Goal: Transaction & Acquisition: Purchase product/service

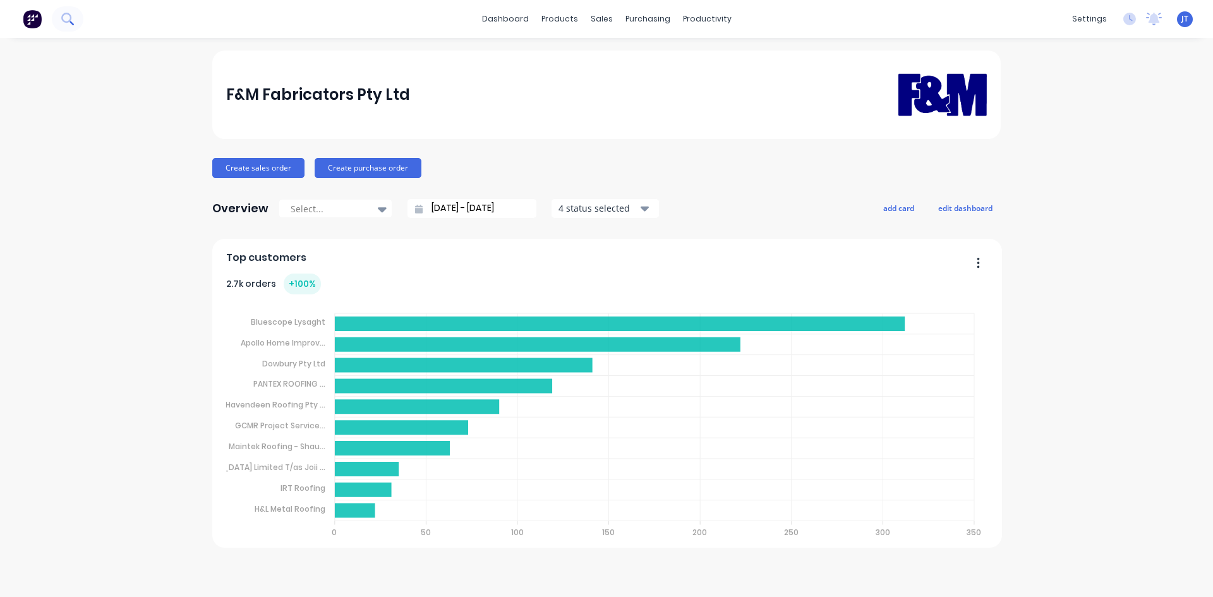
click at [78, 23] on button at bounding box center [68, 18] width 32 height 25
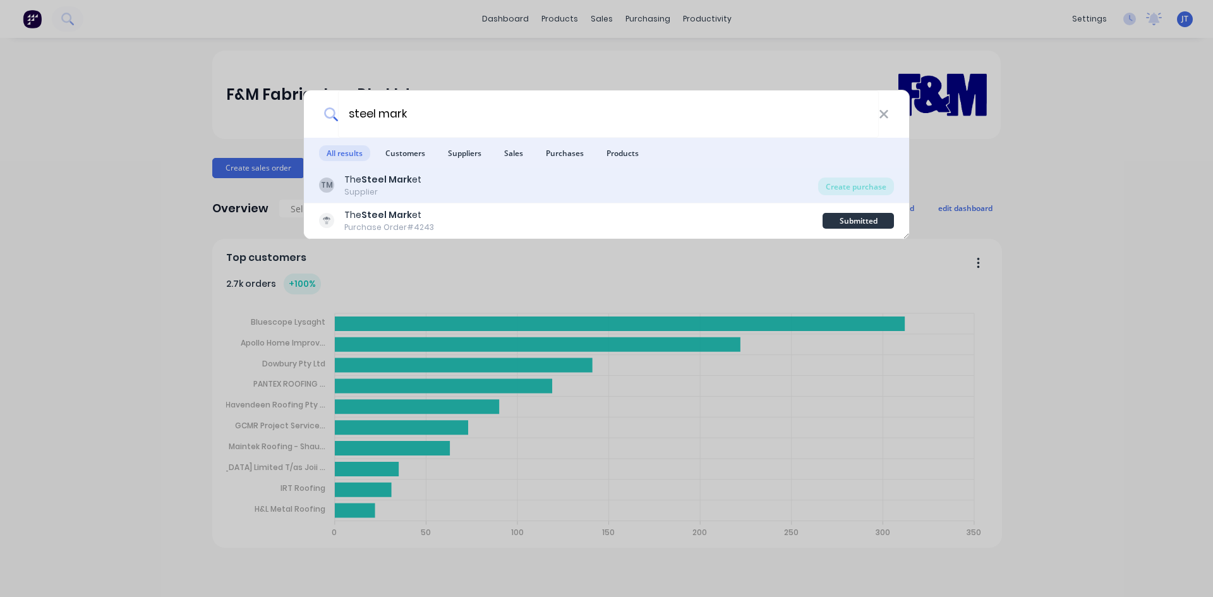
type input "steel mark"
click at [456, 188] on div "TM The Steel Mark et Supplier" at bounding box center [568, 185] width 499 height 25
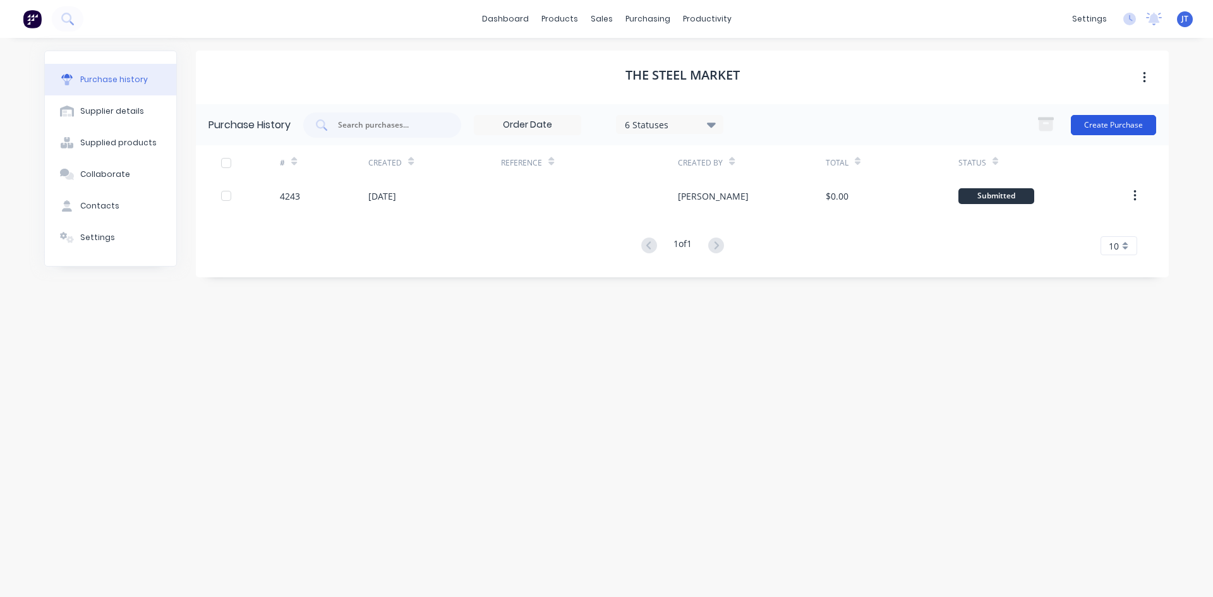
click at [1114, 123] on button "Create Purchase" at bounding box center [1113, 125] width 85 height 20
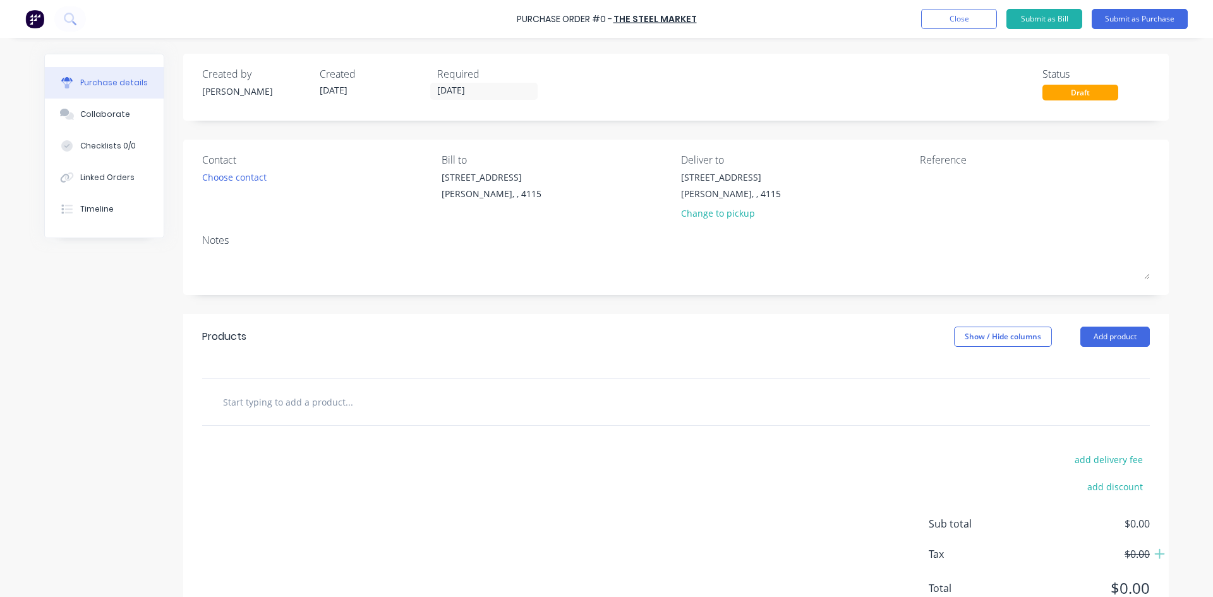
click at [346, 408] on input "text" at bounding box center [348, 401] width 253 height 25
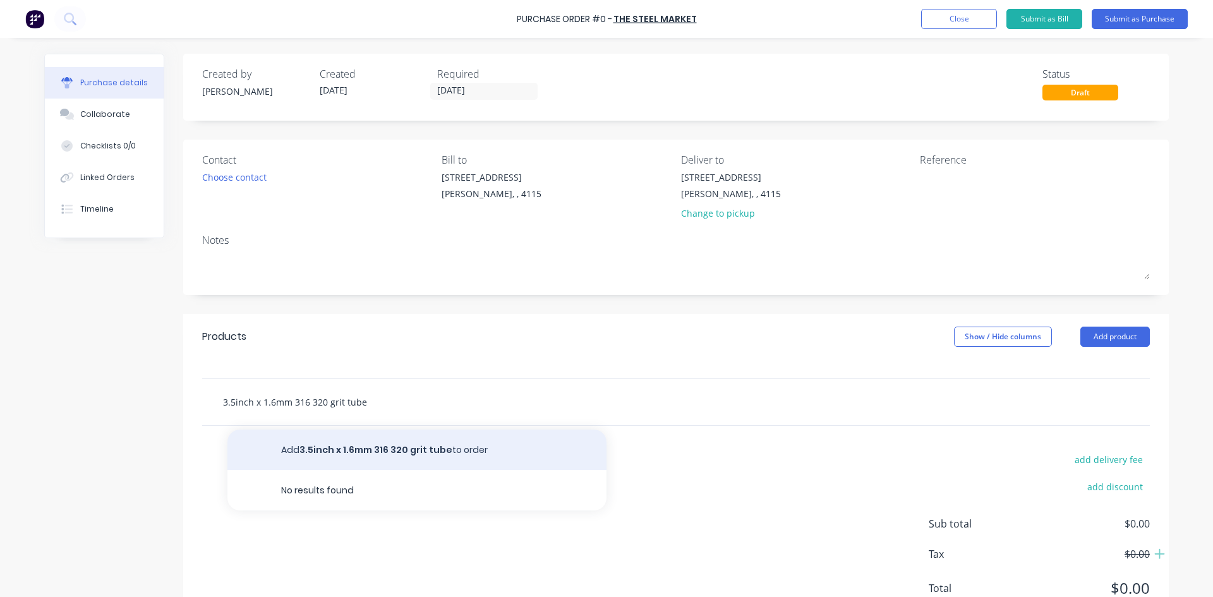
type input "3.5inch x 1.6mm 316 320 grit tube"
click at [375, 445] on button "Add 3.5inch x 1.6mm 316 320 grit tube to order" at bounding box center [416, 450] width 379 height 40
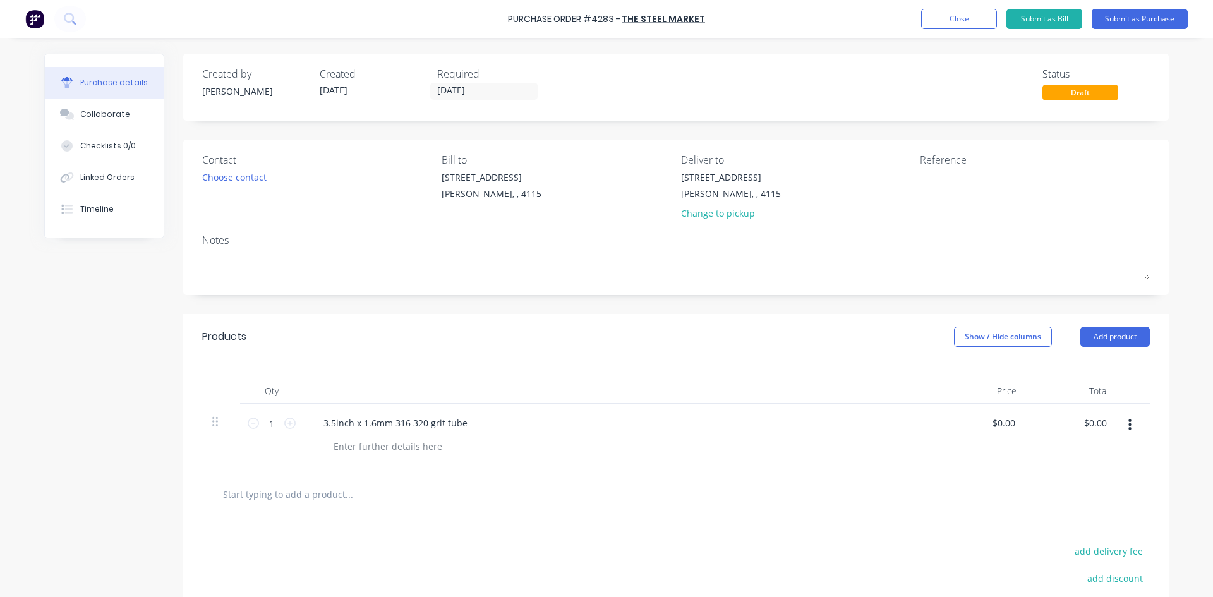
click at [405, 456] on div "3.5inch x 1.6mm 316 320 grit tube" at bounding box center [619, 438] width 632 height 68
click at [411, 449] on div at bounding box center [388, 446] width 129 height 18
click at [267, 427] on input "1" at bounding box center [271, 423] width 25 height 19
type input "6"
click at [648, 344] on div "Products Show / Hide columns Add product" at bounding box center [676, 336] width 986 height 45
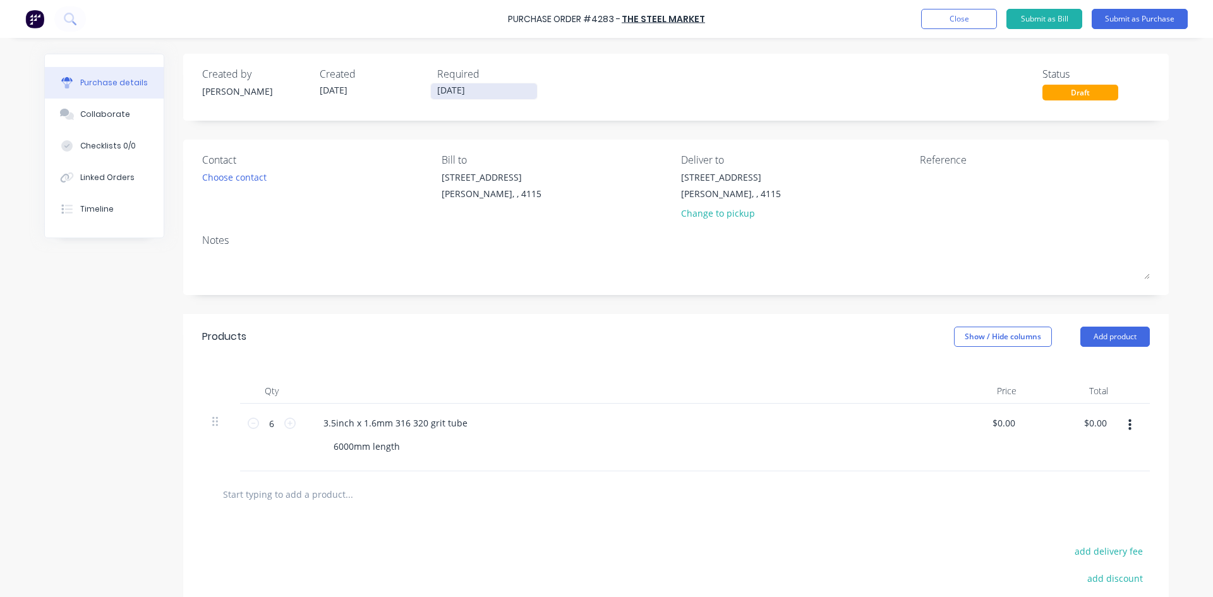
click at [482, 98] on label "[DATE]" at bounding box center [483, 91] width 107 height 17
click at [482, 98] on input "[DATE]" at bounding box center [484, 91] width 106 height 16
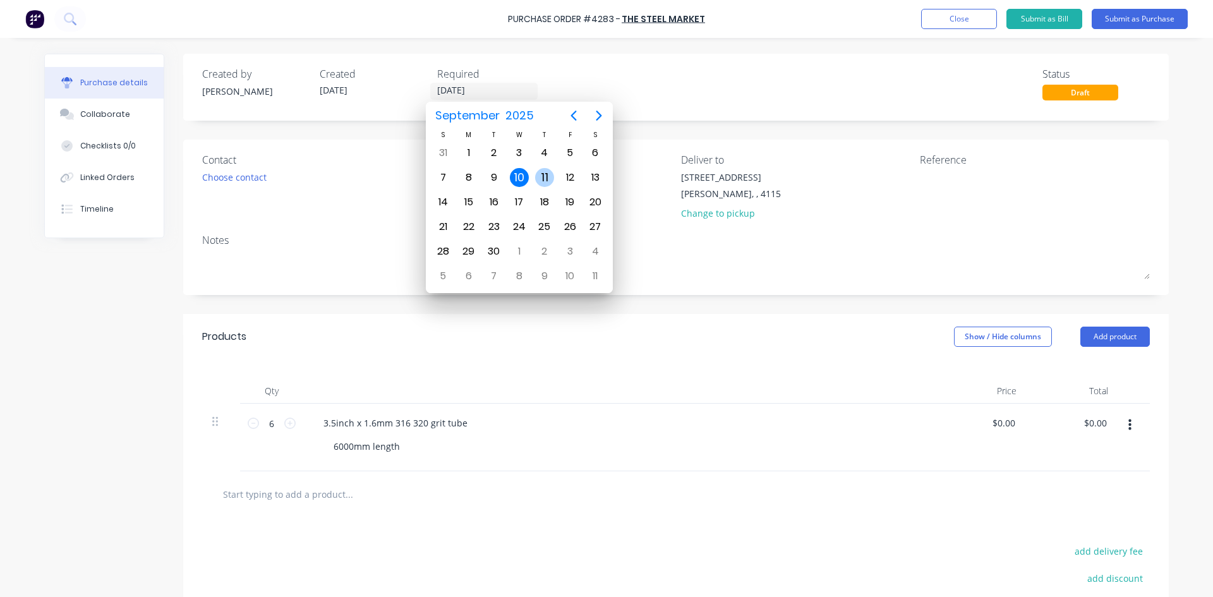
click at [547, 179] on div "11" at bounding box center [544, 177] width 19 height 19
type input "[DATE]"
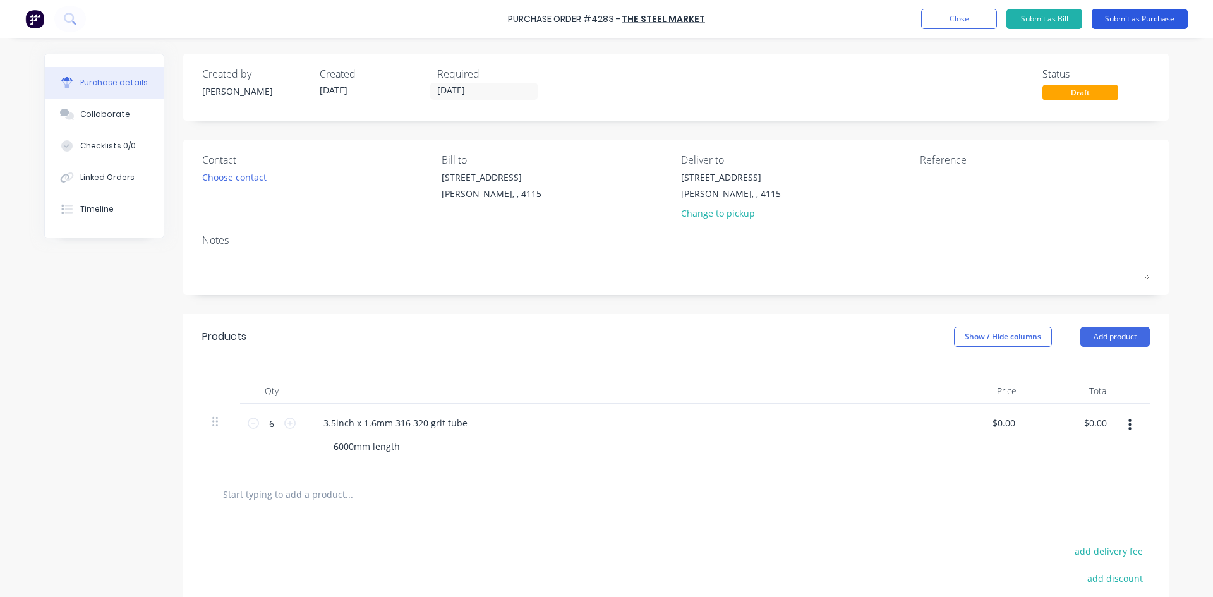
click at [1175, 18] on button "Submit as Purchase" at bounding box center [1140, 19] width 96 height 20
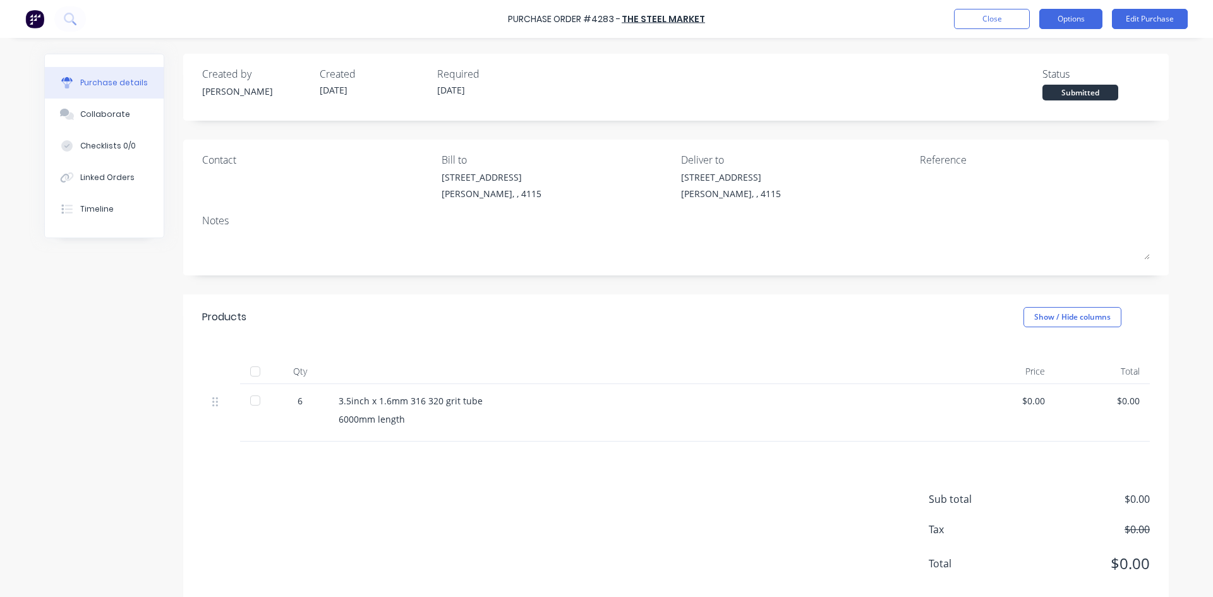
click at [1083, 26] on button "Options" at bounding box center [1070, 19] width 63 height 20
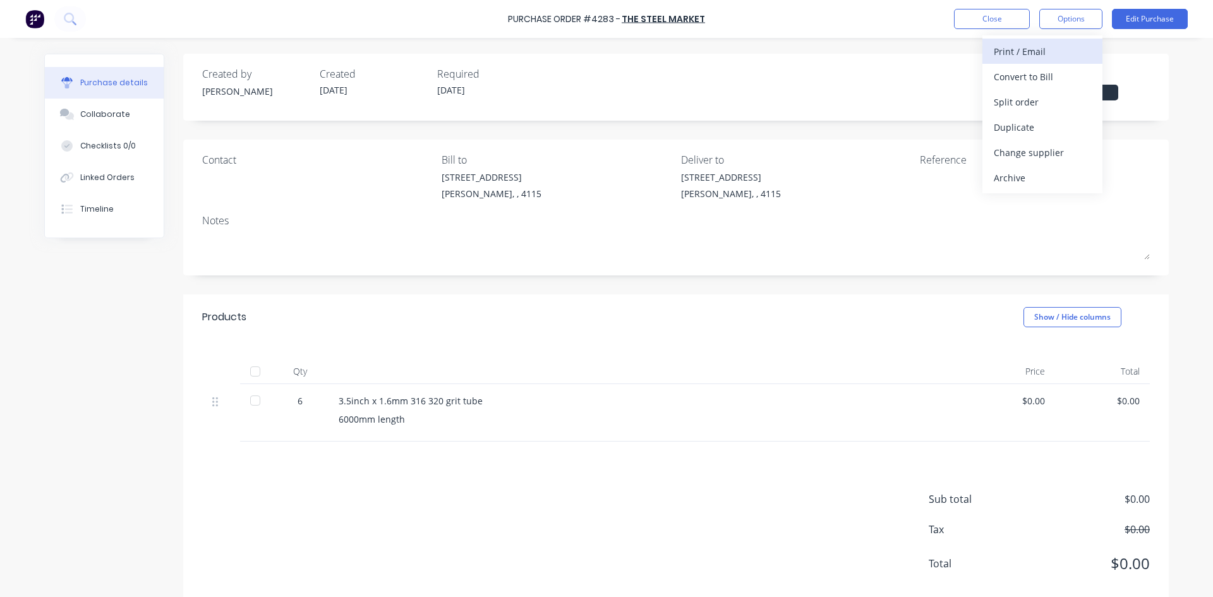
click at [1078, 52] on div "Print / Email" at bounding box center [1042, 51] width 97 height 18
click at [1026, 107] on div "Without pricing" at bounding box center [1042, 102] width 97 height 18
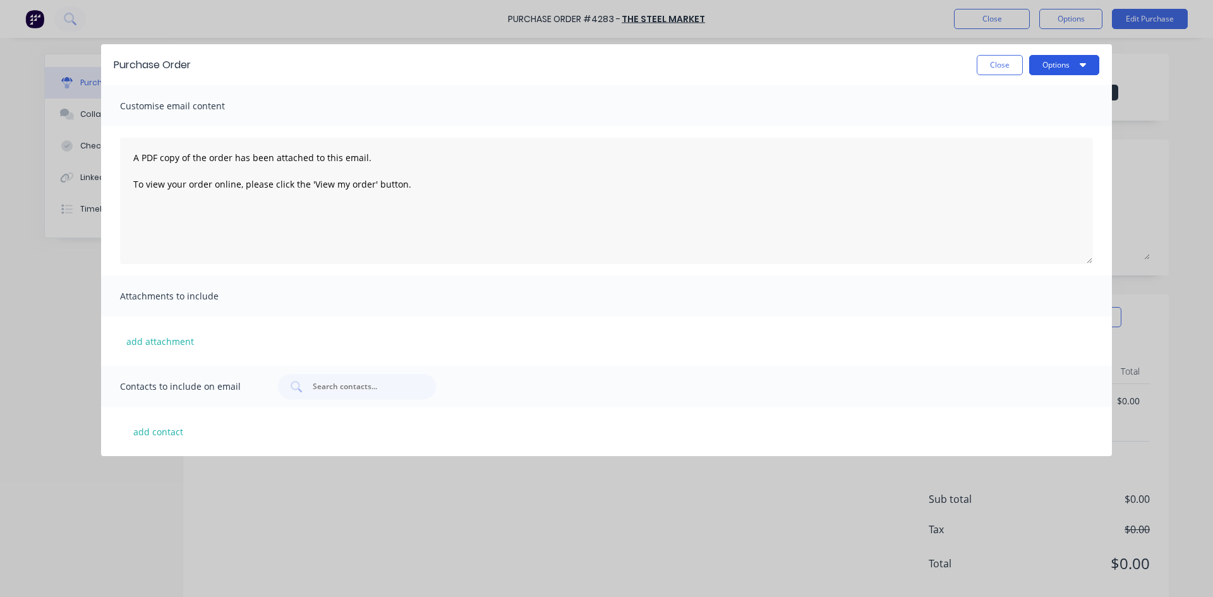
click at [1050, 65] on button "Options" at bounding box center [1064, 65] width 70 height 20
click at [1057, 93] on div "Print" at bounding box center [1039, 97] width 97 height 18
drag, startPoint x: 1186, startPoint y: 47, endPoint x: 1167, endPoint y: 25, distance: 29.5
click at [1182, 44] on div "Purchase Order Close Options Print Email Customise email content A PDF copy of …" at bounding box center [606, 298] width 1213 height 597
click at [1165, 23] on div "Purchase Order Close Options Customise email content A PDF copy of the order ha…" at bounding box center [606, 298] width 1213 height 597
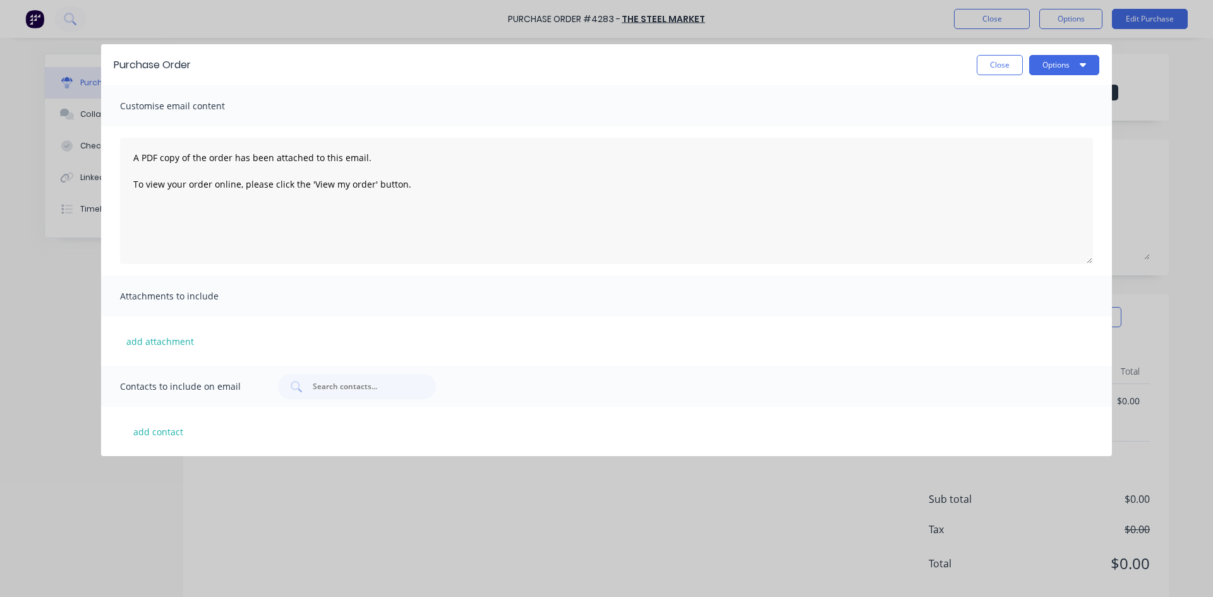
drag, startPoint x: 989, startPoint y: 61, endPoint x: 1148, endPoint y: 37, distance: 160.3
click at [991, 60] on button "Close" at bounding box center [1000, 65] width 46 height 20
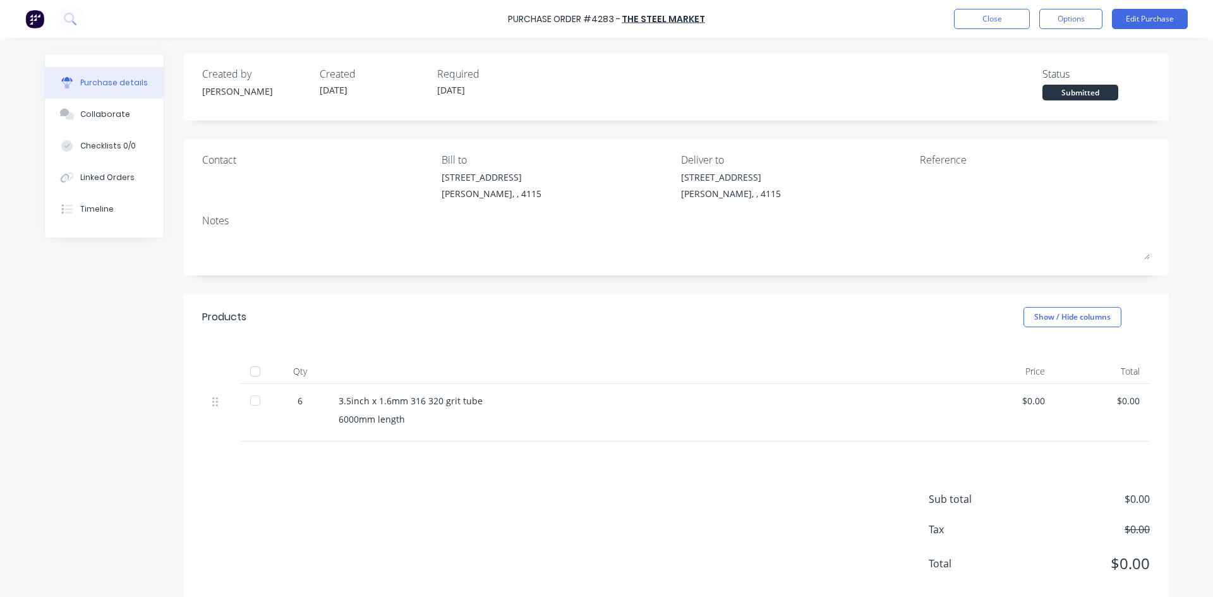
click at [1147, 32] on div "Purchase Order #4283 - The Steel Market Close Options Edit Purchase" at bounding box center [606, 19] width 1213 height 38
click at [1146, 27] on button "Edit Purchase" at bounding box center [1150, 19] width 76 height 20
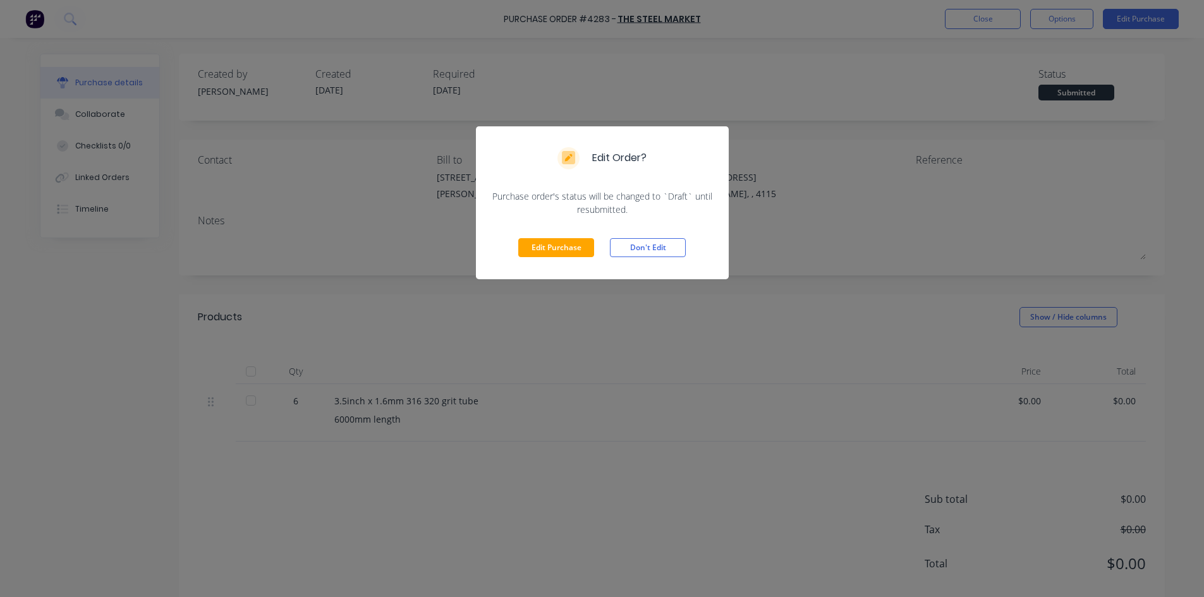
click at [559, 252] on button "Edit Purchase" at bounding box center [556, 247] width 76 height 19
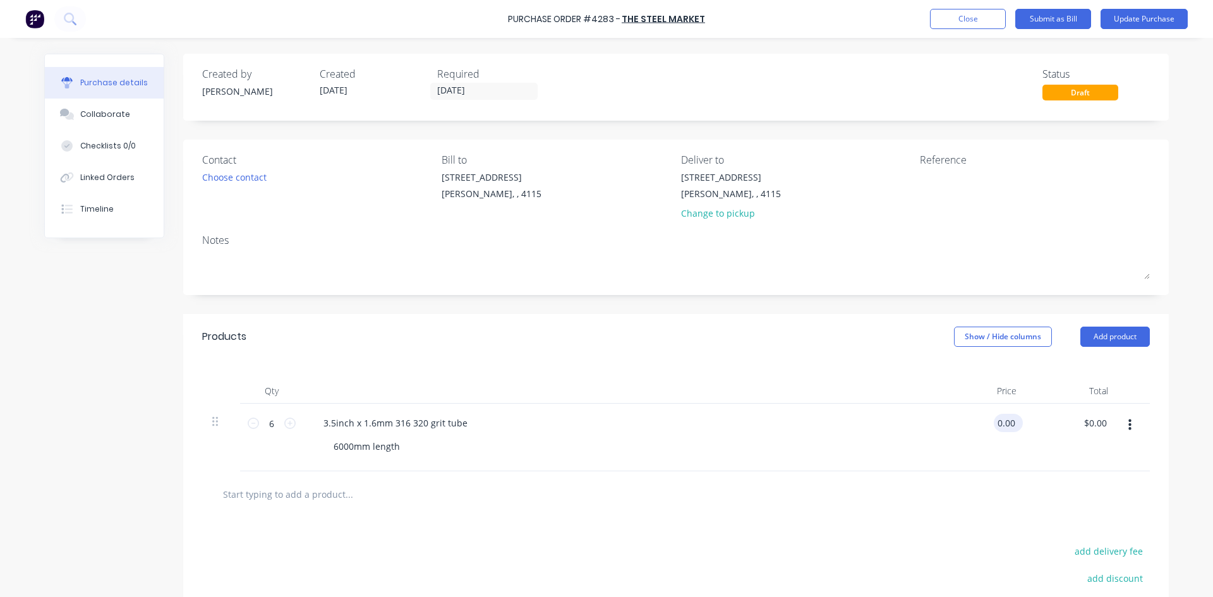
click at [1010, 427] on input "0.00" at bounding box center [1006, 423] width 24 height 18
type input "0"
type input "$216.00"
type input "$1,296.00"
click at [1050, 456] on div "$1,296.00 $0.00" at bounding box center [1073, 438] width 92 height 68
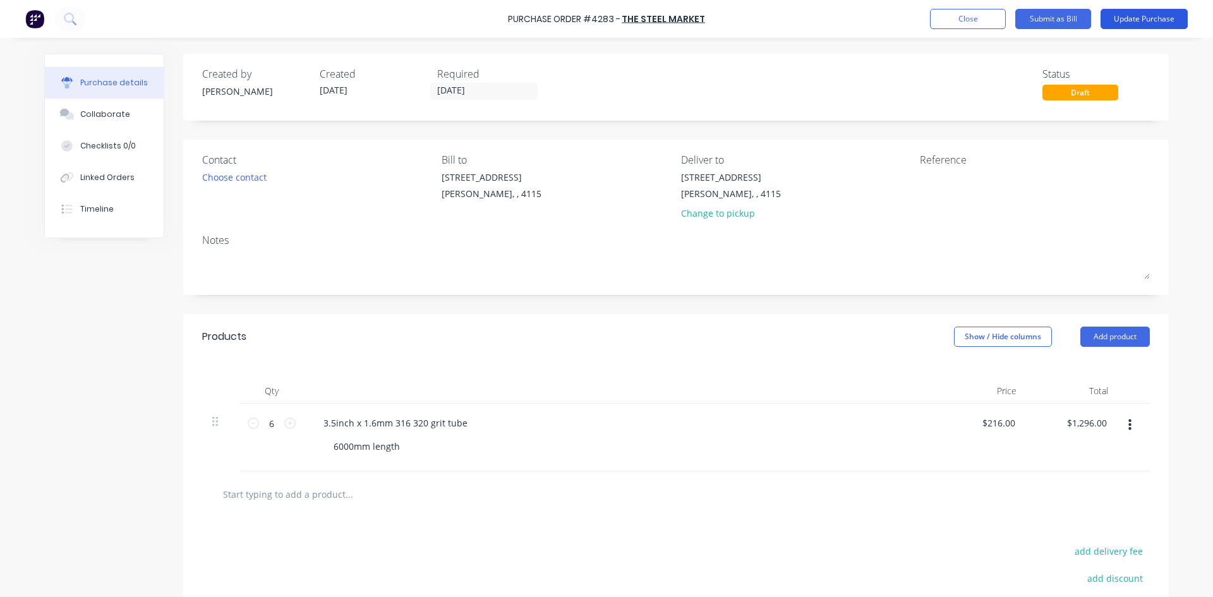
click at [1136, 14] on button "Update Purchase" at bounding box center [1144, 19] width 87 height 20
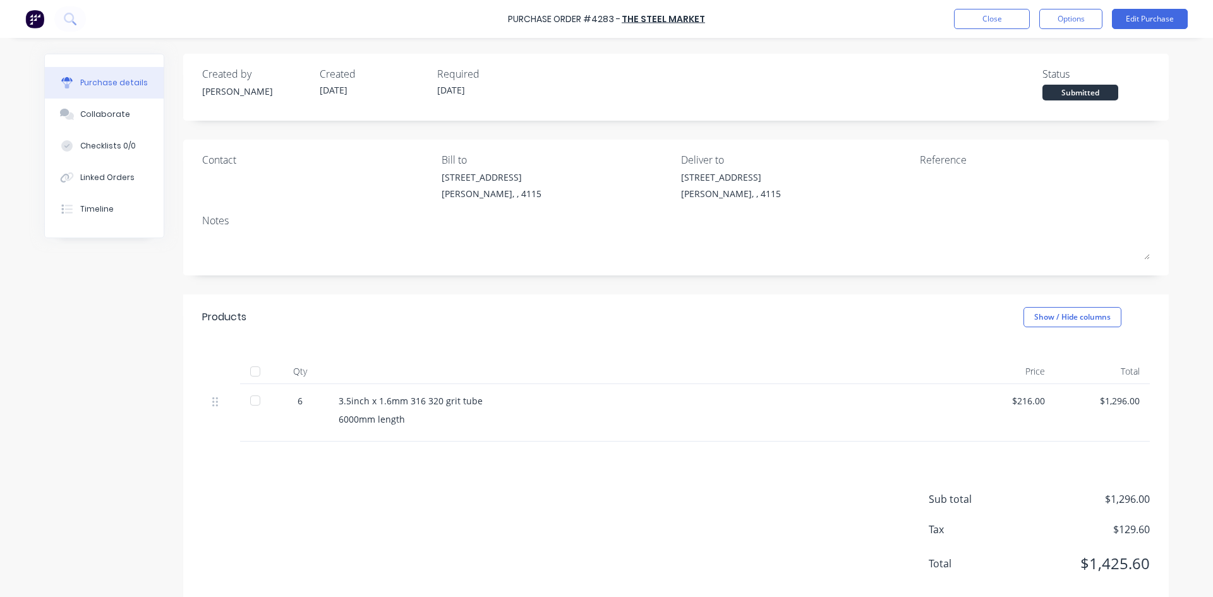
click at [44, 20] on img at bounding box center [34, 18] width 19 height 19
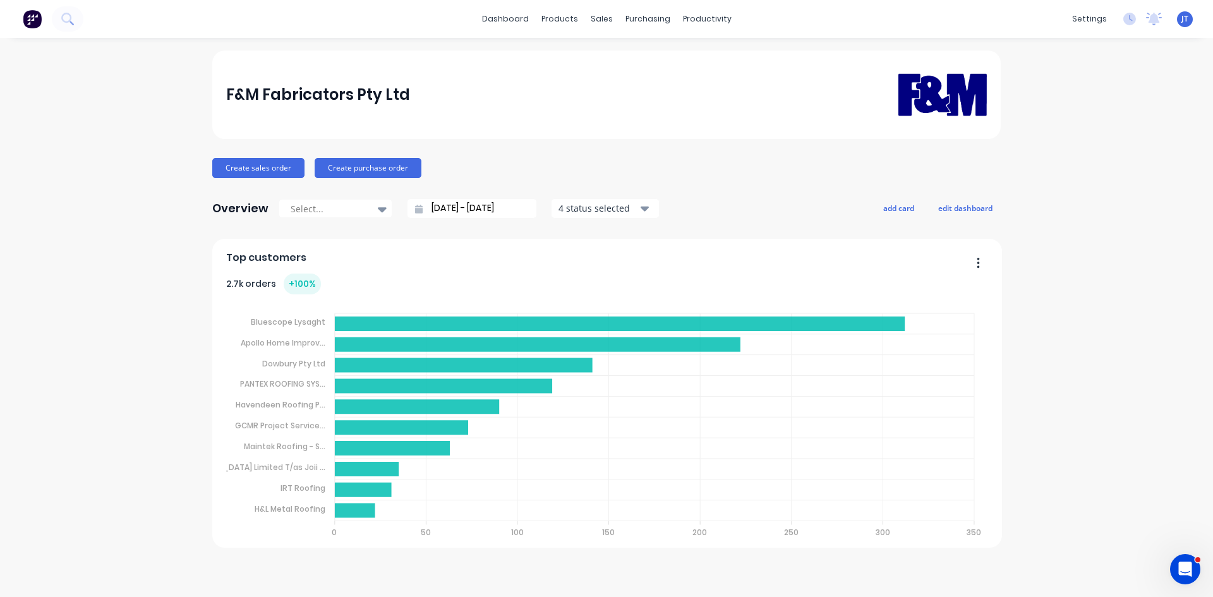
click at [1034, 108] on div "F&M Fabricators Pty Ltd Create sales order Create purchase order Overview Selec…" at bounding box center [606, 318] width 1213 height 534
click at [66, 21] on icon at bounding box center [66, 18] width 10 height 10
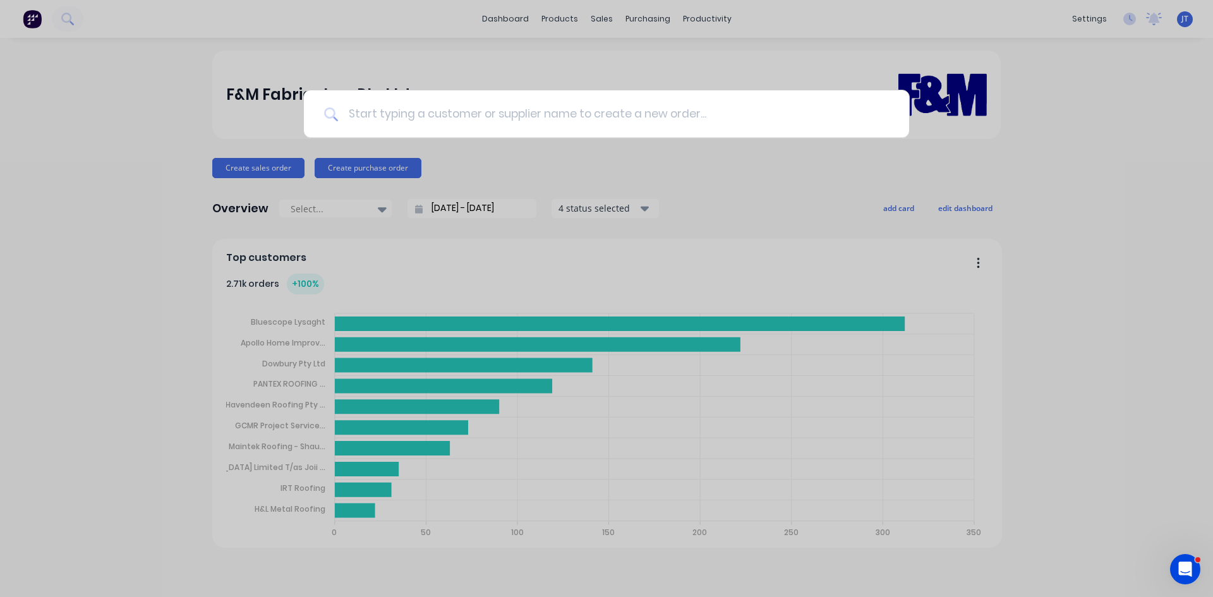
click at [409, 116] on input at bounding box center [613, 113] width 551 height 47
click at [407, 118] on input at bounding box center [613, 113] width 551 height 47
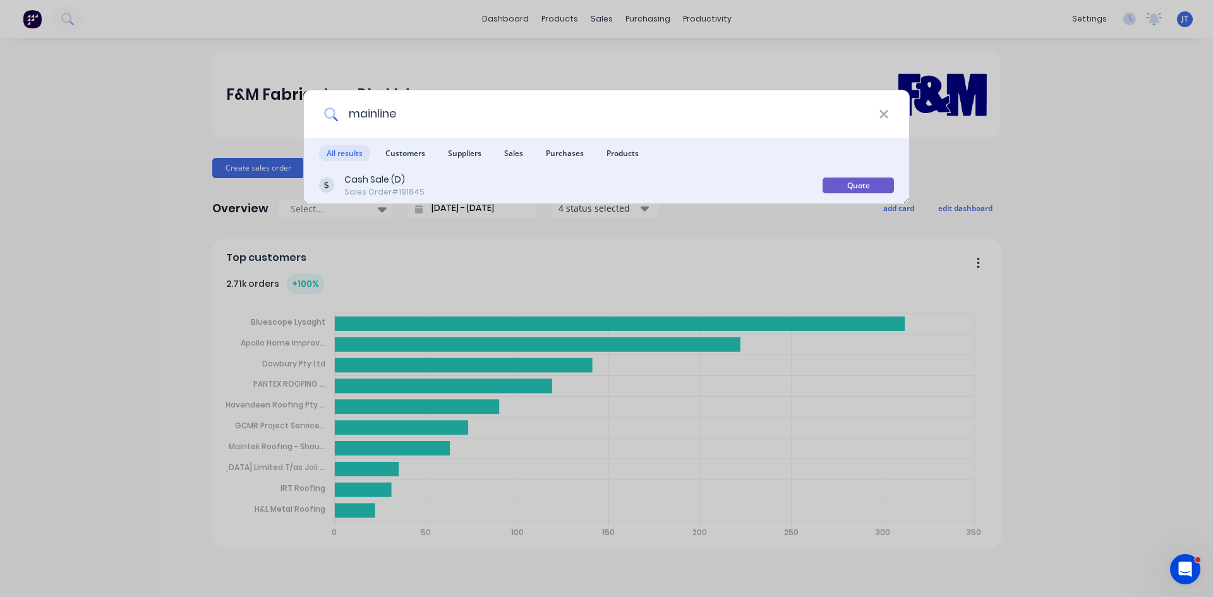
type input "mainline"
click at [484, 186] on div "Cash Sale (D) Sales Order #191845" at bounding box center [571, 185] width 504 height 25
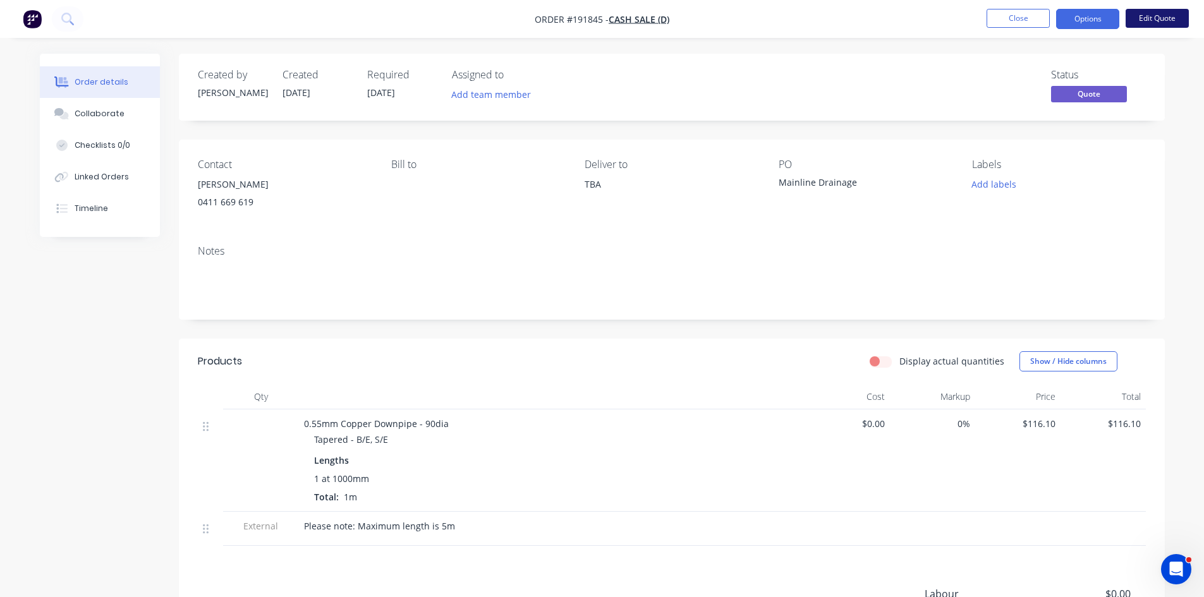
click at [1157, 11] on button "Edit Quote" at bounding box center [1156, 18] width 63 height 19
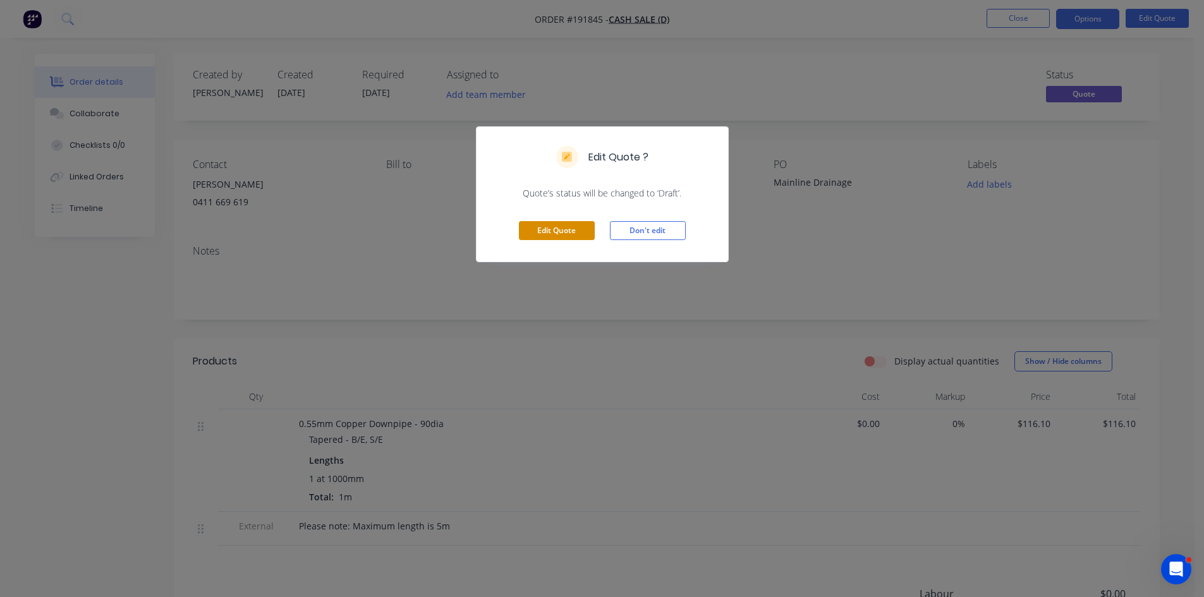
click at [581, 229] on button "Edit Quote" at bounding box center [557, 230] width 76 height 19
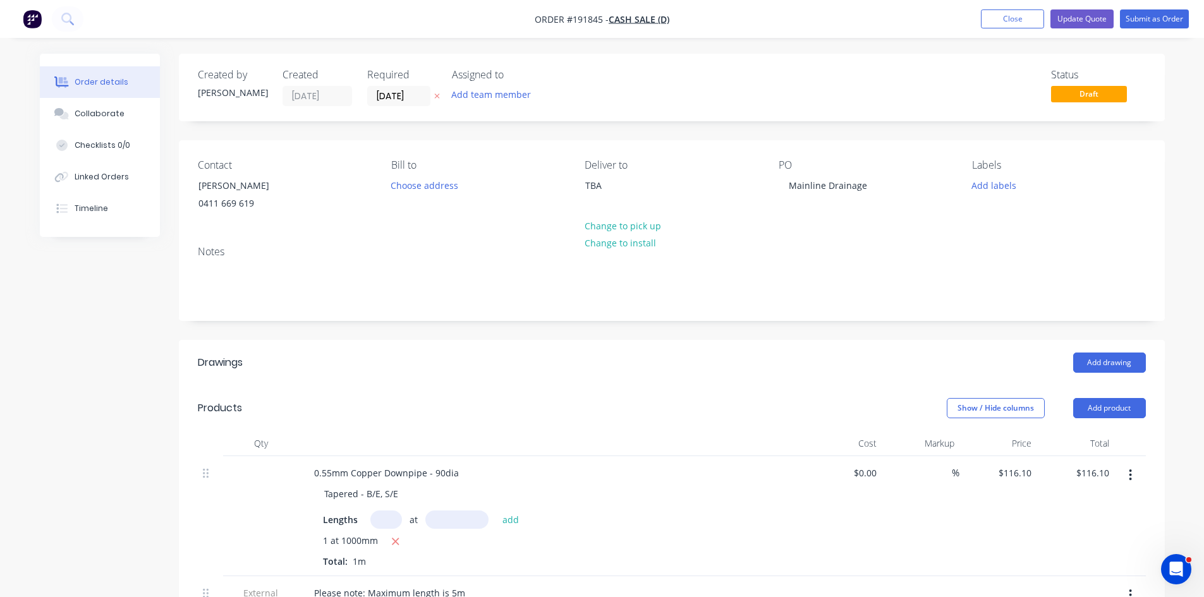
click at [394, 514] on input "text" at bounding box center [386, 520] width 32 height 18
type input "2"
type input "2905"
click at [496, 511] on button "add" at bounding box center [511, 519] width 30 height 17
type input "$790.64"
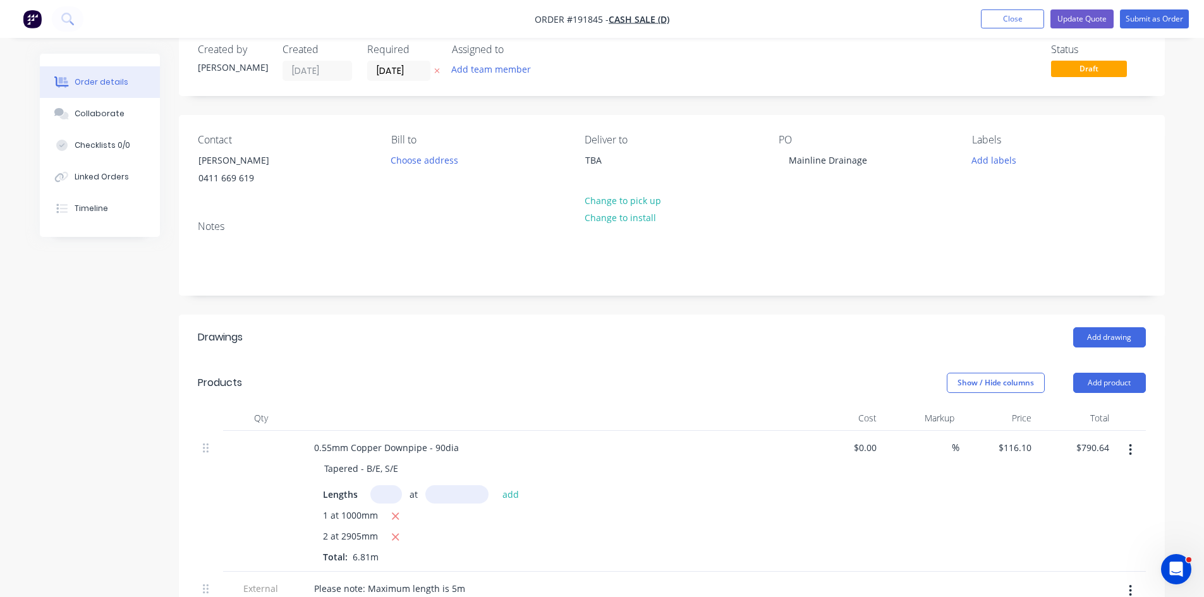
scroll to position [210, 0]
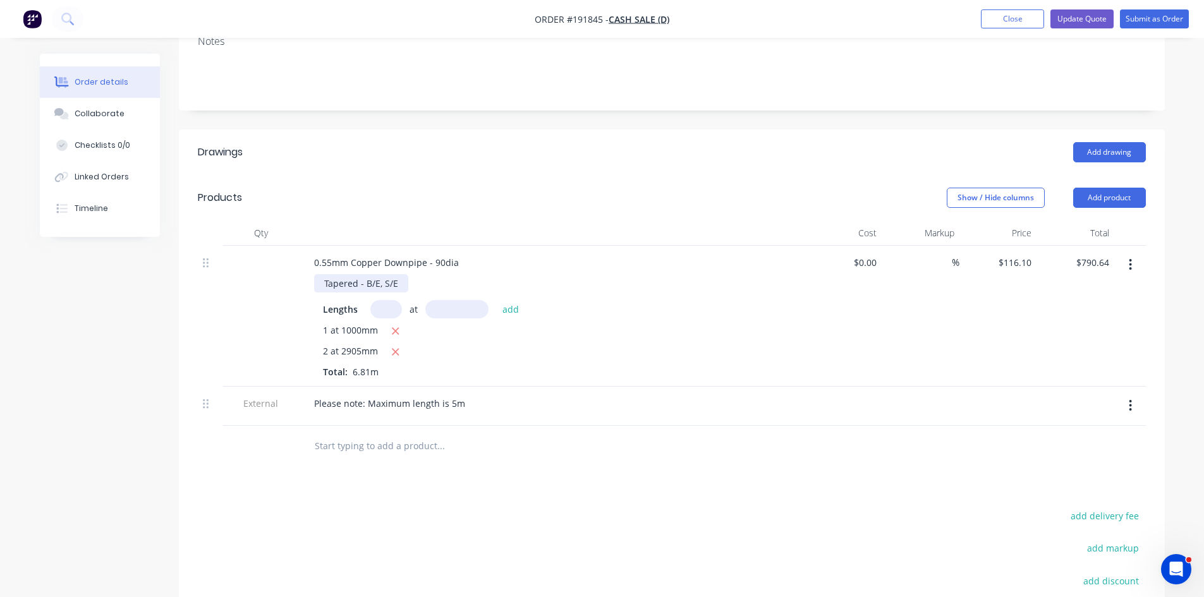
click at [378, 284] on div "Tapered - B/E, S/E" at bounding box center [361, 283] width 94 height 18
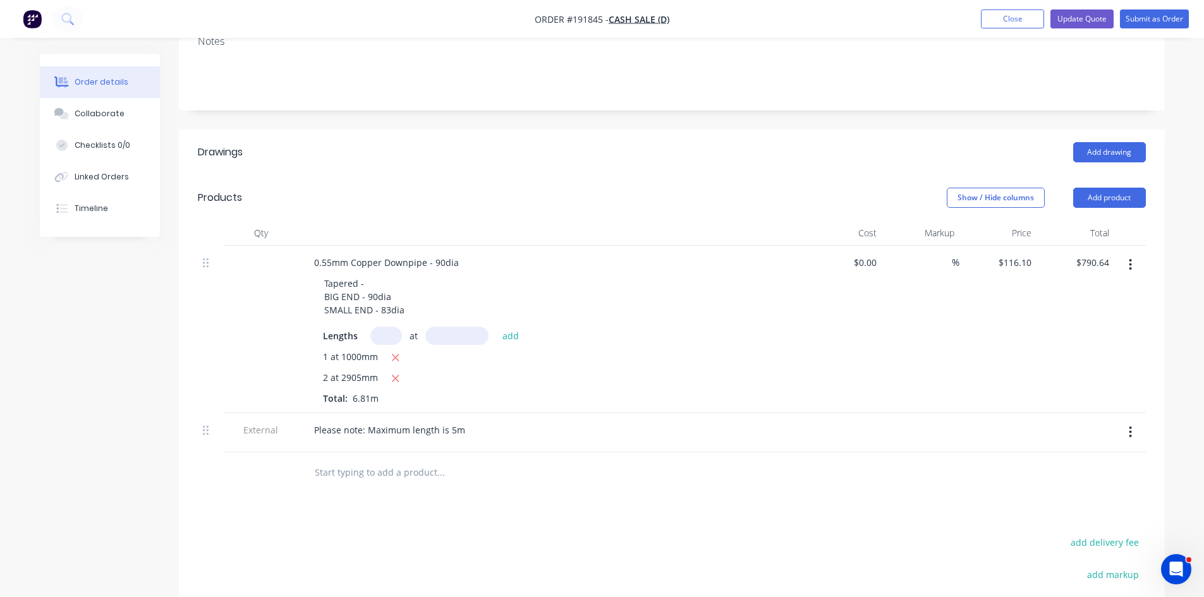
click at [579, 300] on div "Tapered - BIG END - 90dia SMALL END - 83dia" at bounding box center [556, 296] width 485 height 45
click at [398, 358] on icon "button" at bounding box center [395, 357] width 8 height 11
type input "$674.54"
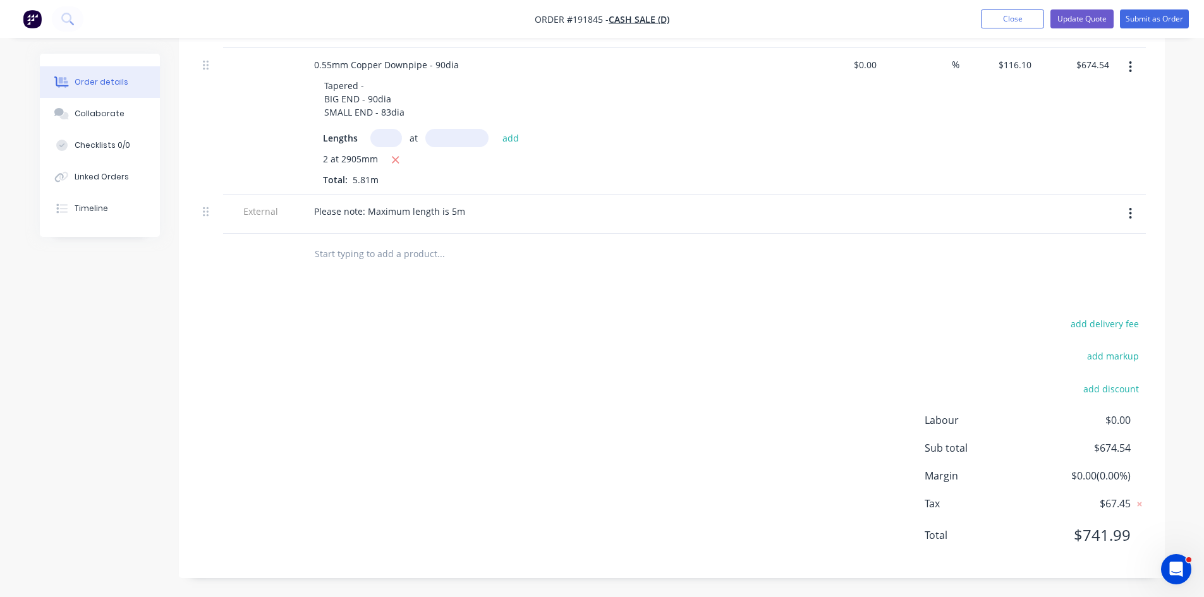
scroll to position [0, 0]
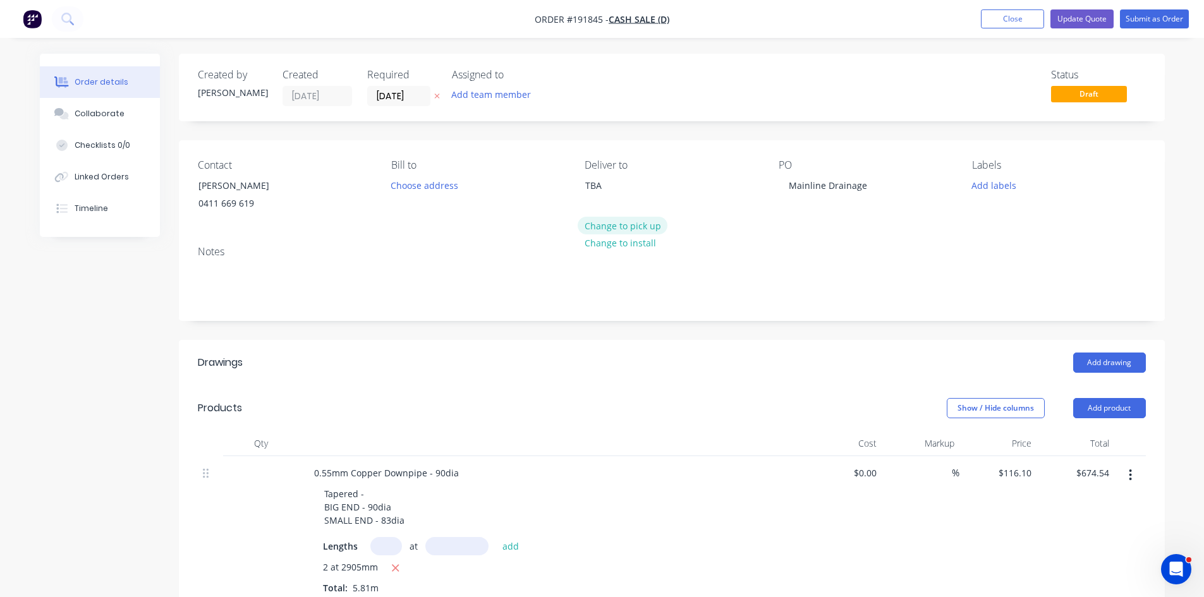
click at [613, 228] on button "Change to pick up" at bounding box center [623, 225] width 90 height 17
click at [1058, 25] on button "Update Quote" at bounding box center [1081, 18] width 63 height 19
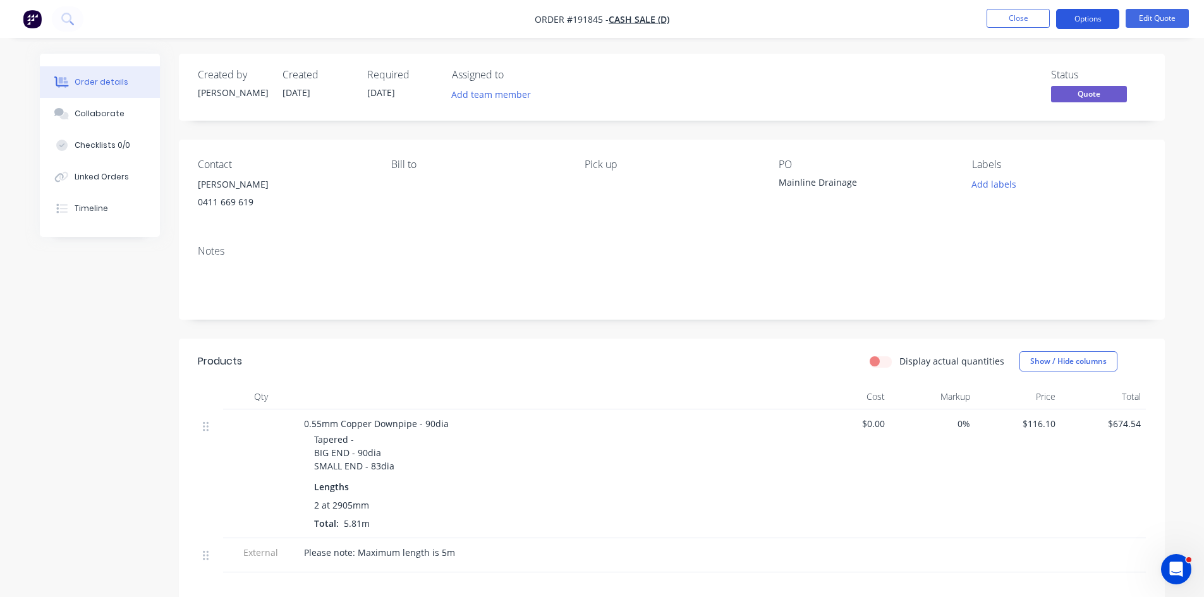
click at [1096, 16] on button "Options" at bounding box center [1087, 19] width 63 height 20
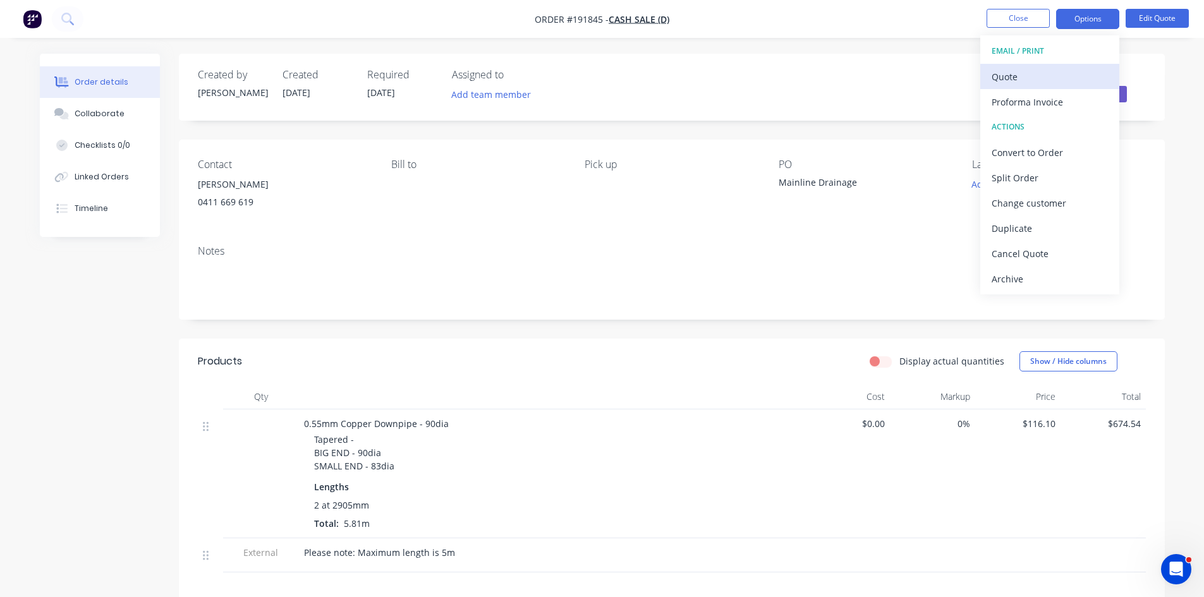
click at [1052, 79] on div "Quote" at bounding box center [1049, 77] width 116 height 18
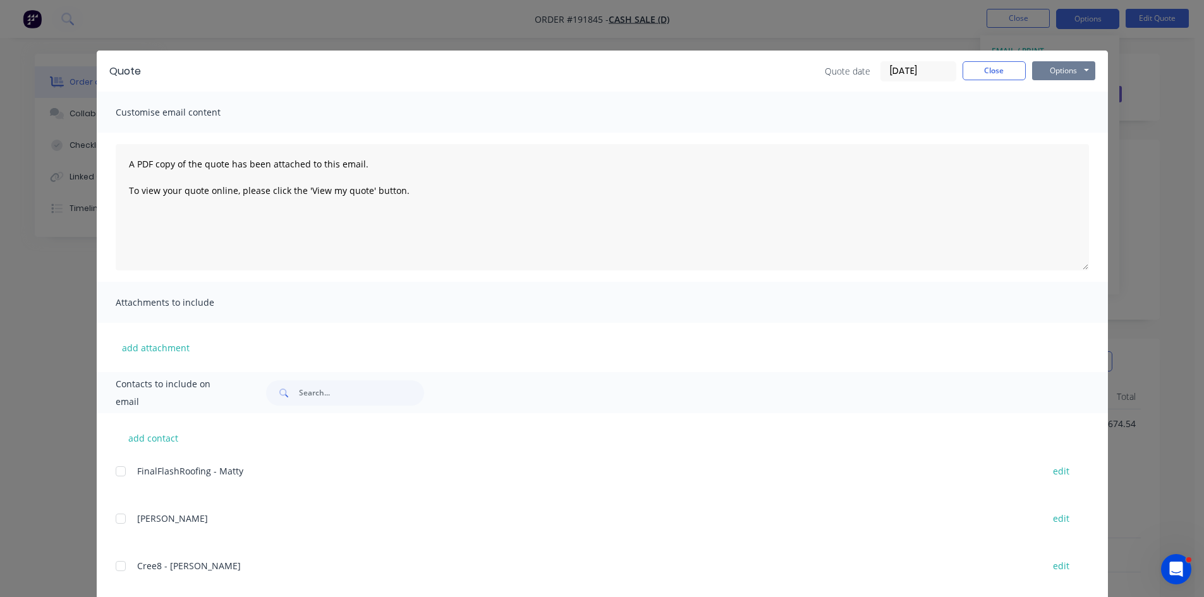
click at [1077, 63] on button "Options" at bounding box center [1063, 70] width 63 height 19
click at [1068, 95] on button "Preview" at bounding box center [1072, 93] width 81 height 21
click at [1008, 73] on button "Close" at bounding box center [993, 70] width 63 height 19
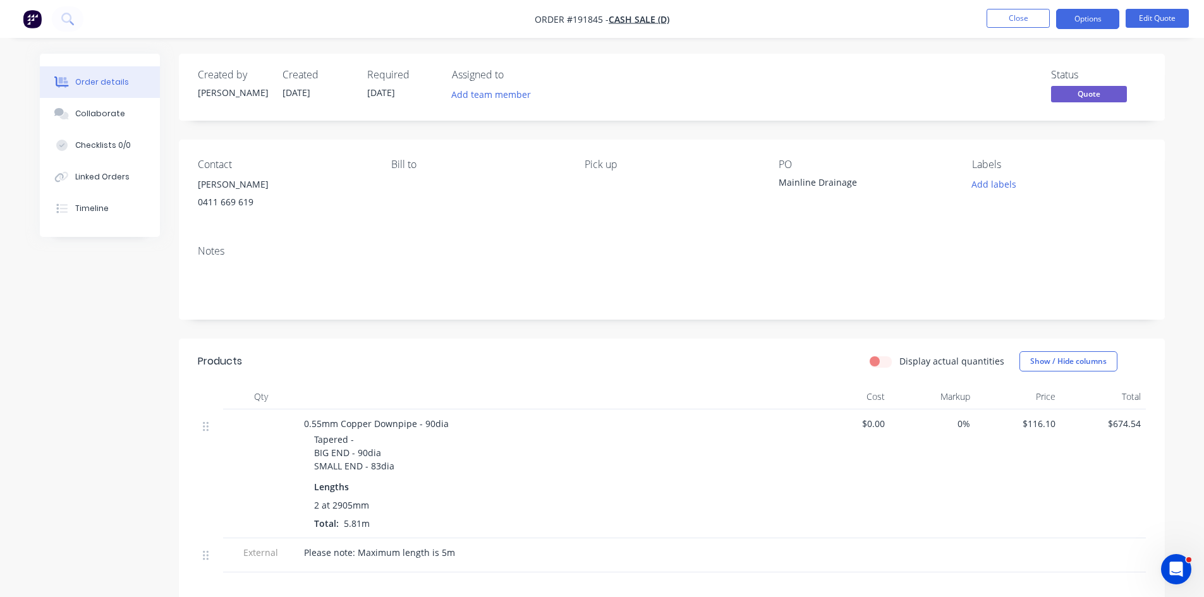
click at [1012, 35] on nav "Order #191845 - Cash Sale (D) Close Options Edit Quote" at bounding box center [602, 19] width 1204 height 38
click at [1014, 27] on button "Close" at bounding box center [1017, 18] width 63 height 19
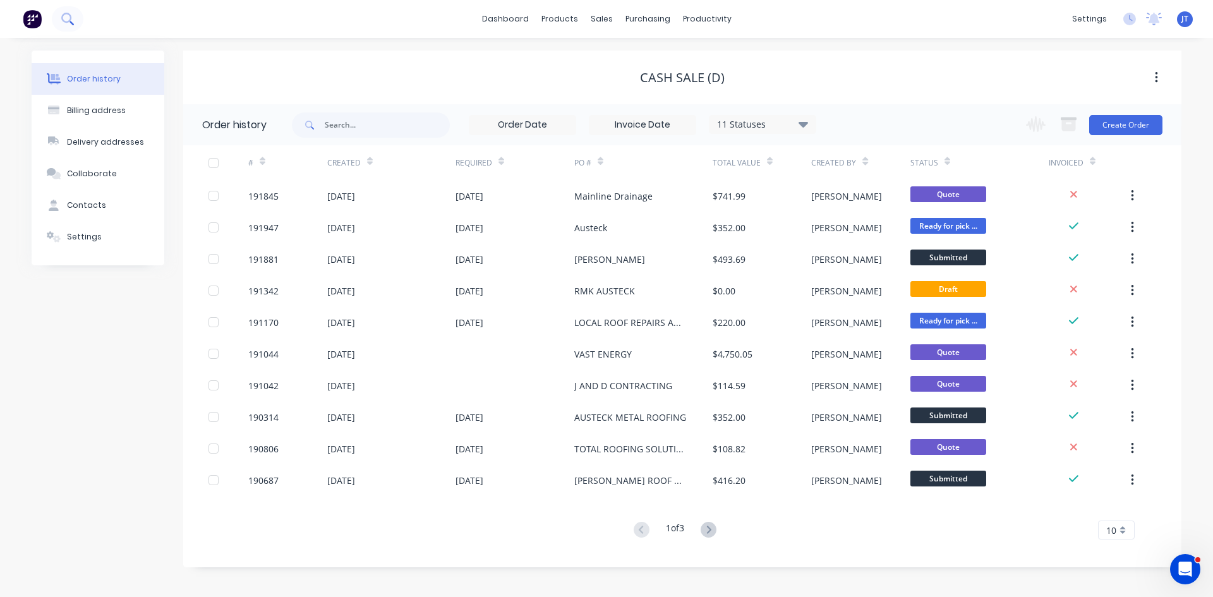
click at [75, 25] on button at bounding box center [68, 18] width 32 height 25
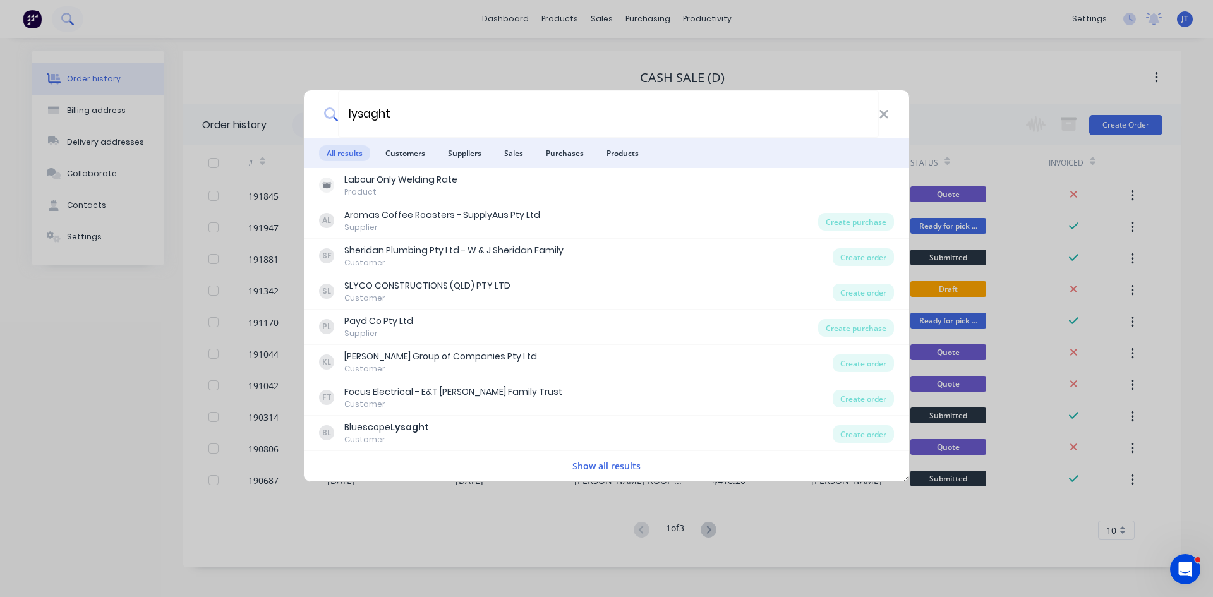
type input "lysaght"
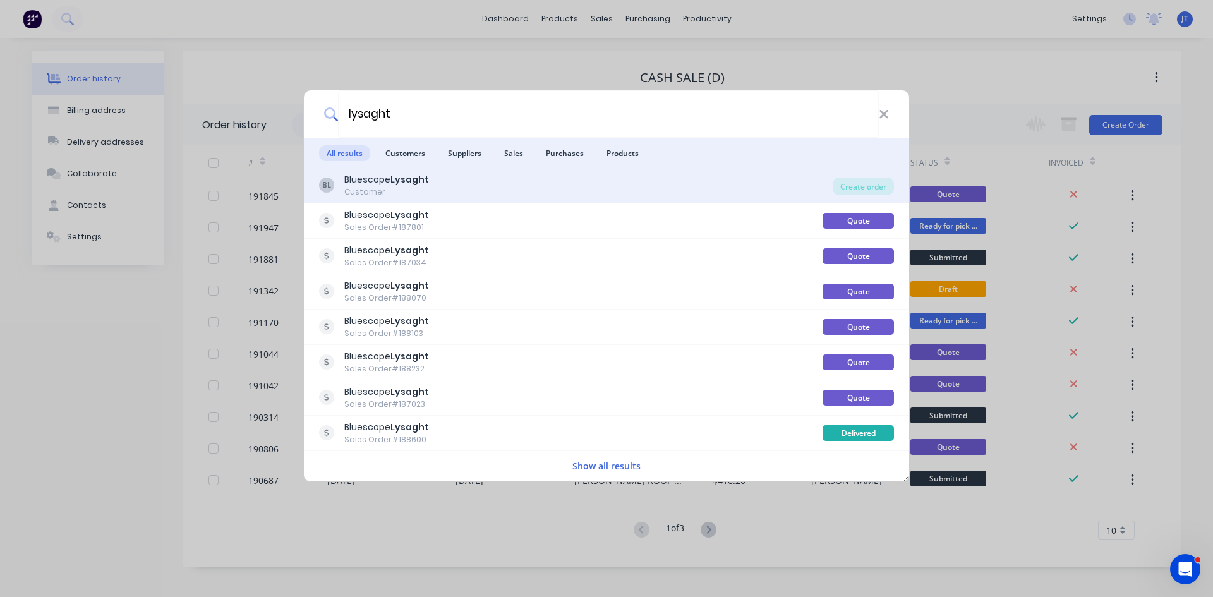
click at [404, 181] on b "Lysaght" at bounding box center [410, 179] width 39 height 13
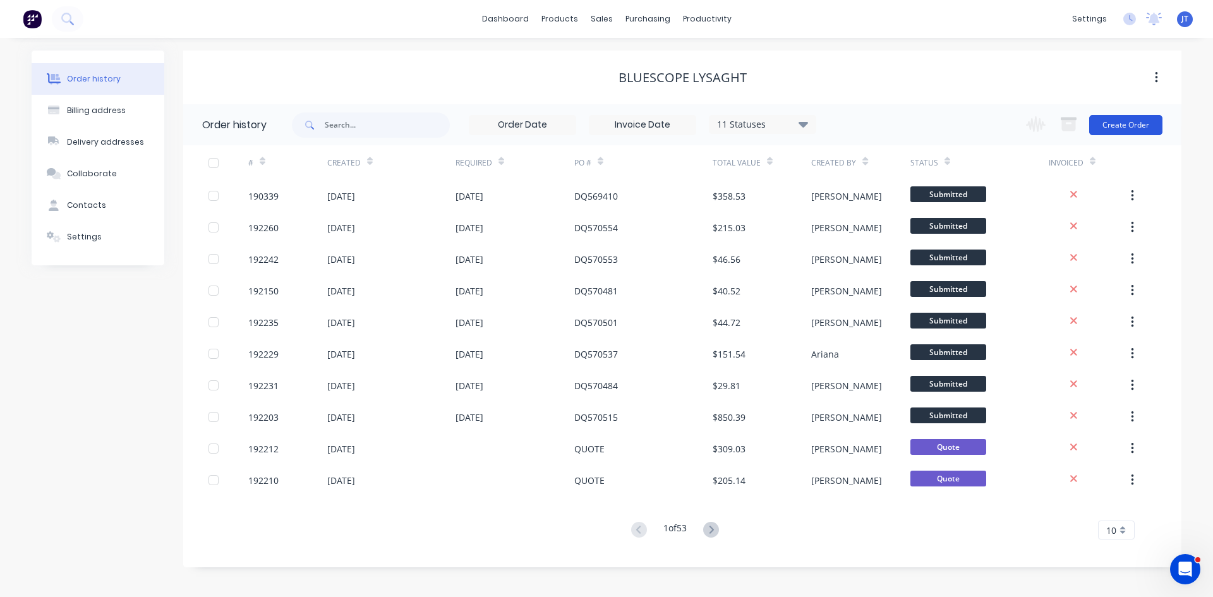
click at [1141, 121] on button "Create Order" at bounding box center [1125, 125] width 73 height 20
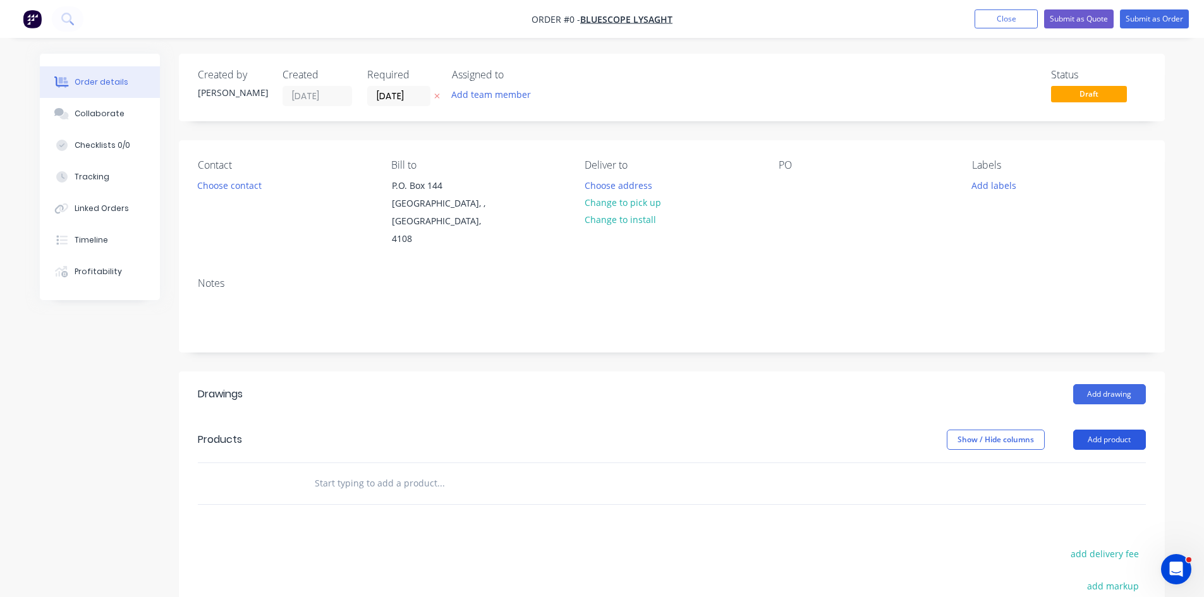
click at [1123, 430] on button "Add product" at bounding box center [1109, 440] width 73 height 20
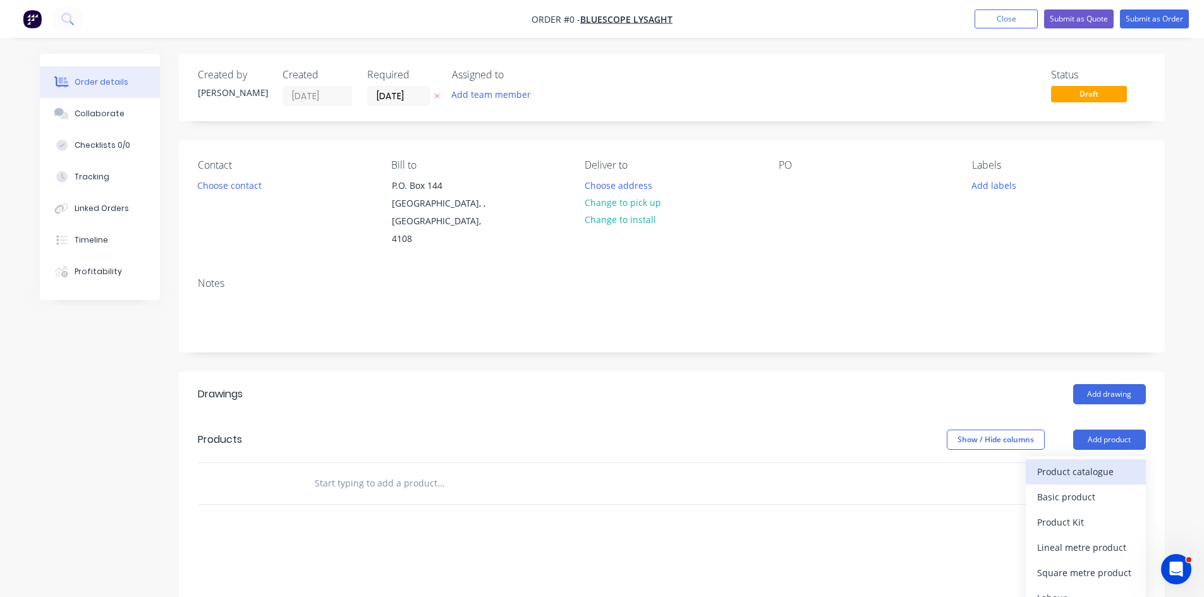
click at [1103, 463] on div "Product catalogue" at bounding box center [1085, 472] width 97 height 18
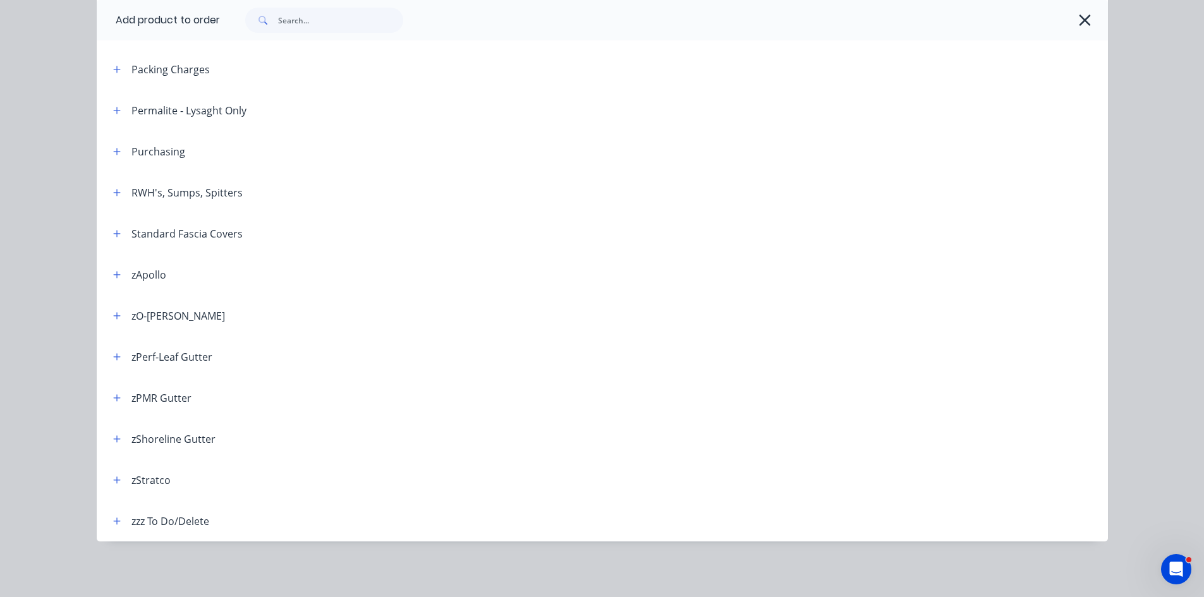
scroll to position [230, 0]
click at [113, 438] on icon "button" at bounding box center [117, 439] width 8 height 9
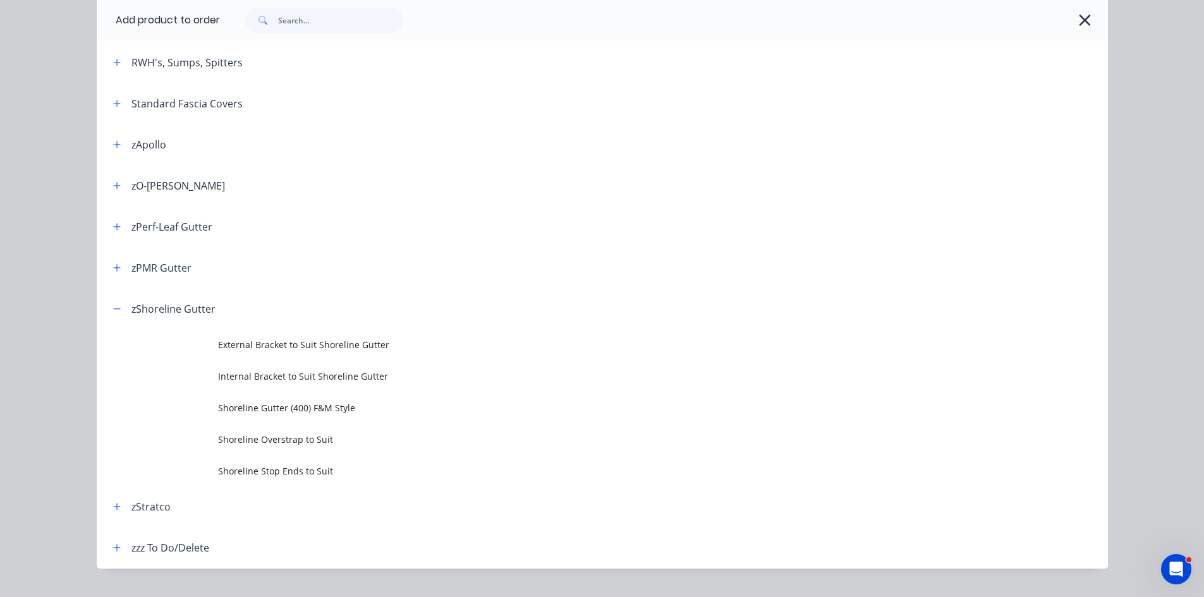
scroll to position [576, 0]
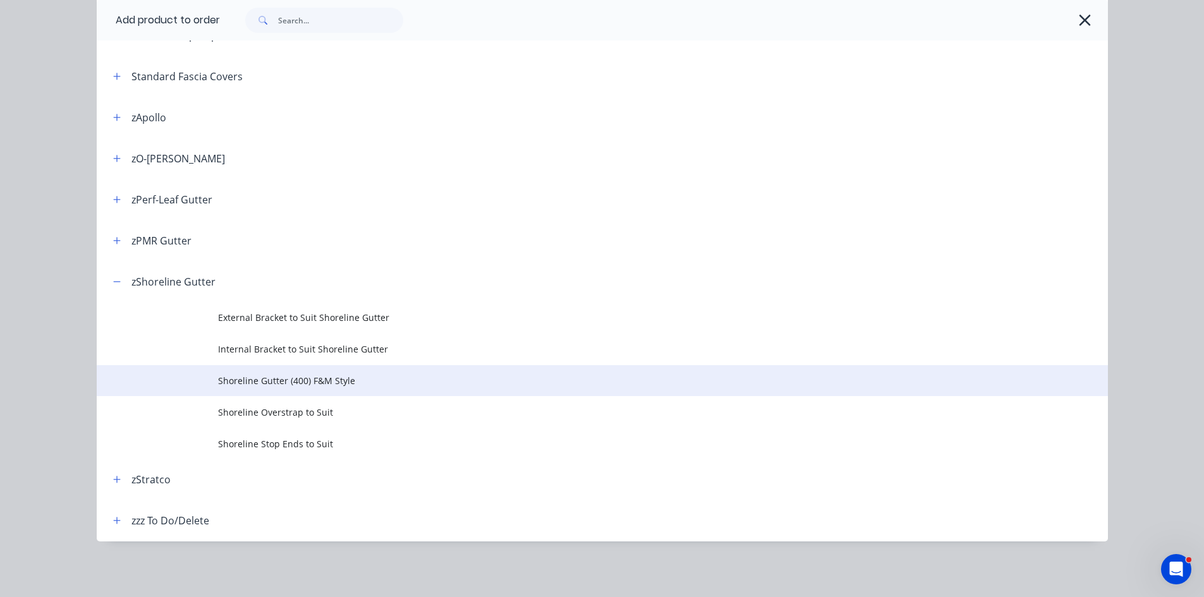
click at [421, 382] on span "Shoreline Gutter (400) F&M Style" at bounding box center [574, 380] width 712 height 13
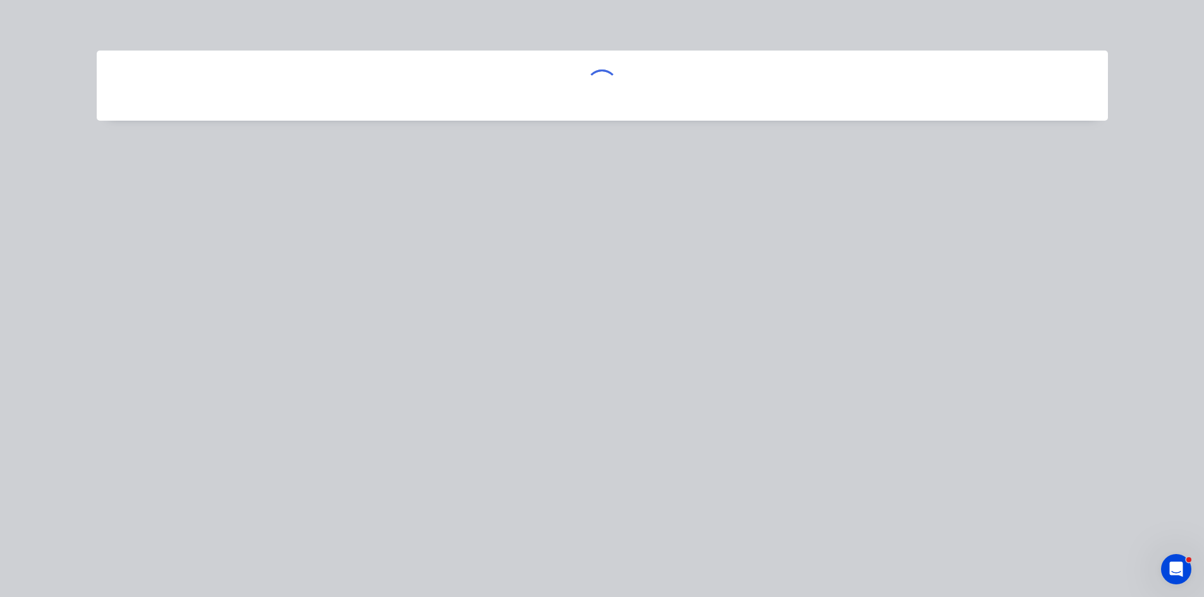
scroll to position [0, 0]
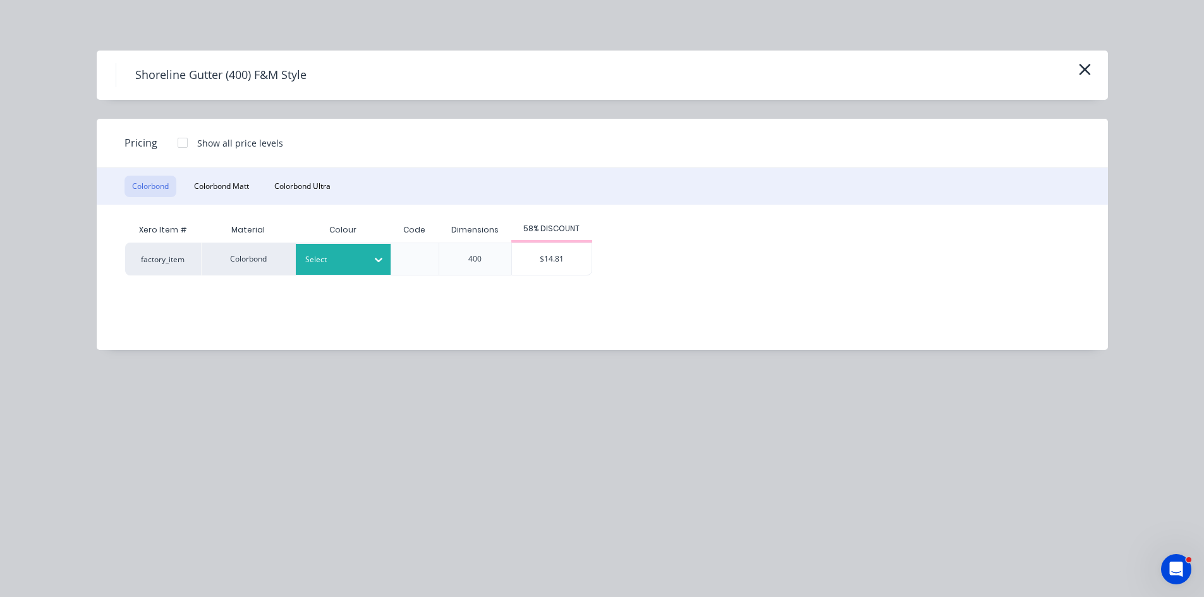
click at [370, 252] on div at bounding box center [378, 260] width 23 height 20
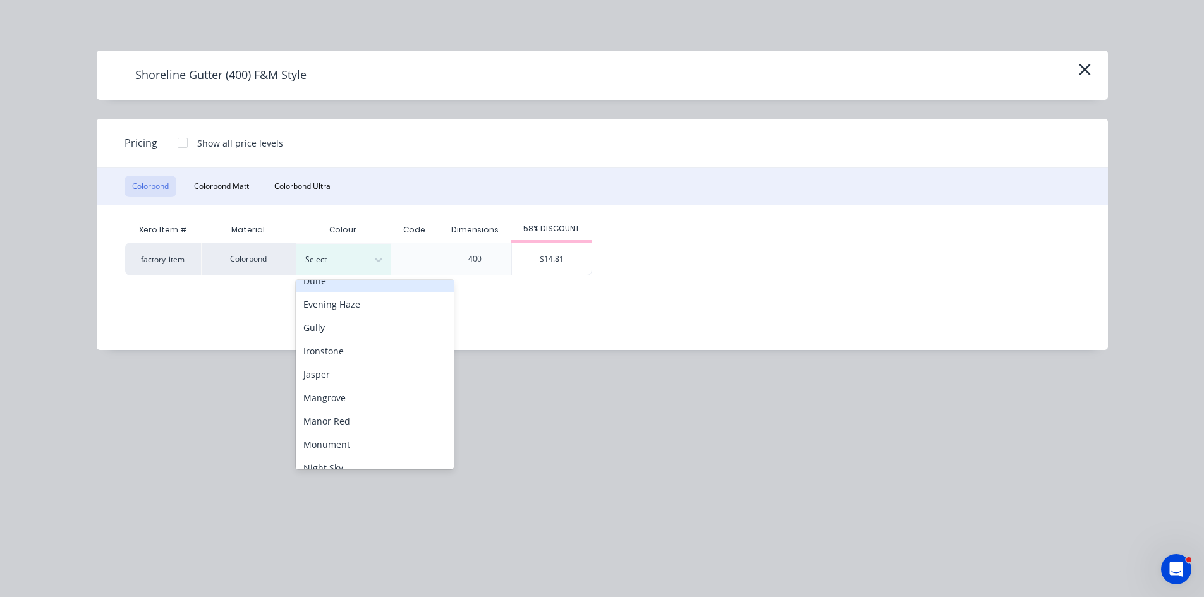
scroll to position [210, 0]
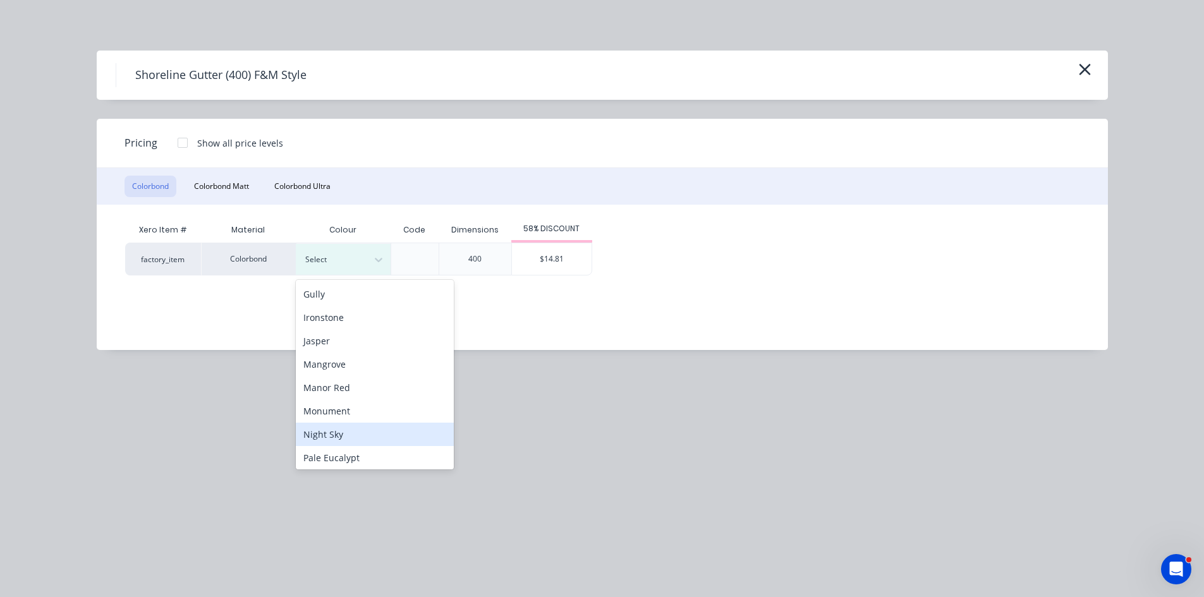
click at [375, 436] on div "Night Sky" at bounding box center [375, 434] width 158 height 23
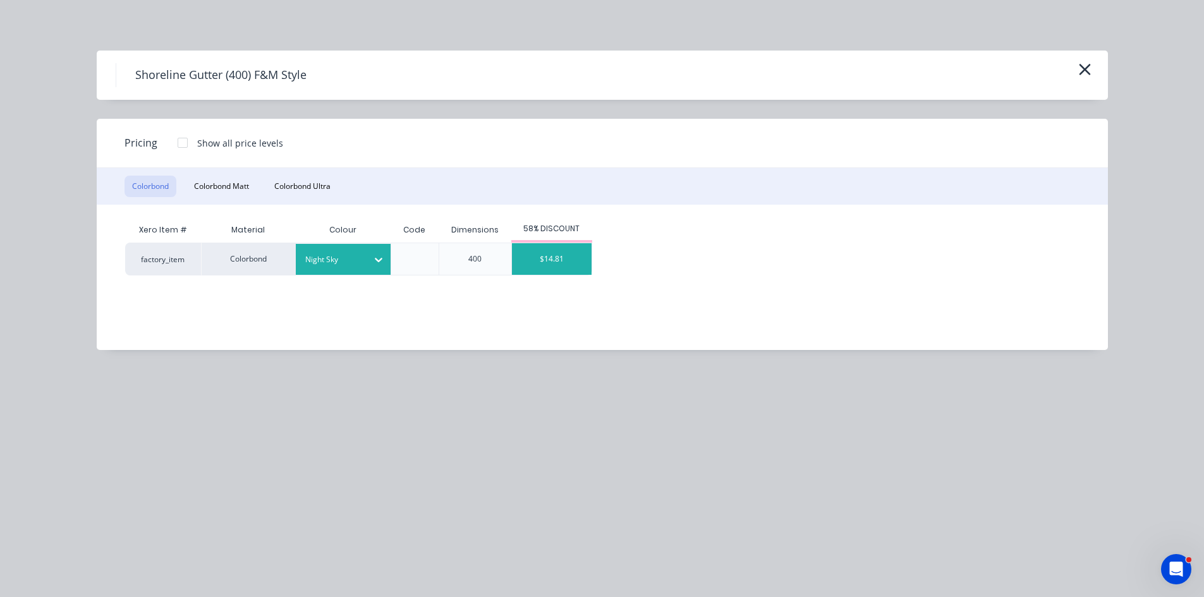
click at [539, 265] on div "$14.81" at bounding box center [552, 259] width 80 height 32
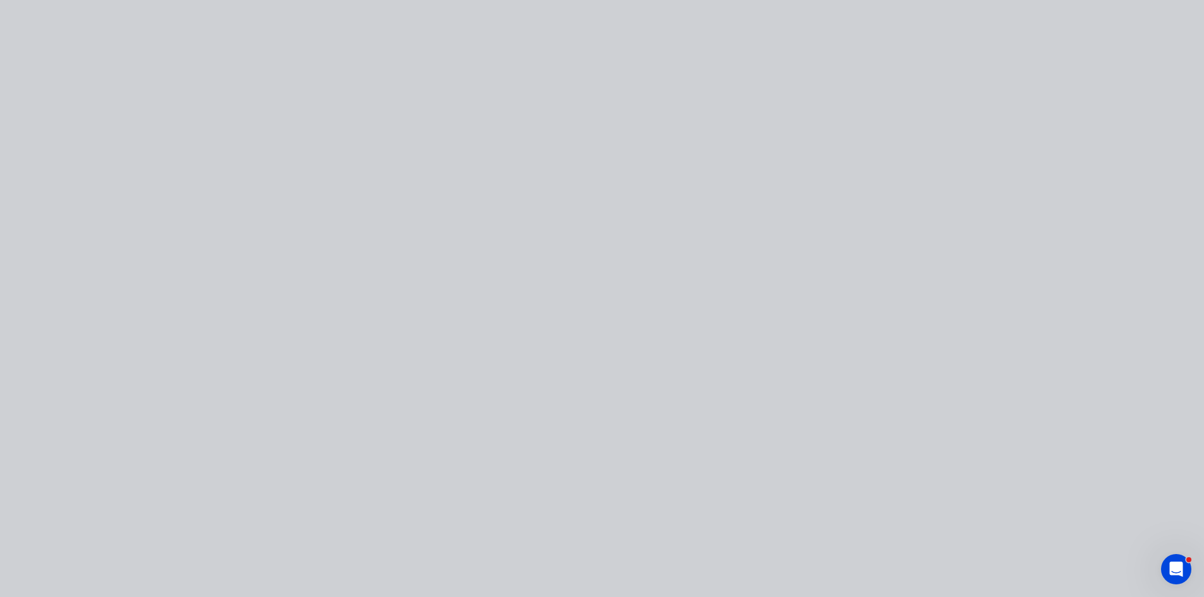
scroll to position [212, 0]
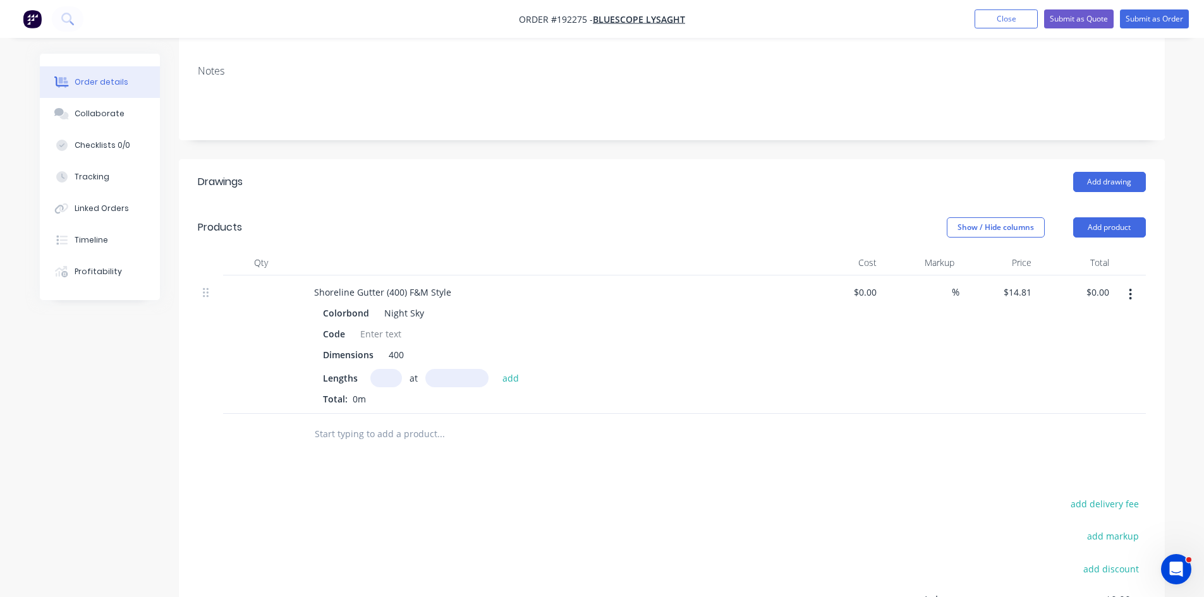
click at [397, 369] on input "text" at bounding box center [386, 378] width 32 height 18
type input "4"
type input "6500"
click at [496, 369] on button "add" at bounding box center [511, 377] width 30 height 17
type input "$385.06"
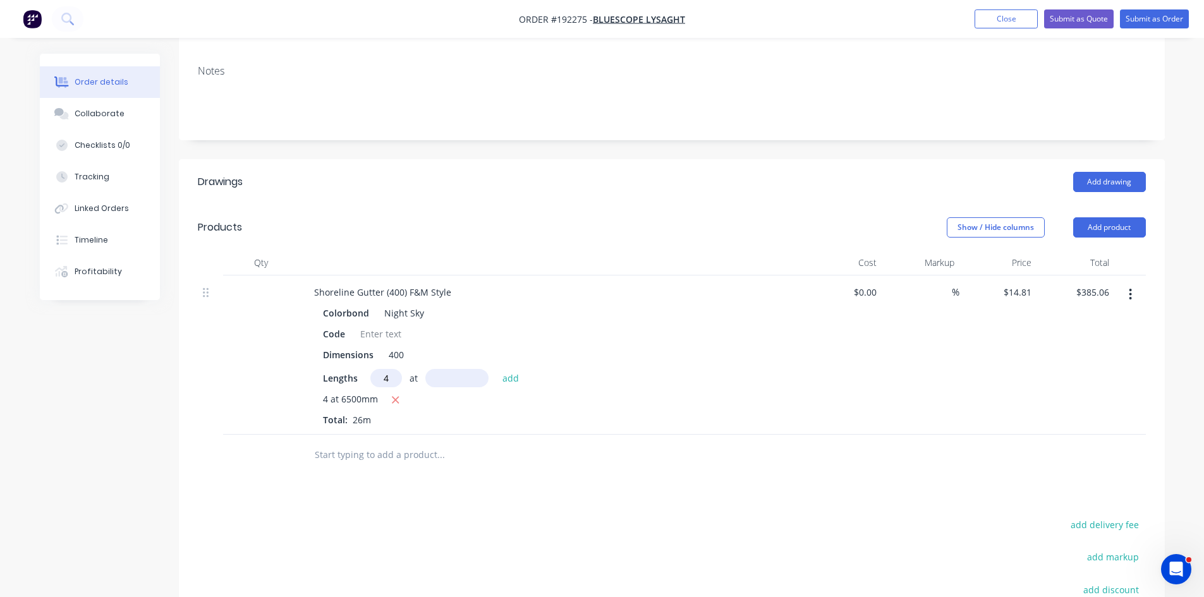
type input "4"
type input "5000"
click at [496, 369] on button "add" at bounding box center [511, 377] width 30 height 17
type input "$681.26"
type input "4"
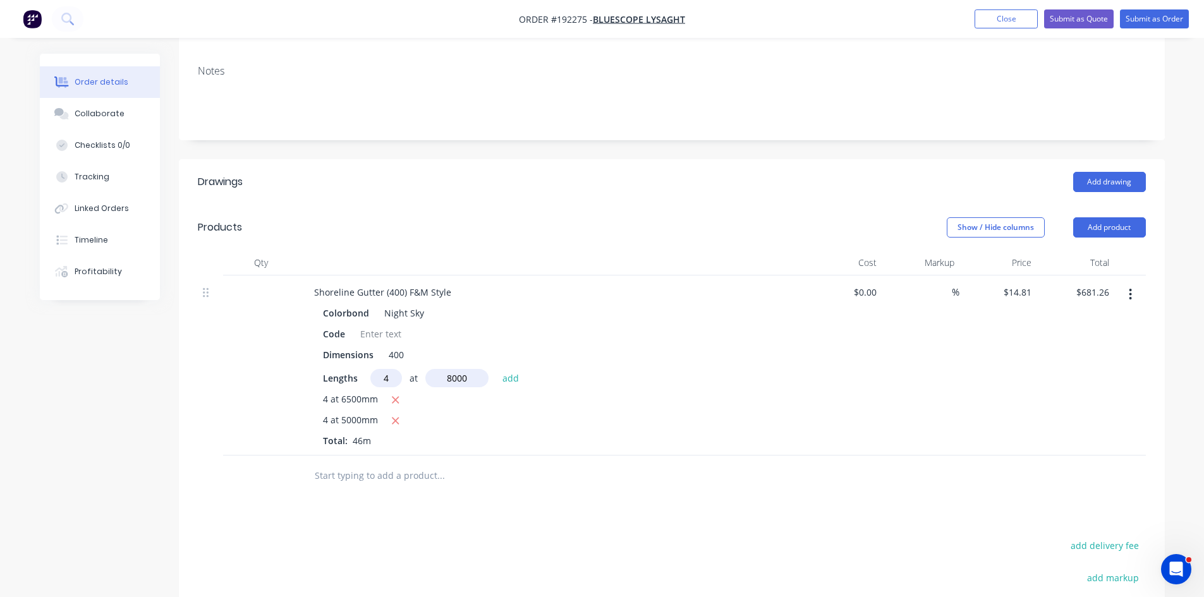
type input "8000"
click at [496, 369] on button "add" at bounding box center [511, 377] width 30 height 17
type input "$1,155.18"
click at [1123, 172] on button "Add drawing" at bounding box center [1109, 182] width 73 height 20
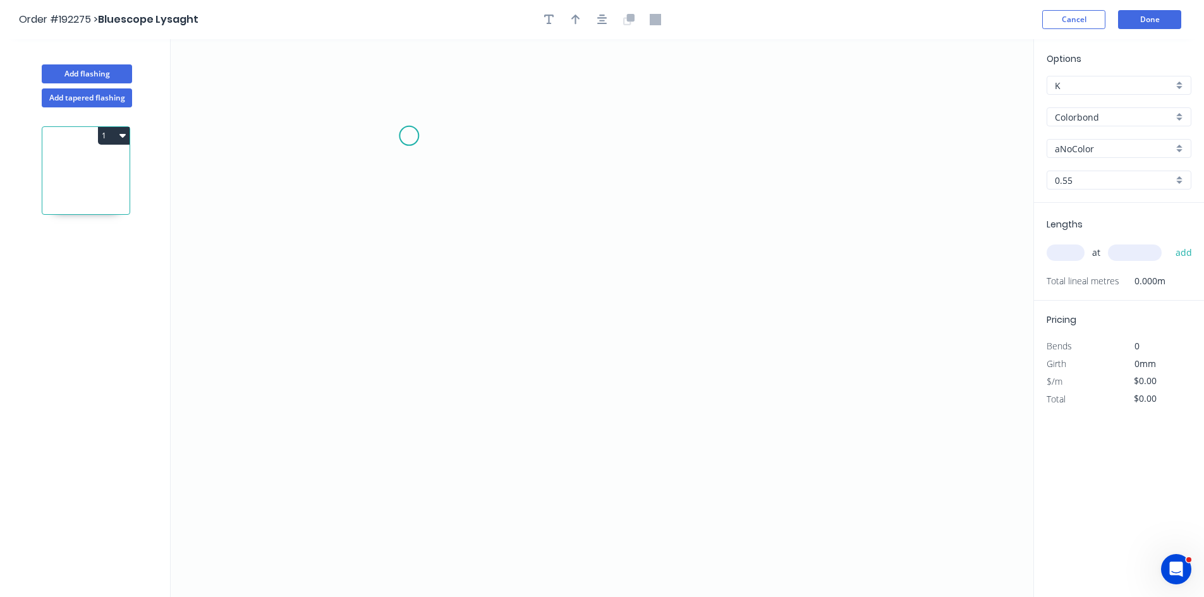
click at [401, 135] on icon "0" at bounding box center [602, 318] width 863 height 558
click at [612, 135] on icon "0" at bounding box center [602, 318] width 863 height 558
click at [873, 137] on icon "0 ?" at bounding box center [602, 318] width 863 height 558
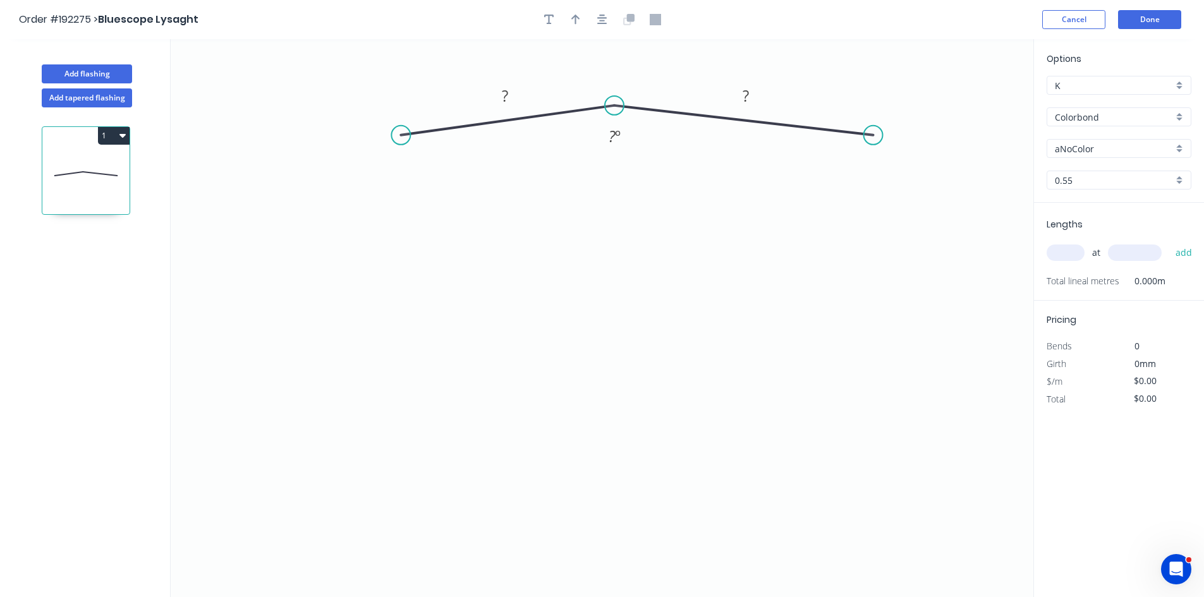
drag, startPoint x: 607, startPoint y: 135, endPoint x: 614, endPoint y: 106, distance: 30.5
click at [614, 106] on circle at bounding box center [614, 105] width 19 height 19
click at [876, 135] on circle at bounding box center [873, 135] width 19 height 19
click at [875, 200] on icon "0 ? ? ? º" at bounding box center [602, 318] width 863 height 558
click at [867, 201] on circle at bounding box center [873, 199] width 19 height 19
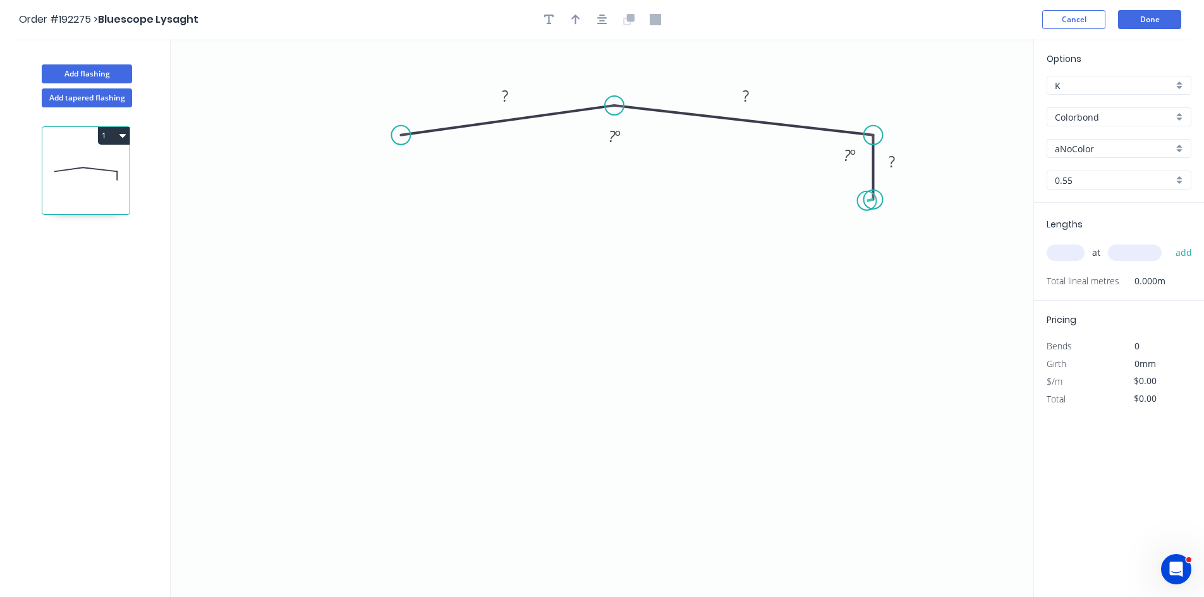
click at [867, 201] on circle at bounding box center [873, 199] width 19 height 19
drag, startPoint x: 870, startPoint y: 202, endPoint x: 866, endPoint y: 210, distance: 9.3
click at [866, 210] on circle at bounding box center [865, 209] width 19 height 19
click at [405, 135] on circle at bounding box center [400, 135] width 19 height 19
click at [415, 202] on icon "0 ? ? ? ? º" at bounding box center [602, 318] width 863 height 558
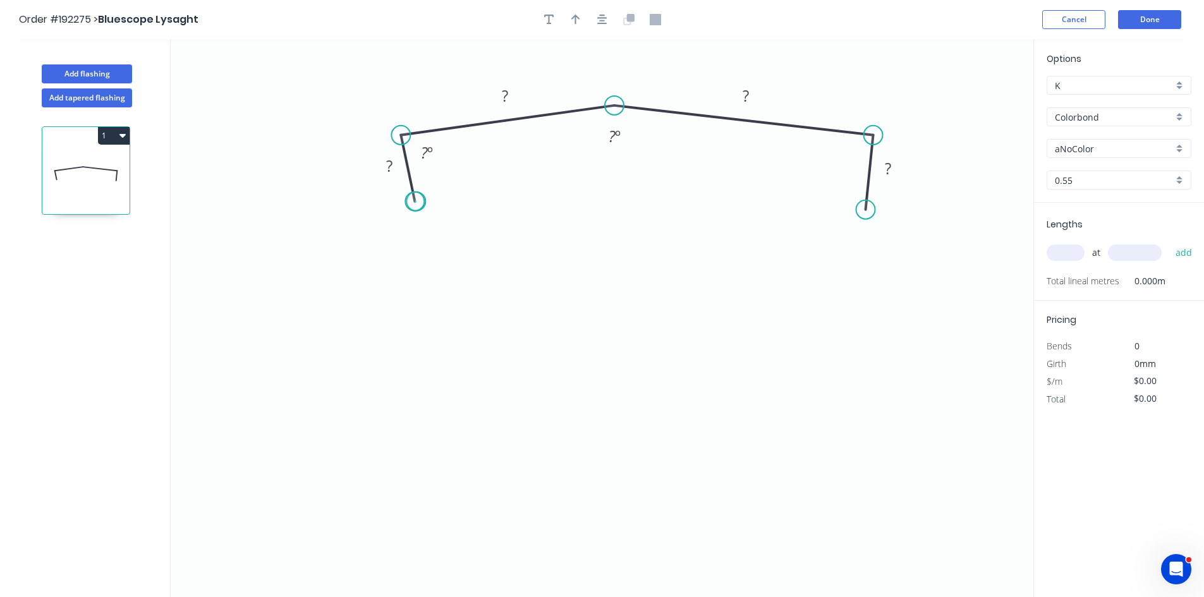
click at [416, 202] on circle at bounding box center [414, 201] width 19 height 19
drag, startPoint x: 416, startPoint y: 203, endPoint x: 411, endPoint y: 207, distance: 6.7
click at [411, 207] on circle at bounding box center [411, 207] width 19 height 19
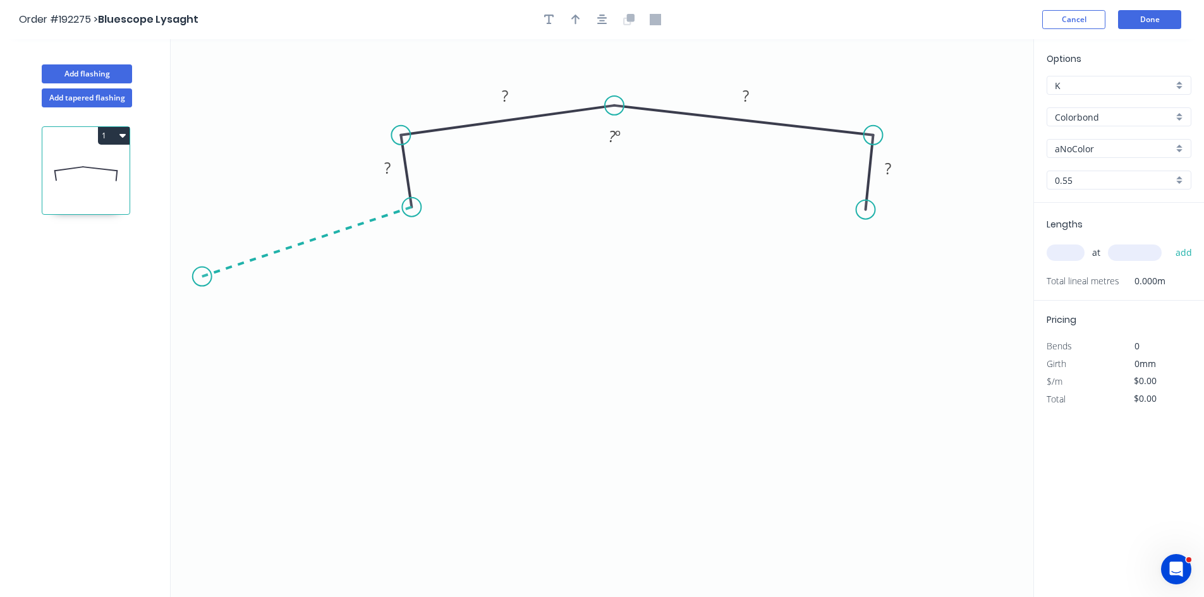
click at [202, 277] on icon "0 ? ? ? ? ? º" at bounding box center [602, 318] width 863 height 558
drag, startPoint x: 202, startPoint y: 281, endPoint x: 197, endPoint y: 242, distance: 38.9
click at [197, 242] on circle at bounding box center [197, 242] width 19 height 19
click at [208, 312] on icon "0 ? ? ? ? ? ? º" at bounding box center [602, 318] width 863 height 558
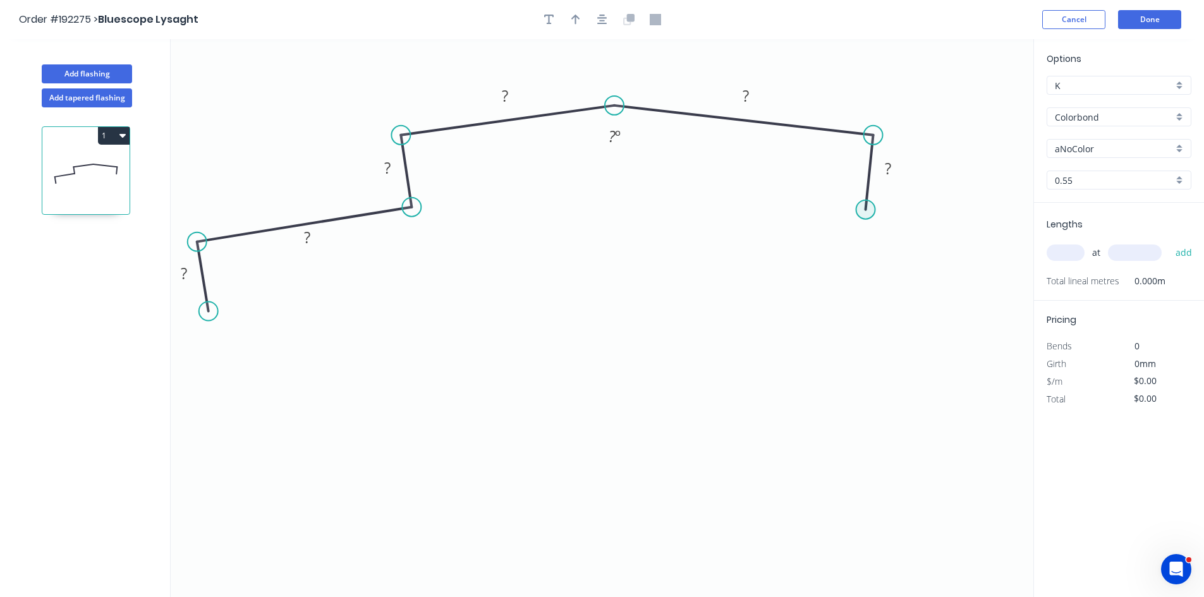
click at [870, 214] on circle at bounding box center [865, 209] width 19 height 19
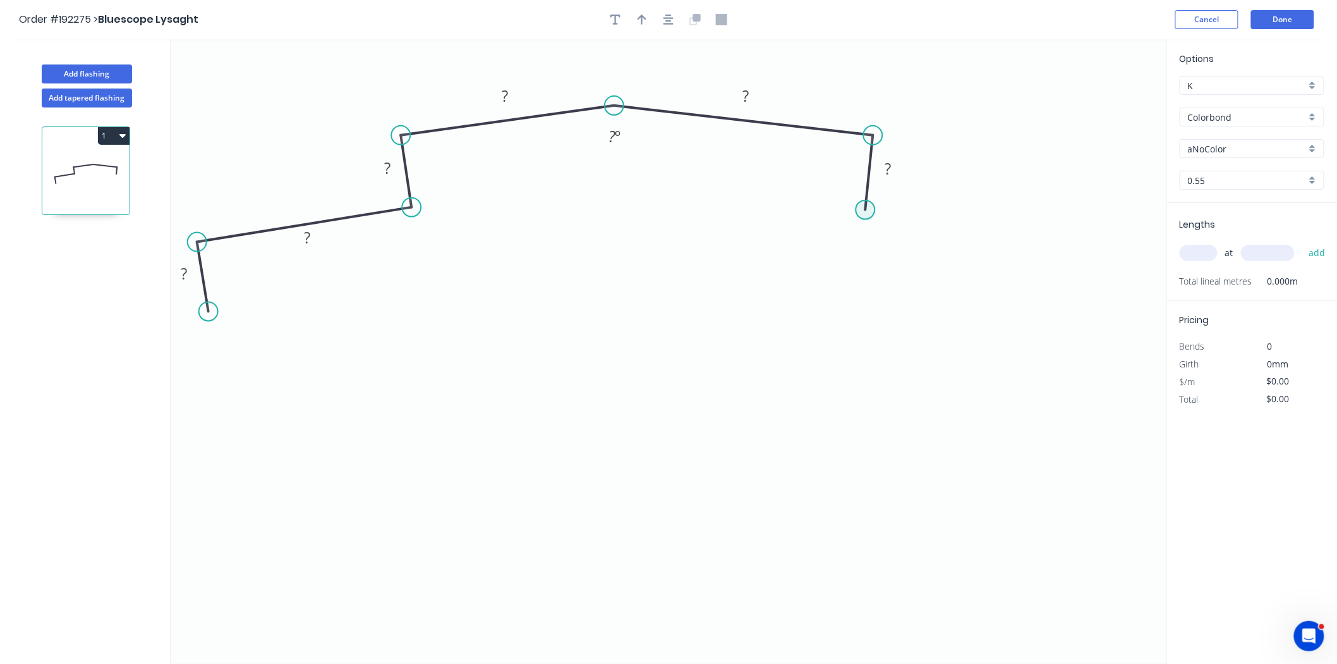
click at [864, 214] on circle at bounding box center [865, 209] width 19 height 19
drag, startPoint x: 863, startPoint y: 219, endPoint x: 866, endPoint y: 210, distance: 9.2
click at [866, 210] on circle at bounding box center [865, 210] width 19 height 19
click at [1100, 254] on icon "0 ? ? ? ? ? ? ? º" at bounding box center [669, 351] width 997 height 624
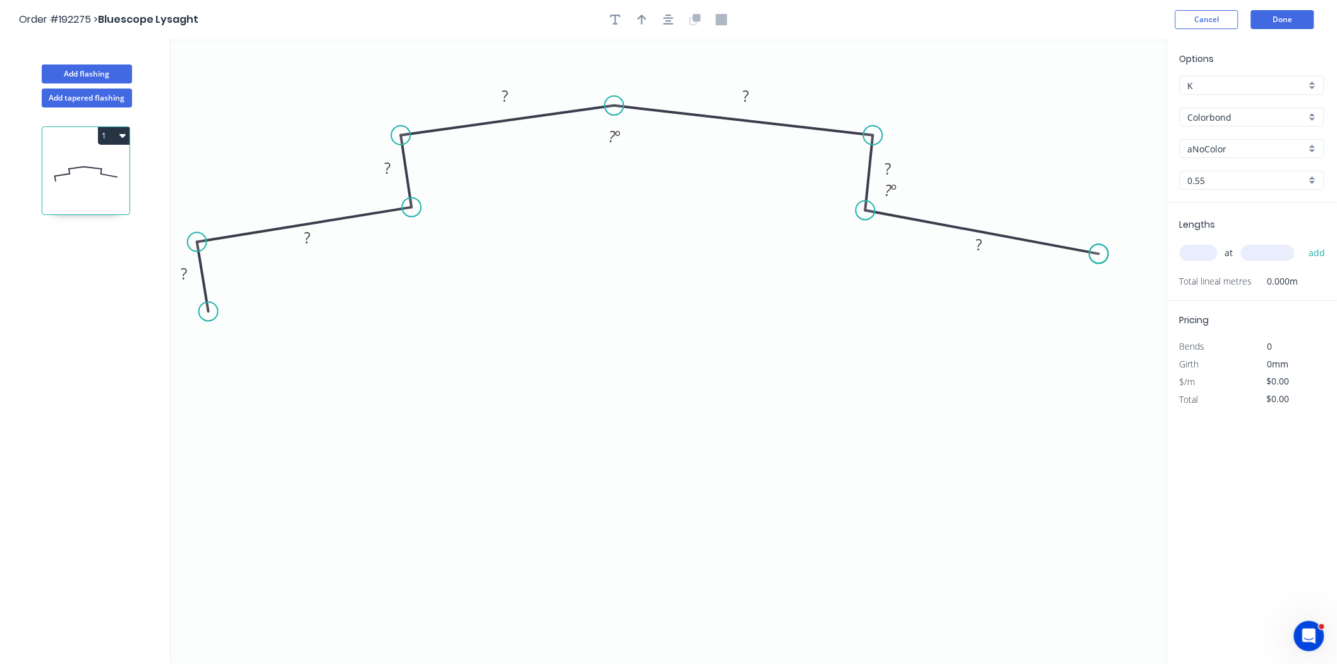
click at [1100, 254] on circle at bounding box center [1098, 253] width 19 height 19
drag, startPoint x: 1100, startPoint y: 255, endPoint x: 1102, endPoint y: 232, distance: 23.5
click at [1102, 232] on circle at bounding box center [1101, 231] width 19 height 19
click at [1101, 289] on icon "0 ? ? ? ? ? ? ? ? º" at bounding box center [669, 351] width 997 height 624
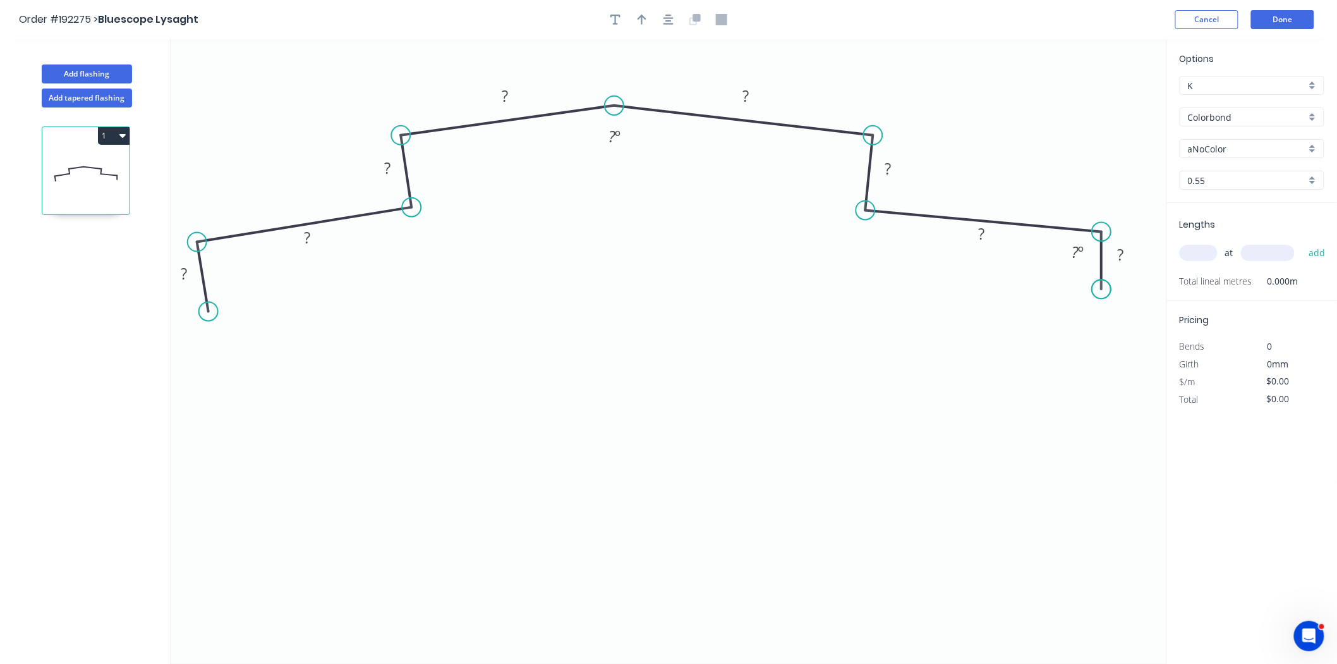
click at [1101, 289] on circle at bounding box center [1101, 288] width 19 height 19
drag, startPoint x: 1095, startPoint y: 298, endPoint x: 1078, endPoint y: 286, distance: 21.2
click at [1078, 286] on circle at bounding box center [1079, 285] width 19 height 19
drag, startPoint x: 1076, startPoint y: 288, endPoint x: 1092, endPoint y: 300, distance: 19.8
click at [1092, 300] on circle at bounding box center [1091, 298] width 19 height 19
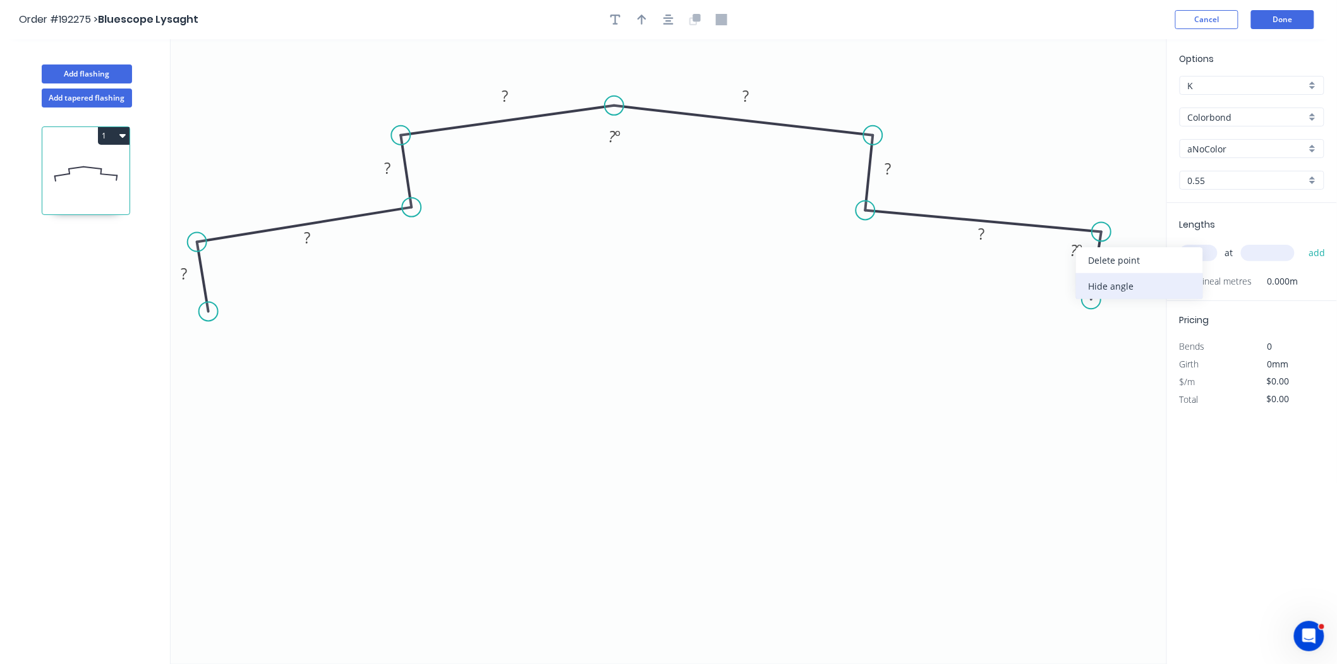
click at [1091, 276] on div "Hide angle" at bounding box center [1139, 286] width 127 height 26
click at [1116, 337] on div "Crush & Fold" at bounding box center [1160, 340] width 127 height 26
click at [1122, 329] on div "Flip bend" at bounding box center [1163, 342] width 127 height 26
drag, startPoint x: 1043, startPoint y: 313, endPoint x: 1013, endPoint y: 330, distance: 33.9
click at [1015, 330] on rect at bounding box center [1039, 320] width 51 height 25
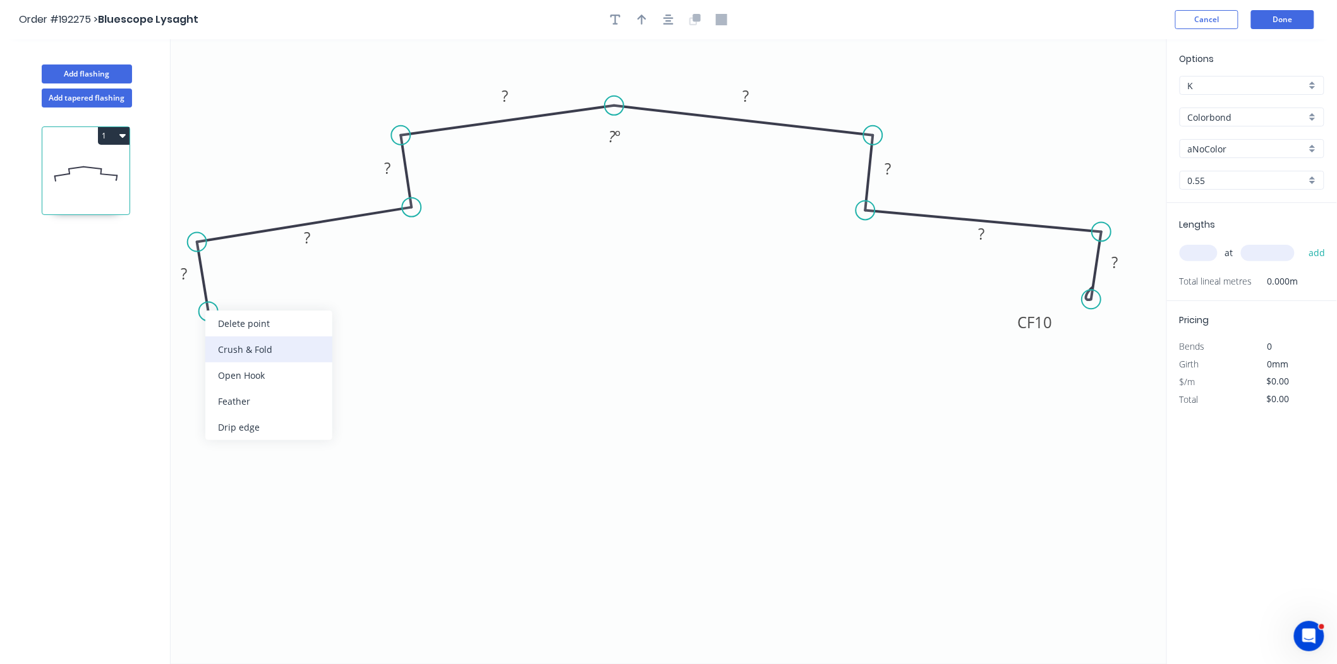
click at [232, 337] on div "Crush & Fold" at bounding box center [268, 349] width 127 height 26
drag, startPoint x: 171, startPoint y: 304, endPoint x: 262, endPoint y: 341, distance: 97.8
click at [262, 341] on rect at bounding box center [270, 330] width 51 height 25
click at [267, 336] on tspan "CF" at bounding box center [260, 330] width 17 height 21
type input "$21.39"
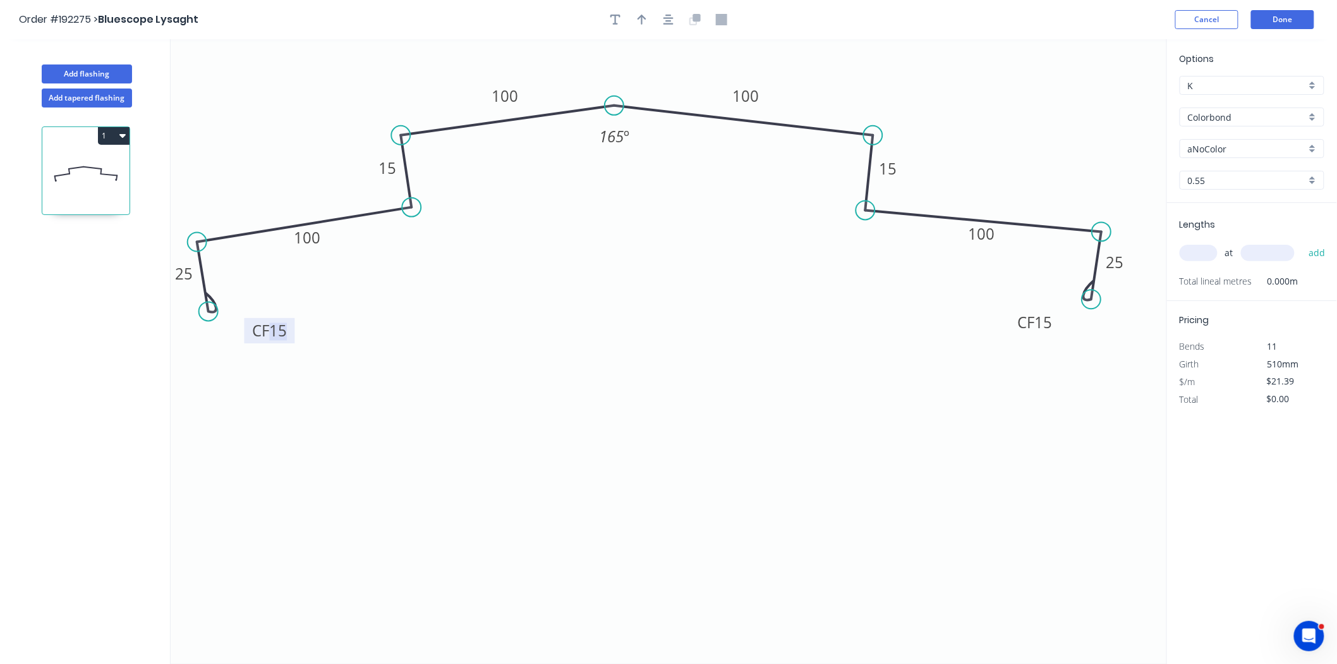
click at [1213, 144] on input "aNoColor" at bounding box center [1247, 148] width 118 height 13
click at [1213, 190] on div "Night Sky" at bounding box center [1251, 192] width 143 height 22
type input "Night Sky"
click at [1194, 256] on input "text" at bounding box center [1199, 253] width 38 height 16
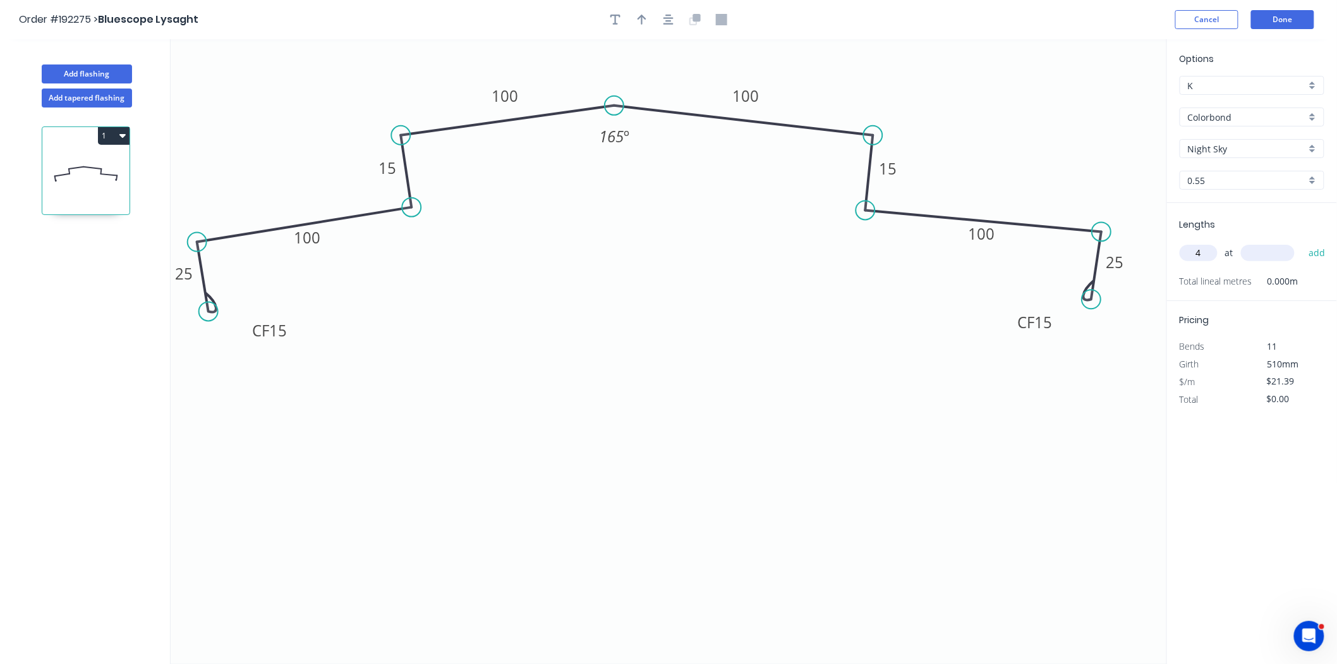
type input "4"
type input "6500"
click at [1213, 242] on button "add" at bounding box center [1317, 252] width 30 height 21
type input "$556.14"
type input "1"
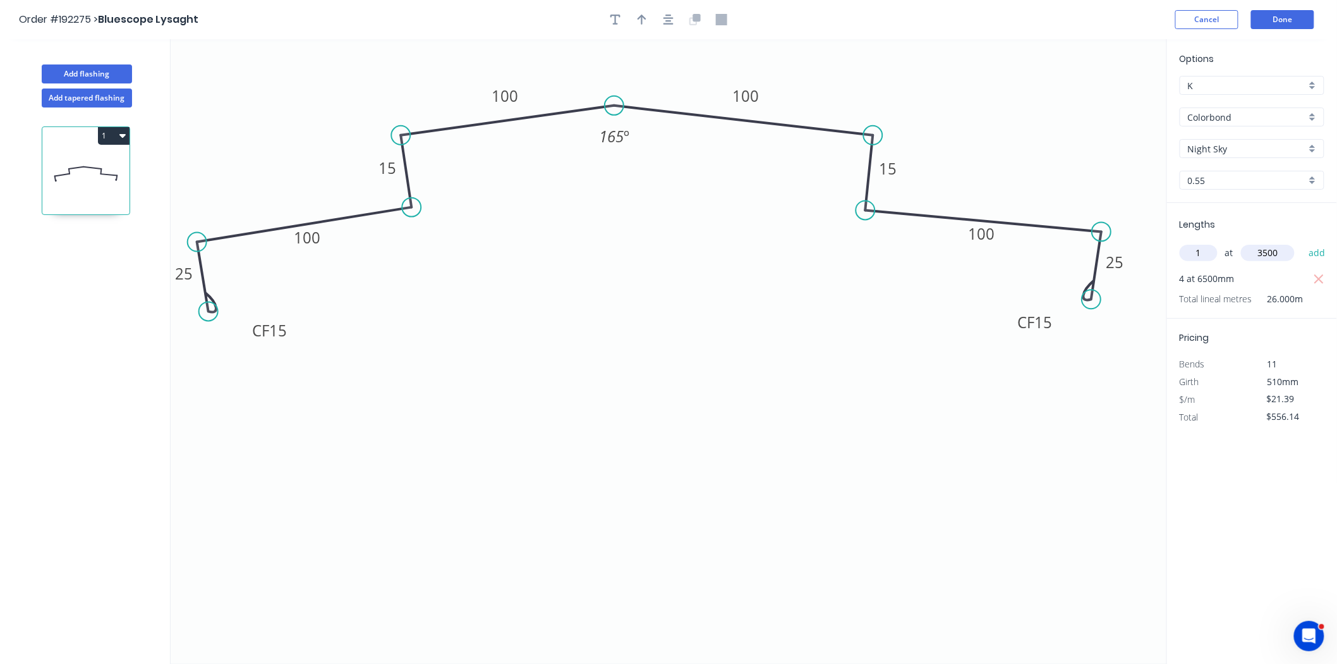
type input "3500"
click at [1213, 242] on button "add" at bounding box center [1317, 252] width 30 height 21
type input "$631.01"
type input "1"
type input "1500"
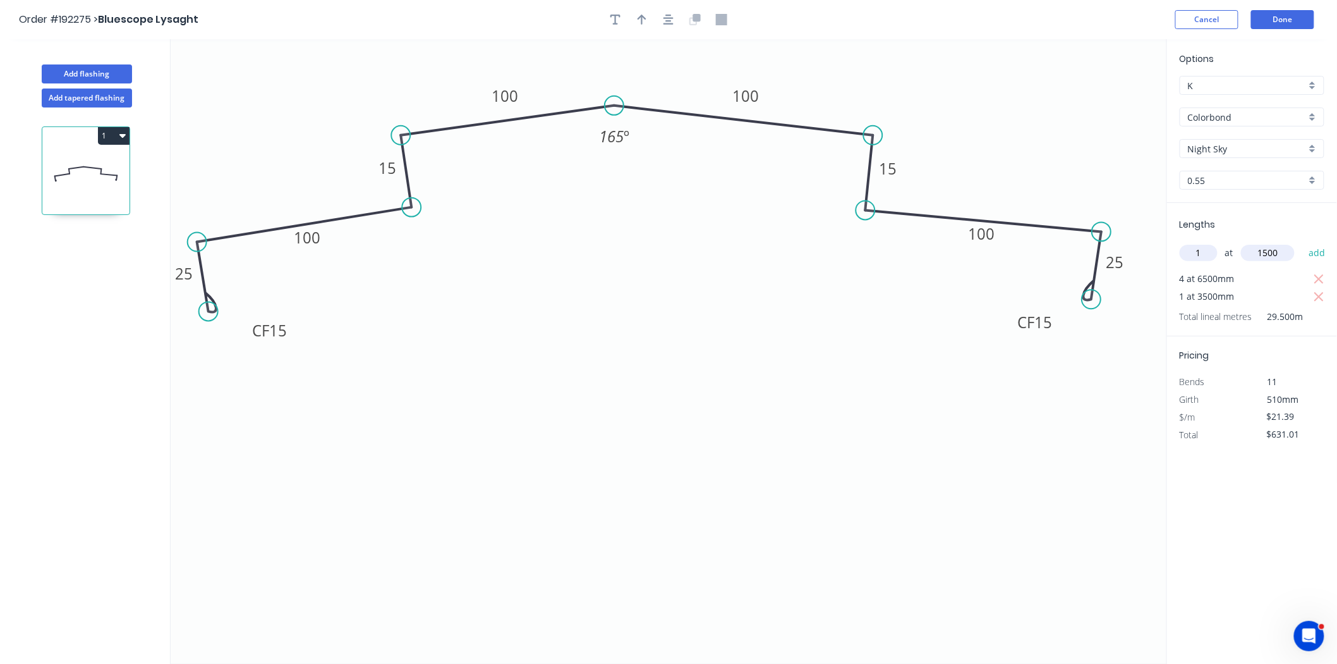
click at [1213, 242] on button "add" at bounding box center [1317, 252] width 30 height 21
type input "$663.09"
type input "4"
type input "4800"
click at [1213, 242] on button "add" at bounding box center [1317, 252] width 30 height 21
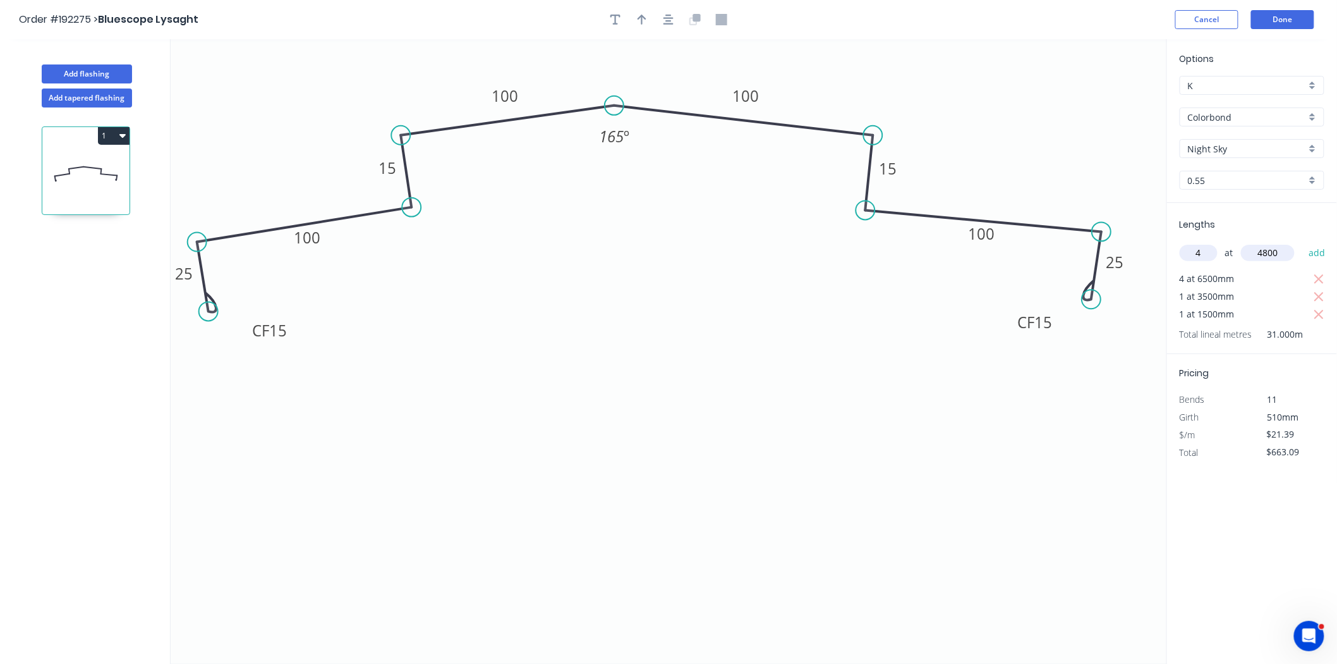
type input "$1,073.78"
click at [647, 19] on button "button" at bounding box center [642, 19] width 19 height 19
click at [1101, 102] on icon at bounding box center [1103, 88] width 11 height 40
click at [1213, 20] on button "Done" at bounding box center [1282, 19] width 63 height 19
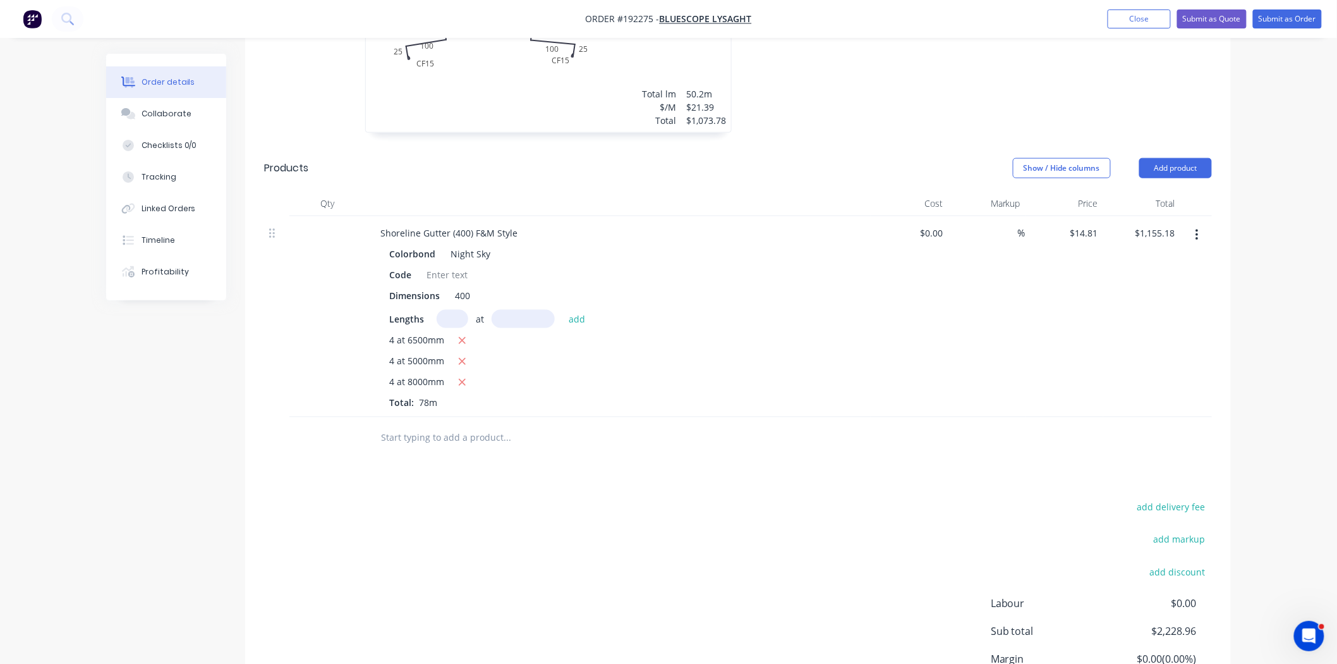
scroll to position [596, 0]
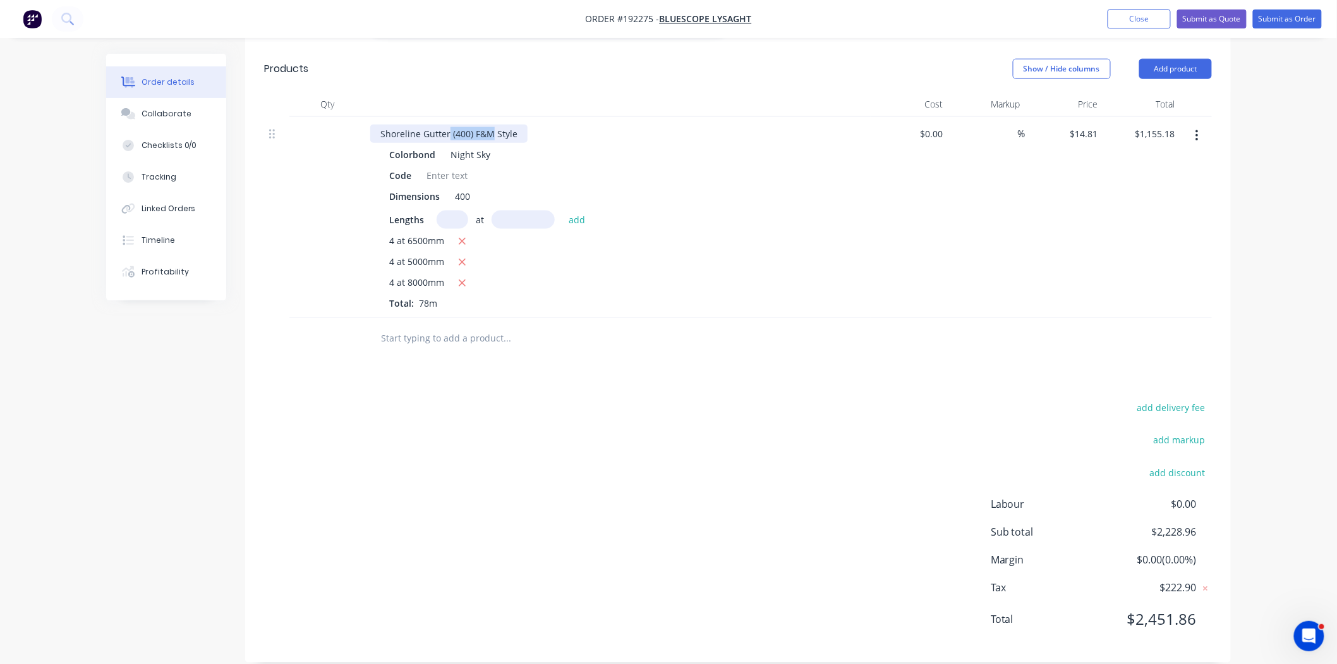
drag, startPoint x: 493, startPoint y: 111, endPoint x: 449, endPoint y: 115, distance: 43.8
click at [449, 124] on div "Shoreline Gutter (400) F&M Style" at bounding box center [448, 133] width 157 height 18
click at [475, 124] on div "Shoreline Gutter Style" at bounding box center [426, 133] width 113 height 18
click at [1175, 59] on button "Add product" at bounding box center [1175, 69] width 73 height 20
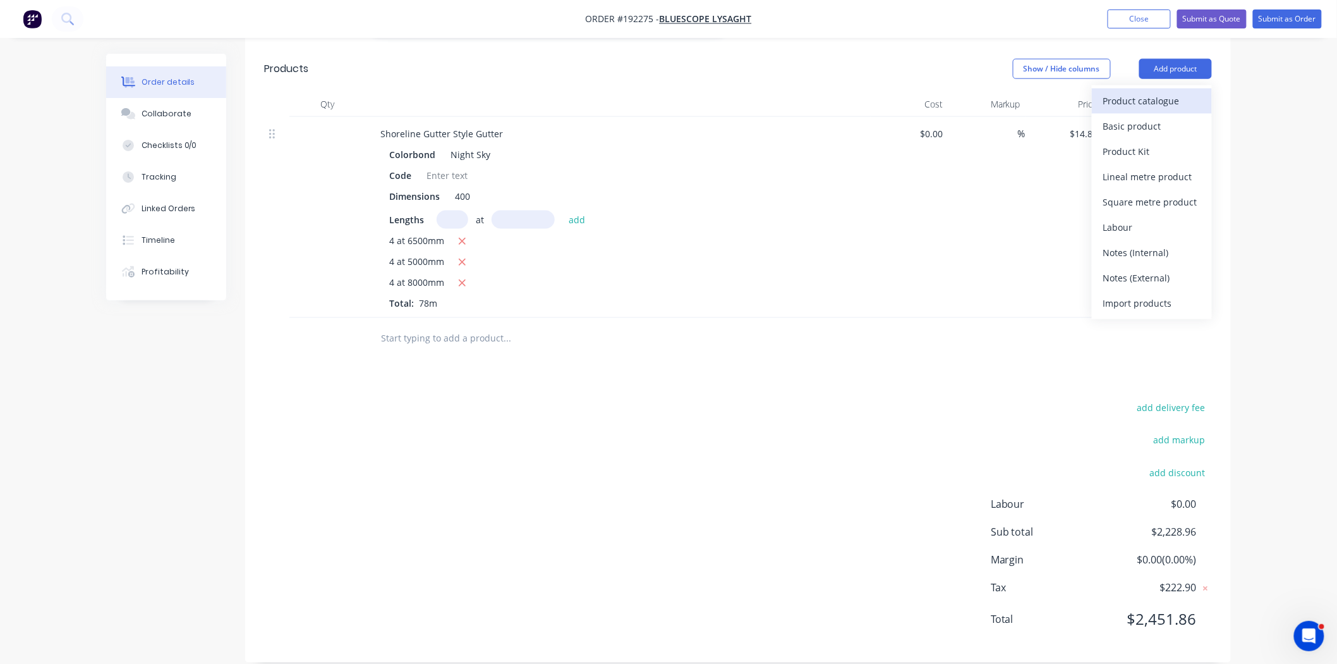
click at [1141, 92] on div "Product catalogue" at bounding box center [1151, 101] width 97 height 18
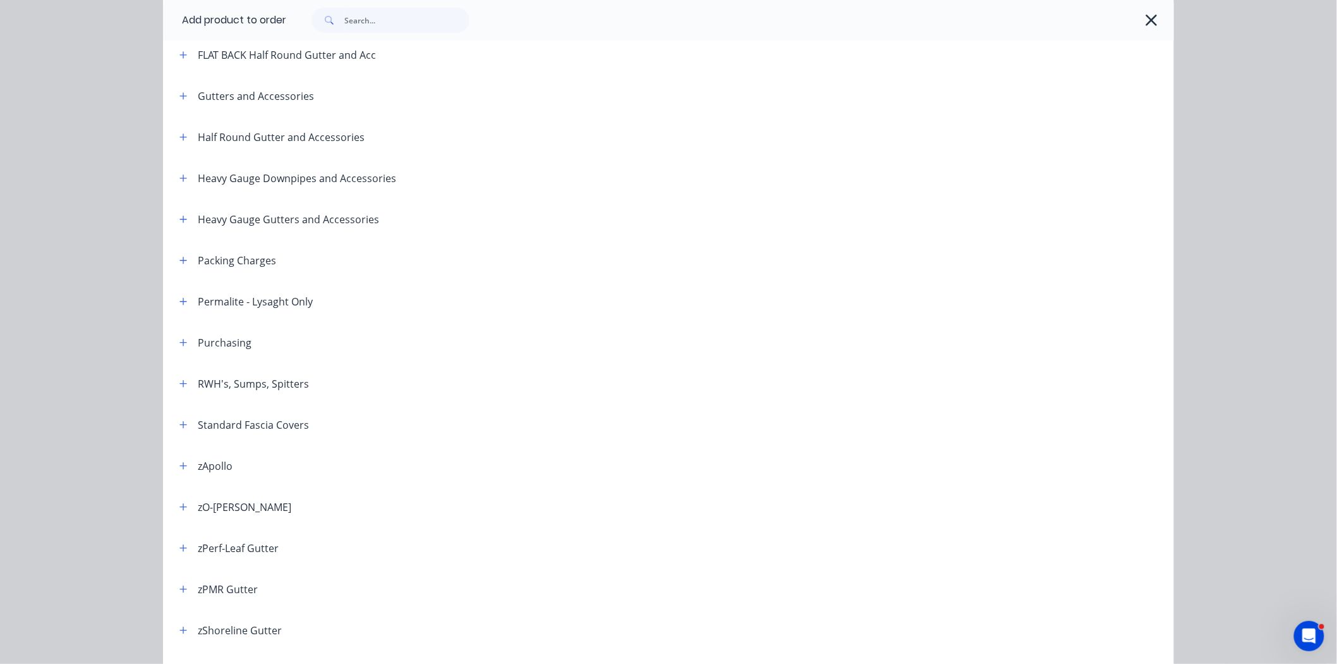
scroll to position [351, 0]
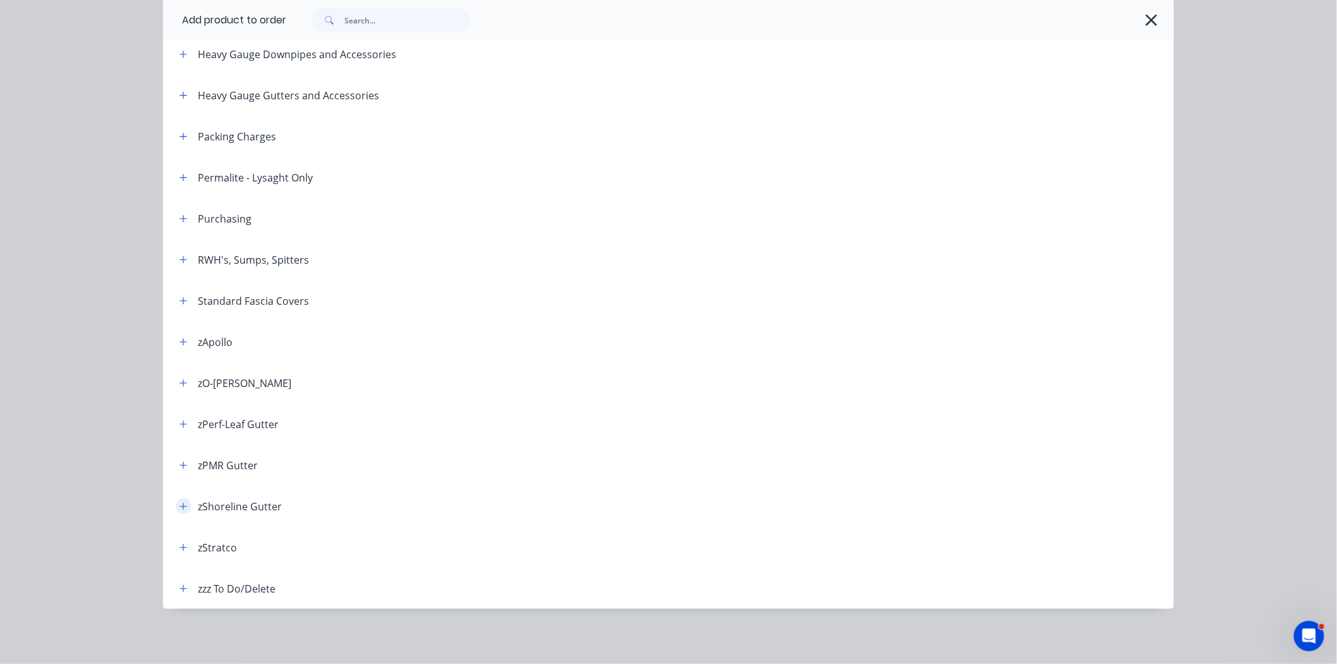
click at [179, 509] on icon "button" at bounding box center [183, 506] width 8 height 9
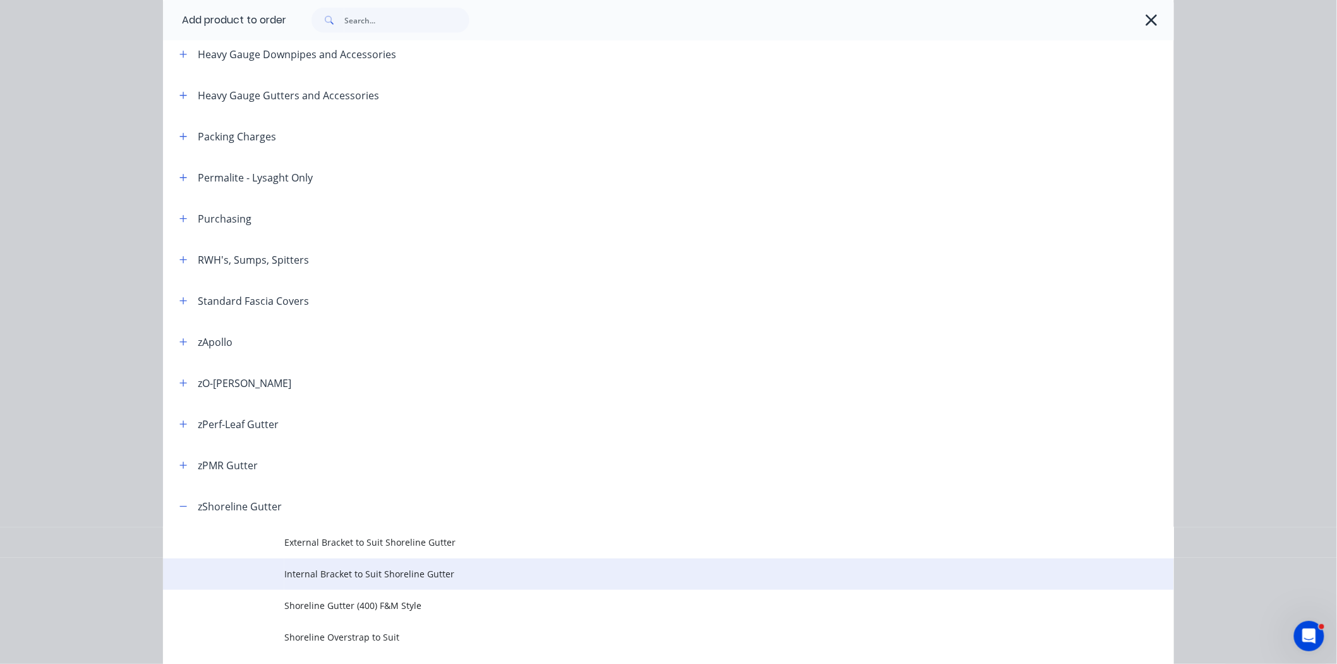
click at [491, 573] on span "Internal Bracket to Suit Shoreline Gutter" at bounding box center [640, 573] width 712 height 13
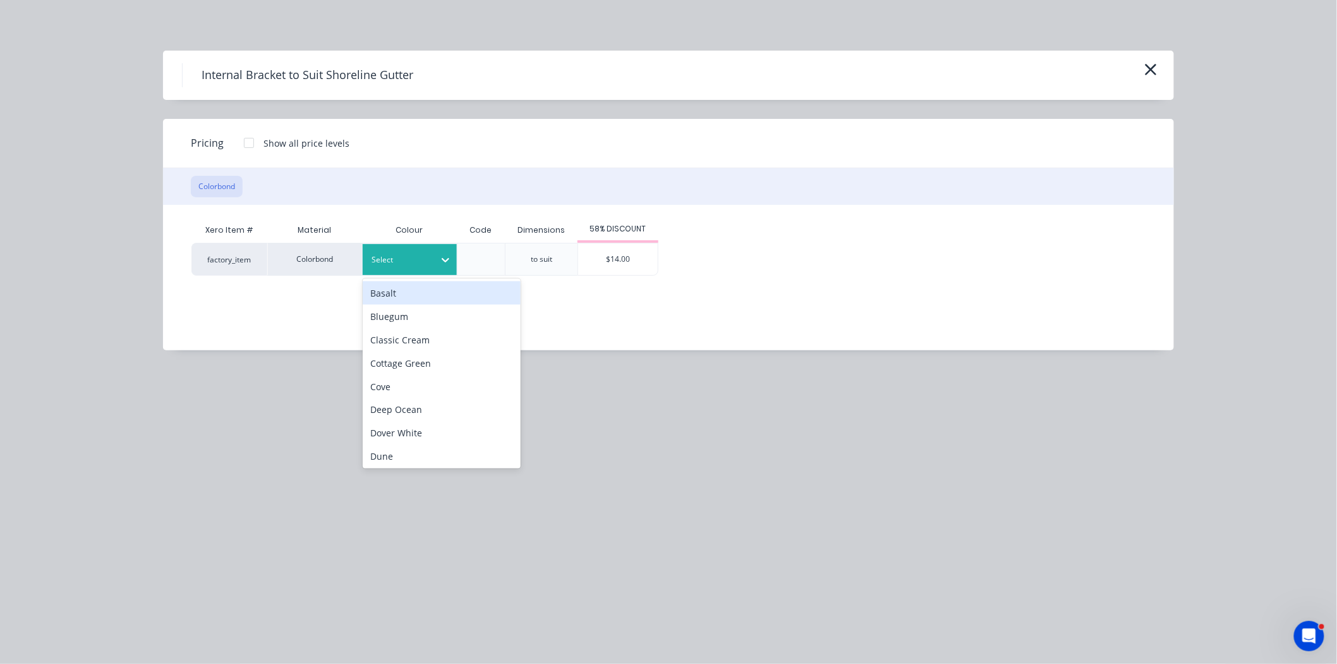
click at [418, 272] on div "Select" at bounding box center [410, 259] width 95 height 31
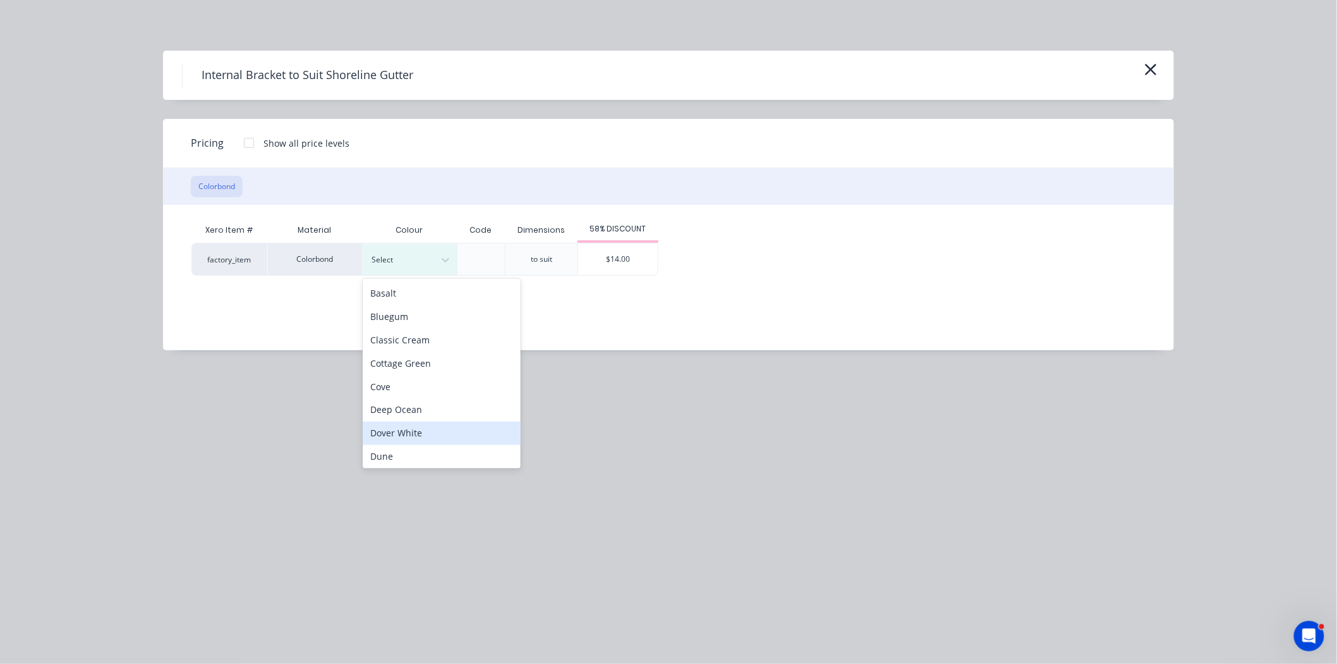
scroll to position [234, 0]
click at [420, 402] on div "Night Sky" at bounding box center [442, 409] width 158 height 23
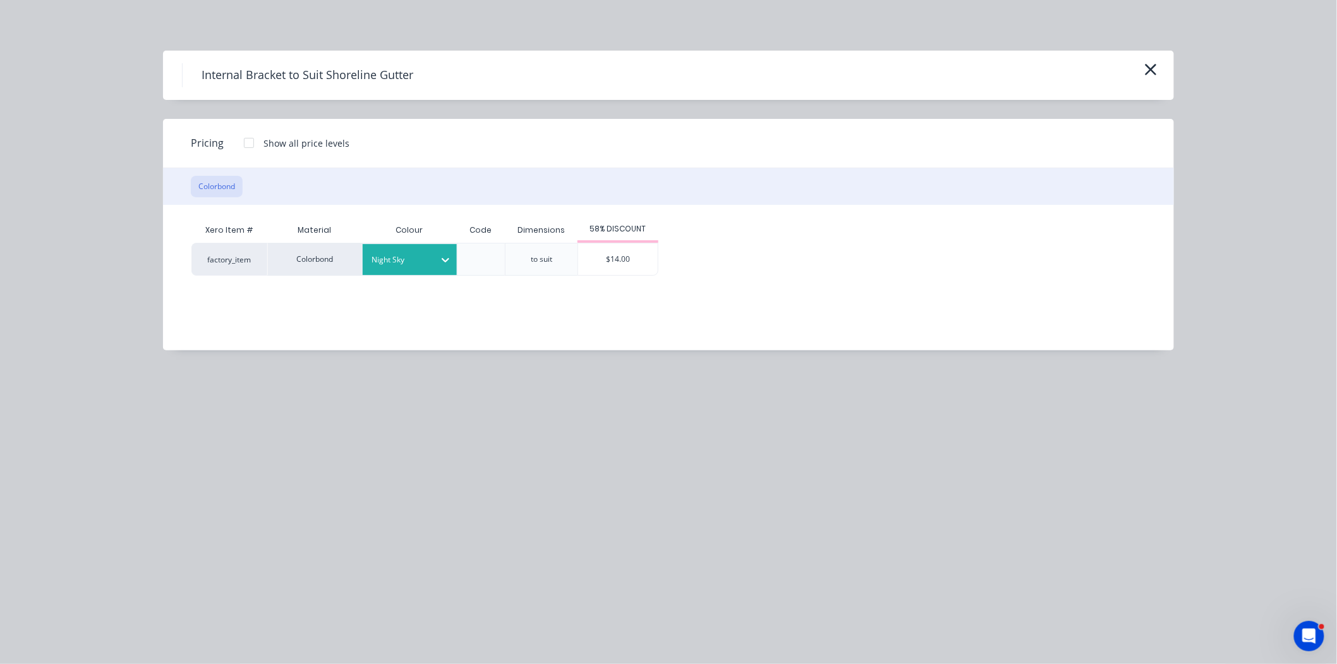
click at [610, 236] on div "58% DISCOUNT" at bounding box center [618, 229] width 81 height 25
click at [608, 262] on div "$14.00" at bounding box center [618, 259] width 80 height 32
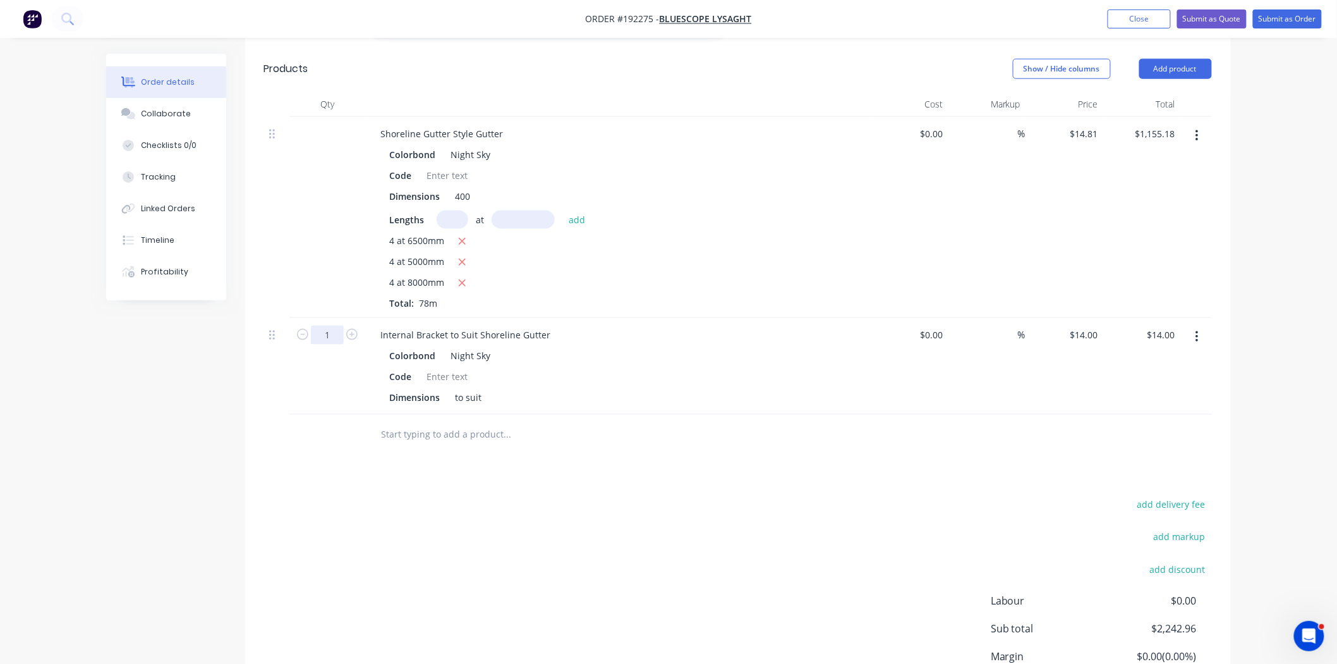
click at [325, 325] on input "1" at bounding box center [327, 334] width 33 height 19
type input "80"
type input "$1,120.00"
click at [907, 420] on div at bounding box center [738, 435] width 948 height 41
drag, startPoint x: 1165, startPoint y: 52, endPoint x: 1166, endPoint y: 59, distance: 6.4
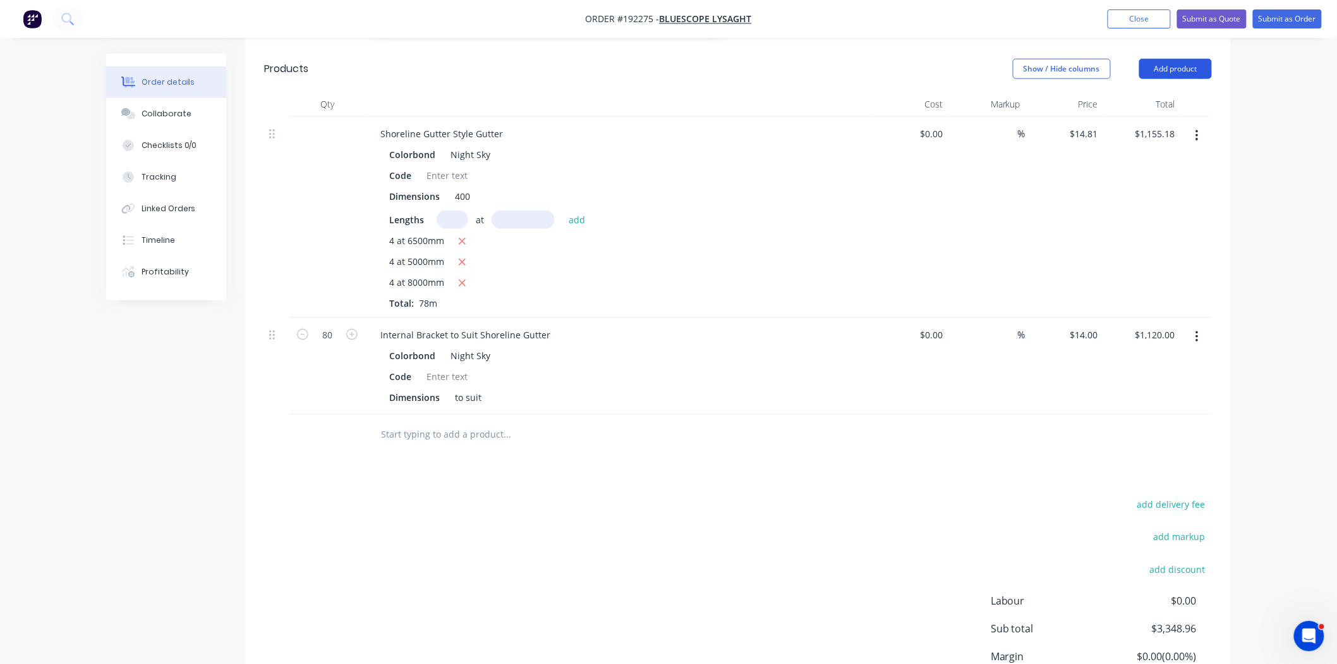
click at [1166, 59] on button "Add product" at bounding box center [1175, 69] width 73 height 20
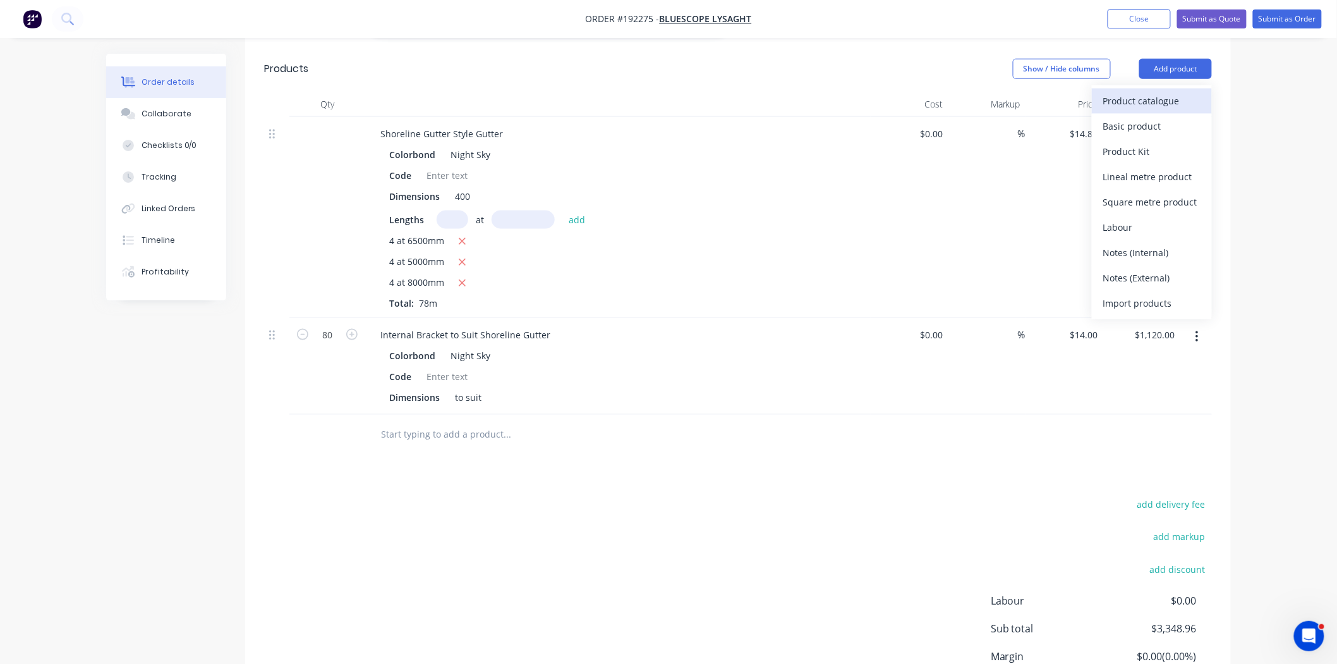
click at [1144, 92] on div "Product catalogue" at bounding box center [1151, 101] width 97 height 18
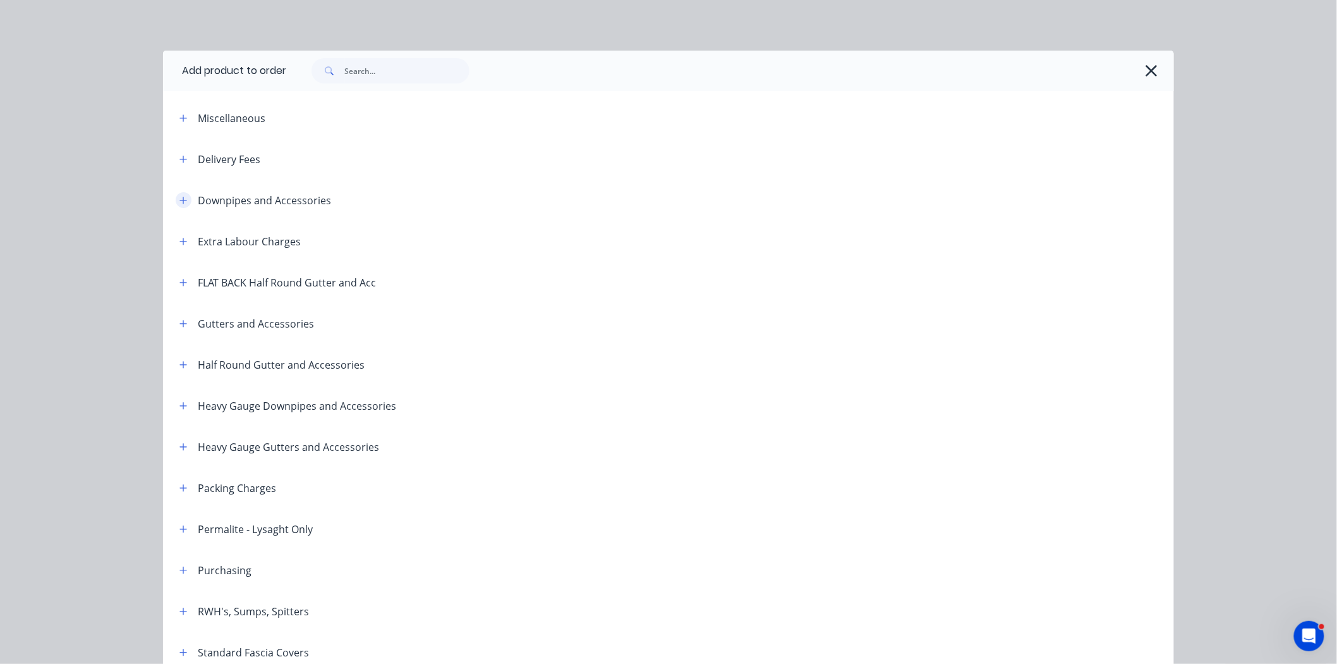
click at [179, 200] on icon "button" at bounding box center [183, 200] width 8 height 9
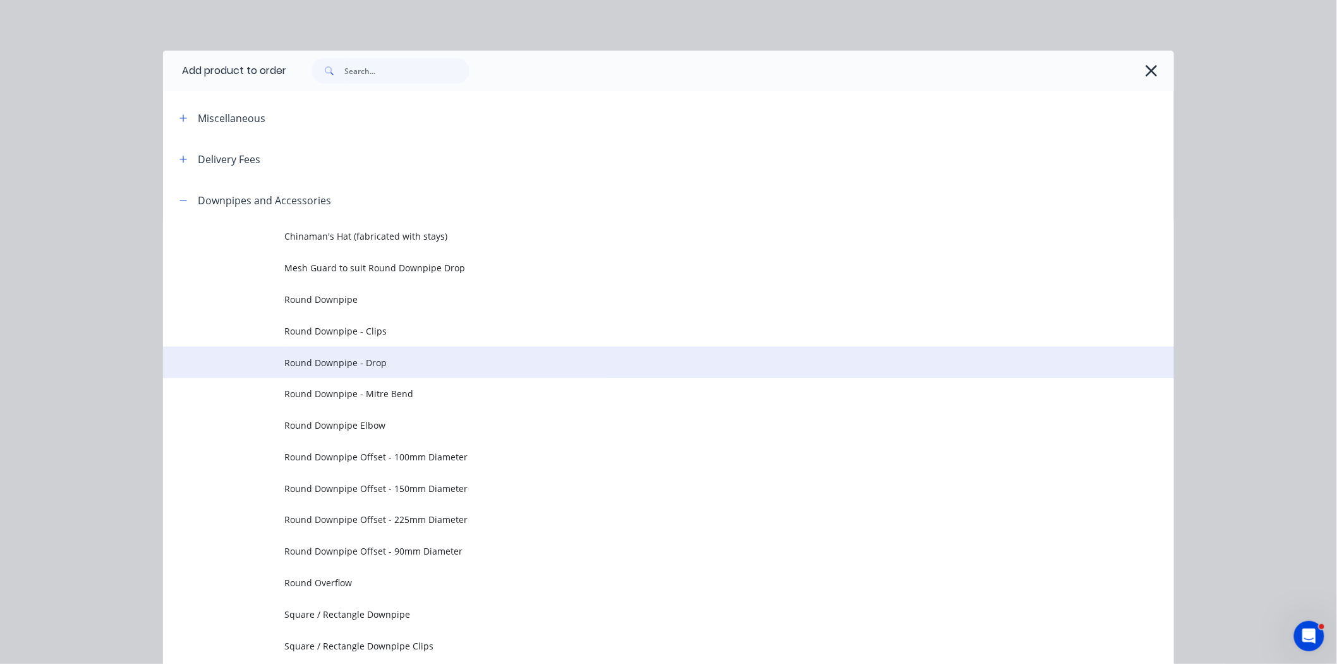
click at [451, 357] on span "Round Downpipe - Drop" at bounding box center [640, 362] width 712 height 13
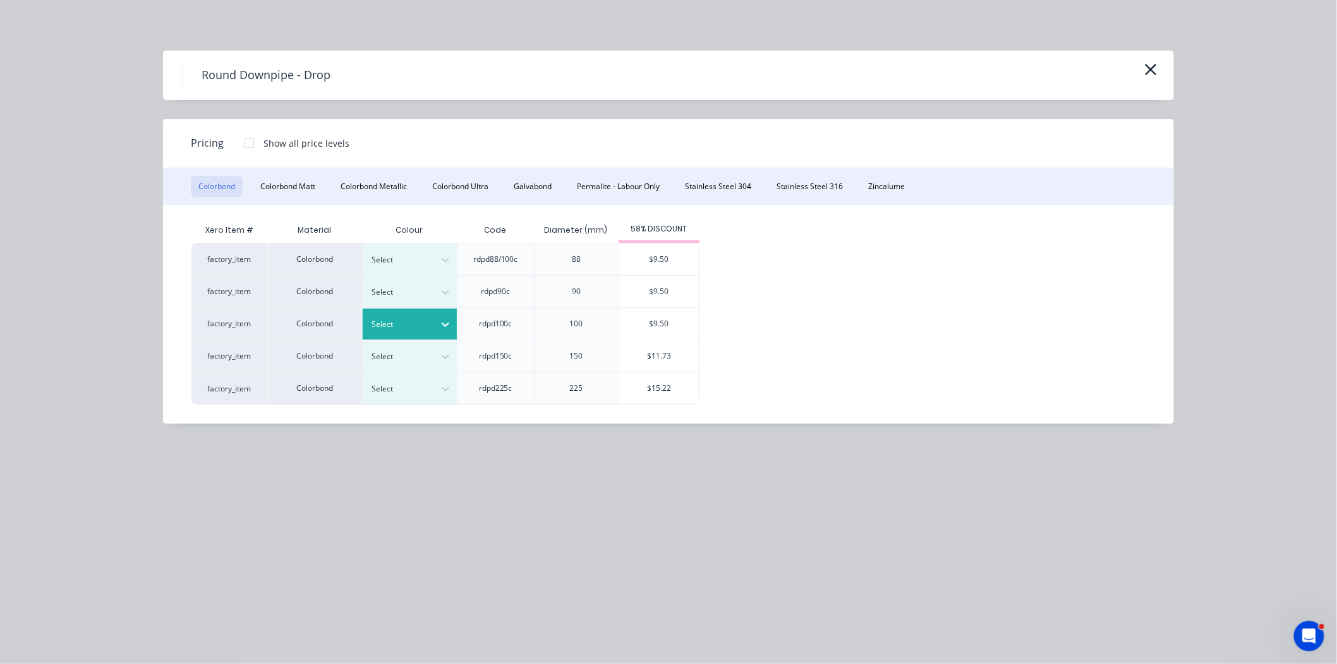
click at [405, 324] on div at bounding box center [400, 324] width 57 height 14
click at [158, 215] on div "Night Sky" at bounding box center [79, 203] width 158 height 23
click at [658, 326] on div "$9.50" at bounding box center [659, 324] width 80 height 32
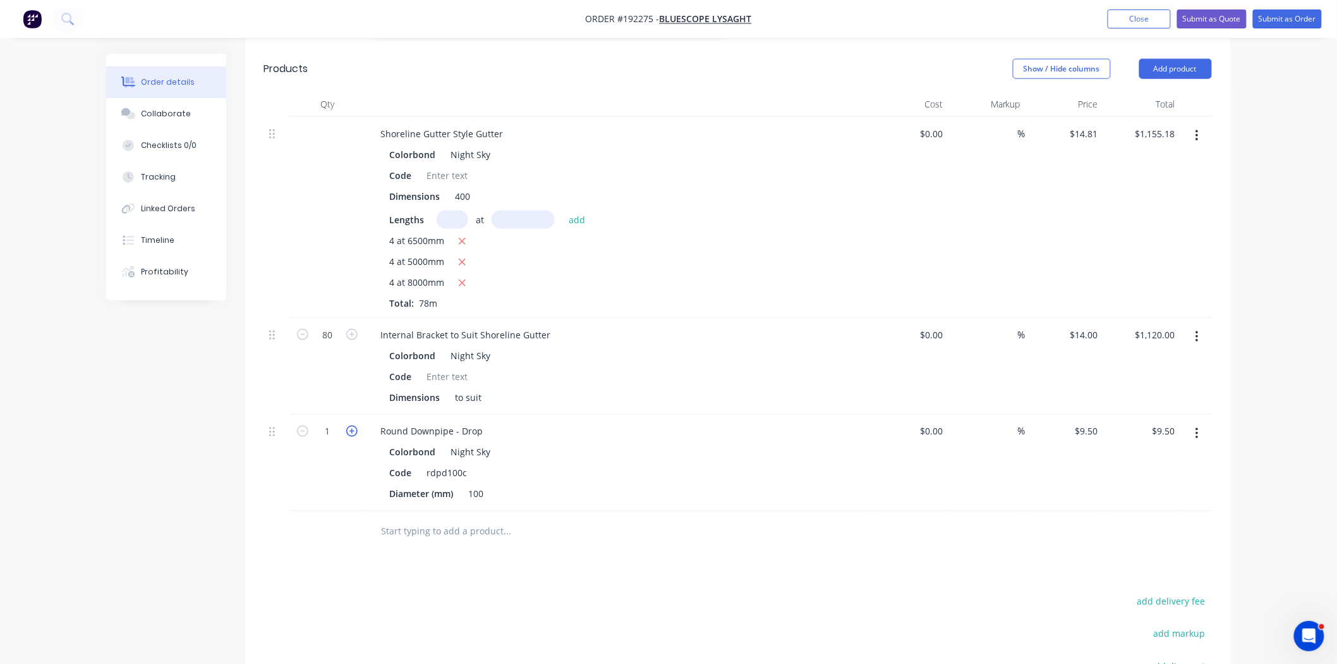
click at [351, 425] on icon "button" at bounding box center [351, 430] width 11 height 11
type input "2"
type input "$19.00"
click at [351, 425] on icon "button" at bounding box center [351, 430] width 11 height 11
type input "3"
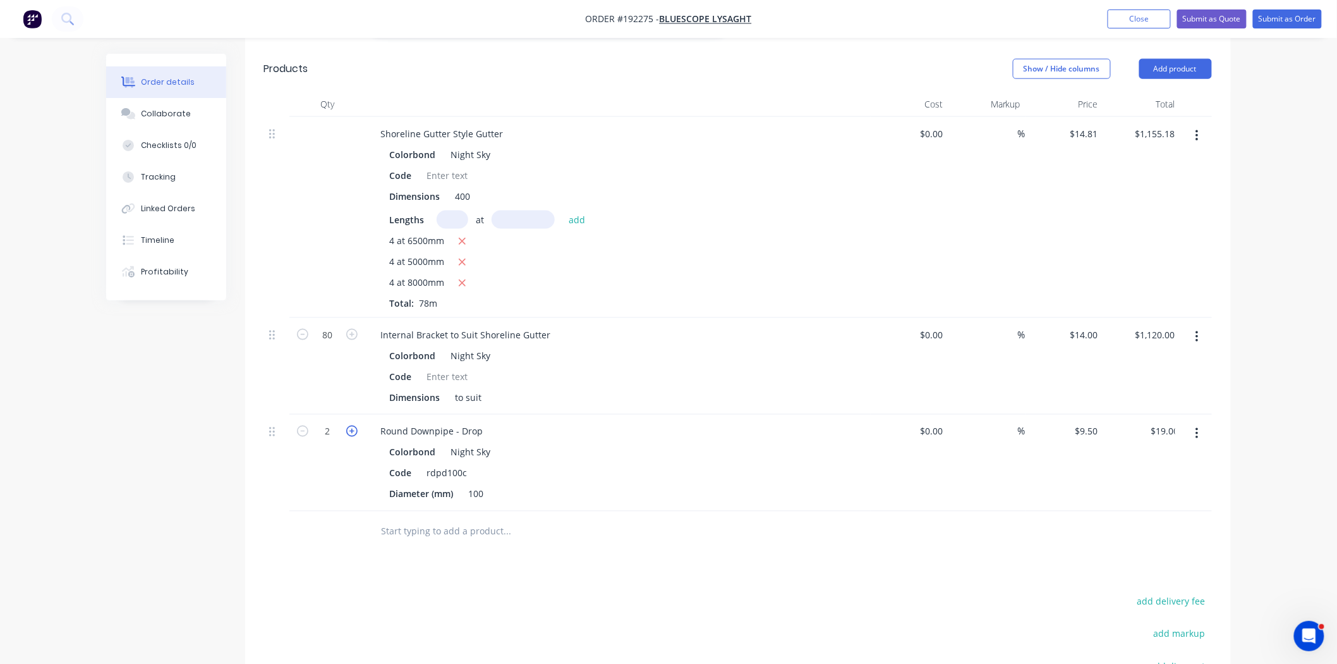
type input "$28.50"
click at [351, 425] on icon "button" at bounding box center [351, 430] width 11 height 11
type input "4"
type input "$38.00"
click at [351, 425] on icon "button" at bounding box center [351, 430] width 11 height 11
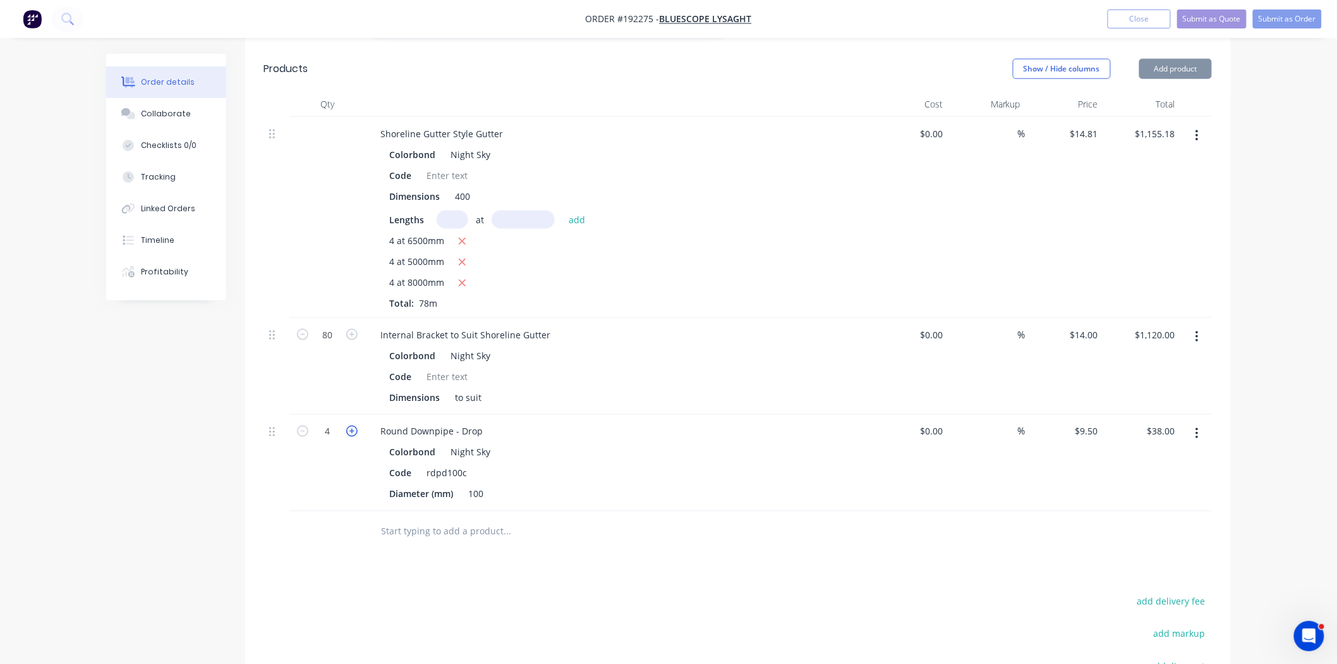
type input "5"
type input "$47.50"
click at [351, 425] on icon "button" at bounding box center [351, 430] width 11 height 11
type input "6"
type input "$57.00"
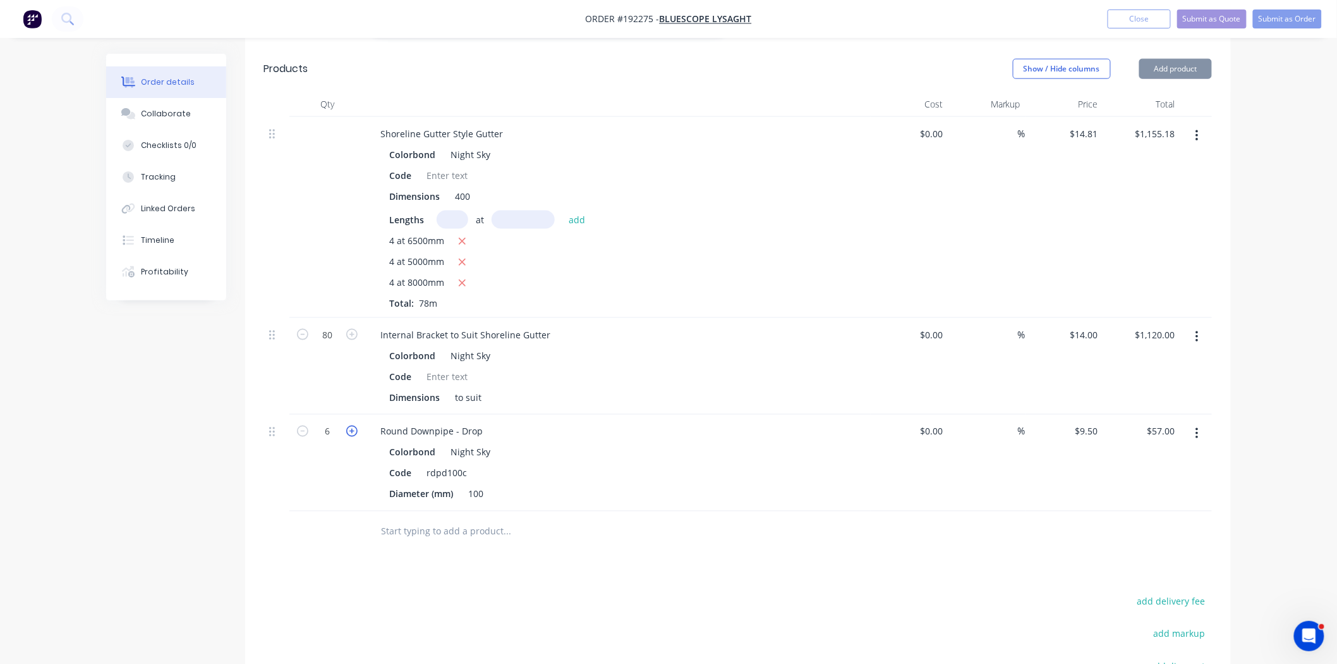
click at [351, 425] on icon "button" at bounding box center [351, 430] width 11 height 11
type input "7"
type input "$66.50"
click at [351, 425] on icon "button" at bounding box center [351, 430] width 11 height 11
type input "8"
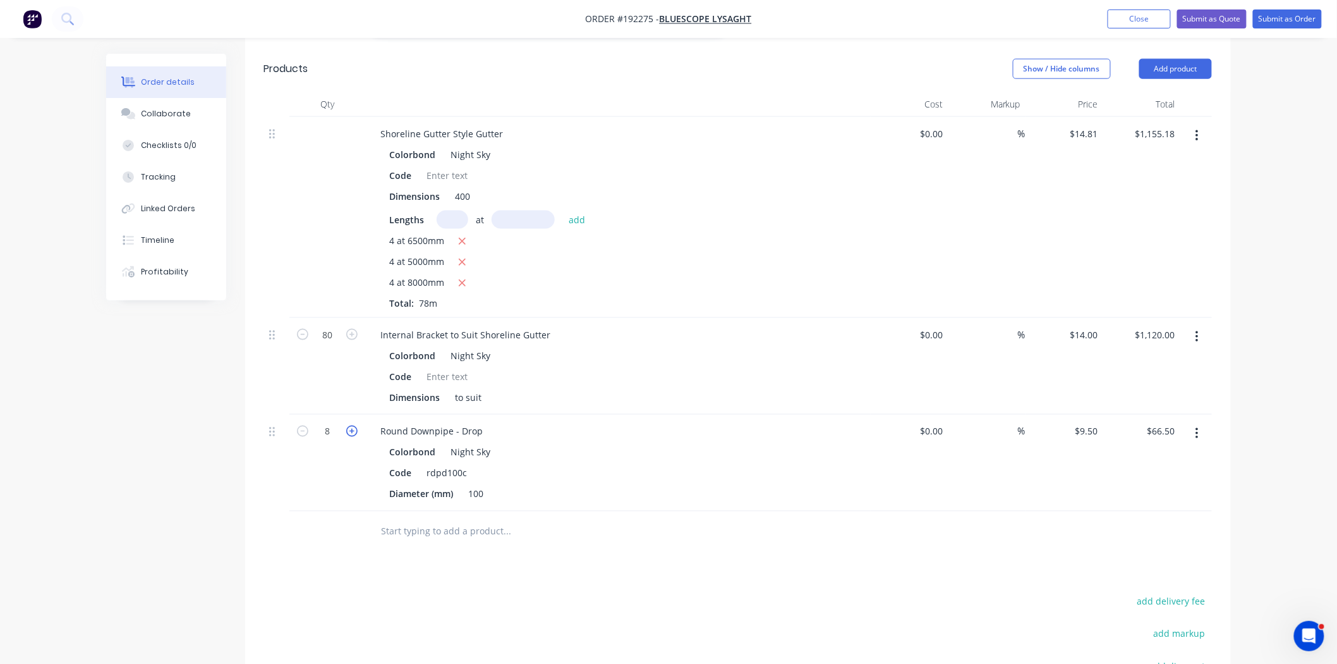
type input "$76.00"
drag, startPoint x: 545, startPoint y: 317, endPoint x: 537, endPoint y: 319, distance: 8.4
click at [537, 325] on div "Internal Bracket to Suit Shoreline Gutter" at bounding box center [465, 334] width 190 height 18
click at [813, 255] on div "4 at 5000mm" at bounding box center [618, 263] width 458 height 16
drag, startPoint x: 544, startPoint y: 316, endPoint x: 624, endPoint y: 330, distance: 81.6
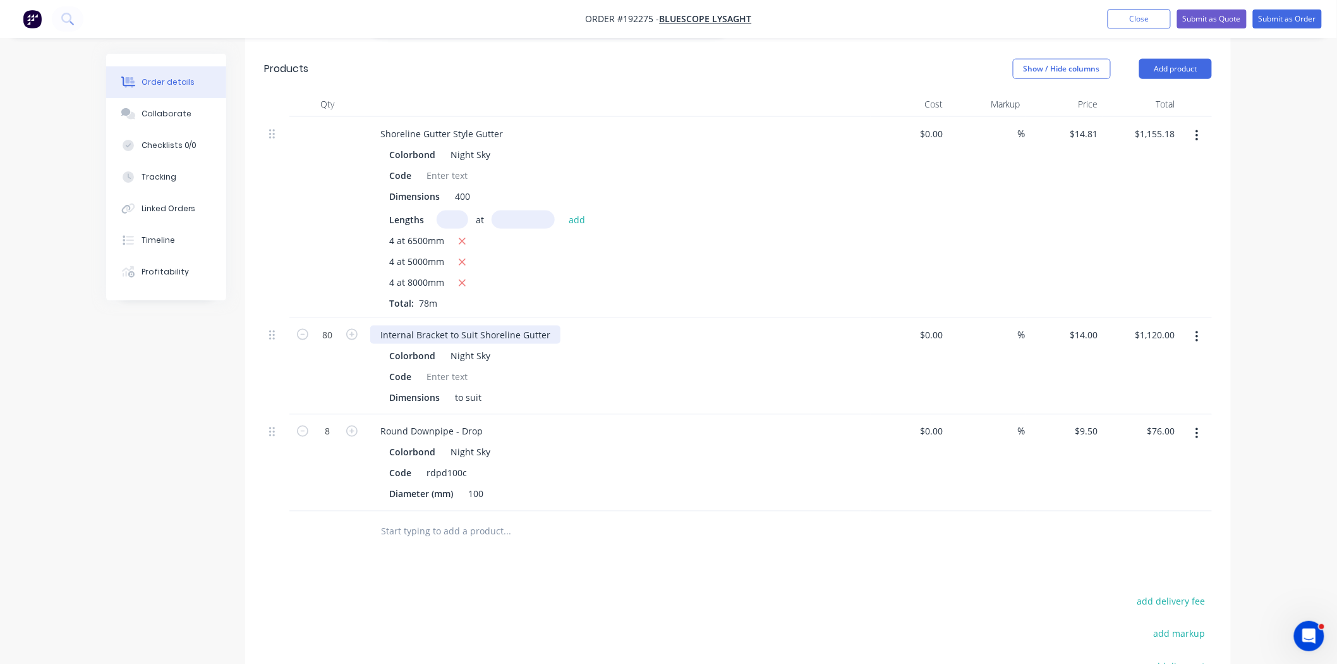
click at [547, 325] on div "Internal Bracket to Suit Shoreline Gutter" at bounding box center [465, 334] width 190 height 18
click at [939, 209] on div "$0.00 $0.00" at bounding box center [910, 217] width 78 height 201
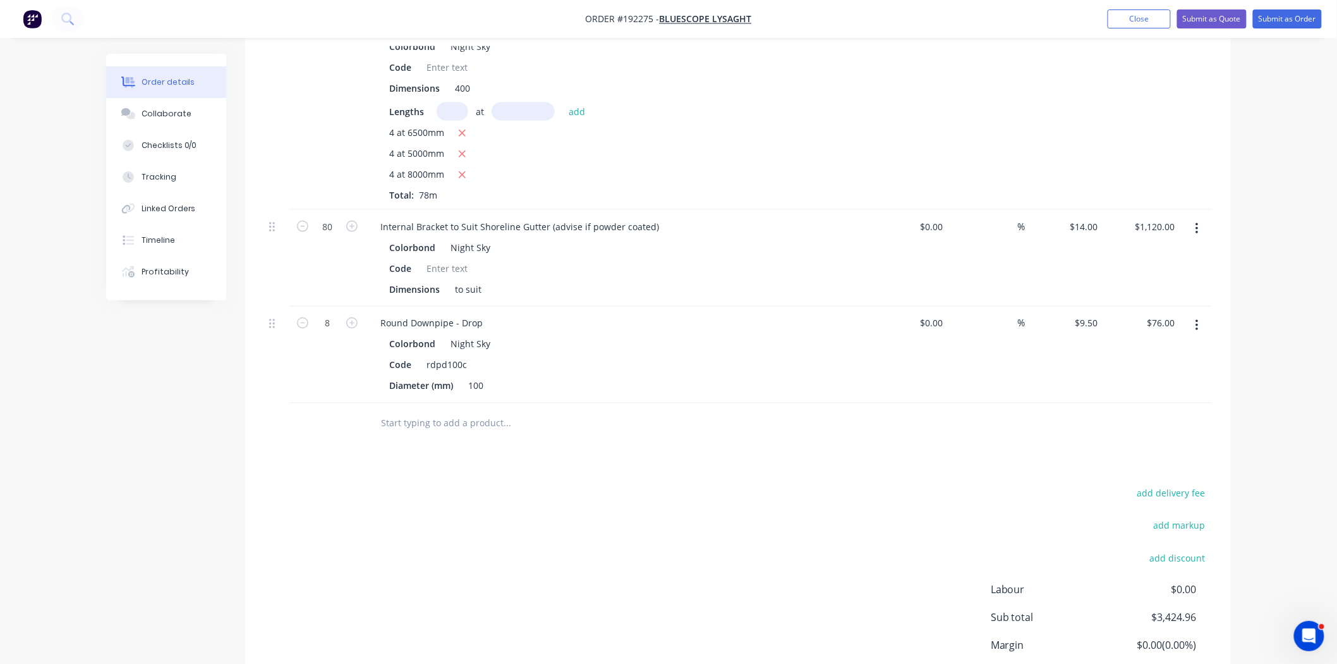
scroll to position [790, 0]
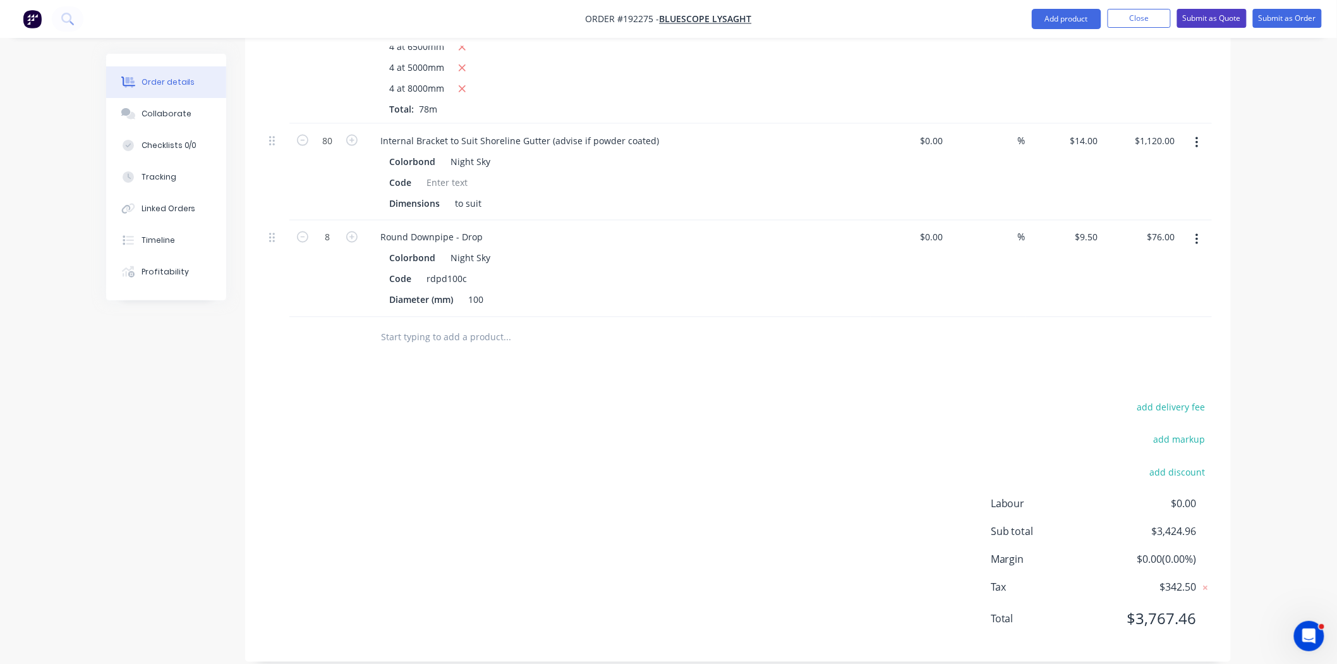
click at [1213, 19] on button "Submit as Quote" at bounding box center [1212, 18] width 70 height 19
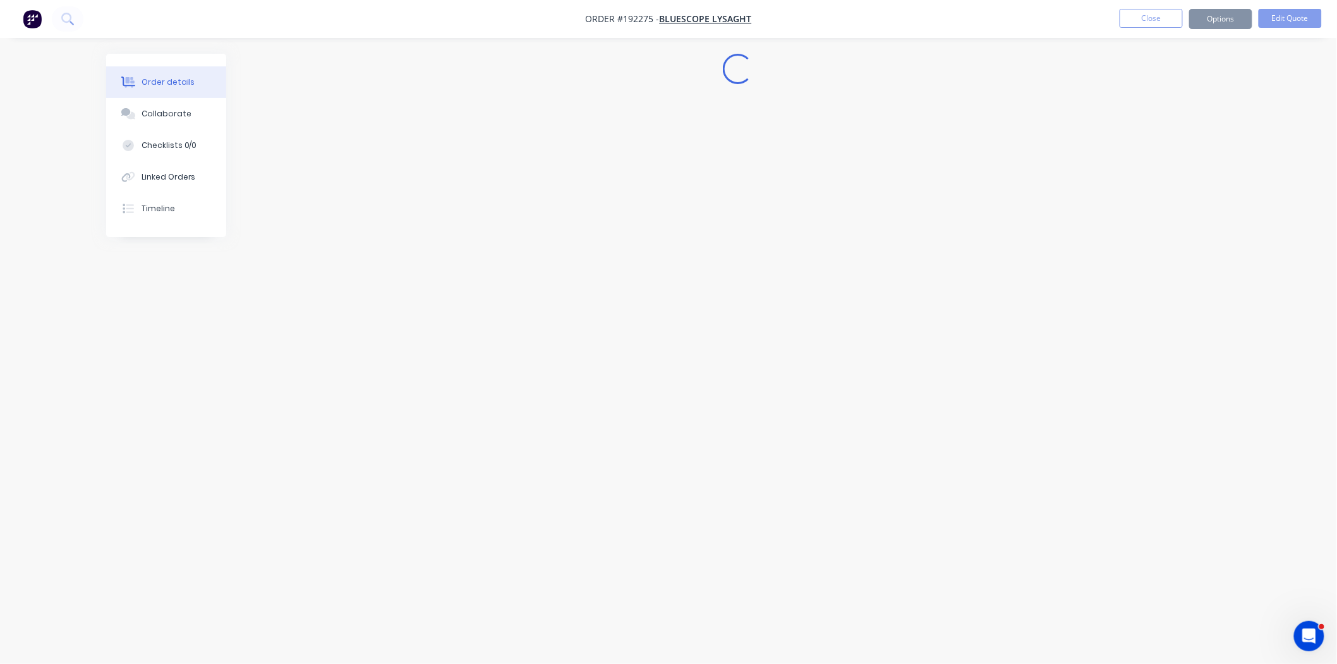
scroll to position [0, 0]
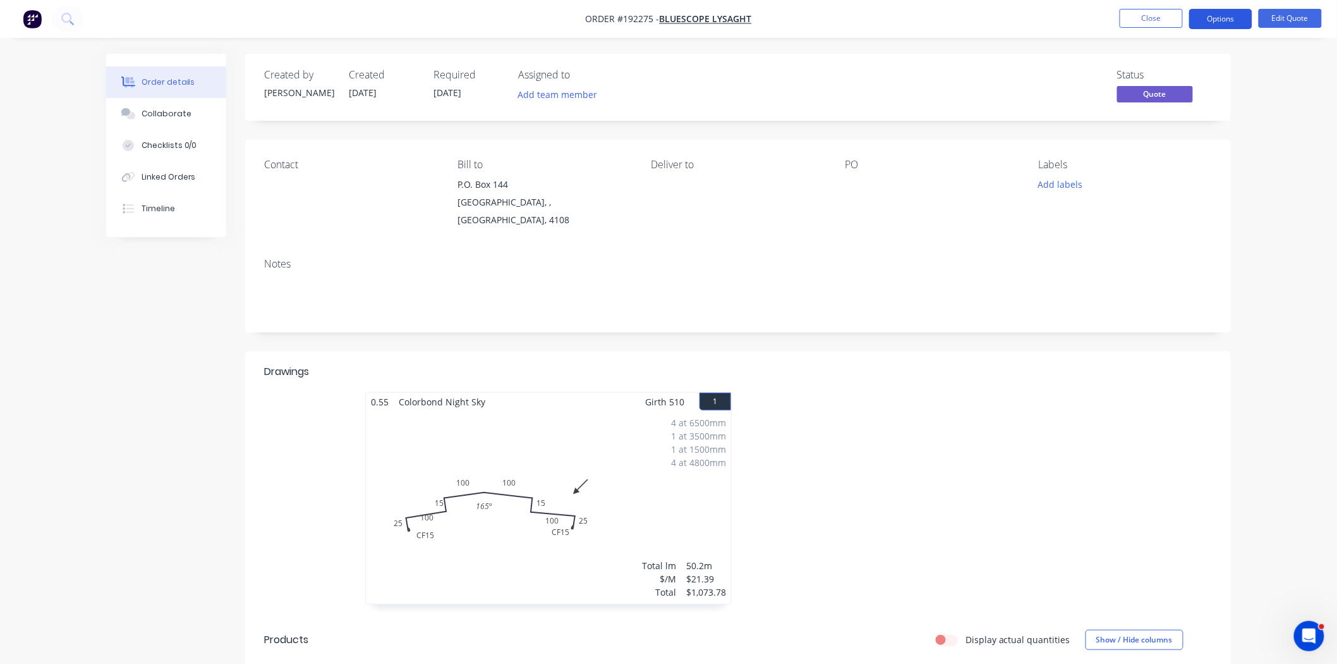
click at [1213, 19] on button "Options" at bounding box center [1220, 19] width 63 height 20
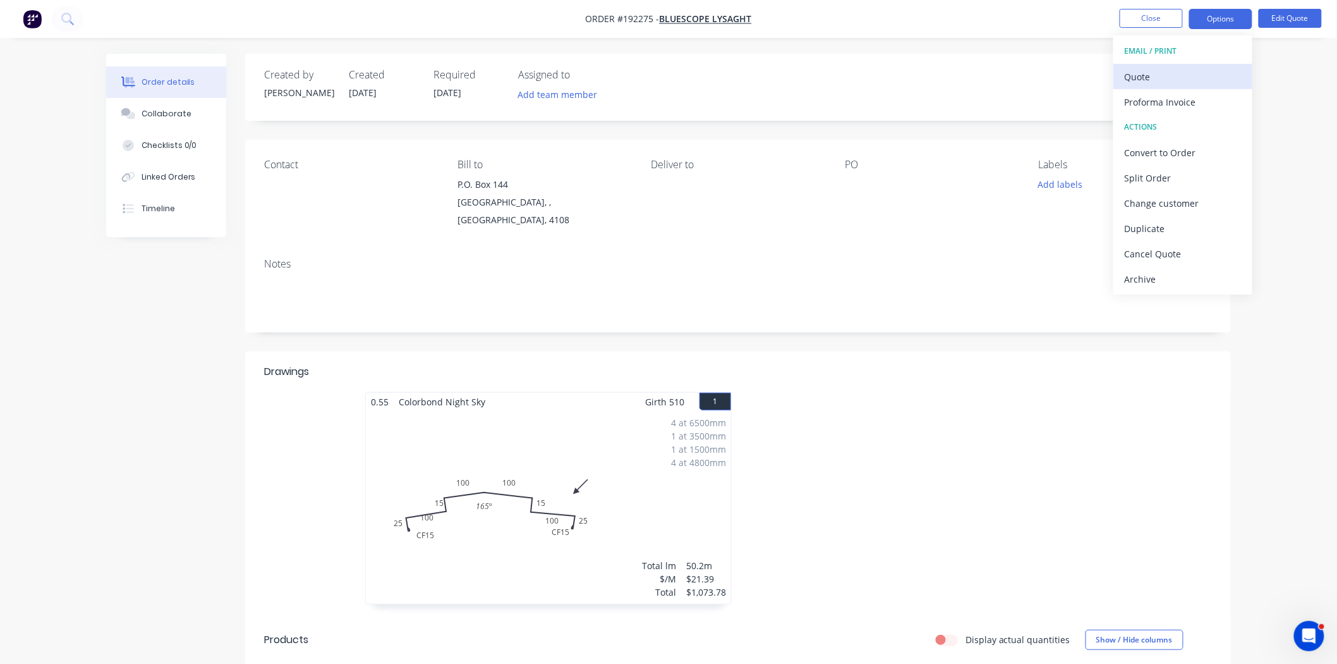
click at [1182, 76] on div "Quote" at bounding box center [1183, 77] width 116 height 18
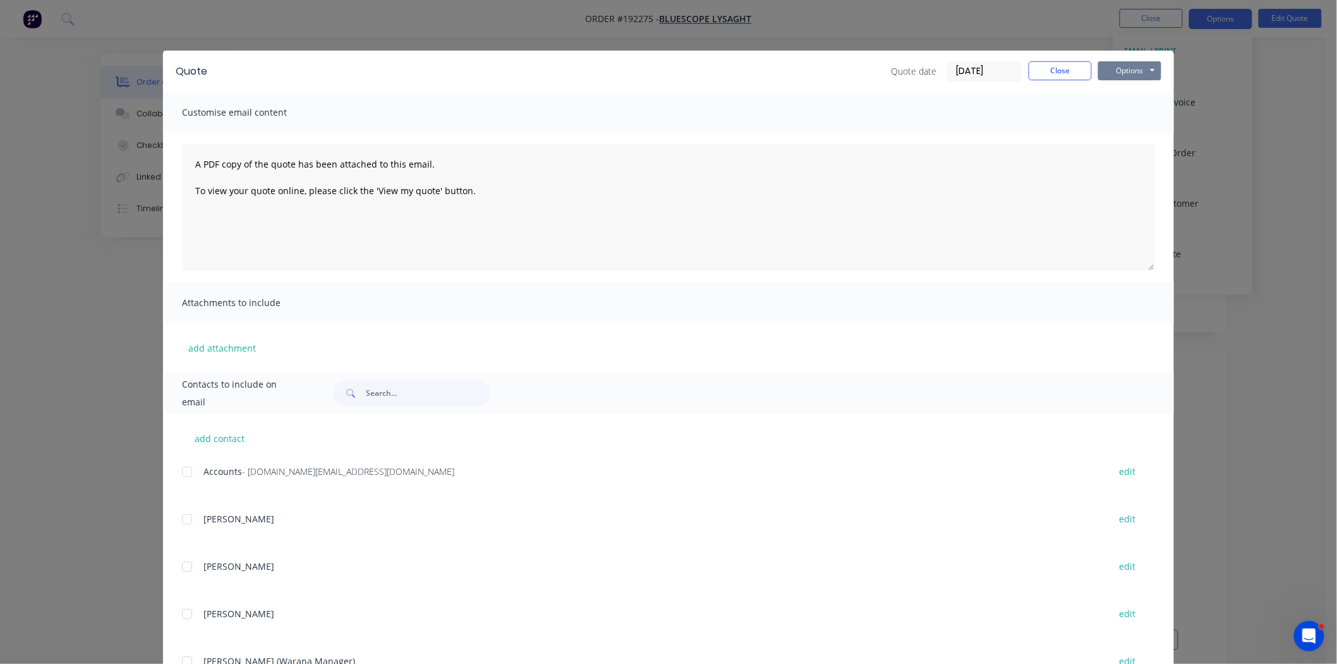
click at [1120, 71] on button "Options" at bounding box center [1129, 70] width 63 height 19
click at [1120, 97] on button "Preview" at bounding box center [1138, 93] width 81 height 21
click at [1071, 63] on button "Close" at bounding box center [1060, 70] width 63 height 19
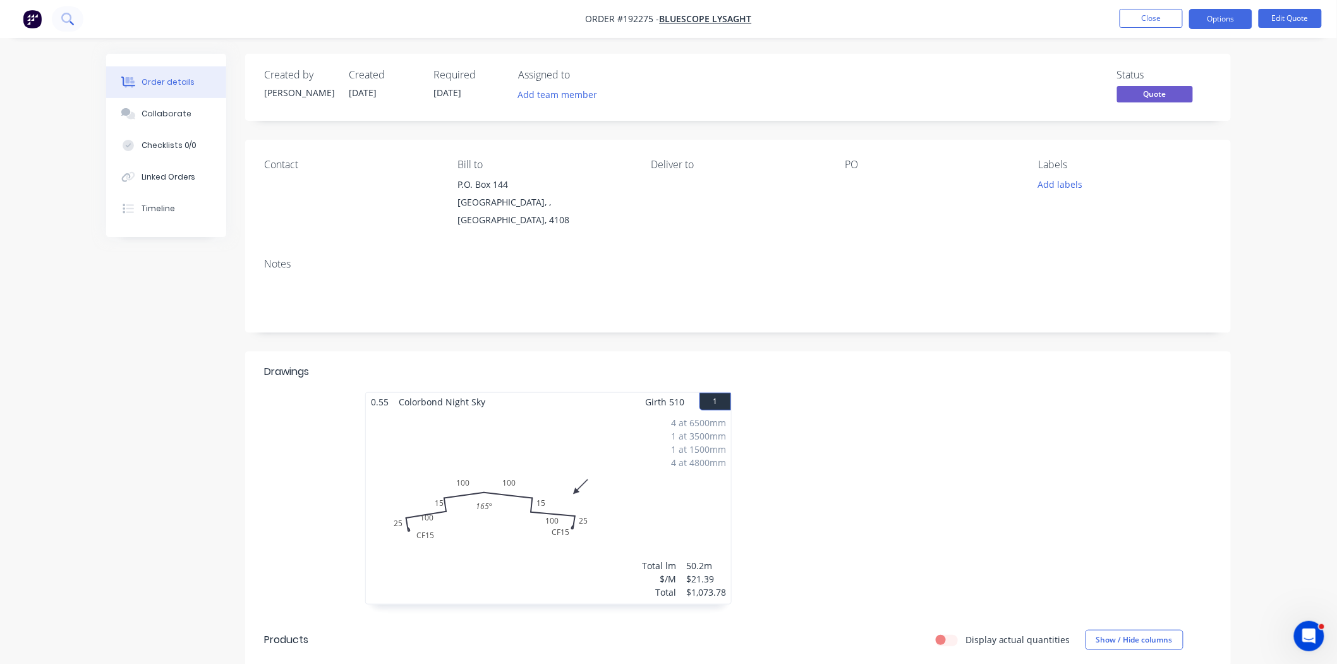
click at [80, 21] on button at bounding box center [68, 18] width 32 height 25
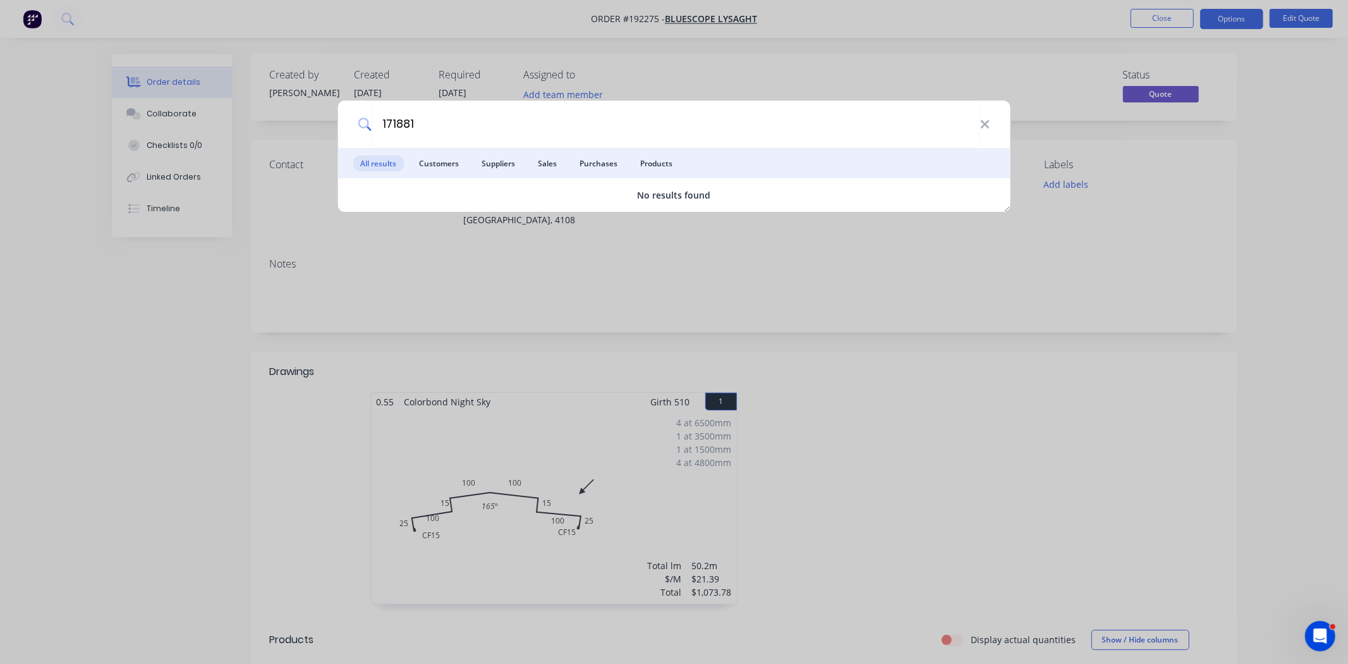
drag, startPoint x: 521, startPoint y: 133, endPoint x: 242, endPoint y: 140, distance: 278.8
click at [242, 140] on div "171881 All results Customers Suppliers Sales Purchases Products No results found" at bounding box center [674, 332] width 1348 height 664
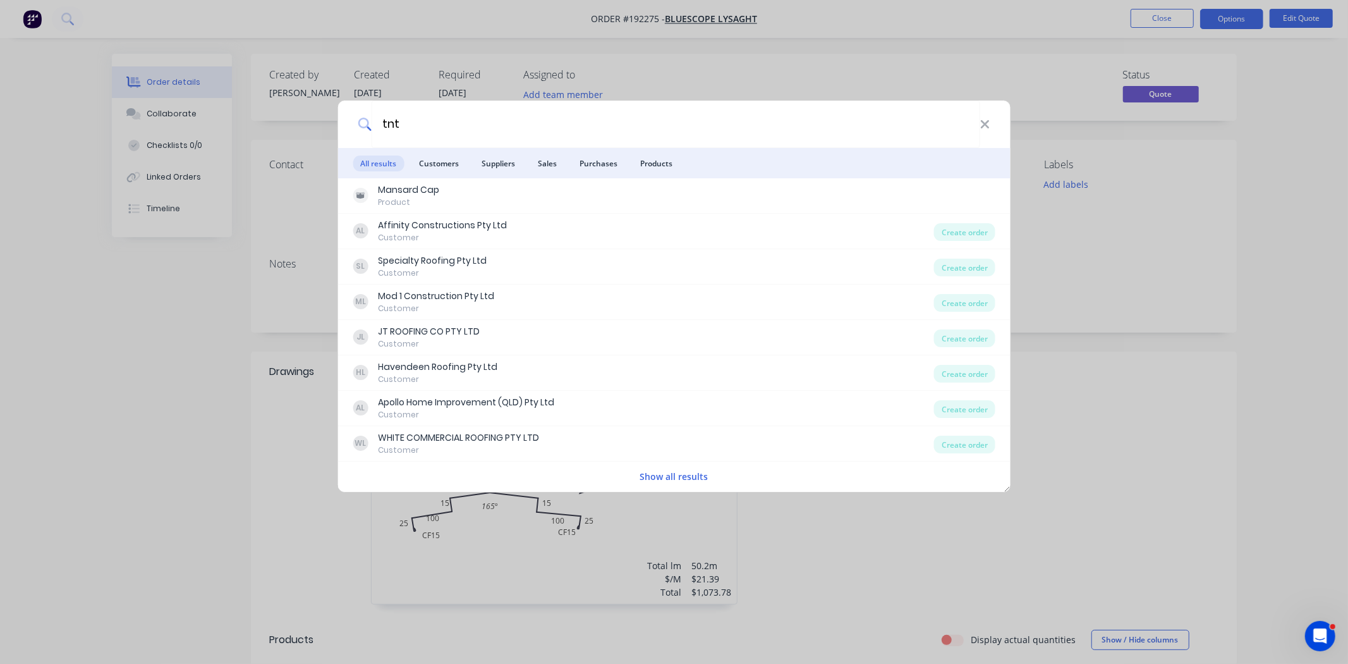
type input "tnt"
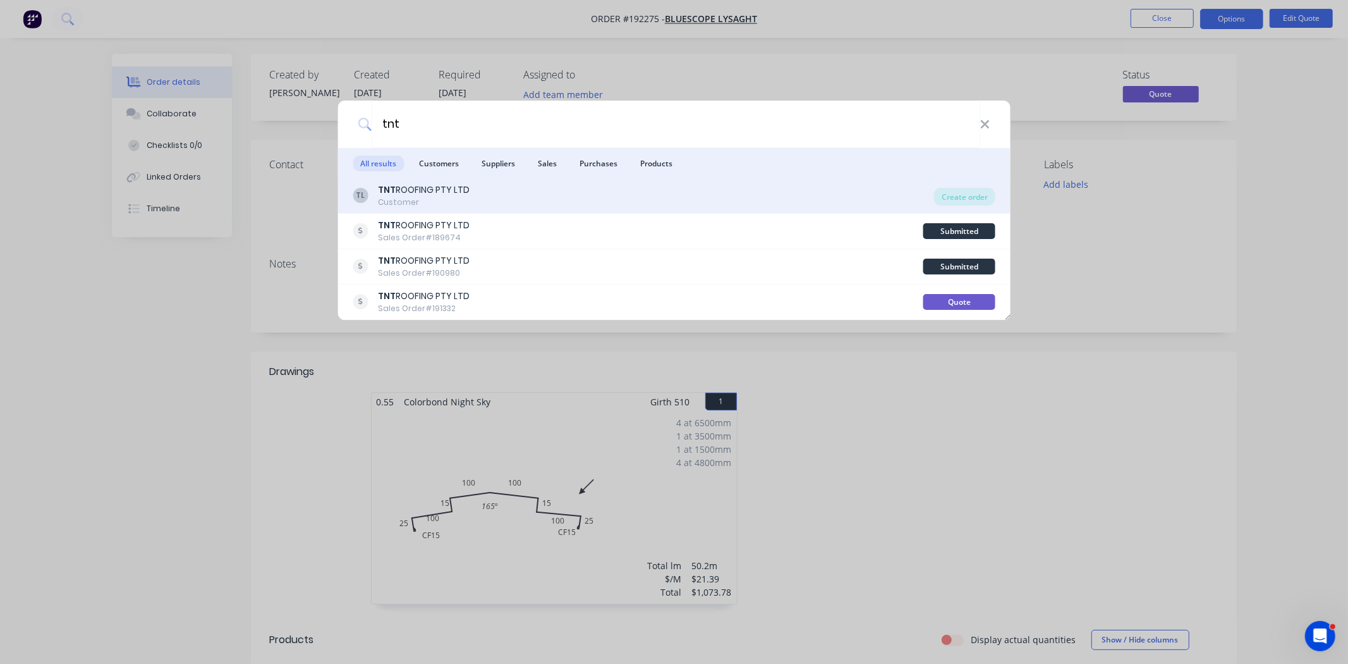
click at [596, 198] on div "TL TNT ROOFING PTY LTD Customer" at bounding box center [643, 195] width 581 height 25
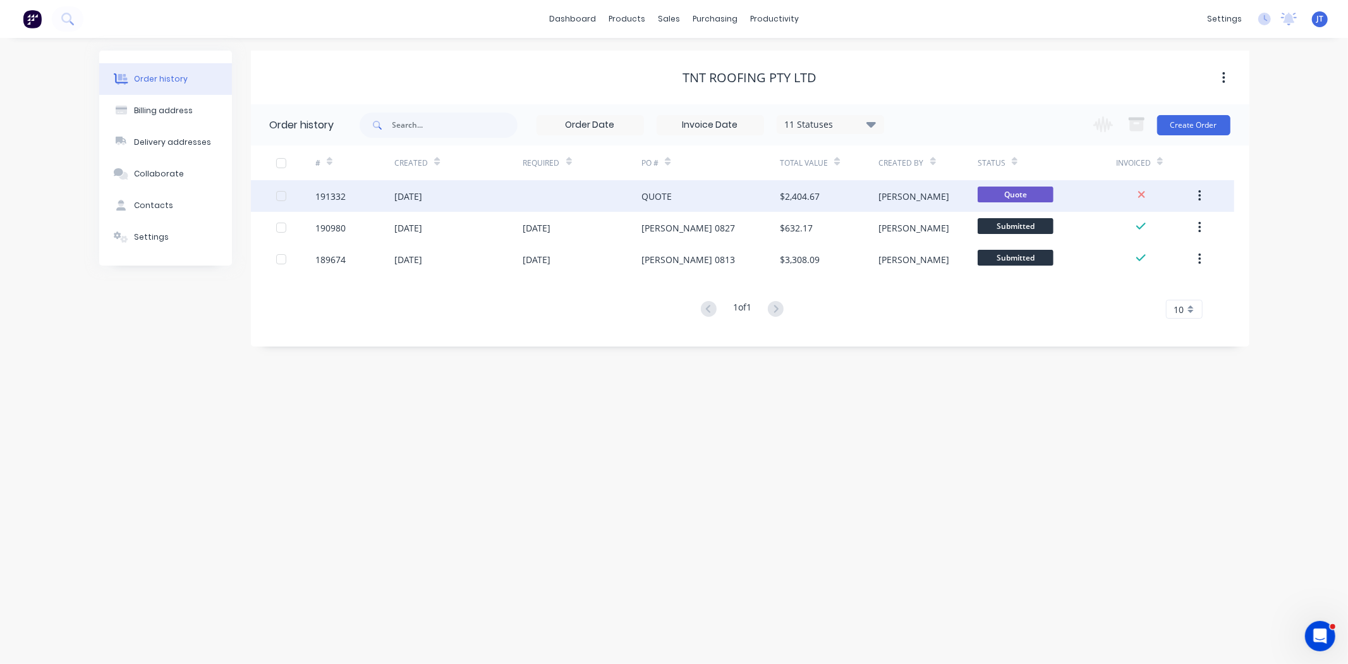
click at [607, 203] on div at bounding box center [582, 196] width 119 height 32
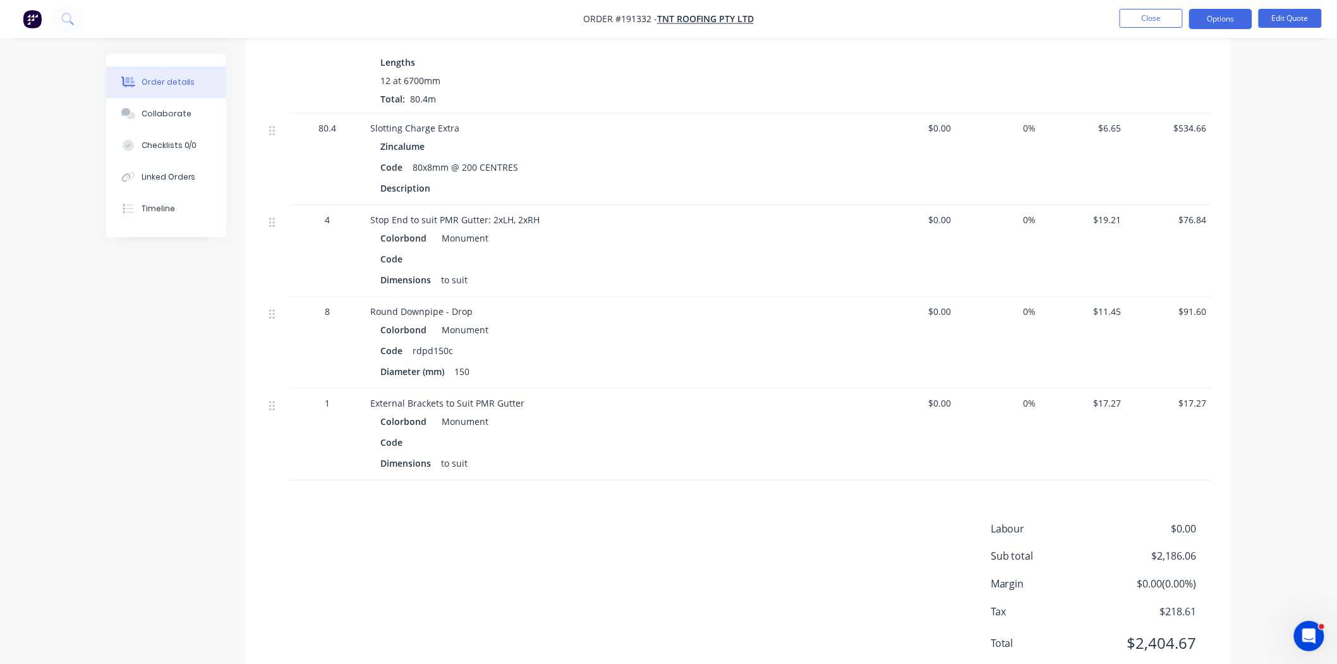
scroll to position [468, 0]
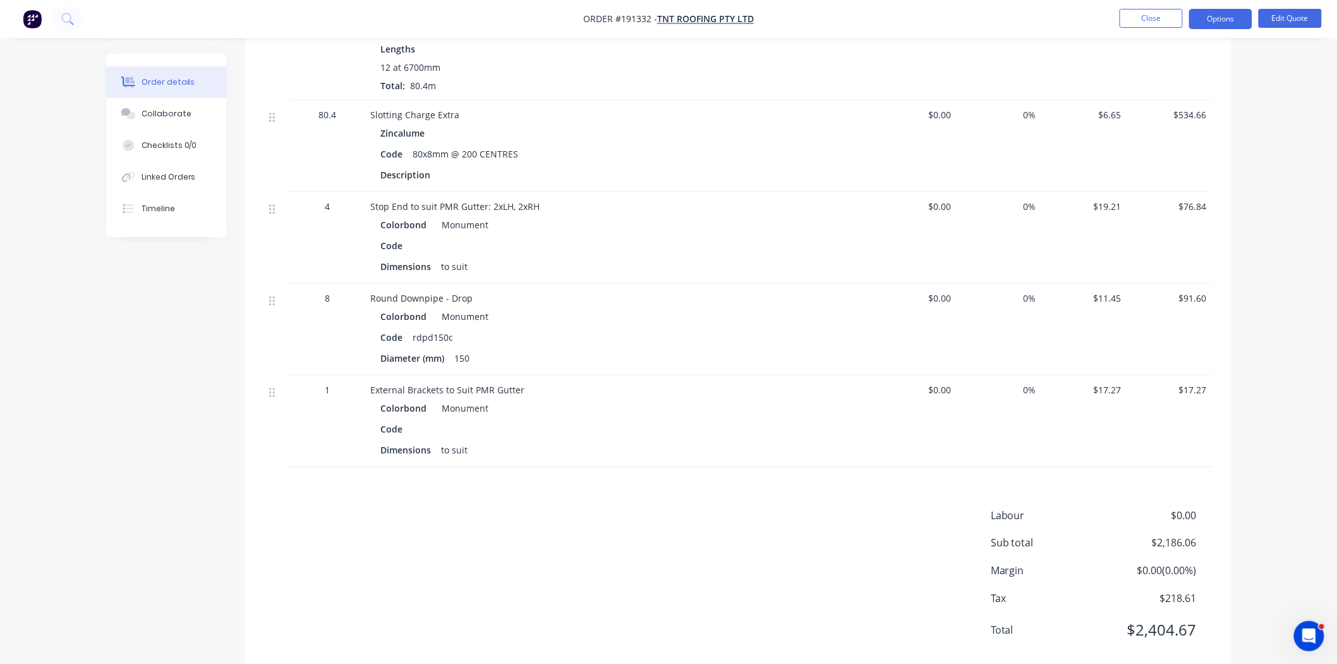
drag, startPoint x: 37, startPoint y: 28, endPoint x: 35, endPoint y: 20, distance: 8.4
click at [35, 20] on button "button" at bounding box center [32, 19] width 27 height 20
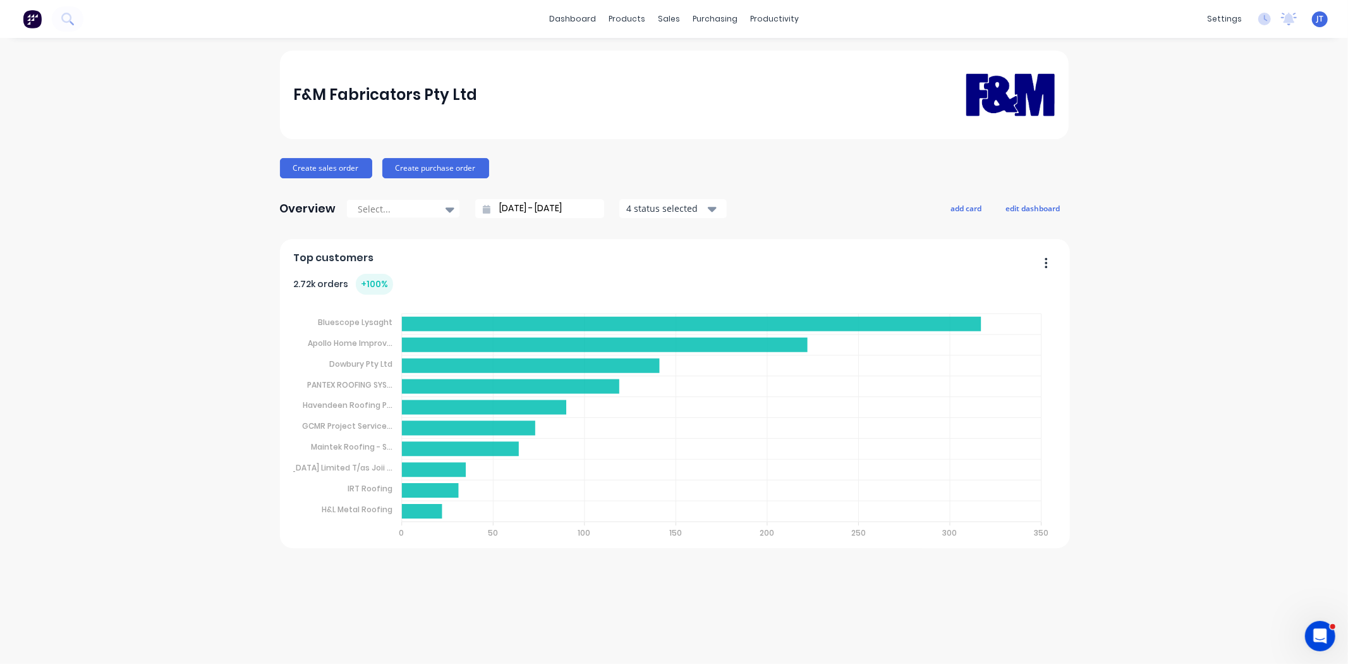
click at [116, 94] on div "F&M Fabricators Pty Ltd Create sales order Create purchase order Overview Selec…" at bounding box center [674, 351] width 1348 height 600
click at [78, 19] on button at bounding box center [68, 18] width 32 height 25
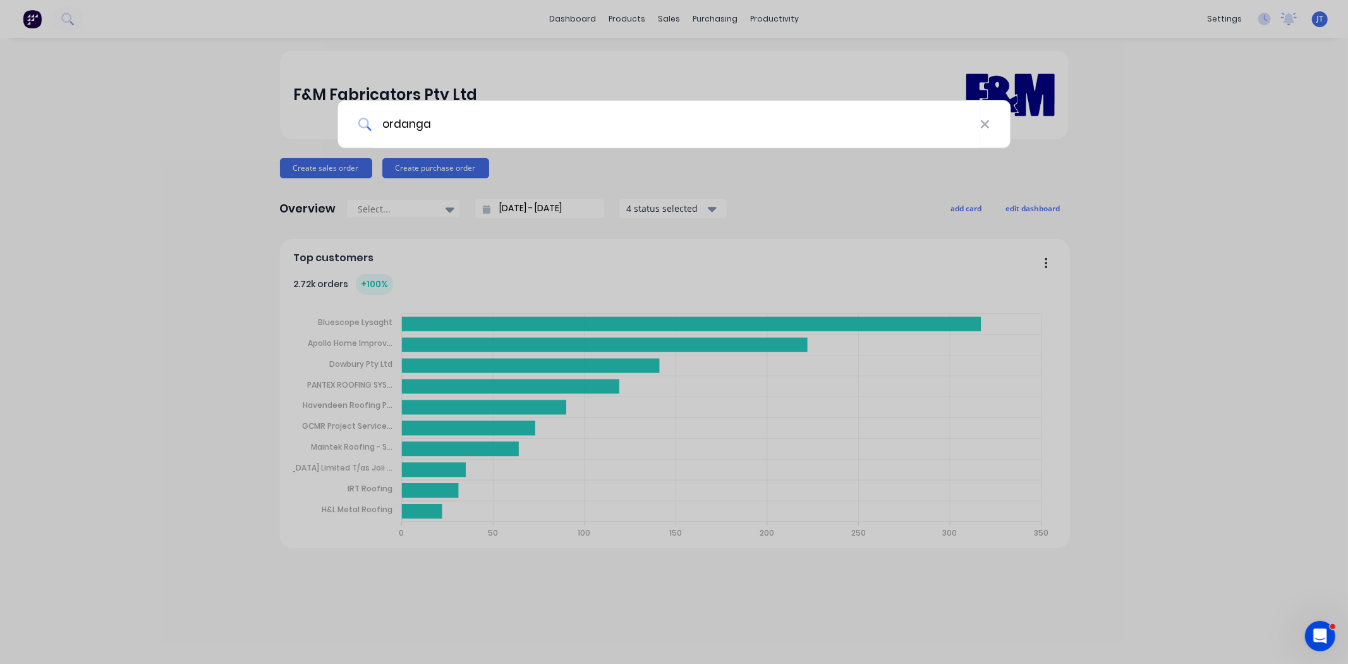
type input "ordanga"
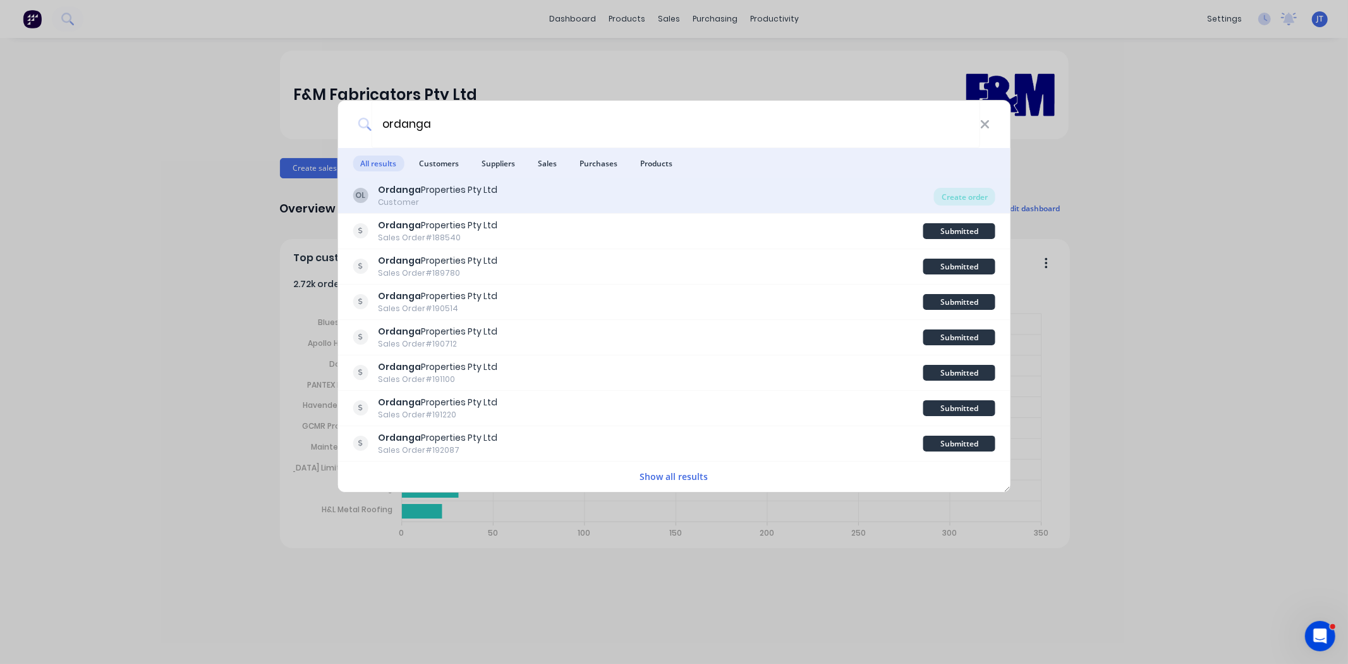
click at [510, 188] on div "OL Ordanga Properties Pty Ltd Customer" at bounding box center [643, 195] width 581 height 25
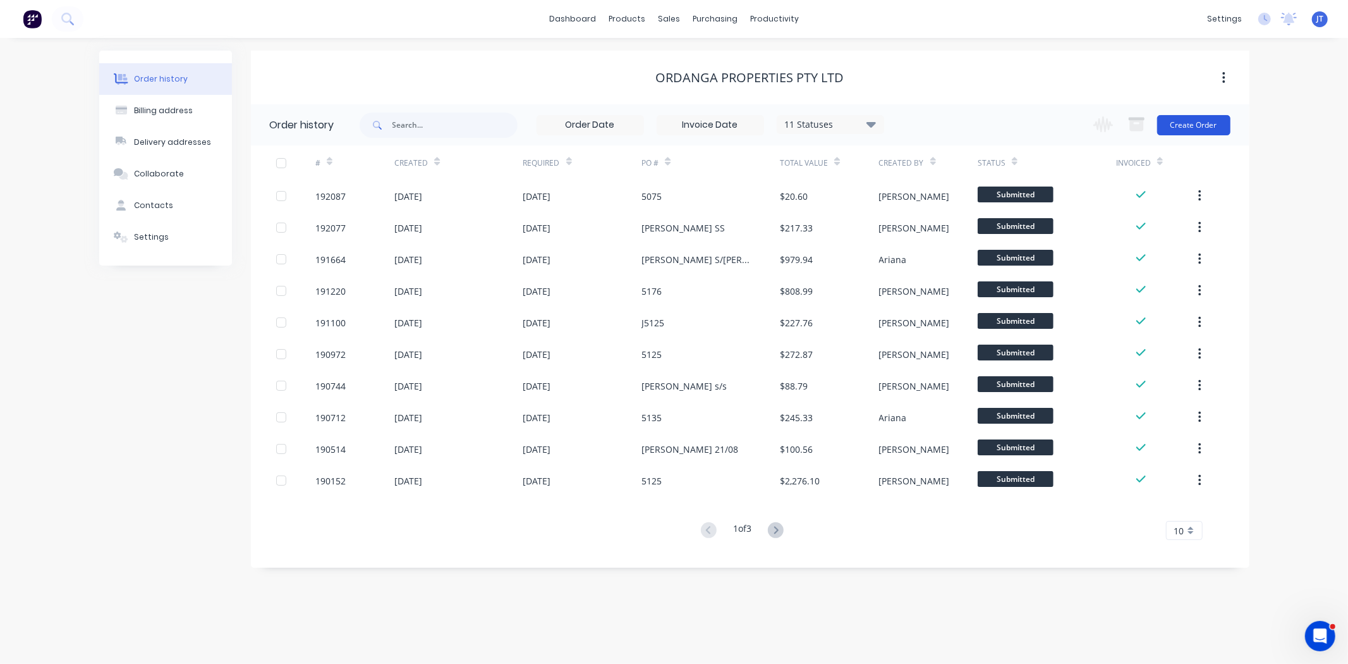
click at [1180, 126] on button "Create Order" at bounding box center [1193, 125] width 73 height 20
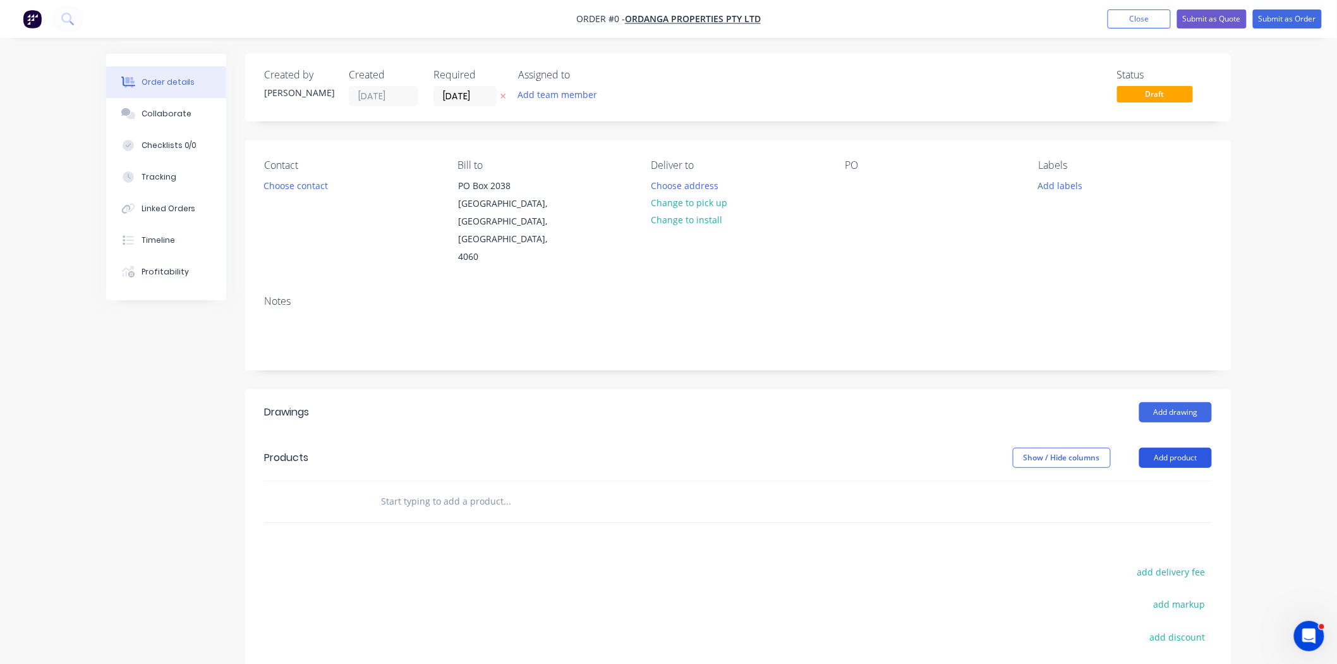
click at [1185, 447] on button "Add product" at bounding box center [1175, 457] width 73 height 20
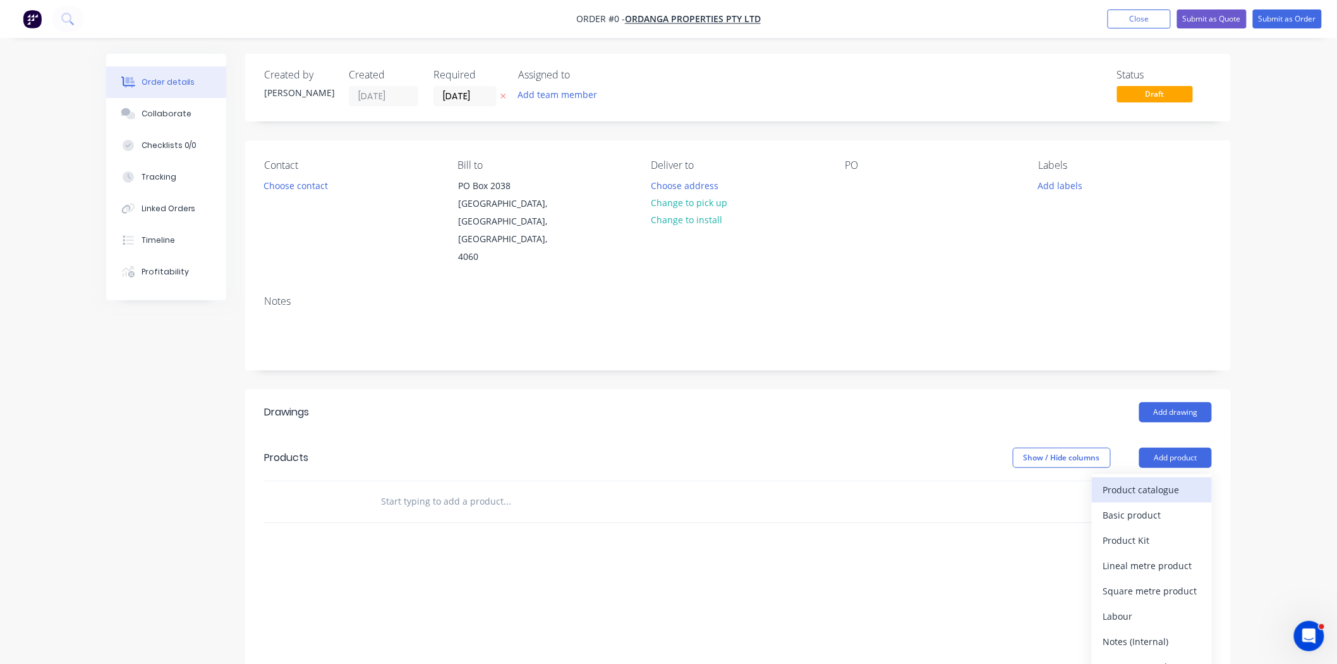
click at [1166, 480] on div "Product catalogue" at bounding box center [1151, 489] width 97 height 18
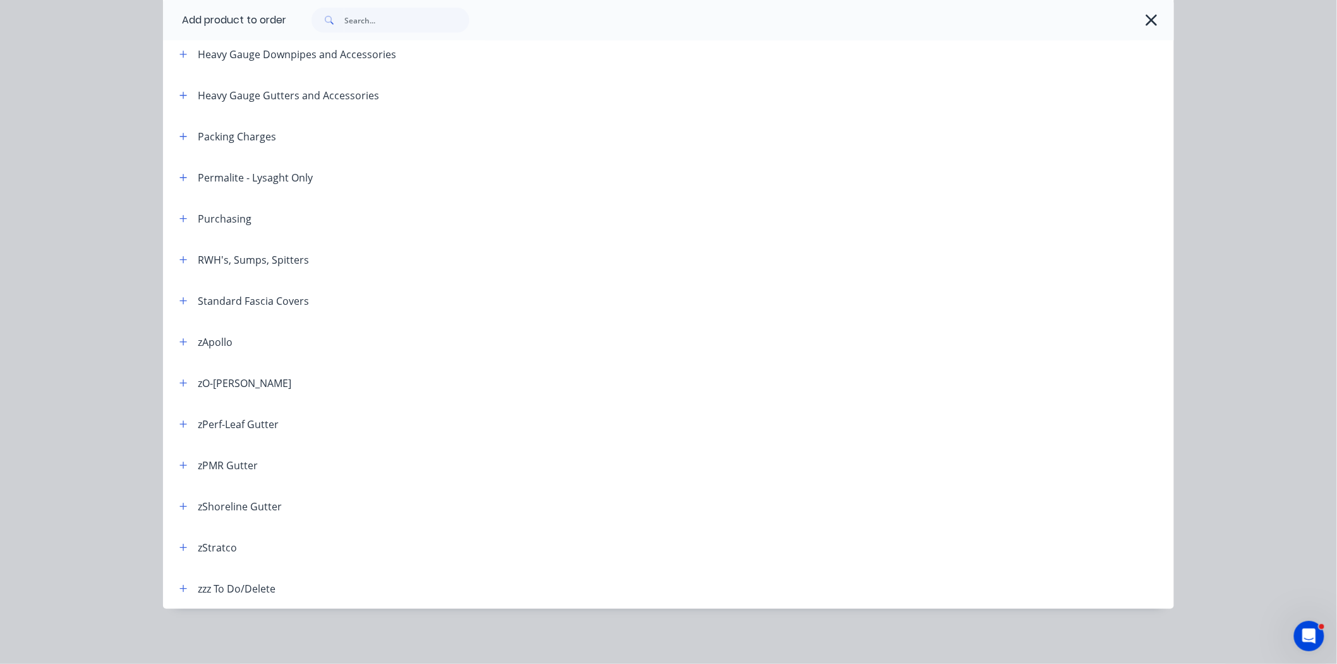
scroll to position [165, 0]
click at [176, 379] on button "button" at bounding box center [184, 383] width 16 height 16
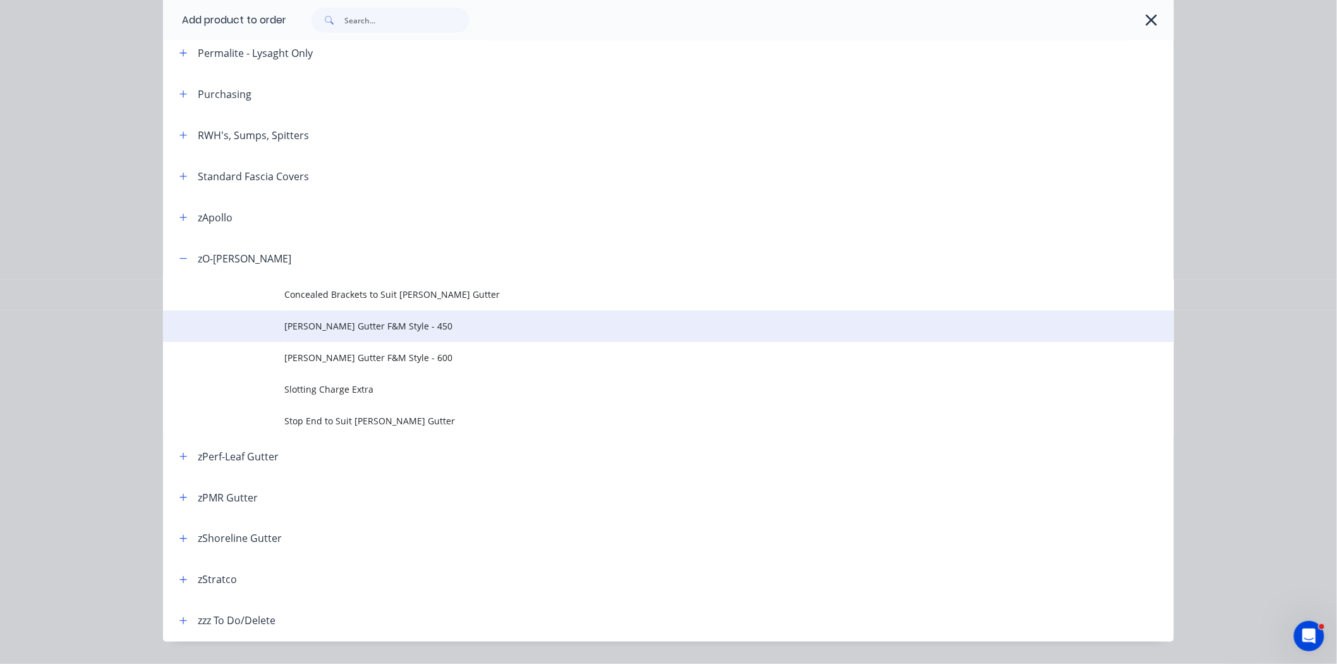
scroll to position [509, 0]
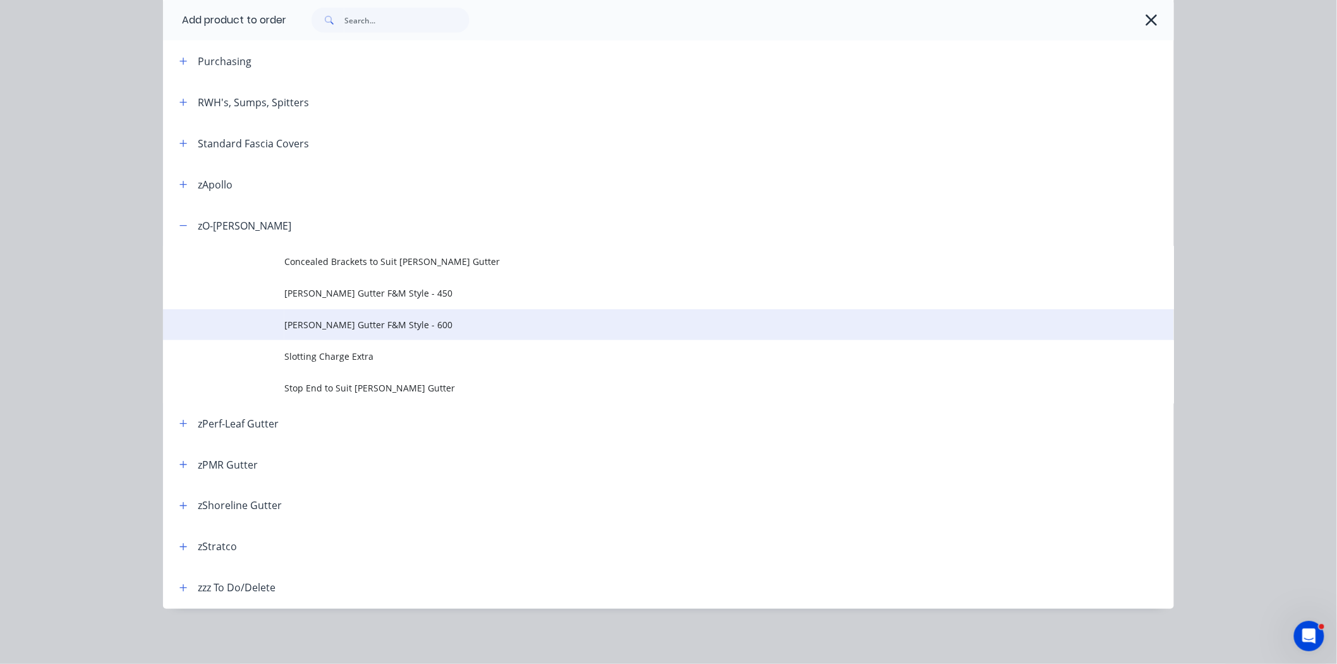
click at [396, 327] on span "O-GEE Gutter F&M Style - 600" at bounding box center [640, 324] width 712 height 13
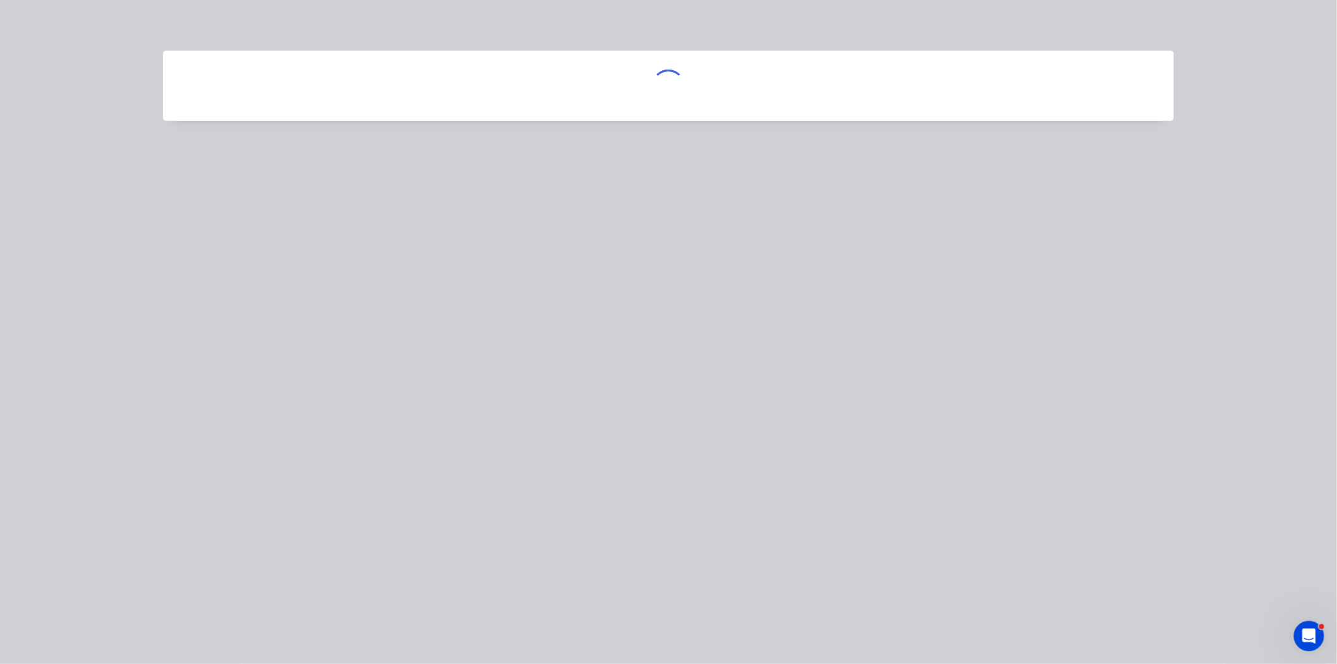
scroll to position [0, 0]
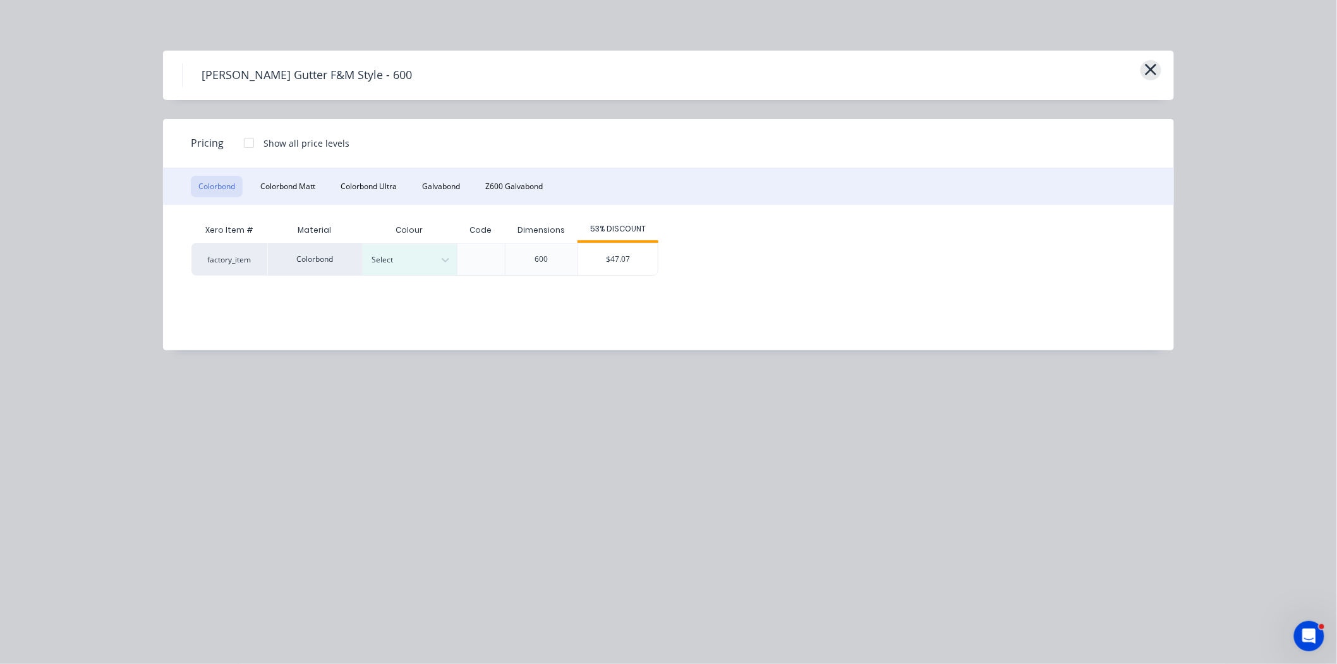
click at [1146, 65] on icon "button" at bounding box center [1150, 70] width 13 height 18
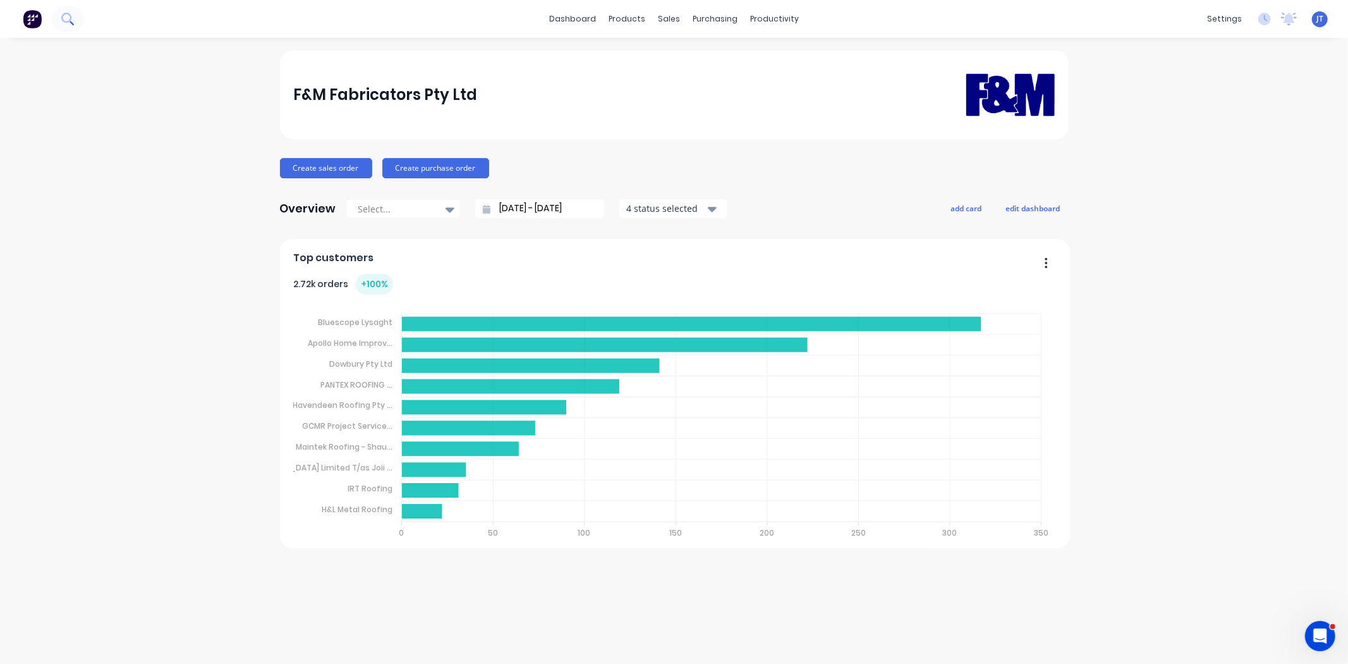
click at [61, 21] on icon at bounding box center [67, 19] width 12 height 12
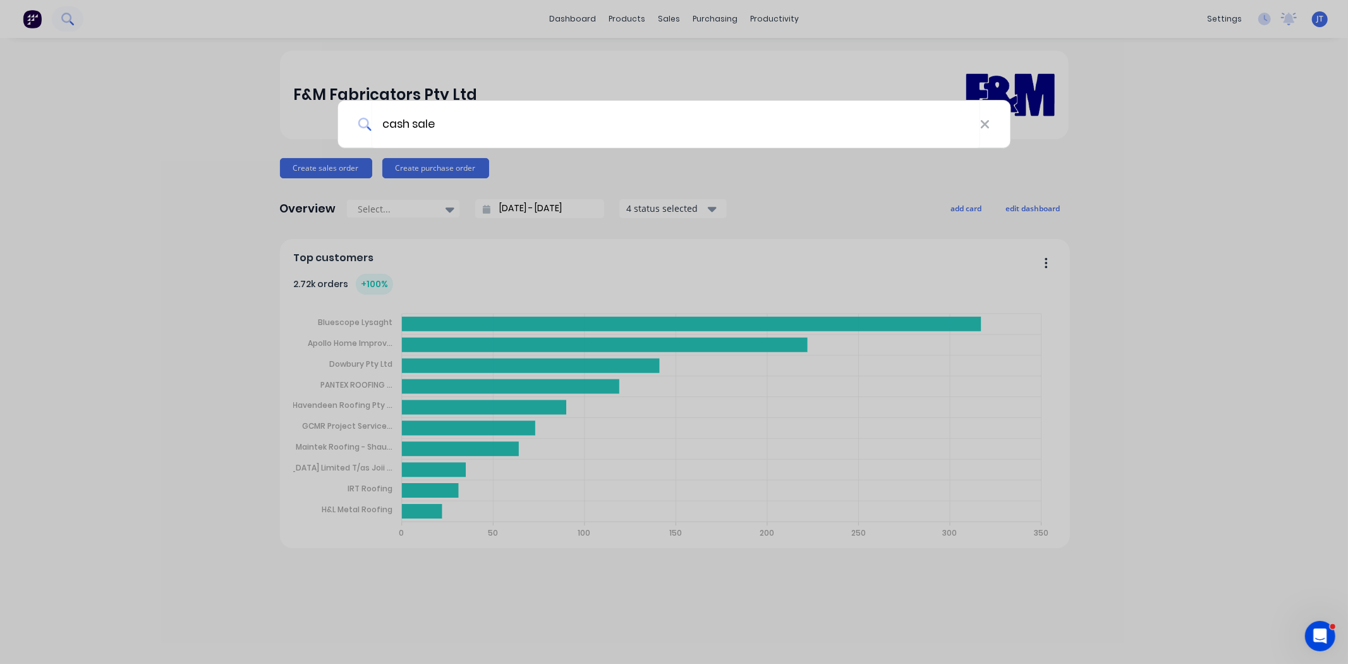
type input "cash sale"
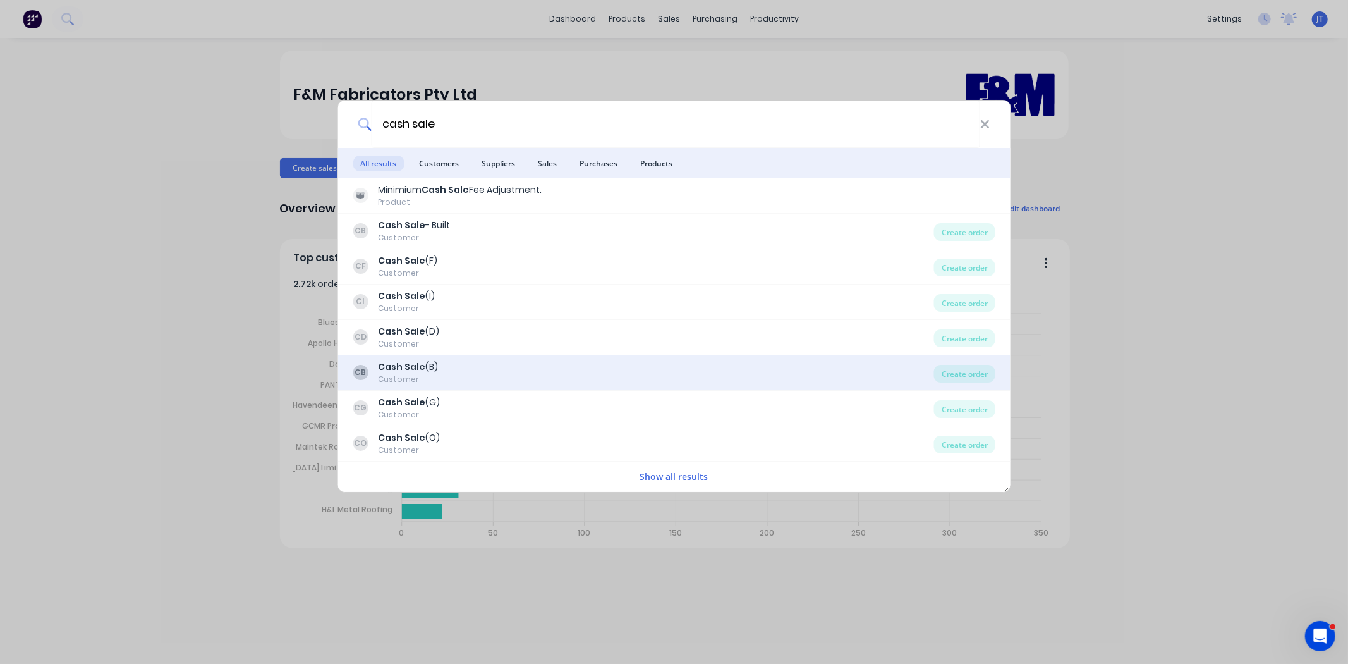
click at [500, 360] on div "CB Cash Sale (B) Customer" at bounding box center [643, 372] width 581 height 25
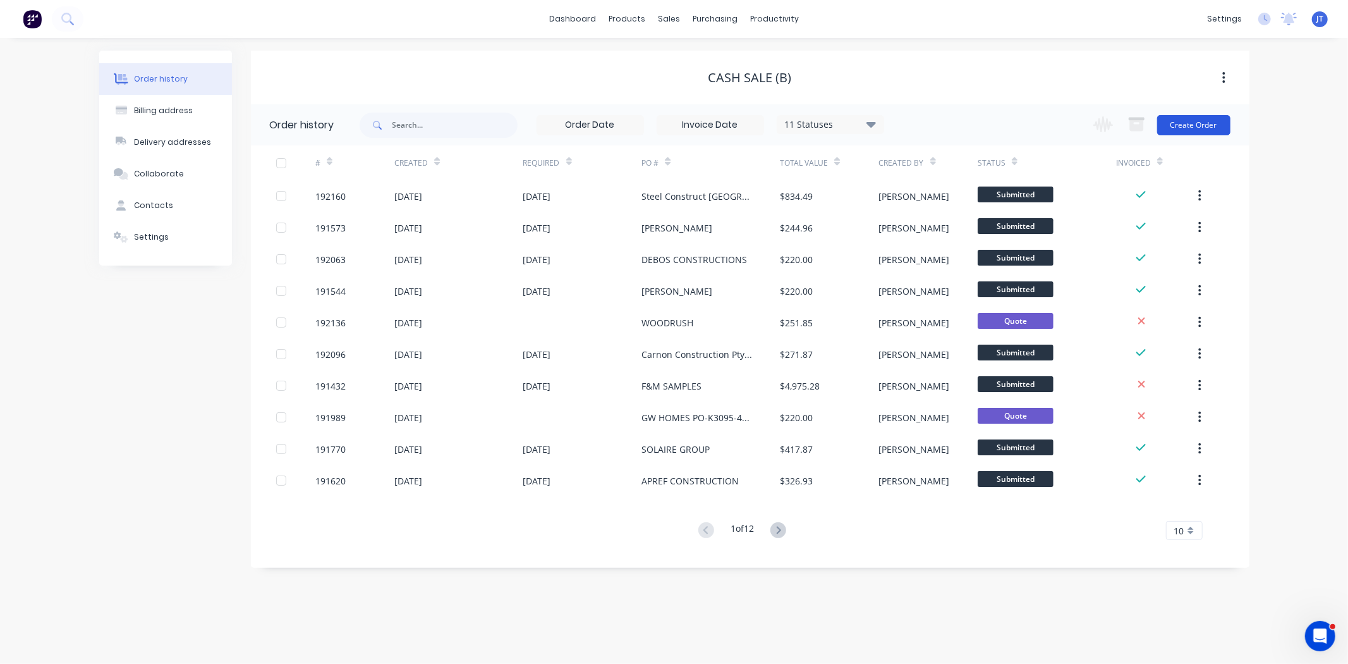
click at [1189, 119] on button "Create Order" at bounding box center [1193, 125] width 73 height 20
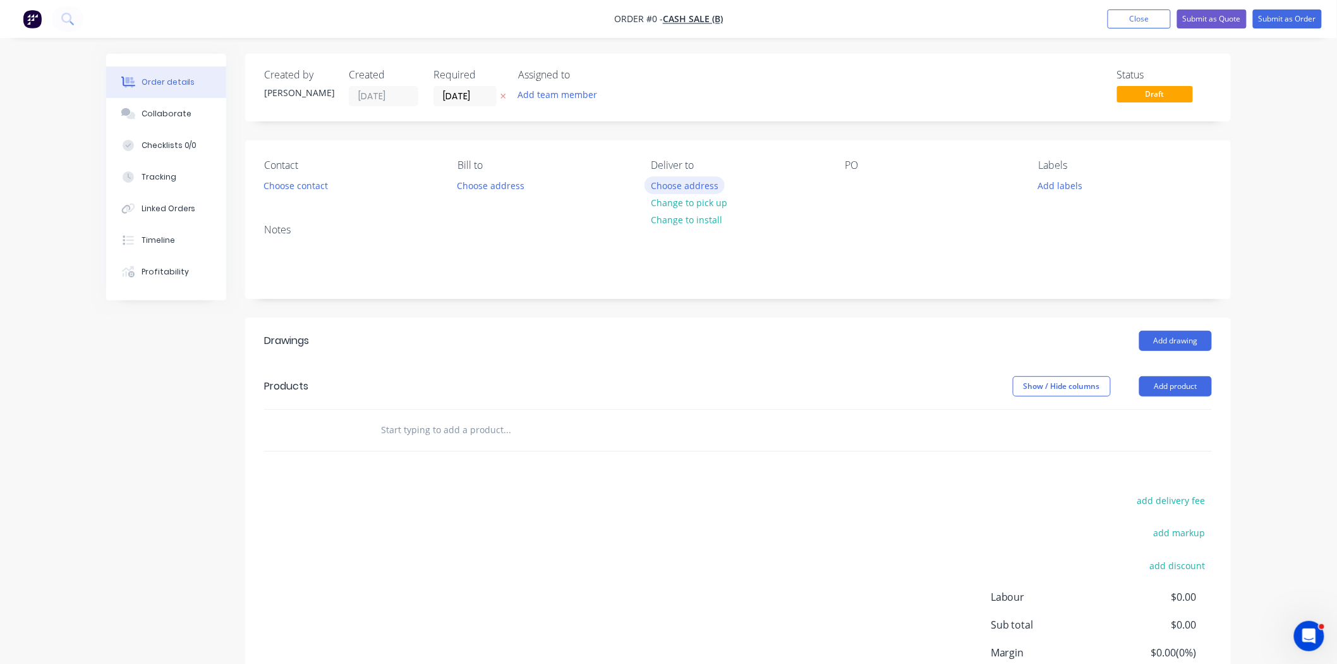
click at [680, 180] on button "Choose address" at bounding box center [685, 184] width 81 height 17
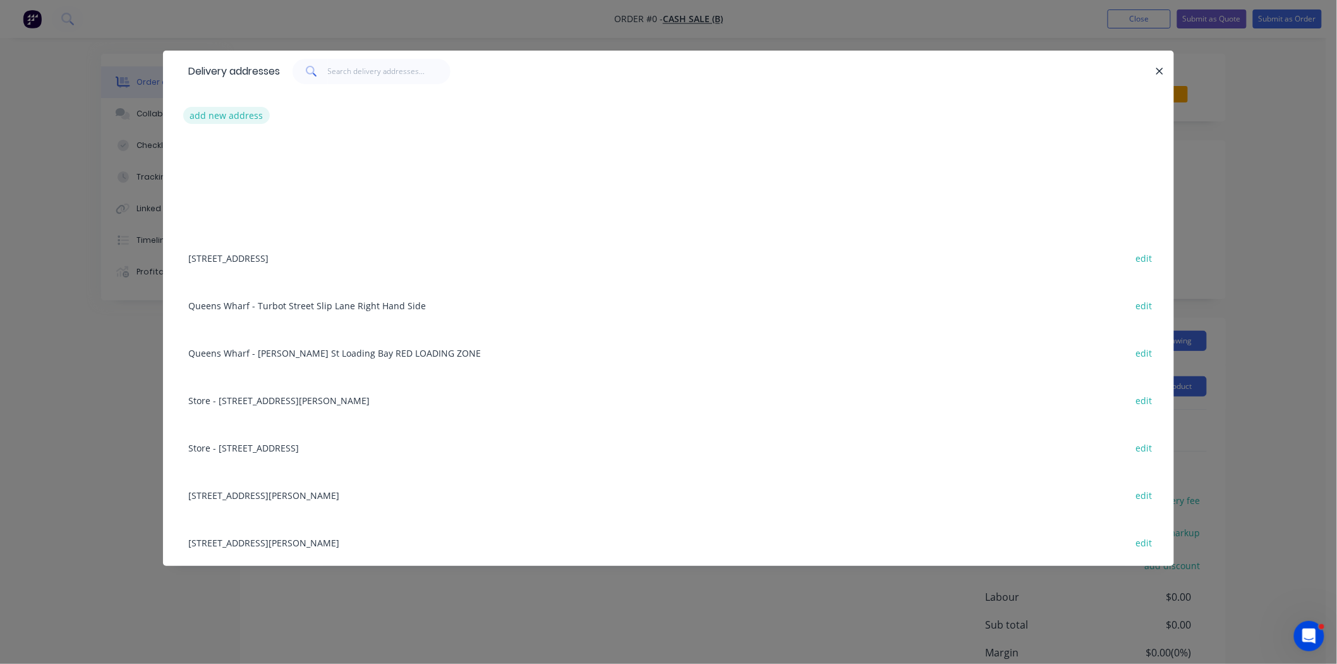
click at [265, 116] on button "add new address" at bounding box center [226, 115] width 87 height 17
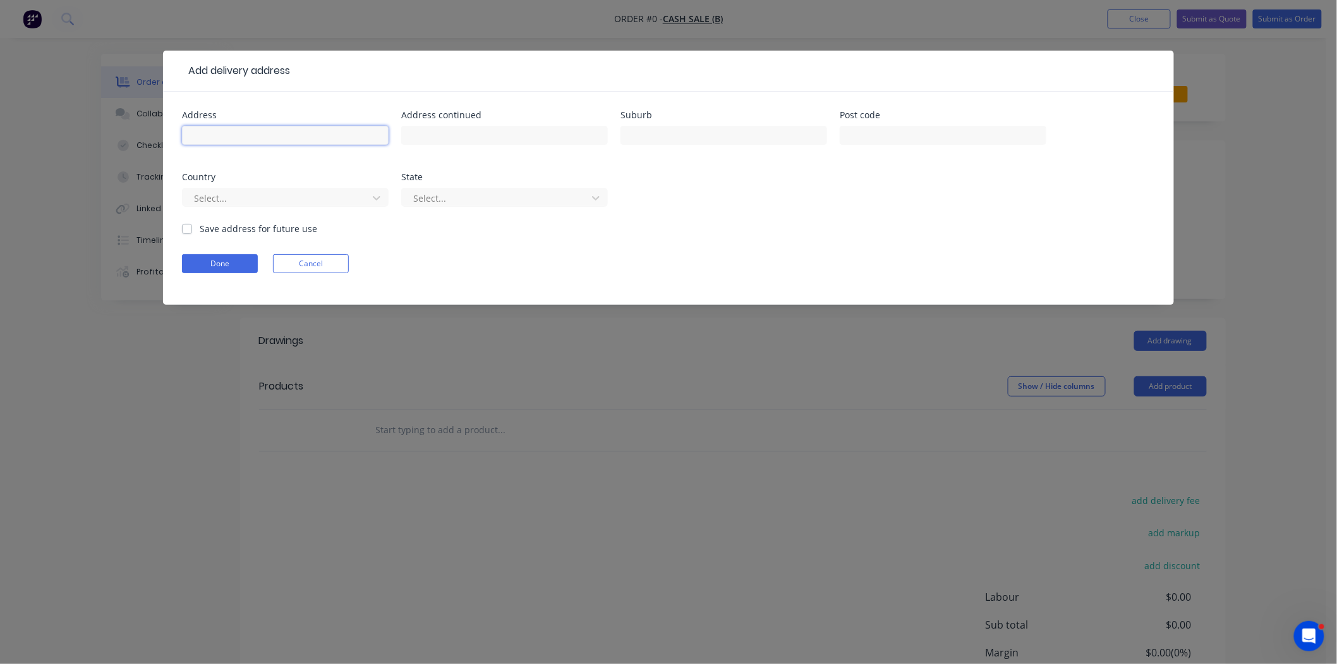
click at [300, 135] on input "text" at bounding box center [285, 135] width 207 height 19
drag, startPoint x: 261, startPoint y: 134, endPoint x: 0, endPoint y: 185, distance: 266.0
click at [0, 178] on div "Add delivery address Address Tweed Heads Address continued Suburb Post code Cou…" at bounding box center [668, 332] width 1337 height 664
type input "T.B.A."
type input "Tweed Heads"
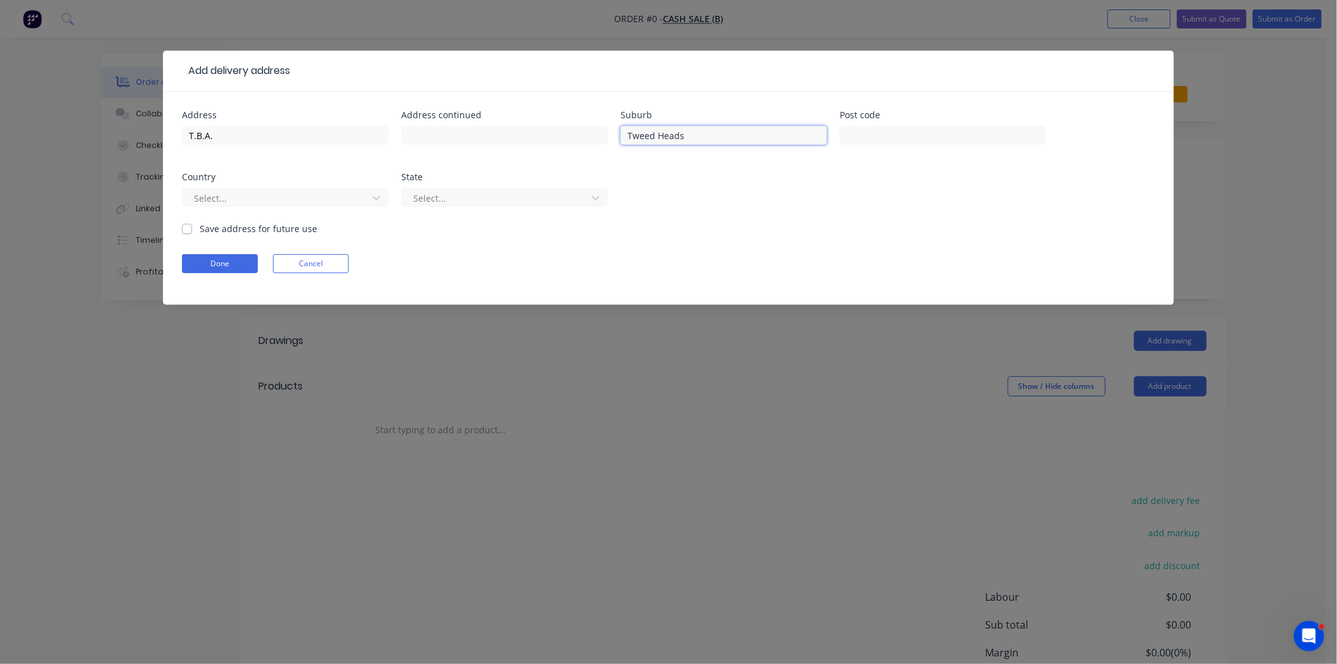
click button "Done" at bounding box center [220, 263] width 76 height 19
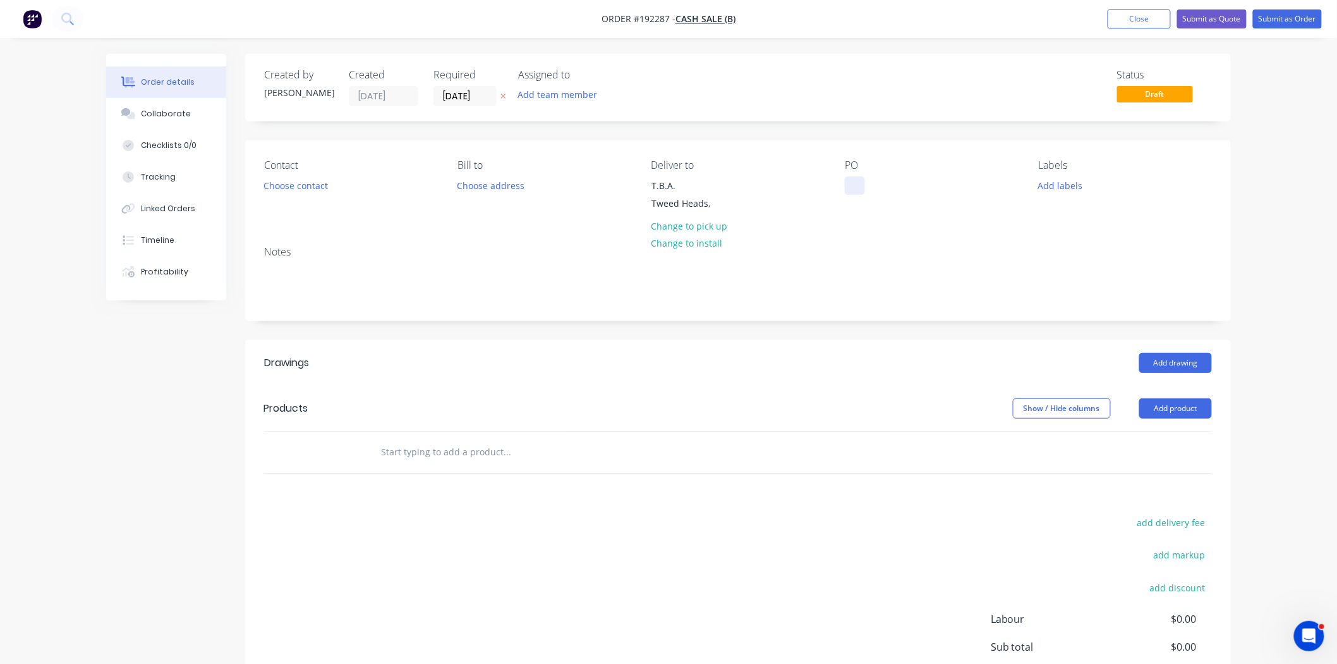
click at [853, 193] on div at bounding box center [855, 185] width 20 height 18
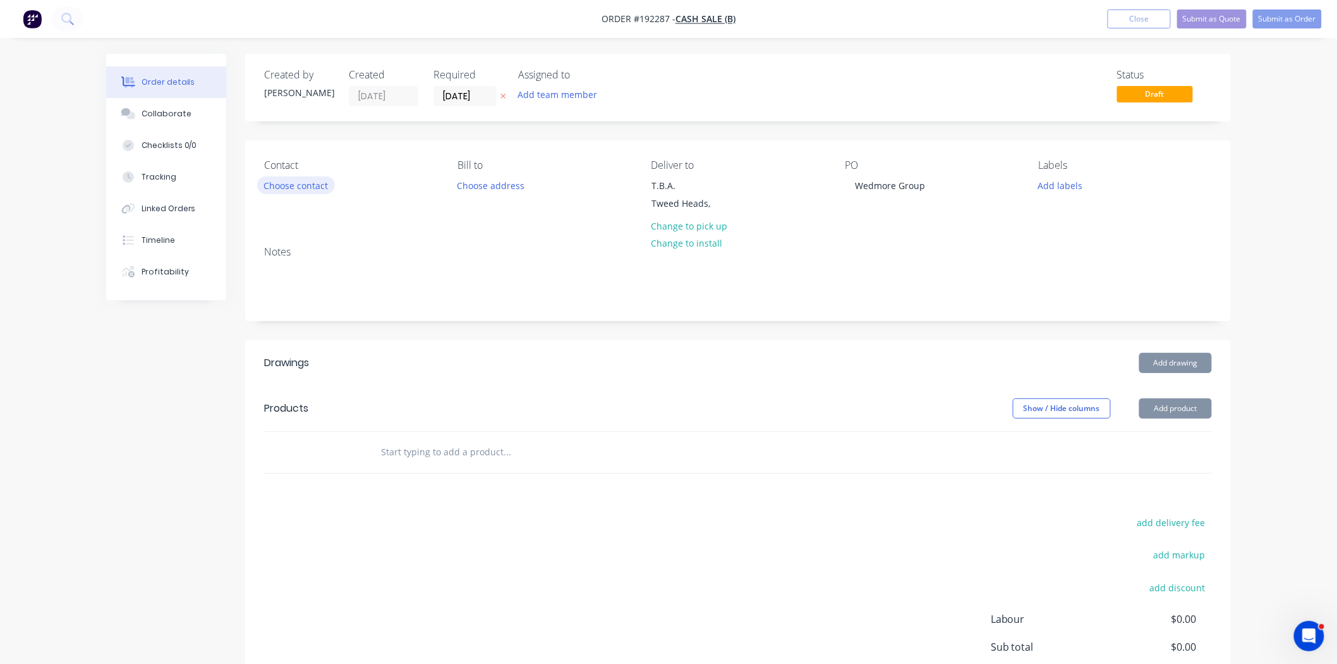
click at [304, 181] on button "Choose contact" at bounding box center [296, 184] width 78 height 17
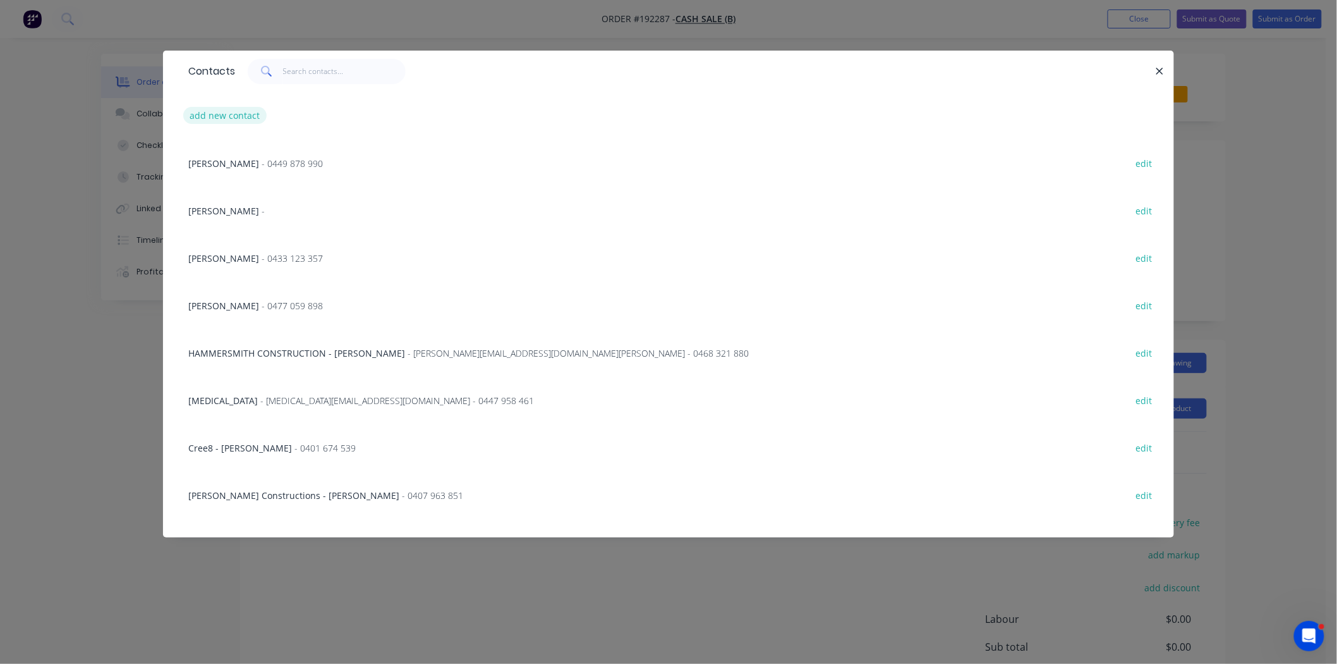
click at [217, 117] on button "add new contact" at bounding box center [224, 115] width 83 height 17
select select "AU"
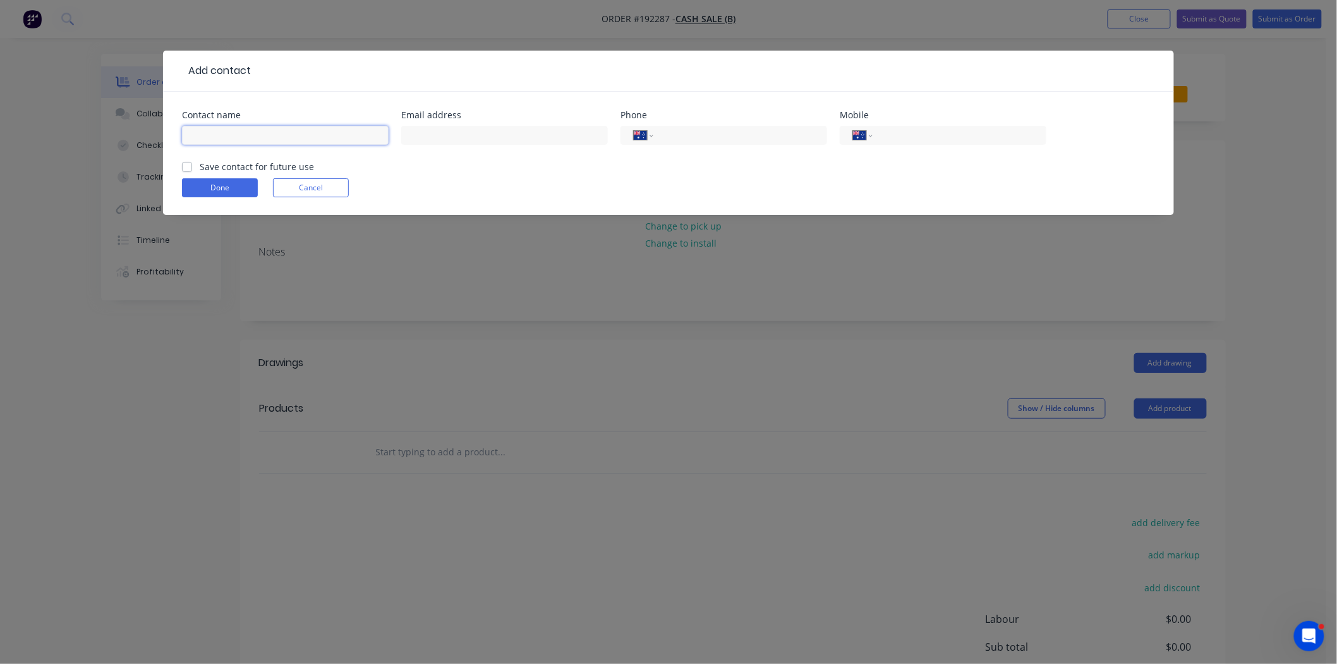
click at [248, 129] on input "text" at bounding box center [285, 135] width 207 height 19
type input "Gavin"
type input "0499 007 034"
click button "Done" at bounding box center [220, 187] width 76 height 19
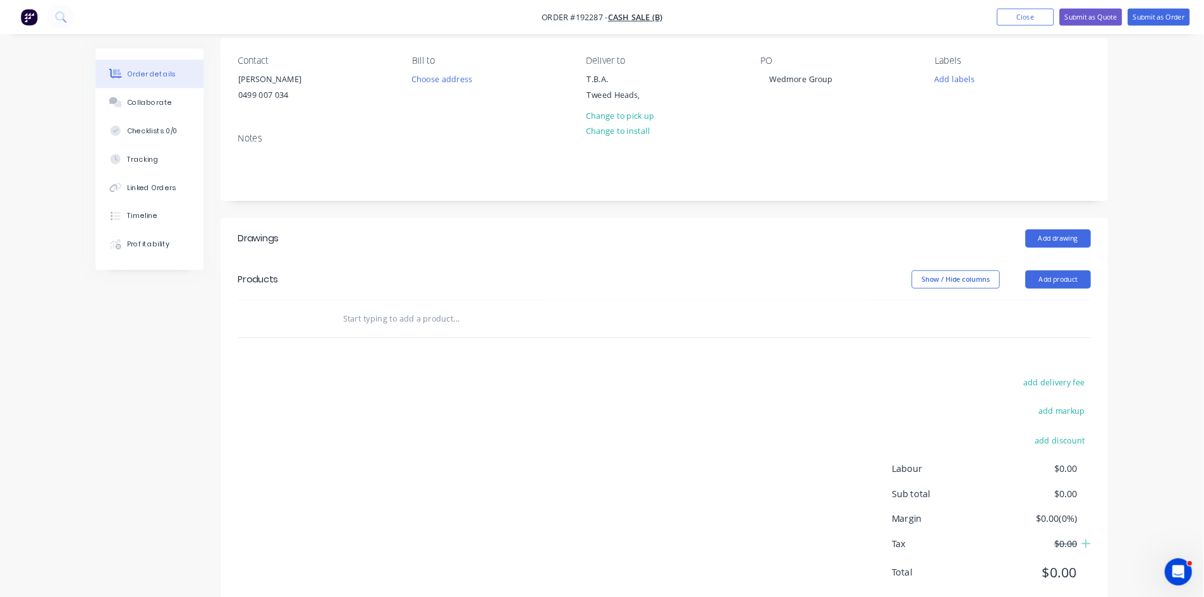
scroll to position [133, 0]
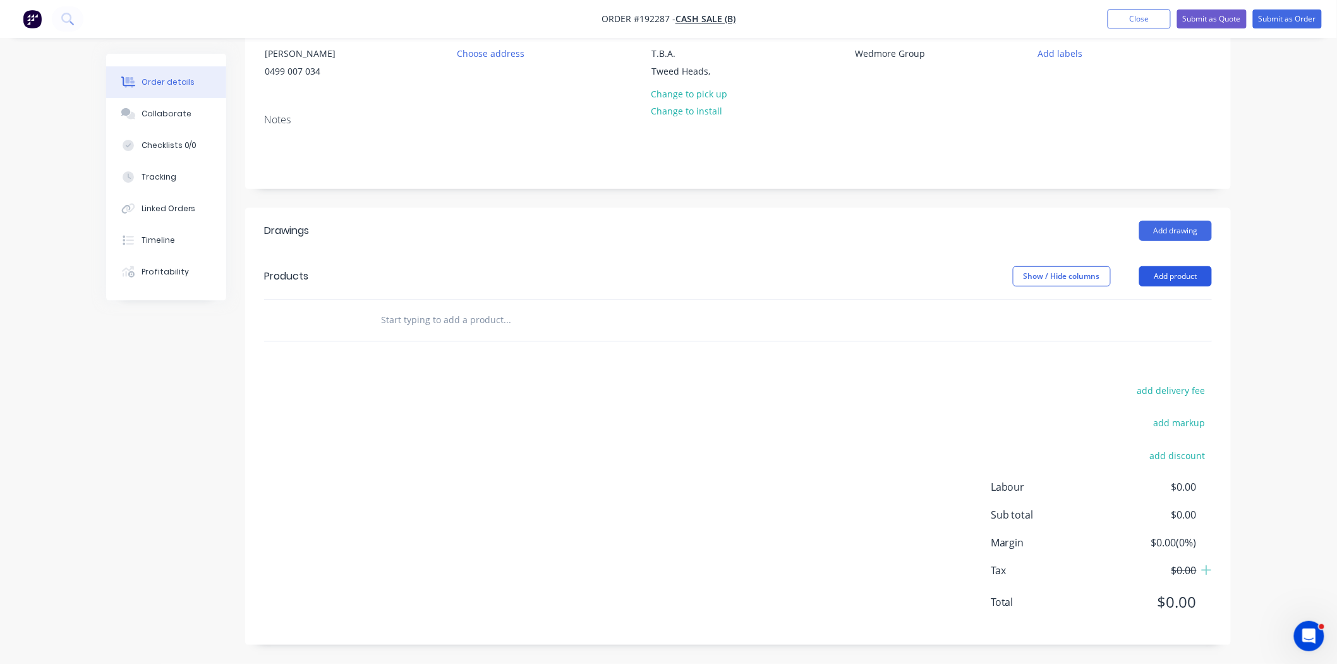
click at [1178, 269] on button "Add product" at bounding box center [1175, 276] width 73 height 20
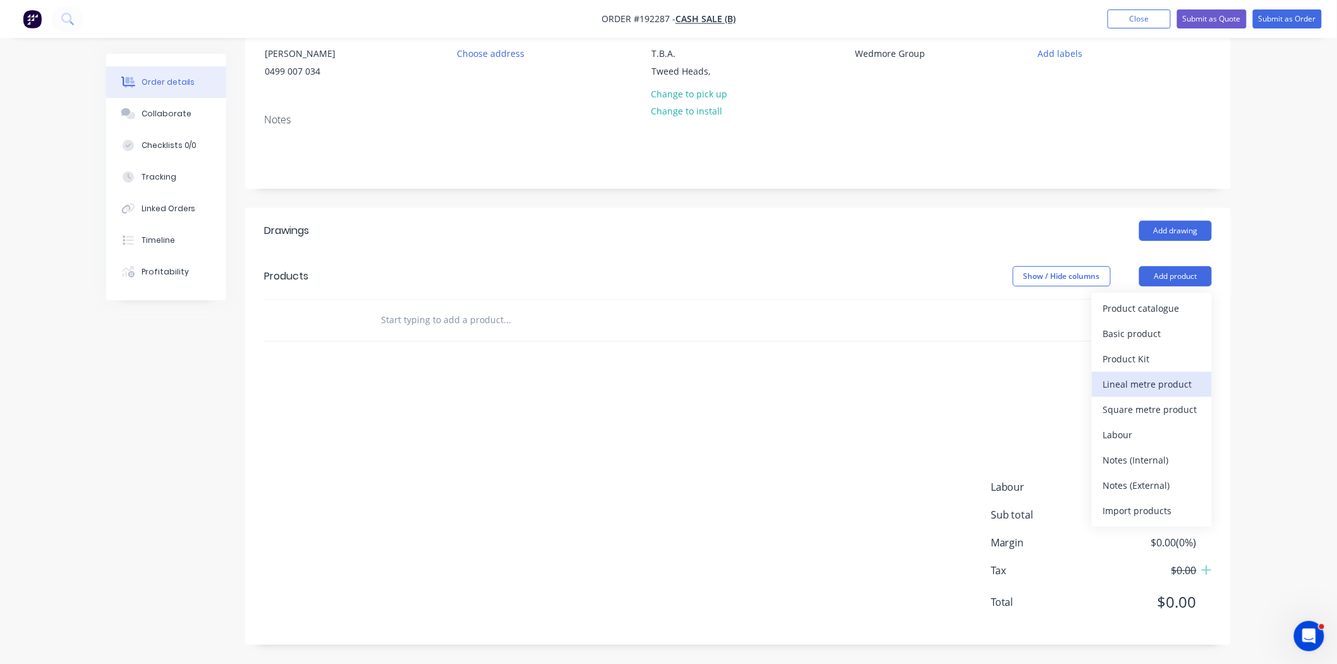
click at [1178, 384] on div "Lineal metre product" at bounding box center [1151, 384] width 97 height 18
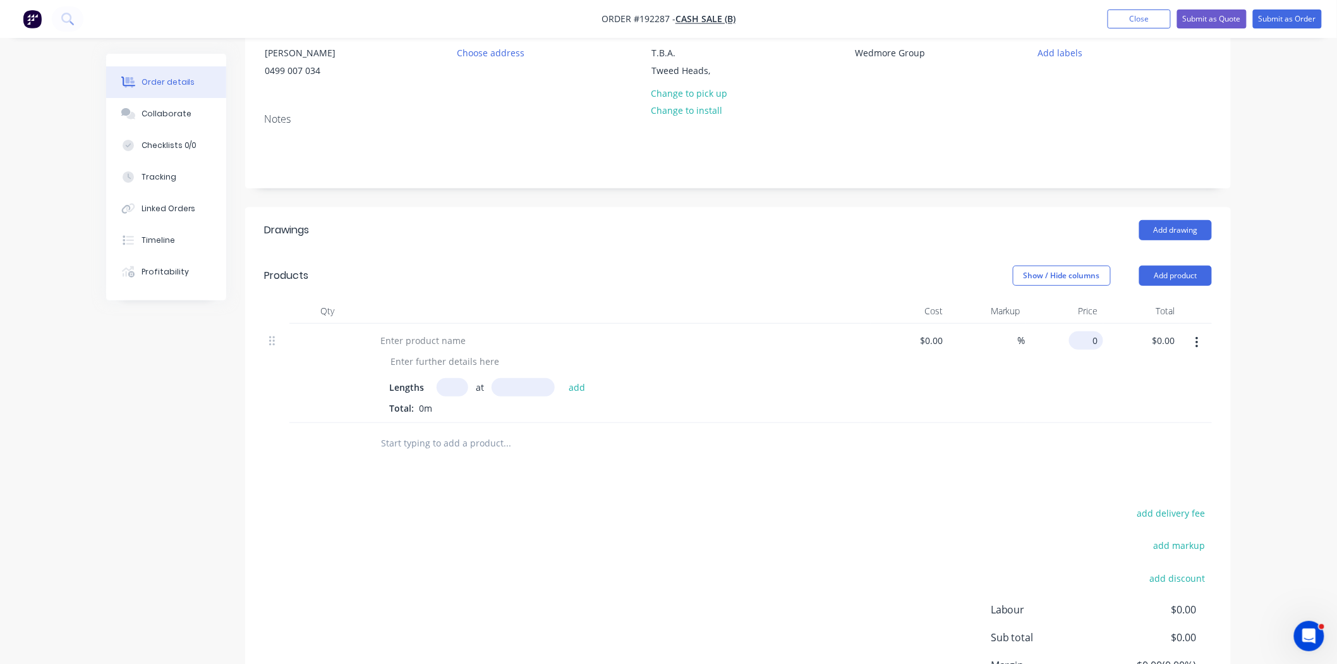
click at [1090, 345] on input "0" at bounding box center [1088, 340] width 29 height 18
type input "$127.75"
click at [938, 476] on div "Drawings Add drawing Products Show / Hide columns Add product Qty Cost Markup P…" at bounding box center [738, 487] width 986 height 560
click at [468, 334] on div at bounding box center [423, 340] width 106 height 18
click at [418, 365] on div at bounding box center [444, 361] width 129 height 18
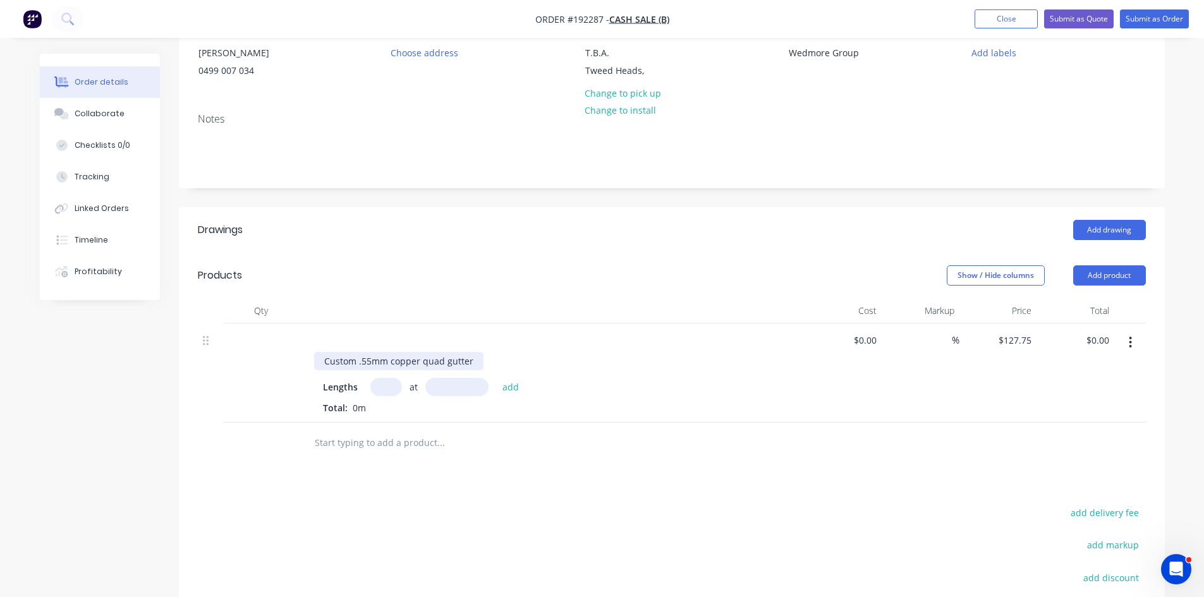
click at [477, 361] on div "Custom .55mm copper quad gutter" at bounding box center [398, 361] width 169 height 18
click at [626, 334] on div at bounding box center [551, 340] width 495 height 18
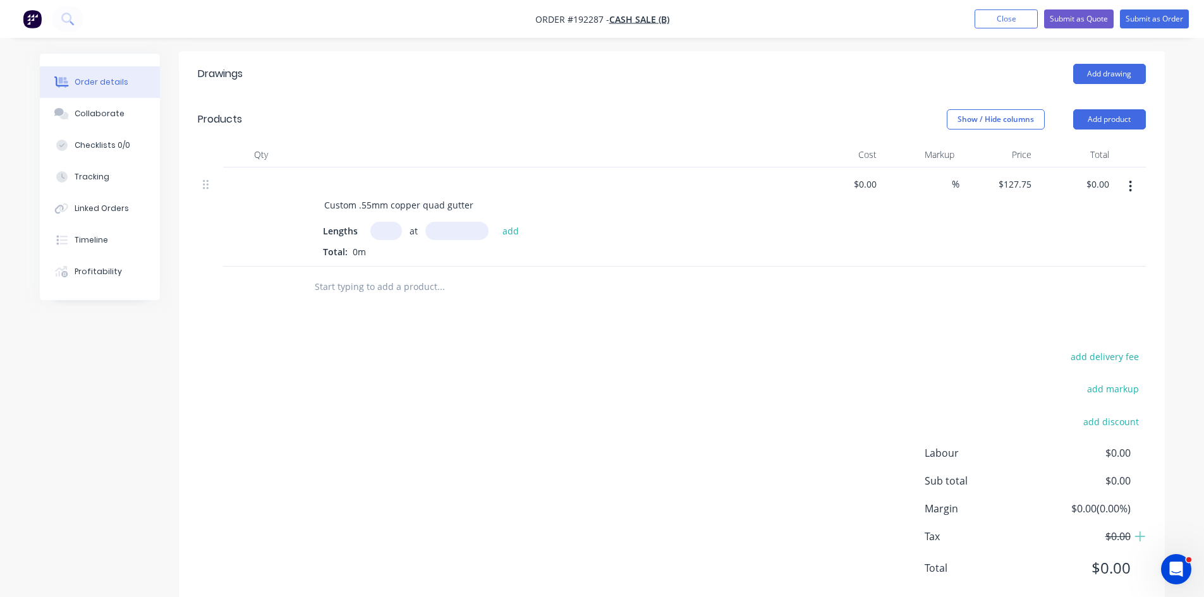
scroll to position [322, 0]
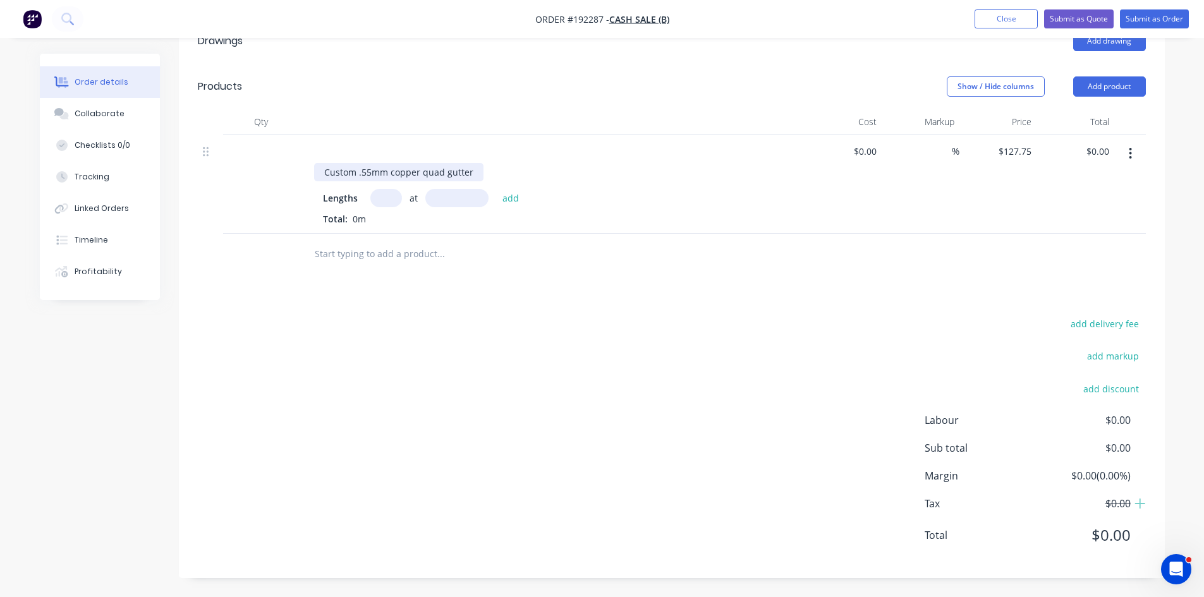
click at [474, 173] on div "Custom .55mm copper quad gutter" at bounding box center [398, 172] width 169 height 18
click at [1101, 88] on button "Add product" at bounding box center [1109, 86] width 73 height 20
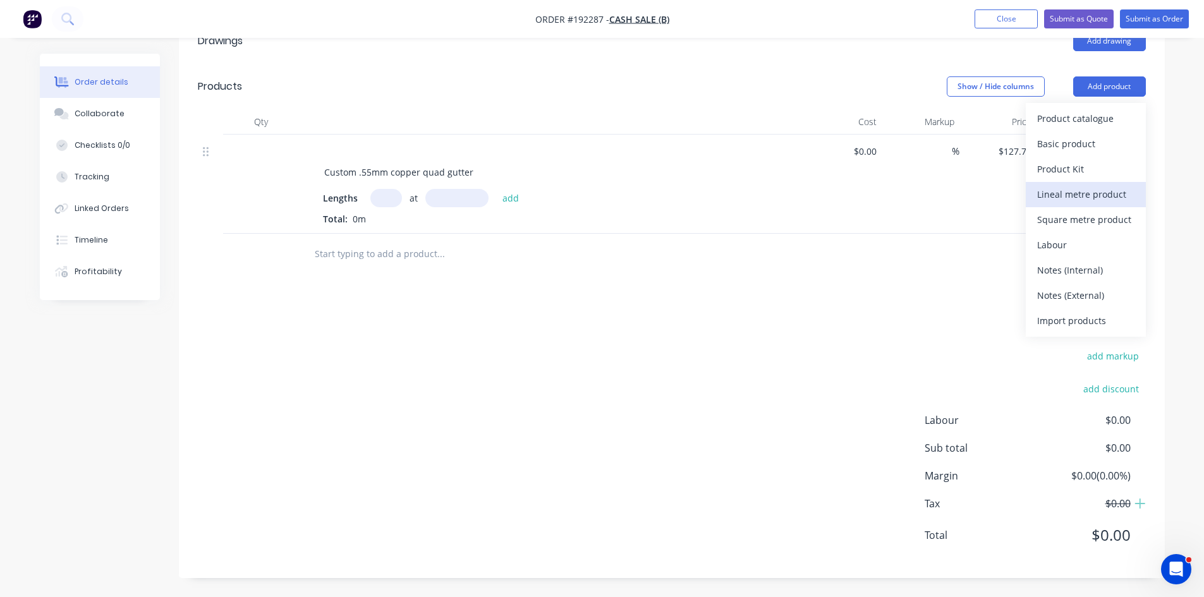
click at [1084, 186] on div "Lineal metre product" at bounding box center [1085, 194] width 97 height 18
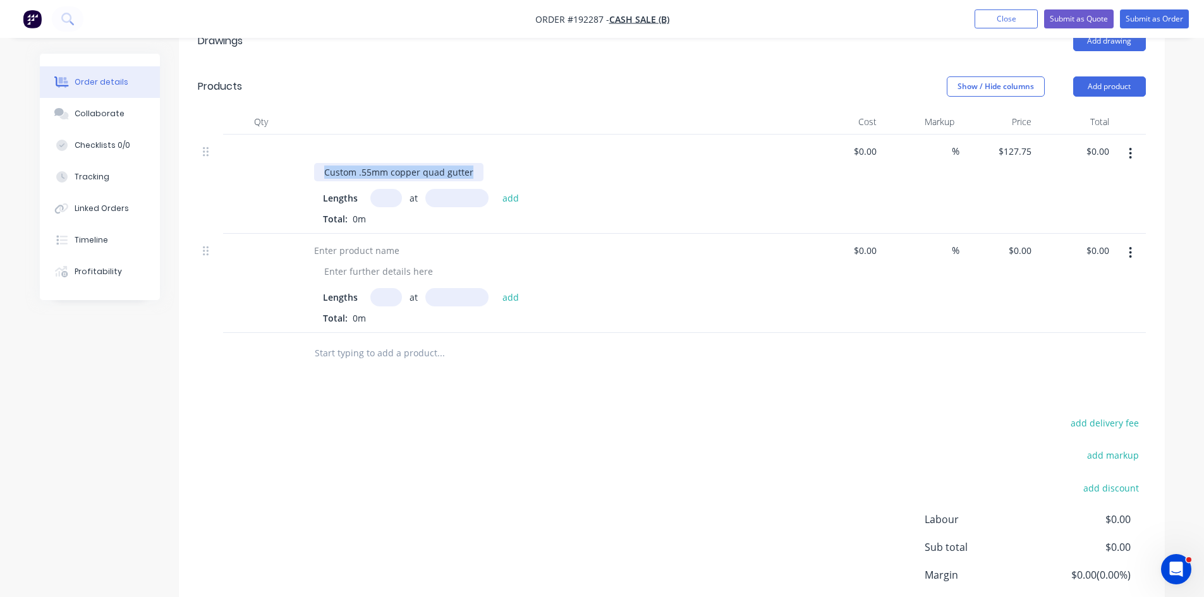
drag, startPoint x: 396, startPoint y: 171, endPoint x: 222, endPoint y: 197, distance: 175.7
click at [222, 197] on div "Custom .55mm copper quad gutter Lengths at add Total: 0m $0.00 $0.00 % $127.75 …" at bounding box center [672, 184] width 948 height 99
copy div "Custom .55mm copper quad gutter"
click at [311, 250] on div at bounding box center [357, 250] width 106 height 18
paste div
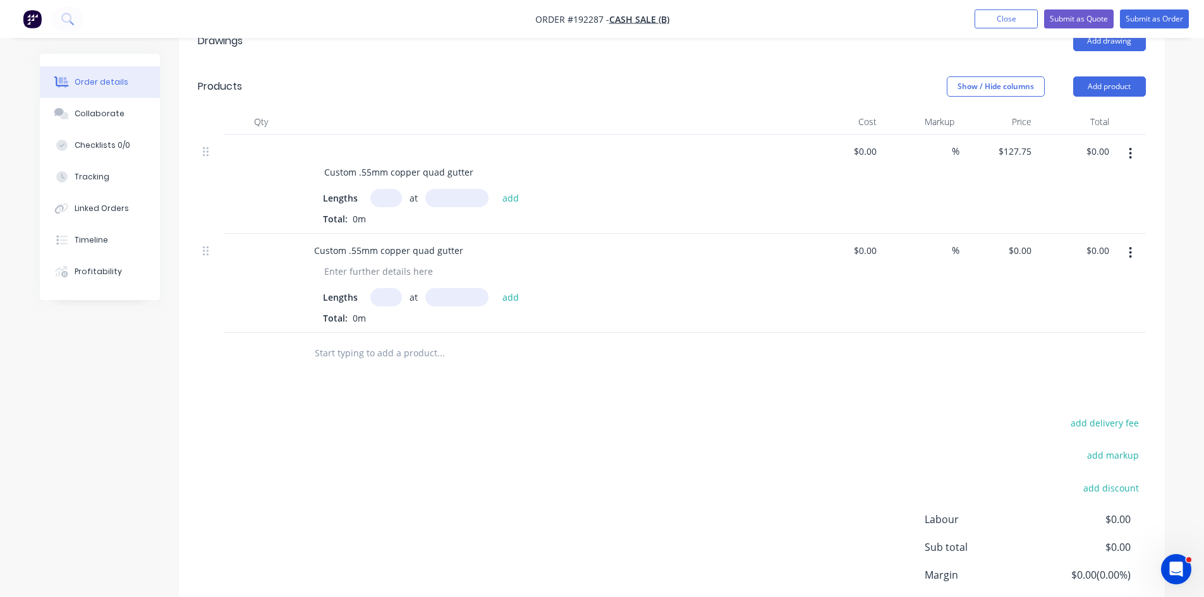
click at [525, 249] on div "Custom .55mm copper quad gutter" at bounding box center [551, 250] width 495 height 18
click at [1148, 147] on div "Qty Cost Markup Price Total Custom .55mm copper quad gutter Lengths at add Tota…" at bounding box center [672, 241] width 986 height 265
click at [1139, 150] on button "button" at bounding box center [1130, 153] width 30 height 23
click at [1098, 262] on div "Delete" at bounding box center [1085, 262] width 97 height 18
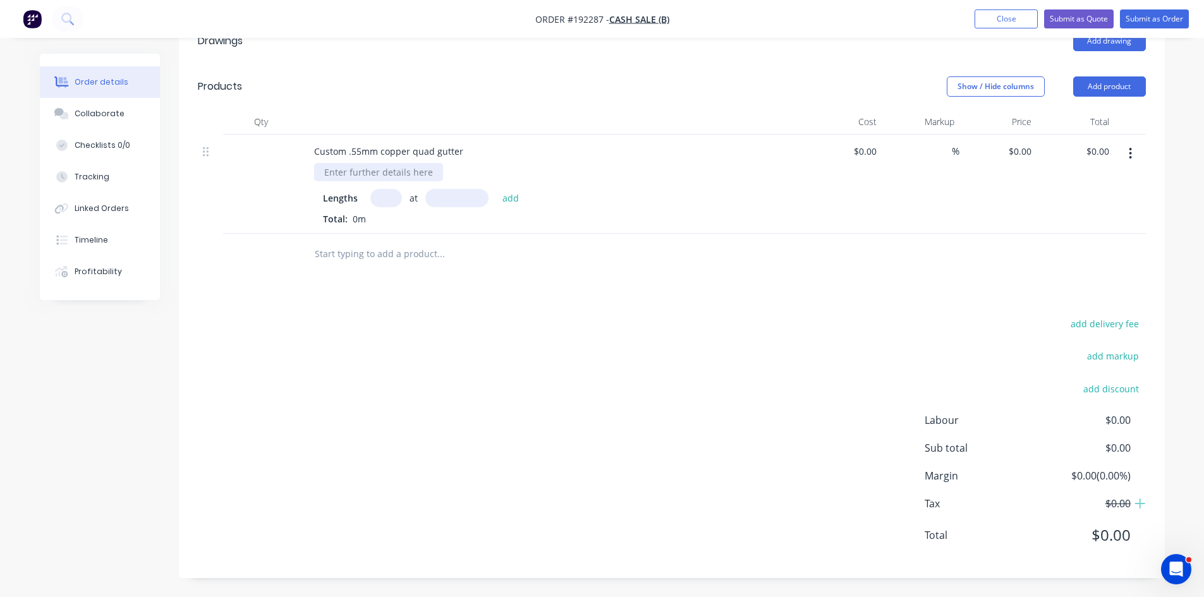
click at [403, 163] on div at bounding box center [378, 172] width 129 height 18
click at [1015, 147] on div "0 0" at bounding box center [998, 184] width 78 height 99
type input "$127.75"
click at [1001, 222] on div "$127.75 127.75" at bounding box center [998, 184] width 78 height 99
click at [375, 203] on input "text" at bounding box center [386, 198] width 32 height 18
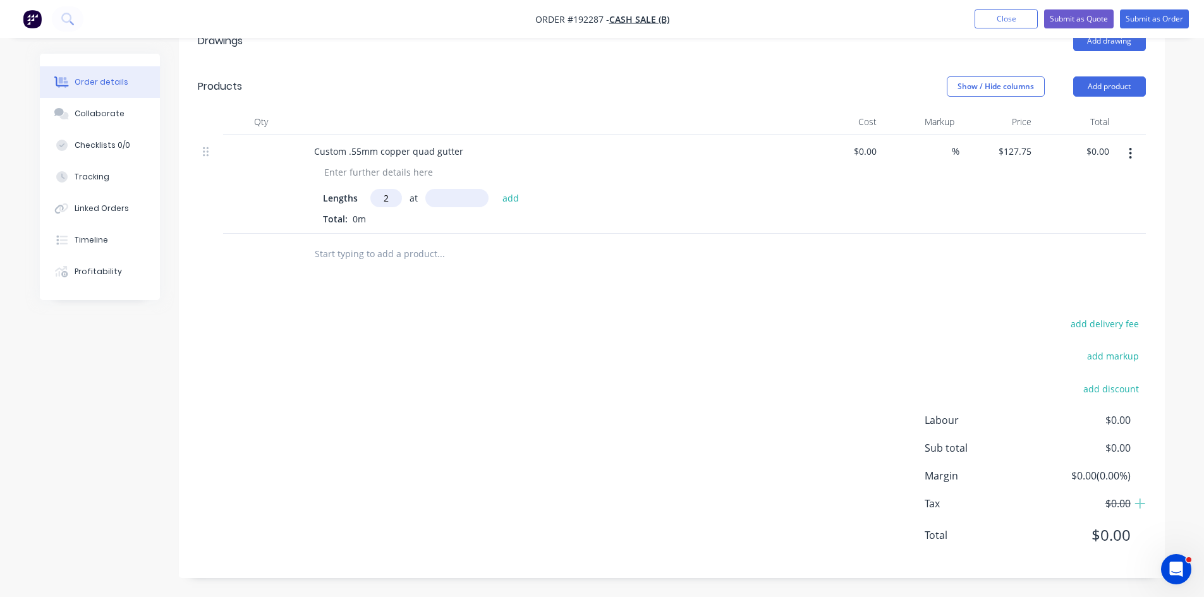
type input "2"
type input "4000"
click at [496, 189] on button "add" at bounding box center [511, 197] width 30 height 17
type input "$1,022.00"
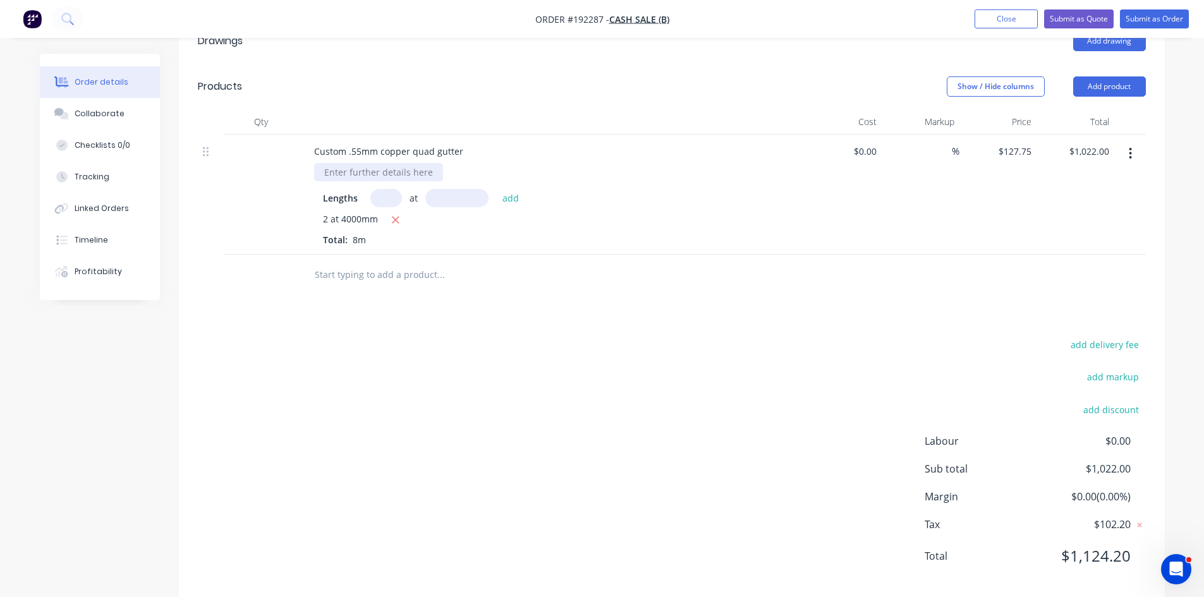
click at [384, 178] on div at bounding box center [378, 172] width 129 height 18
click at [375, 152] on div "Custom .55mm copper quad gutter" at bounding box center [388, 151] width 169 height 18
click at [483, 247] on div "Custom .55mm "137" copper quad gutter Lengths at add 2 at 4000mm Total: 8m" at bounding box center [552, 195] width 506 height 120
click at [343, 279] on input "text" at bounding box center [440, 274] width 253 height 25
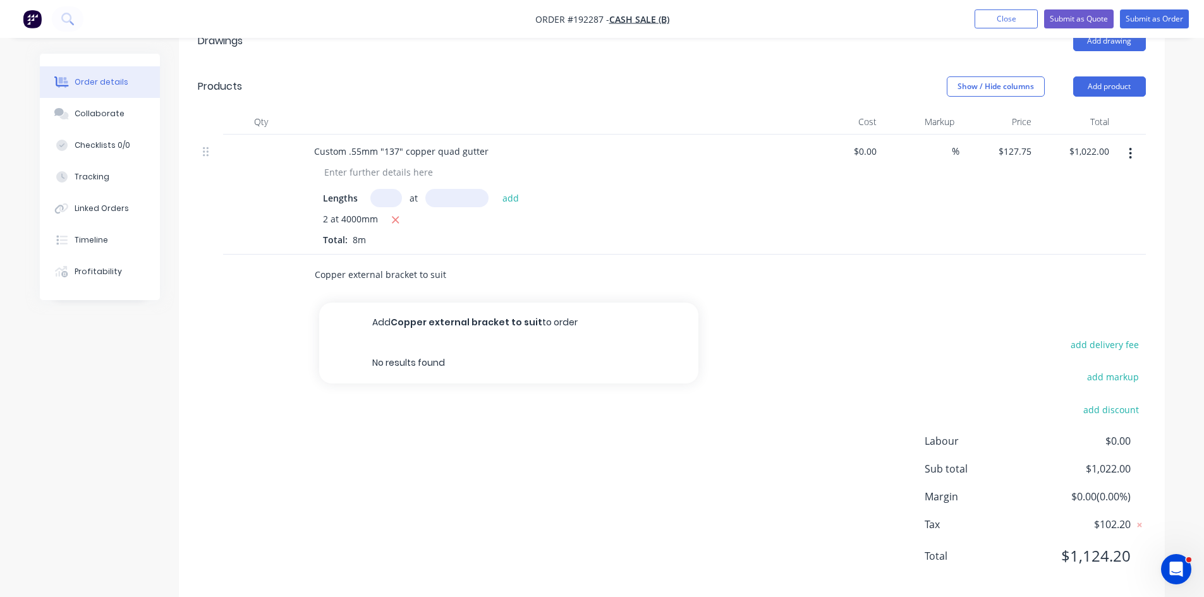
type input "Copper external bracket to suit"
click at [378, 319] on button "Add Copper external bracket to suit to order" at bounding box center [508, 323] width 379 height 40
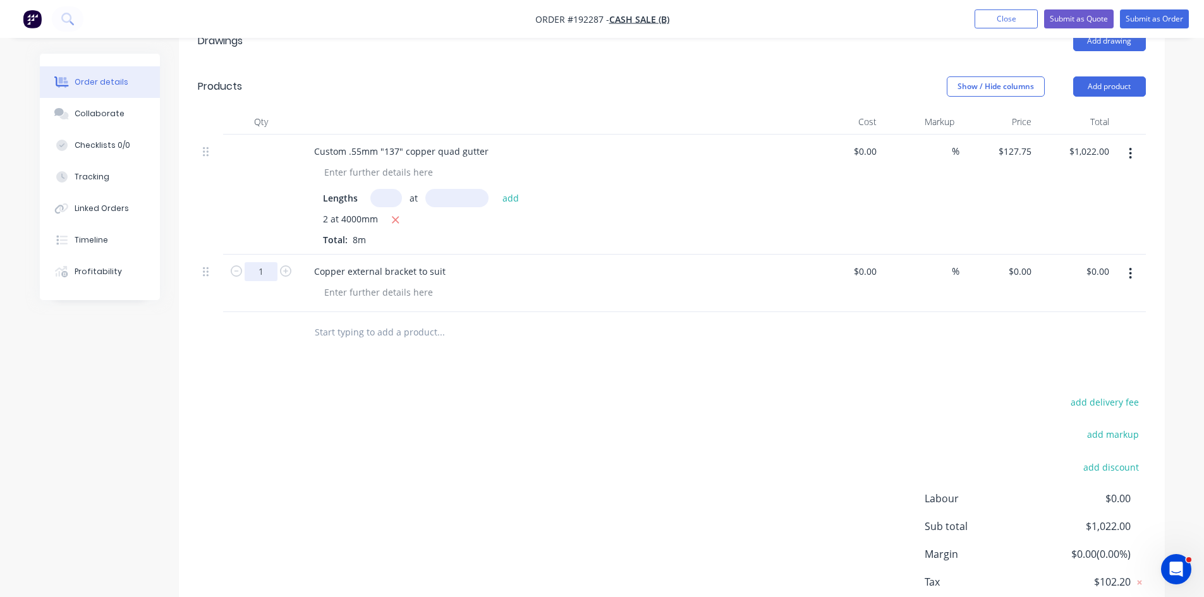
click at [269, 267] on input "1" at bounding box center [261, 271] width 33 height 19
click at [1021, 272] on div "0 0" at bounding box center [1027, 271] width 20 height 18
type input "$65.89"
click at [1078, 383] on div "Drawings Add drawing Products Show / Hide columns Add product Qty Cost Markup P…" at bounding box center [672, 337] width 986 height 638
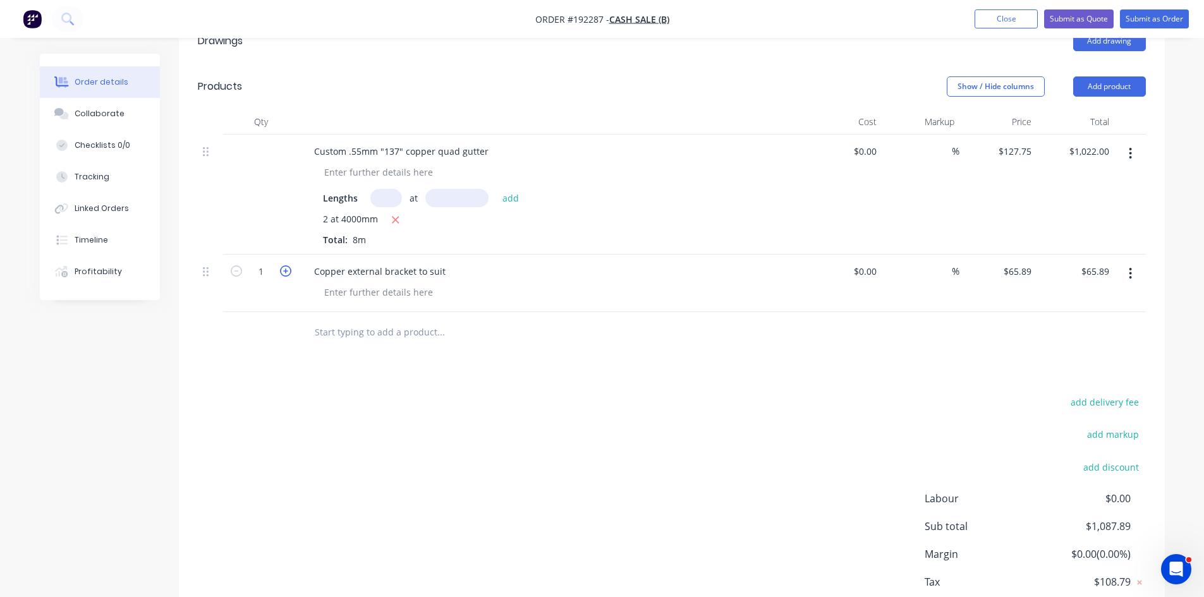
click at [281, 270] on icon "button" at bounding box center [285, 270] width 11 height 11
type input "2"
type input "$131.78"
click at [281, 269] on icon "button" at bounding box center [285, 270] width 11 height 11
type input "3"
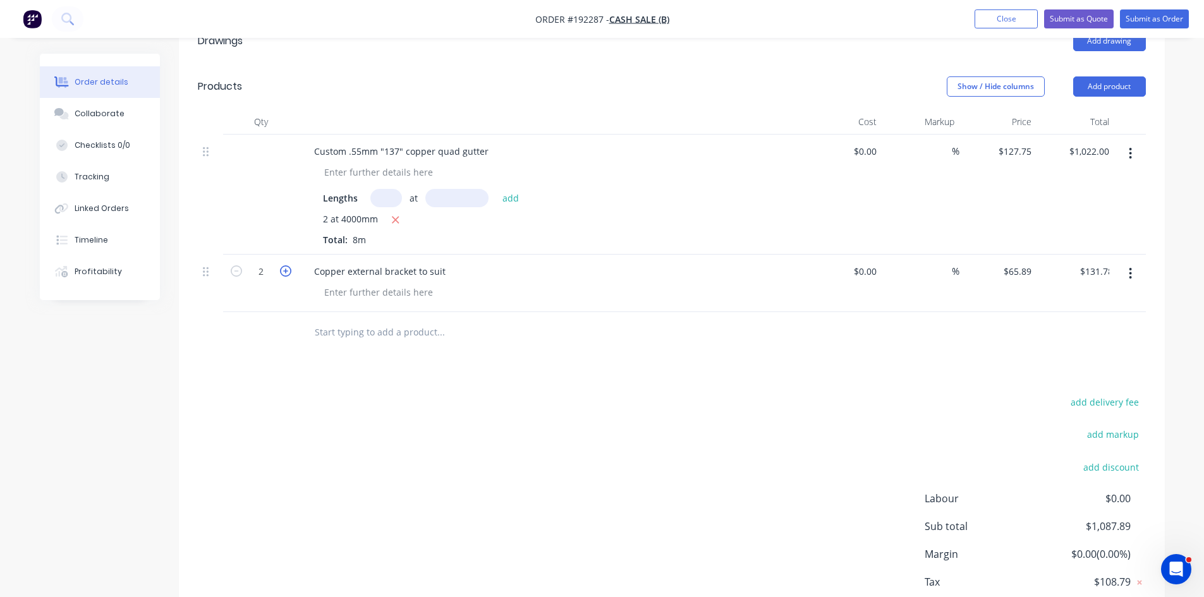
type input "$197.67"
click at [281, 269] on icon "button" at bounding box center [285, 270] width 11 height 11
type input "4"
type input "$263.56"
click at [281, 269] on icon "button" at bounding box center [285, 270] width 11 height 11
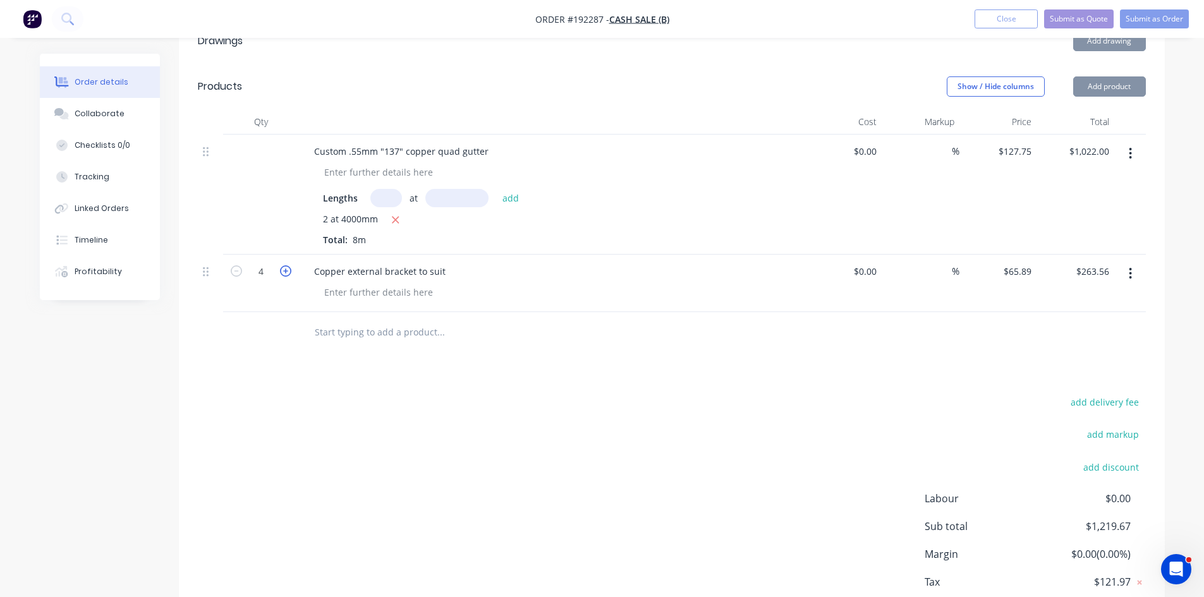
type input "5"
type input "$329.45"
click at [281, 269] on icon "button" at bounding box center [285, 270] width 11 height 11
type input "6"
type input "$395.34"
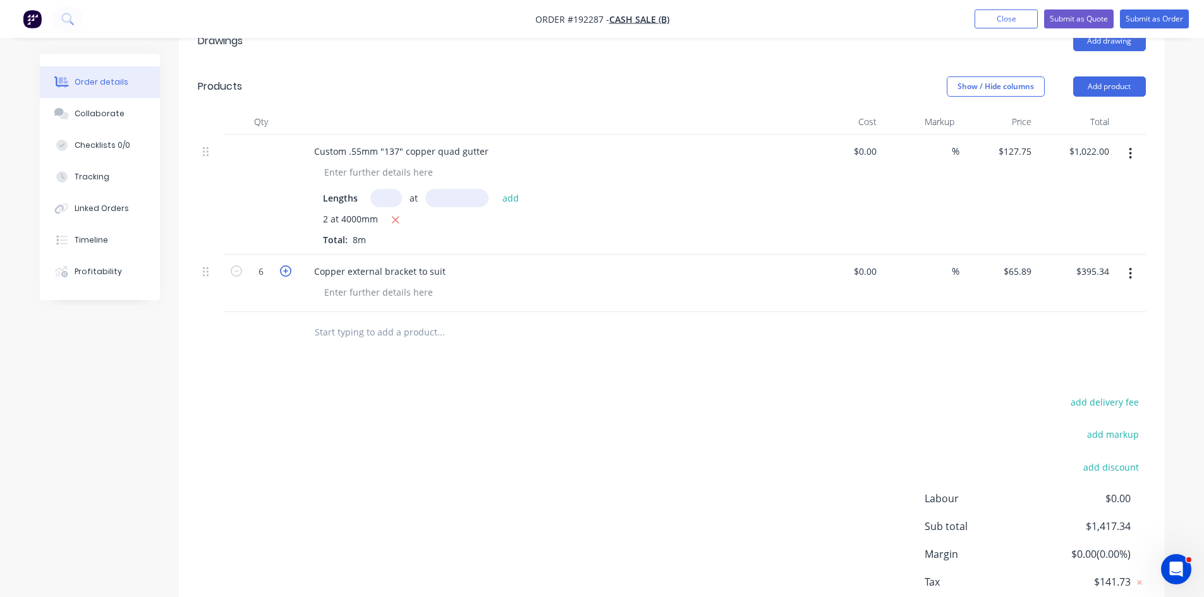
click at [281, 269] on icon "button" at bounding box center [285, 270] width 11 height 11
type input "7"
type input "$461.23"
click at [1132, 269] on button "button" at bounding box center [1130, 273] width 30 height 23
click at [1085, 324] on div "Duplicate" at bounding box center [1085, 332] width 97 height 18
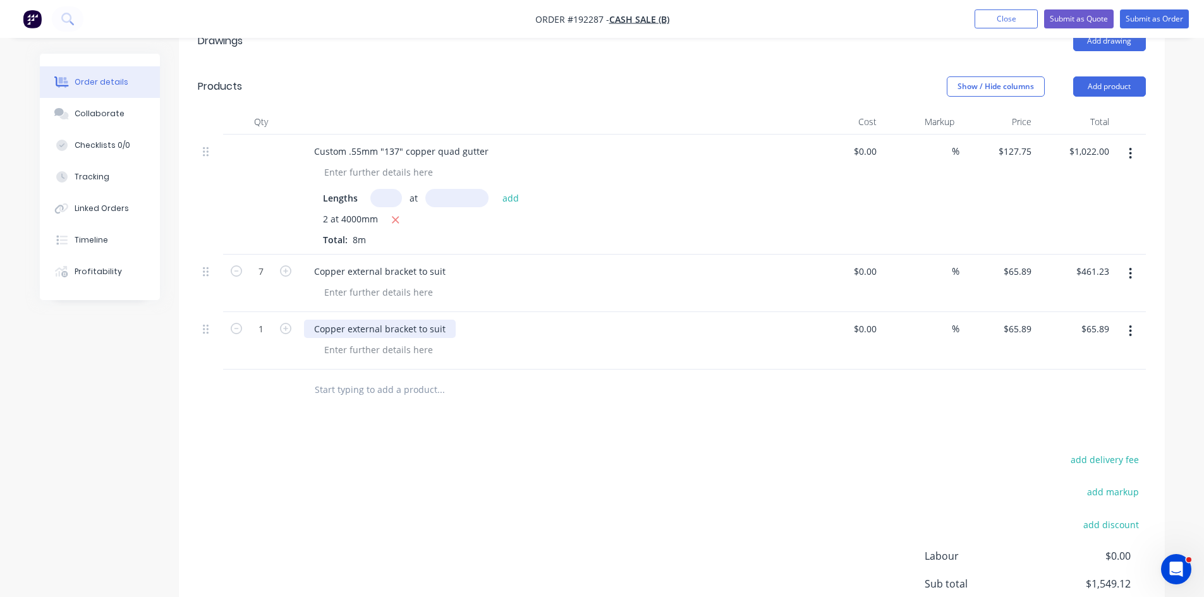
click at [311, 332] on div "Copper external bracket to suit" at bounding box center [380, 329] width 152 height 18
click at [351, 355] on div at bounding box center [378, 350] width 129 height 18
click at [287, 328] on icon "button" at bounding box center [285, 328] width 11 height 11
type input "2"
type input "$131.78"
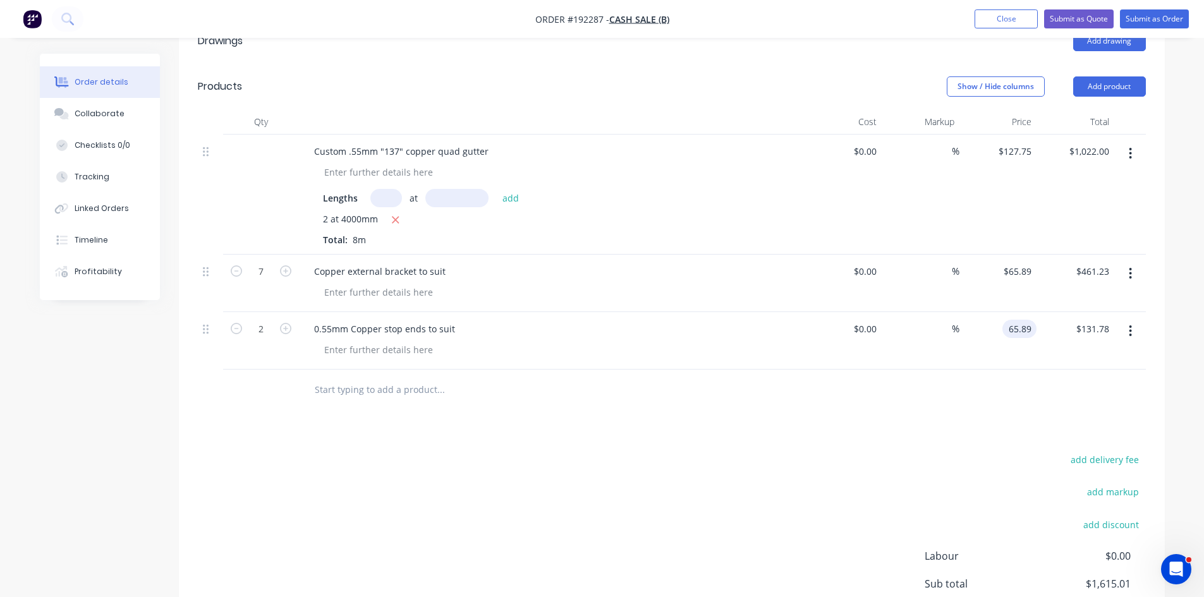
click at [1007, 327] on input "65.89" at bounding box center [1021, 329] width 29 height 18
type input "$47.76"
type input "$95.52"
click at [819, 403] on div at bounding box center [672, 390] width 948 height 41
click at [908, 418] on div "Drawings Add drawing Products Show / Hide columns Add product Qty Cost Markup P…" at bounding box center [672, 366] width 986 height 696
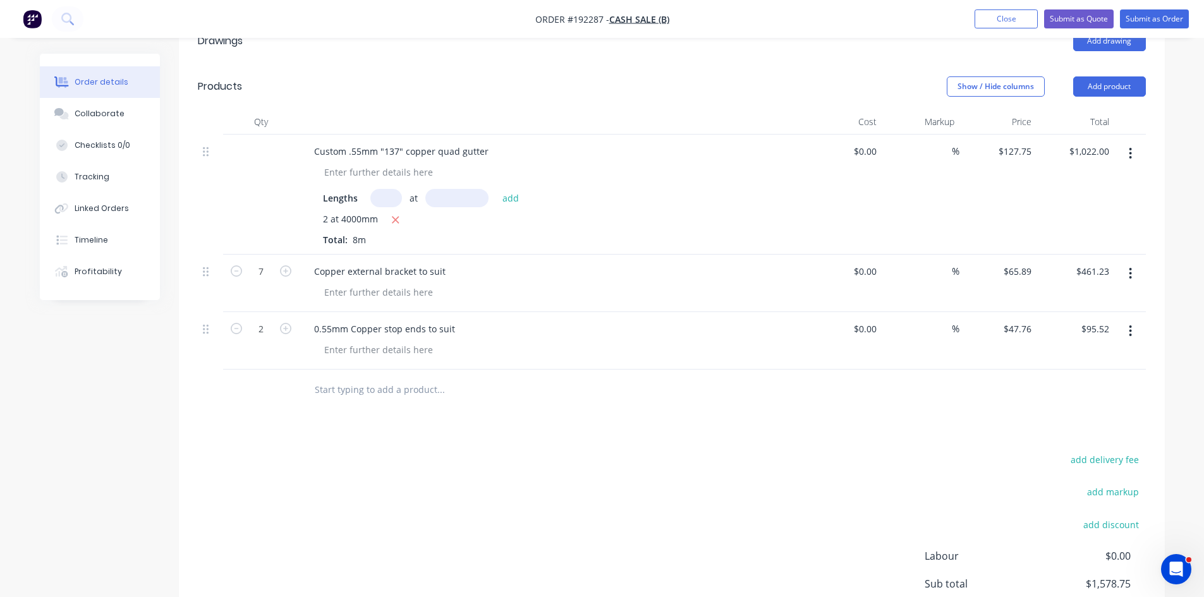
click at [549, 104] on header "Products Show / Hide columns Add product" at bounding box center [672, 86] width 986 height 45
drag, startPoint x: 1101, startPoint y: 87, endPoint x: 1098, endPoint y: 99, distance: 12.6
click at [1101, 87] on button "Add product" at bounding box center [1109, 86] width 73 height 20
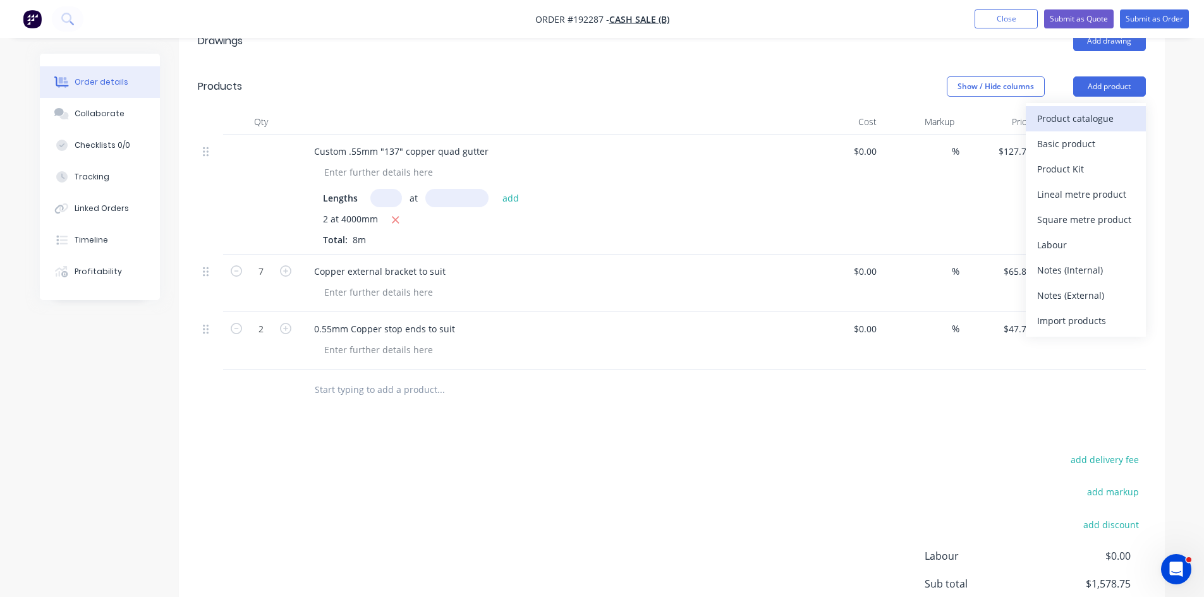
click at [1075, 128] on button "Product catalogue" at bounding box center [1086, 118] width 120 height 25
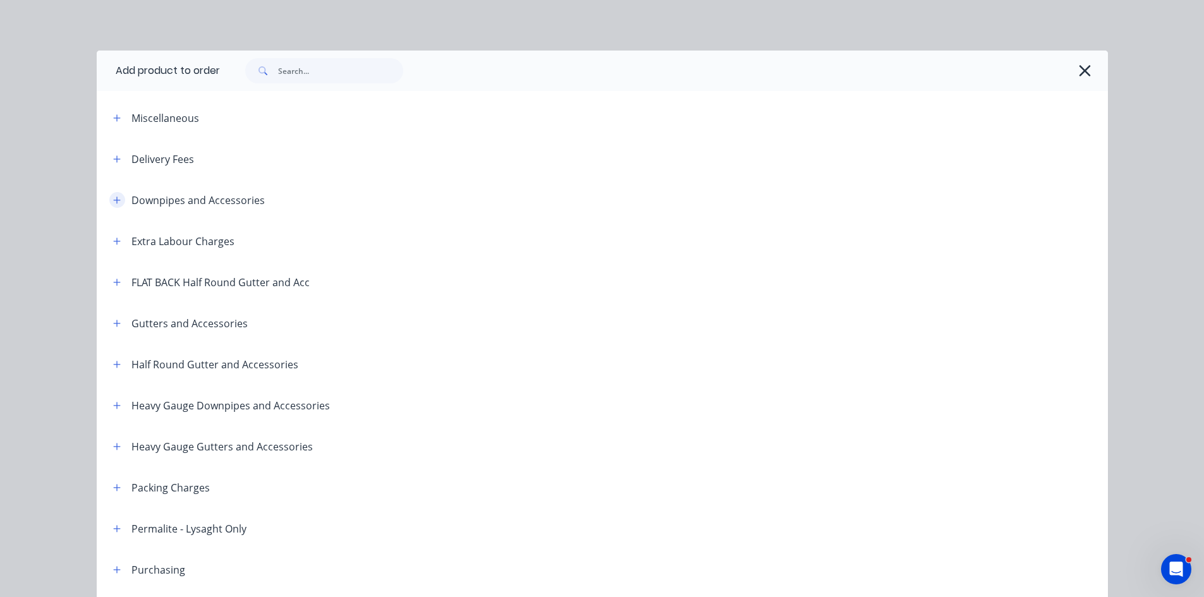
click at [113, 198] on icon "button" at bounding box center [116, 200] width 7 height 7
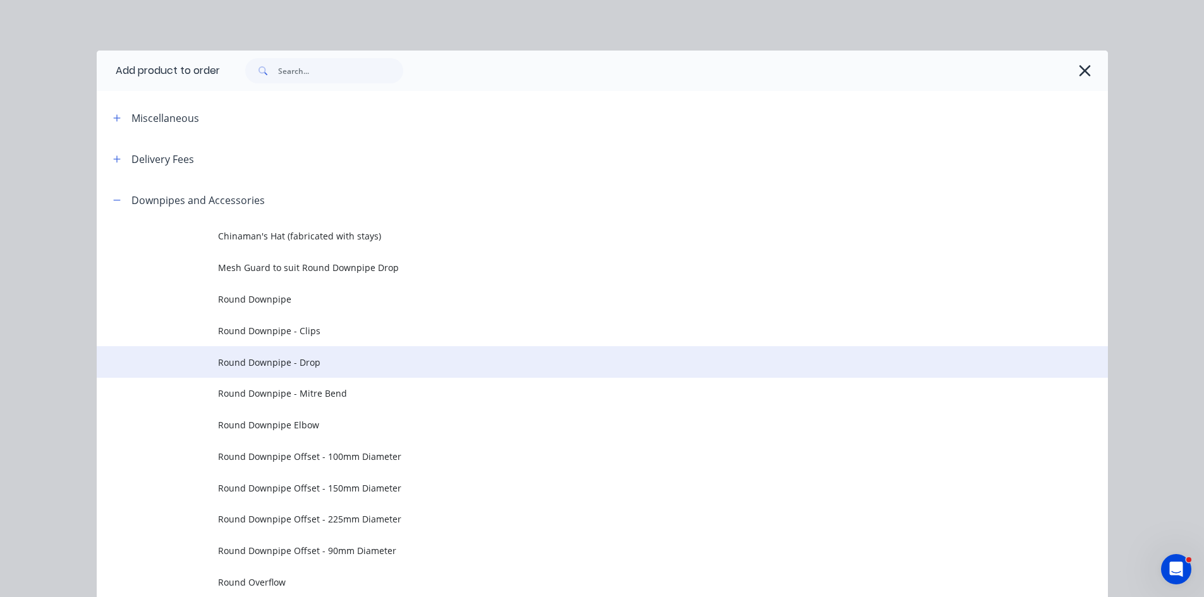
click at [384, 367] on span "Round Downpipe - Drop" at bounding box center [574, 362] width 712 height 13
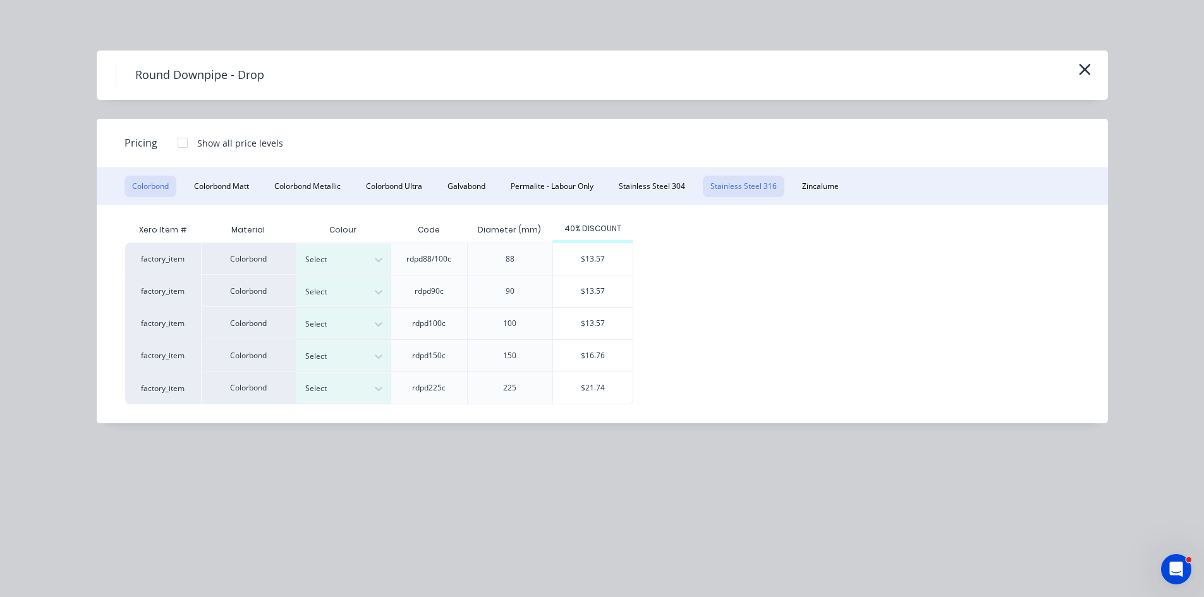
click at [761, 185] on button "Stainless Steel 316" at bounding box center [744, 186] width 82 height 21
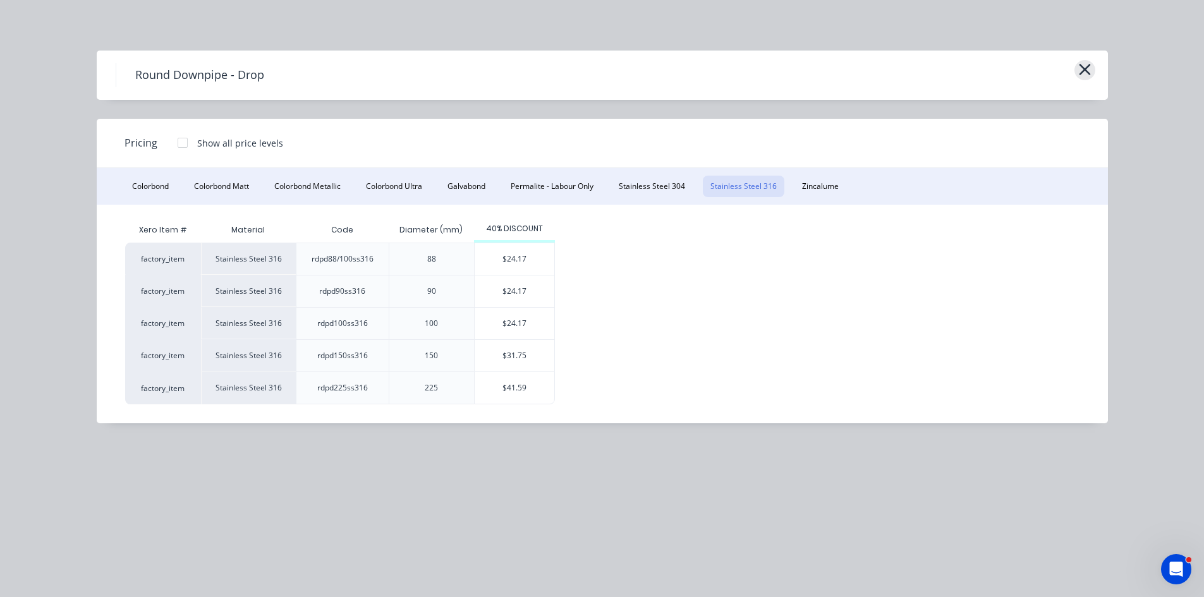
click at [1084, 75] on icon "button" at bounding box center [1084, 70] width 13 height 18
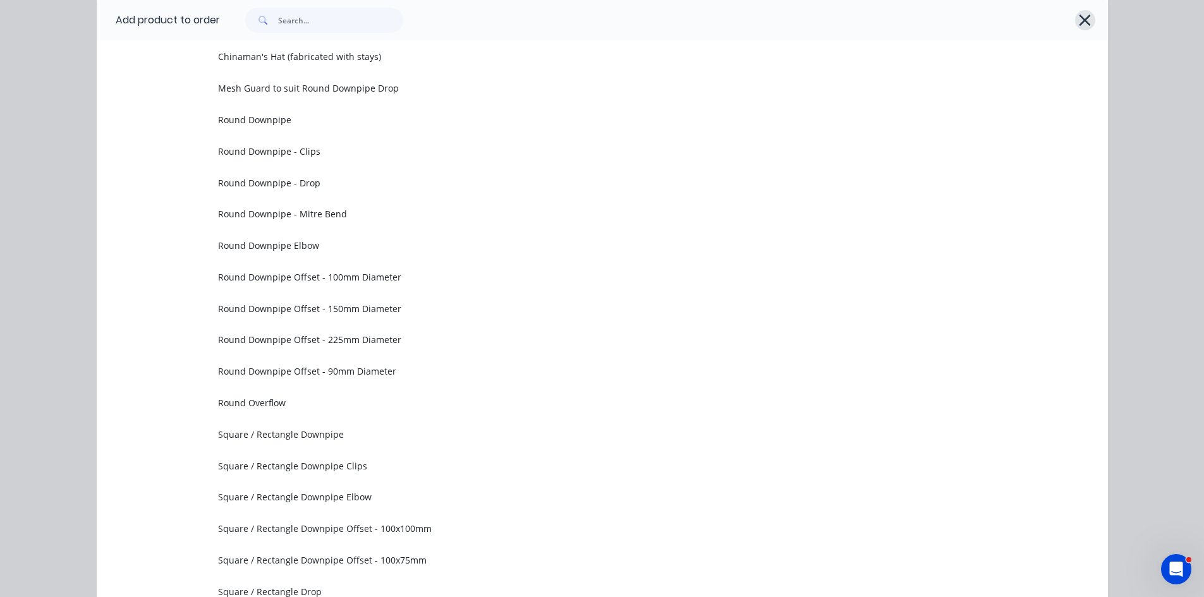
click at [1078, 21] on icon "button" at bounding box center [1084, 20] width 13 height 18
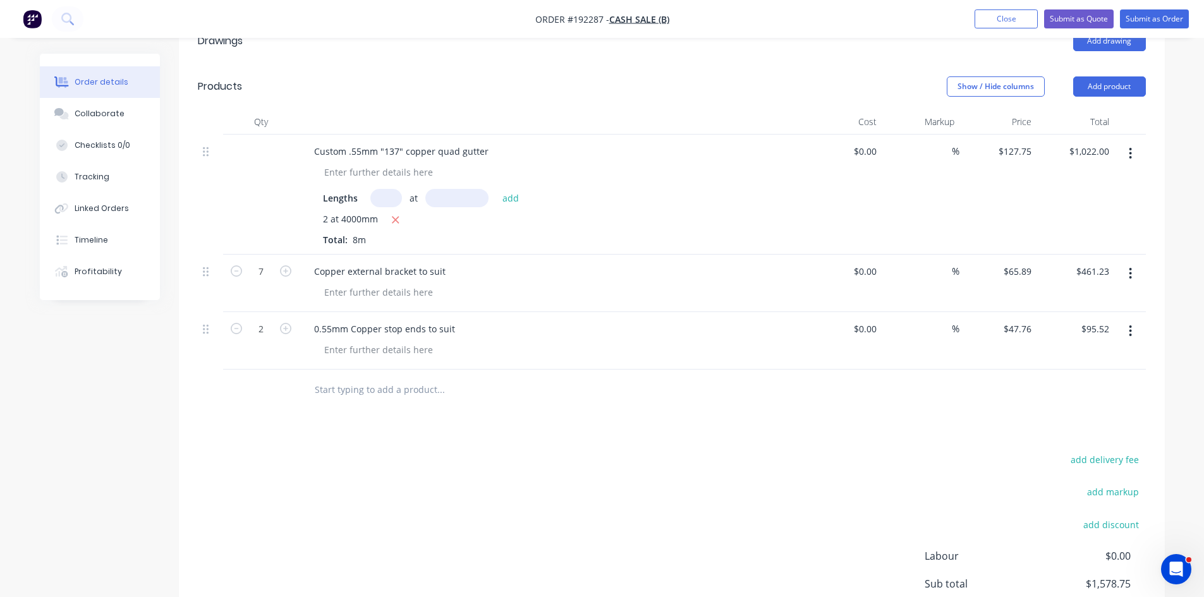
click at [1127, 332] on button "button" at bounding box center [1130, 331] width 30 height 23
click at [1086, 386] on div "Duplicate" at bounding box center [1085, 389] width 97 height 18
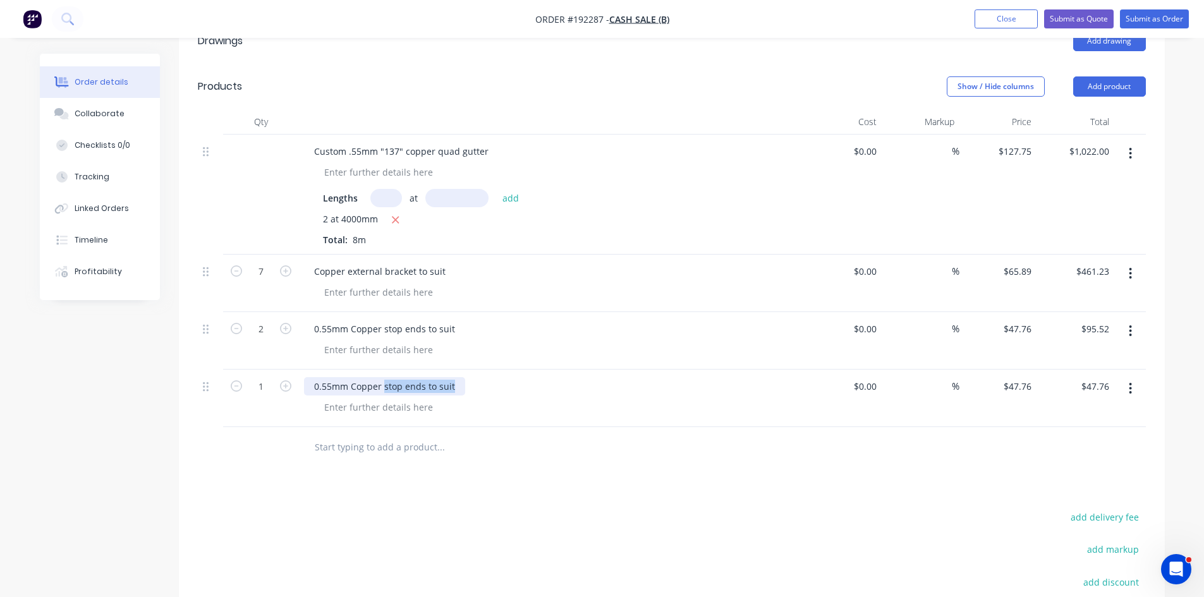
drag, startPoint x: 387, startPoint y: 387, endPoint x: 569, endPoint y: 404, distance: 182.7
click at [563, 401] on div "0.55mm Copper stop ends to suit" at bounding box center [552, 399] width 506 height 58
type input "$0.00"
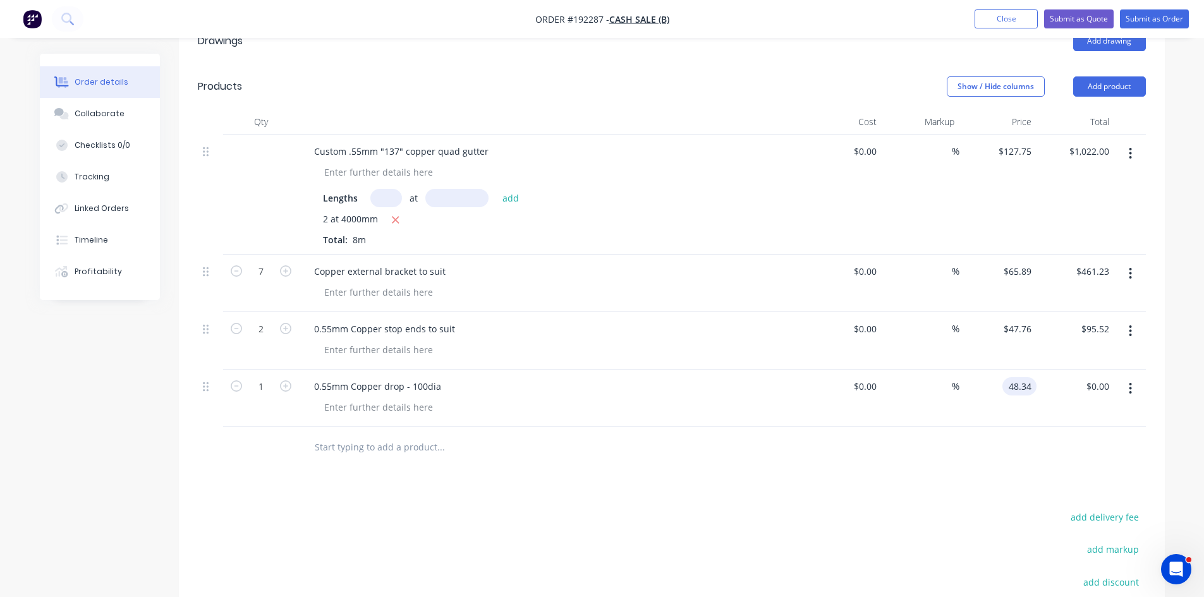
type input "$48.34"
click at [462, 464] on div at bounding box center [526, 447] width 455 height 41
click at [421, 384] on div "0.55mm Copper drop - 100dia" at bounding box center [377, 386] width 147 height 18
click at [379, 459] on input "text" at bounding box center [440, 447] width 253 height 25
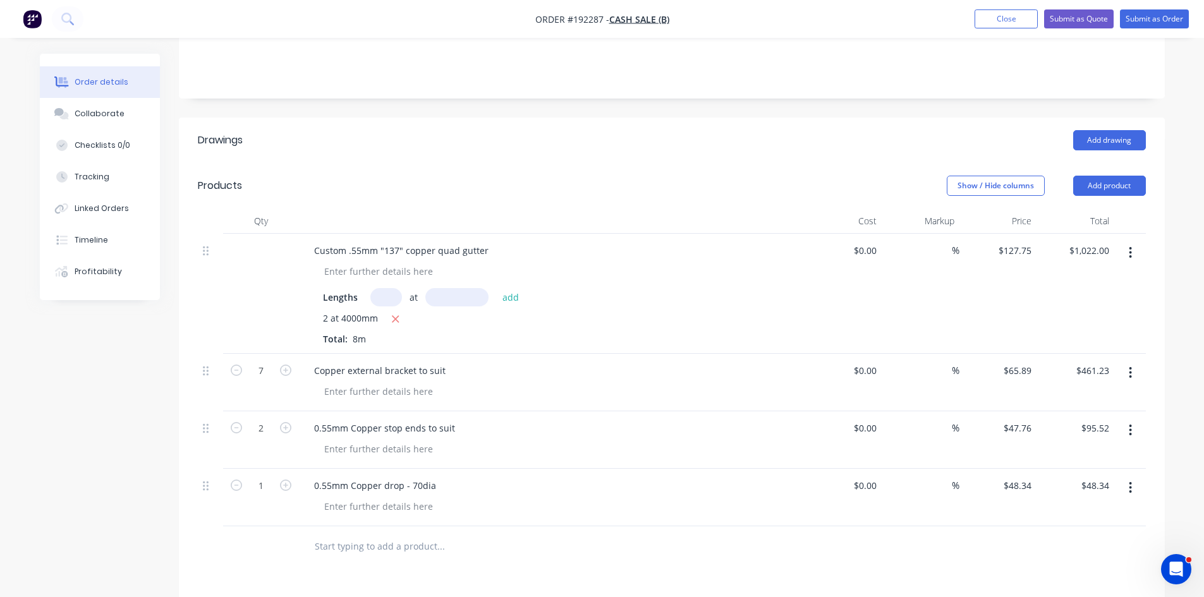
scroll to position [210, 0]
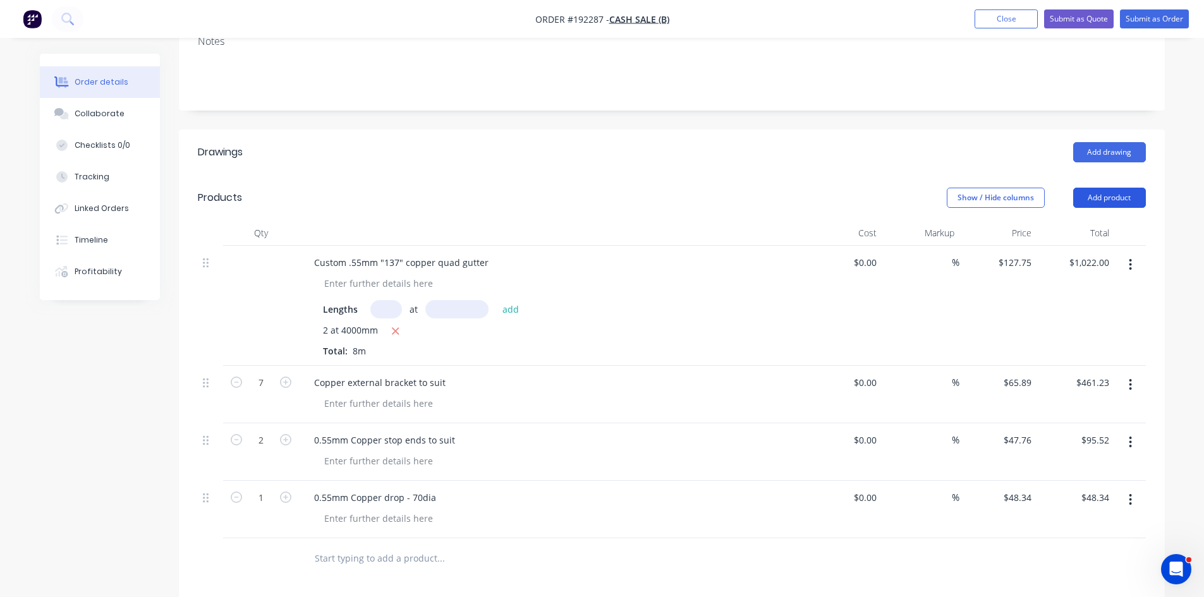
click at [1109, 198] on button "Add product" at bounding box center [1109, 198] width 73 height 20
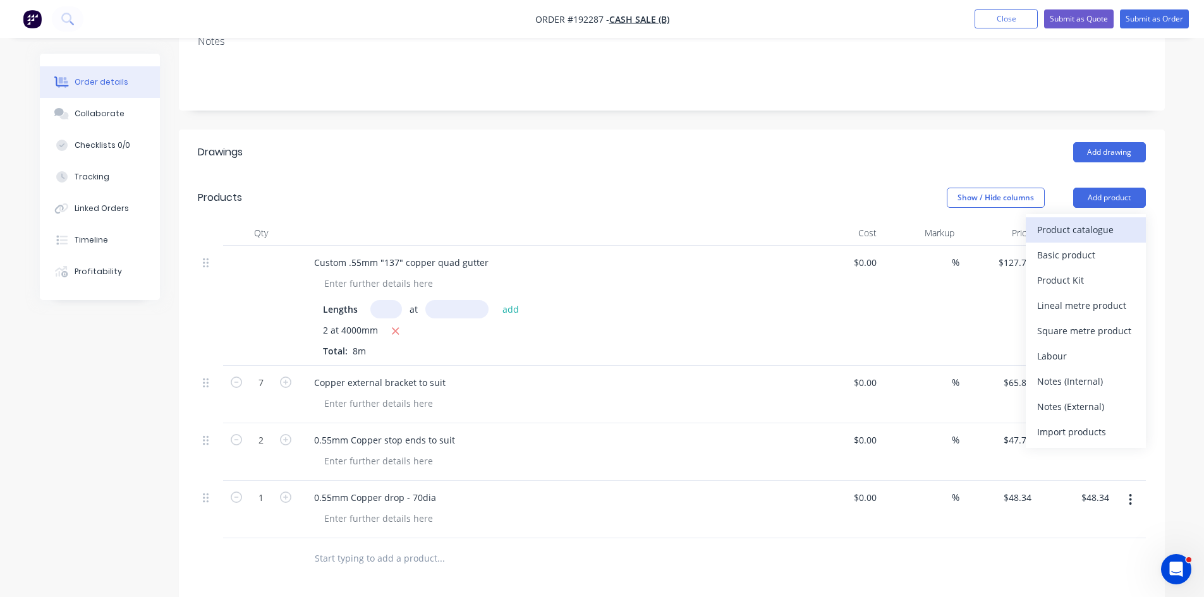
click at [1084, 227] on div "Product catalogue" at bounding box center [1085, 230] width 97 height 18
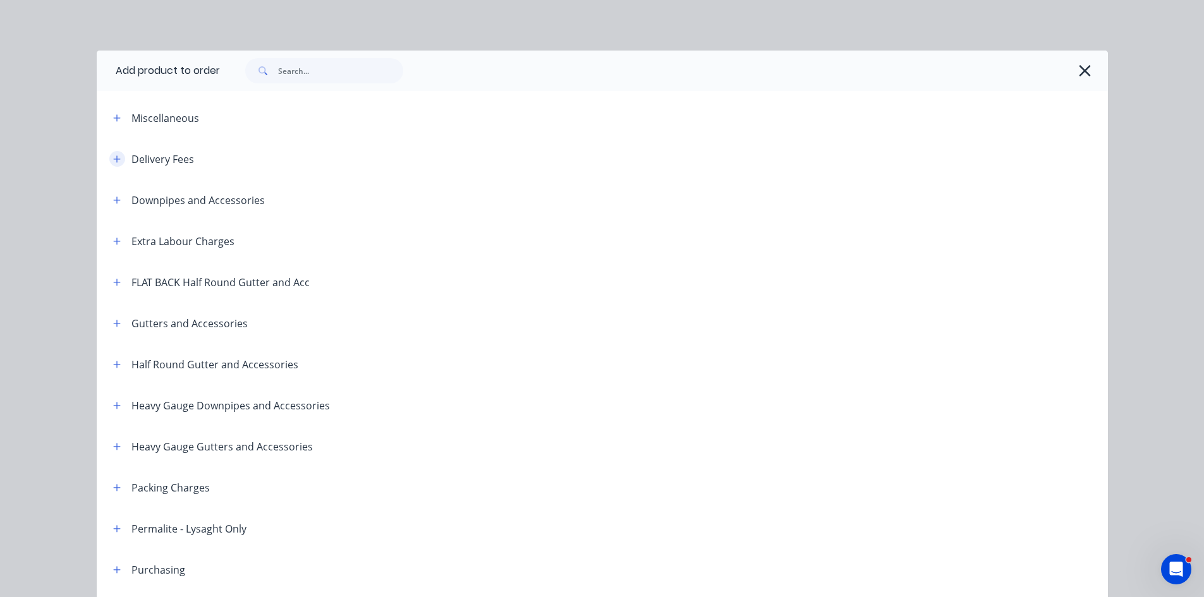
click at [117, 155] on button "button" at bounding box center [117, 159] width 16 height 16
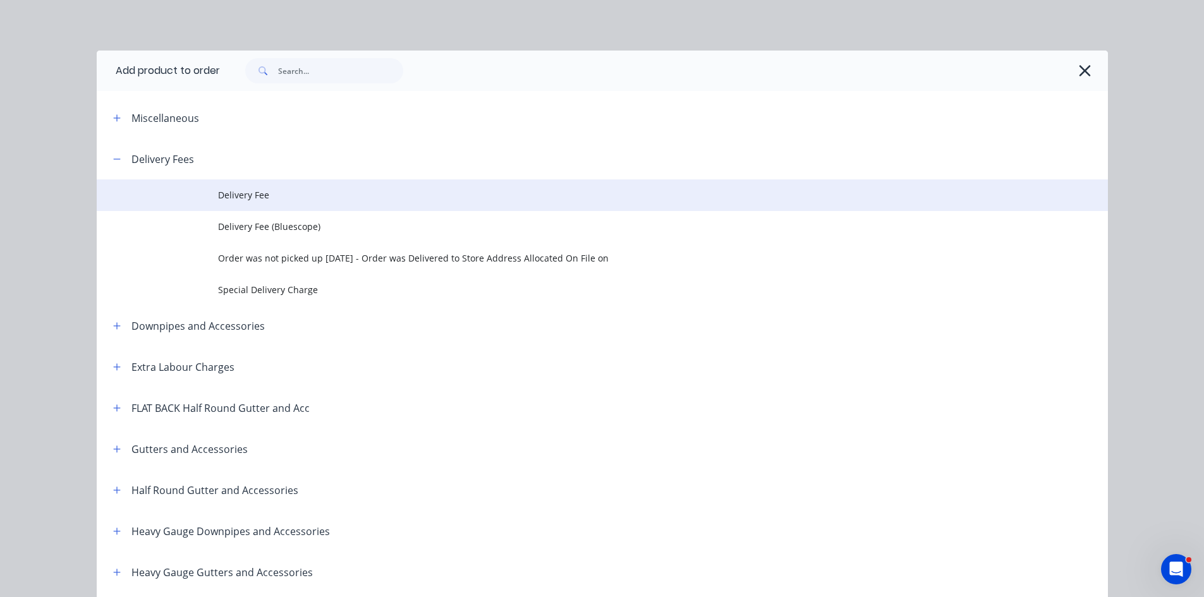
click at [358, 202] on td "Delivery Fee" at bounding box center [663, 195] width 890 height 32
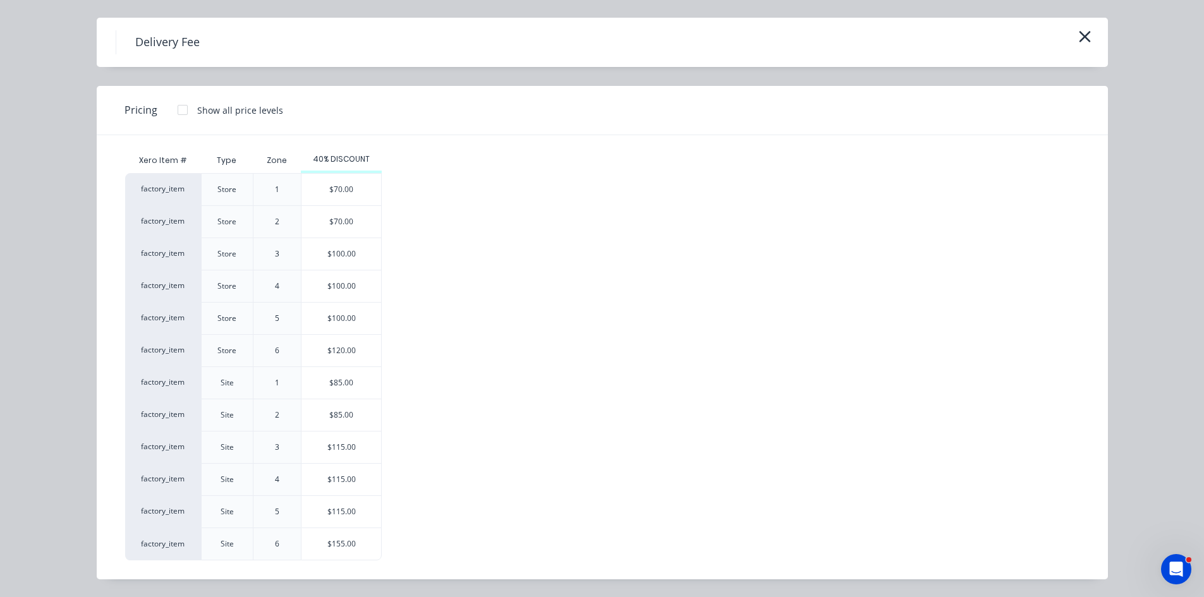
scroll to position [421, 0]
click at [357, 517] on div "$115.00" at bounding box center [341, 512] width 80 height 32
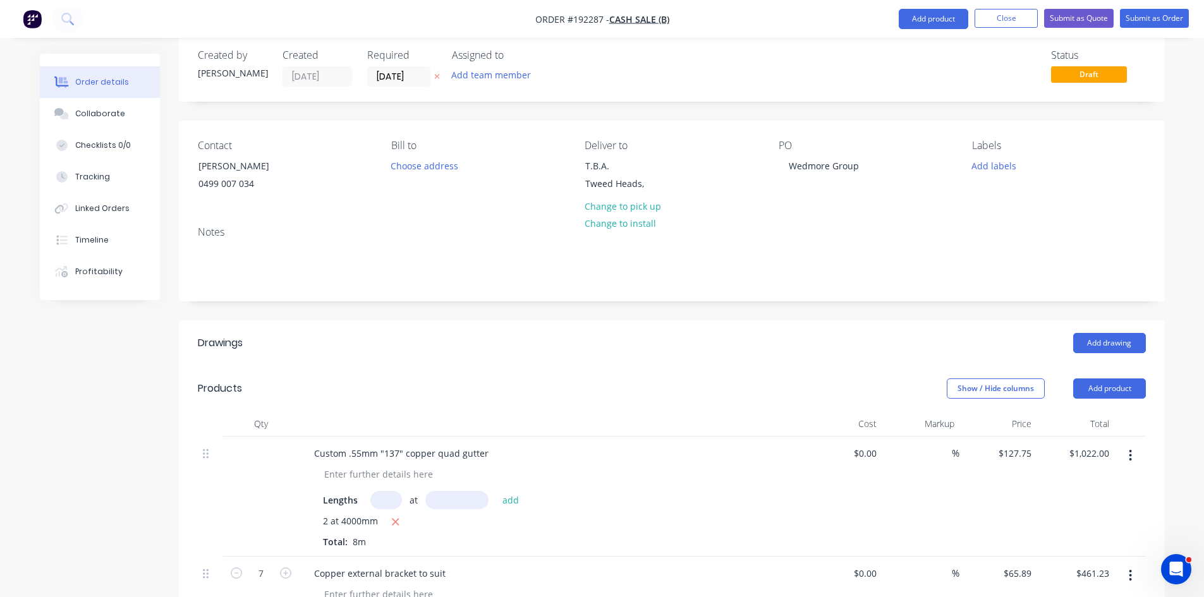
scroll to position [0, 0]
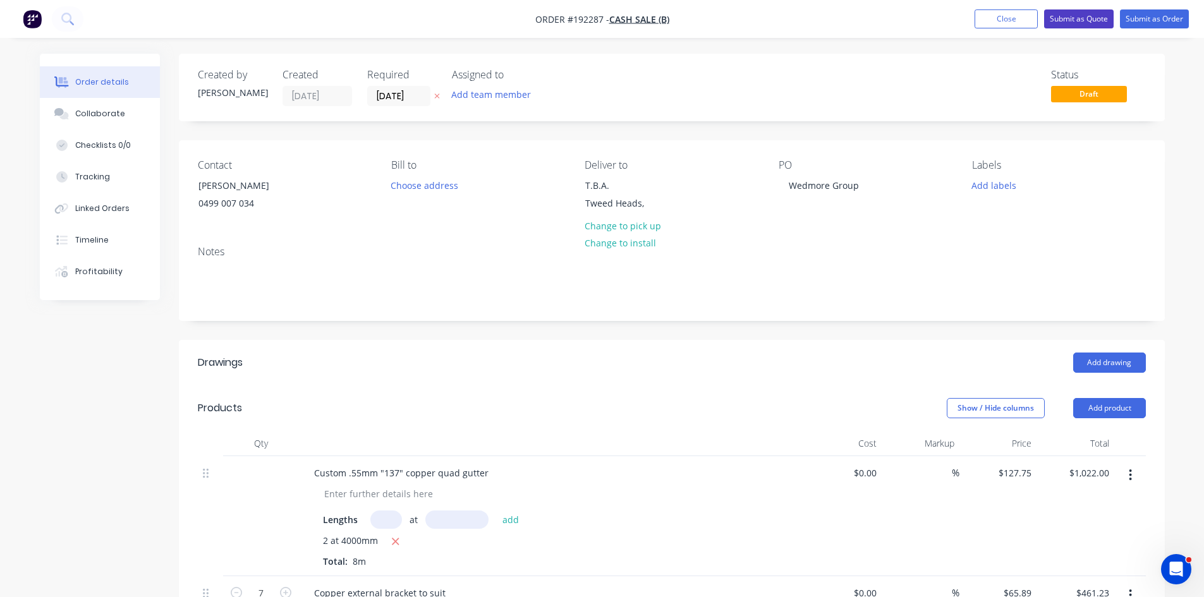
click at [1084, 17] on button "Submit as Quote" at bounding box center [1079, 18] width 70 height 19
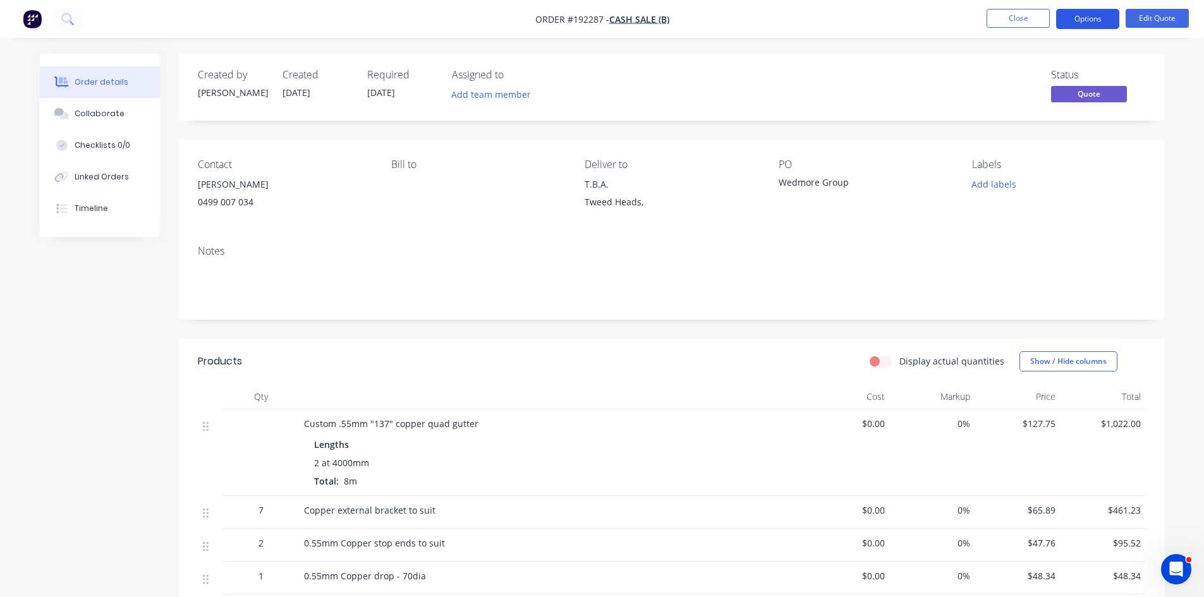
click at [1105, 18] on button "Options" at bounding box center [1087, 19] width 63 height 20
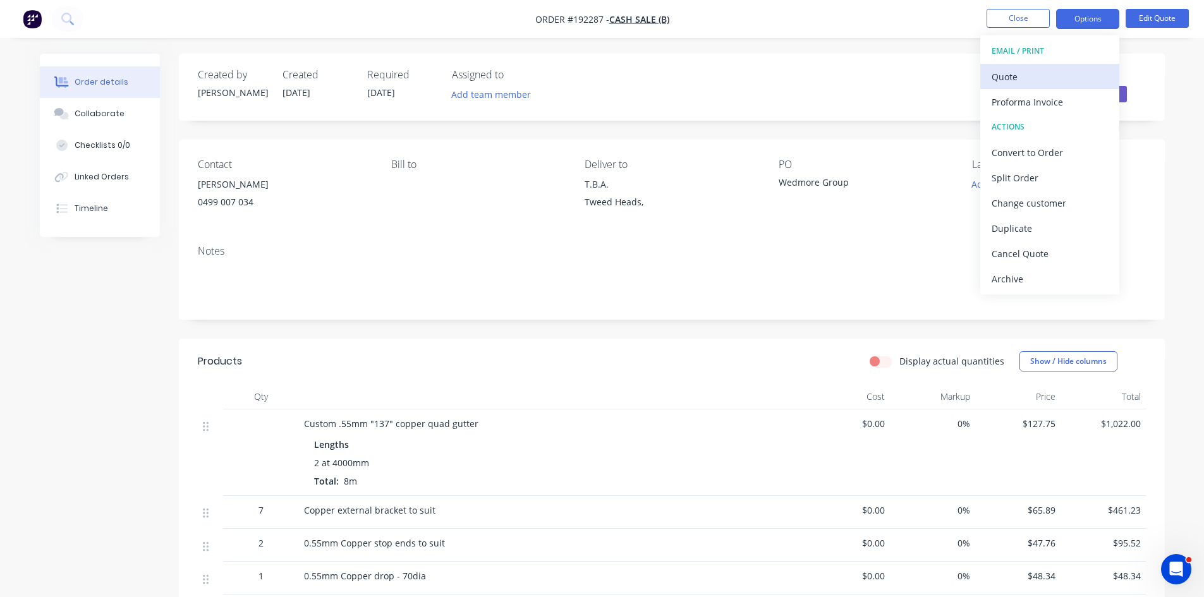
click at [1076, 77] on div "Quote" at bounding box center [1049, 77] width 116 height 18
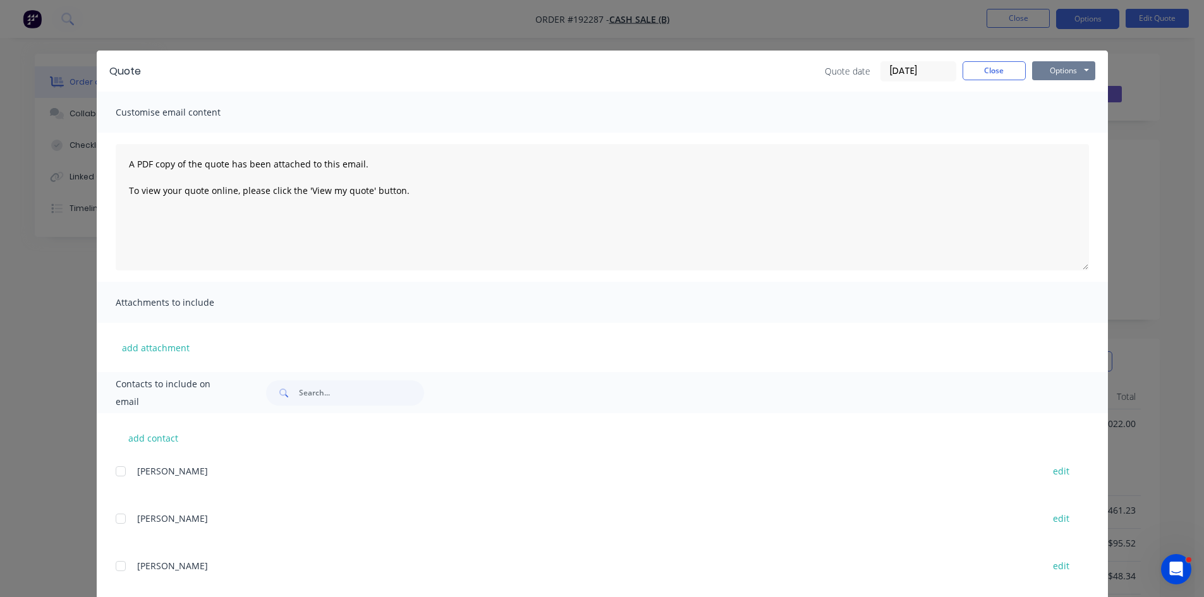
click at [1043, 75] on button "Options" at bounding box center [1063, 70] width 63 height 19
click at [1057, 99] on button "Preview" at bounding box center [1072, 93] width 81 height 21
click at [992, 73] on button "Close" at bounding box center [993, 70] width 63 height 19
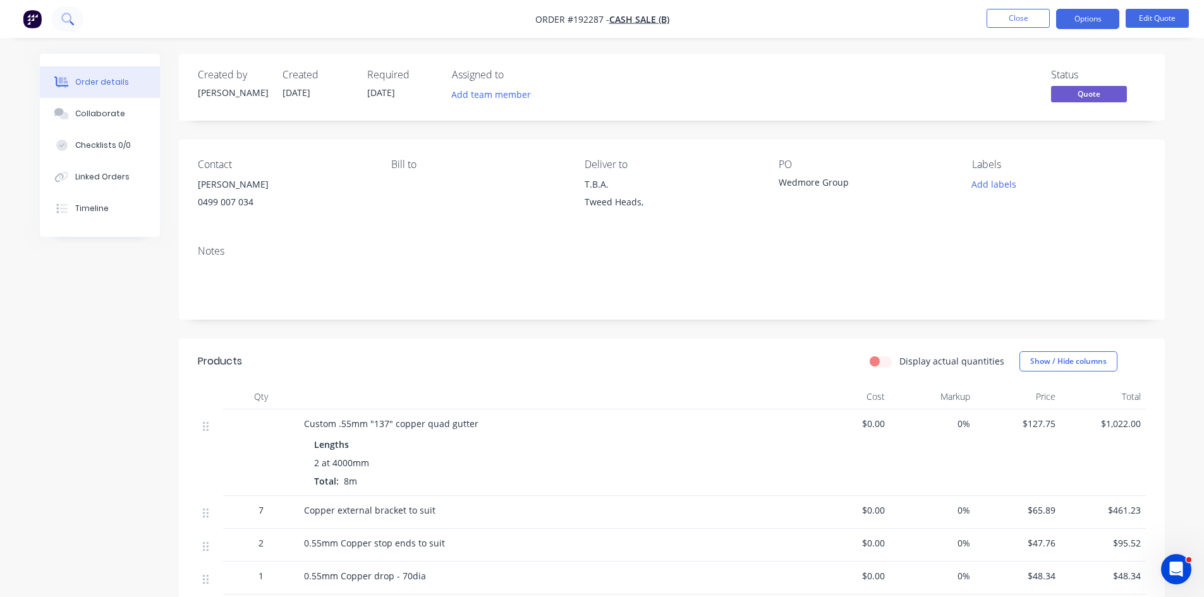
click at [63, 19] on icon at bounding box center [66, 18] width 10 height 10
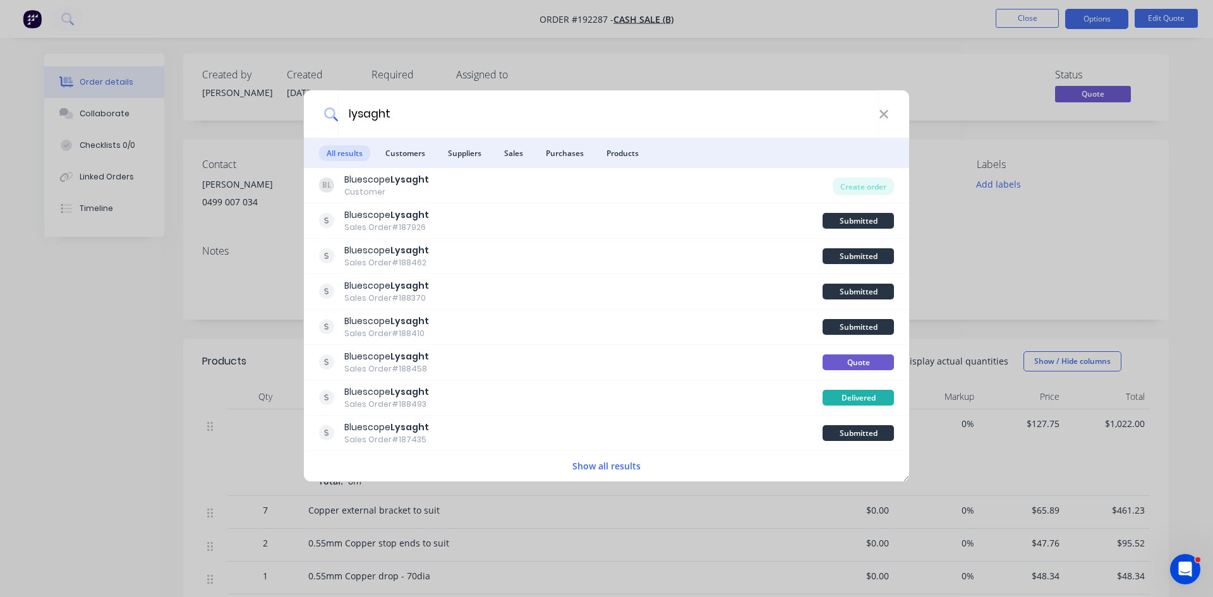
type input "lysaght"
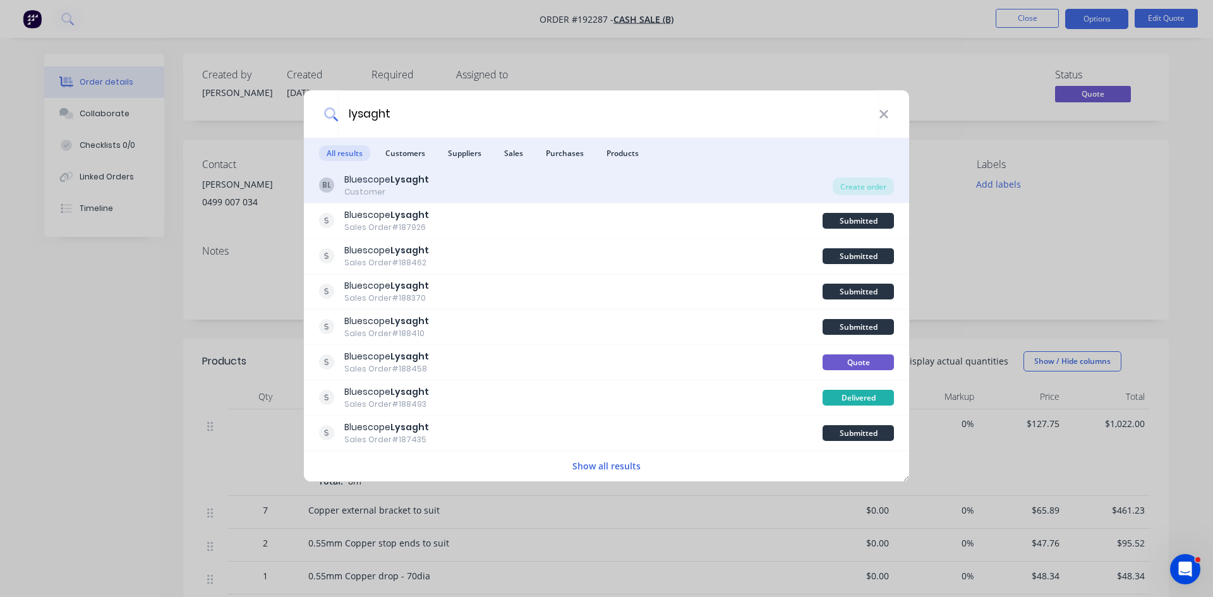
click at [548, 197] on div "BL Bluescope Lysaght Customer" at bounding box center [576, 185] width 514 height 25
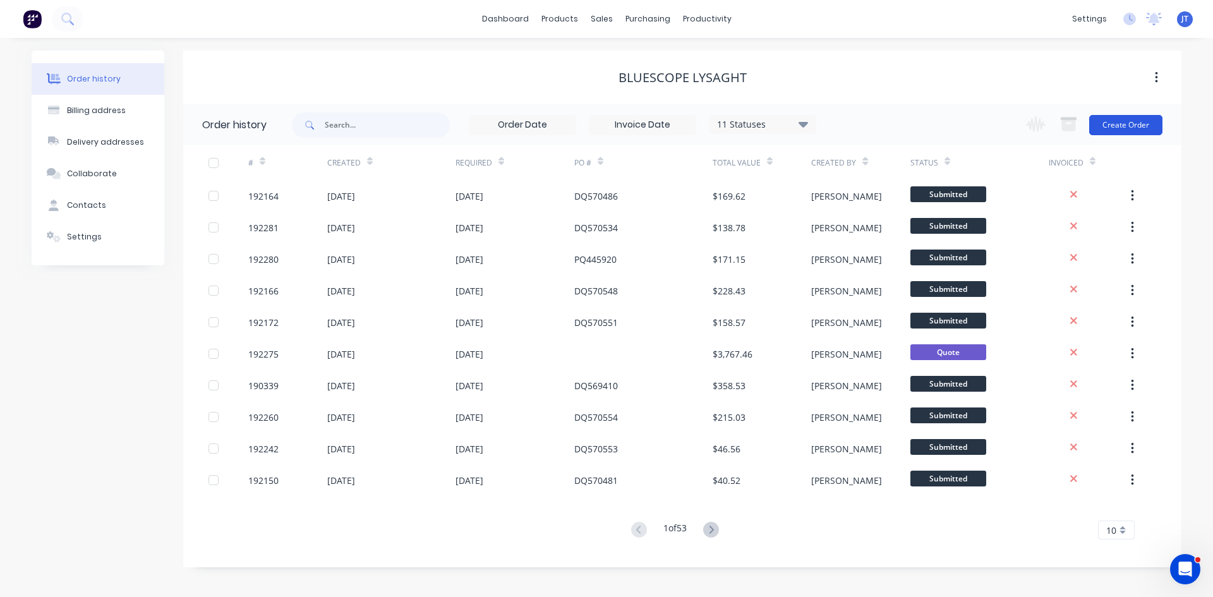
click at [1134, 130] on button "Create Order" at bounding box center [1125, 125] width 73 height 20
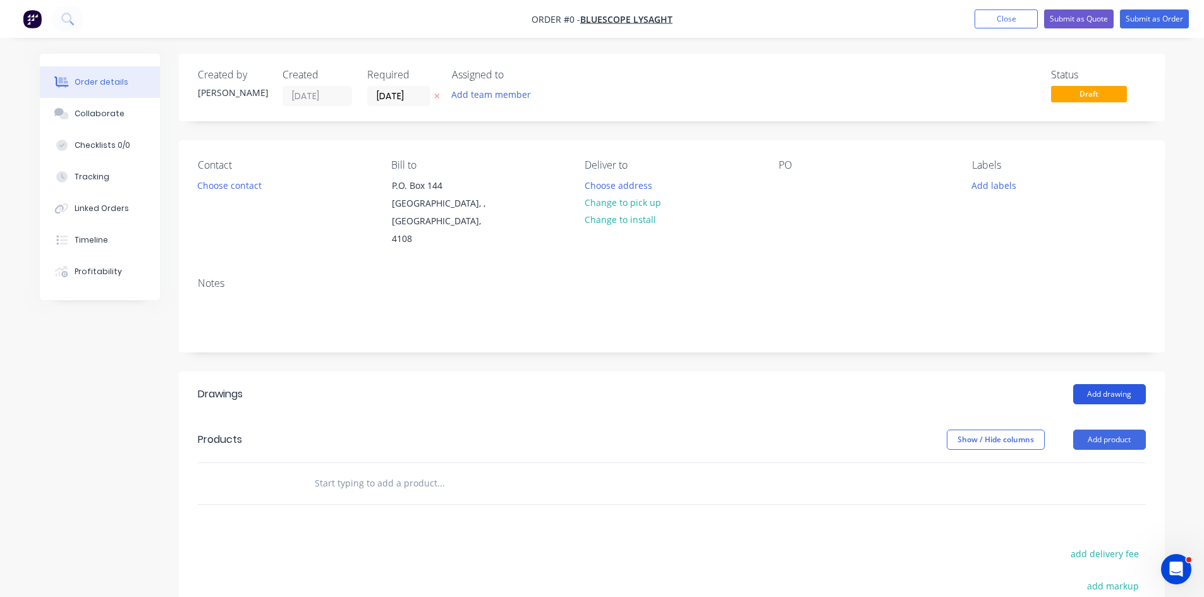
click at [1125, 384] on button "Add drawing" at bounding box center [1109, 394] width 73 height 20
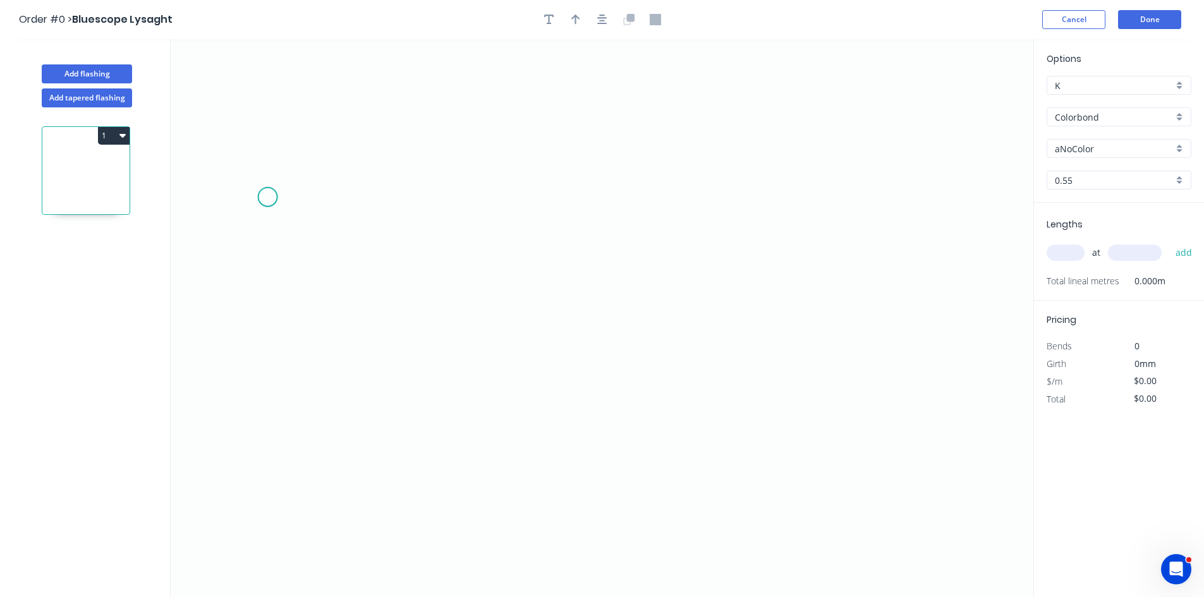
click at [262, 191] on icon "0" at bounding box center [602, 318] width 863 height 558
click at [272, 453] on icon "0" at bounding box center [602, 318] width 863 height 558
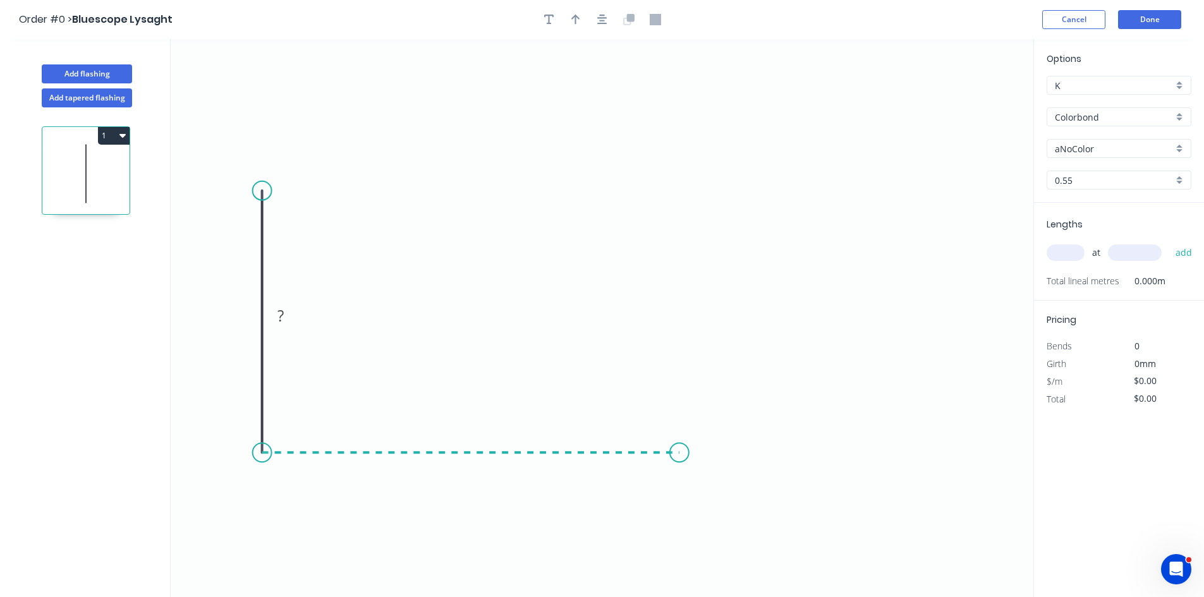
click at [679, 459] on icon "0 ?" at bounding box center [602, 318] width 863 height 558
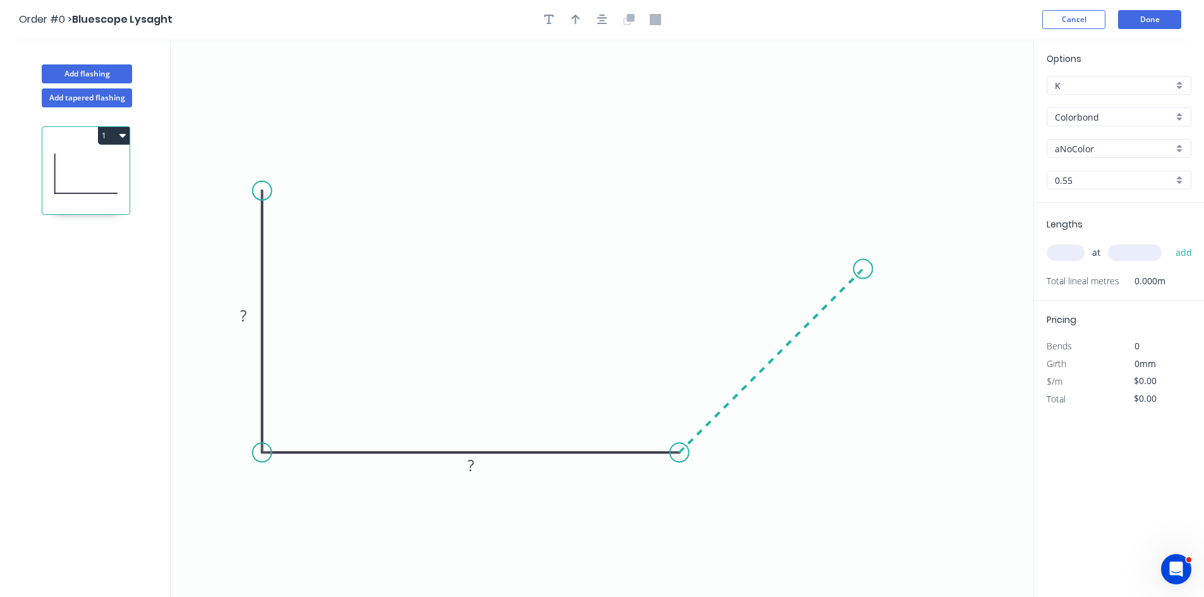
click at [863, 255] on icon "0 ? ?" at bounding box center [602, 318] width 863 height 558
click at [863, 193] on icon "0 ? ? ?" at bounding box center [602, 318] width 863 height 558
click at [972, 197] on icon "0 ? ? ? ?" at bounding box center [602, 318] width 863 height 558
click at [972, 197] on circle at bounding box center [971, 193] width 19 height 19
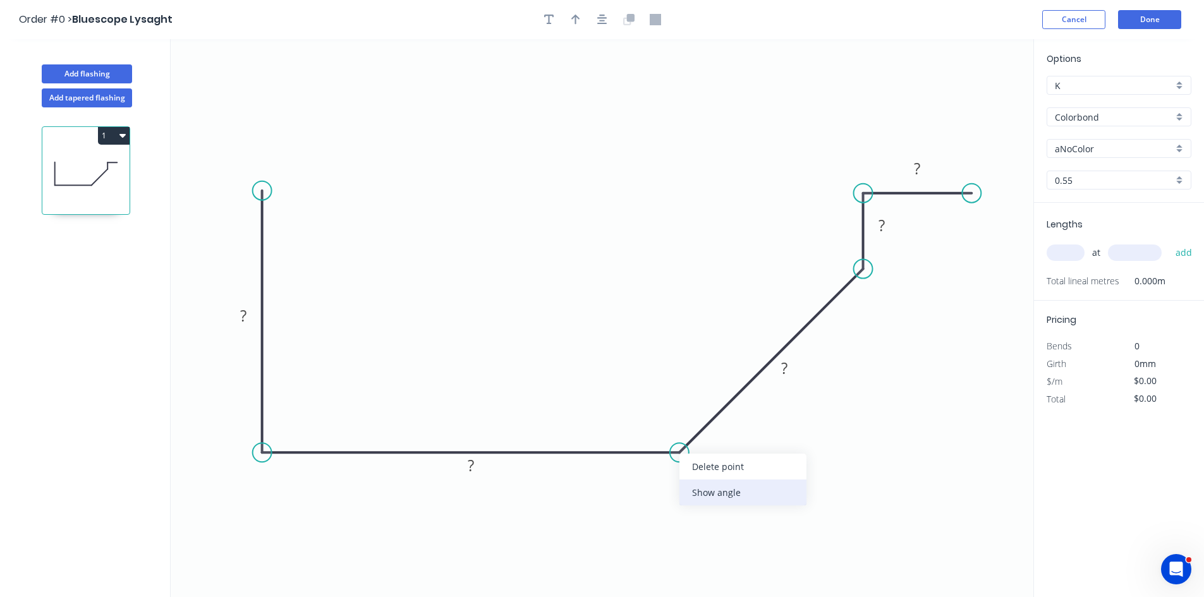
click at [722, 495] on div "Show angle" at bounding box center [742, 493] width 127 height 26
click at [665, 432] on tspan "?" at bounding box center [664, 422] width 7 height 21
type input "$27.41"
click at [1098, 109] on div "Colorbond" at bounding box center [1118, 116] width 145 height 19
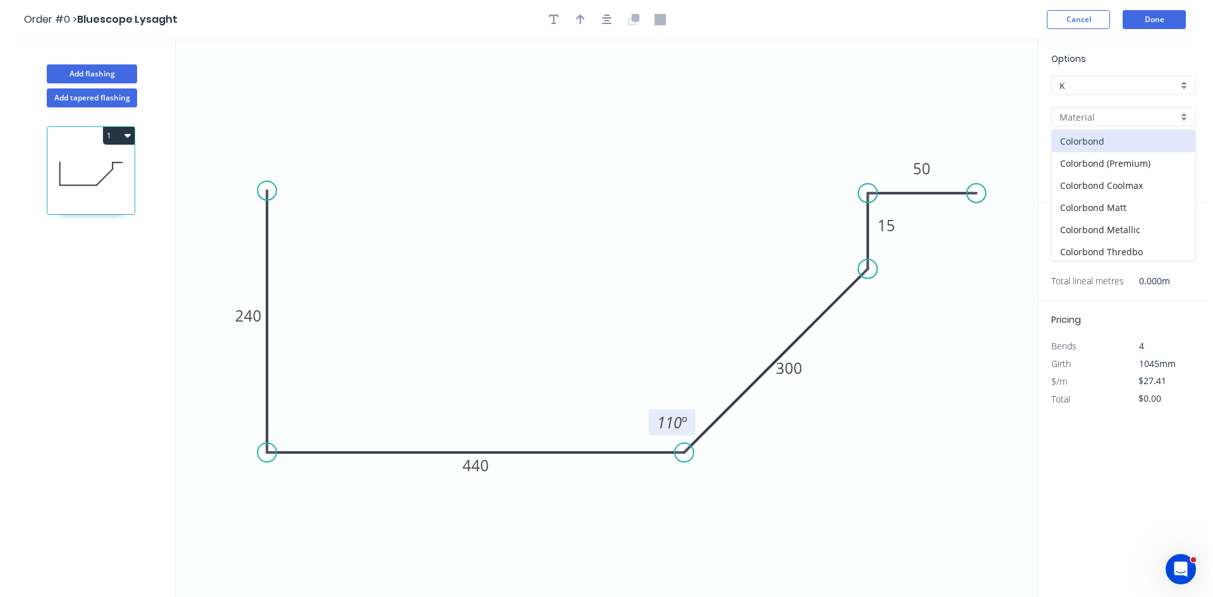
scroll to position [290, 0]
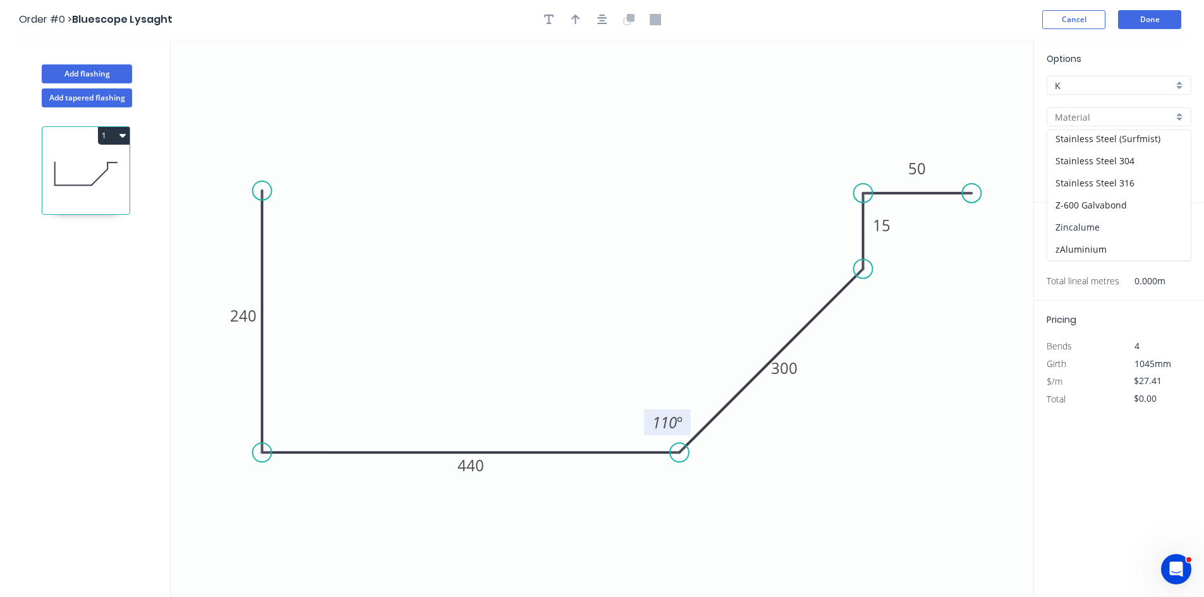
click at [1101, 229] on div "Zincalume" at bounding box center [1118, 227] width 143 height 22
type input "Zincalume"
click at [1072, 253] on input "text" at bounding box center [1065, 253] width 38 height 16
type input "$24.74"
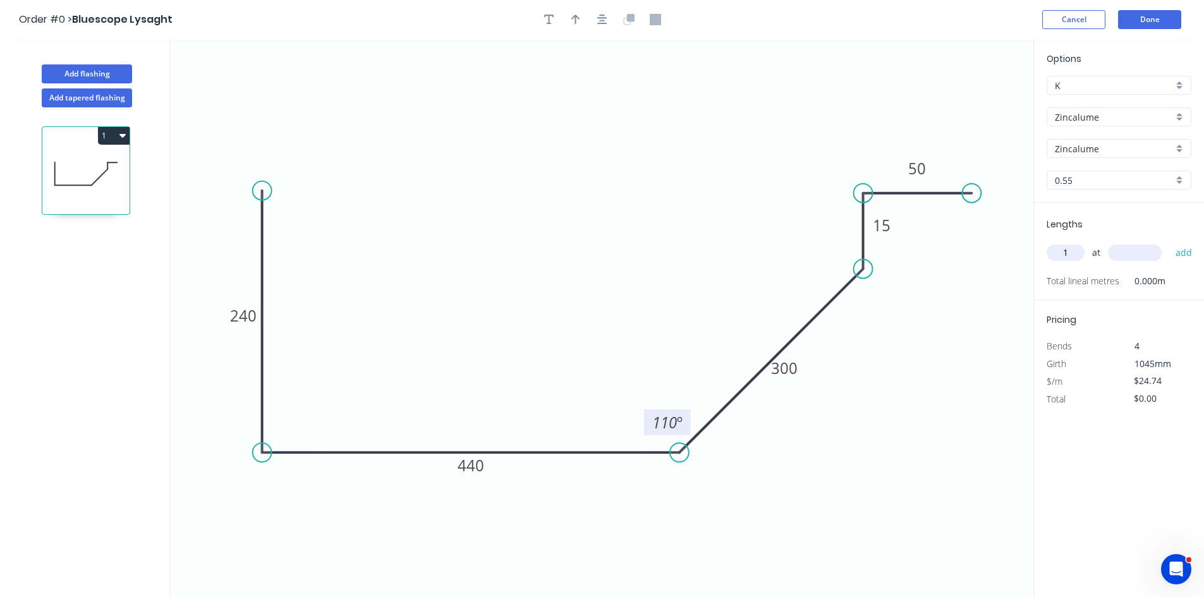
type input "1"
type input "3000"
click at [1169, 242] on button "add" at bounding box center [1184, 252] width 30 height 21
type input "$74.22"
click at [1139, 15] on button "Done" at bounding box center [1149, 19] width 63 height 19
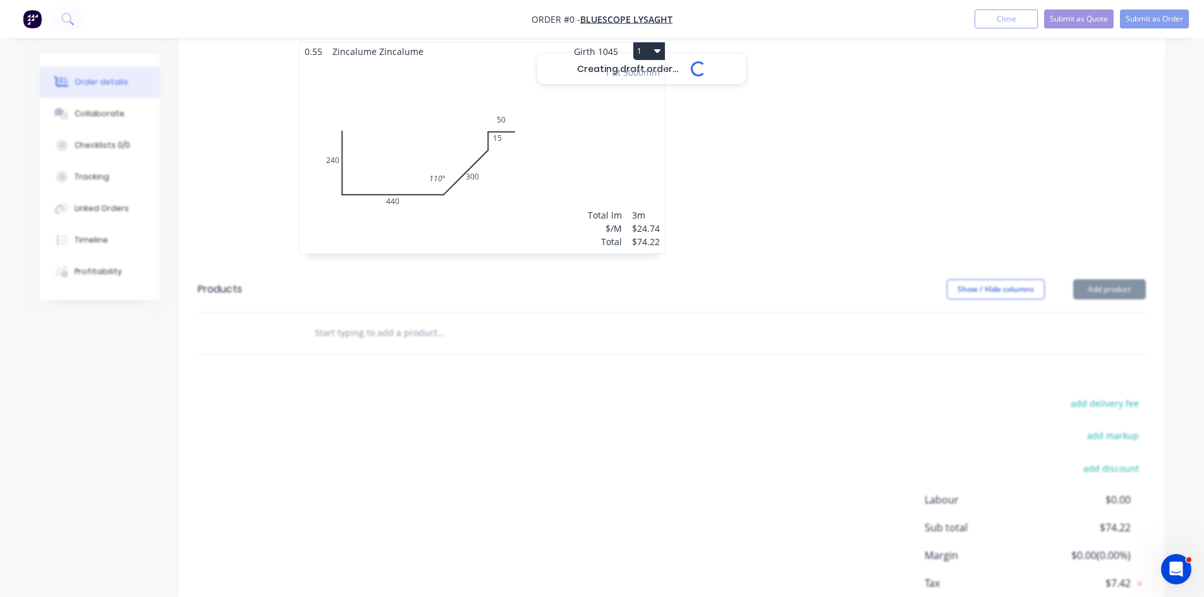
scroll to position [421, 0]
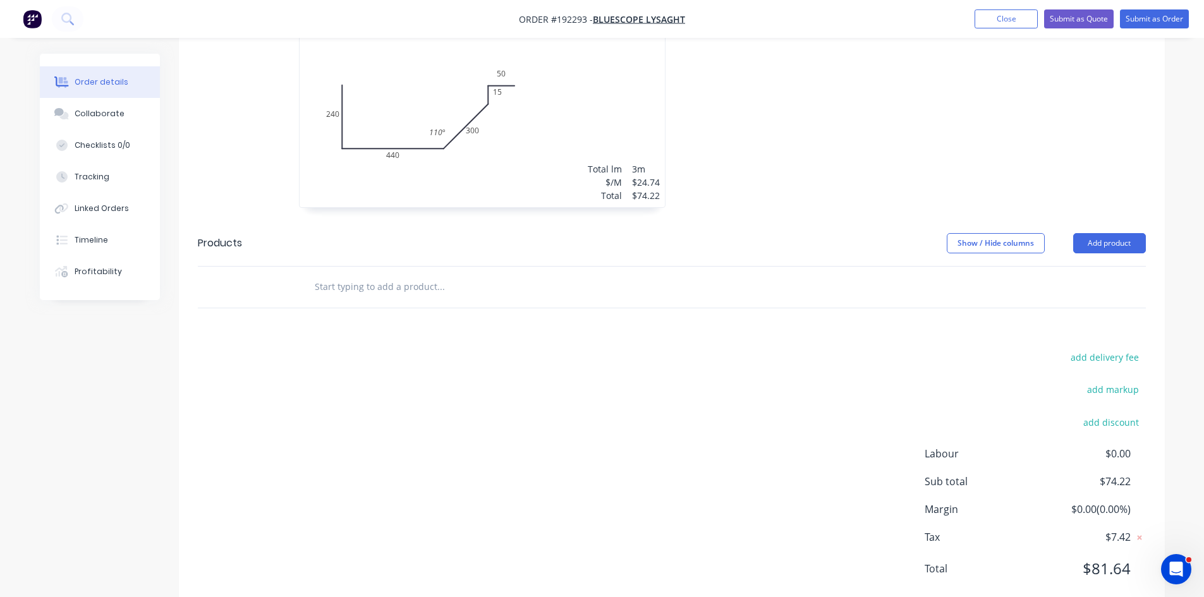
click at [355, 274] on input "text" at bounding box center [440, 286] width 253 height 25
drag, startPoint x: 398, startPoint y: 272, endPoint x: 465, endPoint y: 274, distance: 67.0
click at [465, 274] on input "Right hand stop end fitter" at bounding box center [440, 286] width 253 height 25
type input "Right hand stop end"
click at [404, 304] on div "Drawings Add drawing 0.55 Zincalume Zincalume Girth 1045 1 0 240 440 300 15 50 …" at bounding box center [672, 281] width 986 height 662
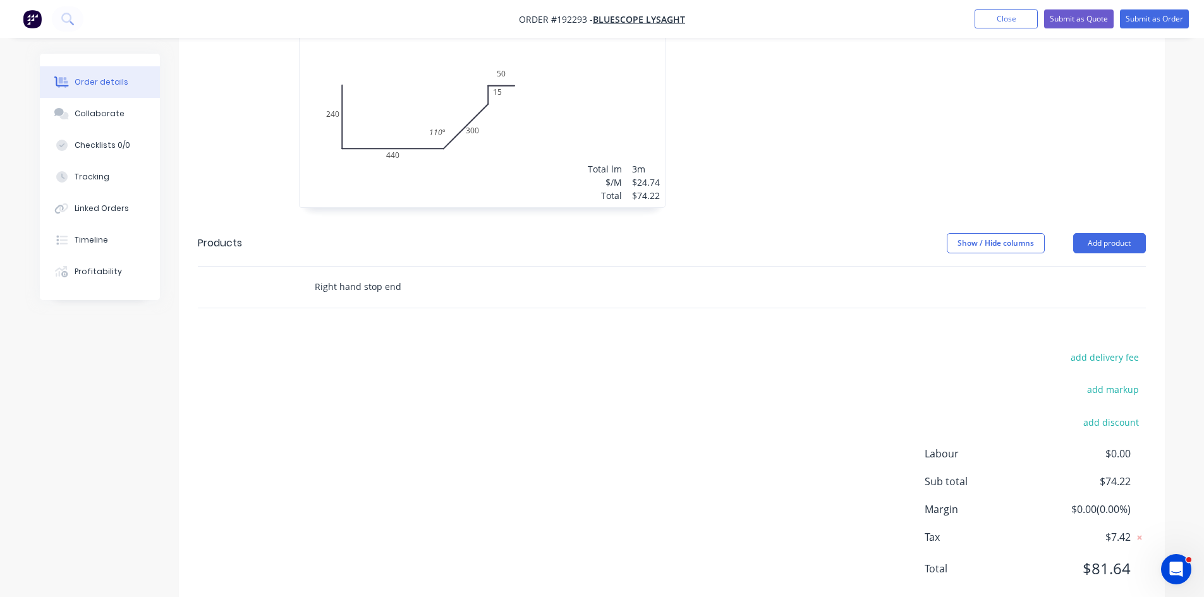
click at [383, 274] on input "Right hand stop end" at bounding box center [440, 286] width 253 height 25
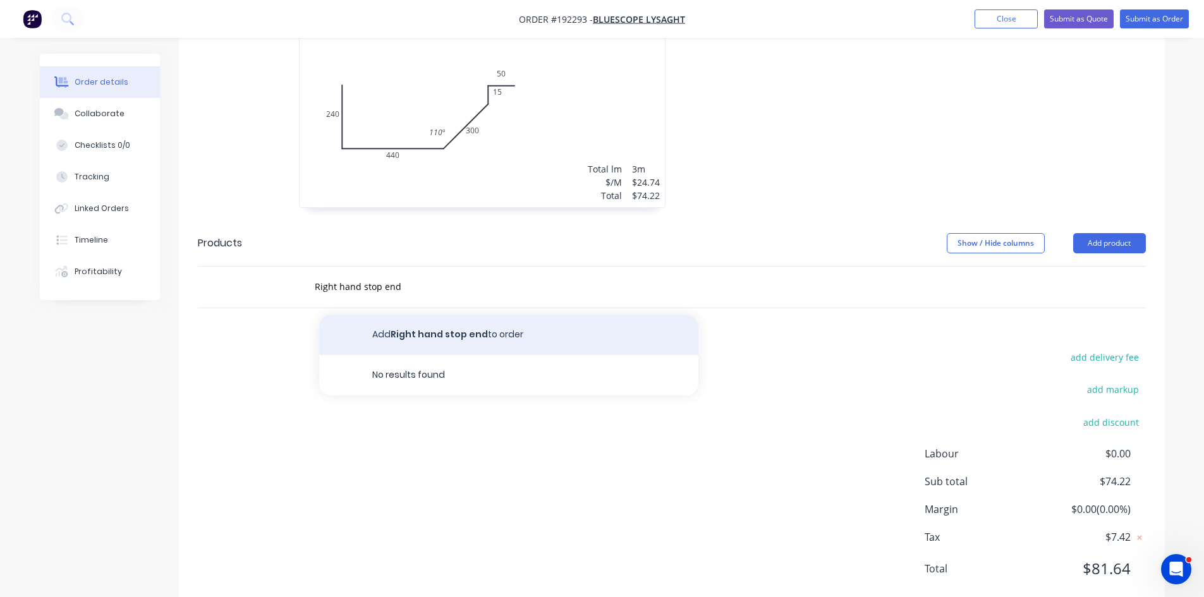
click at [403, 317] on button "Add Right hand stop end to order" at bounding box center [508, 335] width 379 height 40
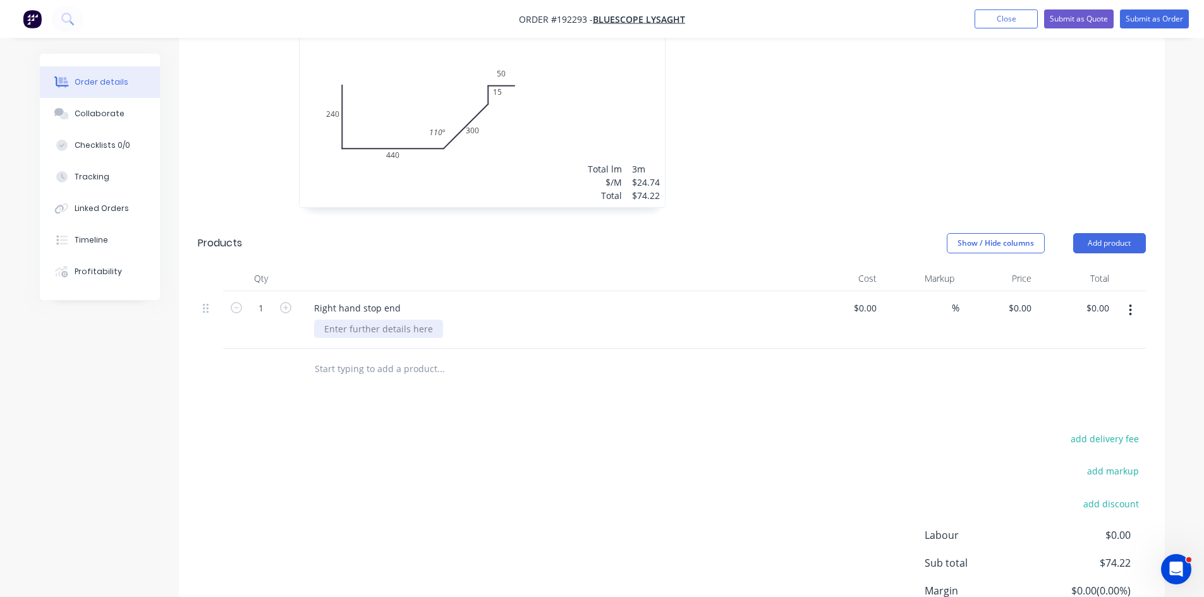
click at [357, 320] on div at bounding box center [378, 329] width 129 height 18
click at [758, 430] on div "add delivery fee add markup add discount Labour $0.00 Sub total $74.22 Margin $…" at bounding box center [672, 552] width 948 height 244
click at [1097, 233] on button "Add product" at bounding box center [1109, 243] width 73 height 20
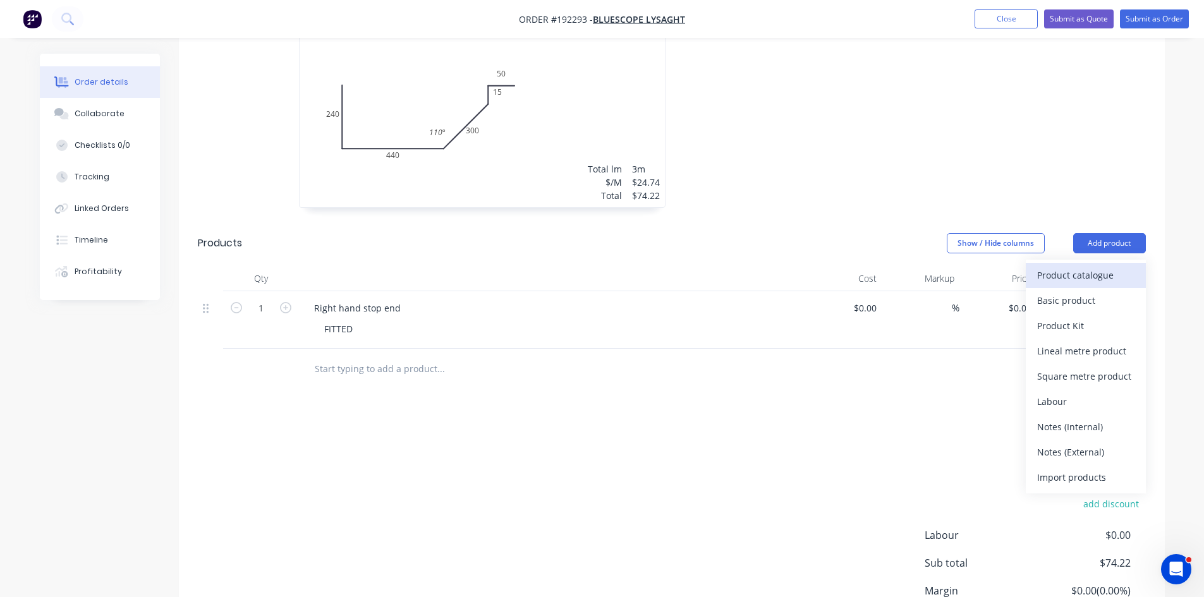
click at [1079, 266] on div "Product catalogue" at bounding box center [1085, 275] width 97 height 18
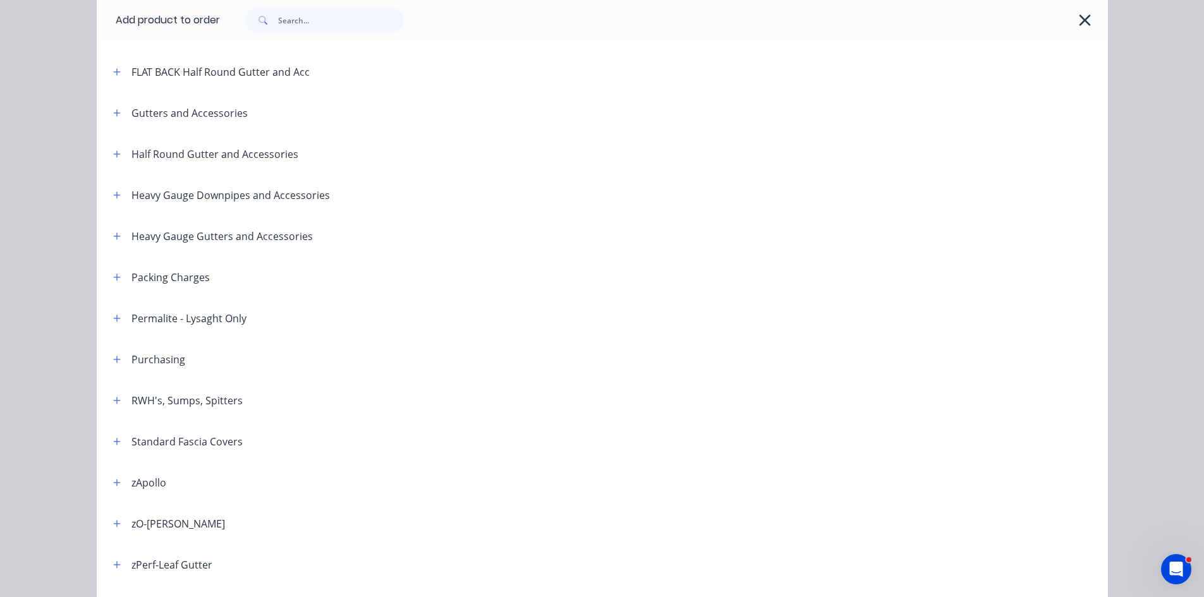
scroll to position [418, 0]
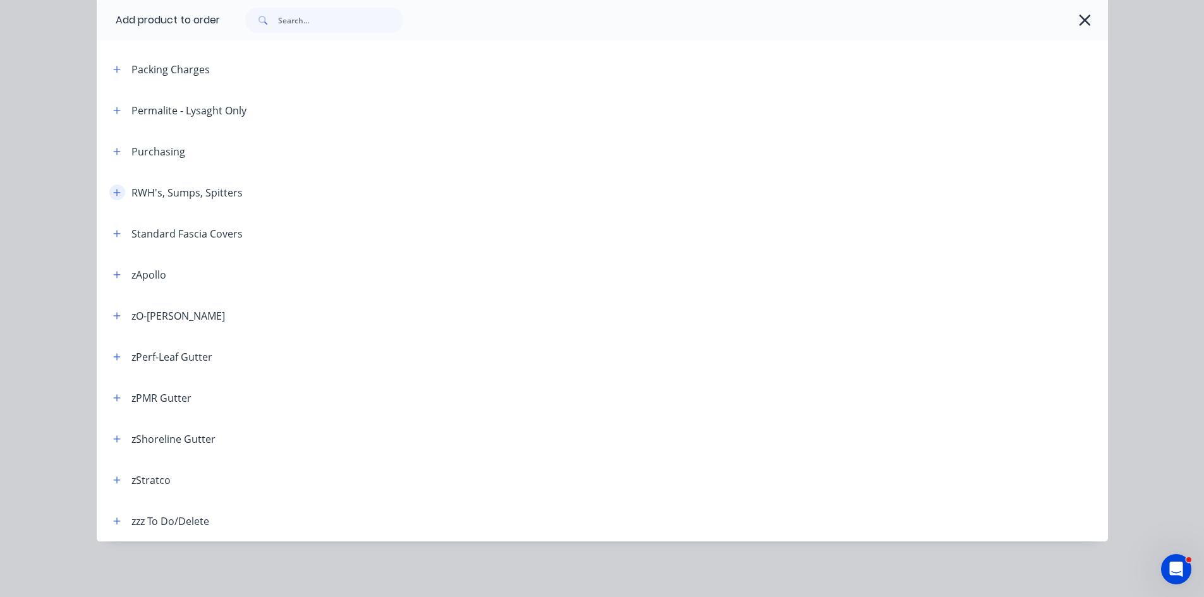
click at [114, 192] on icon "button" at bounding box center [116, 192] width 7 height 7
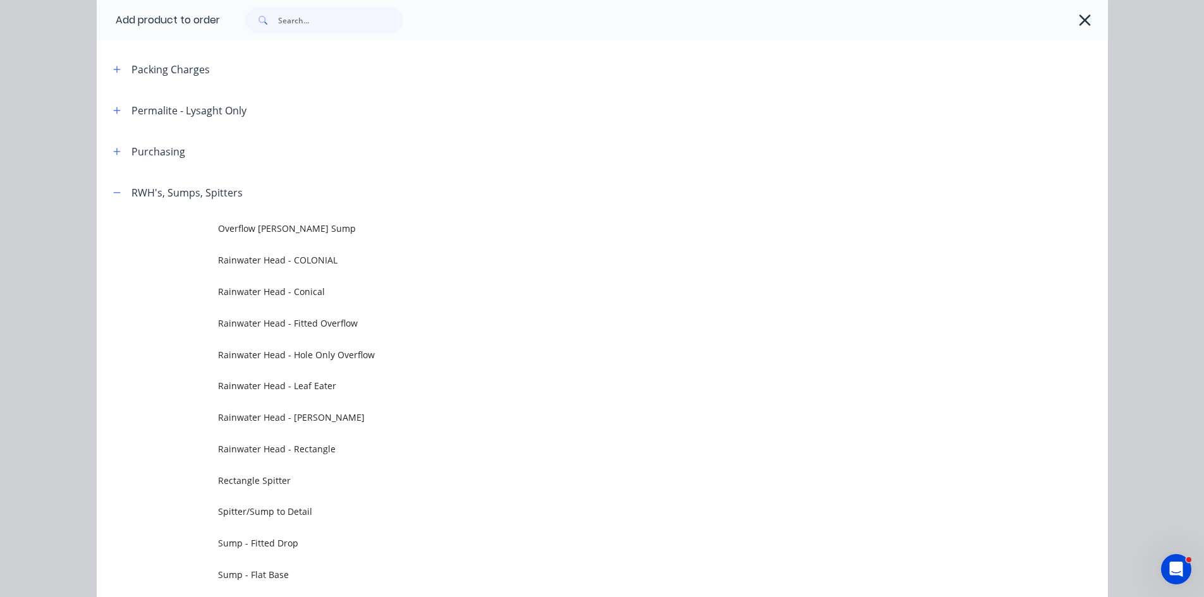
scroll to position [629, 0]
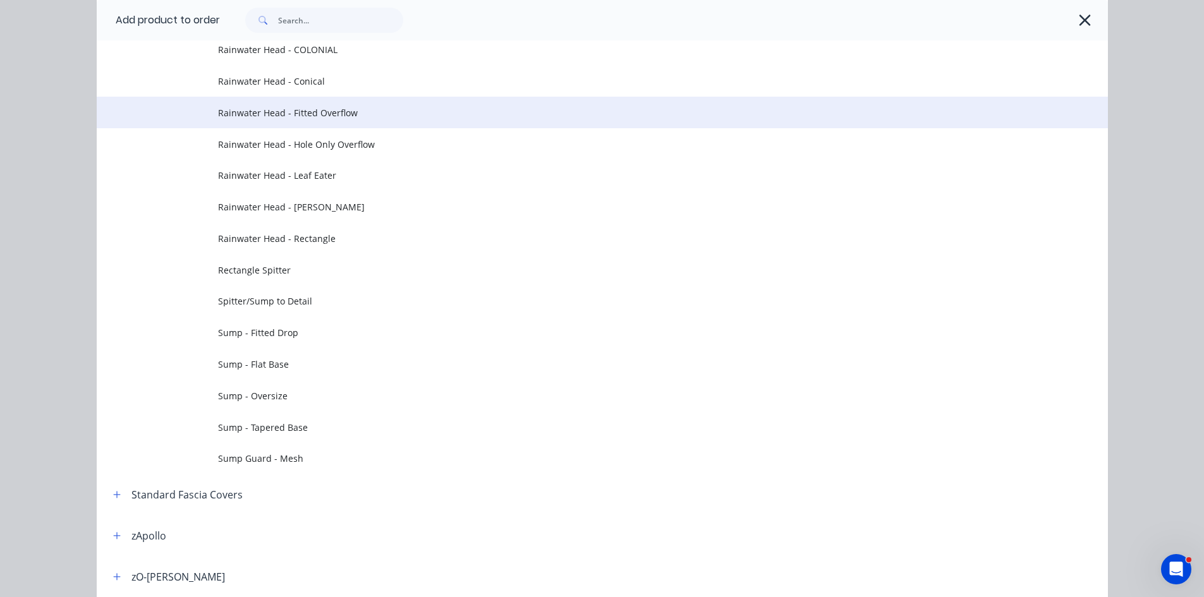
click at [298, 118] on span "Rainwater Head - Fitted Overflow" at bounding box center [574, 112] width 712 height 13
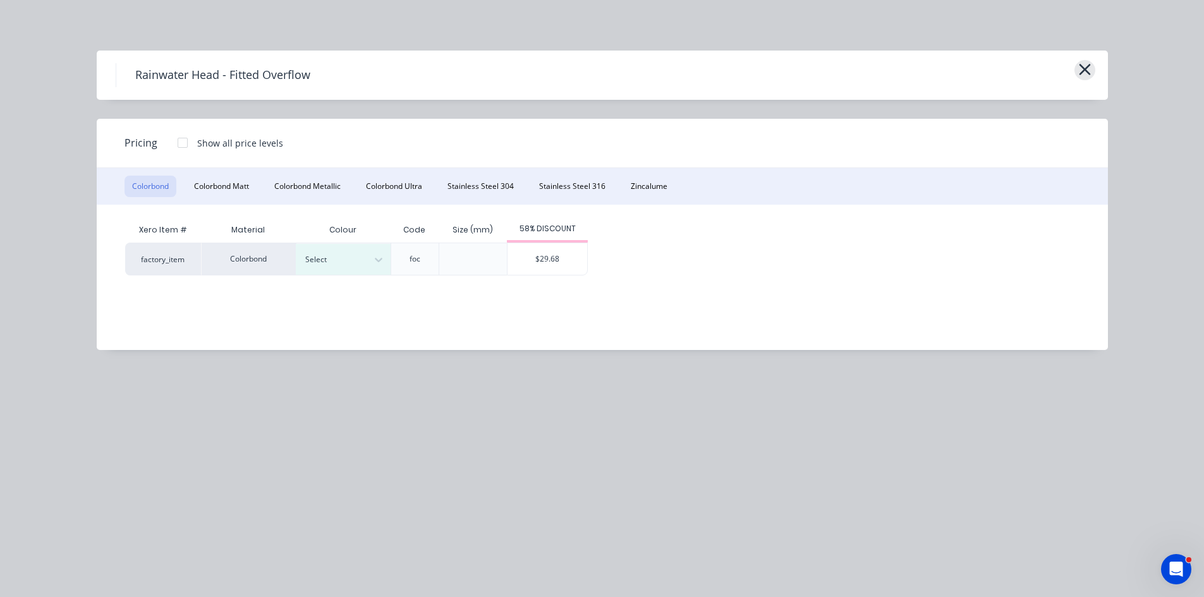
click at [1081, 70] on icon "button" at bounding box center [1084, 70] width 13 height 18
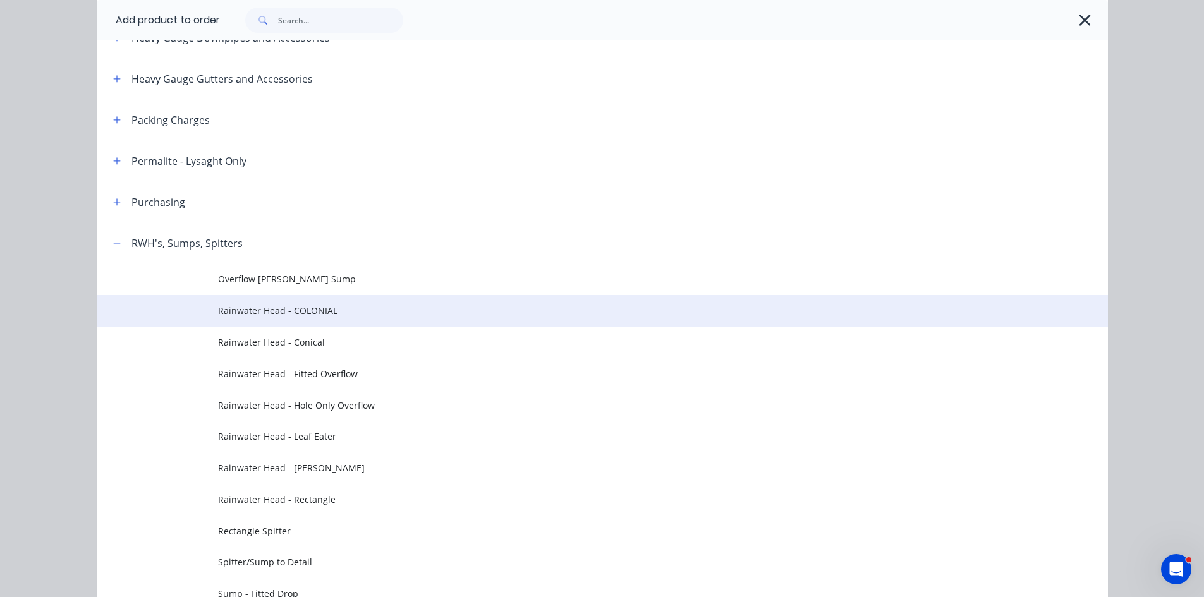
scroll to position [380, 0]
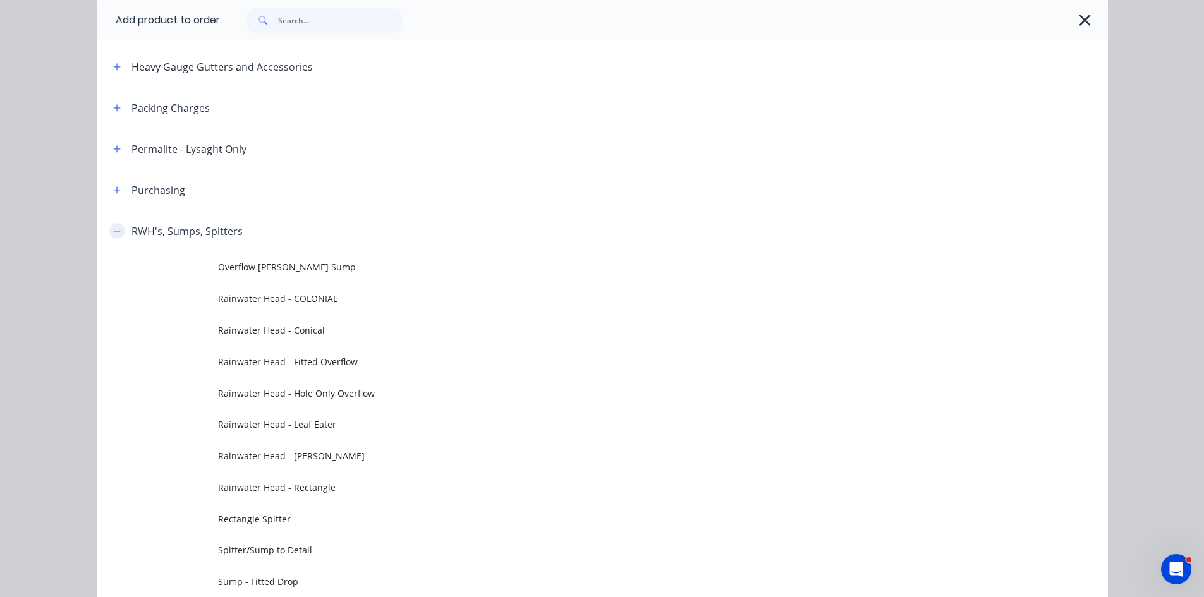
click at [114, 227] on icon "button" at bounding box center [117, 231] width 8 height 9
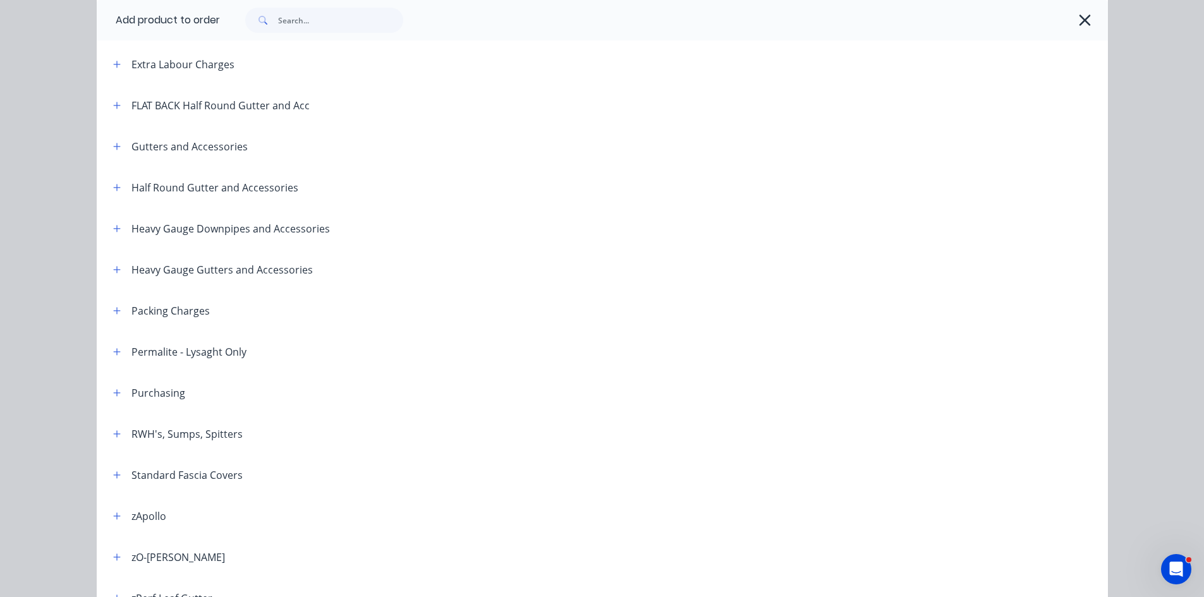
scroll to position [210, 0]
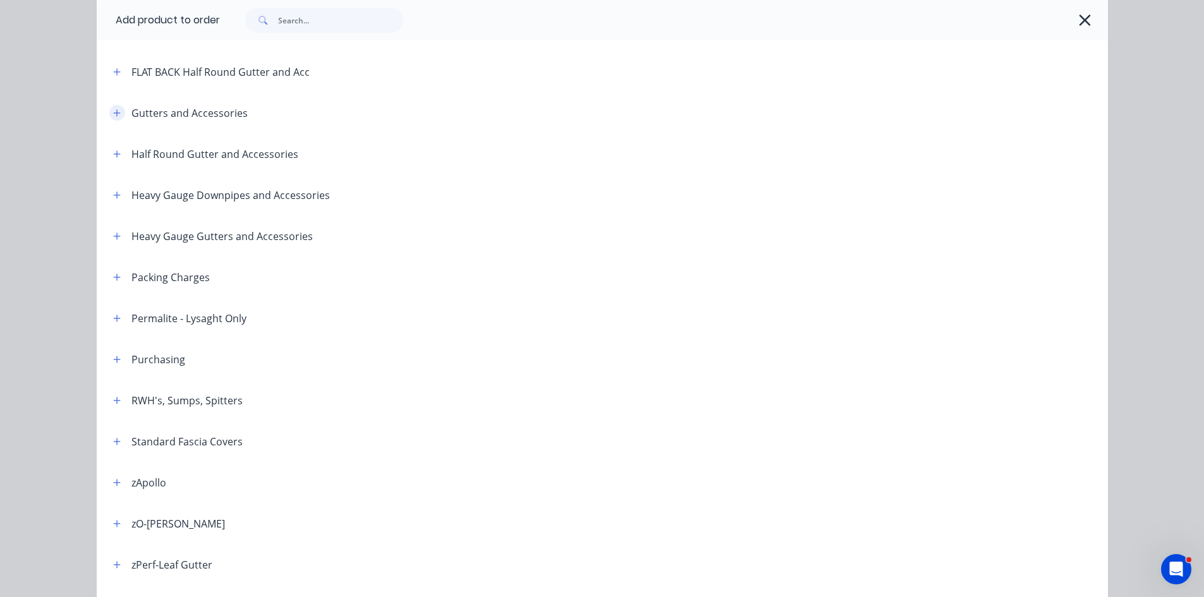
click at [109, 116] on button "button" at bounding box center [117, 113] width 16 height 16
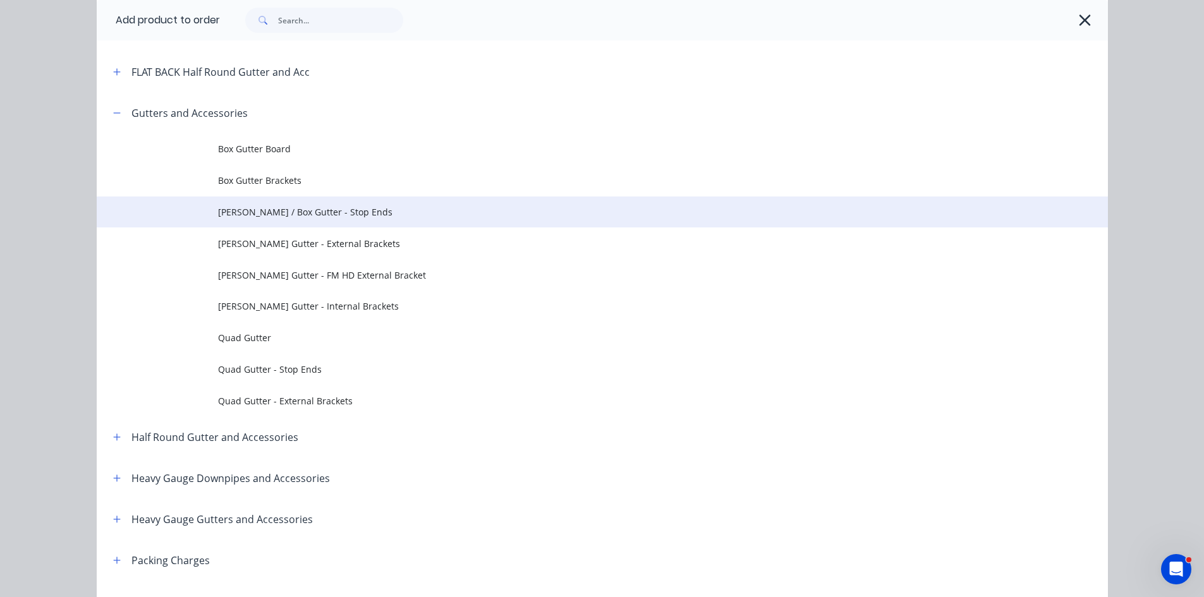
click at [317, 214] on span "Eaves / Box Gutter - Stop Ends" at bounding box center [574, 211] width 712 height 13
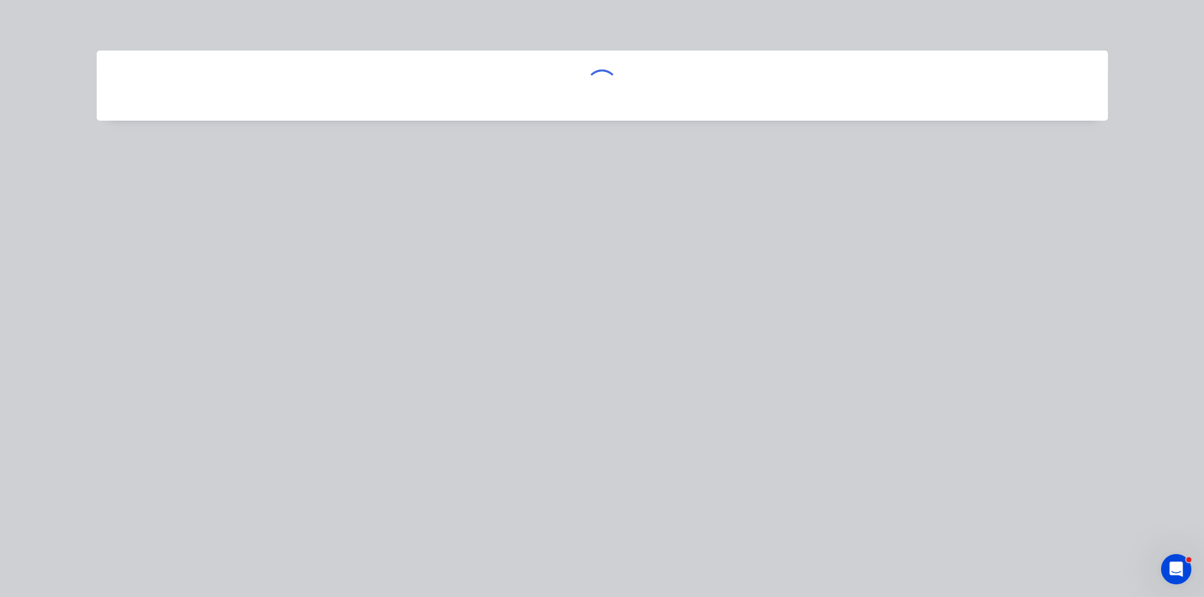
scroll to position [0, 0]
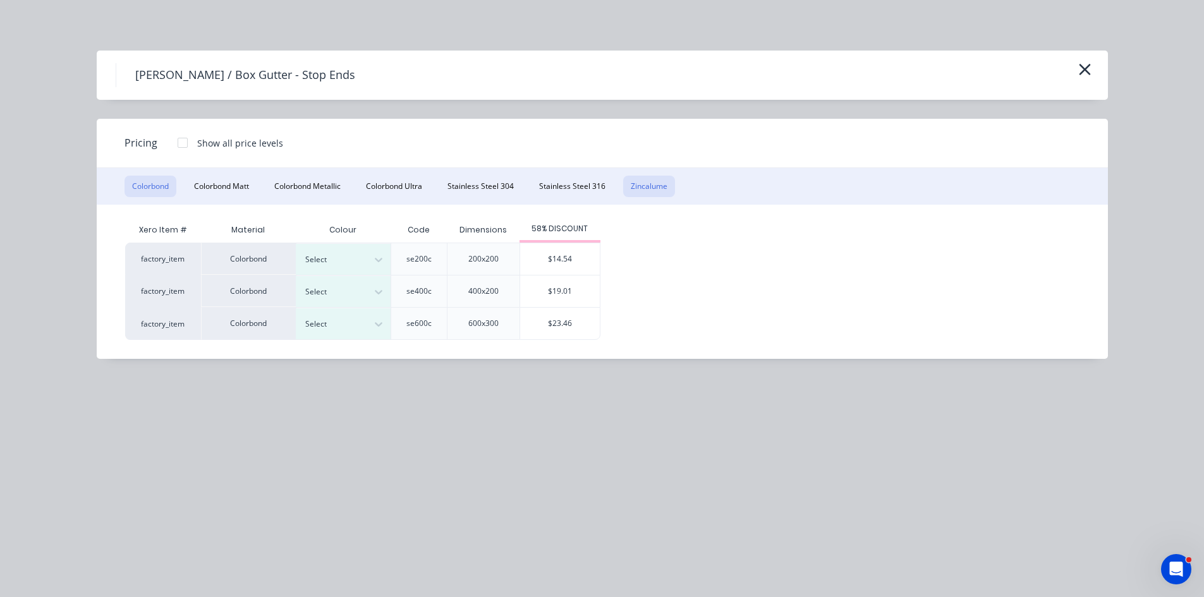
click at [627, 185] on button "Zincalume" at bounding box center [649, 186] width 52 height 21
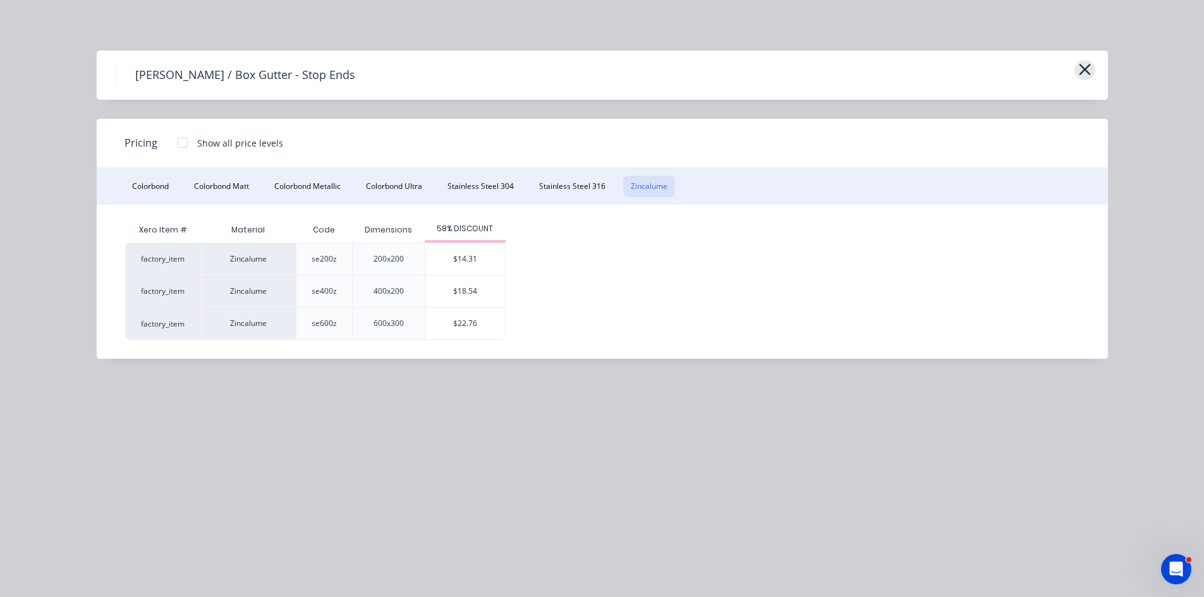
click at [1089, 67] on icon "button" at bounding box center [1084, 70] width 13 height 18
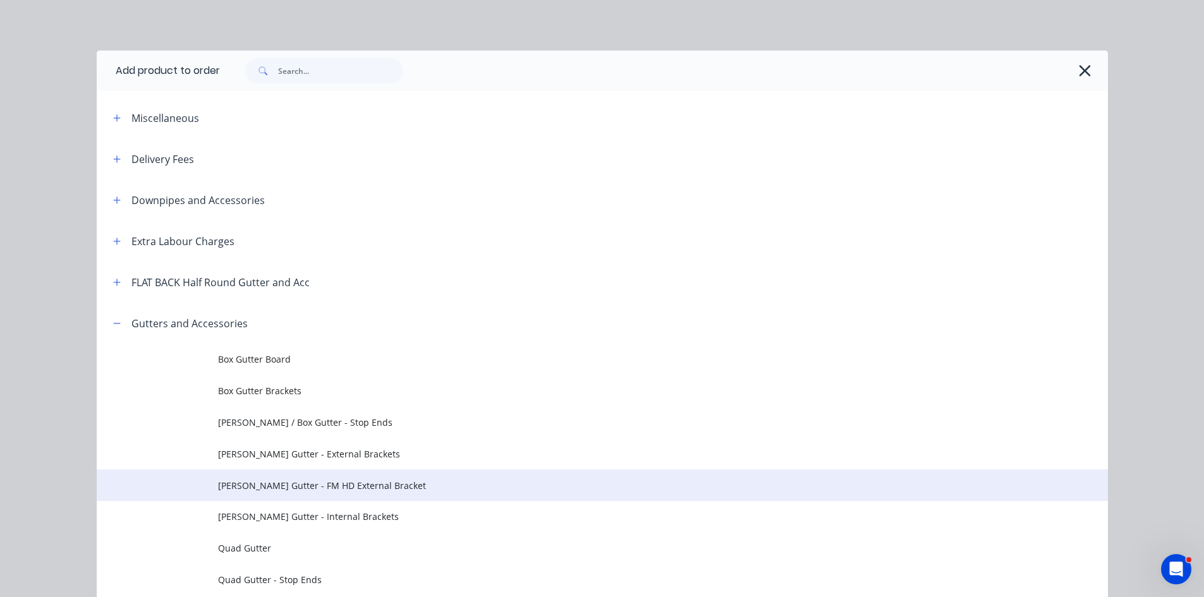
scroll to position [303, 0]
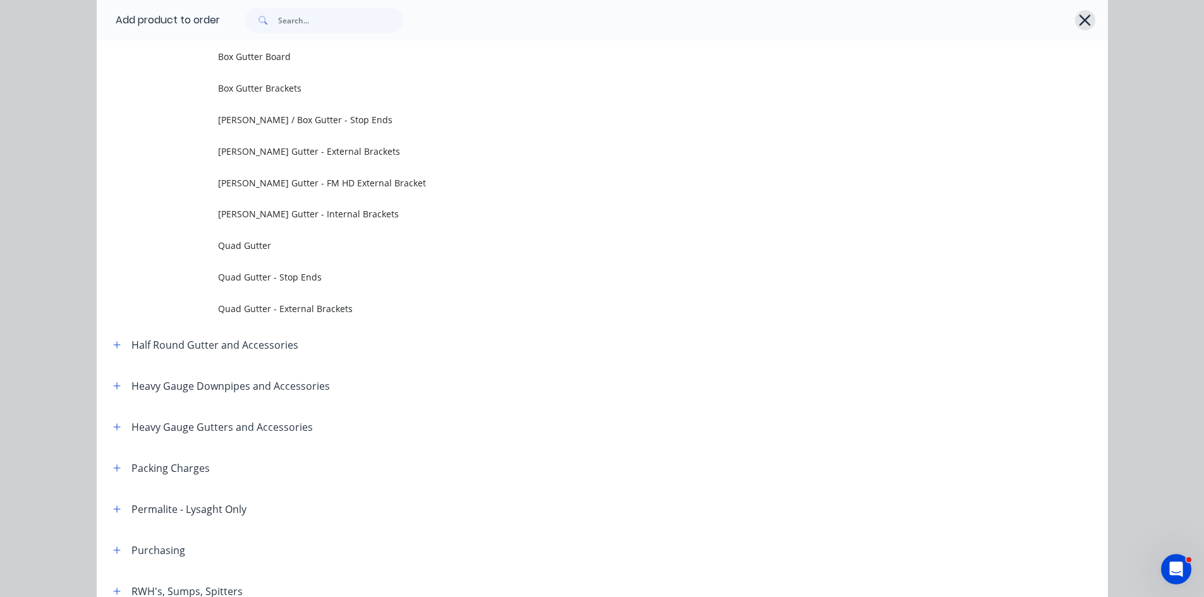
click at [1084, 19] on icon "button" at bounding box center [1084, 20] width 13 height 18
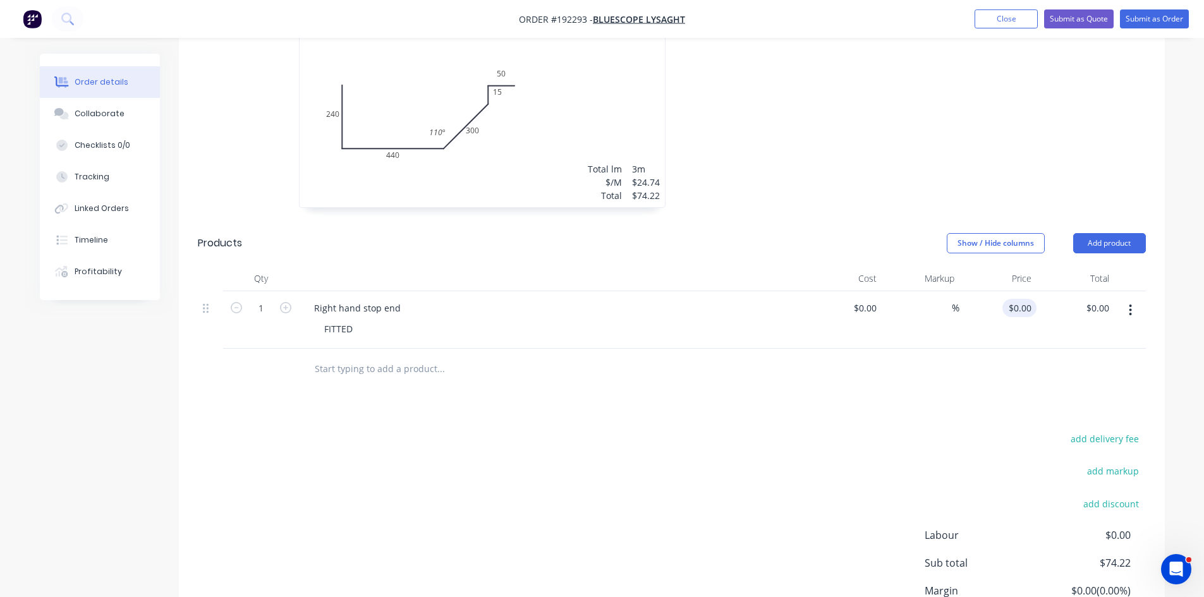
type input "0"
drag, startPoint x: 1012, startPoint y: 294, endPoint x: 985, endPoint y: 359, distance: 70.5
click at [1014, 296] on div "0 0" at bounding box center [998, 320] width 78 height 58
type input "$52.44"
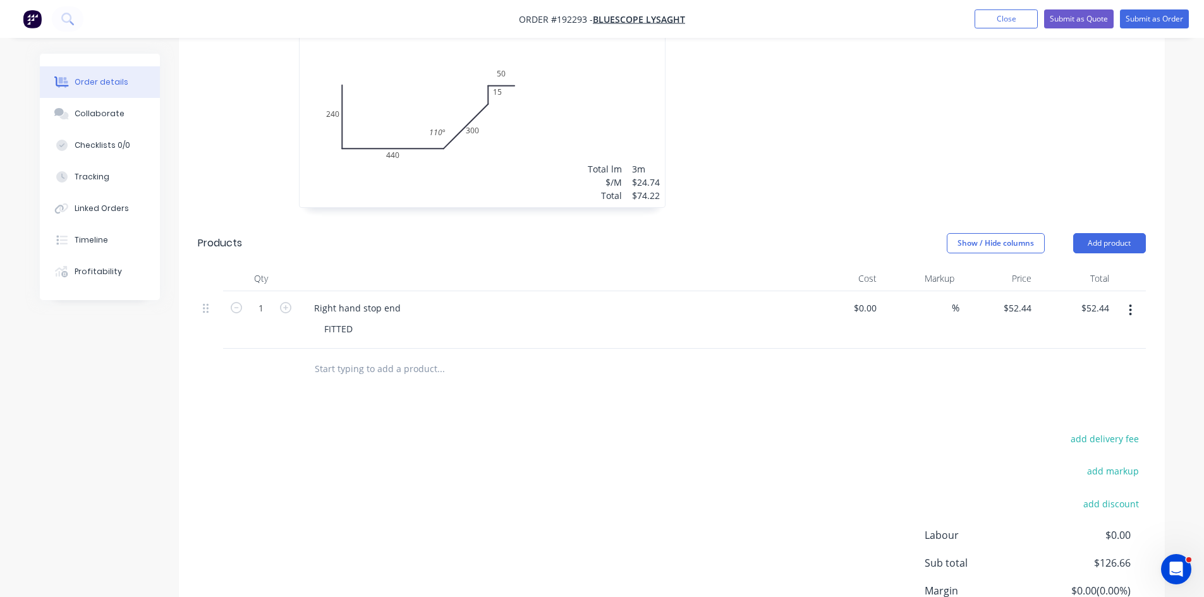
click at [955, 396] on div "Drawings Add drawing 0.55 Zincalume Zincalume Girth 1045 1 0 240 440 300 15 50 …" at bounding box center [672, 321] width 986 height 743
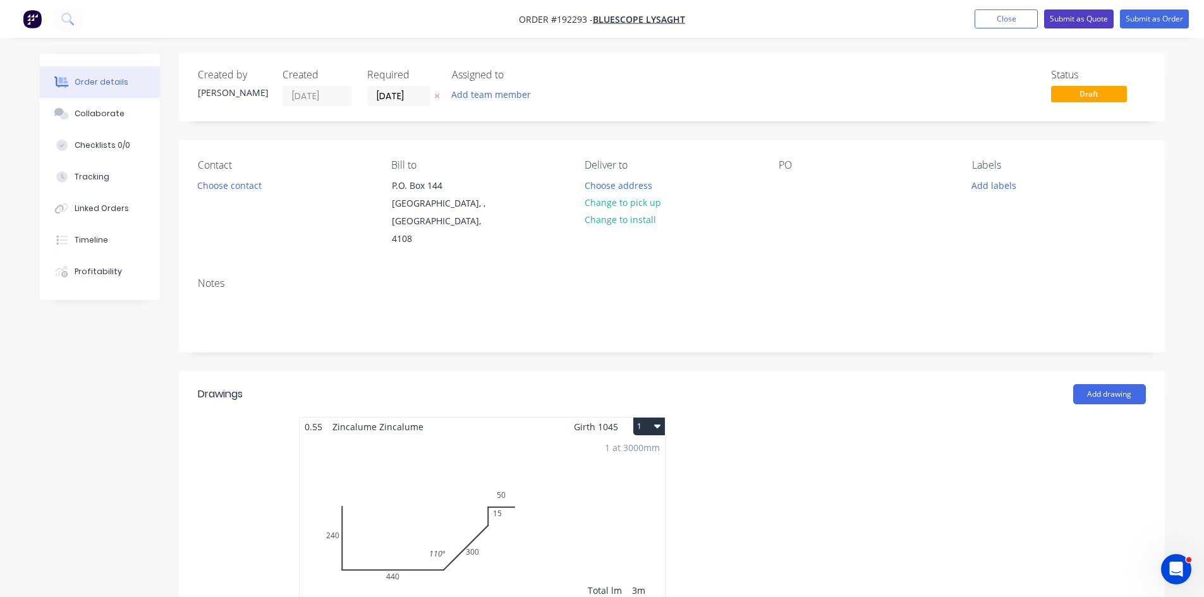
click at [1083, 25] on button "Submit as Quote" at bounding box center [1079, 18] width 70 height 19
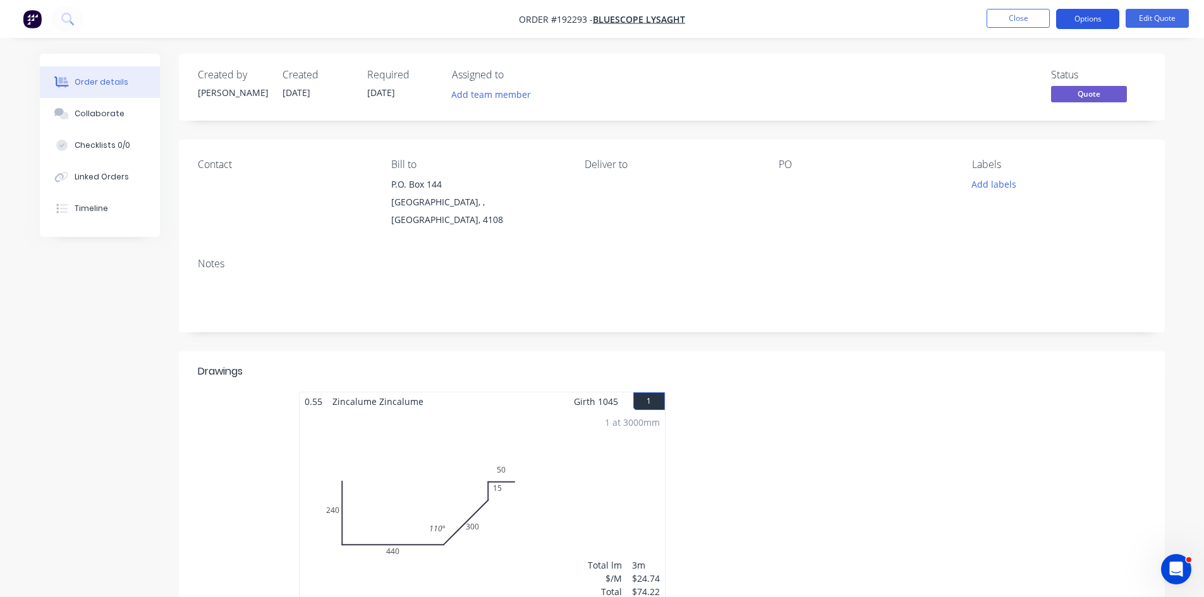
click at [1088, 15] on button "Options" at bounding box center [1087, 19] width 63 height 20
click at [1165, 10] on button "Edit Quote" at bounding box center [1156, 18] width 63 height 19
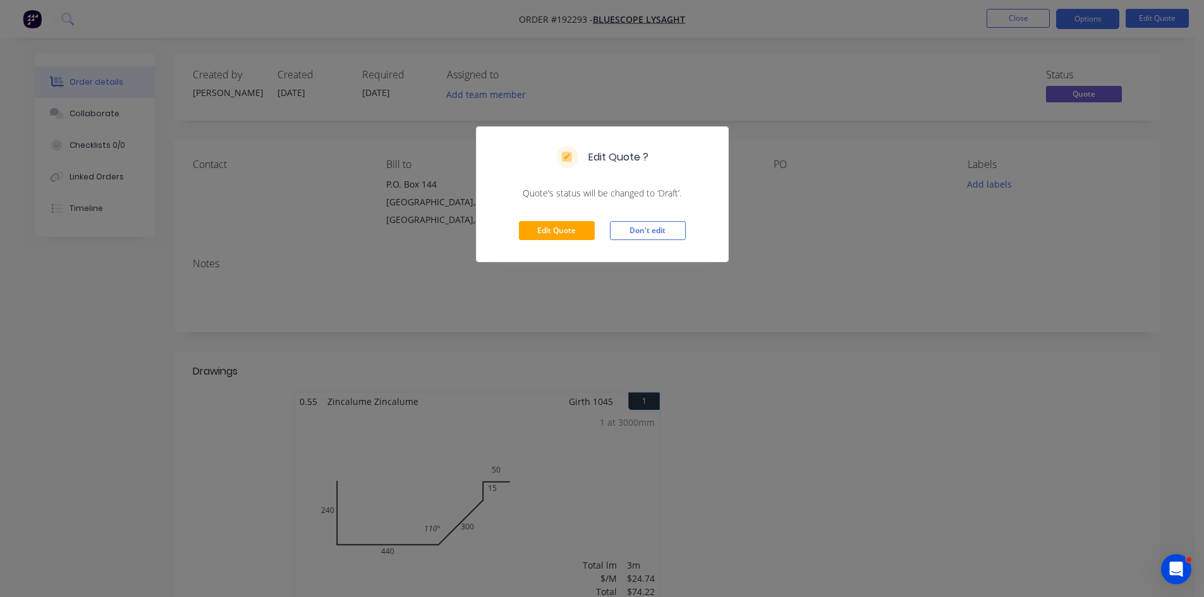
click at [581, 217] on div "Edit Quote Don't edit" at bounding box center [602, 231] width 252 height 62
click at [578, 226] on button "Edit Quote" at bounding box center [557, 230] width 76 height 19
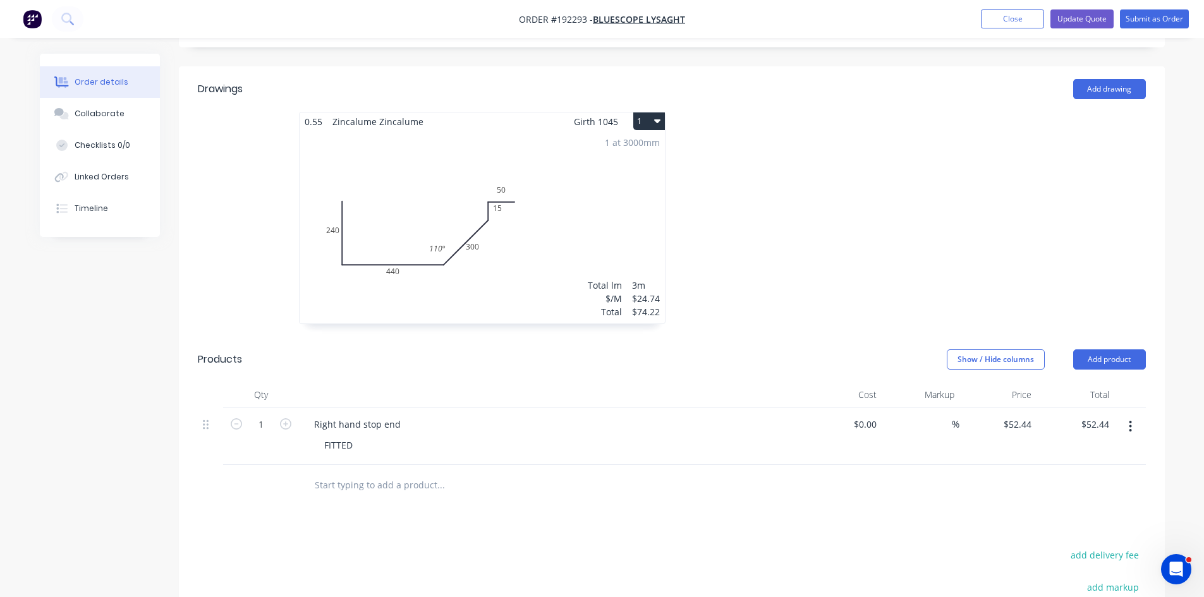
scroll to position [421, 0]
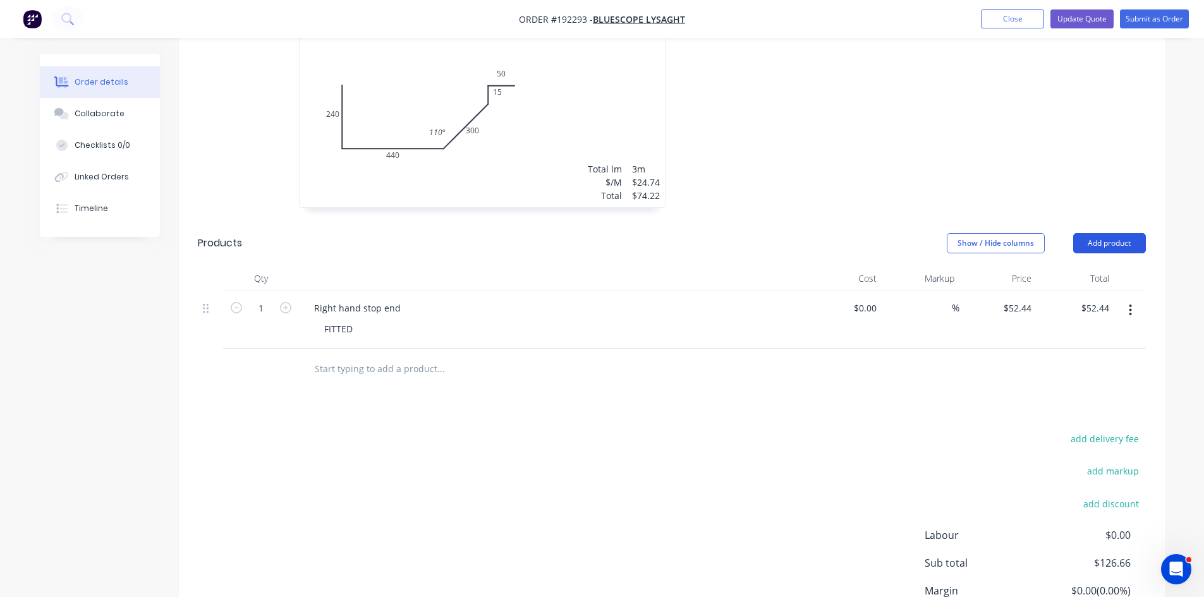
click at [1098, 233] on button "Add product" at bounding box center [1109, 243] width 73 height 20
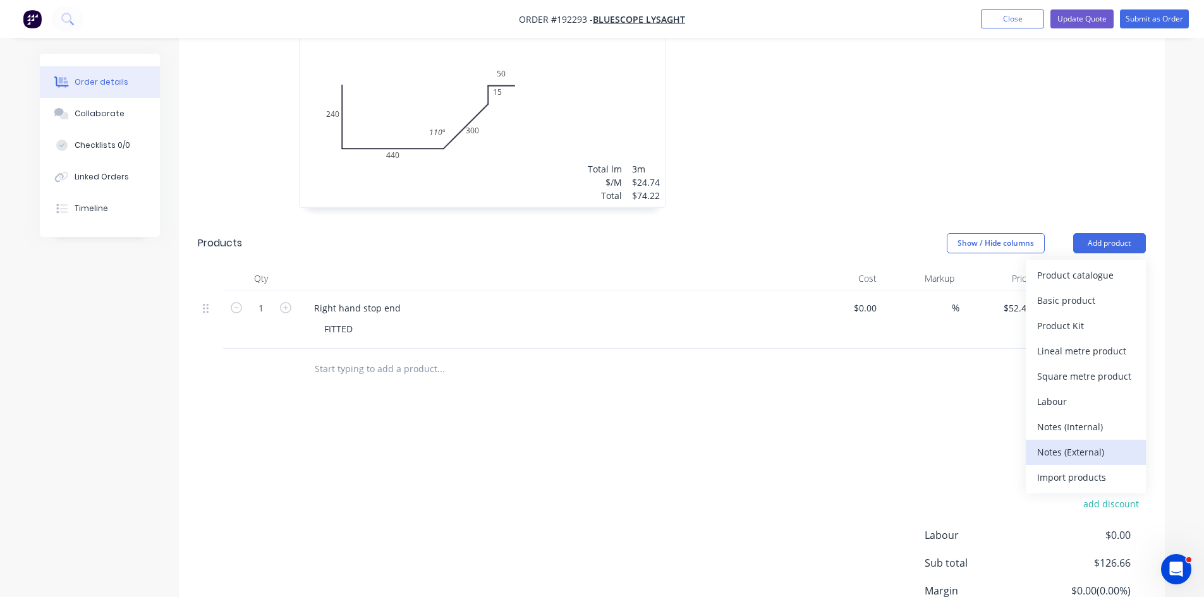
click at [1096, 443] on div "Notes (External)" at bounding box center [1085, 452] width 97 height 18
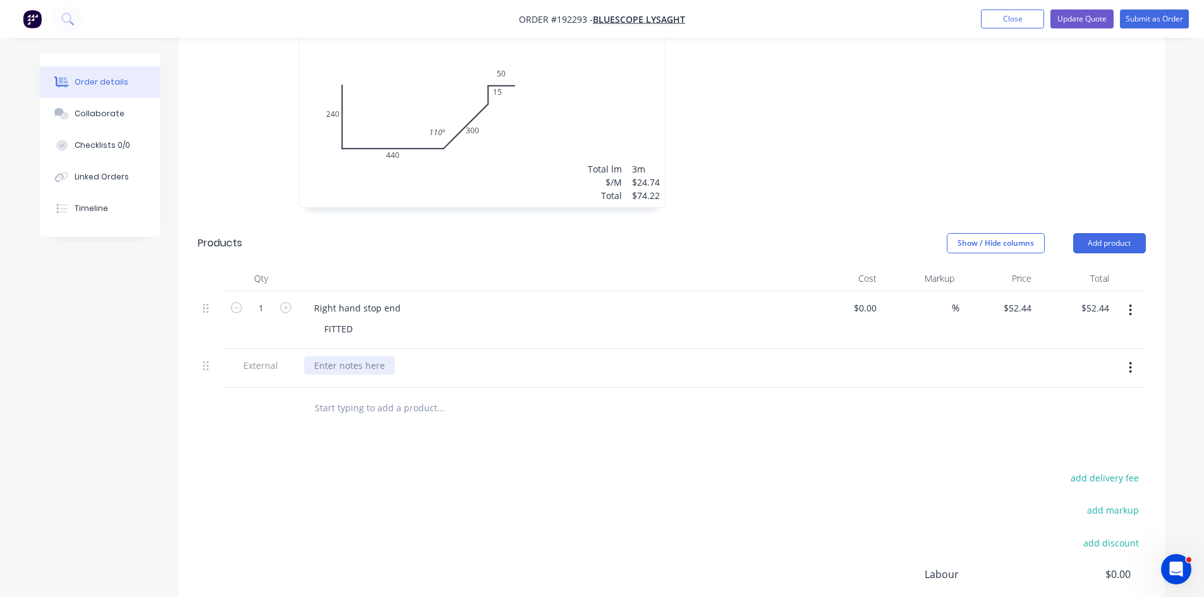
click at [338, 356] on div at bounding box center [349, 365] width 91 height 18
click at [561, 478] on div "add delivery fee add markup add discount Labour $0.00 Sub total $126.66 Margin …" at bounding box center [672, 592] width 948 height 244
click at [1100, 16] on button "Update Quote" at bounding box center [1081, 18] width 63 height 19
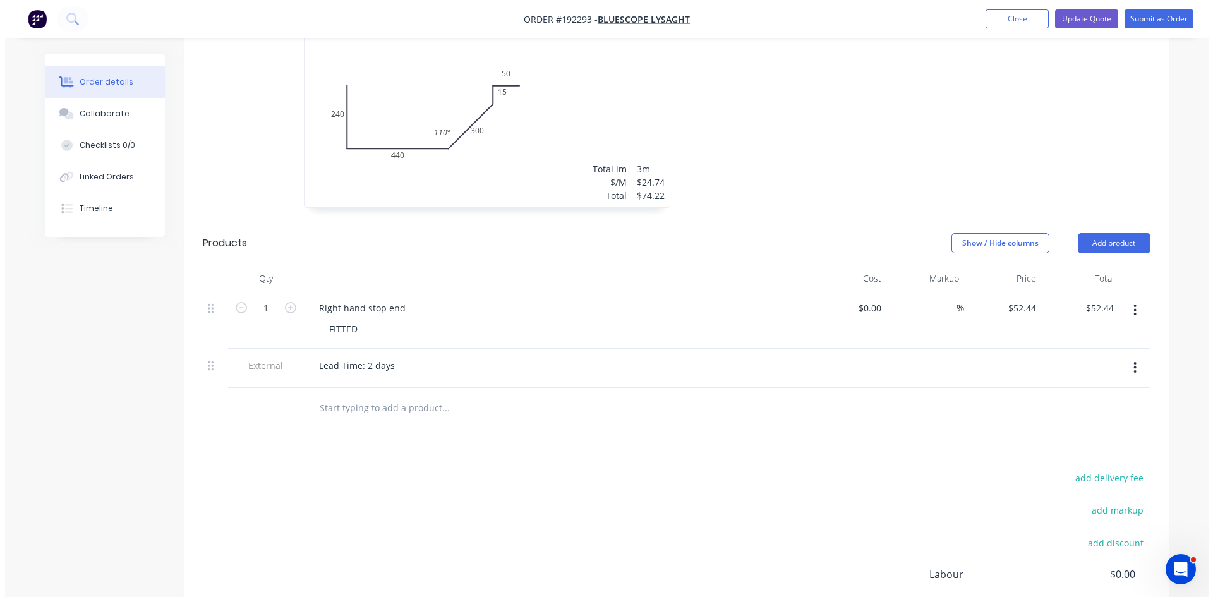
scroll to position [0, 0]
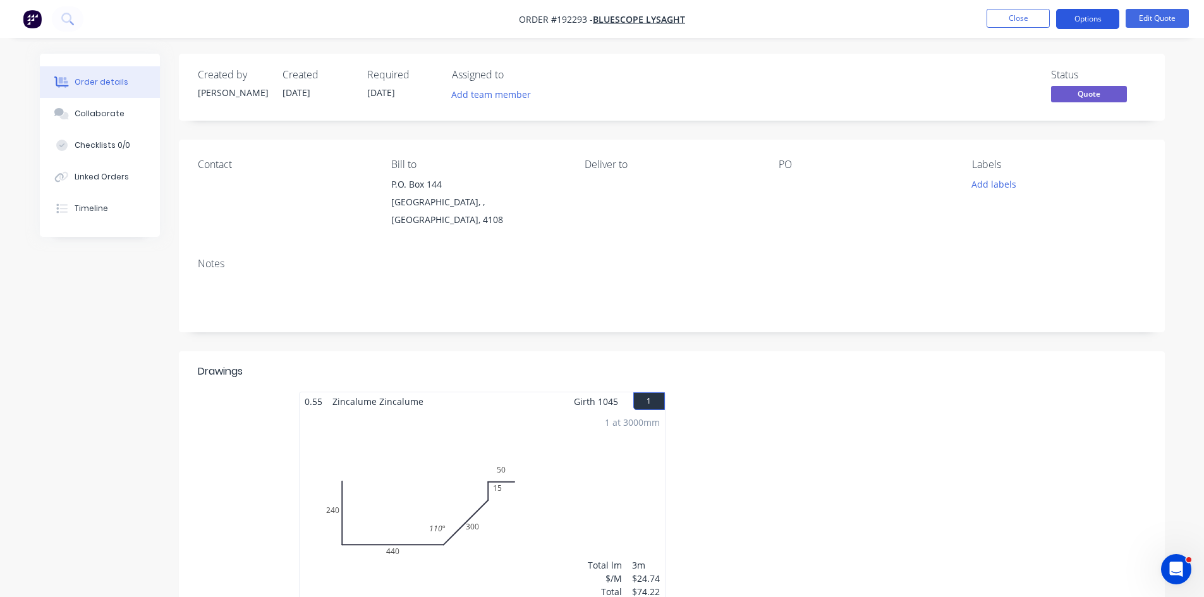
click at [1086, 21] on button "Options" at bounding box center [1087, 19] width 63 height 20
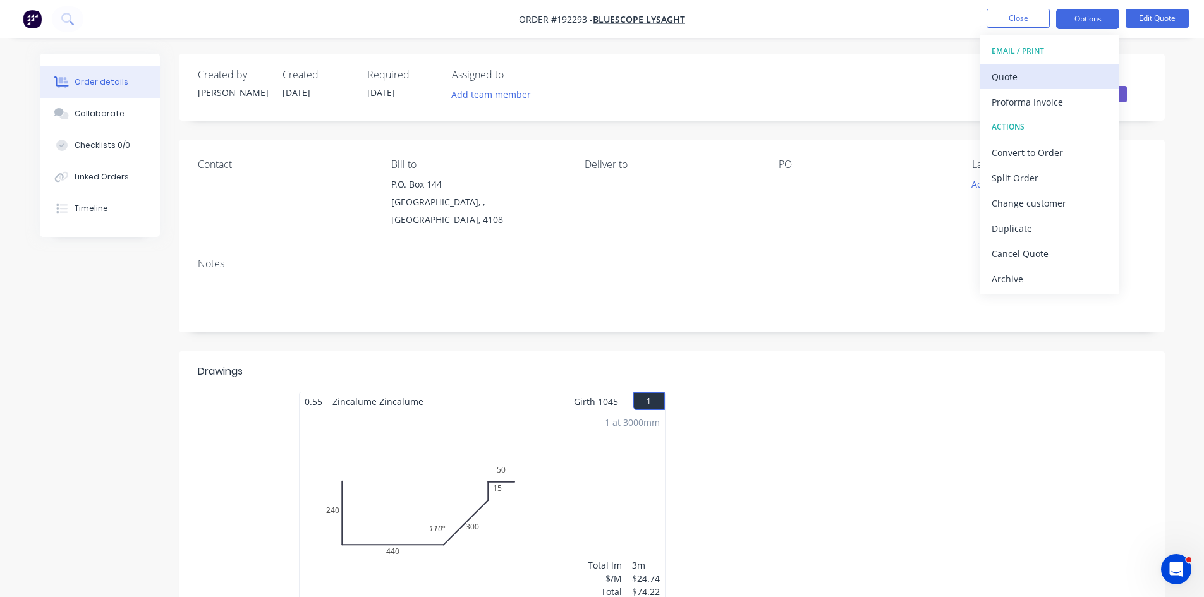
click at [1051, 66] on button "Quote" at bounding box center [1049, 76] width 139 height 25
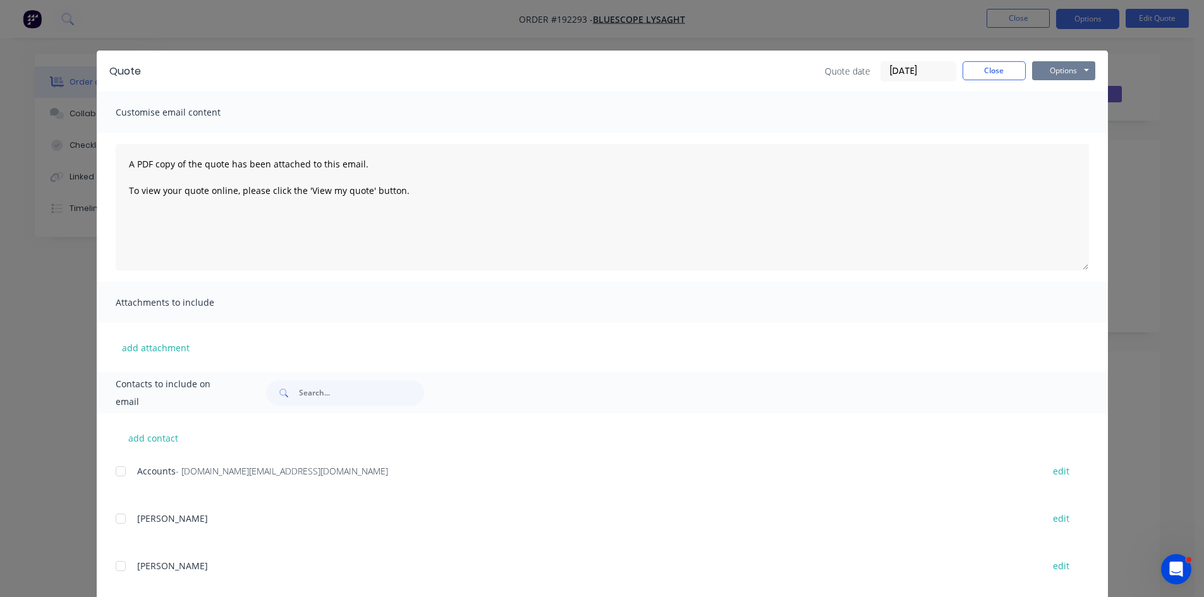
click at [1057, 63] on button "Options" at bounding box center [1063, 70] width 63 height 19
click at [1052, 92] on button "Preview" at bounding box center [1072, 93] width 81 height 21
click at [1002, 69] on button "Close" at bounding box center [993, 70] width 63 height 19
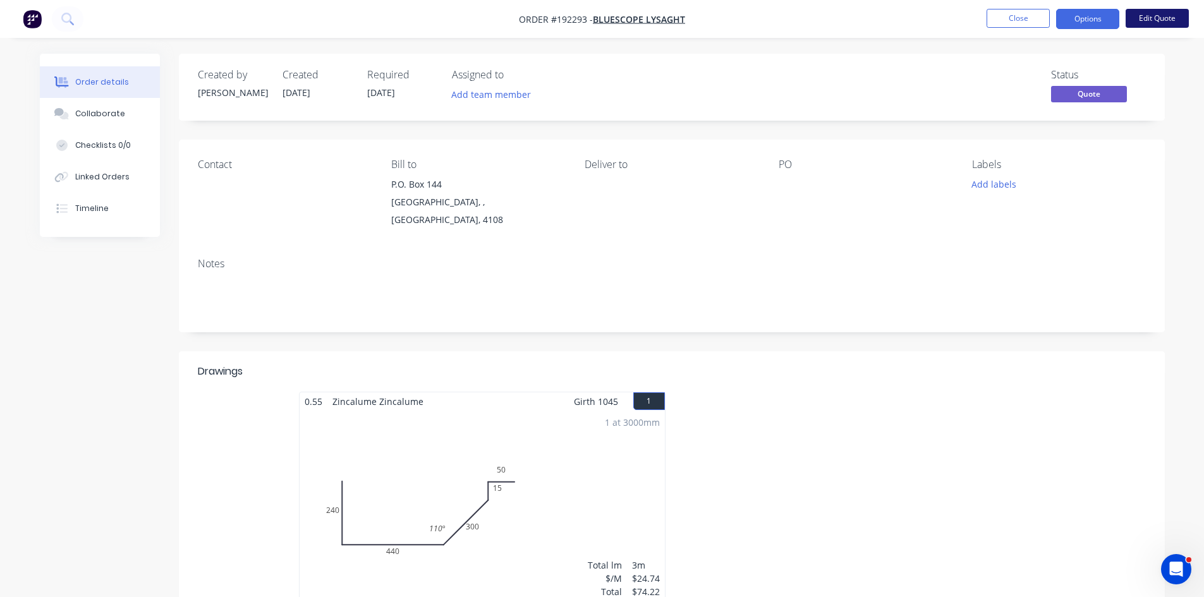
click at [1150, 13] on button "Edit Quote" at bounding box center [1156, 18] width 63 height 19
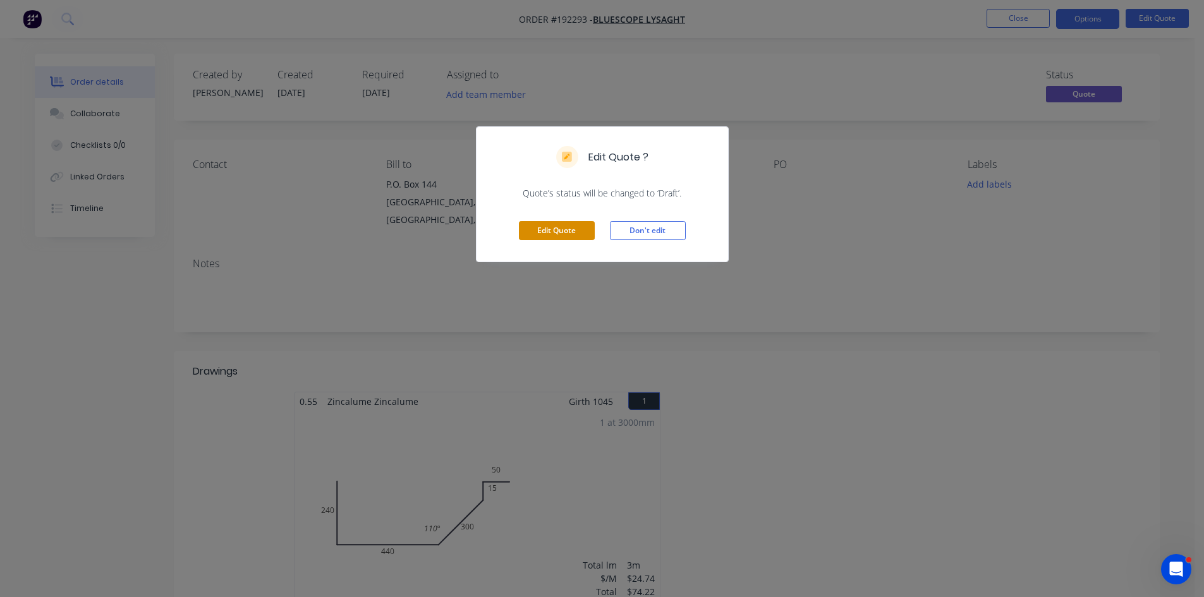
click at [562, 234] on button "Edit Quote" at bounding box center [557, 230] width 76 height 19
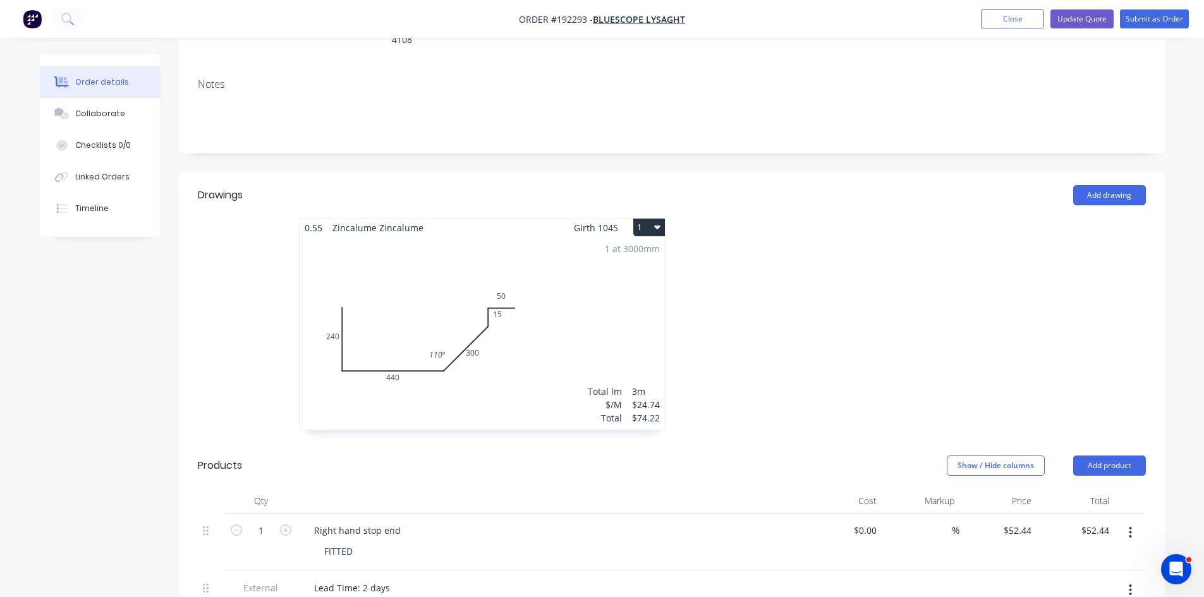
scroll to position [421, 0]
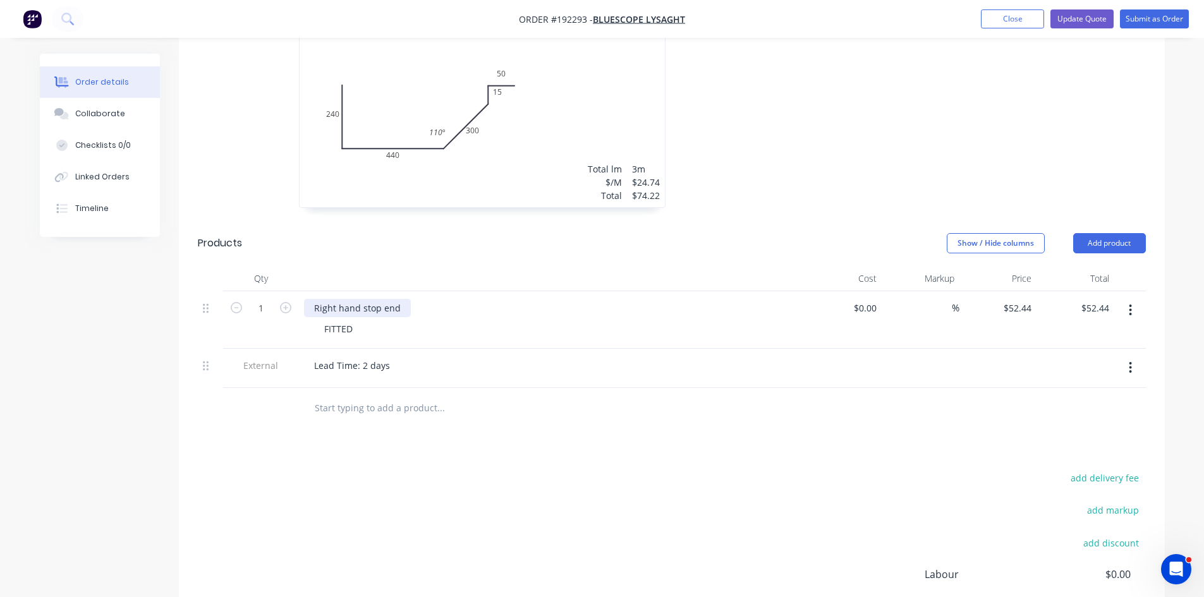
click at [407, 299] on div "Right hand stop end" at bounding box center [357, 308] width 107 height 18
drag, startPoint x: 571, startPoint y: 344, endPoint x: 591, endPoint y: 331, distance: 24.4
click at [577, 356] on div "Lead Time: 2 days" at bounding box center [551, 365] width 495 height 18
click at [1082, 19] on button "Update Quote" at bounding box center [1081, 18] width 63 height 19
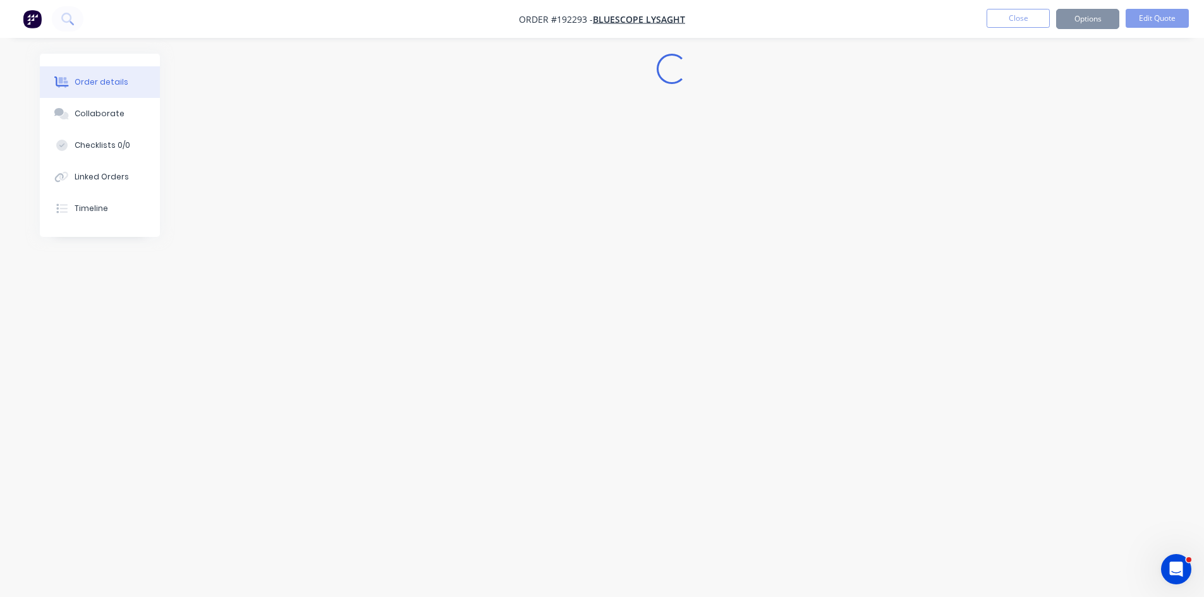
scroll to position [0, 0]
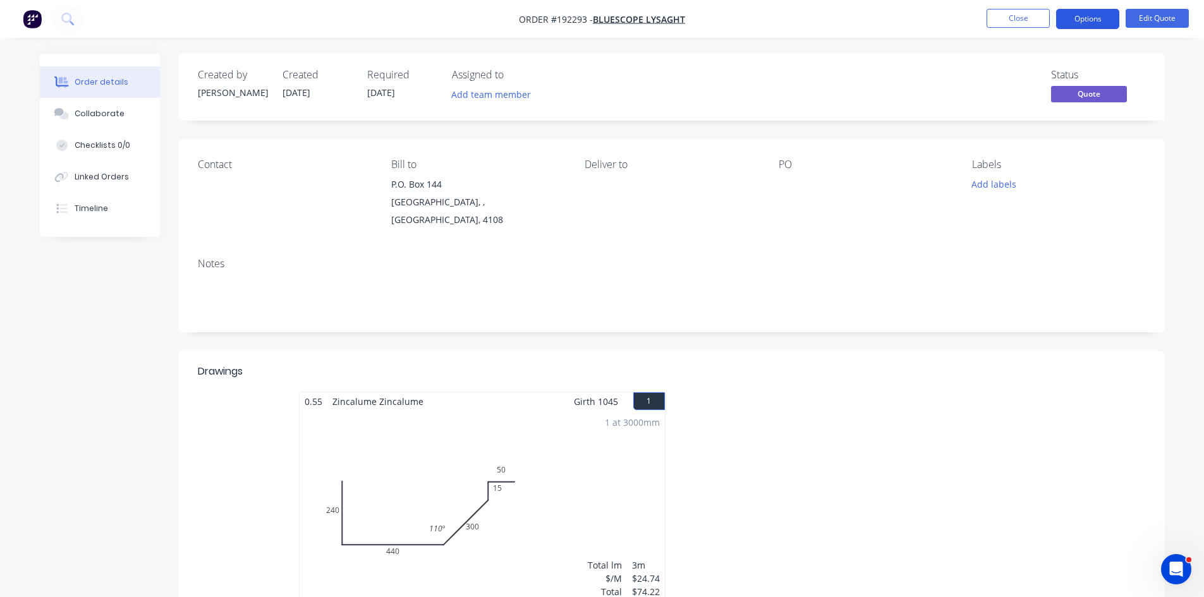
click at [1096, 25] on button "Options" at bounding box center [1087, 19] width 63 height 20
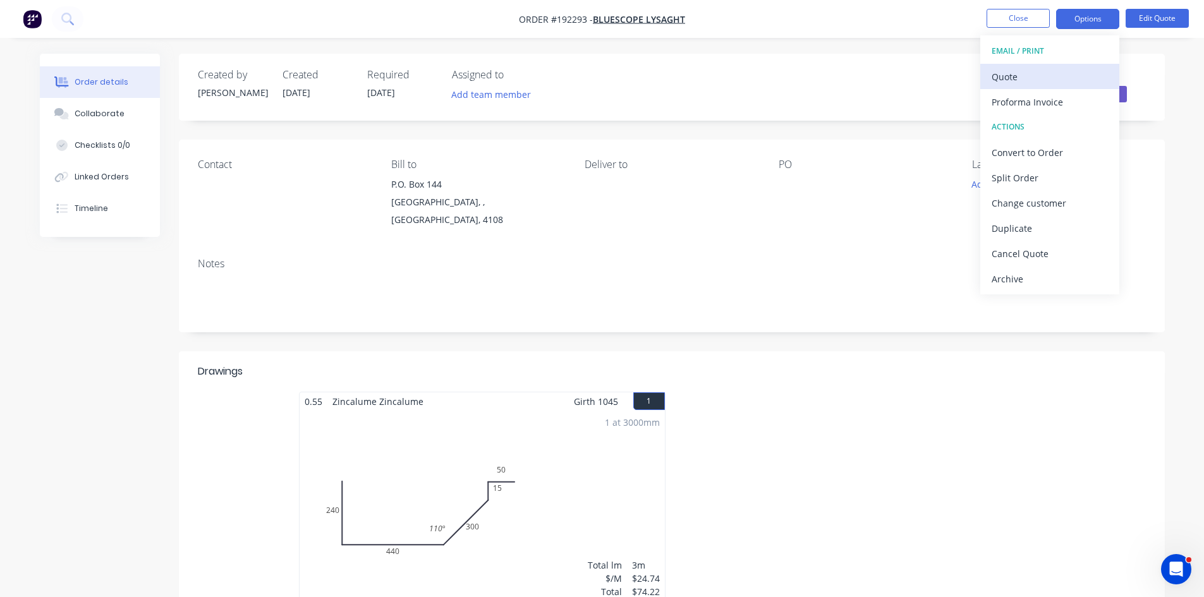
click at [1080, 77] on div "Quote" at bounding box center [1049, 77] width 116 height 18
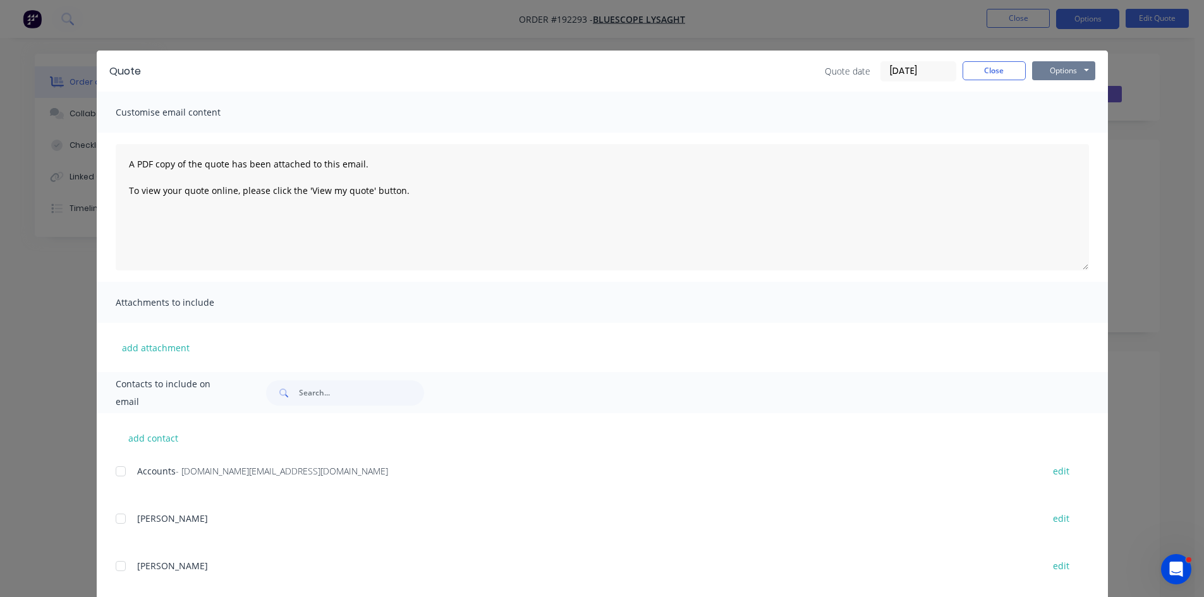
click at [1079, 74] on button "Options" at bounding box center [1063, 70] width 63 height 19
click at [1076, 94] on button "Preview" at bounding box center [1072, 93] width 81 height 21
click at [992, 66] on button "Close" at bounding box center [993, 70] width 63 height 19
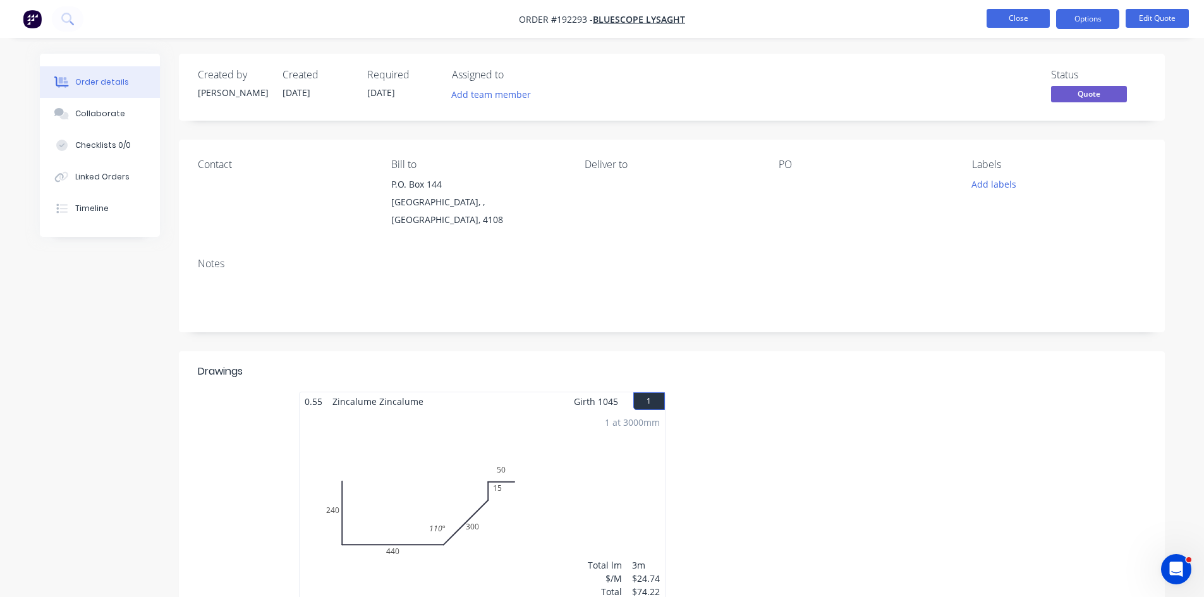
click at [1035, 16] on button "Close" at bounding box center [1017, 18] width 63 height 19
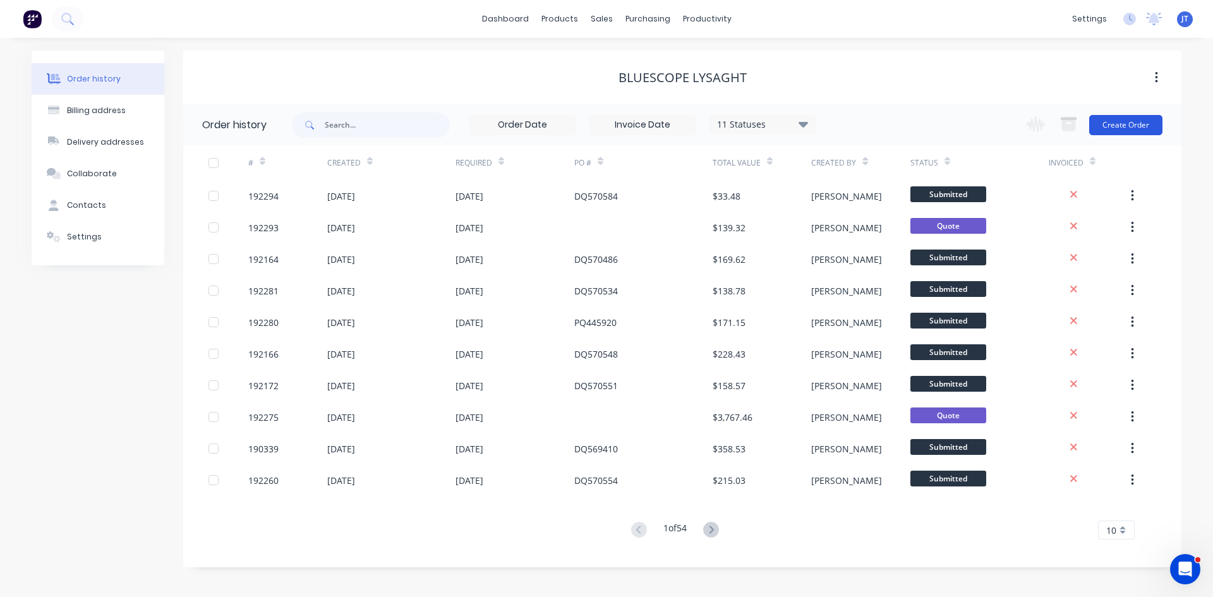
click at [1114, 116] on button "Create Order" at bounding box center [1125, 125] width 73 height 20
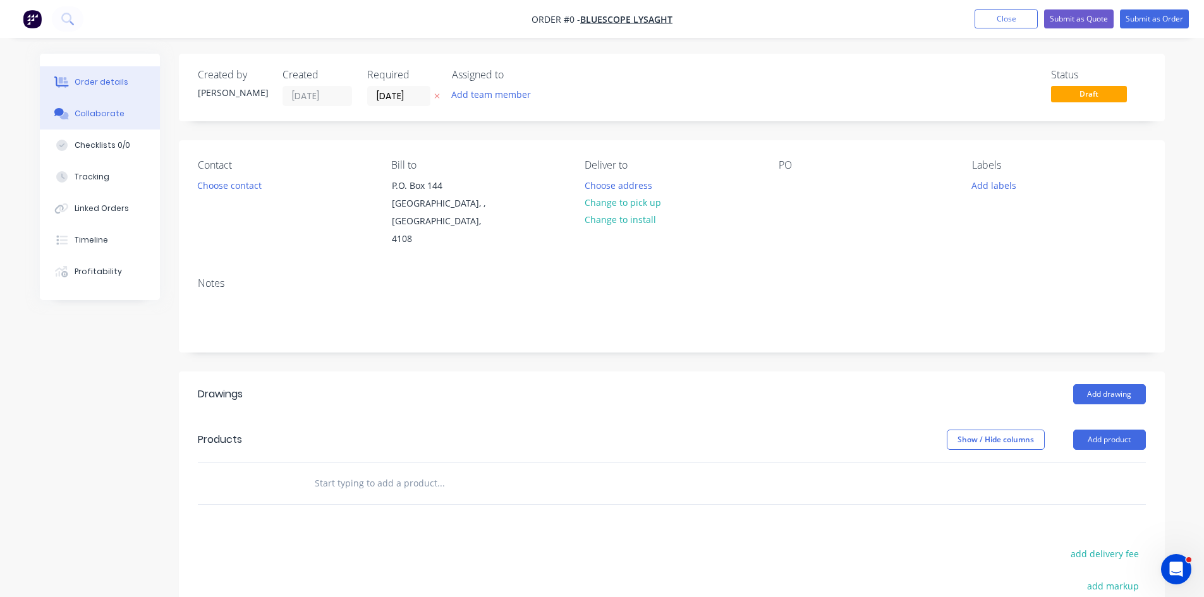
click at [121, 120] on button "Collaborate" at bounding box center [100, 114] width 120 height 32
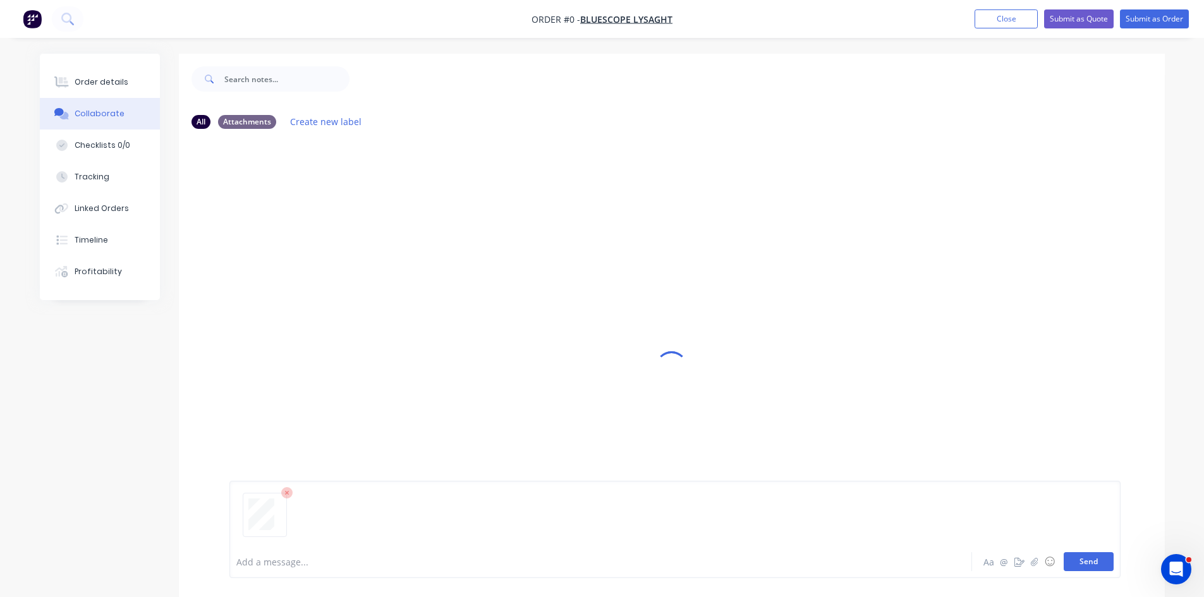
click at [1096, 564] on button "Send" at bounding box center [1089, 561] width 50 height 19
click at [890, 148] on div at bounding box center [672, 342] width 986 height 406
click at [82, 80] on div "Order details" at bounding box center [102, 81] width 54 height 11
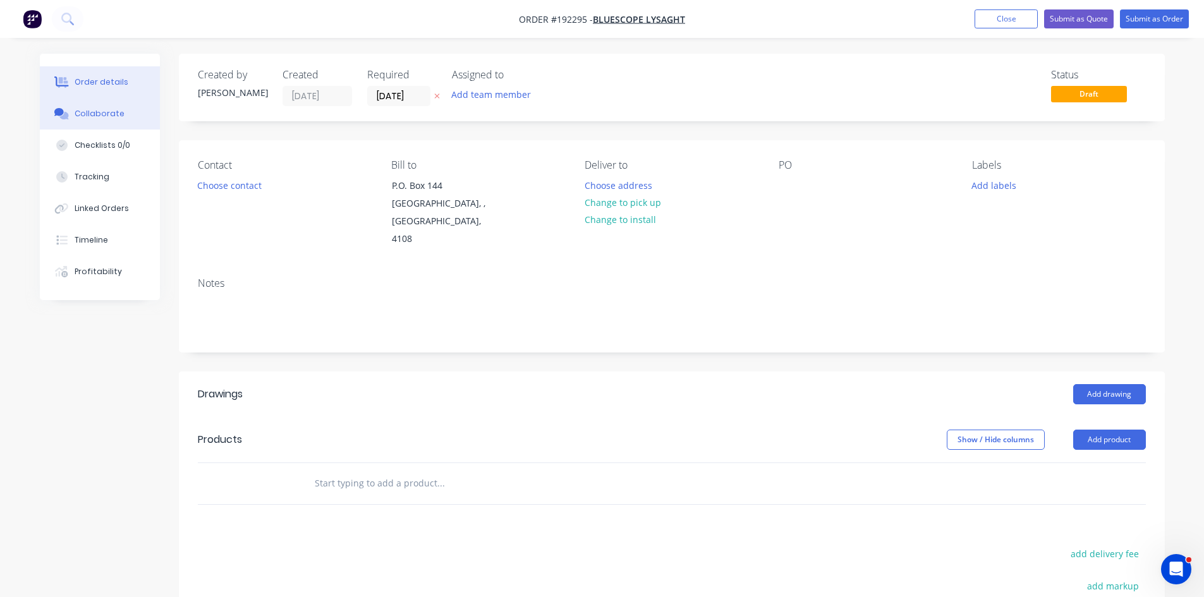
click at [87, 109] on div "Collaborate" at bounding box center [100, 113] width 50 height 11
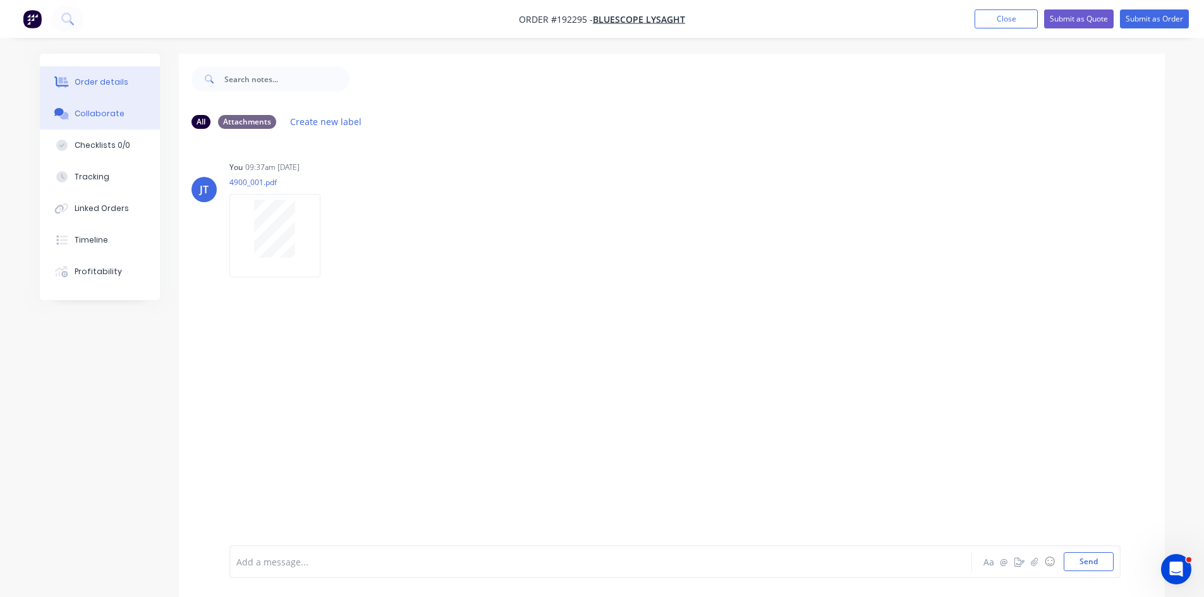
click at [106, 85] on div "Order details" at bounding box center [102, 81] width 54 height 11
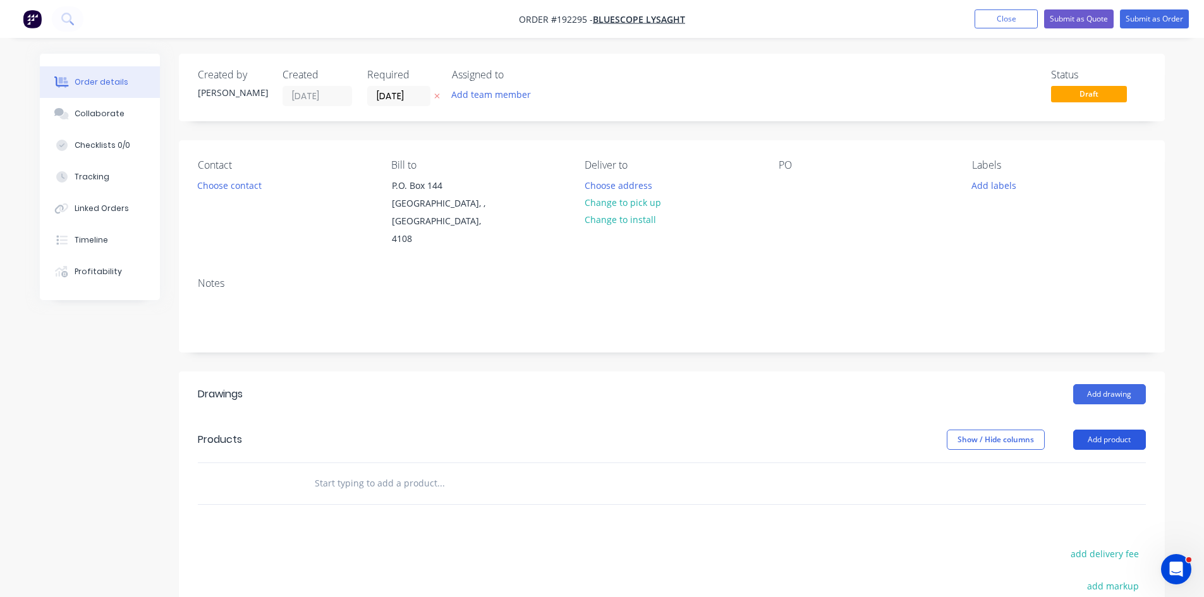
click at [1110, 430] on button "Add product" at bounding box center [1109, 440] width 73 height 20
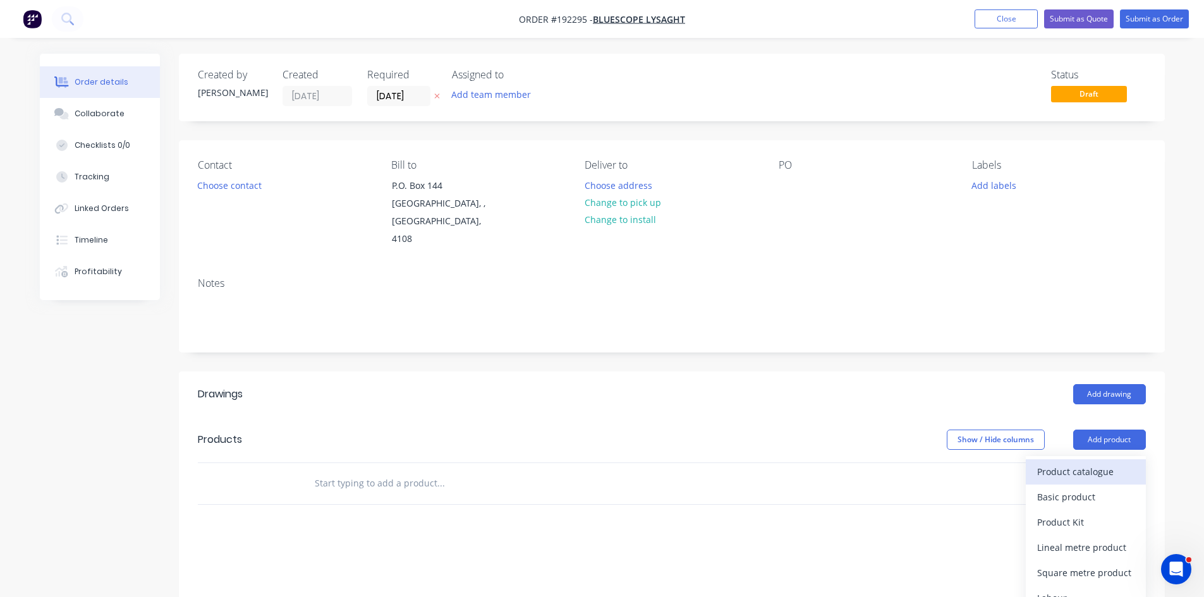
click at [1091, 463] on div "Product catalogue" at bounding box center [1085, 472] width 97 height 18
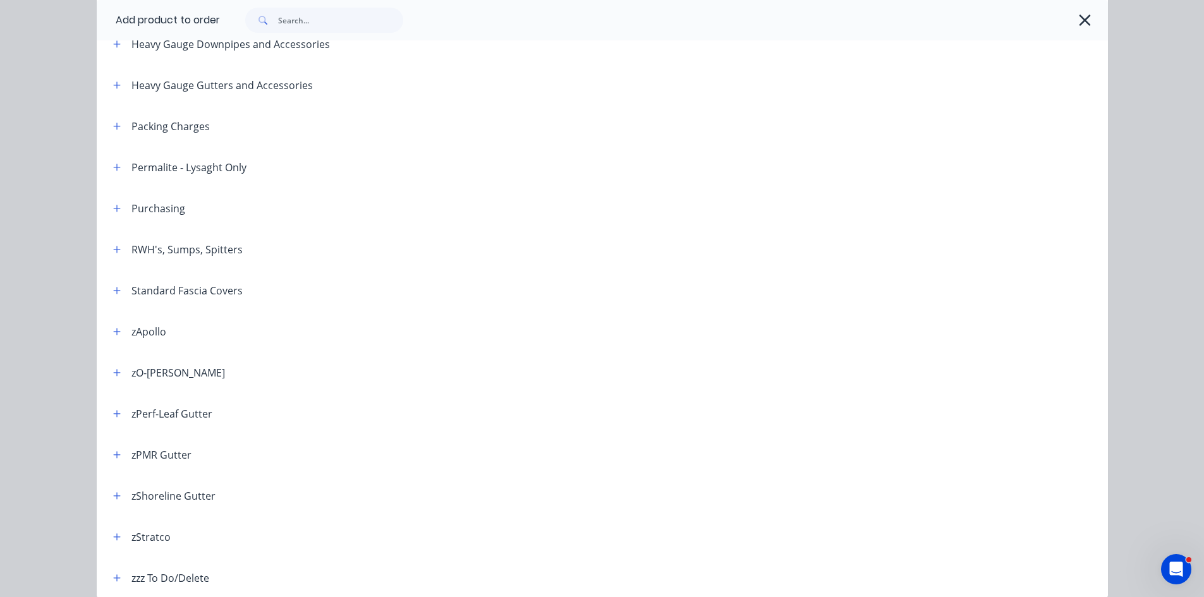
scroll to position [418, 0]
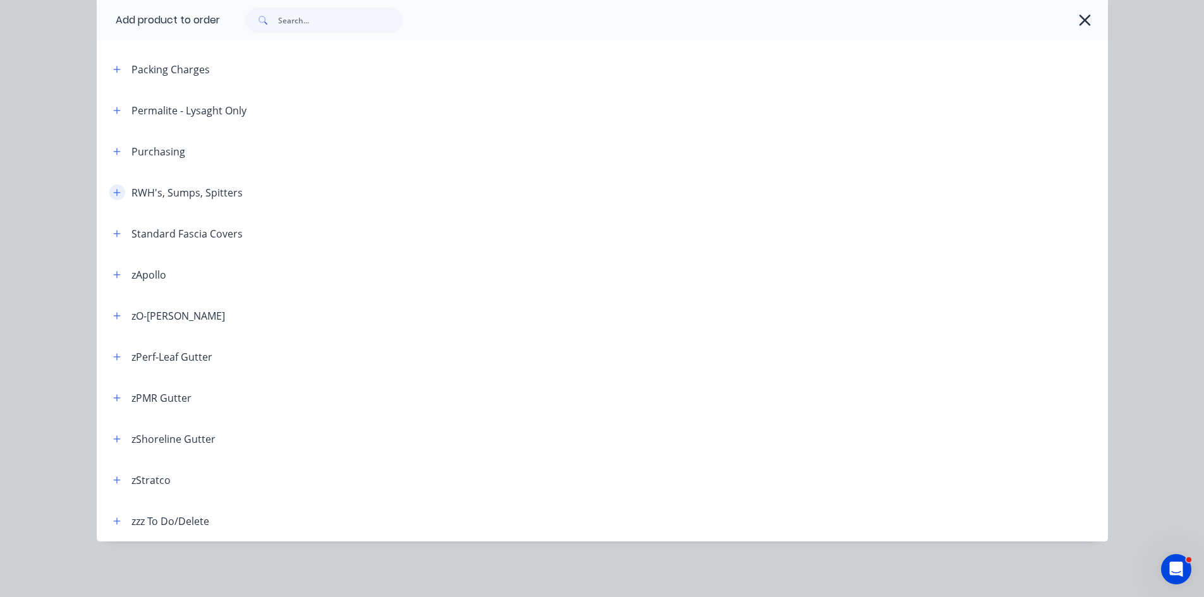
click at [109, 196] on button "button" at bounding box center [117, 193] width 16 height 16
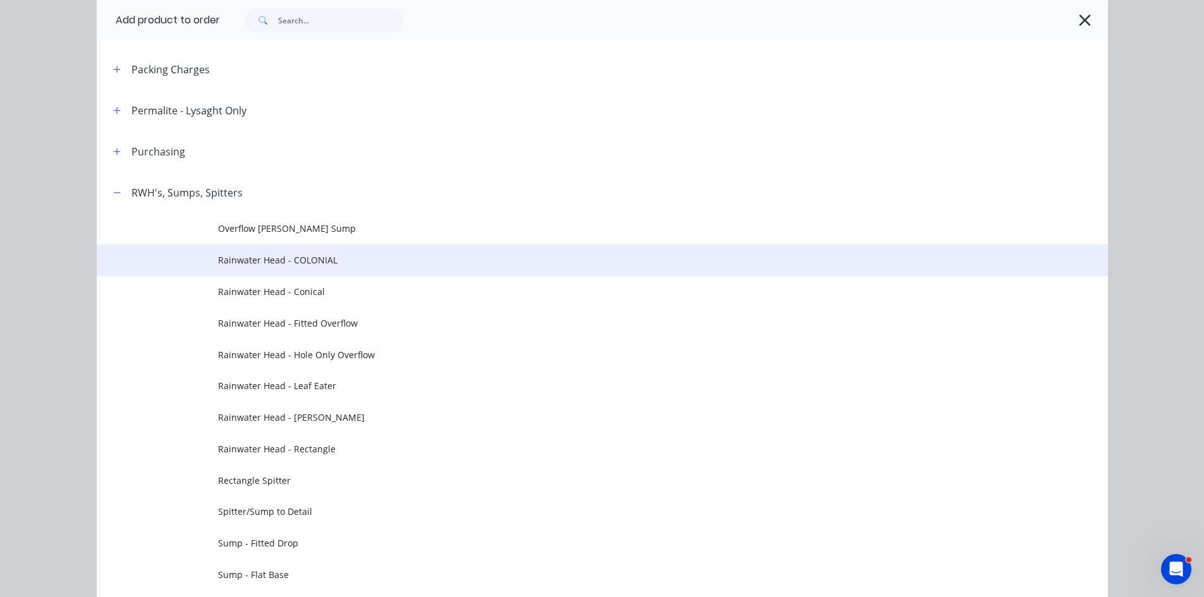
scroll to position [629, 0]
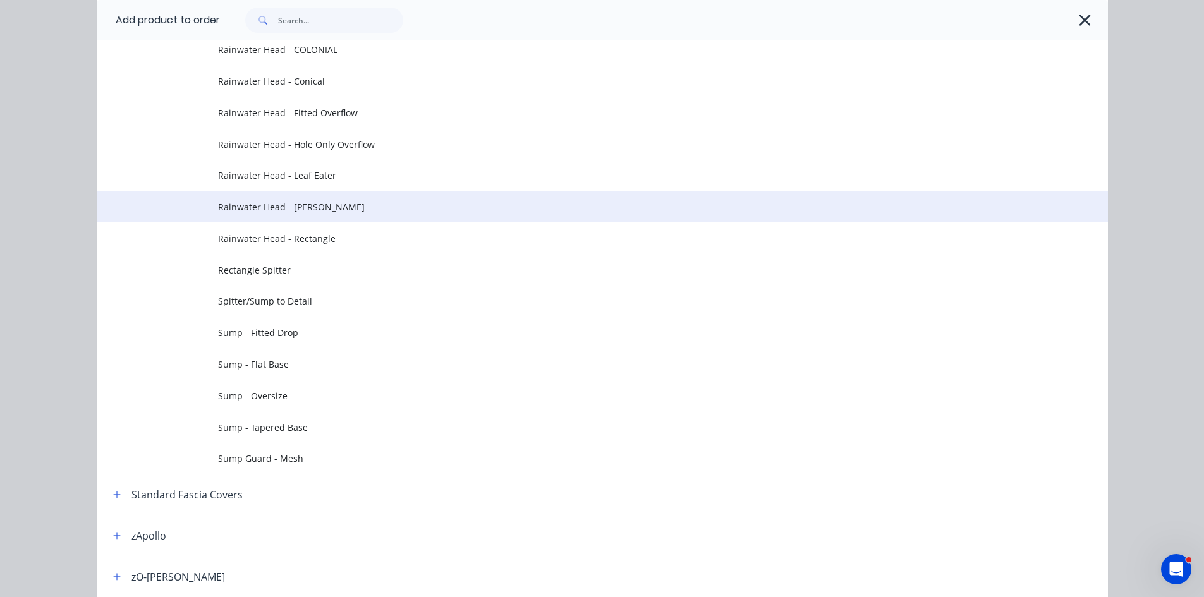
click at [306, 207] on span "Rainwater Head - [PERSON_NAME]" at bounding box center [574, 206] width 712 height 13
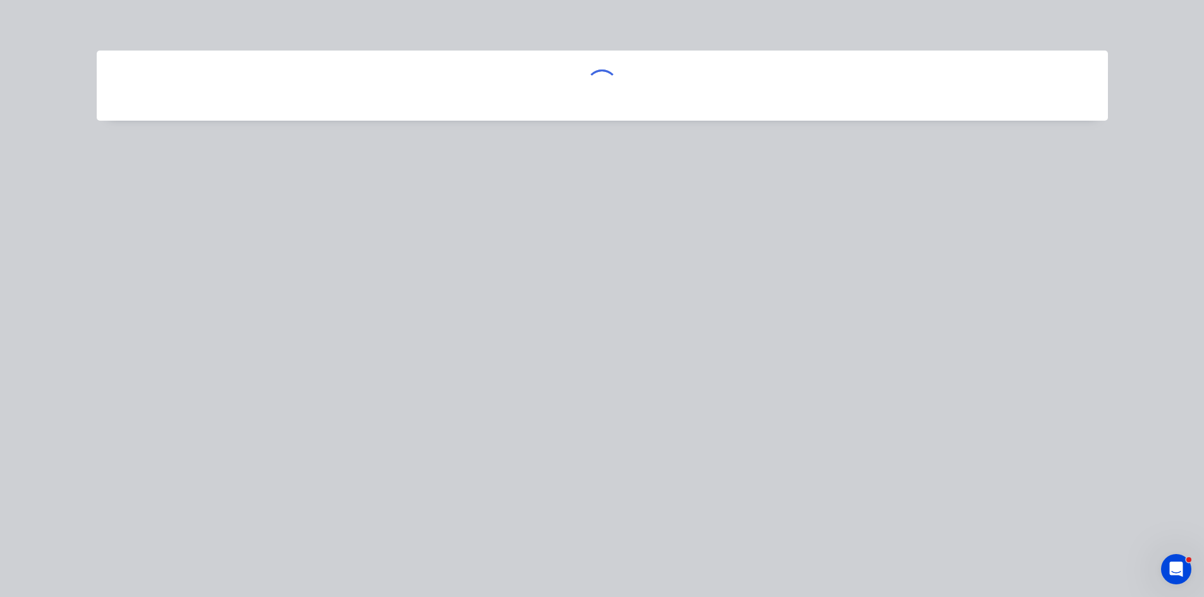
scroll to position [0, 0]
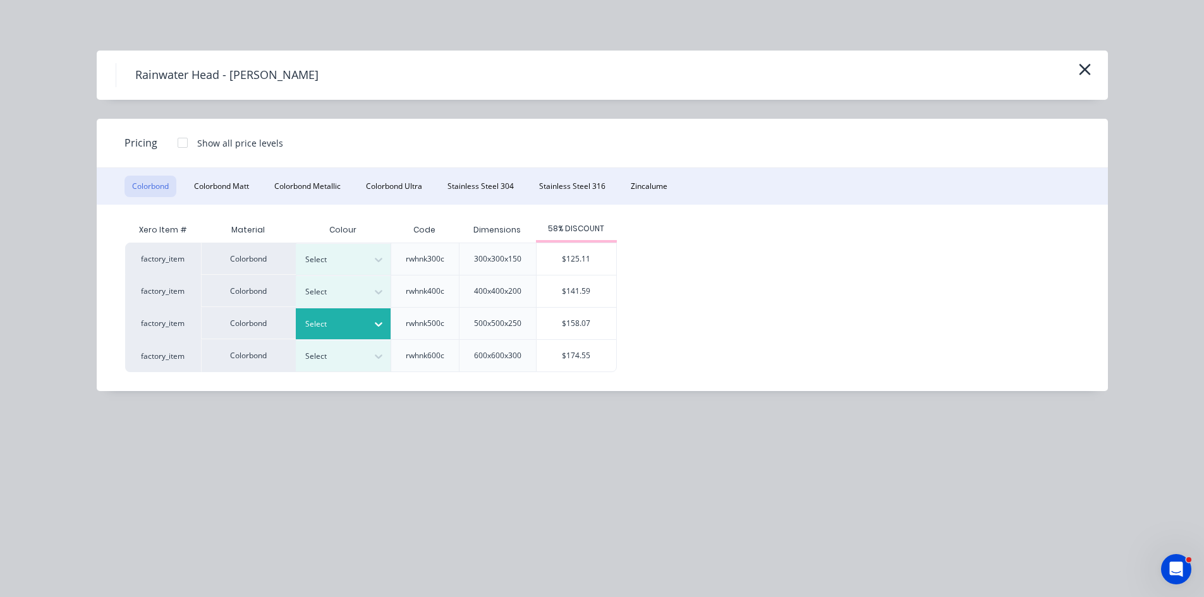
click at [366, 324] on div "Select" at bounding box center [331, 324] width 71 height 16
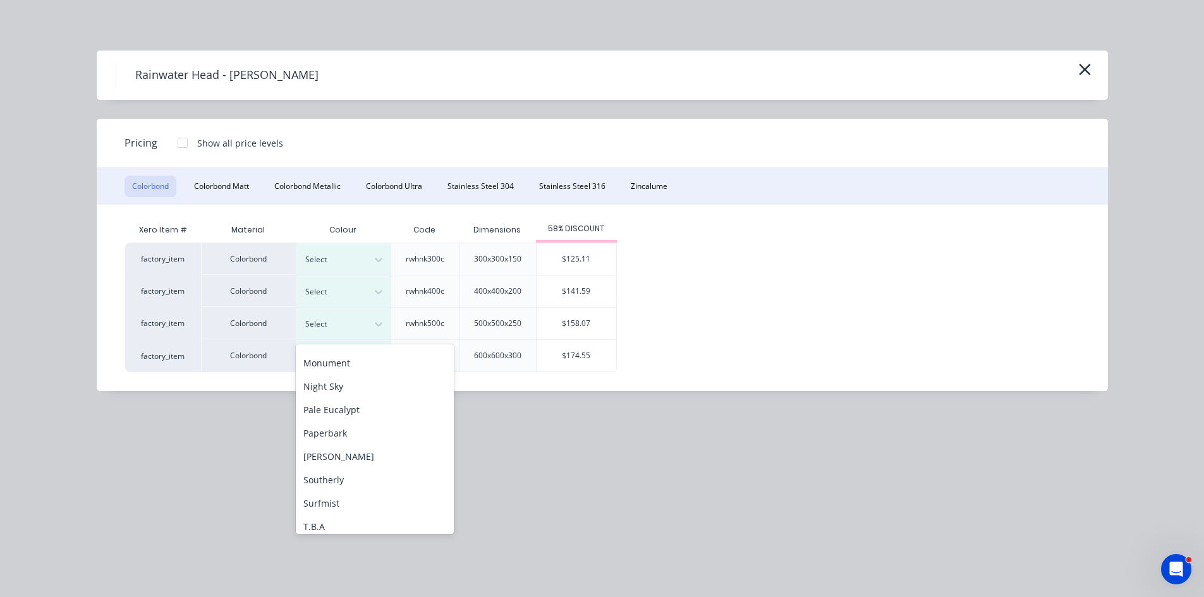
scroll to position [423, 0]
click at [362, 399] on div "Surfmist" at bounding box center [375, 402] width 158 height 23
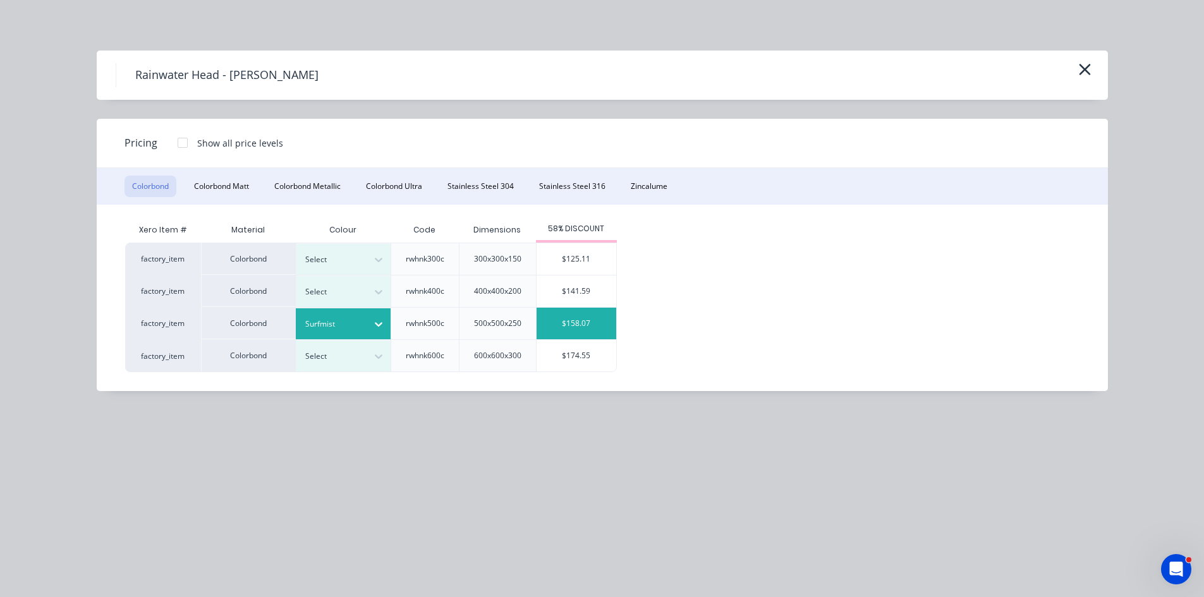
click at [583, 326] on div "$158.07" at bounding box center [576, 324] width 80 height 32
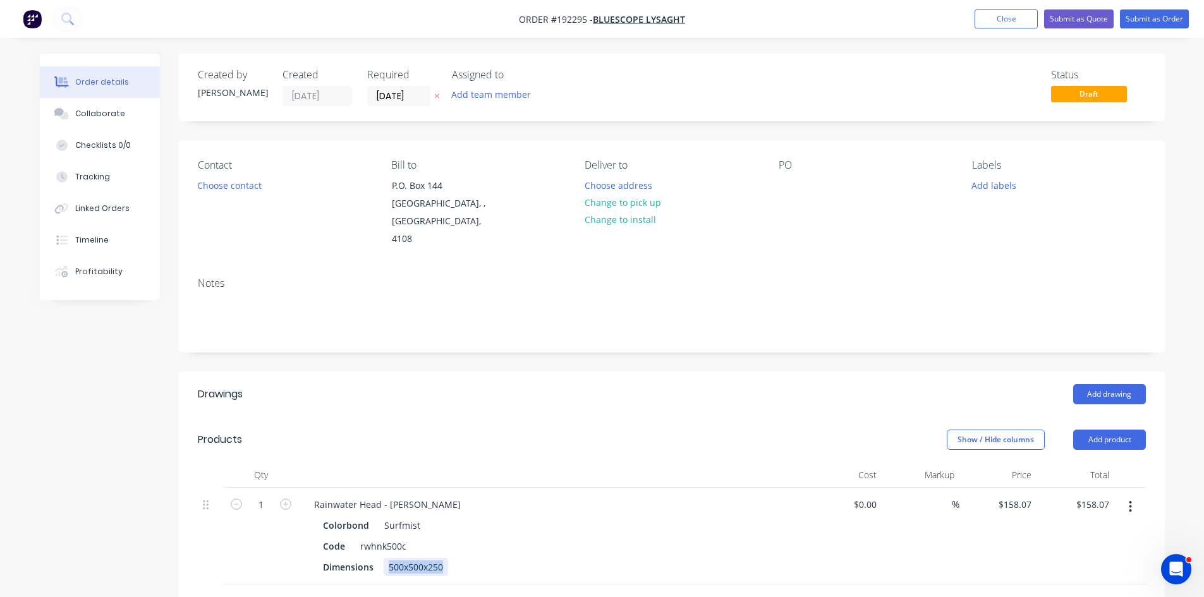
drag, startPoint x: 430, startPoint y: 549, endPoint x: 700, endPoint y: 553, distance: 269.2
click at [644, 558] on div "Dimensions 500x500x250" at bounding box center [549, 567] width 463 height 18
click at [650, 468] on div "Qty Cost Markup Price Total 1 Rainwater Head - Ned Kelly Colorbond Surfmist Cod…" at bounding box center [672, 524] width 948 height 122
click at [286, 499] on icon "button" at bounding box center [285, 504] width 11 height 11
type input "2"
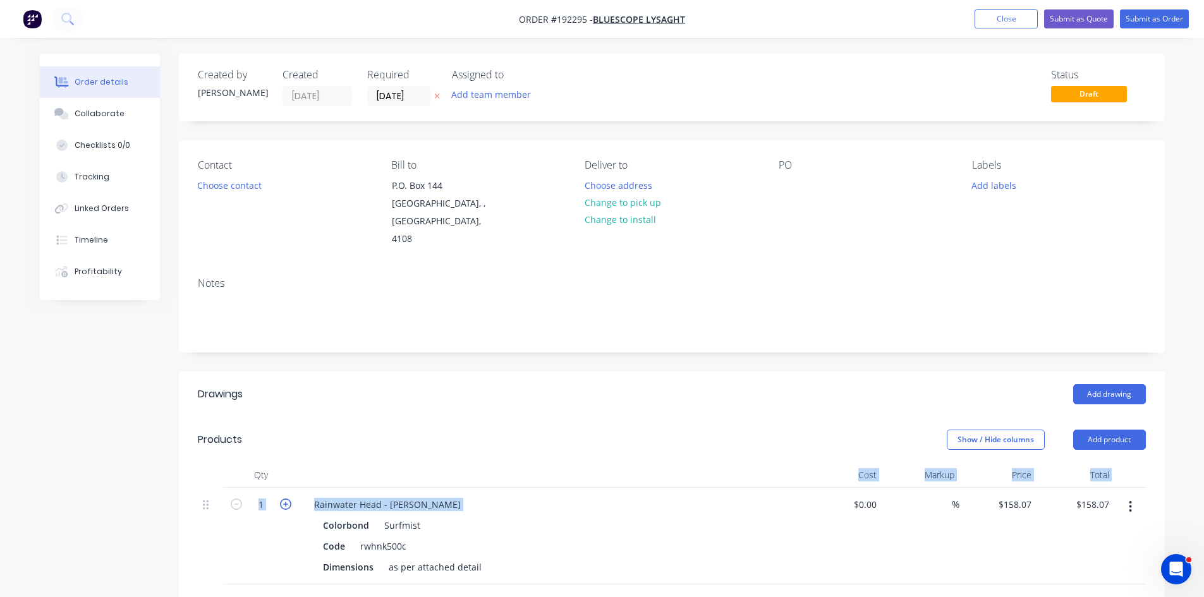
type input "$316.14"
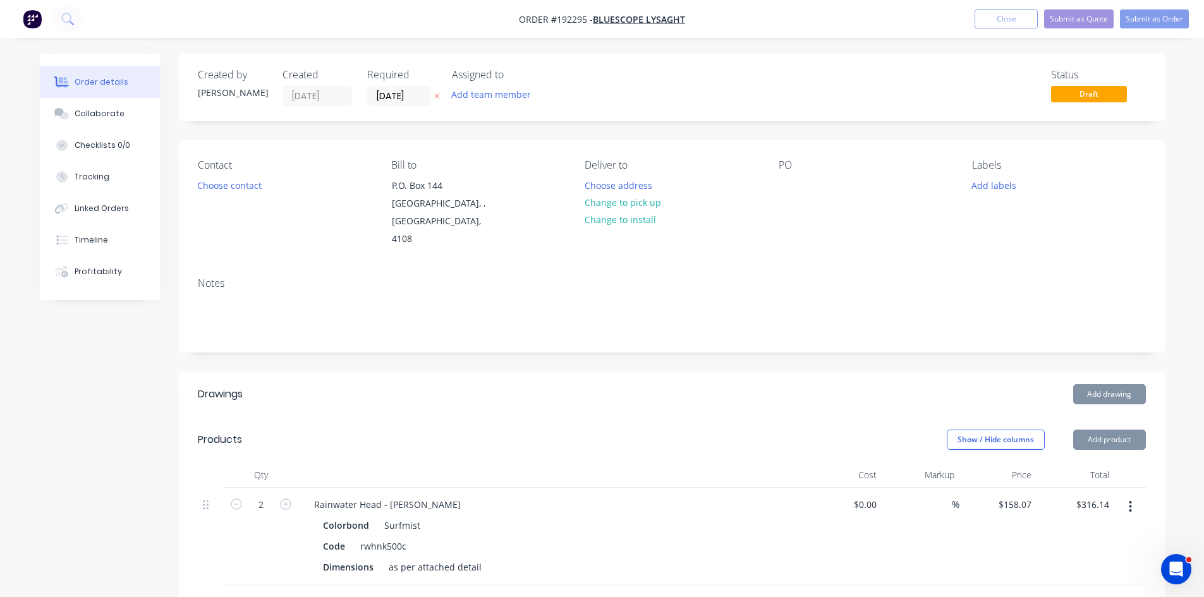
click at [444, 372] on header "Drawings Add drawing" at bounding box center [672, 394] width 986 height 45
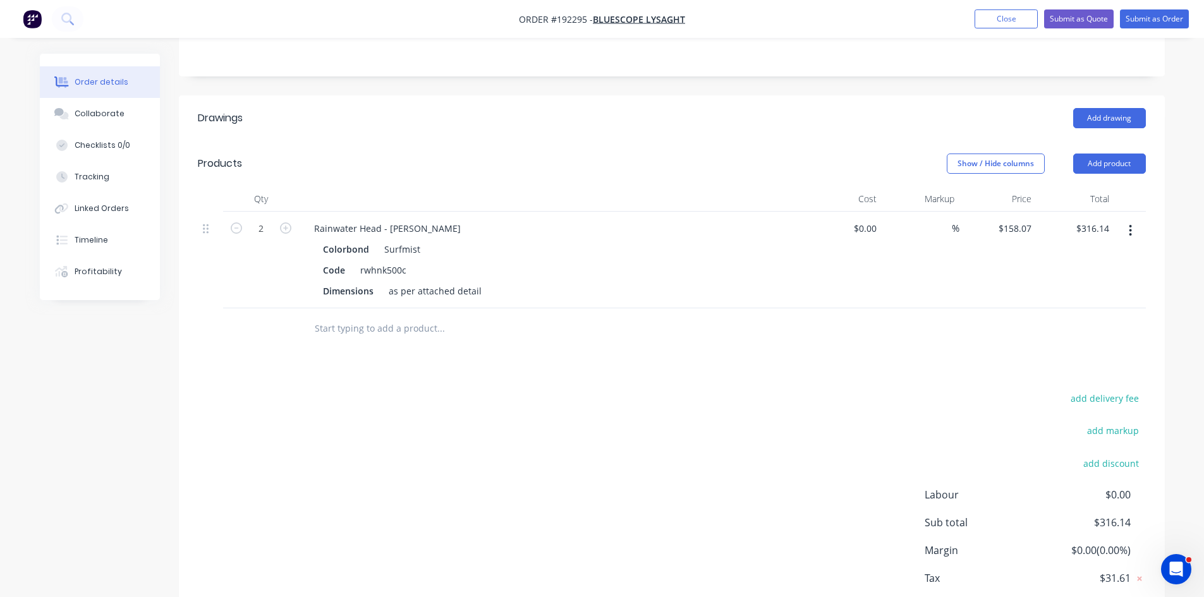
scroll to position [333, 0]
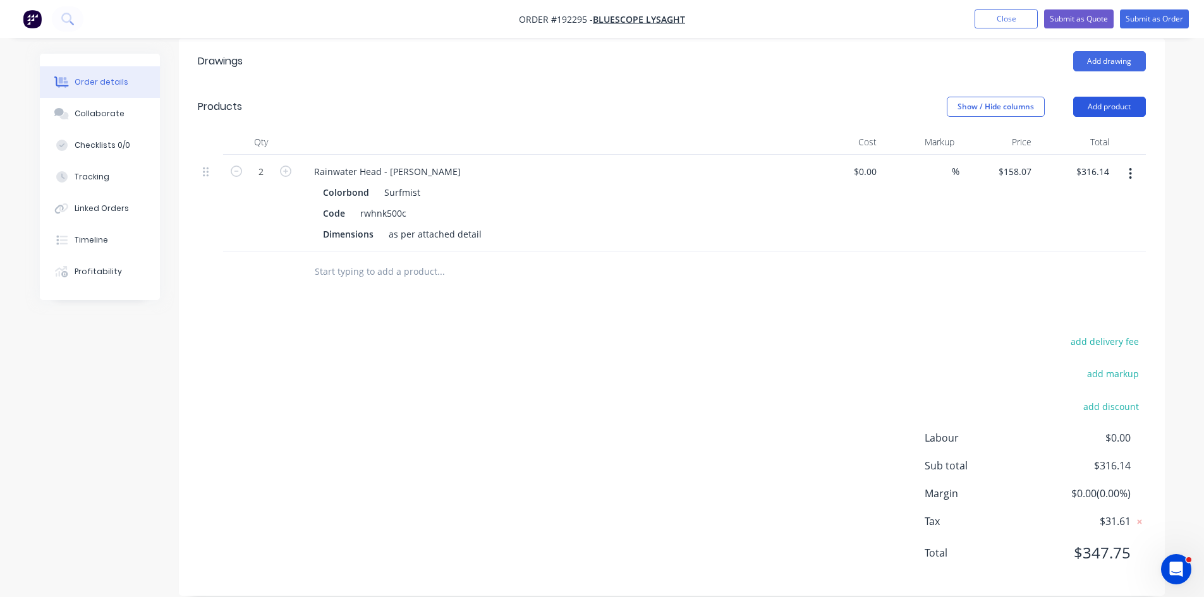
click at [1105, 97] on button "Add product" at bounding box center [1109, 107] width 73 height 20
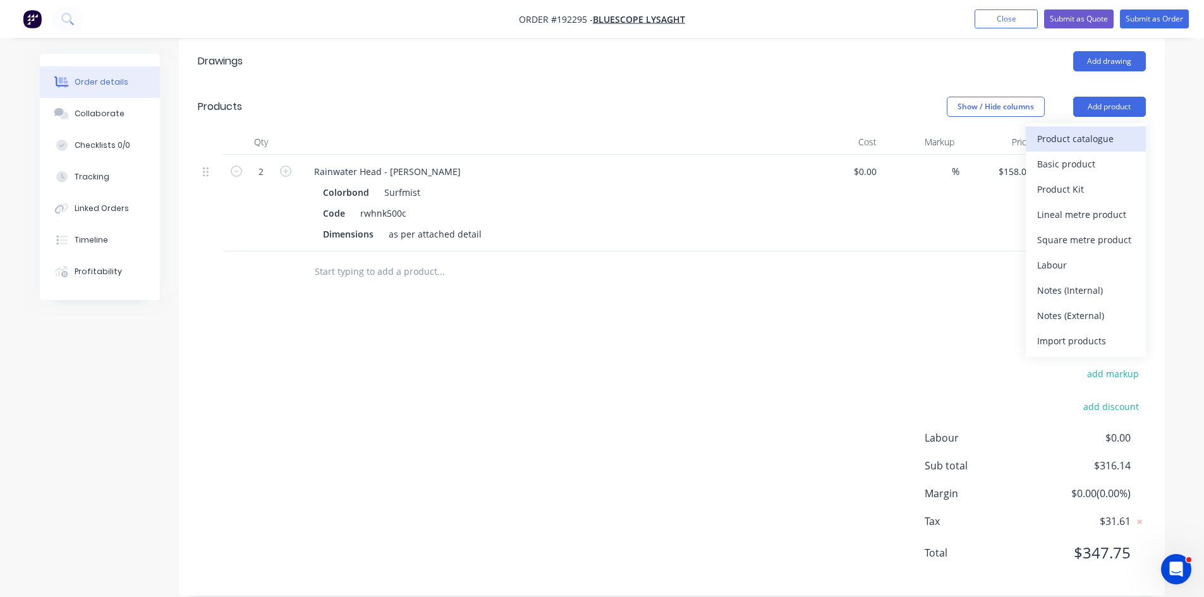
click at [1117, 130] on div "Product catalogue" at bounding box center [1085, 139] width 97 height 18
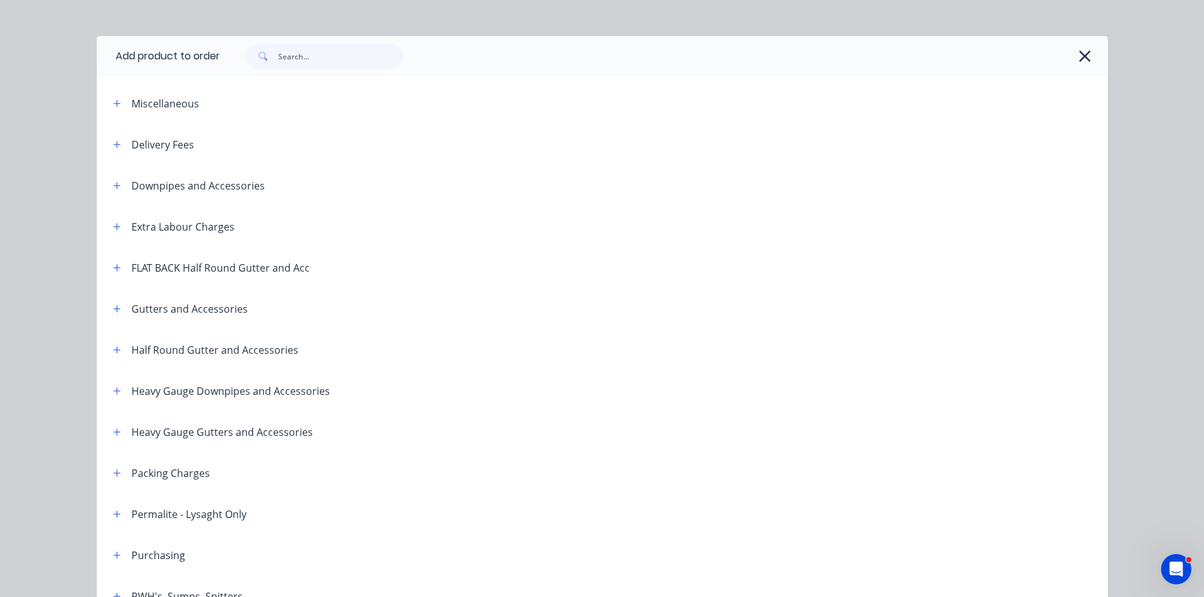
scroll to position [0, 0]
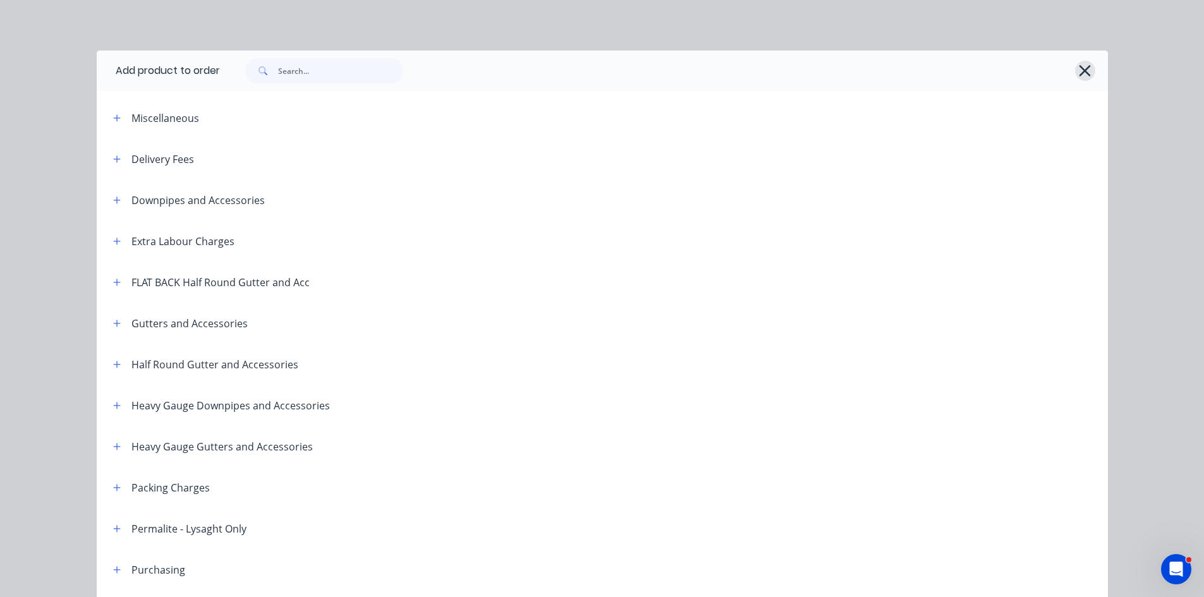
click at [1079, 66] on icon "button" at bounding box center [1084, 71] width 13 height 18
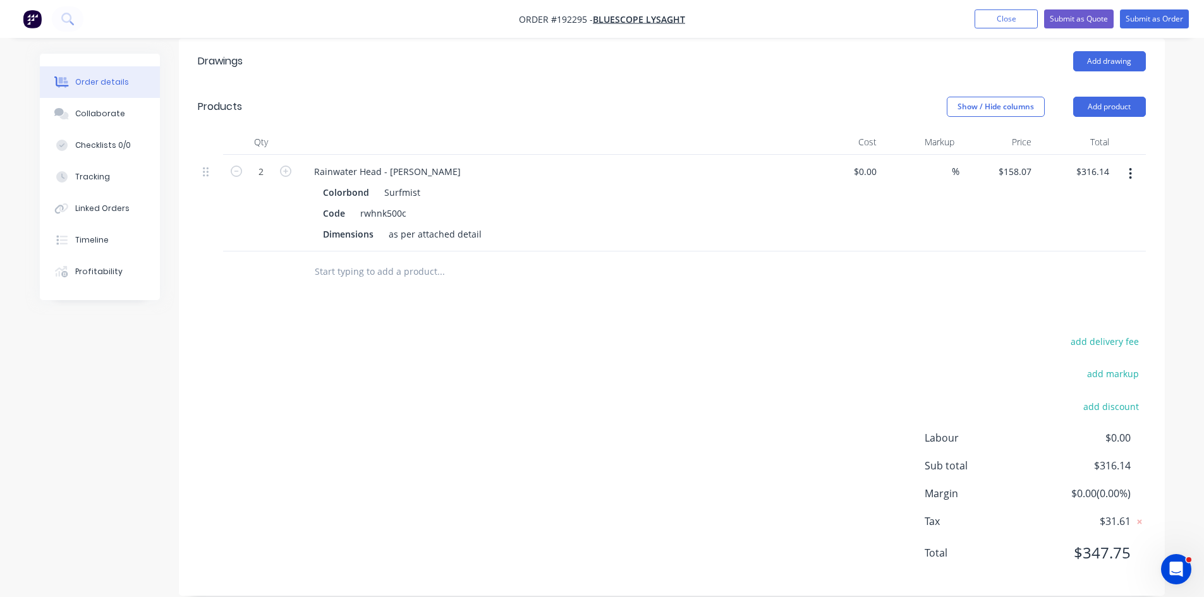
drag, startPoint x: 1110, startPoint y: 93, endPoint x: 1106, endPoint y: 100, distance: 7.9
click at [1110, 97] on button "Add product" at bounding box center [1109, 107] width 73 height 20
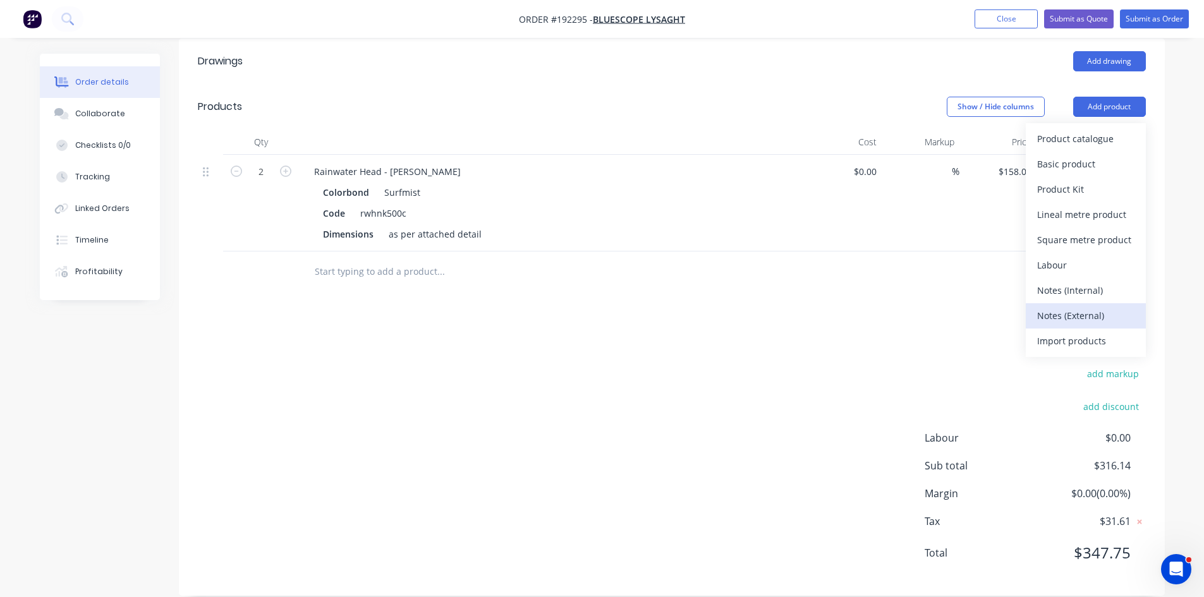
click at [1091, 306] on div "Notes (External)" at bounding box center [1085, 315] width 97 height 18
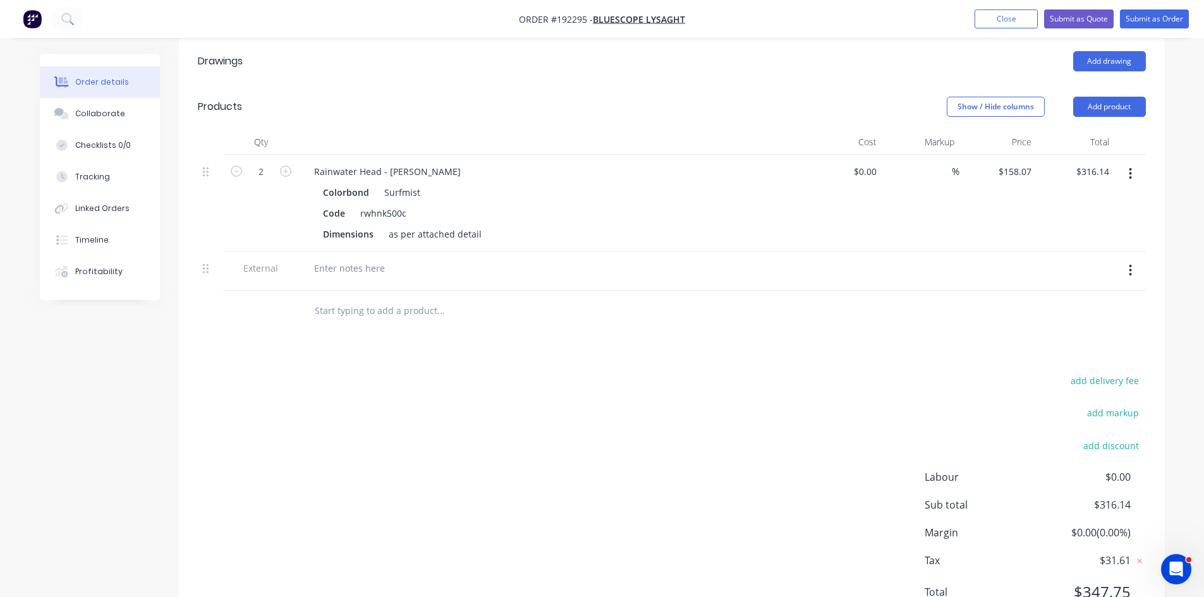
click at [353, 280] on div at bounding box center [551, 281] width 495 height 3
click at [355, 259] on div at bounding box center [349, 268] width 91 height 18
click at [512, 373] on div "add delivery fee add markup add discount Labour $0.00 Sub total $316.14 Margin …" at bounding box center [672, 494] width 948 height 244
click at [1073, 23] on button "Submit as Quote" at bounding box center [1079, 18] width 70 height 19
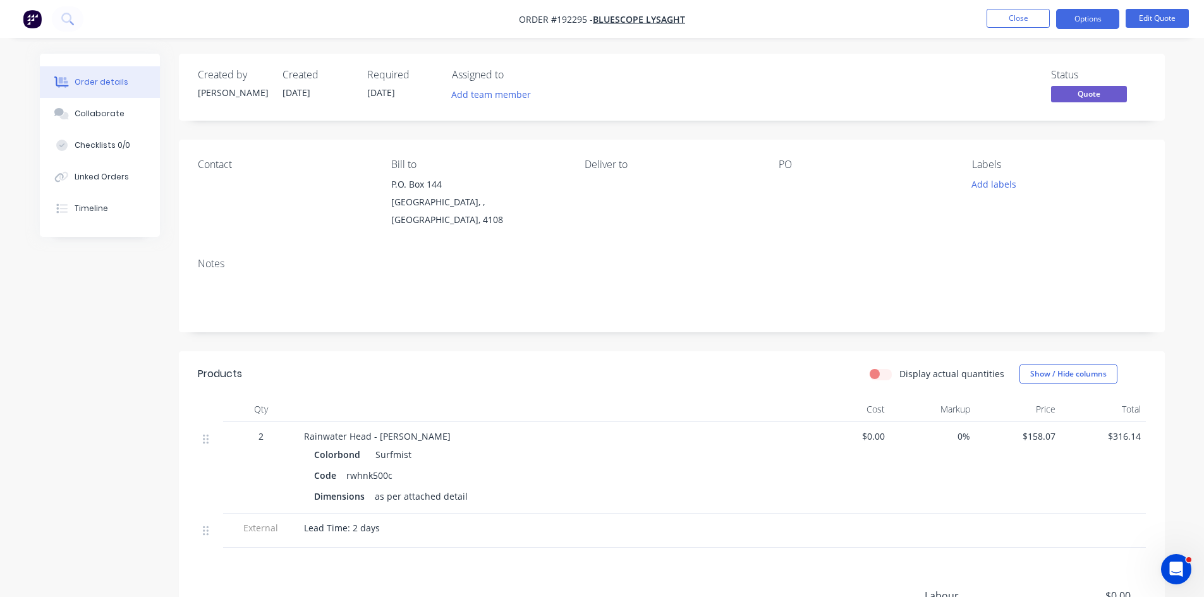
click at [1101, 7] on nav "Order #192295 - Bluescope Lysaght Close Options Edit Quote" at bounding box center [602, 19] width 1204 height 38
click at [1094, 18] on button "Options" at bounding box center [1087, 19] width 63 height 20
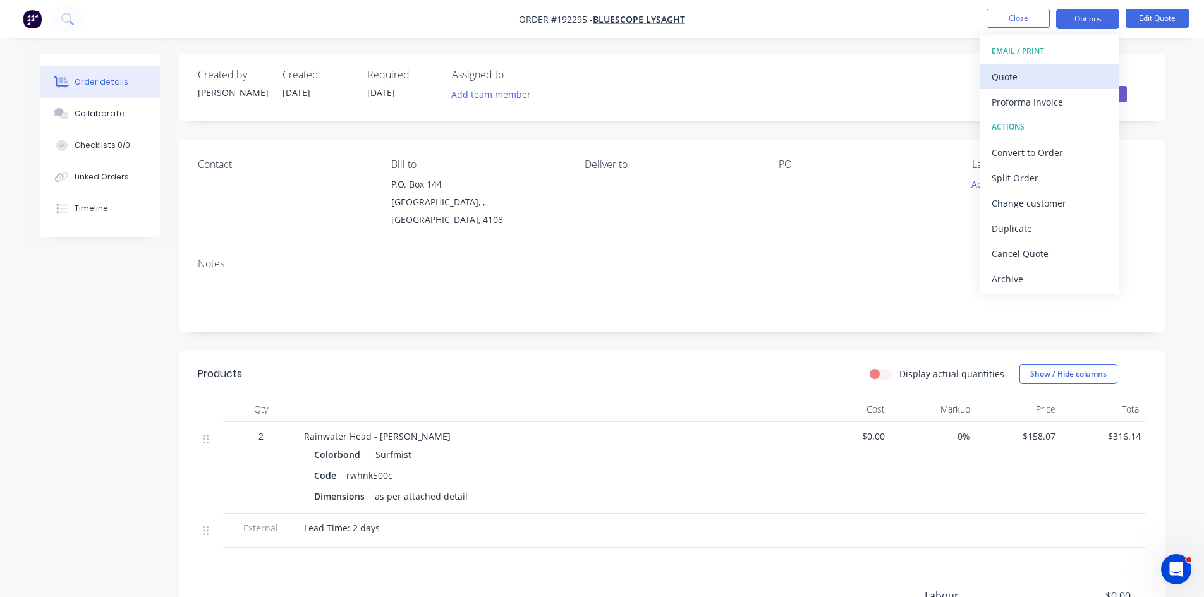
click at [1076, 69] on div "Quote" at bounding box center [1049, 77] width 116 height 18
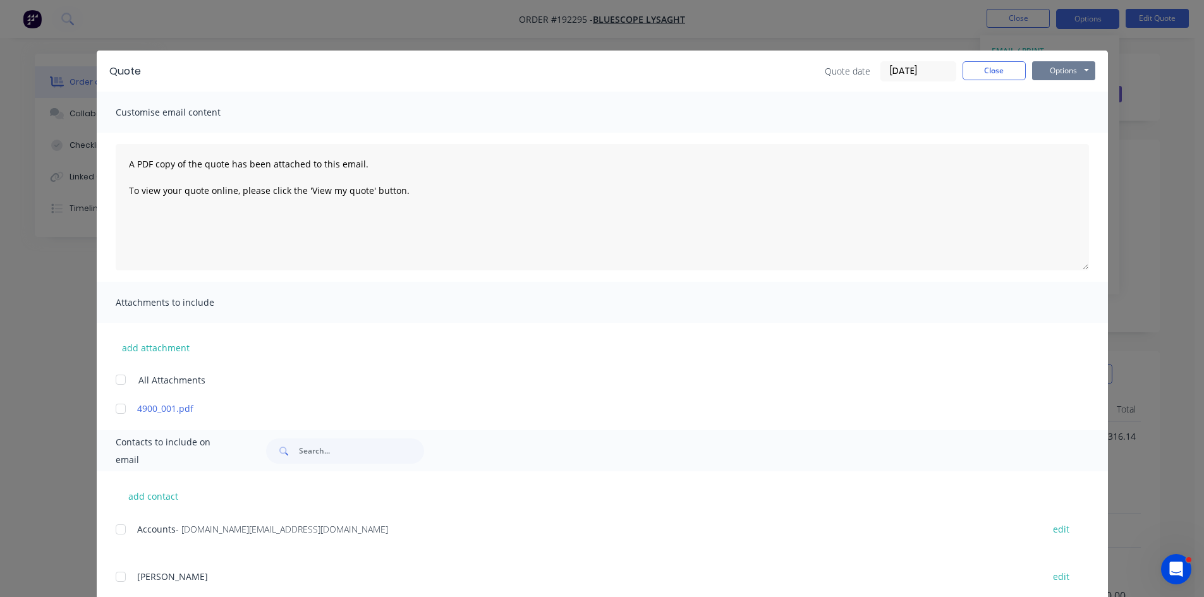
click at [1084, 69] on button "Options" at bounding box center [1063, 70] width 63 height 19
click at [1088, 95] on button "Preview" at bounding box center [1072, 93] width 81 height 21
click at [1003, 72] on button "Close" at bounding box center [993, 70] width 63 height 19
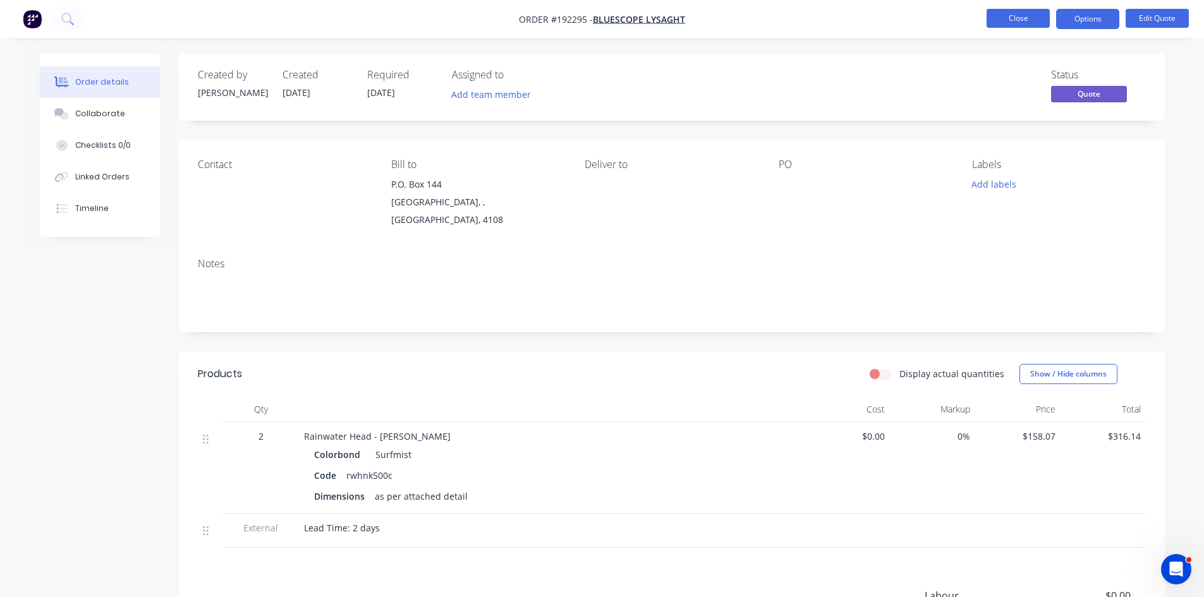
click at [1026, 18] on button "Close" at bounding box center [1017, 18] width 63 height 19
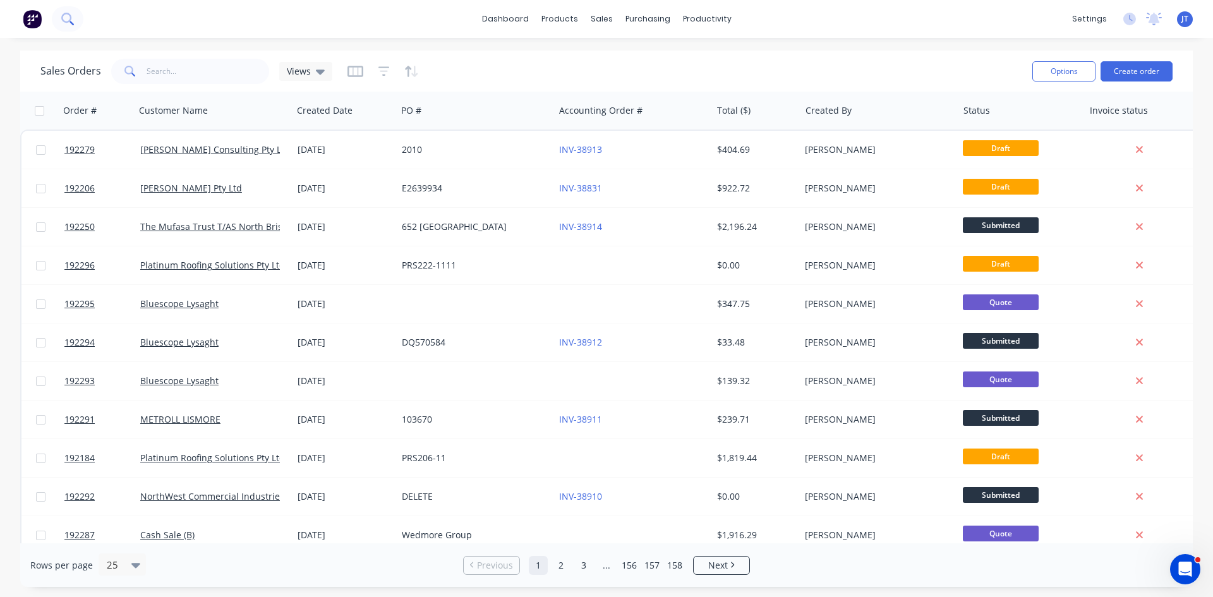
click at [69, 18] on icon at bounding box center [67, 19] width 12 height 12
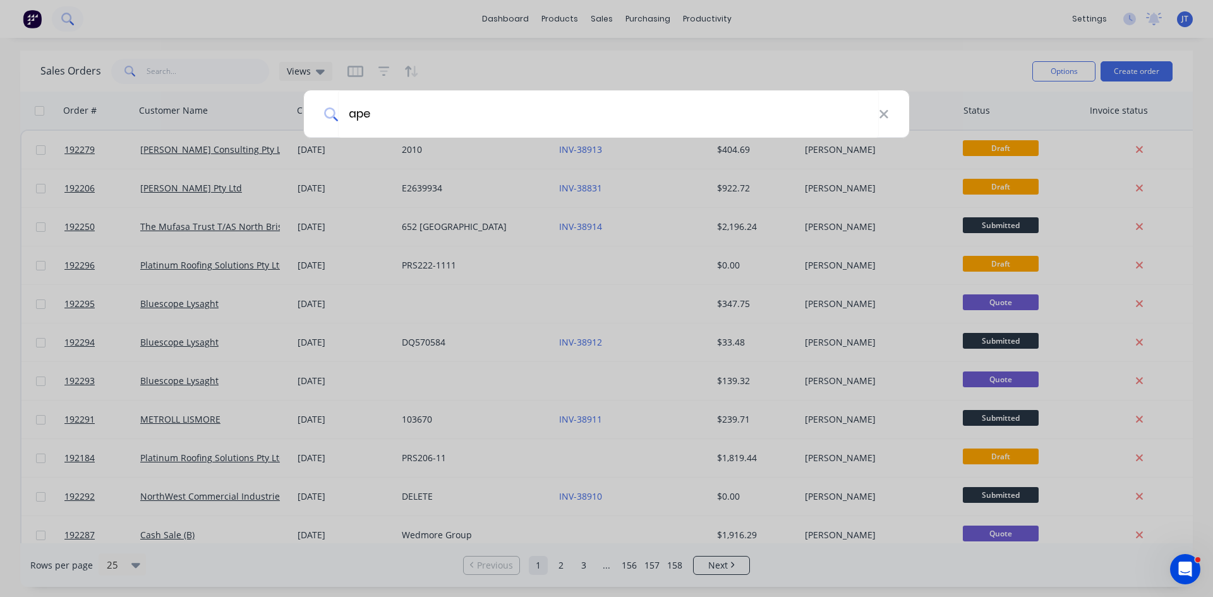
type input "apex"
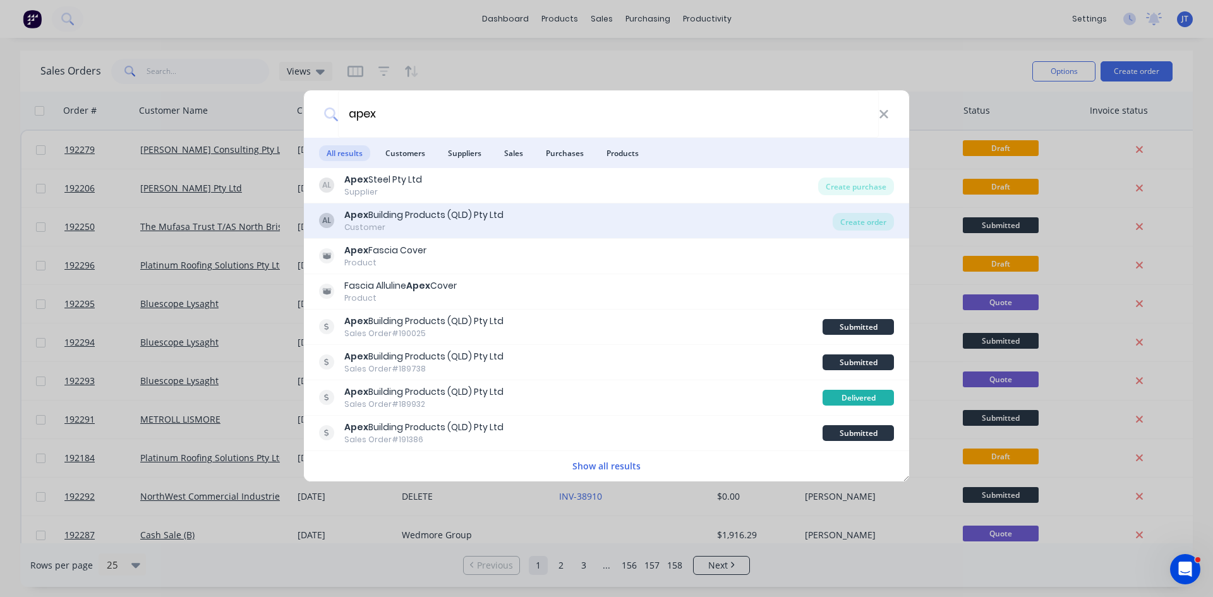
click at [511, 214] on div "AL Apex Building Products (QLD) Pty Ltd Customer" at bounding box center [576, 221] width 514 height 25
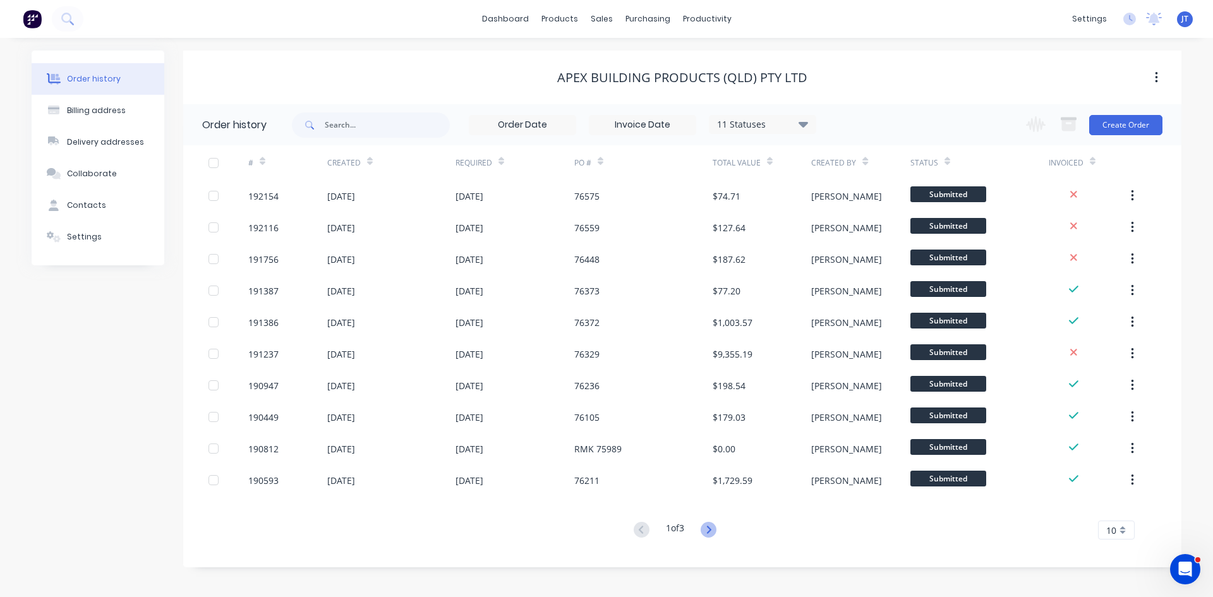
click at [714, 527] on icon at bounding box center [709, 530] width 16 height 16
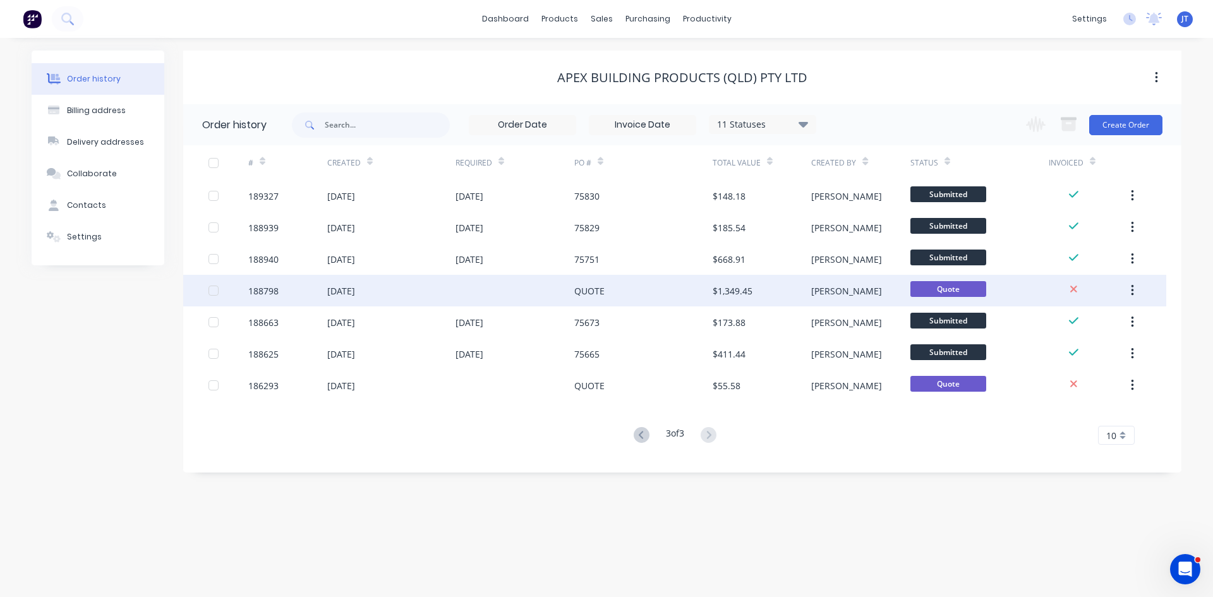
click at [639, 291] on div "QUOTE" at bounding box center [643, 291] width 138 height 32
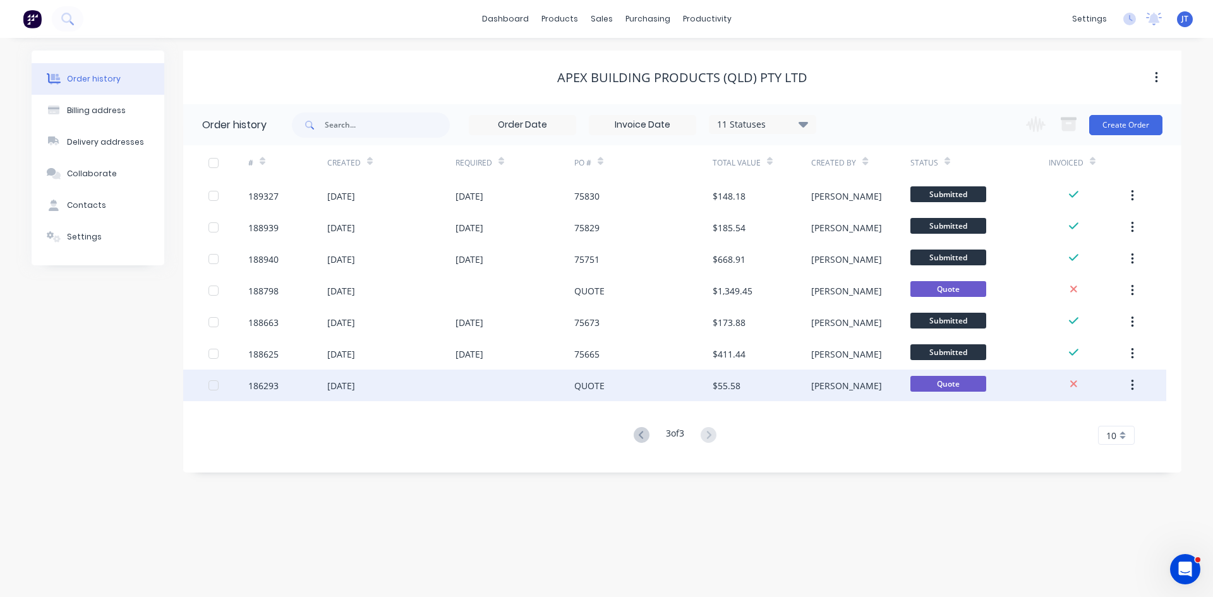
click at [581, 396] on div "QUOTE" at bounding box center [643, 386] width 138 height 32
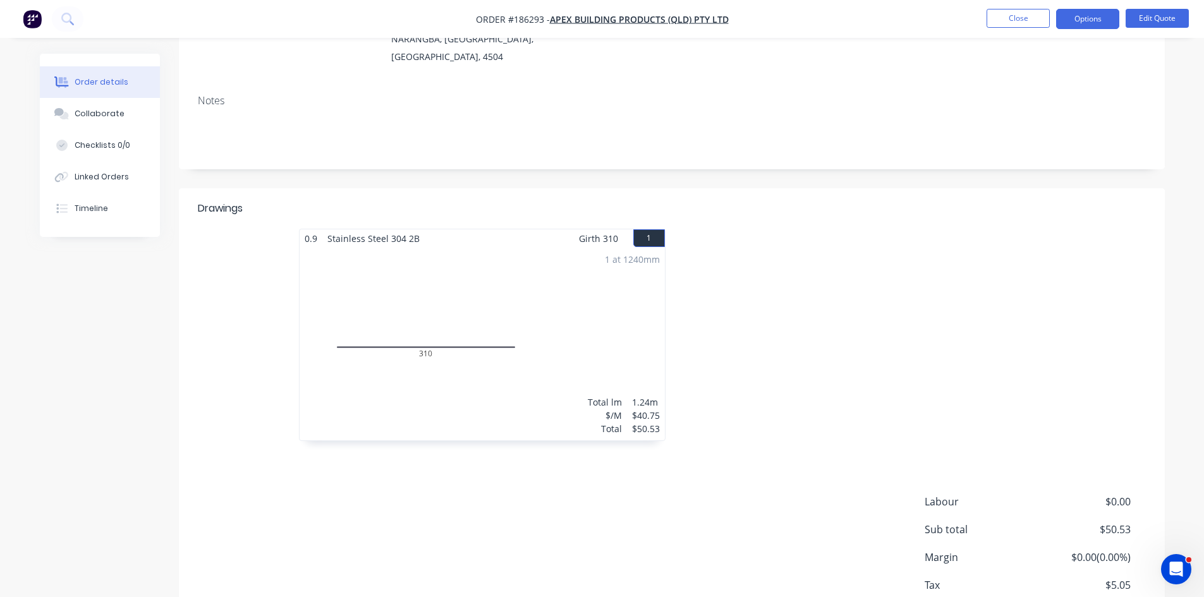
scroll to position [232, 0]
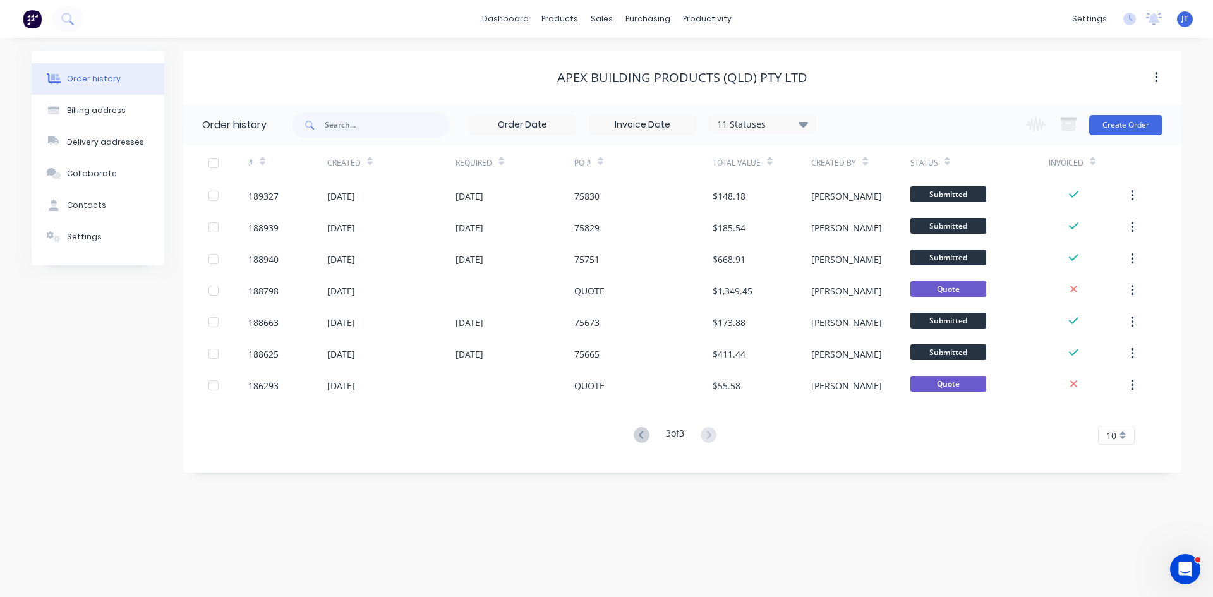
click at [642, 436] on icon at bounding box center [642, 435] width 16 height 16
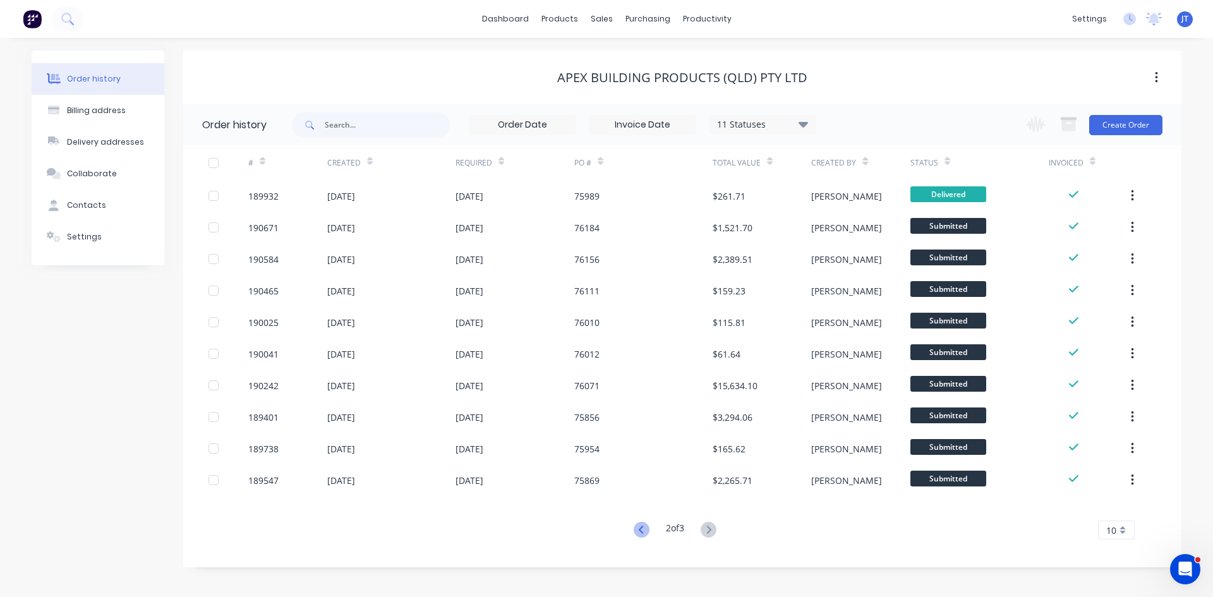
click at [643, 534] on icon at bounding box center [642, 530] width 16 height 16
click at [742, 126] on div "11 Statuses" at bounding box center [763, 125] width 106 height 14
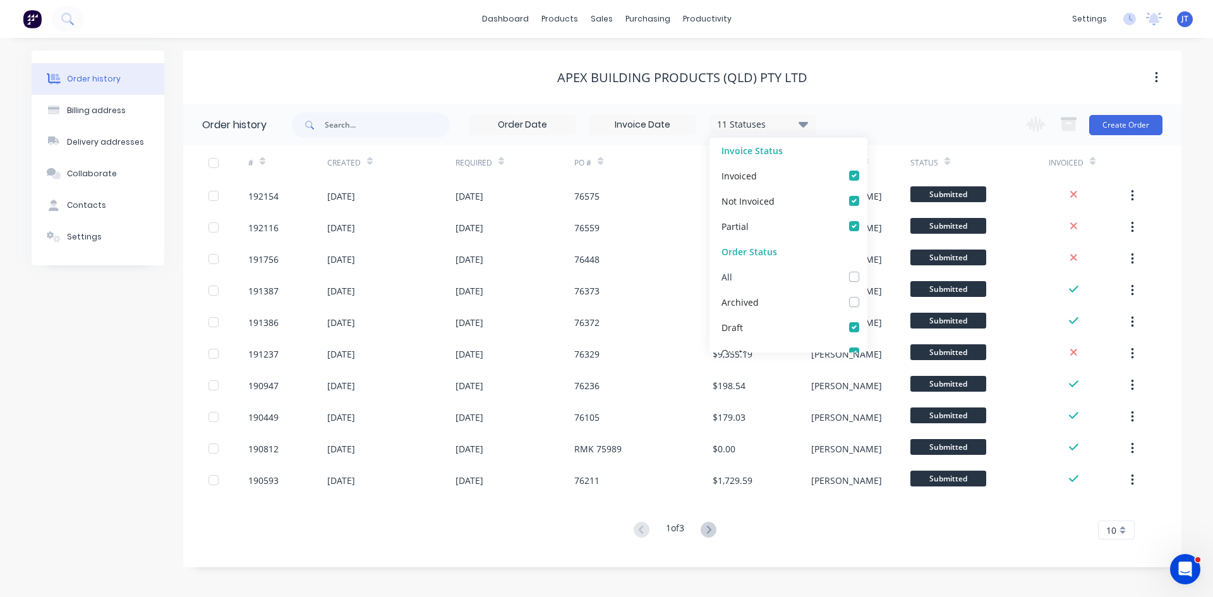
click at [867, 270] on label at bounding box center [867, 270] width 0 height 0
click at [867, 278] on input "checkbox" at bounding box center [872, 276] width 10 height 12
checkbox input "true"
click at [922, 102] on div "Apex Building Products (QLD) Pty Ltd" at bounding box center [682, 78] width 998 height 54
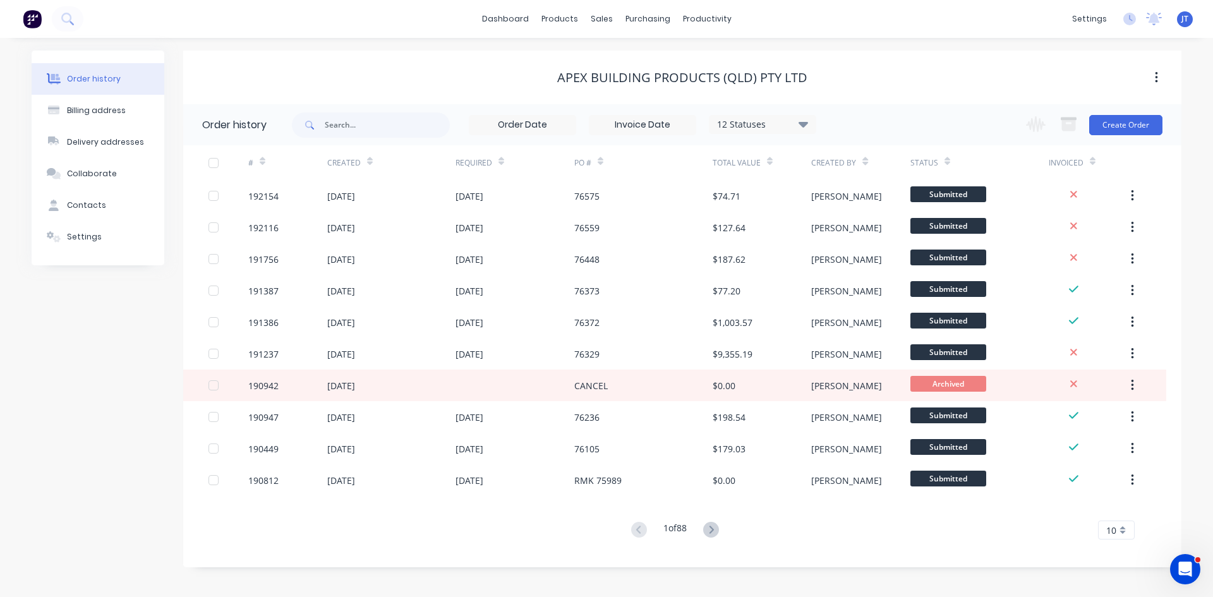
click at [717, 519] on div "# Created Required PO # Total Value Created By Status Invoiced 192154 09 Sep 20…" at bounding box center [674, 342] width 983 height 394
click at [717, 526] on icon at bounding box center [711, 530] width 16 height 16
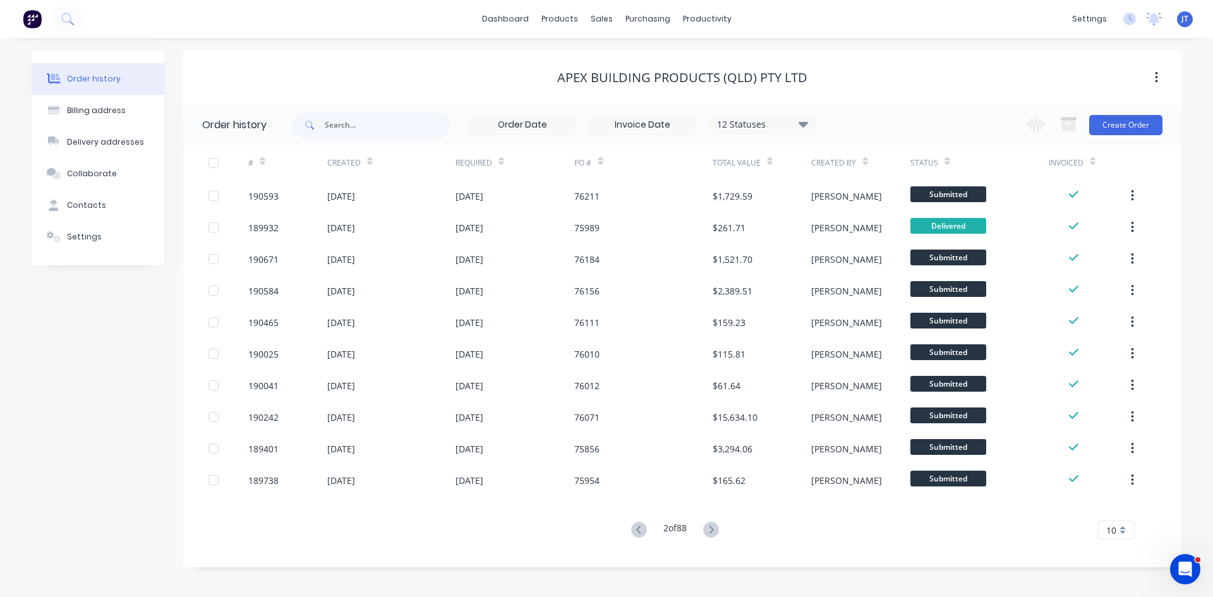
click at [646, 532] on button at bounding box center [638, 530] width 23 height 18
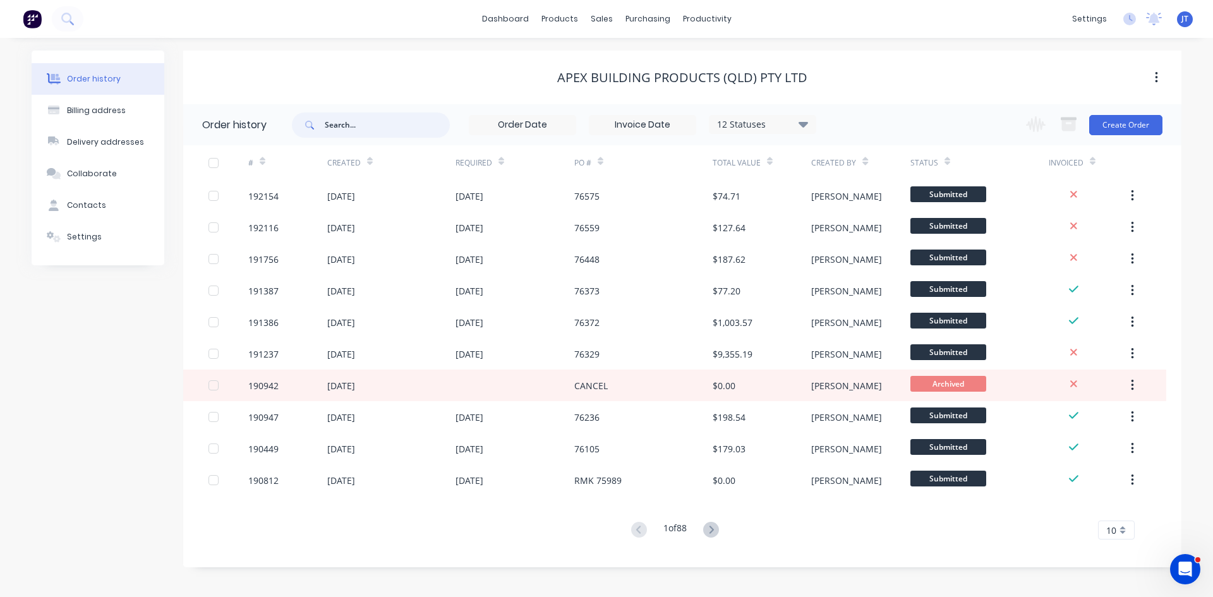
click at [379, 119] on input "text" at bounding box center [387, 124] width 125 height 25
type input "191237"
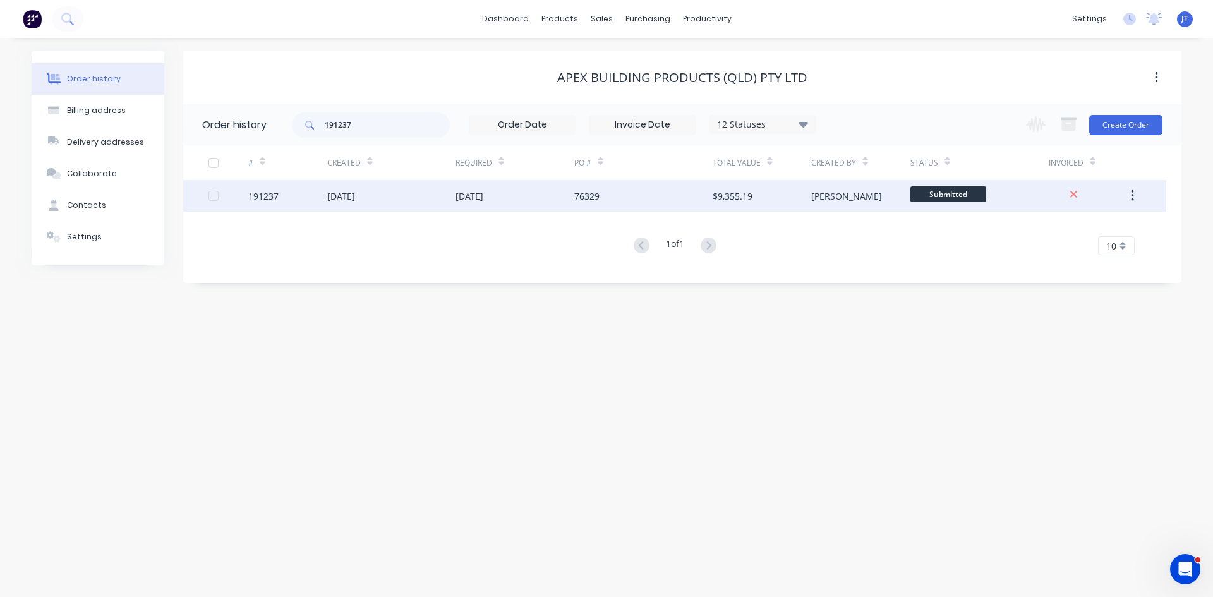
click at [540, 204] on div "[DATE]" at bounding box center [515, 196] width 119 height 32
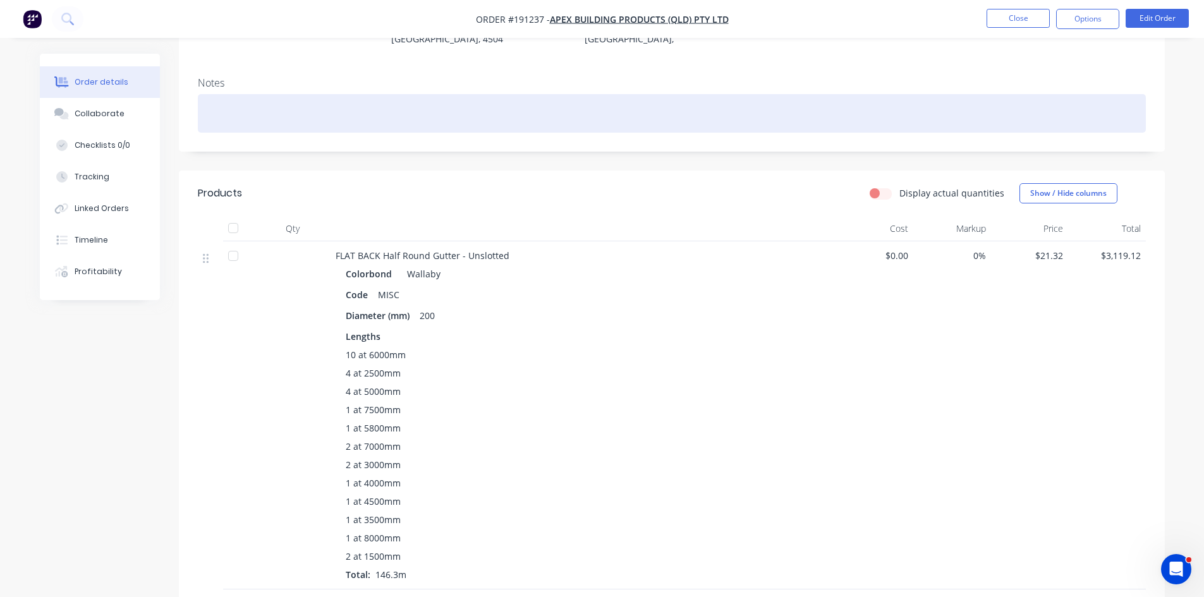
scroll to position [210, 0]
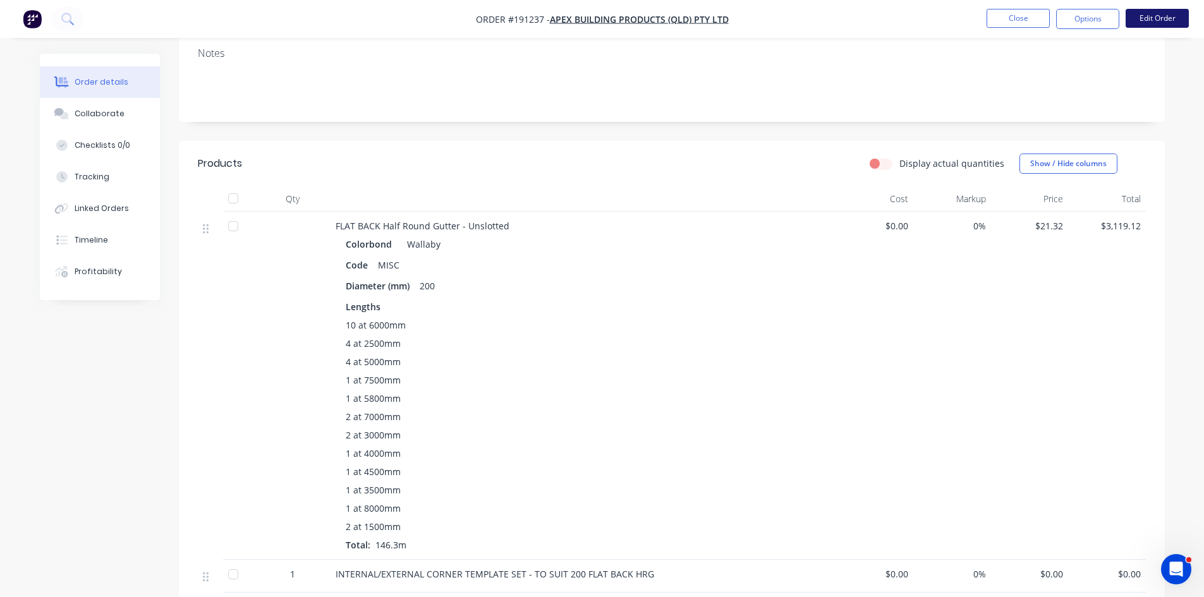
click at [1143, 18] on button "Edit Order" at bounding box center [1156, 18] width 63 height 19
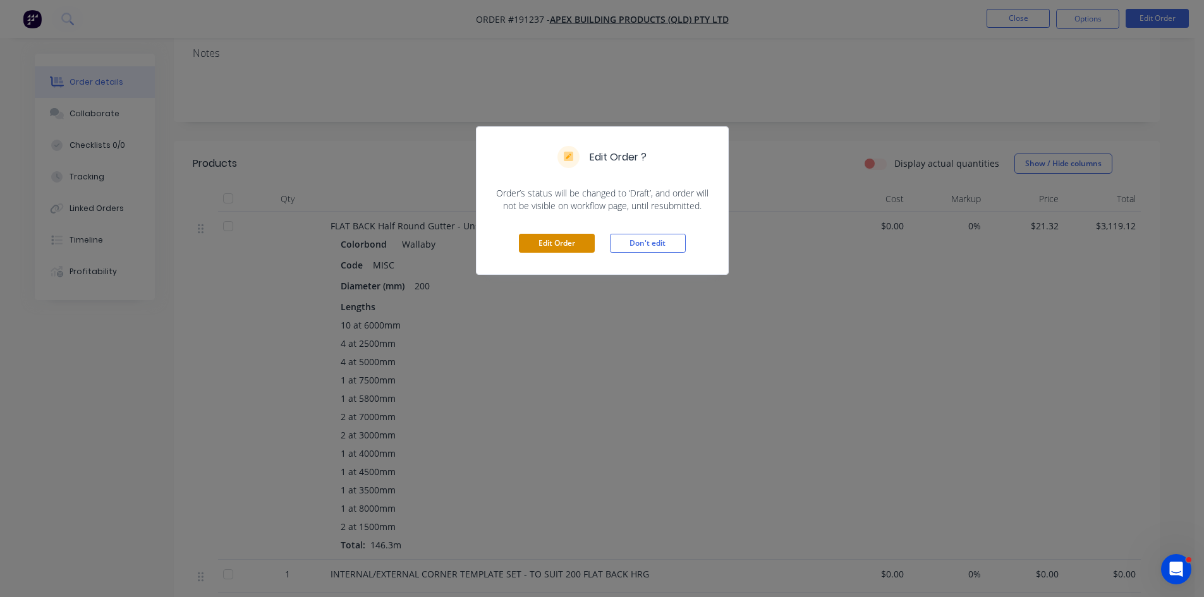
click at [549, 239] on button "Edit Order" at bounding box center [557, 243] width 76 height 19
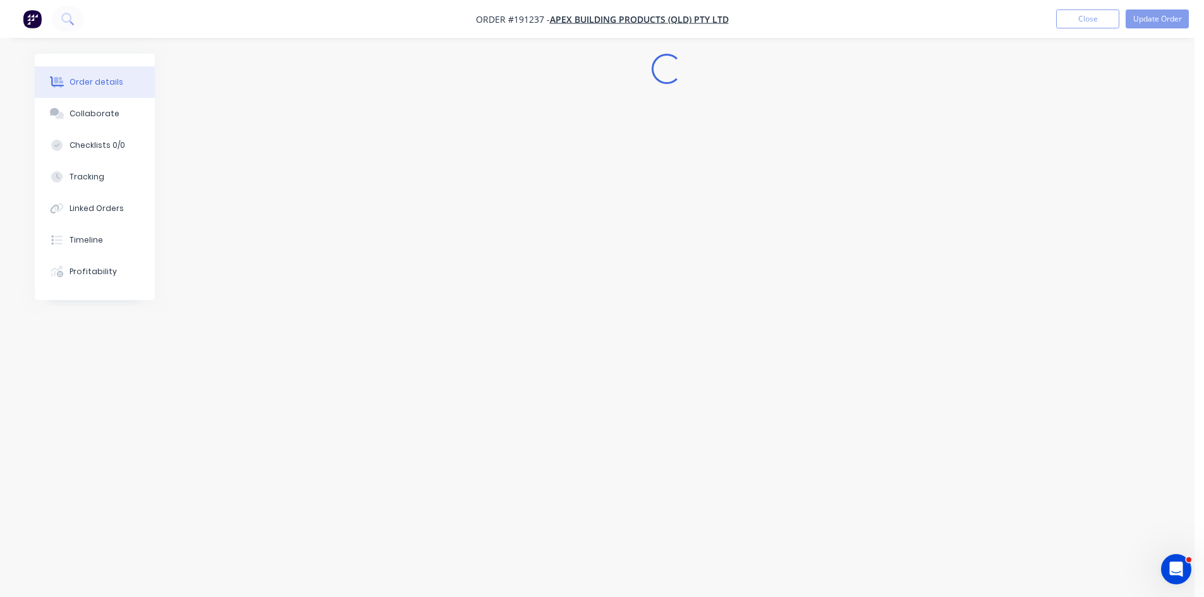
scroll to position [0, 0]
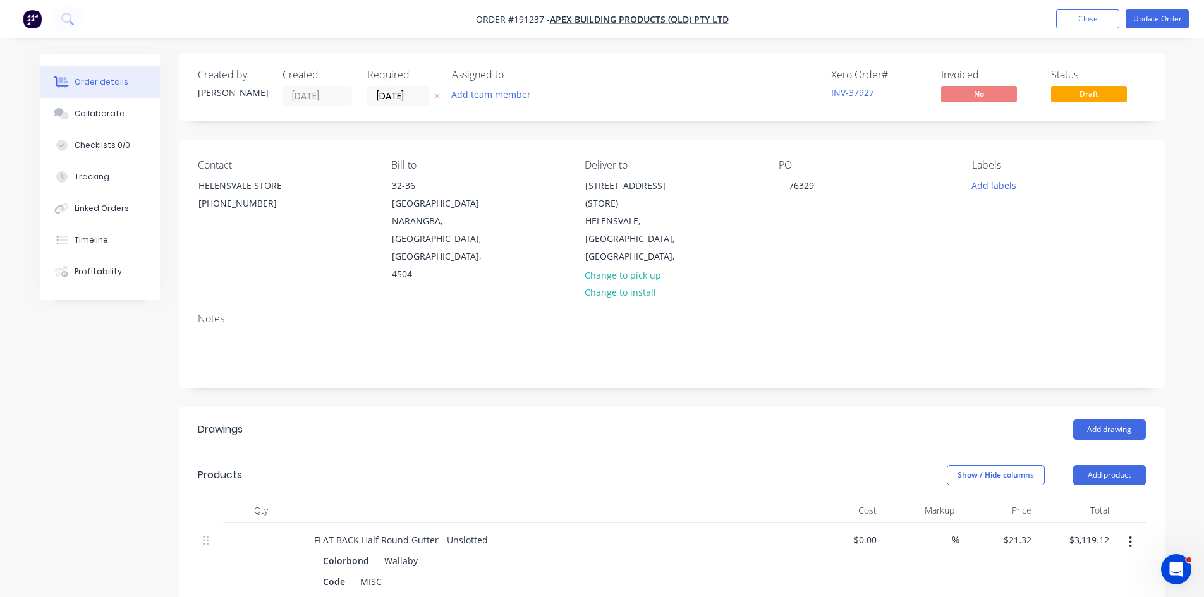
click at [1106, 452] on header "Products Show / Hide columns Add product" at bounding box center [672, 474] width 986 height 45
click at [1092, 465] on button "Add product" at bounding box center [1109, 475] width 73 height 20
click at [1077, 498] on div "Product catalogue" at bounding box center [1085, 507] width 97 height 18
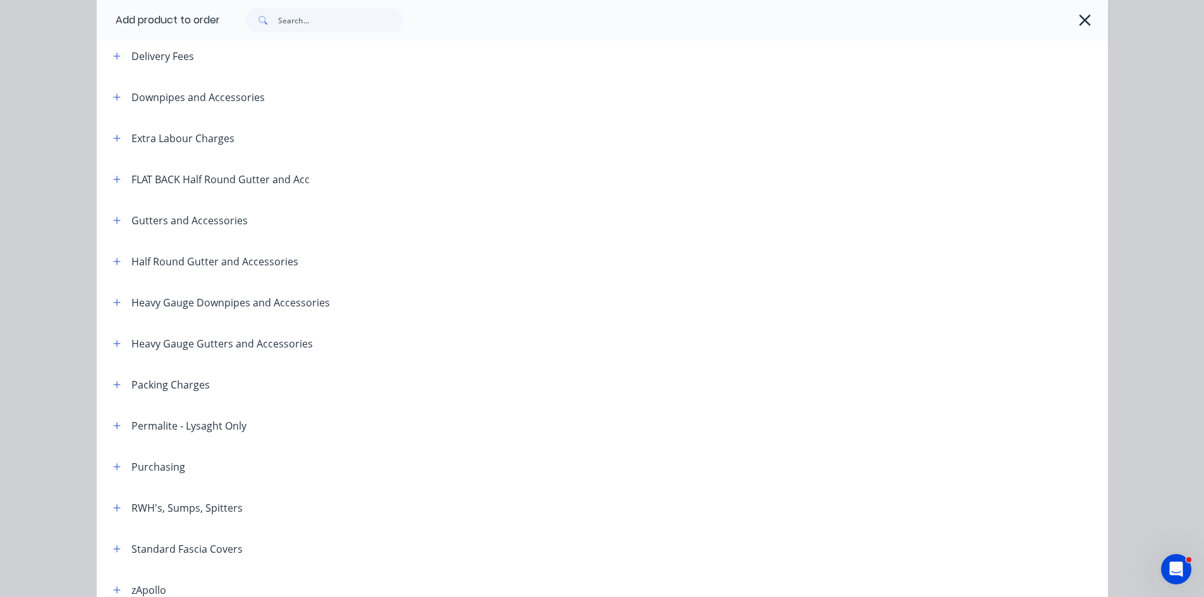
scroll to position [210, 0]
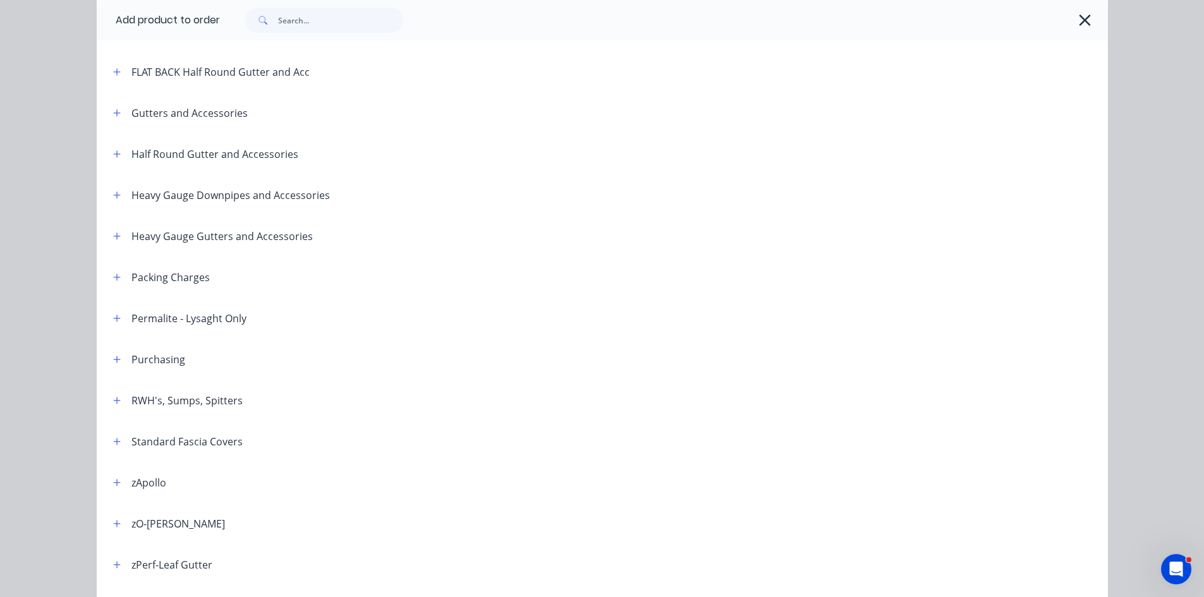
click at [116, 73] on button "button" at bounding box center [117, 72] width 16 height 16
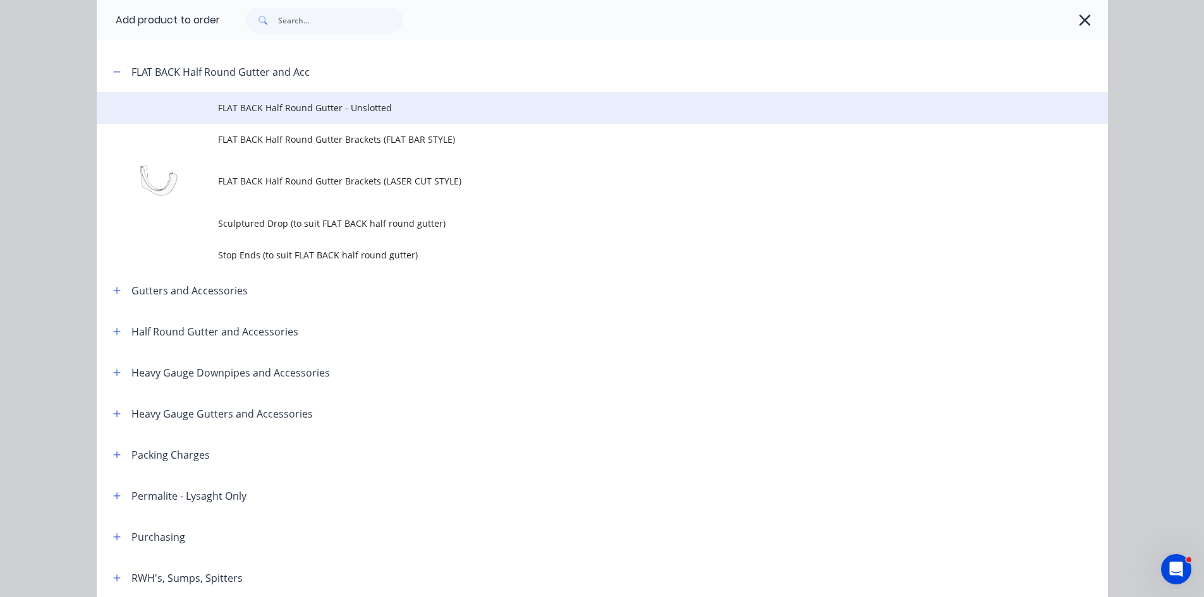
click at [387, 111] on span "FLAT BACK Half Round Gutter - Unslotted" at bounding box center [574, 107] width 712 height 13
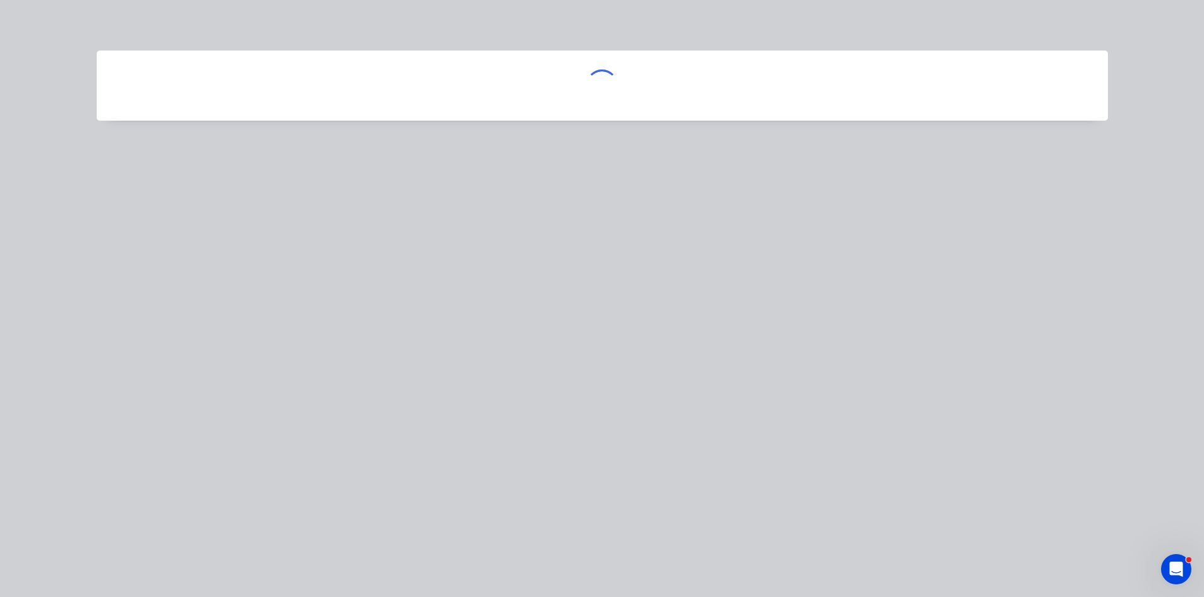
scroll to position [0, 0]
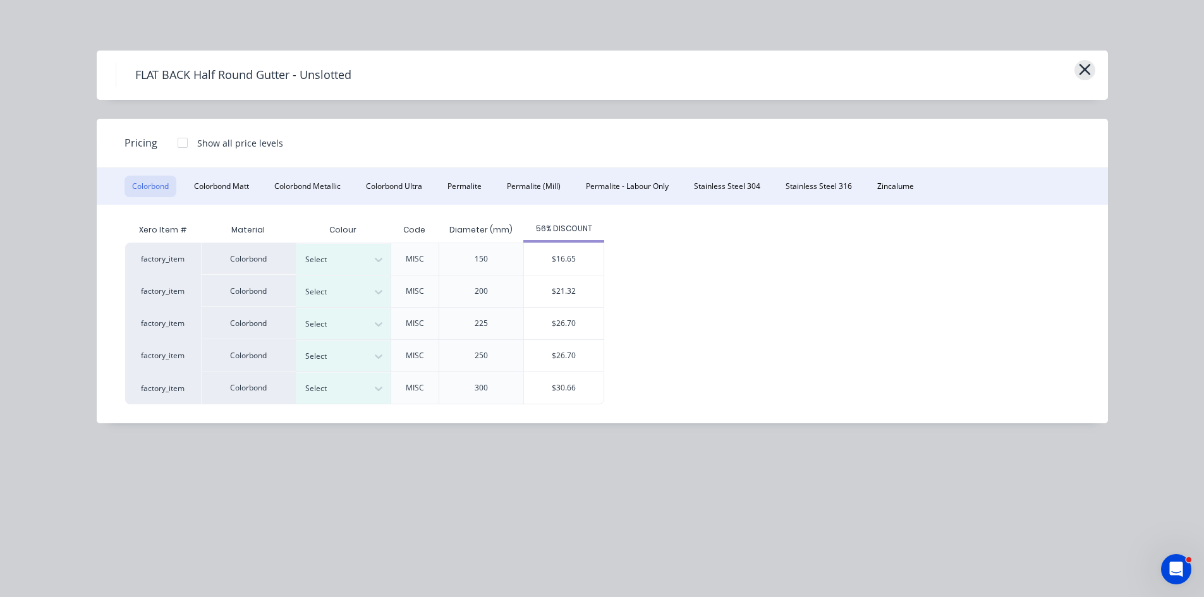
click at [1083, 73] on icon "button" at bounding box center [1084, 70] width 13 height 18
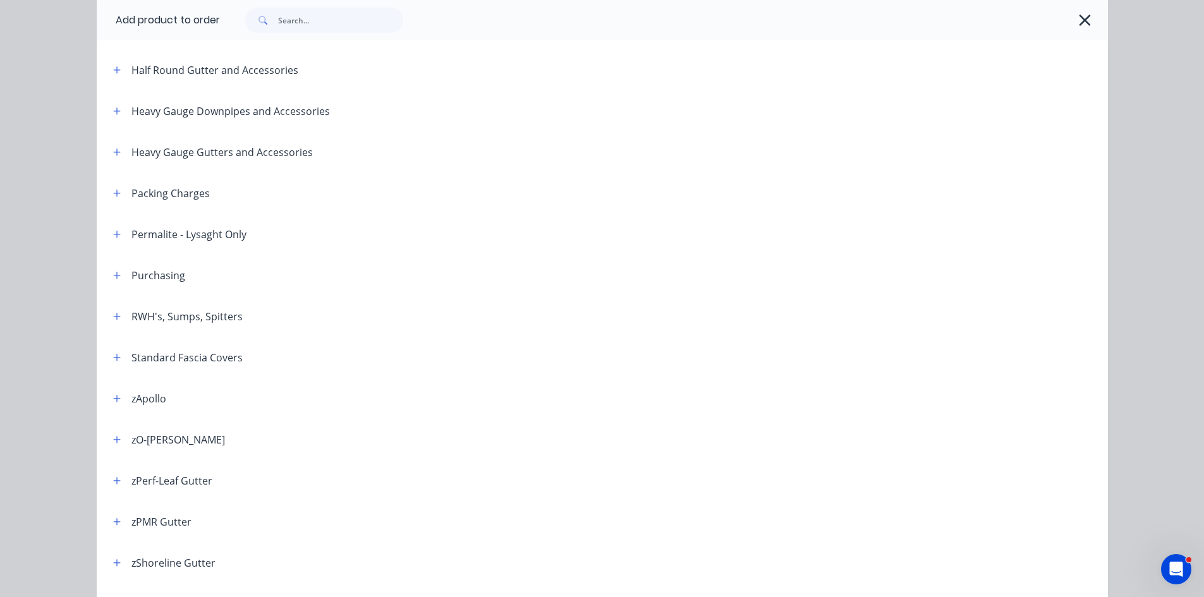
scroll to position [51, 0]
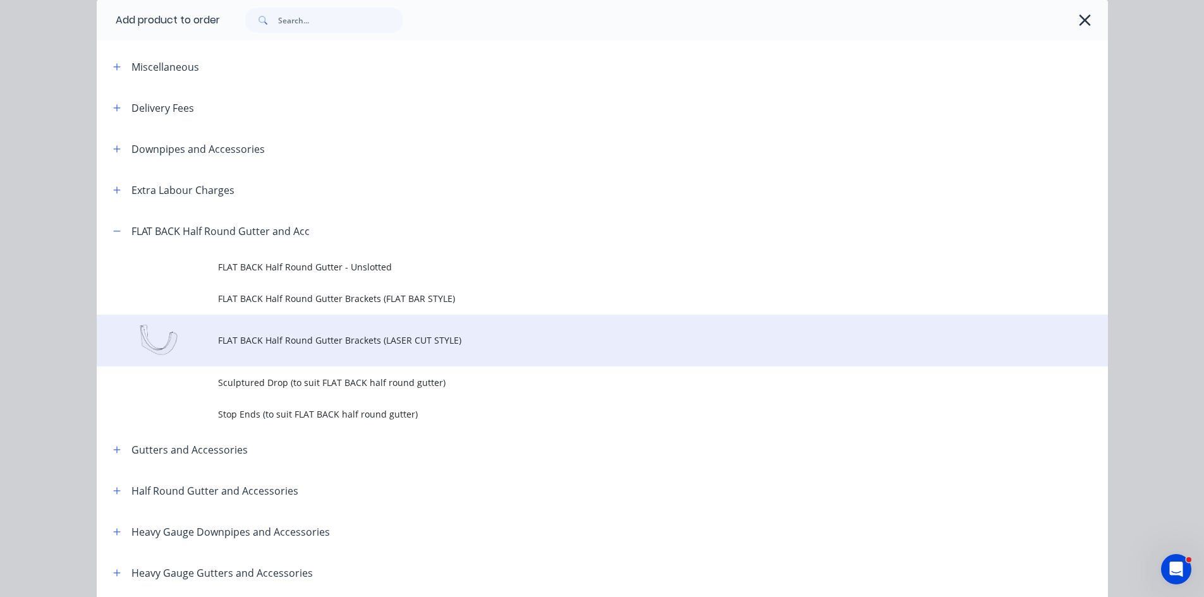
click at [420, 345] on span "FLAT BACK Half Round Gutter Brackets (LASER CUT STYLE)" at bounding box center [574, 340] width 712 height 13
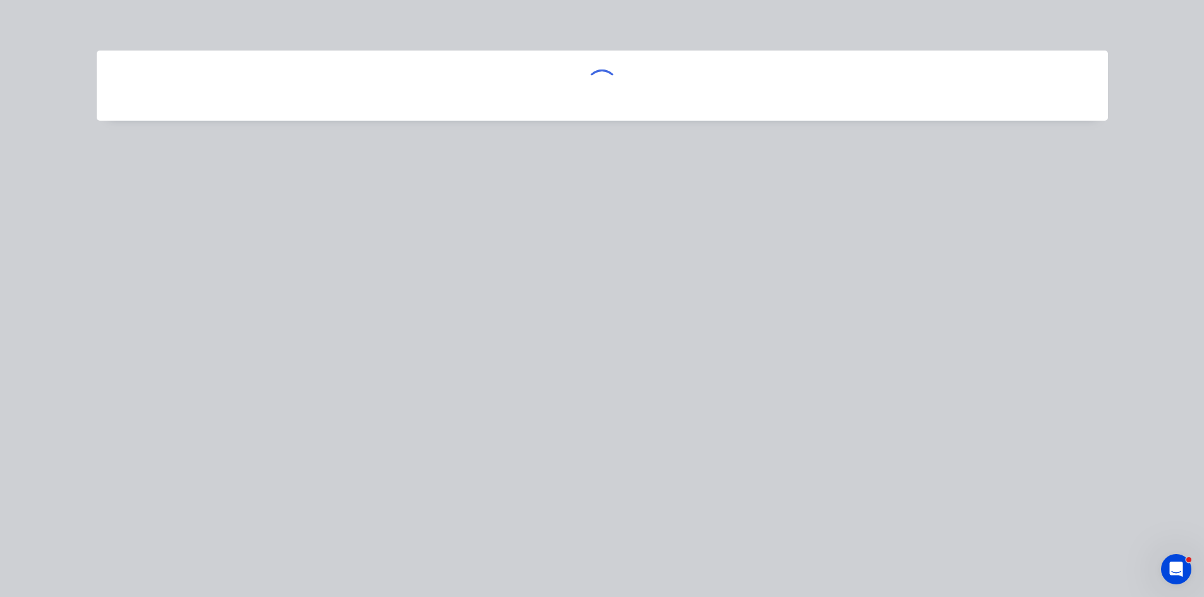
scroll to position [0, 0]
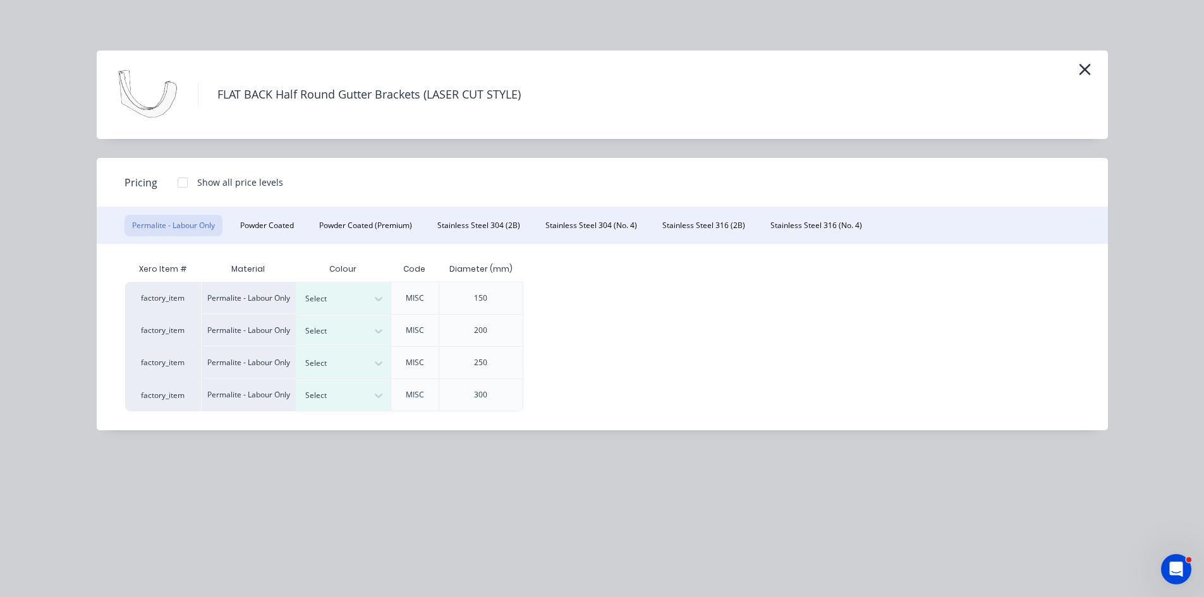
click at [1084, 58] on div "FLAT BACK Half Round Gutter Brackets (LASER CUT STYLE)" at bounding box center [602, 95] width 1011 height 88
click at [1095, 74] on div "FLAT BACK Half Round Gutter Brackets (LASER CUT STYLE)" at bounding box center [602, 95] width 1011 height 88
click at [1091, 73] on icon "button" at bounding box center [1084, 70] width 13 height 18
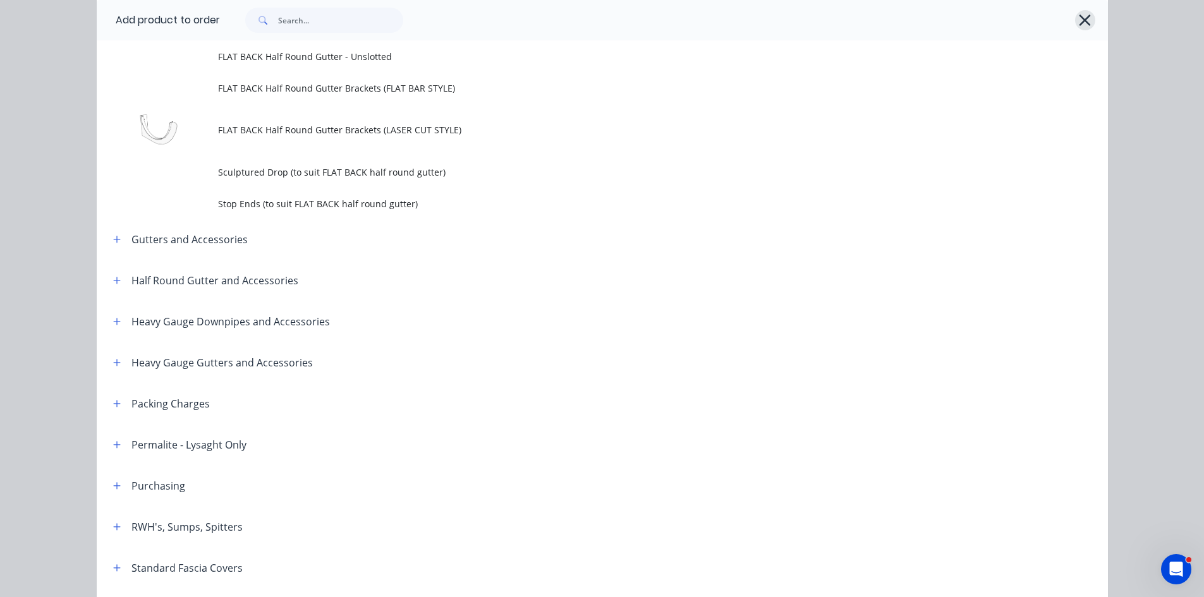
click at [1080, 24] on icon "button" at bounding box center [1084, 20] width 13 height 18
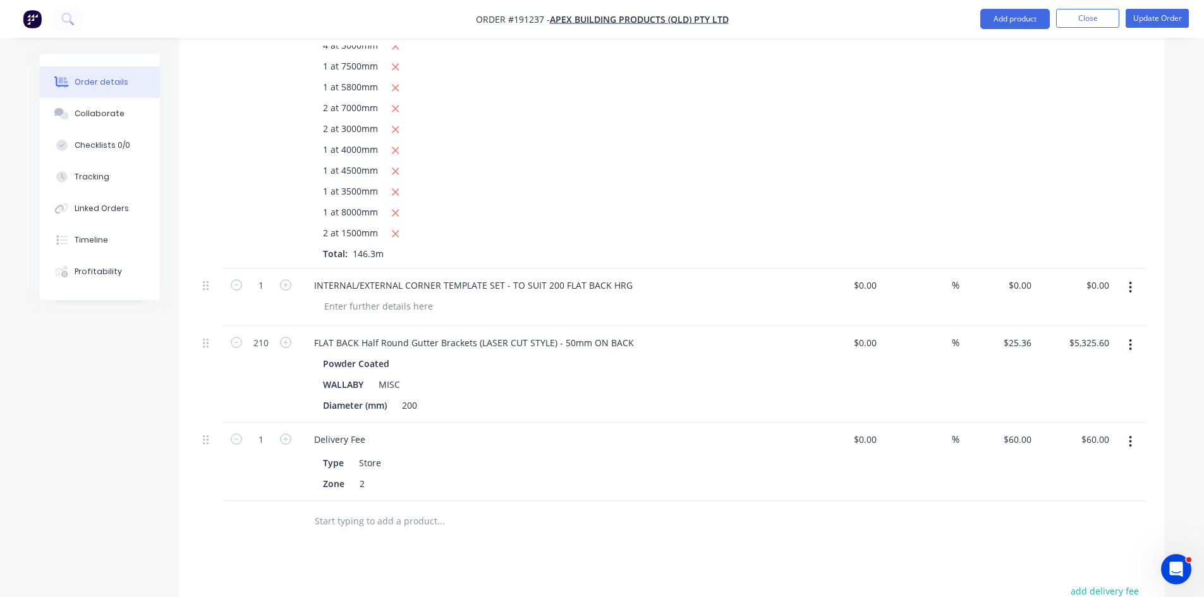
scroll to position [632, 0]
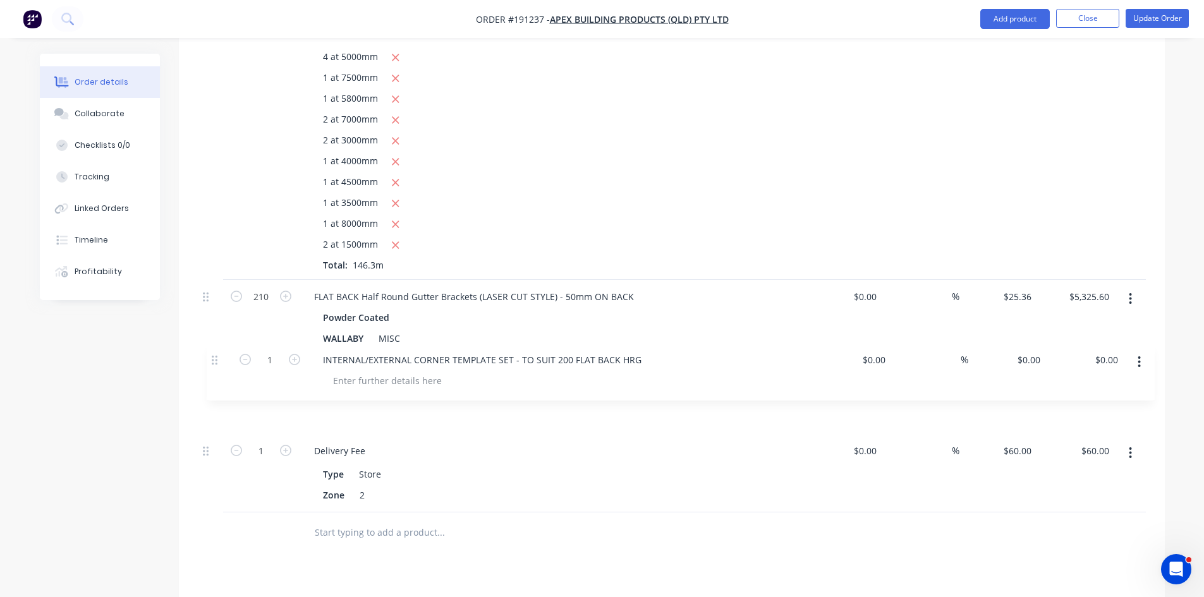
drag, startPoint x: 207, startPoint y: 262, endPoint x: 210, endPoint y: 367, distance: 104.9
click at [210, 367] on div "FLAT BACK Half Round Gutter - Unslotted Colorbond Wallaby Code MISC Diameter (m…" at bounding box center [672, 201] width 948 height 621
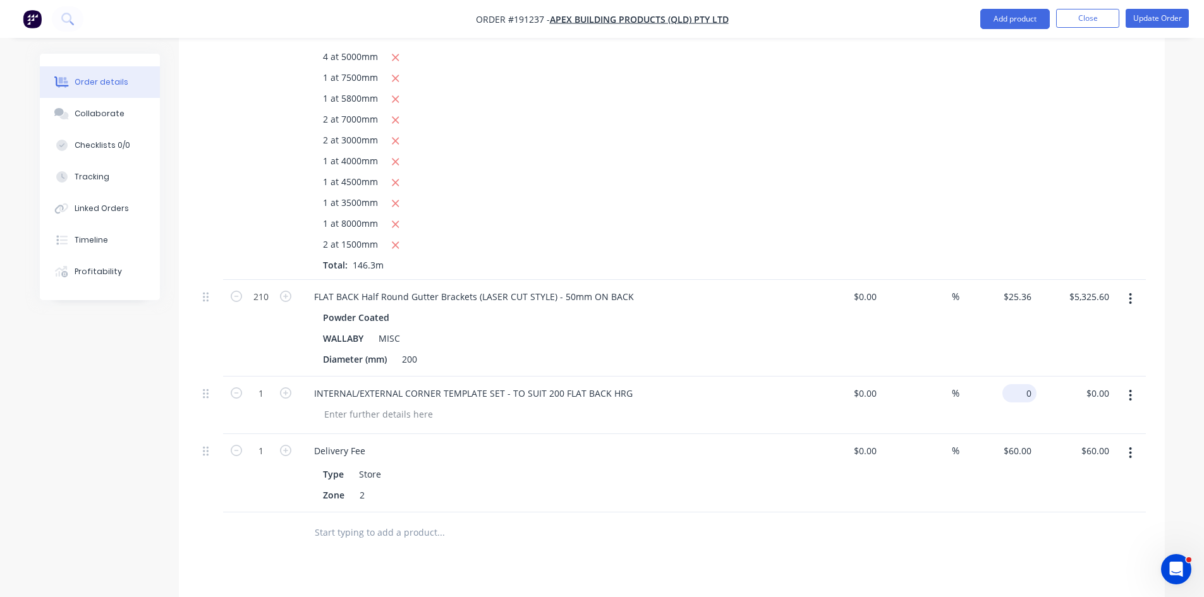
click at [1015, 377] on div "0 $0.00" at bounding box center [998, 406] width 78 height 58
type input "$25.00"
click at [965, 540] on div "Drawings Add drawing Products Show / Hide columns Add product Qty Cost Markup P…" at bounding box center [672, 316] width 986 height 1082
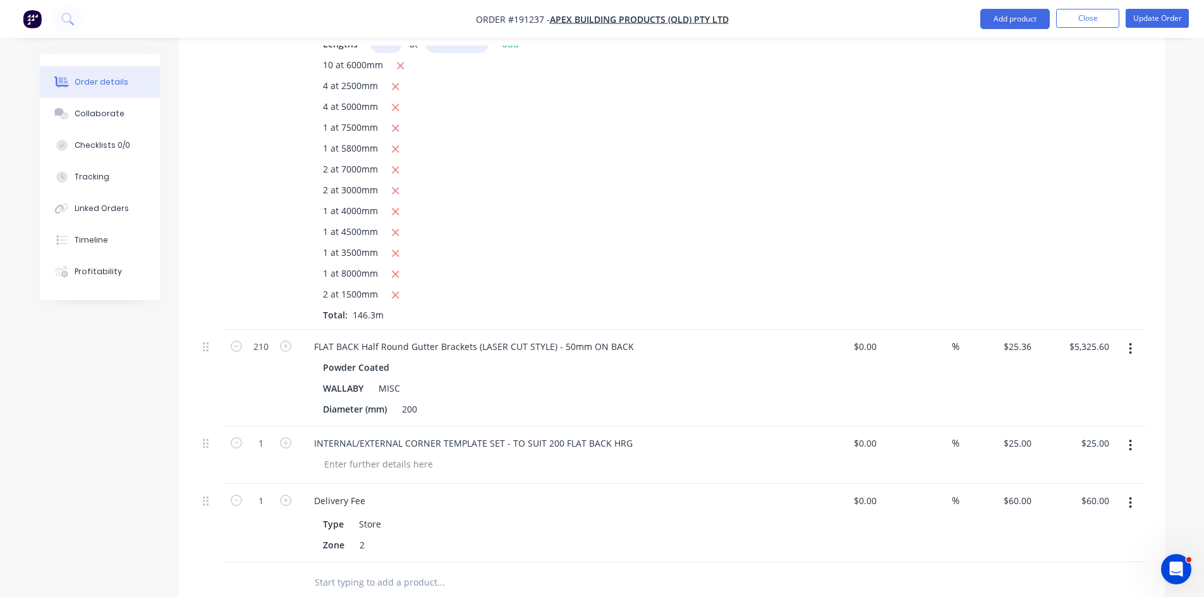
scroll to position [454, 0]
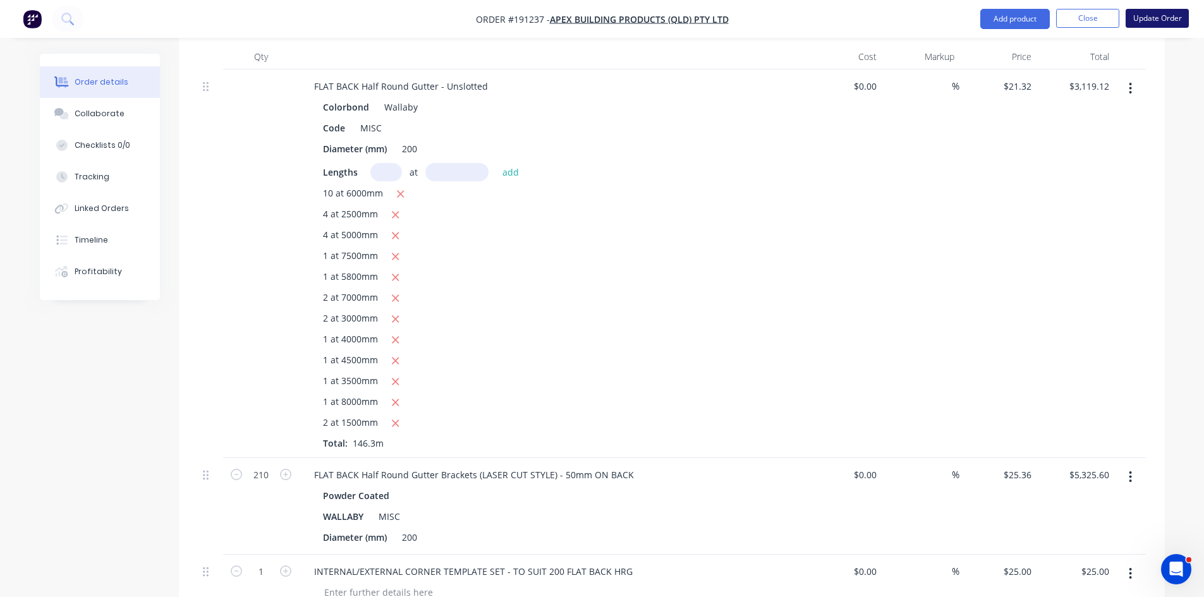
click at [1134, 14] on button "Update Order" at bounding box center [1156, 18] width 63 height 19
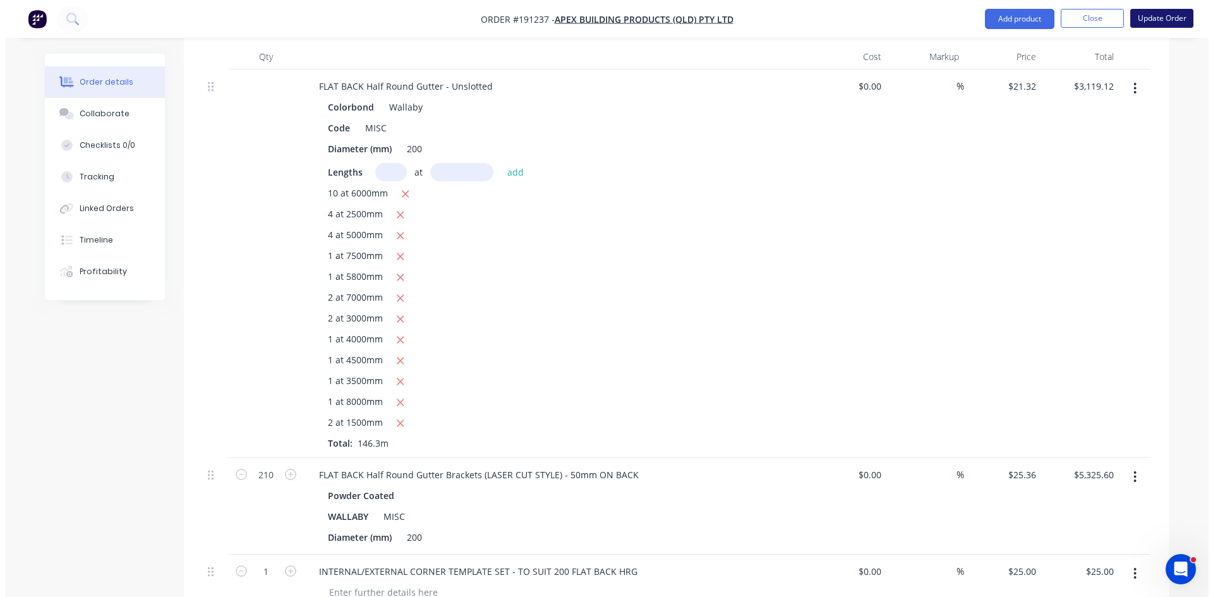
scroll to position [0, 0]
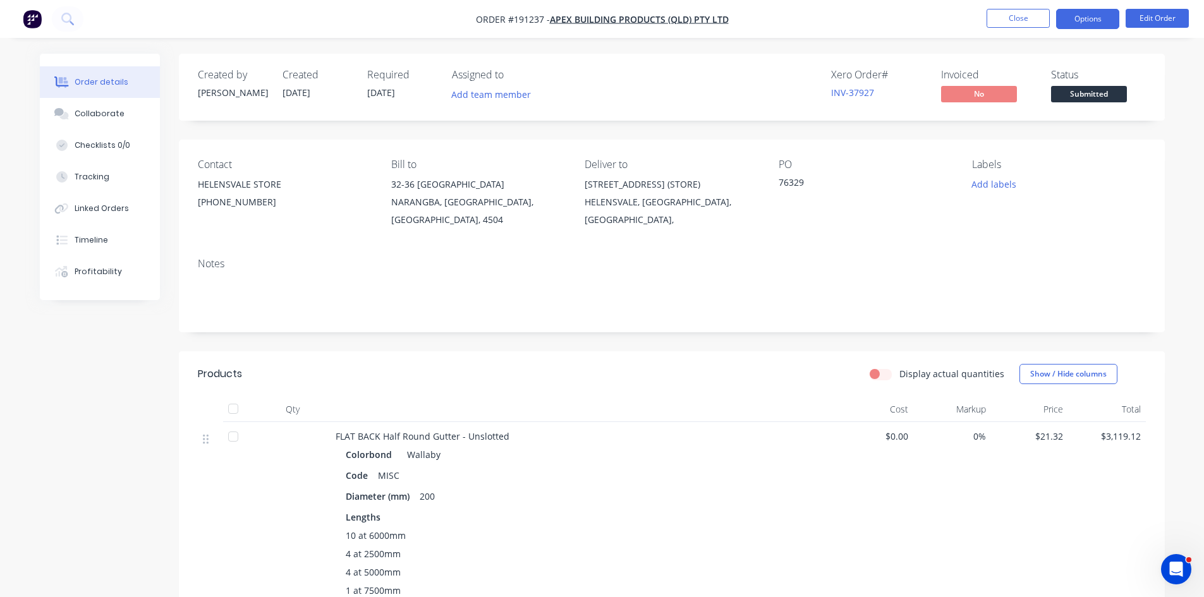
drag, startPoint x: 1084, startPoint y: 8, endPoint x: 1090, endPoint y: 20, distance: 13.6
click at [1084, 8] on nav "Order #191237 - Apex Building Products (QLD) Pty Ltd Close Options Edit Order" at bounding box center [602, 19] width 1204 height 38
click at [1097, 25] on button "Options" at bounding box center [1087, 19] width 63 height 20
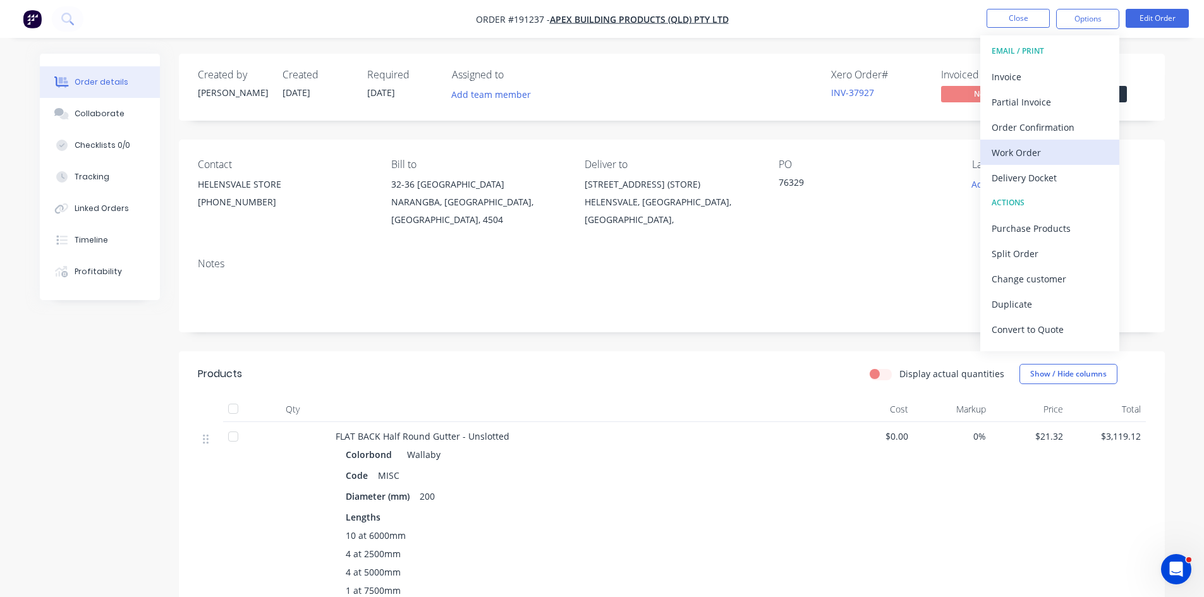
click at [1047, 152] on div "Work Order" at bounding box center [1049, 152] width 116 height 18
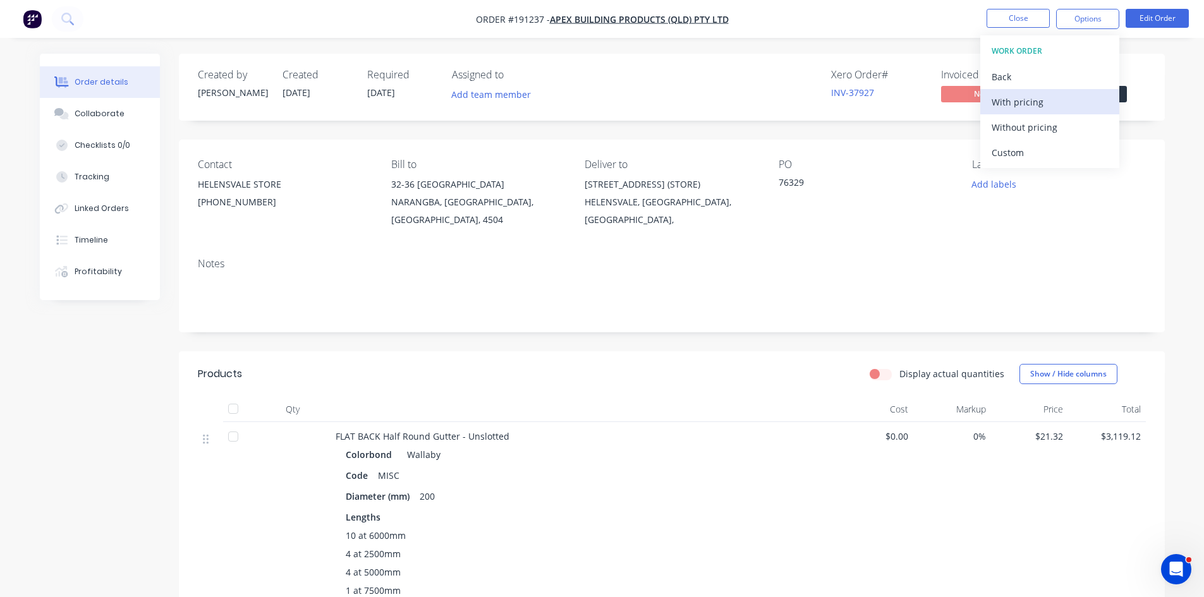
click at [1057, 111] on button "With pricing" at bounding box center [1049, 101] width 139 height 25
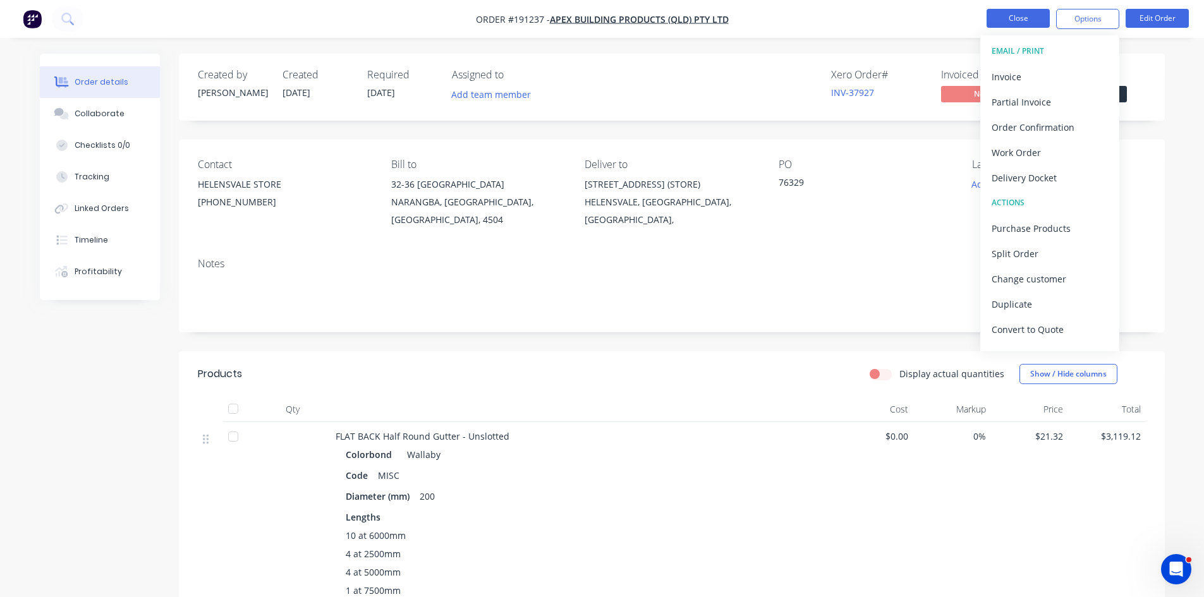
click at [1009, 18] on button "Close" at bounding box center [1017, 18] width 63 height 19
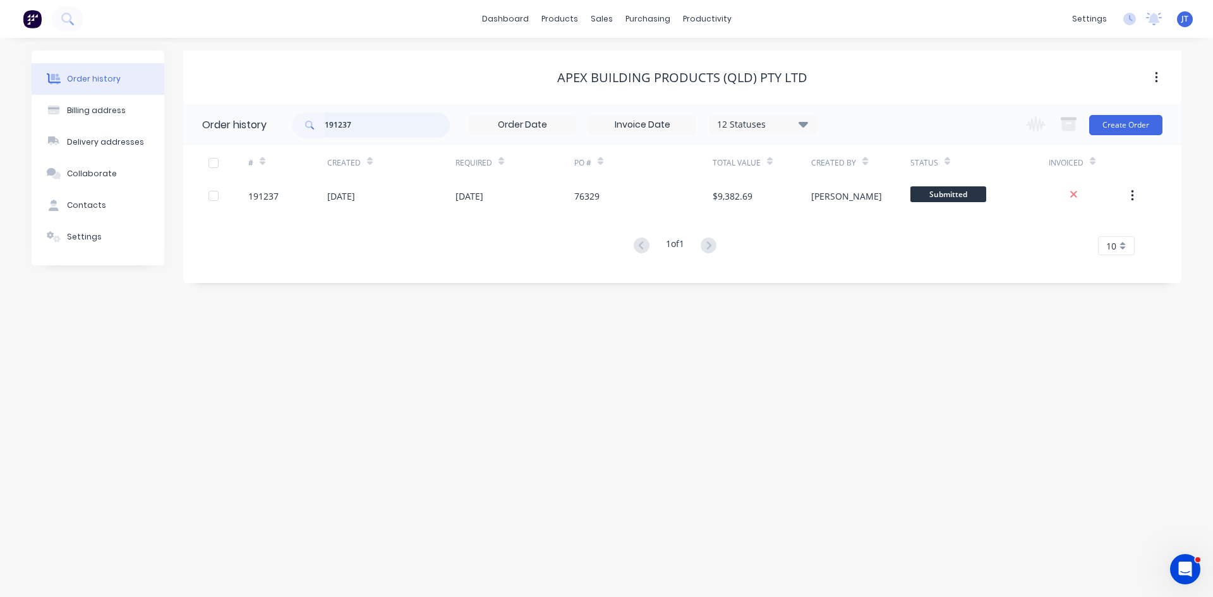
drag, startPoint x: 270, startPoint y: 127, endPoint x: 200, endPoint y: 138, distance: 70.3
click at [202, 138] on header "Order history 191237 12 Statuses Invoice Status Invoiced Not Invoiced Partial O…" at bounding box center [682, 124] width 998 height 41
type input "191756"
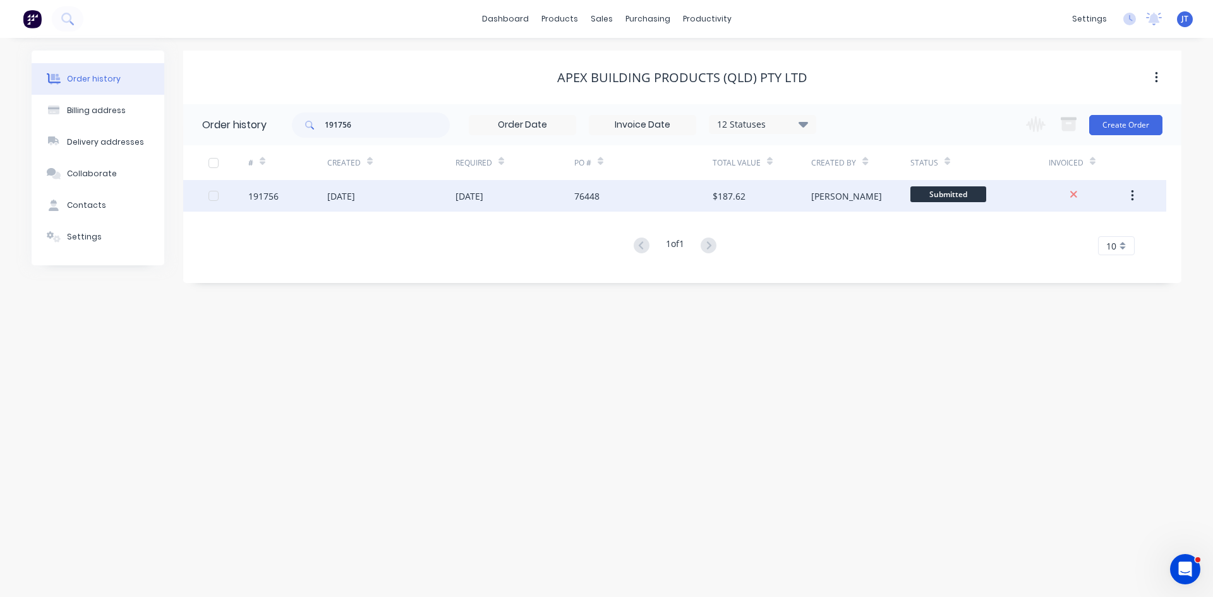
click at [831, 190] on div "[PERSON_NAME]" at bounding box center [846, 196] width 71 height 13
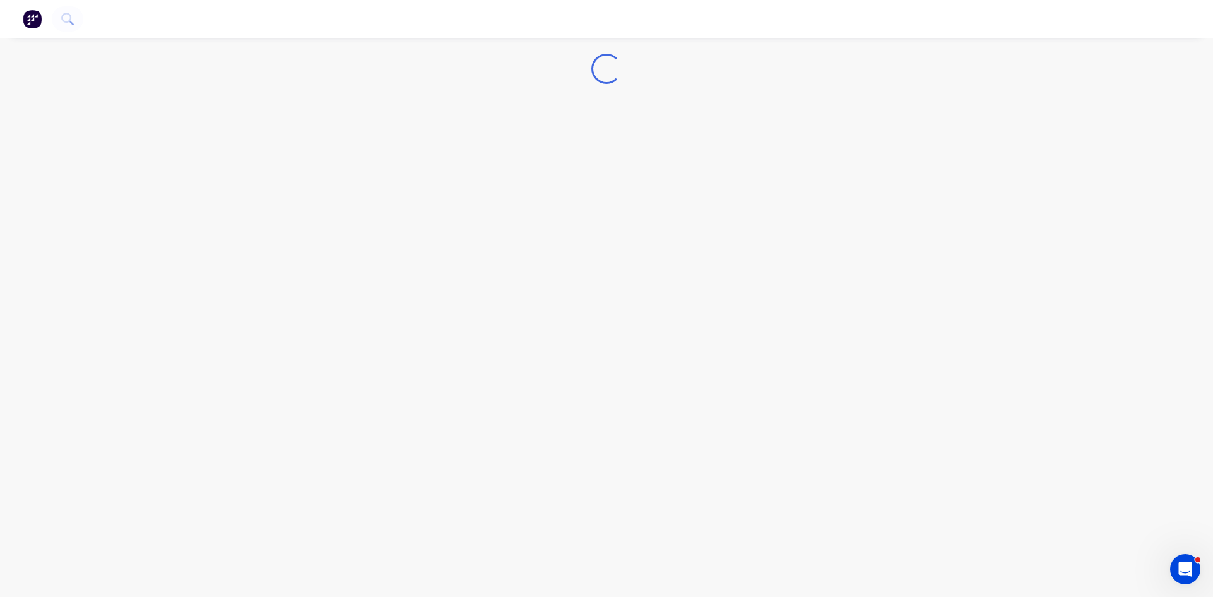
drag, startPoint x: 730, startPoint y: 212, endPoint x: 399, endPoint y: 136, distance: 339.1
click at [722, 212] on div "Loading..." at bounding box center [606, 298] width 1213 height 597
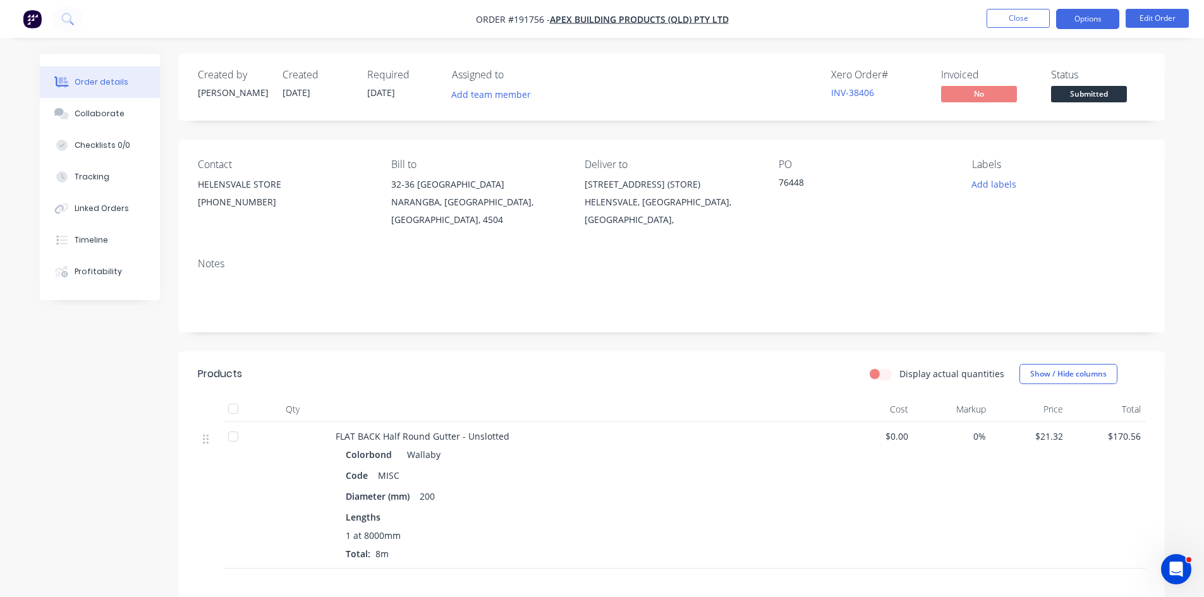
click at [1074, 19] on button "Options" at bounding box center [1087, 19] width 63 height 20
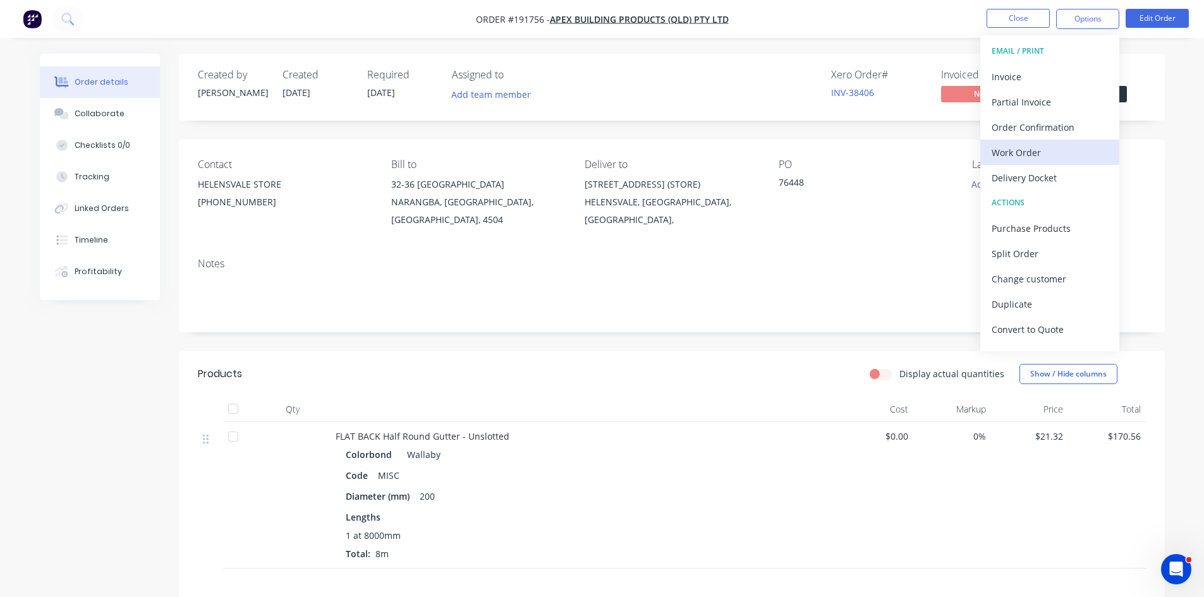
click at [1024, 159] on div "Work Order" at bounding box center [1049, 152] width 116 height 18
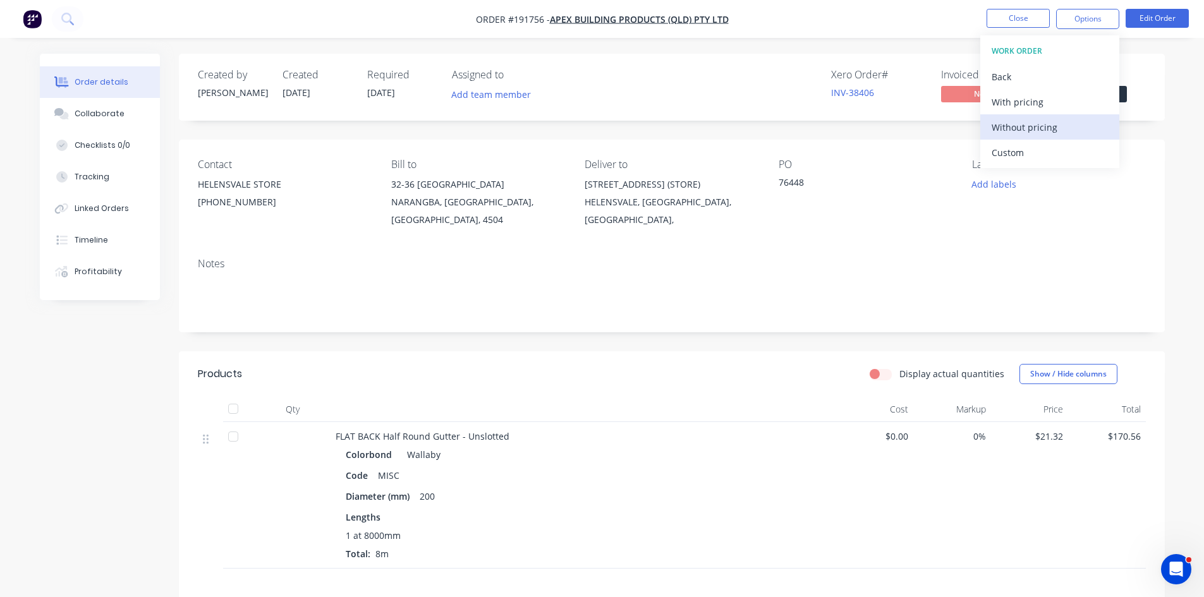
click at [1033, 131] on div "Without pricing" at bounding box center [1049, 127] width 116 height 18
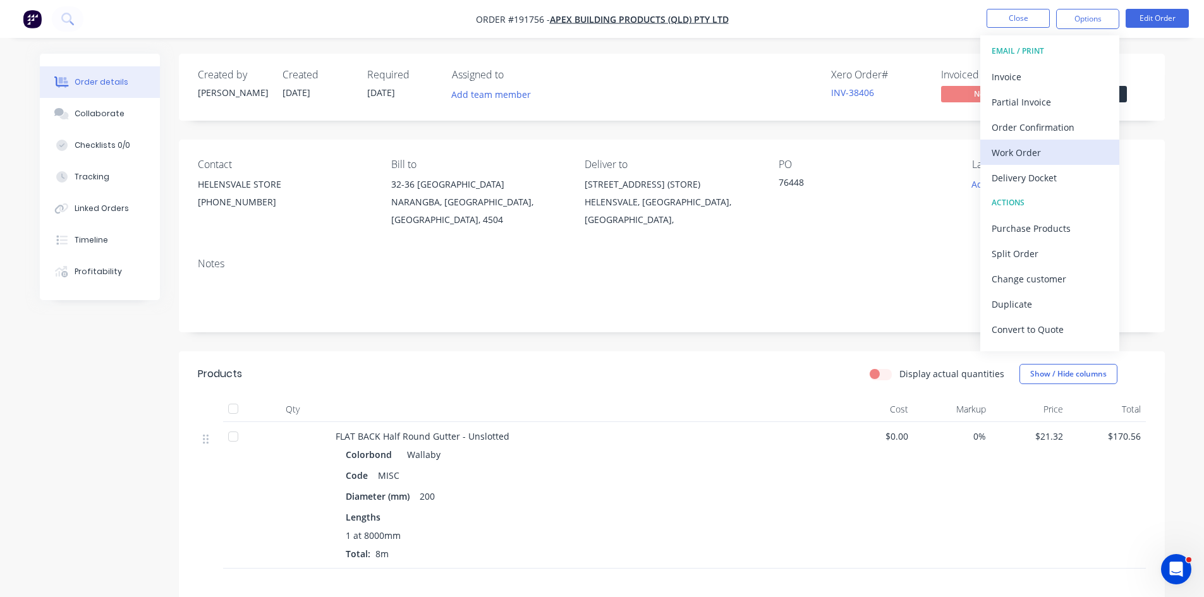
click at [1034, 150] on div "Work Order" at bounding box center [1049, 152] width 116 height 18
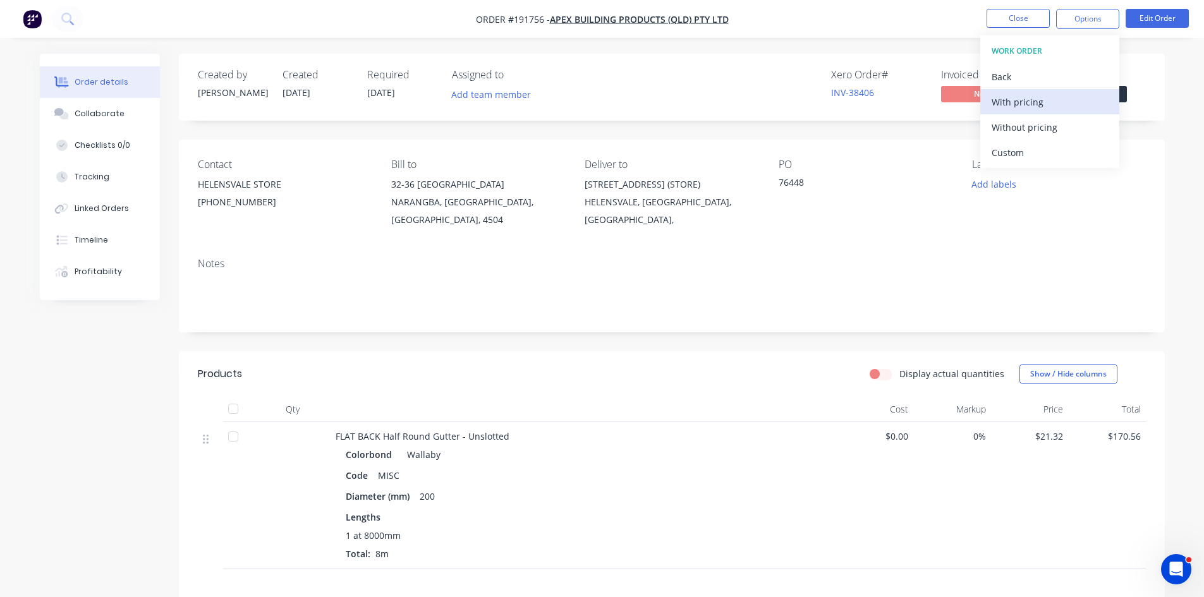
click at [1041, 109] on div "With pricing" at bounding box center [1049, 102] width 116 height 18
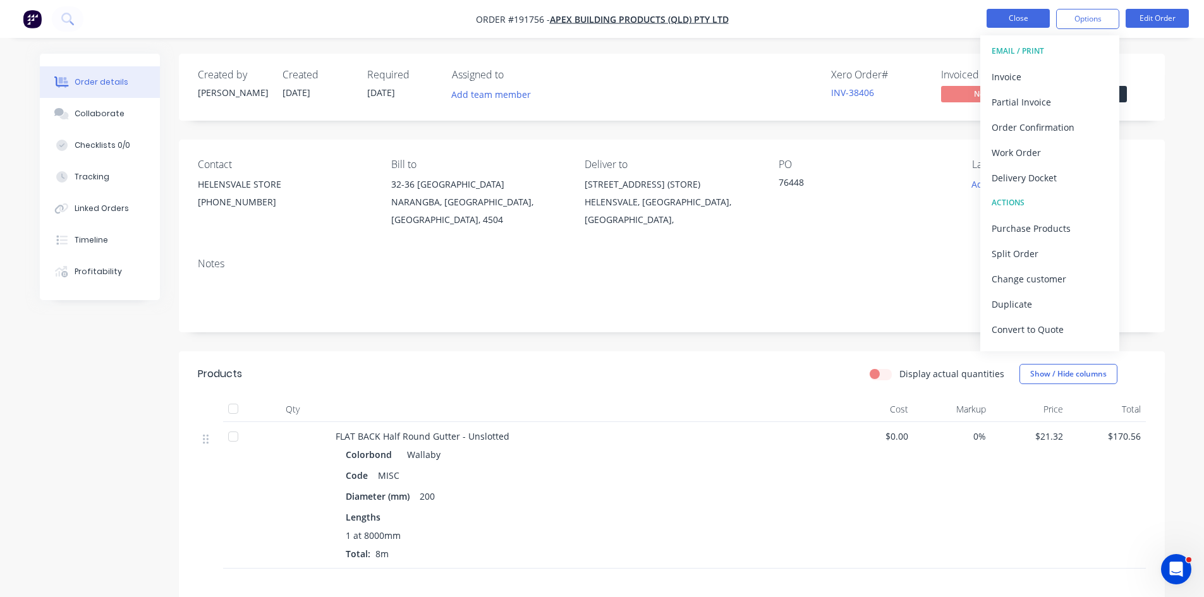
click at [1005, 15] on button "Close" at bounding box center [1017, 18] width 63 height 19
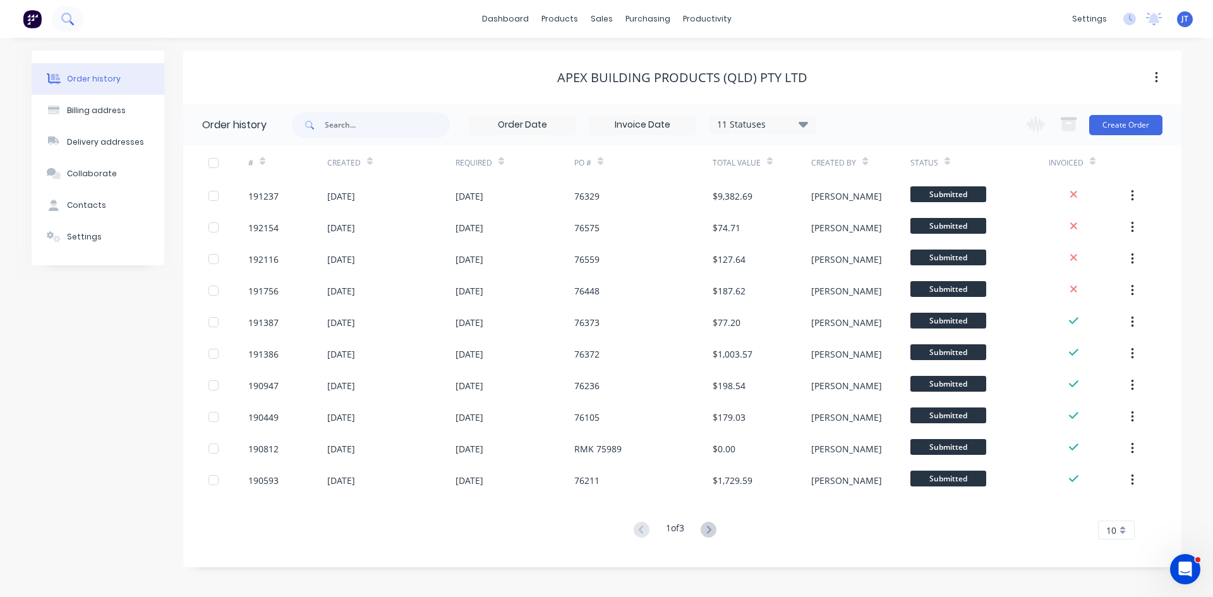
click at [67, 17] on icon at bounding box center [67, 19] width 12 height 12
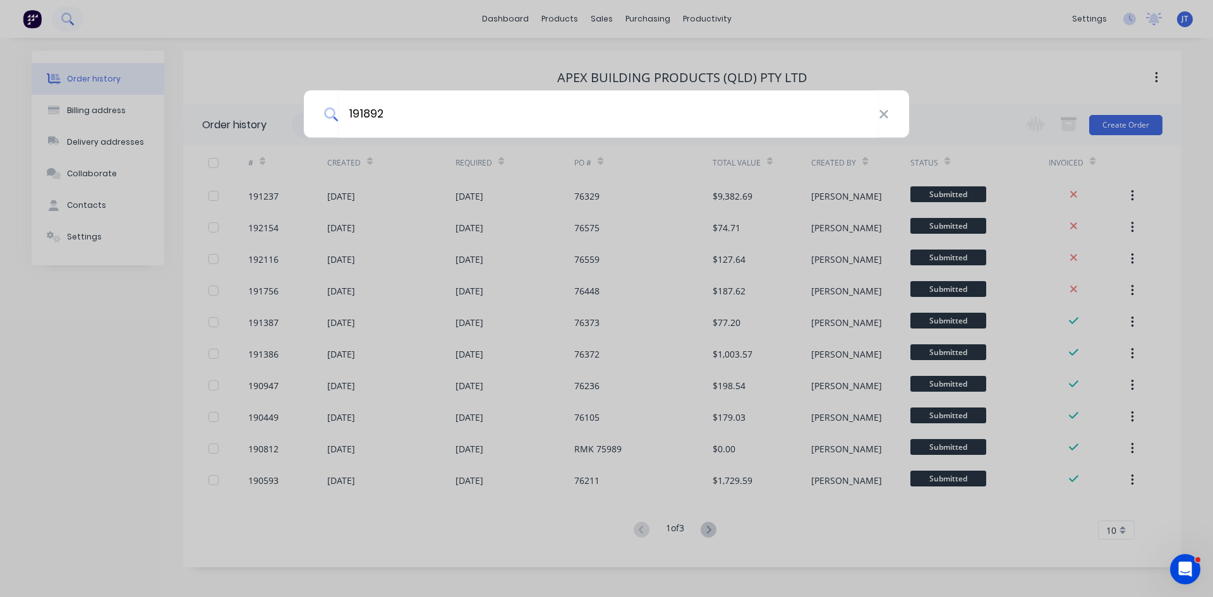
type input "191892"
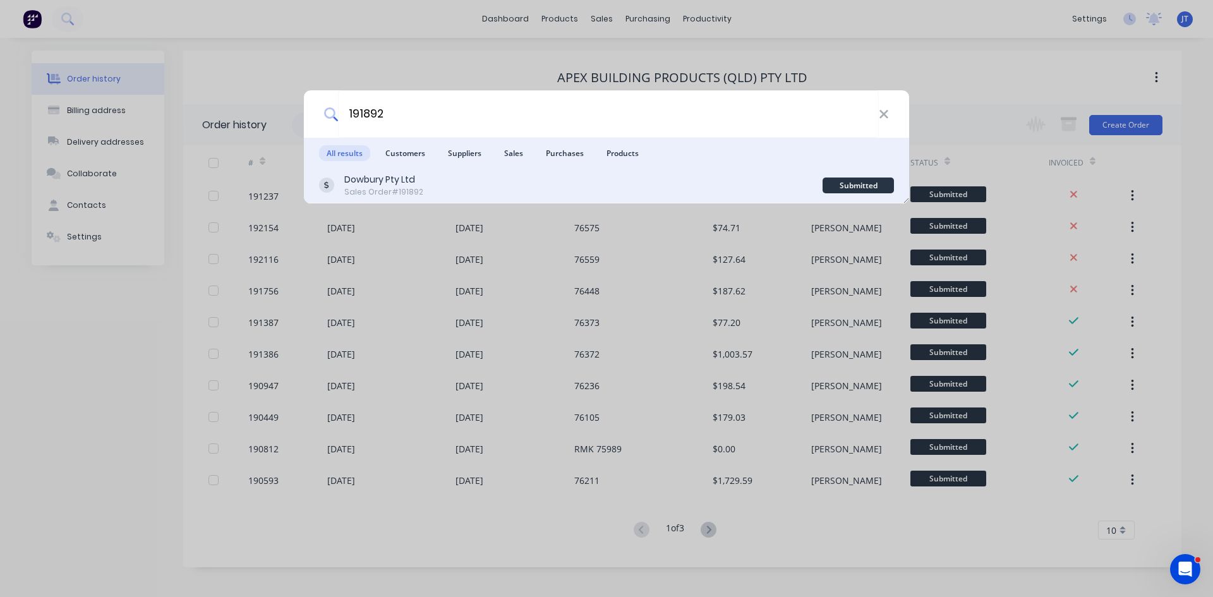
click at [470, 180] on div "Dowbury Pty Ltd Sales Order #191892" at bounding box center [571, 185] width 504 height 25
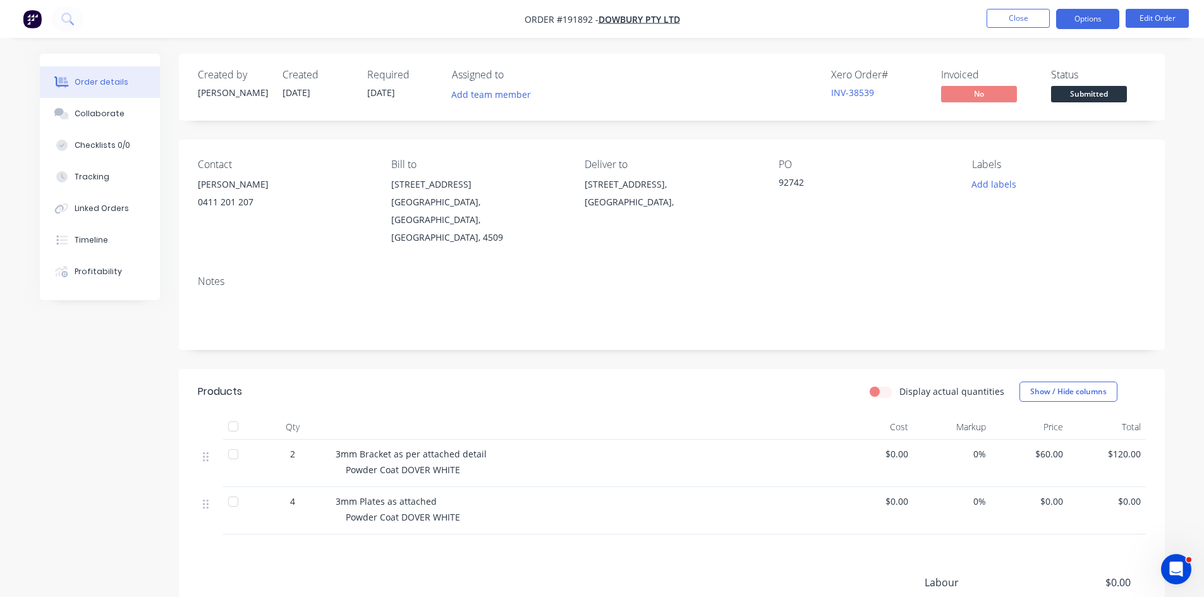
click at [1090, 22] on button "Options" at bounding box center [1087, 19] width 63 height 20
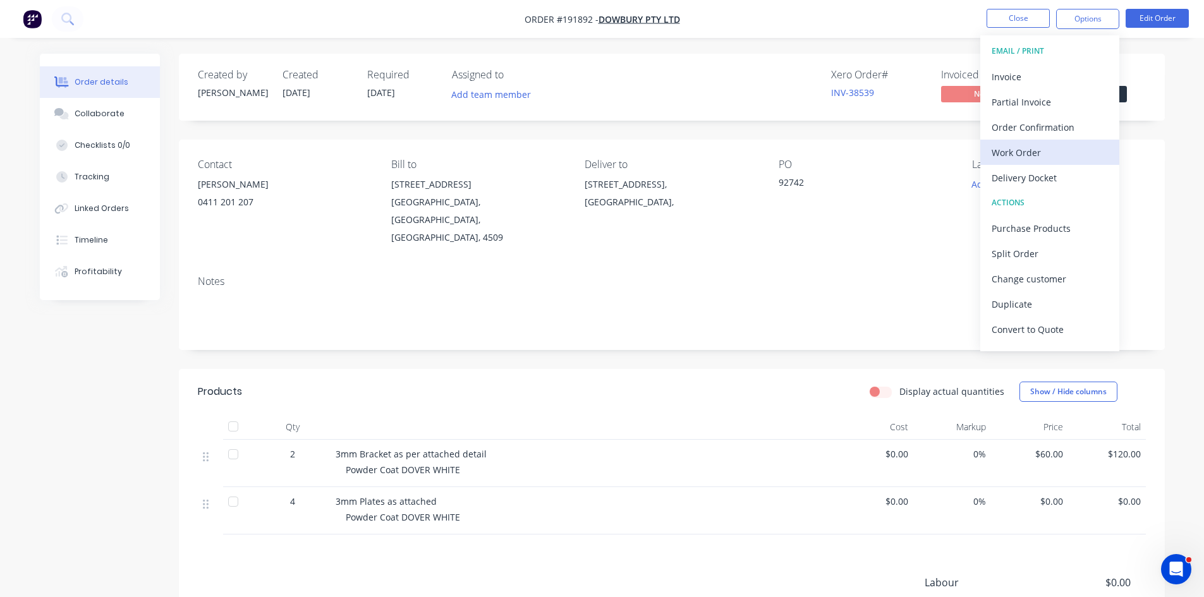
click at [1026, 157] on div "Work Order" at bounding box center [1049, 152] width 116 height 18
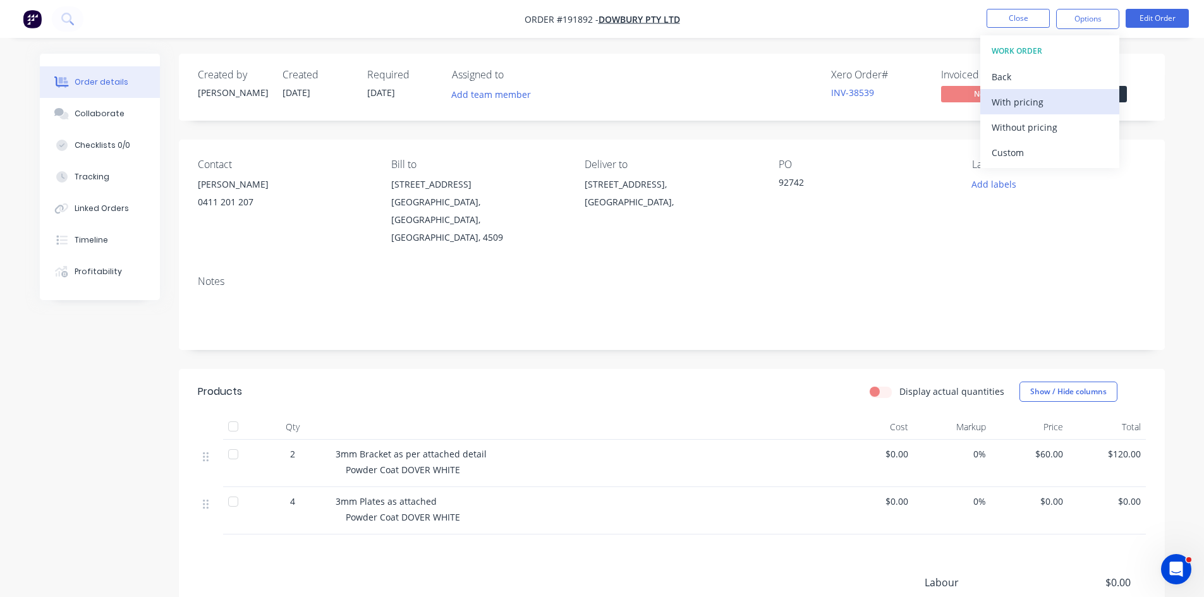
click at [1038, 110] on div "With pricing" at bounding box center [1049, 102] width 116 height 18
click at [73, 21] on icon at bounding box center [67, 19] width 12 height 12
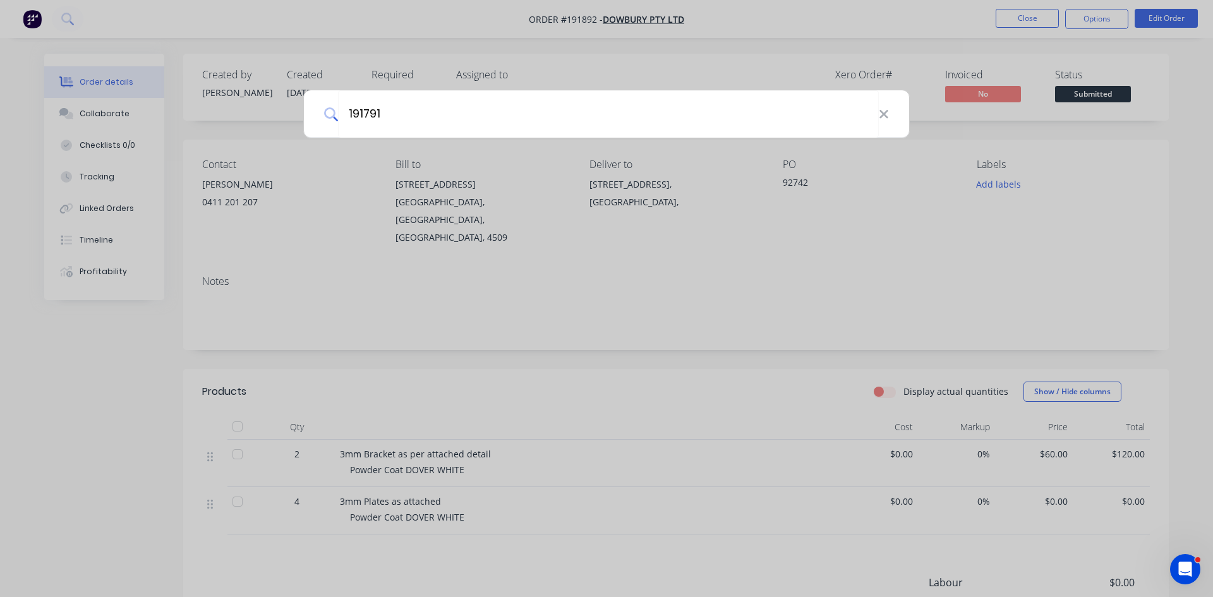
type input "191791"
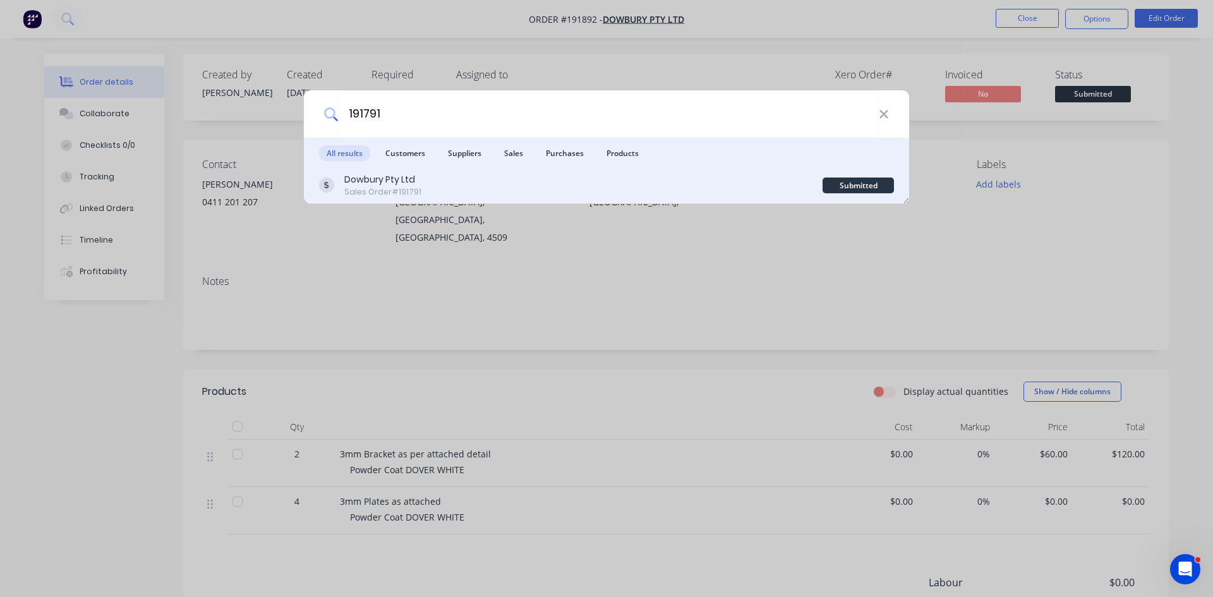
click at [468, 188] on div "Dowbury Pty Ltd Sales Order #191791" at bounding box center [571, 185] width 504 height 25
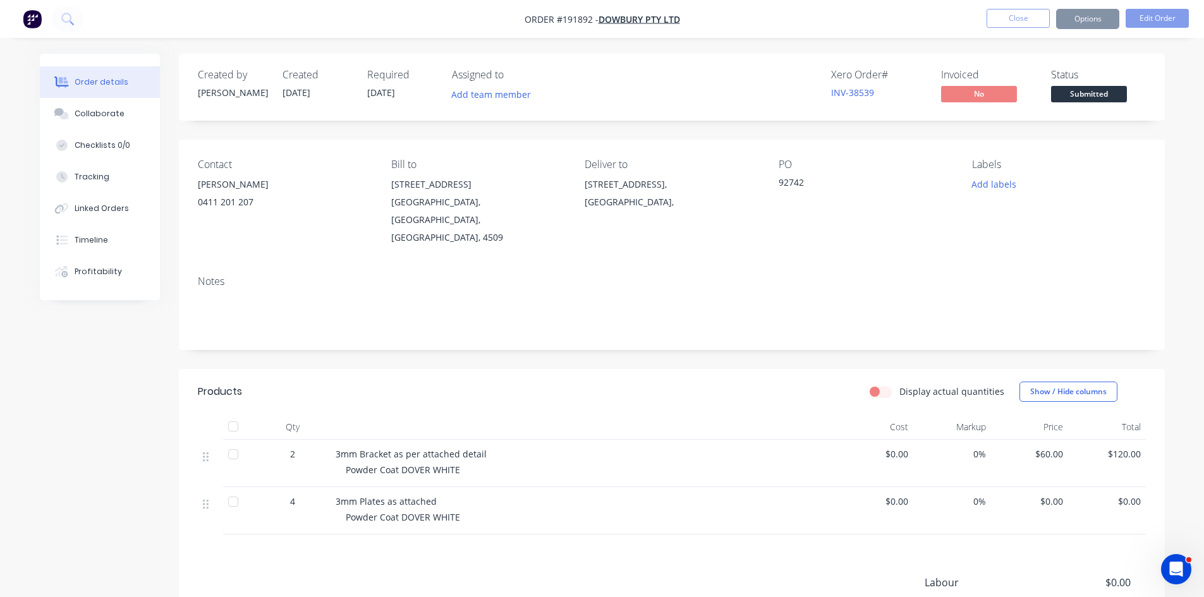
click at [1029, 21] on button "Close" at bounding box center [1017, 18] width 63 height 19
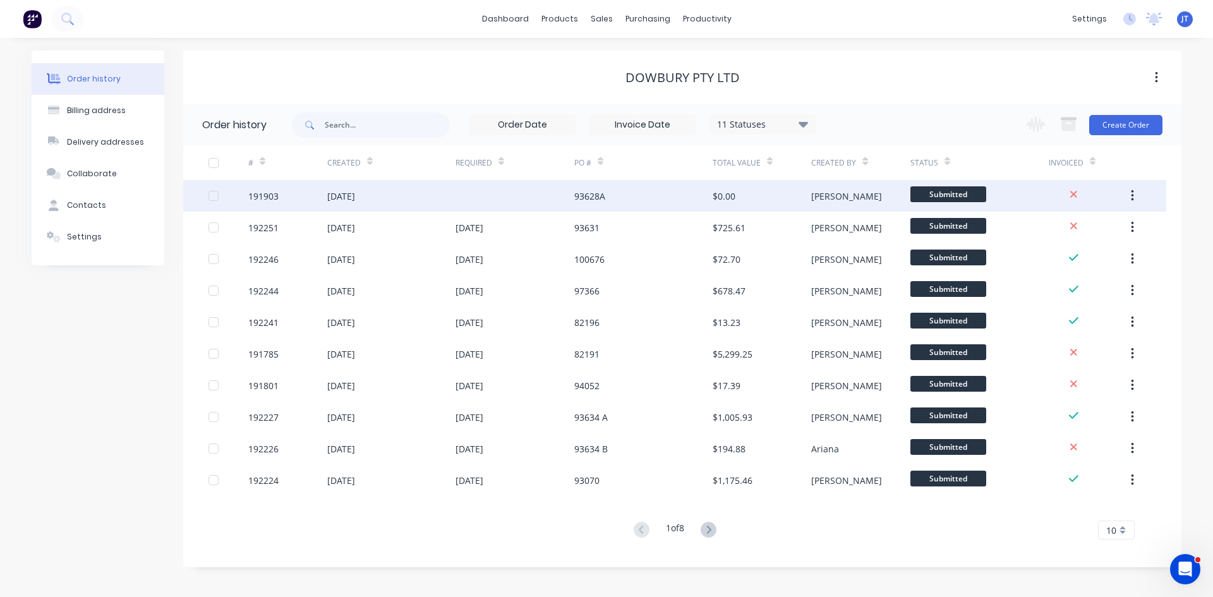
click at [429, 210] on div "[DATE]" at bounding box center [391, 196] width 128 height 32
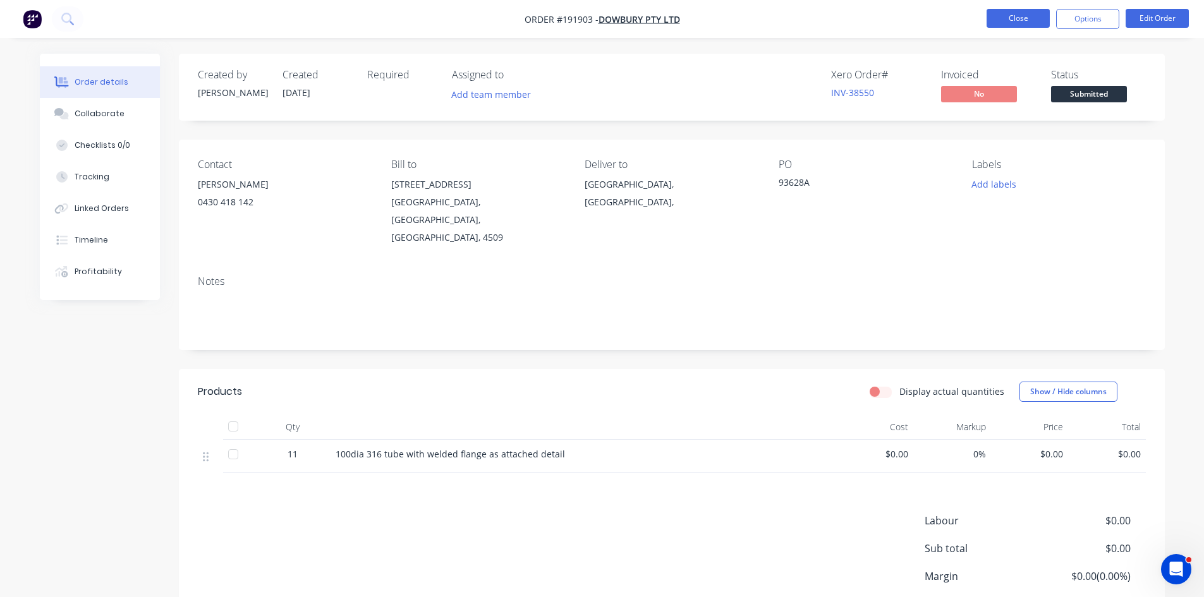
click at [1018, 21] on button "Close" at bounding box center [1017, 18] width 63 height 19
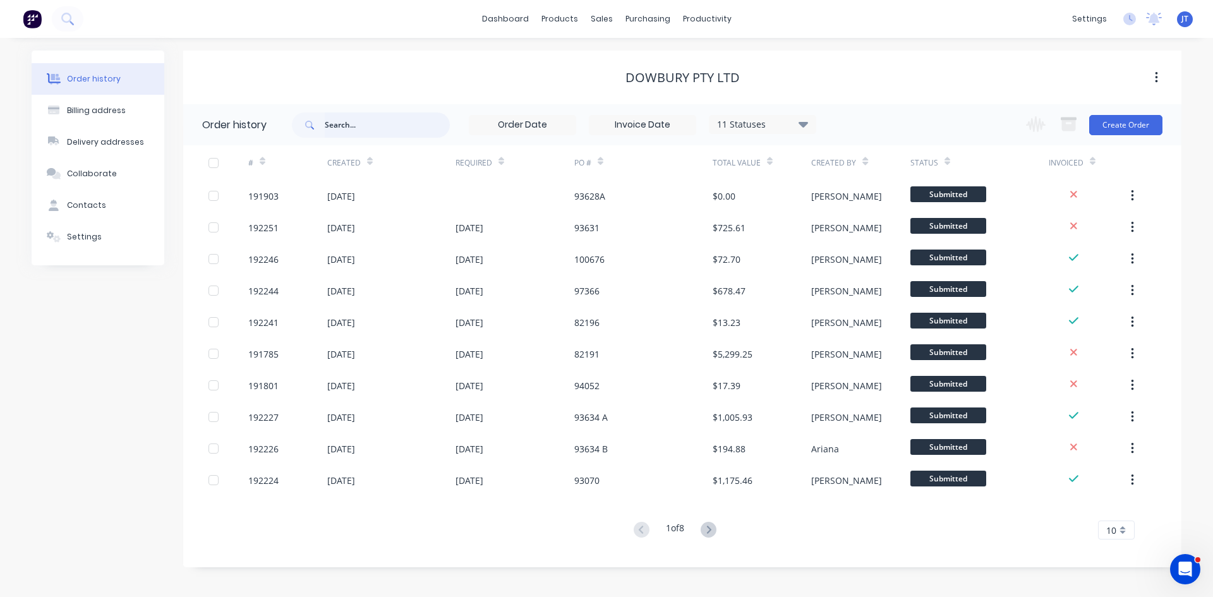
click at [343, 124] on input "text" at bounding box center [387, 124] width 125 height 25
type input "191791"
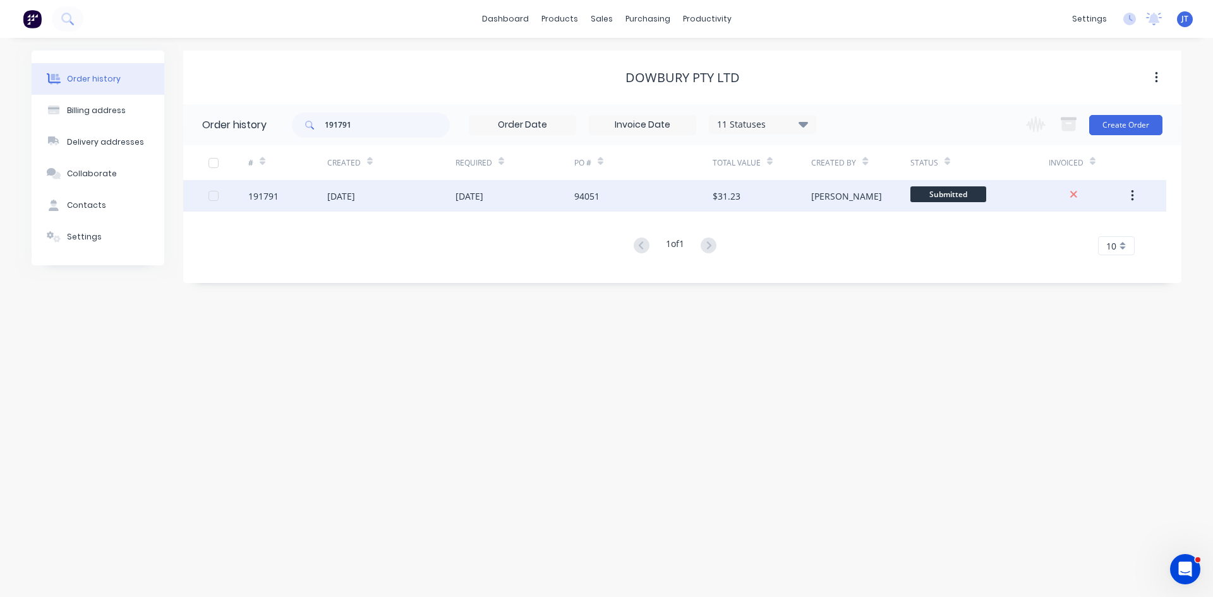
click at [751, 199] on div "$31.23" at bounding box center [762, 196] width 99 height 32
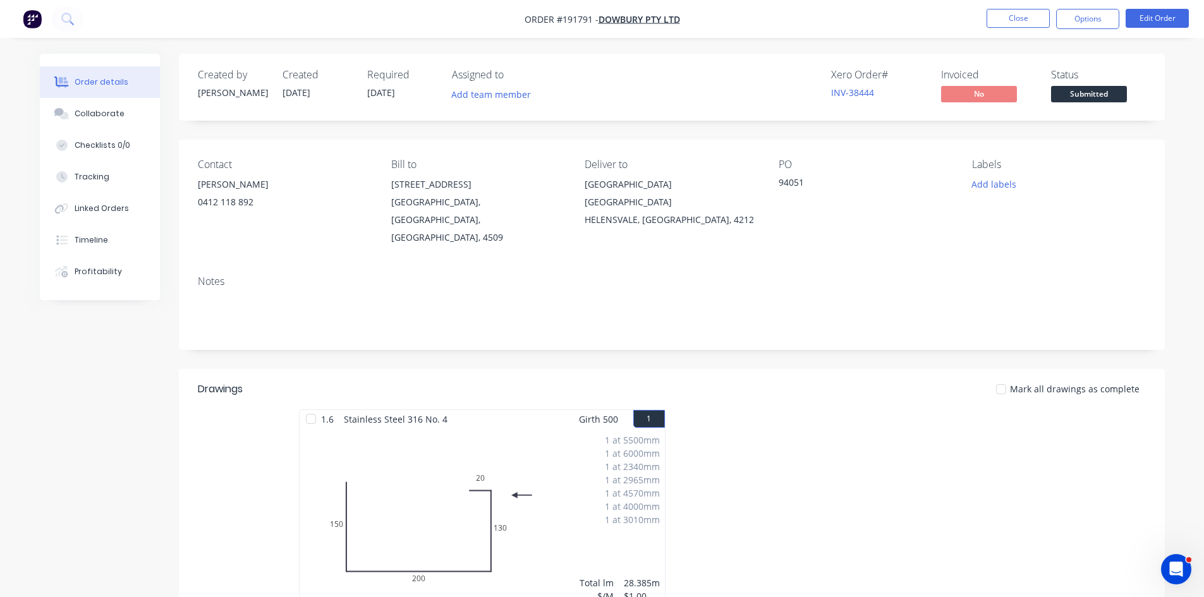
click at [610, 500] on div "1 at 4000mm" at bounding box center [632, 506] width 55 height 13
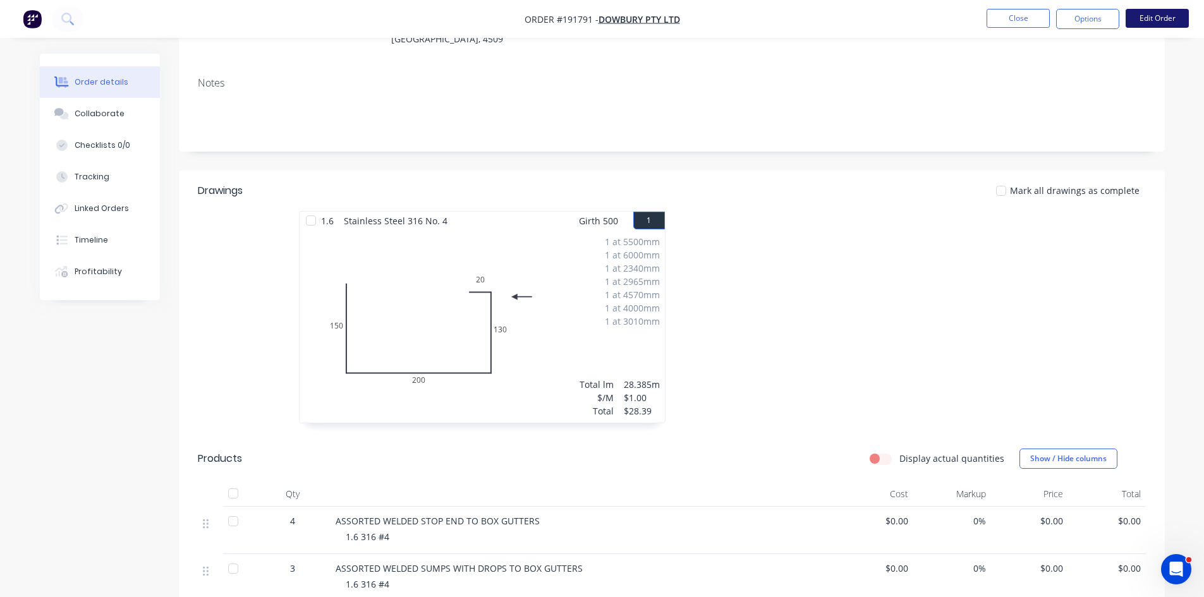
scroll to position [210, 0]
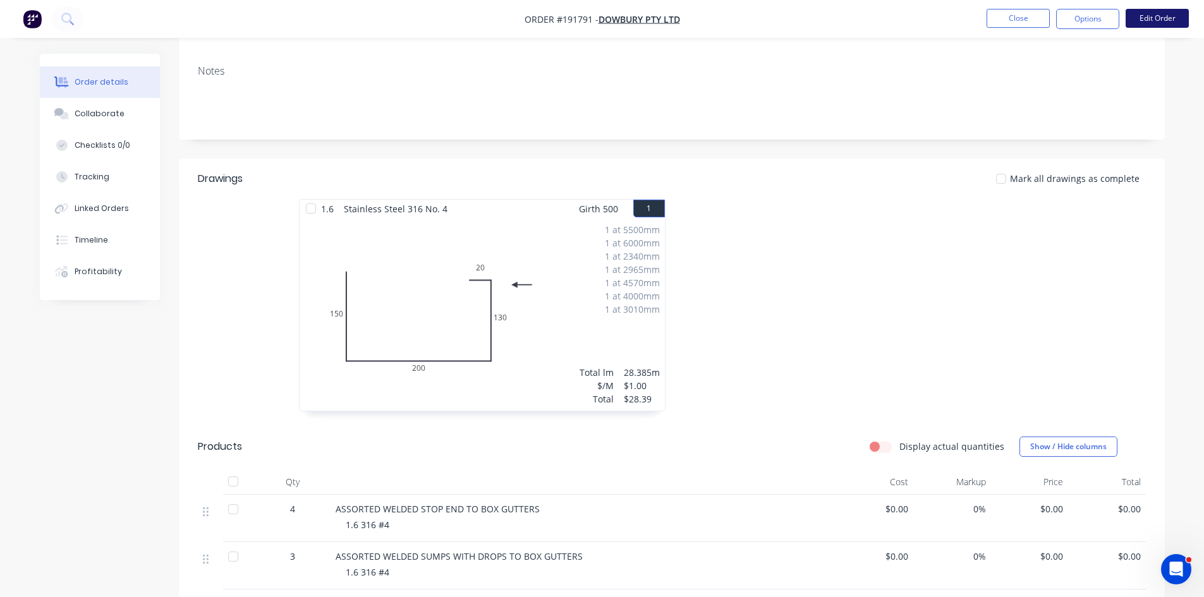
click at [1134, 22] on button "Edit Order" at bounding box center [1156, 18] width 63 height 19
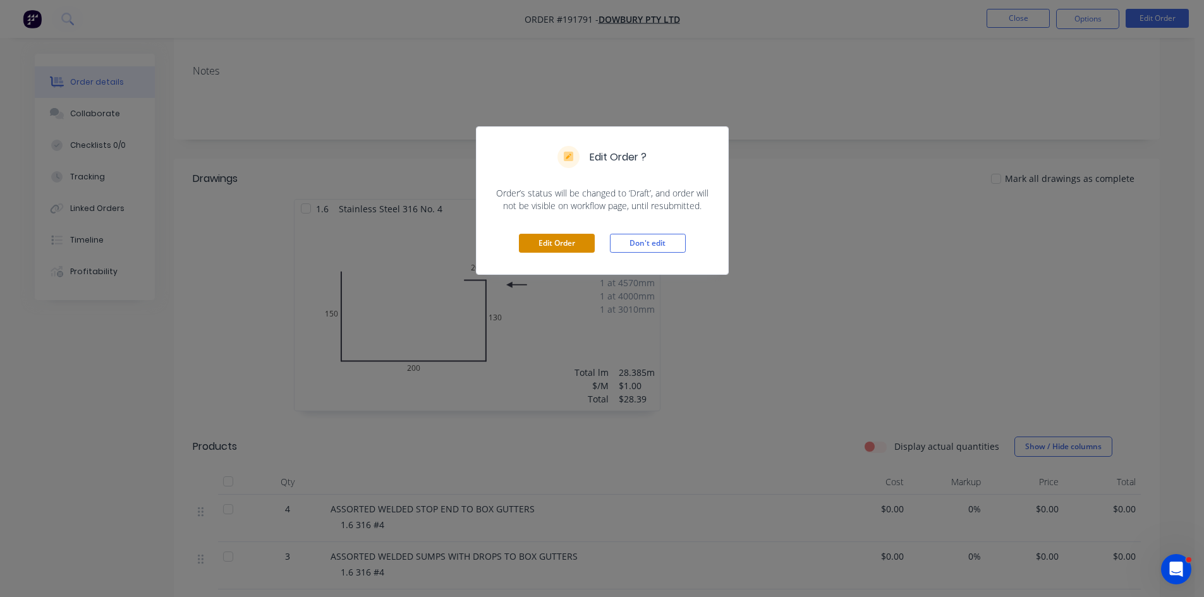
click at [543, 241] on button "Edit Order" at bounding box center [557, 243] width 76 height 19
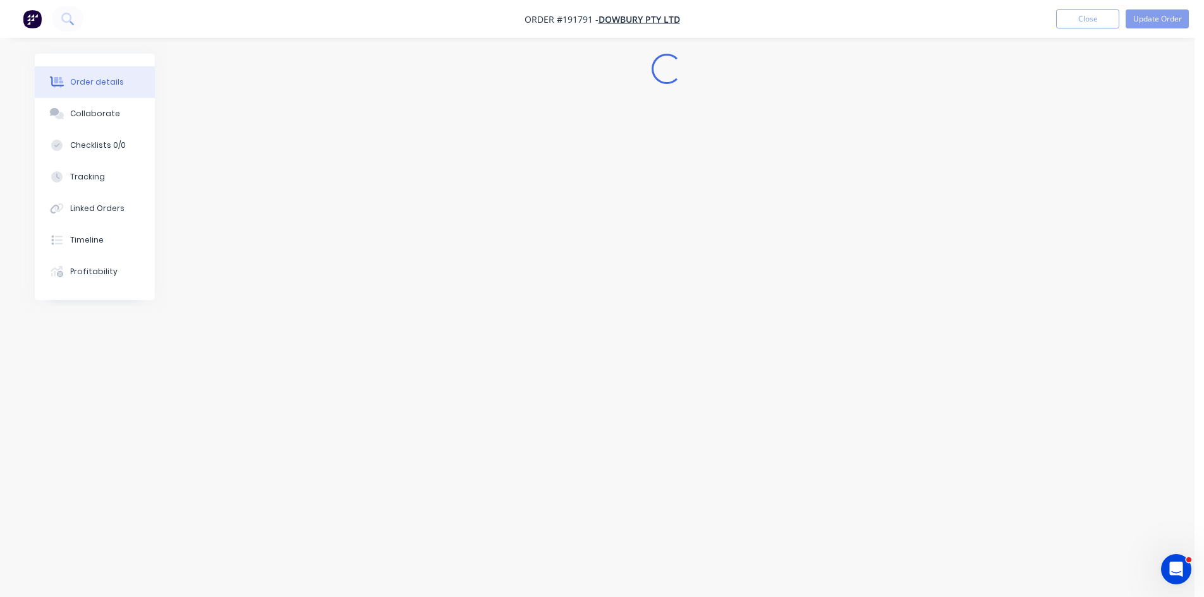
scroll to position [0, 0]
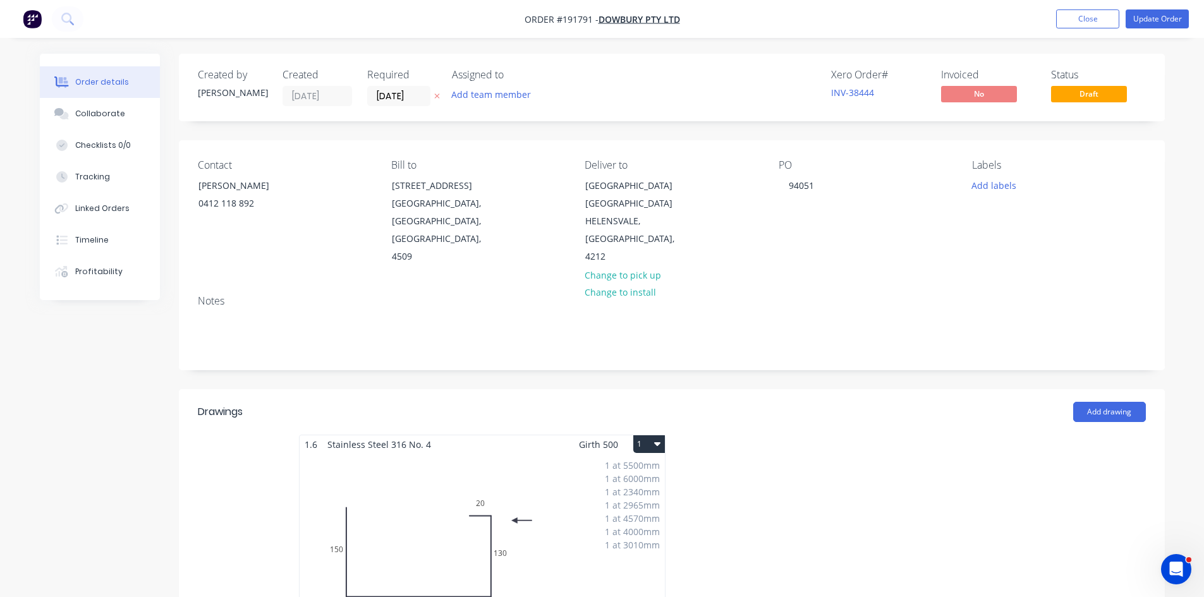
click at [535, 515] on div "1 at 5500mm 1 at 6000mm 1 at 2340mm 1 at 2965mm 1 at 4570mm 1 at 4000mm 1 at 30…" at bounding box center [482, 550] width 365 height 193
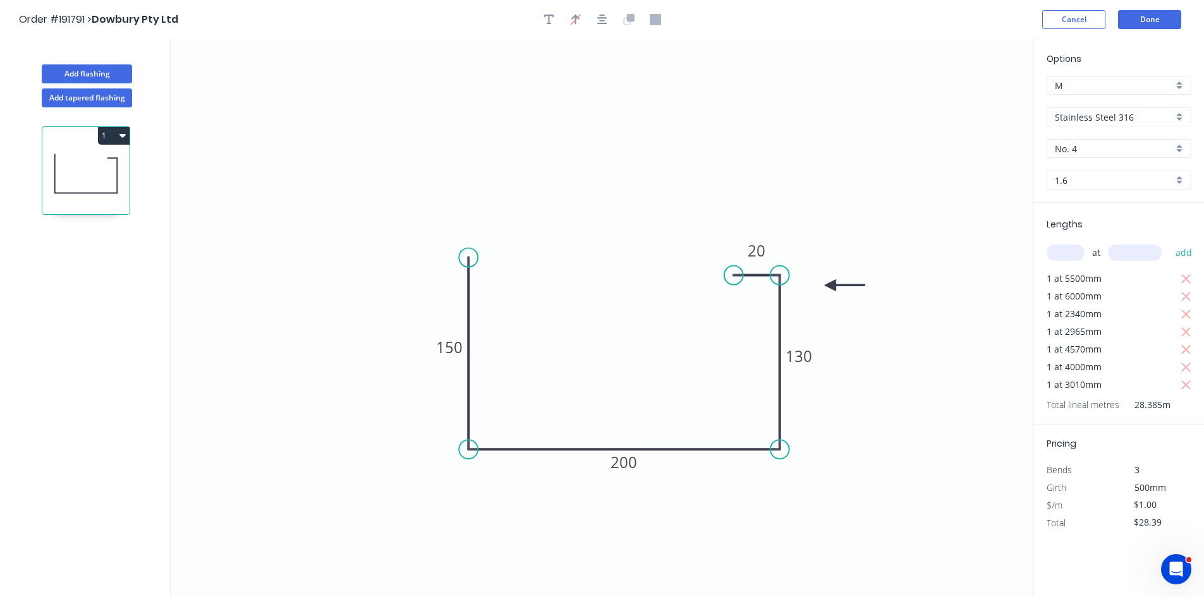
click at [1086, 173] on div "1.6" at bounding box center [1118, 180] width 145 height 19
click at [1098, 276] on div "1.2" at bounding box center [1118, 271] width 143 height 22
type input "1.2"
type input "$94.42"
type input "$2,680.11"
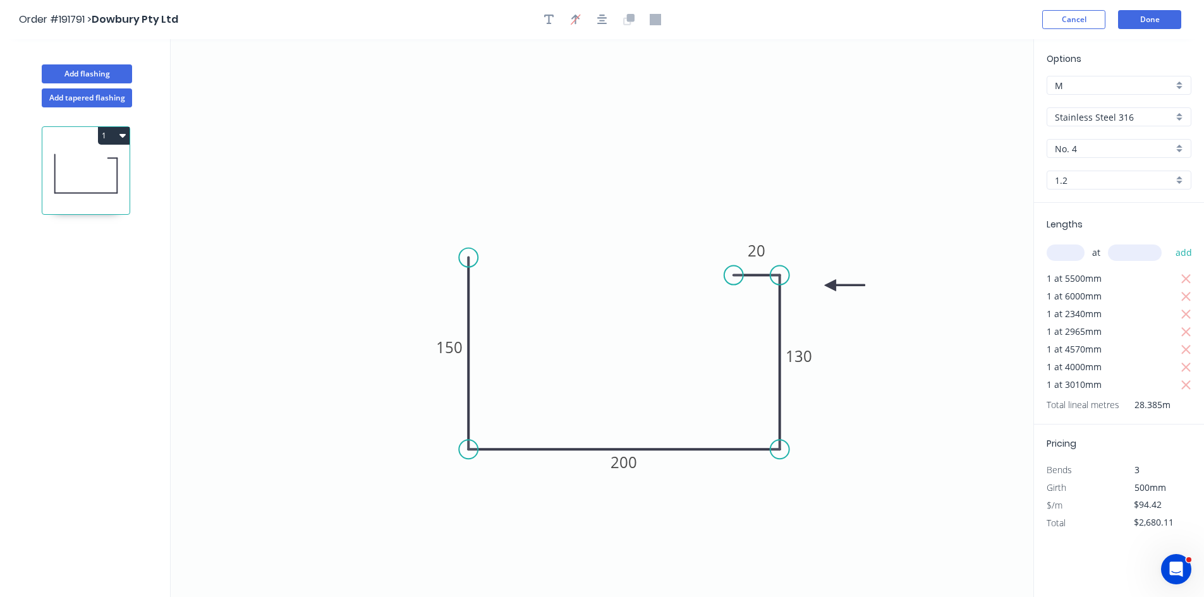
click at [1100, 174] on input "1.2" at bounding box center [1114, 180] width 118 height 13
click at [1071, 288] on div "1.6" at bounding box center [1118, 293] width 143 height 22
type input "1.6"
type input "$1.00"
type input "$28.39"
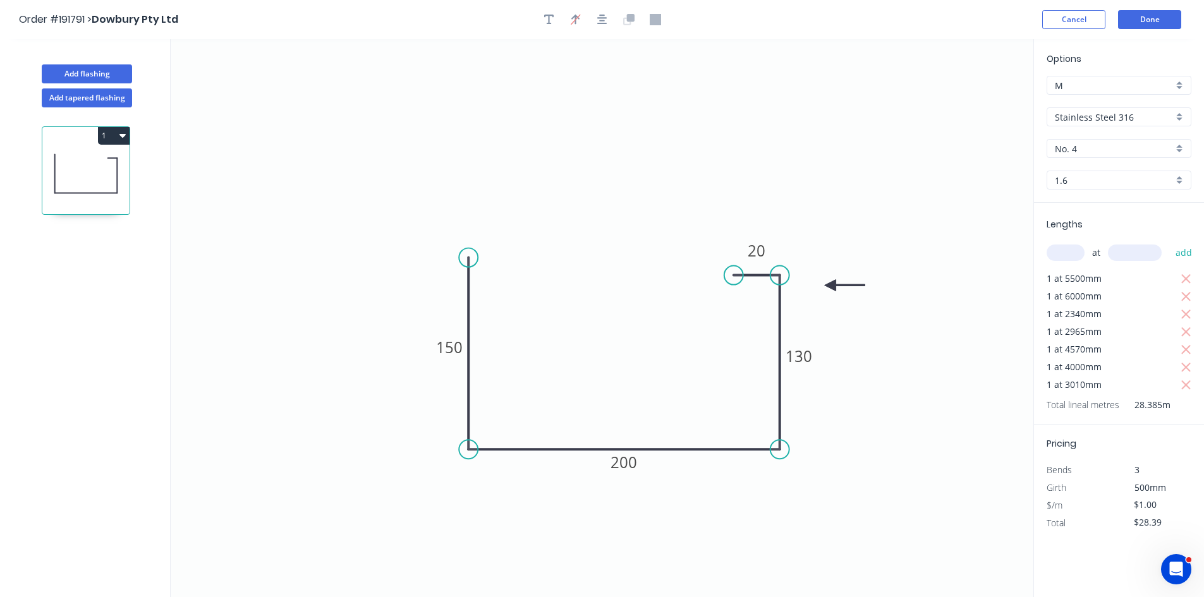
drag, startPoint x: 1157, startPoint y: 504, endPoint x: 1096, endPoint y: 512, distance: 61.3
click at [1096, 512] on div "$/m $1.00" at bounding box center [1119, 506] width 164 height 18
click at [953, 493] on icon "0 150 200 130 20" at bounding box center [602, 318] width 863 height 558
type input "$118.02"
type input "$3,350.00"
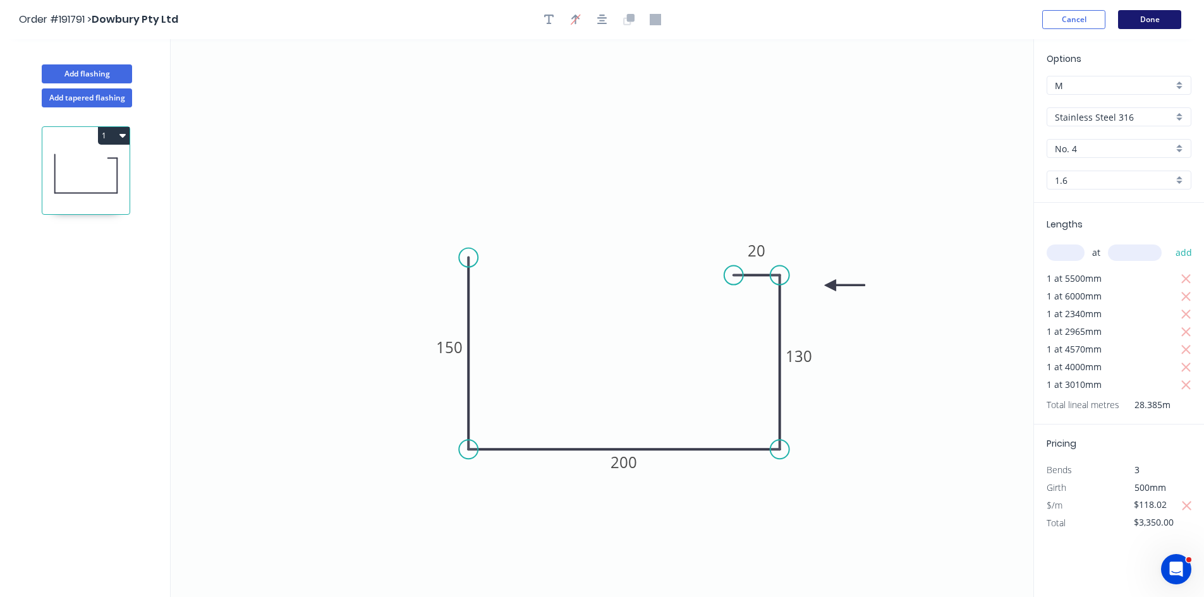
click at [1149, 25] on button "Done" at bounding box center [1149, 19] width 63 height 19
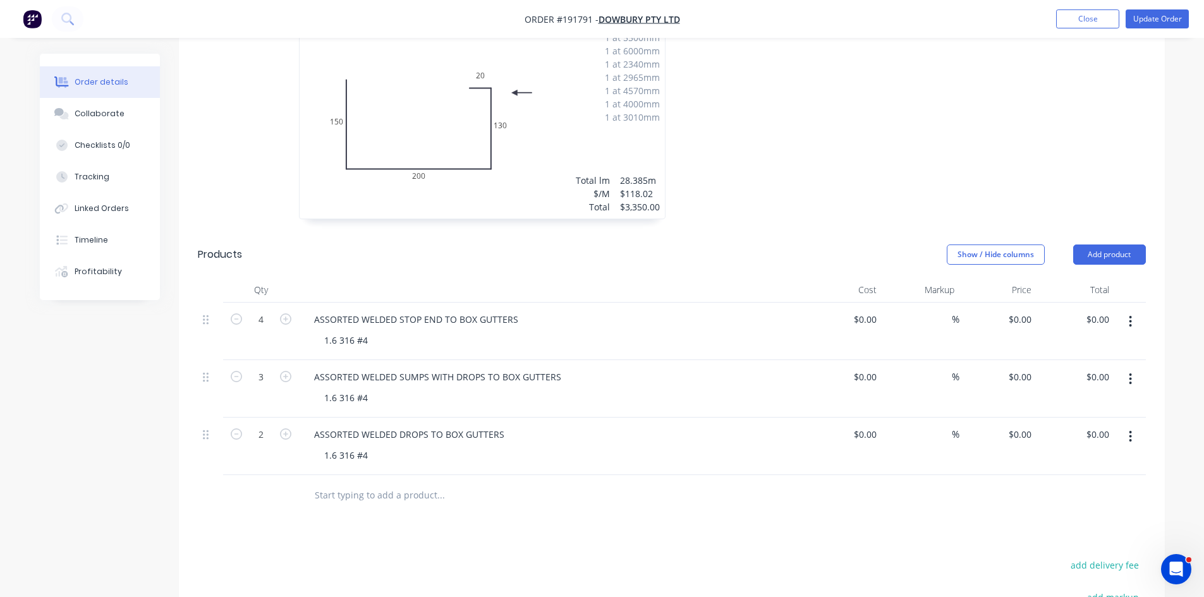
scroll to position [632, 0]
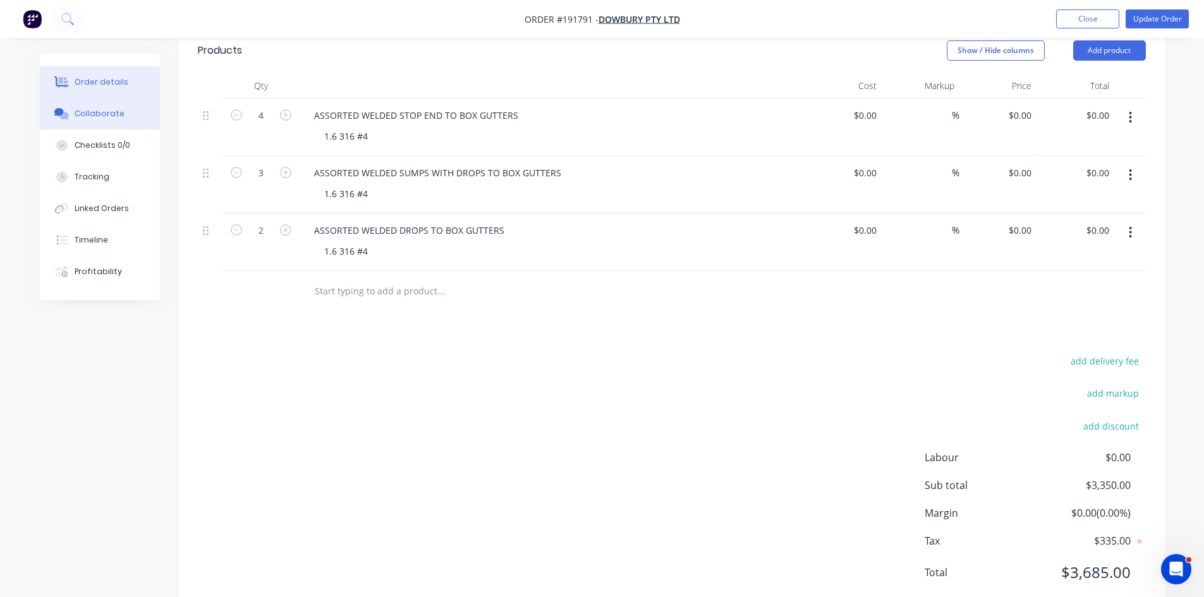
click at [100, 113] on div "Collaborate" at bounding box center [100, 113] width 50 height 11
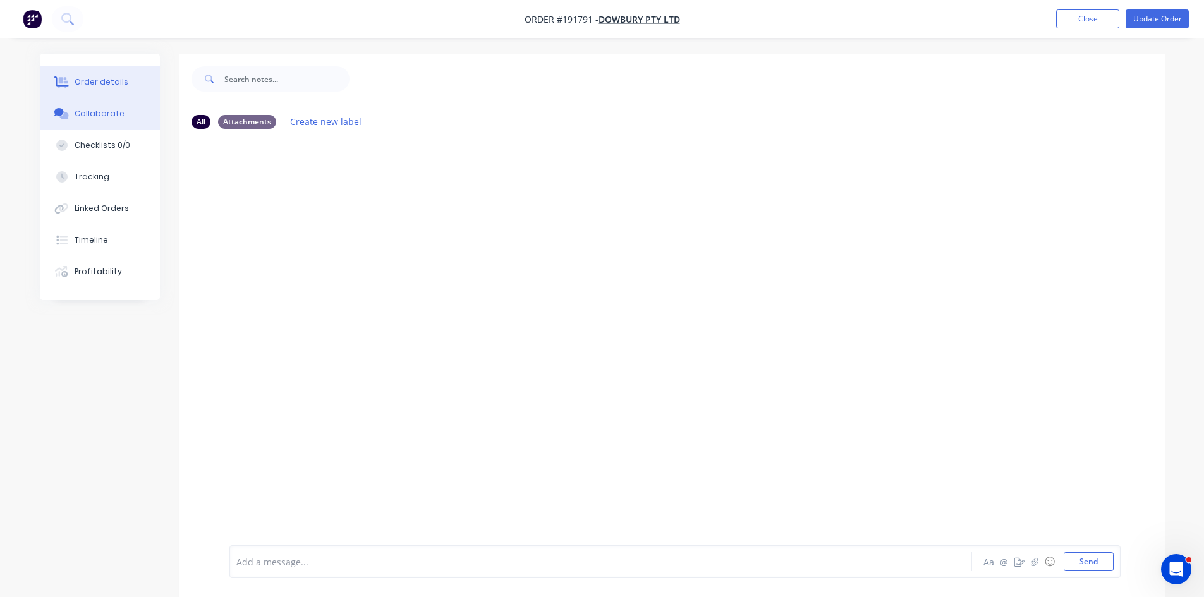
click at [105, 78] on div "Order details" at bounding box center [102, 81] width 54 height 11
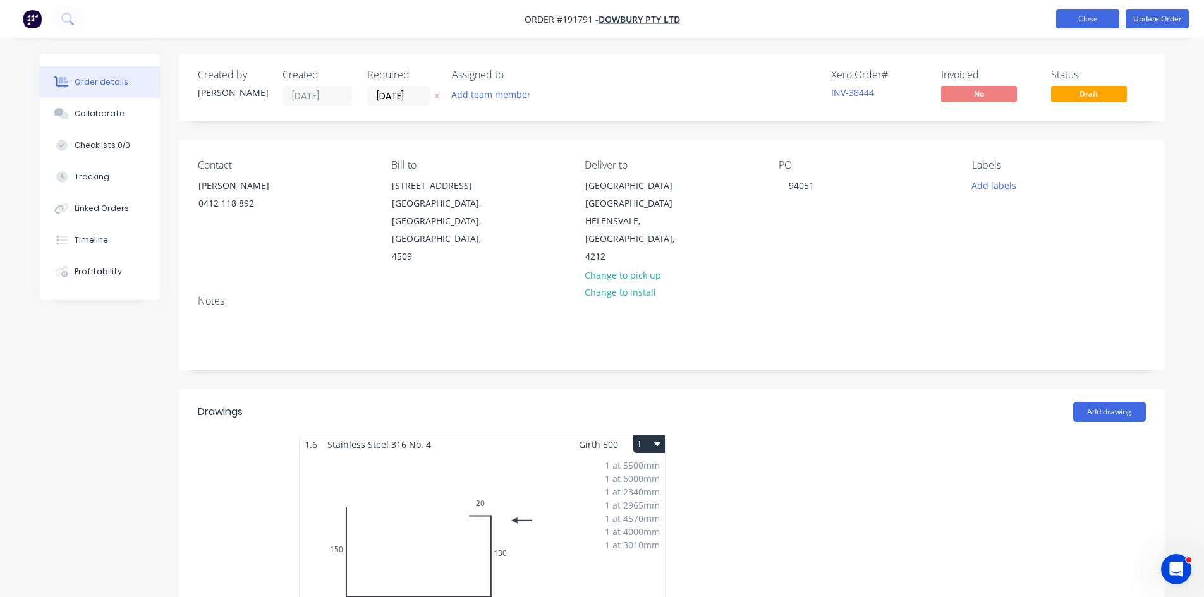
click at [1080, 16] on button "Close" at bounding box center [1087, 18] width 63 height 19
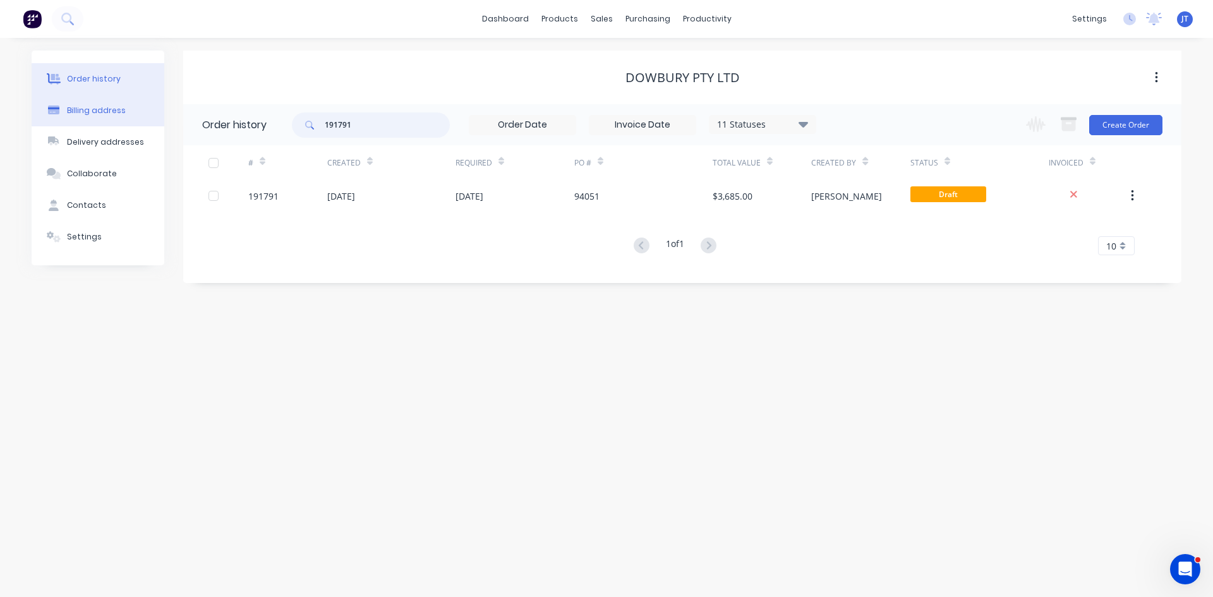
drag, startPoint x: 420, startPoint y: 120, endPoint x: 82, endPoint y: 119, distance: 338.1
click at [90, 118] on div "Order history Billing address Delivery addresses Collaborate Contacts Settings …" at bounding box center [607, 167] width 1150 height 233
type input "940"
click at [702, 400] on div "Order history Billing address Delivery addresses Collaborate Contacts Settings …" at bounding box center [606, 317] width 1213 height 559
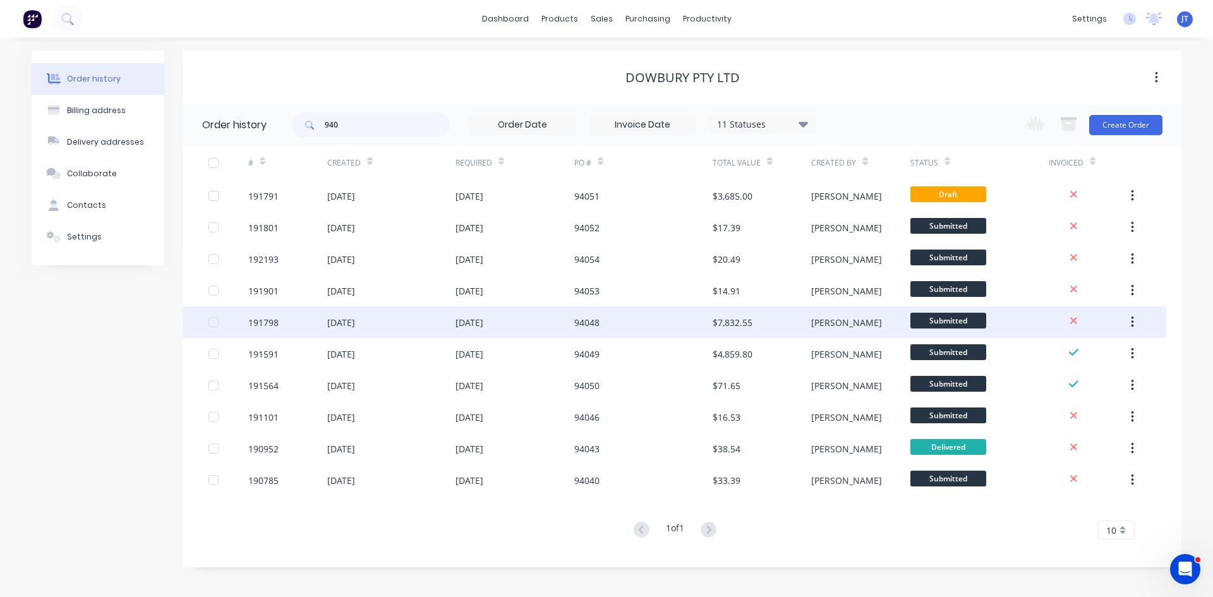
click at [815, 326] on div "[PERSON_NAME]" at bounding box center [846, 322] width 71 height 13
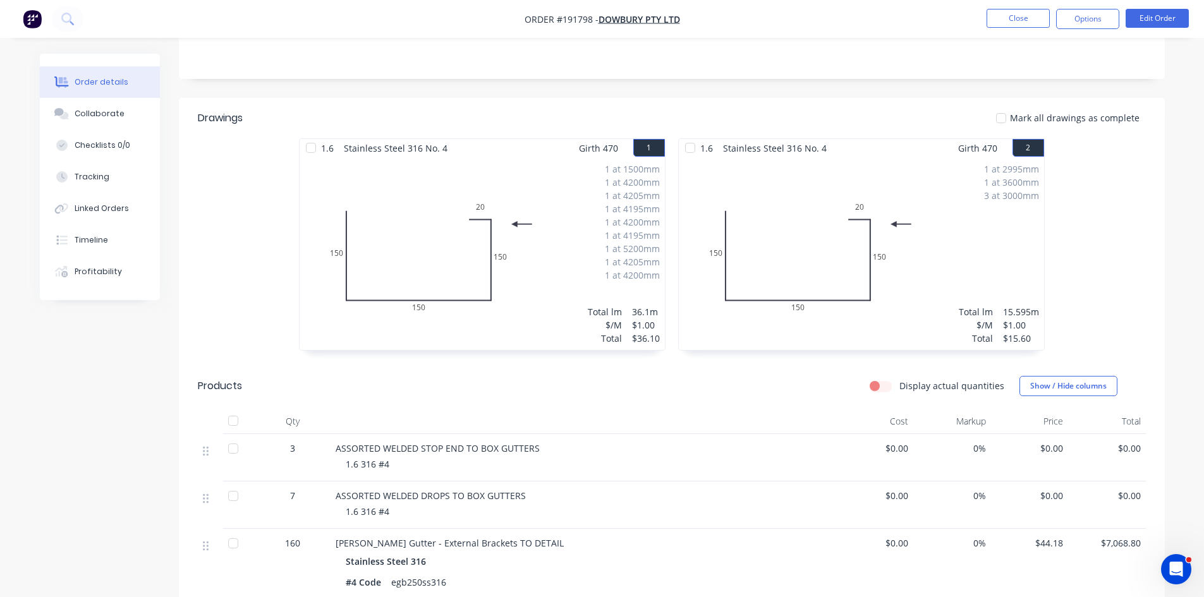
scroll to position [421, 0]
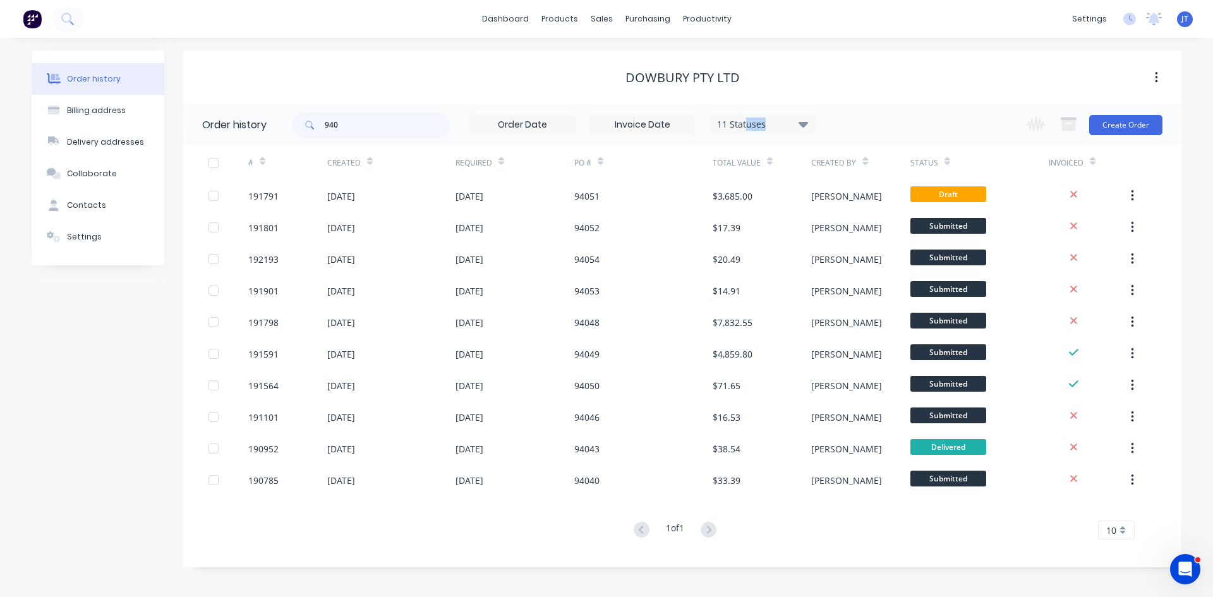
click at [748, 130] on div "11 Statuses" at bounding box center [763, 125] width 106 height 14
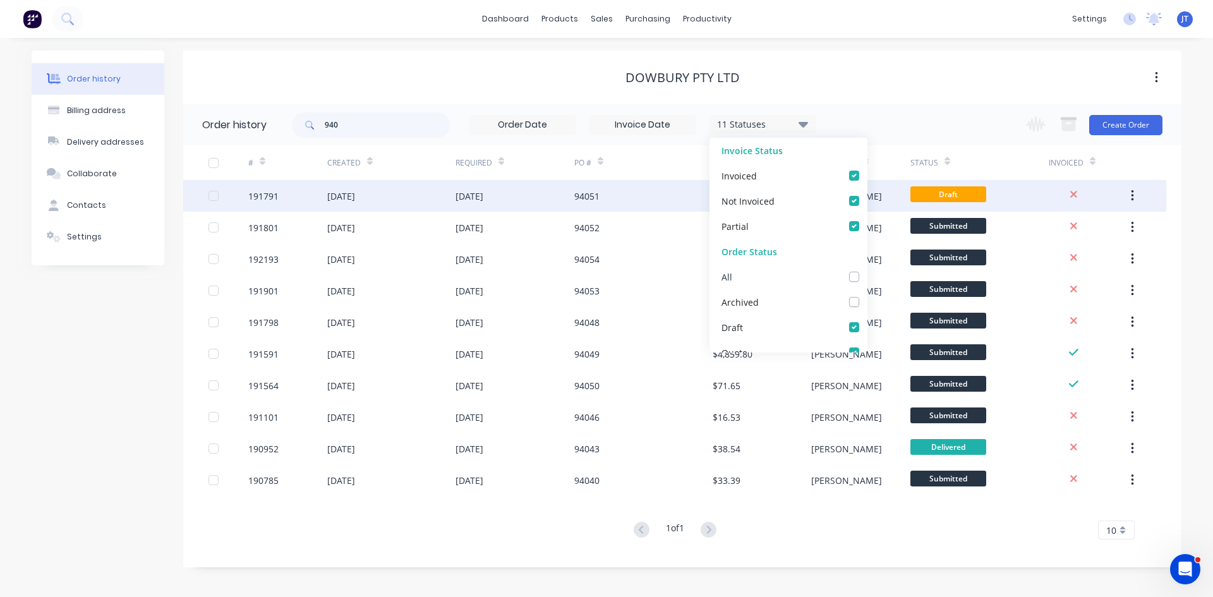
drag, startPoint x: 845, startPoint y: 277, endPoint x: 901, endPoint y: 191, distance: 102.4
click at [867, 270] on label at bounding box center [867, 270] width 0 height 0
click at [867, 277] on input "checkbox" at bounding box center [872, 276] width 10 height 12
checkbox input "true"
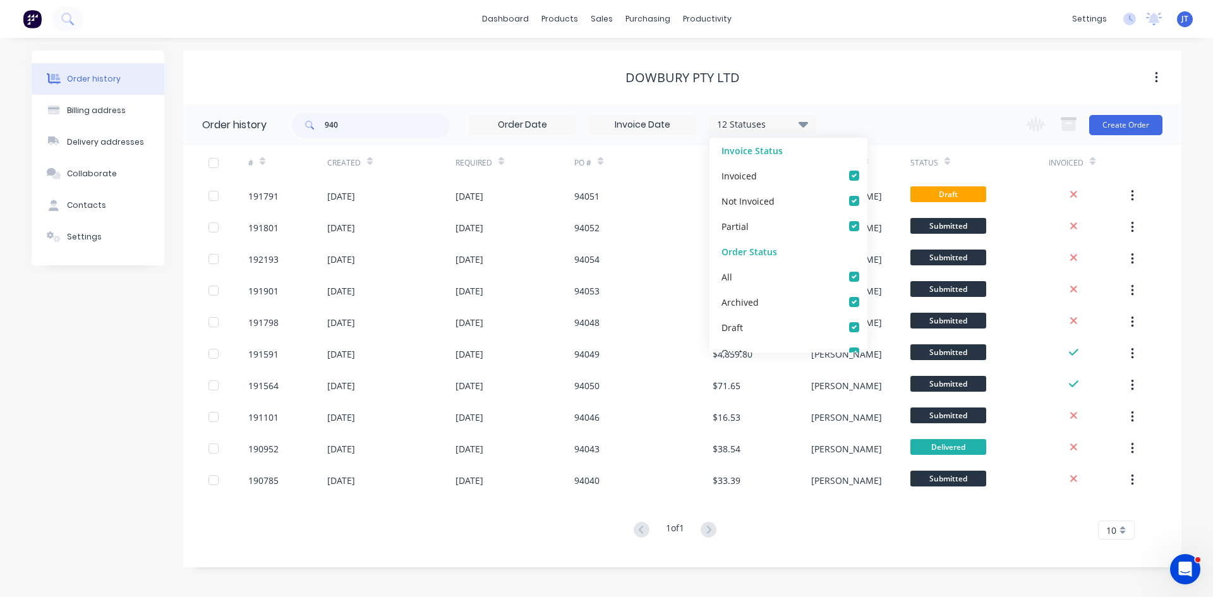
click at [943, 71] on div "Dowbury Pty Ltd" at bounding box center [682, 77] width 998 height 15
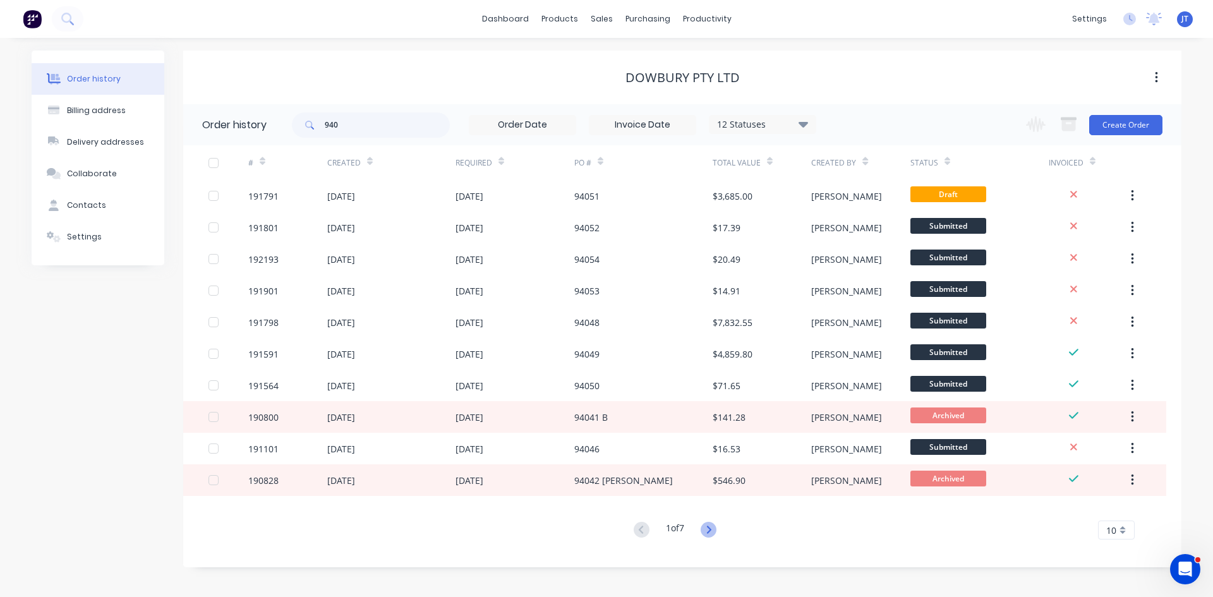
click at [710, 535] on icon at bounding box center [709, 530] width 16 height 16
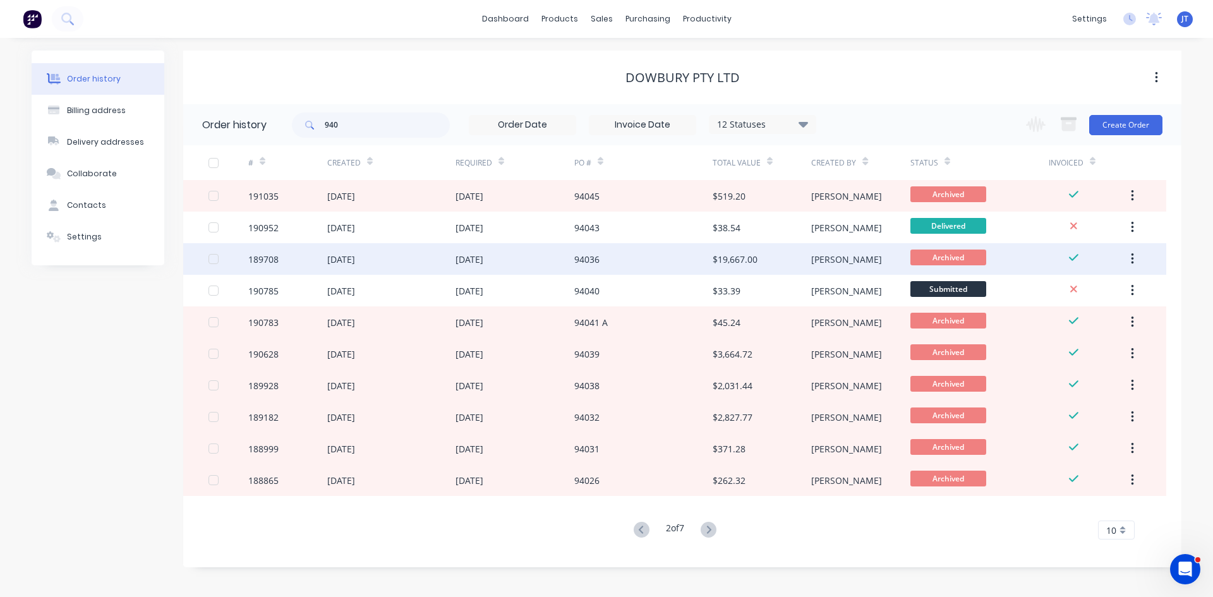
click at [710, 264] on div "94036" at bounding box center [643, 259] width 138 height 32
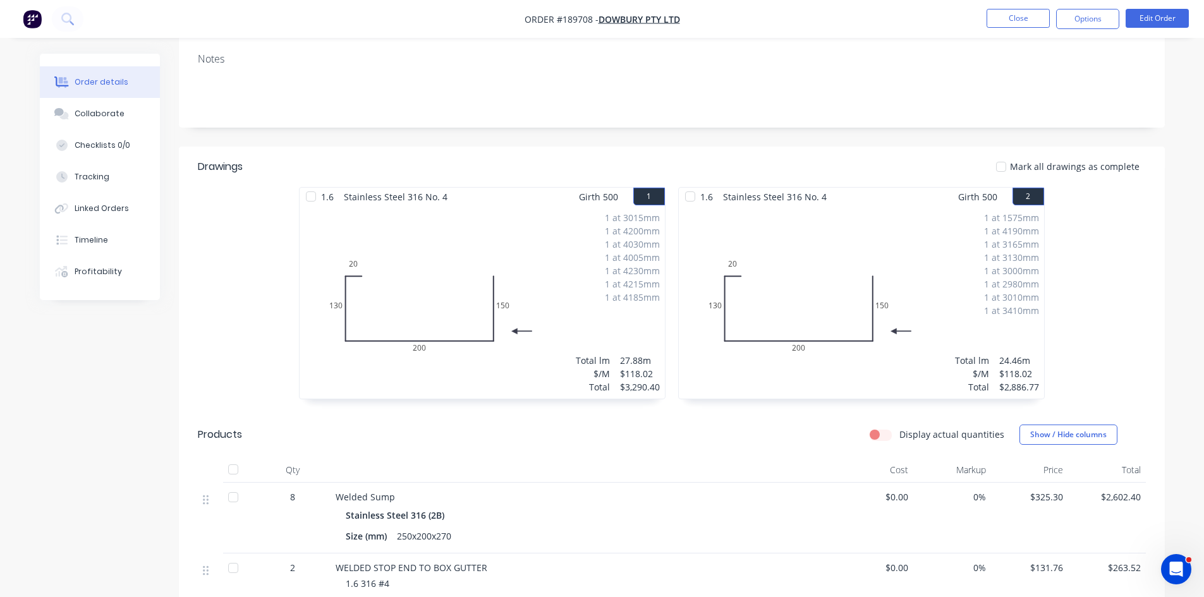
scroll to position [210, 0]
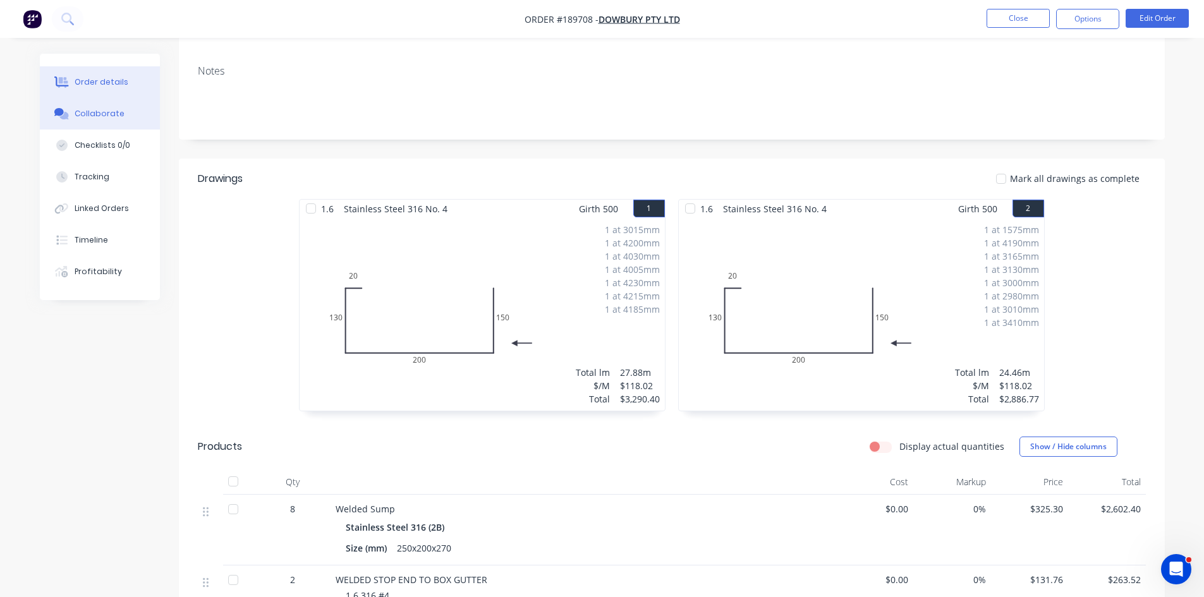
click at [99, 127] on button "Collaborate" at bounding box center [100, 114] width 120 height 32
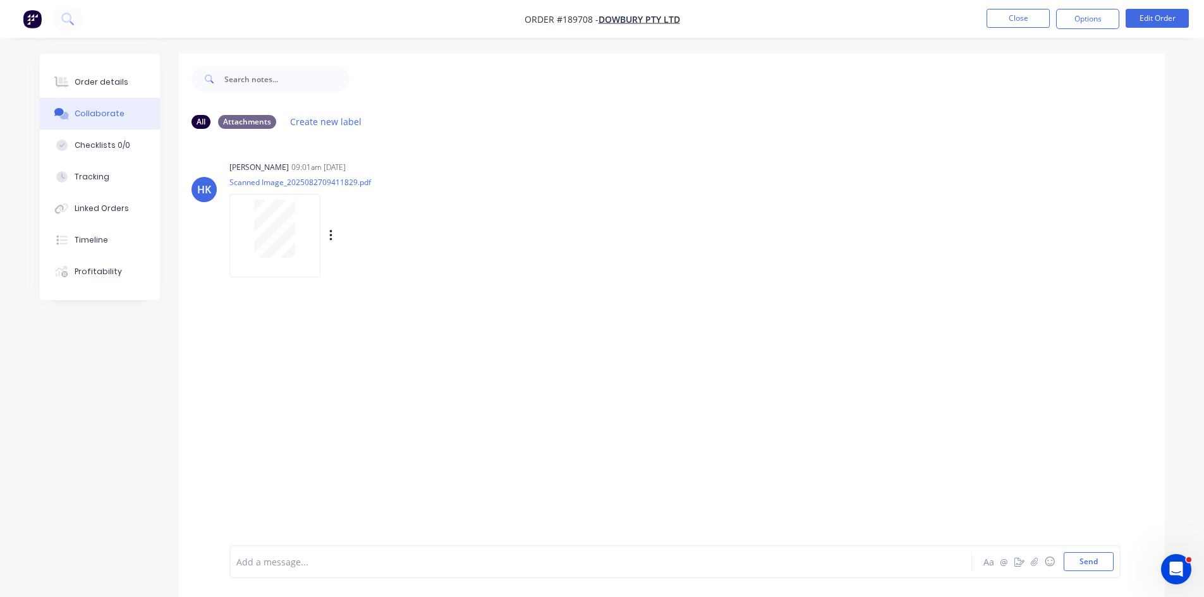
click at [297, 227] on div at bounding box center [275, 229] width 80 height 58
click at [109, 82] on div "Order details" at bounding box center [102, 81] width 54 height 11
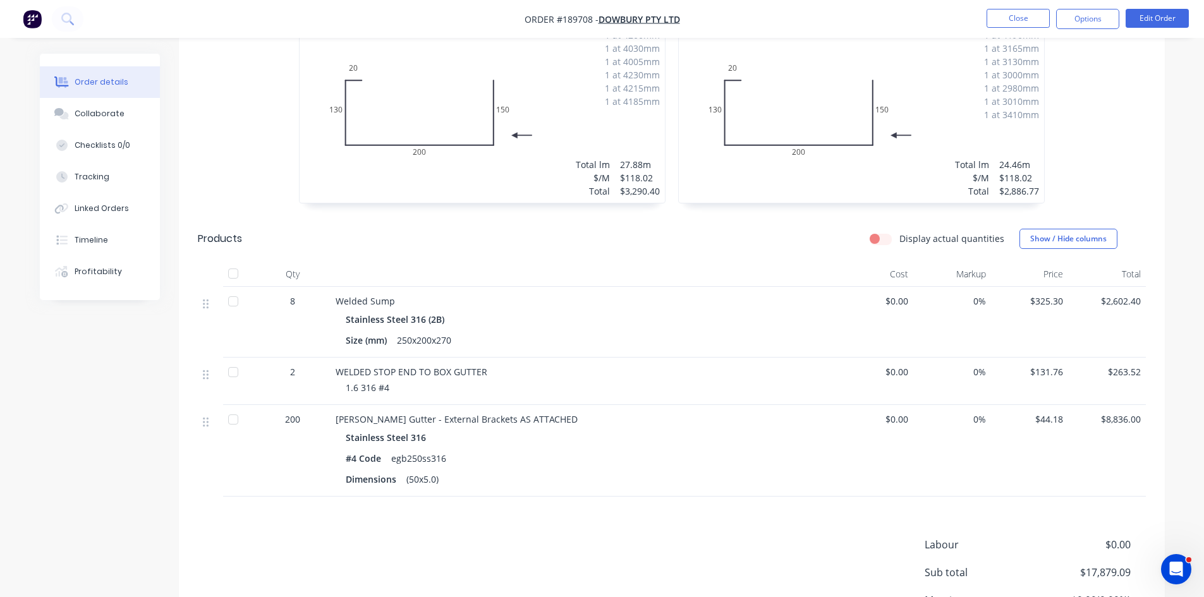
scroll to position [525, 0]
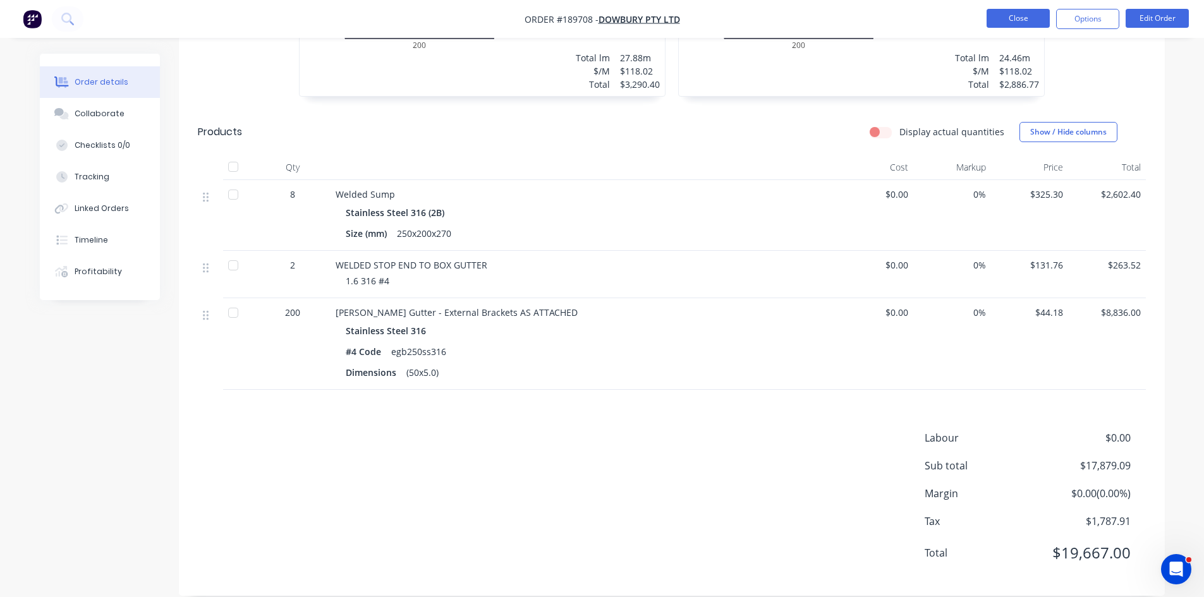
click at [999, 17] on button "Close" at bounding box center [1017, 18] width 63 height 19
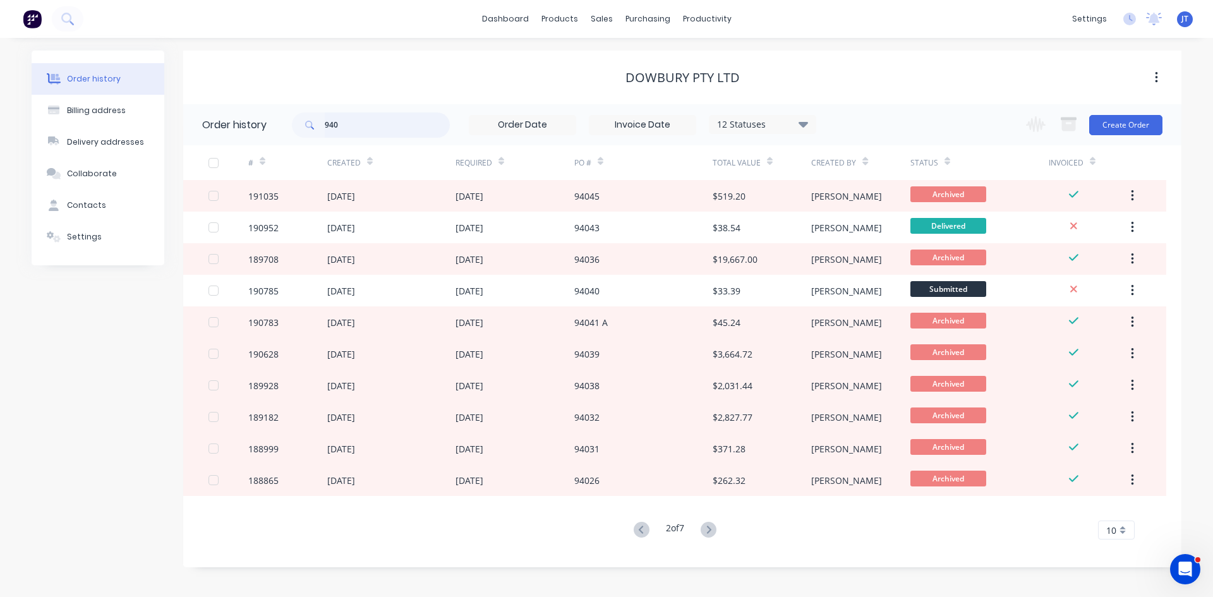
click at [269, 147] on div "Order history 940 12 Statuses Invoice Status Invoiced Not Invoiced Partial Orde…" at bounding box center [682, 329] width 998 height 451
type input "191791"
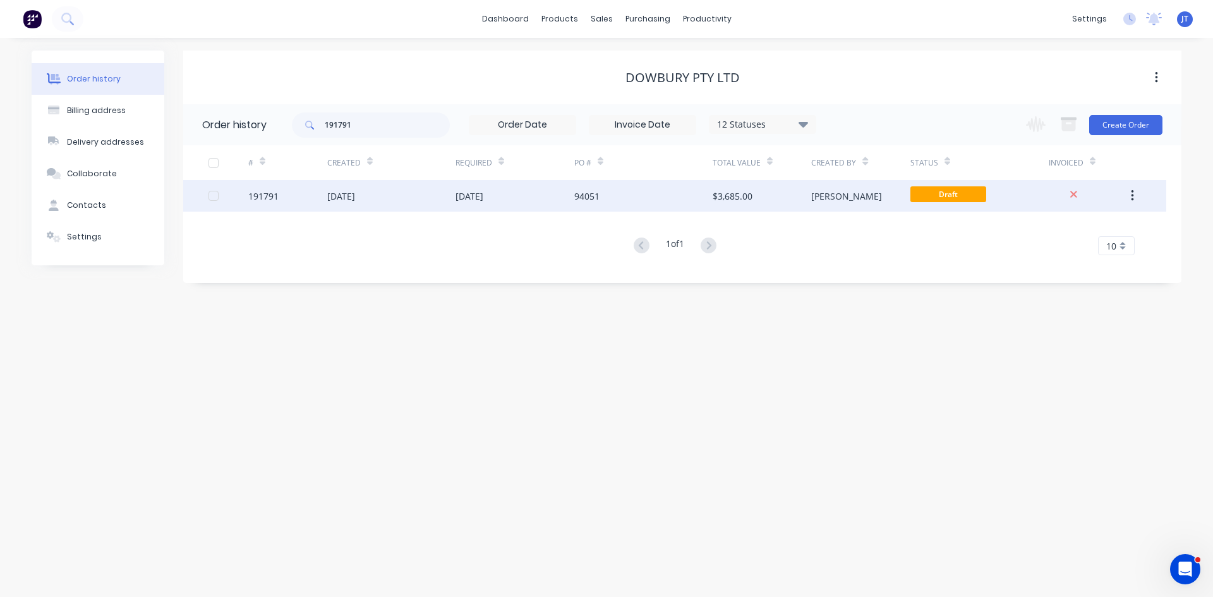
click at [766, 202] on div "$3,685.00" at bounding box center [762, 196] width 99 height 32
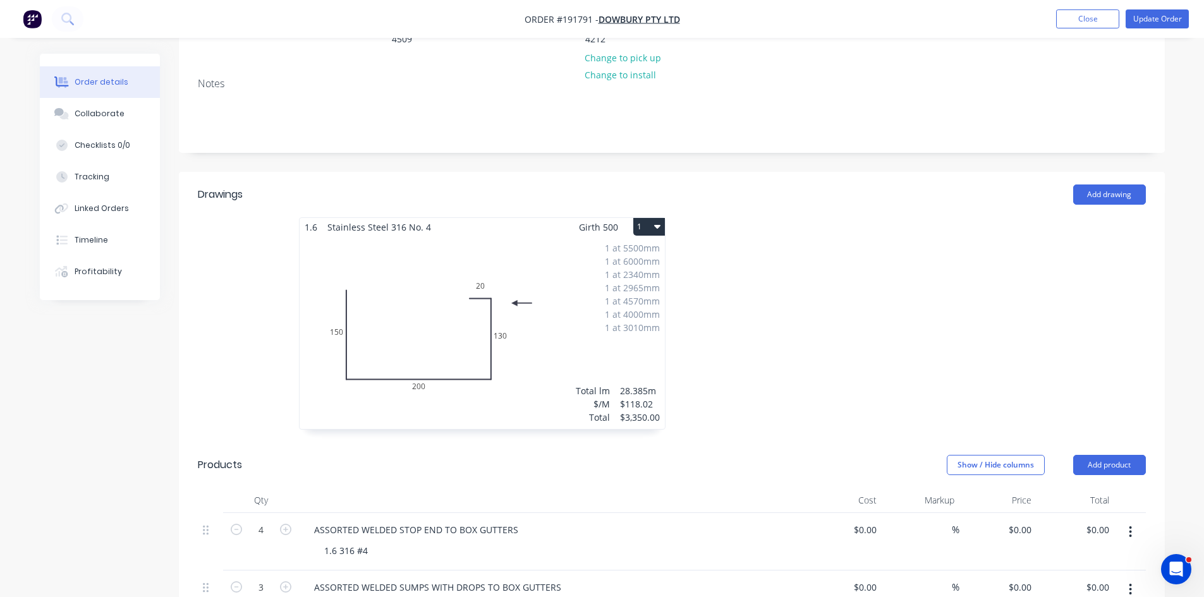
scroll to position [421, 0]
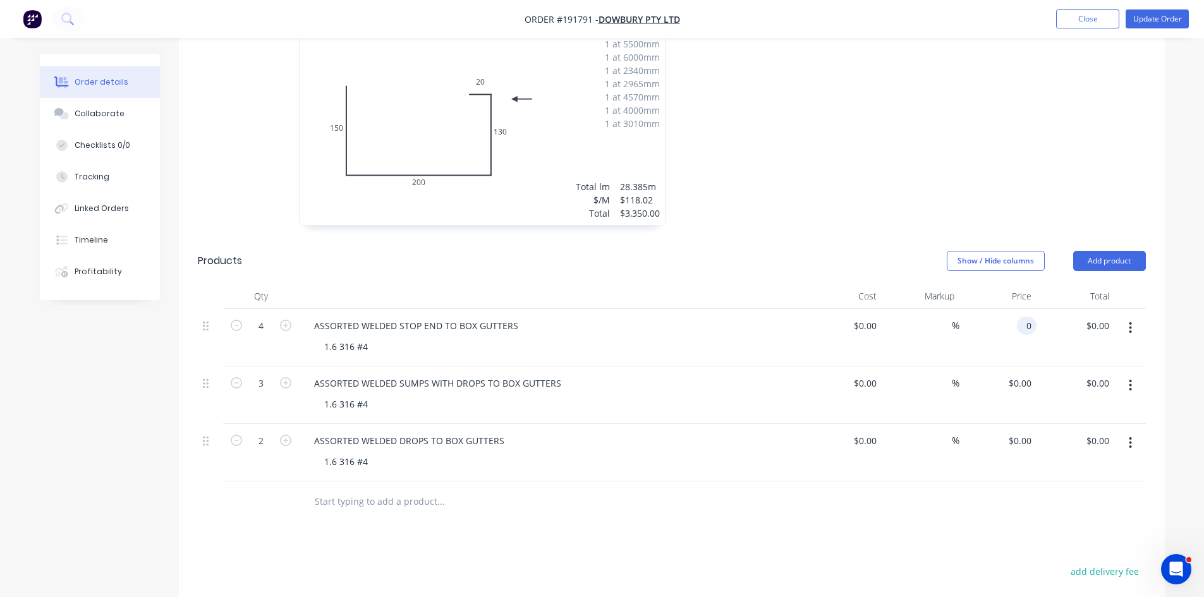
click at [1021, 329] on div "0 0" at bounding box center [1027, 326] width 20 height 18
type input "$131.76"
type input "$527.04"
click at [992, 178] on div at bounding box center [861, 125] width 379 height 225
click at [428, 391] on div "ASSORTED WELDED SUMPS WITH DROPS TO BOX GUTTERS" at bounding box center [437, 383] width 267 height 18
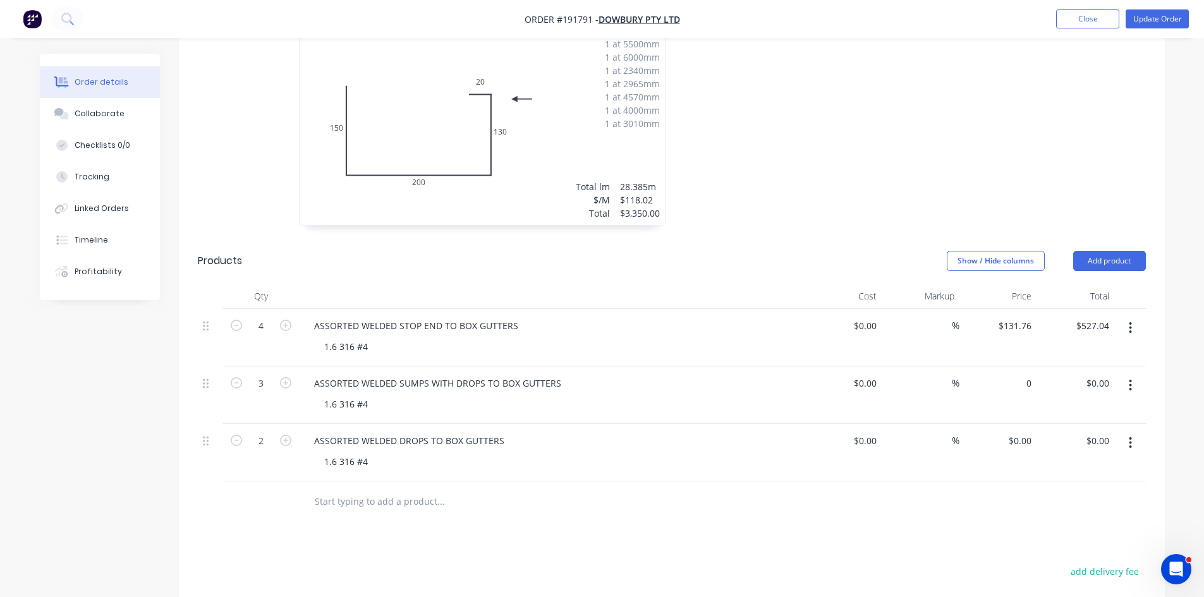
drag, startPoint x: 1021, startPoint y: 382, endPoint x: 1007, endPoint y: 351, distance: 33.1
click at [1021, 382] on div "0 $0.00" at bounding box center [1019, 383] width 34 height 18
type input "$325.30"
type input "$975.90"
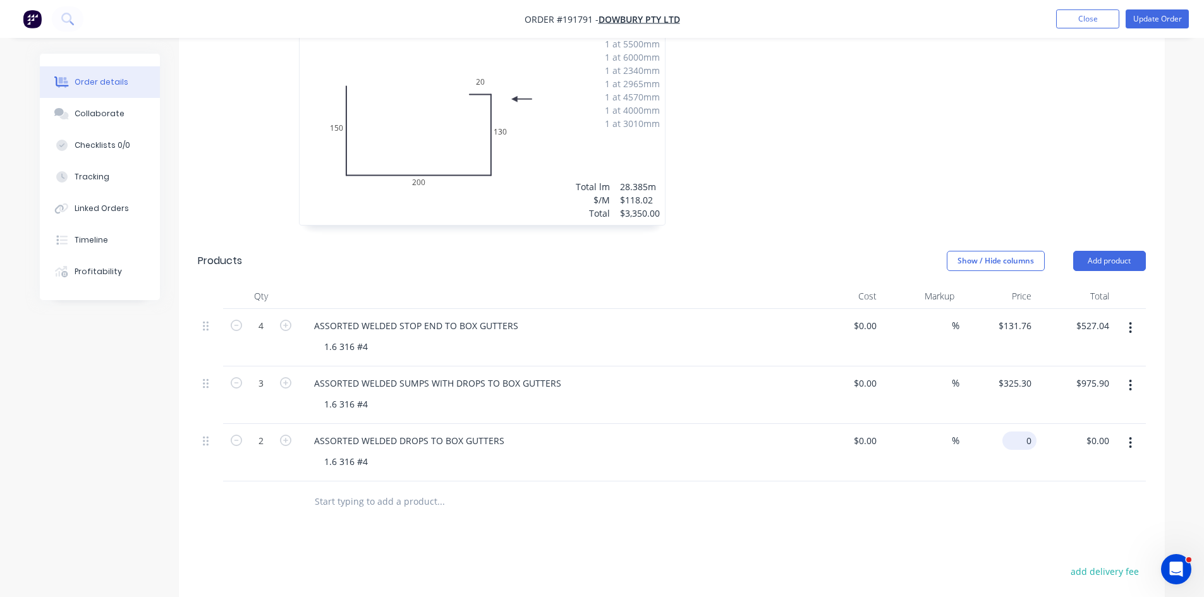
click at [1029, 441] on input "0" at bounding box center [1021, 441] width 29 height 18
type input "$77.47"
type input "$154.94"
click at [761, 535] on div "Drawings Add drawing 1.6 Stainless Steel 316 No. 4 Girth 500 1 0 150 200 130 20…" at bounding box center [672, 397] width 986 height 858
drag, startPoint x: 358, startPoint y: 325, endPoint x: 237, endPoint y: 329, distance: 121.4
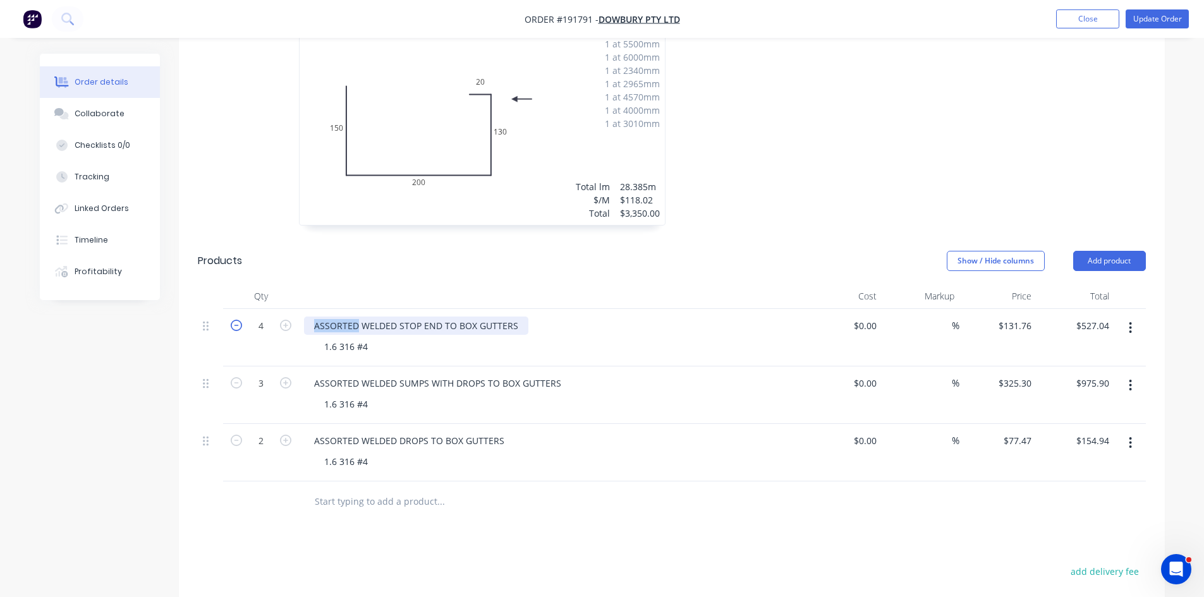
click at [237, 329] on div "4 ASSORTED WELDED STOP END TO BOX GUTTERS 1.6 316 #4 $0.00 $0.00 % $131.76 $131…" at bounding box center [672, 338] width 948 height 58
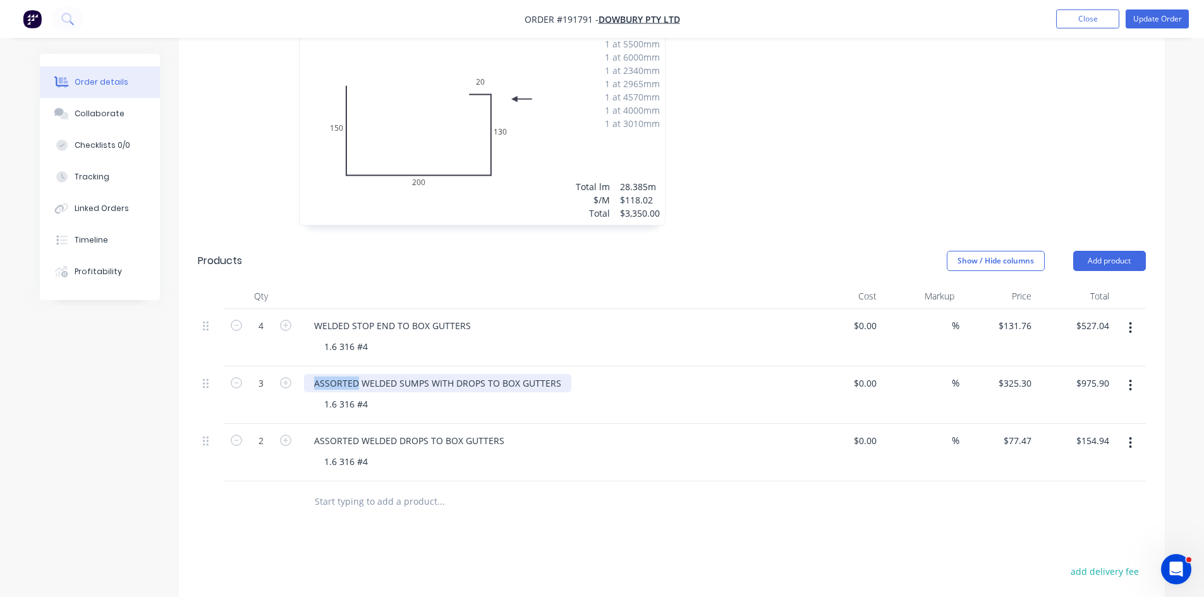
drag, startPoint x: 358, startPoint y: 384, endPoint x: 186, endPoint y: 390, distance: 172.0
click at [186, 390] on div "Qty Cost Markup Price Total 4 WELDED STOP END TO BOX GUTTERS 1.6 316 #4 $0.00 $…" at bounding box center [672, 403] width 986 height 239
click at [351, 382] on div "ASSORTED WELDED SUMPS WITH DROPS TO BOX GUTTERS" at bounding box center [437, 383] width 267 height 18
drag, startPoint x: 359, startPoint y: 382, endPoint x: 276, endPoint y: 387, distance: 82.9
click at [276, 387] on div "3 ASSORTED WELDED SUMPS WITH DROPS TO BOX GUTTERS 1.6 316 #4 $0.00 $0.00 % $325…" at bounding box center [672, 396] width 948 height 58
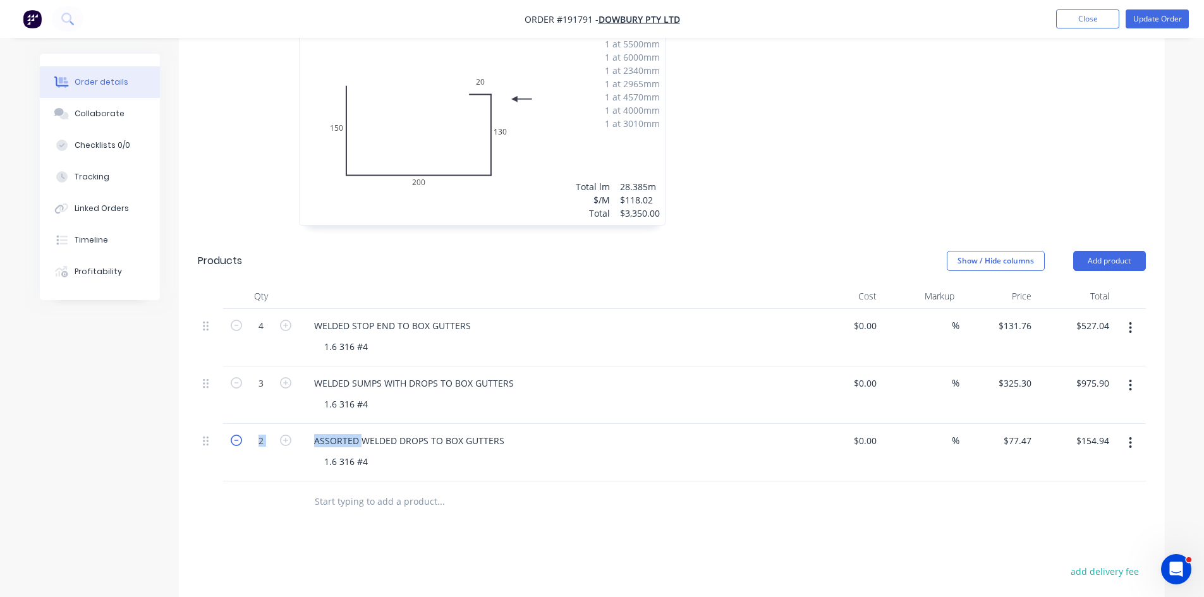
drag, startPoint x: 356, startPoint y: 440, endPoint x: 239, endPoint y: 440, distance: 116.9
click at [236, 440] on div "2 ASSORTED WELDED DROPS TO BOX GUTTERS 1.6 316 #4 $0.00 $0.00 % $77.47 $77.47 $…" at bounding box center [672, 453] width 948 height 58
click at [361, 439] on div "ASSORTED WELDED DROPS TO BOX GUTTERS" at bounding box center [409, 441] width 210 height 18
click at [354, 442] on div "ASSORTED WELDED DROPS TO BOX GUTTERS" at bounding box center [409, 441] width 210 height 18
click at [355, 442] on div "ASSORTED WELDED DROPS TO BOX GUTTERS" at bounding box center [409, 441] width 210 height 18
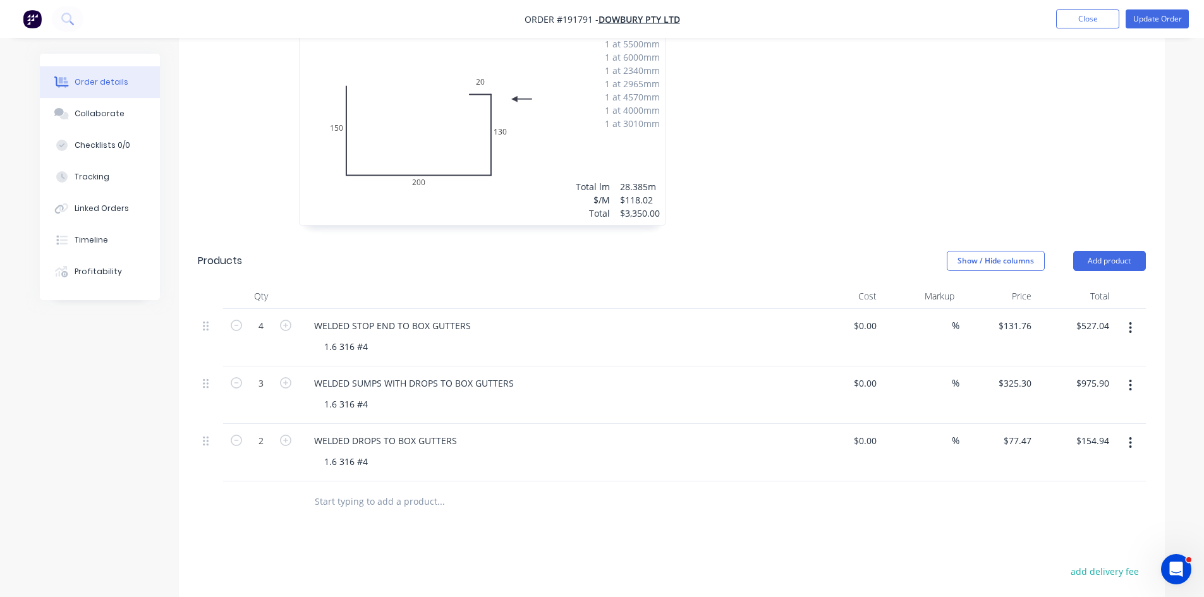
click at [519, 531] on div "Drawings Add drawing 1.6 Stainless Steel 316 No. 4 Girth 500 1 0 150 200 130 20…" at bounding box center [672, 397] width 986 height 858
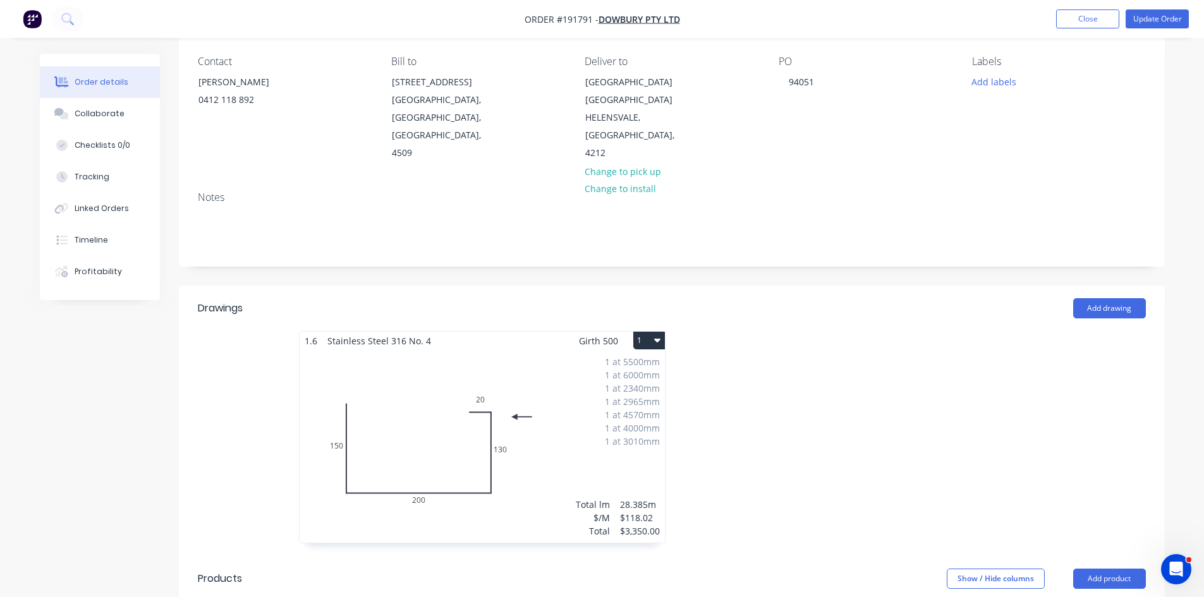
scroll to position [37, 0]
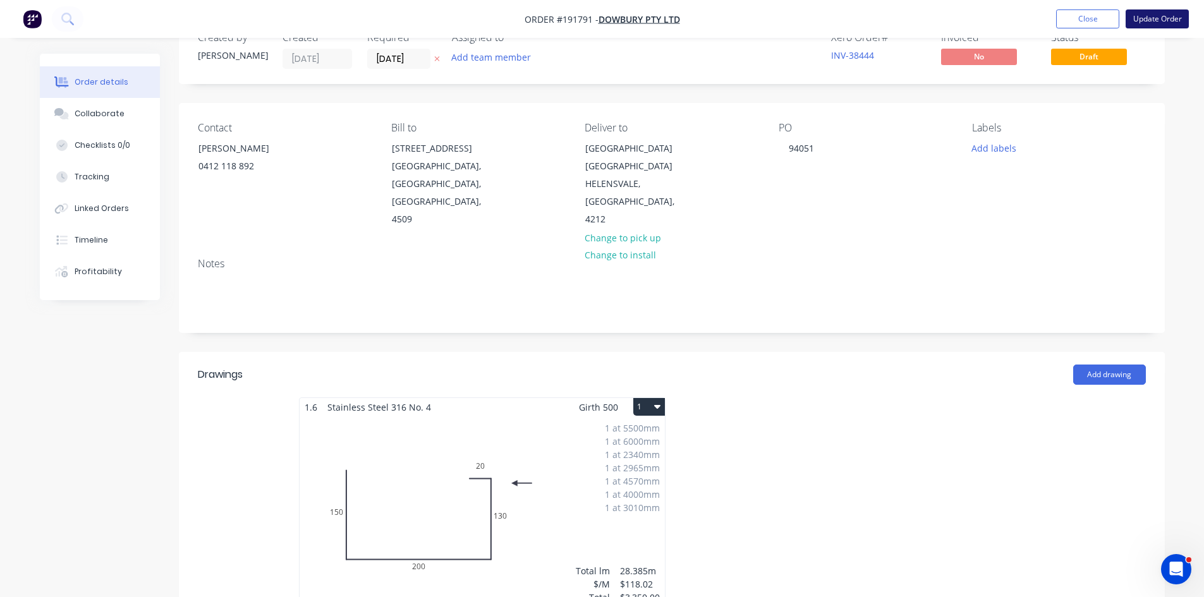
click at [1137, 18] on button "Update Order" at bounding box center [1156, 18] width 63 height 19
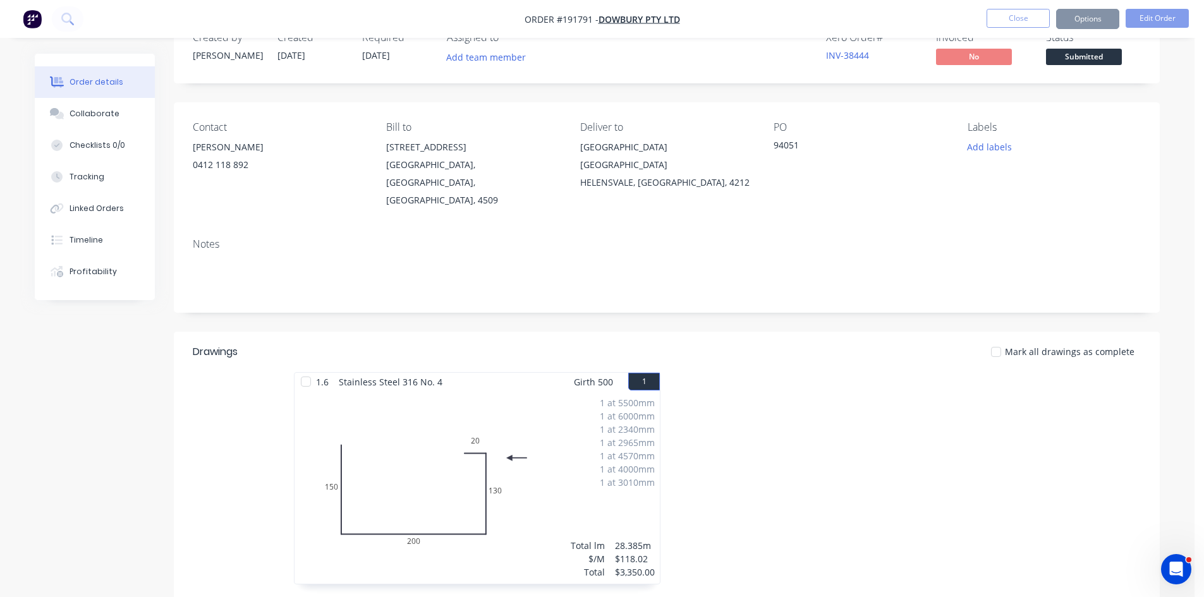
scroll to position [0, 0]
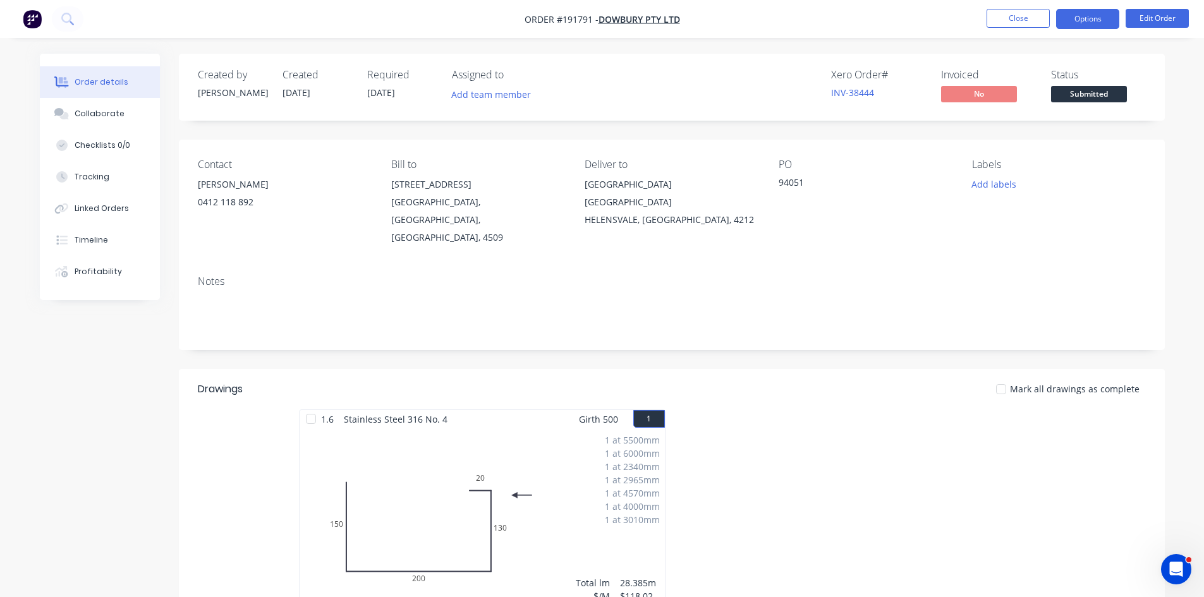
drag, startPoint x: 1085, startPoint y: 11, endPoint x: 1086, endPoint y: 23, distance: 12.7
click at [1086, 11] on button "Options" at bounding box center [1087, 19] width 63 height 20
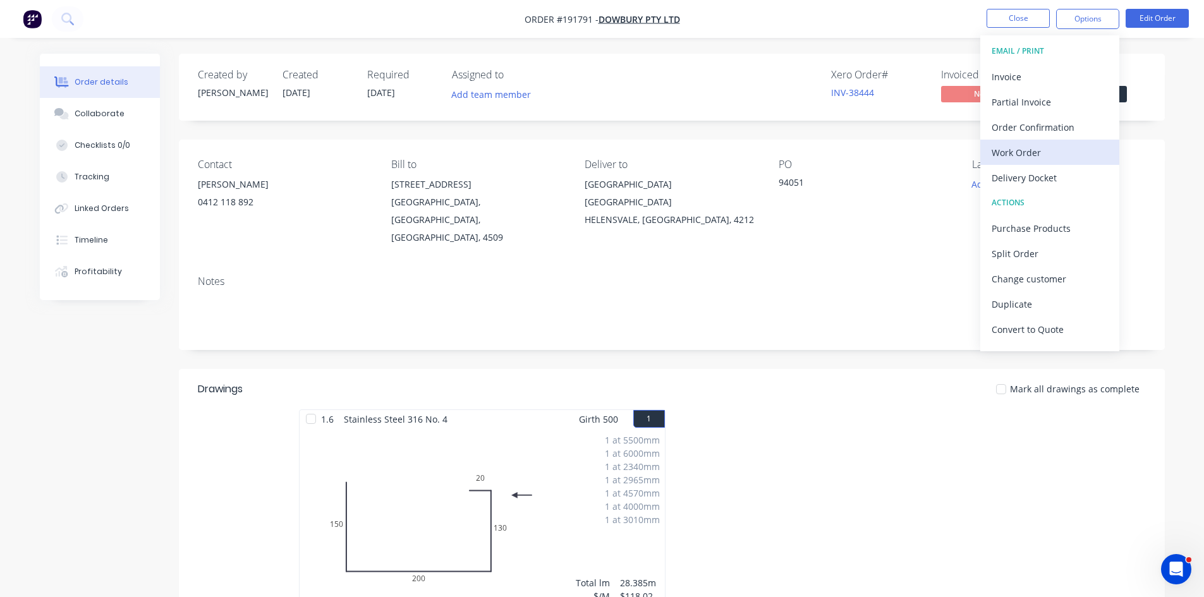
click at [1033, 150] on div "Work Order" at bounding box center [1049, 152] width 116 height 18
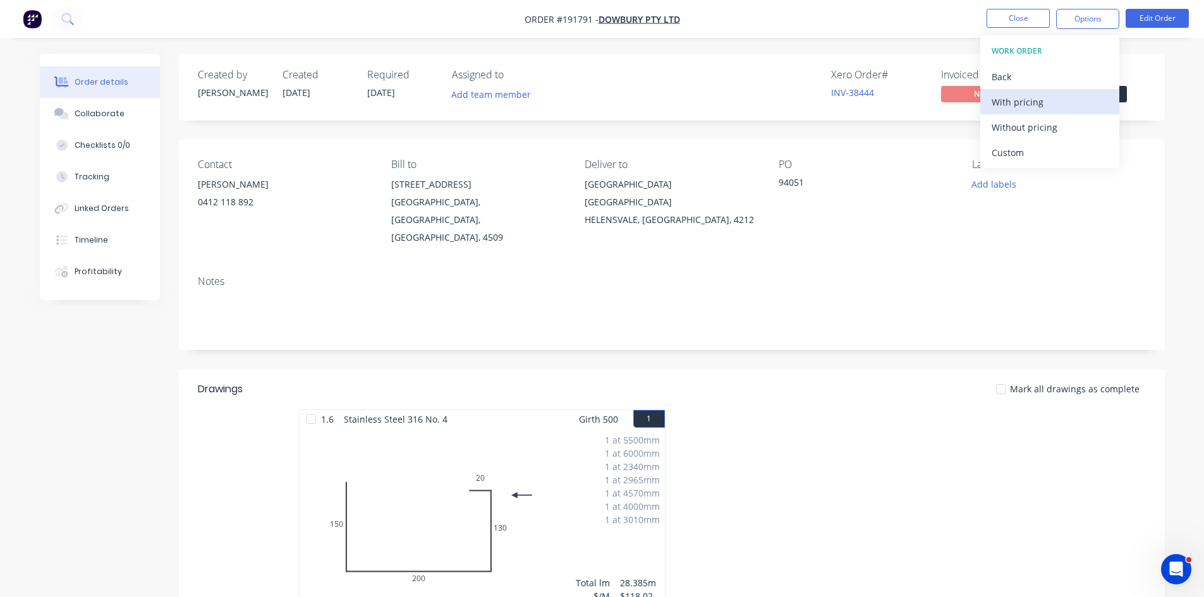
click at [1051, 97] on div "With pricing" at bounding box center [1049, 102] width 116 height 18
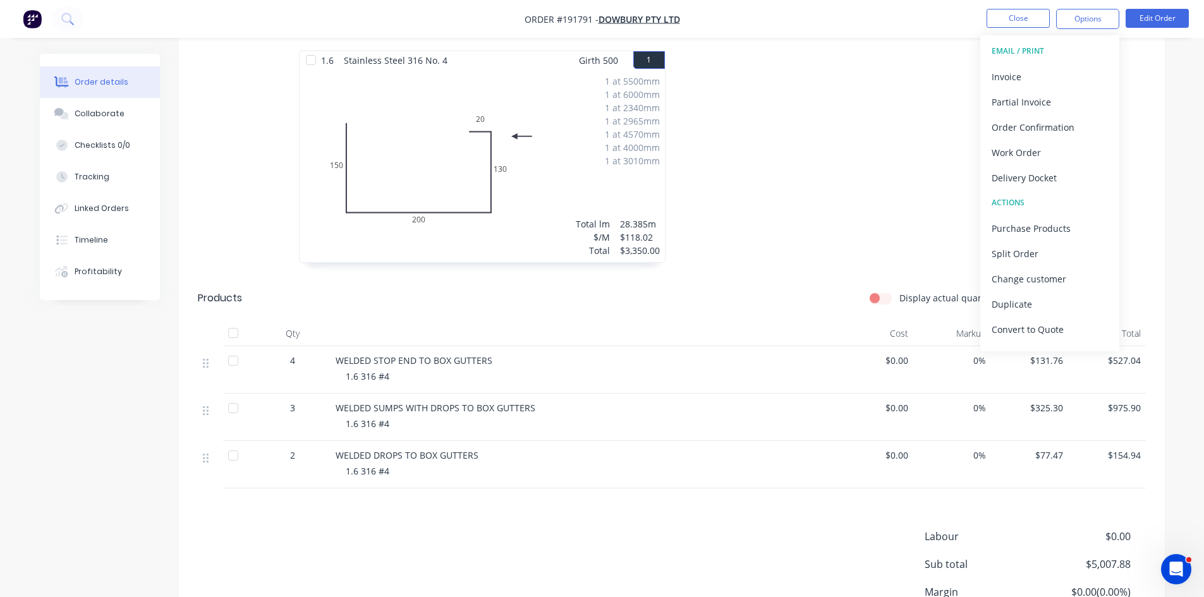
scroll to position [458, 0]
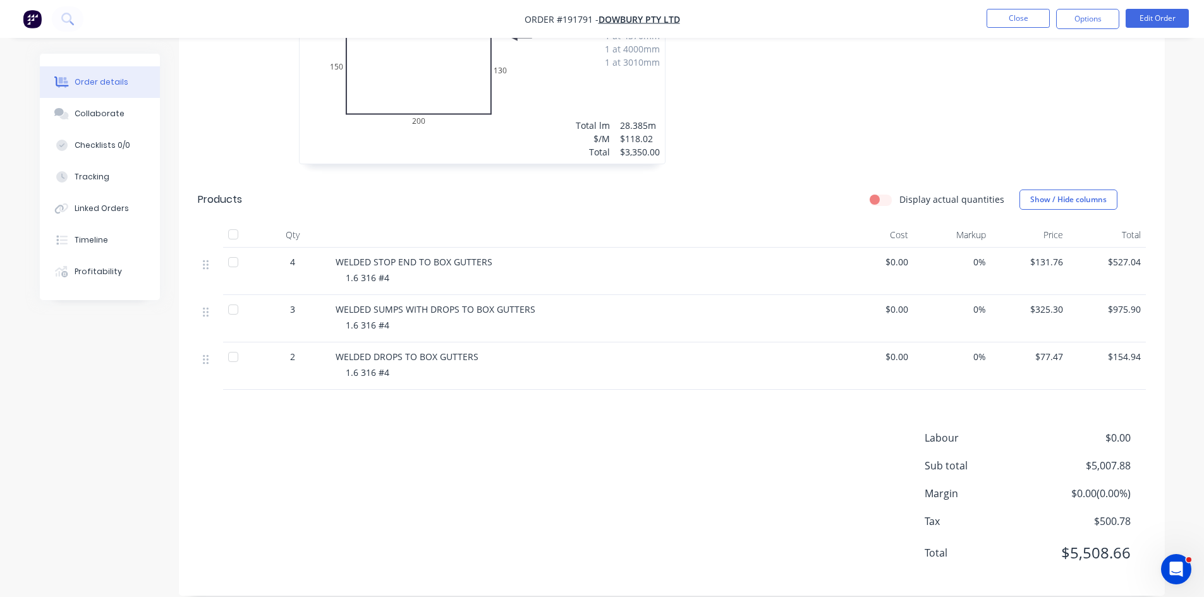
click at [739, 391] on div "Drawings Mark all drawings as complete 1.6 Stainless Steel 316 No. 4 Girth 500 …" at bounding box center [672, 254] width 986 height 684
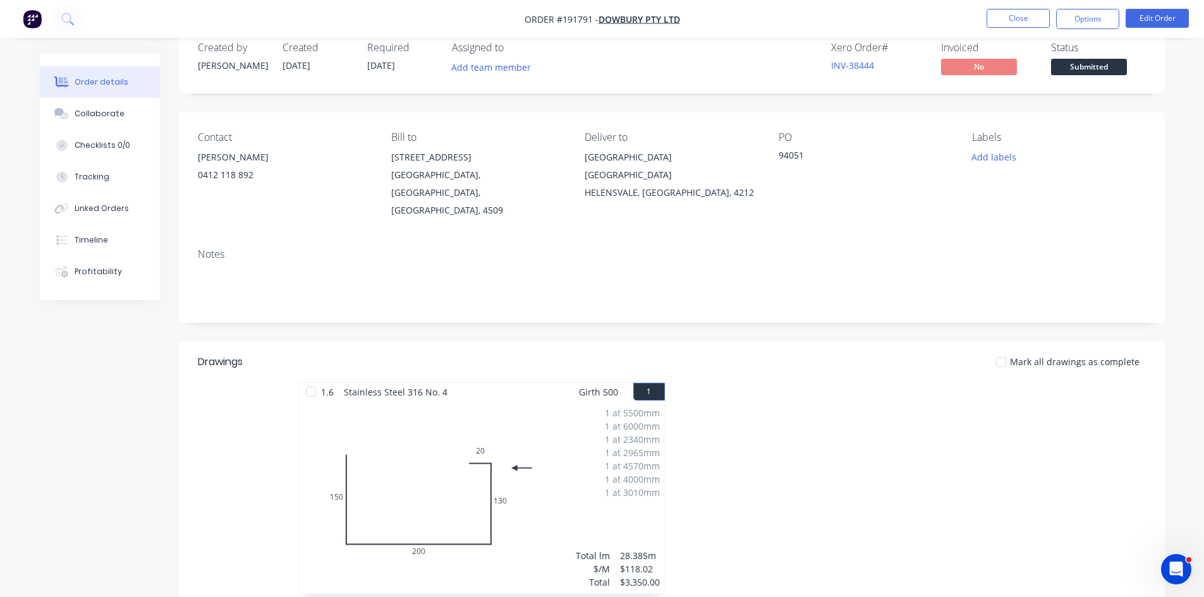
scroll to position [0, 0]
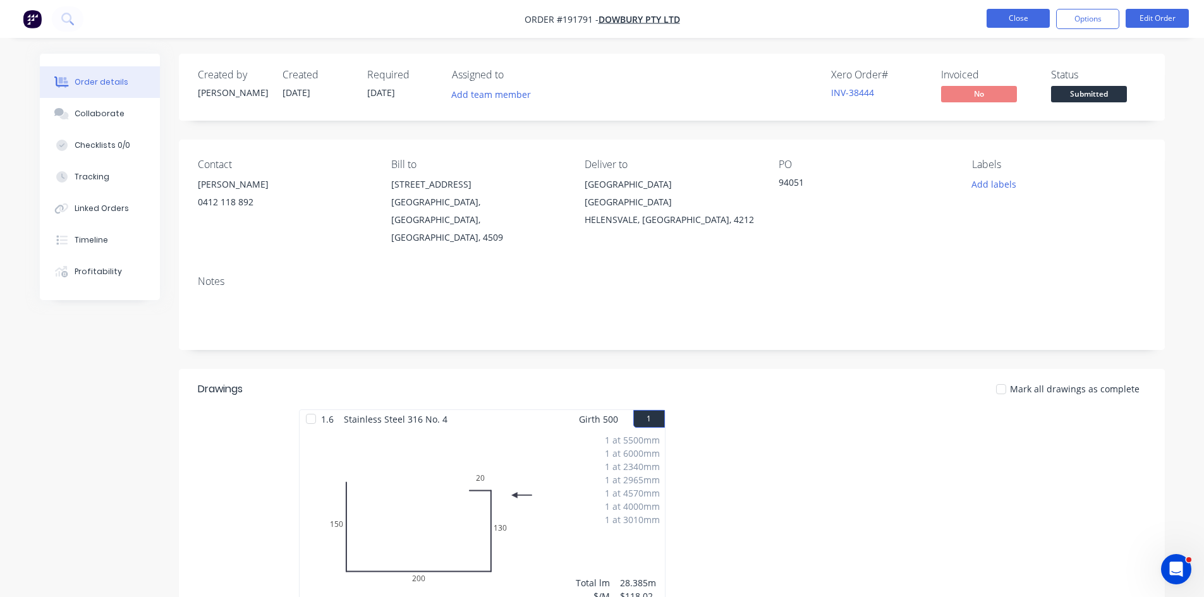
click at [995, 13] on button "Close" at bounding box center [1017, 18] width 63 height 19
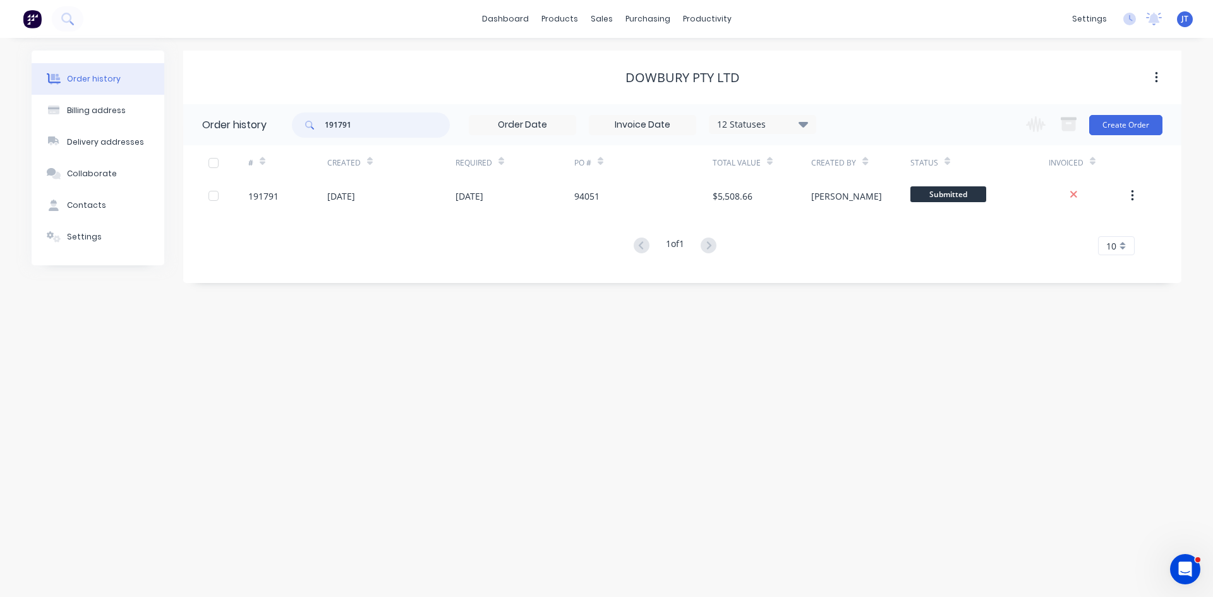
click at [365, 132] on input "191791" at bounding box center [387, 124] width 125 height 25
type input "191801"
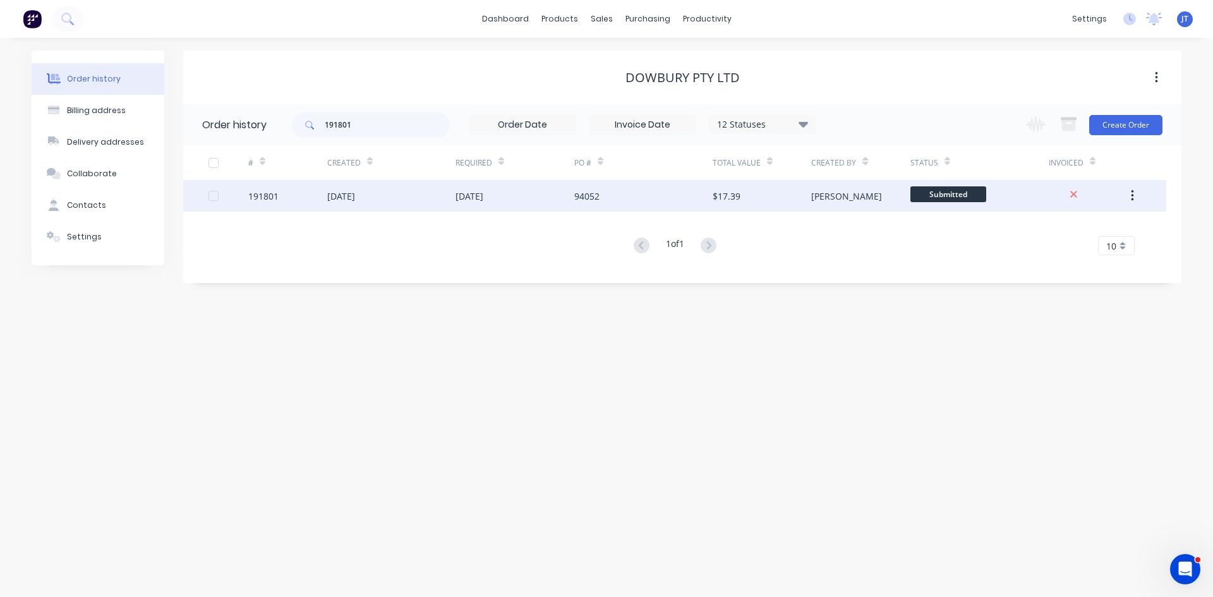
click at [787, 195] on div "$17.39" at bounding box center [762, 196] width 99 height 32
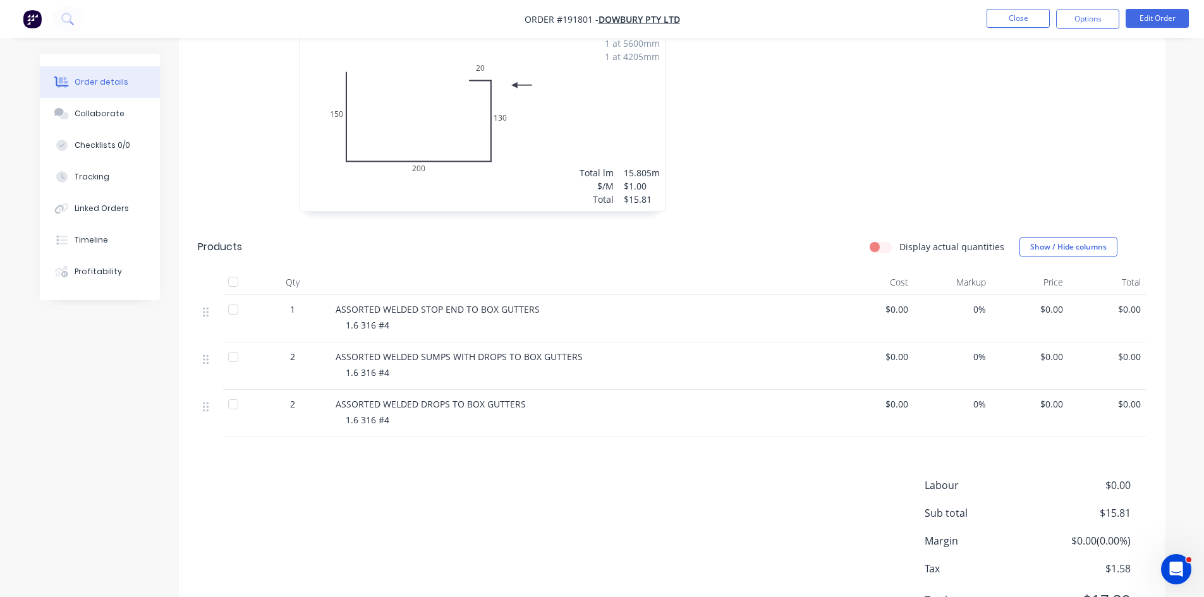
scroll to position [421, 0]
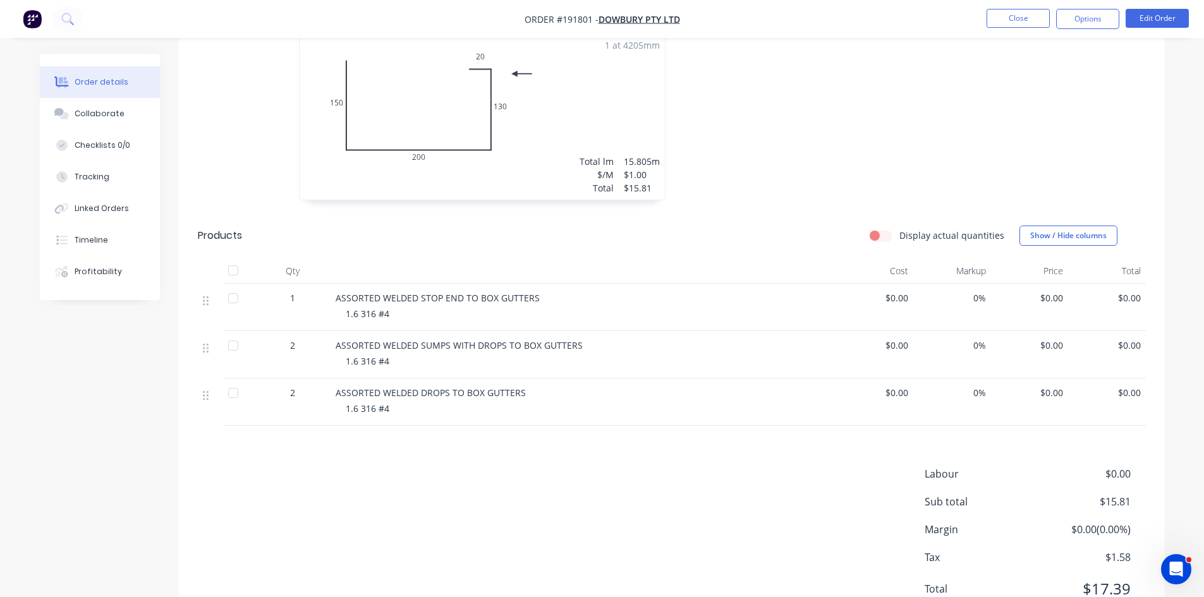
click at [374, 292] on span "ASSORTED WELDED STOP END TO BOX GUTTERS" at bounding box center [438, 298] width 204 height 12
click at [380, 292] on span "ASSORTED WELDED STOP END TO BOX GUTTERS" at bounding box center [438, 298] width 204 height 12
click at [1167, 20] on button "Edit Order" at bounding box center [1156, 18] width 63 height 19
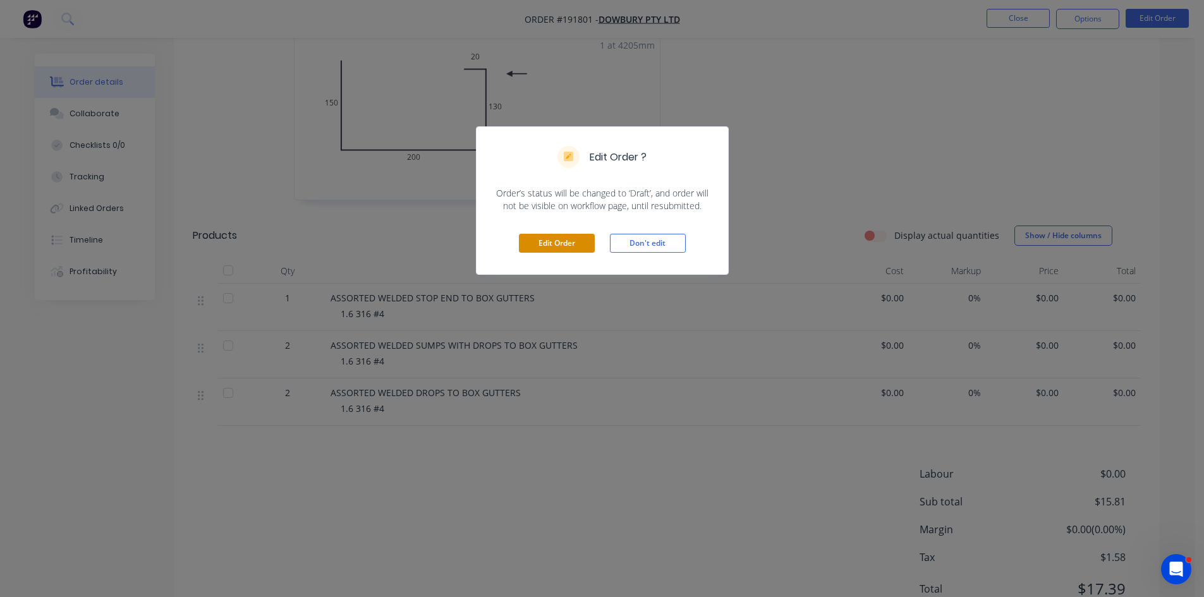
click at [571, 241] on button "Edit Order" at bounding box center [557, 243] width 76 height 19
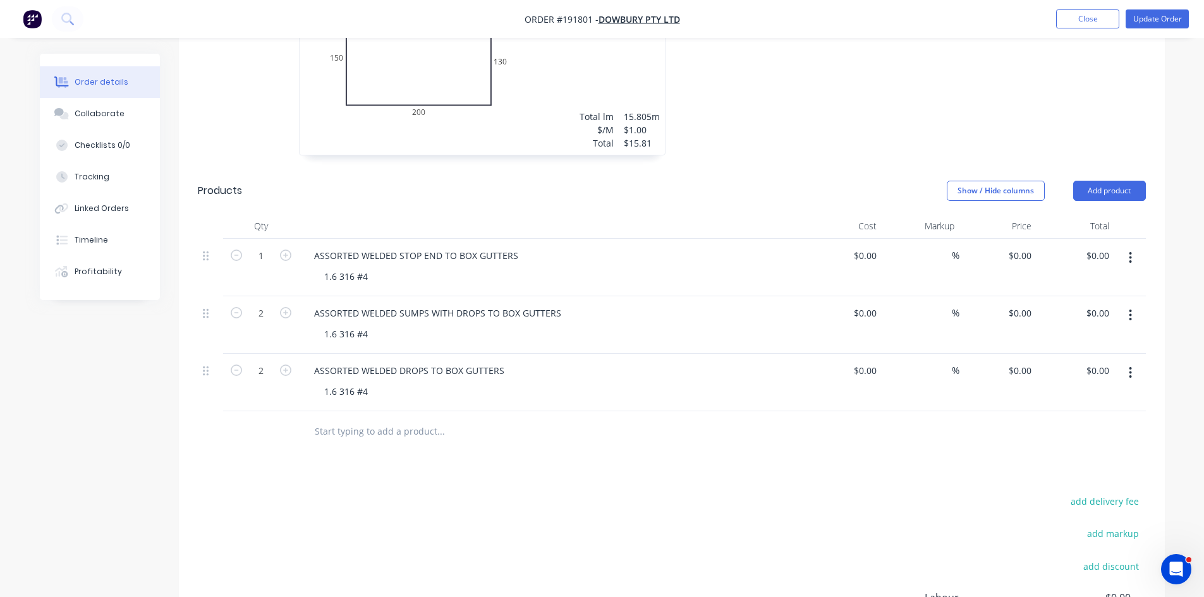
scroll to position [669, 0]
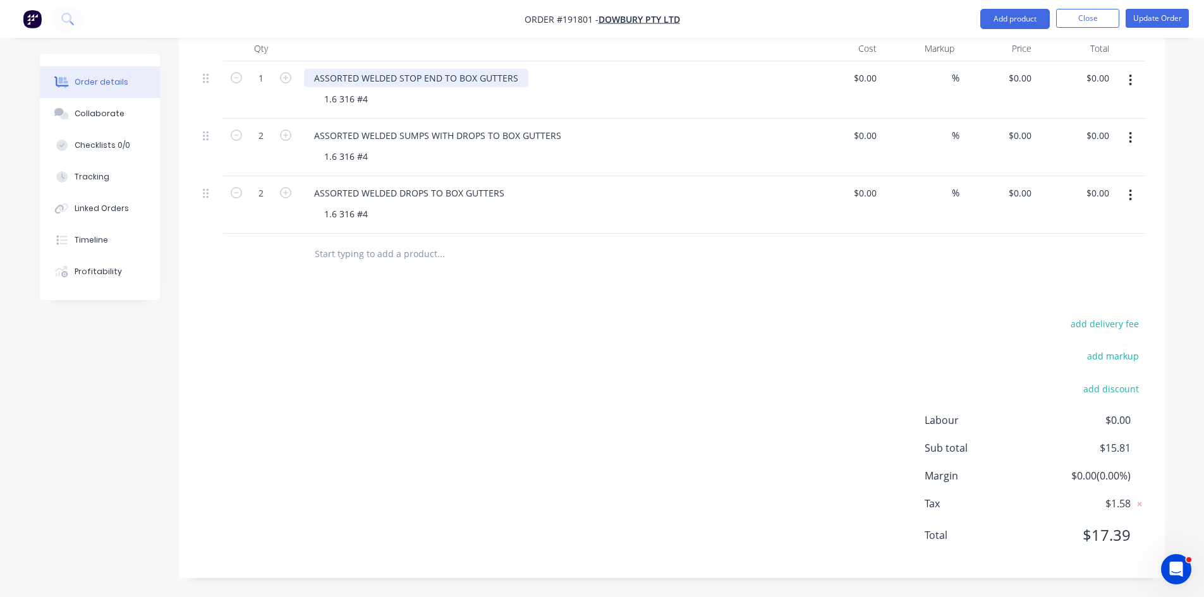
click at [361, 76] on div "ASSORTED WELDED STOP END TO BOX GUTTERS" at bounding box center [416, 78] width 224 height 18
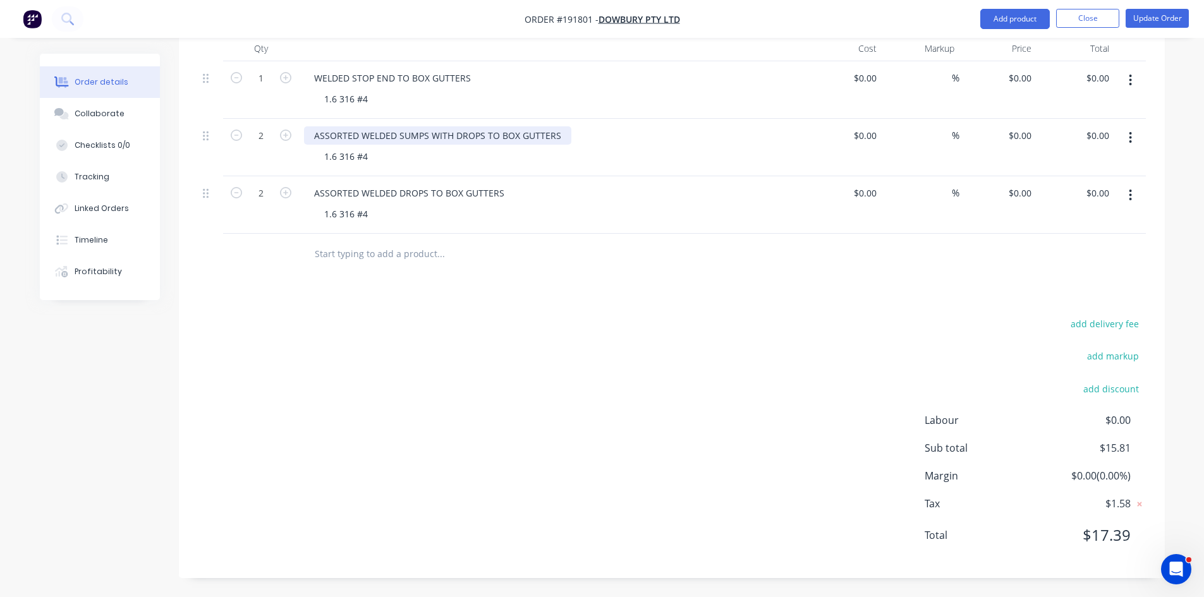
click at [359, 137] on div "ASSORTED WELDED SUMPS WITH DROPS TO BOX GUTTERS" at bounding box center [437, 135] width 267 height 18
click at [358, 133] on div "ASSORTED WELDED SUMPS WITH DROPS TO BOX GUTTERS" at bounding box center [437, 135] width 267 height 18
click at [361, 193] on div "ASSORTED WELDED DROPS TO BOX GUTTERS" at bounding box center [409, 193] width 210 height 18
click at [358, 191] on div "ASSORTED WELDED DROPS TO BOX GUTTERS" at bounding box center [409, 193] width 210 height 18
click at [580, 276] on div "Drawings Add drawing 1.6 Stainless Steel 316 No. 4 Girth 500 1 0 150 200 130 20…" at bounding box center [672, 149] width 986 height 858
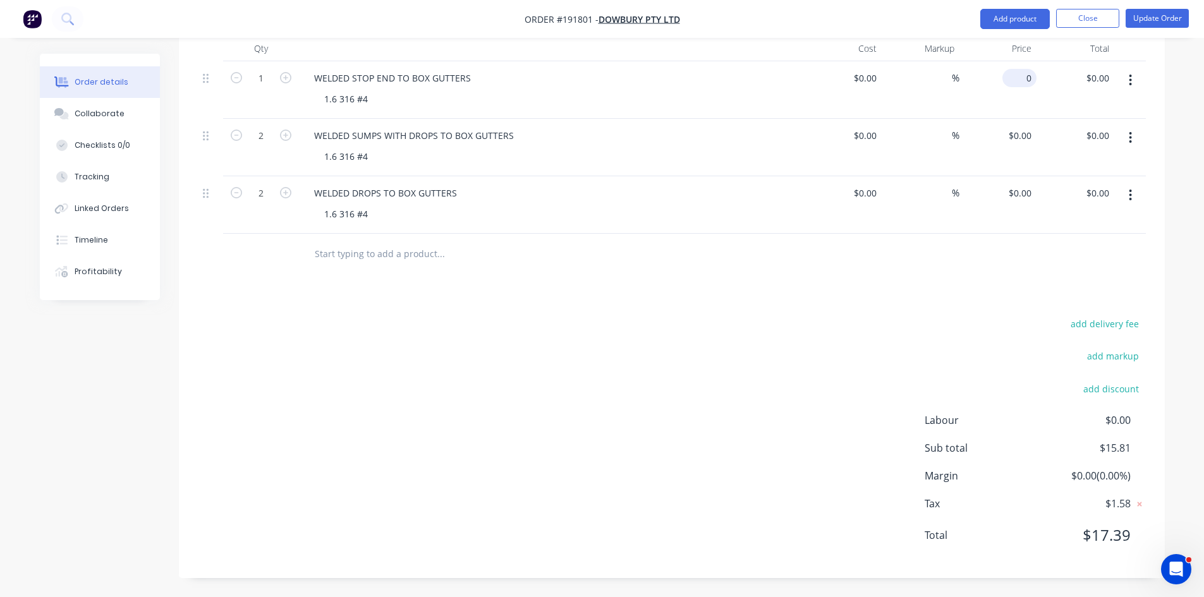
click at [1021, 81] on div "0 $0.00" at bounding box center [1019, 78] width 34 height 18
type input "$131.76"
click at [1059, 102] on div "$131.76 $0.00" at bounding box center [1075, 90] width 78 height 58
click at [1026, 136] on input "0" at bounding box center [1021, 135] width 29 height 18
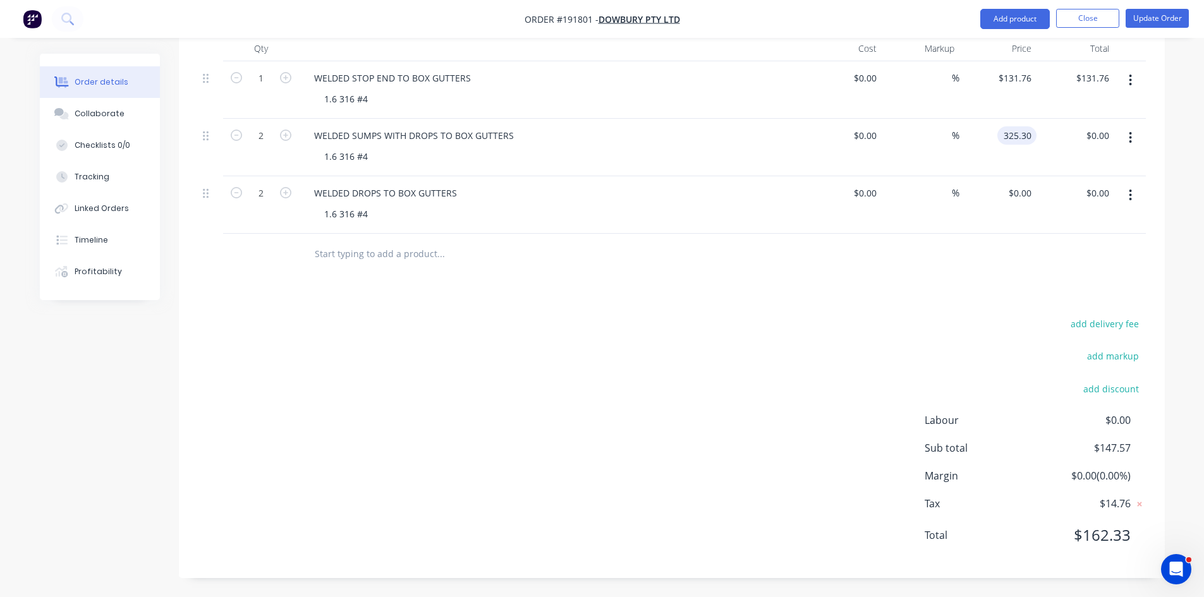
type input "$325.30"
type input "$650.60"
click at [1019, 229] on div "$0.00 $0.00" at bounding box center [998, 205] width 78 height 58
click at [1021, 188] on div "0 $0.00" at bounding box center [1019, 193] width 34 height 18
type input "$77.47"
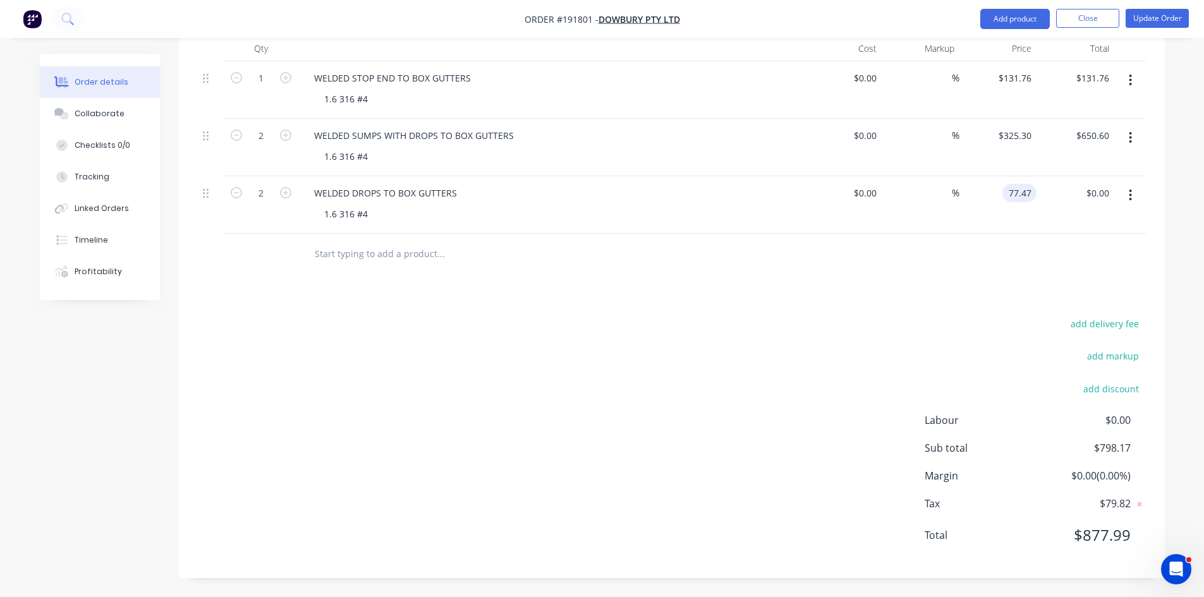
type input "$154.94"
click at [994, 219] on div "$77.47 77.47" at bounding box center [998, 205] width 78 height 58
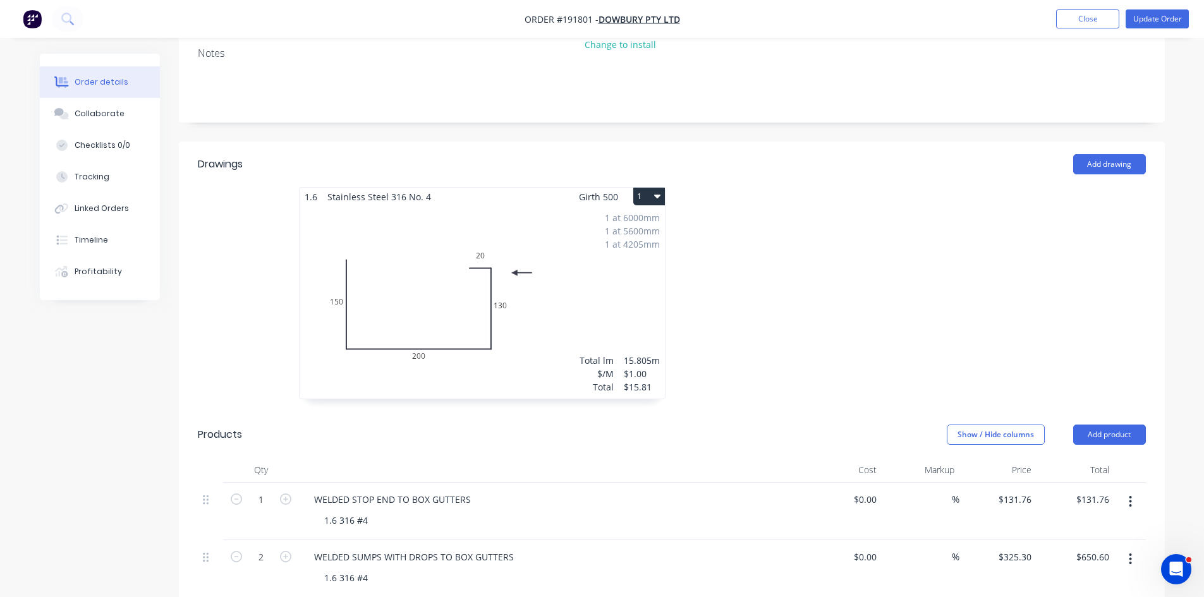
click at [575, 339] on div "1 at 6000mm 1 at 5600mm 1 at 4205mm Total lm $/M Total 15.805m $1.00 $15.81" at bounding box center [482, 302] width 365 height 193
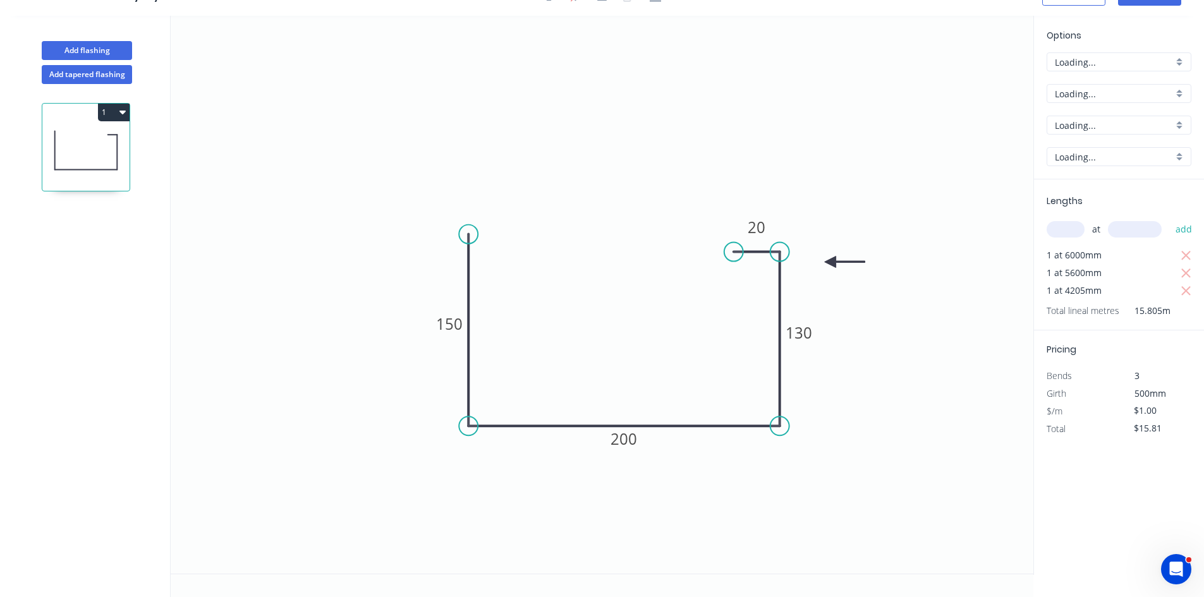
scroll to position [23, 0]
drag, startPoint x: 1131, startPoint y: 411, endPoint x: 1005, endPoint y: 422, distance: 126.9
click at [1013, 420] on div "Add flashing Add tapered flashing 1 0 150 200 130 20 Options M M Stainless Stee…" at bounding box center [602, 306] width 1204 height 581
click at [959, 401] on icon "0 150 200 130 20" at bounding box center [602, 295] width 863 height 558
type input "$118.02"
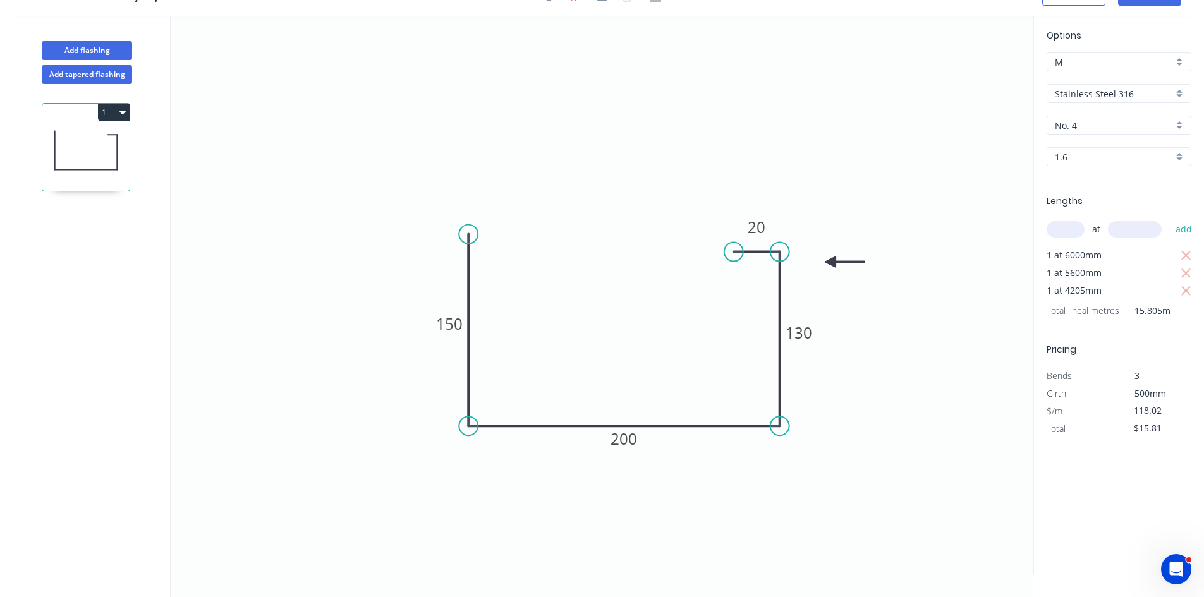
type input "$1,865.31"
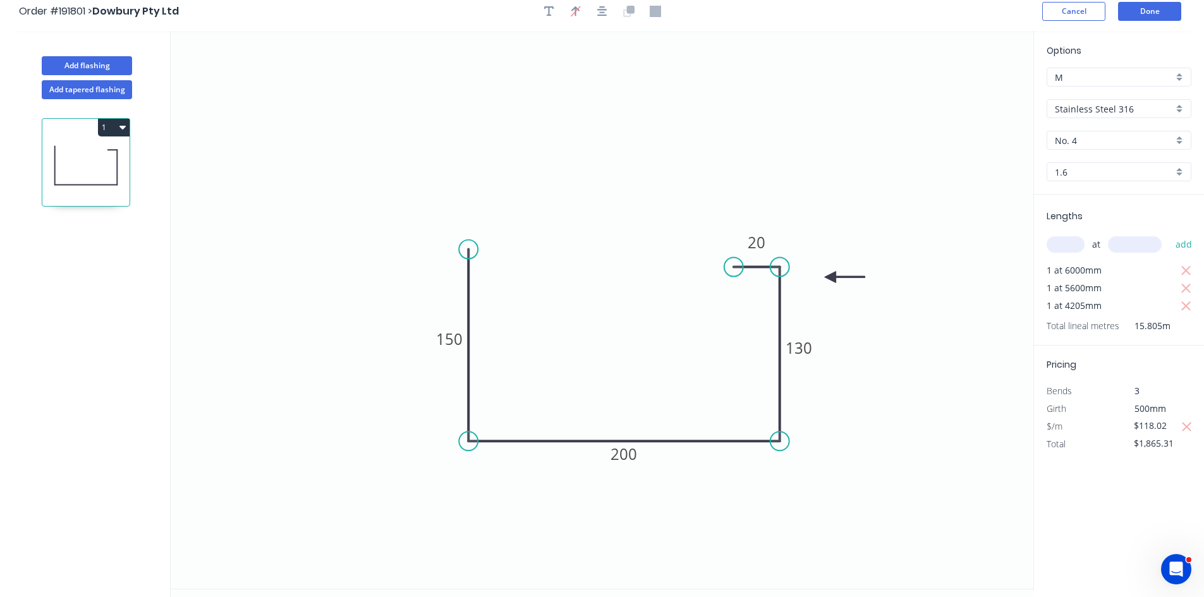
scroll to position [0, 0]
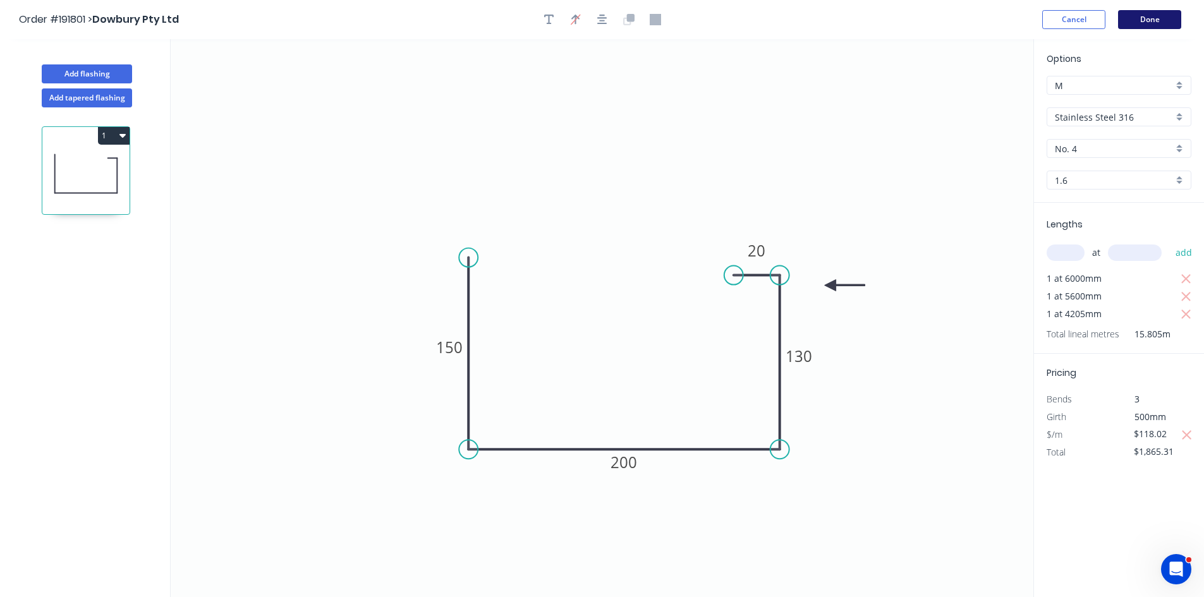
click at [1166, 21] on button "Done" at bounding box center [1149, 19] width 63 height 19
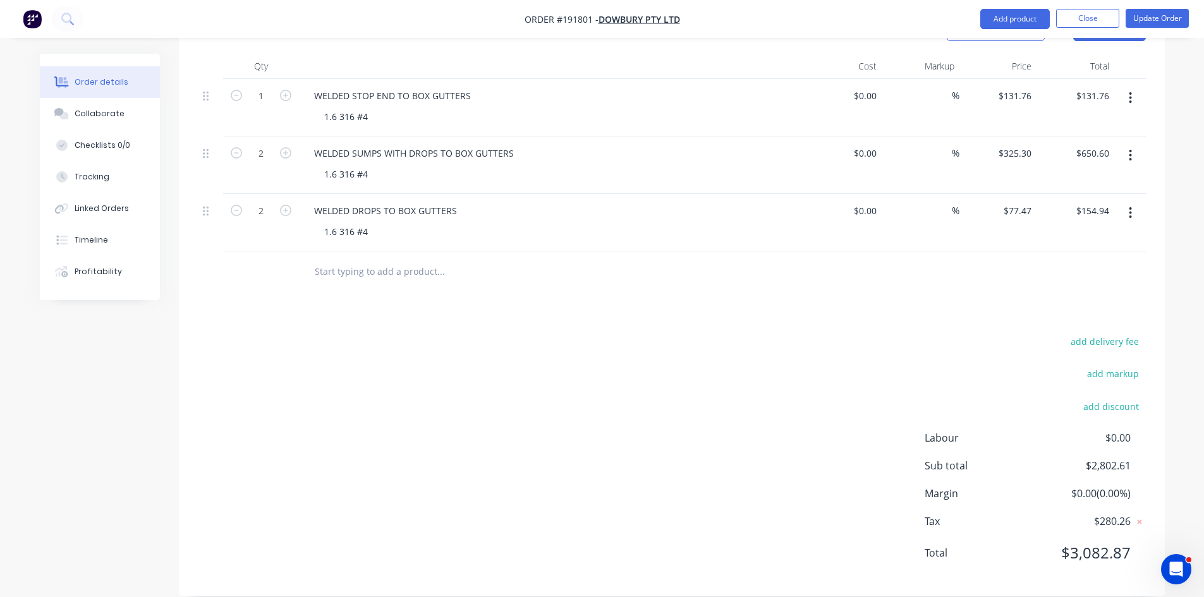
scroll to position [669, 0]
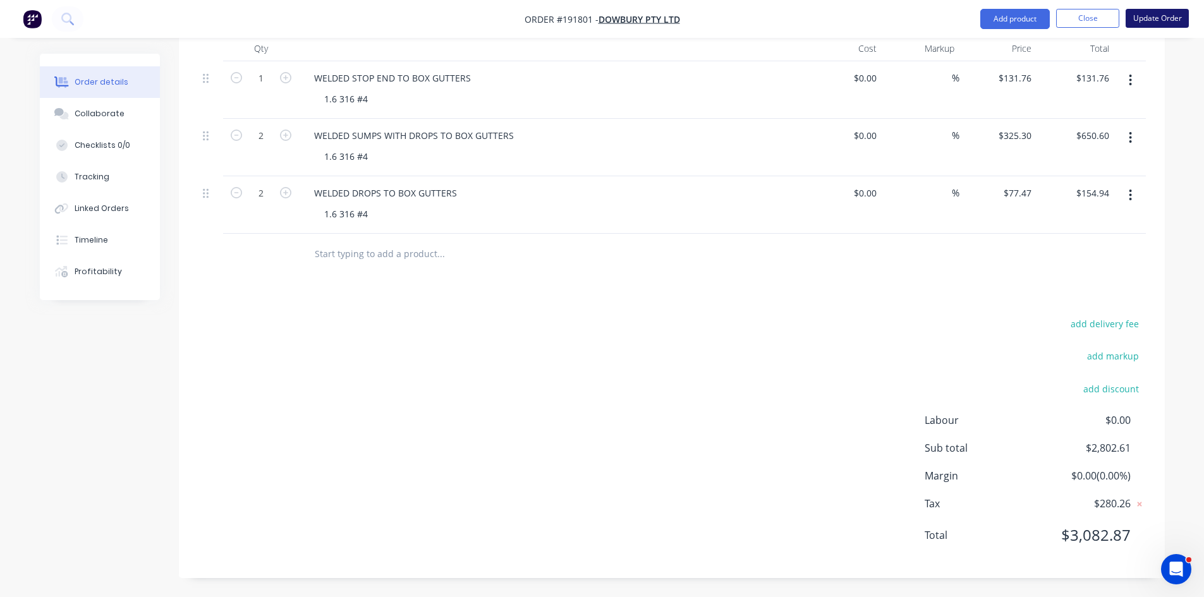
click at [1158, 23] on button "Update Order" at bounding box center [1156, 18] width 63 height 19
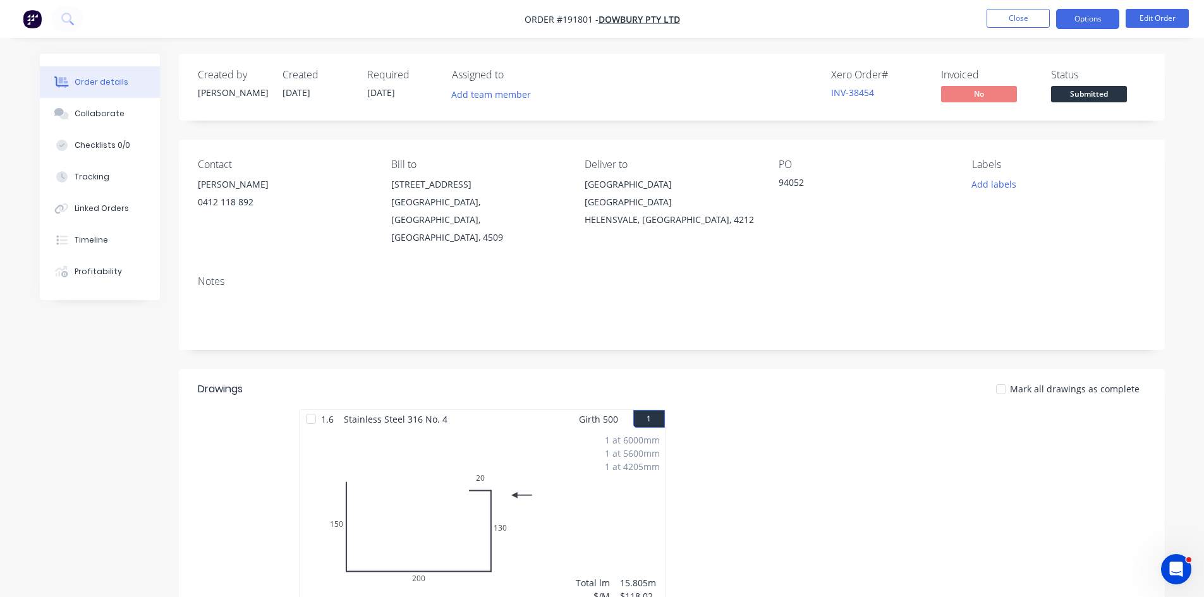
click at [1108, 20] on button "Options" at bounding box center [1087, 19] width 63 height 20
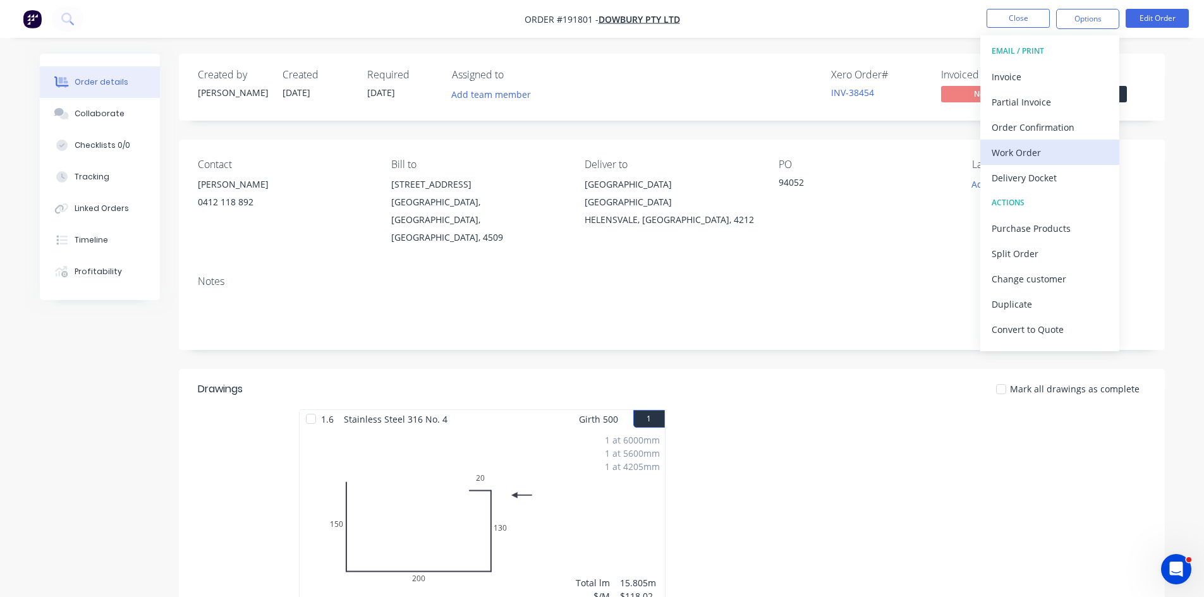
click at [1029, 150] on div "Work Order" at bounding box center [1049, 152] width 116 height 18
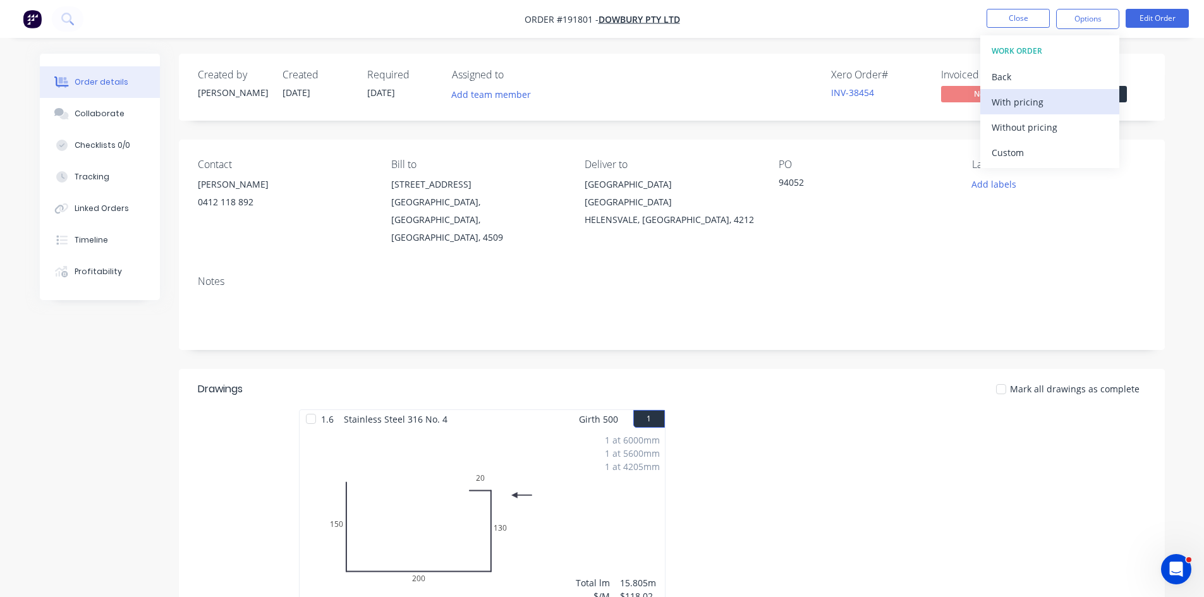
click at [1040, 106] on div "With pricing" at bounding box center [1049, 102] width 116 height 18
click at [878, 442] on div at bounding box center [861, 521] width 379 height 225
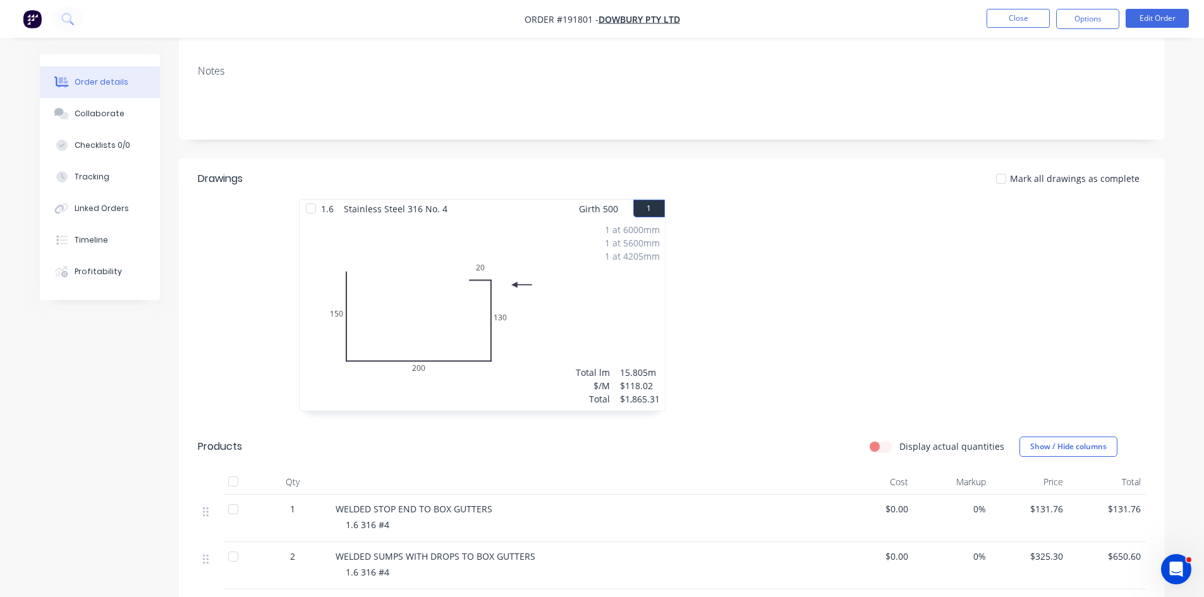
click at [25, 18] on img "button" at bounding box center [32, 18] width 19 height 19
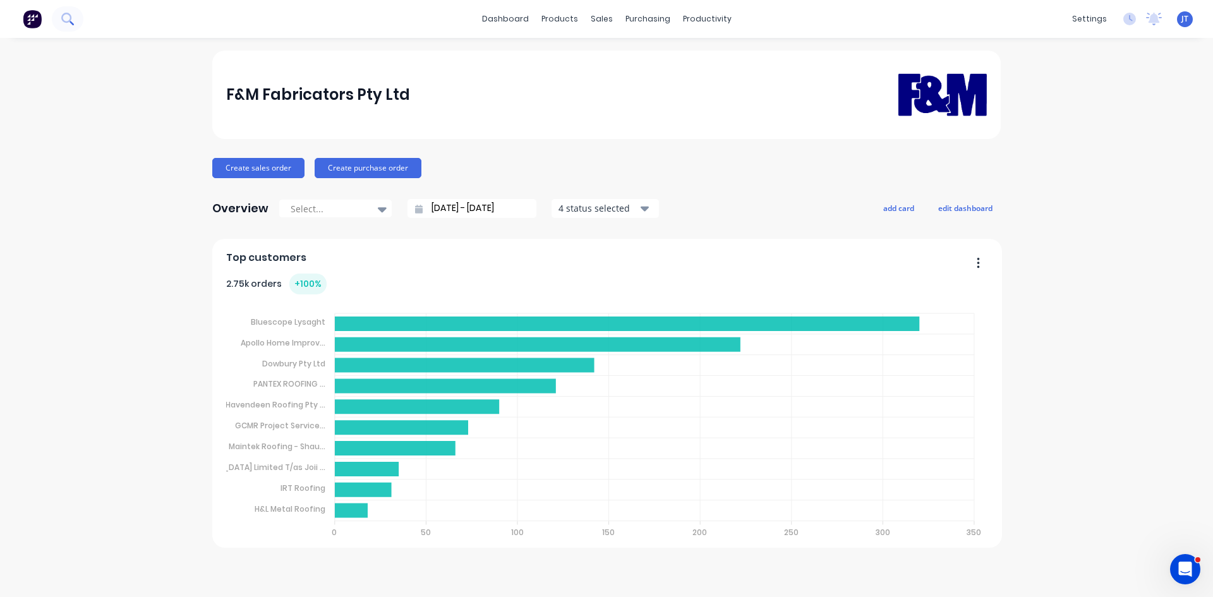
click at [61, 15] on icon at bounding box center [67, 19] width 12 height 12
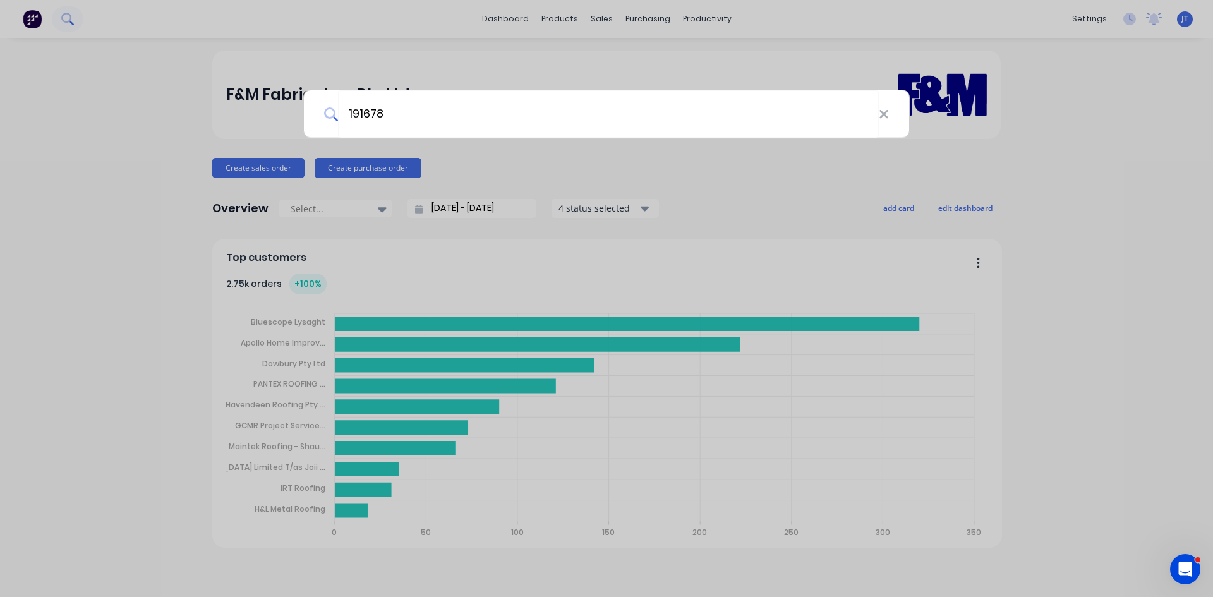
type input "191678"
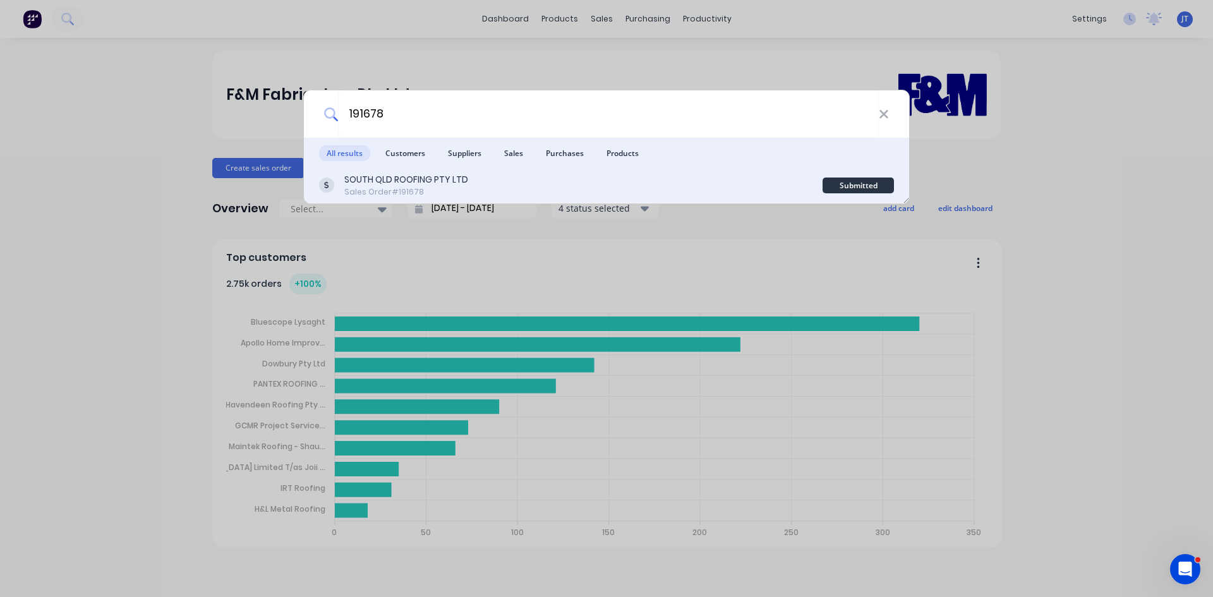
click at [538, 189] on div "SOUTH QLD ROOFING PTY LTD Sales Order #191678" at bounding box center [571, 185] width 504 height 25
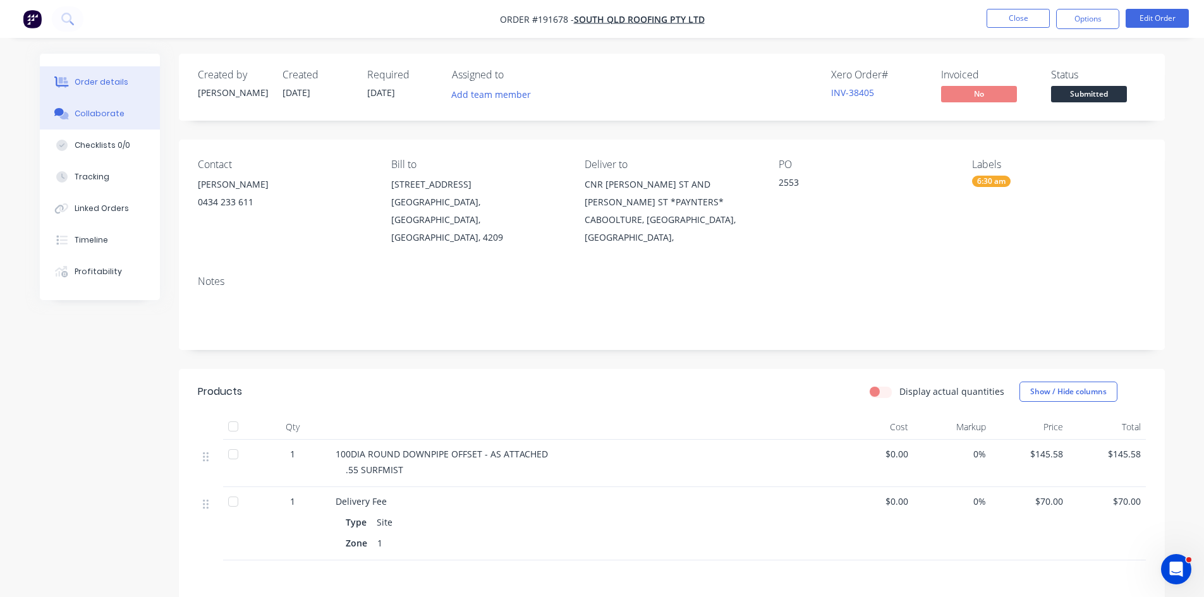
click at [82, 106] on button "Collaborate" at bounding box center [100, 114] width 120 height 32
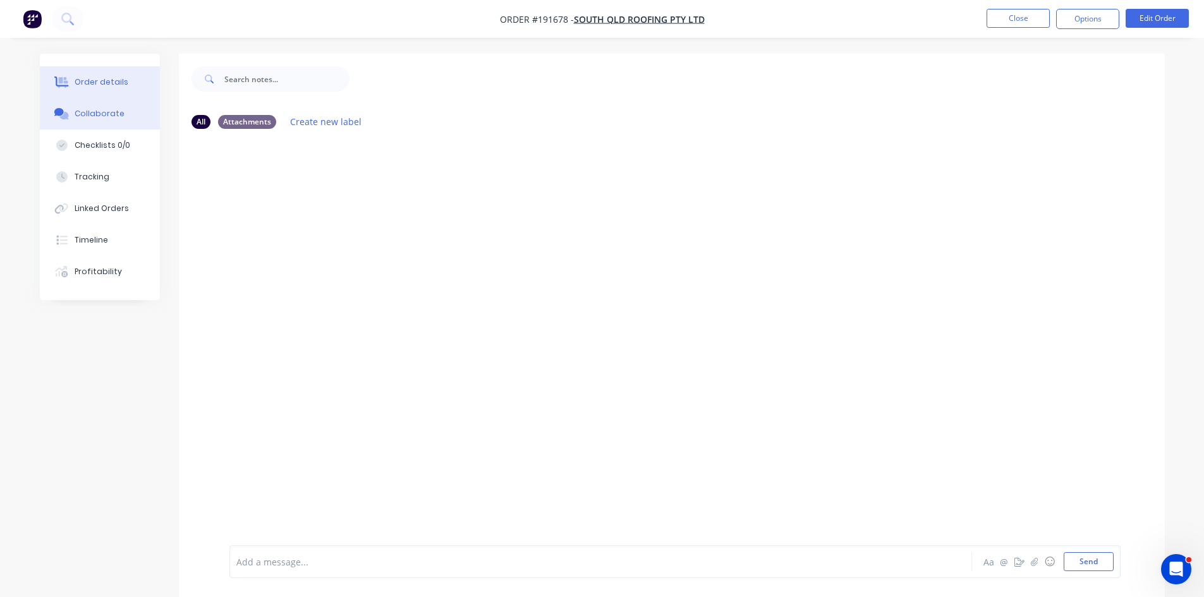
click at [105, 86] on div "Order details" at bounding box center [102, 81] width 54 height 11
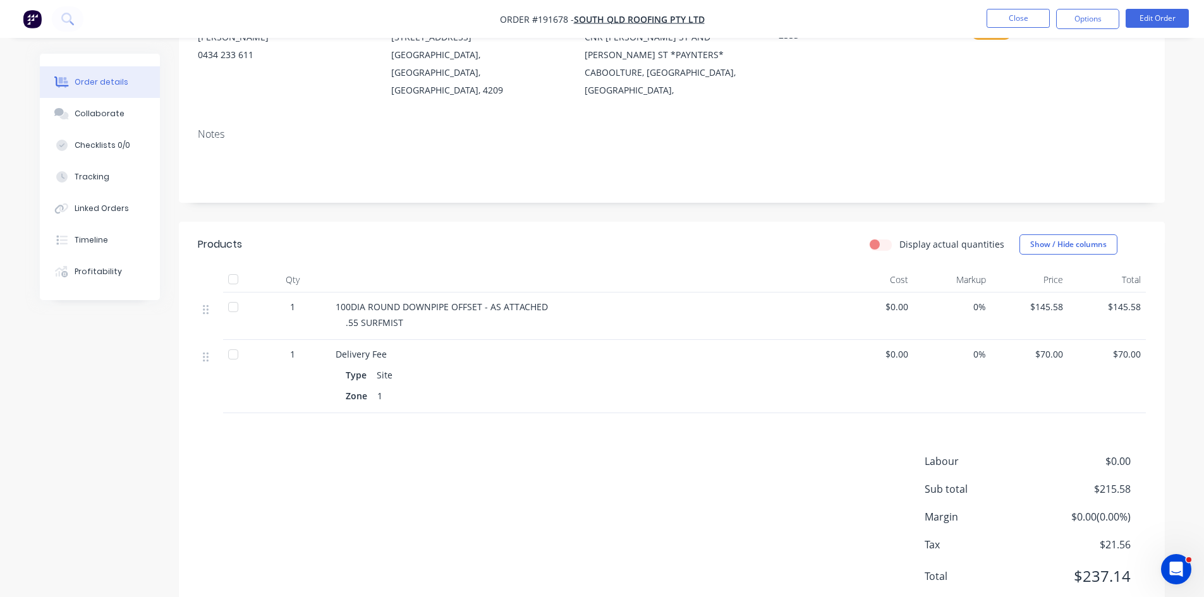
scroll to position [171, 0]
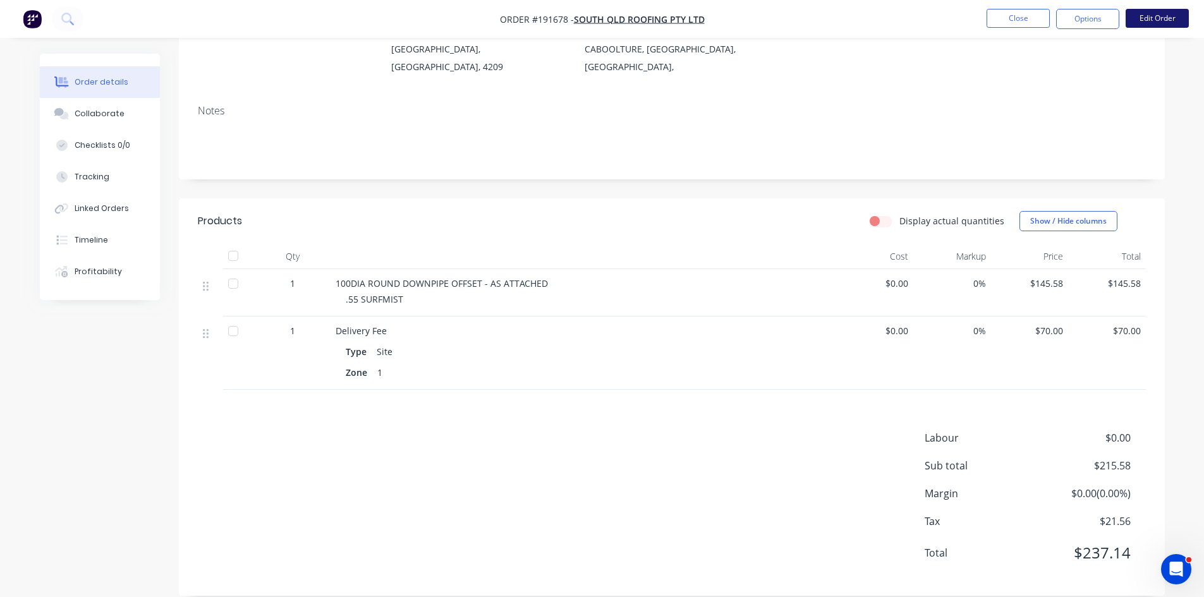
click at [1178, 20] on button "Edit Order" at bounding box center [1156, 18] width 63 height 19
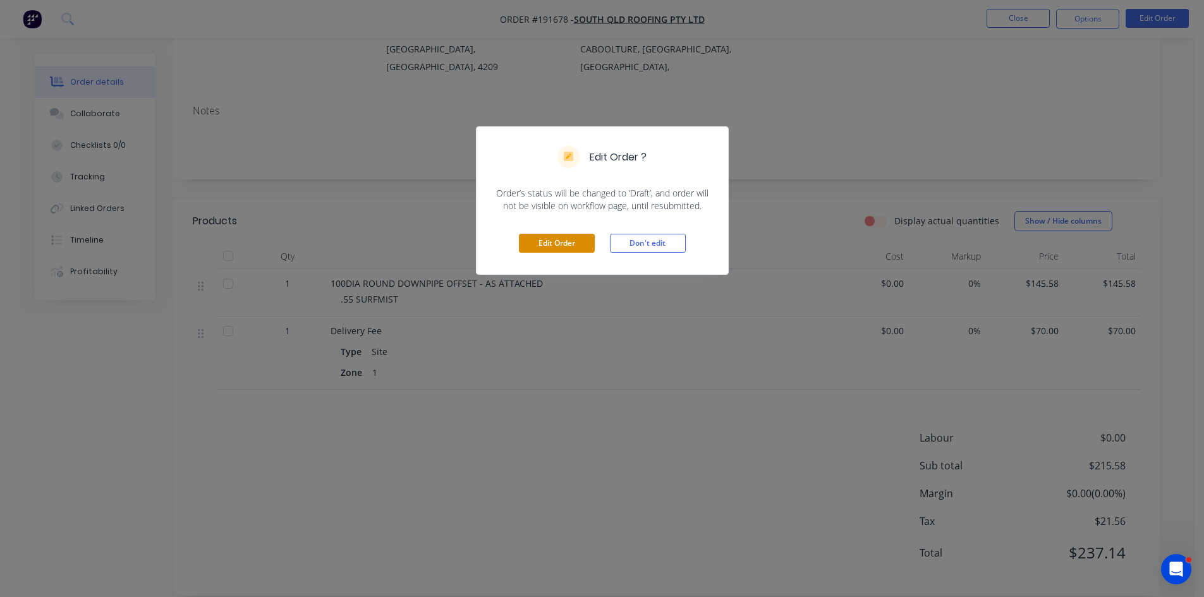
click at [549, 237] on button "Edit Order" at bounding box center [557, 243] width 76 height 19
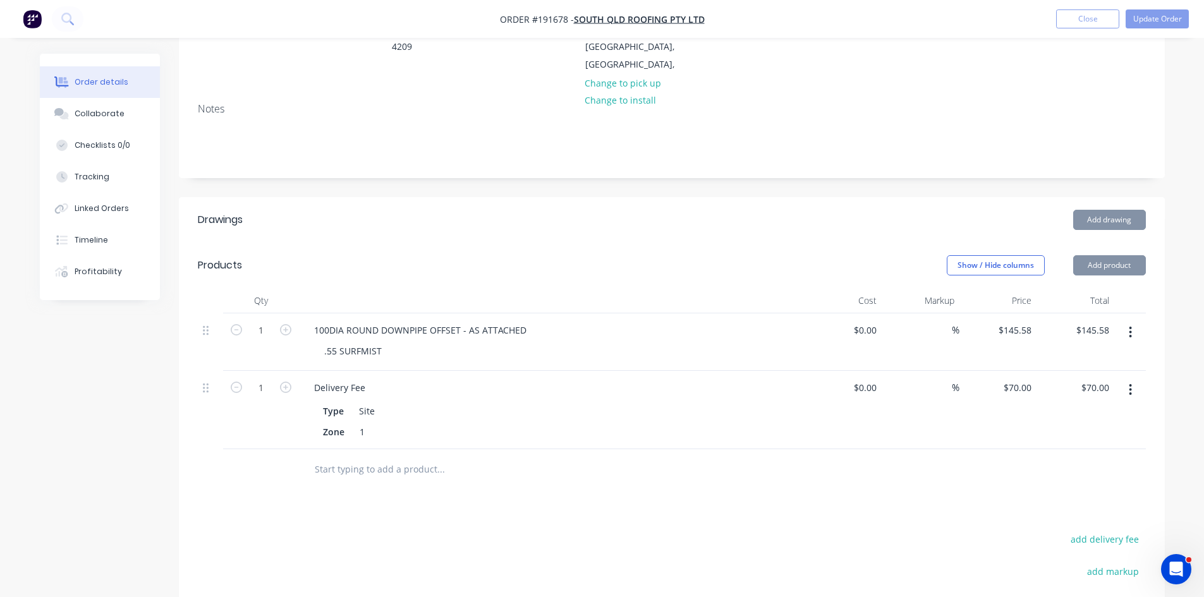
scroll to position [210, 0]
click at [1127, 378] on button "button" at bounding box center [1130, 389] width 30 height 23
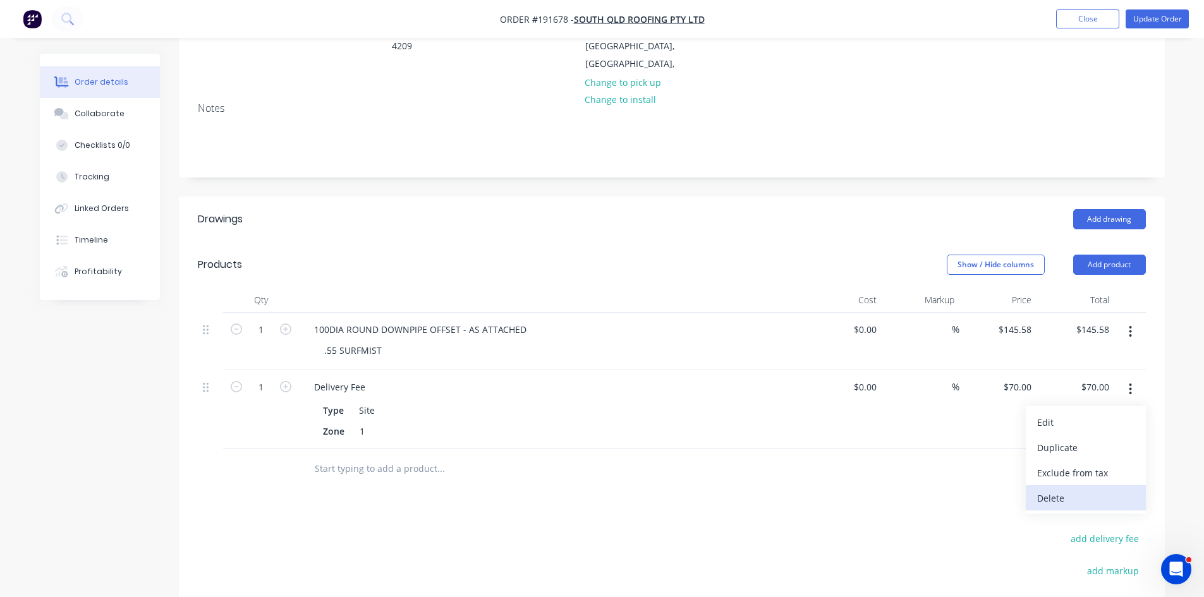
click at [1055, 489] on div "Delete" at bounding box center [1085, 498] width 97 height 18
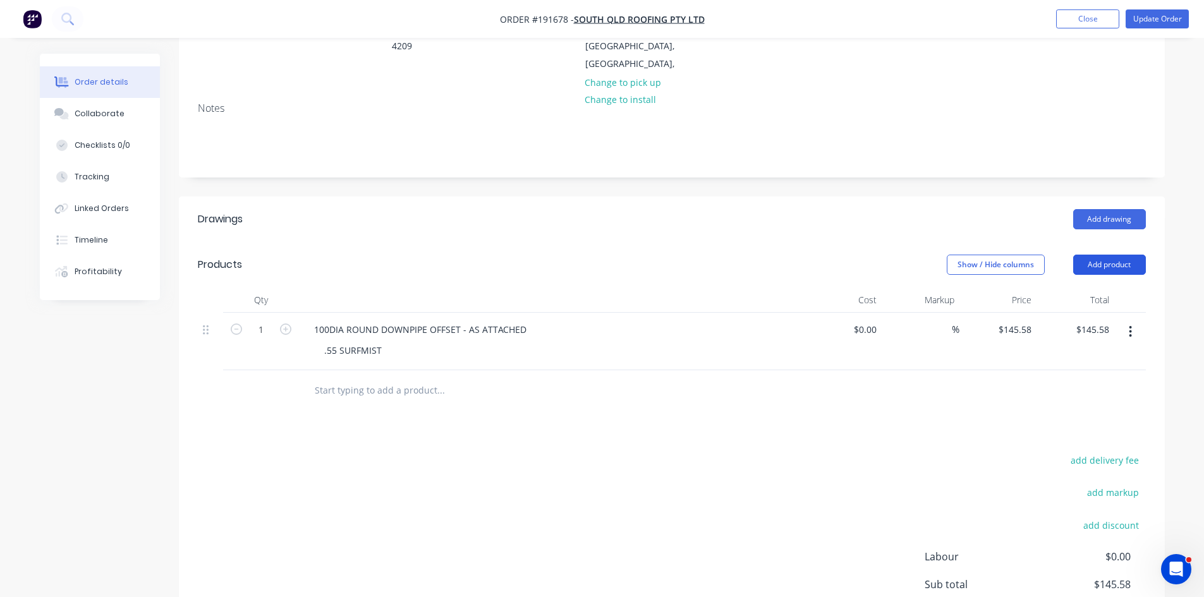
click at [1113, 255] on button "Add product" at bounding box center [1109, 265] width 73 height 20
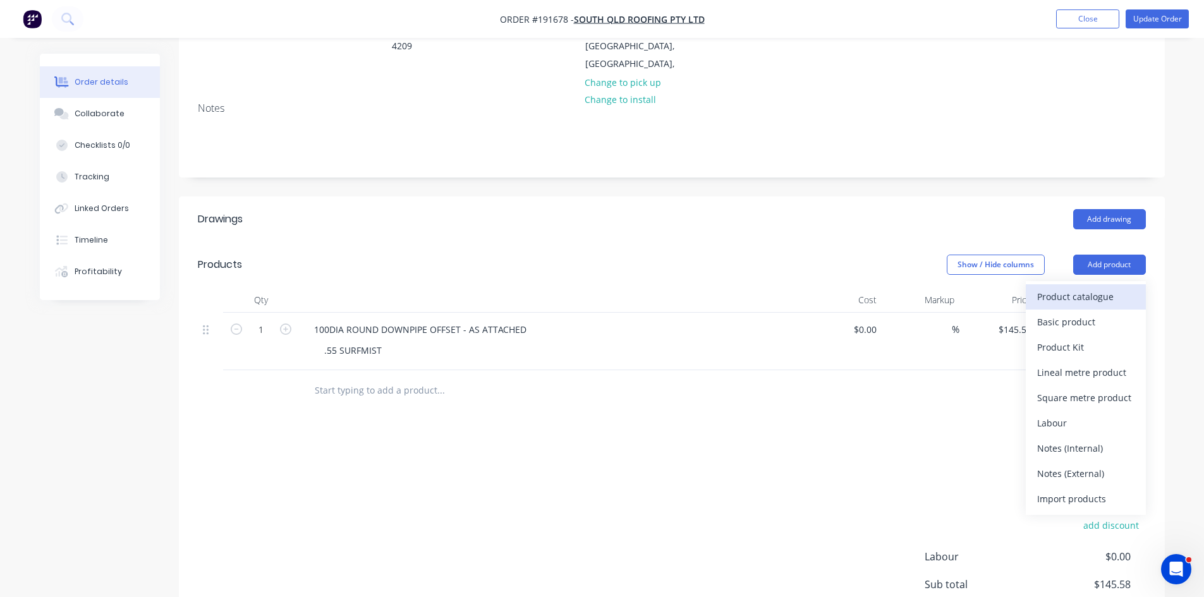
click at [1107, 288] on div "Product catalogue" at bounding box center [1085, 297] width 97 height 18
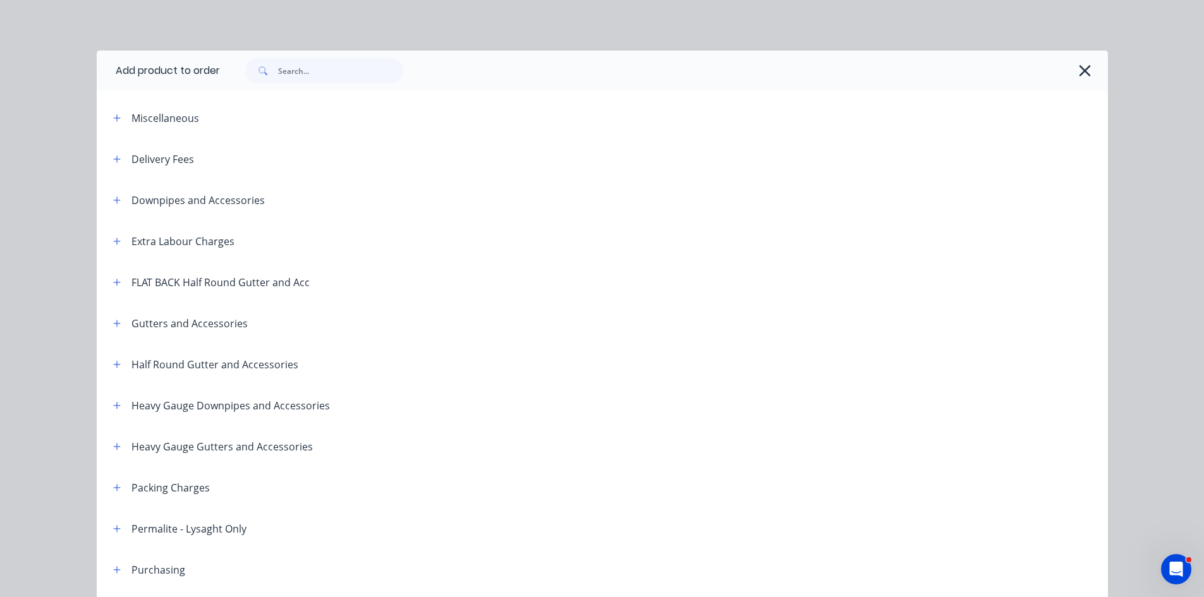
click at [121, 188] on header "Downpipes and Accessories" at bounding box center [602, 199] width 1011 height 41
click at [113, 198] on icon "button" at bounding box center [117, 200] width 8 height 9
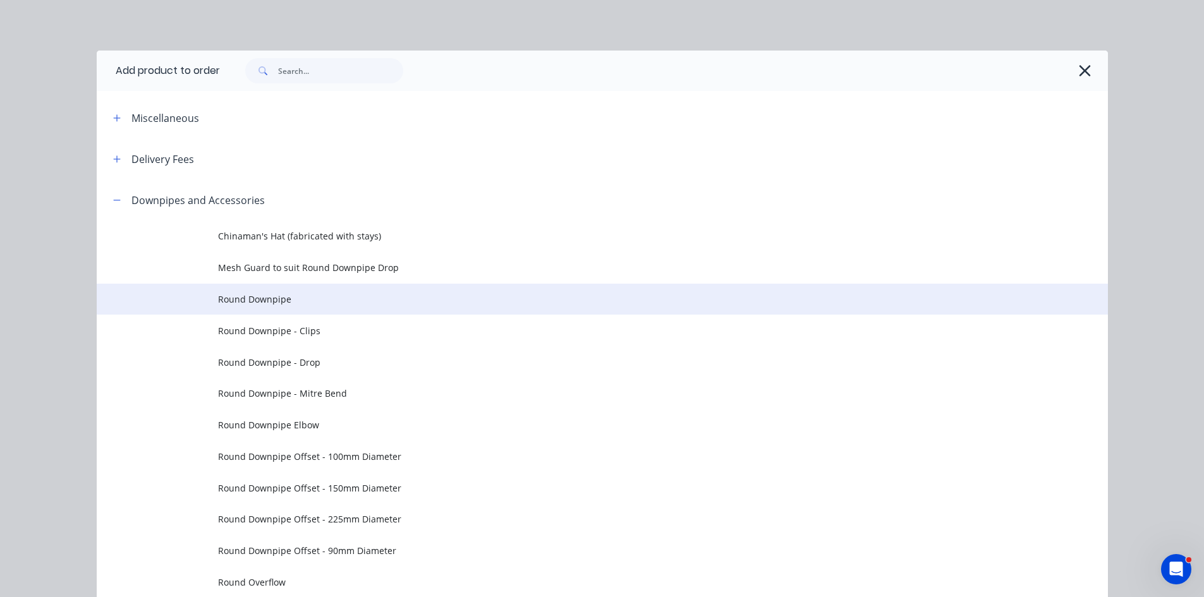
click at [471, 303] on span "Round Downpipe" at bounding box center [574, 299] width 712 height 13
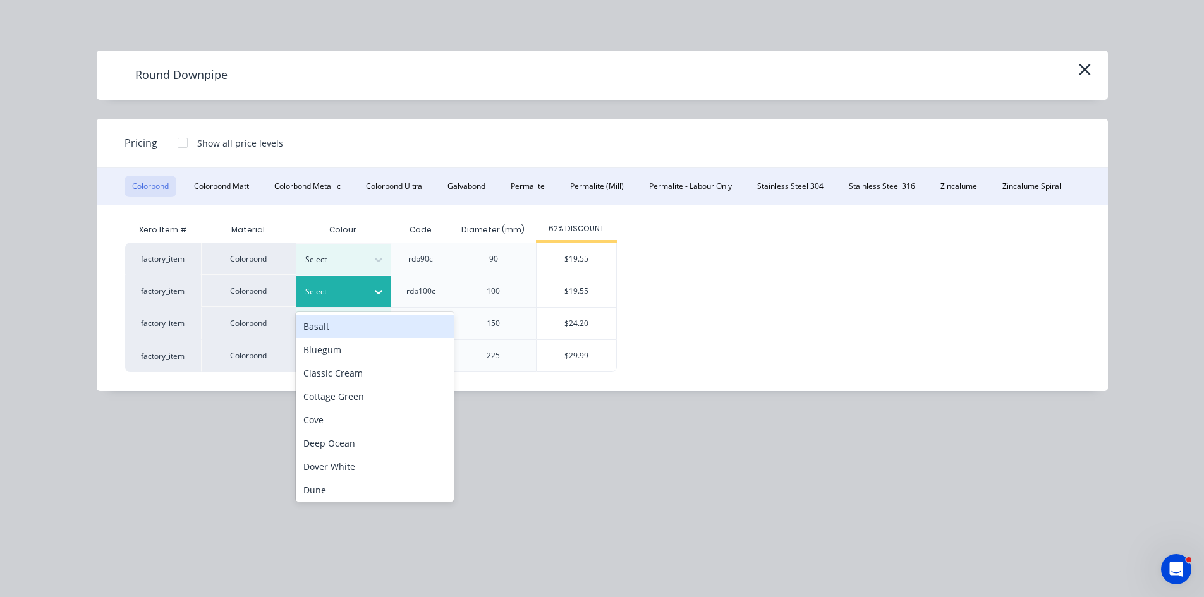
click at [354, 298] on div at bounding box center [333, 292] width 57 height 14
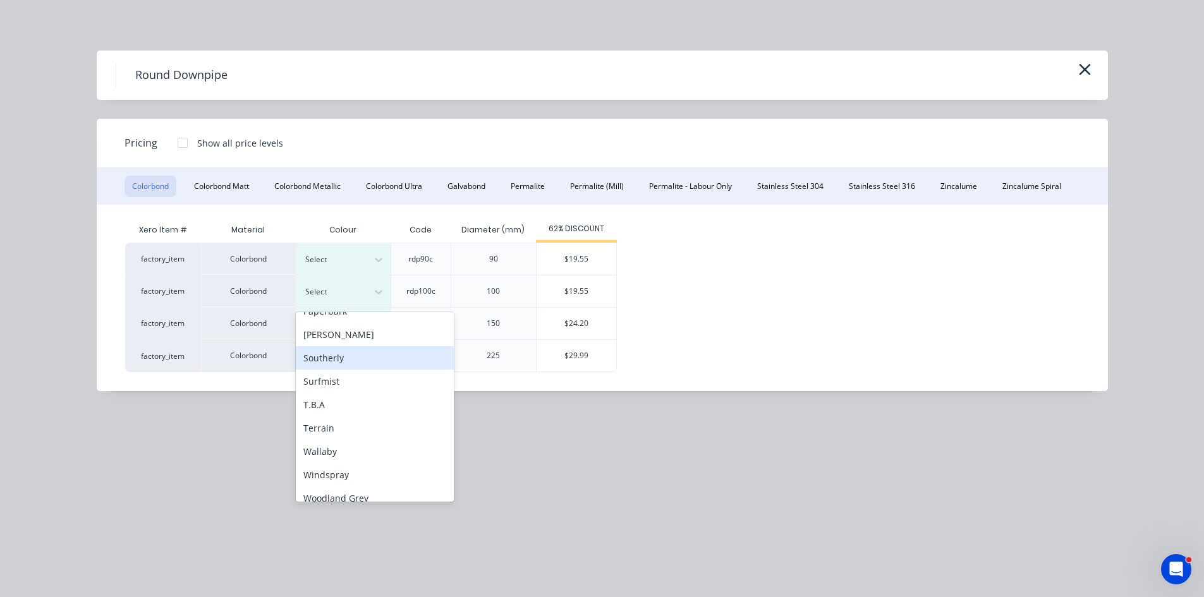
scroll to position [421, 0]
click at [357, 372] on div "Surfmist" at bounding box center [375, 372] width 158 height 23
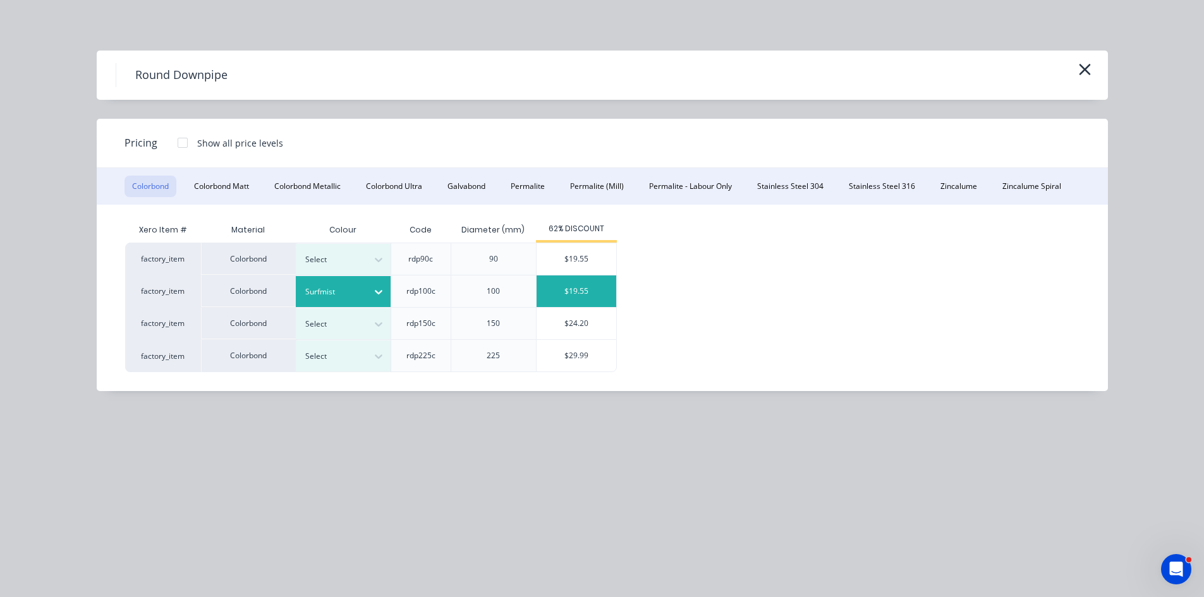
click at [602, 279] on div "$19.55" at bounding box center [576, 292] width 80 height 32
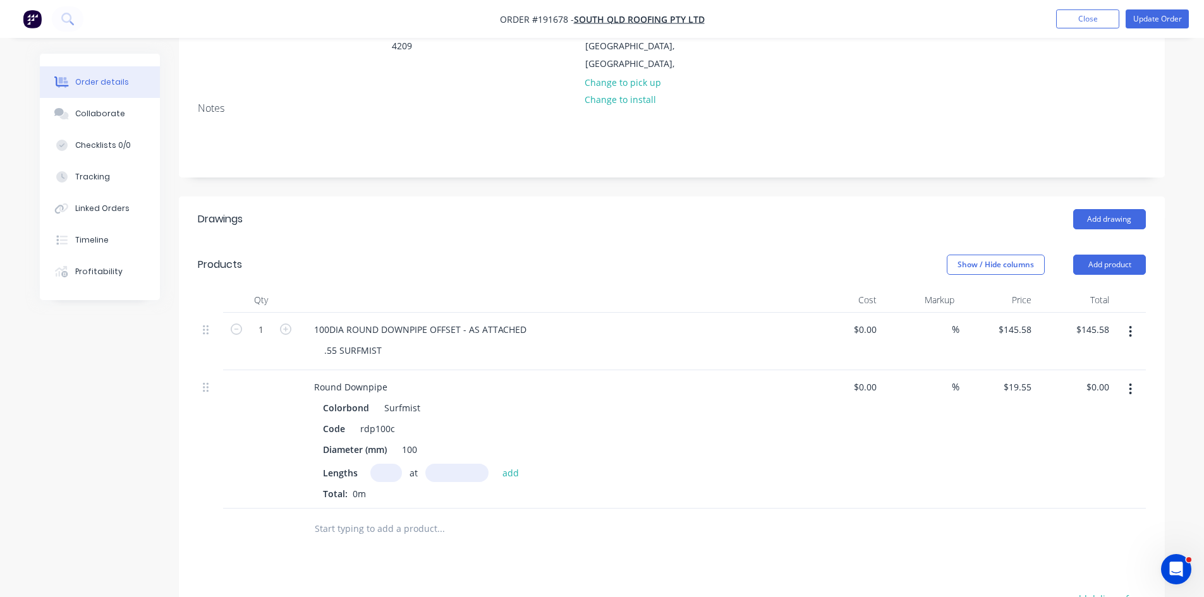
click at [380, 464] on input "text" at bounding box center [386, 473] width 32 height 18
type input "1"
type input "4100"
click at [496, 464] on button "add" at bounding box center [511, 472] width 30 height 17
type input "$80.16"
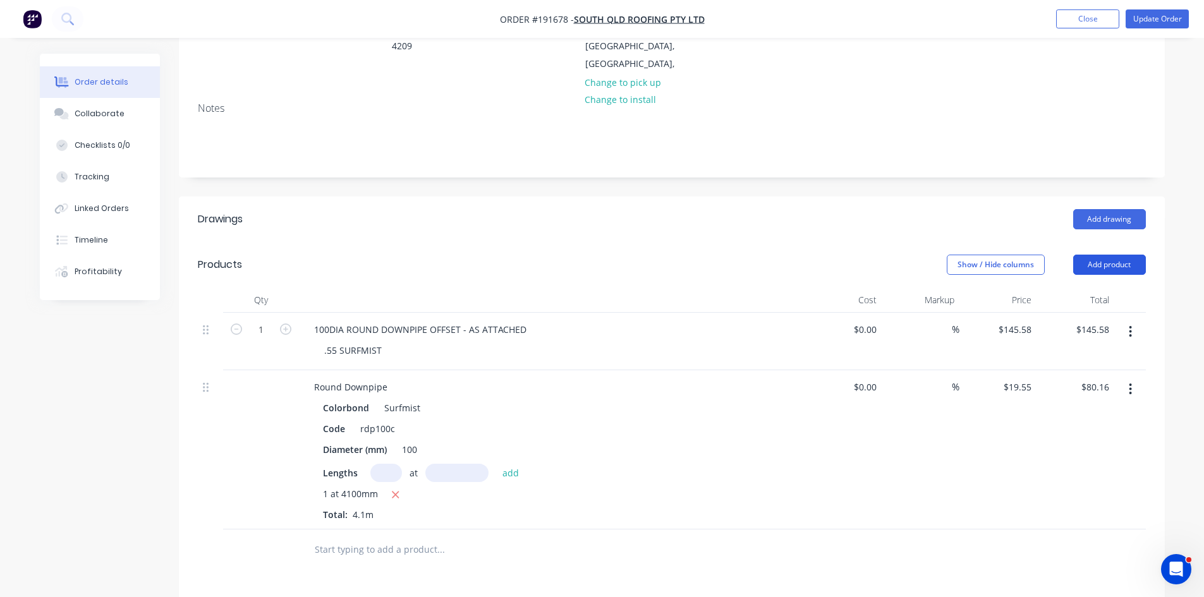
click at [1093, 255] on button "Add product" at bounding box center [1109, 265] width 73 height 20
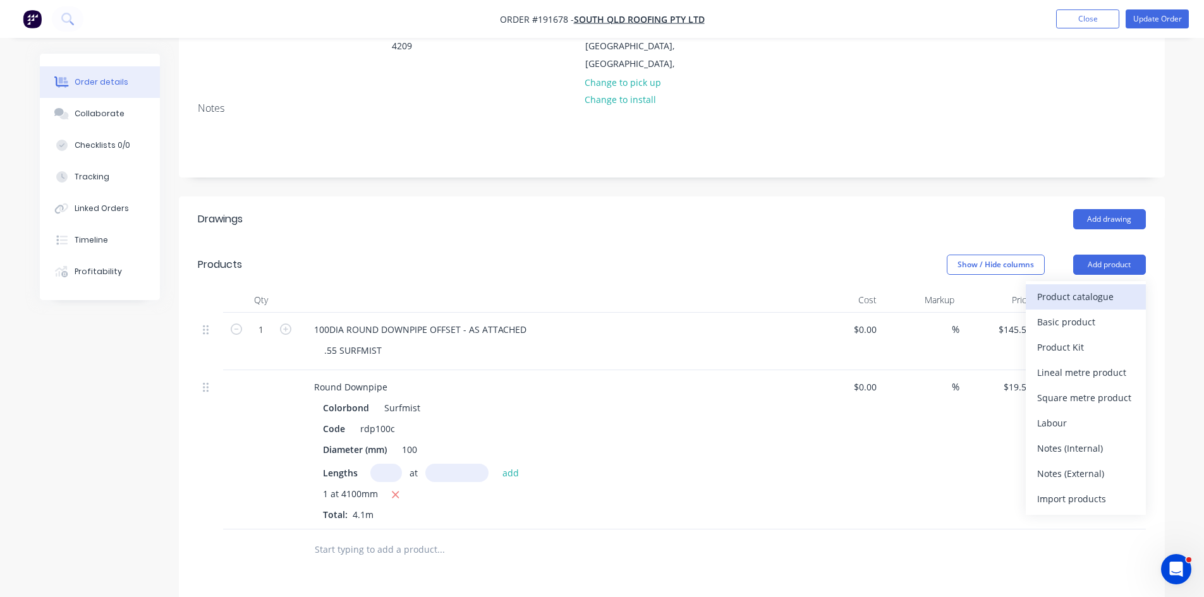
click at [1081, 288] on div "Product catalogue" at bounding box center [1085, 297] width 97 height 18
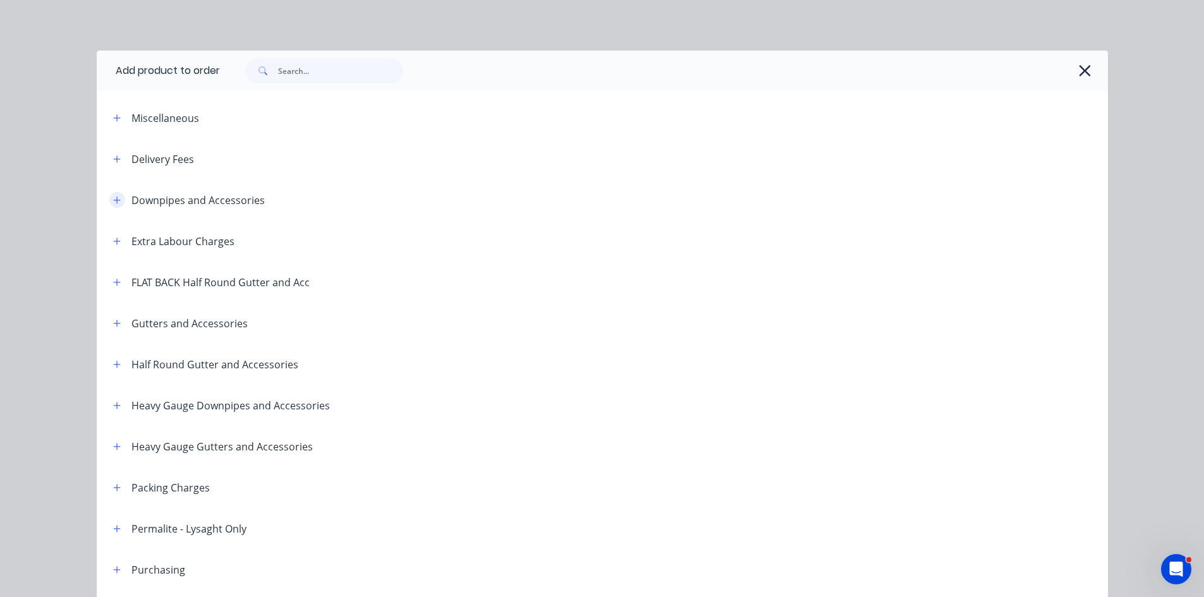
click at [110, 205] on button "button" at bounding box center [117, 200] width 16 height 16
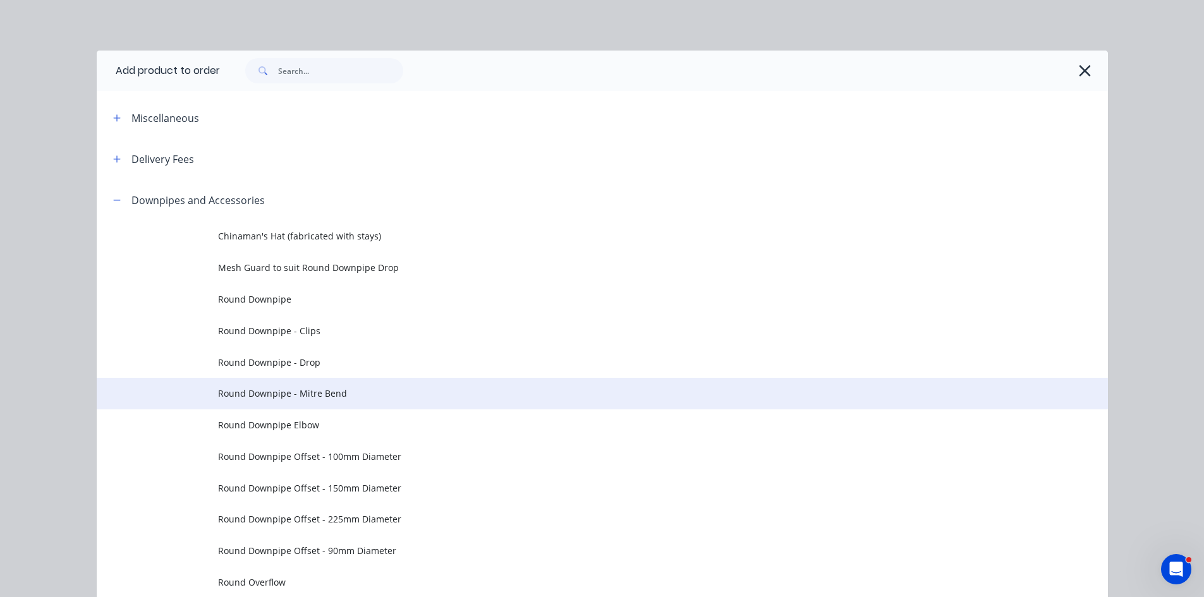
click at [368, 404] on td "Round Downpipe - Mitre Bend" at bounding box center [663, 394] width 890 height 32
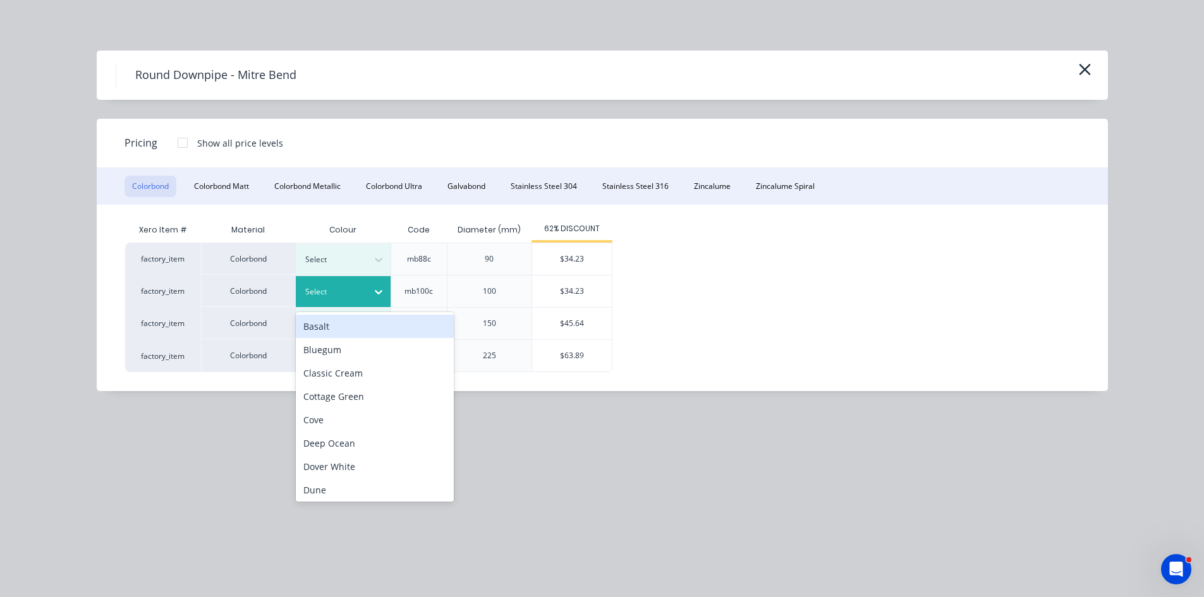
click at [344, 293] on div at bounding box center [333, 292] width 57 height 14
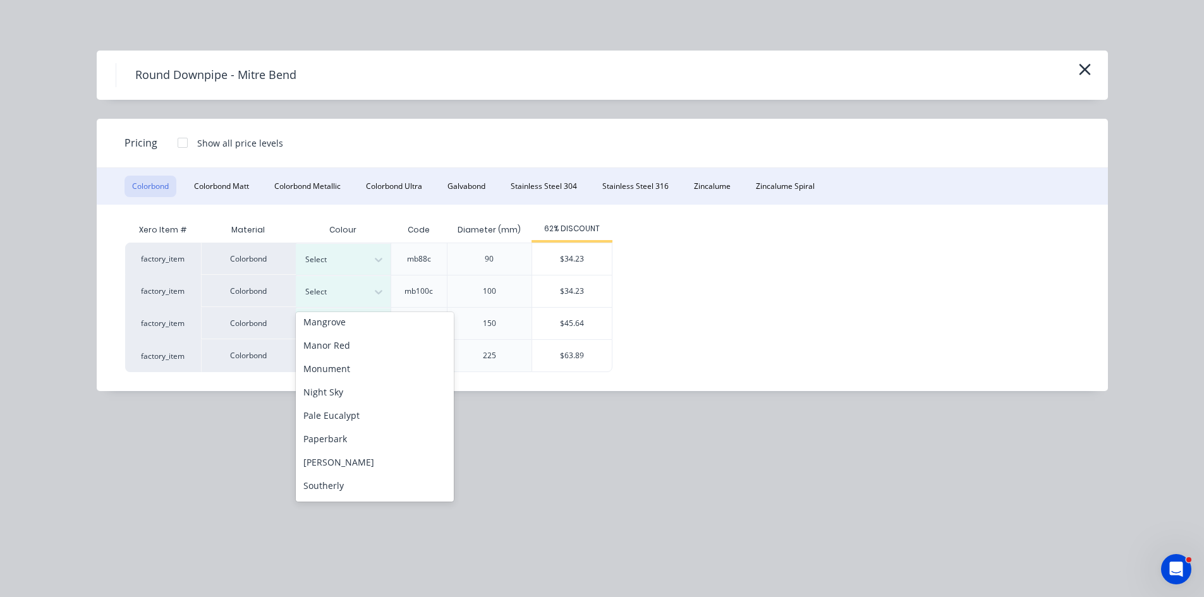
scroll to position [423, 0]
drag, startPoint x: 351, startPoint y: 379, endPoint x: 395, endPoint y: 346, distance: 54.6
click at [351, 377] on div "Surfmist" at bounding box center [375, 370] width 158 height 23
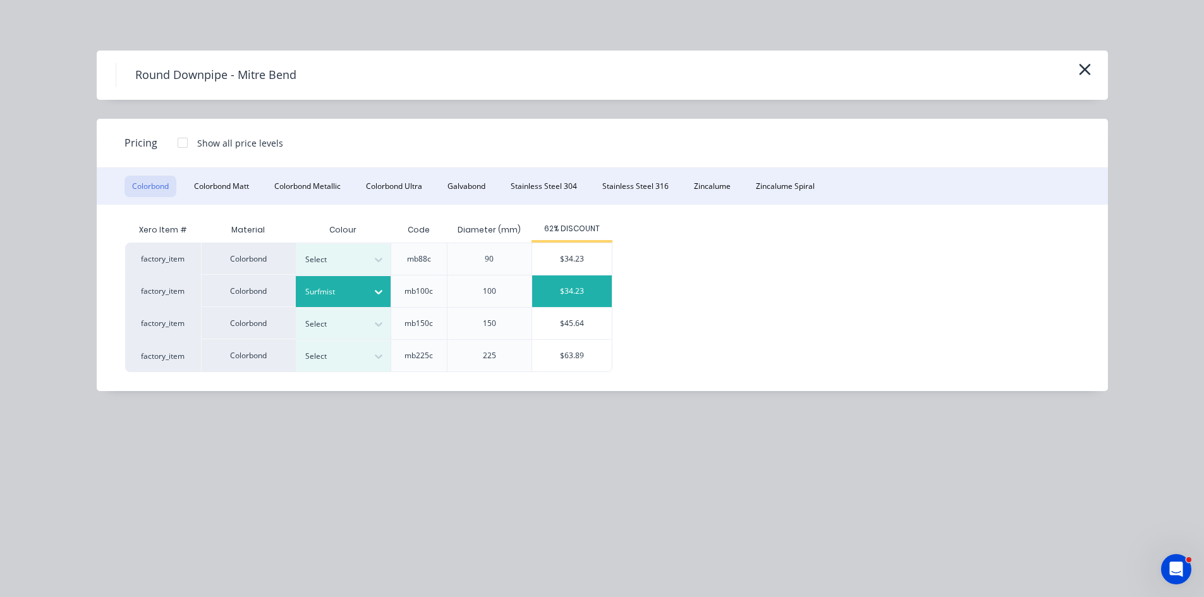
click at [568, 293] on div "$34.23" at bounding box center [572, 292] width 80 height 32
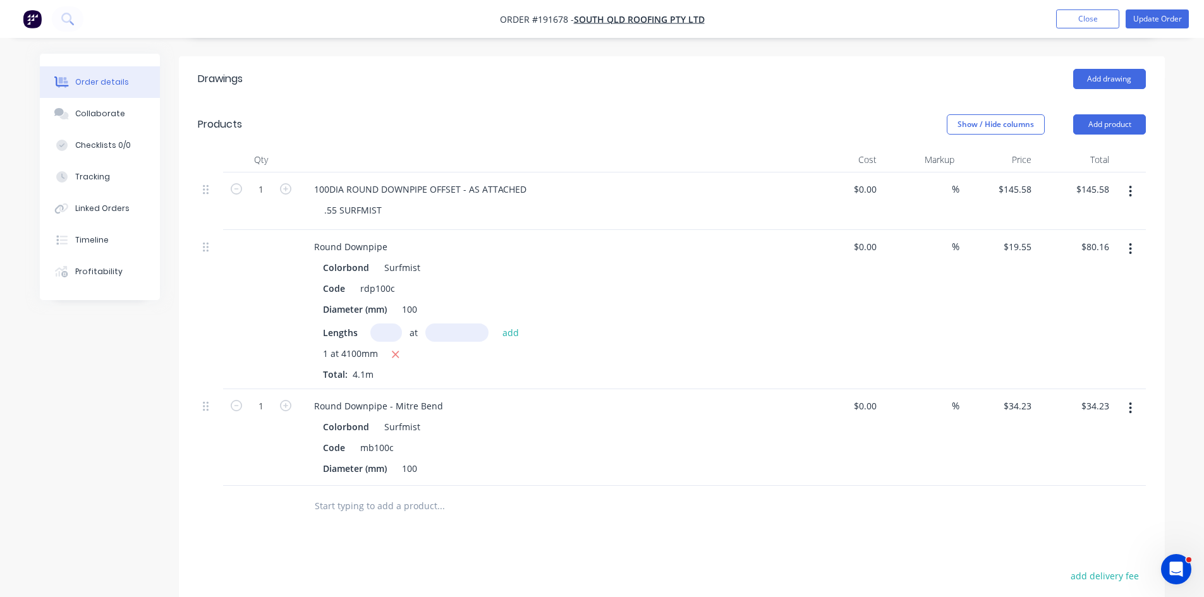
scroll to position [421, 0]
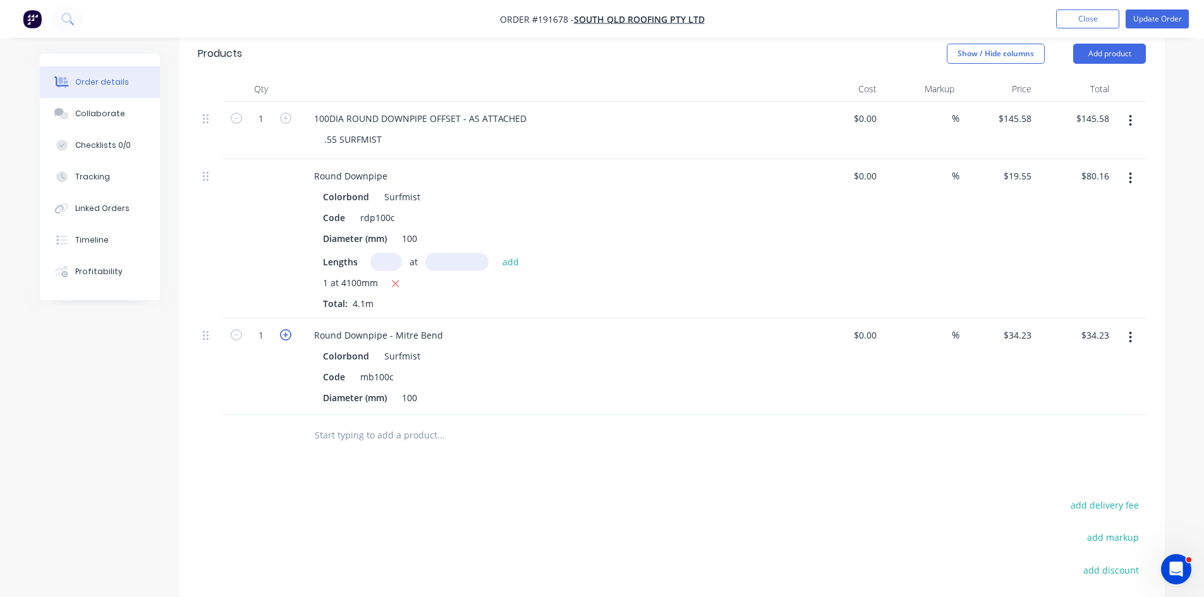
click at [288, 329] on icon "button" at bounding box center [285, 334] width 11 height 11
type input "2"
type input "$68.46"
click at [1129, 114] on icon "button" at bounding box center [1130, 121] width 3 height 14
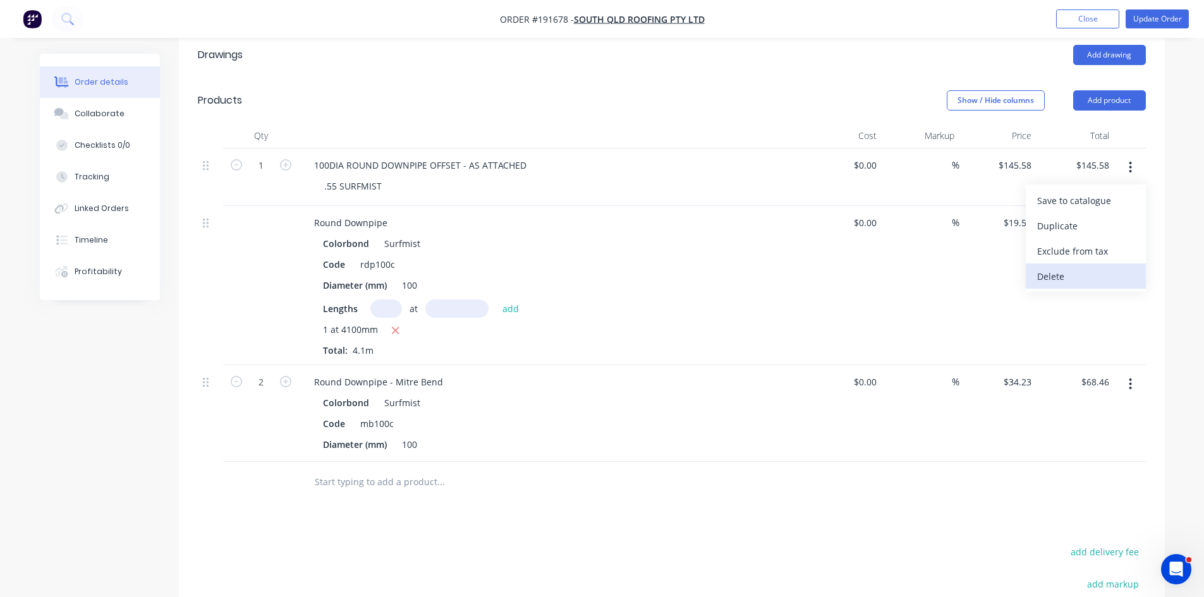
click at [1098, 267] on div "Delete" at bounding box center [1085, 276] width 97 height 18
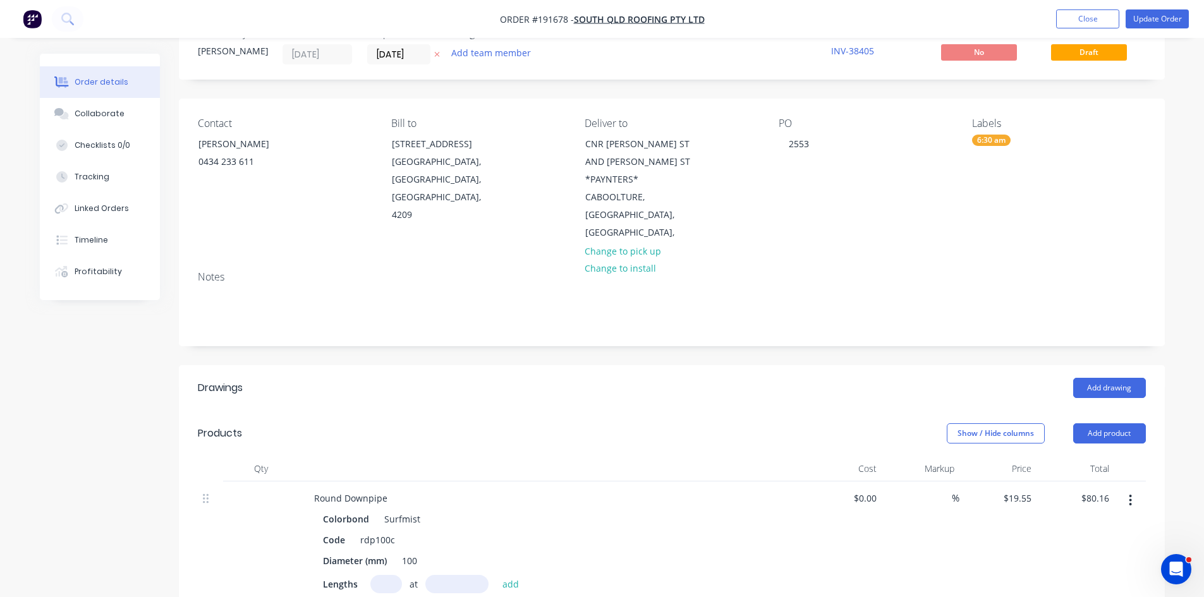
scroll to position [0, 0]
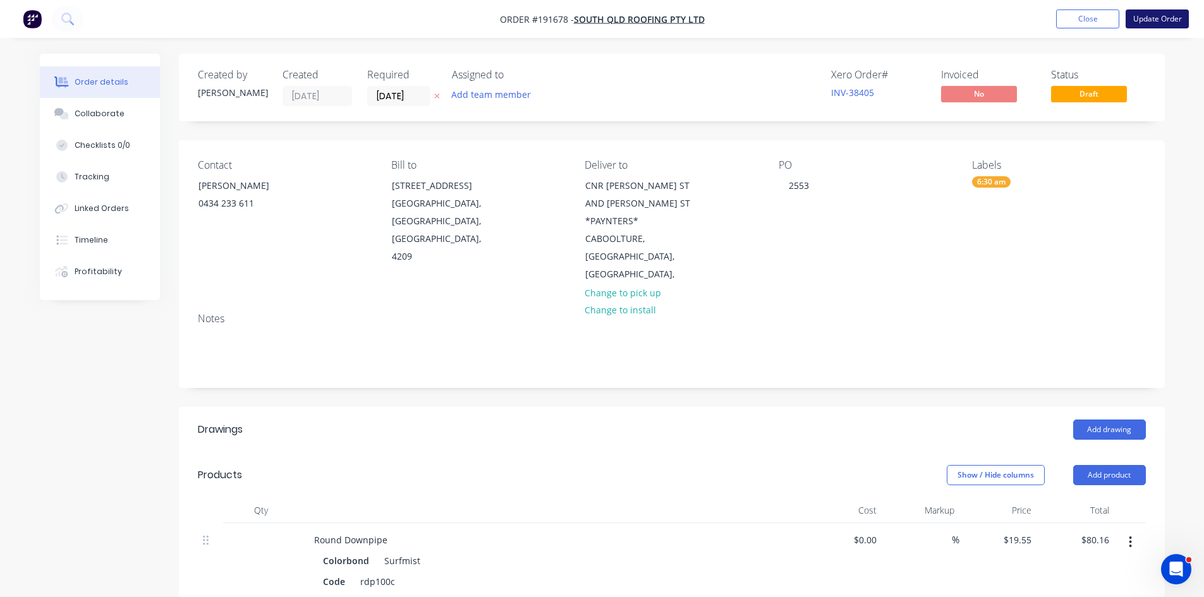
click at [1149, 21] on button "Update Order" at bounding box center [1156, 18] width 63 height 19
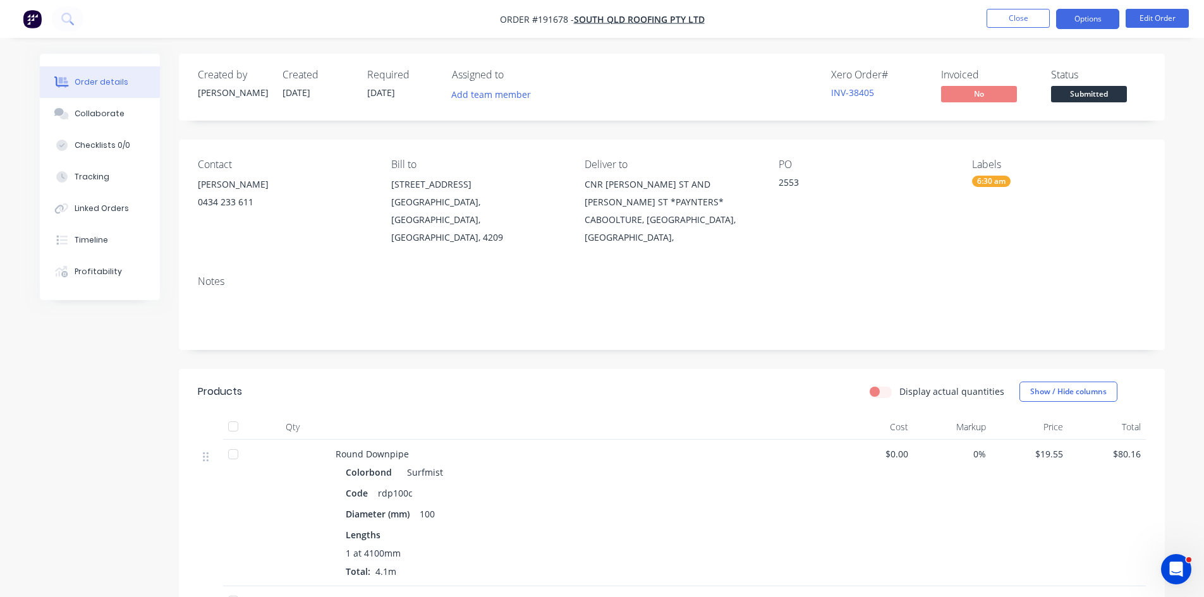
click at [1088, 20] on button "Options" at bounding box center [1087, 19] width 63 height 20
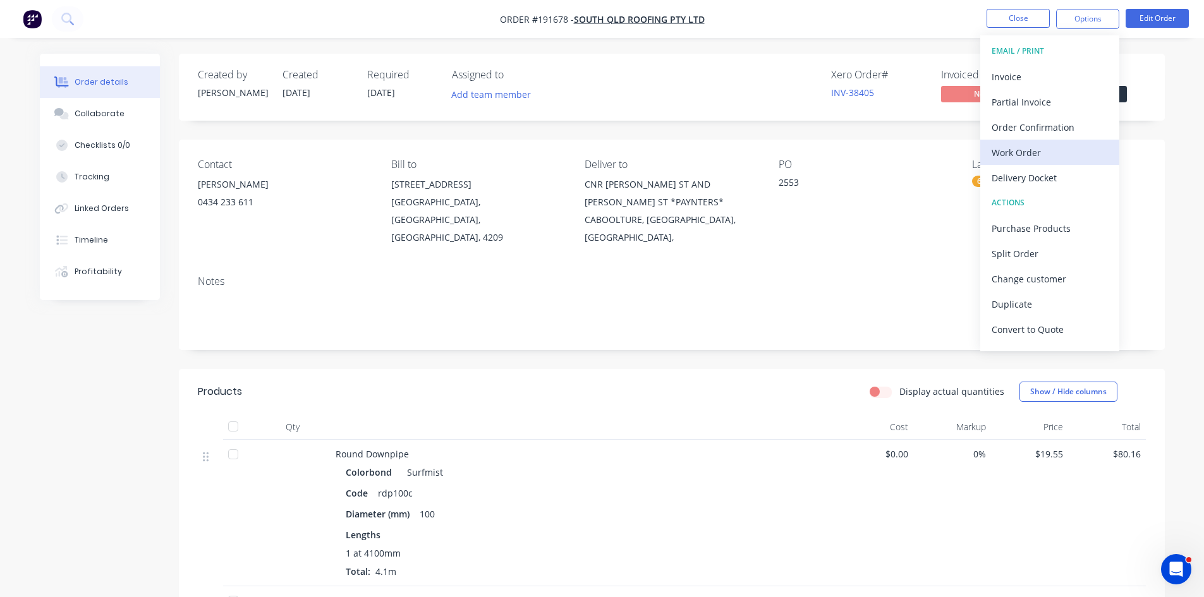
click at [1027, 147] on div "Work Order" at bounding box center [1049, 152] width 116 height 18
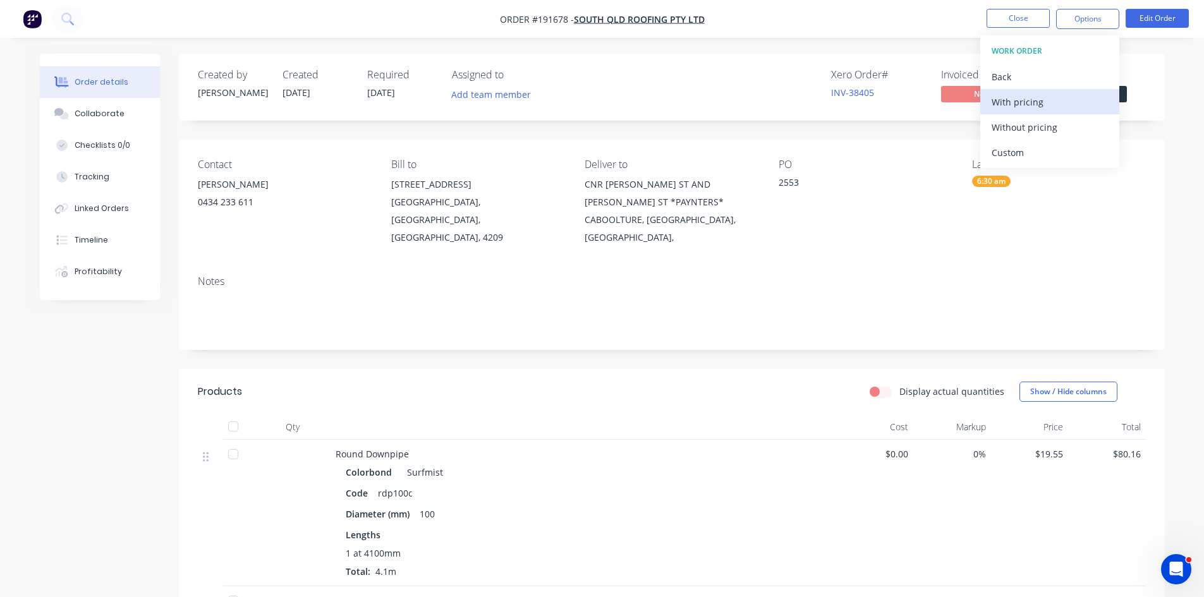
click at [1036, 99] on div "With pricing" at bounding box center [1049, 102] width 116 height 18
click at [69, 20] on icon at bounding box center [67, 19] width 12 height 12
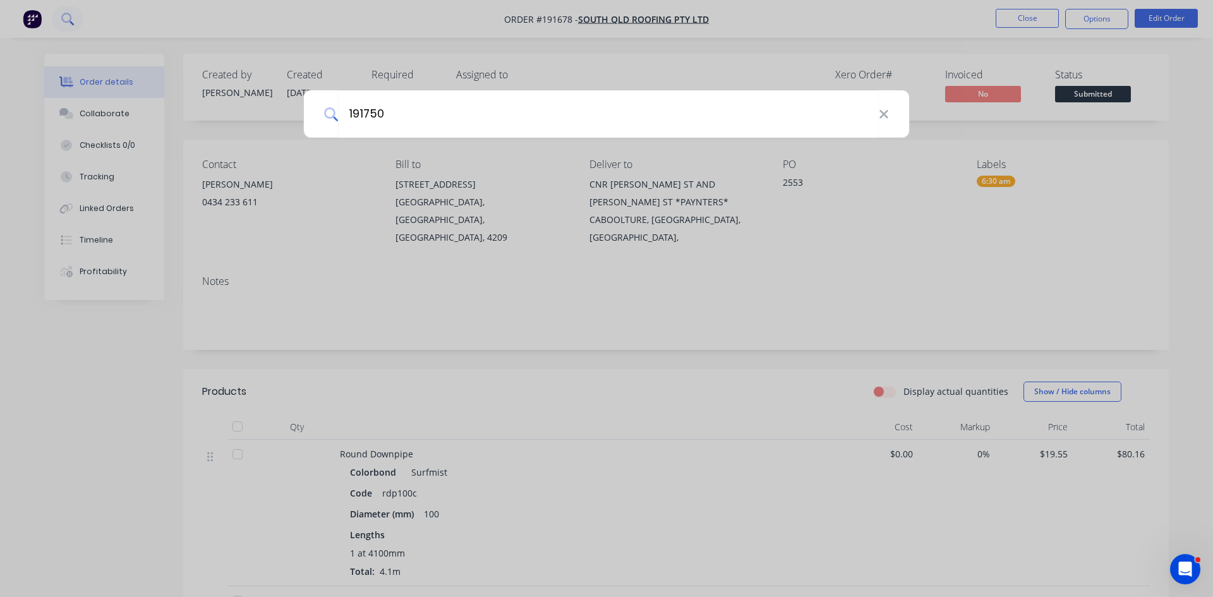
type input "191750"
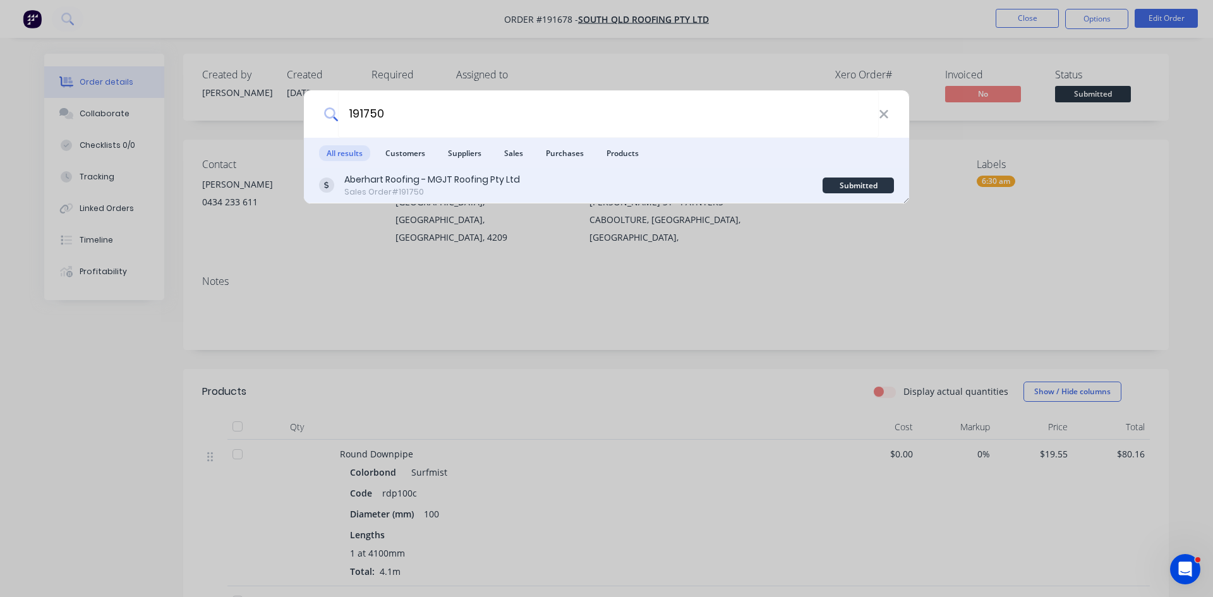
click at [738, 191] on div "Aberhart Roofing - MGJT Roofing Pty Ltd Sales Order #191750" at bounding box center [571, 185] width 504 height 25
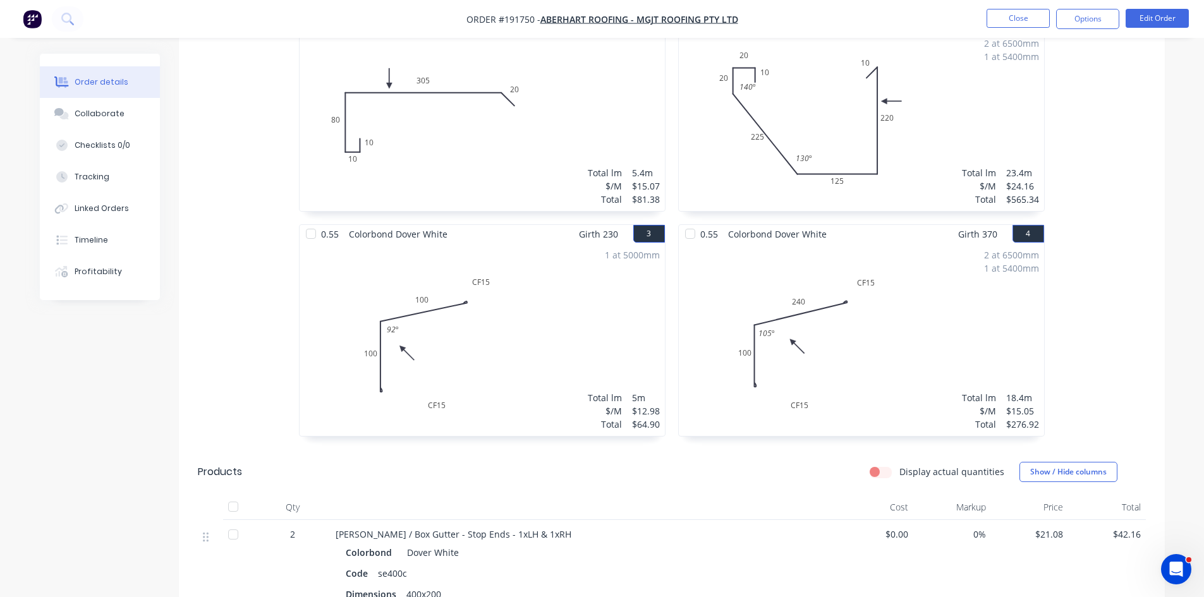
scroll to position [421, 0]
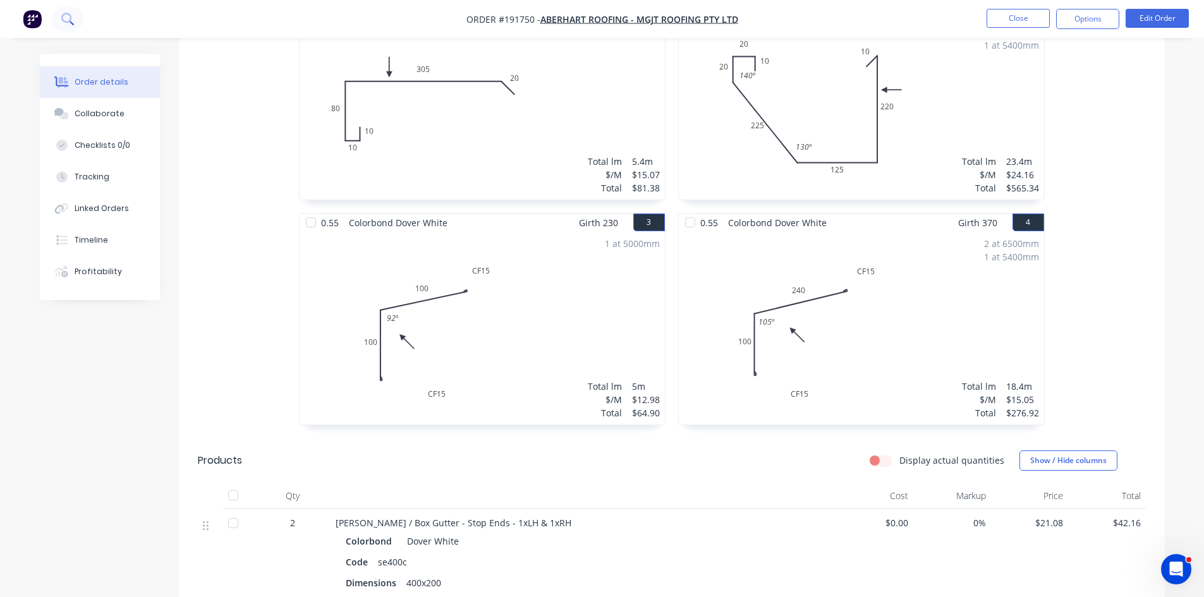
click at [59, 23] on button at bounding box center [68, 18] width 32 height 25
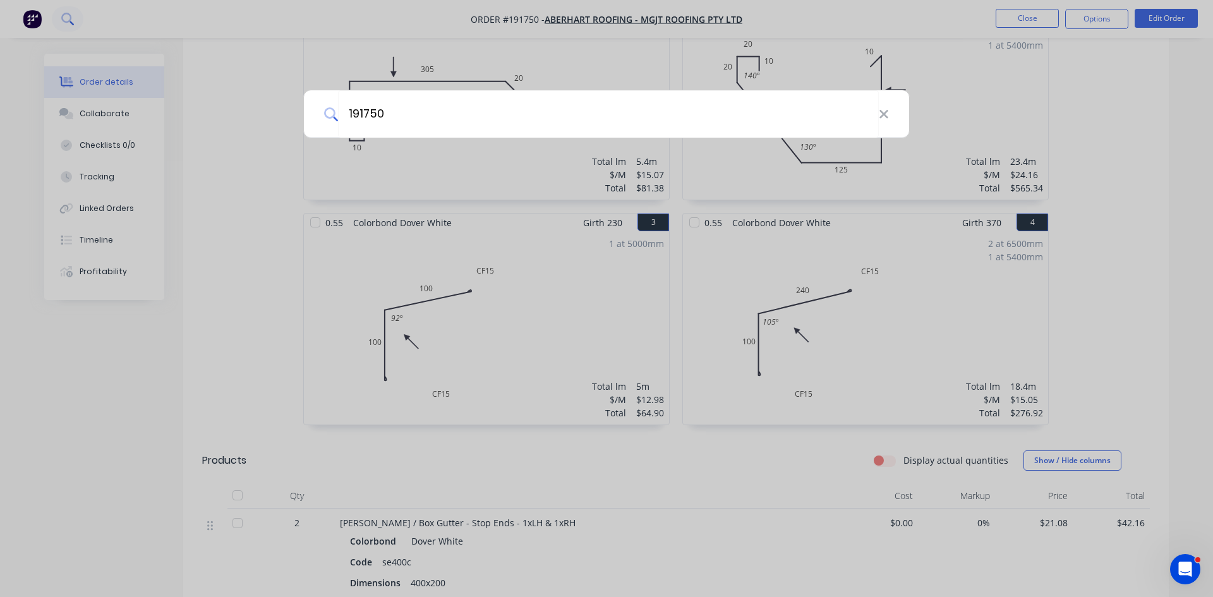
type input "191750"
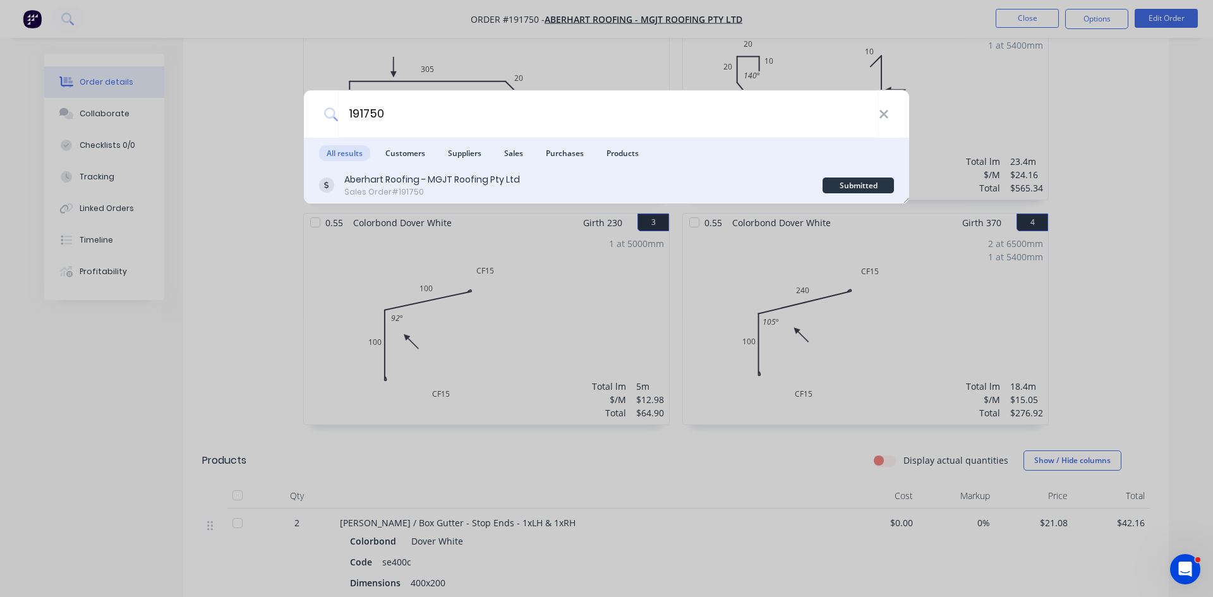
click at [406, 185] on div "Aberhart Roofing - MGJT Roofing Pty Ltd" at bounding box center [432, 179] width 176 height 13
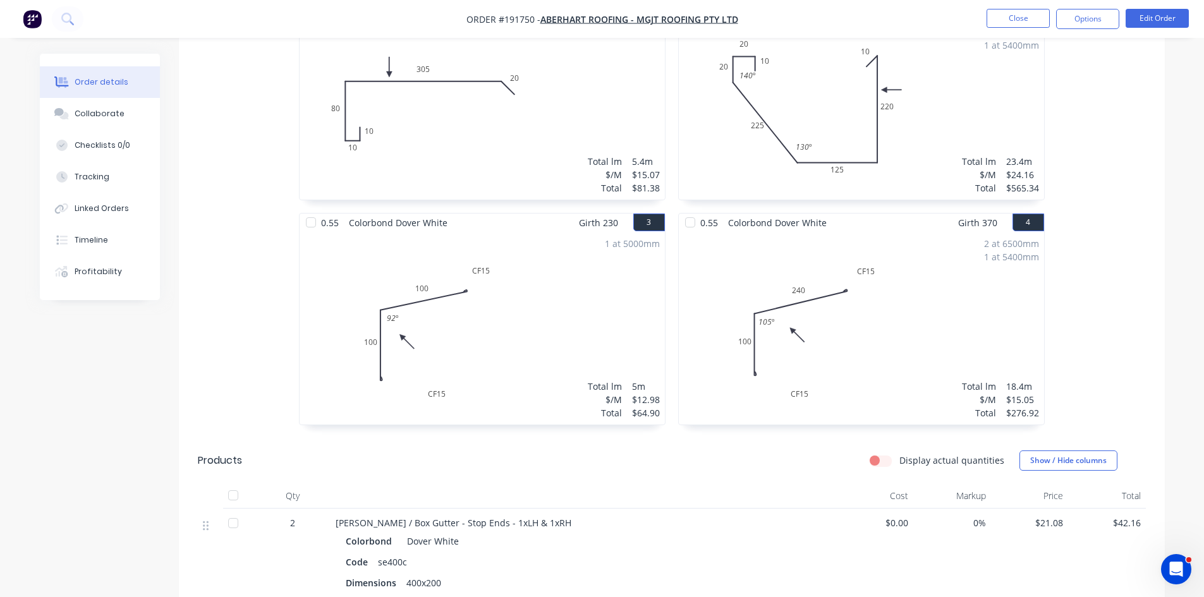
click at [519, 483] on div at bounding box center [583, 495] width 506 height 25
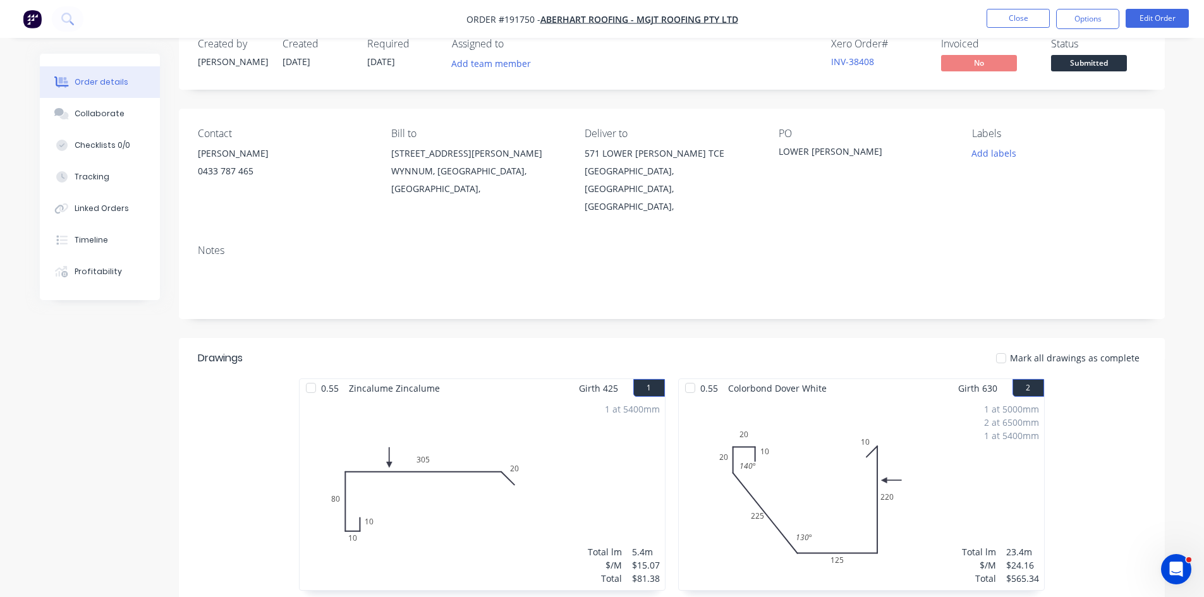
scroll to position [0, 0]
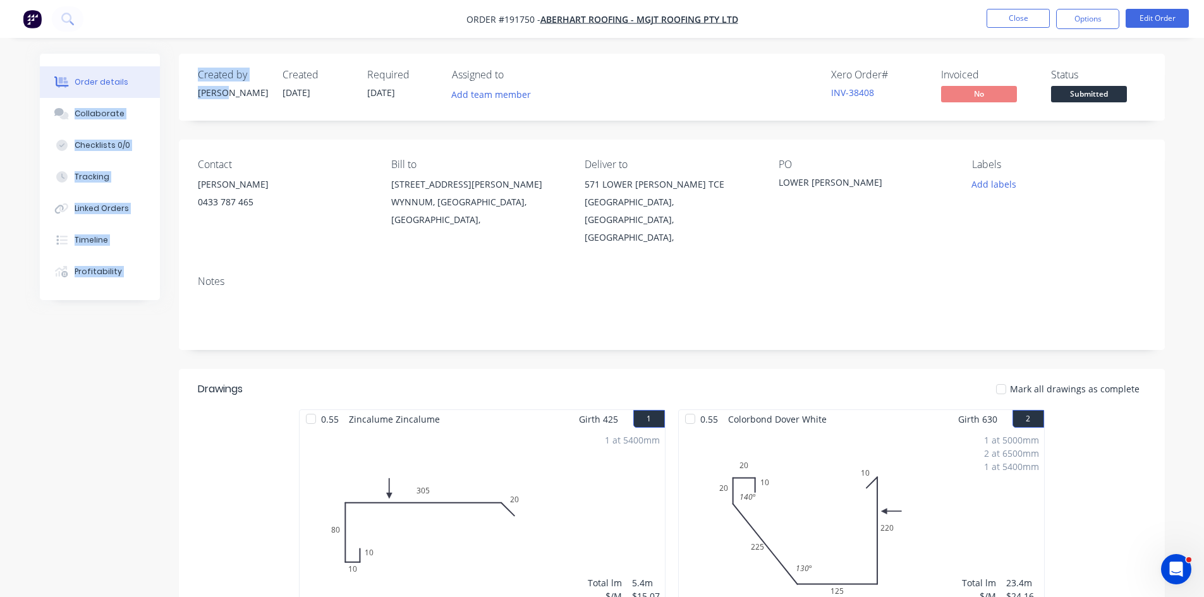
drag, startPoint x: 225, startPoint y: 87, endPoint x: 145, endPoint y: 87, distance: 80.3
click at [1015, 17] on button "Close" at bounding box center [1017, 18] width 63 height 19
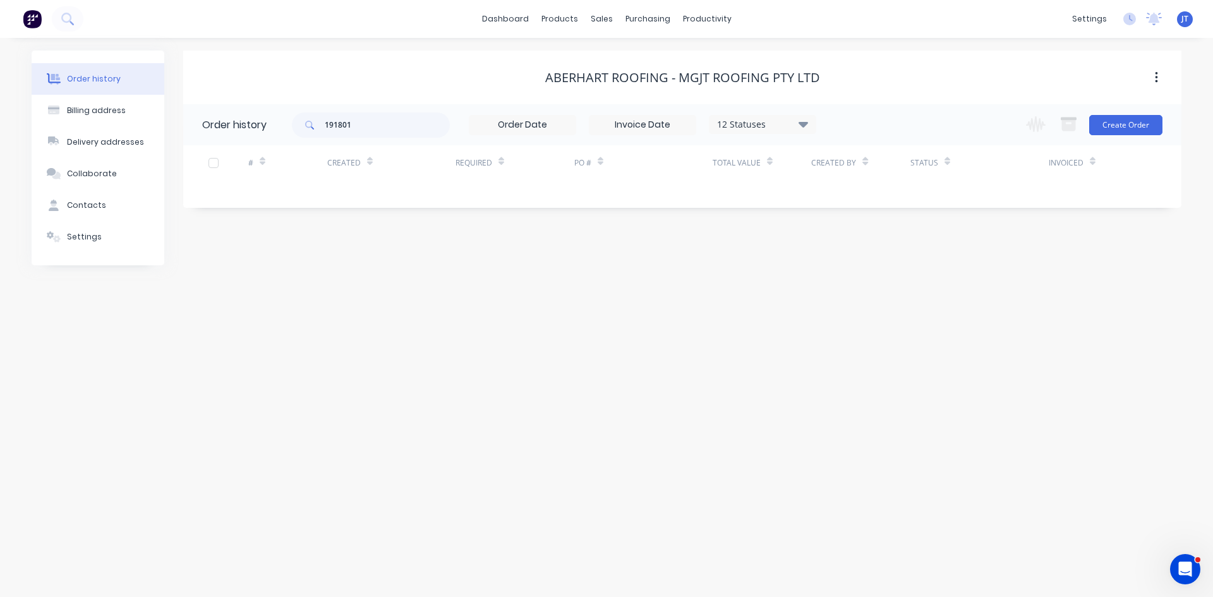
click at [450, 126] on div "191801" at bounding box center [371, 124] width 158 height 25
drag, startPoint x: 370, startPoint y: 129, endPoint x: 268, endPoint y: 107, distance: 104.1
click at [274, 112] on header "Order history 191801 12 Statuses Invoice Status Invoiced Not Invoiced Partial O…" at bounding box center [682, 124] width 998 height 41
type input "191750"
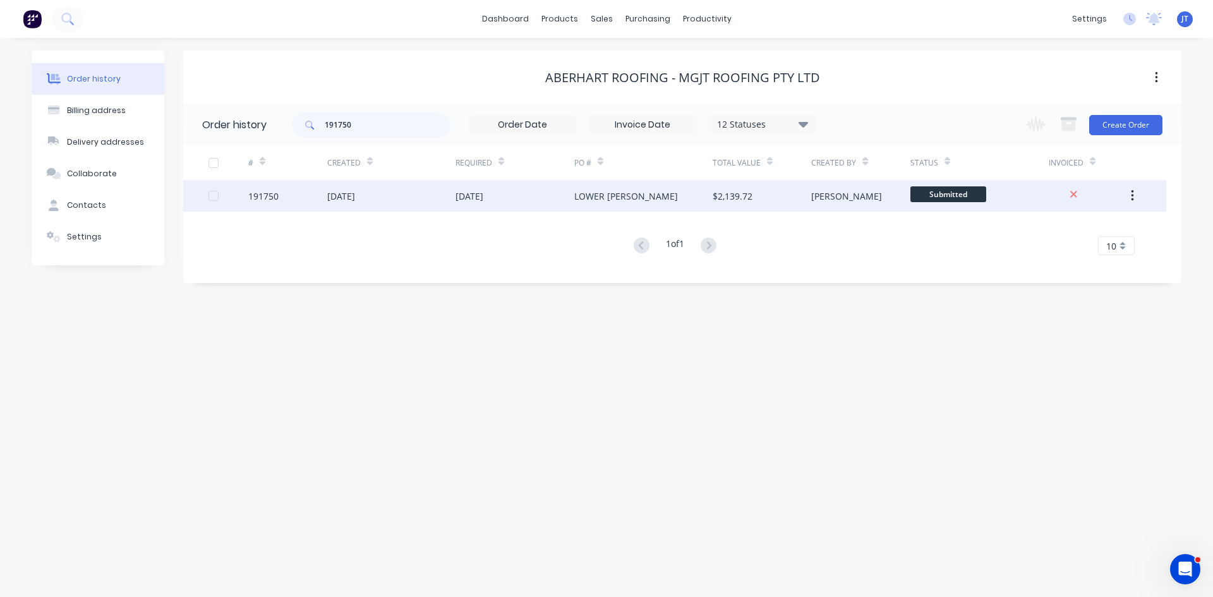
click at [507, 194] on div "[DATE]" at bounding box center [515, 196] width 119 height 32
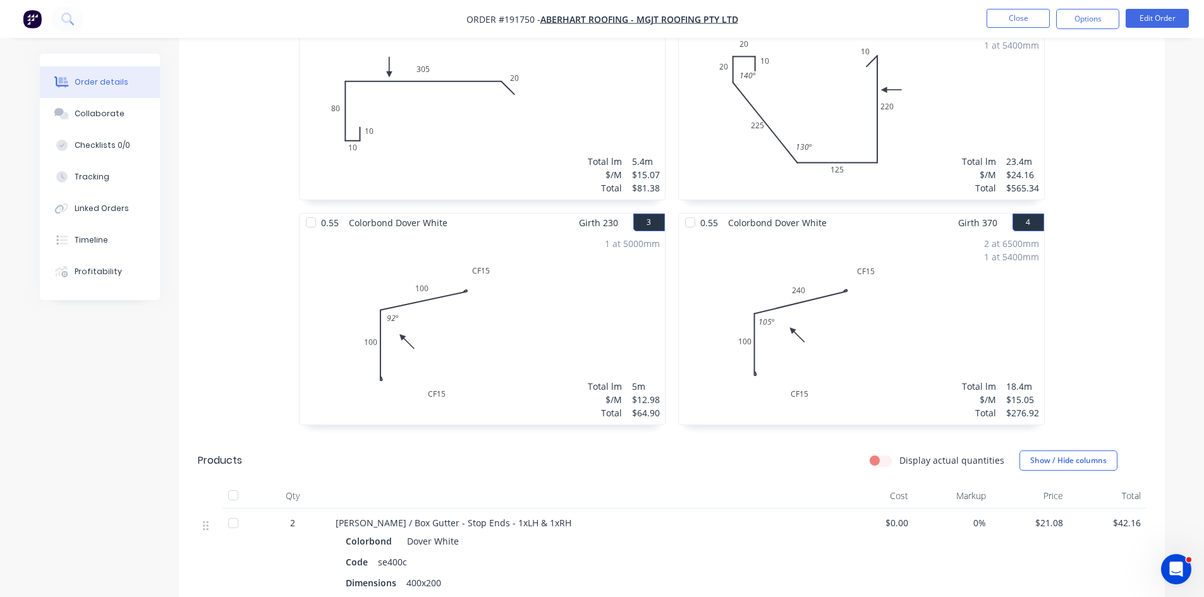
scroll to position [632, 0]
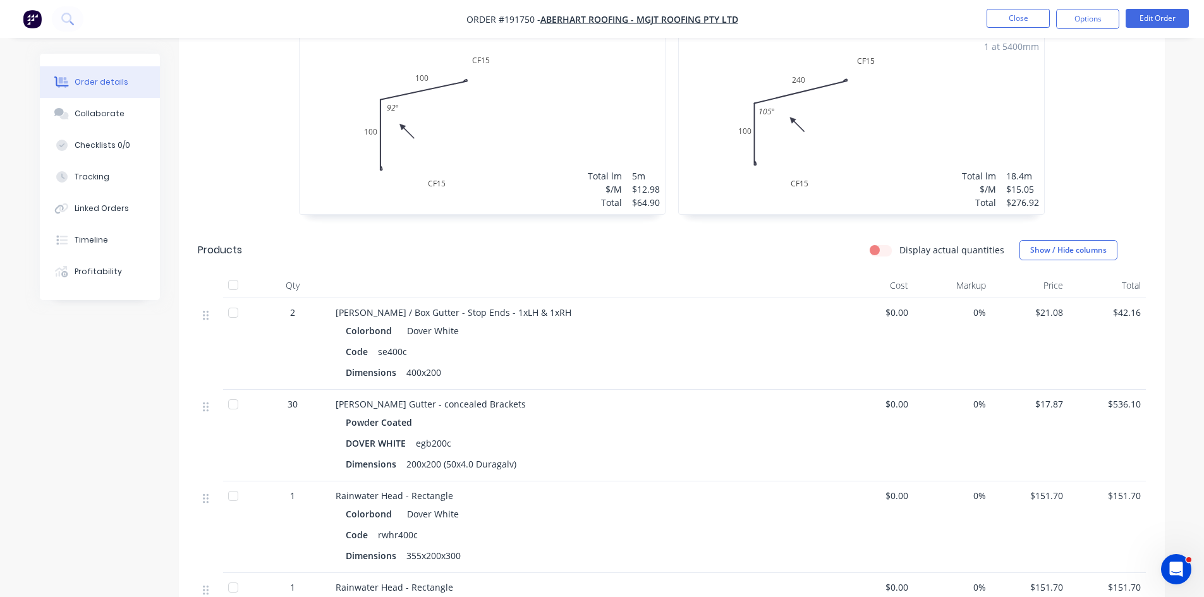
click at [598, 363] on div "Dimensions 400x200" at bounding box center [583, 372] width 475 height 18
click at [527, 397] on div "Eaves Gutter - concealed Brackets" at bounding box center [583, 403] width 495 height 13
click at [1152, 17] on button "Edit Order" at bounding box center [1156, 18] width 63 height 19
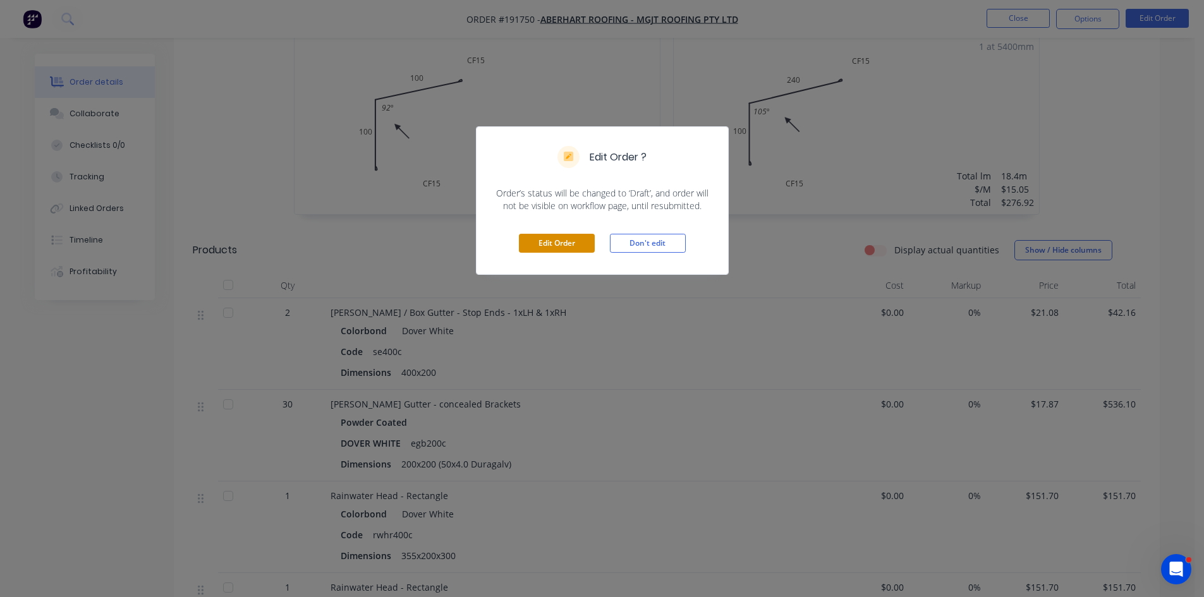
click at [569, 251] on button "Edit Order" at bounding box center [557, 243] width 76 height 19
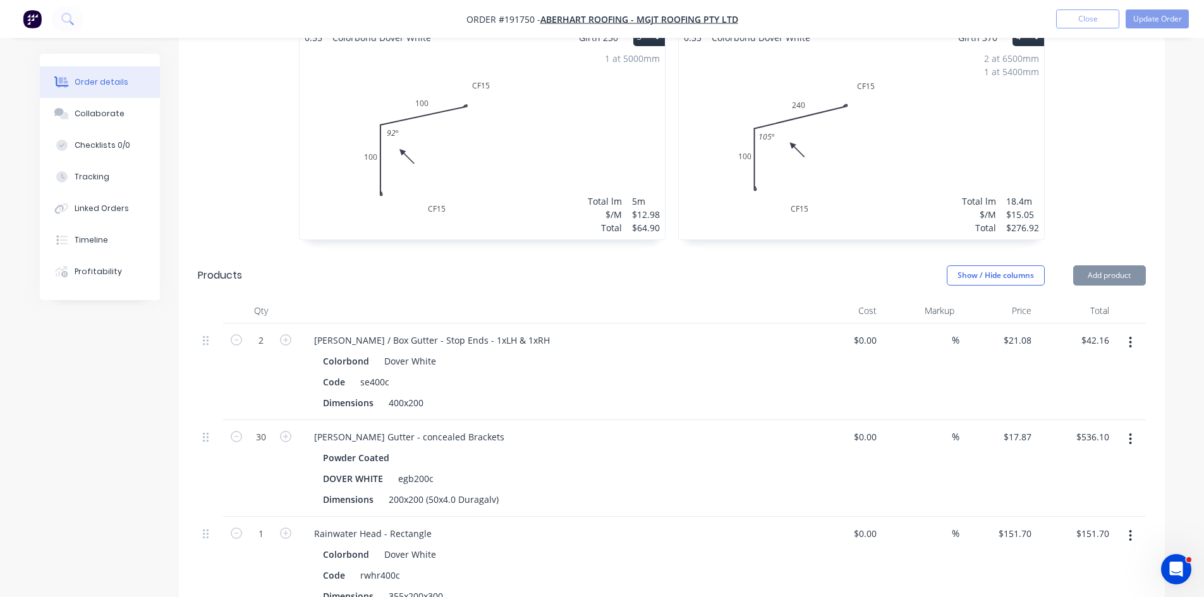
click at [1124, 331] on button "button" at bounding box center [1130, 342] width 30 height 23
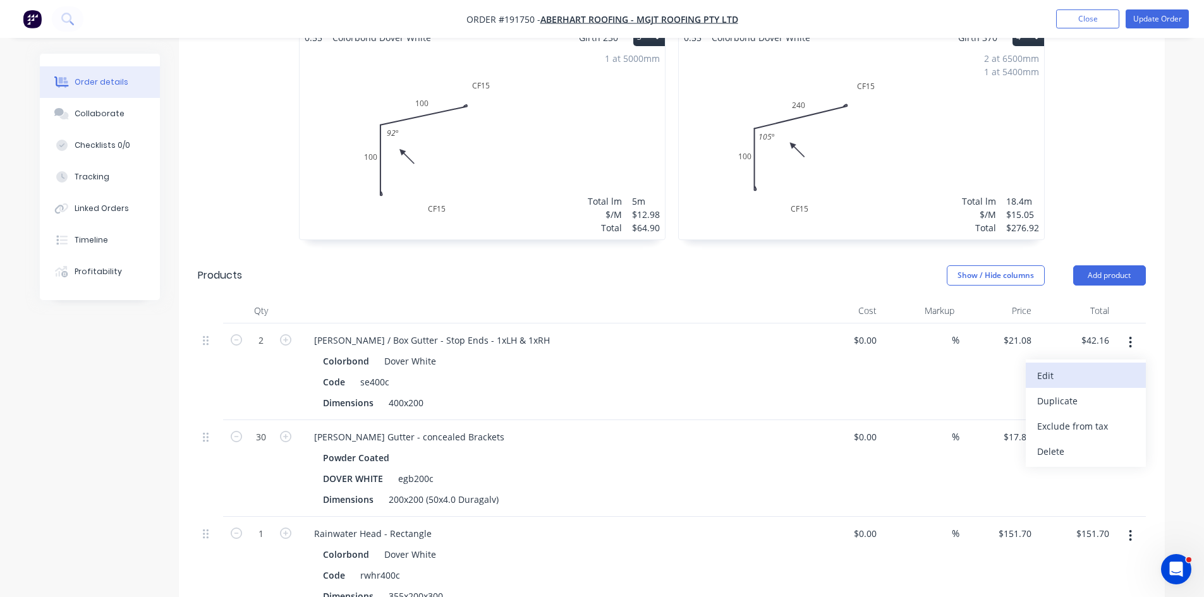
click at [1090, 367] on div "Edit" at bounding box center [1085, 376] width 97 height 18
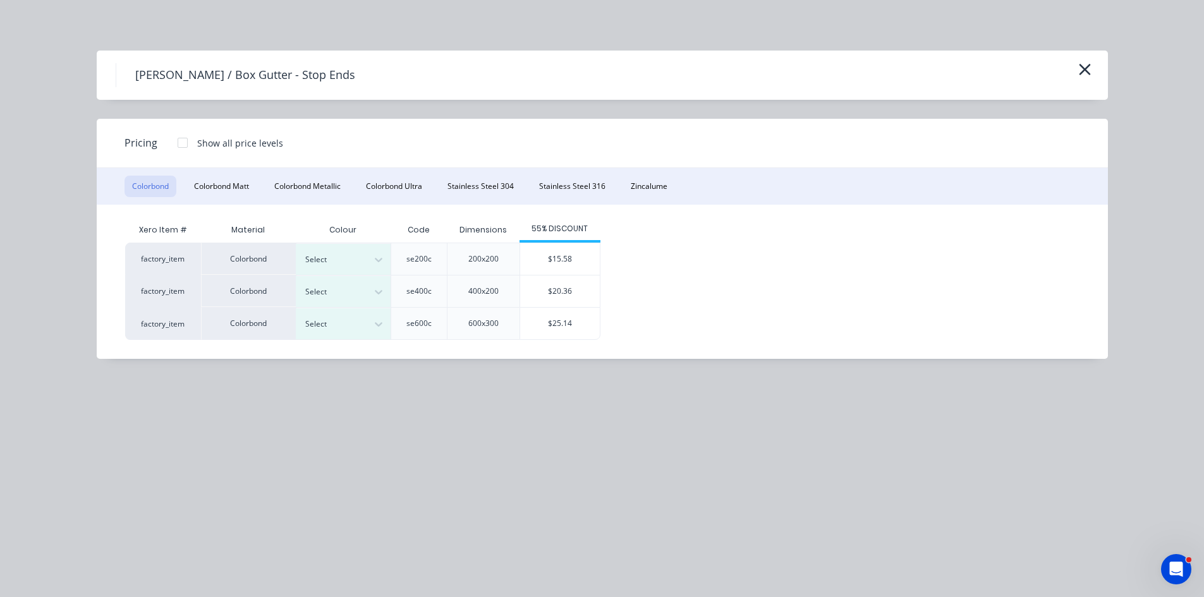
click at [1074, 73] on div "Eaves / Box Gutter - Stop Ends" at bounding box center [602, 75] width 973 height 24
click at [1090, 70] on icon "button" at bounding box center [1084, 70] width 13 height 18
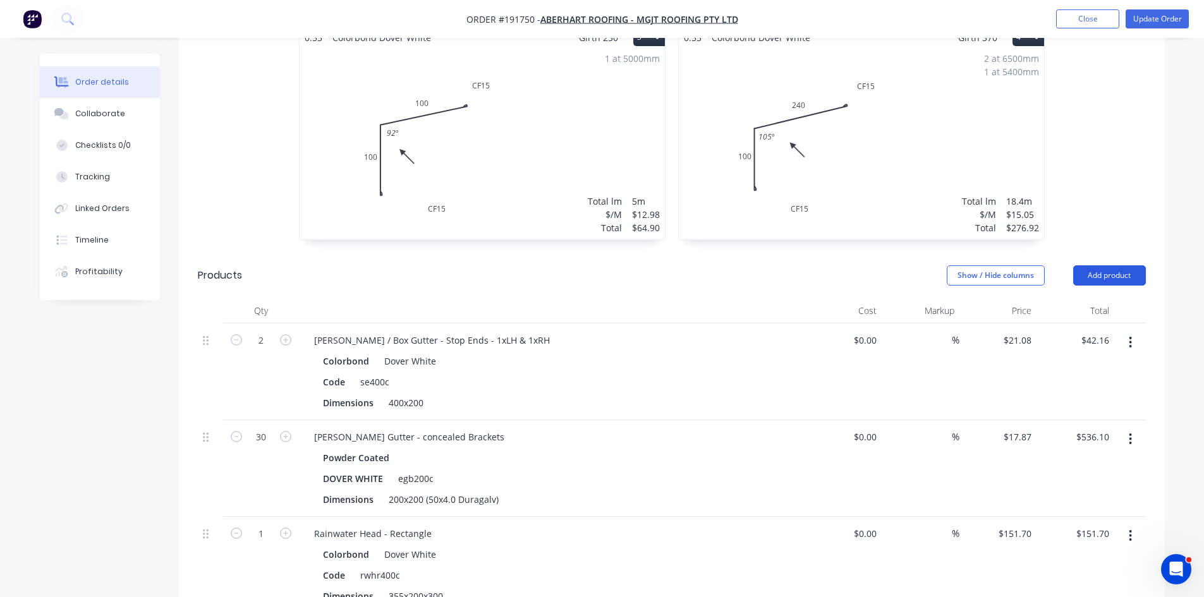
click at [1106, 265] on button "Add product" at bounding box center [1109, 275] width 73 height 20
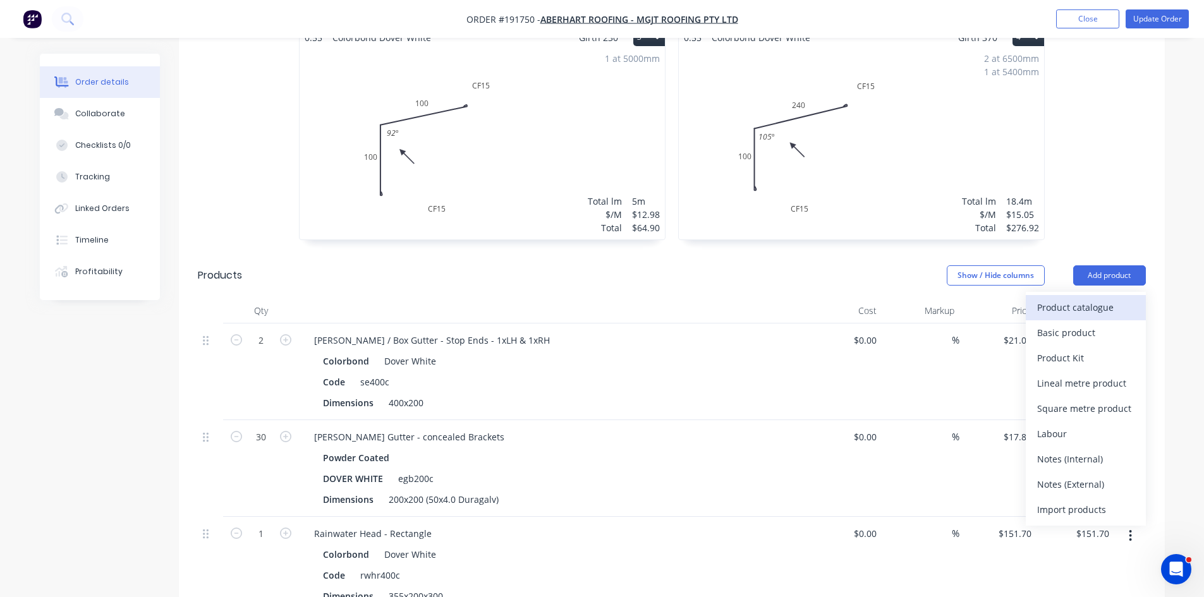
click at [1084, 298] on div "Product catalogue" at bounding box center [1085, 307] width 97 height 18
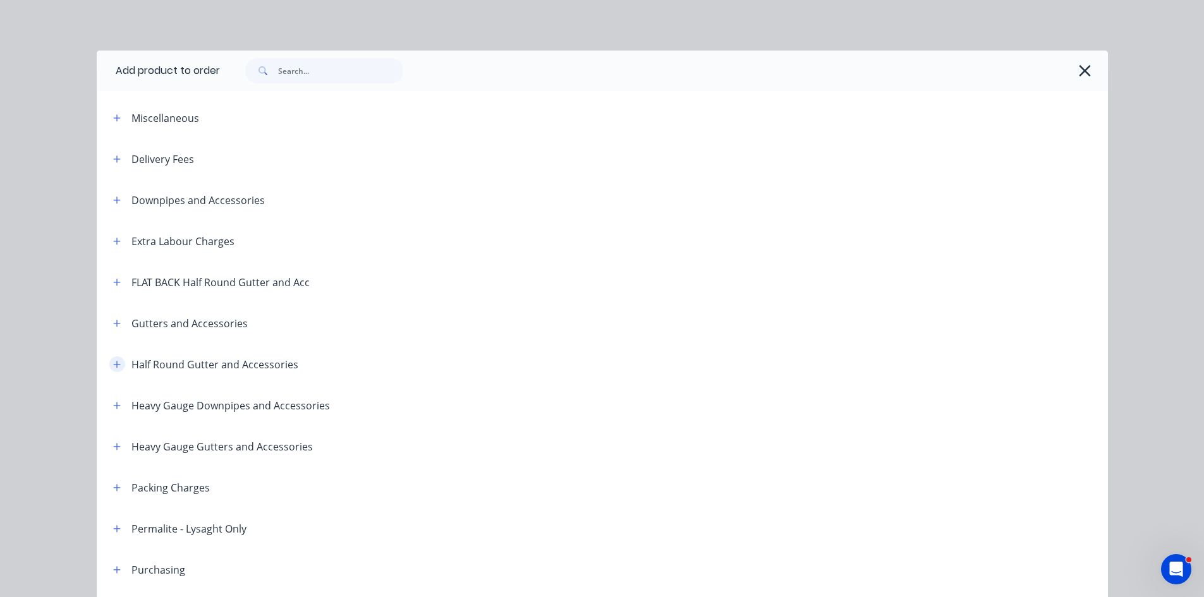
click at [113, 362] on icon "button" at bounding box center [117, 364] width 8 height 9
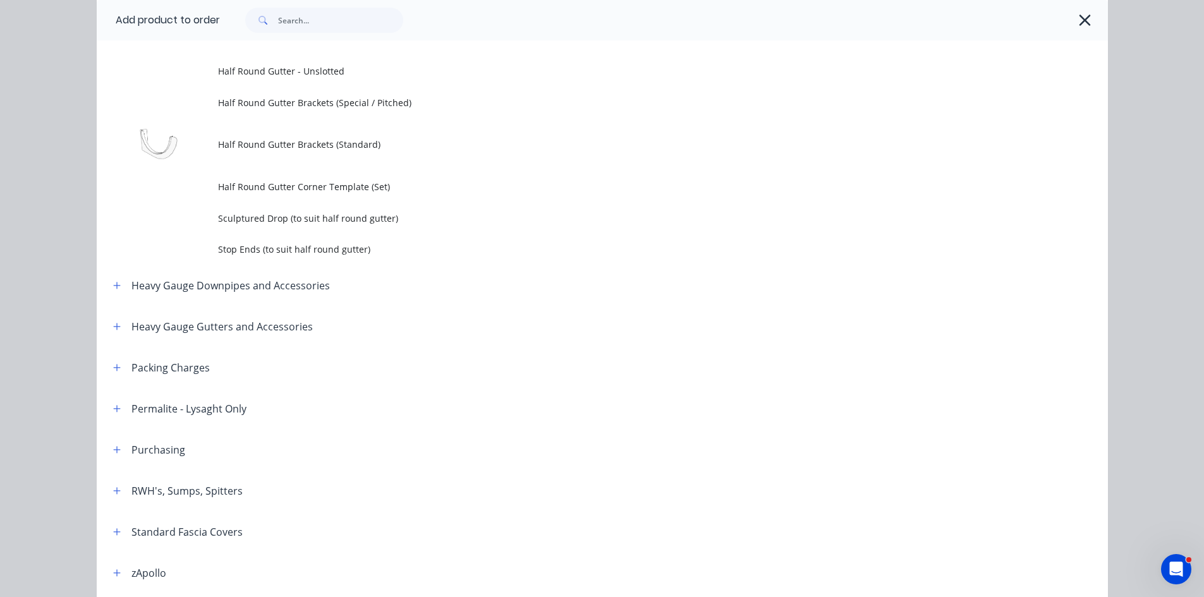
scroll to position [421, 0]
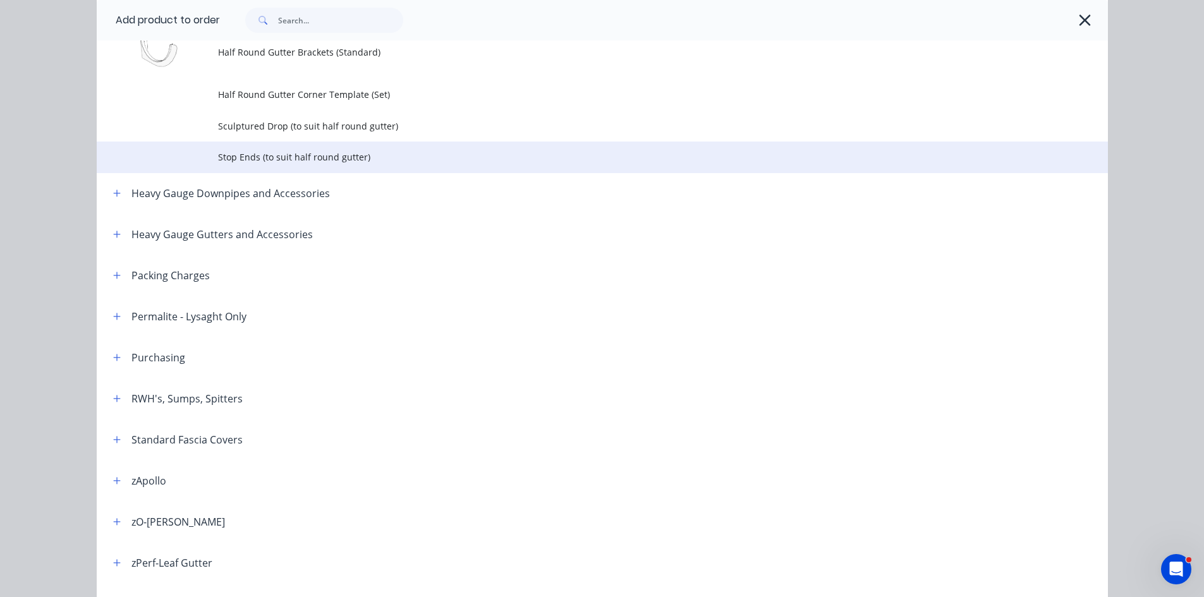
click at [296, 161] on span "Stop Ends (to suit half round gutter)" at bounding box center [574, 156] width 712 height 13
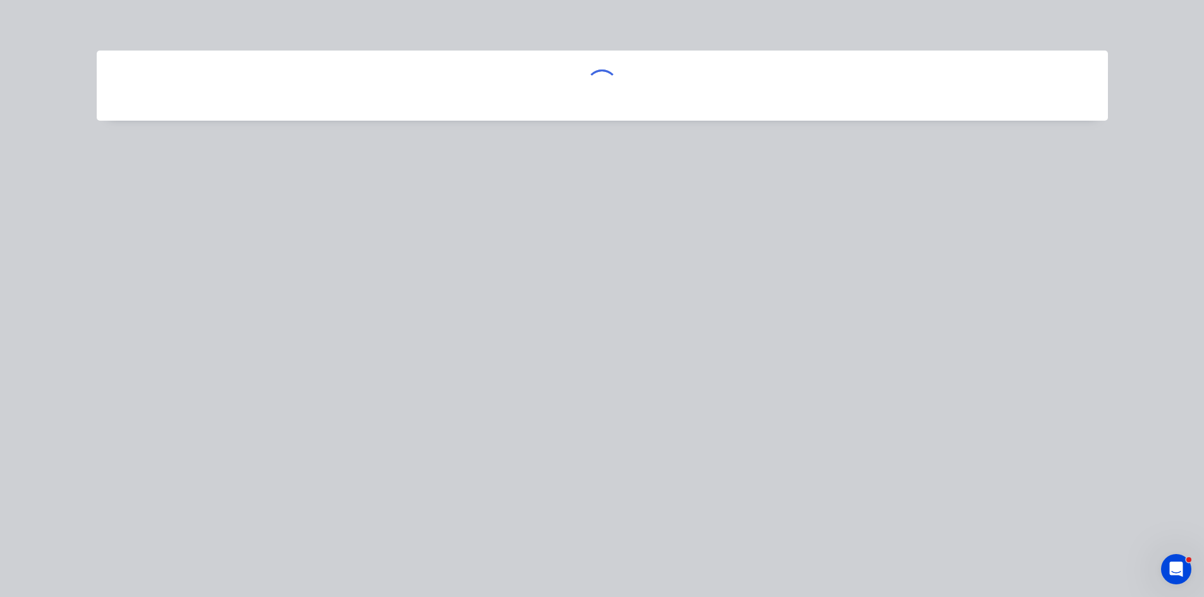
scroll to position [0, 0]
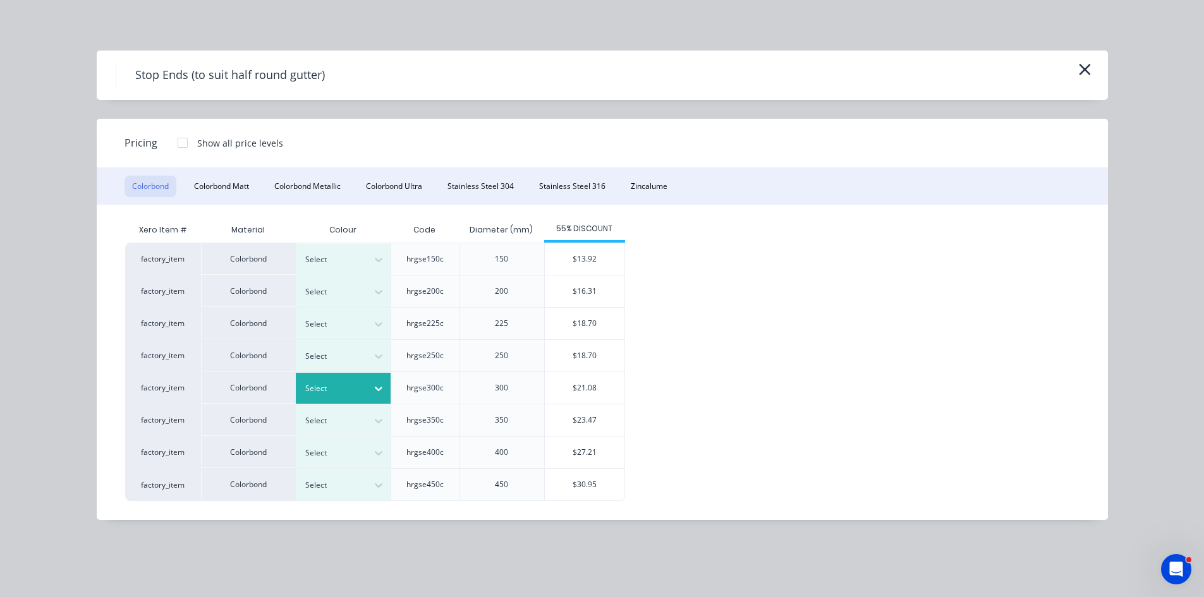
click at [312, 399] on div "Select" at bounding box center [343, 388] width 95 height 31
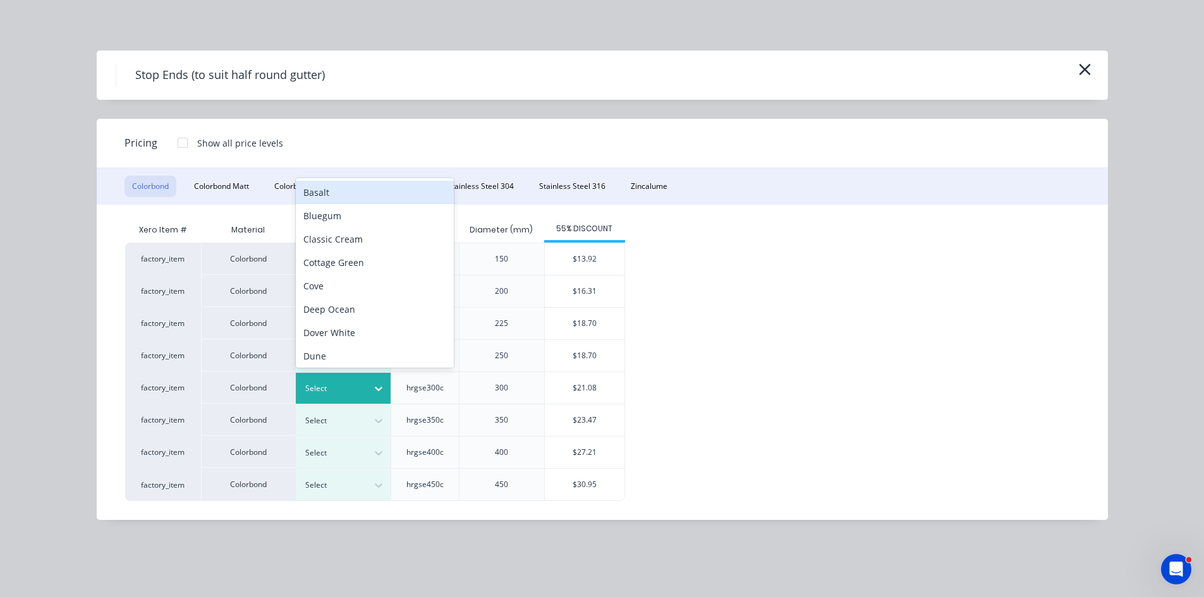
click at [312, 399] on div "Select" at bounding box center [343, 388] width 95 height 31
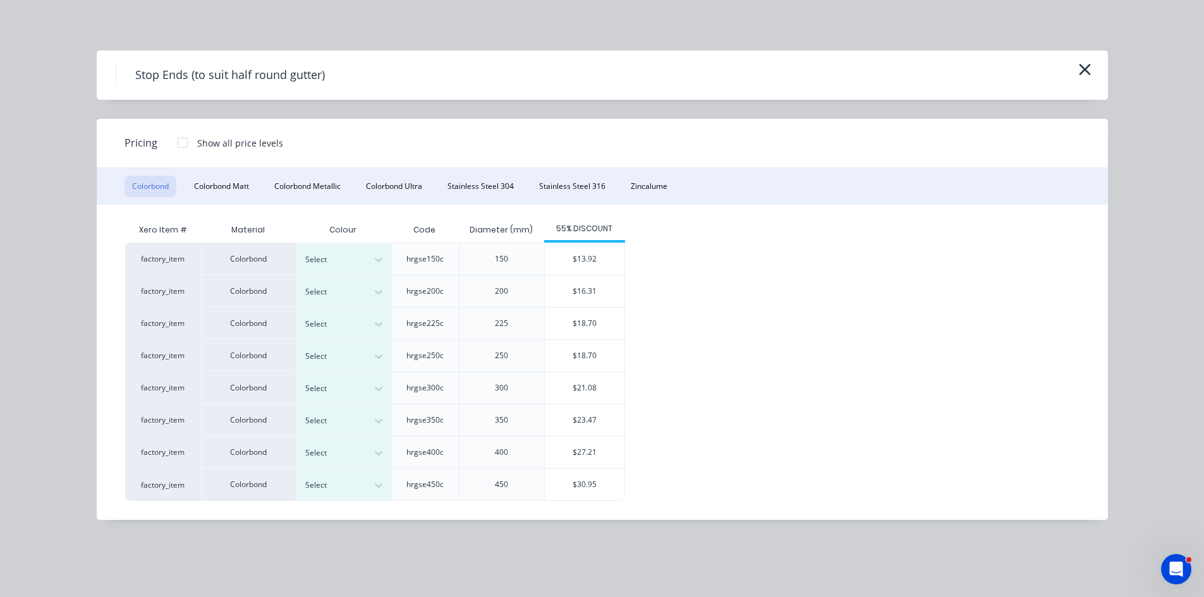
click at [1093, 61] on div "Stop Ends (to suit half round gutter)" at bounding box center [602, 75] width 1011 height 49
click at [1091, 61] on div "Stop Ends (to suit half round gutter)" at bounding box center [602, 75] width 1011 height 49
click at [1087, 69] on icon "button" at bounding box center [1084, 70] width 13 height 18
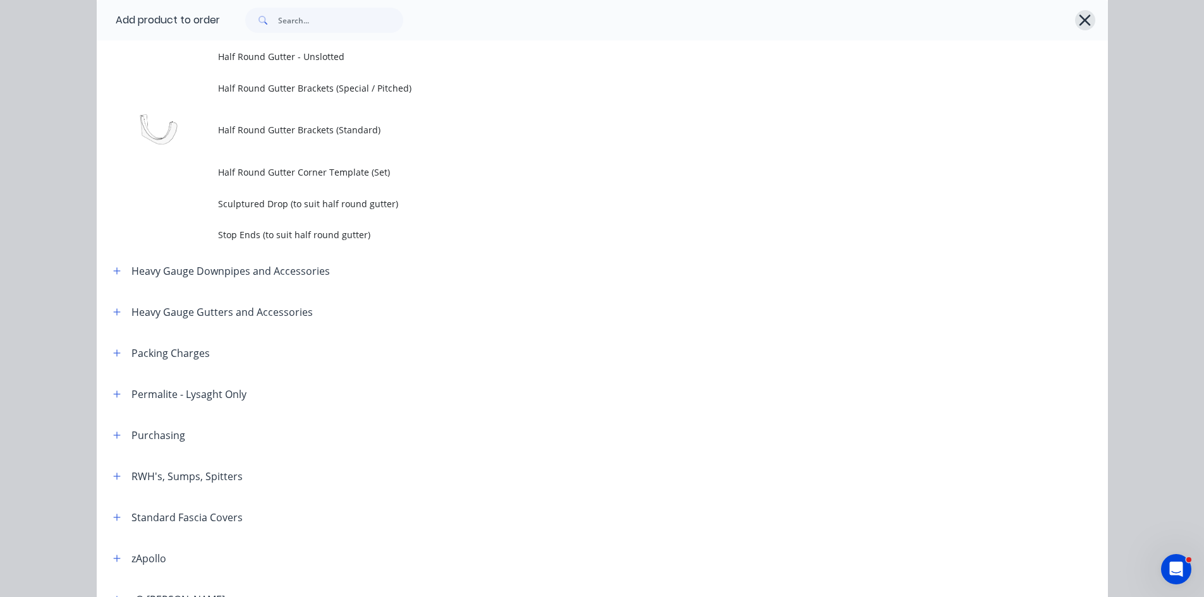
click at [1081, 25] on icon "button" at bounding box center [1084, 20] width 13 height 18
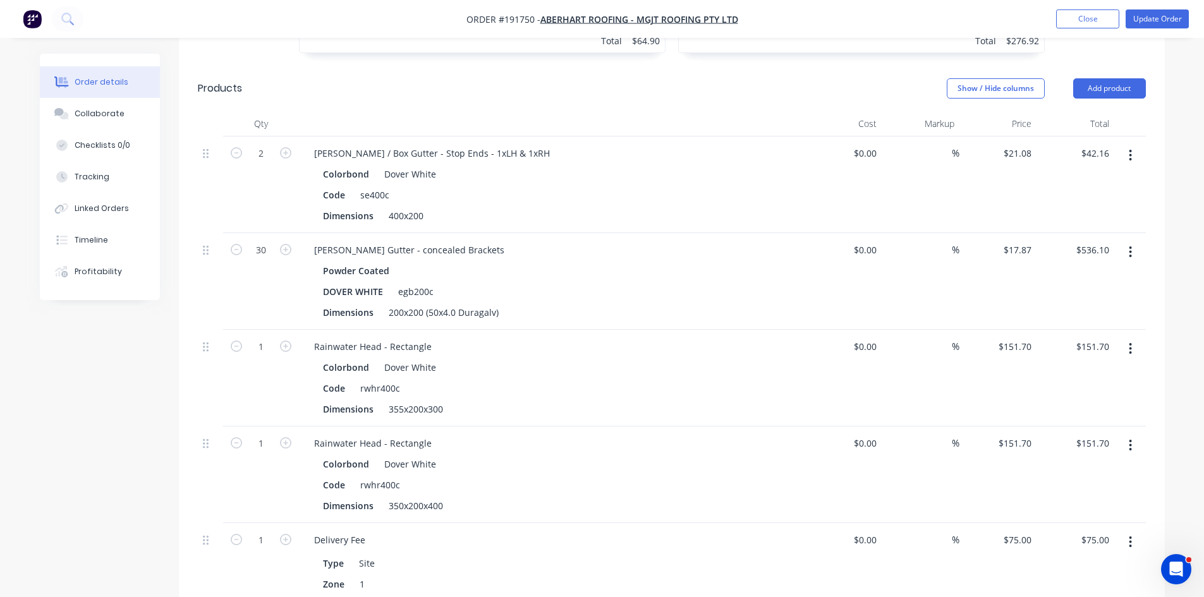
scroll to position [842, 0]
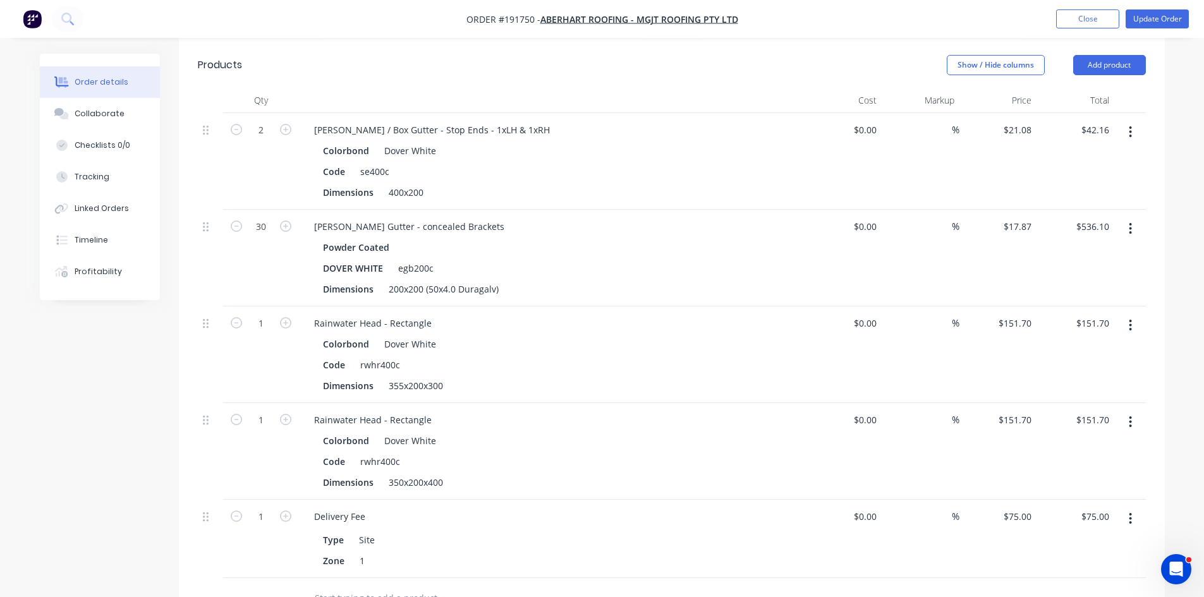
click at [1124, 411] on button "button" at bounding box center [1130, 422] width 30 height 23
click at [1102, 446] on div "Edit" at bounding box center [1085, 455] width 97 height 18
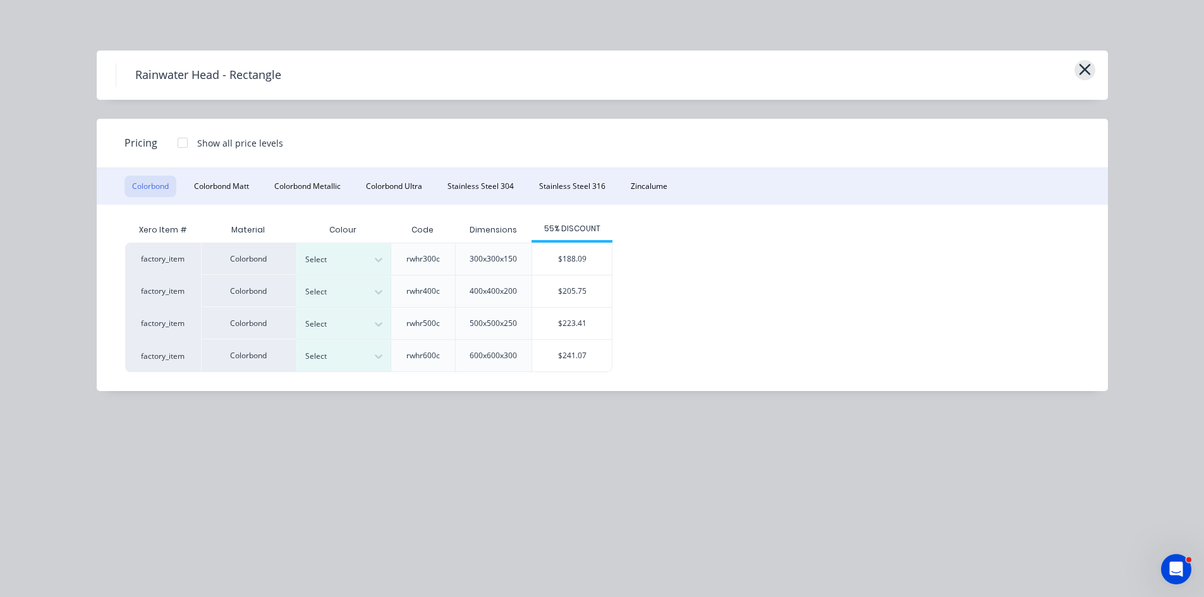
click at [1080, 68] on icon "button" at bounding box center [1084, 70] width 13 height 18
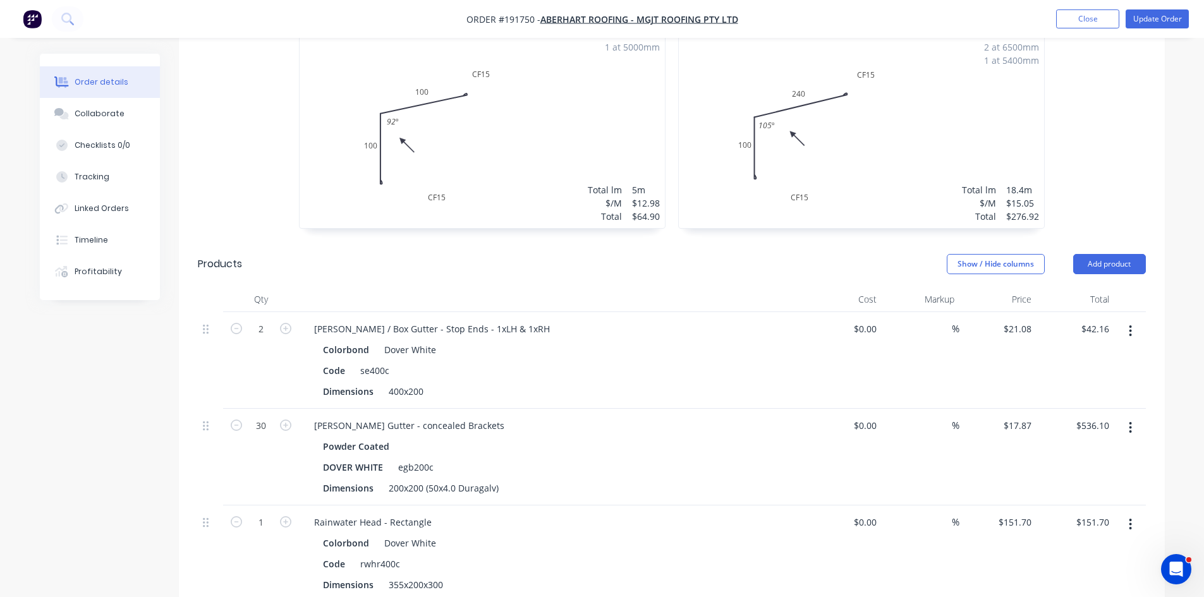
scroll to position [632, 0]
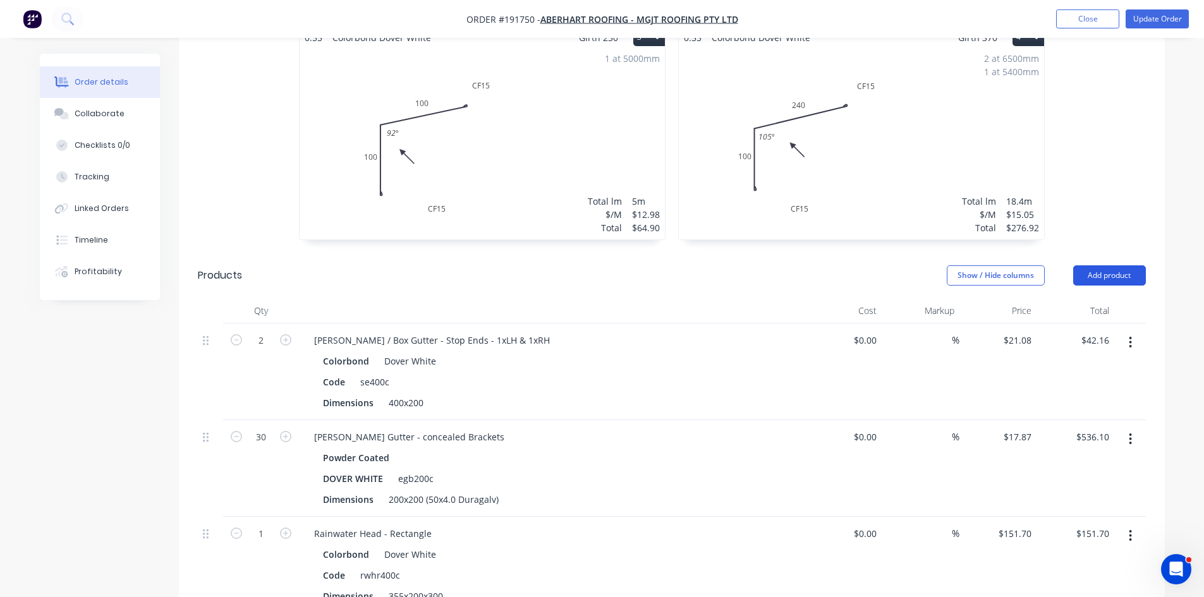
click at [1103, 265] on button "Add product" at bounding box center [1109, 275] width 73 height 20
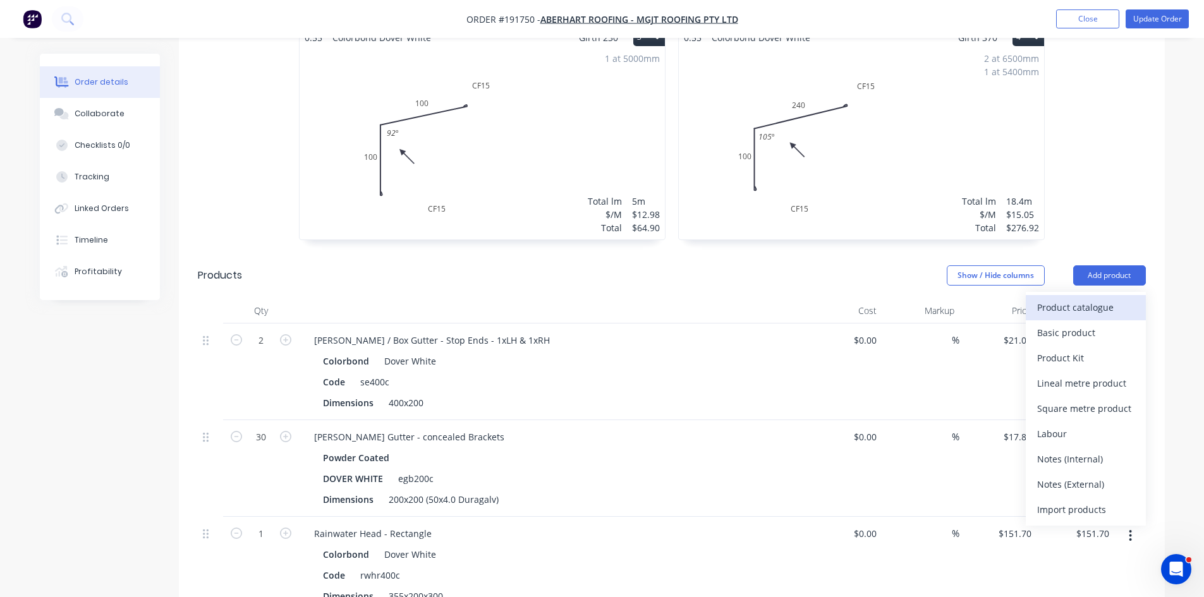
click at [1088, 298] on div "Product catalogue" at bounding box center [1085, 307] width 97 height 18
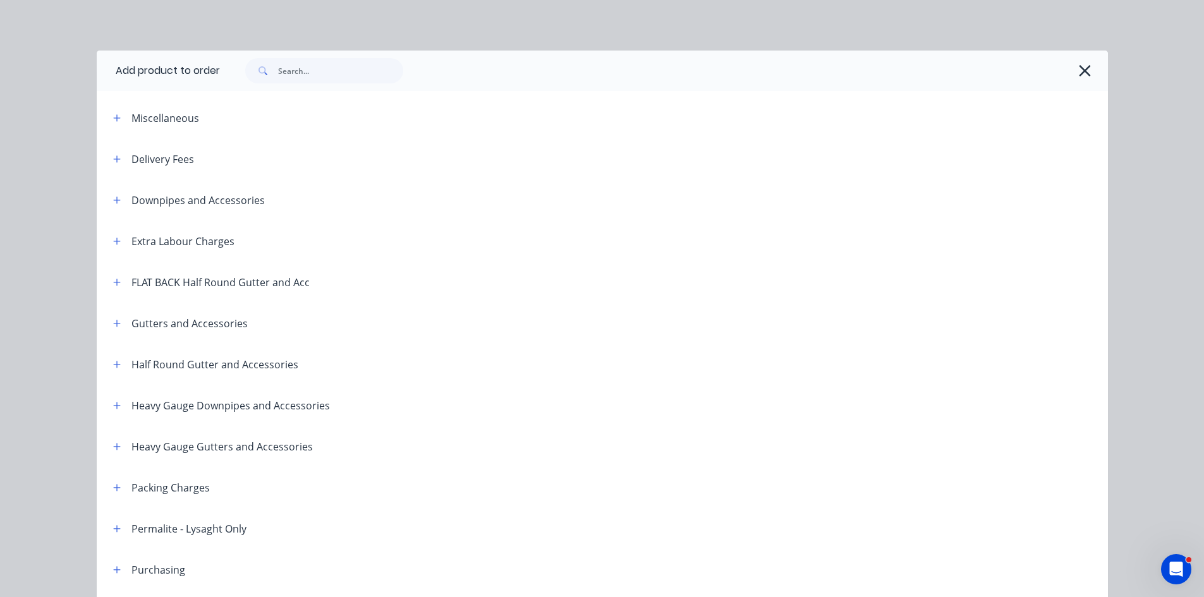
scroll to position [210, 0]
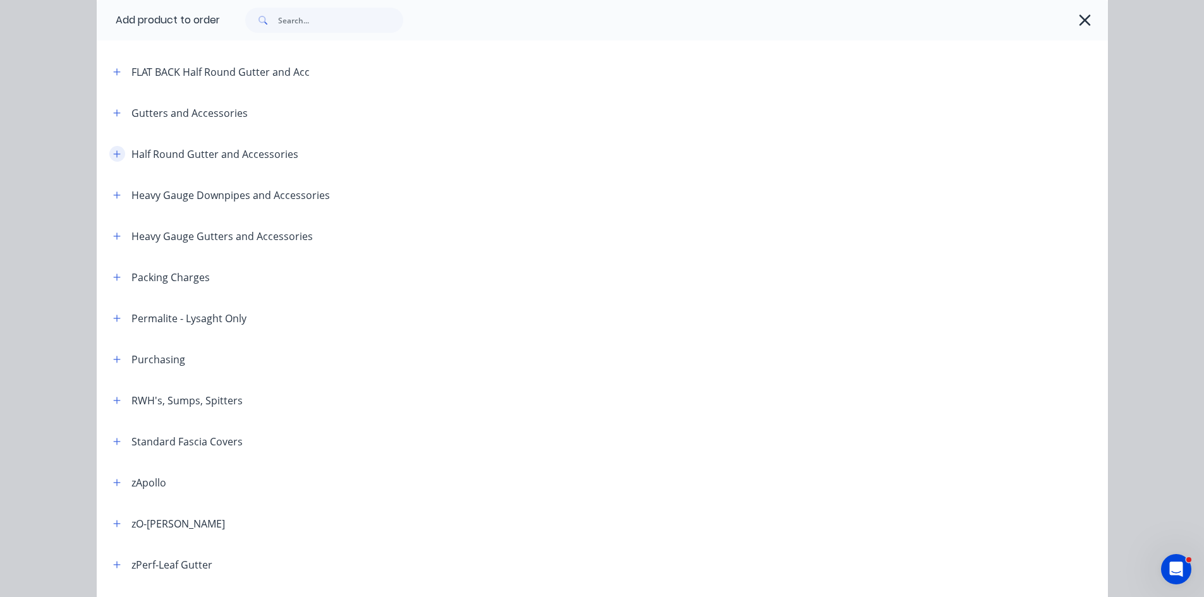
click at [118, 153] on button "button" at bounding box center [117, 154] width 16 height 16
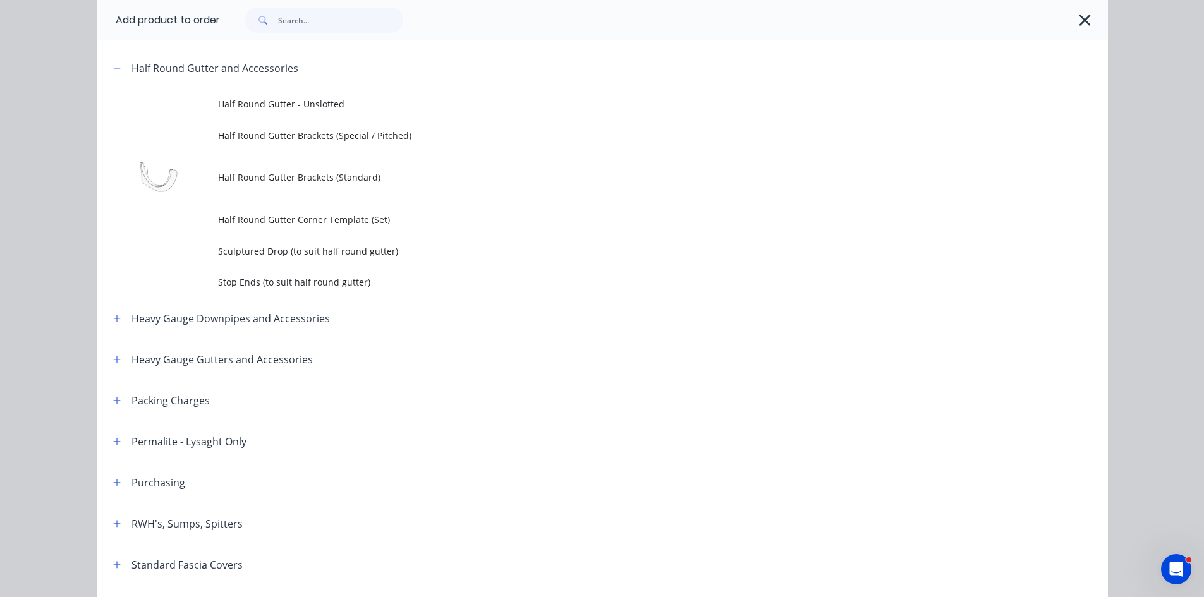
scroll to position [0, 0]
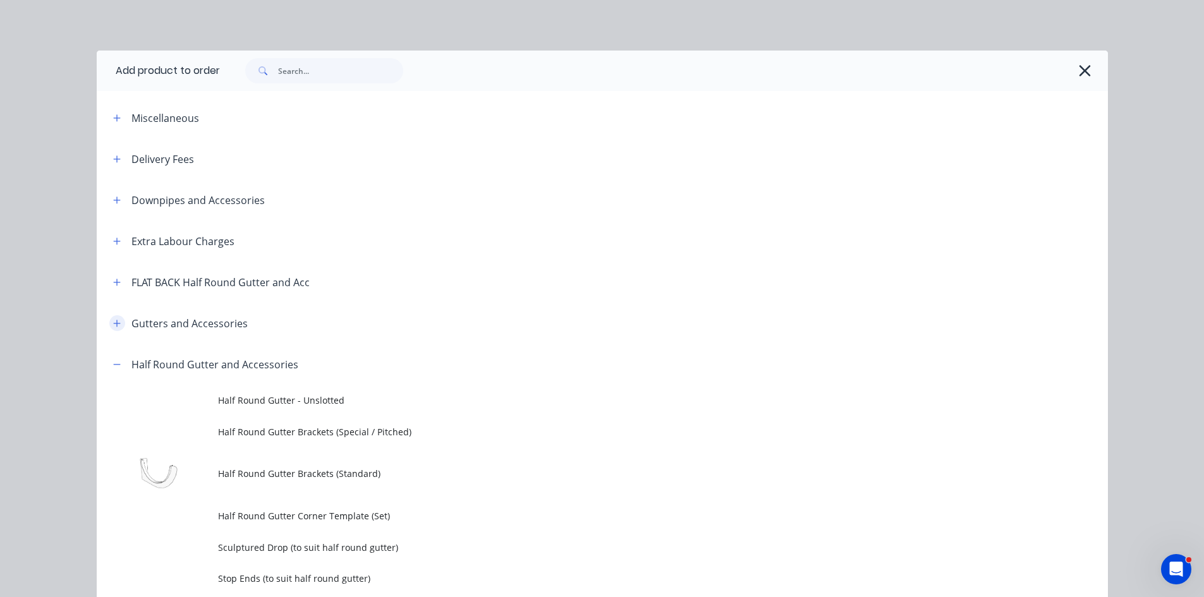
click at [113, 325] on icon "button" at bounding box center [116, 323] width 7 height 7
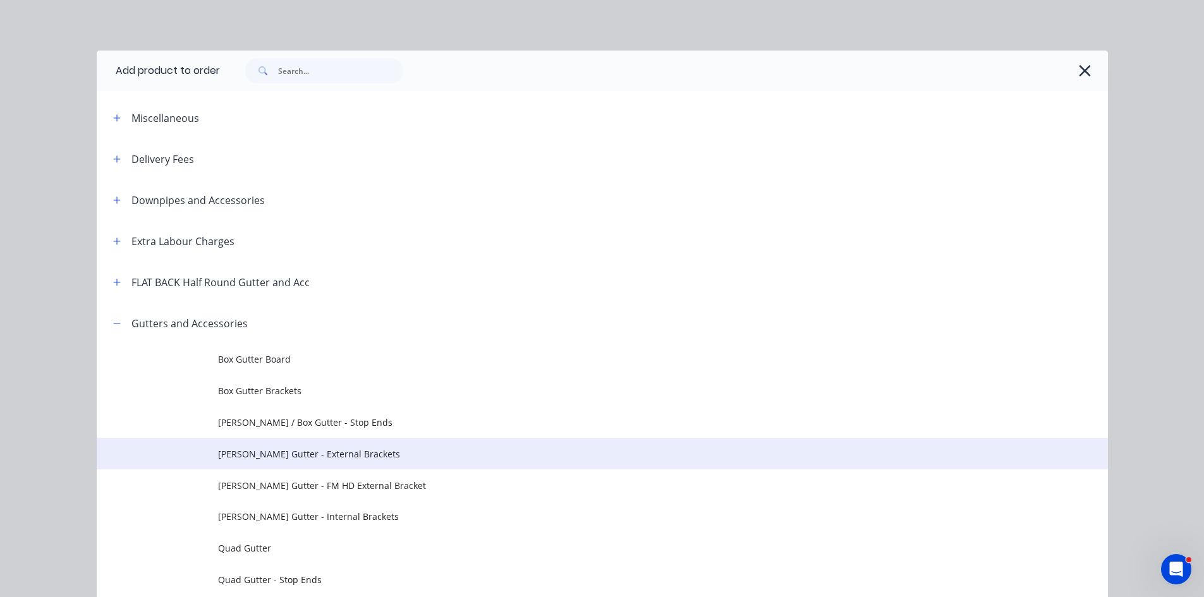
scroll to position [210, 0]
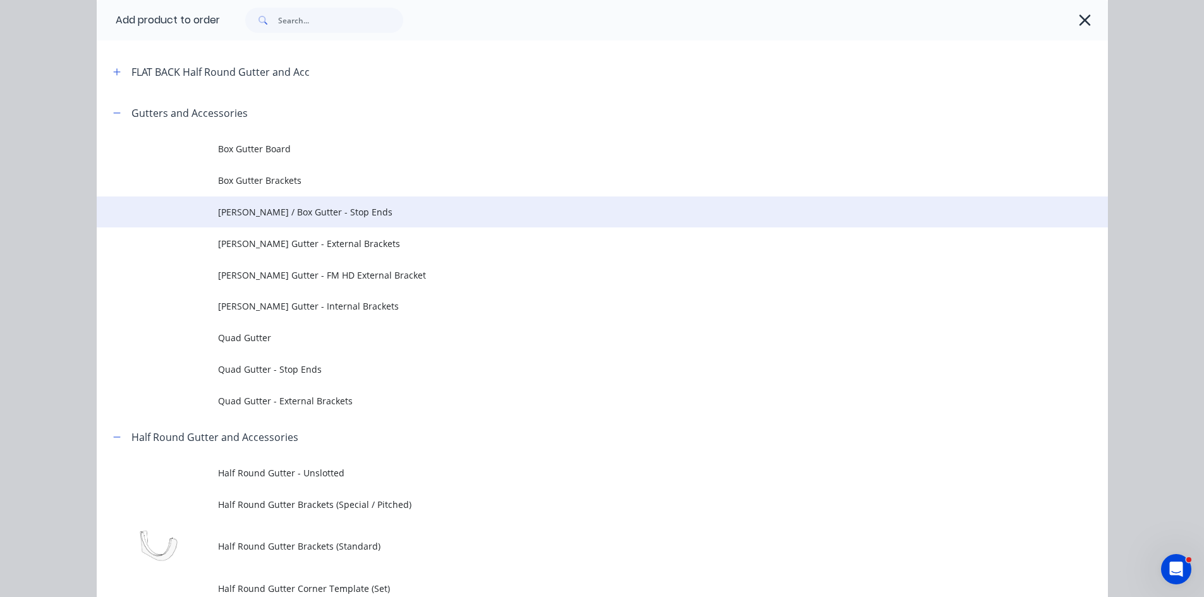
click at [338, 218] on span "Eaves / Box Gutter - Stop Ends" at bounding box center [574, 211] width 712 height 13
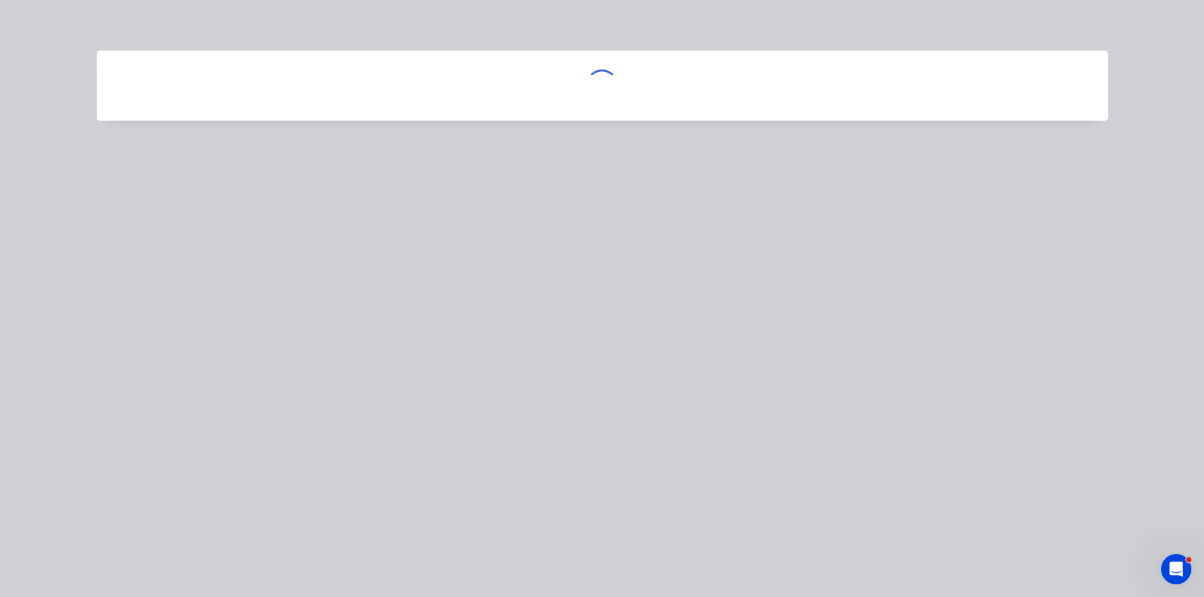
scroll to position [0, 0]
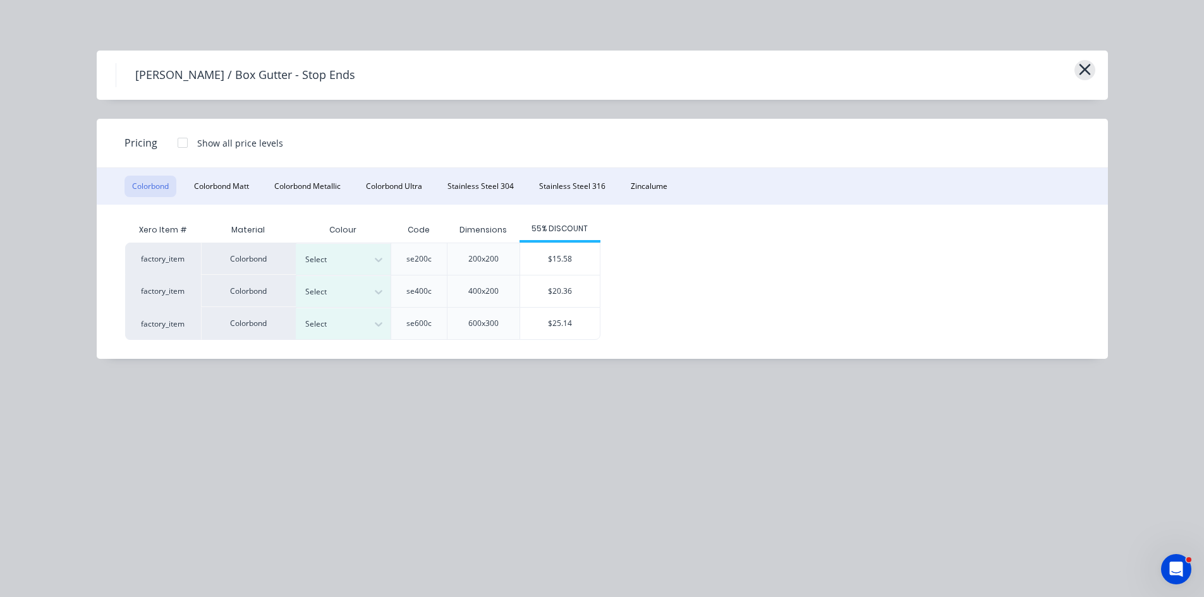
click at [1075, 65] on button "button" at bounding box center [1084, 70] width 21 height 20
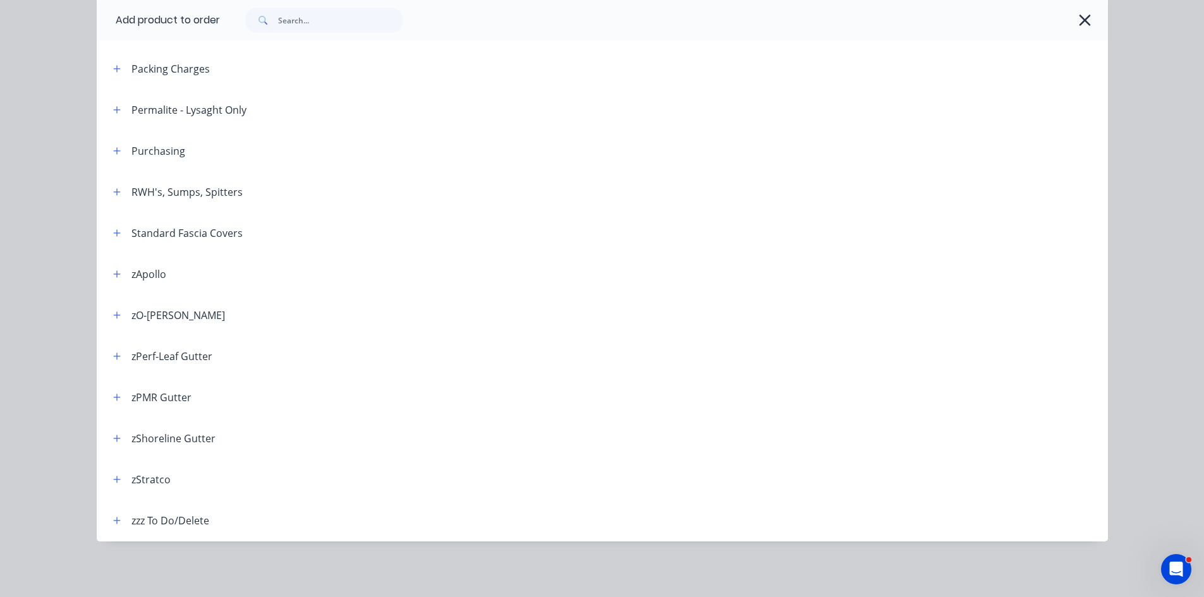
scroll to position [842, 0]
click at [114, 437] on icon "button" at bounding box center [117, 438] width 8 height 9
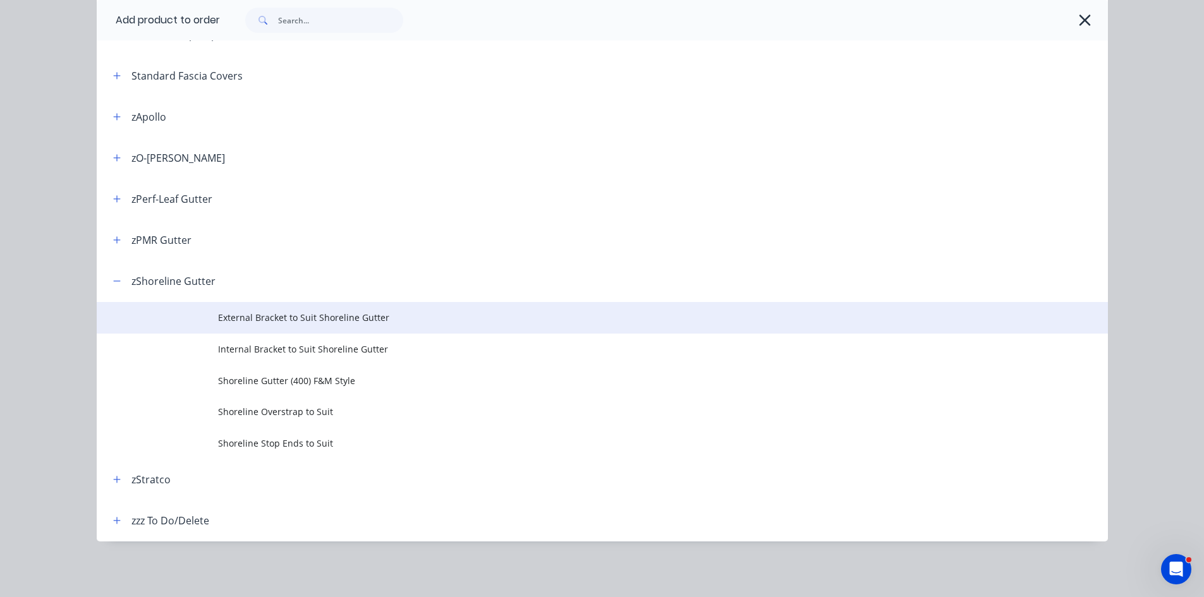
scroll to position [1053, 0]
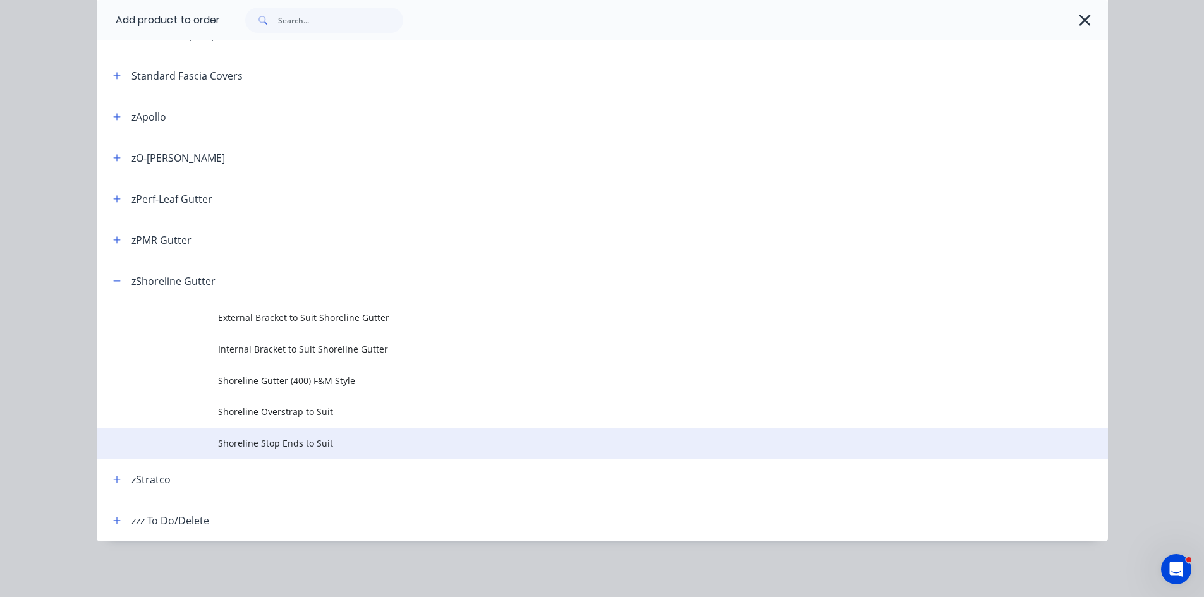
click at [361, 443] on span "Shoreline Stop Ends to Suit" at bounding box center [574, 443] width 712 height 13
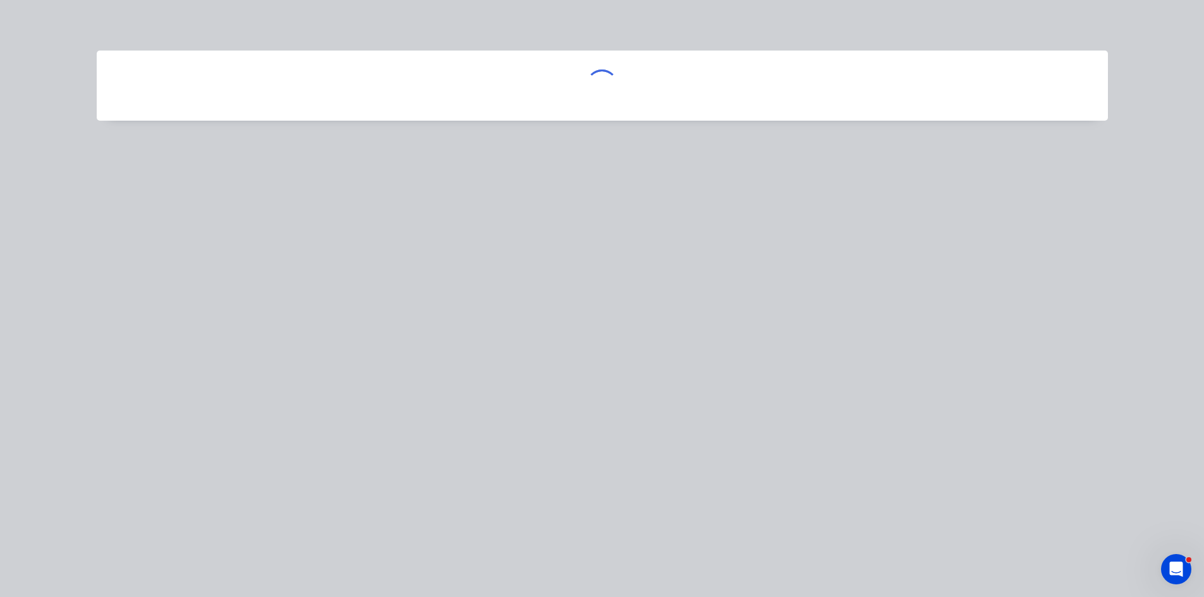
scroll to position [0, 0]
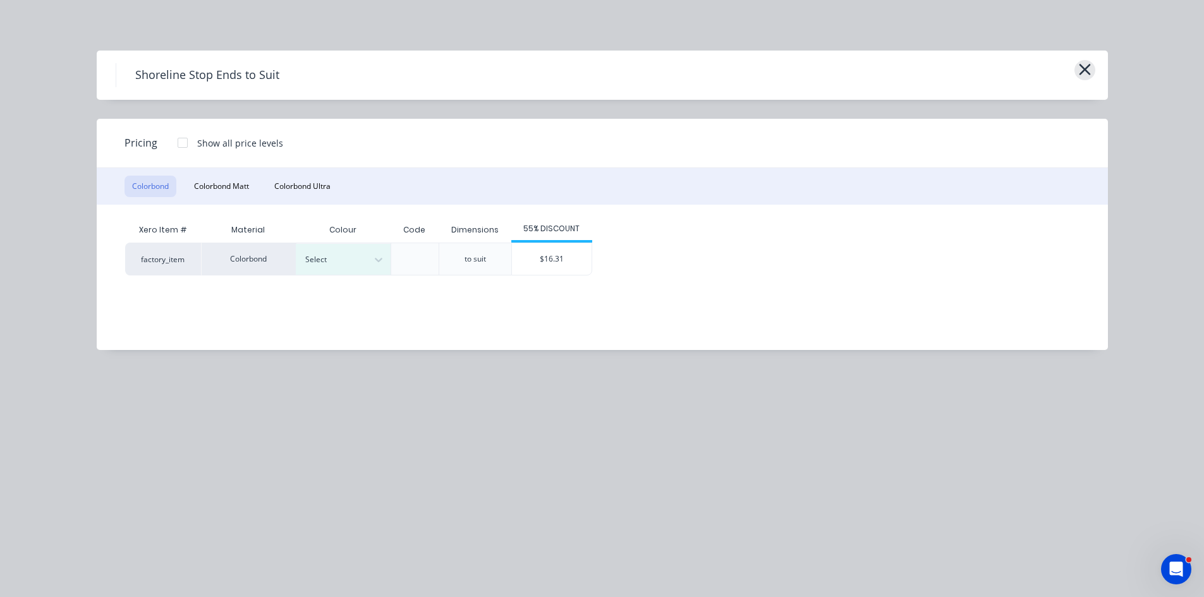
click at [1084, 74] on icon "button" at bounding box center [1084, 70] width 13 height 18
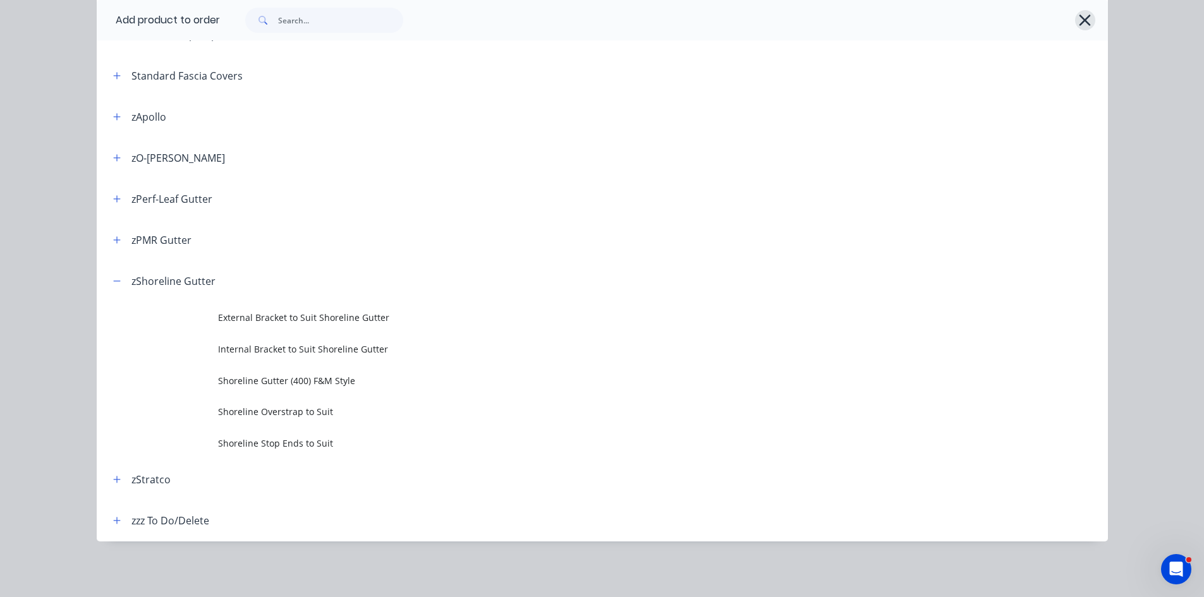
click at [1084, 15] on icon "button" at bounding box center [1084, 20] width 11 height 11
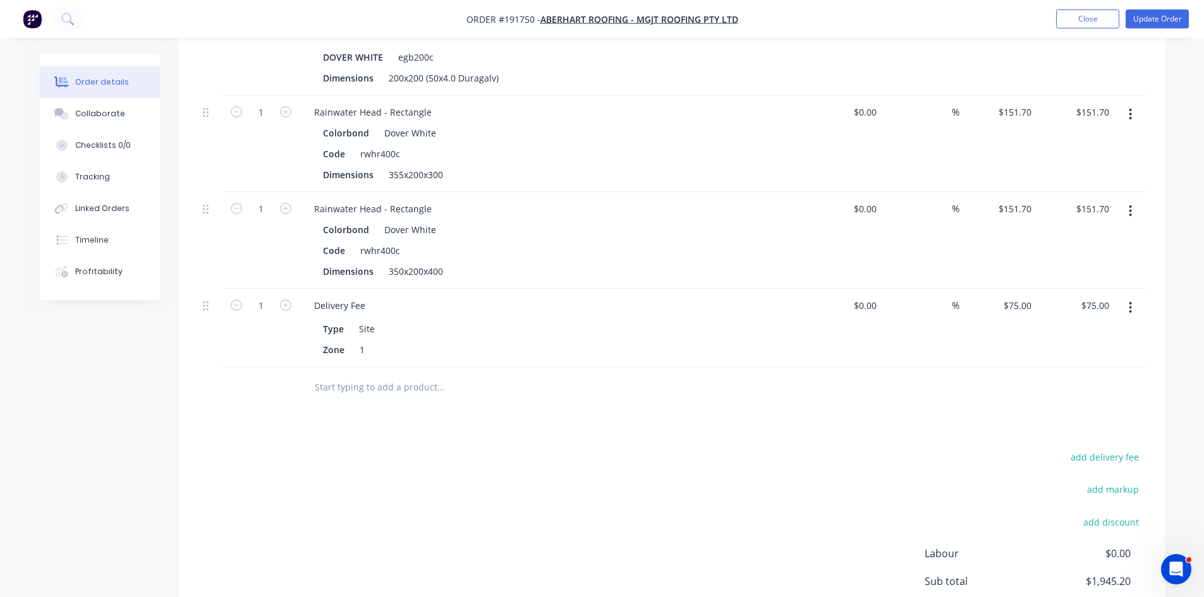
scroll to position [632, 0]
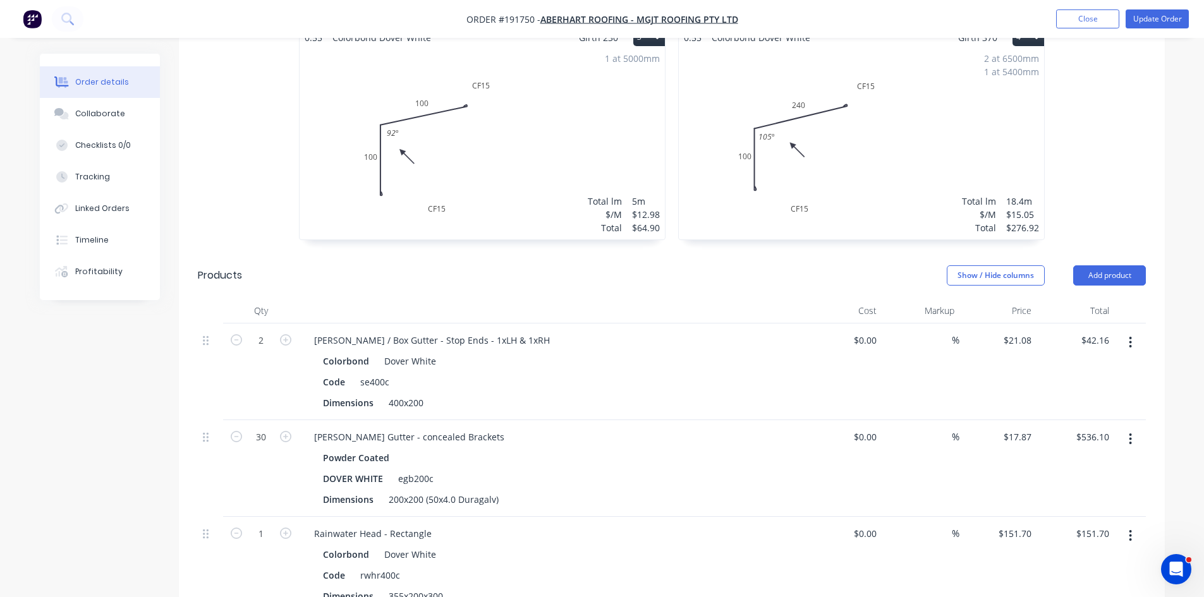
click at [1128, 331] on button "button" at bounding box center [1130, 342] width 30 height 23
click at [1105, 367] on div "Edit" at bounding box center [1085, 376] width 97 height 18
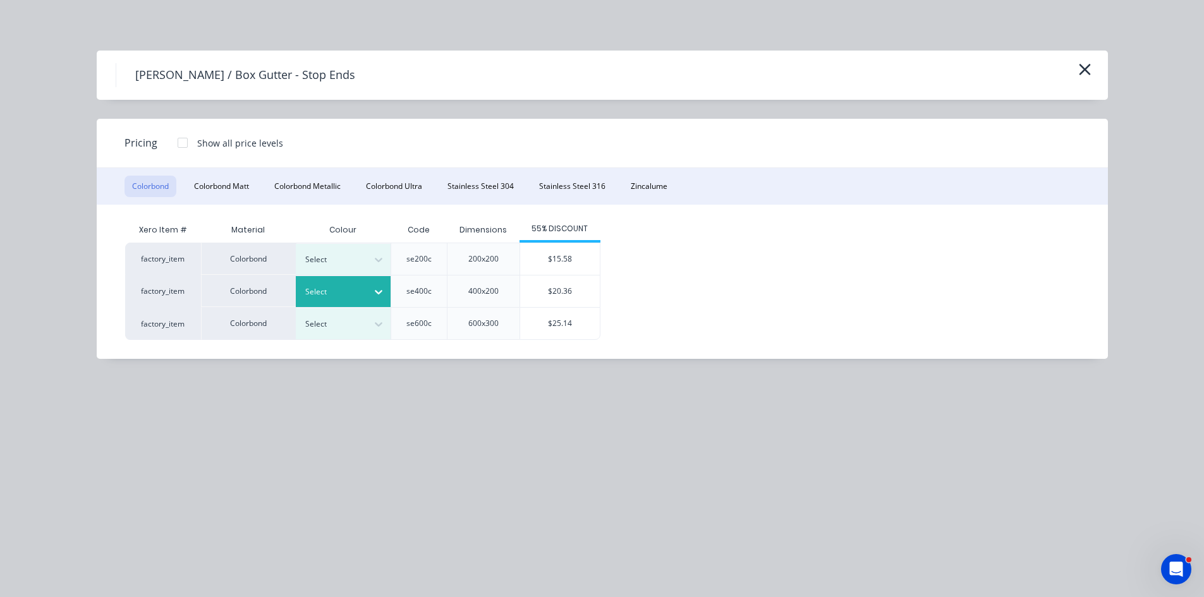
click at [356, 283] on div "Select" at bounding box center [343, 291] width 95 height 31
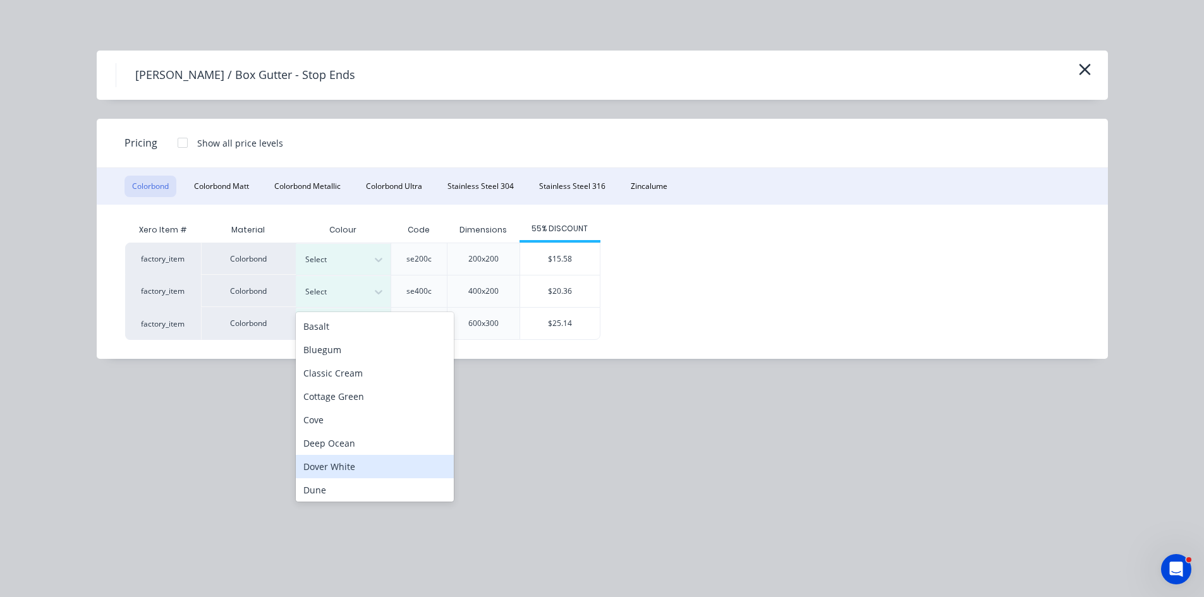
click at [363, 459] on div "Dover White" at bounding box center [375, 466] width 158 height 23
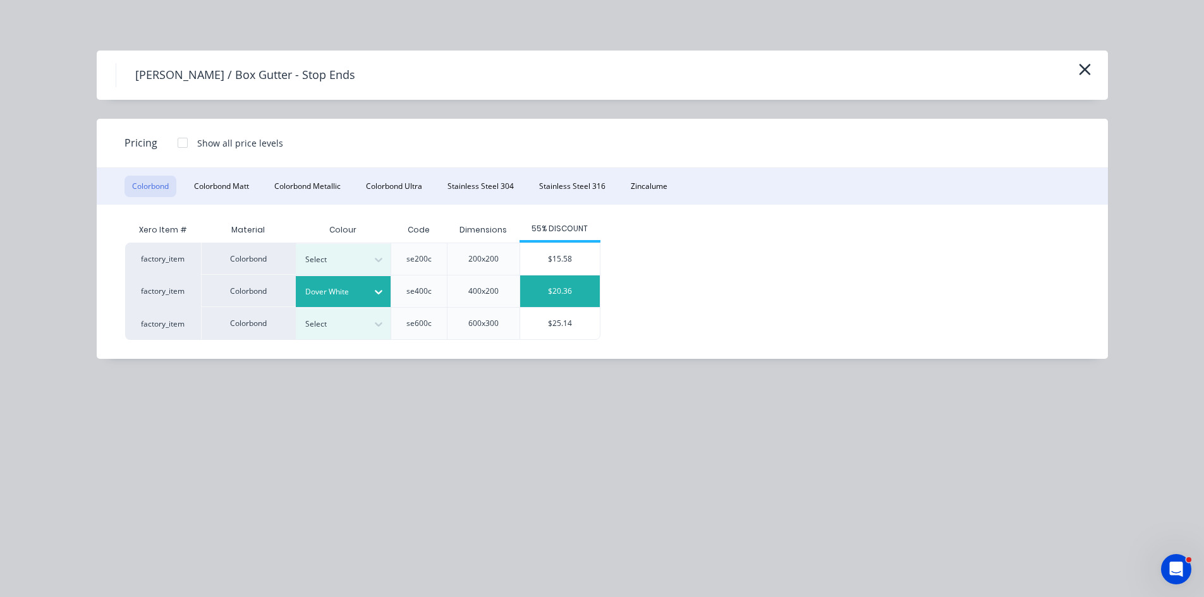
click at [538, 293] on div "$20.36" at bounding box center [560, 292] width 80 height 32
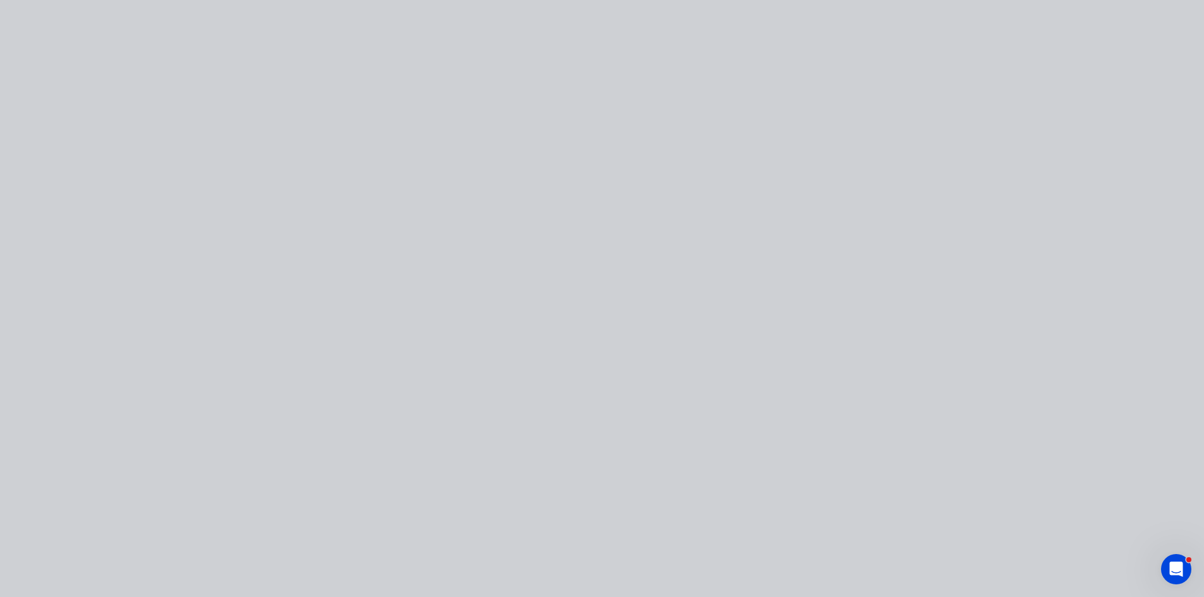
type input "$20.36"
type input "$40.72"
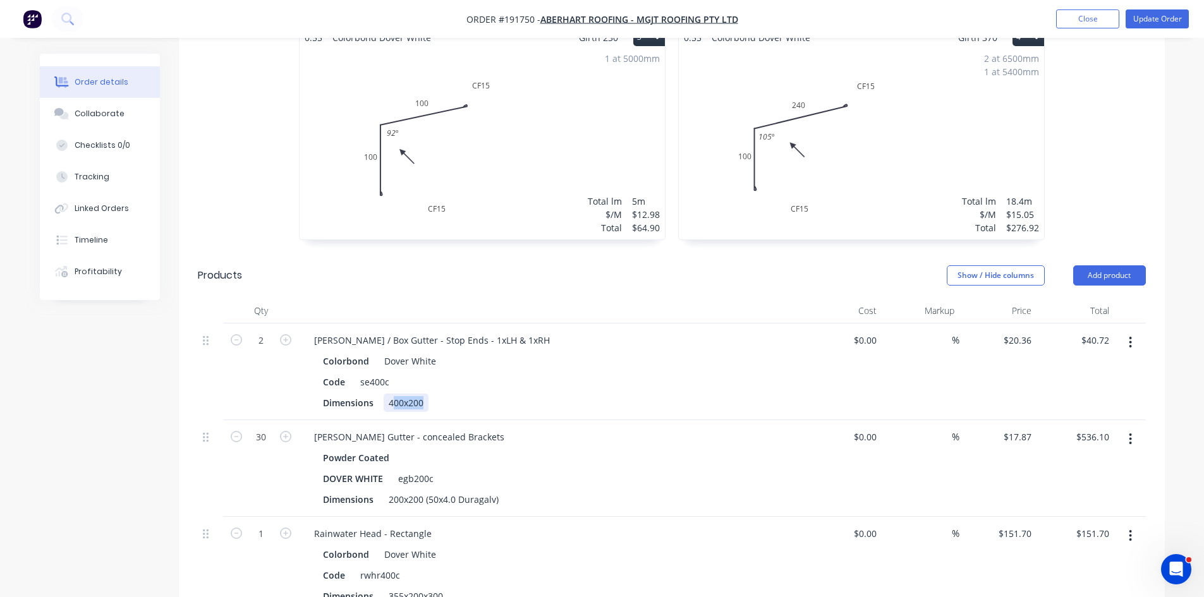
drag, startPoint x: 428, startPoint y: 363, endPoint x: 377, endPoint y: 367, distance: 50.7
click at [379, 394] on div "Dimensions 400x200" at bounding box center [549, 403] width 463 height 18
click at [547, 394] on div "Dimensions to suit" at bounding box center [549, 403] width 463 height 18
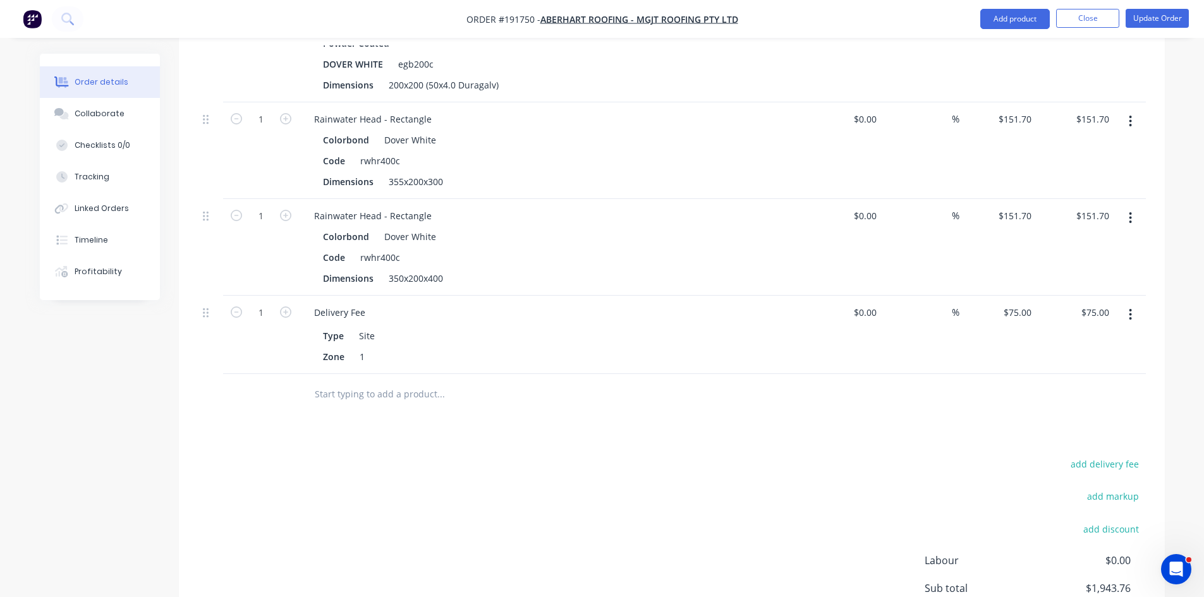
scroll to position [1053, 0]
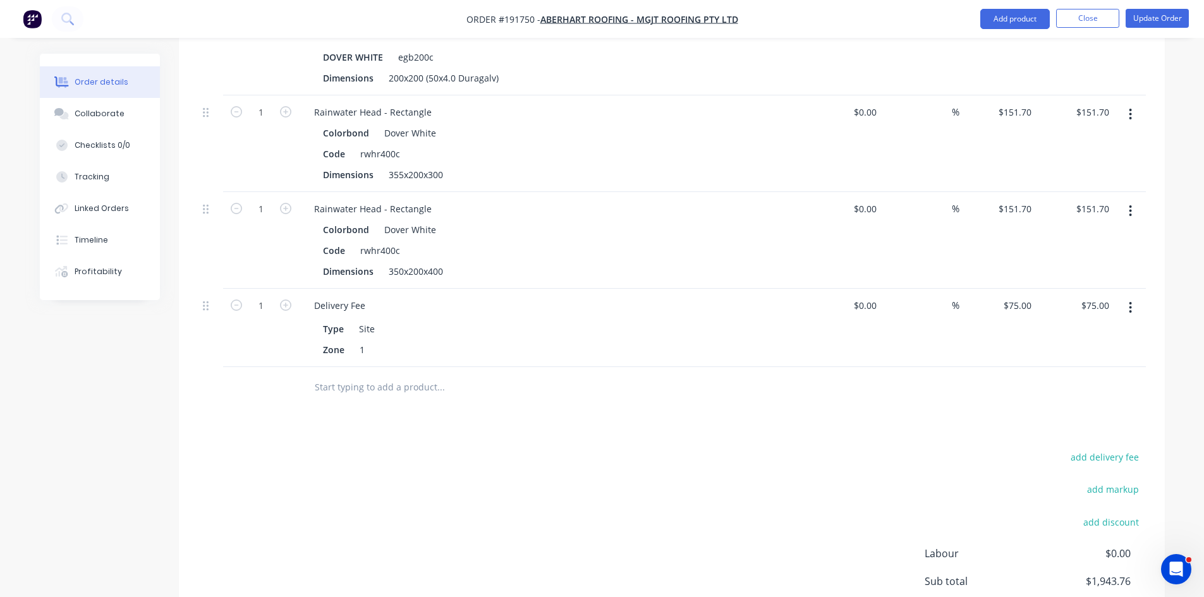
click at [1125, 200] on button "button" at bounding box center [1130, 211] width 30 height 23
click at [1108, 235] on div "Edit" at bounding box center [1085, 244] width 97 height 18
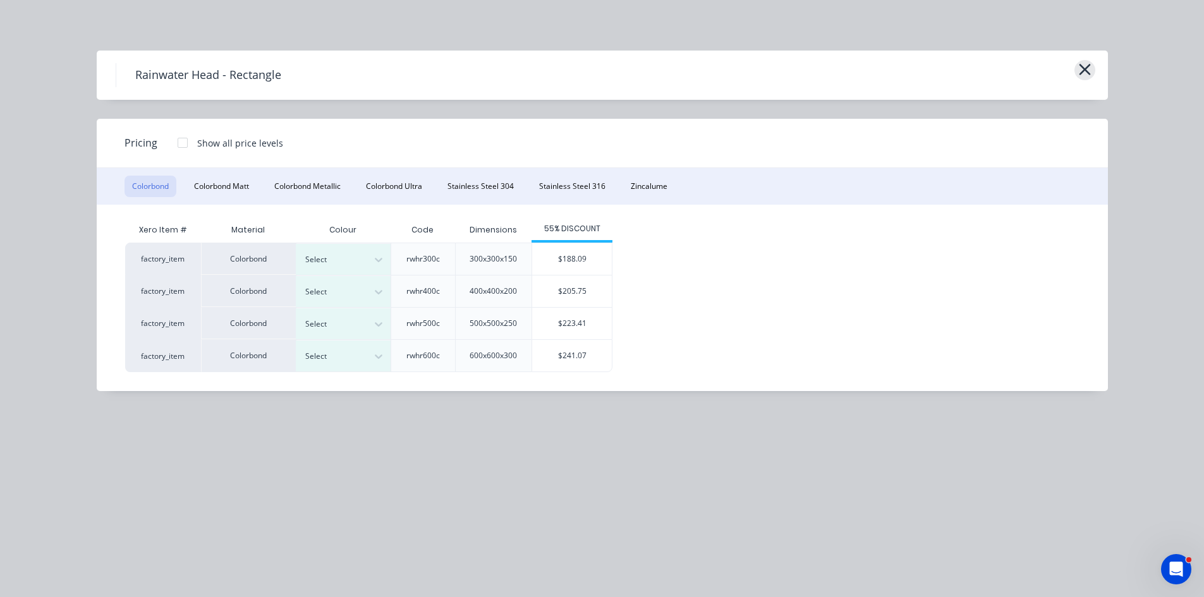
click at [1089, 68] on icon "button" at bounding box center [1084, 70] width 13 height 18
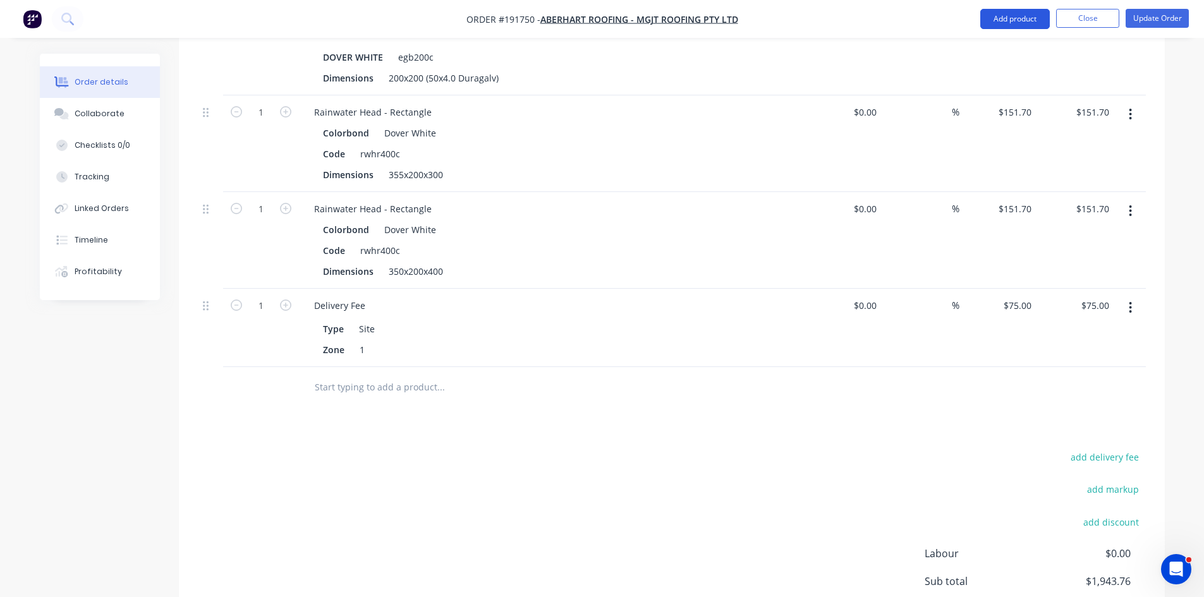
click at [1027, 16] on button "Add product" at bounding box center [1015, 19] width 70 height 20
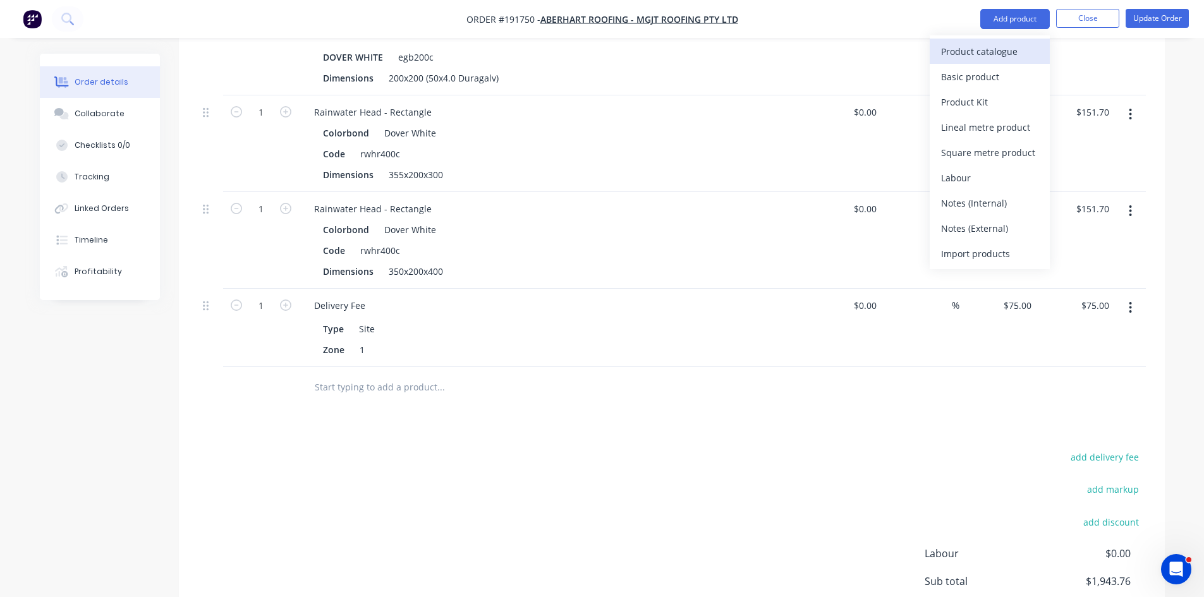
click at [1012, 54] on div "Product catalogue" at bounding box center [989, 51] width 97 height 18
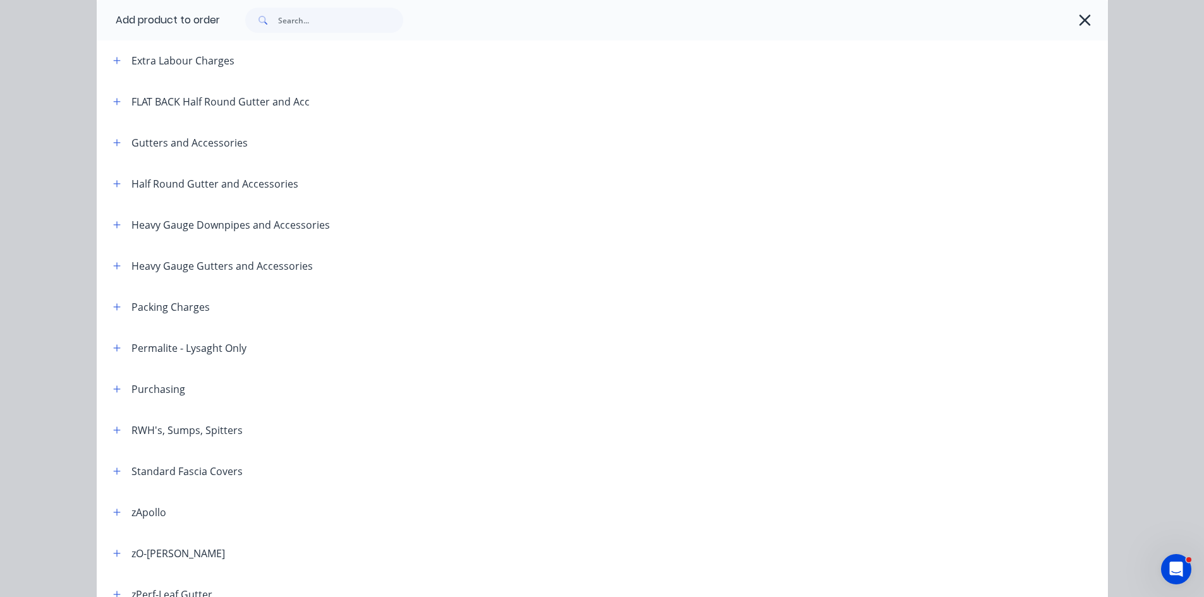
scroll to position [210, 0]
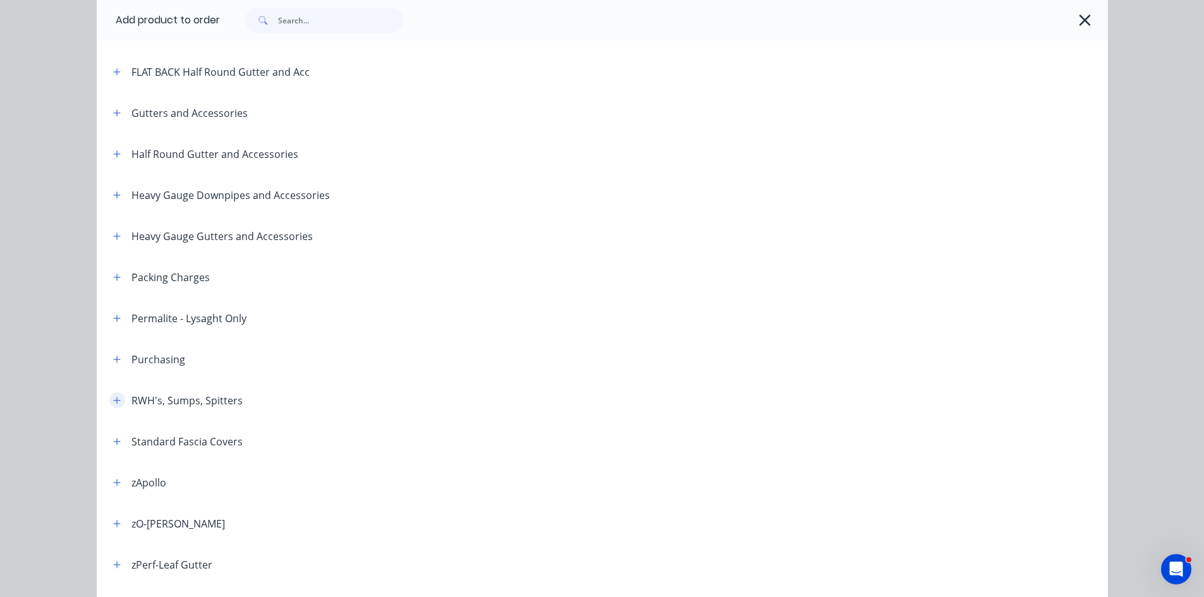
click at [111, 394] on button "button" at bounding box center [117, 400] width 16 height 16
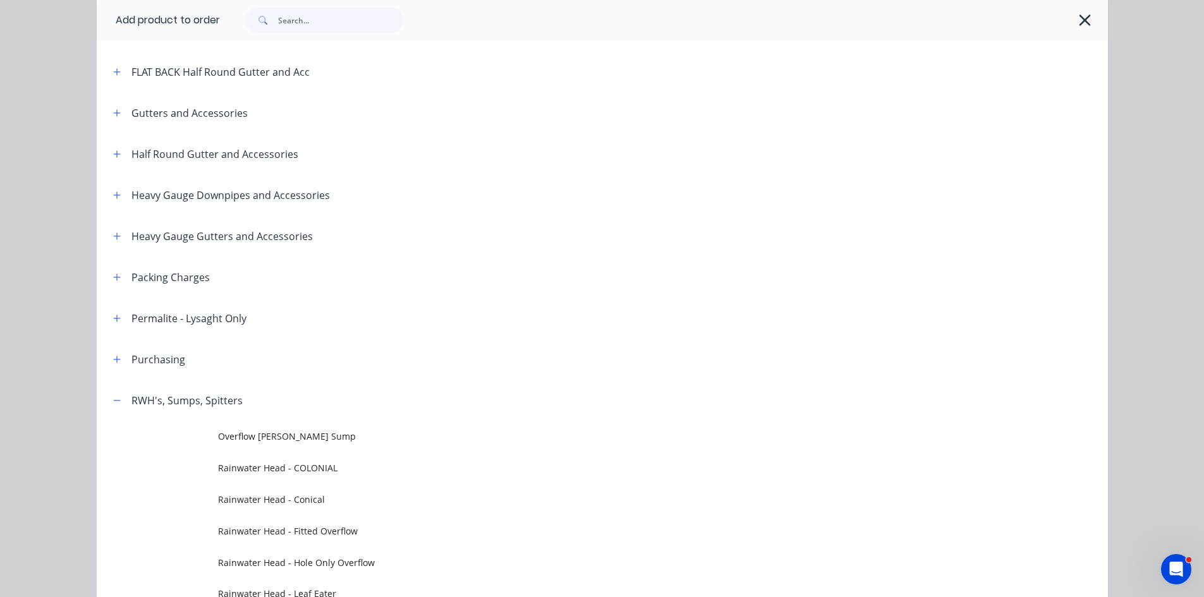
scroll to position [421, 0]
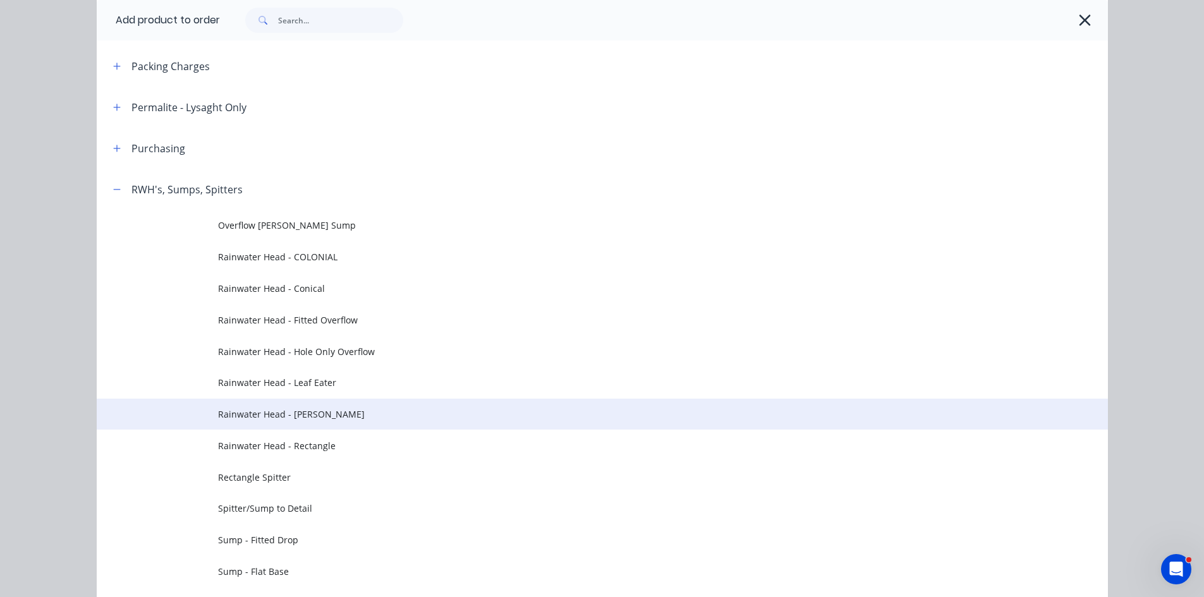
click at [379, 421] on span "Rainwater Head - [PERSON_NAME]" at bounding box center [574, 414] width 712 height 13
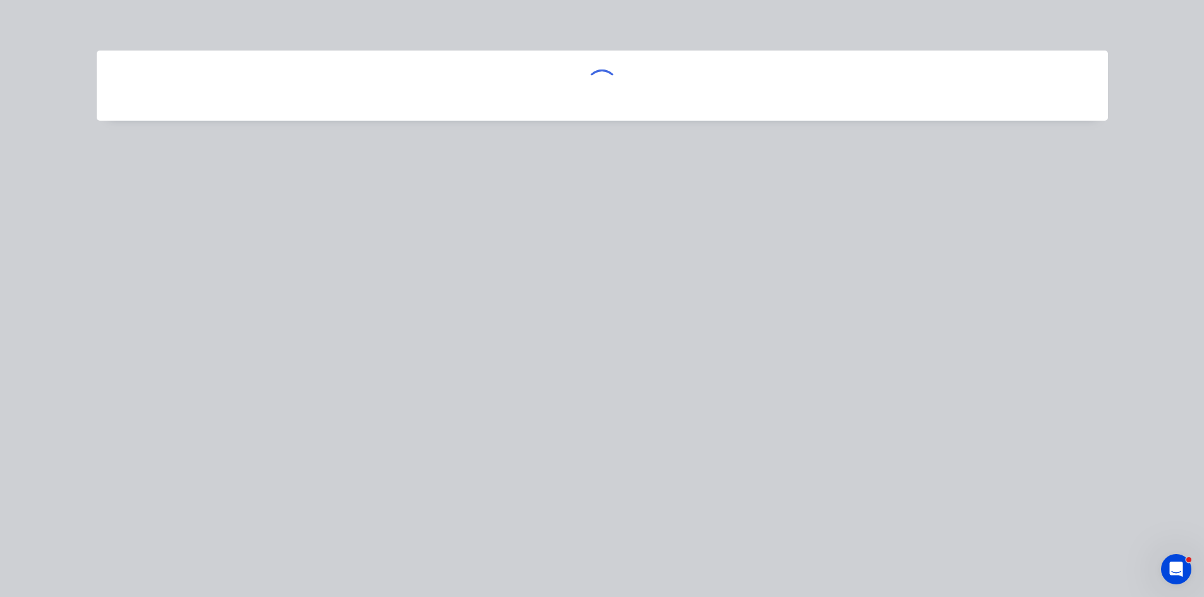
scroll to position [0, 0]
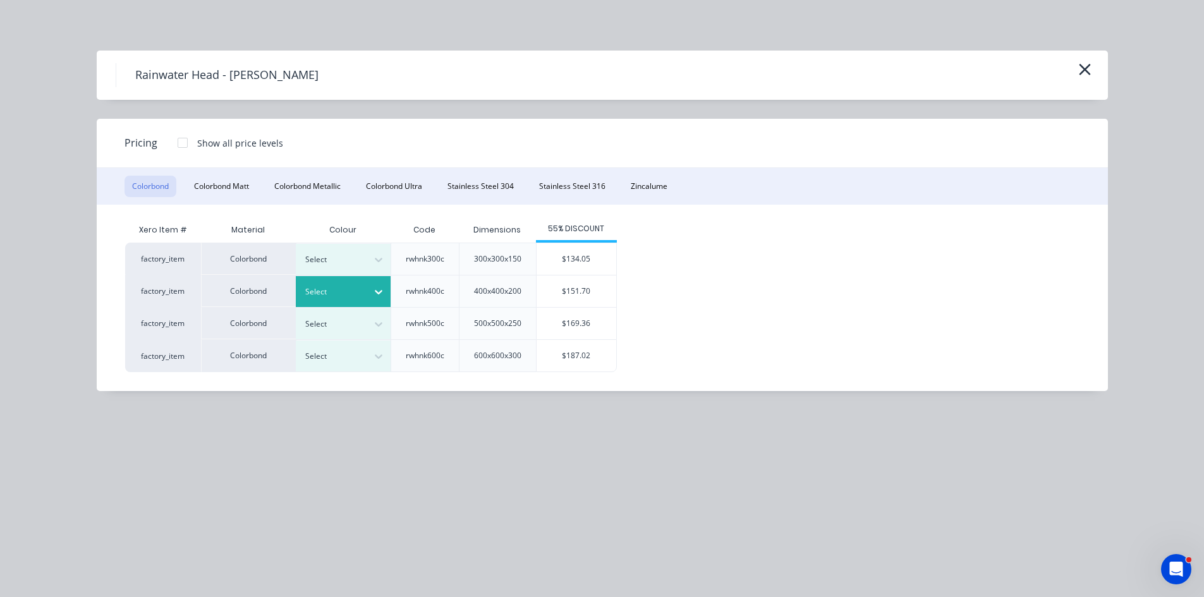
click at [354, 288] on div at bounding box center [333, 292] width 57 height 14
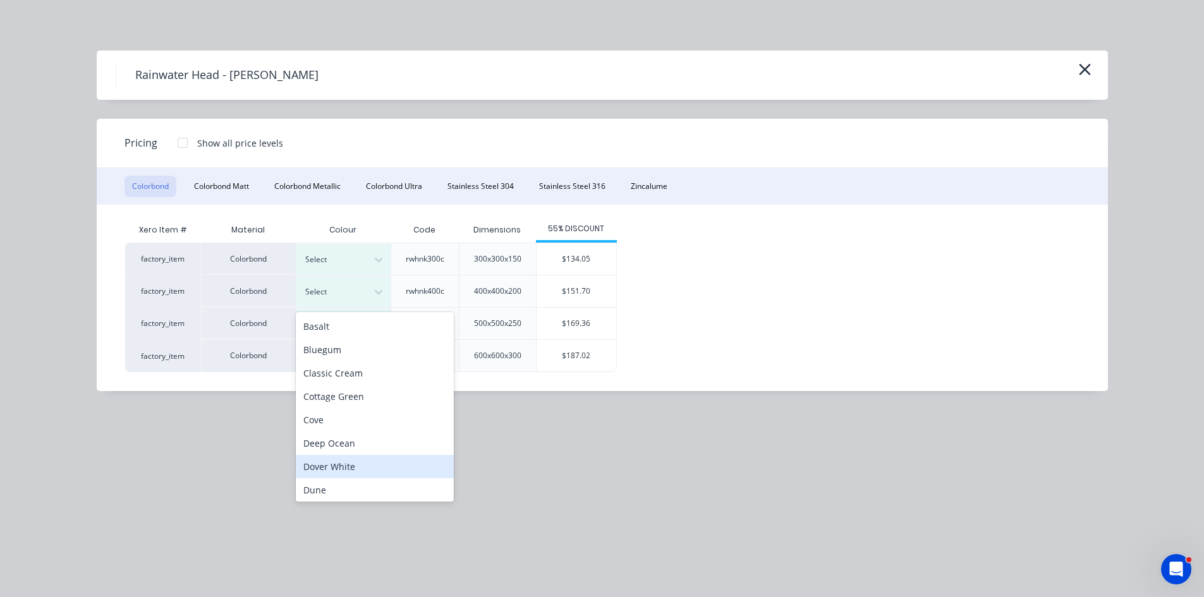
click at [368, 466] on div "Dover White" at bounding box center [375, 466] width 158 height 23
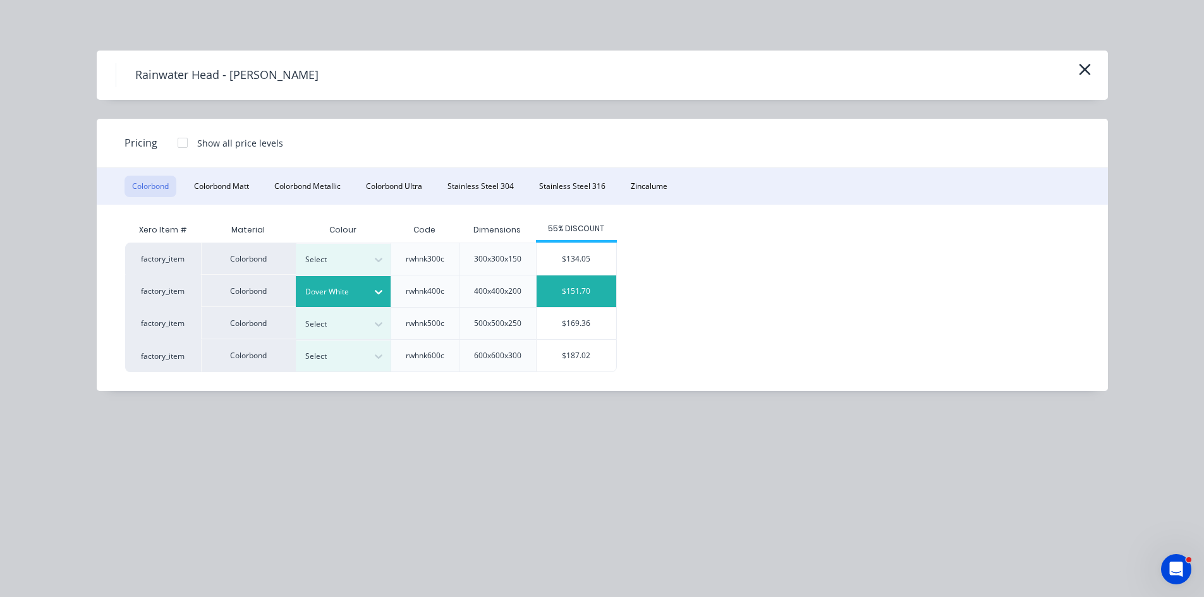
click at [578, 289] on div "$151.70" at bounding box center [576, 292] width 80 height 32
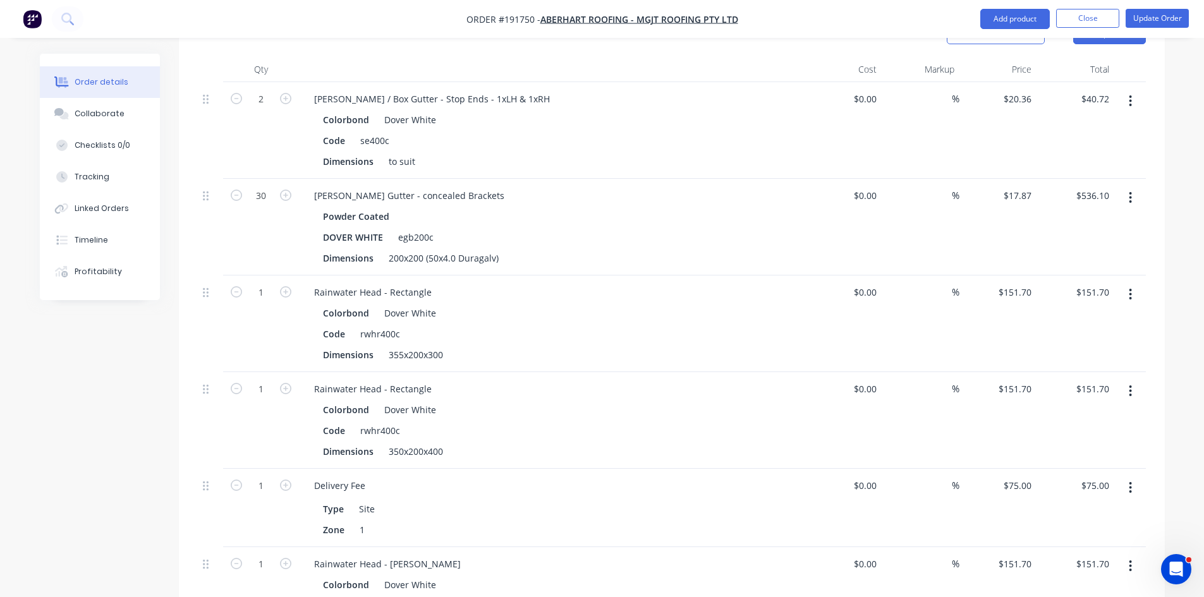
scroll to position [842, 0]
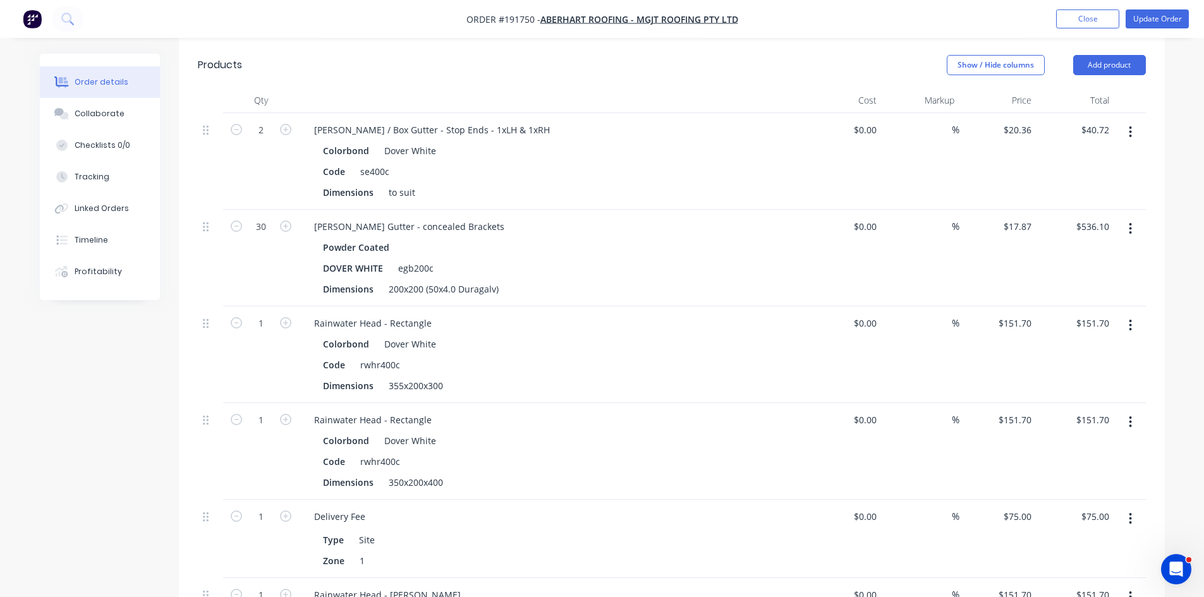
click at [1137, 314] on button "button" at bounding box center [1130, 325] width 30 height 23
click at [1067, 425] on div "Delete" at bounding box center [1085, 434] width 97 height 18
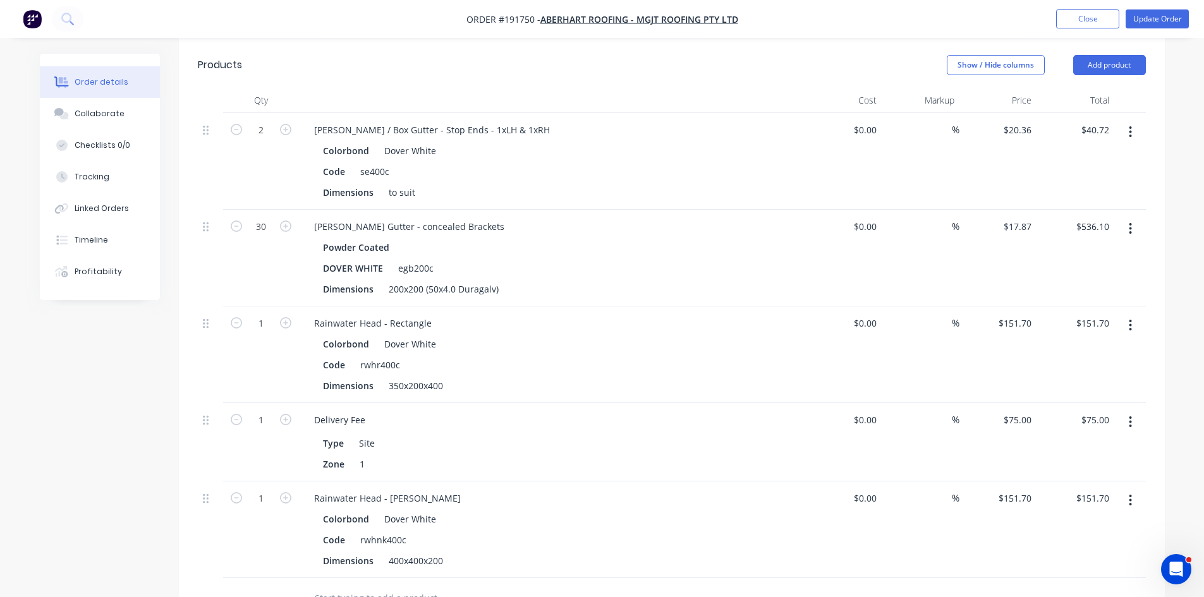
click at [1128, 489] on button "button" at bounding box center [1130, 500] width 30 height 23
click at [1082, 550] on div "Duplicate" at bounding box center [1085, 559] width 97 height 18
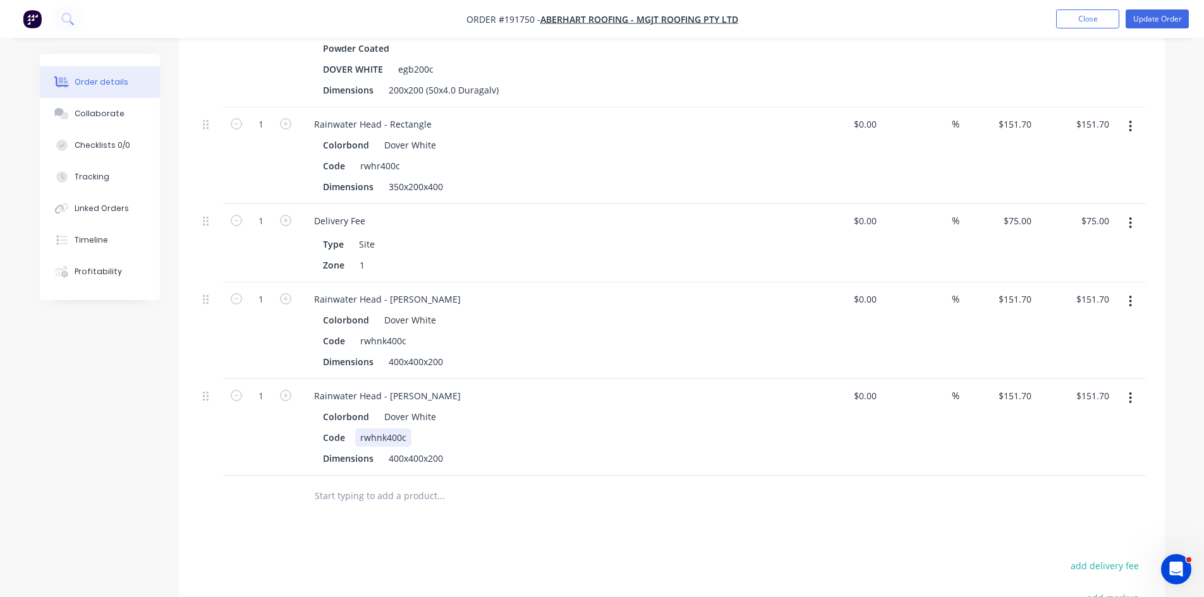
scroll to position [1053, 0]
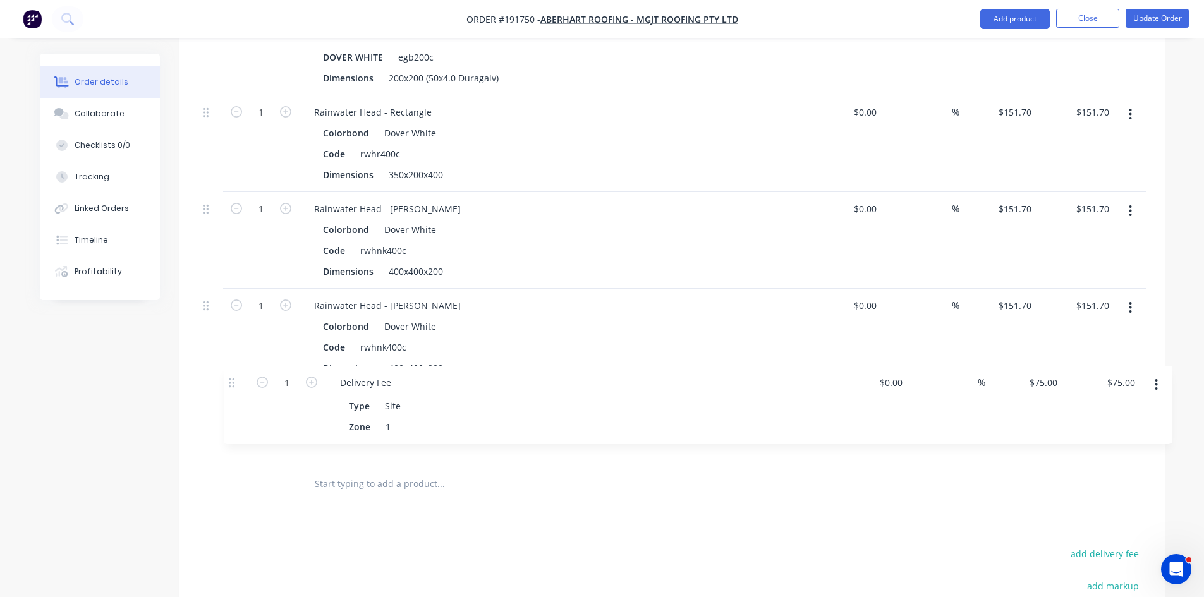
drag, startPoint x: 212, startPoint y: 172, endPoint x: 236, endPoint y: 389, distance: 218.1
click at [236, 389] on div "2 Eaves / Box Gutter - Stop Ends - 1xLH & 1xRH Colorbond Dover White Code se400…" at bounding box center [672, 183] width 948 height 562
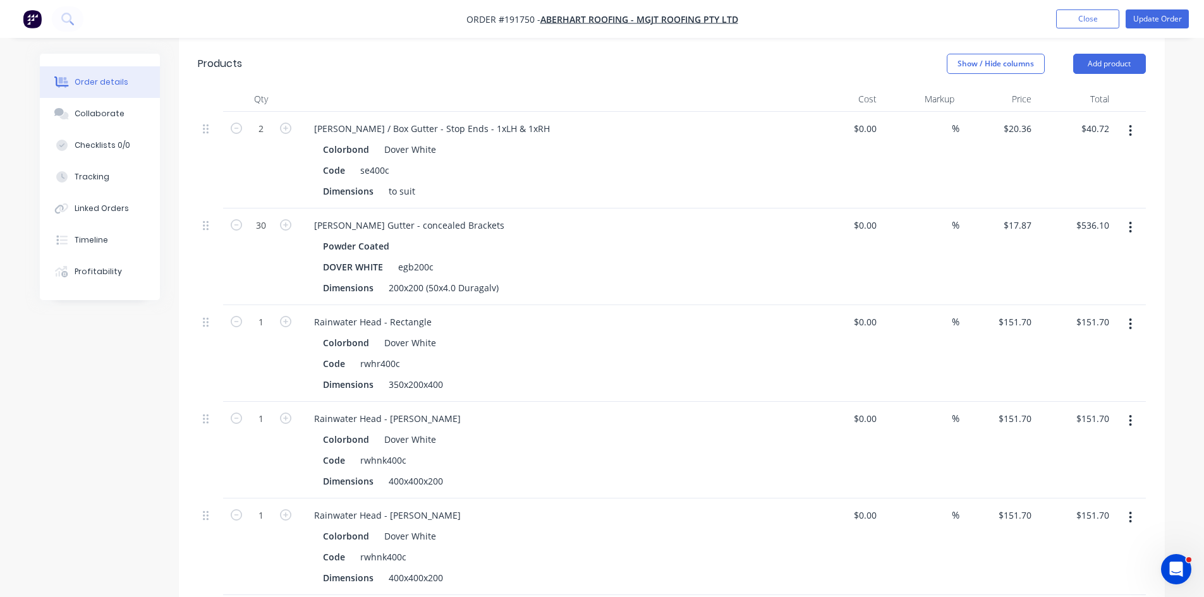
scroll to position [842, 0]
click at [1137, 314] on button "button" at bounding box center [1130, 325] width 30 height 23
click at [1105, 425] on div "Delete" at bounding box center [1085, 434] width 97 height 18
drag, startPoint x: 388, startPoint y: 448, endPoint x: 566, endPoint y: 442, distance: 178.3
click at [566, 473] on div "Dimensions 400x400x200" at bounding box center [549, 482] width 463 height 18
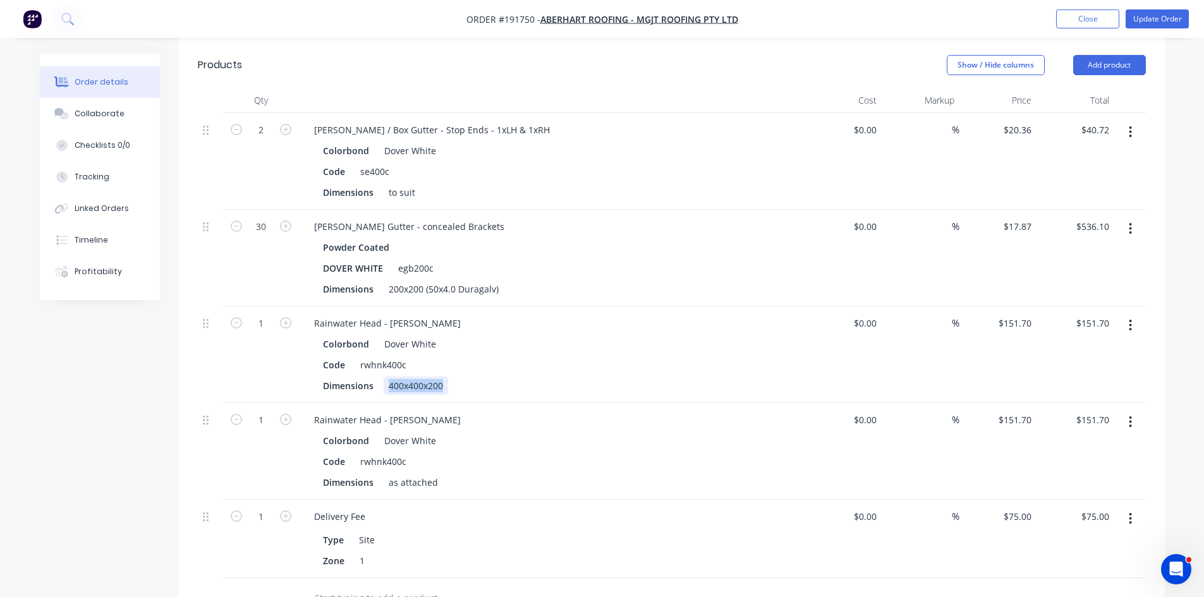
drag, startPoint x: 444, startPoint y: 350, endPoint x: 350, endPoint y: 361, distance: 94.8
click at [350, 361] on div "Rainwater Head - Ned Kelly Colorbond Dover White Code rwhnk400c Dimensions 400x…" at bounding box center [552, 354] width 506 height 97
click at [757, 411] on div "Rainwater Head - [PERSON_NAME]" at bounding box center [551, 420] width 495 height 18
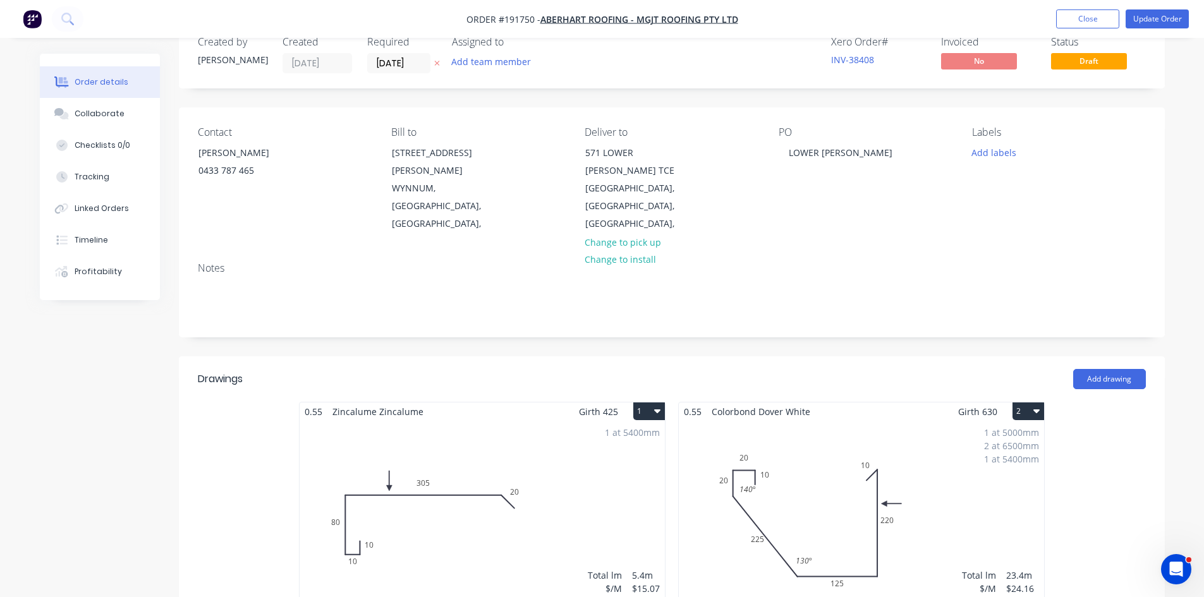
scroll to position [0, 0]
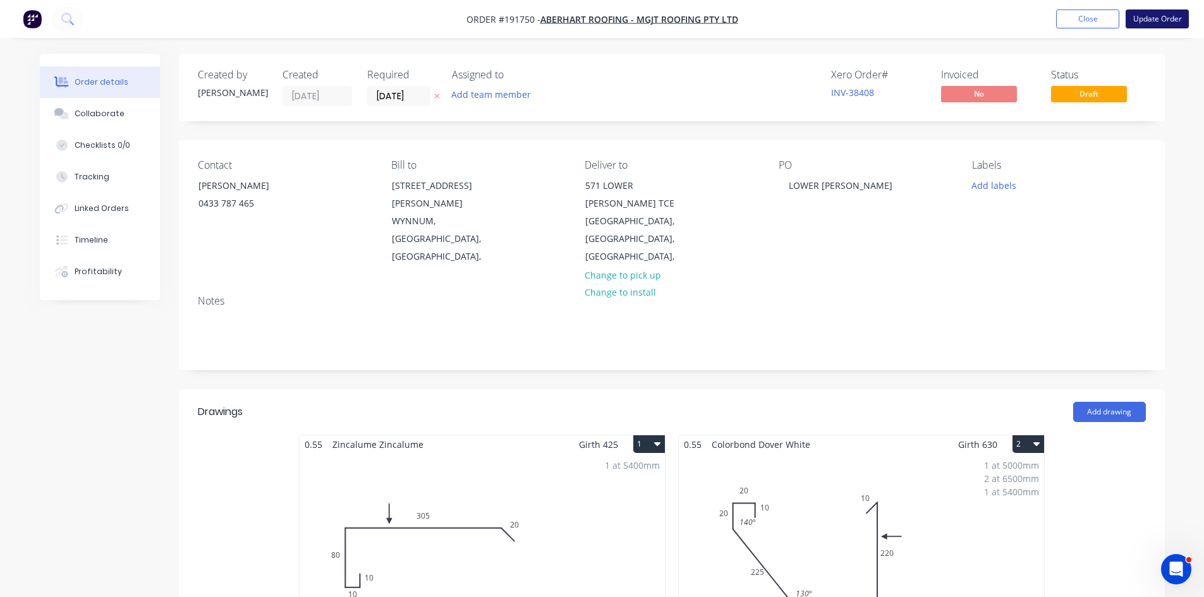
click at [1139, 18] on button "Update Order" at bounding box center [1156, 18] width 63 height 19
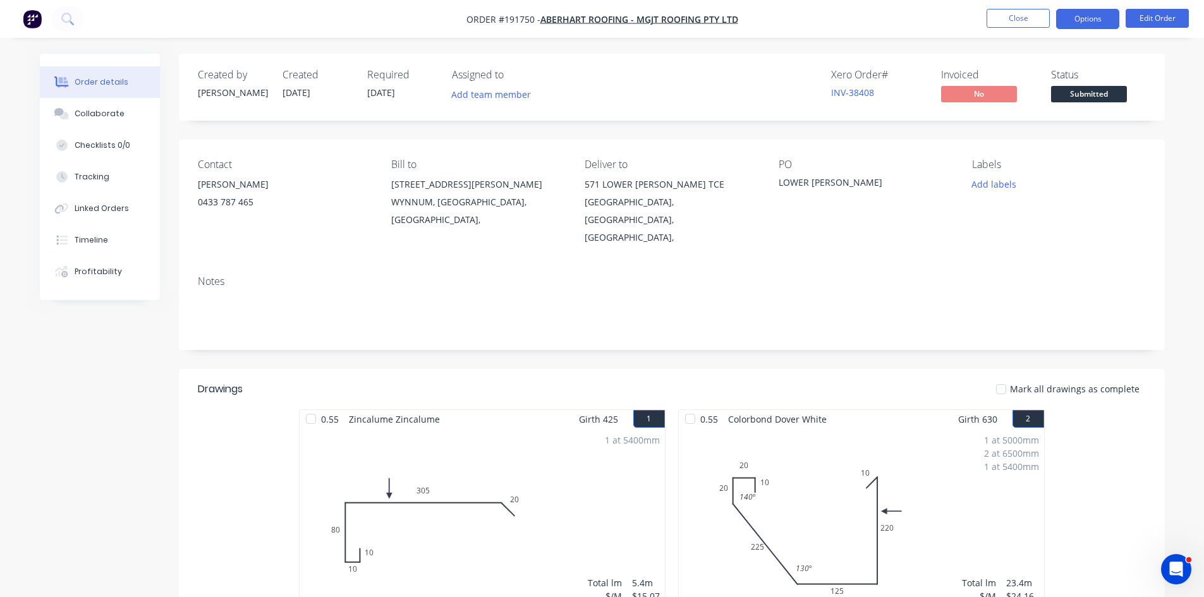
click at [1069, 23] on button "Options" at bounding box center [1087, 19] width 63 height 20
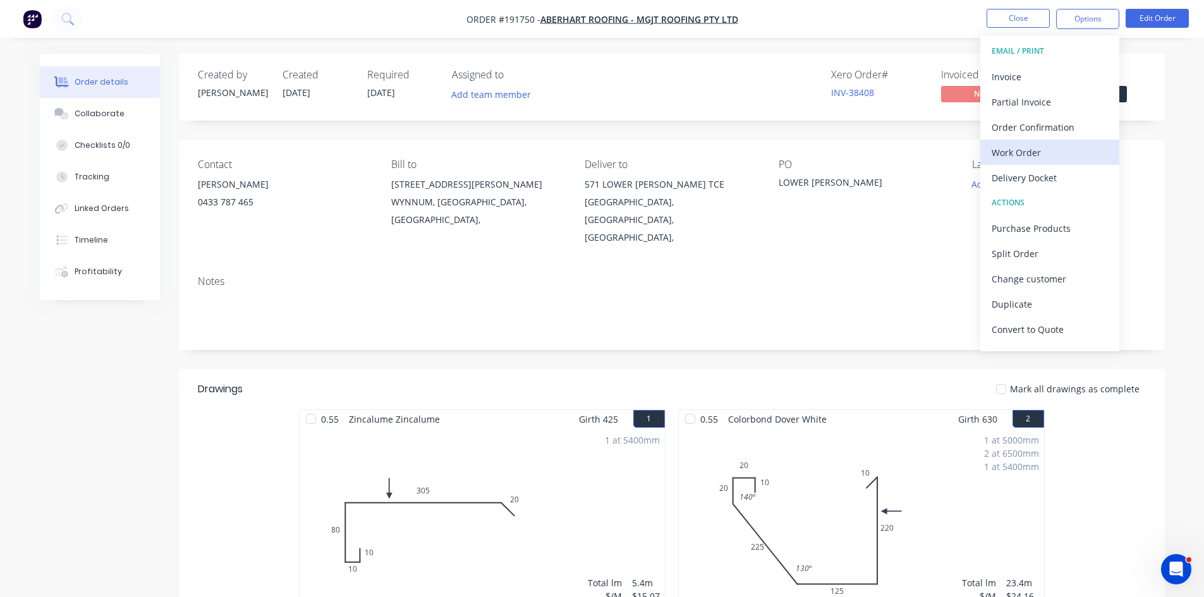
click at [1046, 142] on button "Work Order" at bounding box center [1049, 152] width 139 height 25
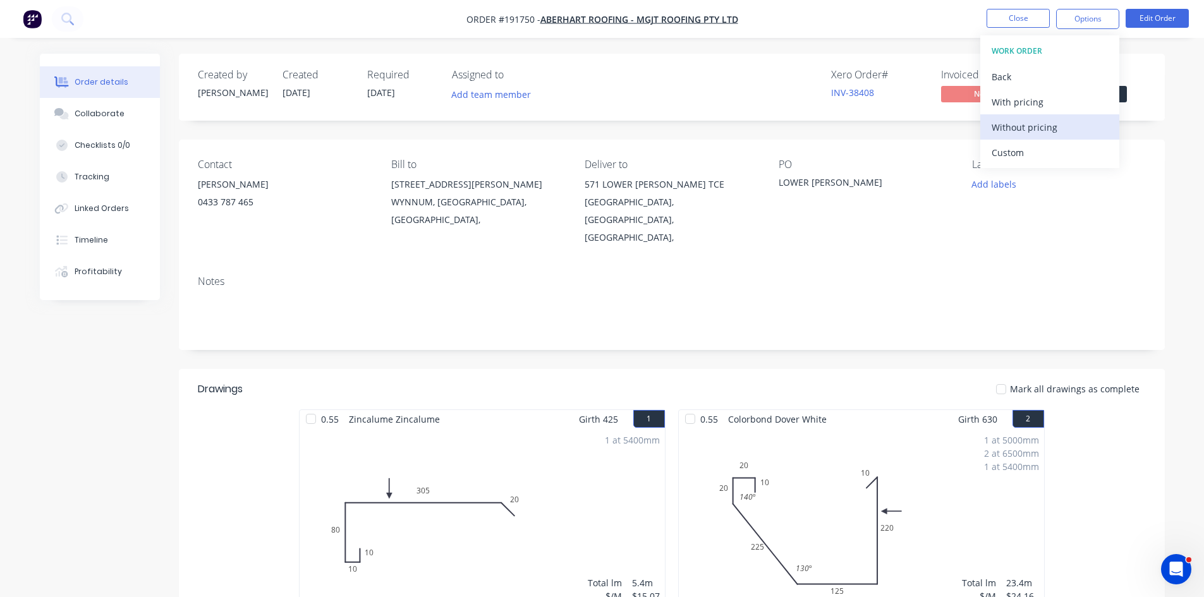
click at [1049, 127] on div "Without pricing" at bounding box center [1049, 127] width 116 height 18
click at [741, 265] on div "Notes" at bounding box center [672, 307] width 986 height 85
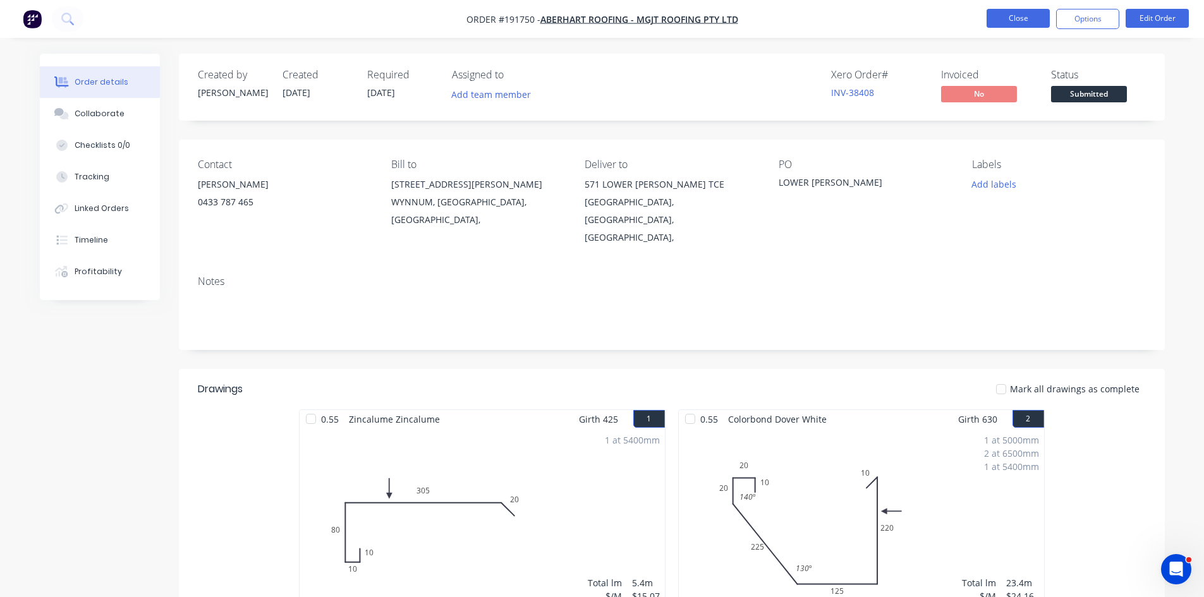
click at [1005, 15] on button "Close" at bounding box center [1017, 18] width 63 height 19
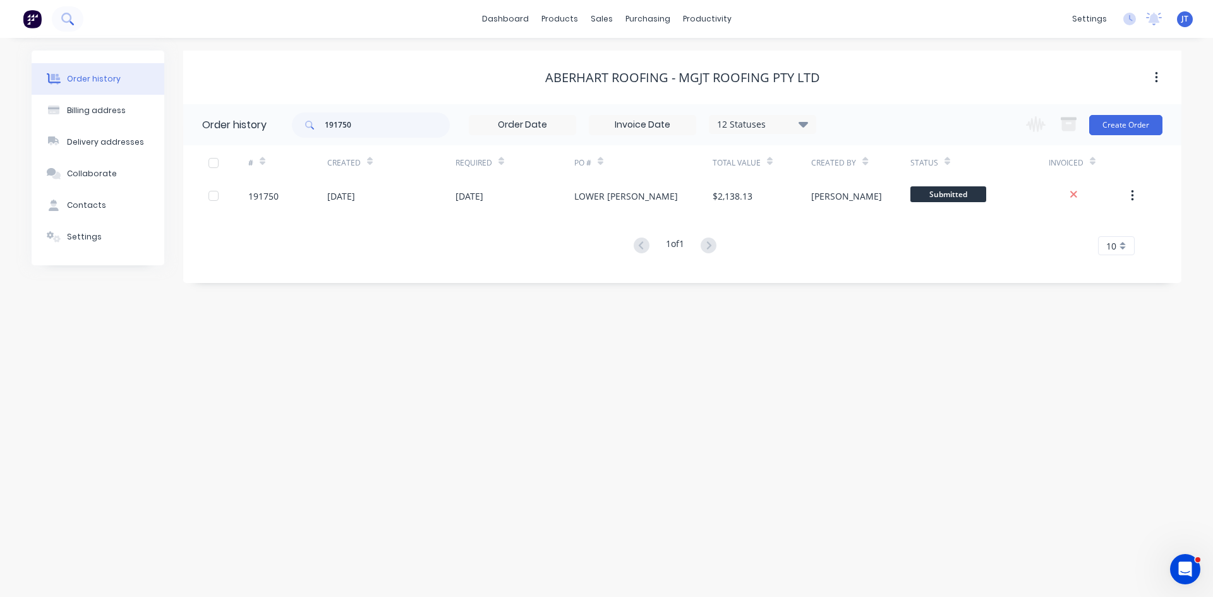
click at [60, 17] on button at bounding box center [68, 18] width 32 height 25
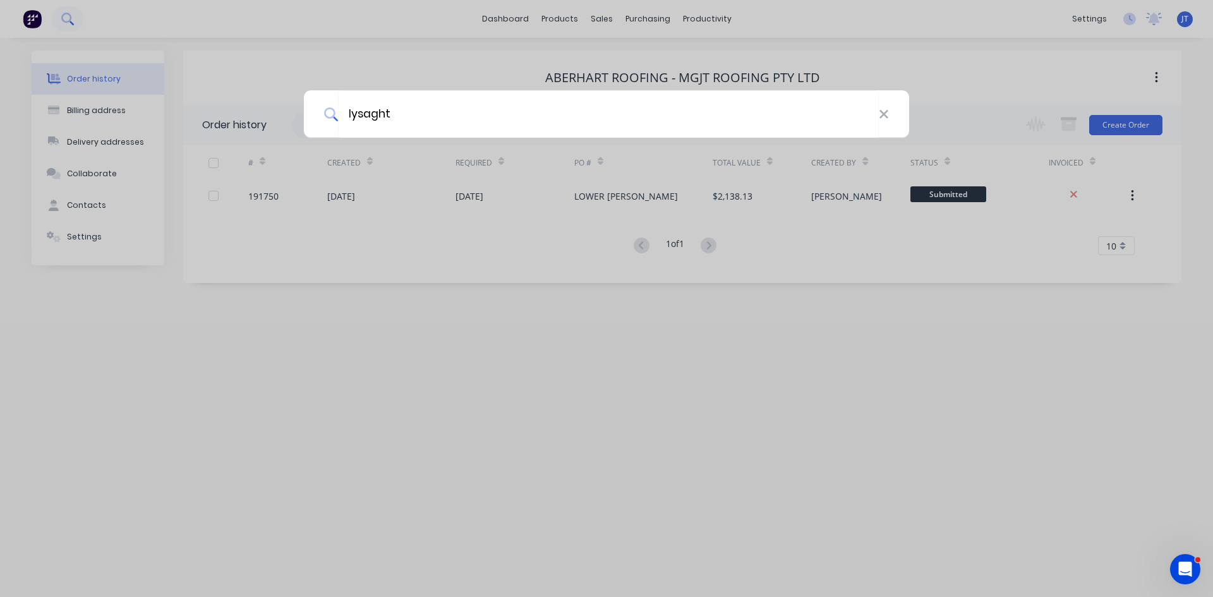
type input "lysaght"
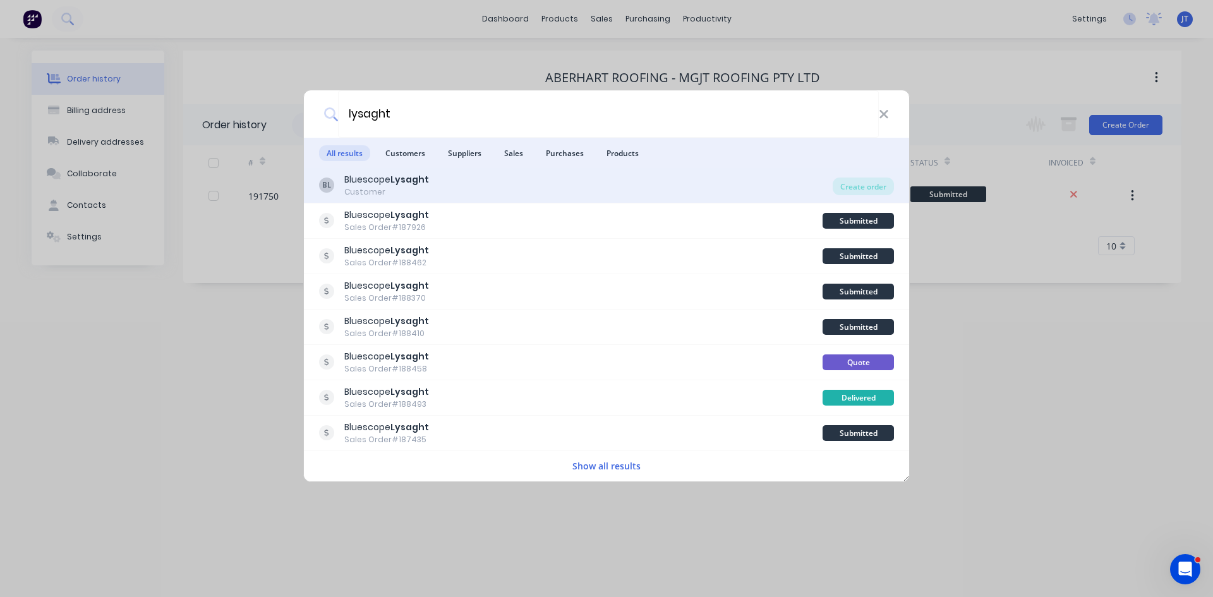
click at [487, 194] on div "BL Bluescope Lysaght Customer" at bounding box center [576, 185] width 514 height 25
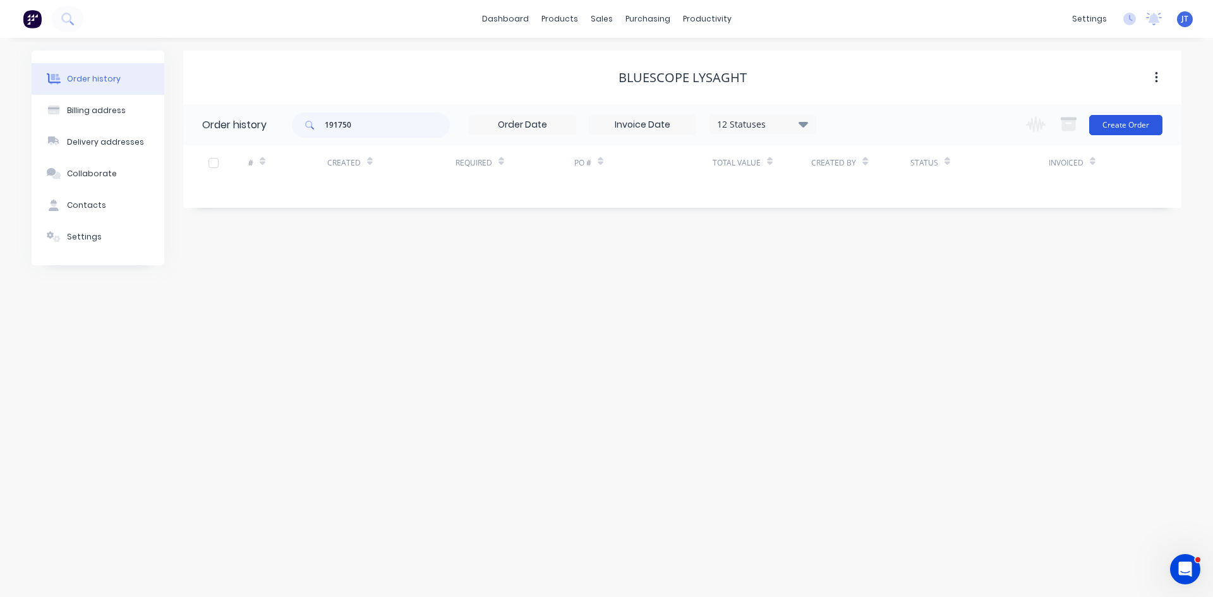
click at [1137, 127] on button "Create Order" at bounding box center [1125, 125] width 73 height 20
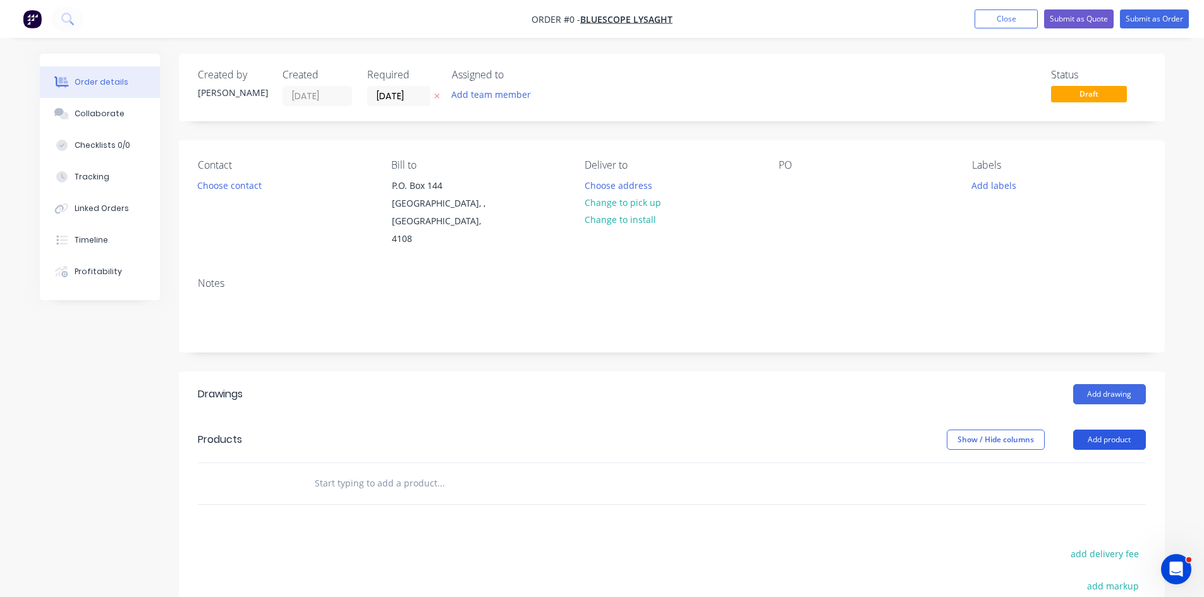
click at [1091, 430] on button "Add product" at bounding box center [1109, 440] width 73 height 20
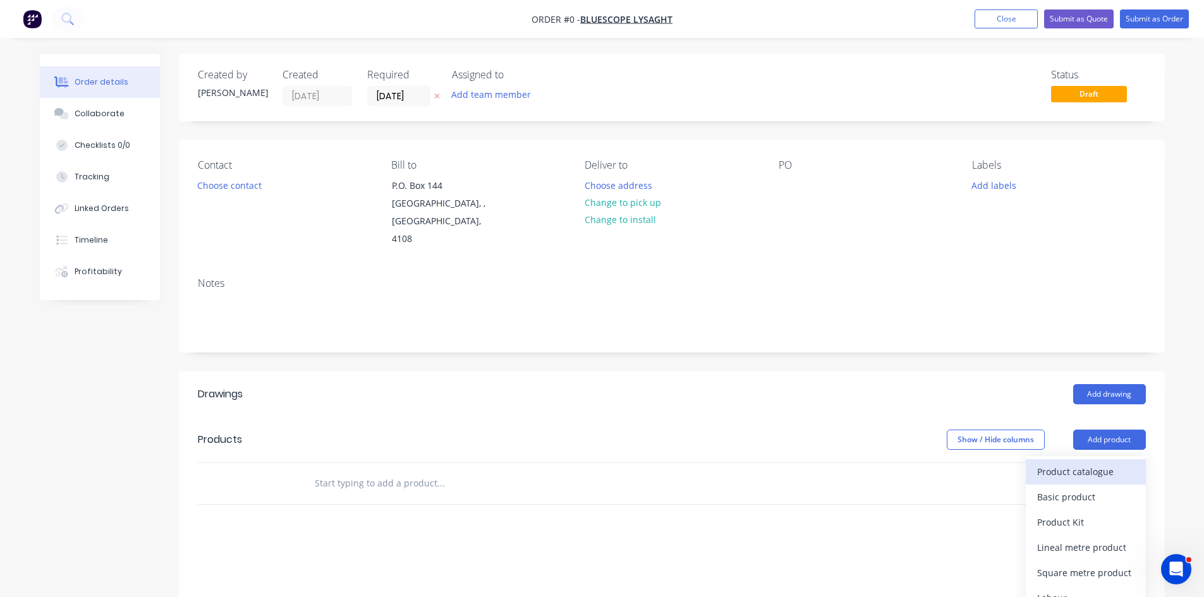
click at [1074, 463] on div "Product catalogue" at bounding box center [1085, 472] width 97 height 18
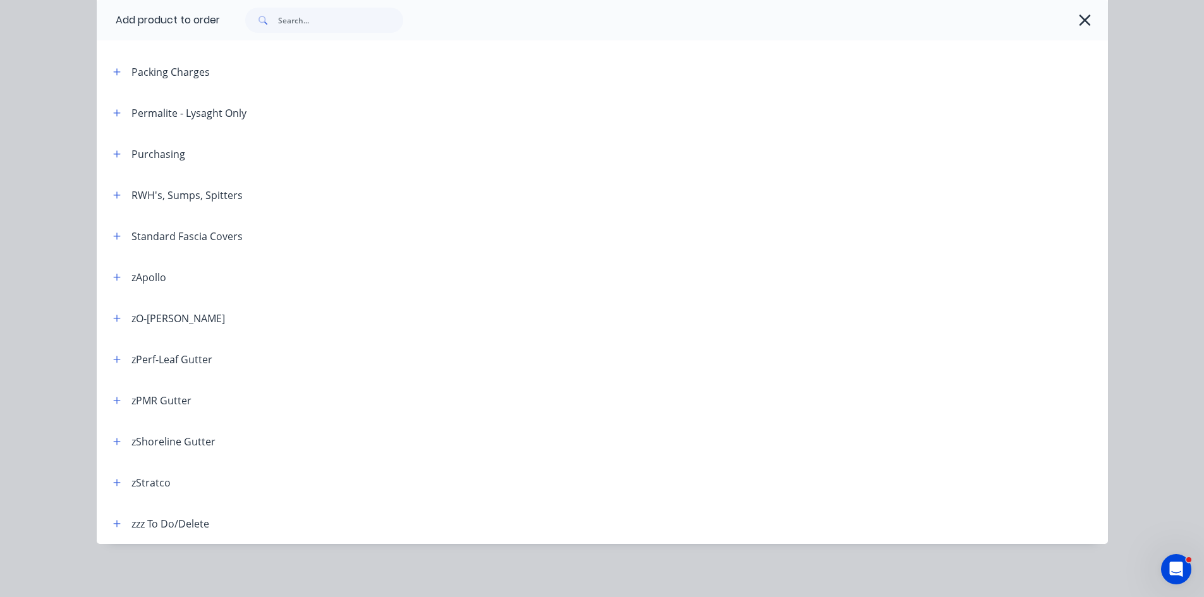
scroll to position [418, 0]
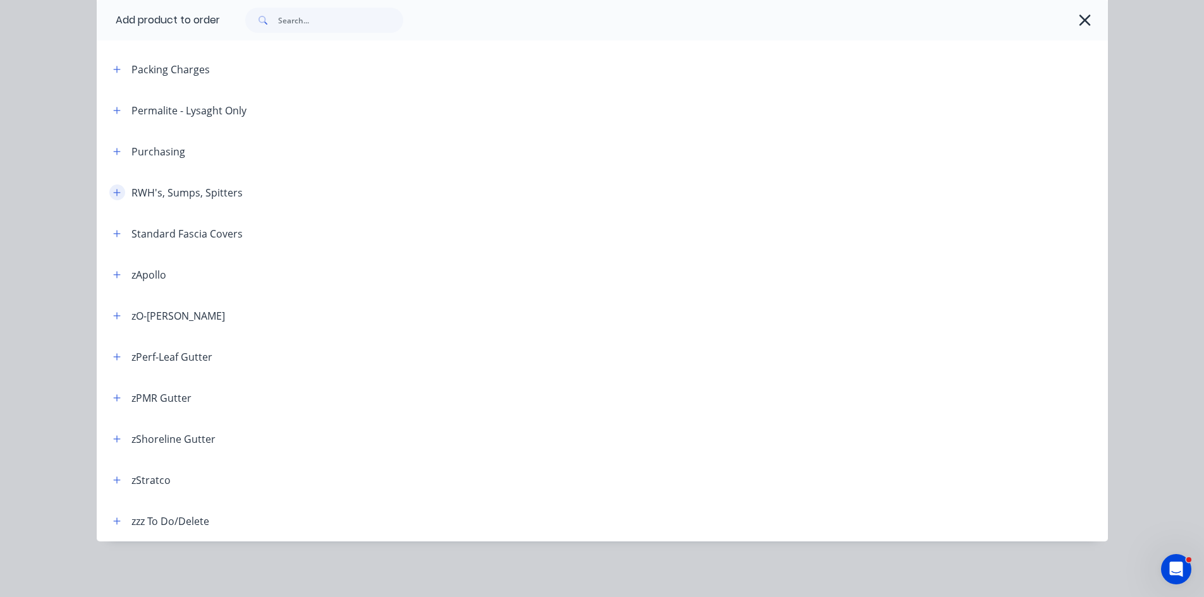
click at [111, 197] on button "button" at bounding box center [117, 193] width 16 height 16
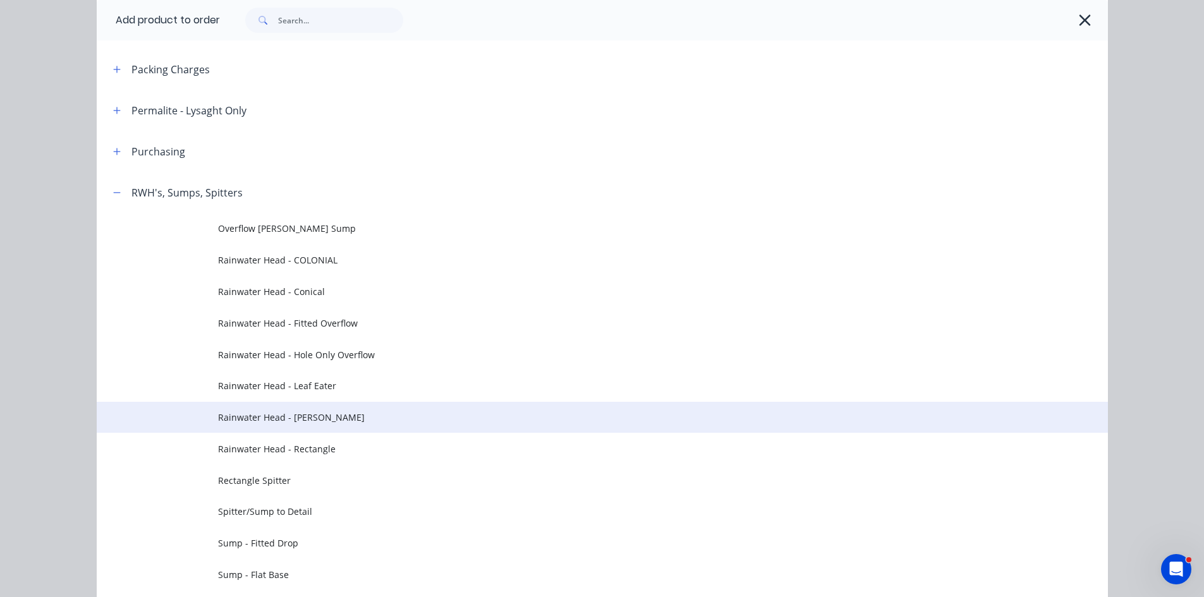
click at [355, 428] on td "Rainwater Head - [PERSON_NAME]" at bounding box center [663, 418] width 890 height 32
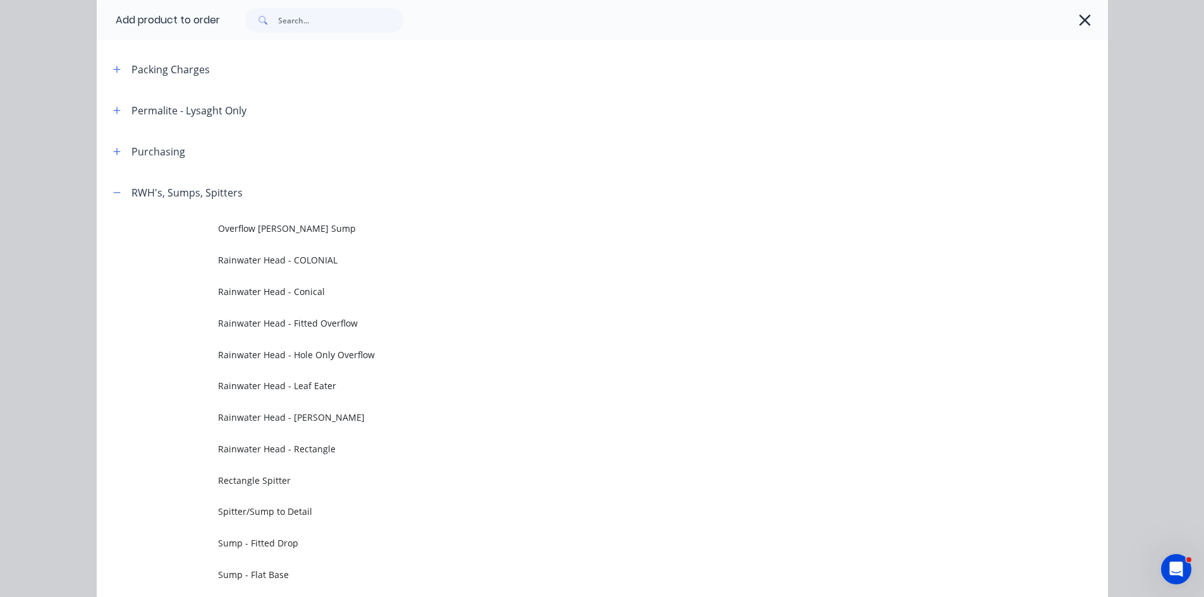
scroll to position [0, 0]
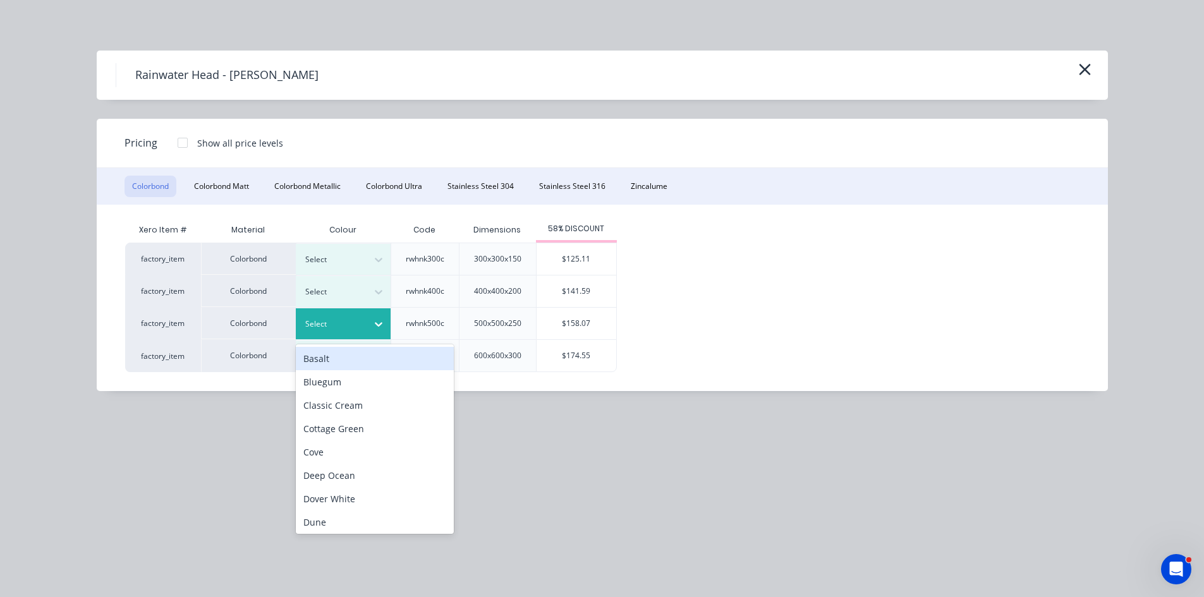
click at [332, 320] on div at bounding box center [333, 324] width 57 height 14
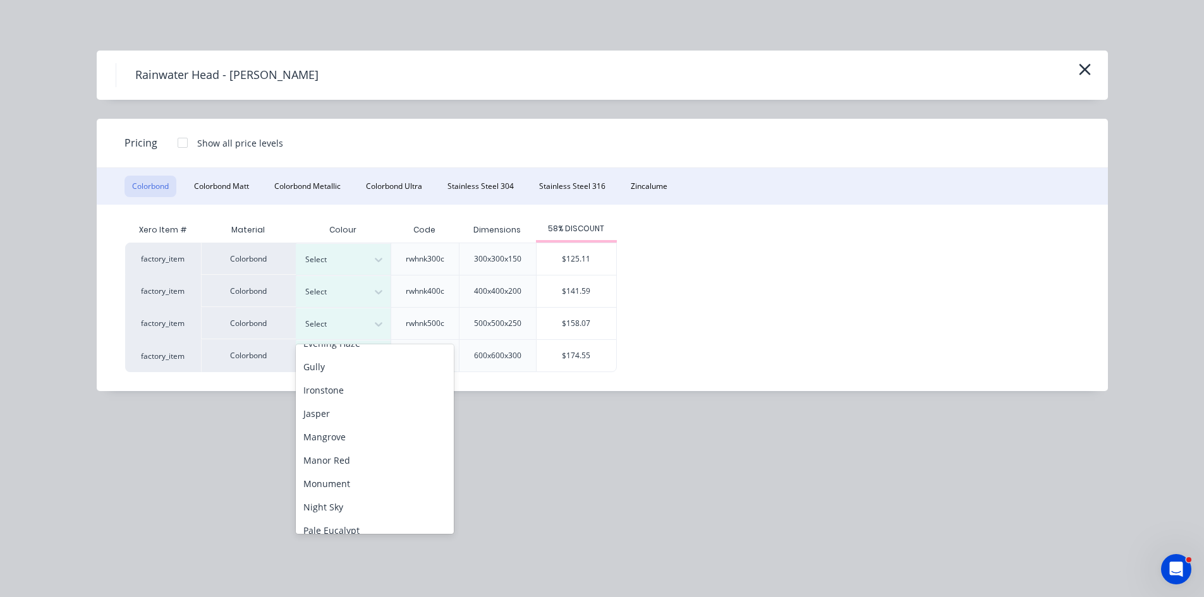
scroll to position [210, 0]
click at [370, 470] on div "Monument" at bounding box center [375, 475] width 158 height 23
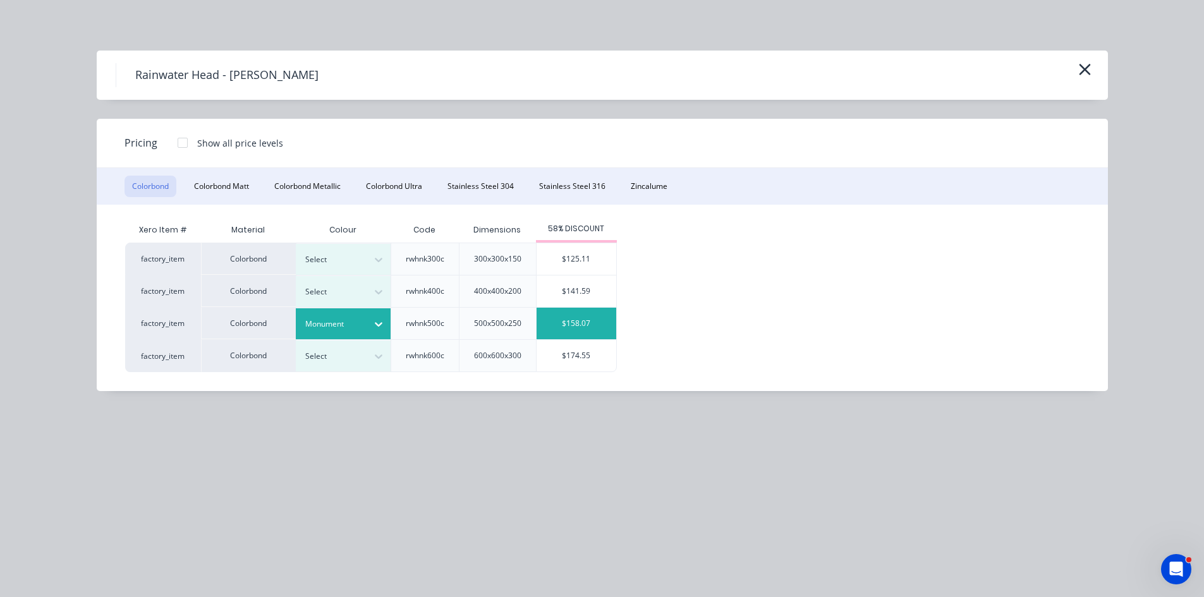
click at [548, 324] on div "$158.07" at bounding box center [576, 324] width 80 height 32
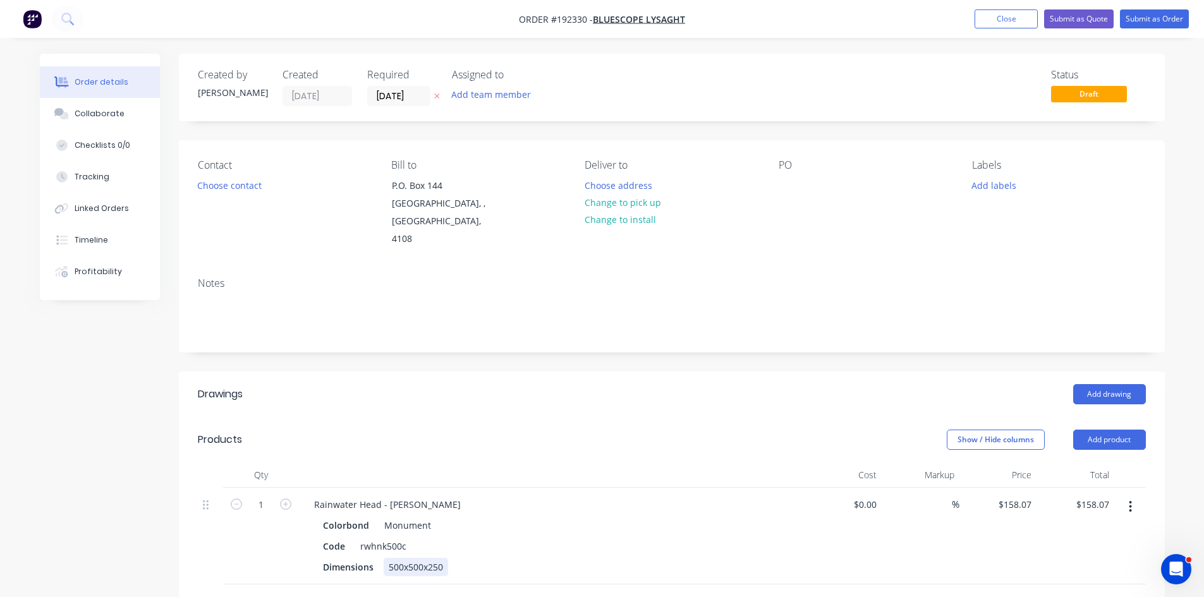
drag, startPoint x: 397, startPoint y: 553, endPoint x: 538, endPoint y: 542, distance: 142.0
click at [535, 558] on div "Dimensions 500x500x250" at bounding box center [549, 567] width 463 height 18
drag, startPoint x: 504, startPoint y: 373, endPoint x: 402, endPoint y: 443, distance: 123.7
click at [495, 384] on div "Add drawing" at bounding box center [772, 394] width 746 height 20
click at [286, 499] on icon "button" at bounding box center [285, 504] width 11 height 11
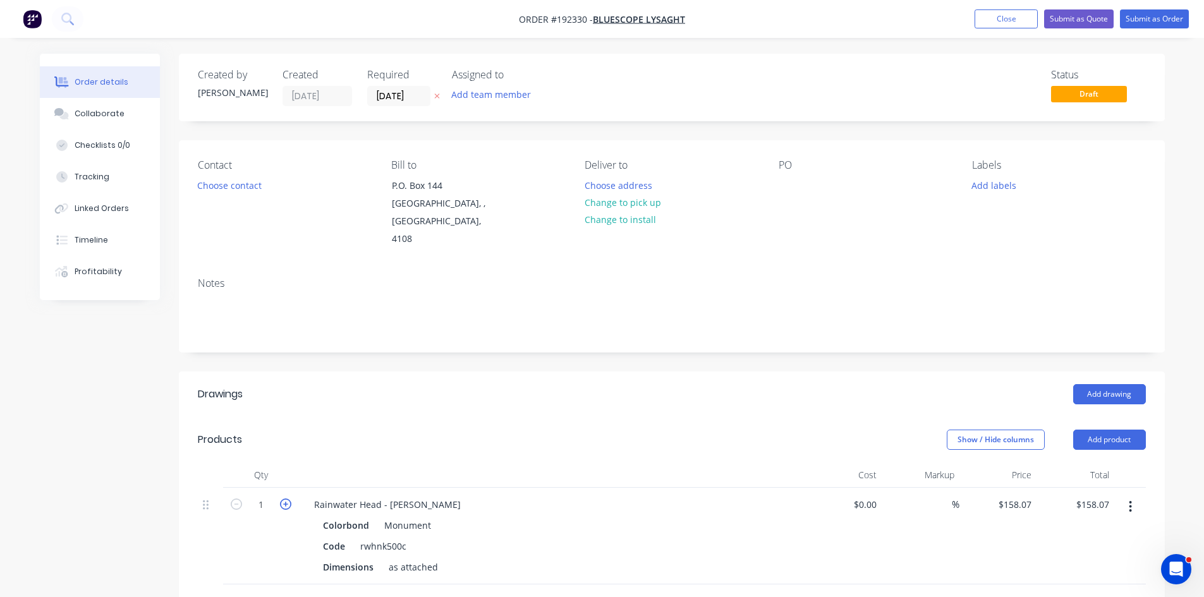
type input "2"
type input "$316.14"
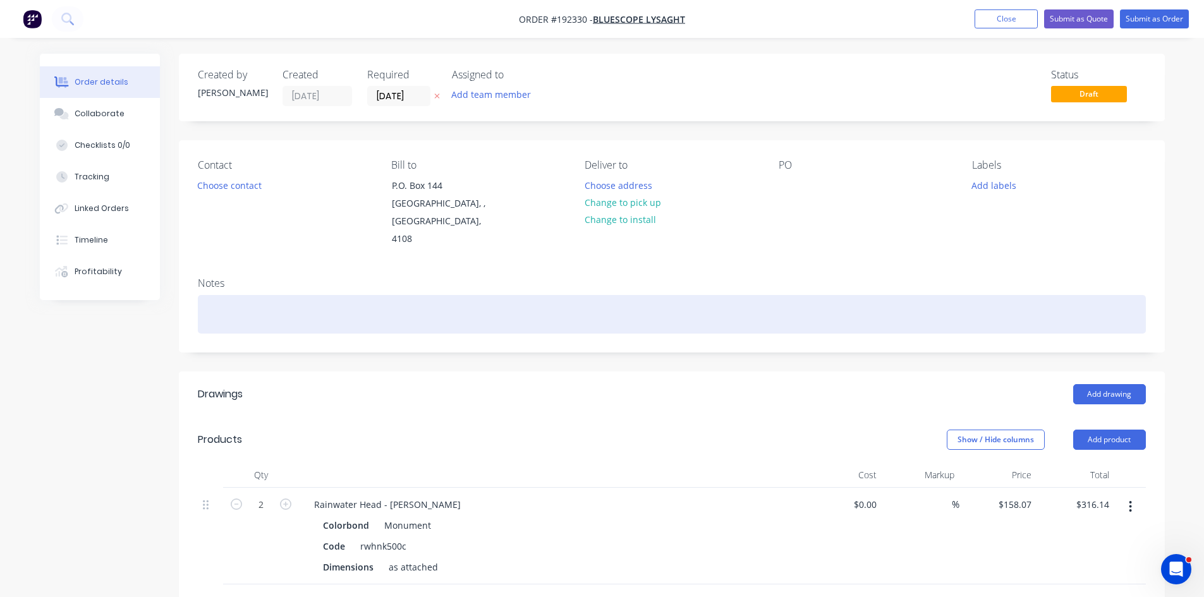
scroll to position [210, 0]
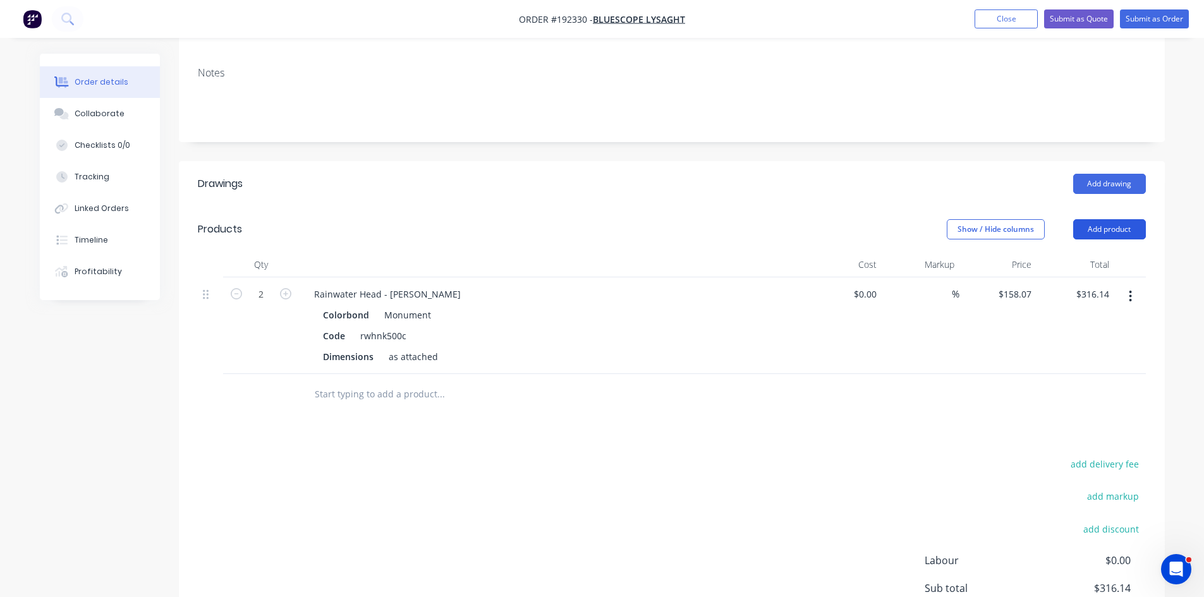
click at [1130, 219] on button "Add product" at bounding box center [1109, 229] width 73 height 20
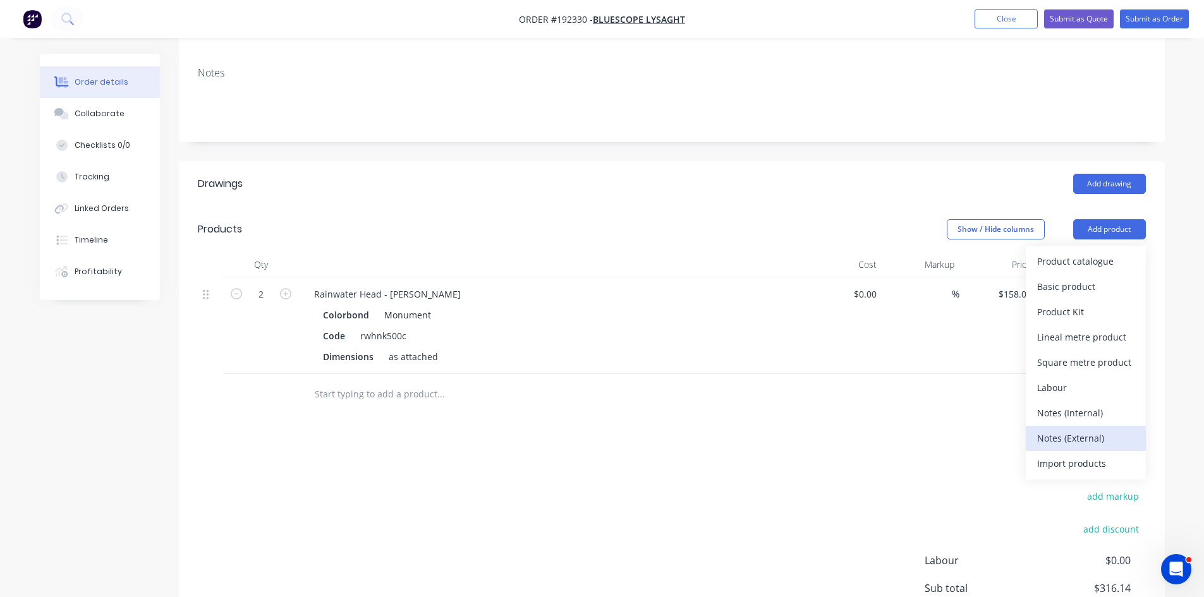
click at [1105, 429] on div "Notes (External)" at bounding box center [1085, 438] width 97 height 18
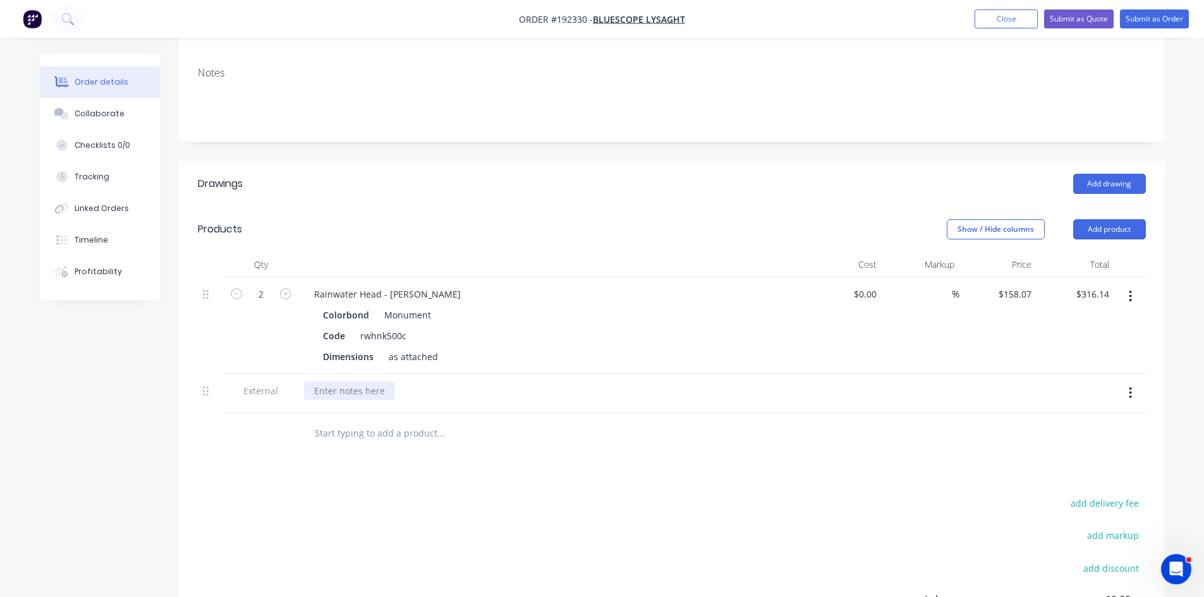
click at [368, 382] on div at bounding box center [349, 391] width 91 height 18
click at [669, 219] on div "Show / Hide columns Add product" at bounding box center [772, 229] width 746 height 20
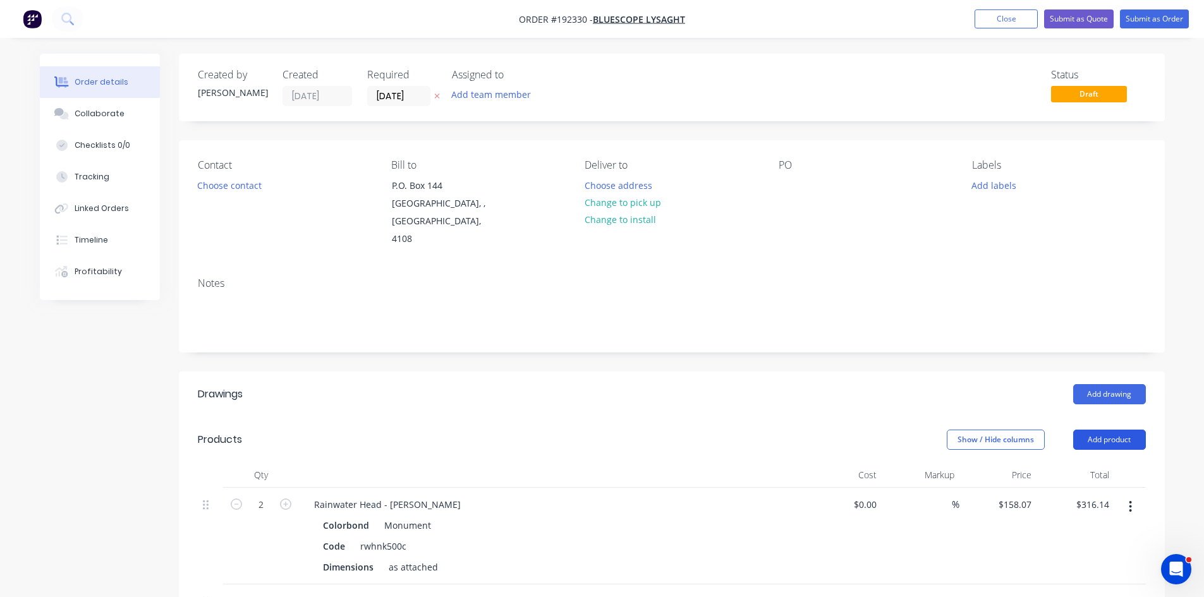
click at [1119, 430] on button "Add product" at bounding box center [1109, 440] width 73 height 20
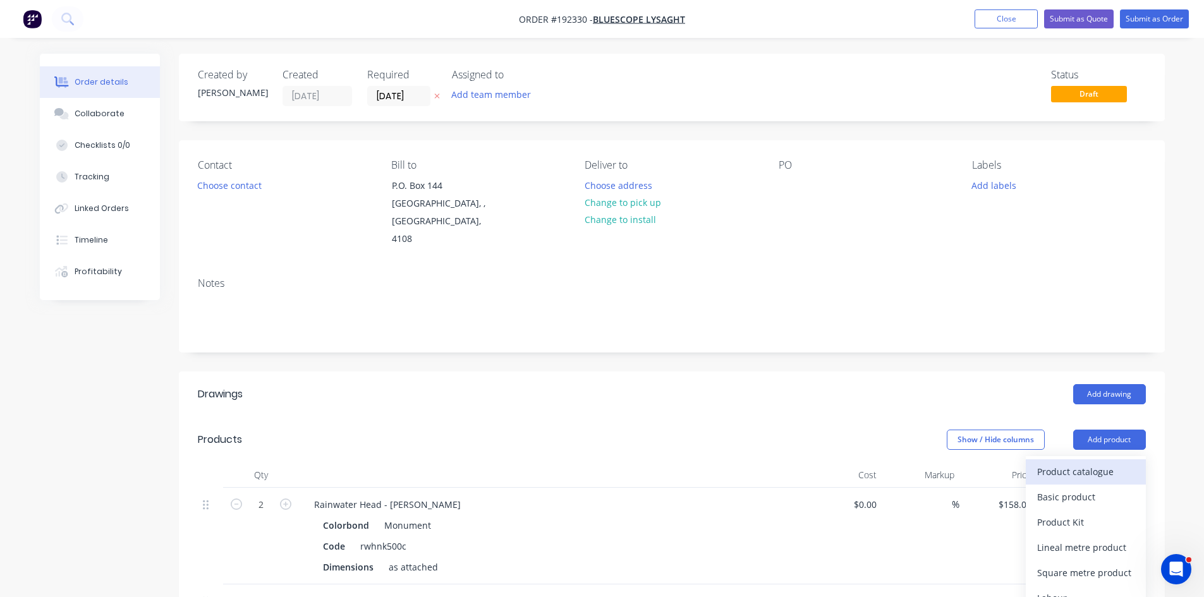
click at [1106, 463] on div "Product catalogue" at bounding box center [1085, 472] width 97 height 18
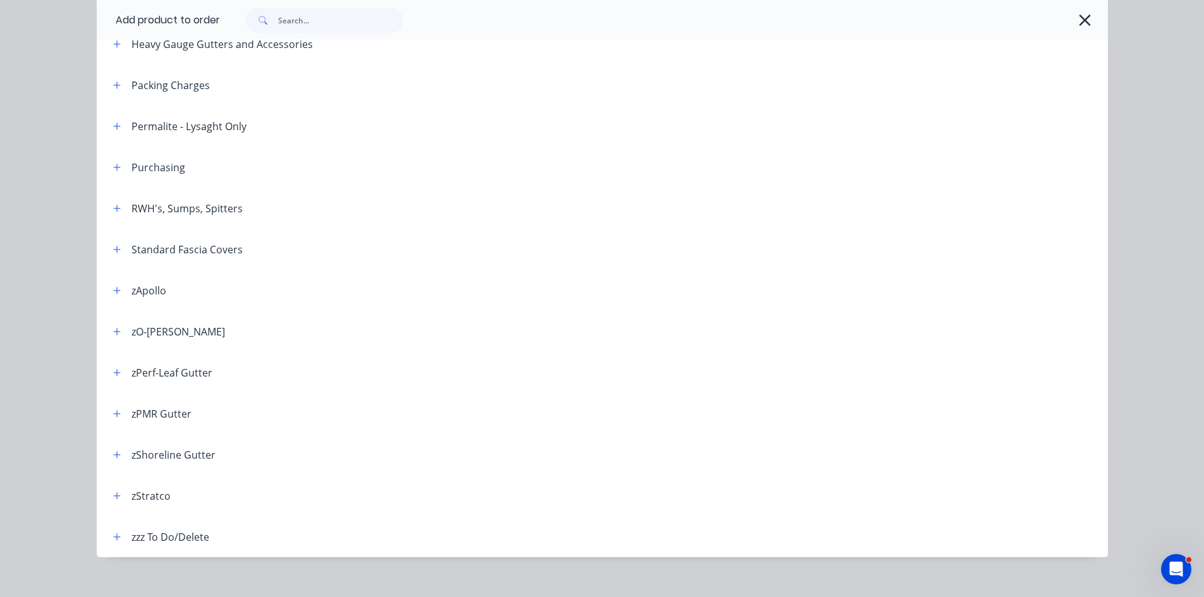
scroll to position [418, 0]
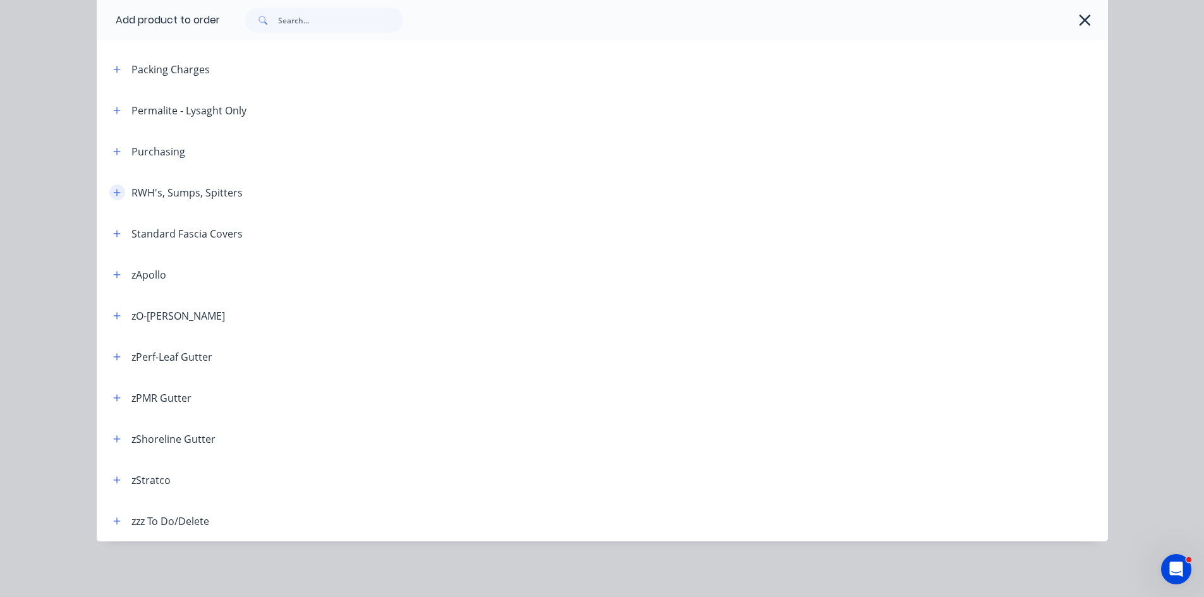
click at [109, 195] on button "button" at bounding box center [117, 193] width 16 height 16
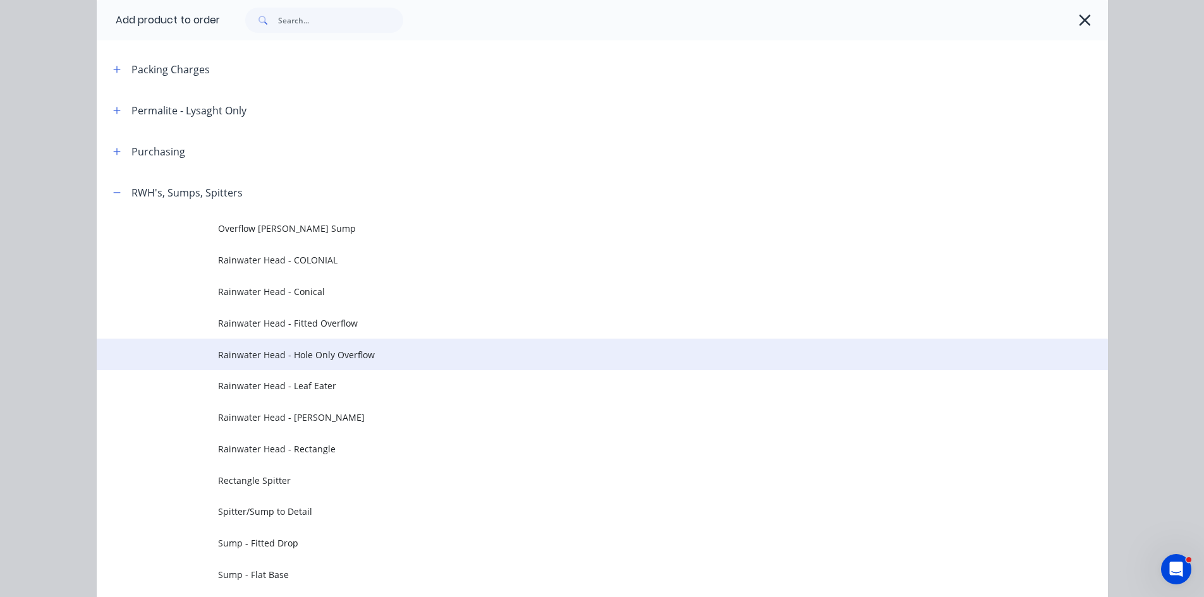
click at [419, 356] on span "Rainwater Head - Hole Only Overflow" at bounding box center [574, 354] width 712 height 13
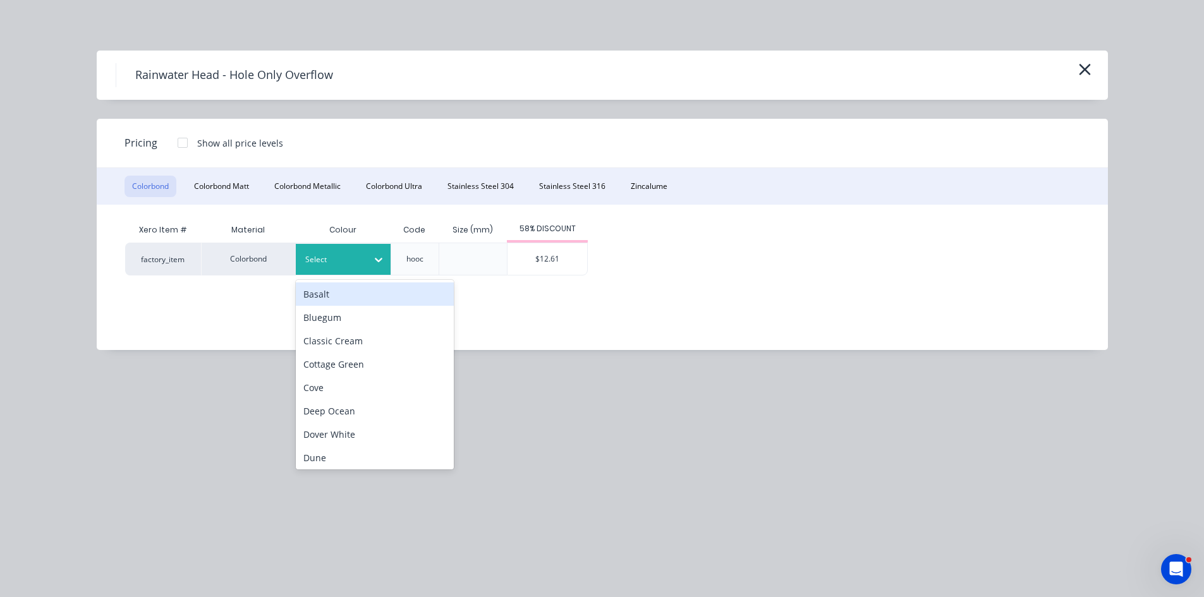
click at [367, 264] on div at bounding box center [378, 260] width 23 height 20
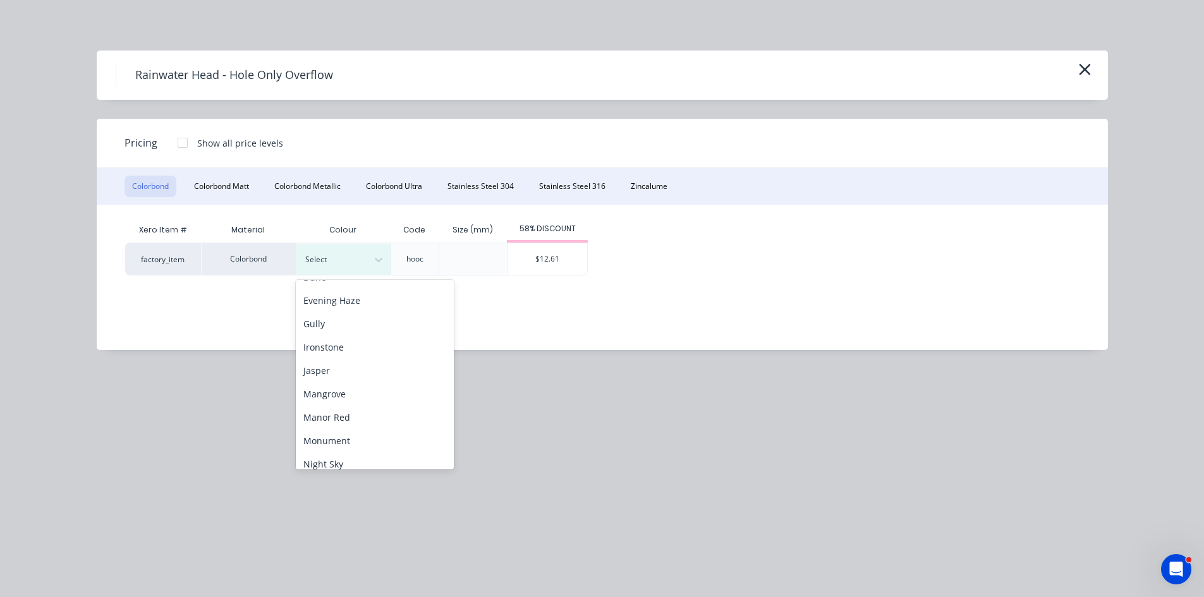
scroll to position [210, 0]
click at [376, 406] on div "Monument" at bounding box center [375, 410] width 158 height 23
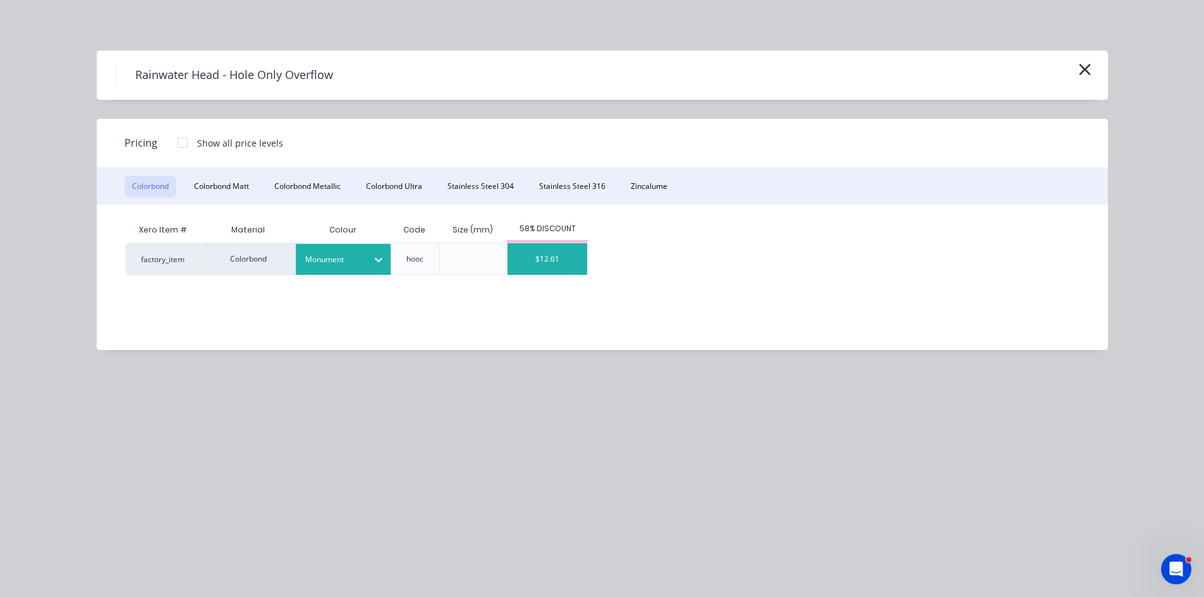
click at [578, 255] on div "$12.61" at bounding box center [547, 259] width 80 height 32
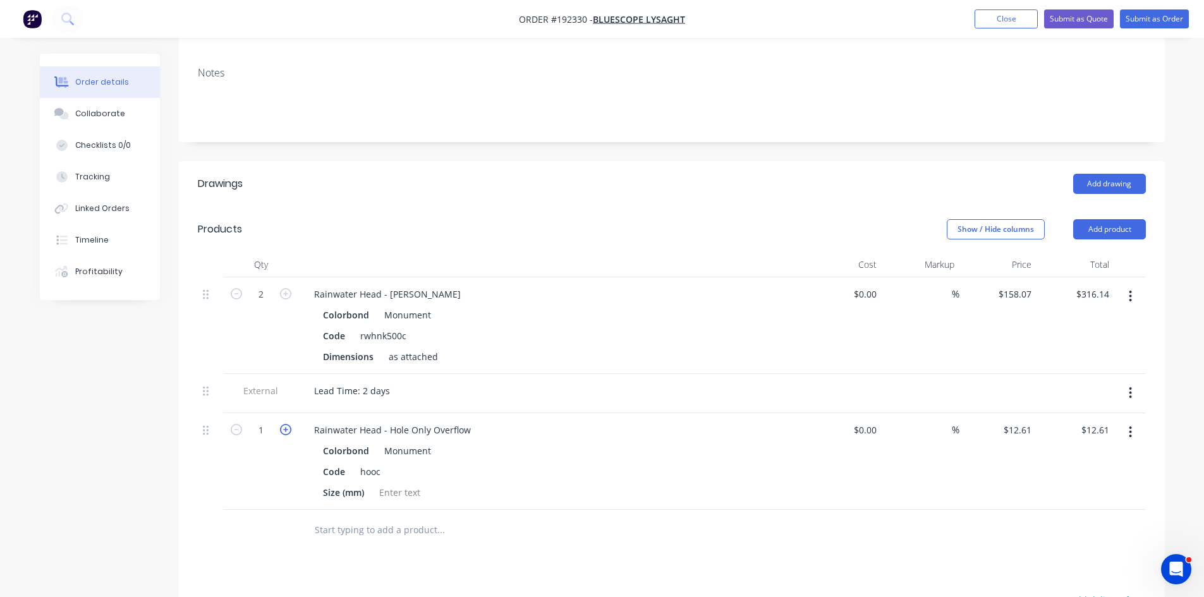
click at [287, 424] on icon "button" at bounding box center [285, 429] width 11 height 11
type input "2"
type input "$25.22"
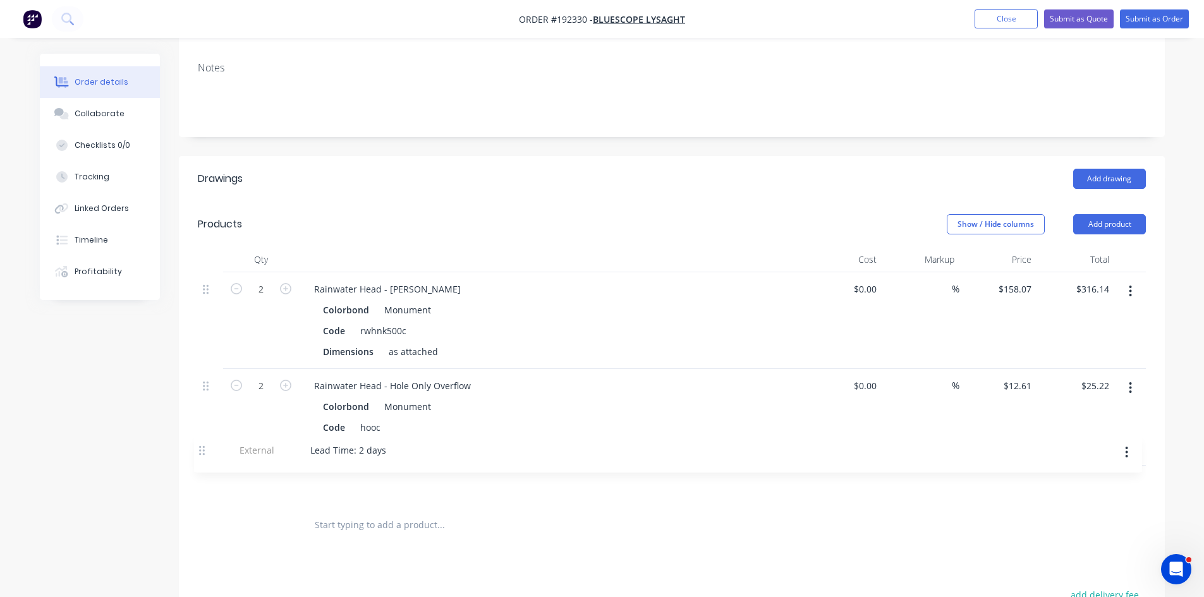
drag, startPoint x: 210, startPoint y: 373, endPoint x: 205, endPoint y: 457, distance: 83.5
click at [205, 457] on div "2 Rainwater Head - Ned Kelly Colorbond Monument Code rwhnk500c Dimensions as at…" at bounding box center [672, 388] width 948 height 233
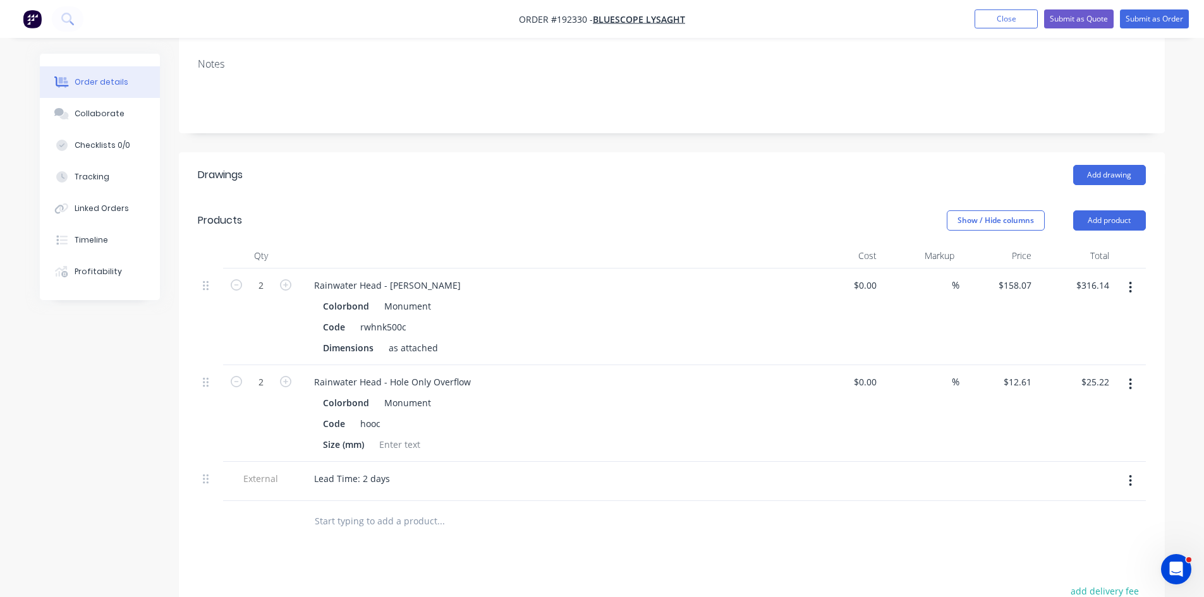
click at [1129, 377] on icon "button" at bounding box center [1130, 384] width 3 height 14
click at [1110, 484] on div "Delete" at bounding box center [1085, 493] width 97 height 18
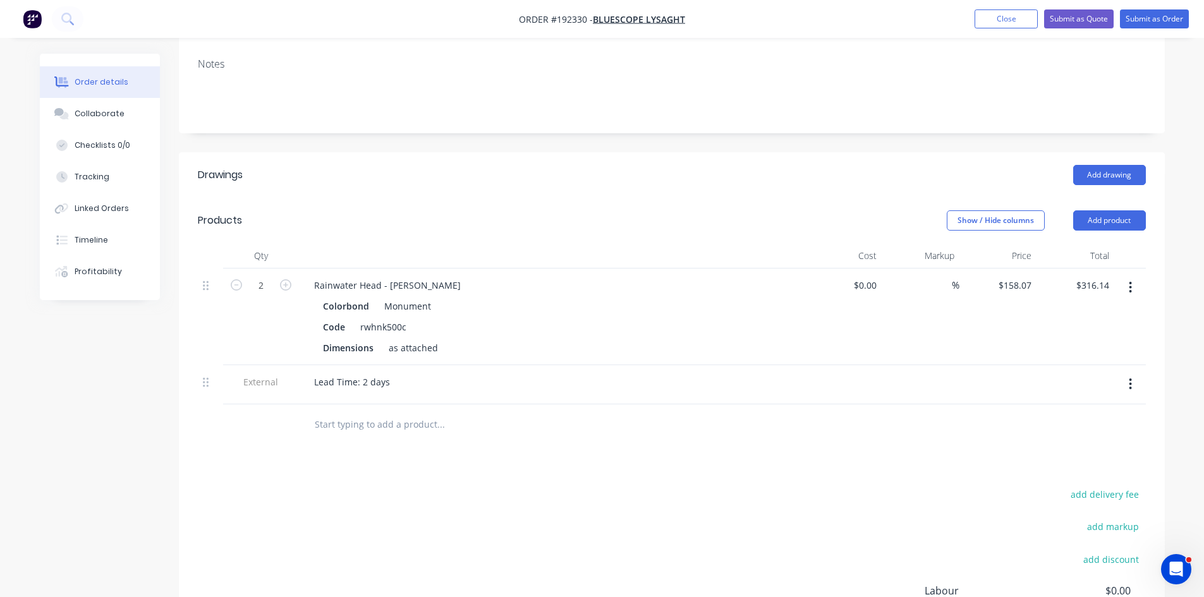
scroll to position [0, 0]
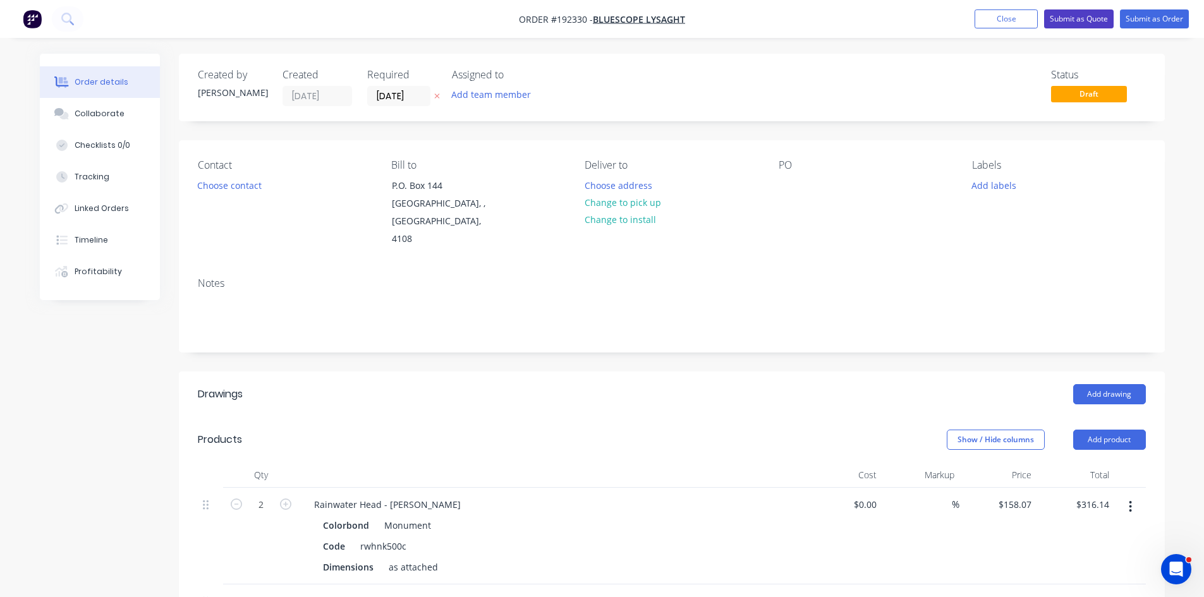
click at [1083, 27] on button "Submit as Quote" at bounding box center [1079, 18] width 70 height 19
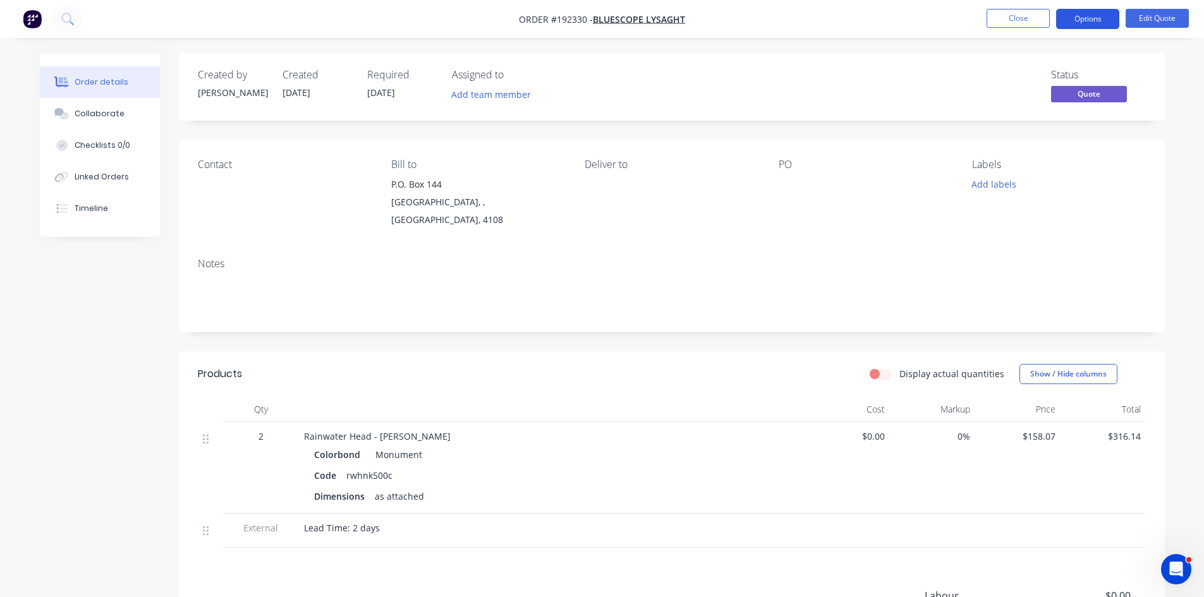
click at [1088, 11] on button "Options" at bounding box center [1087, 19] width 63 height 20
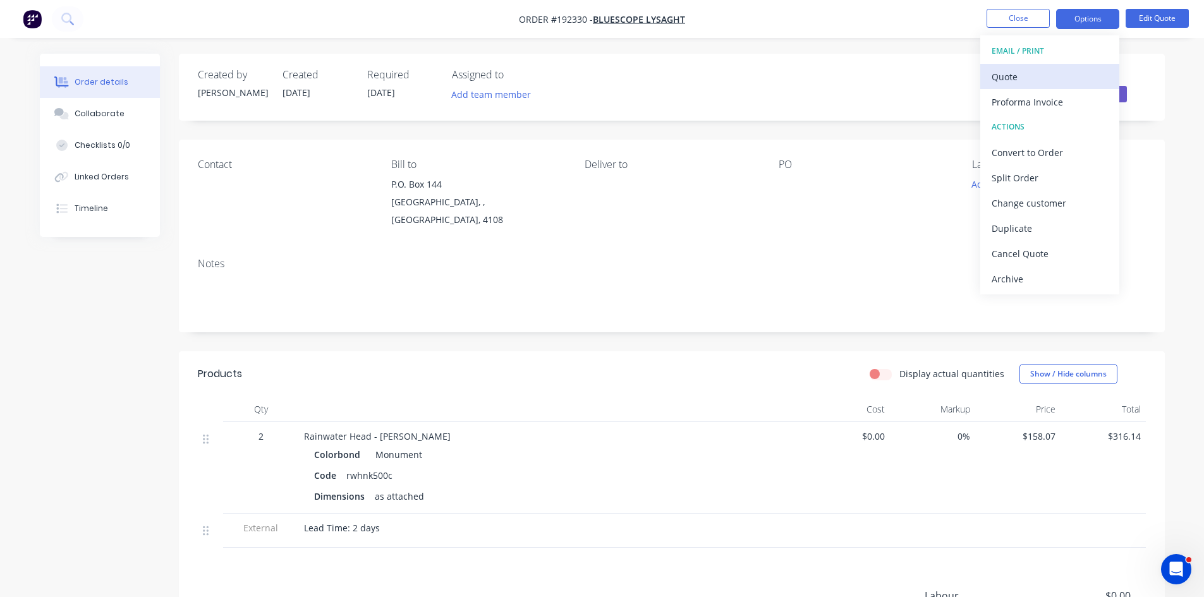
click at [1051, 75] on div "Quote" at bounding box center [1049, 77] width 116 height 18
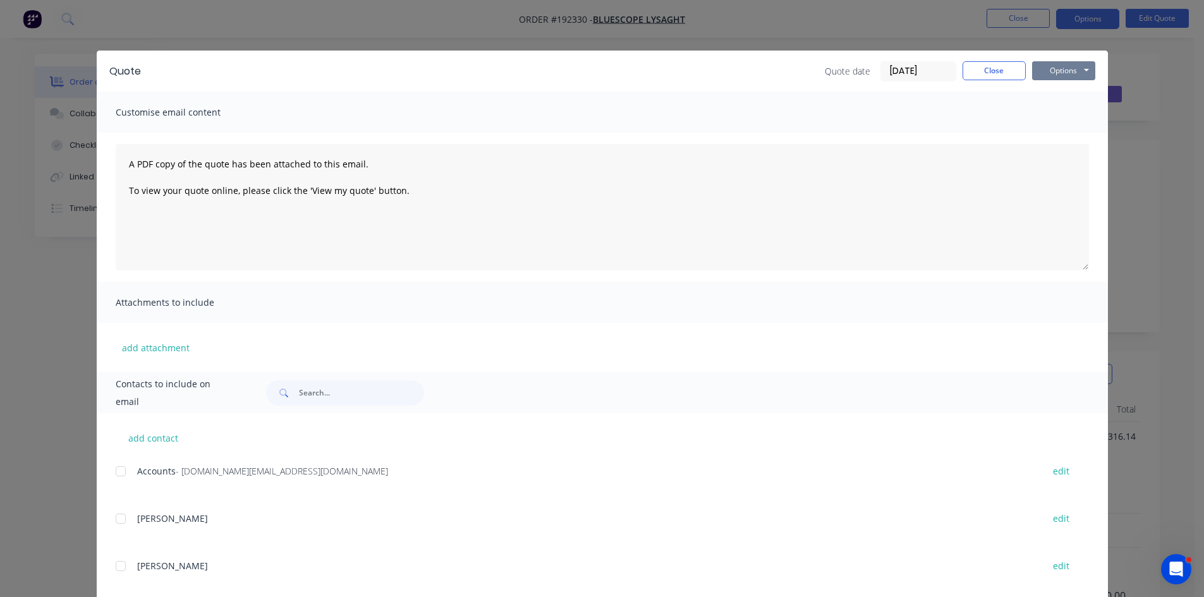
click at [1069, 71] on button "Options" at bounding box center [1063, 70] width 63 height 19
click at [1070, 93] on button "Preview" at bounding box center [1072, 93] width 81 height 21
click at [981, 71] on button "Close" at bounding box center [993, 70] width 63 height 19
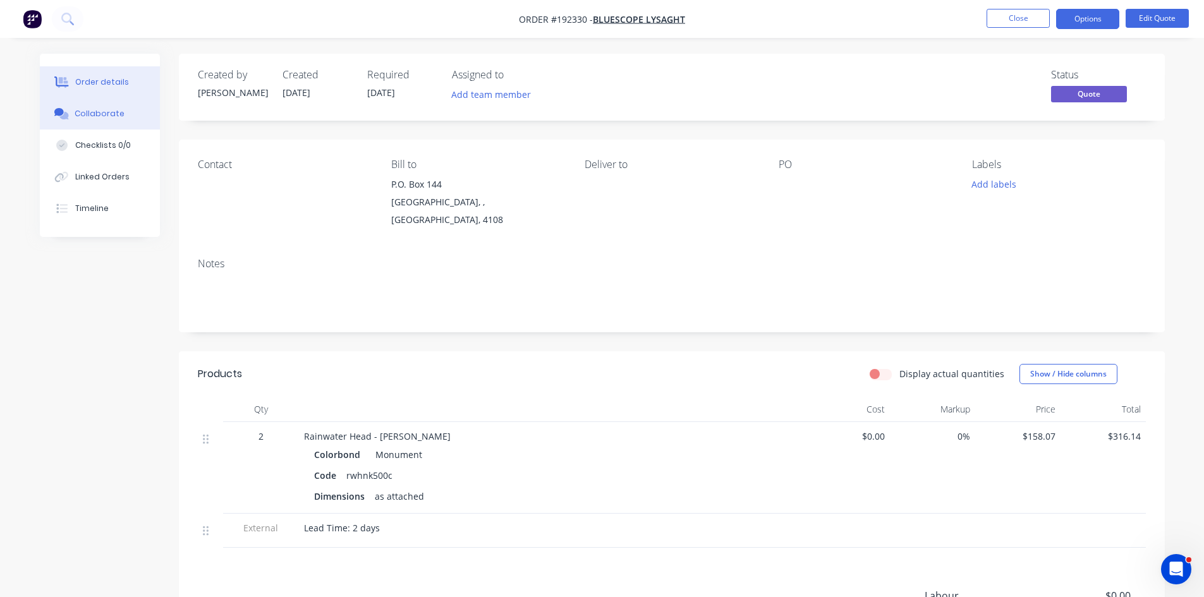
click at [118, 114] on div "Collaborate" at bounding box center [100, 113] width 50 height 11
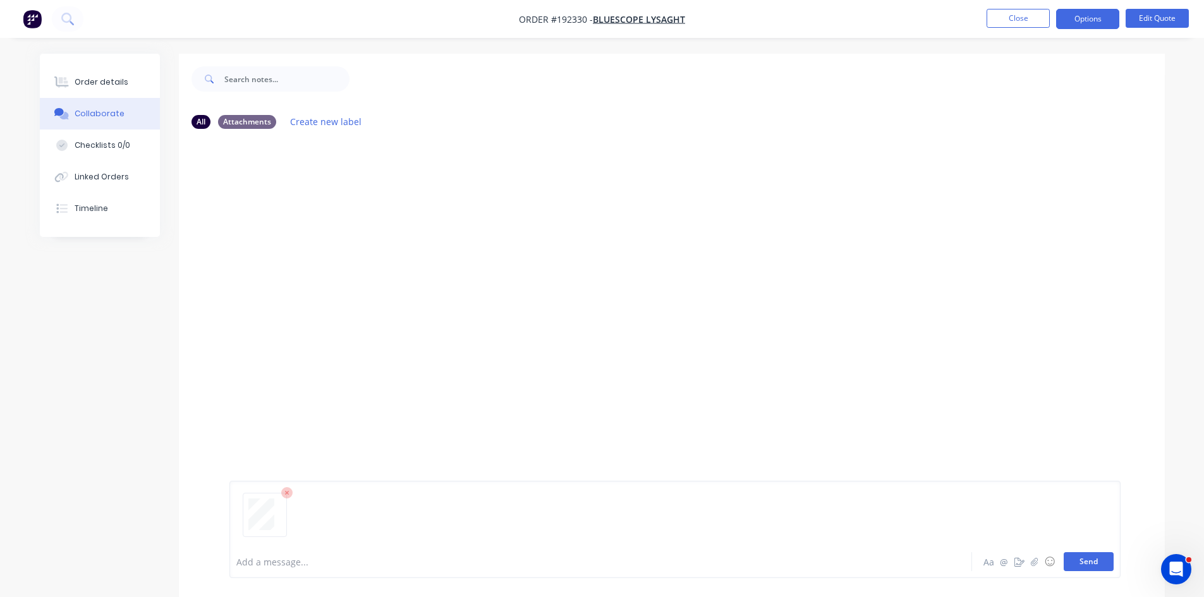
click at [1090, 558] on button "Send" at bounding box center [1089, 561] width 50 height 19
click at [99, 82] on div "Order details" at bounding box center [102, 81] width 54 height 11
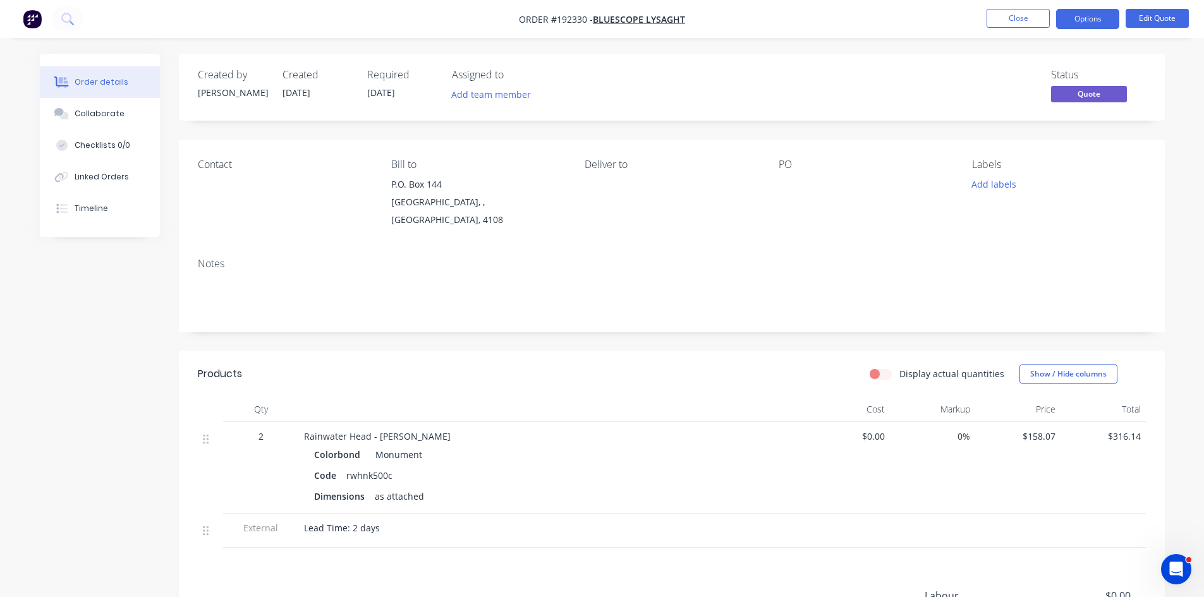
click at [31, 25] on img "button" at bounding box center [32, 18] width 19 height 19
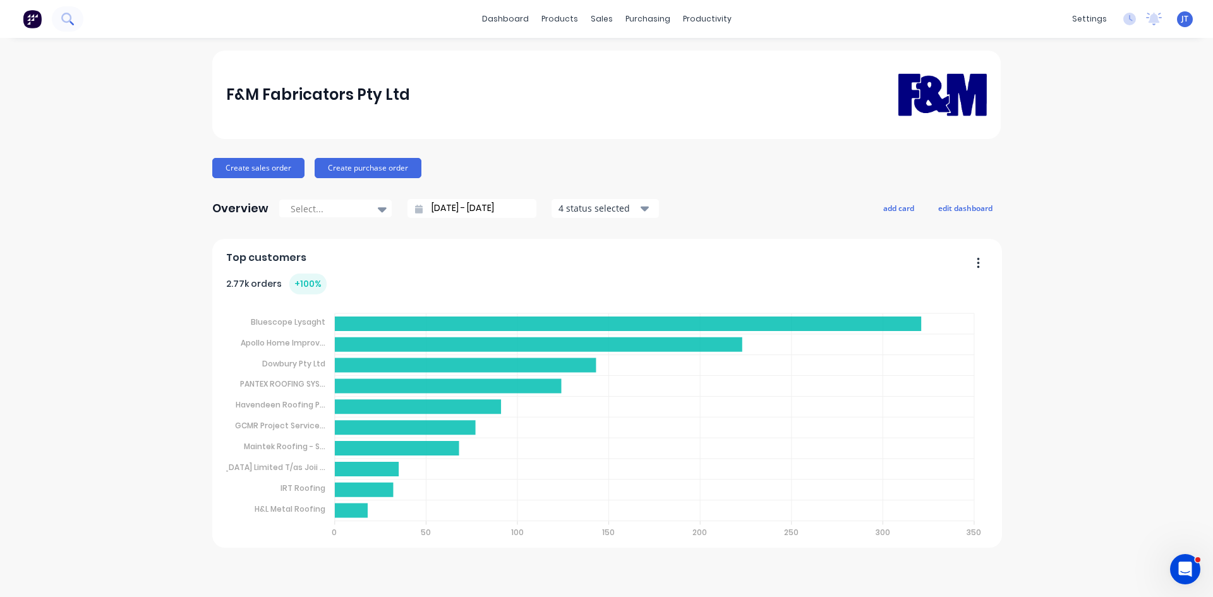
click at [75, 17] on button at bounding box center [68, 18] width 32 height 25
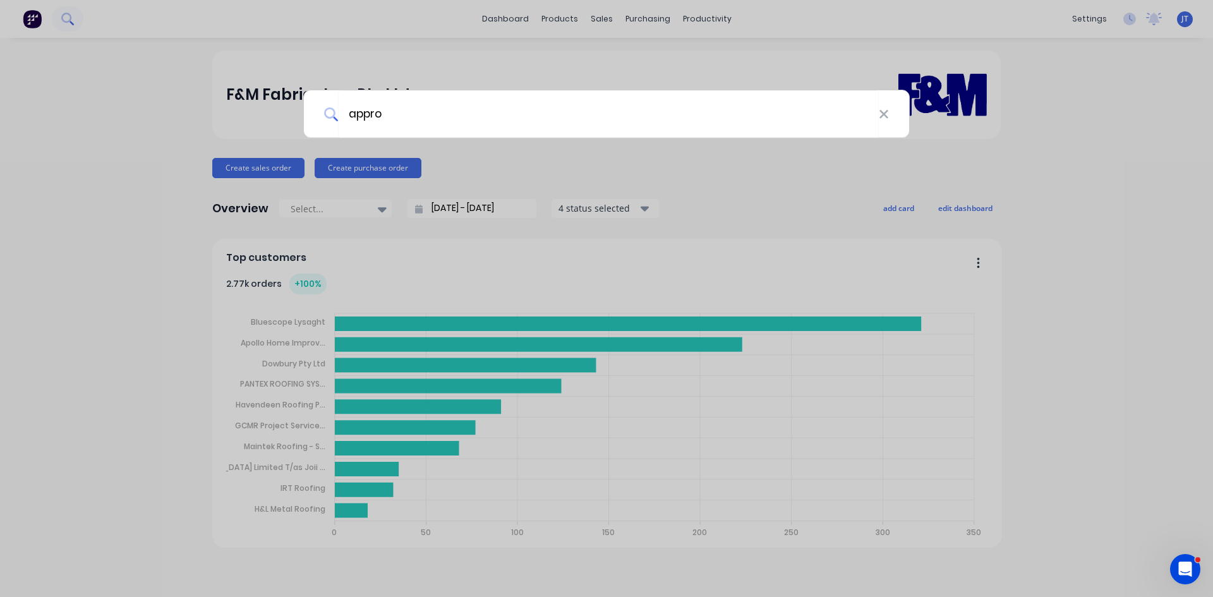
type input "approx"
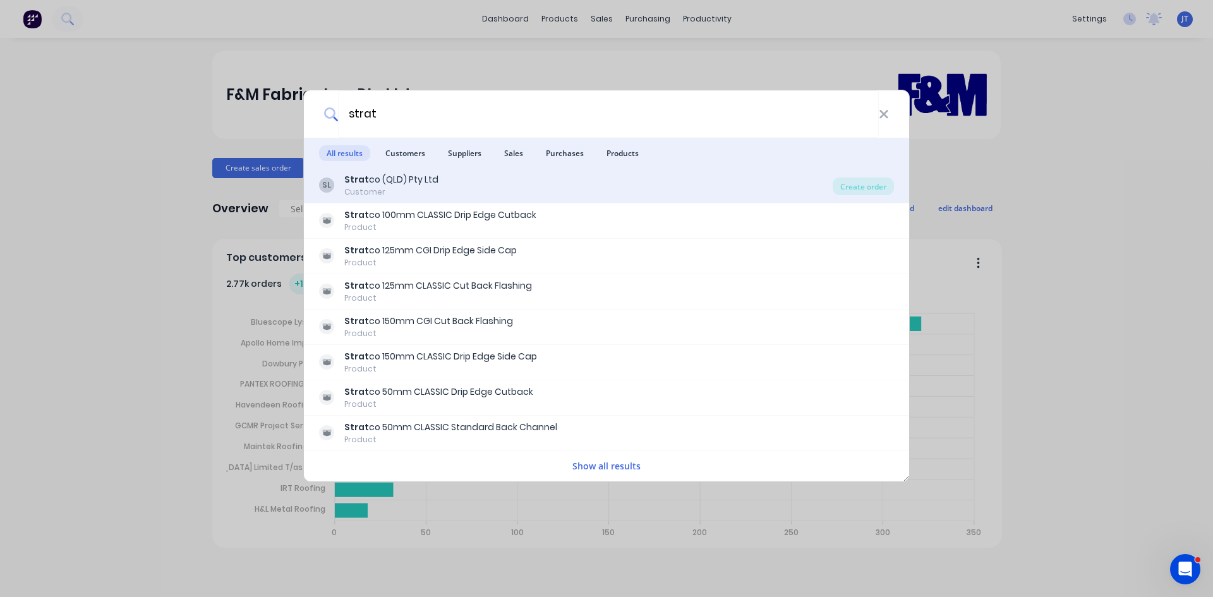
type input "strat"
click at [459, 183] on div "SL Strat co (QLD) Pty Ltd Customer" at bounding box center [576, 185] width 514 height 25
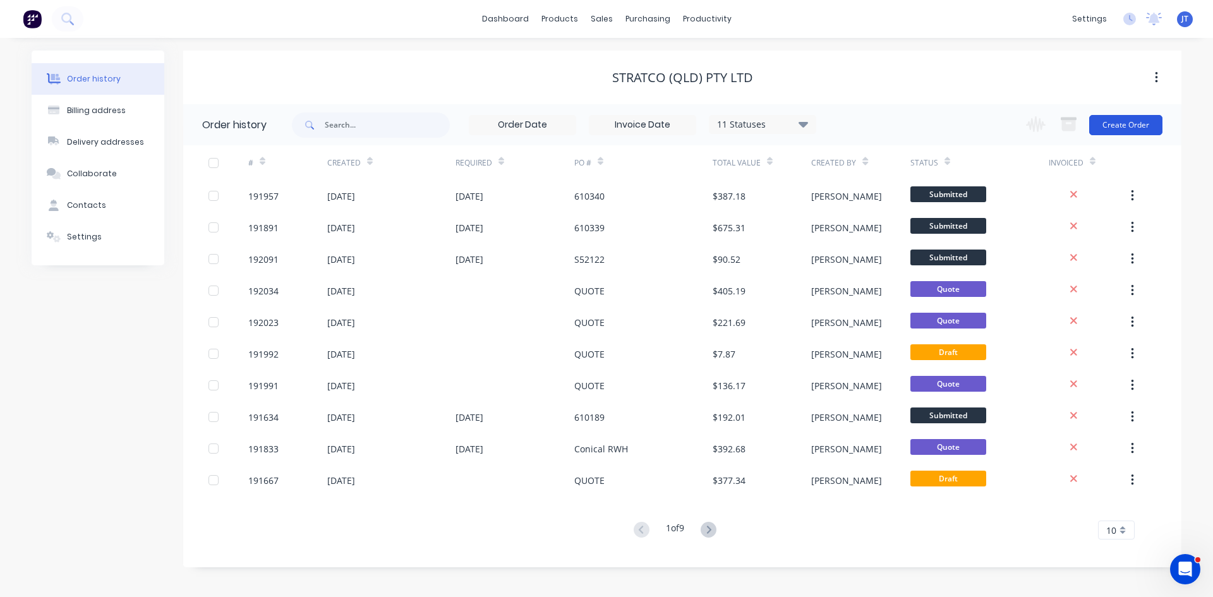
click at [1124, 118] on button "Create Order" at bounding box center [1125, 125] width 73 height 20
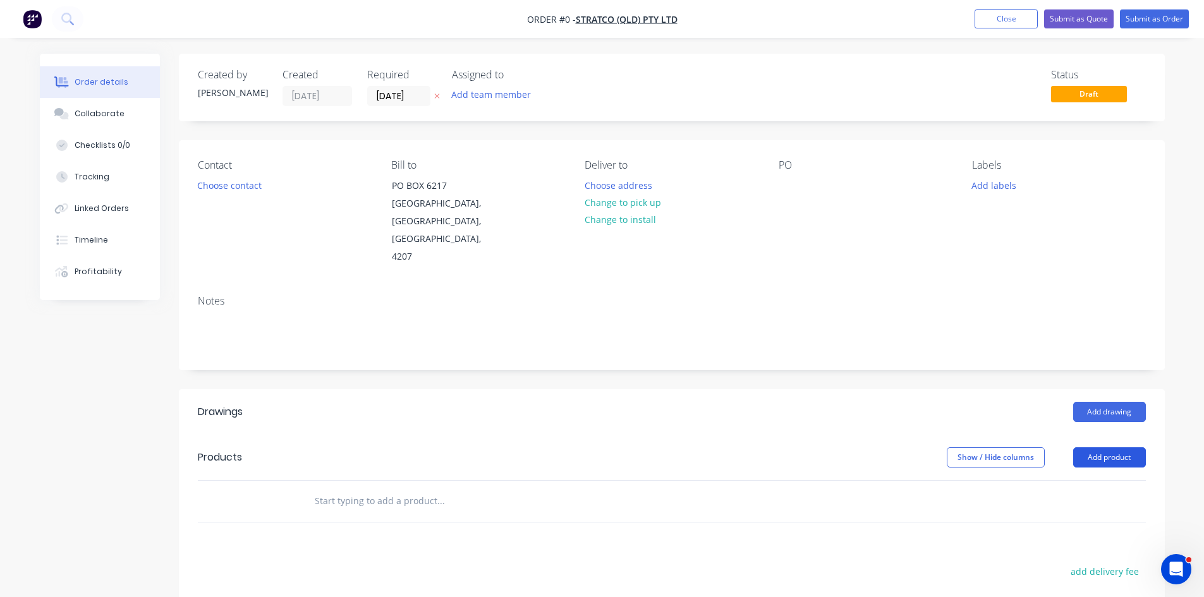
click at [1118, 447] on button "Add product" at bounding box center [1109, 457] width 73 height 20
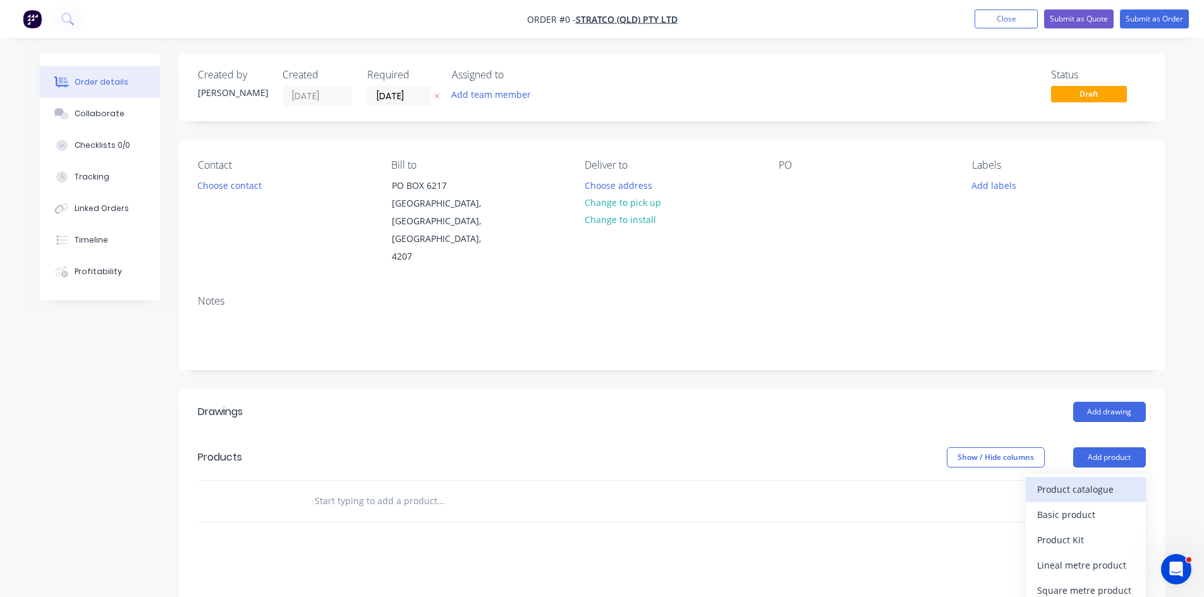
click at [1092, 480] on div "Product catalogue" at bounding box center [1085, 489] width 97 height 18
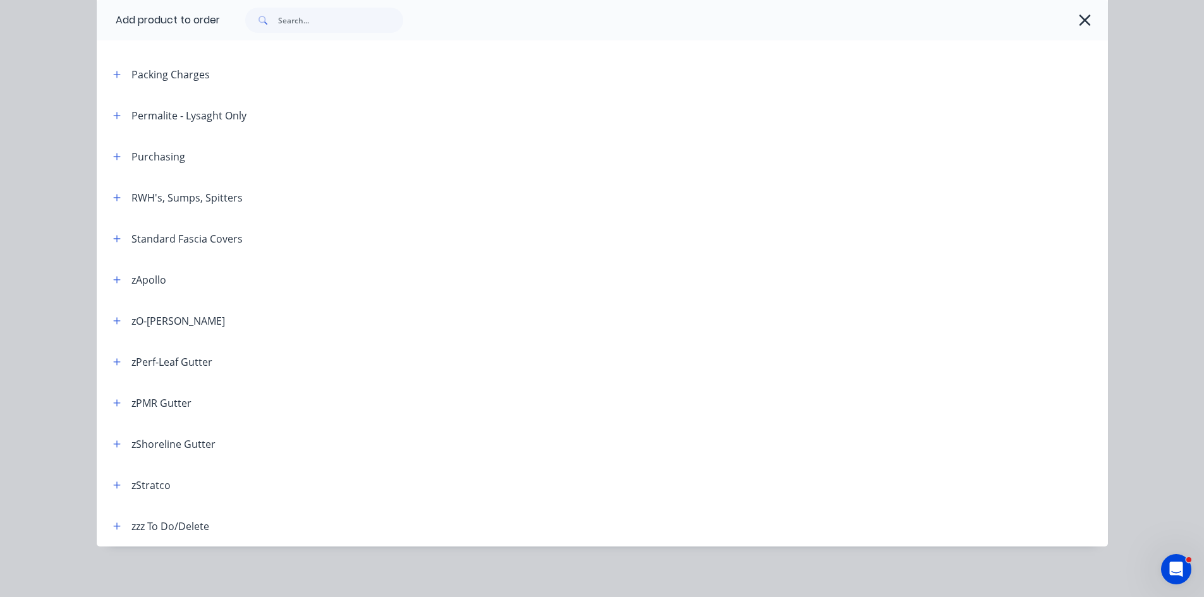
scroll to position [418, 0]
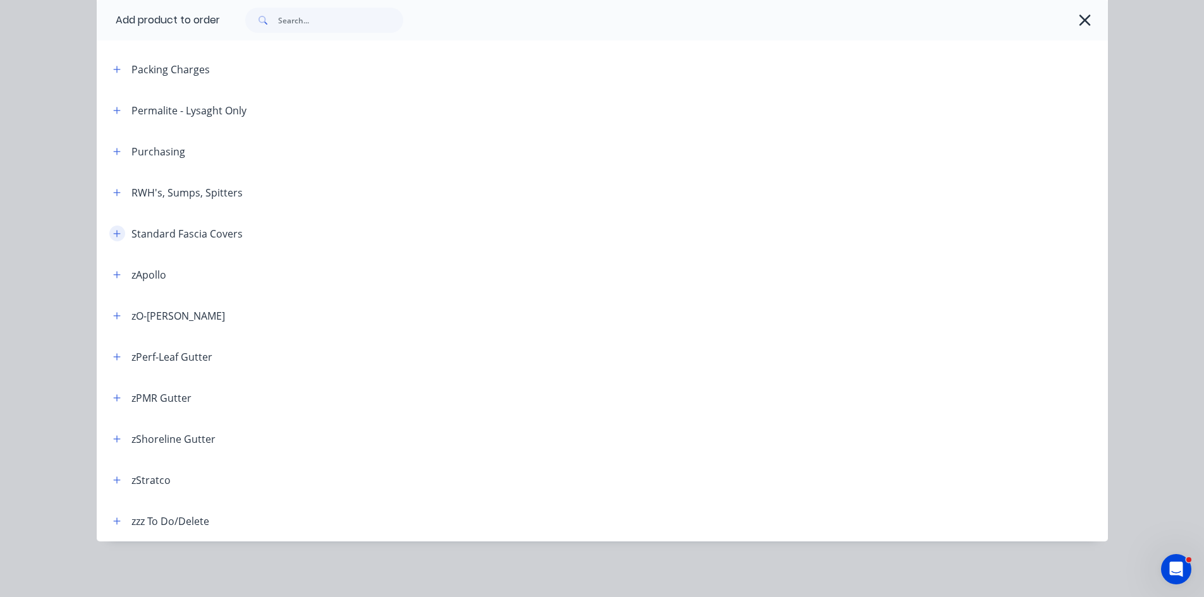
click at [113, 239] on button "button" at bounding box center [117, 234] width 16 height 16
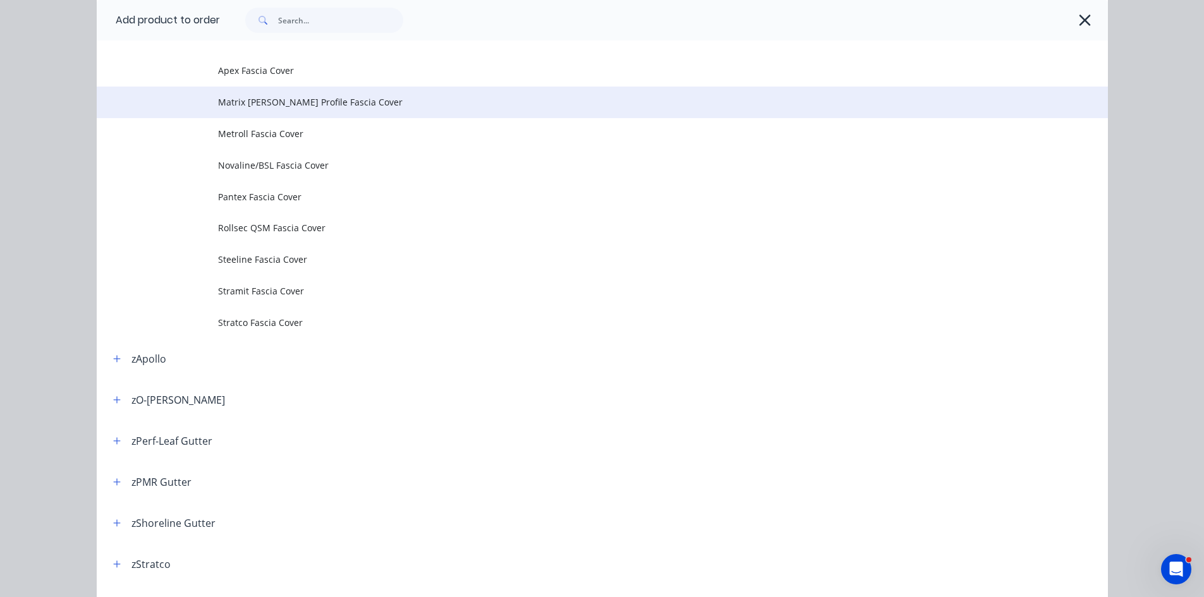
scroll to position [629, 0]
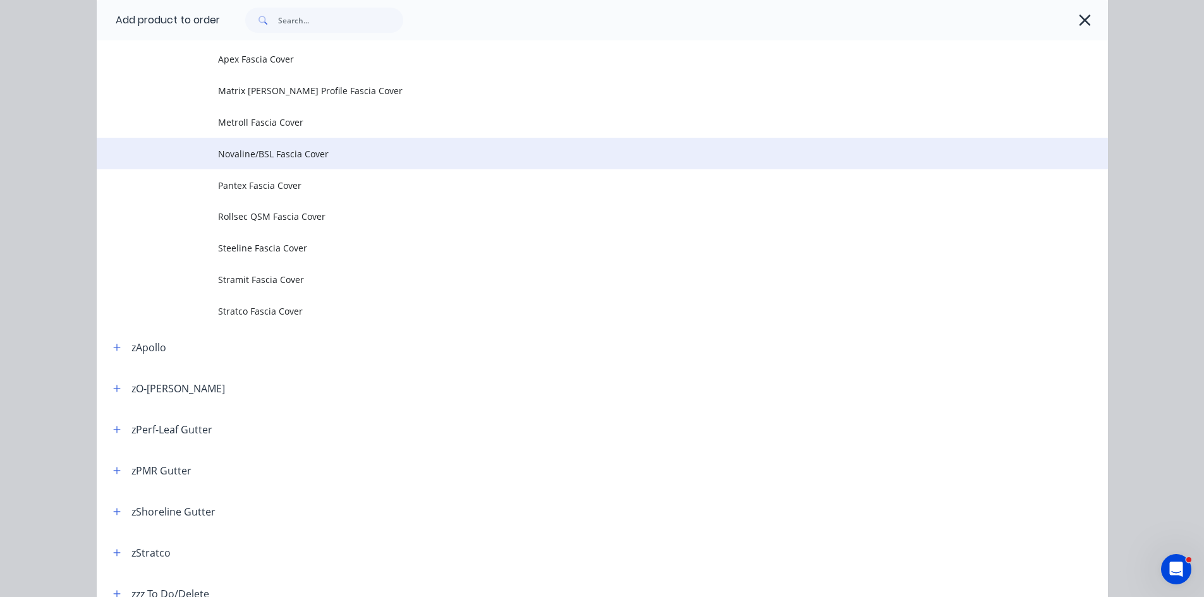
click at [274, 155] on span "Novaline/BSL Fascia Cover" at bounding box center [574, 153] width 712 height 13
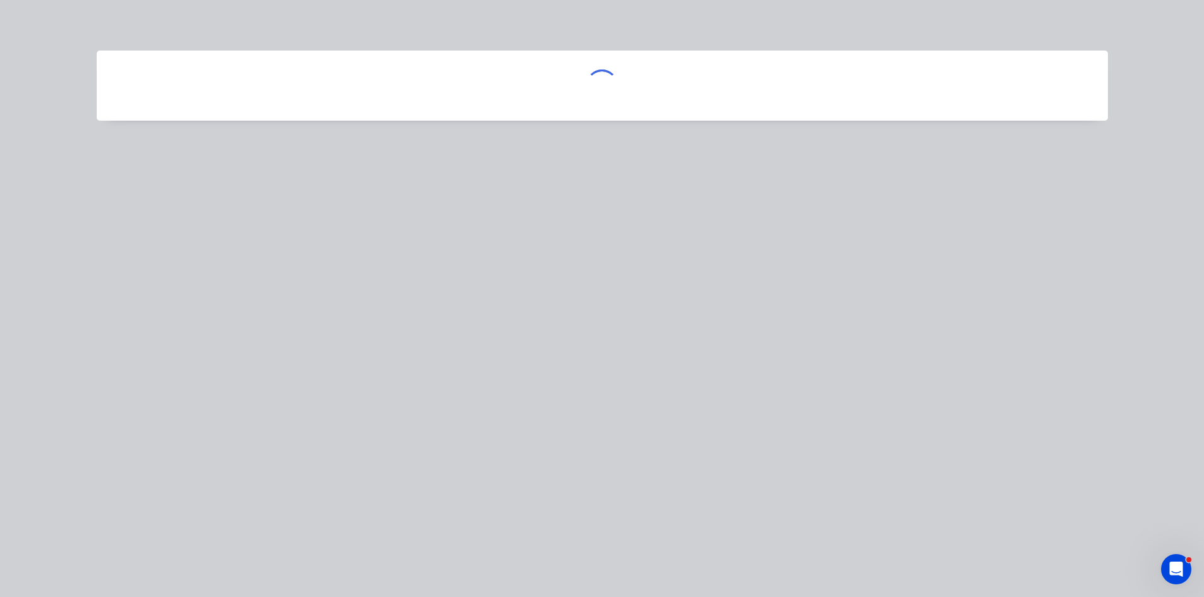
scroll to position [0, 0]
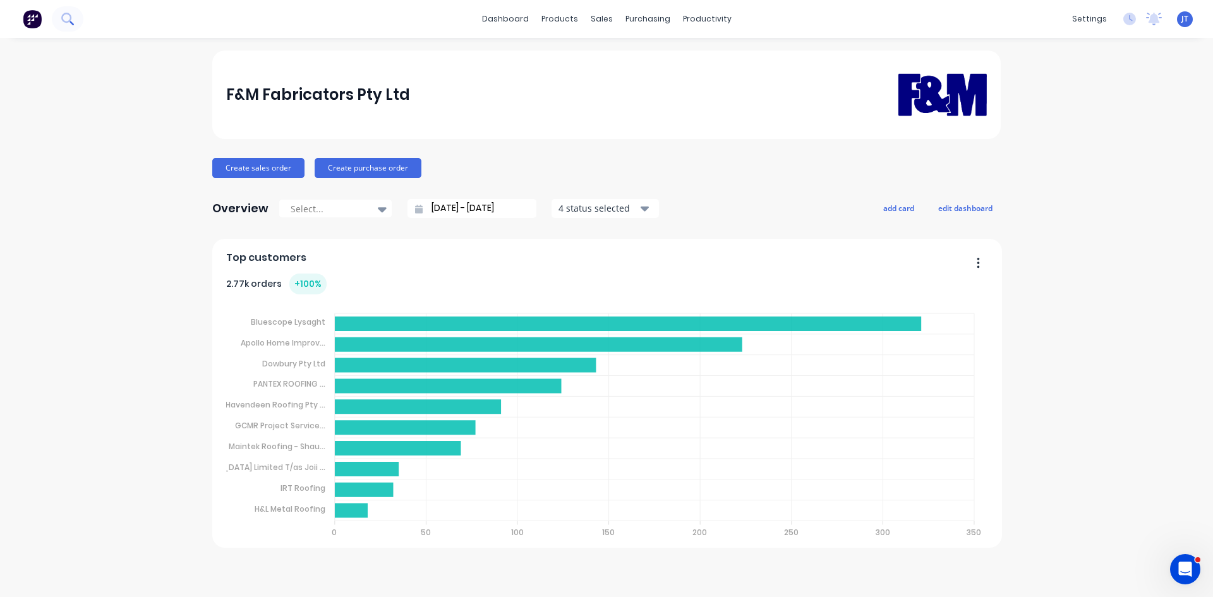
click at [59, 27] on button at bounding box center [68, 18] width 32 height 25
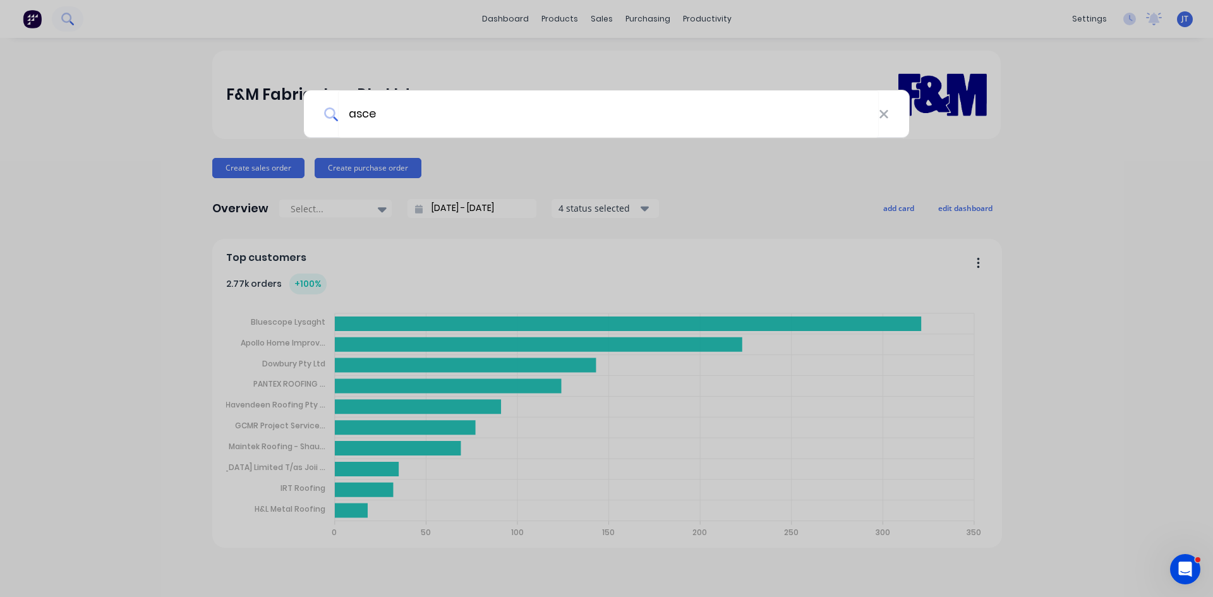
type input "ascen"
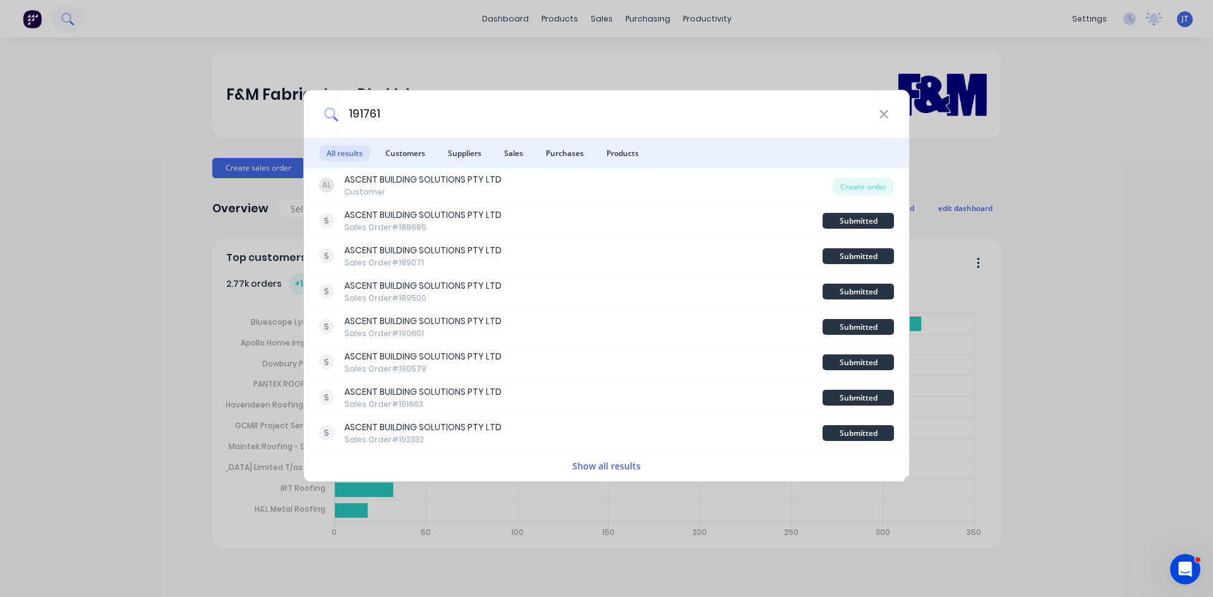
type input "191761"
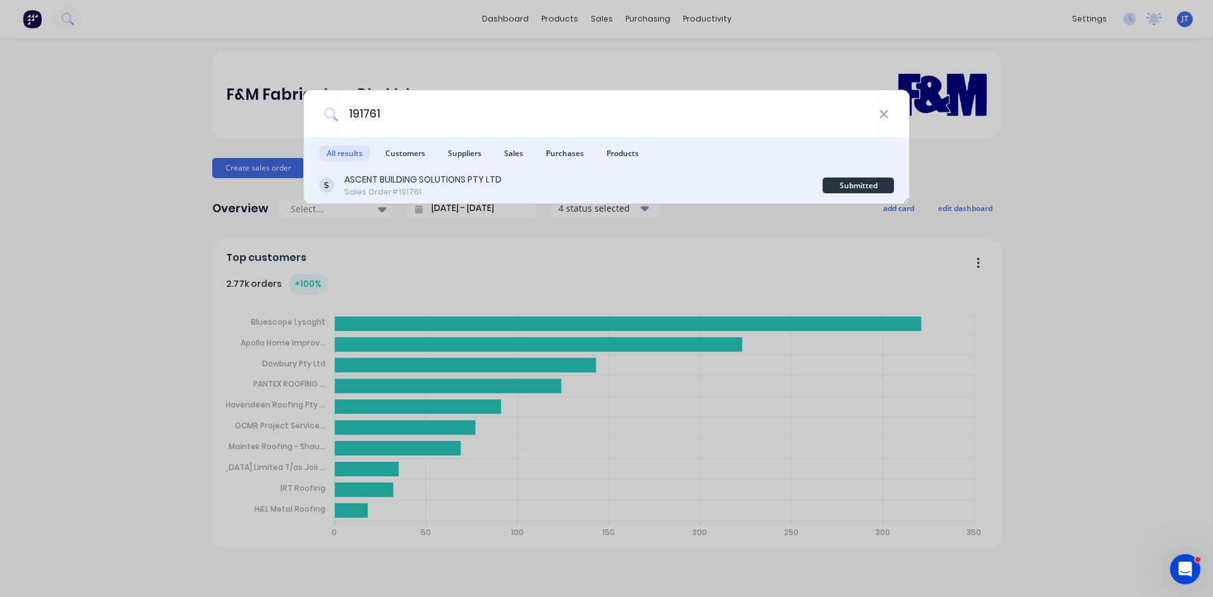
click at [496, 193] on div "Sales Order #191761" at bounding box center [422, 191] width 157 height 11
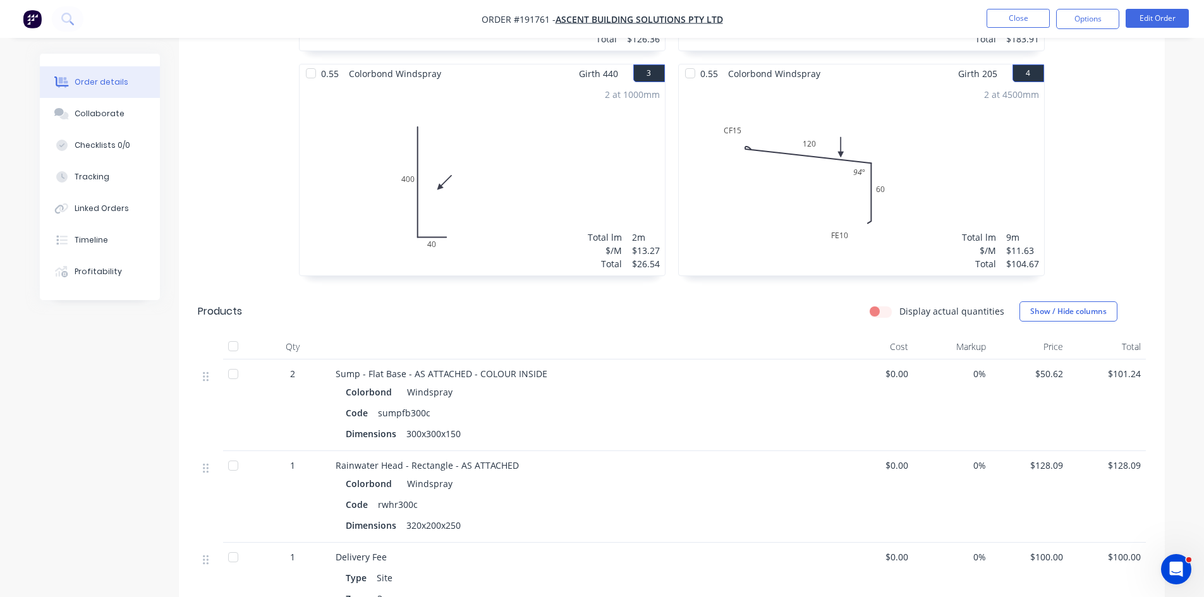
scroll to position [632, 0]
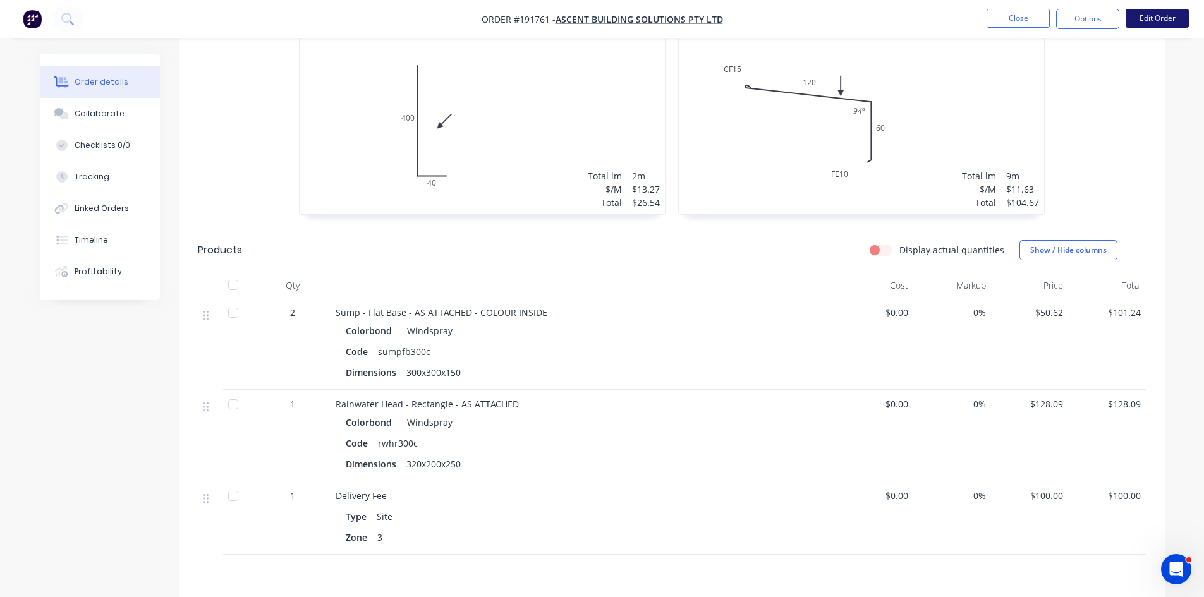
click at [1148, 19] on button "Edit Order" at bounding box center [1156, 18] width 63 height 19
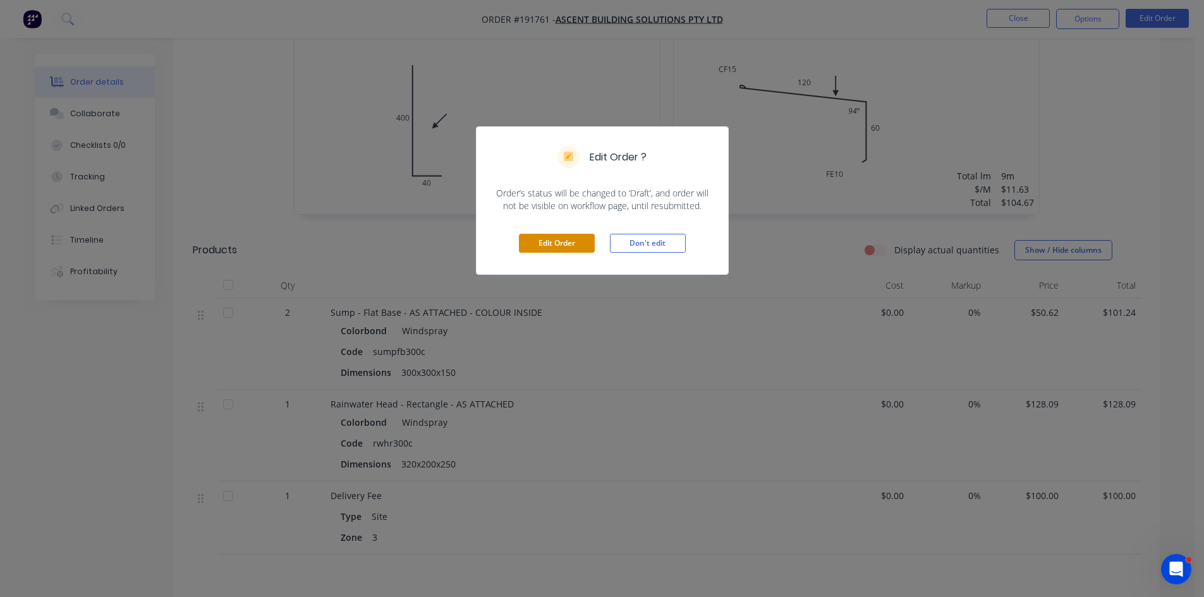
click at [580, 248] on button "Edit Order" at bounding box center [557, 243] width 76 height 19
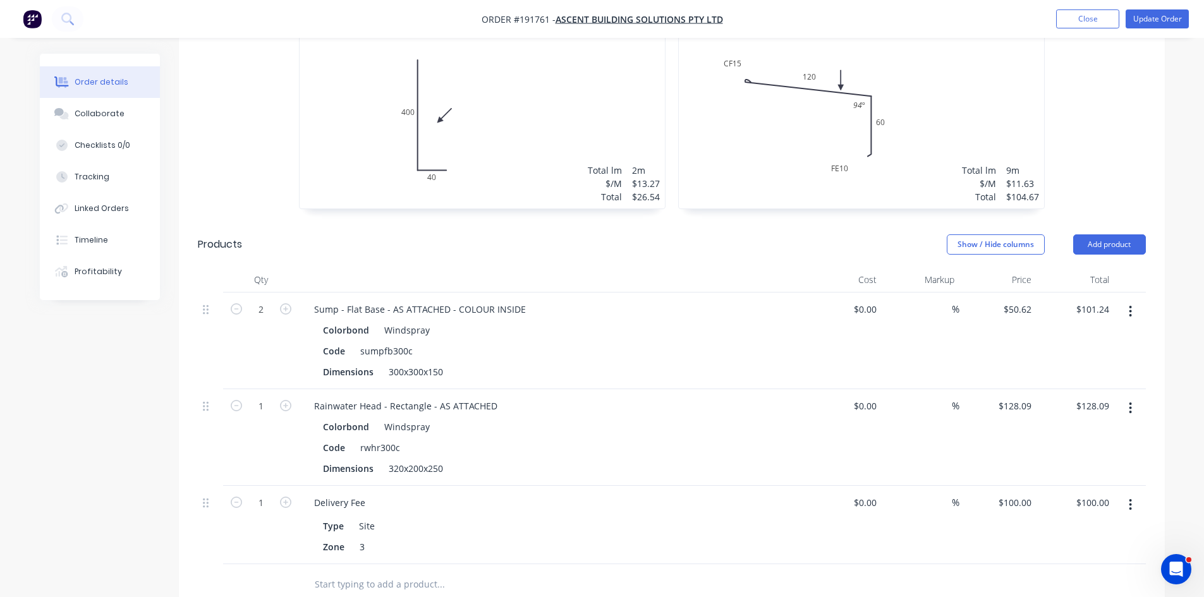
scroll to position [842, 0]
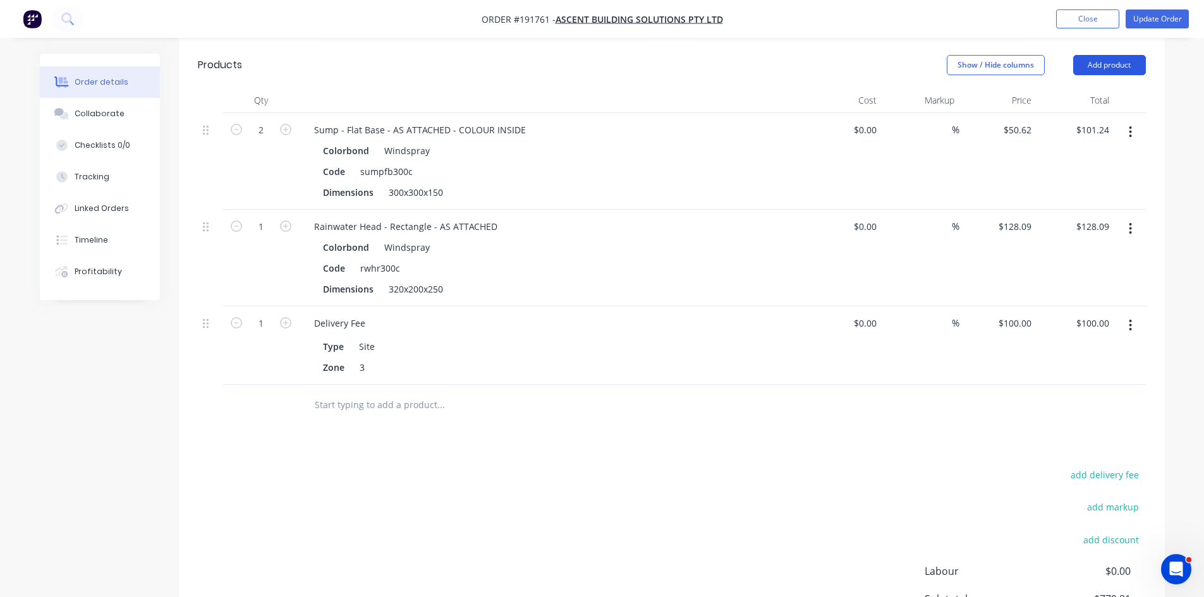
click at [1098, 55] on button "Add product" at bounding box center [1109, 65] width 73 height 20
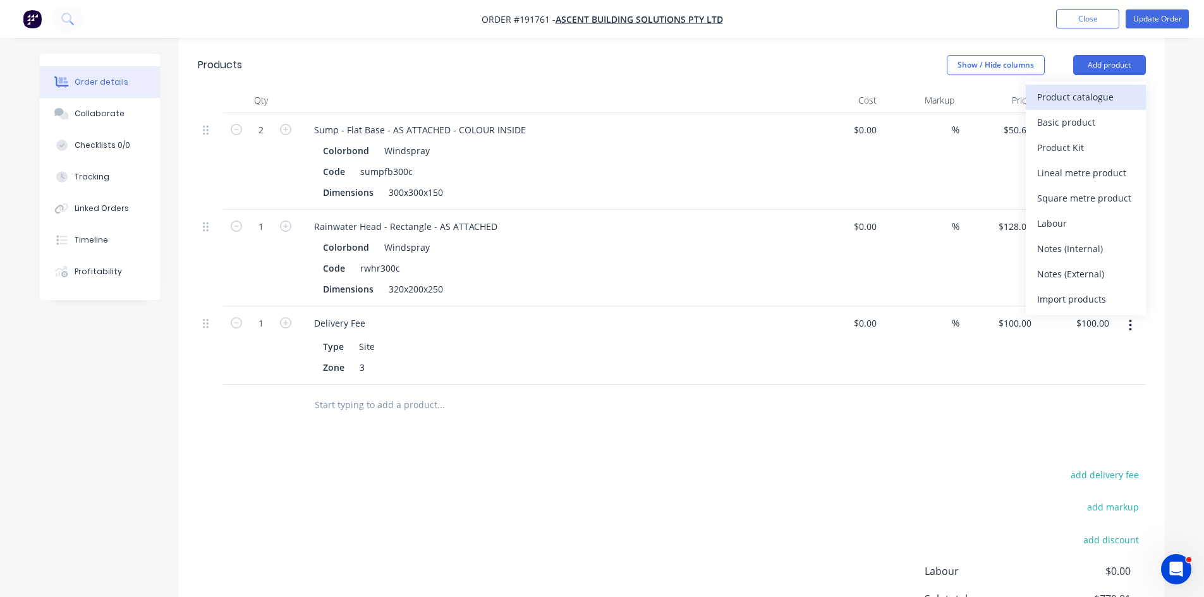
click at [1088, 88] on div "Product catalogue" at bounding box center [1085, 97] width 97 height 18
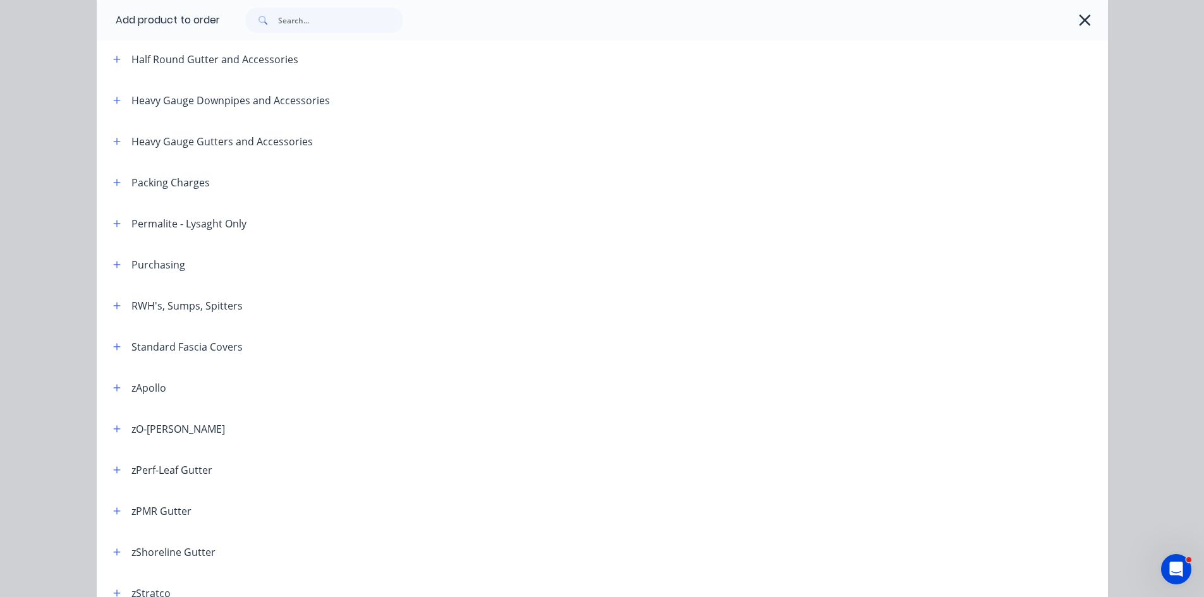
scroll to position [418, 0]
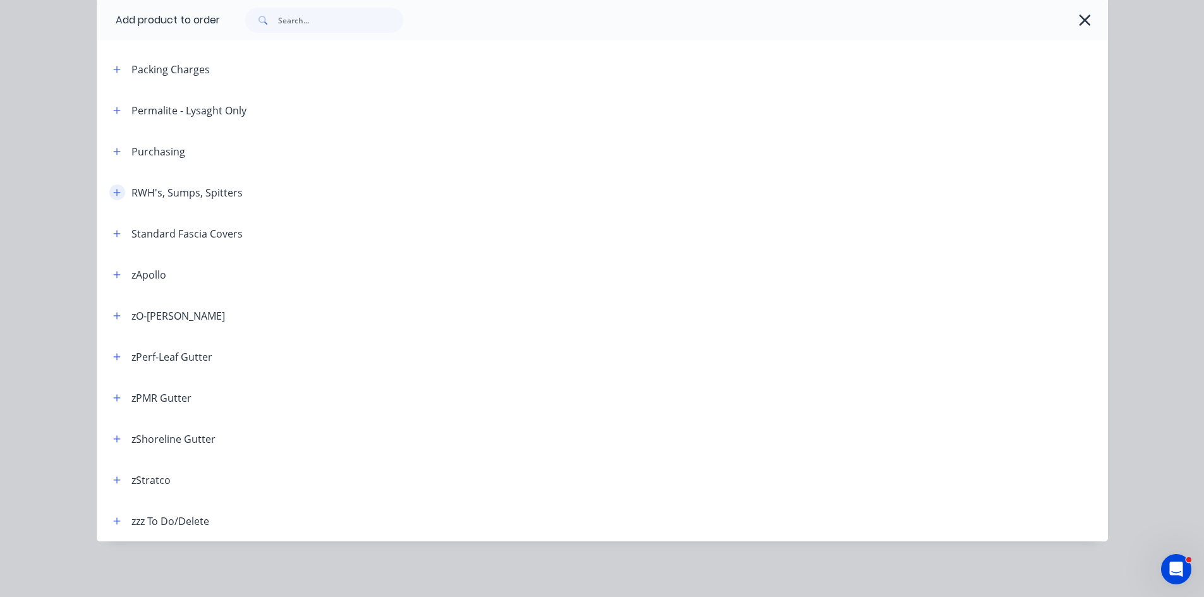
click at [113, 190] on icon "button" at bounding box center [117, 192] width 8 height 9
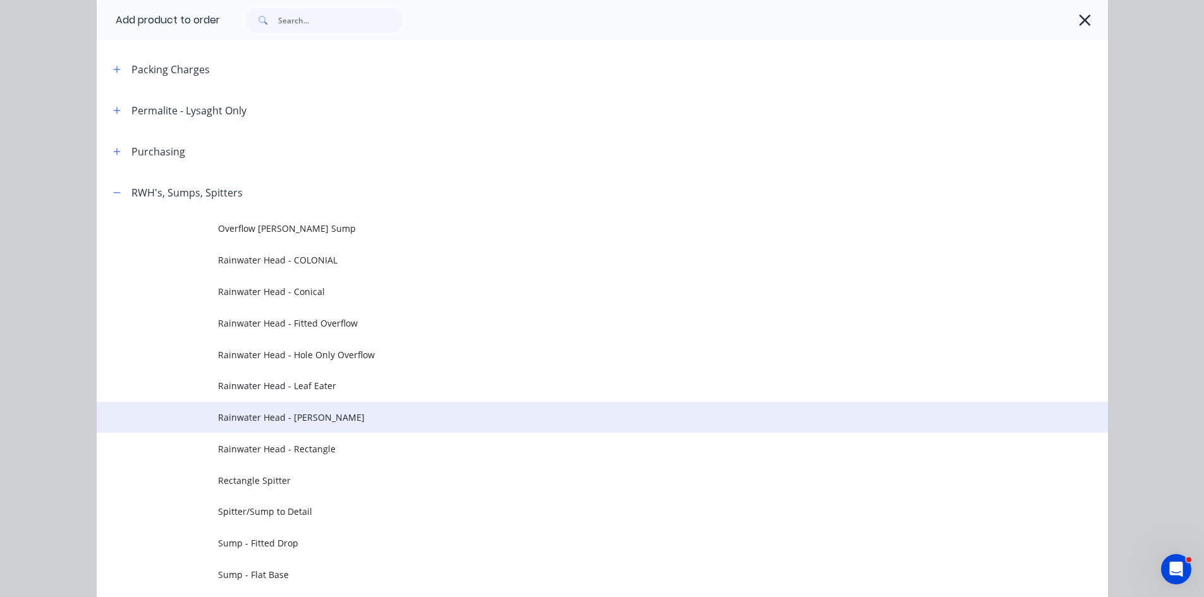
click at [334, 425] on td "Rainwater Head - [PERSON_NAME]" at bounding box center [663, 418] width 890 height 32
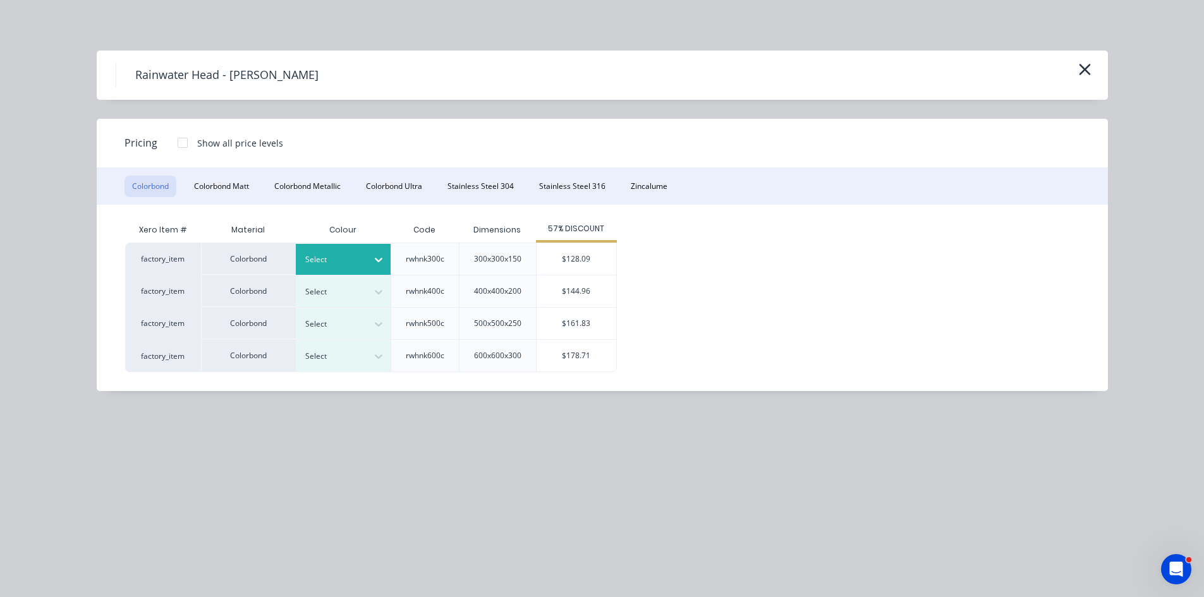
click at [351, 258] on div at bounding box center [333, 260] width 57 height 14
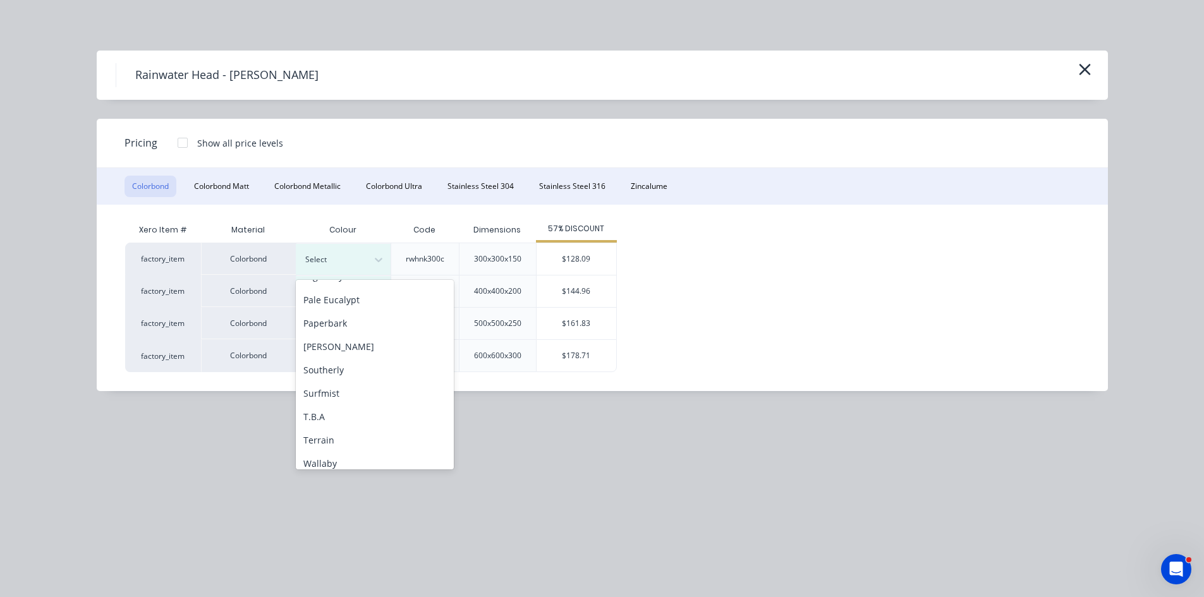
scroll to position [423, 0]
click at [343, 435] on div "Windspray" at bounding box center [375, 431] width 158 height 23
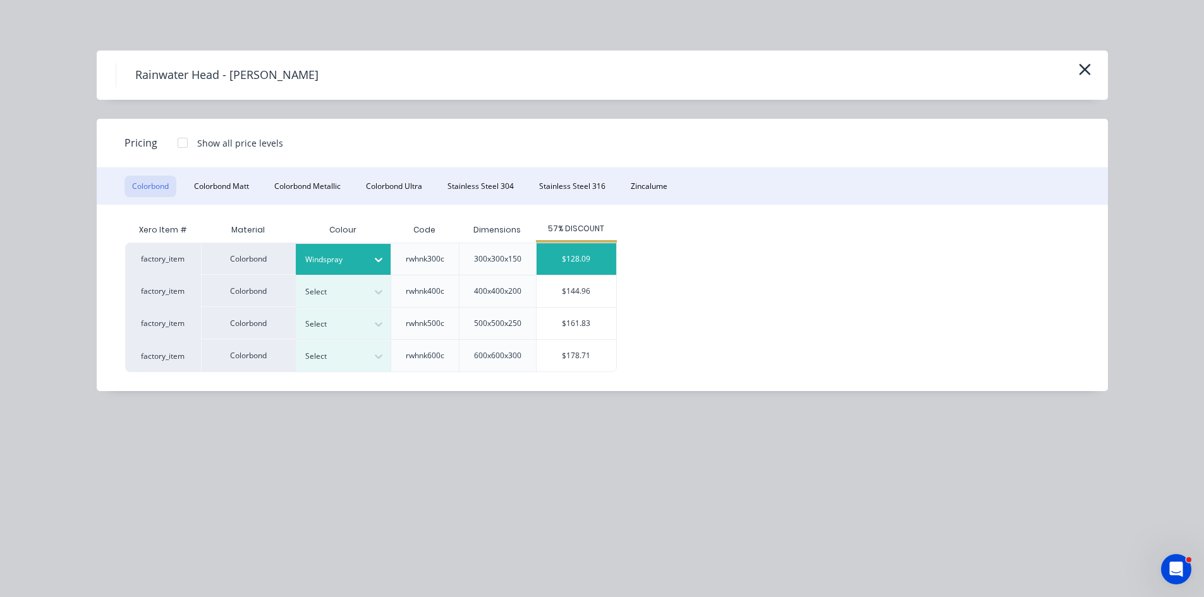
click at [557, 257] on div "$128.09" at bounding box center [576, 259] width 80 height 32
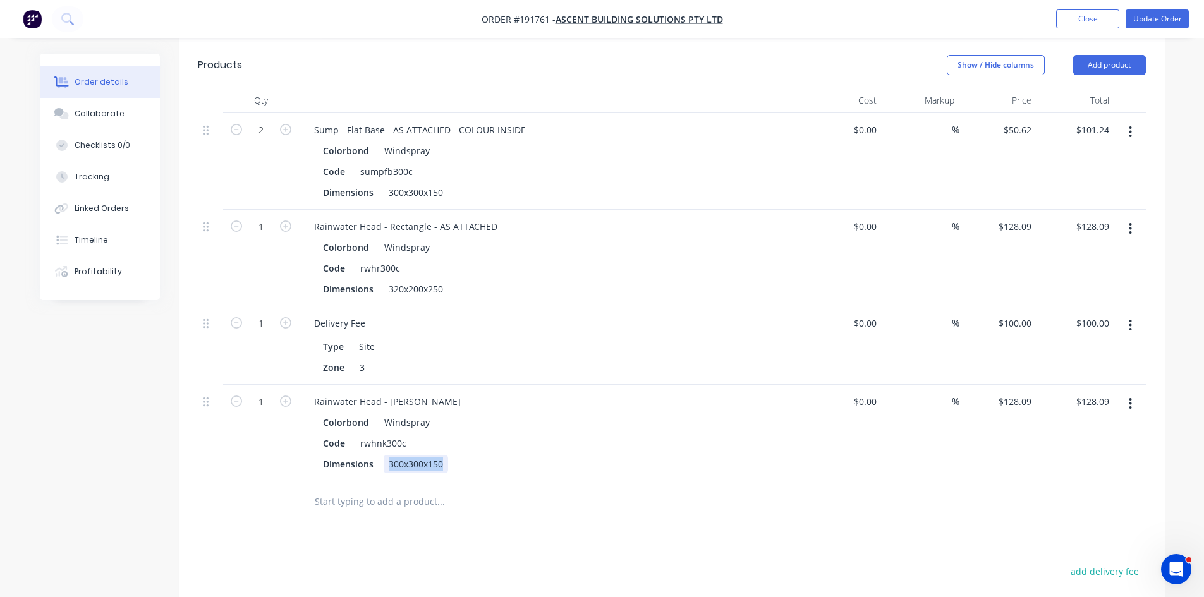
drag, startPoint x: 381, startPoint y: 447, endPoint x: 471, endPoint y: 443, distance: 89.8
click at [471, 455] on div "Dimensions 300x300x150" at bounding box center [549, 464] width 463 height 18
click at [411, 497] on div at bounding box center [526, 502] width 455 height 41
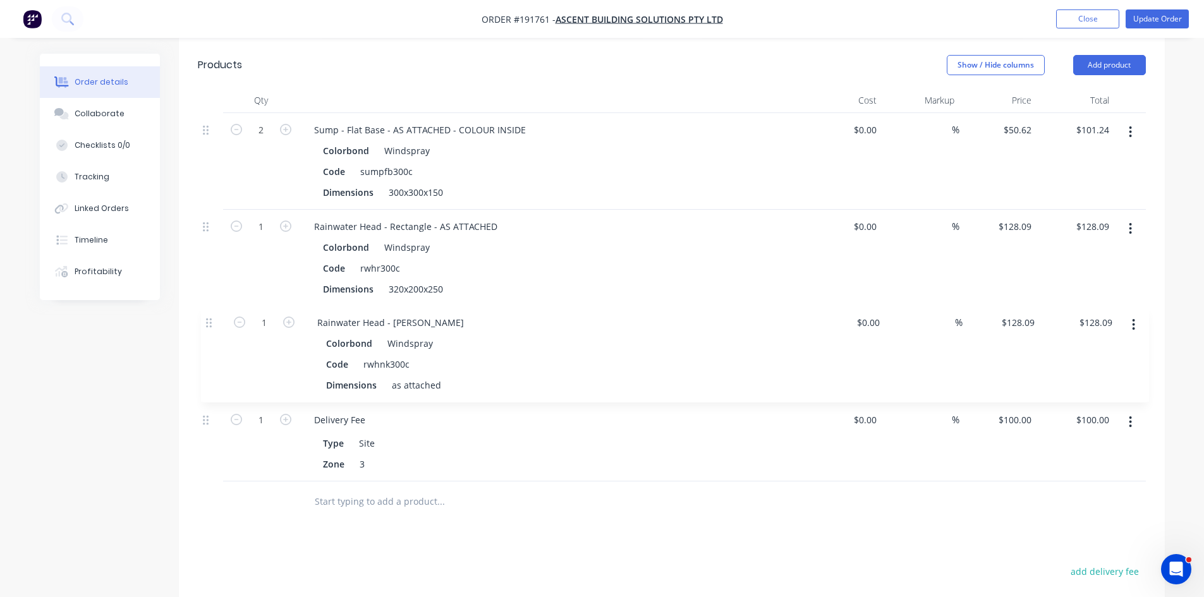
drag, startPoint x: 209, startPoint y: 390, endPoint x: 212, endPoint y: 314, distance: 75.9
click at [212, 314] on div "2 Sump - Flat Base - AS ATTACHED - COLOUR INSIDE Colorbond Windspray Code sumpf…" at bounding box center [672, 297] width 948 height 368
click at [1132, 222] on icon "button" at bounding box center [1130, 229] width 3 height 14
click at [1115, 329] on div "Delete" at bounding box center [1085, 338] width 97 height 18
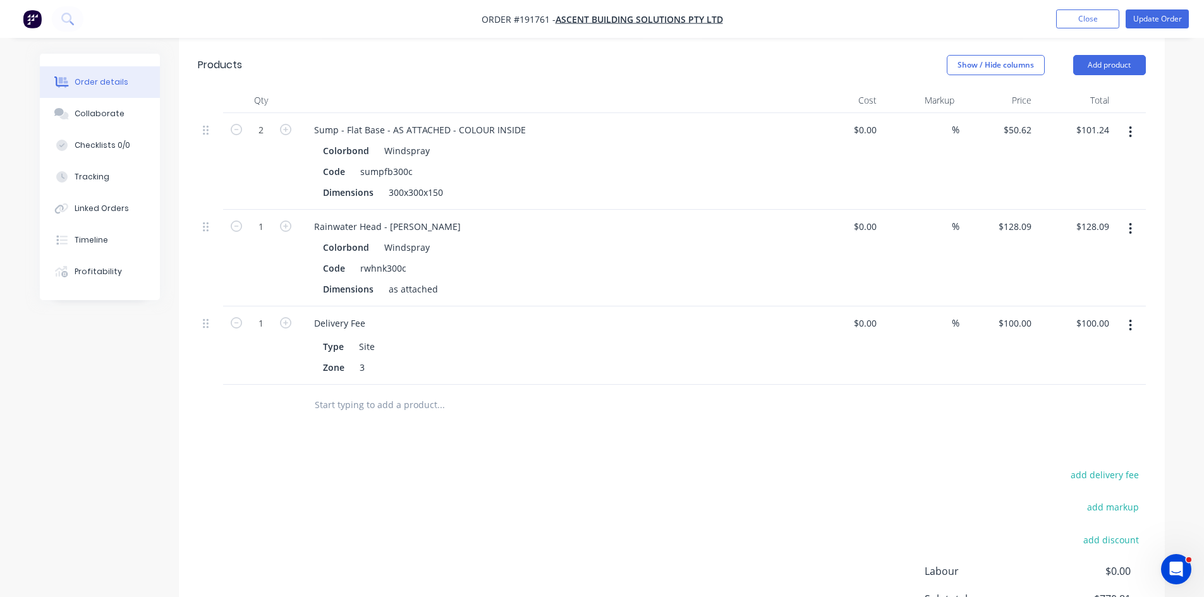
click at [912, 478] on div "add delivery fee add markup add discount Labour $0.00 Sub total $770.81 Margin …" at bounding box center [672, 588] width 948 height 244
click at [1161, 20] on button "Update Order" at bounding box center [1156, 18] width 63 height 19
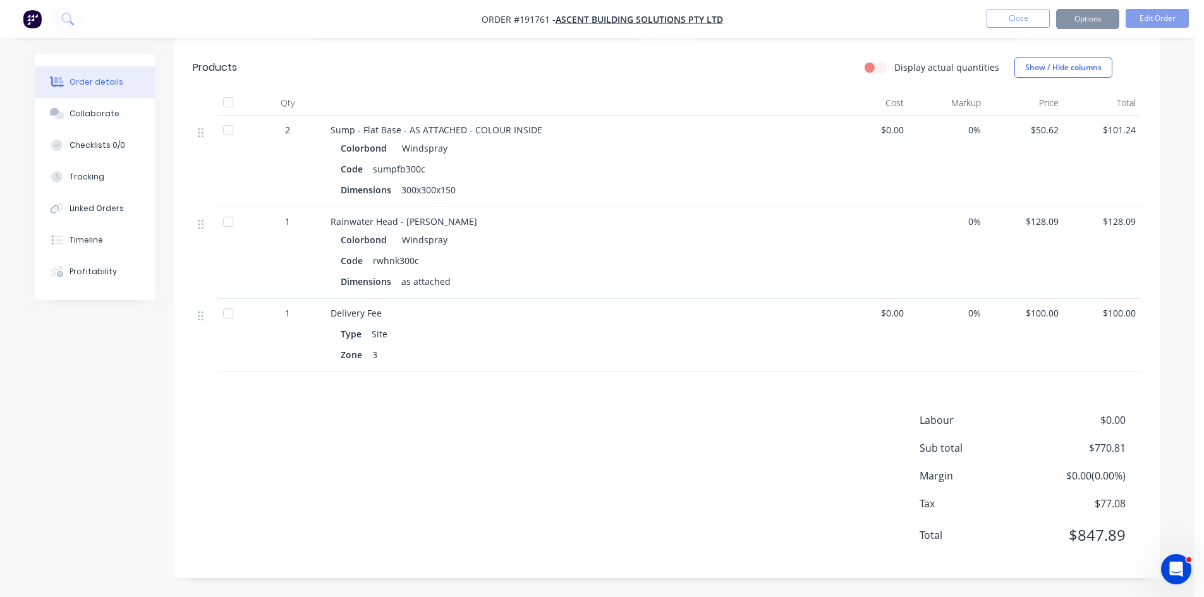
scroll to position [0, 0]
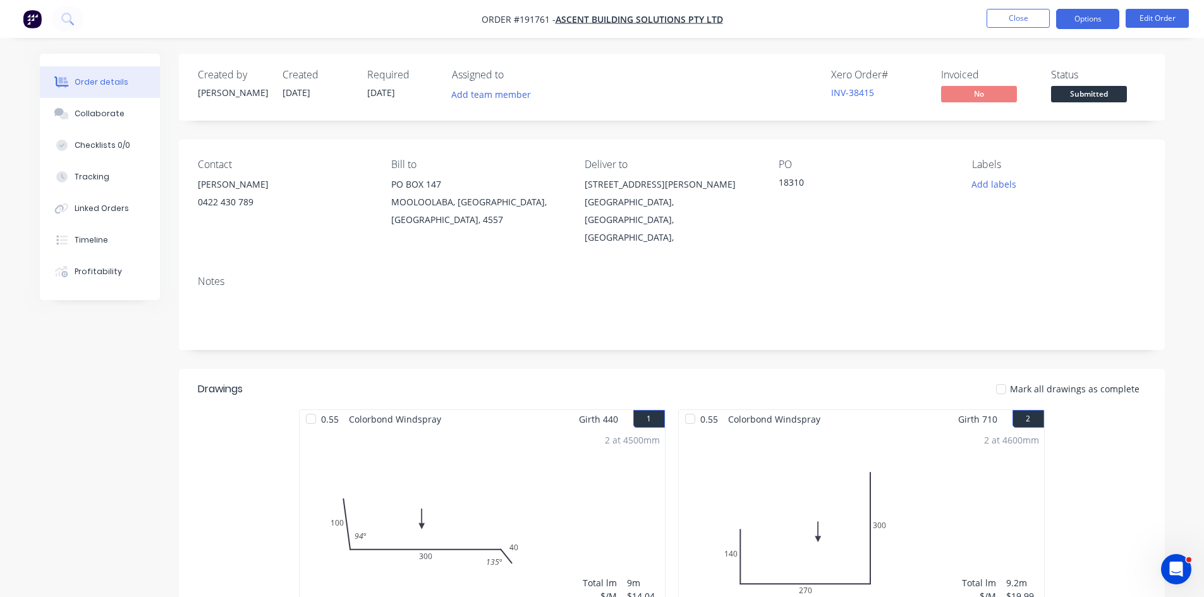
click at [1101, 15] on button "Options" at bounding box center [1087, 19] width 63 height 20
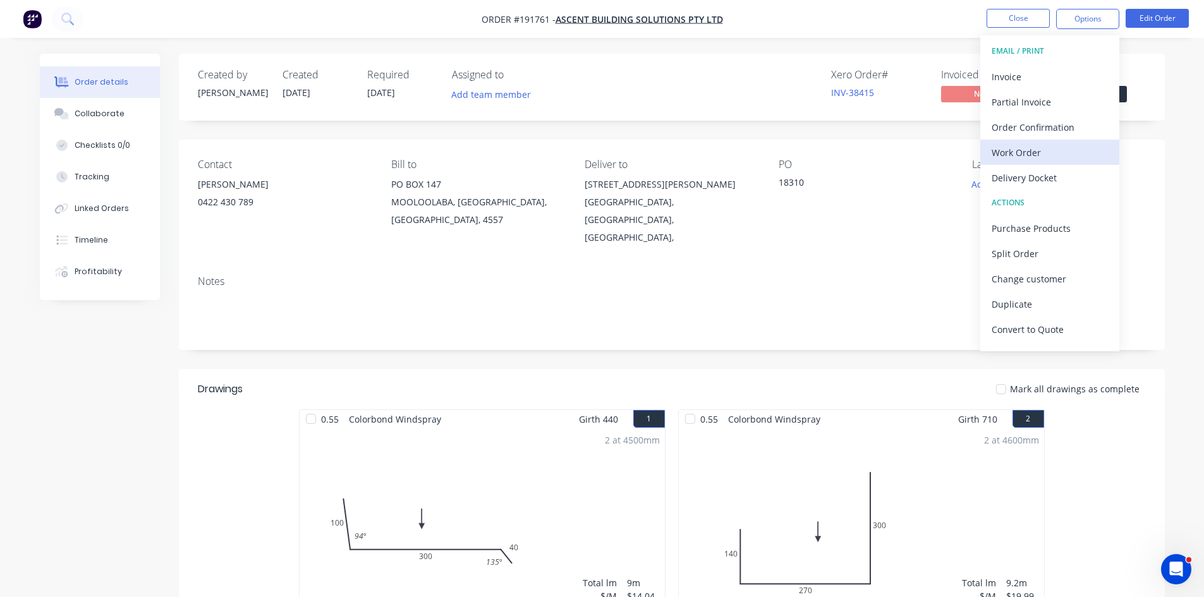
click at [1057, 152] on div "Work Order" at bounding box center [1049, 152] width 116 height 18
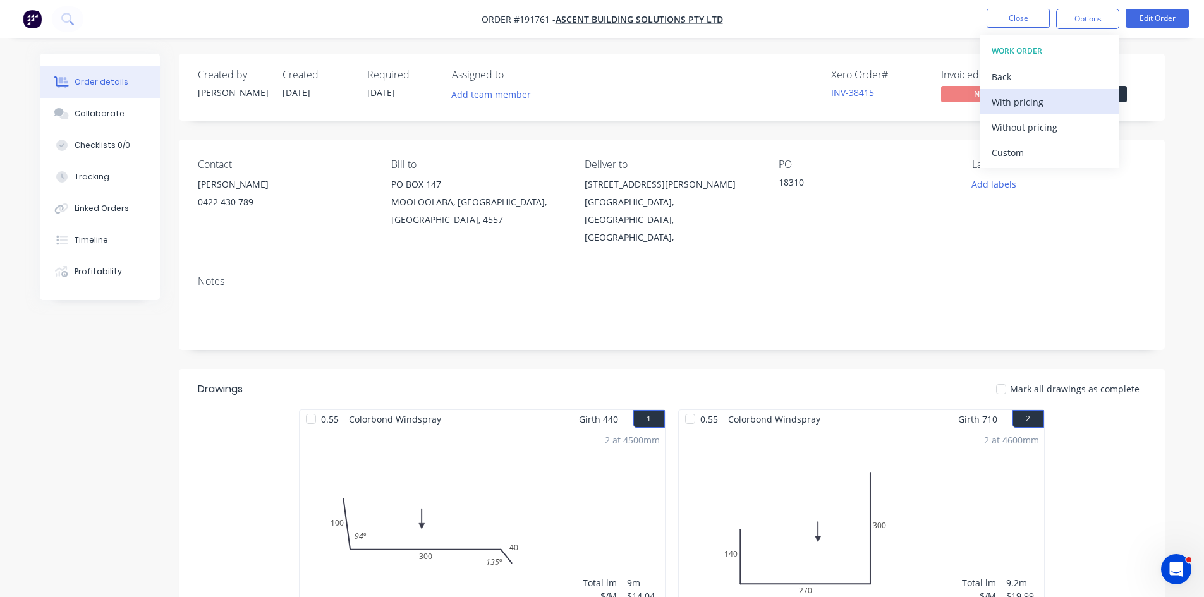
click at [1056, 103] on div "With pricing" at bounding box center [1049, 102] width 116 height 18
click at [68, 21] on icon at bounding box center [66, 18] width 10 height 10
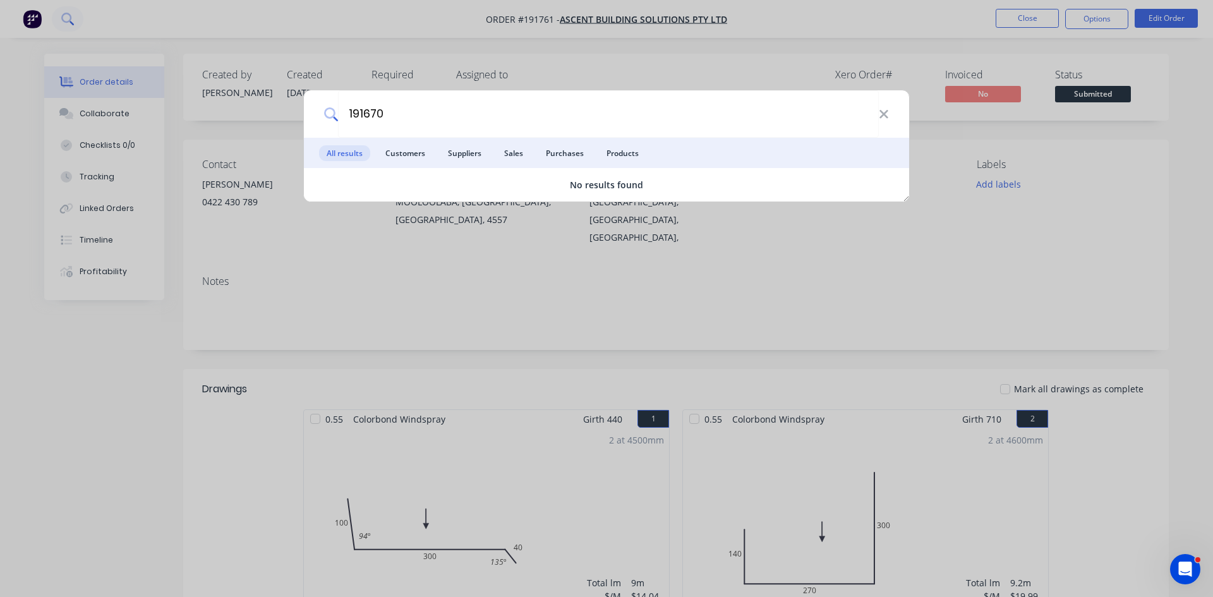
type input "191670"
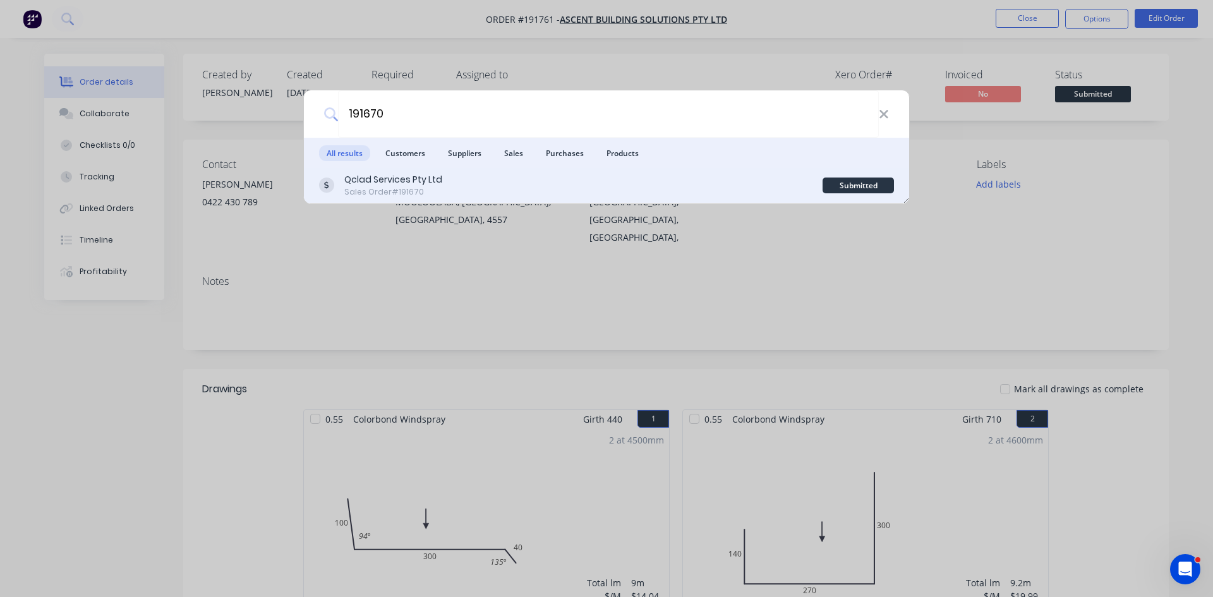
click at [451, 180] on div "Qclad Services Pty Ltd Sales Order #191670" at bounding box center [571, 185] width 504 height 25
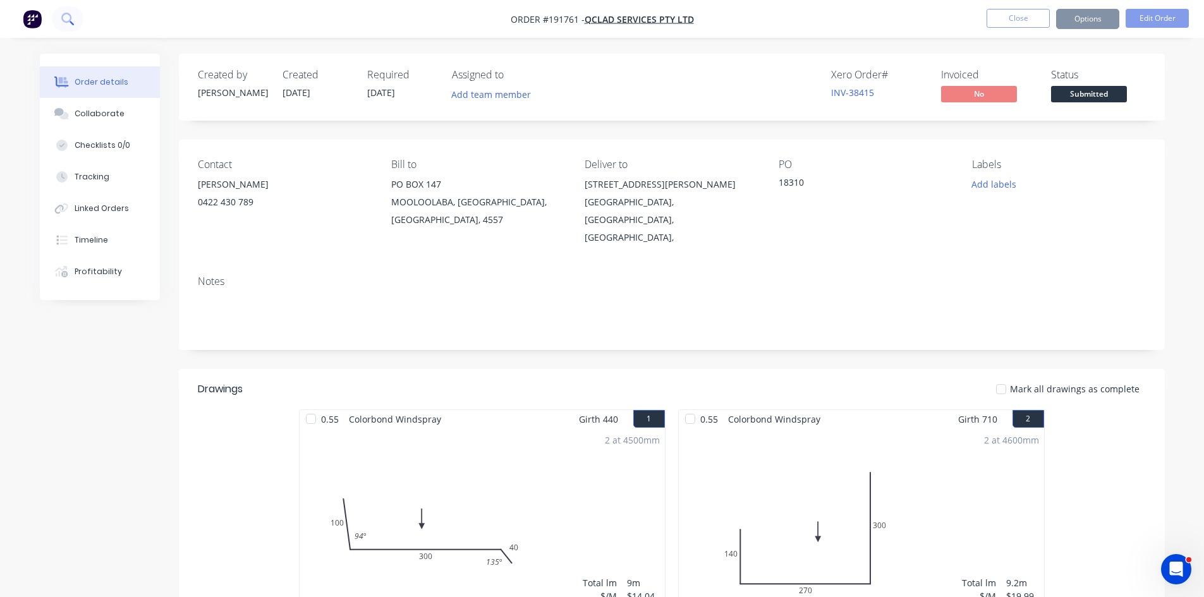
click at [65, 16] on icon at bounding box center [67, 19] width 12 height 12
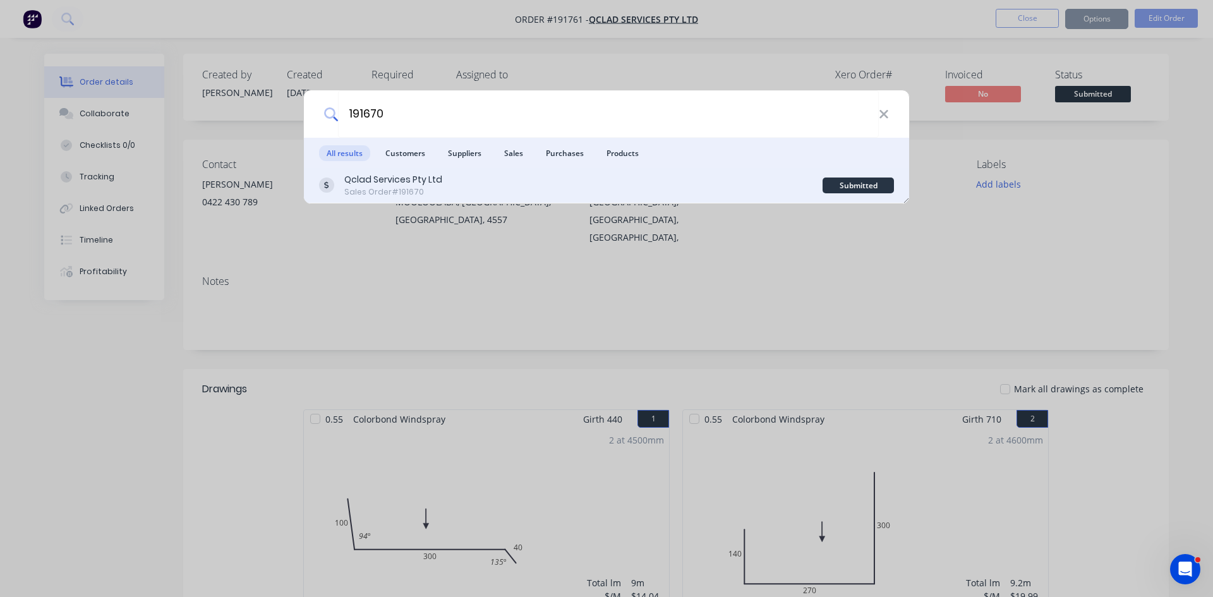
type input "191670"
click at [557, 186] on div "Qclad Services Pty Ltd Sales Order #191670" at bounding box center [571, 185] width 504 height 25
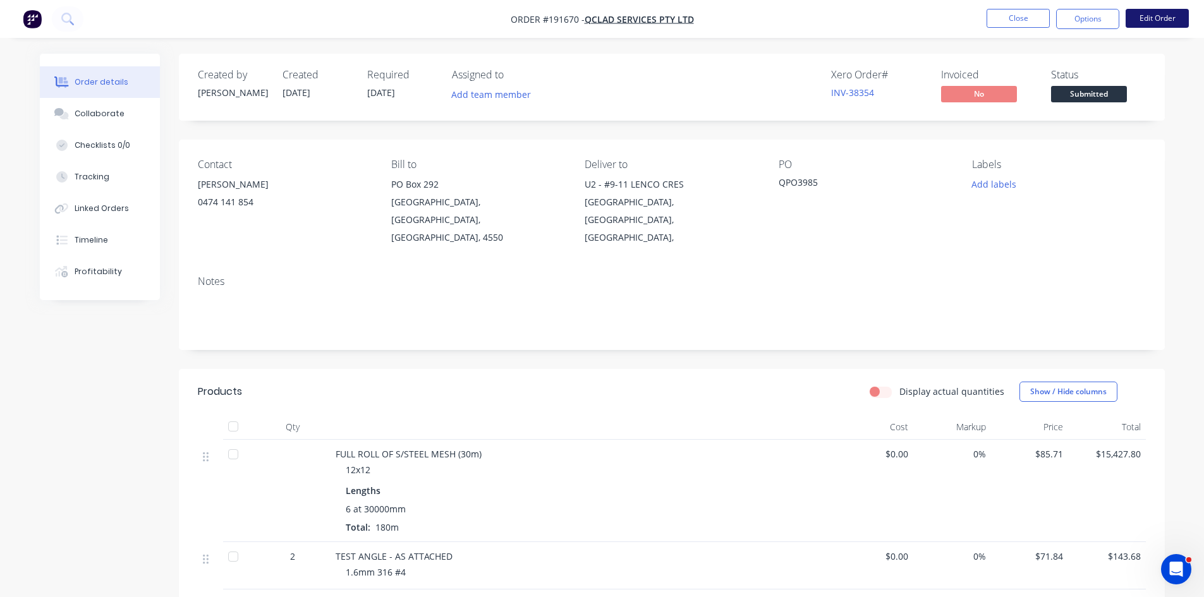
click at [1173, 16] on button "Edit Order" at bounding box center [1156, 18] width 63 height 19
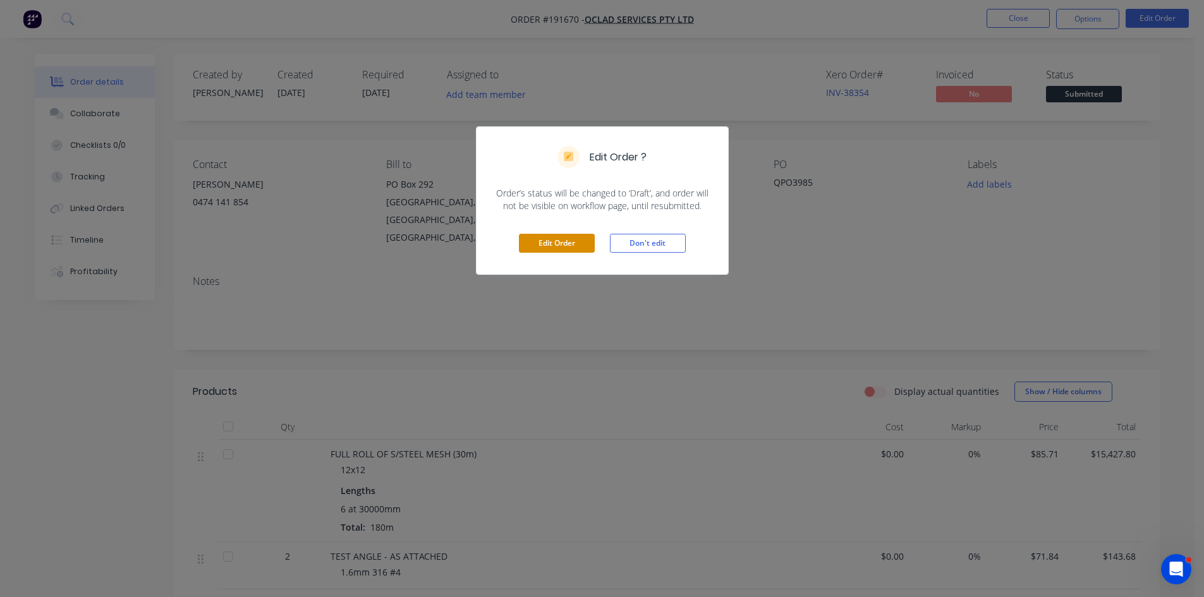
click at [564, 246] on button "Edit Order" at bounding box center [557, 243] width 76 height 19
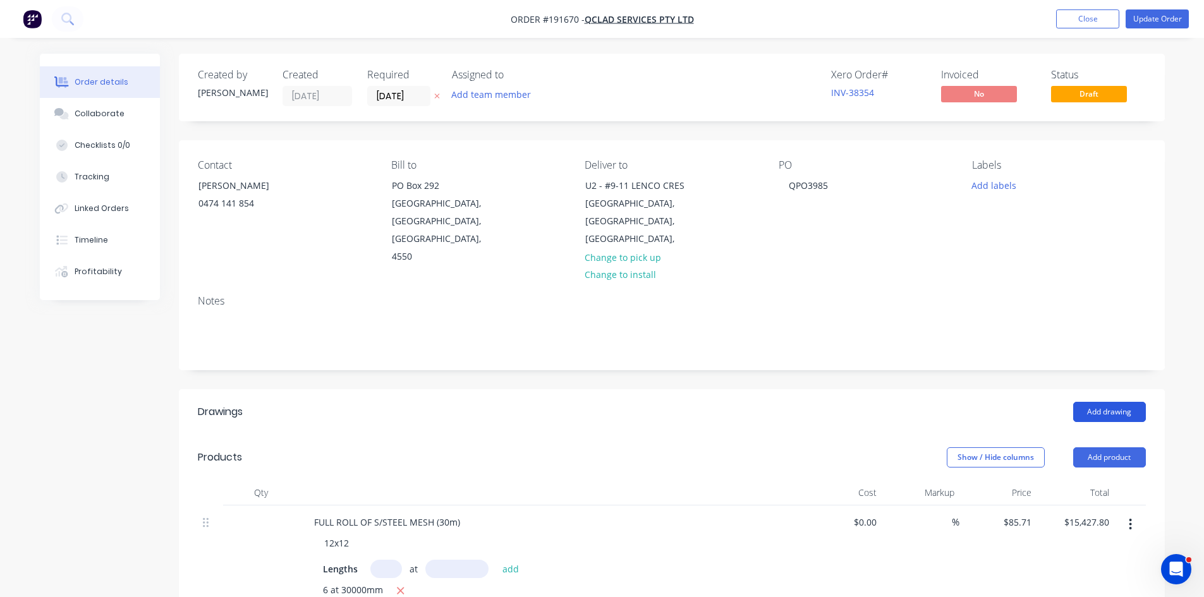
click at [1108, 402] on button "Add drawing" at bounding box center [1109, 412] width 73 height 20
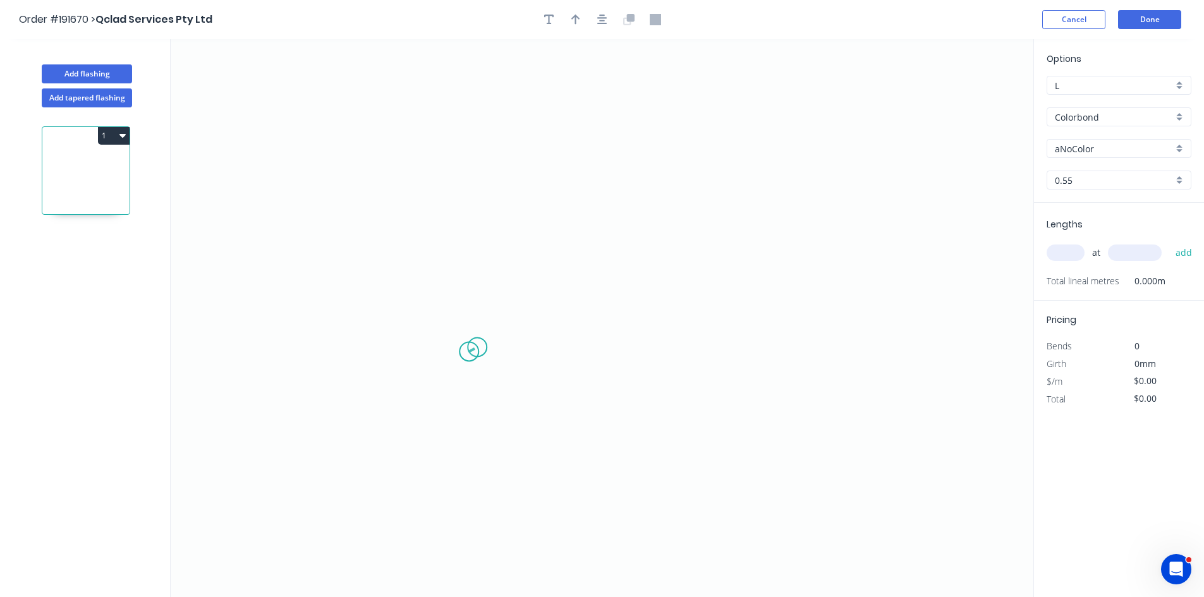
drag, startPoint x: 469, startPoint y: 352, endPoint x: 515, endPoint y: 344, distance: 46.7
click at [485, 346] on icon "0" at bounding box center [602, 318] width 863 height 558
click at [858, 350] on icon "0 ?" at bounding box center [602, 318] width 863 height 558
drag, startPoint x: 465, startPoint y: 349, endPoint x: 578, endPoint y: 347, distance: 112.5
click at [505, 359] on div "Delete point" at bounding box center [527, 365] width 127 height 26
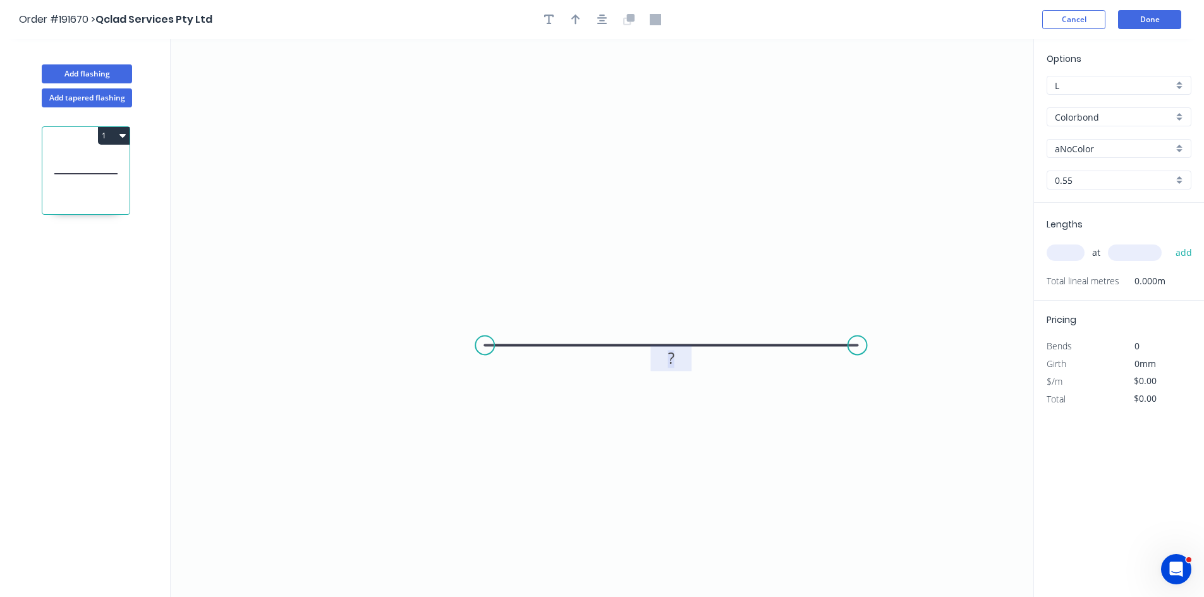
click at [672, 361] on tspan "?" at bounding box center [671, 358] width 6 height 21
drag, startPoint x: 935, startPoint y: 258, endPoint x: 1027, endPoint y: 202, distance: 108.3
click at [938, 253] on icon "0 1200" at bounding box center [602, 318] width 863 height 558
click at [1091, 116] on input "Colorbond" at bounding box center [1114, 117] width 118 height 13
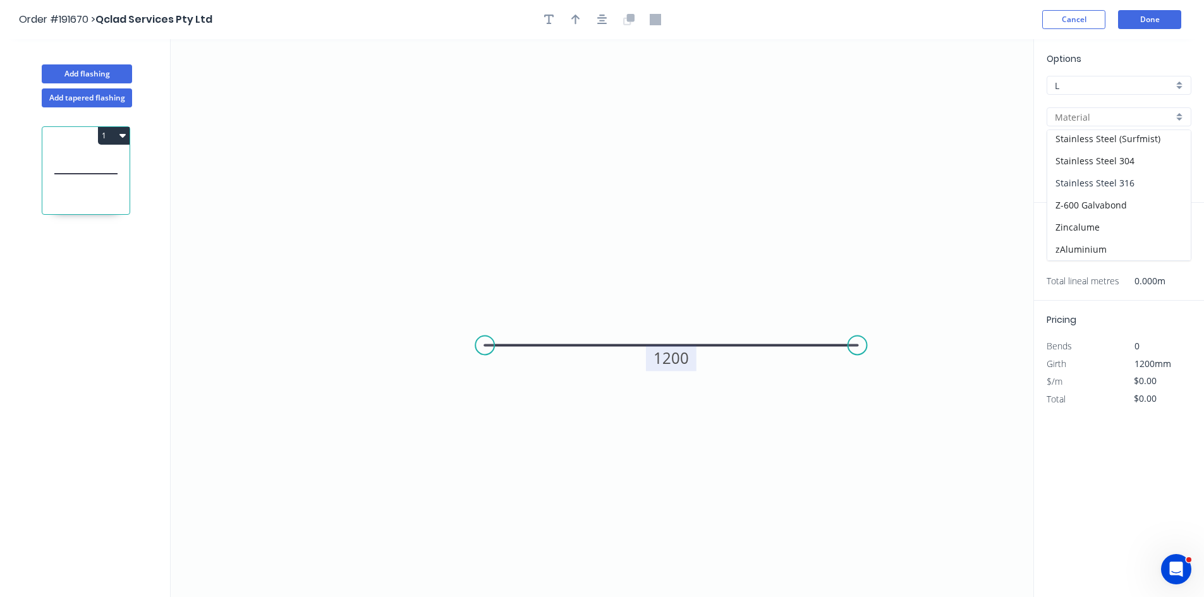
click at [1123, 190] on div "Stainless Steel 316" at bounding box center [1118, 183] width 143 height 22
type input "Stainless Steel 316"
type input "2B"
click at [664, 353] on tspan "1200" at bounding box center [670, 358] width 35 height 21
type input "$85.71"
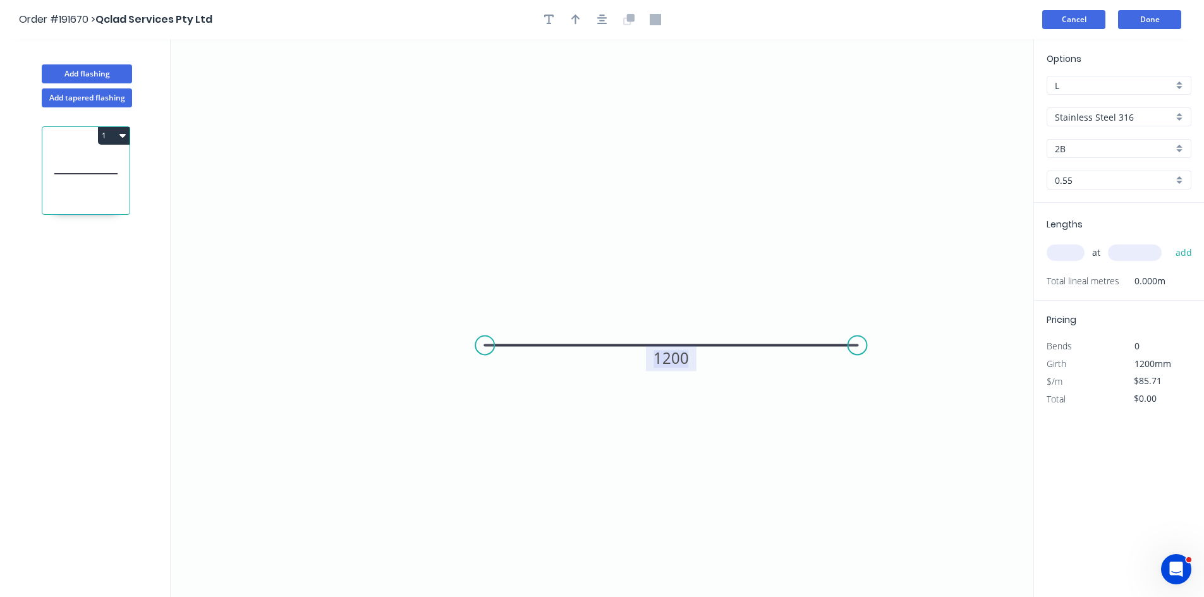
click at [1093, 23] on button "Cancel" at bounding box center [1073, 19] width 63 height 19
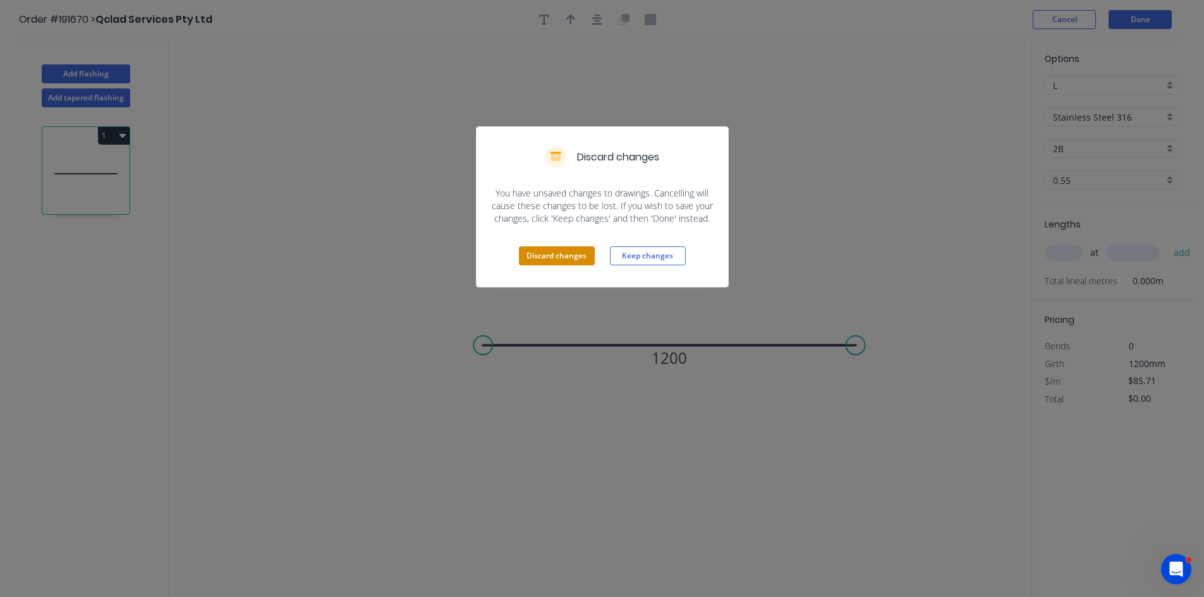
click at [552, 255] on button "Discard changes" at bounding box center [557, 255] width 76 height 19
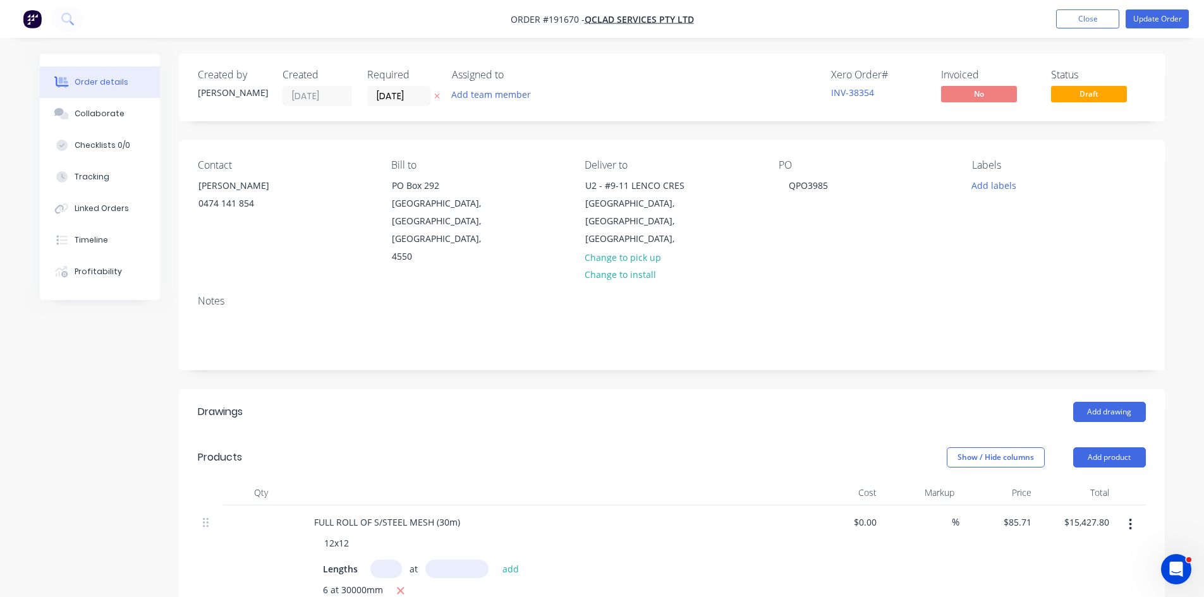
scroll to position [210, 0]
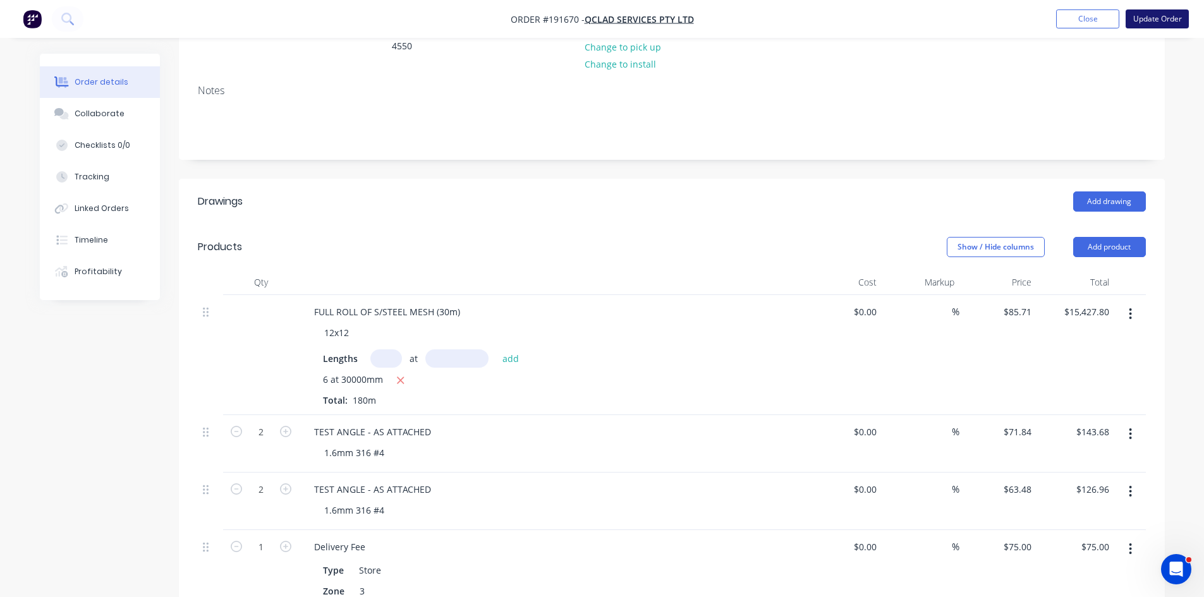
click at [1149, 18] on button "Update Order" at bounding box center [1156, 18] width 63 height 19
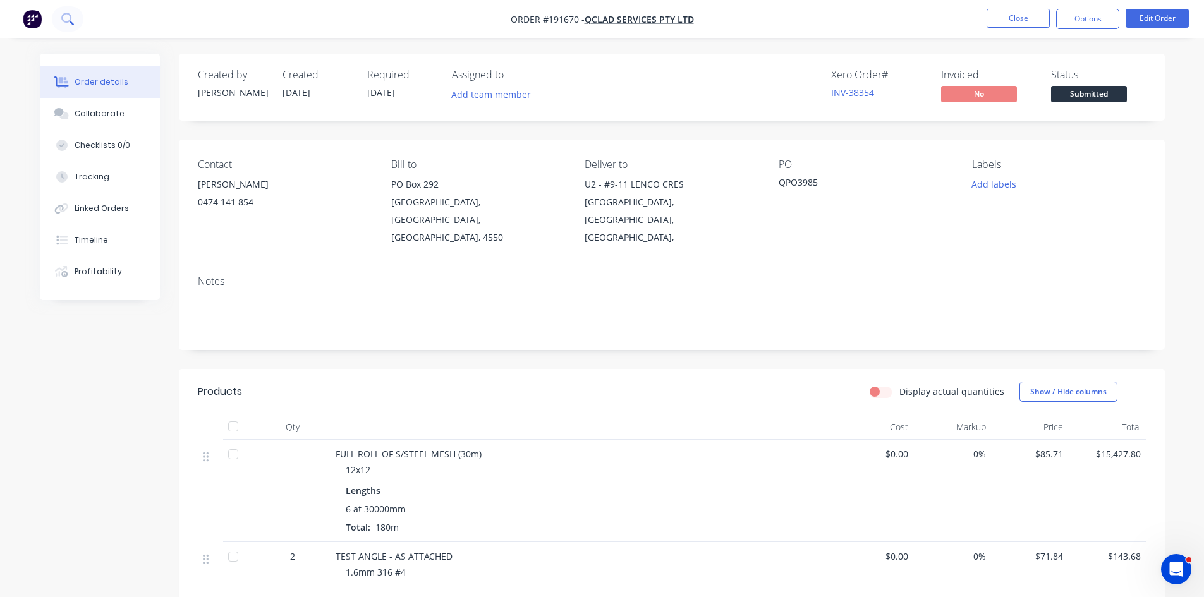
click at [75, 15] on button at bounding box center [68, 18] width 32 height 25
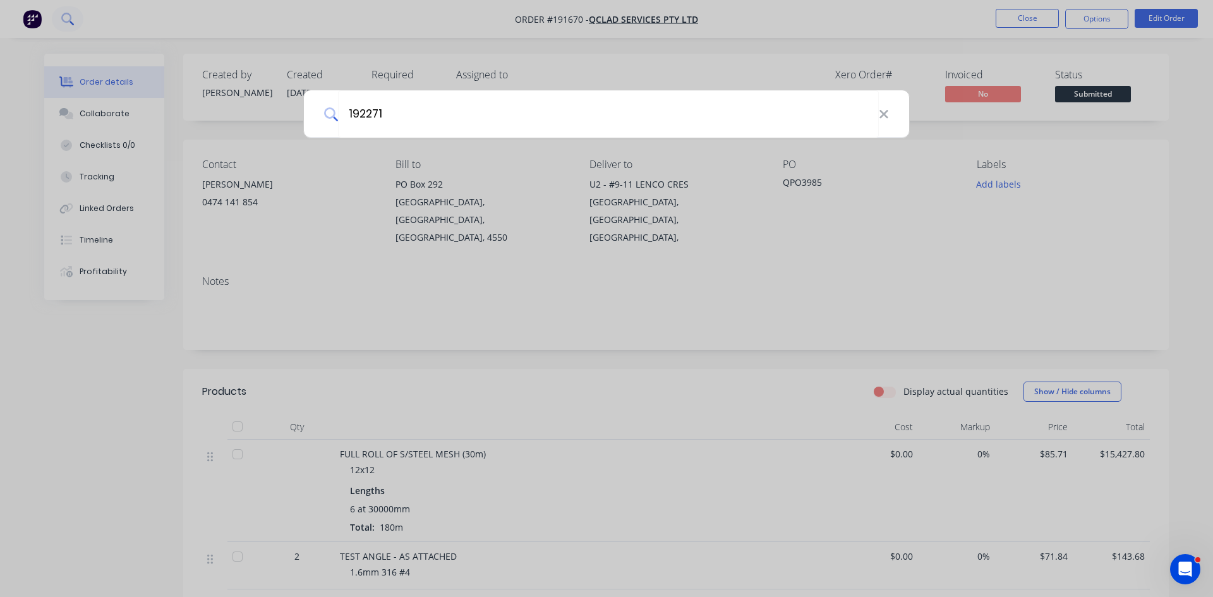
type input "192271"
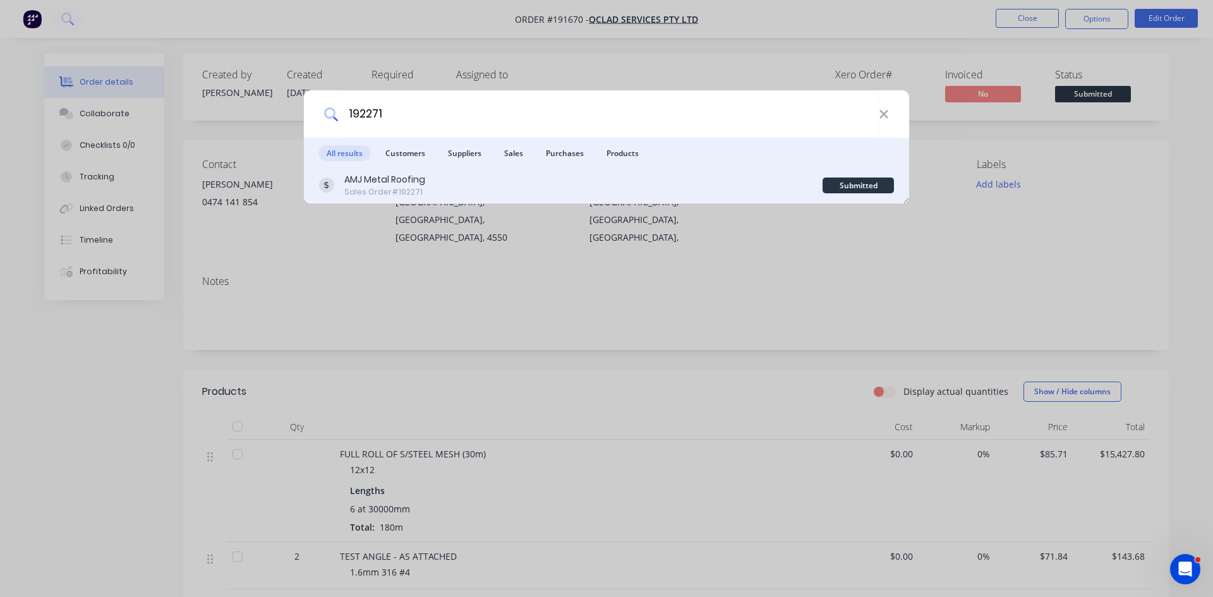
click at [437, 190] on div "AMJ Metal Roofing Sales Order #192271" at bounding box center [571, 185] width 504 height 25
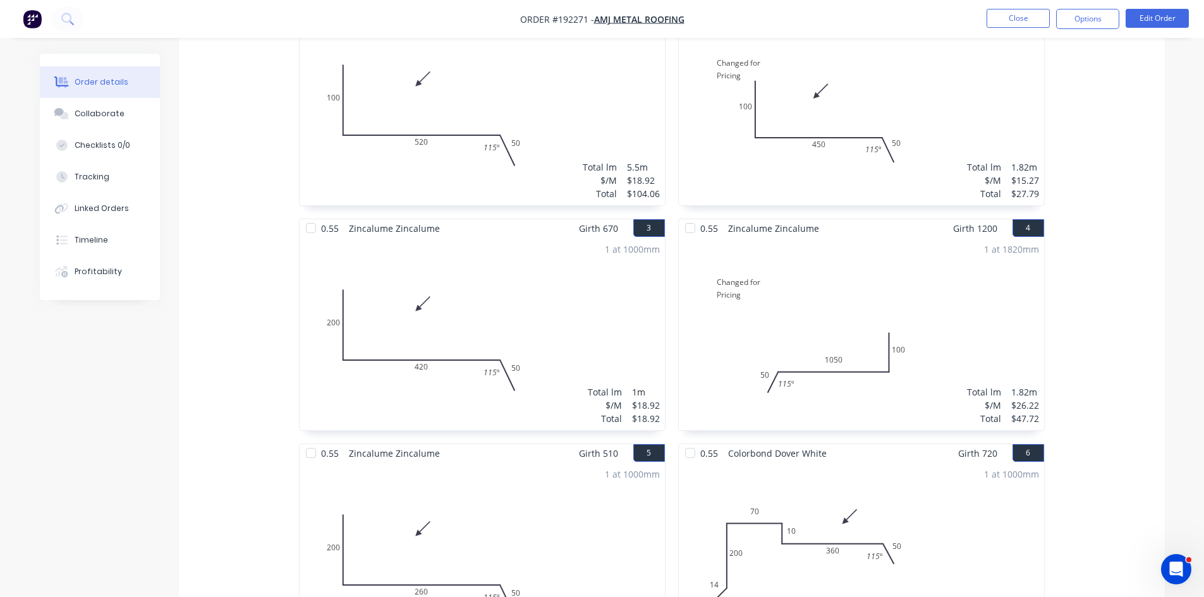
scroll to position [421, 0]
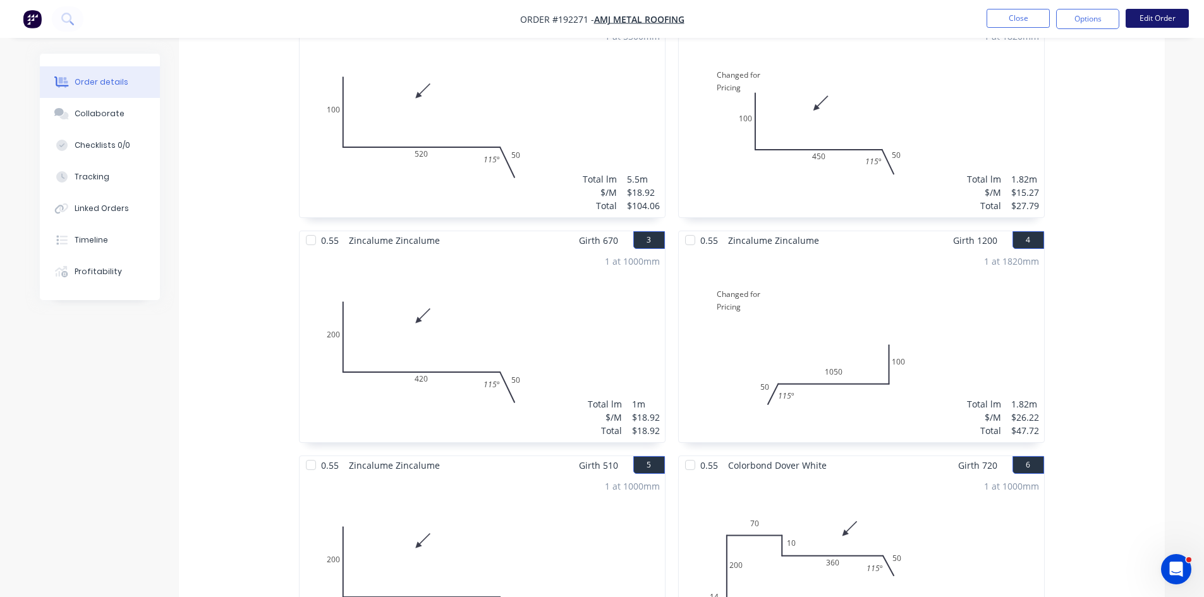
click at [1175, 13] on button "Edit Order" at bounding box center [1156, 18] width 63 height 19
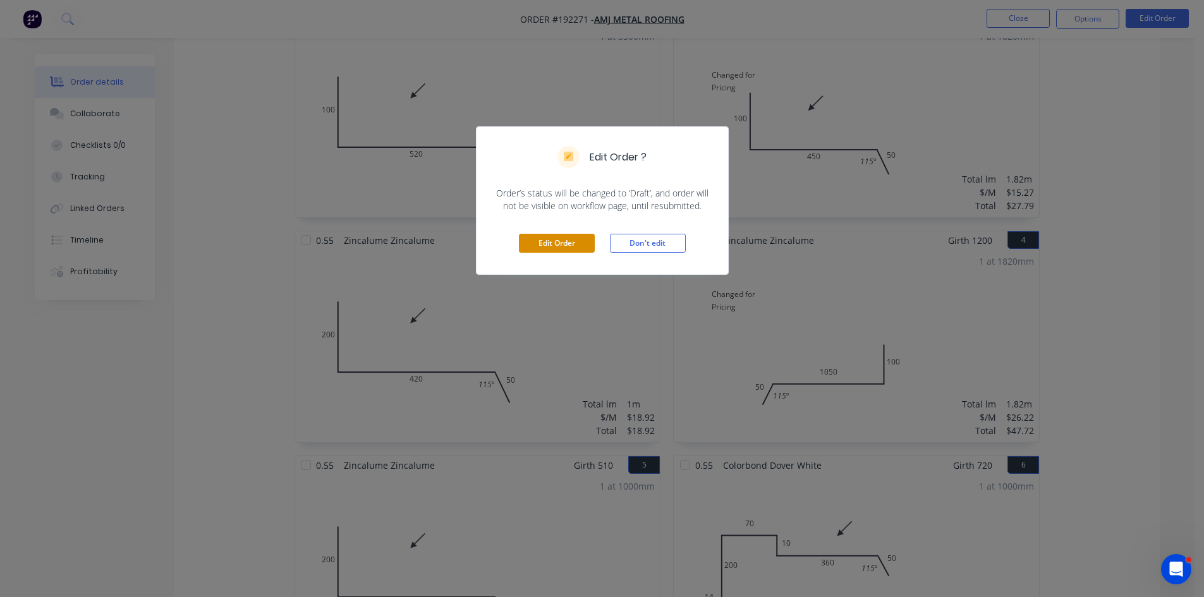
click at [576, 247] on button "Edit Order" at bounding box center [557, 243] width 76 height 19
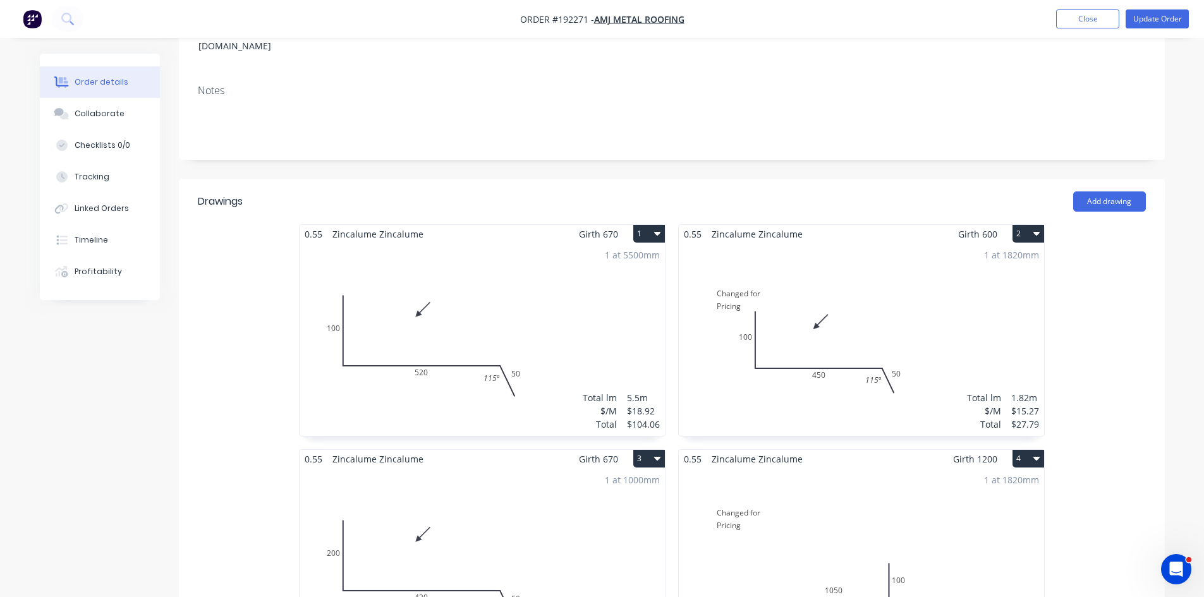
scroll to position [210, 0]
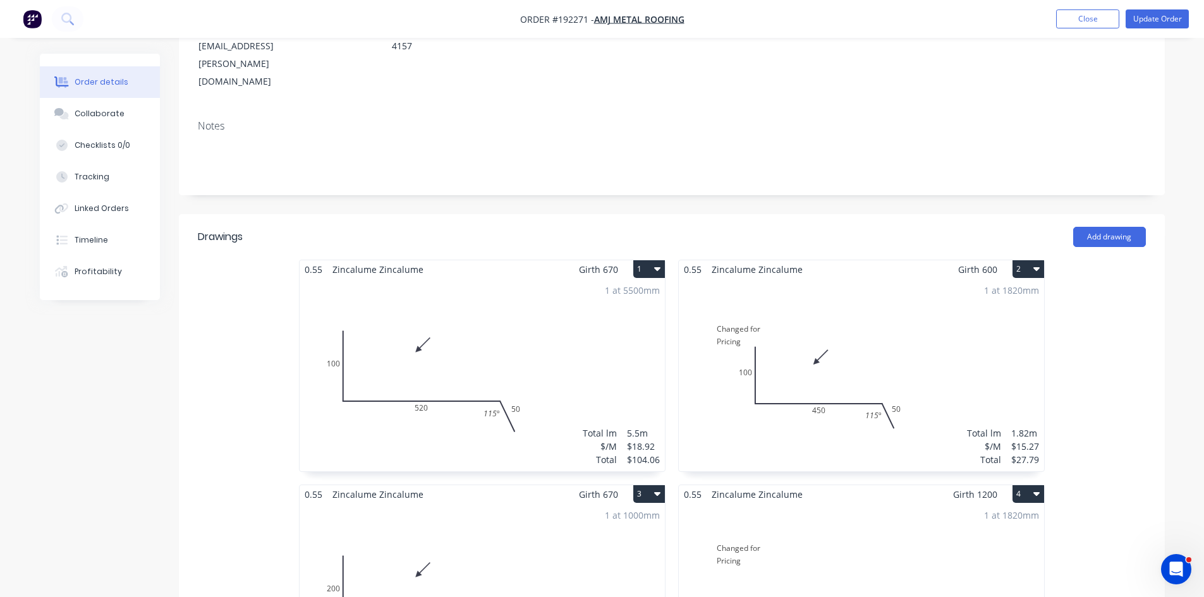
click at [930, 377] on div "1 at 1820mm Total lm $/M Total 1.82m $15.27 $27.79" at bounding box center [861, 375] width 365 height 193
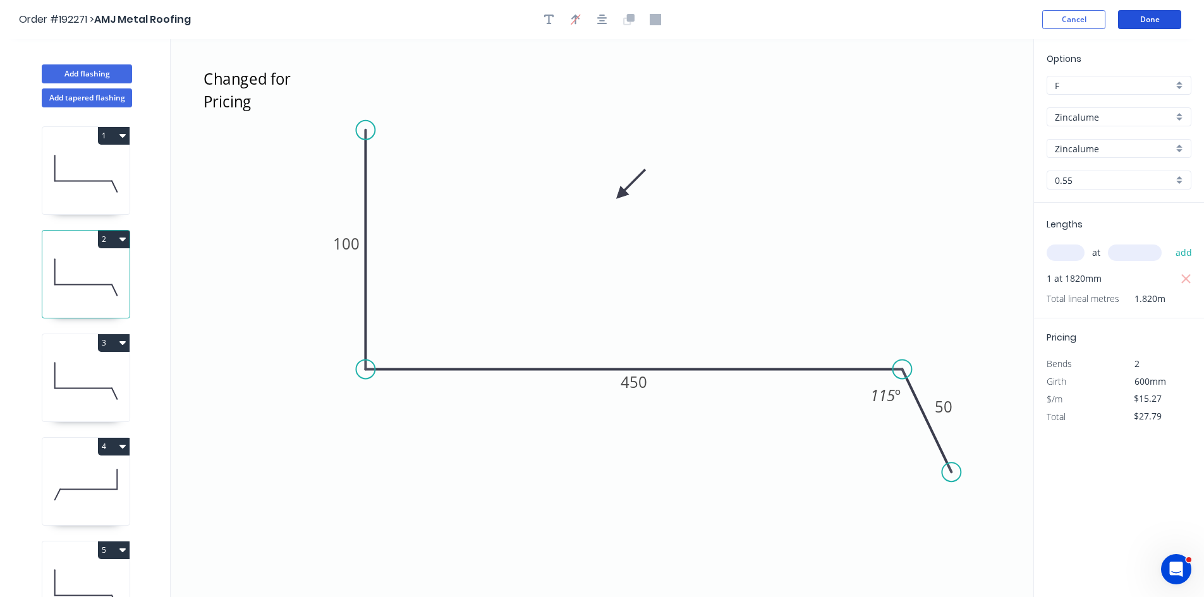
click at [1154, 19] on button "Done" at bounding box center [1149, 19] width 63 height 19
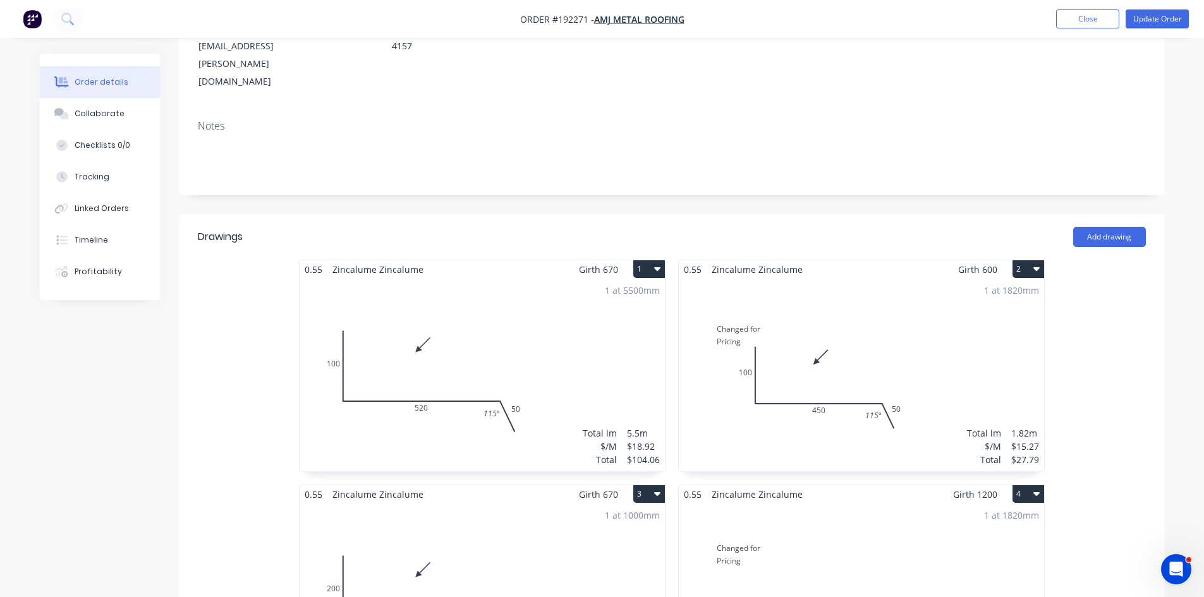
click at [823, 293] on div "1 at 1820mm Total lm $/M Total 1.82m $15.27 $27.79" at bounding box center [861, 375] width 365 height 193
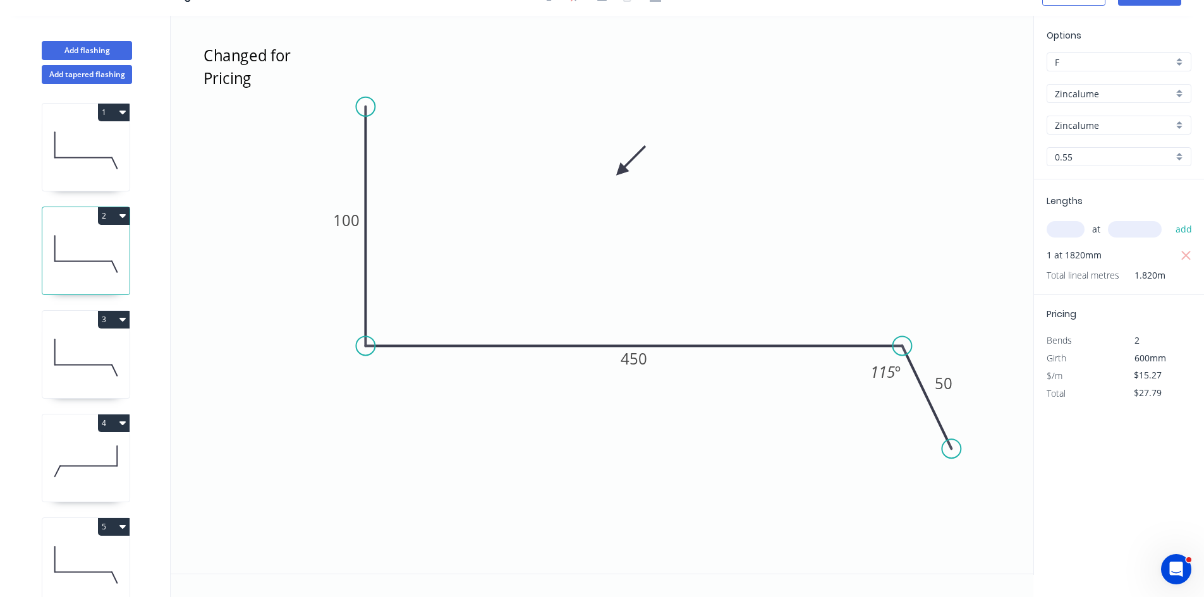
click at [82, 270] on icon at bounding box center [85, 254] width 87 height 81
click at [85, 145] on icon at bounding box center [85, 150] width 87 height 81
type input "$18.92"
type input "$104.06"
click at [73, 243] on icon at bounding box center [85, 254] width 87 height 81
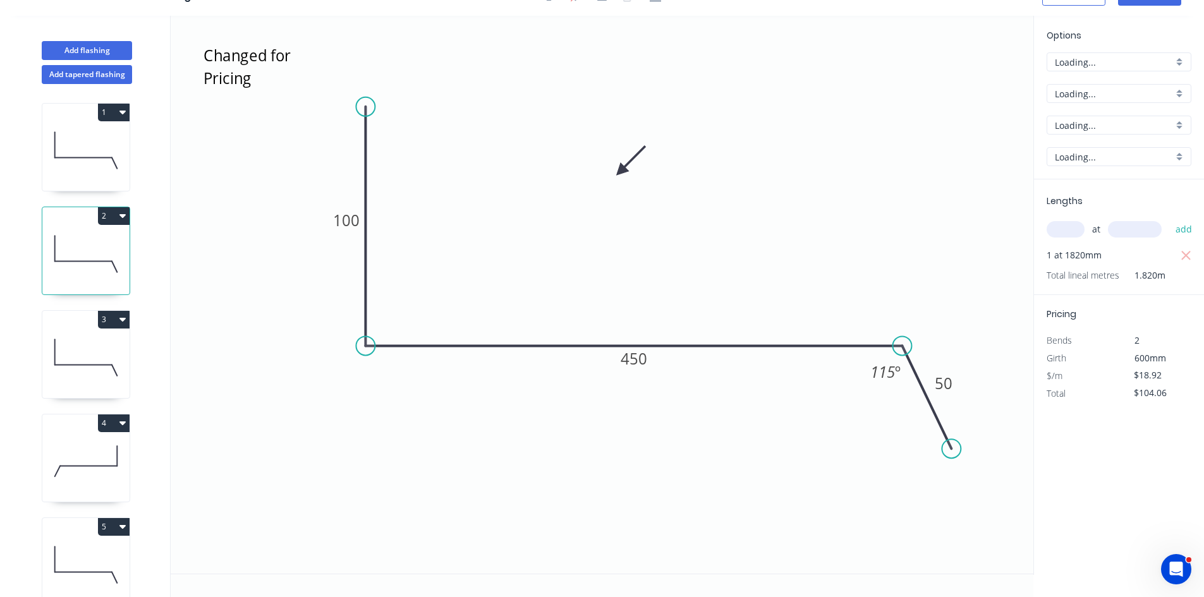
type input "$15.27"
type input "$27.79"
click at [58, 306] on div "1 2 3 4 5 6 TAPERED 7 TAPERED 8 9 TAPERED 10 11 12" at bounding box center [87, 340] width 166 height 513
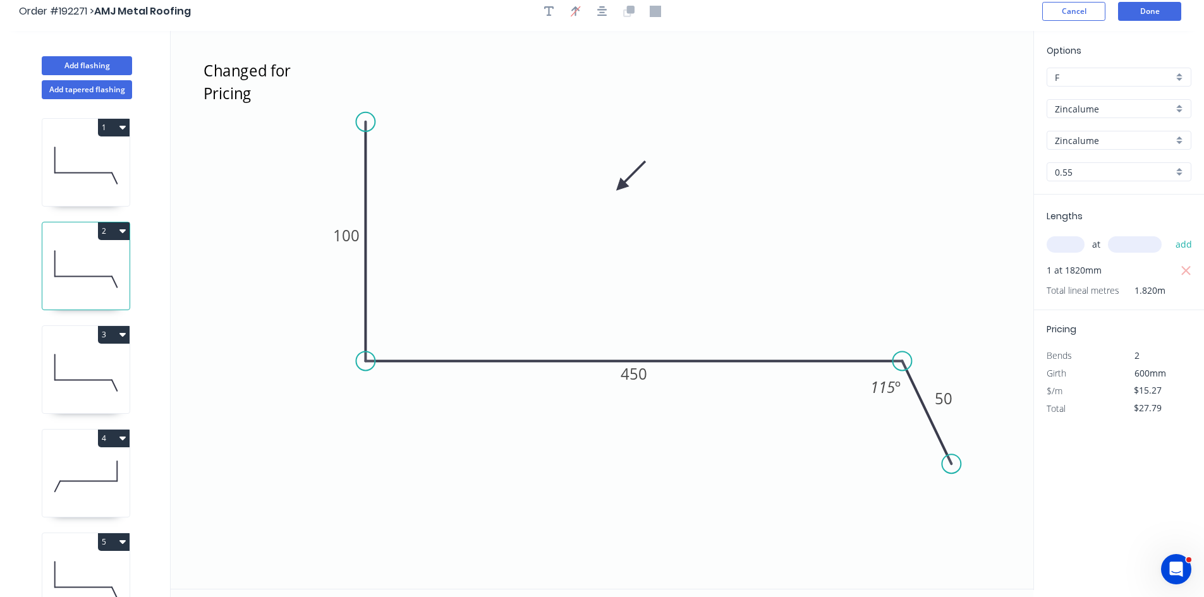
scroll to position [0, 0]
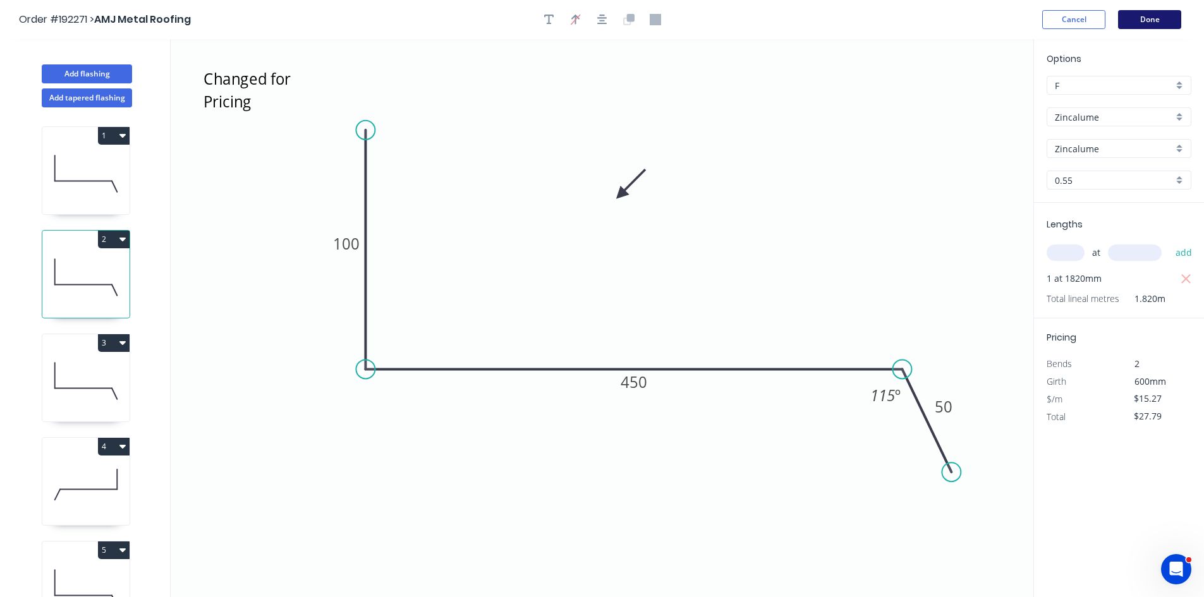
click at [1175, 24] on button "Done" at bounding box center [1149, 19] width 63 height 19
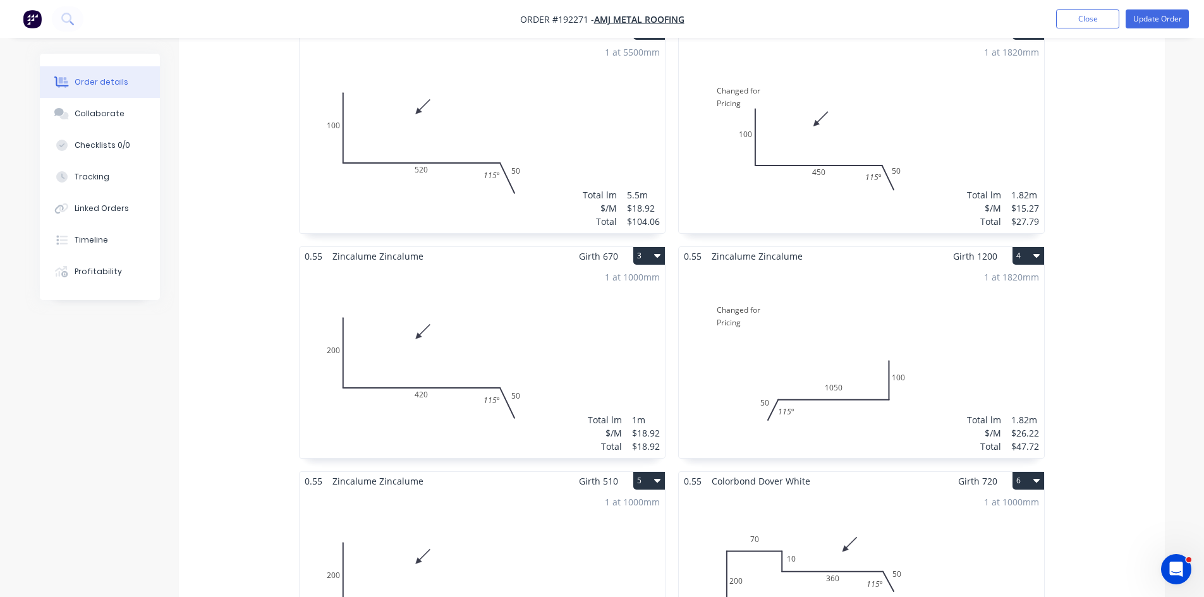
scroll to position [421, 0]
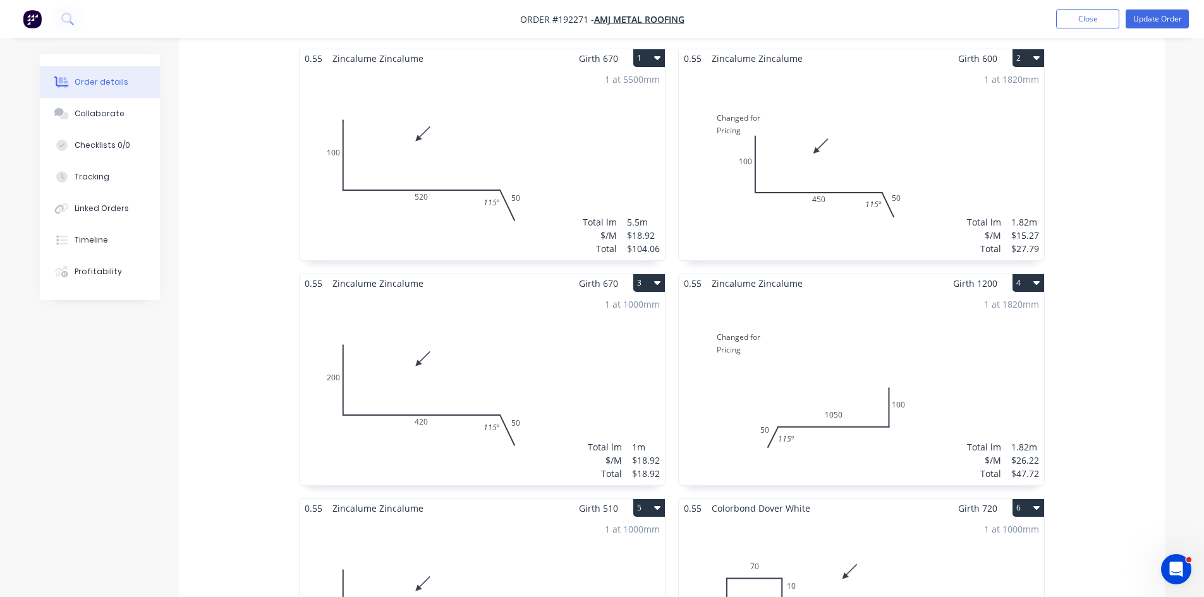
click at [912, 153] on div "1 at 1820mm Total lm $/M Total 1.82m $15.27 $27.79" at bounding box center [861, 164] width 365 height 193
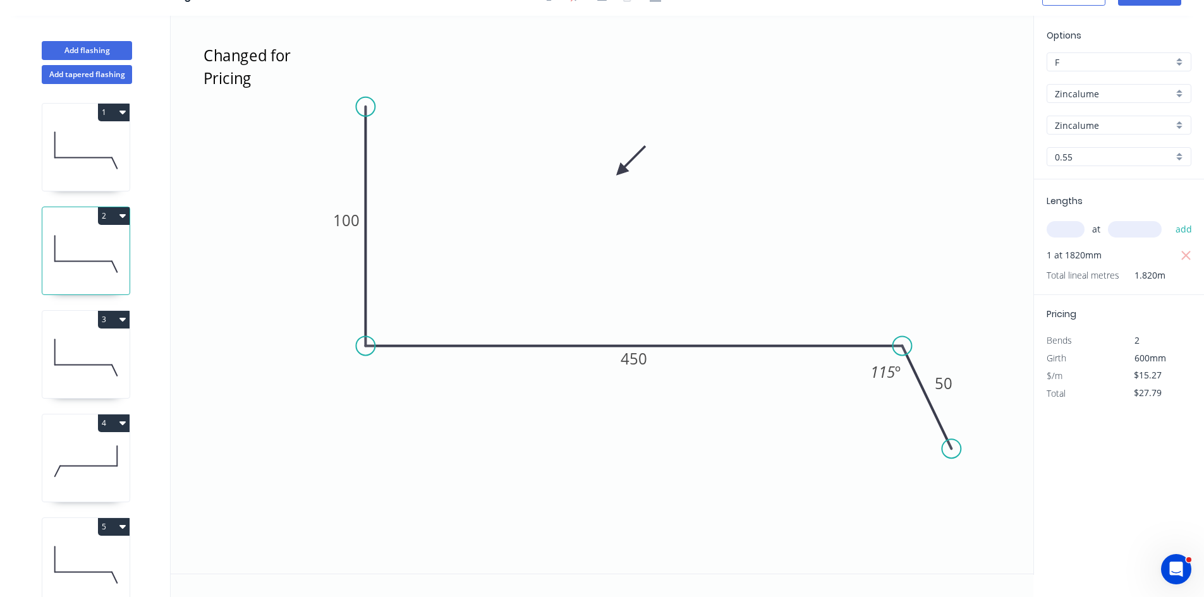
scroll to position [23, 0]
click at [633, 359] on tspan "450" at bounding box center [634, 358] width 27 height 21
type input "$0.00"
click at [87, 343] on icon at bounding box center [85, 357] width 87 height 81
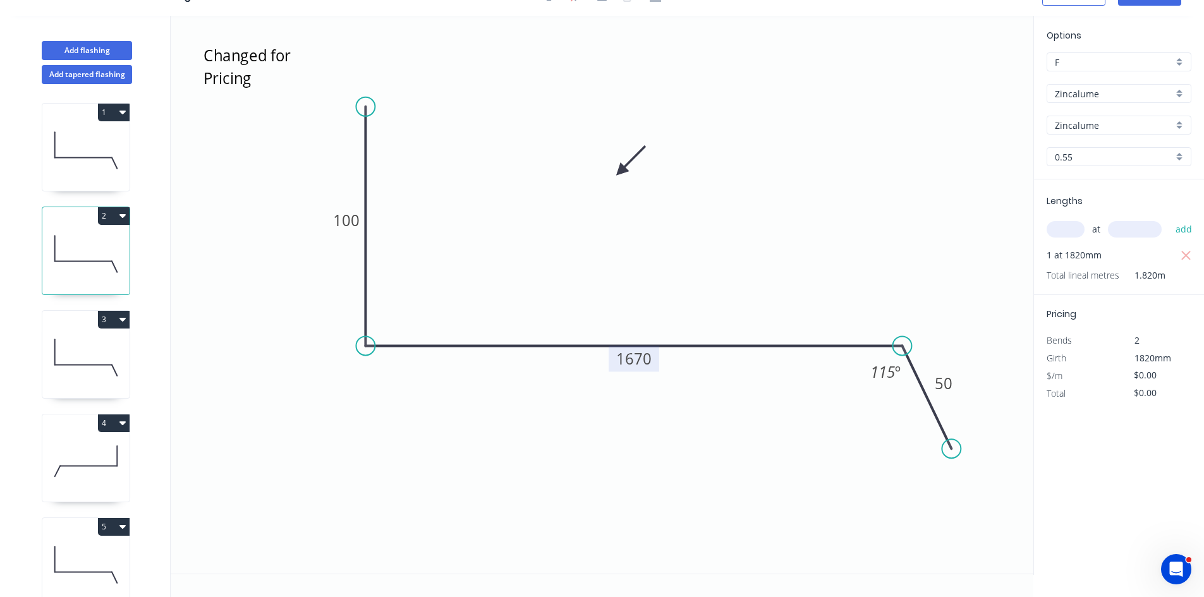
type input "$18.92"
click at [82, 447] on icon at bounding box center [85, 461] width 87 height 81
type input "$26.22"
type input "$47.72"
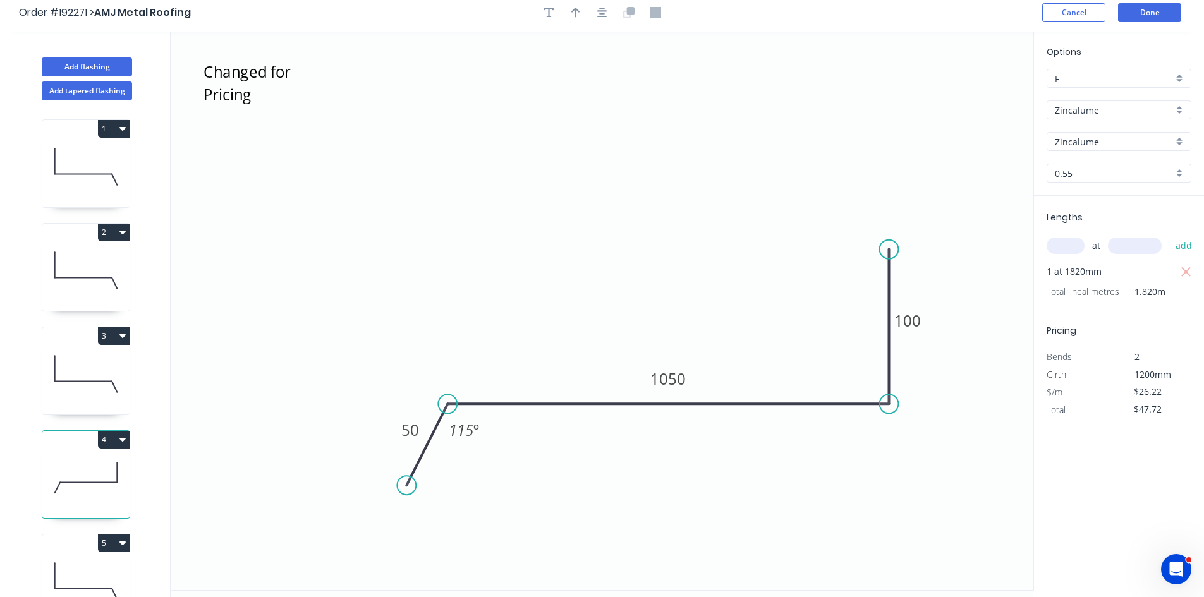
scroll to position [0, 0]
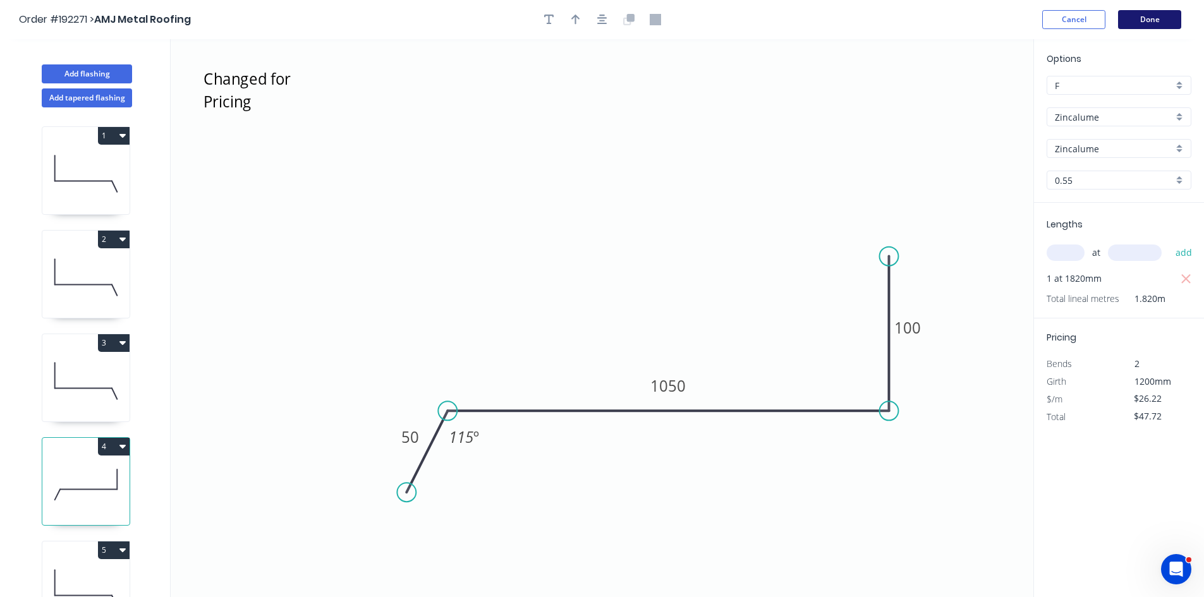
click at [1124, 15] on button "Done" at bounding box center [1149, 19] width 63 height 19
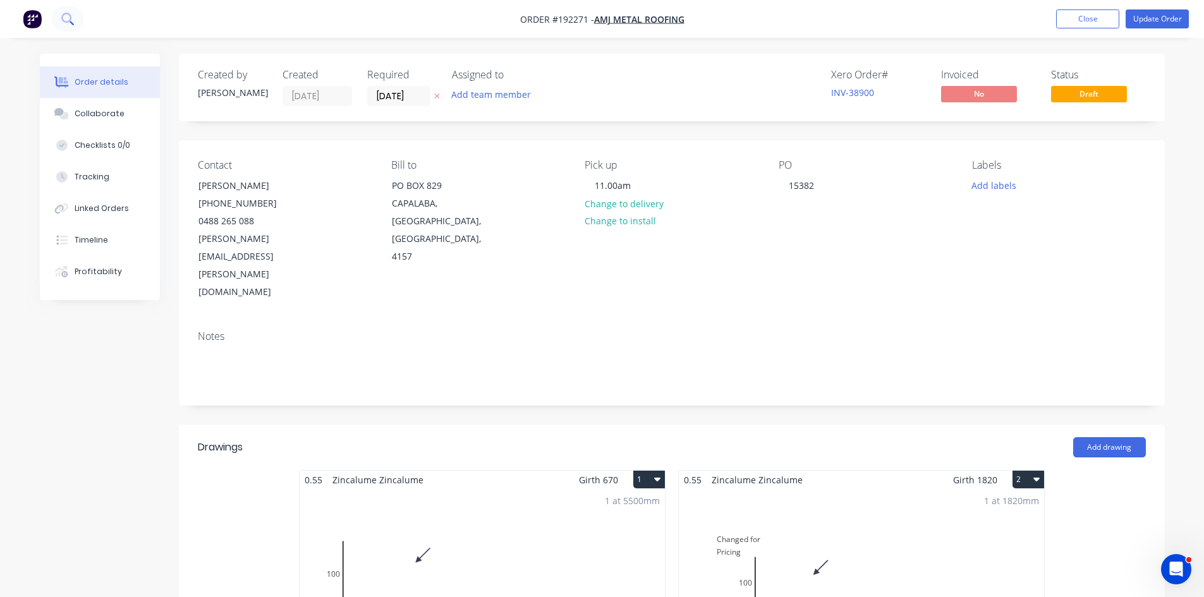
click at [74, 15] on button at bounding box center [68, 18] width 32 height 25
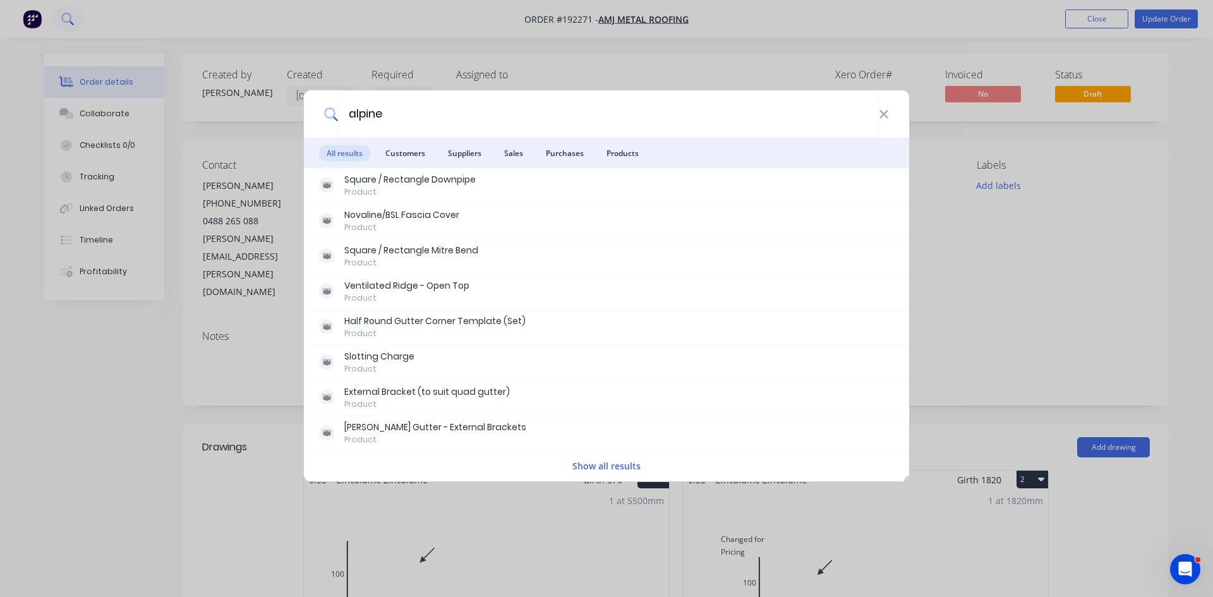
type input "alpine"
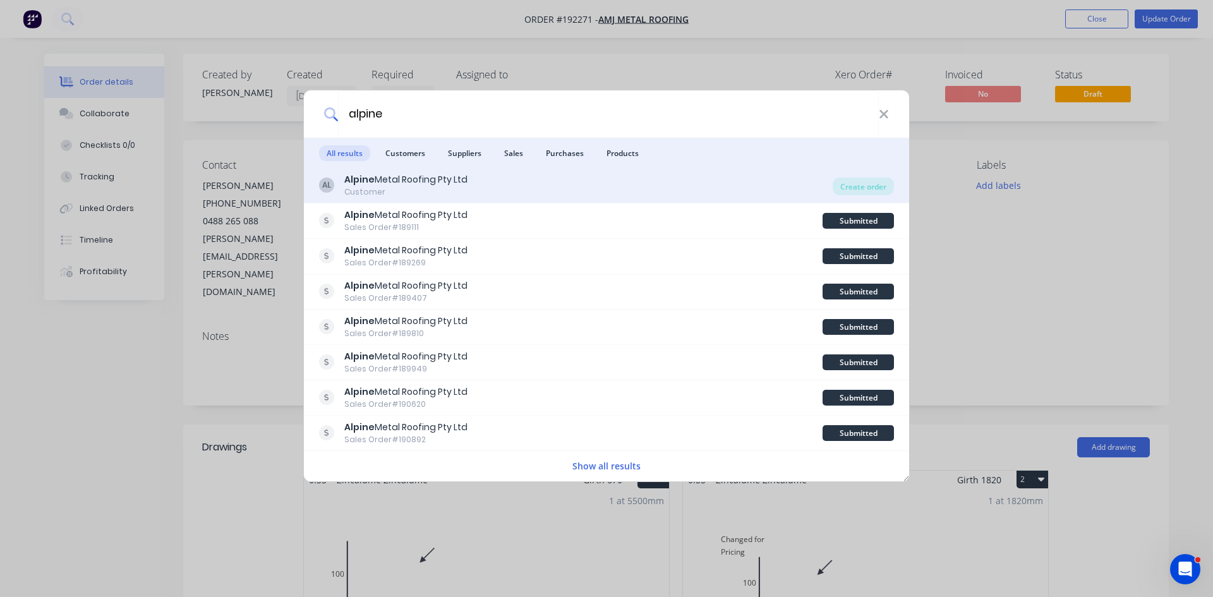
click at [503, 188] on div "AL Alpine Metal Roofing Pty Ltd Customer" at bounding box center [576, 185] width 514 height 25
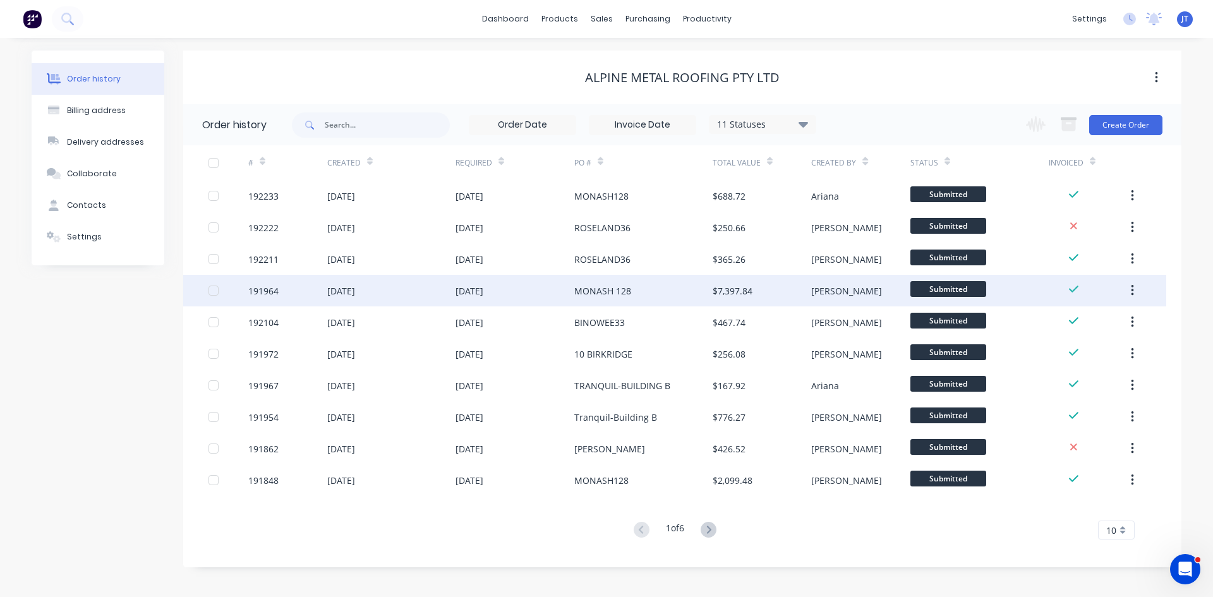
click at [794, 296] on div "$7,397.84" at bounding box center [762, 291] width 99 height 32
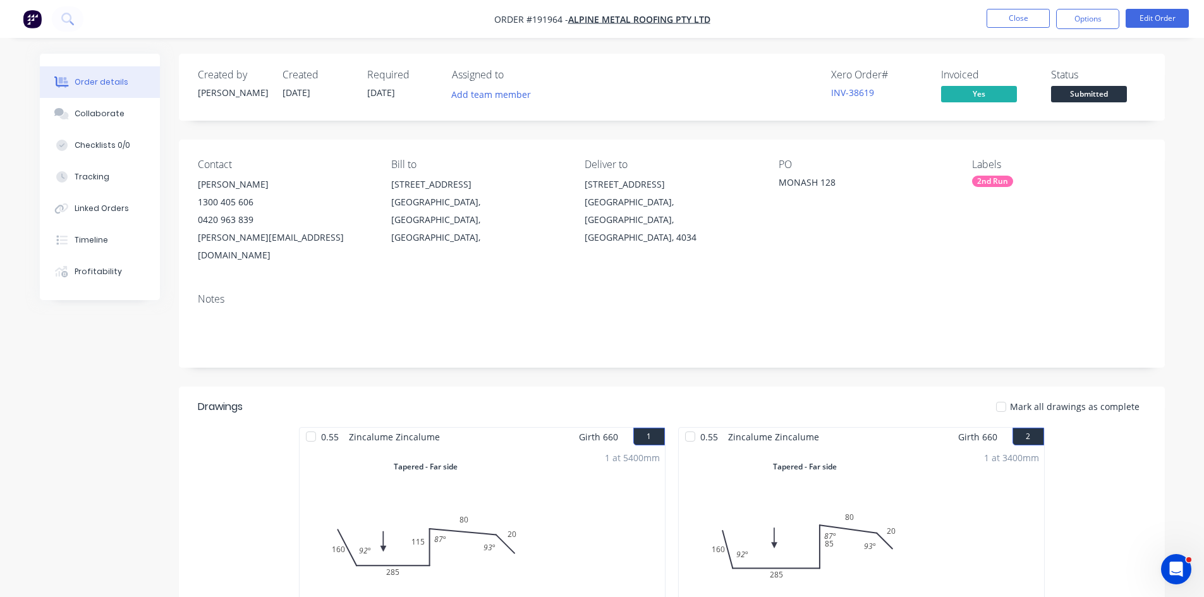
click at [1161, 283] on div "Notes" at bounding box center [672, 325] width 986 height 85
click at [64, 9] on button at bounding box center [68, 18] width 32 height 25
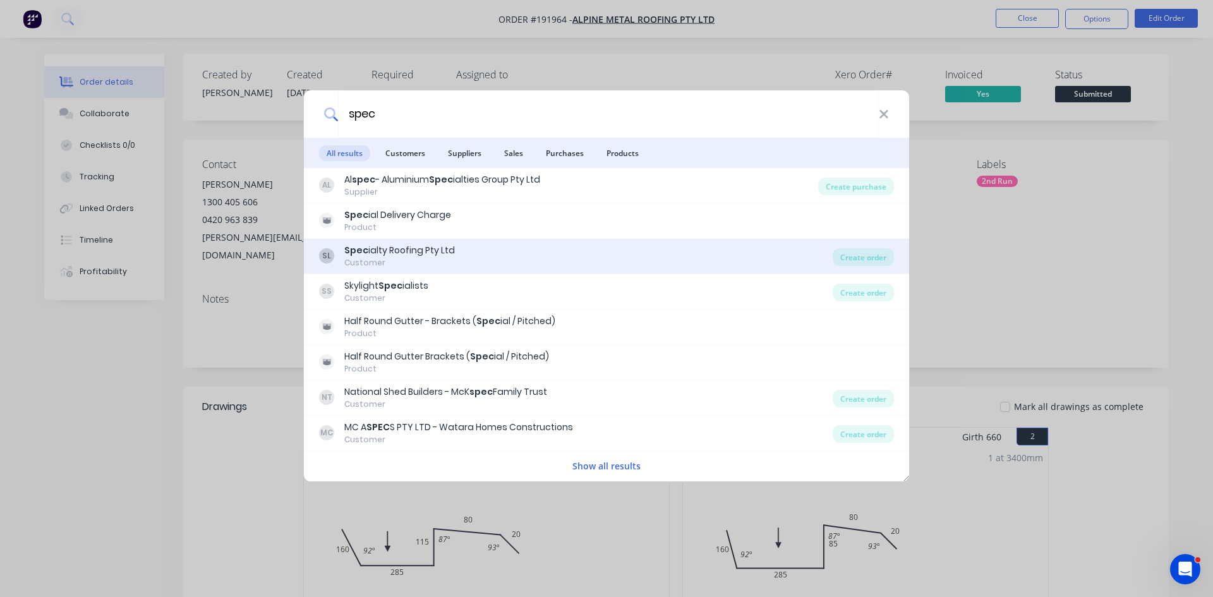
type input "spec"
click at [475, 244] on div "SL Spec ialty Roofing Pty Ltd Customer" at bounding box center [576, 256] width 514 height 25
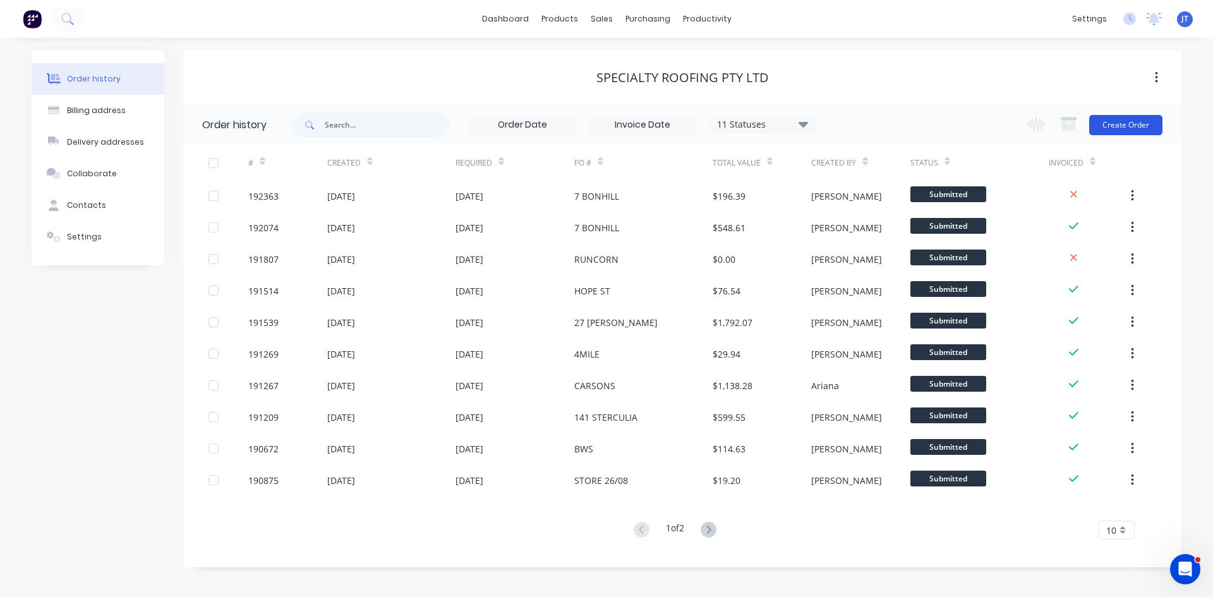
click at [1118, 120] on button "Create Order" at bounding box center [1125, 125] width 73 height 20
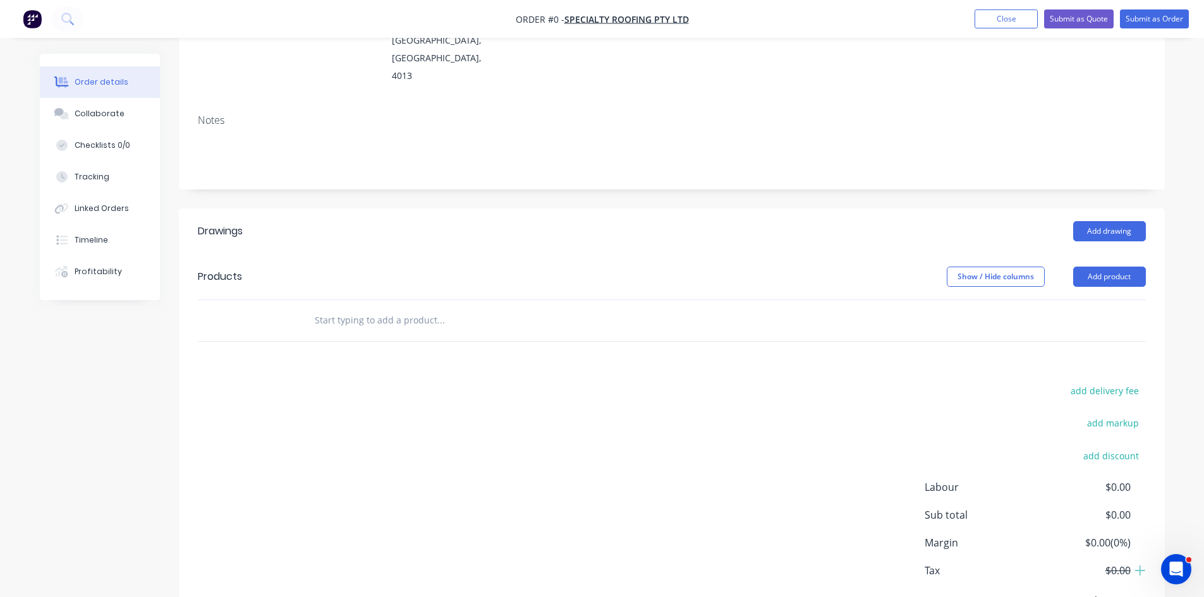
scroll to position [210, 0]
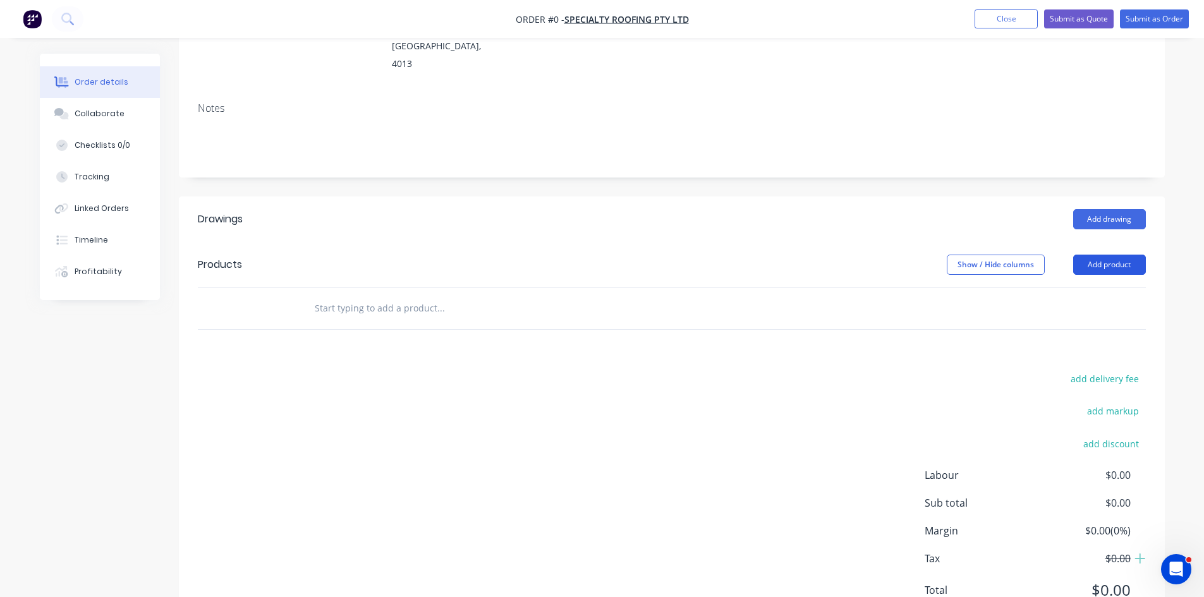
click at [1080, 255] on button "Add product" at bounding box center [1109, 265] width 73 height 20
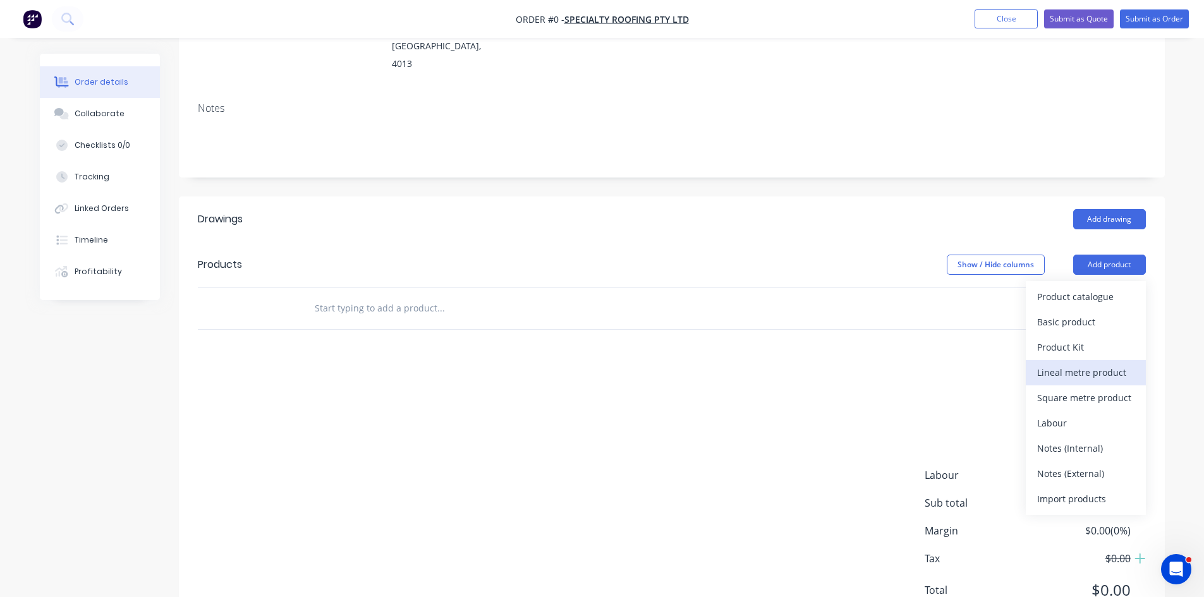
click at [1100, 363] on div "Lineal metre product" at bounding box center [1085, 372] width 97 height 18
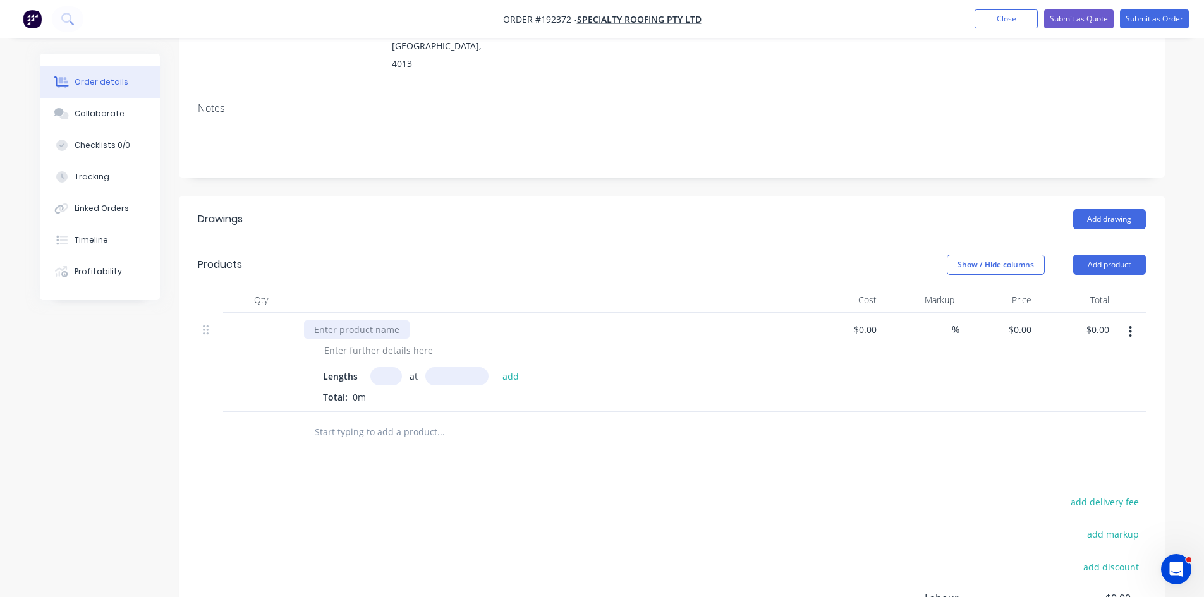
click at [369, 320] on div at bounding box center [357, 329] width 106 height 18
click at [361, 341] on div at bounding box center [378, 350] width 129 height 18
click at [318, 341] on div "Colorbond" at bounding box center [346, 350] width 64 height 18
click at [384, 367] on input "text" at bounding box center [386, 376] width 32 height 18
type input "1"
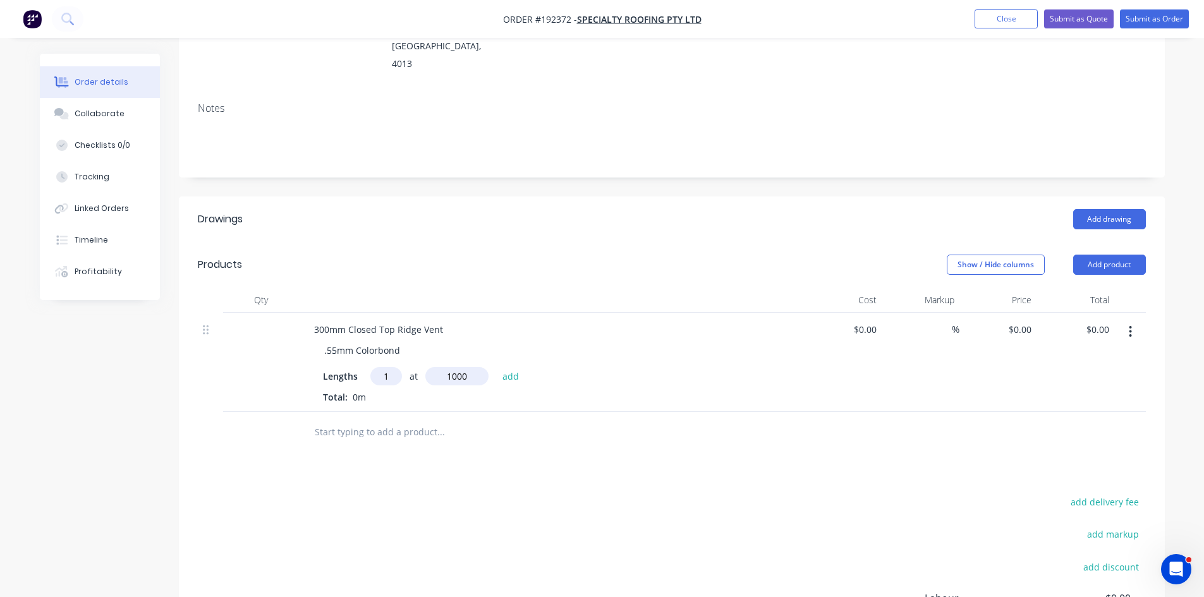
type input "1000"
click at [496, 367] on button "add" at bounding box center [511, 375] width 30 height 17
click at [1105, 209] on button "Add drawing" at bounding box center [1109, 219] width 73 height 20
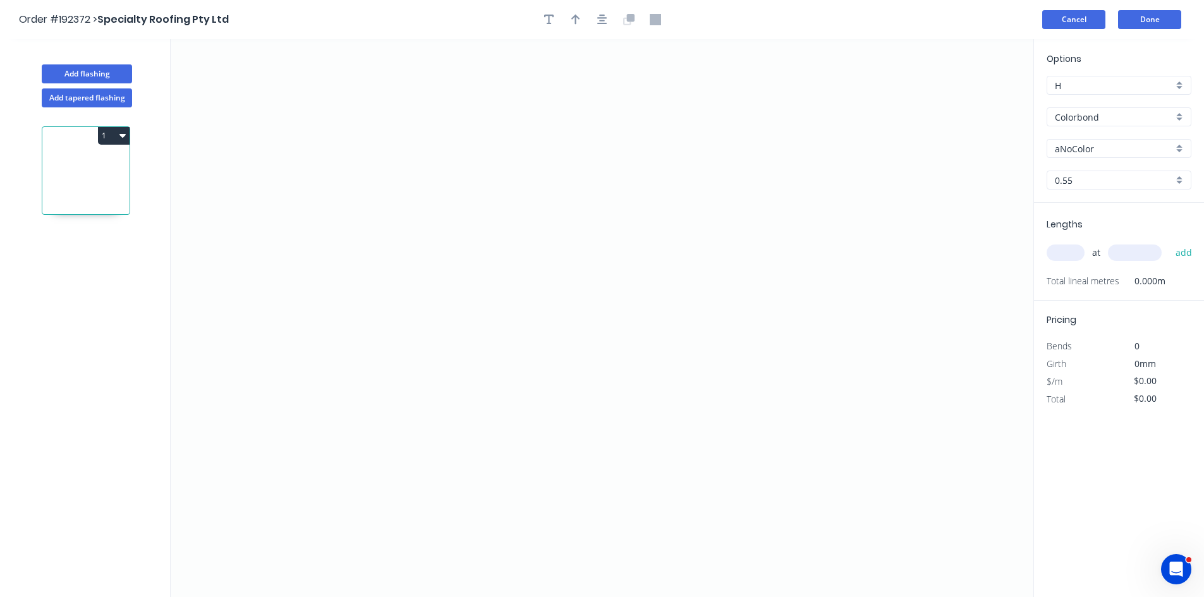
click at [1074, 19] on button "Cancel" at bounding box center [1073, 19] width 63 height 19
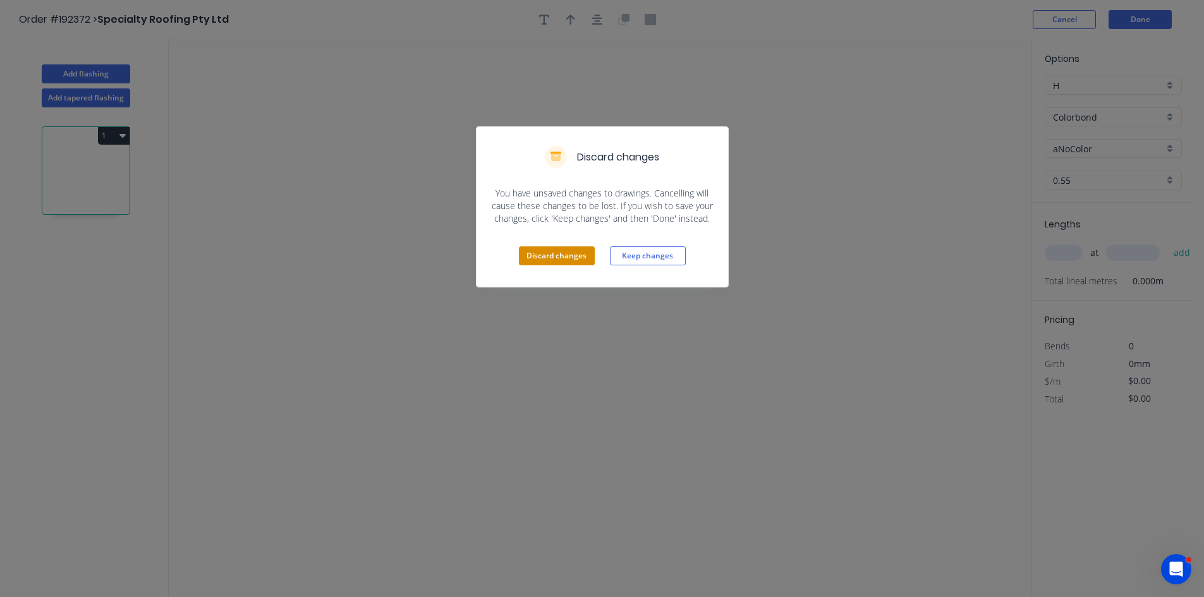
click at [559, 256] on button "Discard changes" at bounding box center [557, 255] width 76 height 19
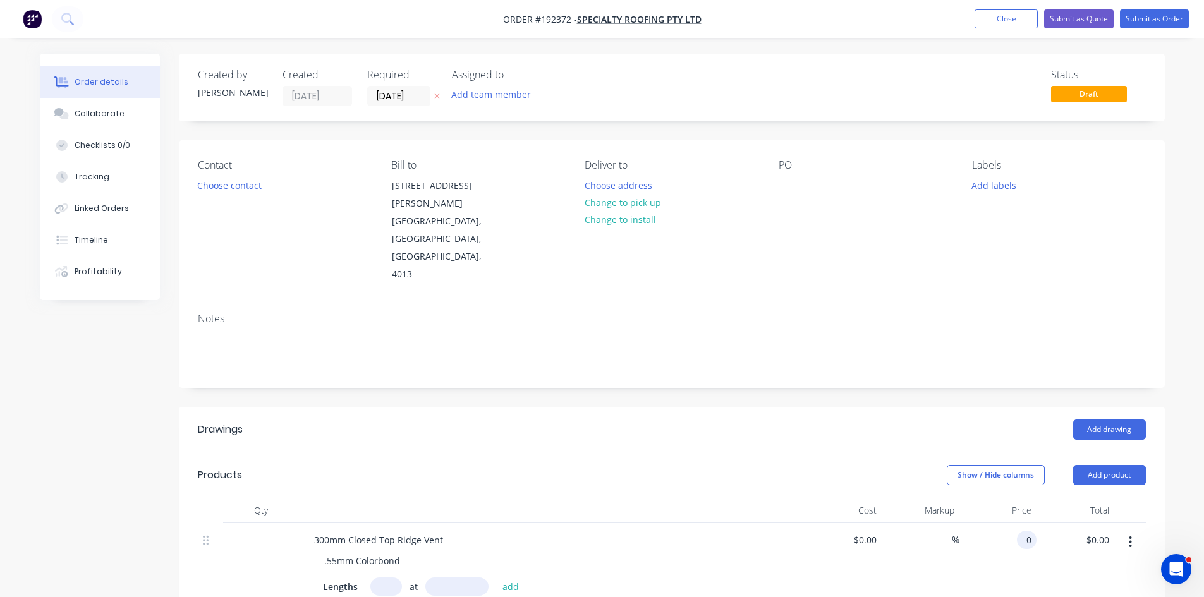
click at [1014, 523] on div "0 0" at bounding box center [998, 583] width 78 height 120
type input "$166.95"
click at [715, 498] on div at bounding box center [552, 510] width 506 height 25
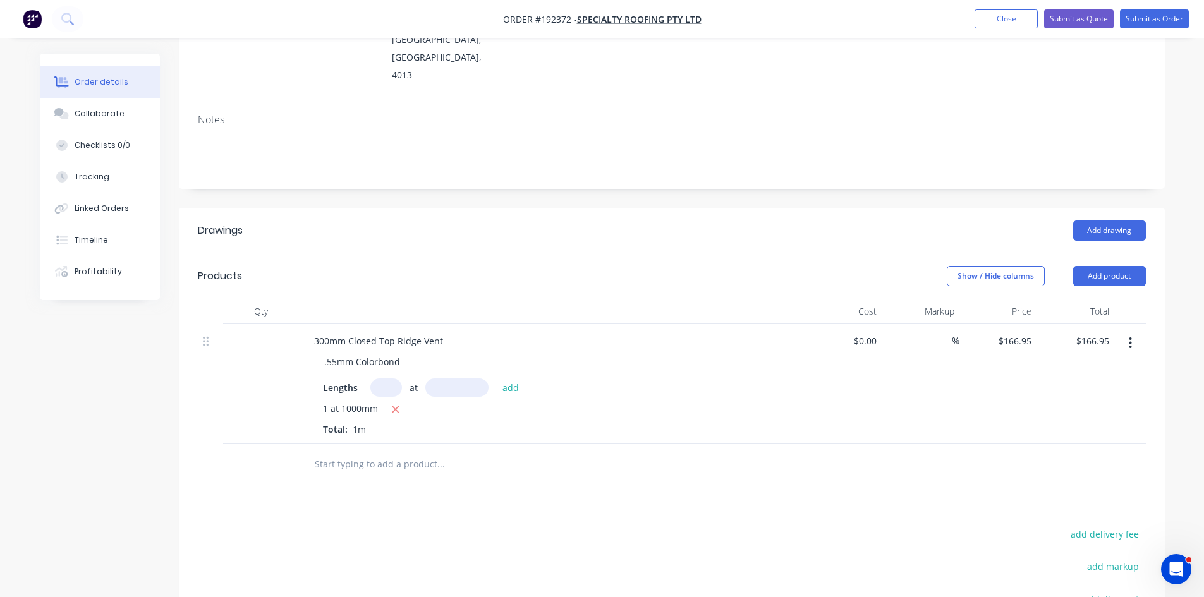
scroll to position [210, 0]
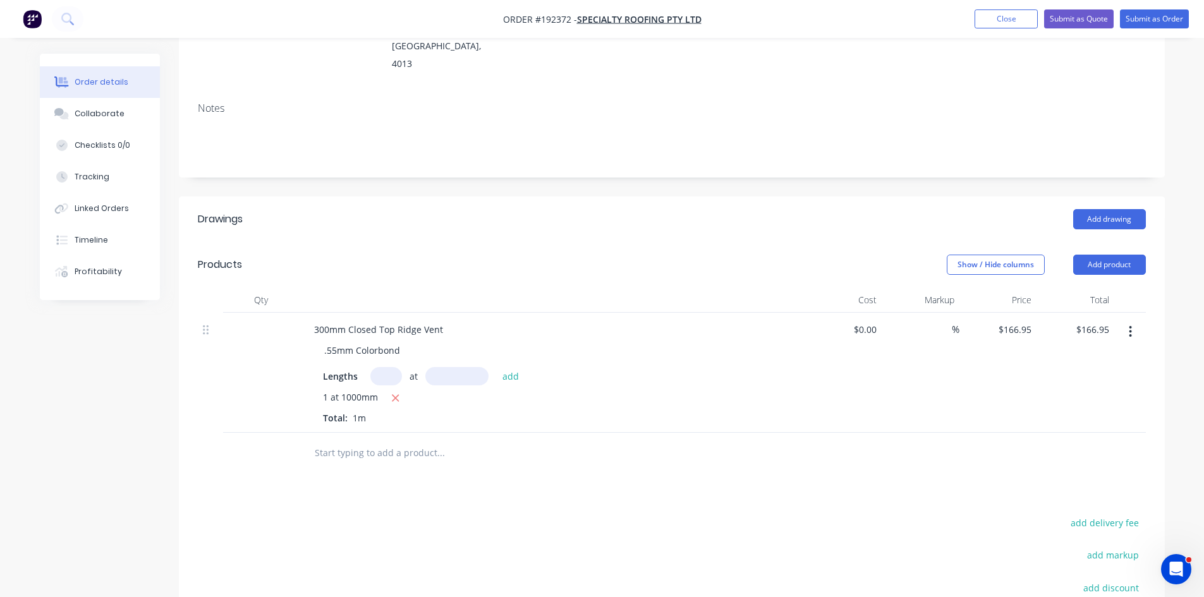
click at [1137, 320] on button "button" at bounding box center [1130, 331] width 30 height 23
click at [1089, 381] on div "Duplicate" at bounding box center [1085, 390] width 97 height 18
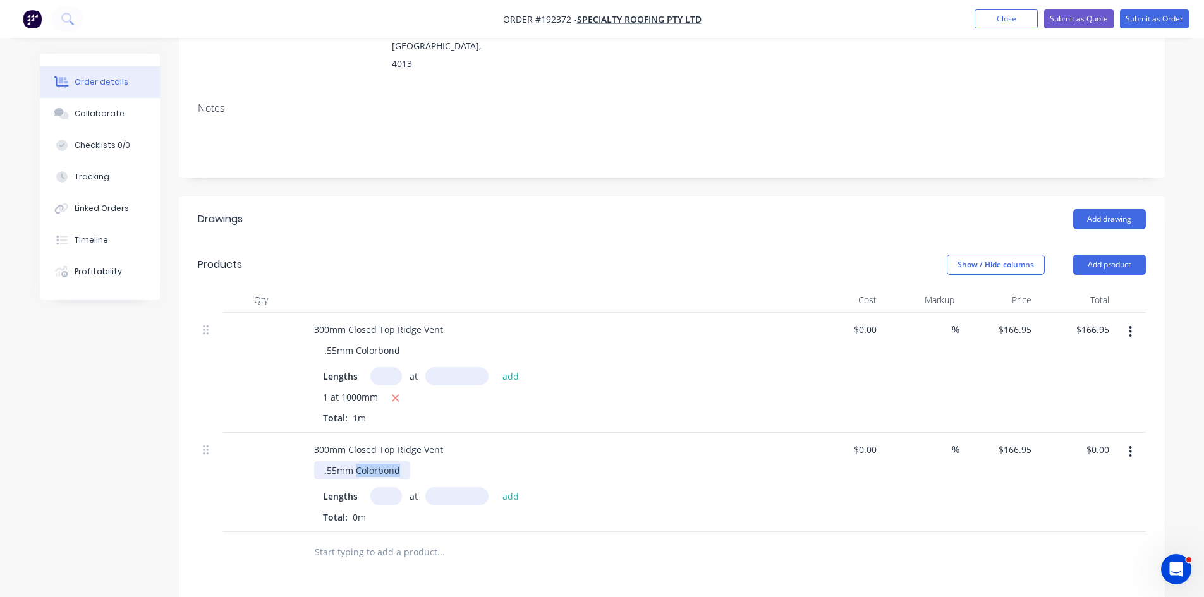
drag, startPoint x: 356, startPoint y: 415, endPoint x: 529, endPoint y: 418, distance: 172.5
click at [529, 461] on div ".55mm Colorbond" at bounding box center [556, 470] width 485 height 18
click at [531, 461] on div ".55mm Zinc" at bounding box center [556, 470] width 485 height 18
click at [396, 487] on input "text" at bounding box center [386, 496] width 32 height 18
type input "1"
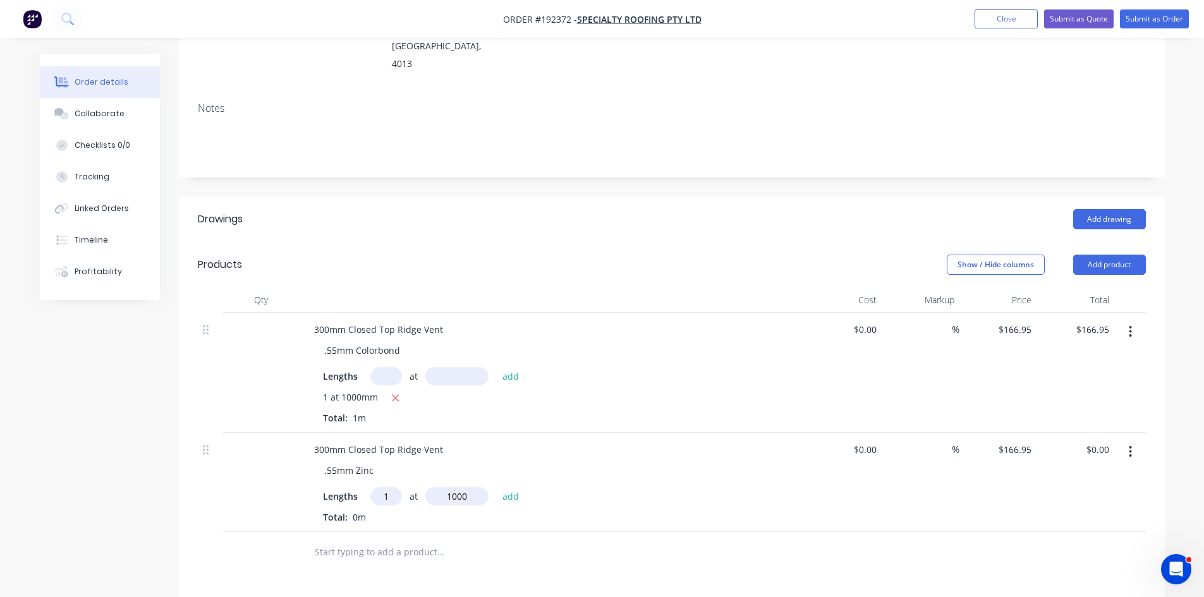
type input "1000"
click at [496, 487] on button "add" at bounding box center [511, 495] width 30 height 17
type input "$166.95"
click at [1014, 440] on input "166.95" at bounding box center [1016, 449] width 39 height 18
type input "$155.04"
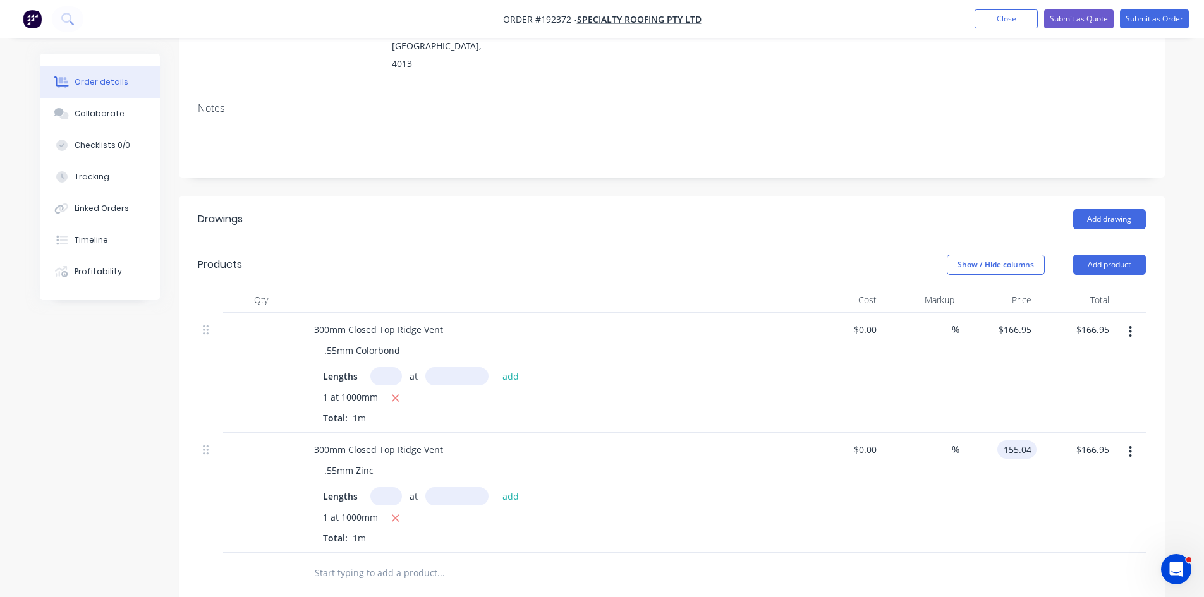
type input "$155.04"
click at [918, 463] on div "%" at bounding box center [921, 493] width 78 height 120
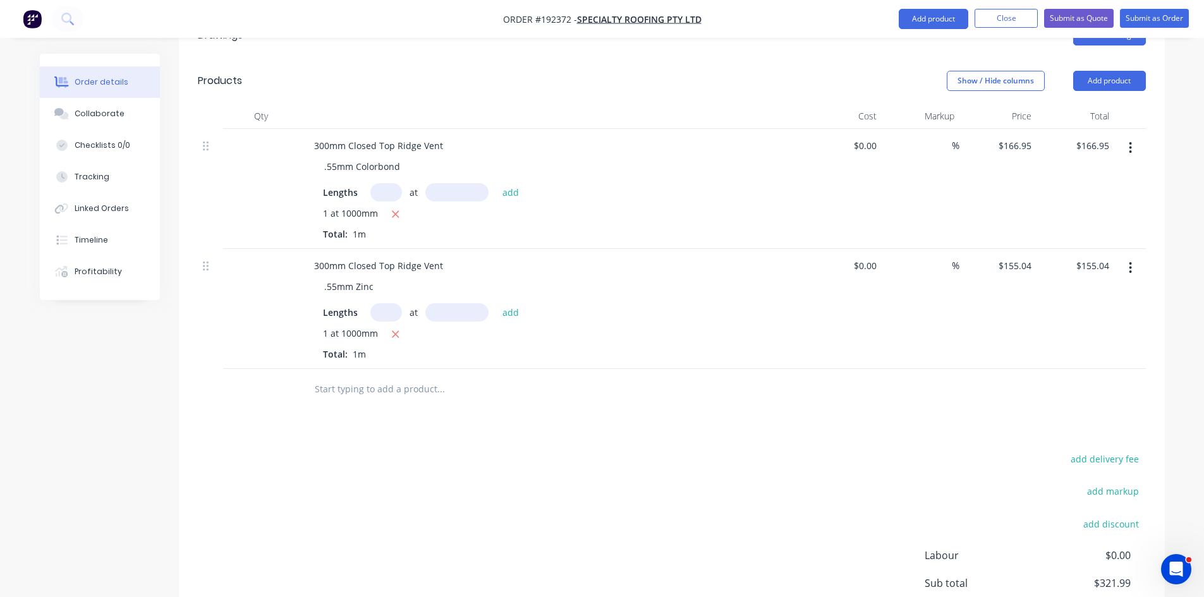
scroll to position [421, 0]
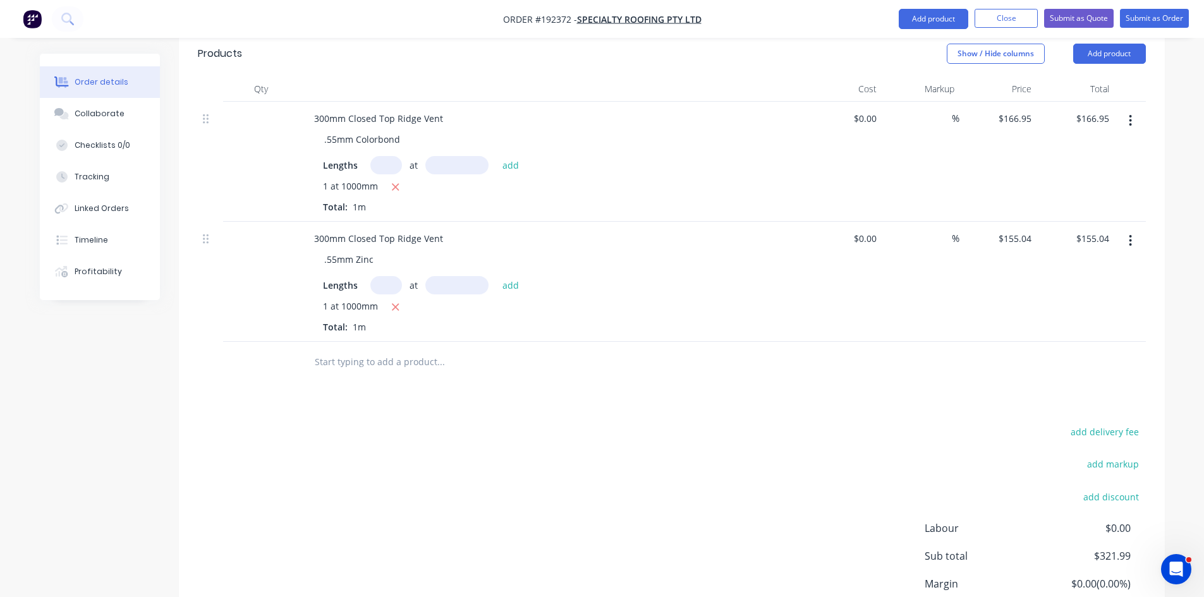
click at [1134, 109] on button "button" at bounding box center [1130, 120] width 30 height 23
click at [1110, 170] on div "Duplicate" at bounding box center [1085, 179] width 97 height 18
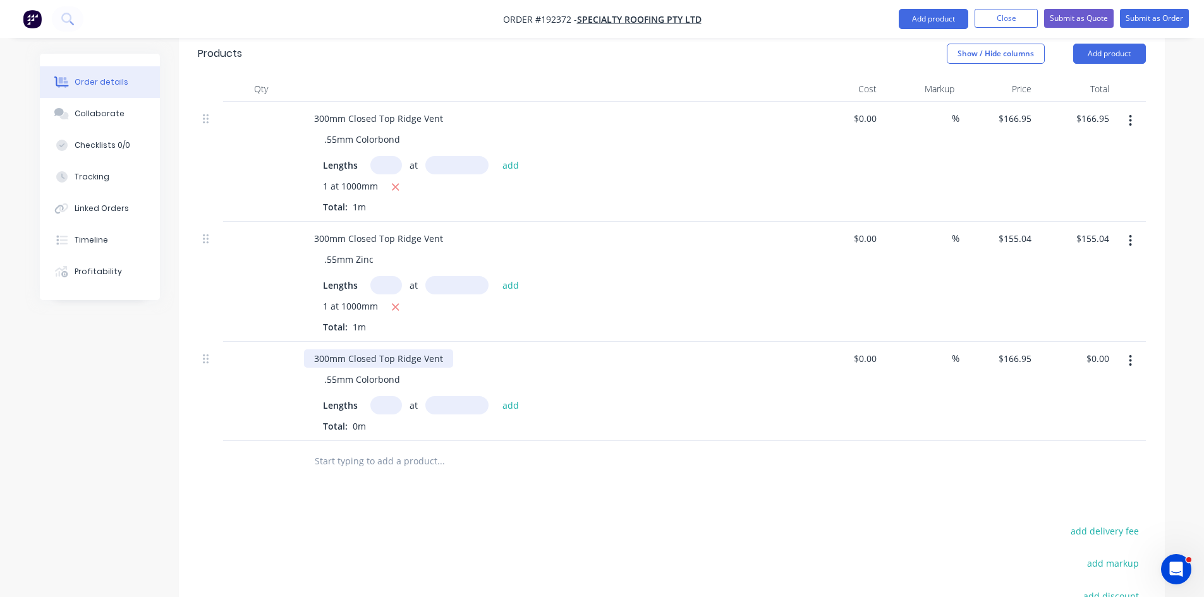
click at [357, 349] on div "300mm Closed Top Ridge Vent" at bounding box center [378, 358] width 149 height 18
click at [394, 396] on input "text" at bounding box center [386, 405] width 32 height 18
type input "1"
type input "1000"
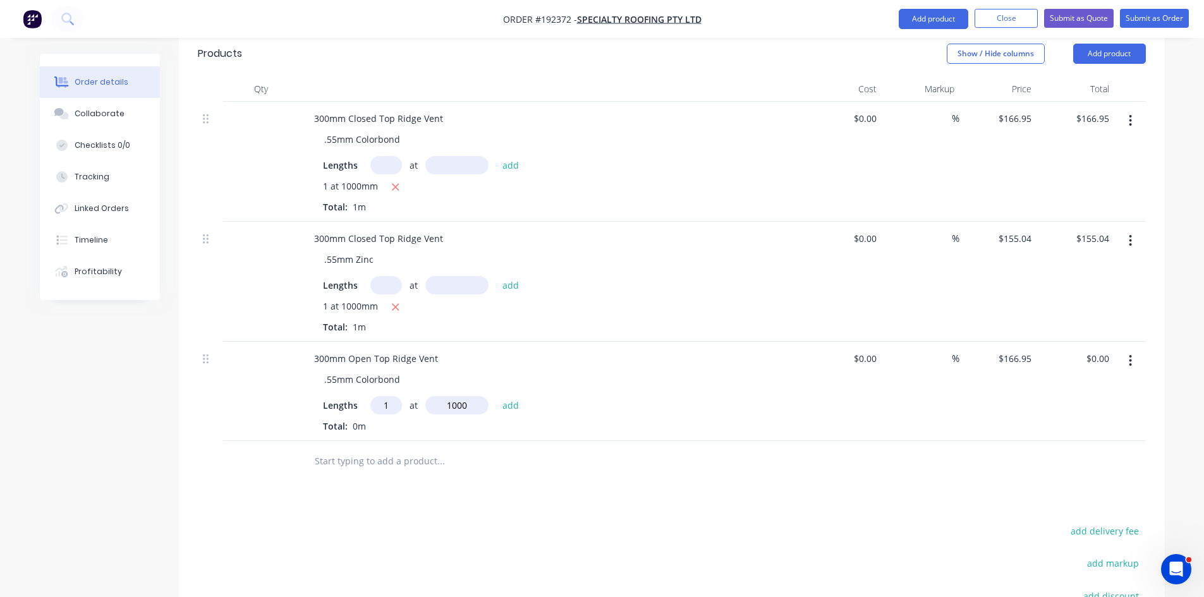
click at [496, 396] on button "add" at bounding box center [511, 404] width 30 height 17
type input "$166.95"
click at [1012, 349] on input "166.95" at bounding box center [1016, 358] width 39 height 18
type input "$182.56"
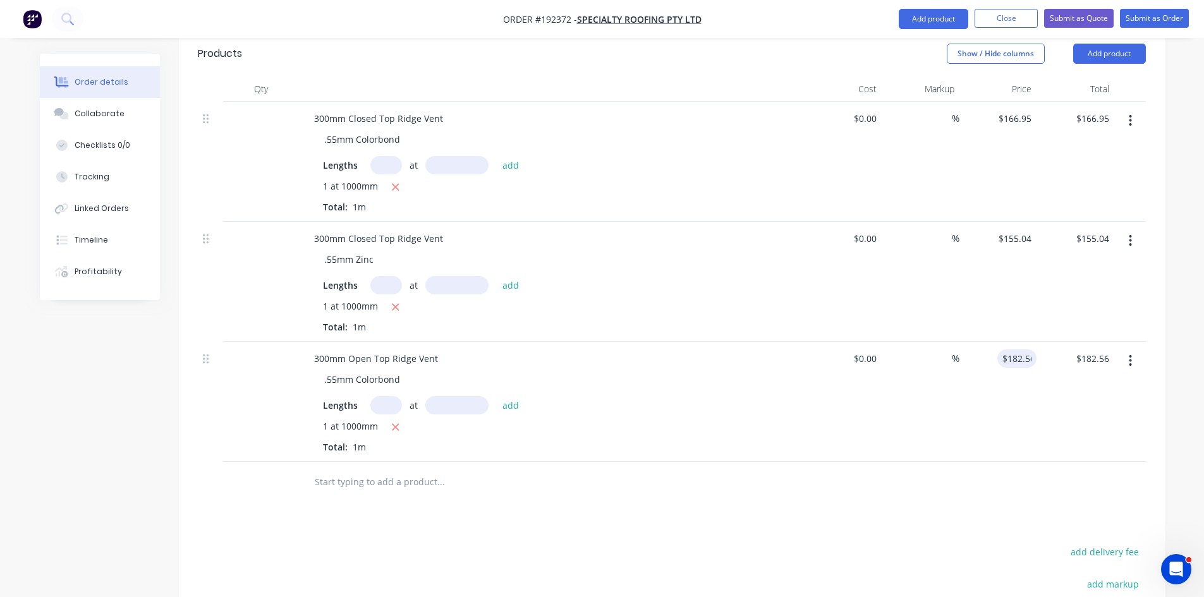
click at [1101, 391] on div "$182.56 $166.95" at bounding box center [1075, 402] width 78 height 120
click at [1138, 349] on button "button" at bounding box center [1130, 360] width 30 height 23
click at [1079, 410] on div "Duplicate" at bounding box center [1085, 419] width 97 height 18
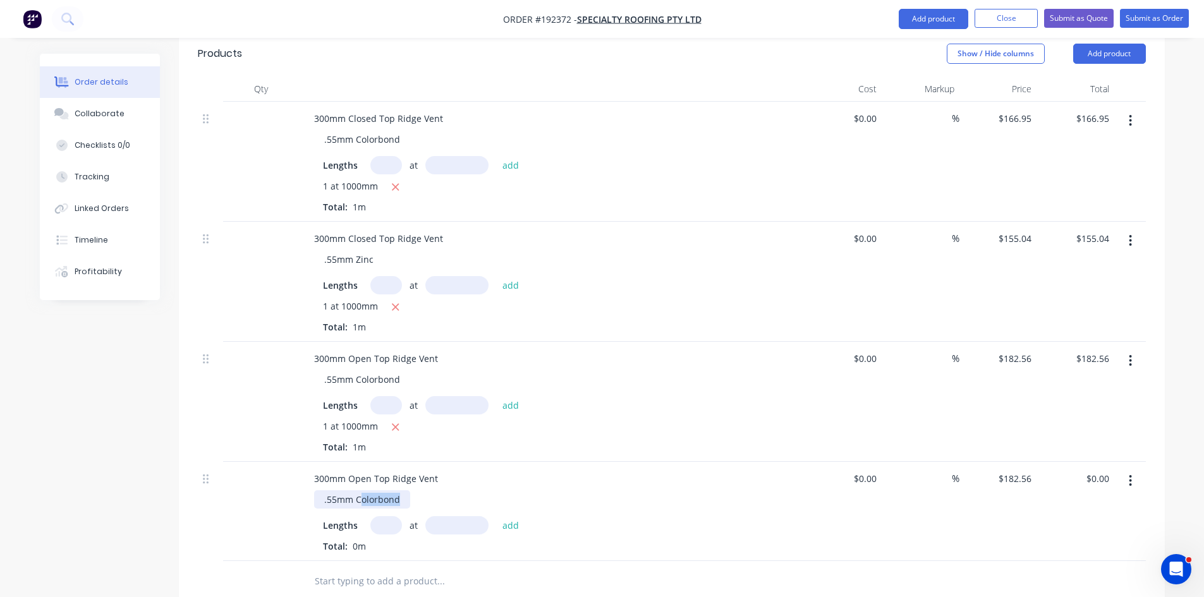
drag, startPoint x: 358, startPoint y: 448, endPoint x: 793, endPoint y: 478, distance: 435.8
click at [793, 478] on div "300mm Open Top Ridge Vent .55mm Colorbond Lengths at add Total: 0m" at bounding box center [552, 511] width 506 height 99
click at [789, 511] on div "Lengths at add Total: 0m" at bounding box center [551, 532] width 495 height 42
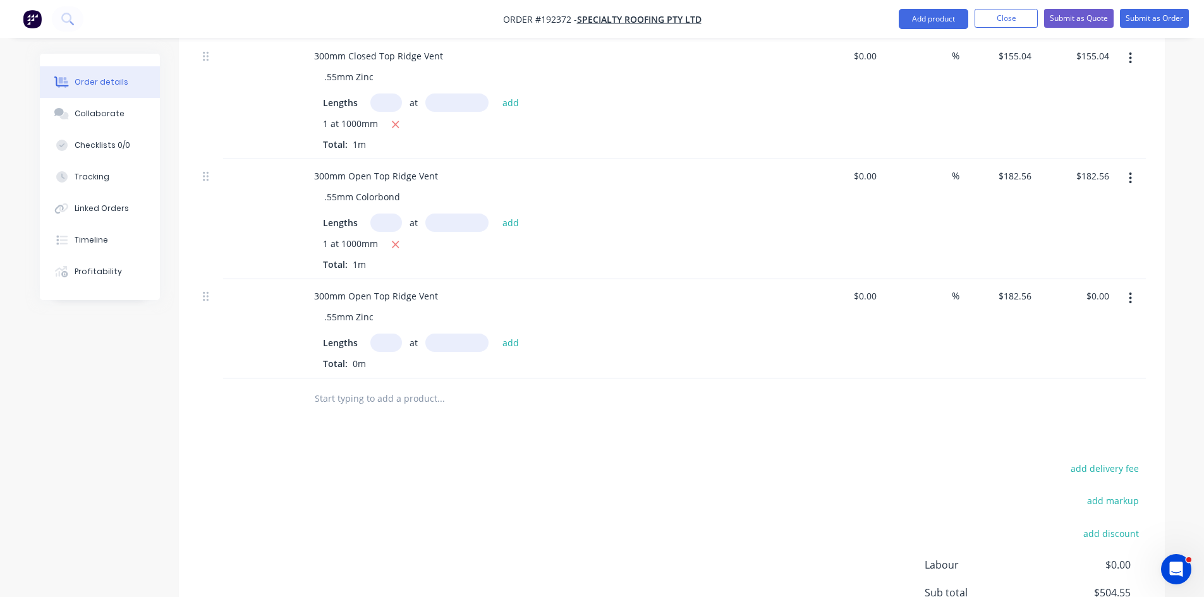
scroll to position [632, 0]
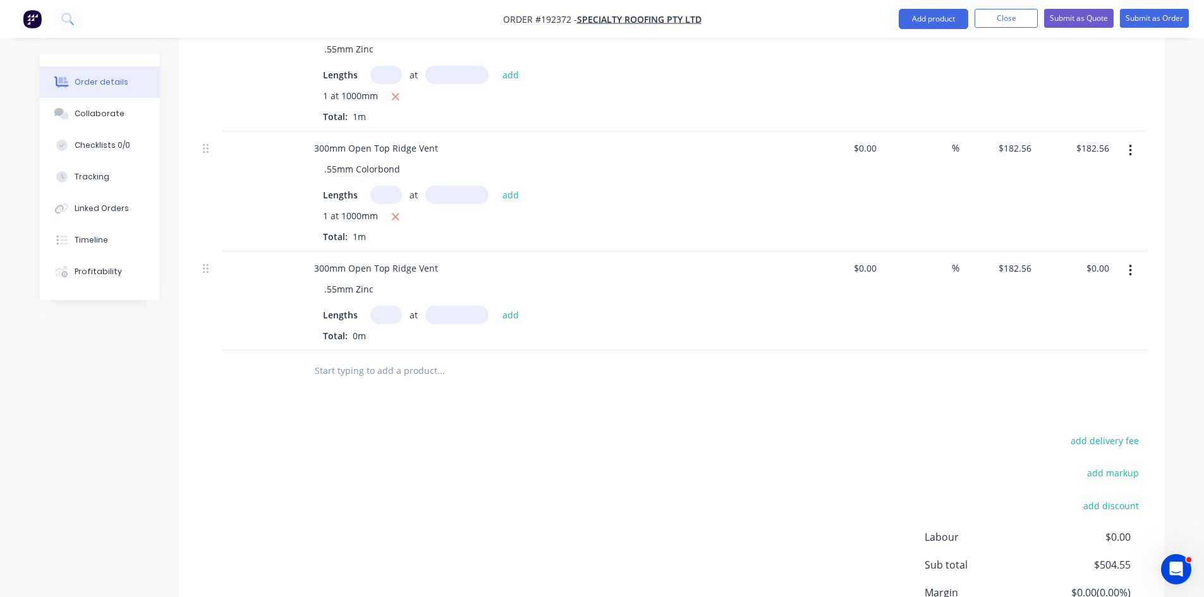
click at [390, 306] on input "text" at bounding box center [386, 315] width 32 height 18
type input "1"
type input "1000"
click at [496, 306] on button "add" at bounding box center [511, 314] width 30 height 17
type input "$182.56"
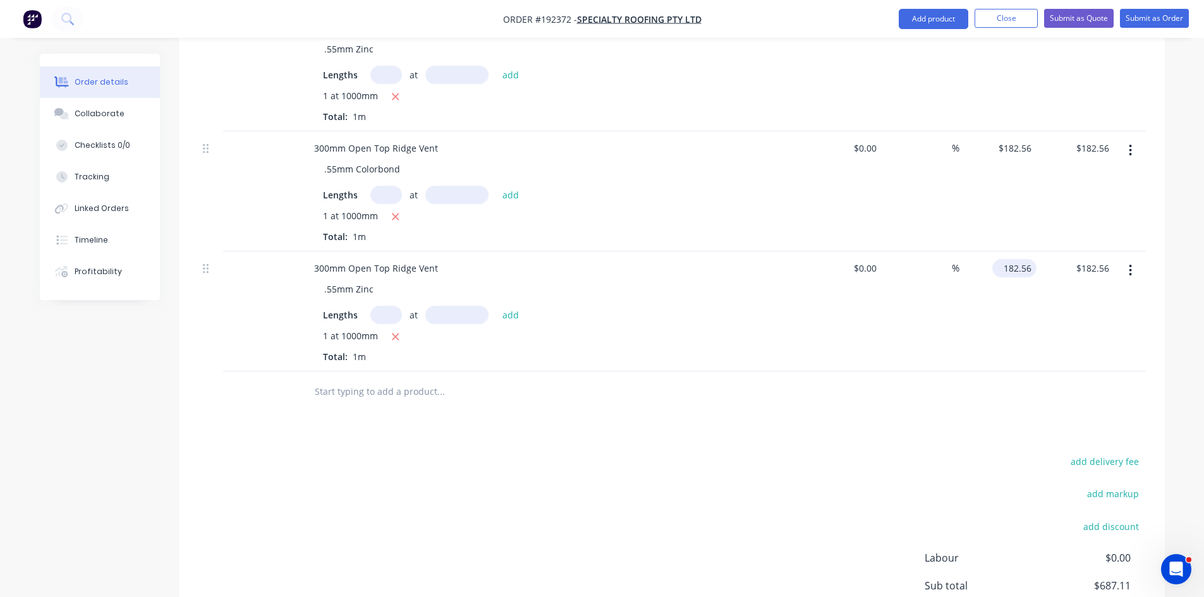
click at [1011, 259] on input "182.56" at bounding box center [1016, 268] width 39 height 18
type input "$169.99"
click at [893, 379] on div "Drawings Add drawing Products Show / Hide columns Add product Qty Cost Markup P…" at bounding box center [672, 245] width 986 height 941
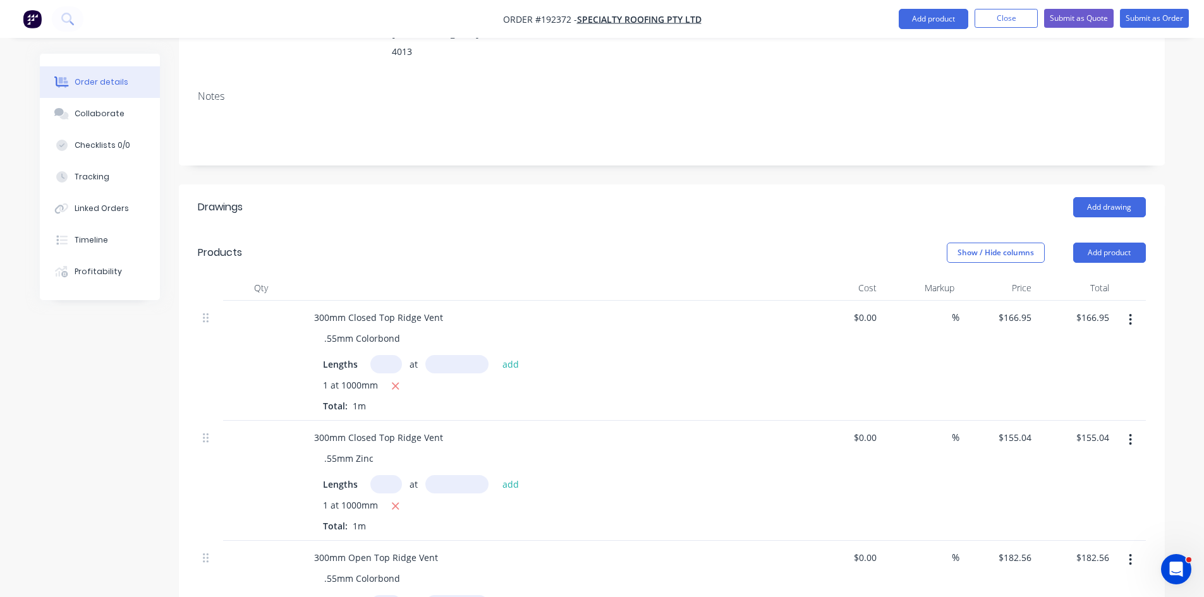
scroll to position [210, 0]
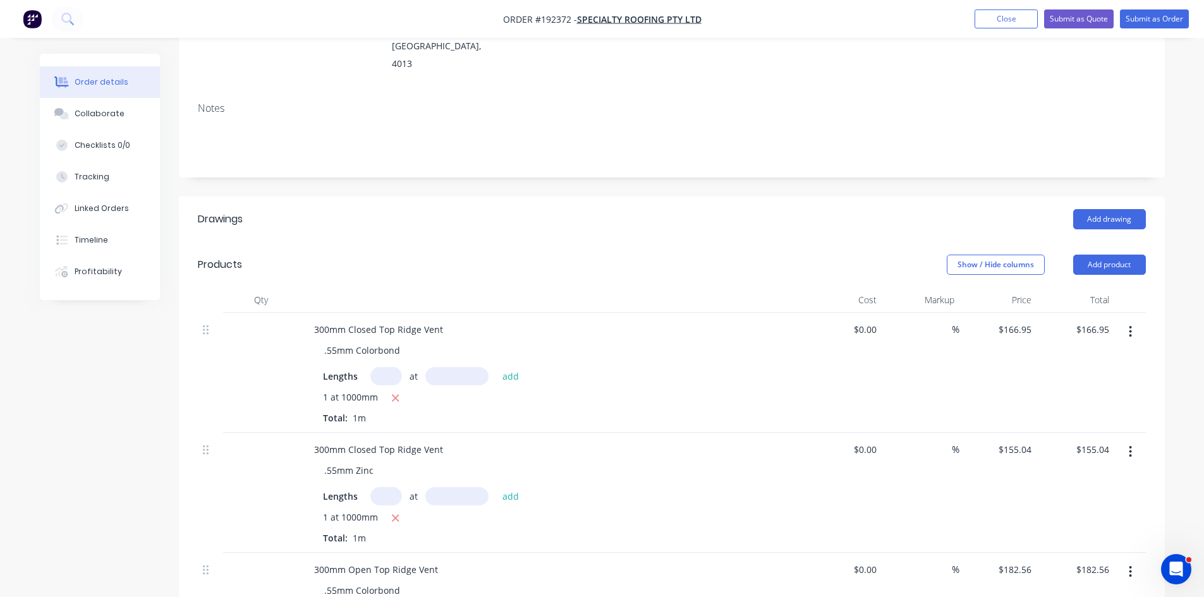
click at [1134, 320] on button "button" at bounding box center [1130, 331] width 30 height 23
click at [1086, 381] on div "Duplicate" at bounding box center [1085, 390] width 97 height 18
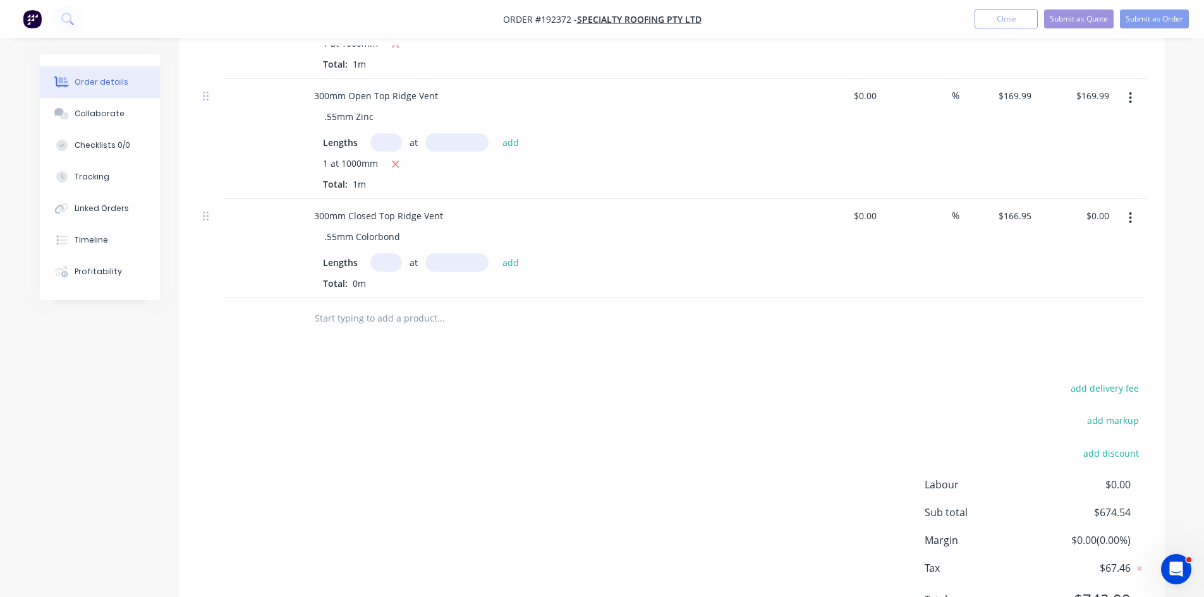
scroll to position [816, 0]
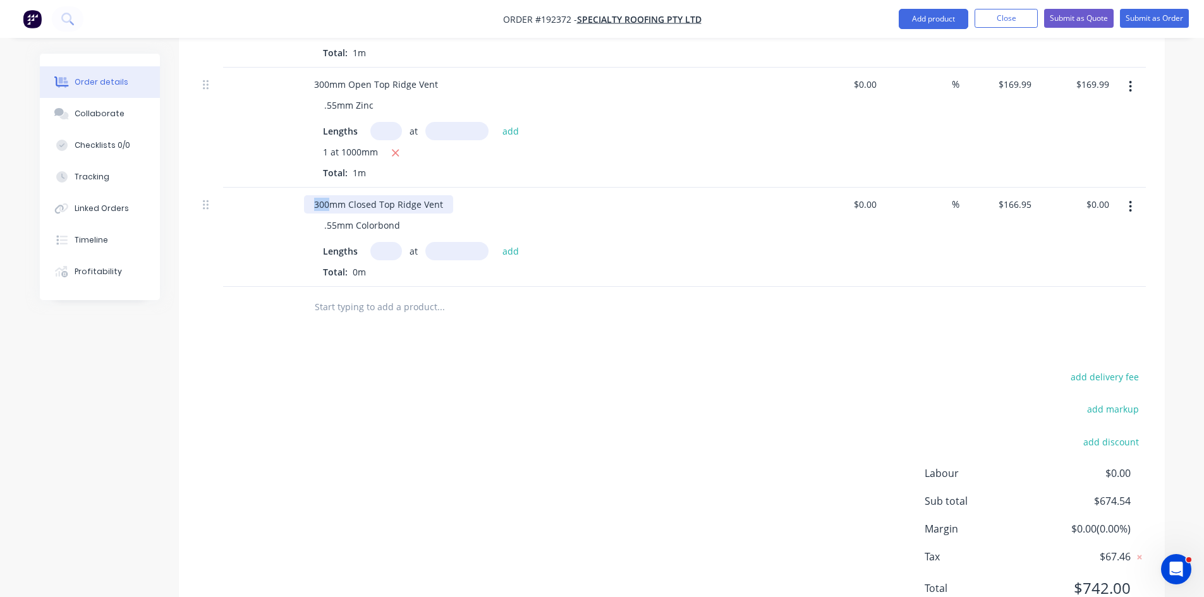
drag, startPoint x: 329, startPoint y: 150, endPoint x: 252, endPoint y: 167, distance: 79.0
click at [257, 188] on div "300mm Closed Top Ridge Vent .55mm Colorbond Lengths at add Total: 0m $0.00 $0.0…" at bounding box center [672, 237] width 948 height 99
click at [381, 242] on input "text" at bounding box center [386, 251] width 32 height 18
type input "1"
click at [476, 242] on input "text" at bounding box center [456, 251] width 63 height 18
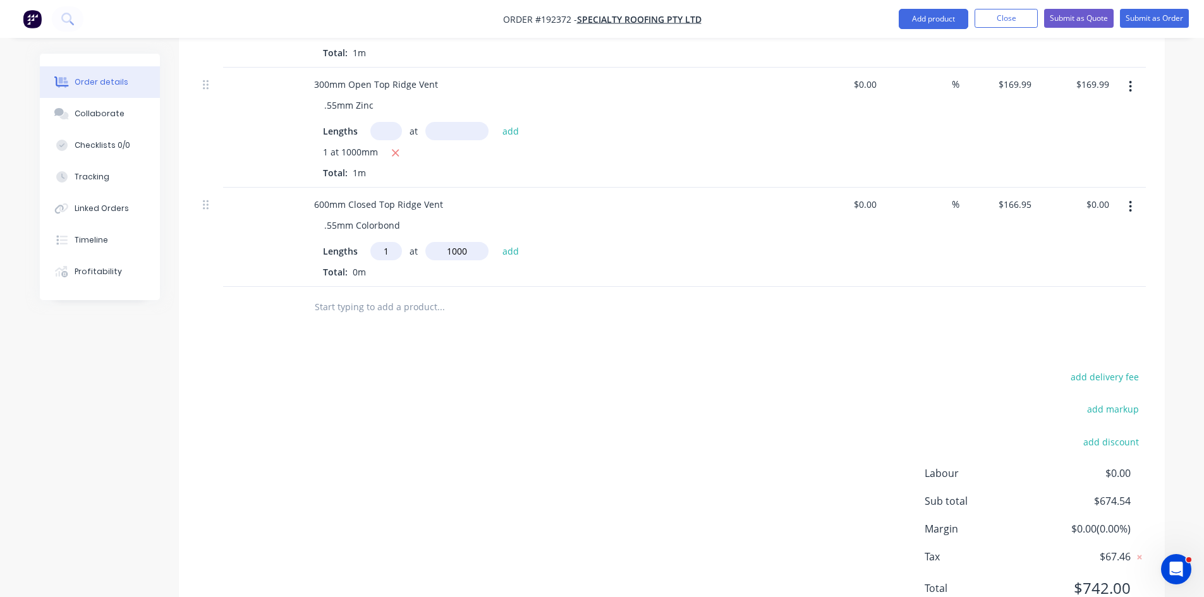
type input "1000"
click at [496, 242] on button "add" at bounding box center [511, 250] width 30 height 17
type input "$166.95"
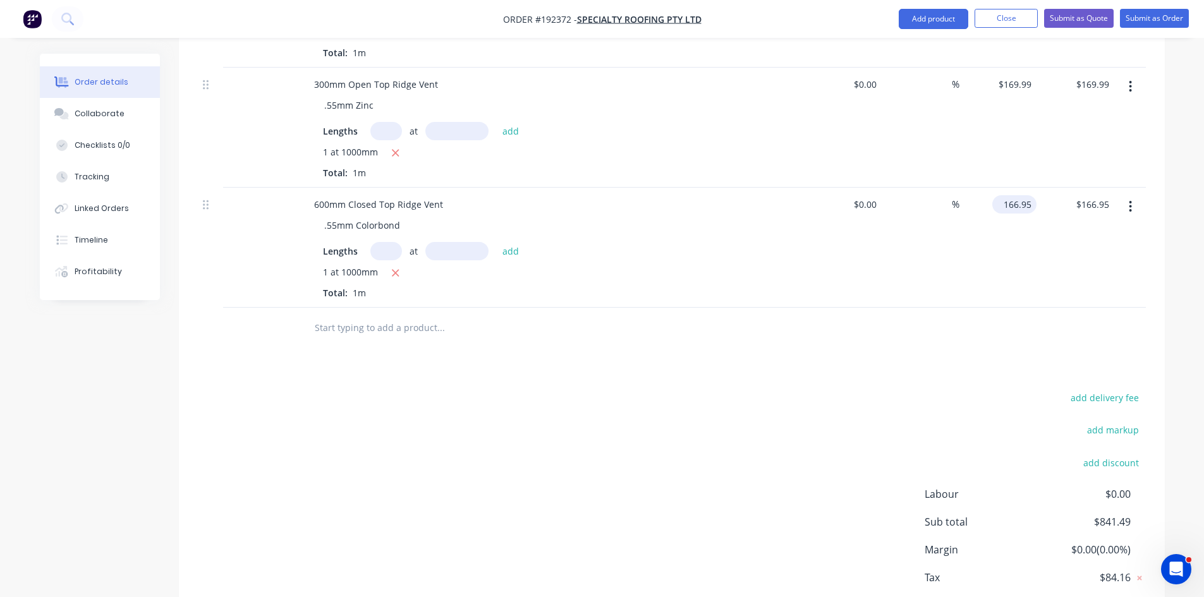
click at [1005, 195] on input "166.95" at bounding box center [1016, 204] width 39 height 18
click at [1041, 191] on div "$166.95 $166.95" at bounding box center [1075, 248] width 78 height 120
click at [1023, 195] on input "166.95" at bounding box center [1016, 204] width 39 height 18
type input "$279.71"
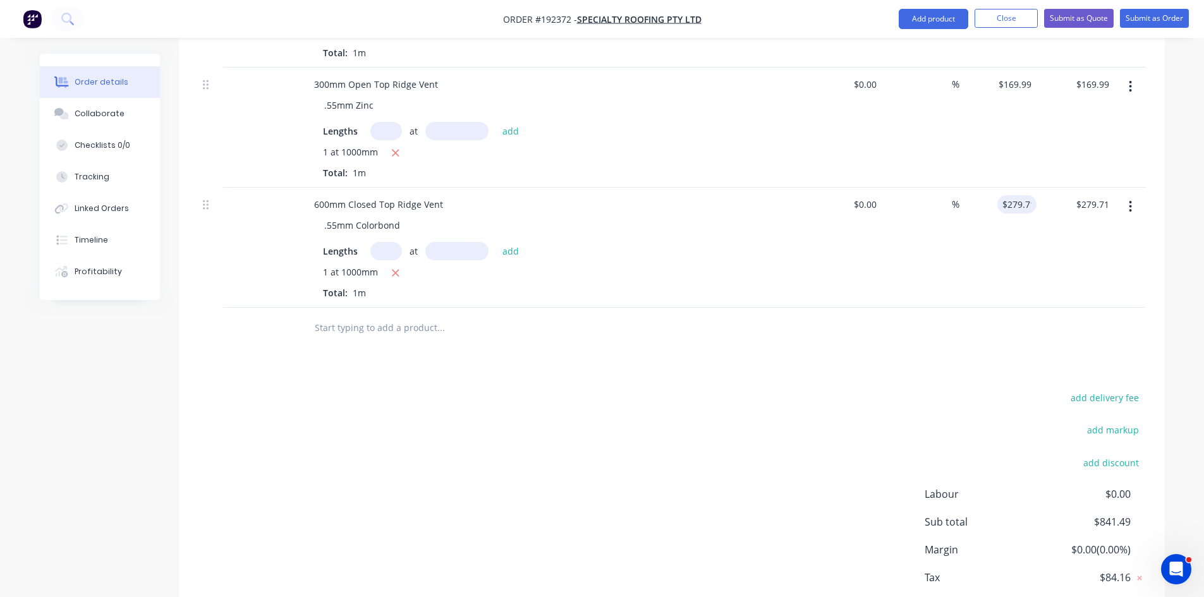
click at [1019, 239] on div "$279.71 279.71" at bounding box center [998, 248] width 78 height 120
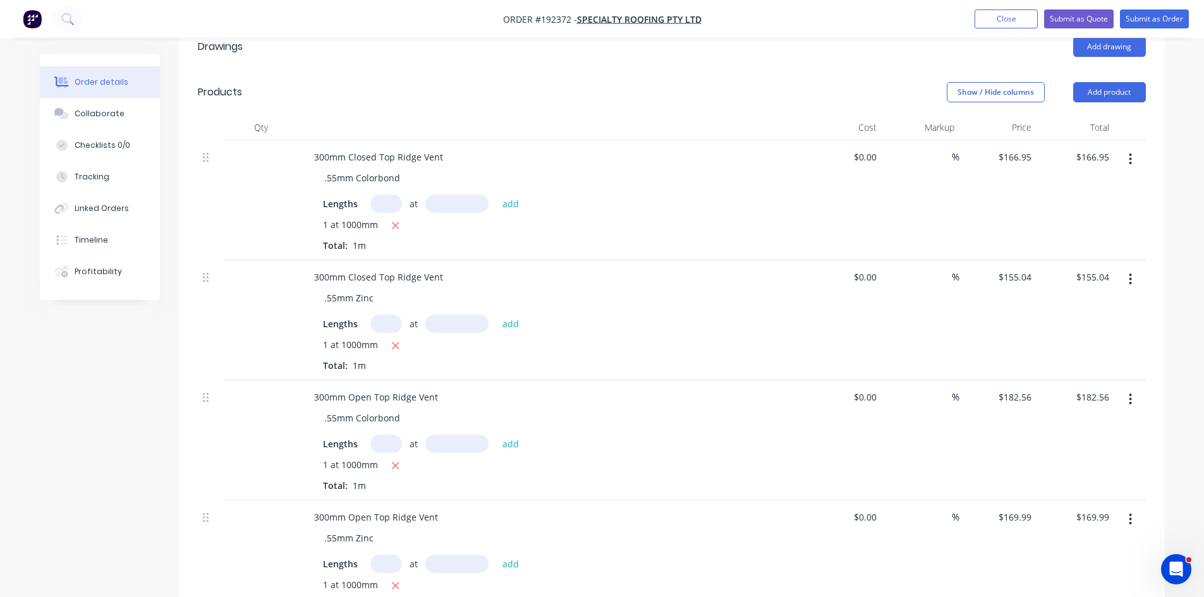
scroll to position [184, 0]
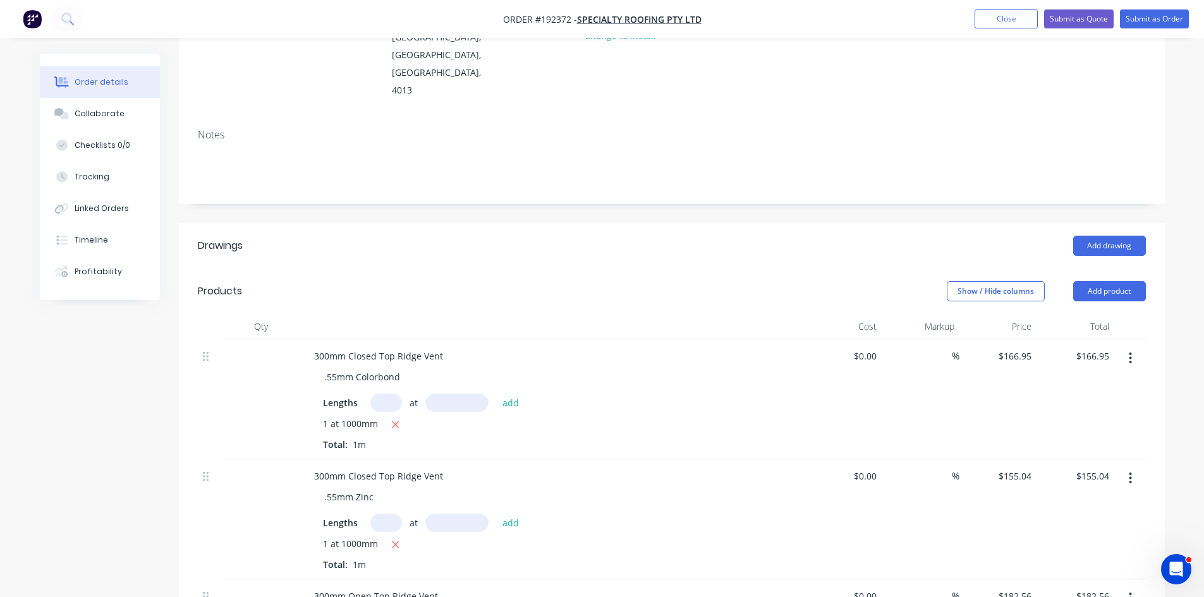
click at [1124, 467] on button "button" at bounding box center [1130, 478] width 30 height 23
click at [1069, 528] on div "Duplicate" at bounding box center [1085, 537] width 97 height 18
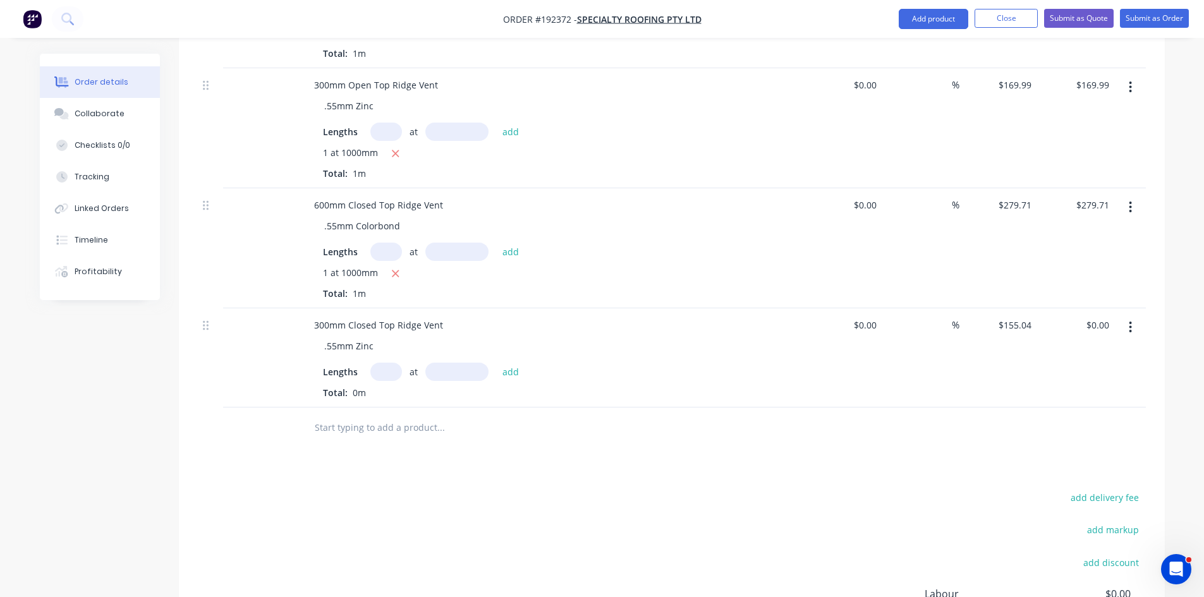
scroll to position [816, 0]
drag, startPoint x: 325, startPoint y: 270, endPoint x: 303, endPoint y: 274, distance: 22.3
click at [304, 315] on div "300mm Closed Top Ridge Vent" at bounding box center [378, 324] width 149 height 18
click at [313, 315] on div "300mm Closed Top Ridge Vent" at bounding box center [378, 324] width 149 height 18
click at [390, 362] on input "text" at bounding box center [386, 371] width 32 height 18
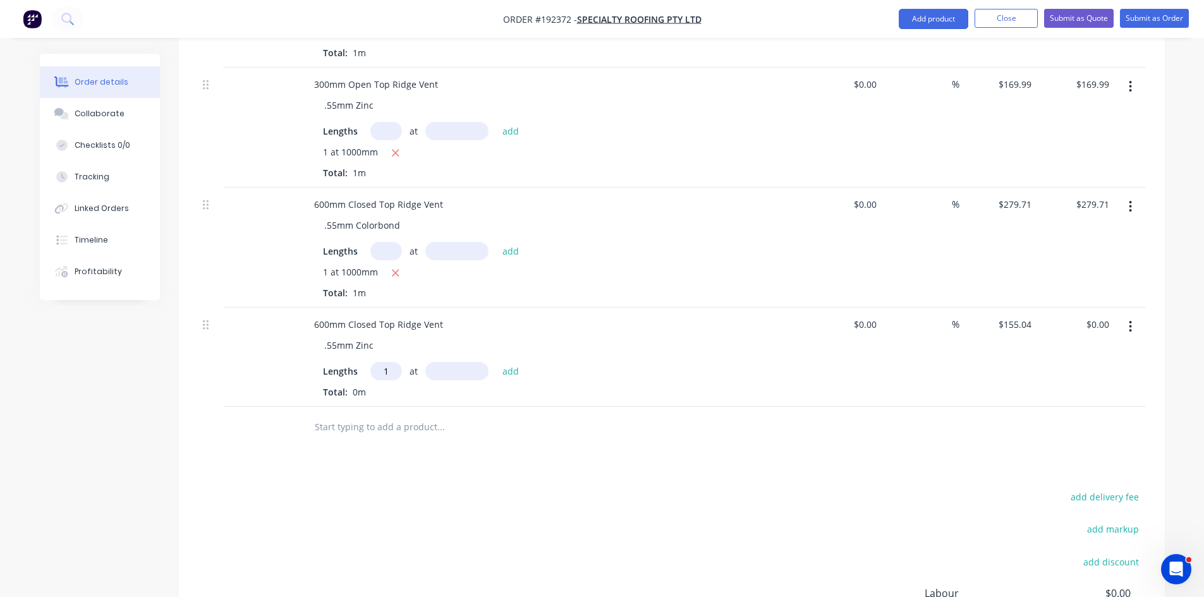
type input "1"
type input "1000"
click at [496, 362] on button "add" at bounding box center [511, 370] width 30 height 17
type input "$155.04"
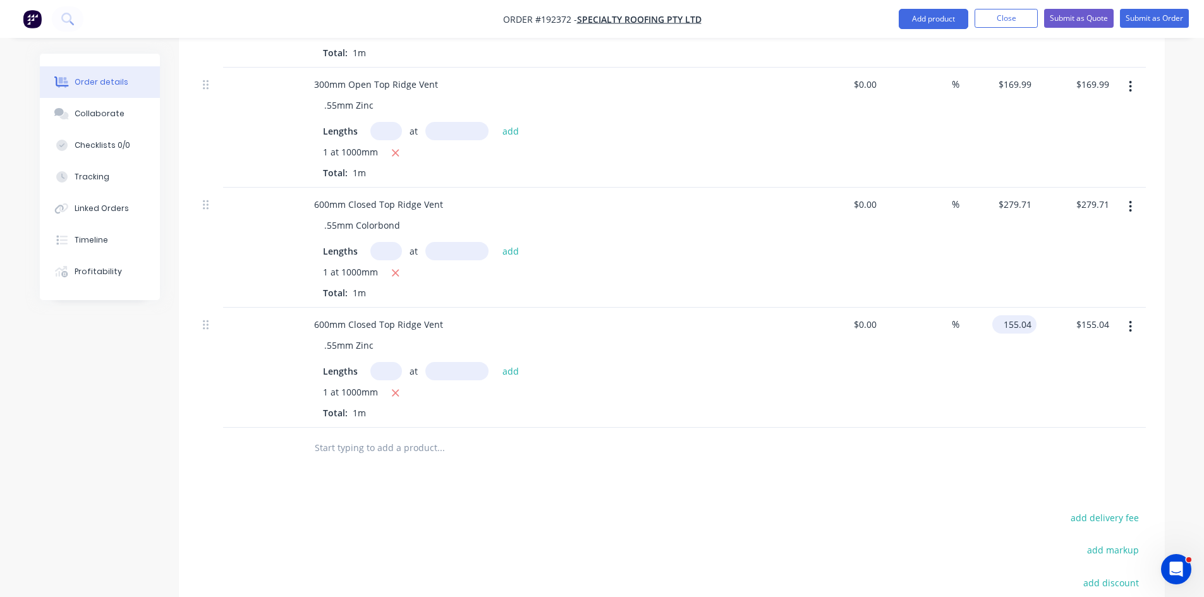
click at [1030, 315] on input "155.04" at bounding box center [1016, 324] width 39 height 18
click at [322, 195] on div "600mm Closed Top Ridge Vent" at bounding box center [378, 204] width 149 height 18
click at [317, 195] on div "600mm Closed Top Ridge Vent" at bounding box center [378, 204] width 149 height 18
click at [748, 357] on div "Lengths at add 1 at 1000mm Total: 1m" at bounding box center [551, 388] width 495 height 63
click at [1015, 315] on input "155.04" at bounding box center [1016, 324] width 39 height 18
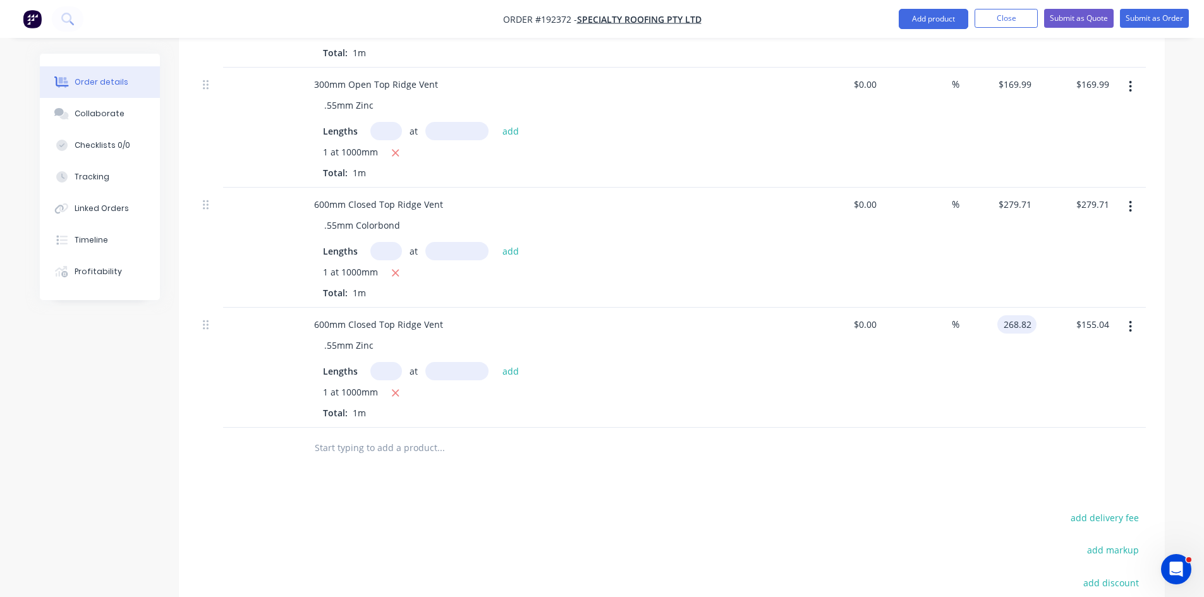
type input "$268.82"
click at [981, 373] on div "$268.82 268.82" at bounding box center [998, 368] width 78 height 120
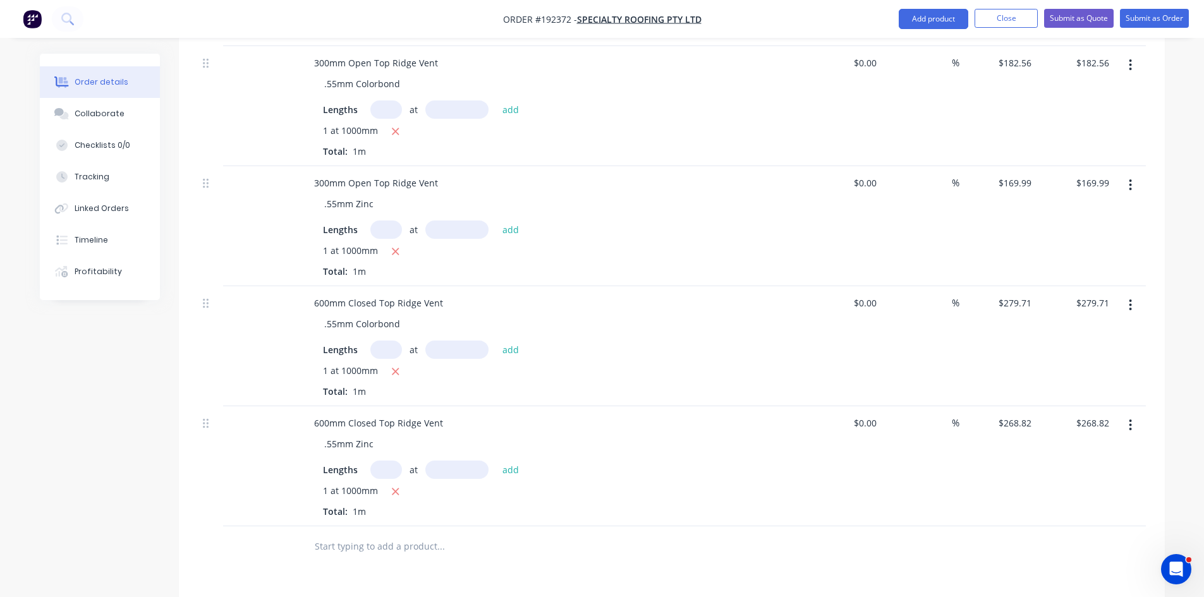
scroll to position [605, 0]
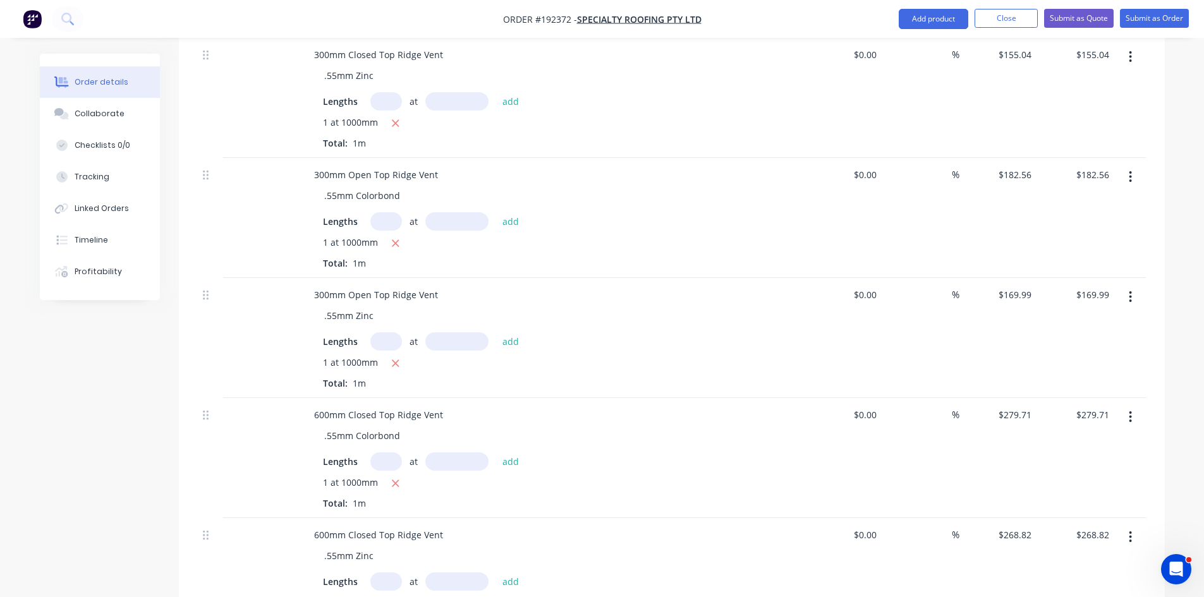
drag, startPoint x: 1132, startPoint y: 126, endPoint x: 1127, endPoint y: 133, distance: 8.1
click at [1131, 170] on icon "button" at bounding box center [1130, 177] width 3 height 14
click at [1096, 226] on div "Duplicate" at bounding box center [1085, 235] width 97 height 18
click at [1130, 291] on icon "button" at bounding box center [1130, 296] width 3 height 11
click at [1080, 346] on div "Duplicate" at bounding box center [1085, 355] width 97 height 18
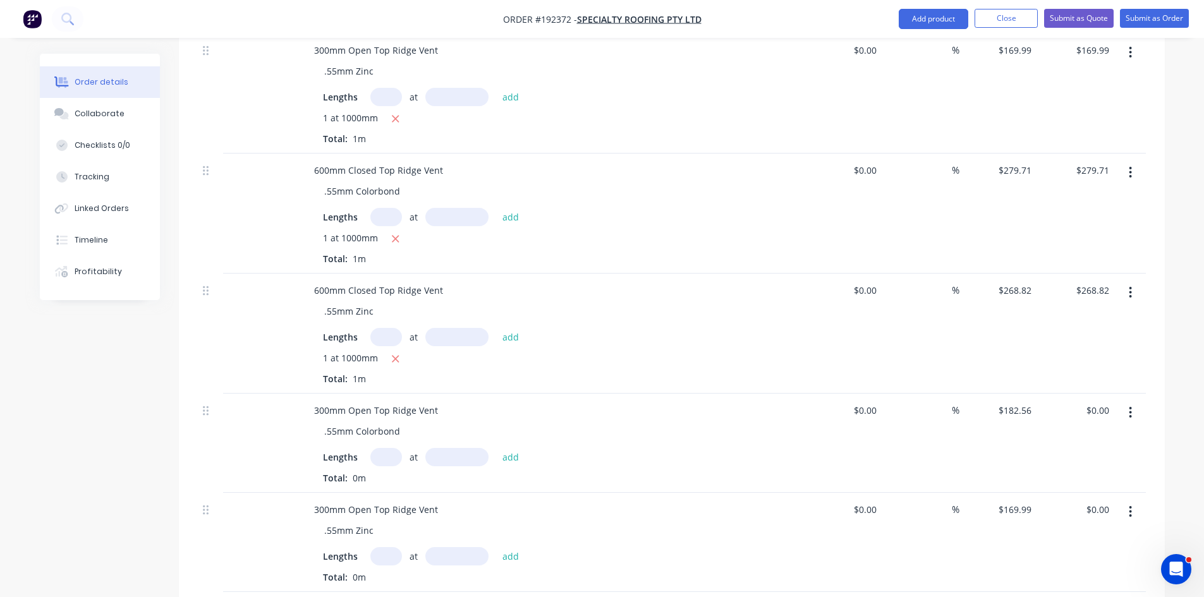
scroll to position [1026, 0]
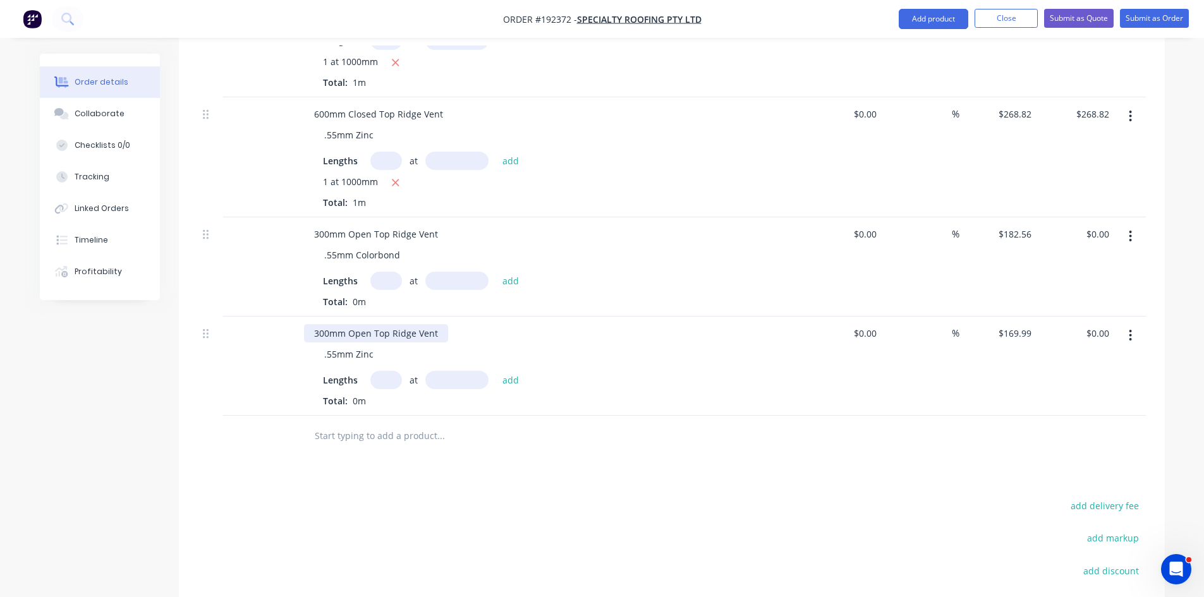
click at [322, 324] on div "300mm Open Top Ridge Vent" at bounding box center [376, 333] width 144 height 18
click at [321, 225] on div "300mm Open Top Ridge Vent" at bounding box center [376, 234] width 144 height 18
click at [312, 225] on div "300mm Open Top Ridge Vent" at bounding box center [376, 234] width 144 height 18
click at [389, 272] on input "text" at bounding box center [386, 281] width 32 height 18
type input "1"
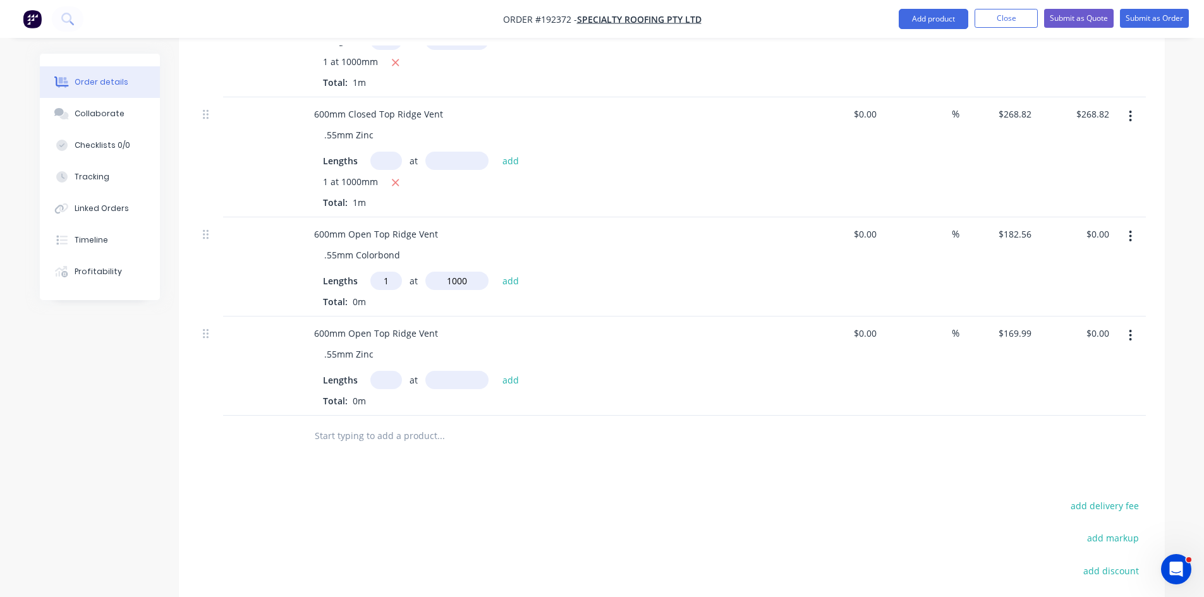
type input "1000"
click at [496, 272] on button "add" at bounding box center [511, 280] width 30 height 17
type input "$182.56"
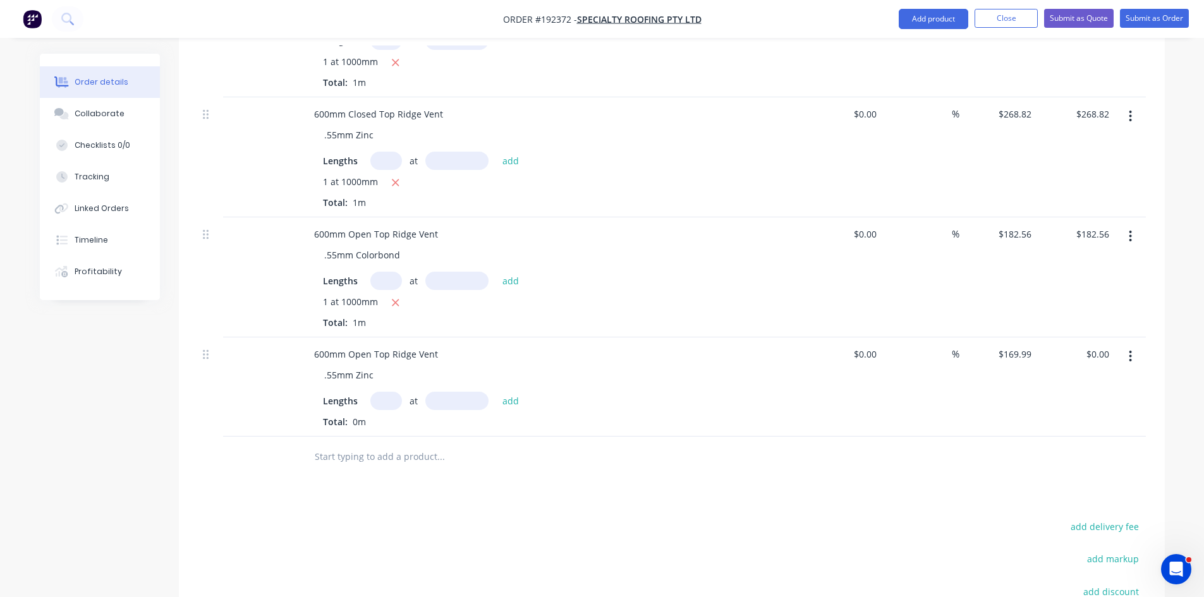
click at [380, 392] on input "text" at bounding box center [386, 401] width 32 height 18
type input "1"
type input "1000"
click at [496, 392] on button "add" at bounding box center [511, 400] width 30 height 17
type input "$169.99"
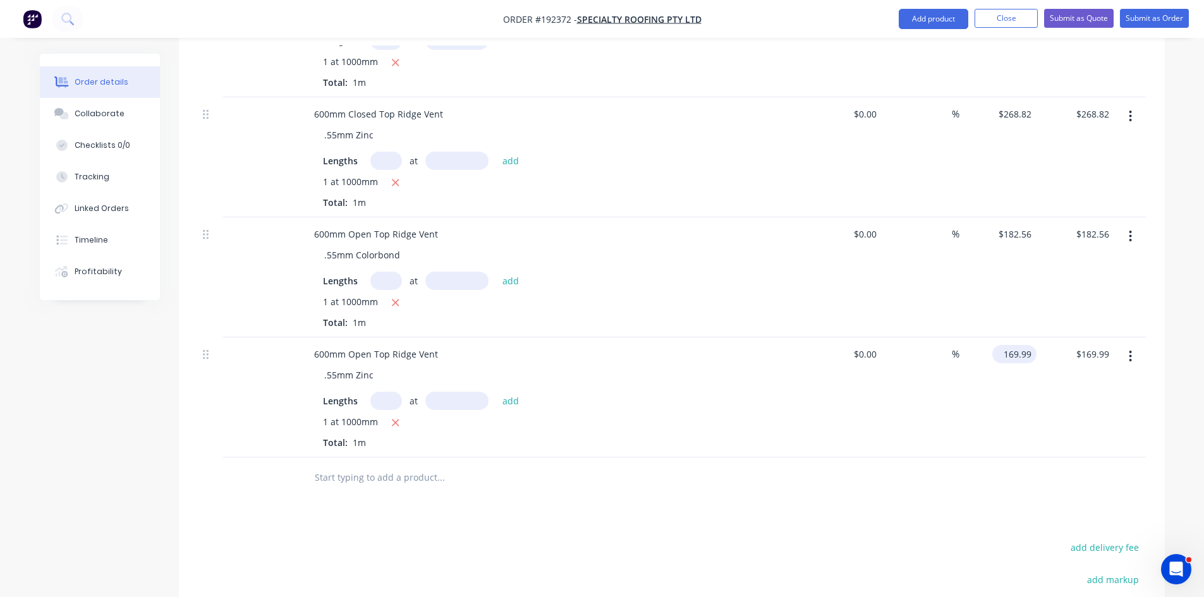
click at [1009, 345] on input "169.99" at bounding box center [1016, 354] width 39 height 18
type input "$290.85"
click at [895, 458] on div at bounding box center [672, 478] width 948 height 41
click at [1024, 225] on input "182.56" at bounding box center [1016, 234] width 39 height 18
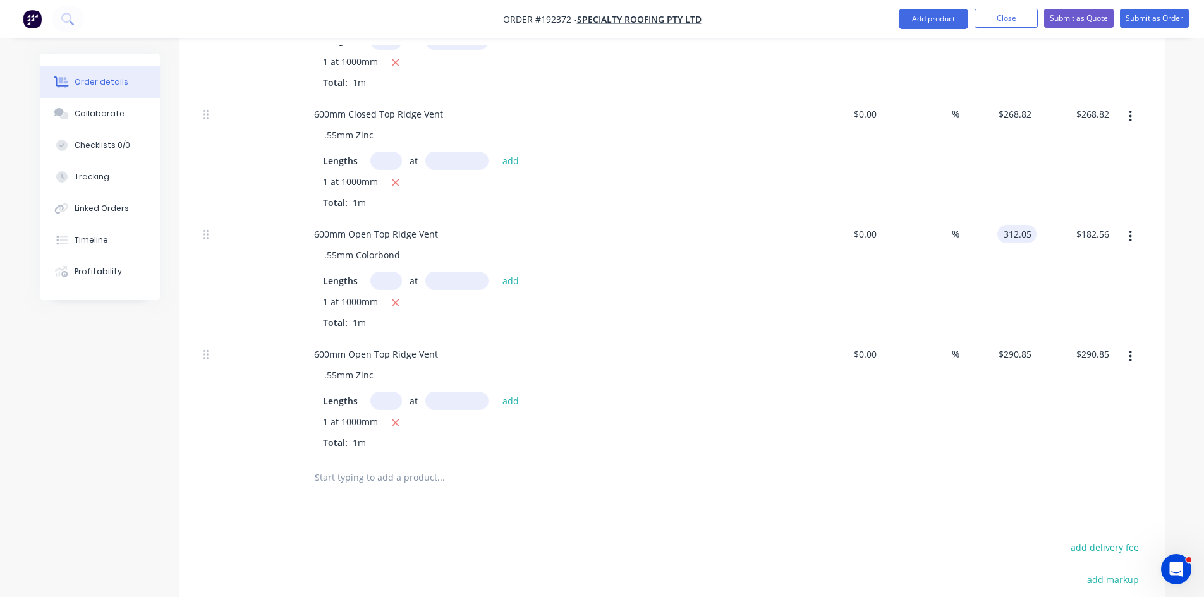
type input "$312.05"
click at [913, 458] on div at bounding box center [672, 478] width 948 height 41
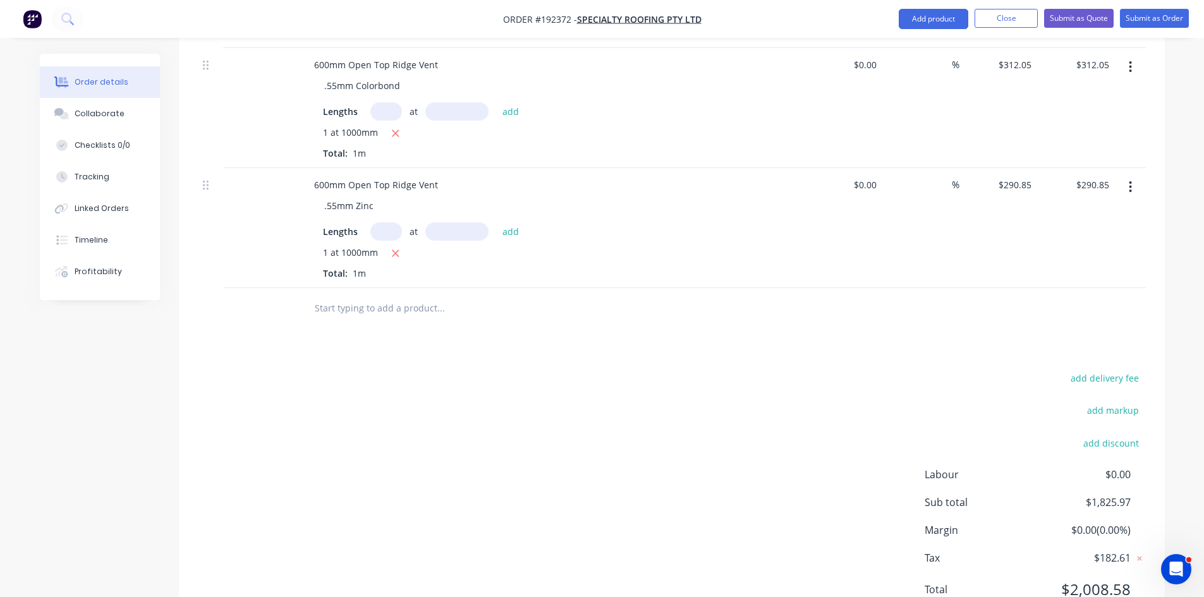
scroll to position [1197, 0]
click at [947, 13] on button "Add product" at bounding box center [934, 19] width 70 height 20
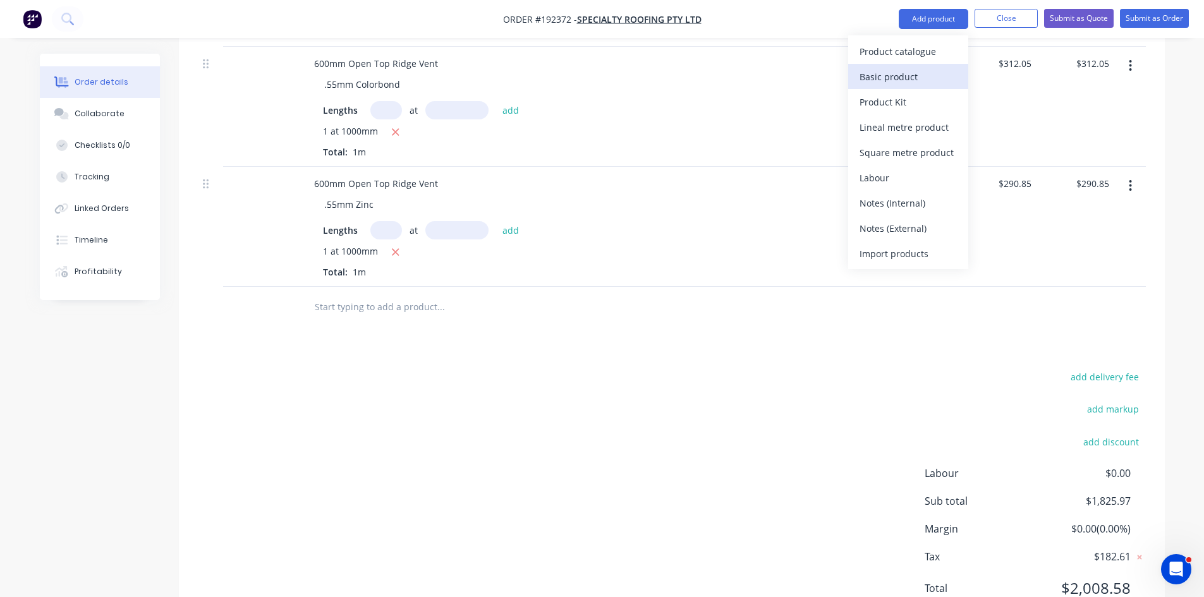
click at [904, 75] on div "Basic product" at bounding box center [907, 77] width 97 height 18
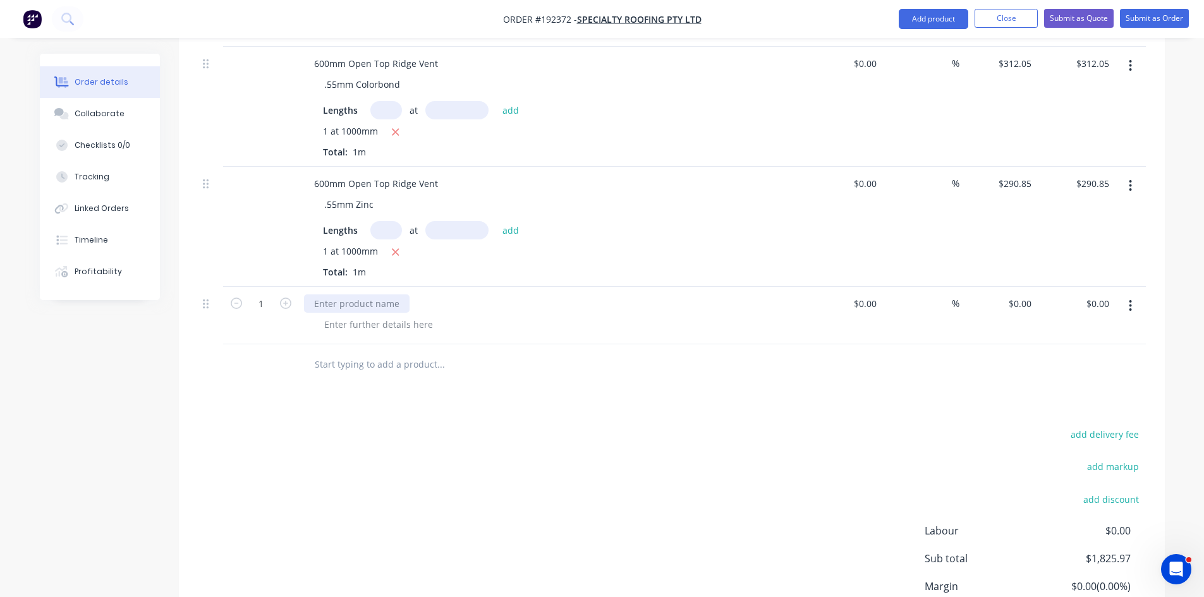
click at [351, 294] on div at bounding box center [357, 303] width 106 height 18
click at [350, 315] on div at bounding box center [378, 324] width 129 height 18
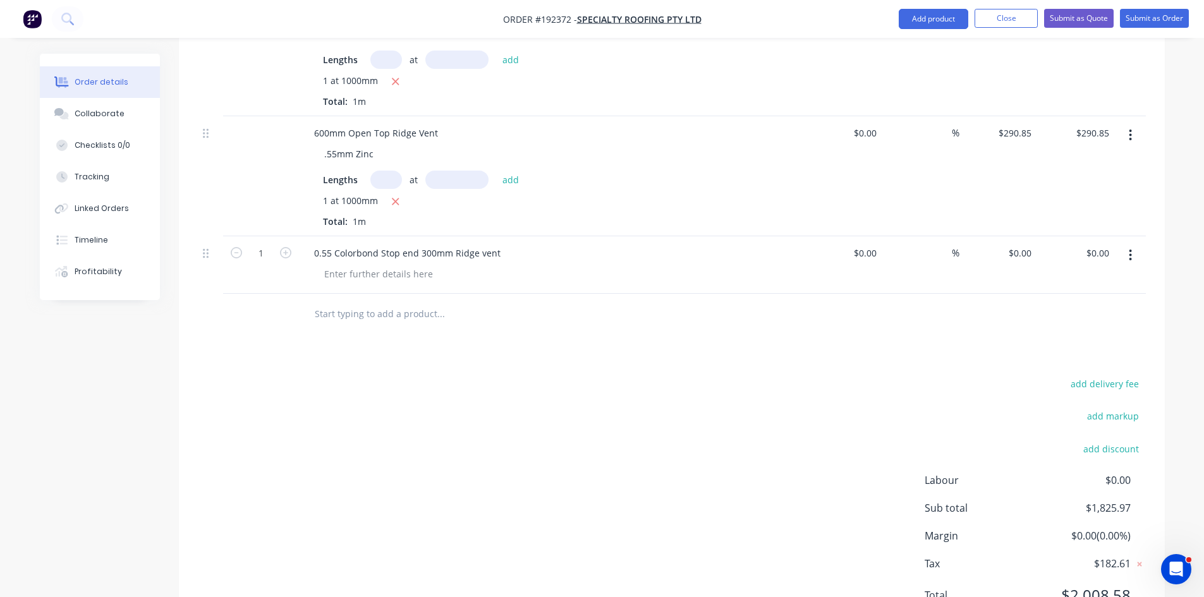
scroll to position [1254, 0]
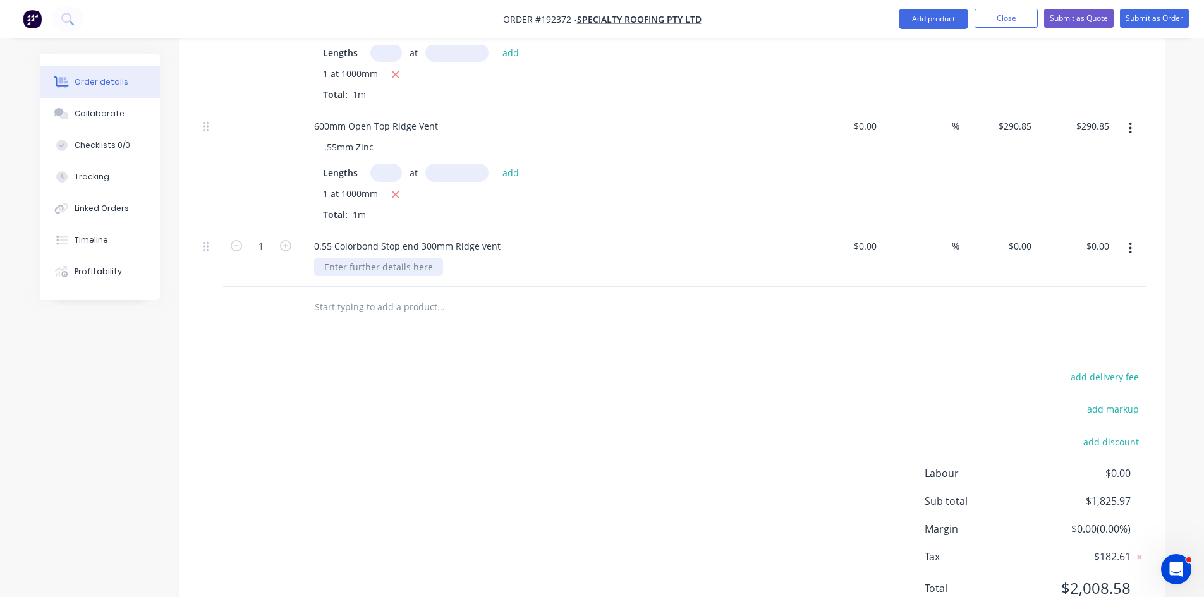
click at [396, 258] on div at bounding box center [378, 267] width 129 height 18
click at [1030, 229] on div "$0.00 $0.00" at bounding box center [998, 258] width 78 height 58
click at [1021, 237] on div "0 $0.00" at bounding box center [1019, 246] width 34 height 18
type input "$32.39"
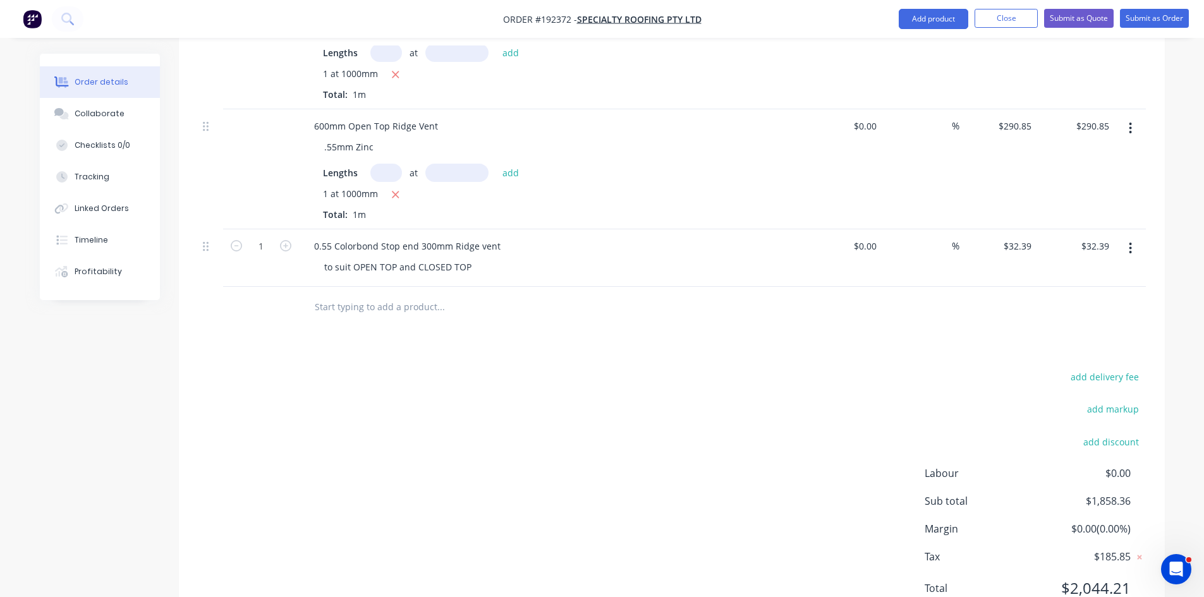
click at [1078, 287] on div at bounding box center [672, 307] width 948 height 41
click at [1139, 237] on button "button" at bounding box center [1130, 248] width 30 height 23
click at [1091, 298] on div "Duplicate" at bounding box center [1085, 307] width 97 height 18
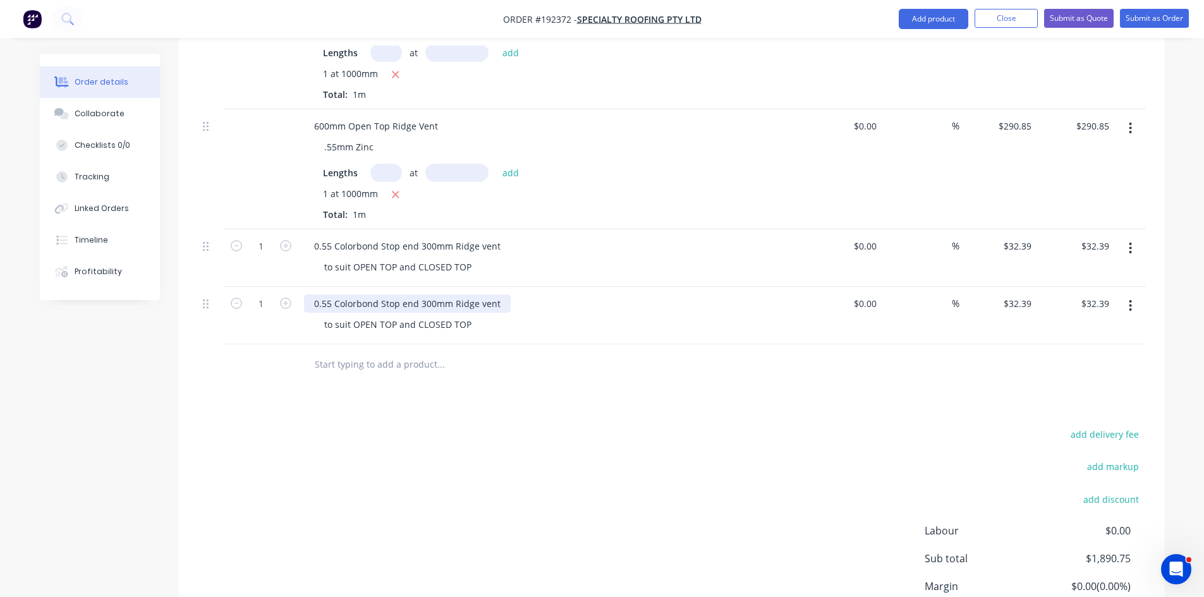
click at [344, 294] on div "0.55 Colorbond Stop end 300mm Ridge vent" at bounding box center [407, 303] width 207 height 18
click at [549, 426] on div "add delivery fee add markup add discount Labour $0.00 Sub total $1,890.75 Margi…" at bounding box center [672, 548] width 948 height 244
click at [1012, 294] on input "32.39" at bounding box center [1019, 303] width 34 height 18
type input "$29.05"
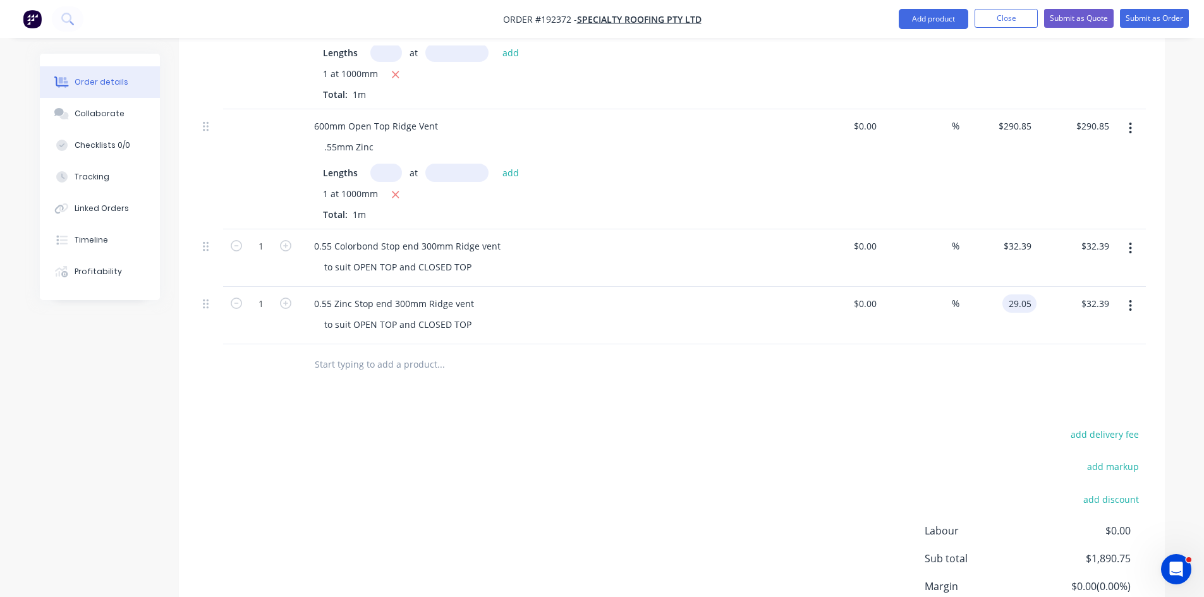
type input "$29.05"
click at [1009, 344] on div at bounding box center [672, 364] width 948 height 41
click at [1134, 237] on button "button" at bounding box center [1130, 248] width 30 height 23
click at [1105, 298] on div "Duplicate" at bounding box center [1085, 307] width 97 height 18
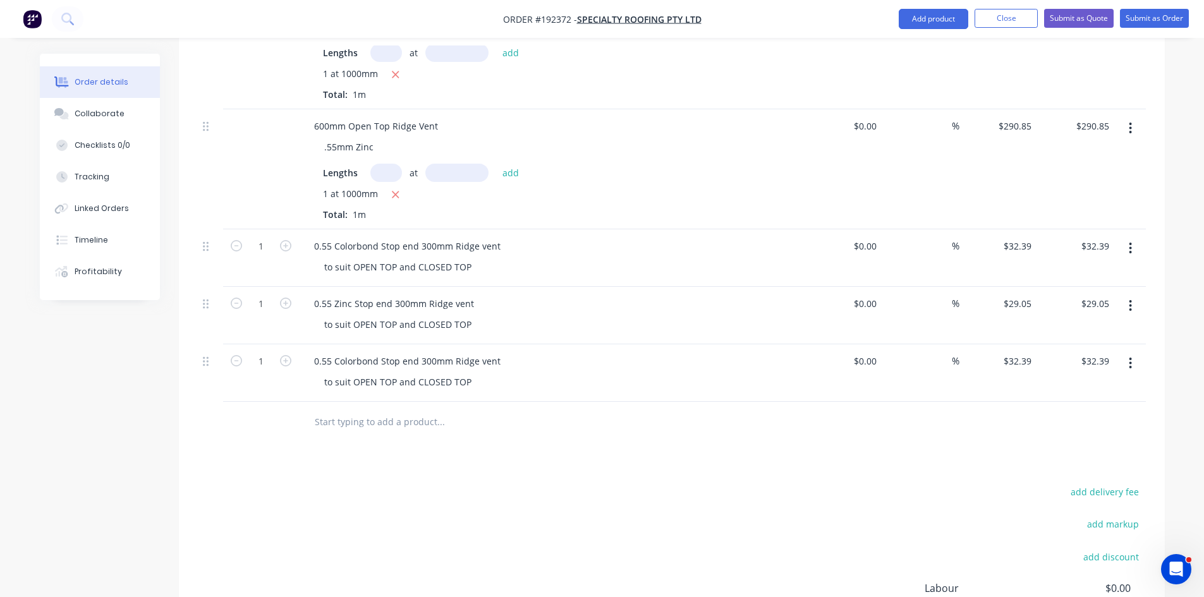
click at [1130, 299] on icon "button" at bounding box center [1130, 306] width 3 height 14
click at [1106, 355] on div "Duplicate" at bounding box center [1085, 364] width 97 height 18
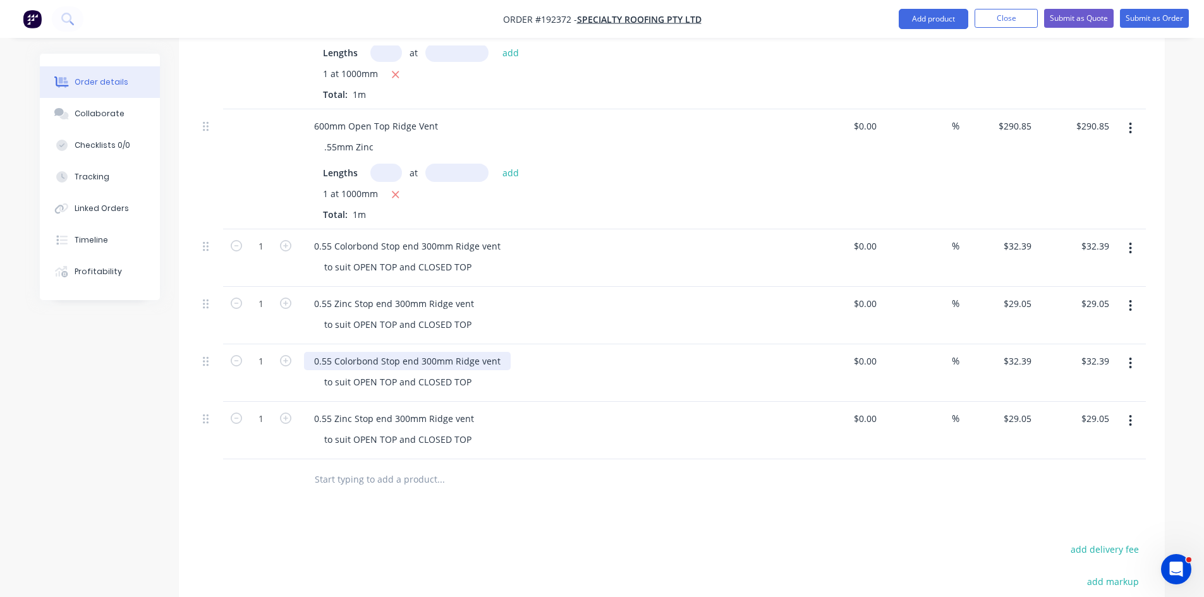
click at [423, 352] on div "0.55 Colorbond Stop end 300mm Ridge vent" at bounding box center [407, 361] width 207 height 18
click at [392, 409] on div "0.55 Zinc Stop end 300mm Ridge vent" at bounding box center [394, 418] width 180 height 18
click at [396, 409] on div "0.55 Zinc Stop end 300mm Ridge vent" at bounding box center [394, 418] width 180 height 18
click at [1014, 352] on input "32.39" at bounding box center [1021, 361] width 29 height 18
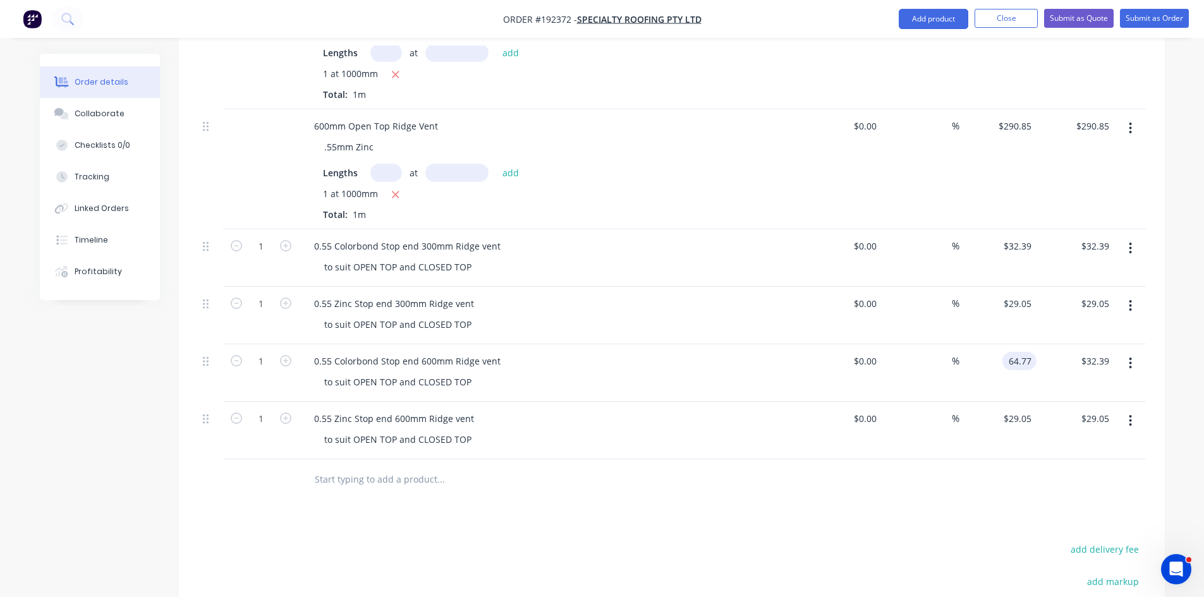
type input "$64.77"
click at [957, 459] on div at bounding box center [672, 479] width 948 height 41
click at [1016, 409] on input "29.05" at bounding box center [1019, 418] width 34 height 18
type input "8.11"
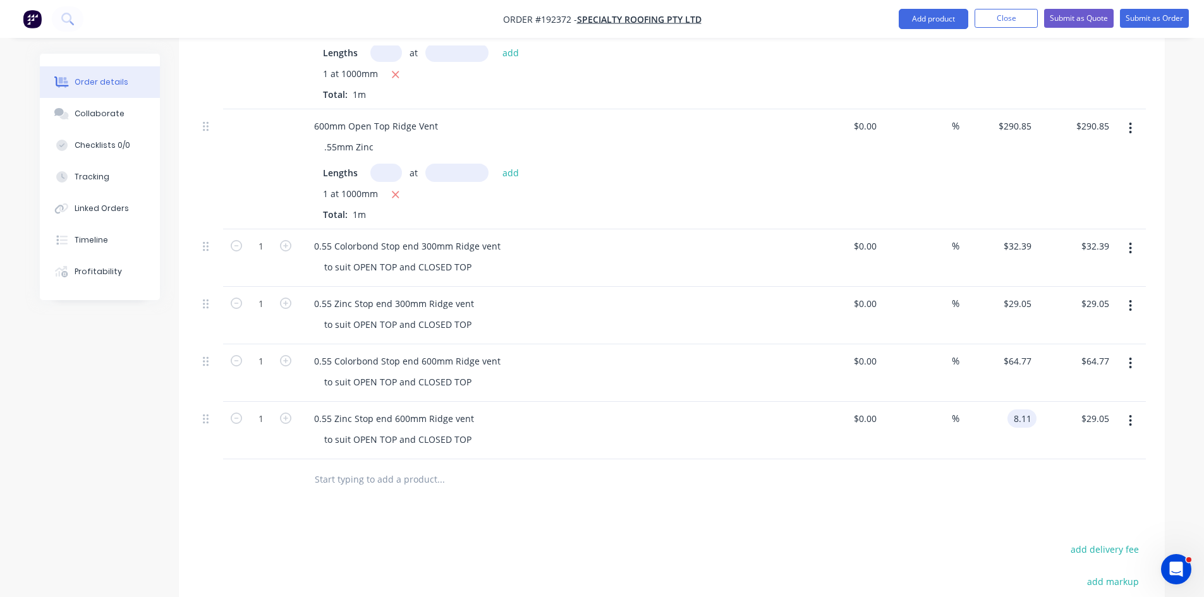
type input "$8.11"
click at [1012, 409] on div "8.11 8.11" at bounding box center [1024, 418] width 24 height 18
type input "$58.11"
drag, startPoint x: 1055, startPoint y: 391, endPoint x: 1066, endPoint y: 383, distance: 14.0
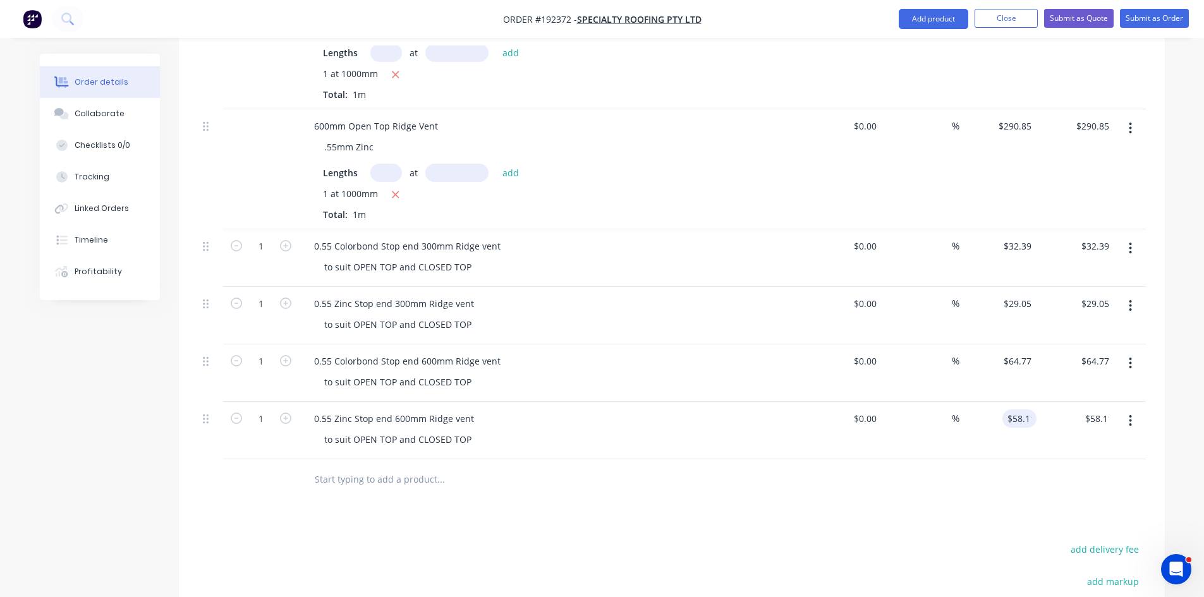
click at [1062, 402] on div "$58.11 $8.11" at bounding box center [1075, 431] width 78 height 58
click at [1074, 15] on button "Submit as Quote" at bounding box center [1079, 18] width 70 height 19
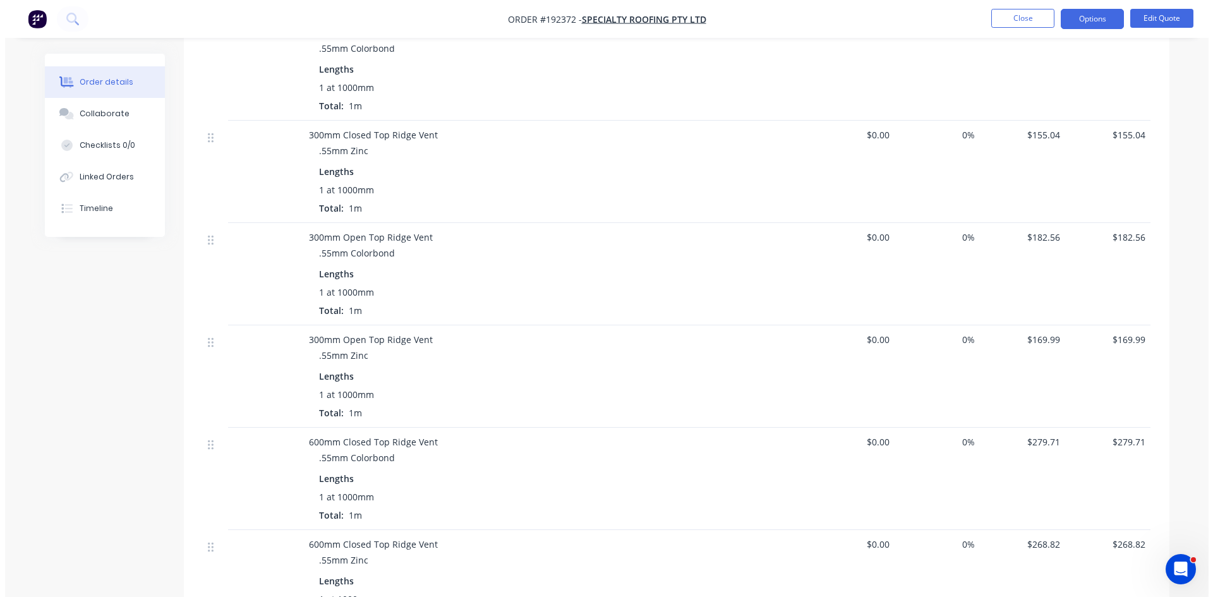
scroll to position [632, 0]
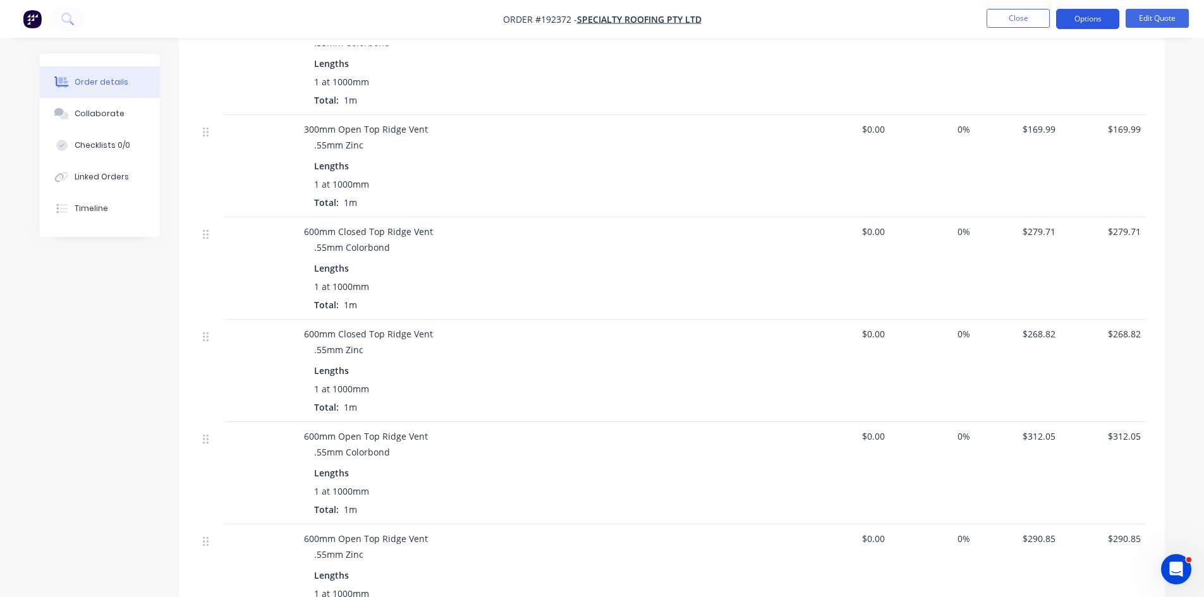
click at [1075, 15] on button "Options" at bounding box center [1087, 19] width 63 height 20
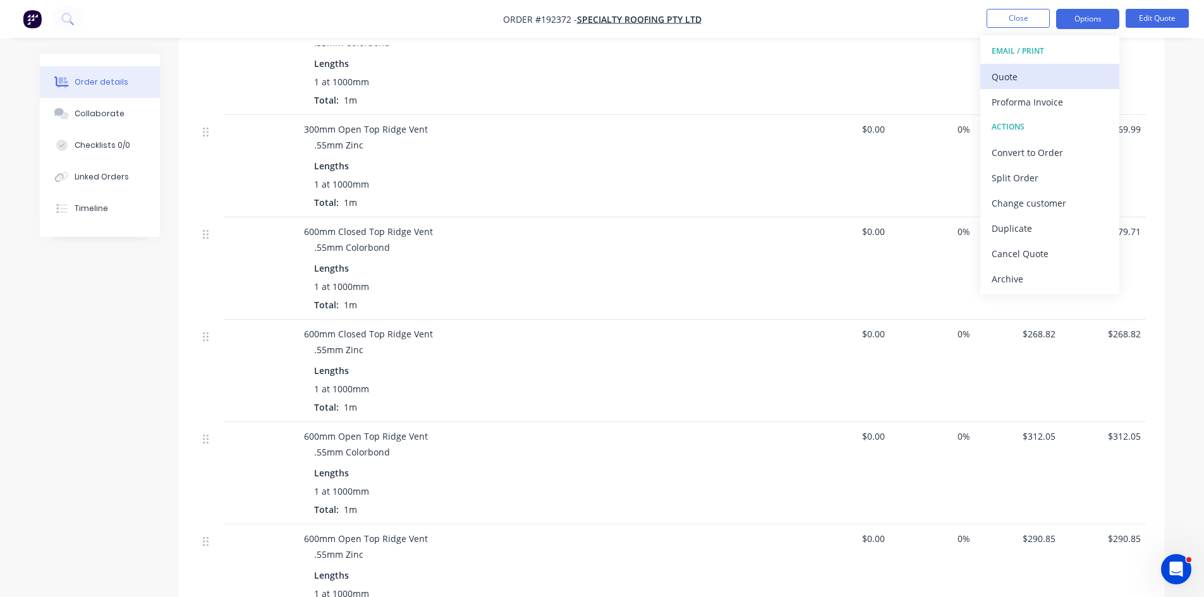
click at [1046, 66] on button "Quote" at bounding box center [1049, 76] width 139 height 25
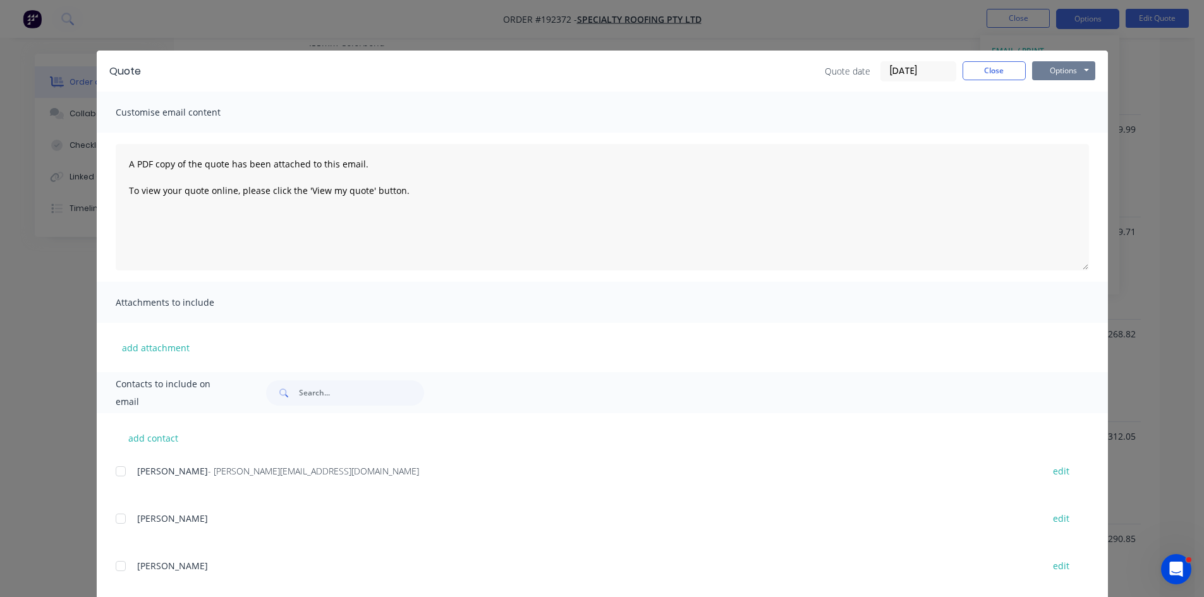
click at [1060, 69] on button "Options" at bounding box center [1063, 70] width 63 height 19
click at [1065, 88] on button "Preview" at bounding box center [1072, 93] width 81 height 21
click at [99, 23] on div "Quote Quote date [DATE] Close Options Preview Print Email Customise email conte…" at bounding box center [602, 298] width 1204 height 597
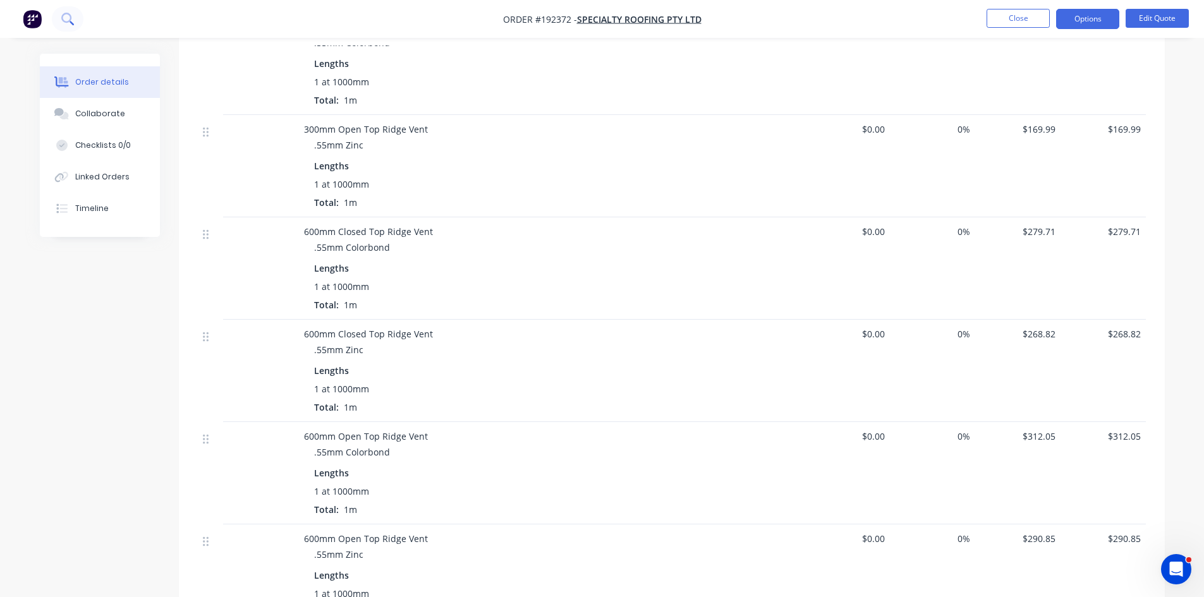
click at [64, 21] on icon at bounding box center [66, 18] width 10 height 10
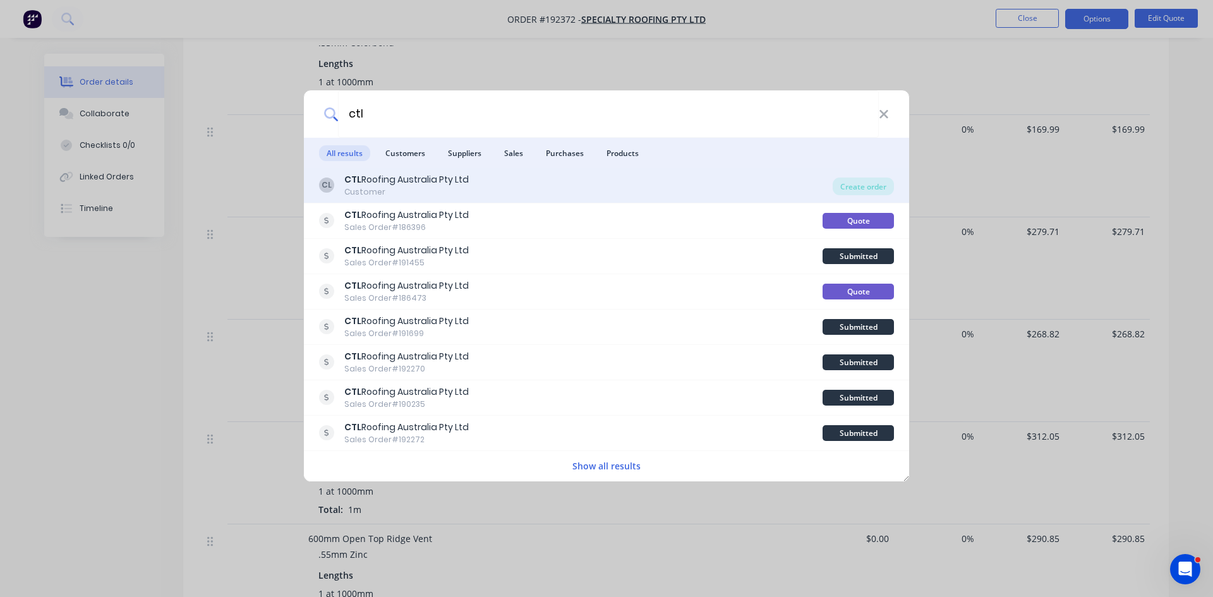
type input "ctl"
click at [475, 192] on div "CL CTL Roofing Australia Pty Ltd Customer" at bounding box center [576, 185] width 514 height 25
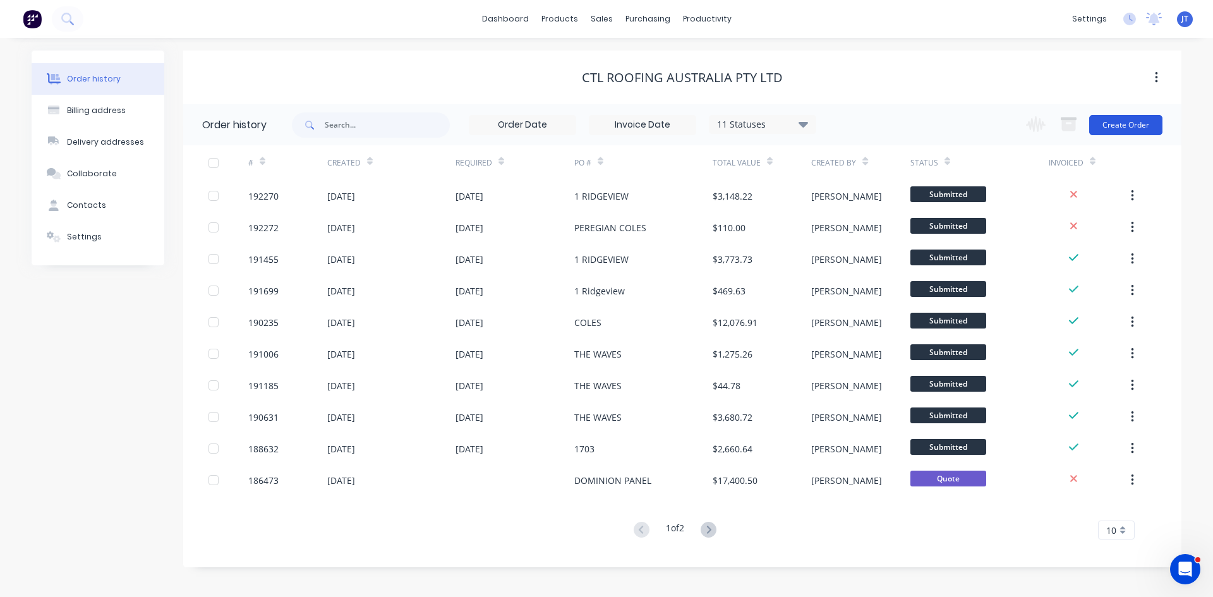
click at [1106, 123] on button "Create Order" at bounding box center [1125, 125] width 73 height 20
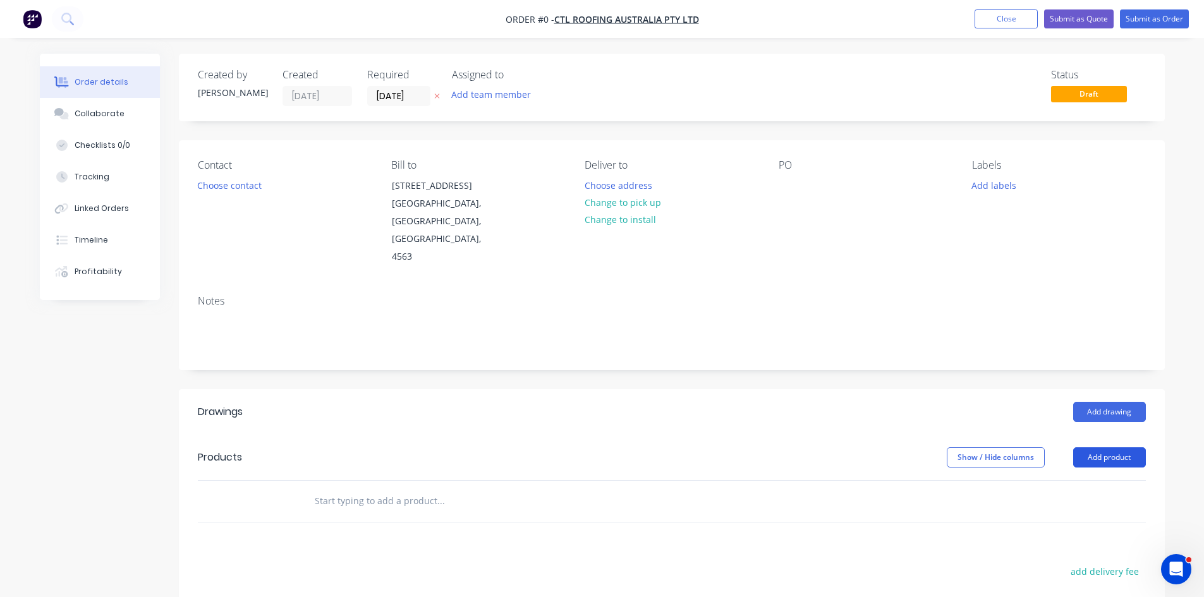
drag, startPoint x: 1100, startPoint y: 443, endPoint x: 1091, endPoint y: 434, distance: 12.5
click at [1100, 447] on button "Add product" at bounding box center [1109, 457] width 73 height 20
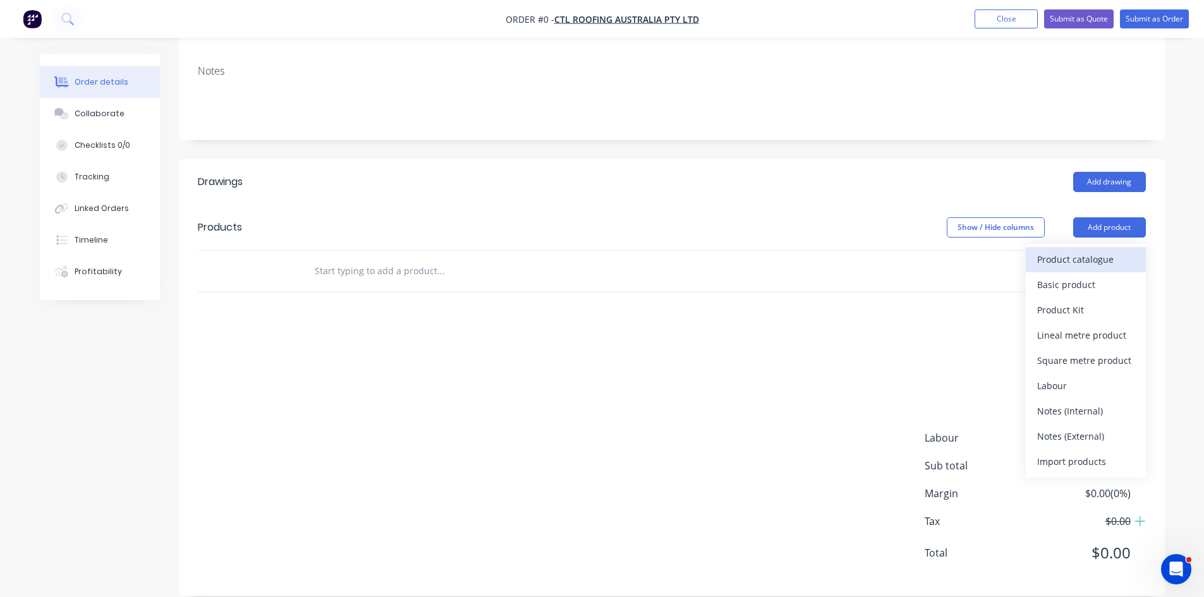
click at [1103, 250] on div "Product catalogue" at bounding box center [1085, 259] width 97 height 18
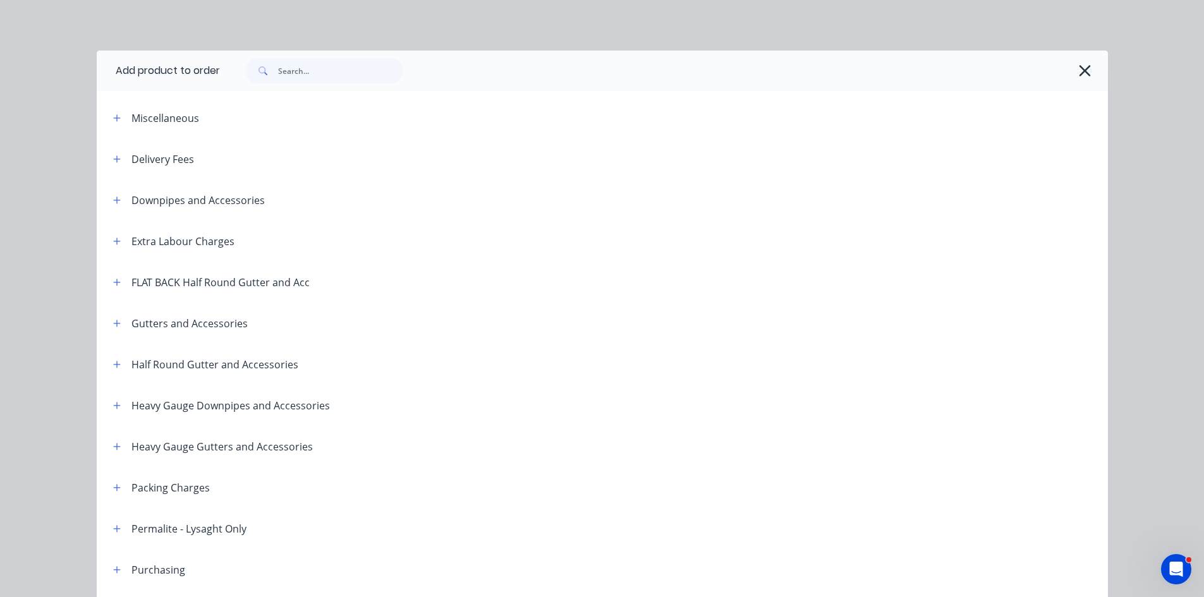
scroll to position [210, 0]
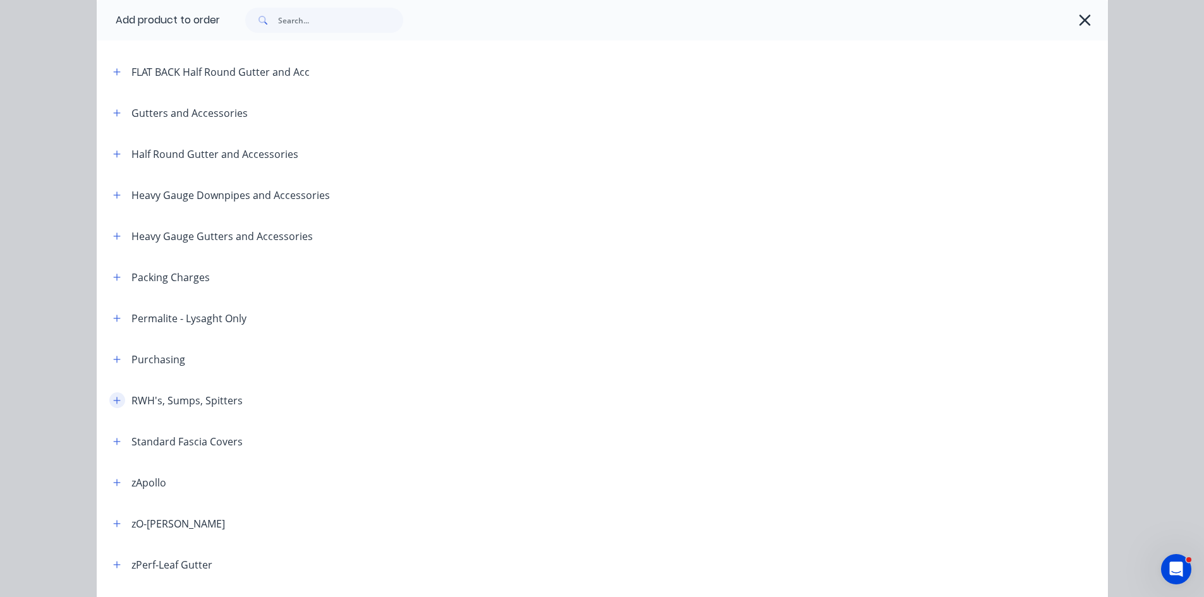
click at [113, 403] on icon "button" at bounding box center [116, 400] width 7 height 7
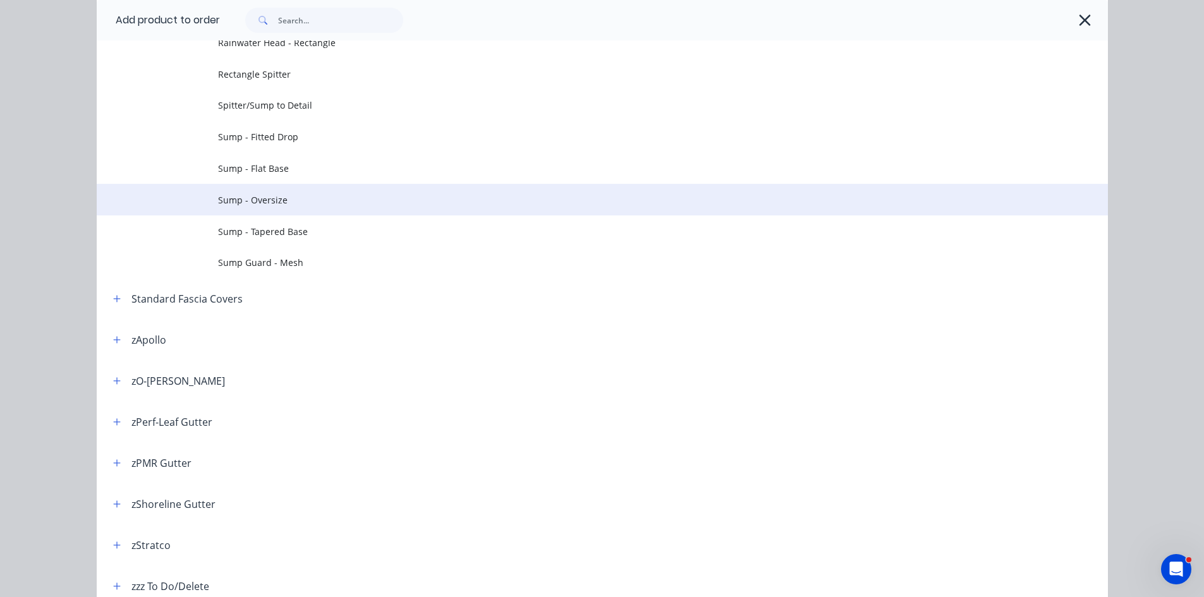
scroll to position [842, 0]
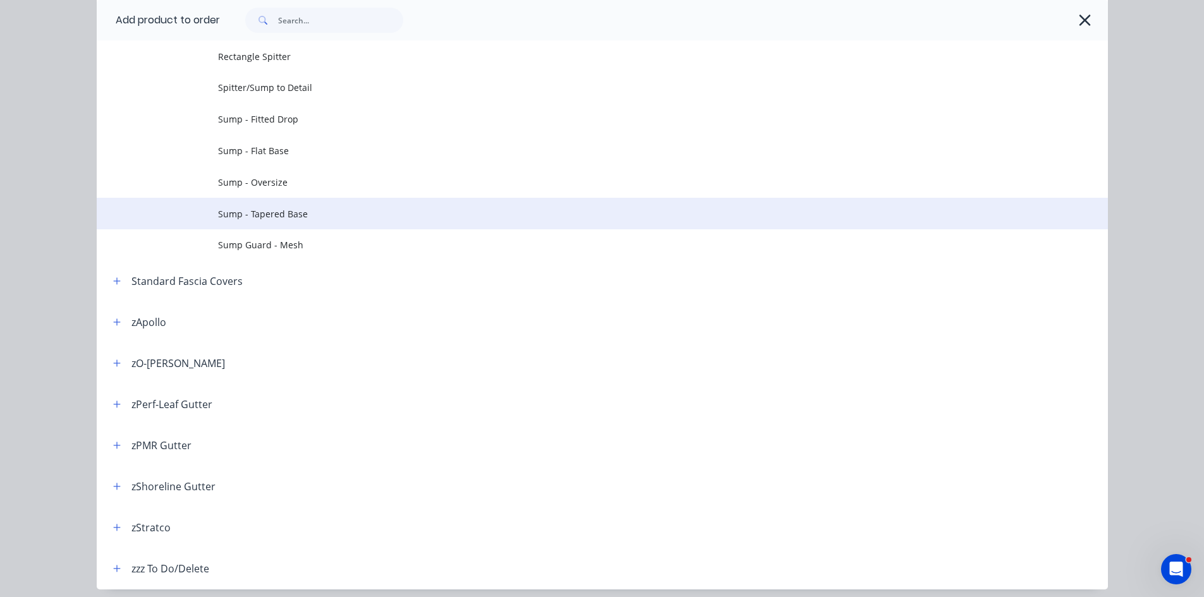
click at [422, 208] on span "Sump - Tapered Base" at bounding box center [574, 213] width 712 height 13
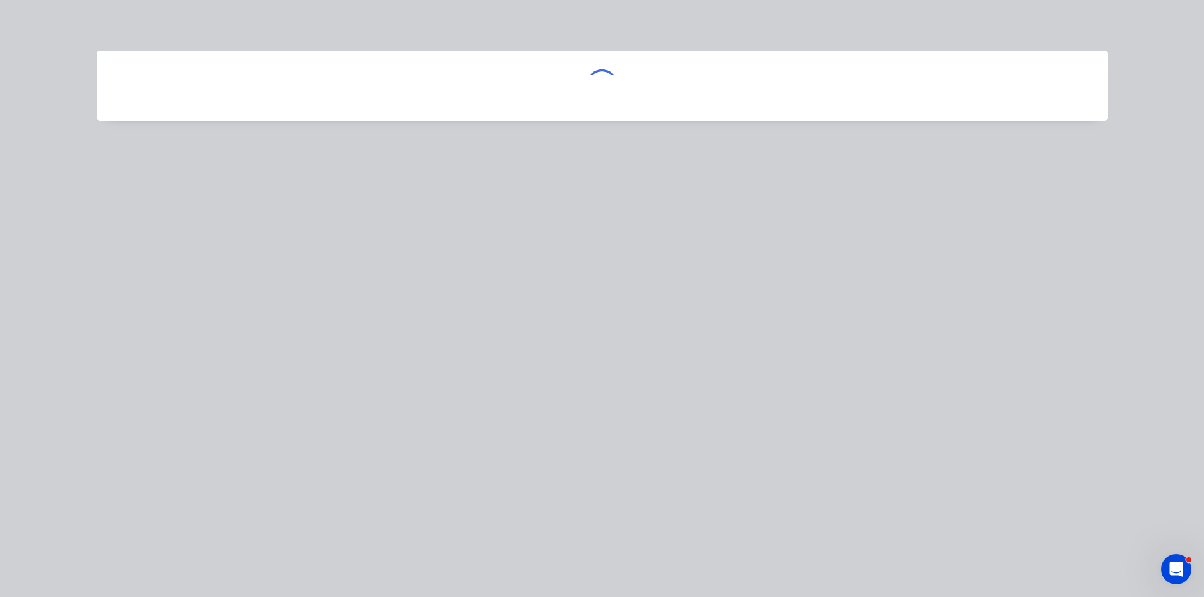
scroll to position [0, 0]
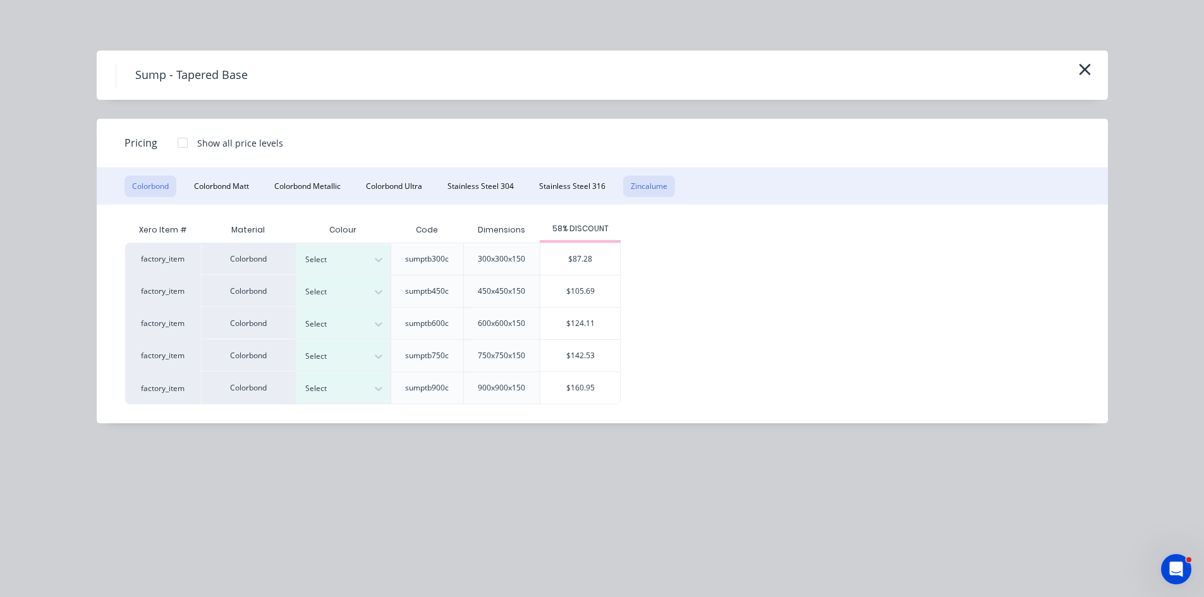
click at [664, 185] on button "Zincalume" at bounding box center [649, 186] width 52 height 21
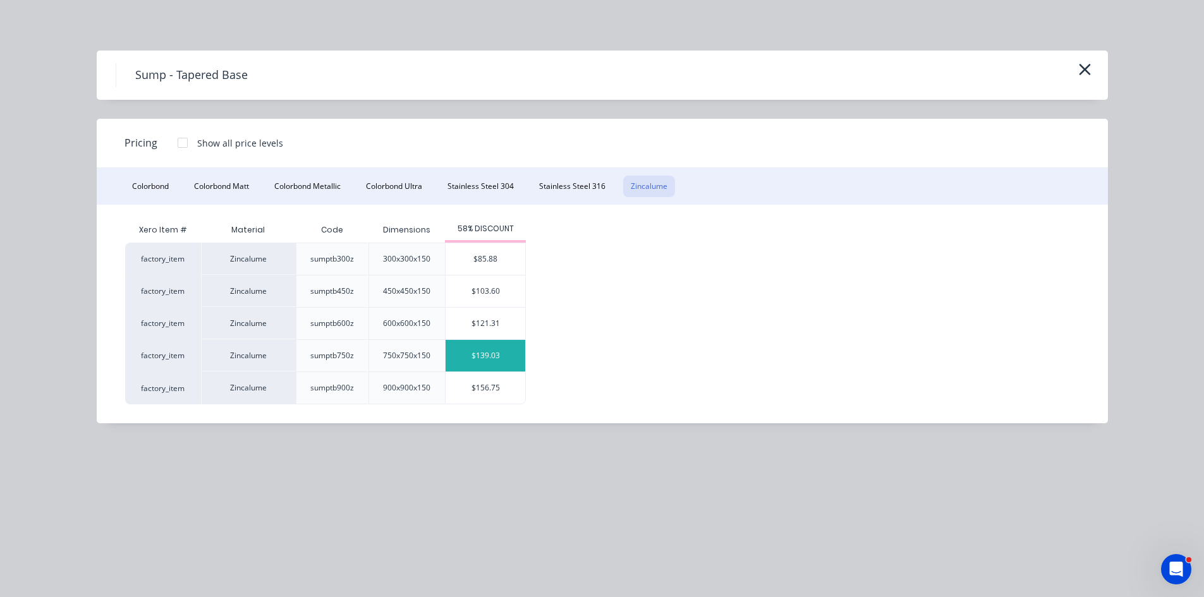
click at [502, 355] on div "$139.03" at bounding box center [485, 356] width 80 height 32
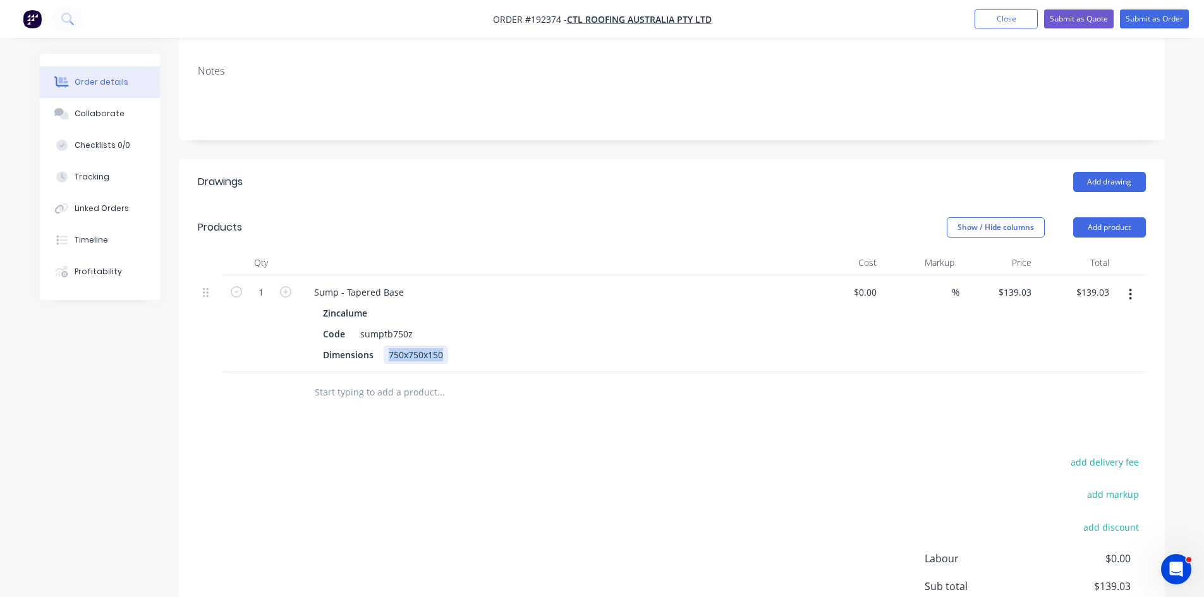
drag, startPoint x: 390, startPoint y: 332, endPoint x: 537, endPoint y: 337, distance: 147.3
click at [537, 346] on div "Dimensions 750x750x150" at bounding box center [549, 355] width 463 height 18
type input "$0.00"
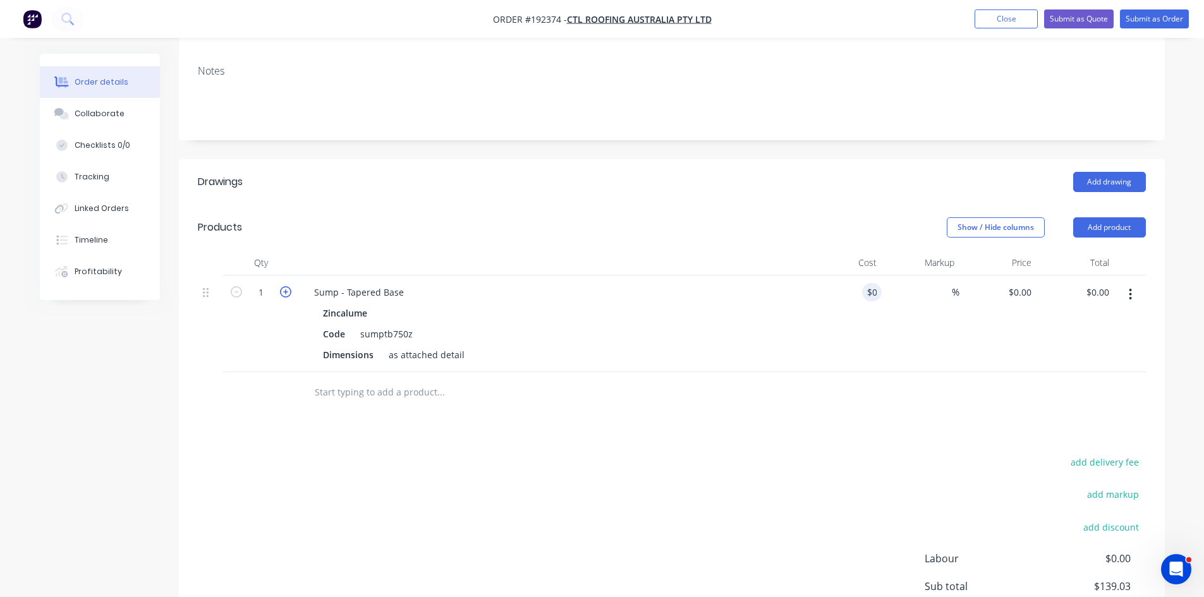
click at [282, 286] on icon "button" at bounding box center [285, 291] width 11 height 11
type input "2"
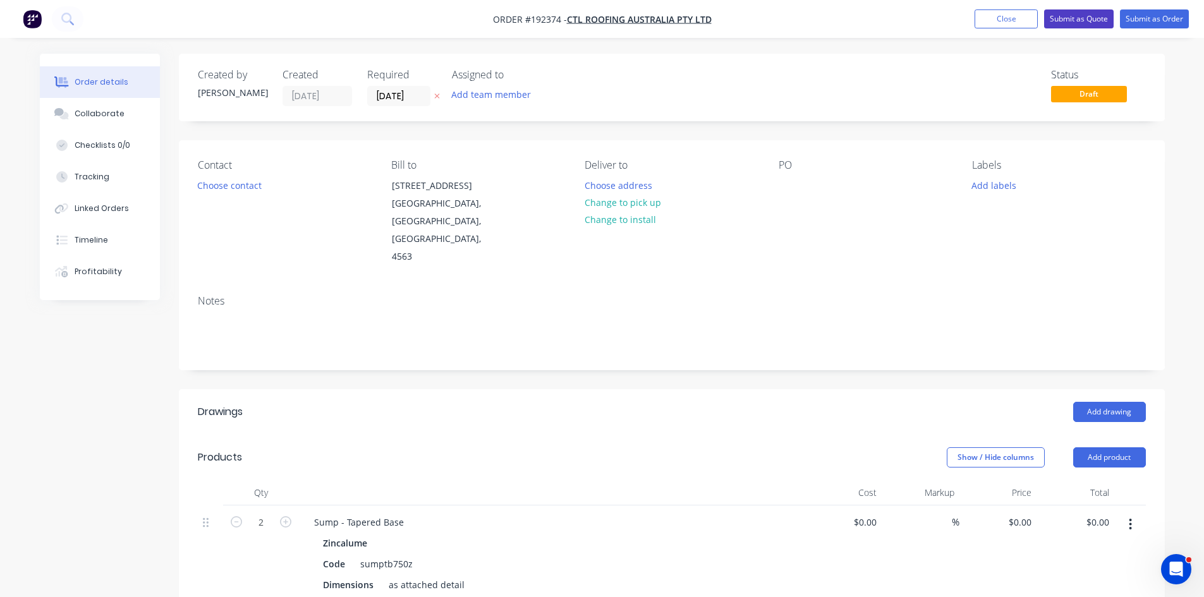
click at [1080, 22] on button "Submit as Quote" at bounding box center [1079, 18] width 70 height 19
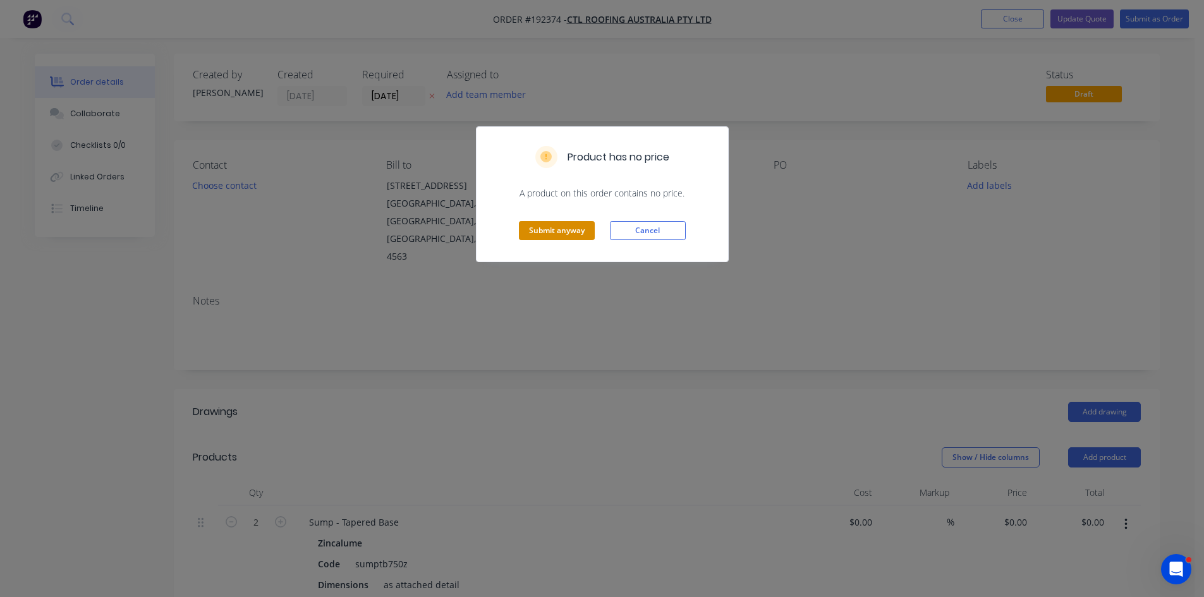
click at [550, 238] on button "Submit anyway" at bounding box center [557, 230] width 76 height 19
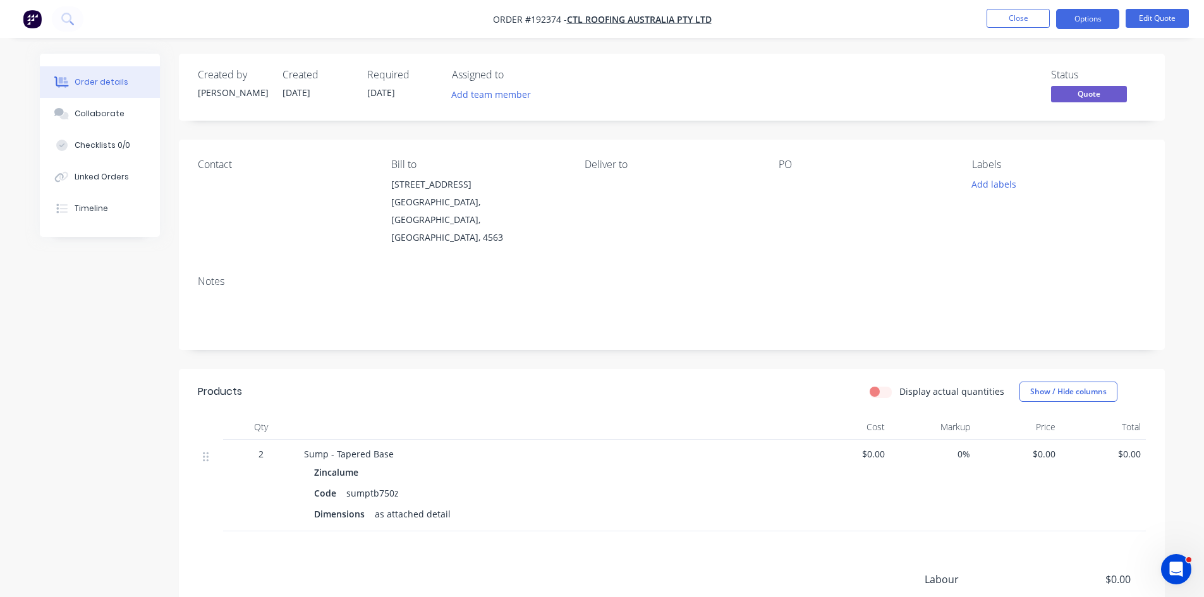
click at [1073, 9] on nav "Order #192374 - CTL Roofing Australia Pty Ltd Close Options Edit Quote" at bounding box center [602, 19] width 1204 height 38
click at [1077, 16] on button "Options" at bounding box center [1087, 19] width 63 height 20
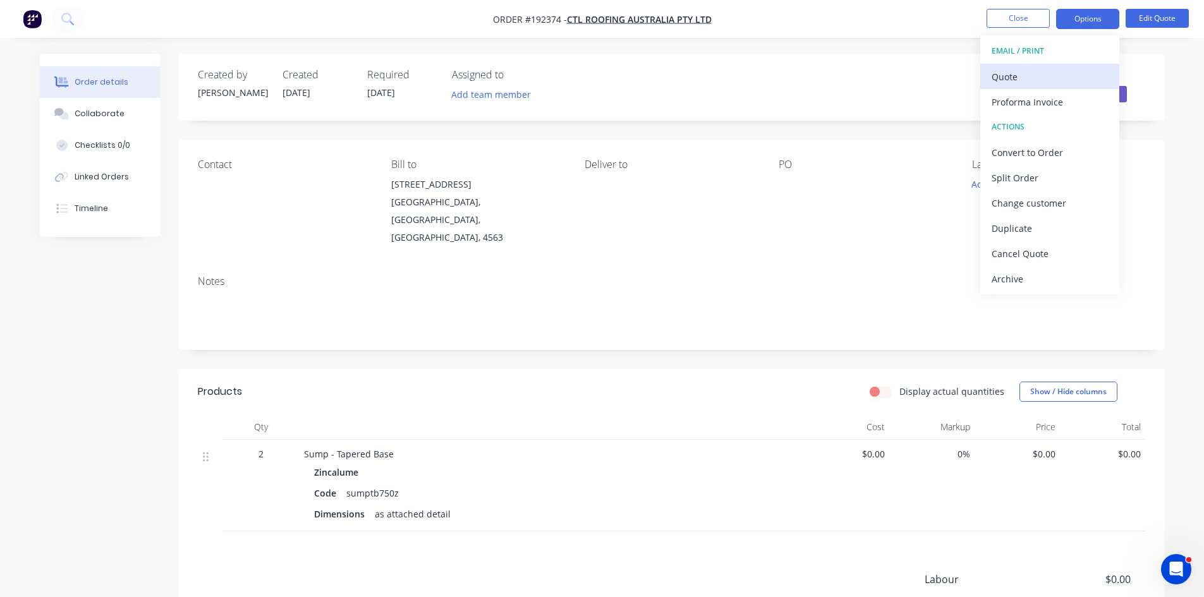
click at [1084, 71] on div "Quote" at bounding box center [1049, 77] width 116 height 18
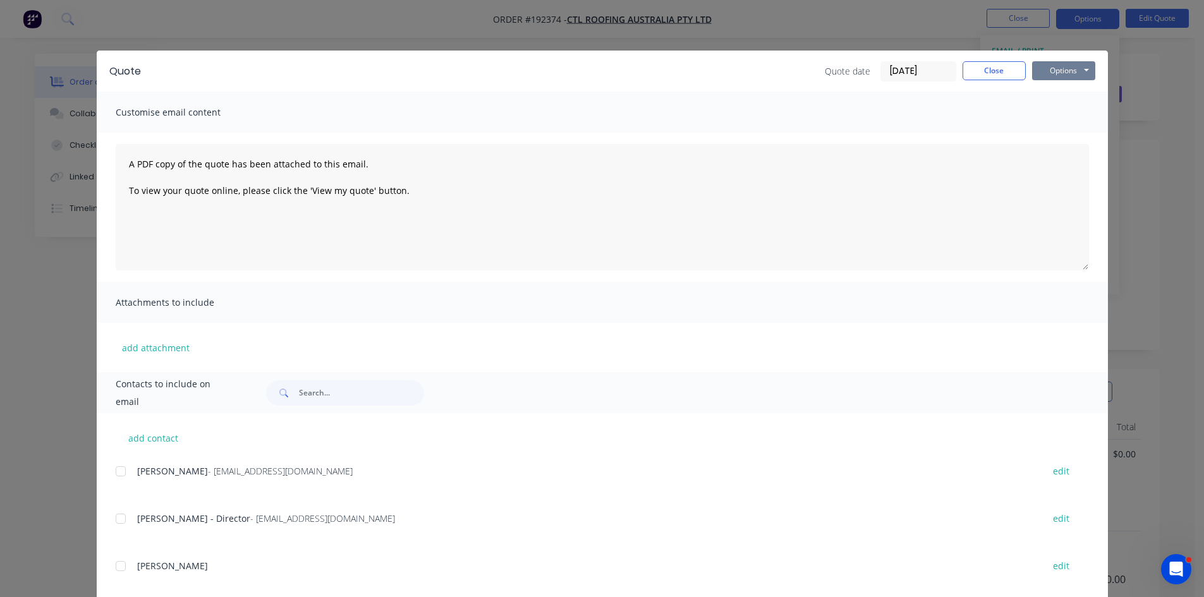
click at [1070, 71] on button "Options" at bounding box center [1063, 70] width 63 height 19
click at [1081, 94] on button "Preview" at bounding box center [1072, 93] width 81 height 21
click at [1002, 70] on button "Close" at bounding box center [993, 70] width 63 height 19
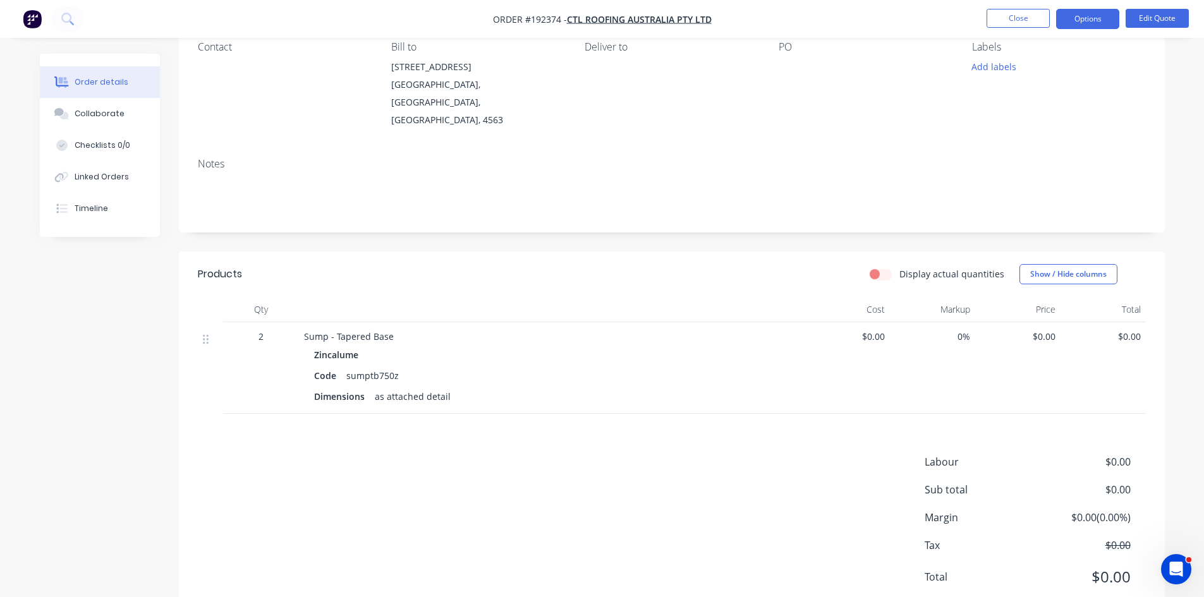
scroll to position [142, 0]
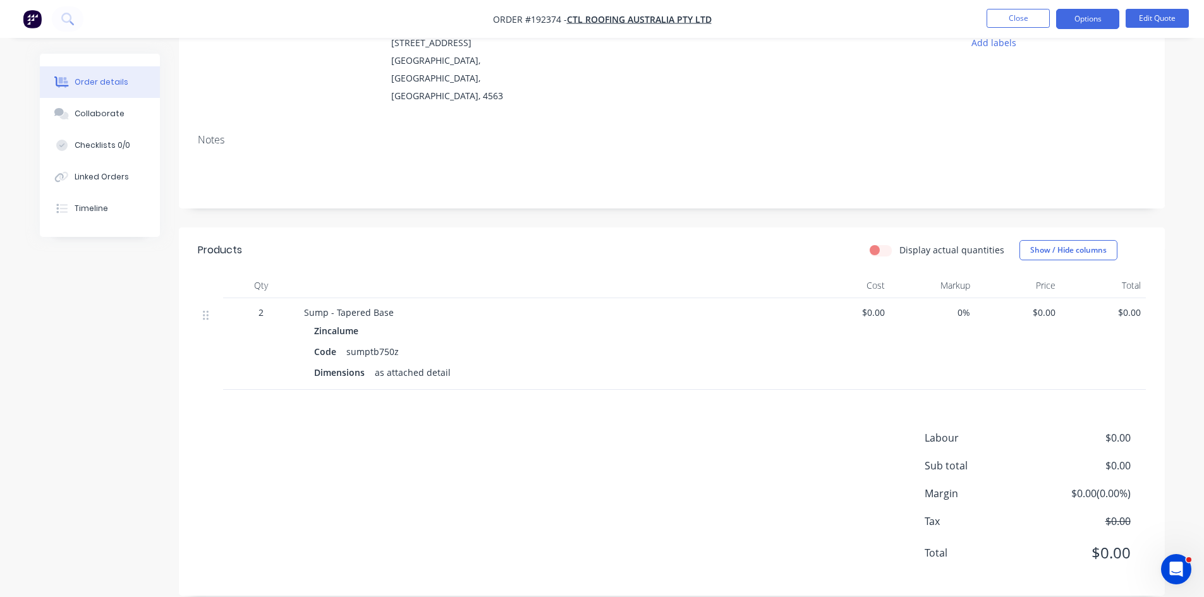
click at [1142, 3] on nav "Order #192374 - CTL Roofing Australia Pty Ltd Close Options Edit Quote" at bounding box center [602, 19] width 1204 height 38
click at [1143, 12] on button "Edit Quote" at bounding box center [1156, 18] width 63 height 19
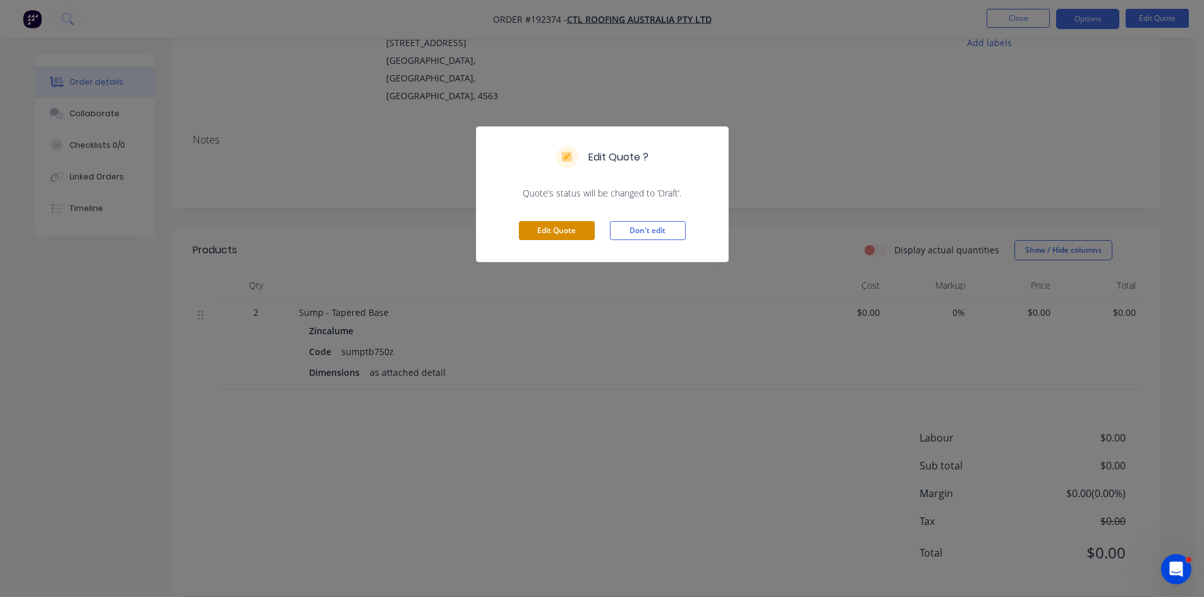
drag, startPoint x: 560, startPoint y: 231, endPoint x: 568, endPoint y: 231, distance: 8.2
click at [559, 231] on button "Edit Quote" at bounding box center [557, 230] width 76 height 19
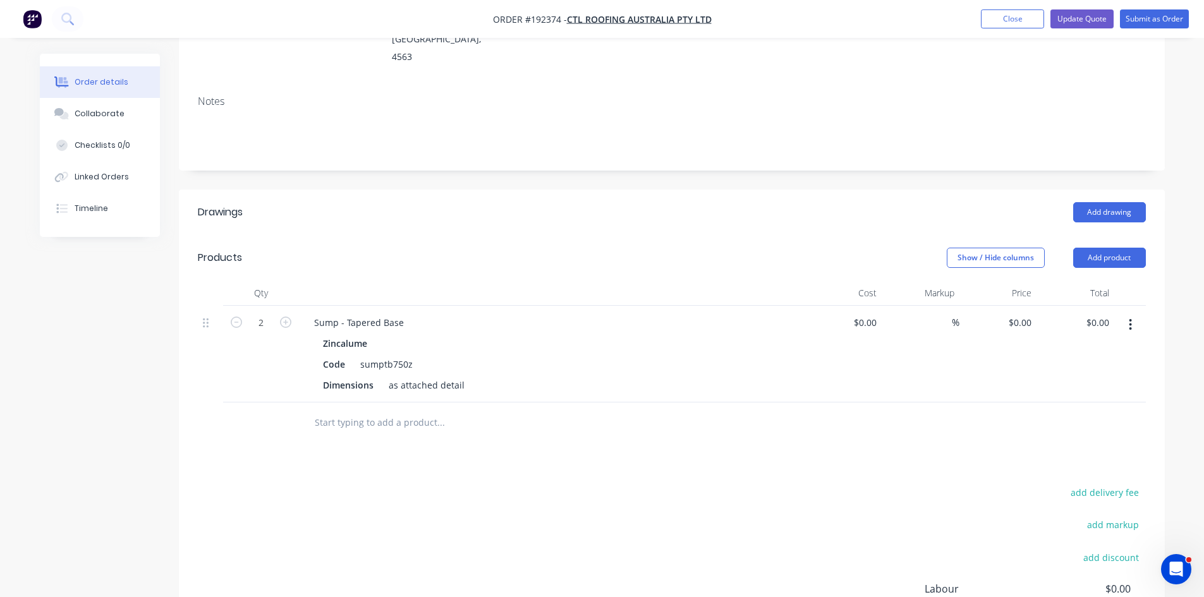
scroll to position [210, 0]
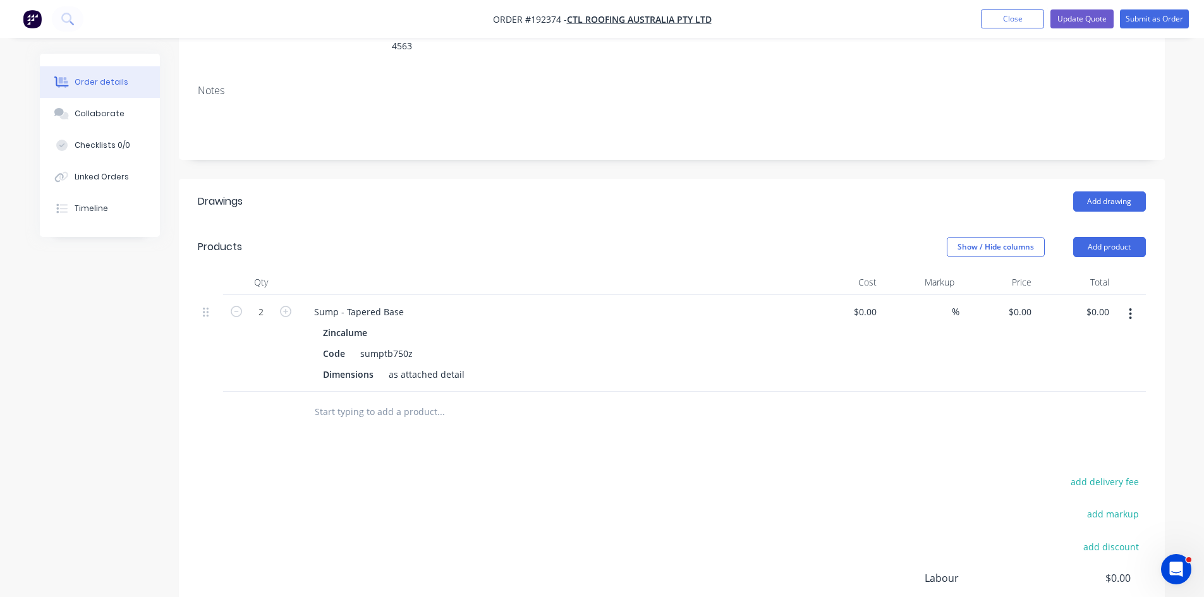
click at [1130, 303] on button "button" at bounding box center [1130, 314] width 30 height 23
click at [1113, 338] on div "Edit" at bounding box center [1085, 347] width 97 height 18
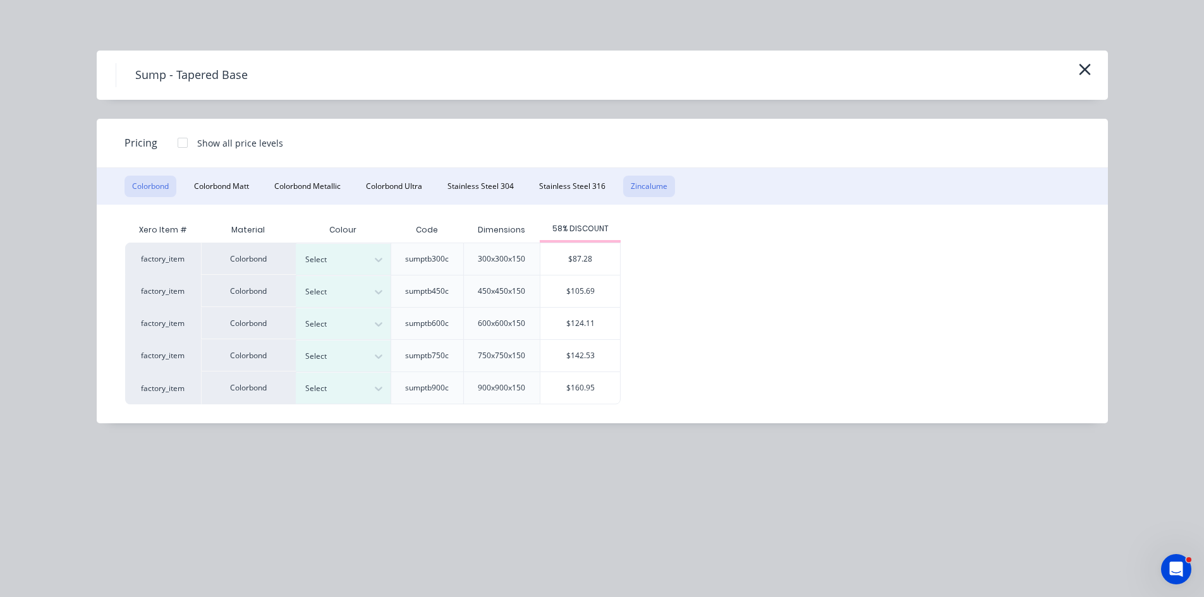
click at [660, 183] on button "Zincalume" at bounding box center [649, 186] width 52 height 21
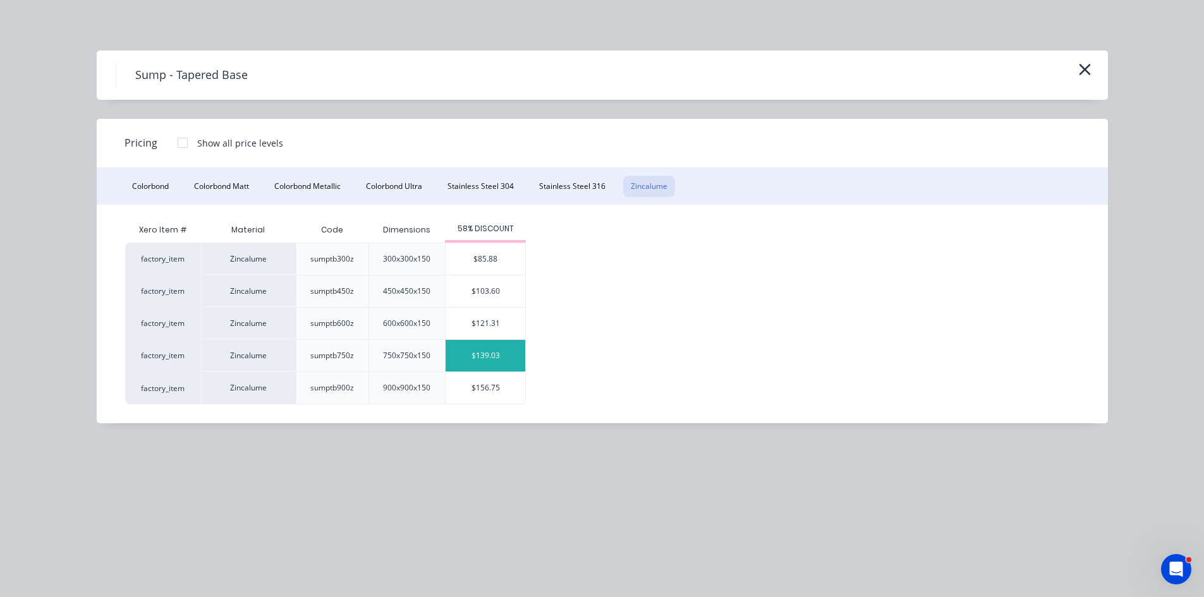
click at [503, 366] on div "$139.03" at bounding box center [485, 356] width 80 height 32
type input "$139.03"
type input "$278.06"
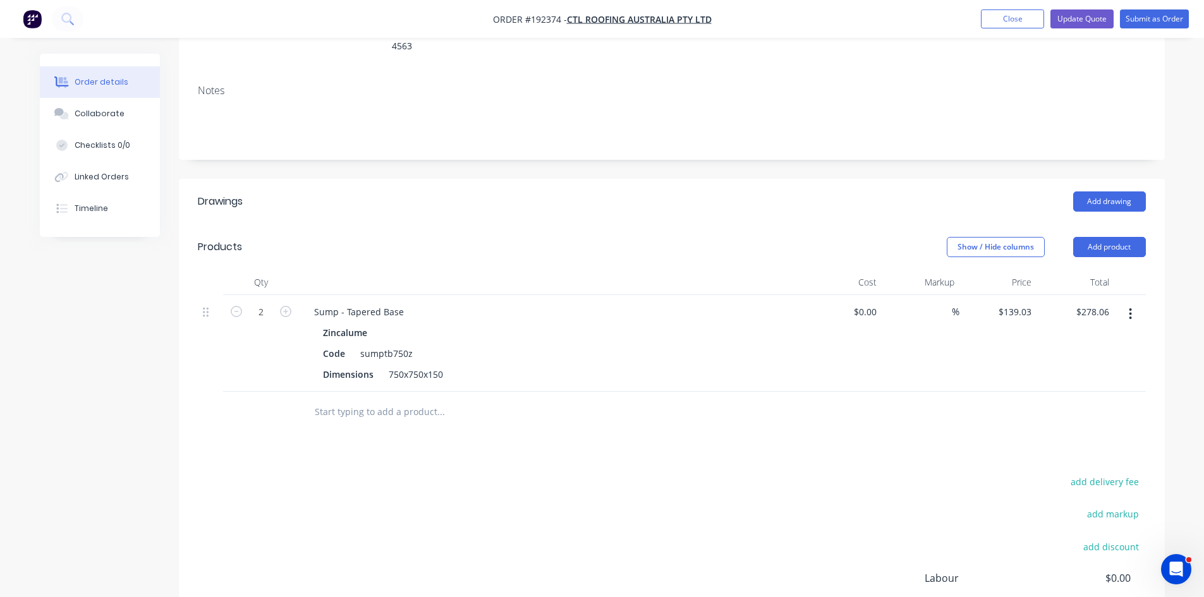
click at [673, 399] on div at bounding box center [493, 411] width 379 height 25
click at [284, 306] on icon "button" at bounding box center [285, 311] width 11 height 11
type input "3"
type input "$417.09"
click at [233, 306] on icon "button" at bounding box center [236, 311] width 11 height 11
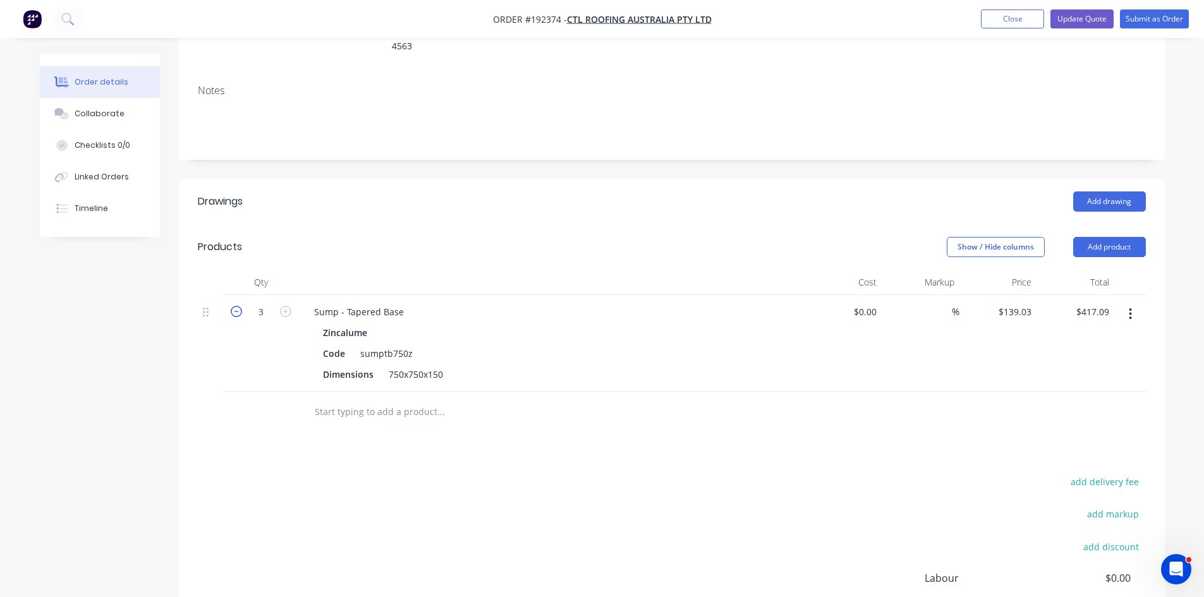
type input "2"
type input "$278.06"
click at [732, 434] on div "Drawings Add drawing Products Show / Hide columns Add product Qty Cost Markup P…" at bounding box center [672, 457] width 986 height 557
click at [1086, 25] on button "Update Quote" at bounding box center [1081, 18] width 63 height 19
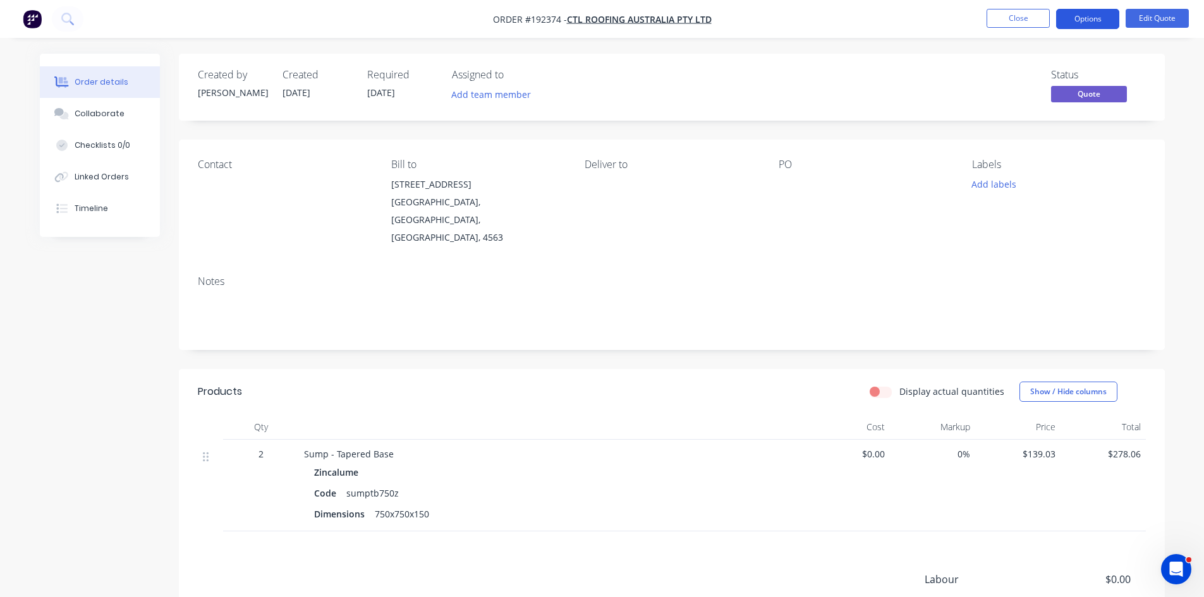
click at [1088, 21] on button "Options" at bounding box center [1087, 19] width 63 height 20
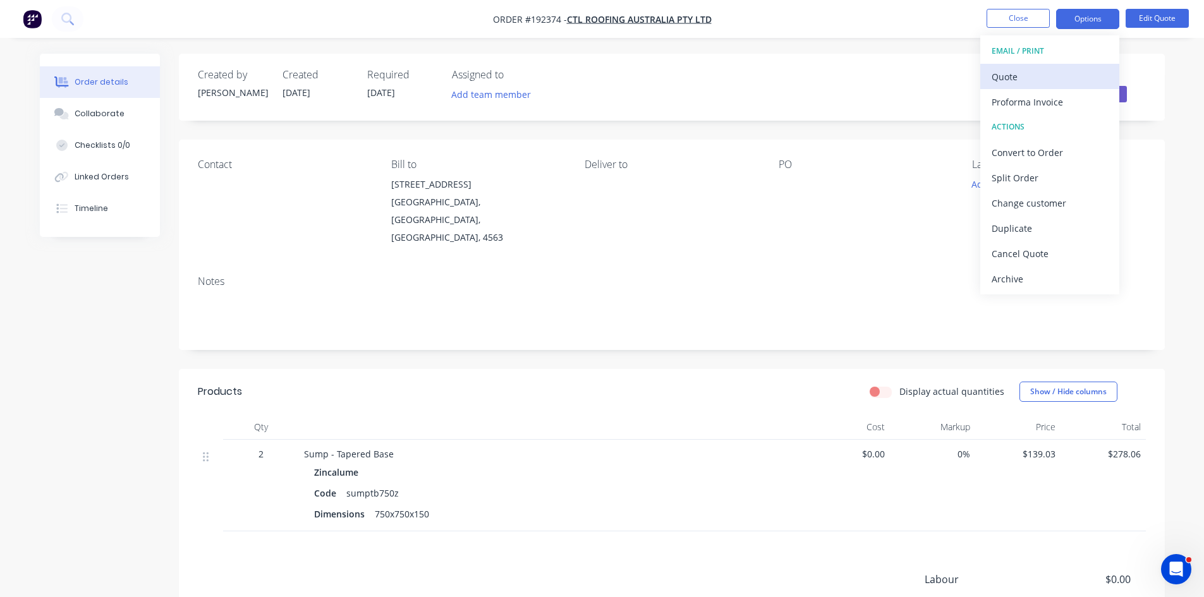
click at [1061, 74] on div "Quote" at bounding box center [1049, 77] width 116 height 18
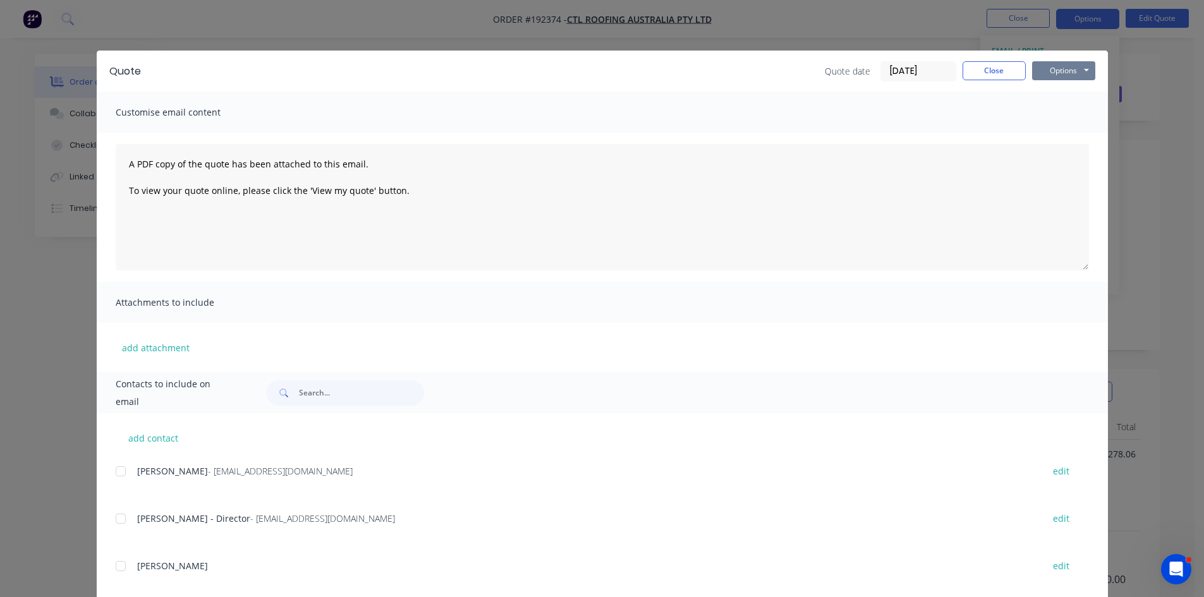
click at [1065, 66] on button "Options" at bounding box center [1063, 70] width 63 height 19
click at [1065, 92] on button "Preview" at bounding box center [1072, 93] width 81 height 21
drag, startPoint x: 990, startPoint y: 80, endPoint x: 991, endPoint y: 68, distance: 12.7
click at [990, 77] on div "Quote date [DATE] Close Options Preview Print Email" at bounding box center [960, 71] width 270 height 20
click at [1003, 64] on button "Close" at bounding box center [993, 70] width 63 height 19
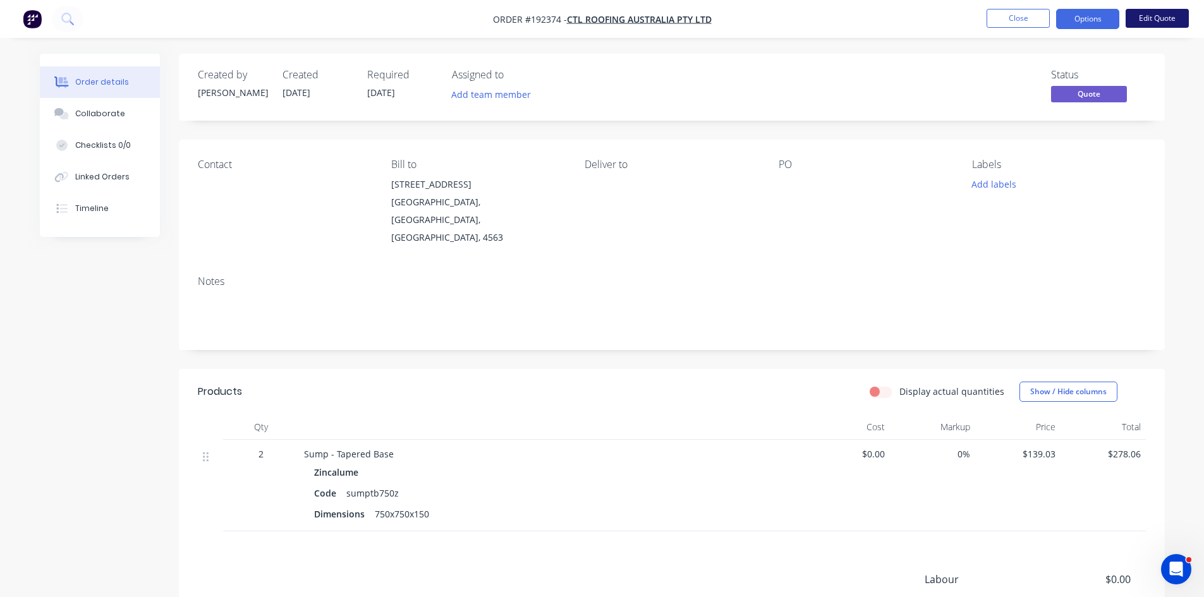
click at [1168, 16] on button "Edit Quote" at bounding box center [1156, 18] width 63 height 19
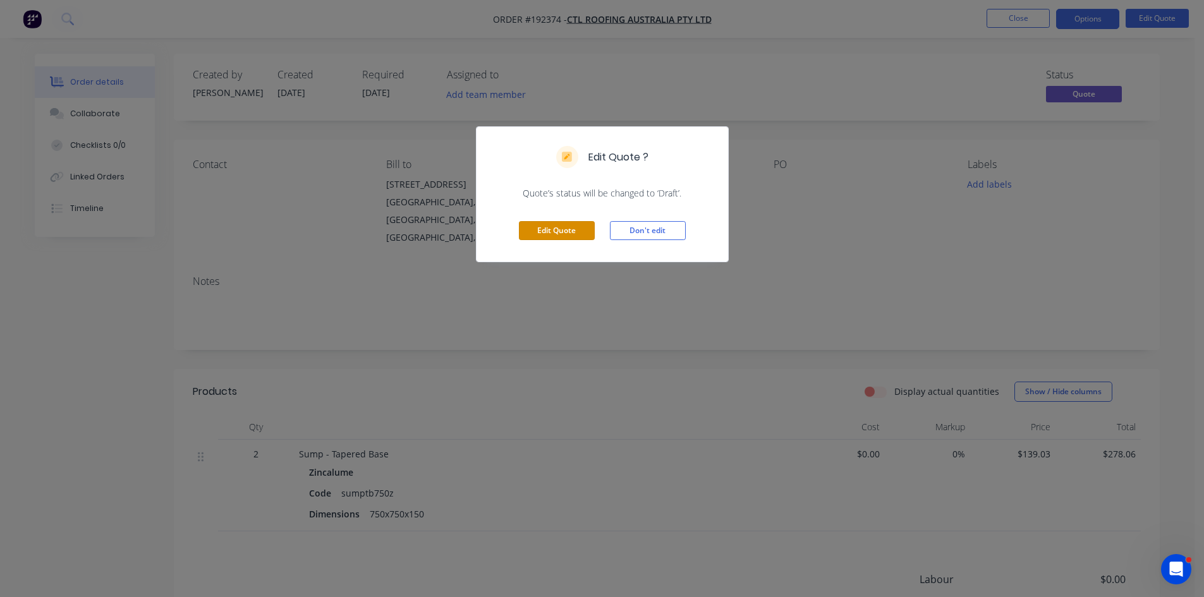
drag, startPoint x: 550, startPoint y: 224, endPoint x: 535, endPoint y: 268, distance: 46.6
click at [550, 224] on button "Edit Quote" at bounding box center [557, 230] width 76 height 19
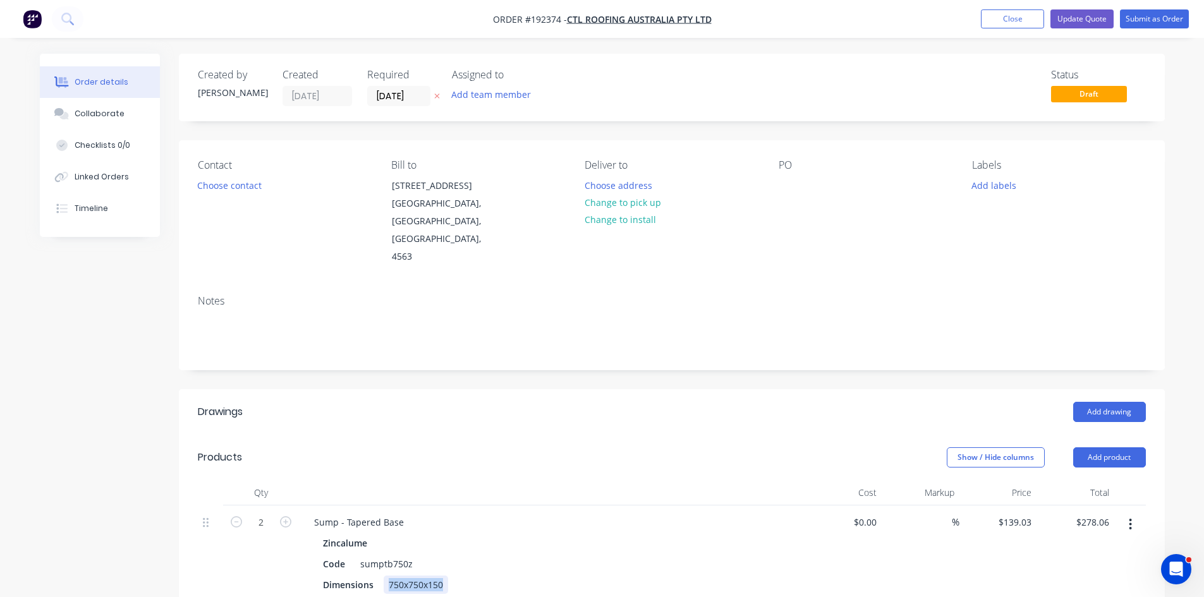
drag, startPoint x: 390, startPoint y: 569, endPoint x: 593, endPoint y: 526, distance: 207.3
click at [557, 557] on div "Zincalume Code sumptb750z Dimensions 750x750x150" at bounding box center [551, 564] width 495 height 60
click at [593, 534] on div "Zincalume" at bounding box center [552, 543] width 458 height 18
click at [382, 576] on div "Sump - Tapered Base Zincalume Code sumptb750z Dimensions" at bounding box center [552, 554] width 506 height 97
click at [385, 576] on div at bounding box center [393, 585] width 19 height 18
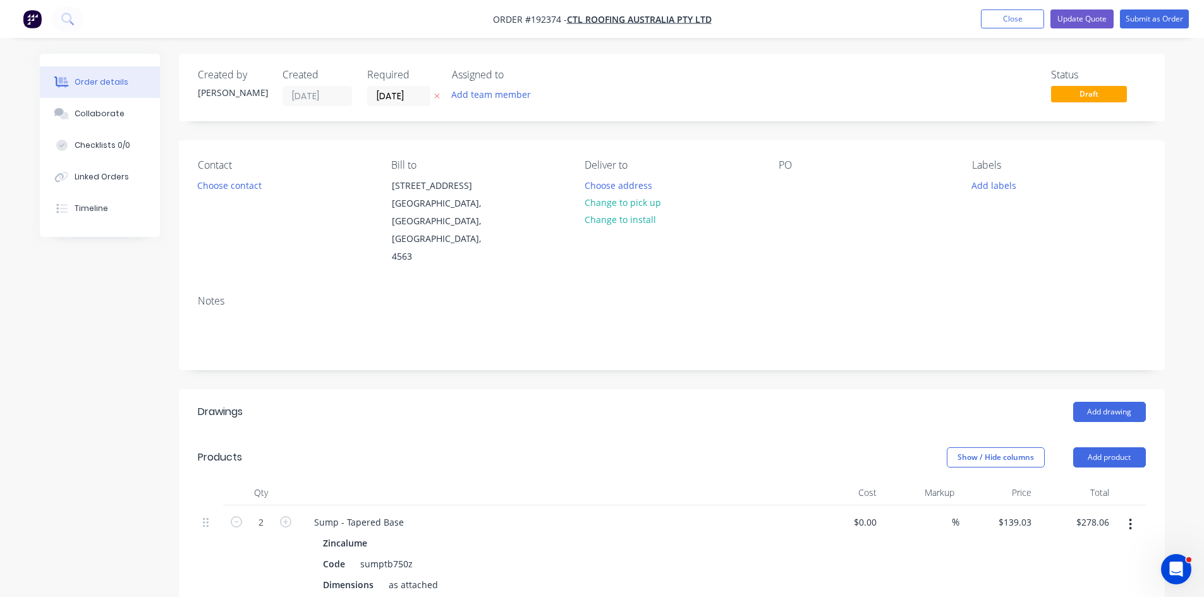
click at [557, 534] on div "Zincalume" at bounding box center [552, 543] width 458 height 18
click at [1085, 6] on nav "Order #192374 - CTL Roofing Australia Pty Ltd Add product Close Update Quote Su…" at bounding box center [602, 19] width 1204 height 38
click at [1082, 17] on button "Update Quote" at bounding box center [1081, 18] width 63 height 19
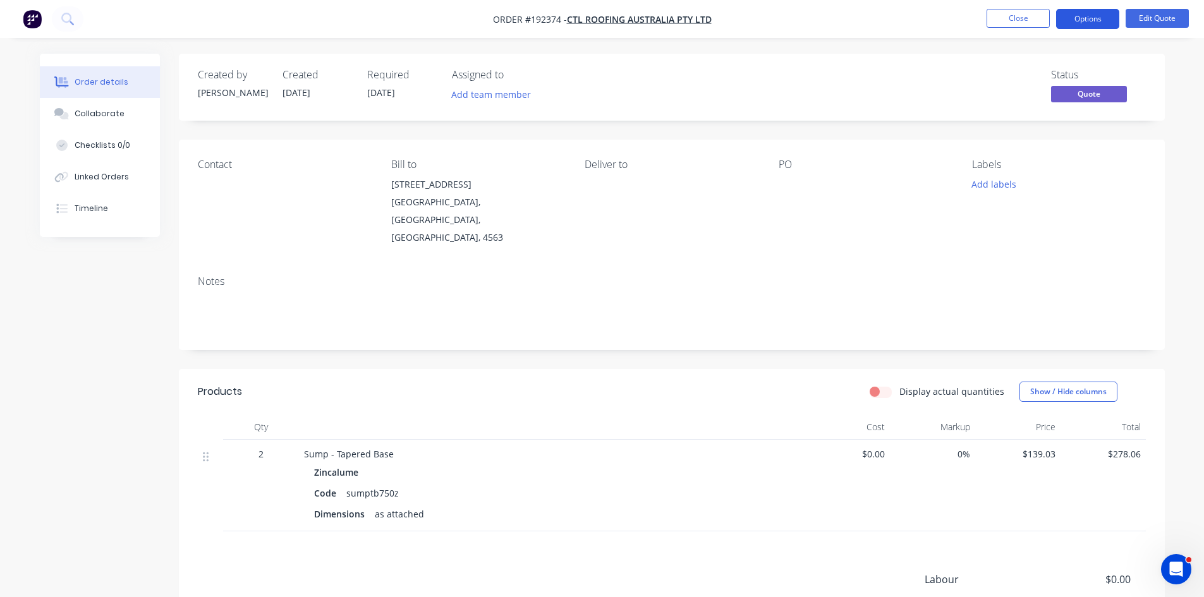
click at [1077, 20] on button "Options" at bounding box center [1087, 19] width 63 height 20
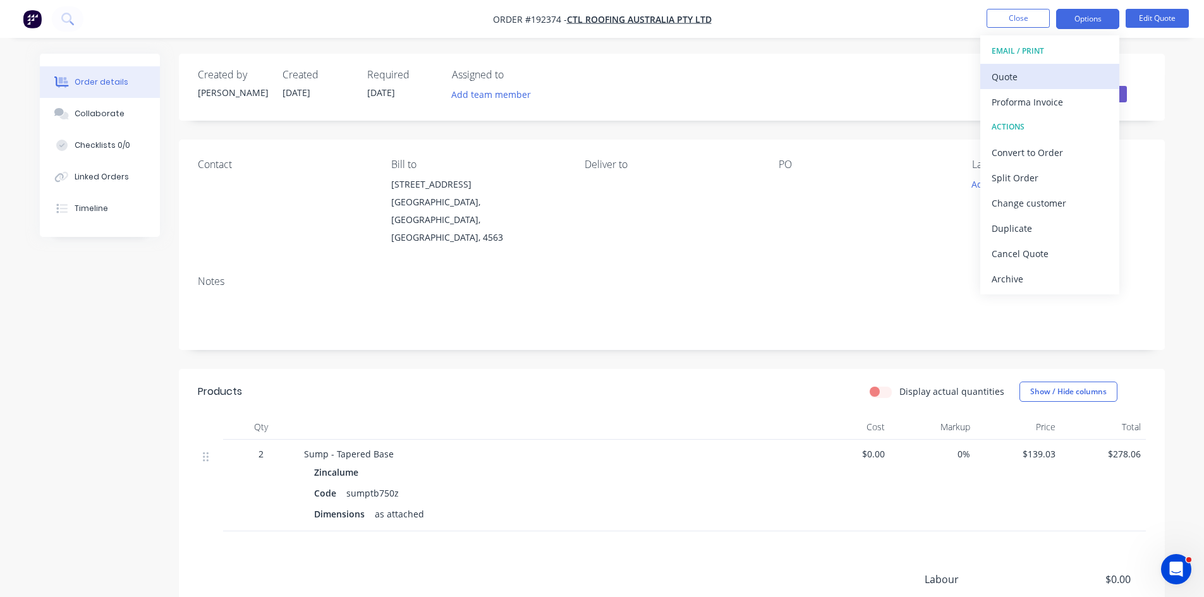
click at [1061, 69] on button "Quote" at bounding box center [1049, 76] width 139 height 25
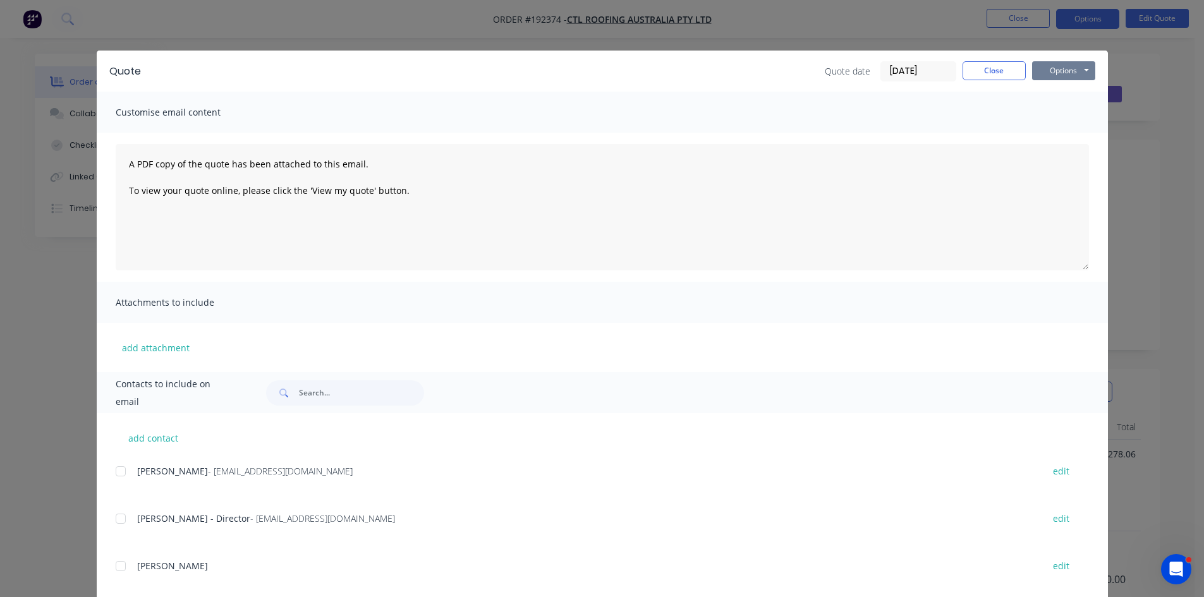
click at [1060, 73] on button "Options" at bounding box center [1063, 70] width 63 height 19
click at [1043, 94] on button "Preview" at bounding box center [1072, 93] width 81 height 21
click at [984, 75] on button "Close" at bounding box center [993, 70] width 63 height 19
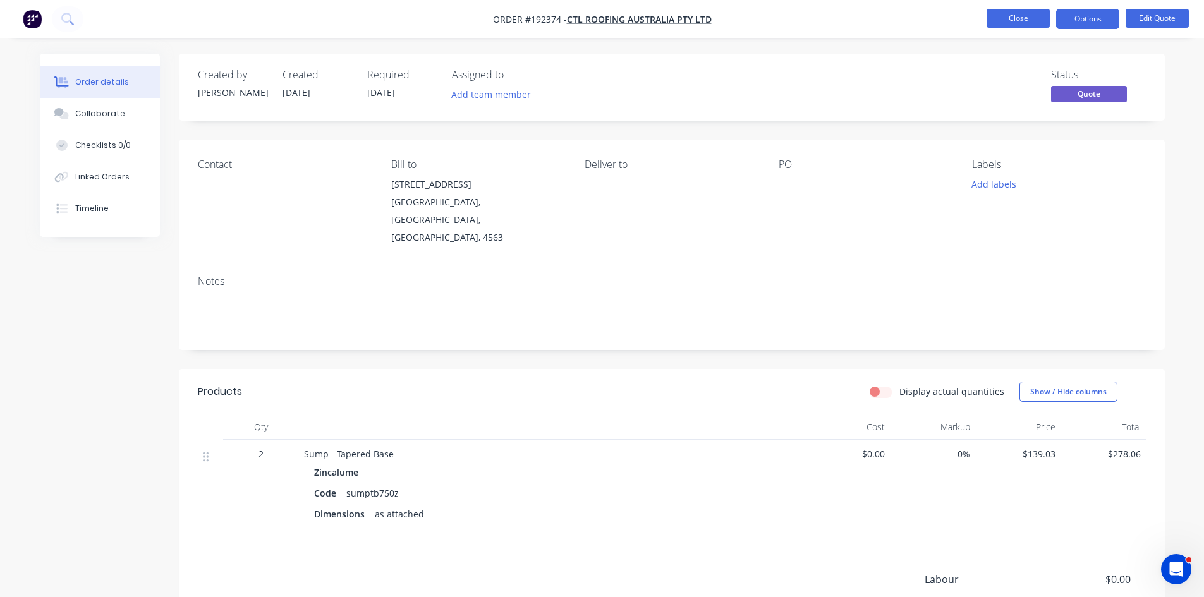
click at [1016, 22] on button "Close" at bounding box center [1017, 18] width 63 height 19
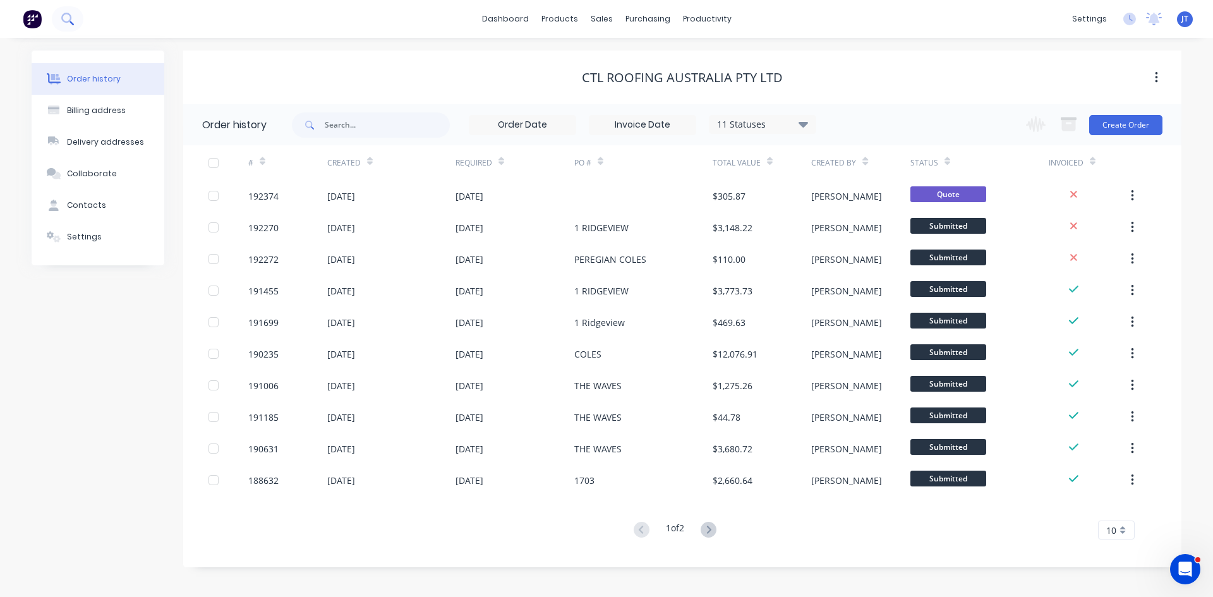
click at [70, 19] on icon at bounding box center [67, 19] width 12 height 12
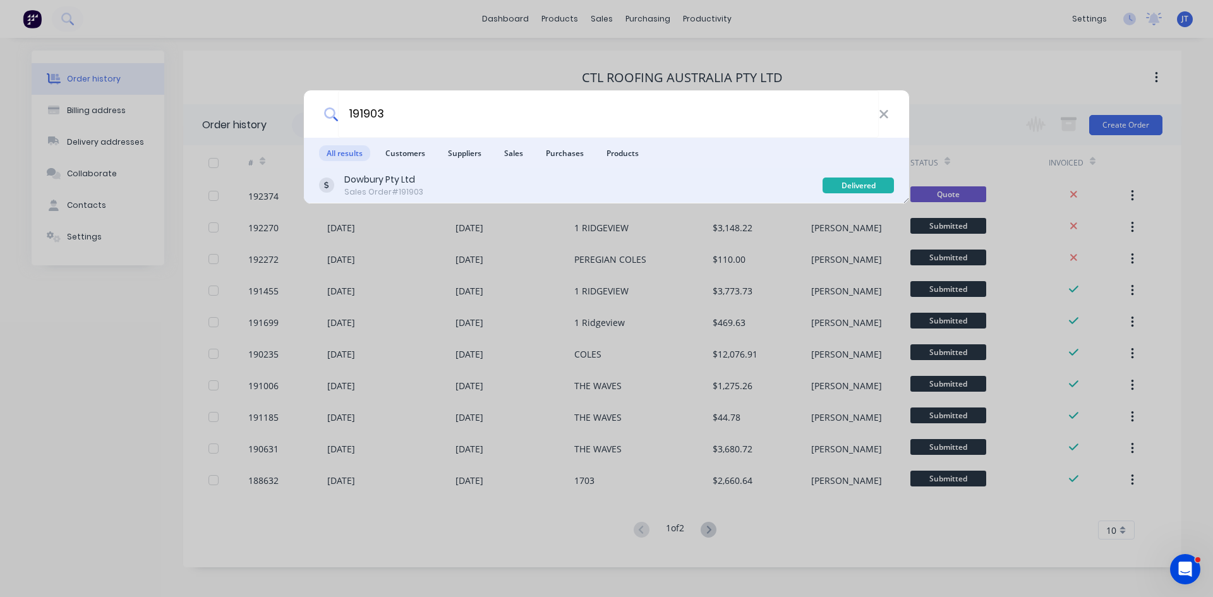
type input "191903"
click at [569, 195] on div "Dowbury Pty Ltd Sales Order #191903" at bounding box center [571, 185] width 504 height 25
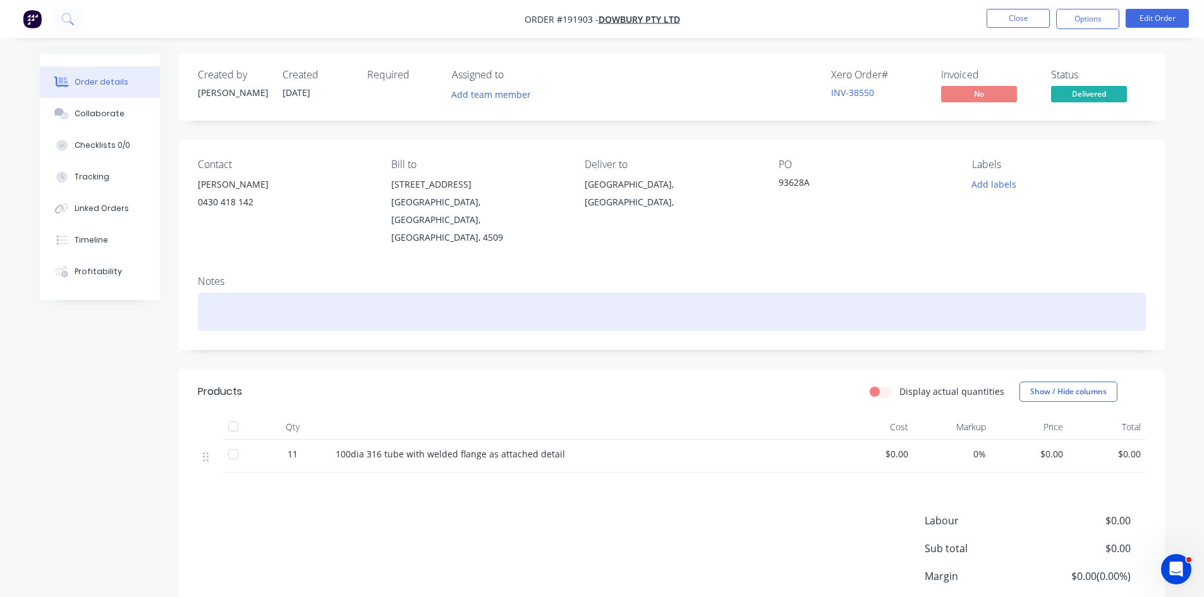
click at [806, 293] on div at bounding box center [672, 312] width 948 height 39
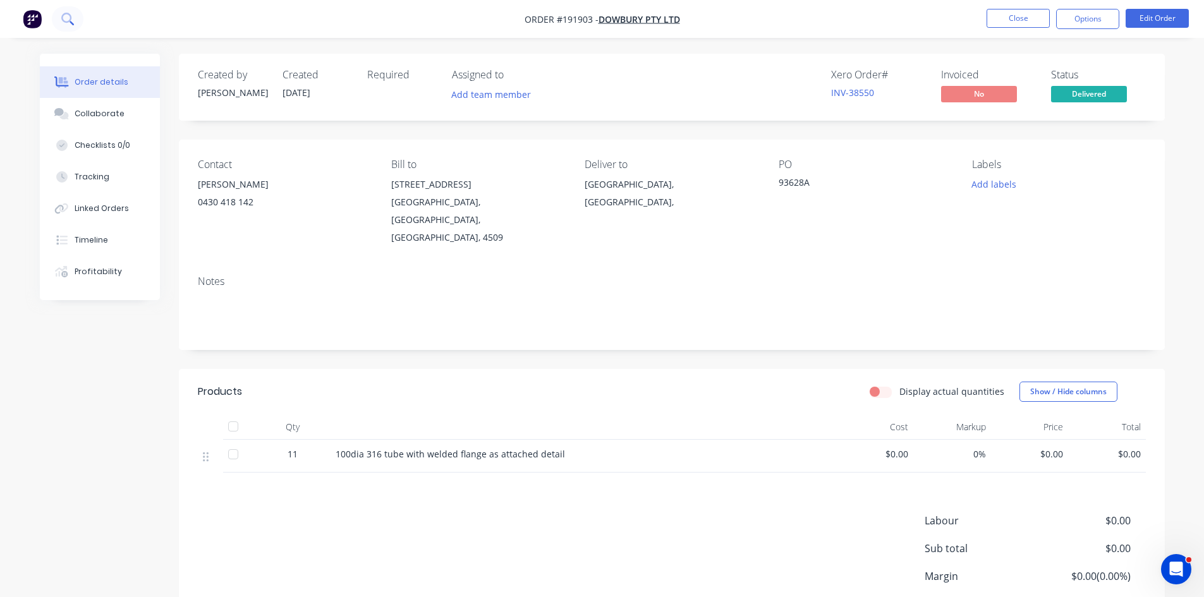
click at [57, 25] on button at bounding box center [68, 18] width 32 height 25
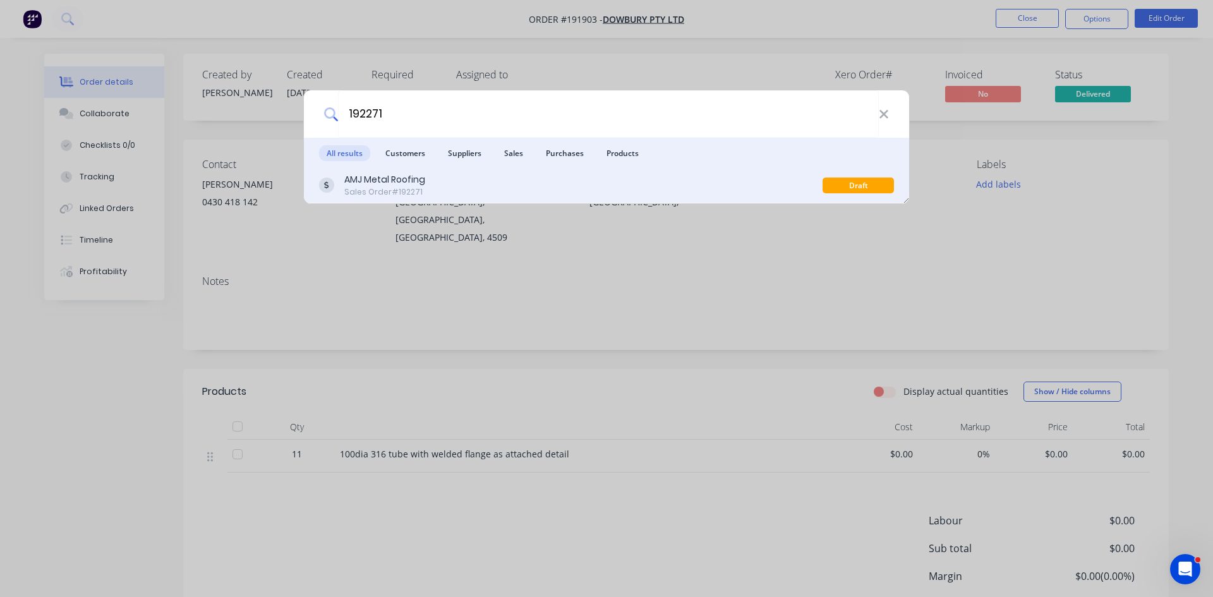
type input "192271"
click at [574, 185] on div "AMJ Metal Roofing Sales Order #192271" at bounding box center [571, 185] width 504 height 25
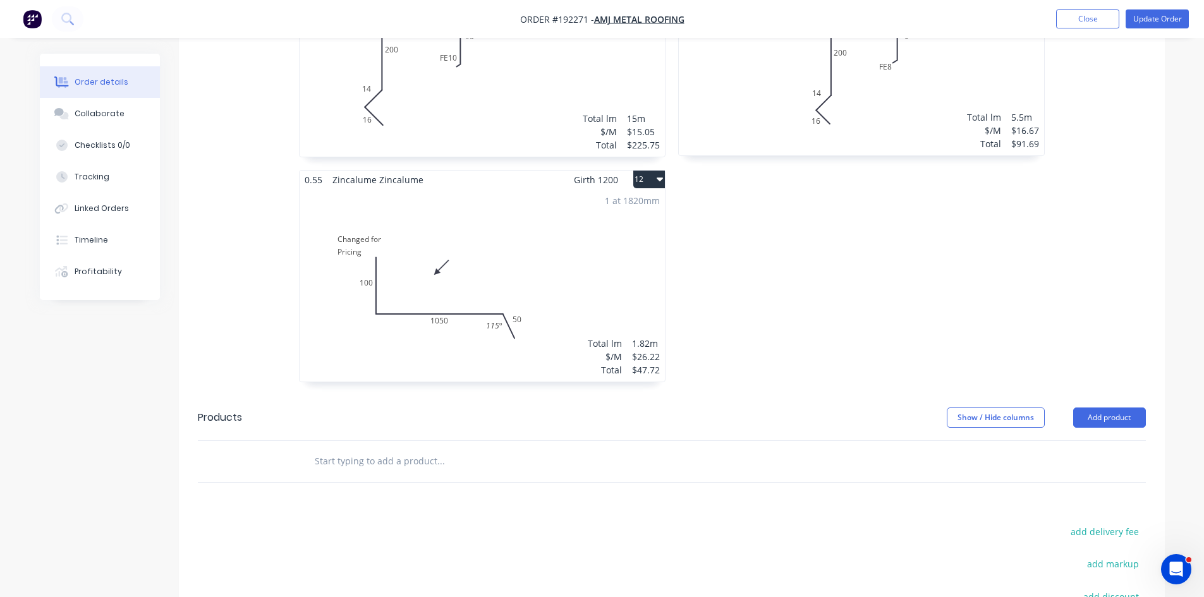
scroll to position [1896, 0]
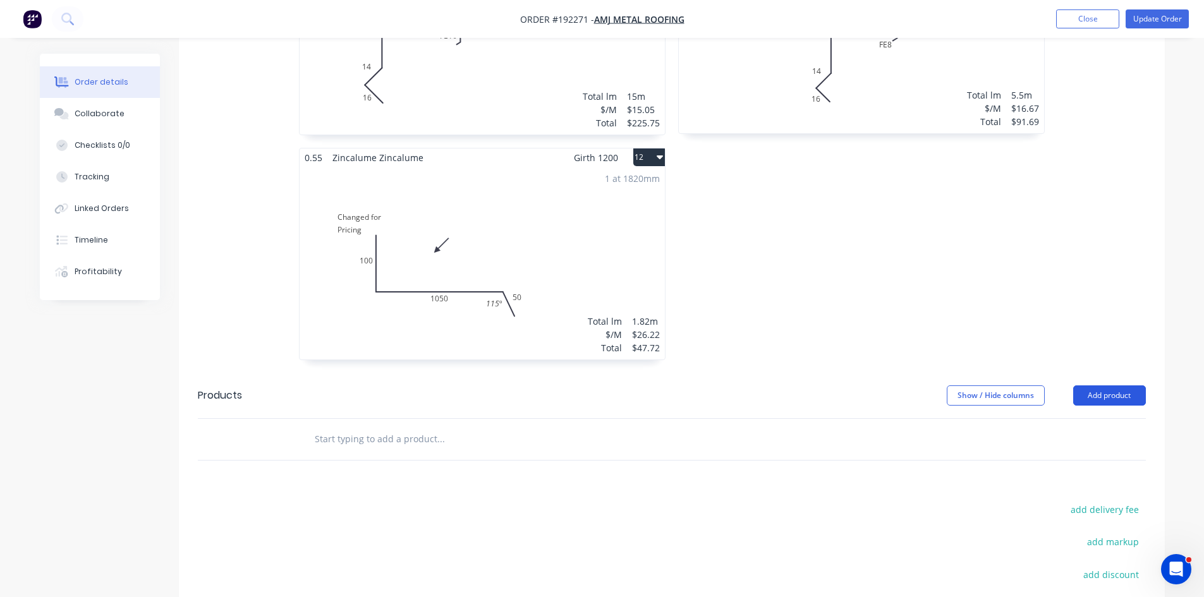
drag, startPoint x: 1096, startPoint y: 343, endPoint x: 1096, endPoint y: 350, distance: 7.0
click at [1096, 385] on button "Add product" at bounding box center [1109, 395] width 73 height 20
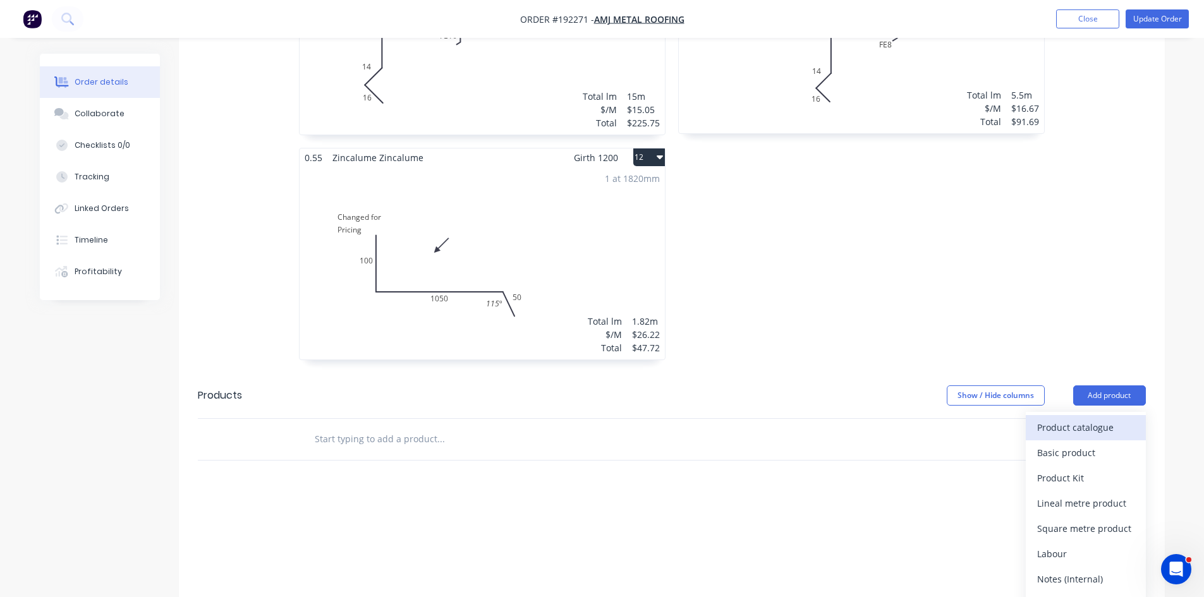
click at [1082, 418] on div "Product catalogue" at bounding box center [1085, 427] width 97 height 18
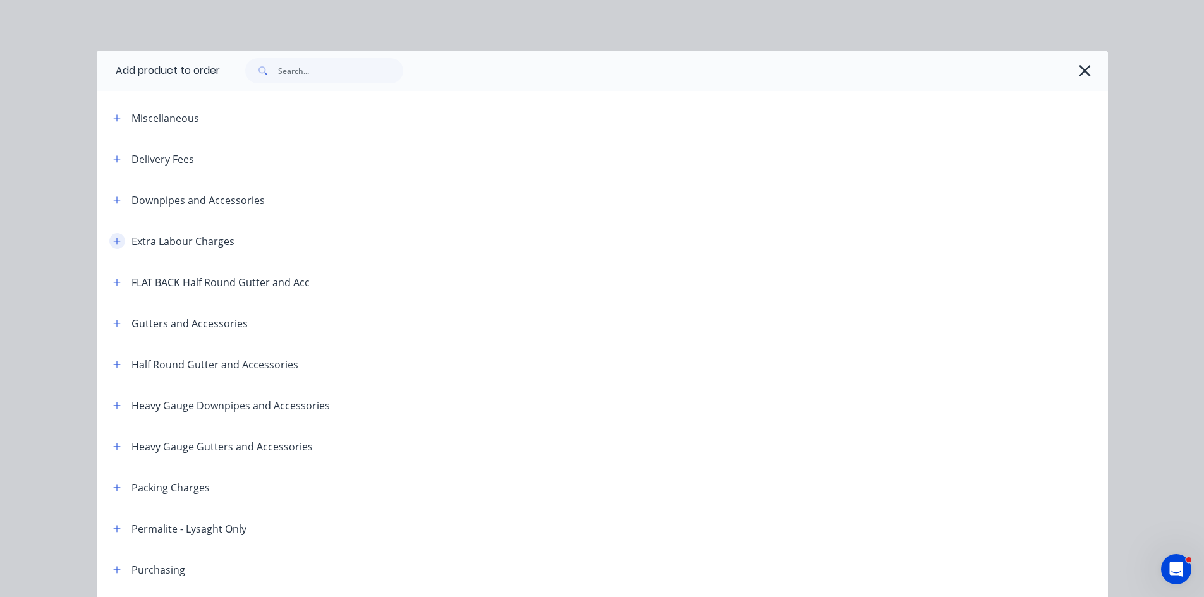
click at [113, 241] on icon "button" at bounding box center [116, 241] width 7 height 7
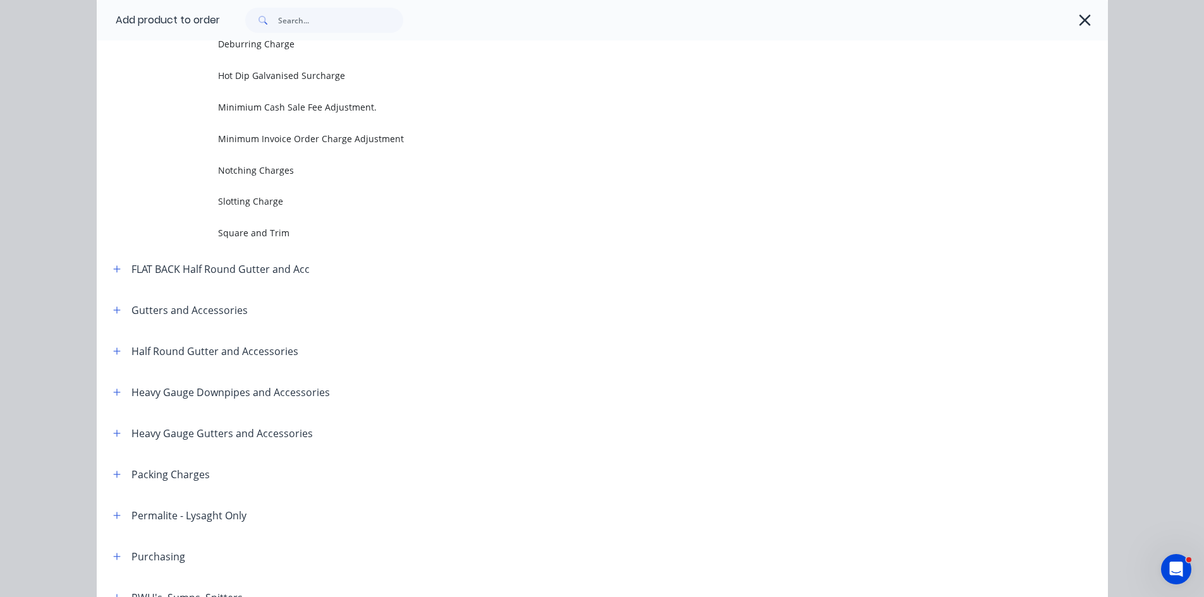
scroll to position [210, 0]
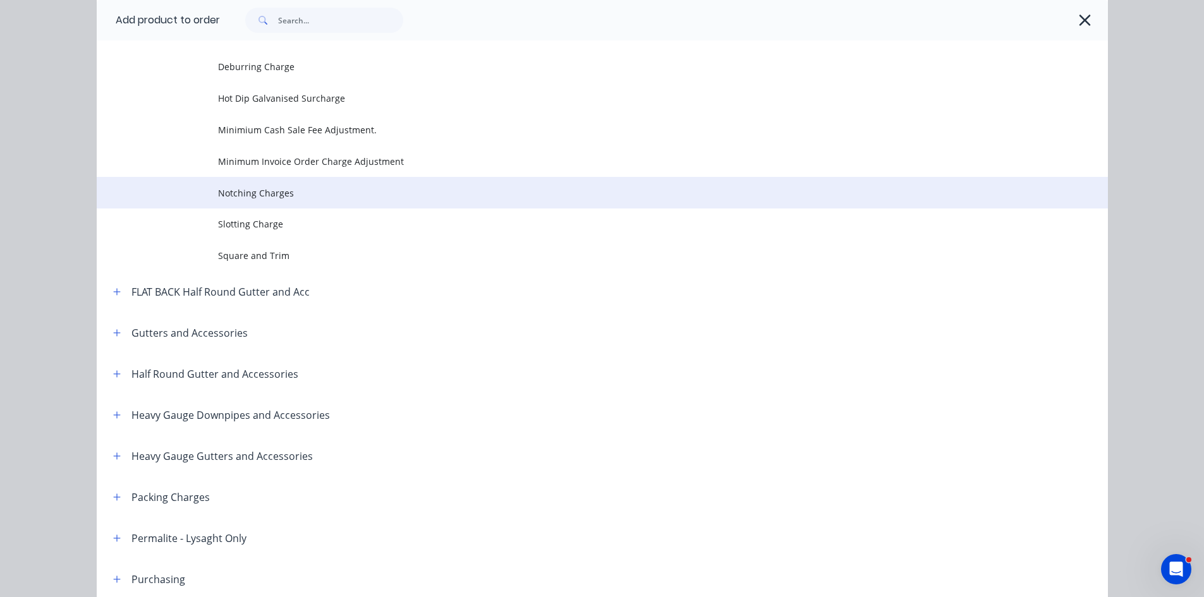
click at [236, 194] on span "Notching Charges" at bounding box center [574, 192] width 712 height 13
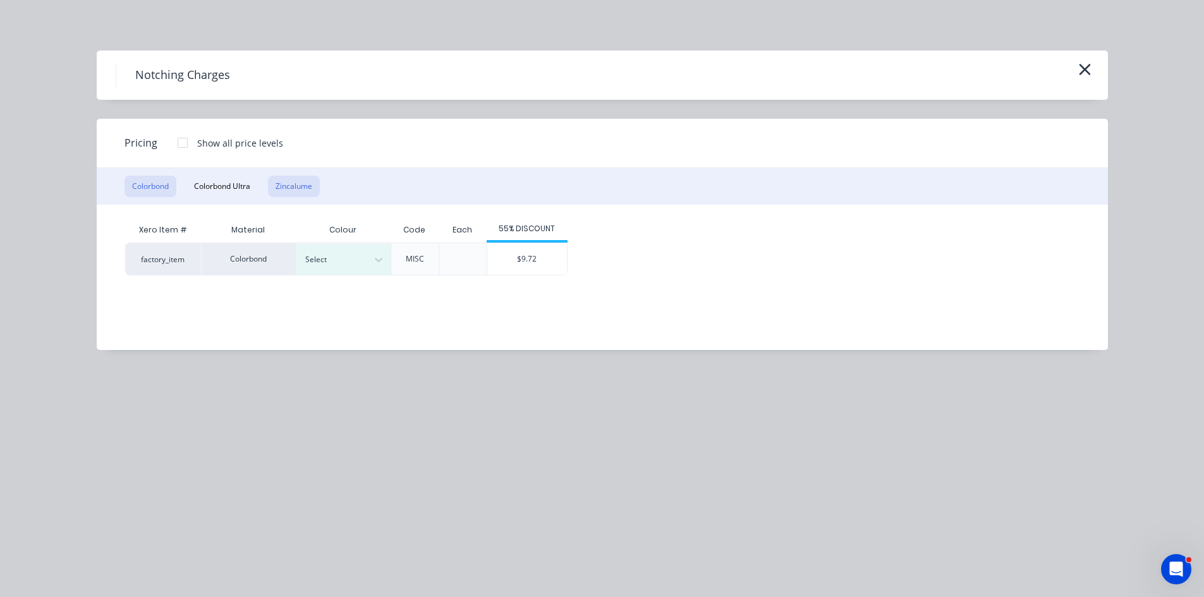
click at [308, 188] on button "Zincalume" at bounding box center [294, 186] width 52 height 21
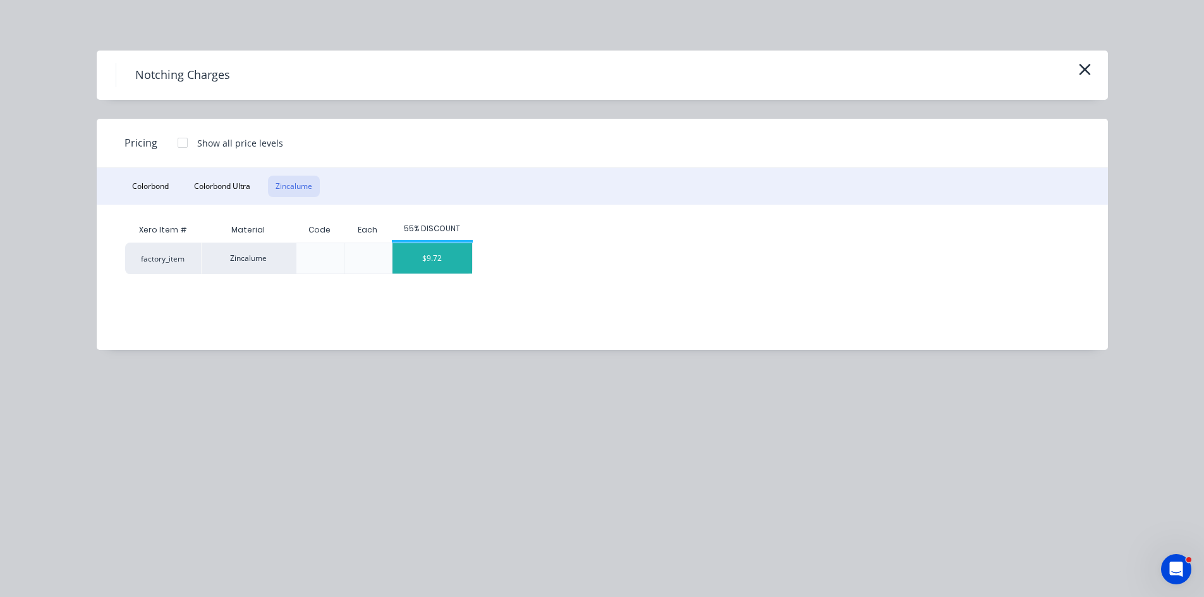
click at [433, 249] on div "$9.72" at bounding box center [432, 258] width 80 height 30
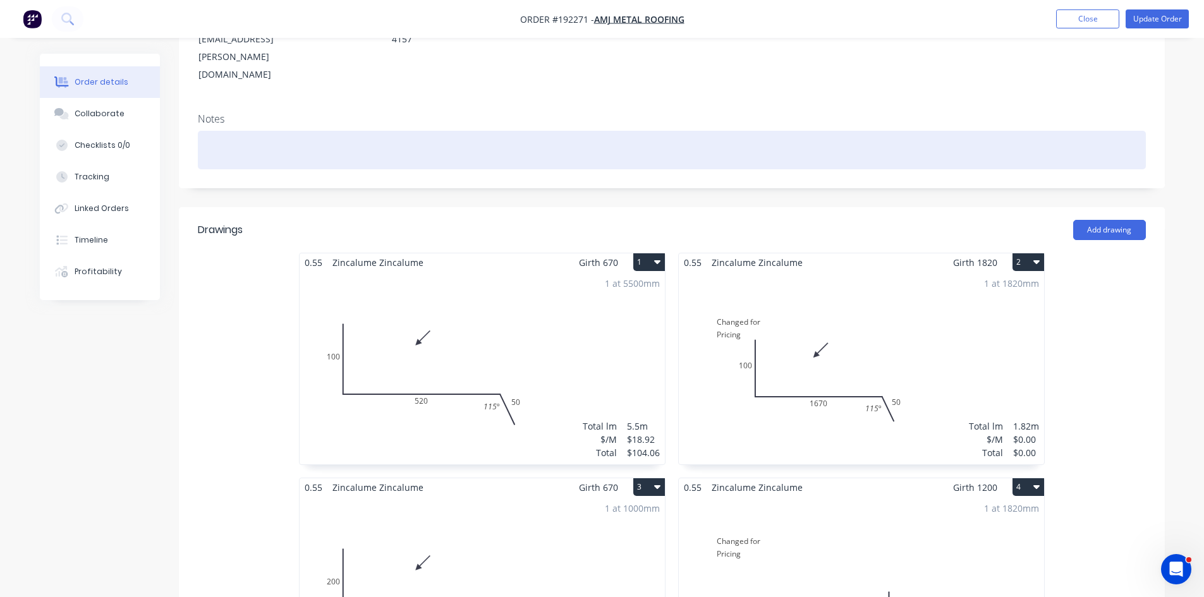
scroll to position [421, 0]
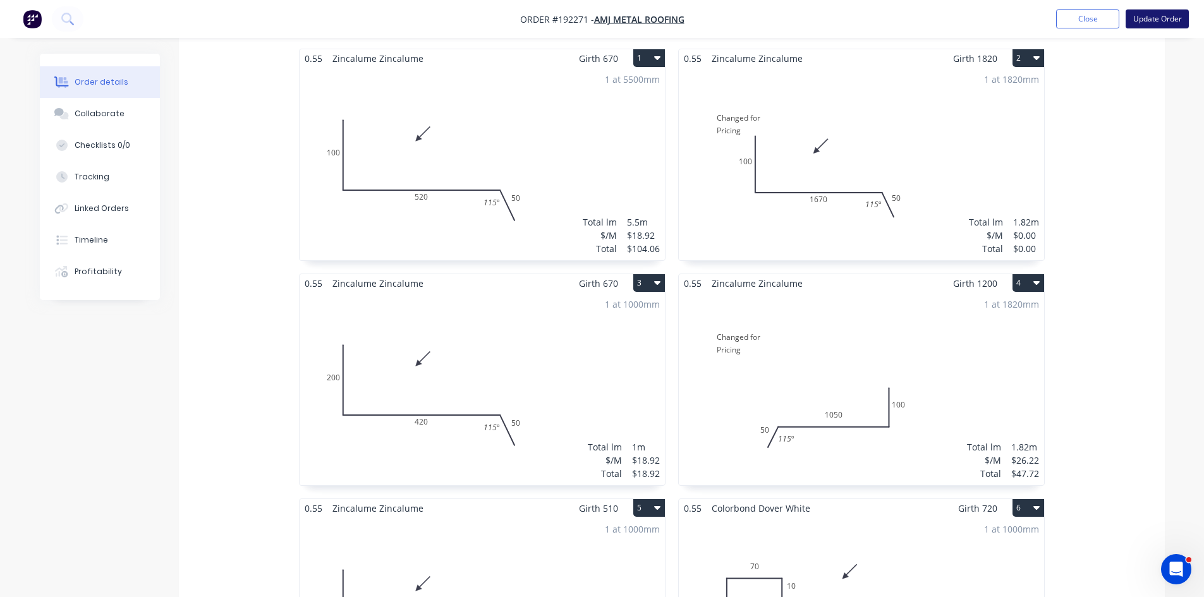
click at [1158, 18] on button "Update Order" at bounding box center [1156, 18] width 63 height 19
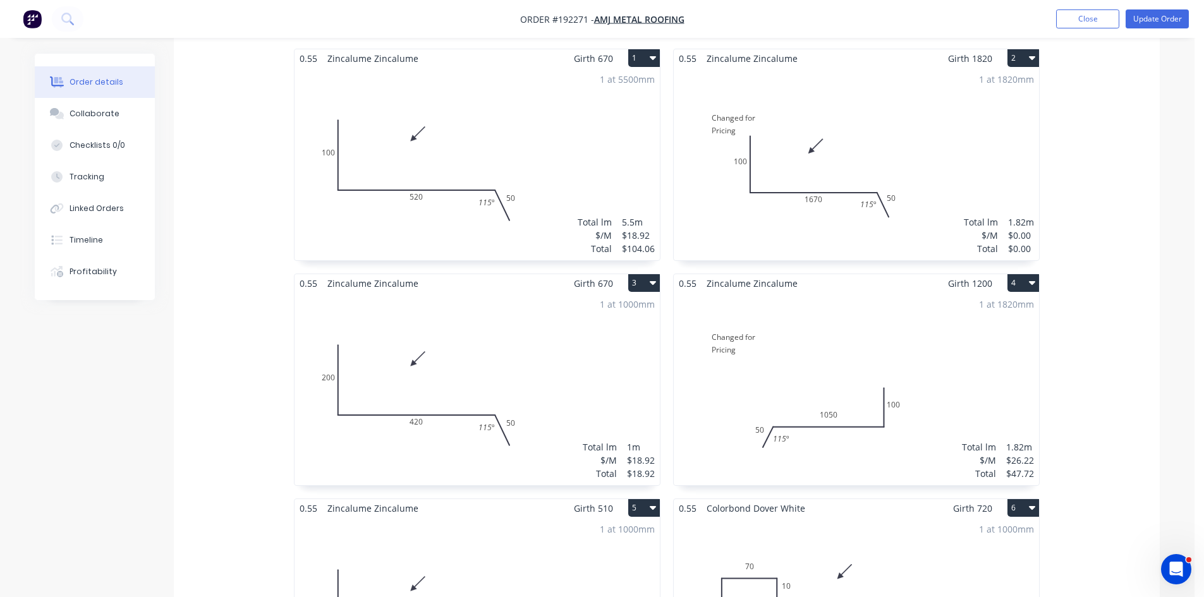
scroll to position [0, 0]
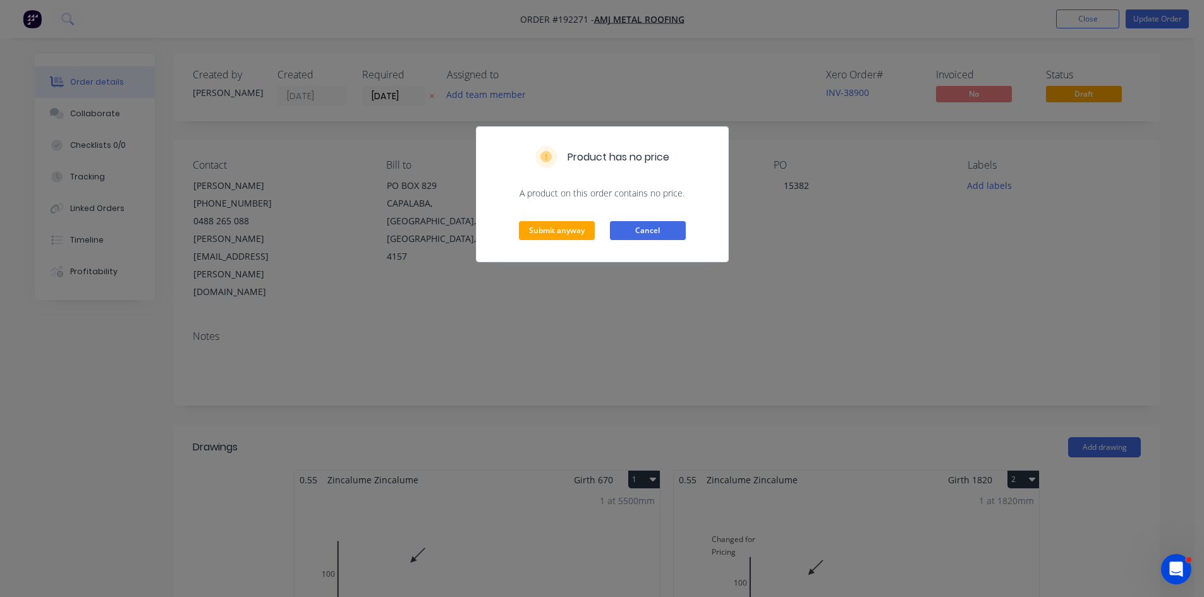
click at [639, 222] on button "Cancel" at bounding box center [648, 230] width 76 height 19
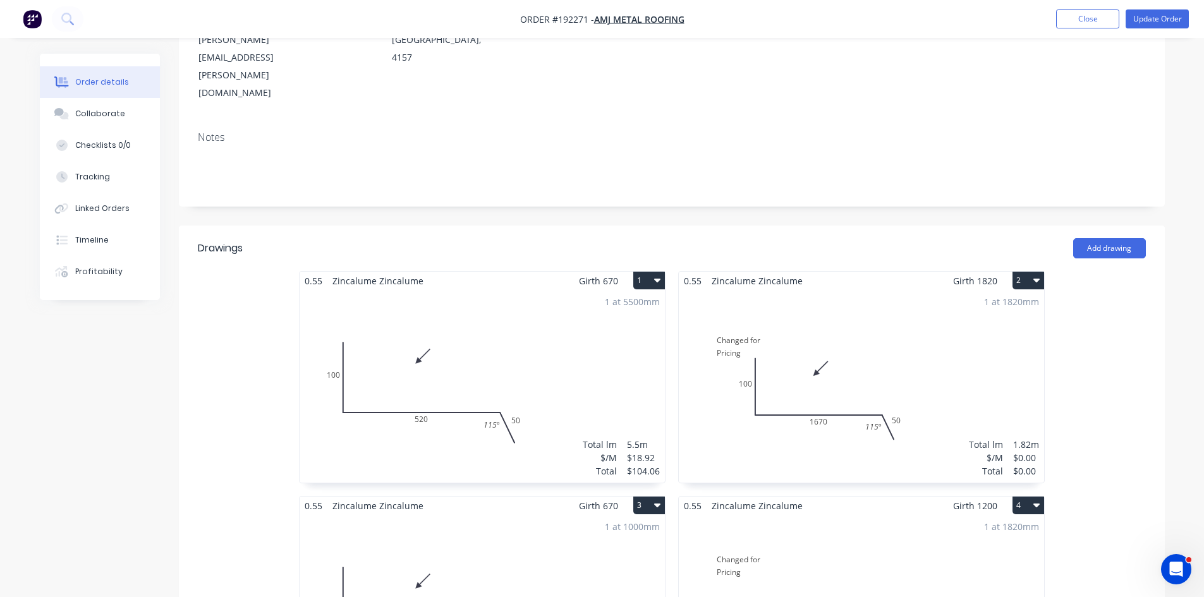
scroll to position [210, 0]
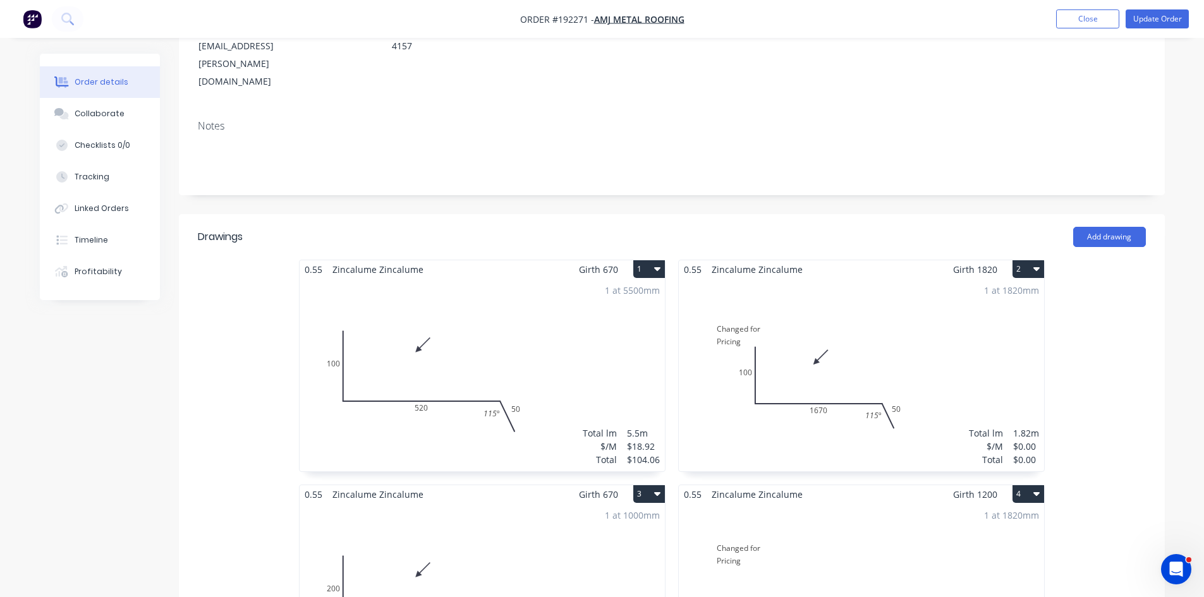
click at [917, 284] on div "1 at 1820mm Total lm $/M Total 1.82m $0.00 $0.00" at bounding box center [861, 375] width 365 height 193
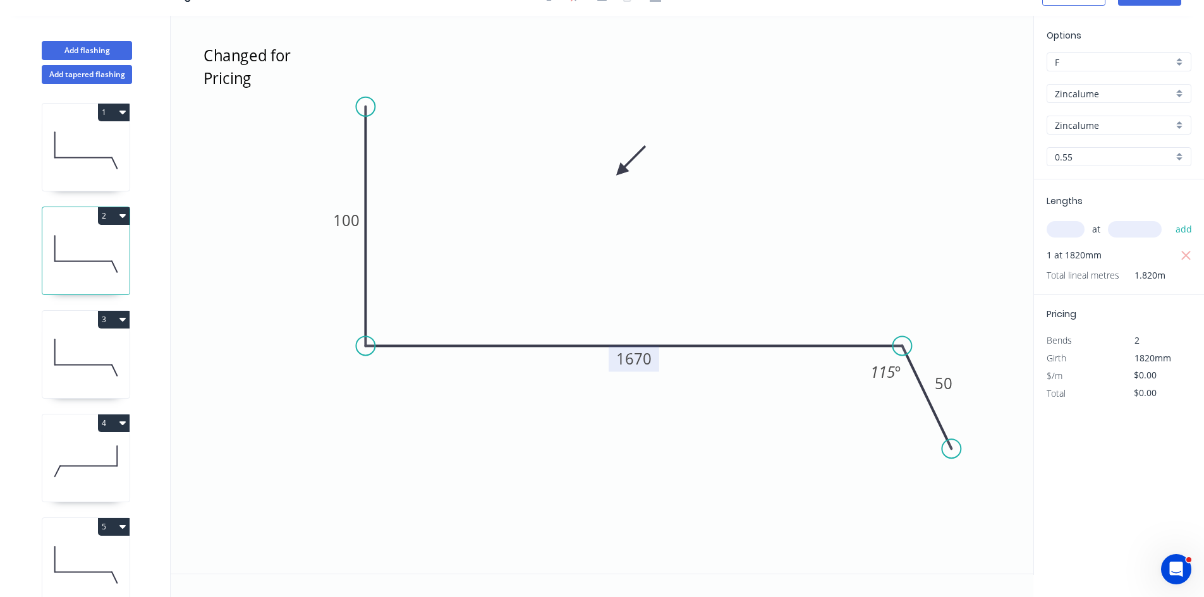
click at [638, 364] on tspan "1670" at bounding box center [633, 358] width 35 height 21
type input "$18.92"
type input "$34.43"
click at [638, 364] on tspan "600" at bounding box center [634, 358] width 27 height 21
type input "$22.57"
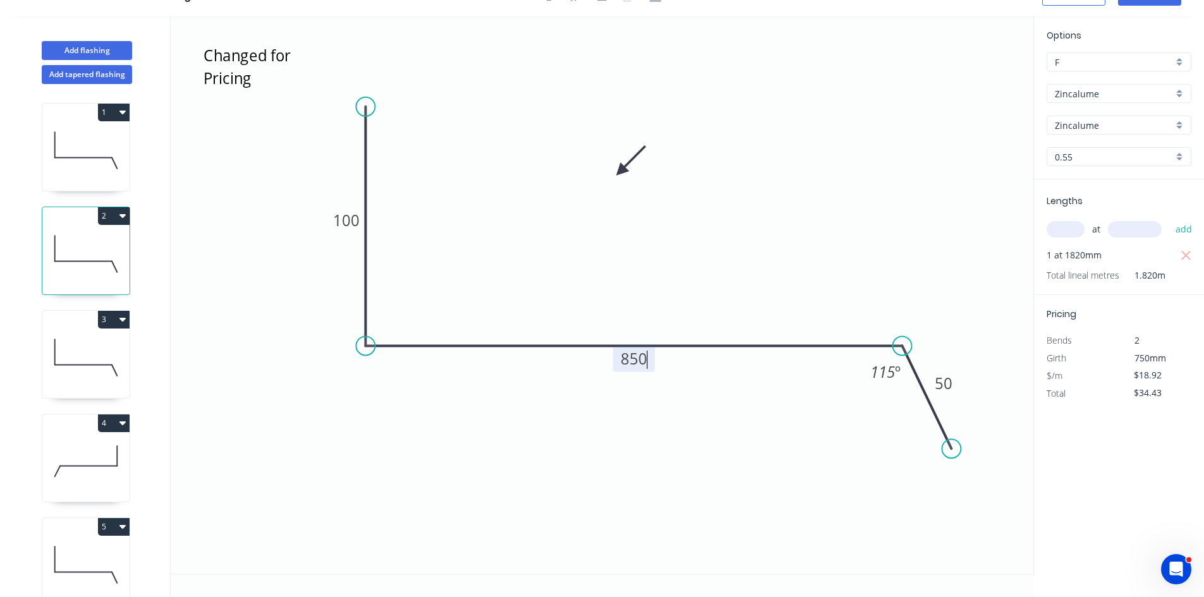
type input "$41.08"
click at [638, 364] on tspan "850" at bounding box center [634, 358] width 27 height 21
type input "$0.00"
click at [638, 364] on tspan "1250" at bounding box center [633, 358] width 35 height 21
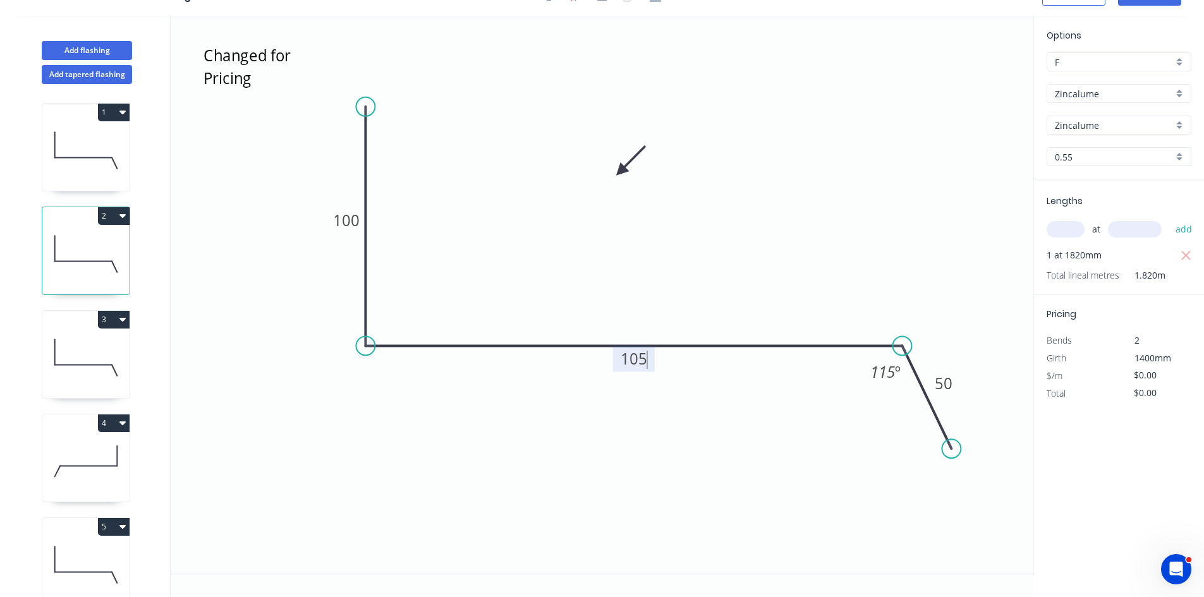
type input "$26.22"
type input "$47.72"
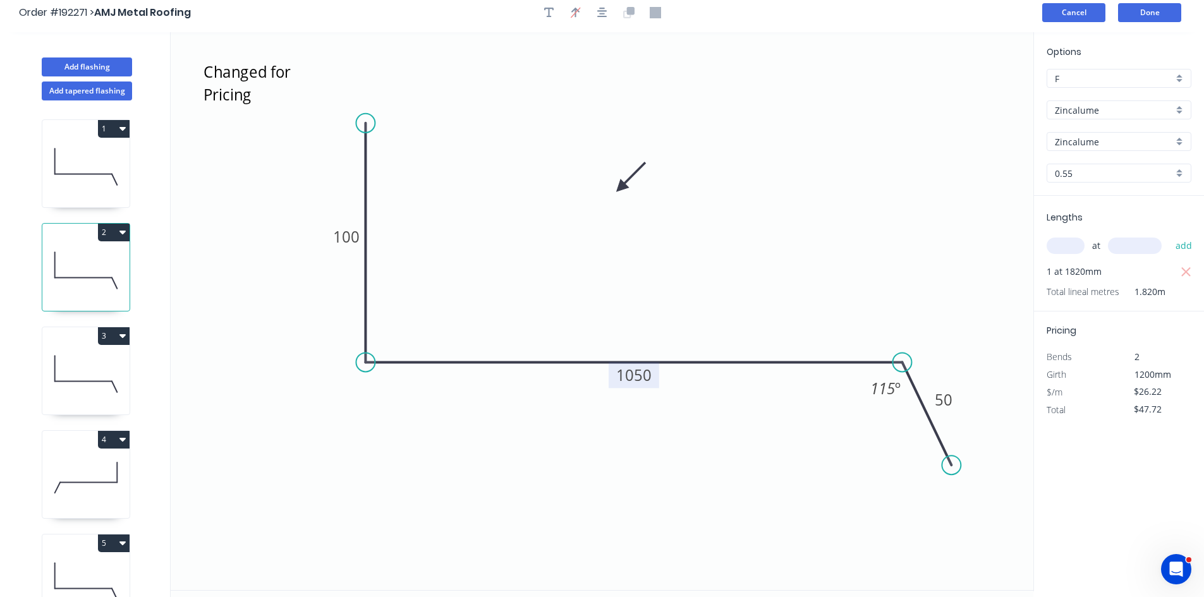
scroll to position [0, 0]
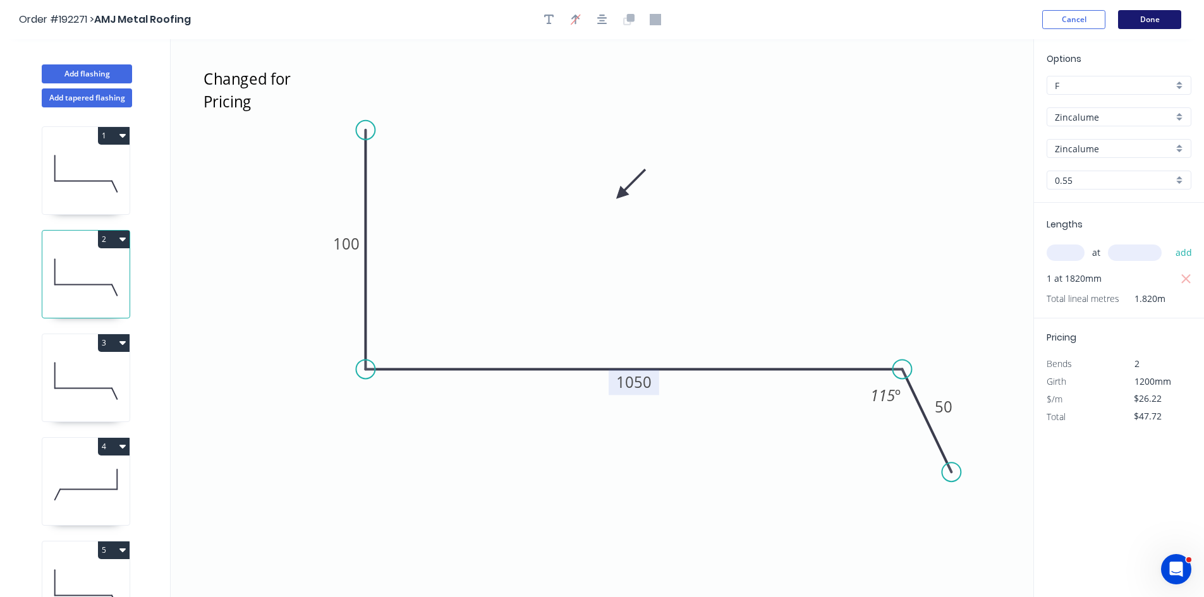
click at [1145, 26] on button "Done" at bounding box center [1149, 19] width 63 height 19
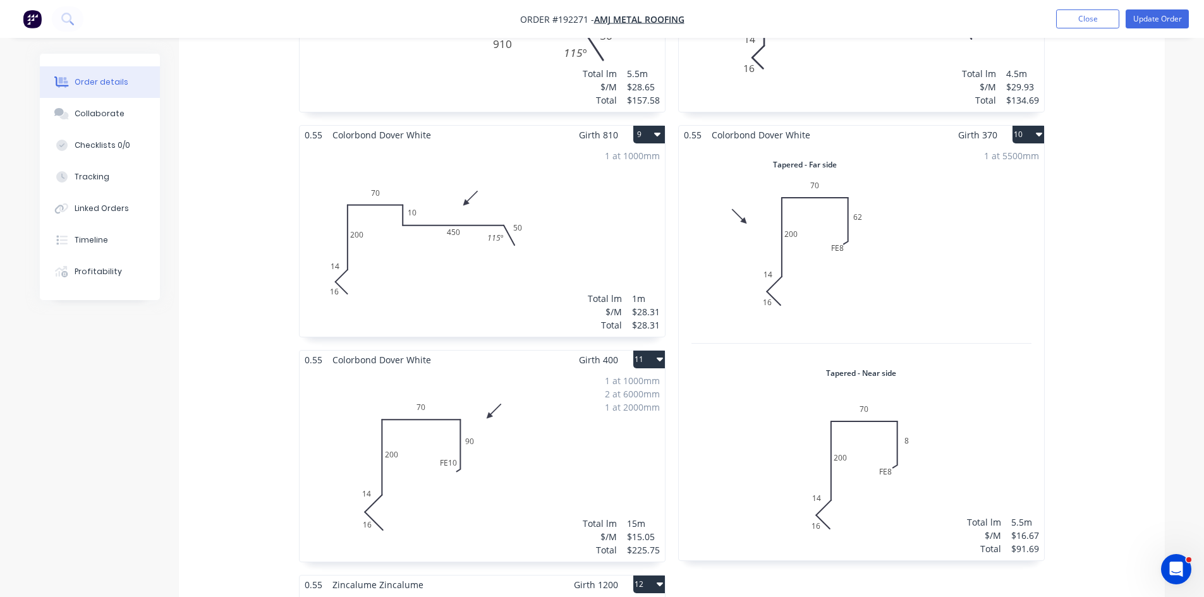
scroll to position [1474, 0]
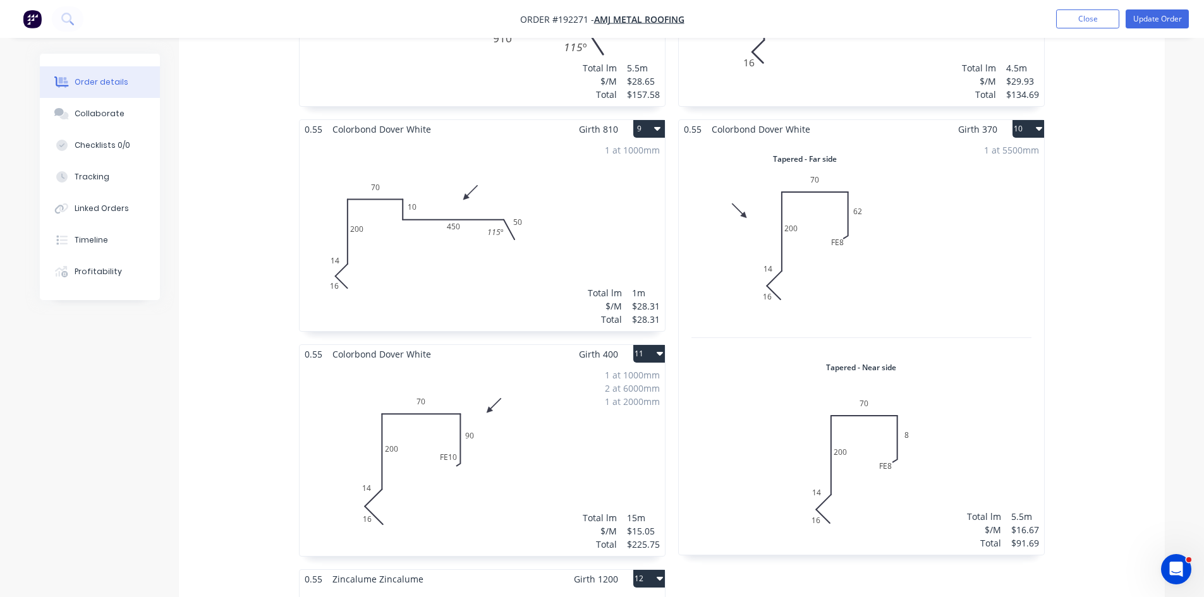
click at [1145, 8] on nav "Order #192271 - AMJ Metal Roofing Add product Close Update Order" at bounding box center [602, 19] width 1204 height 38
click at [1146, 16] on button "Update Order" at bounding box center [1156, 18] width 63 height 19
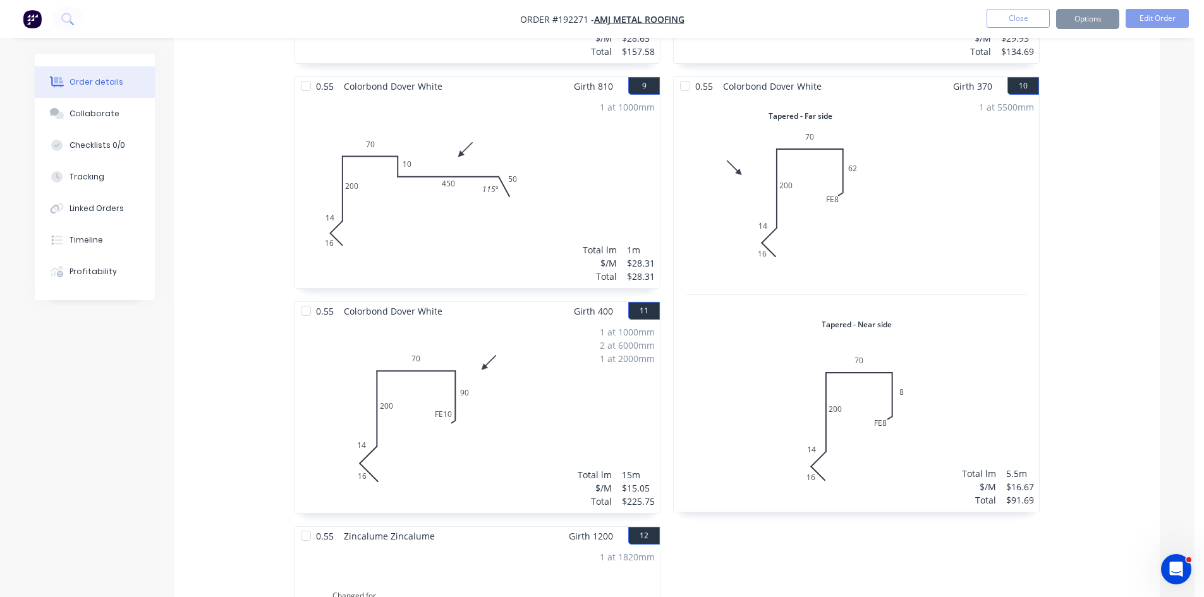
scroll to position [0, 0]
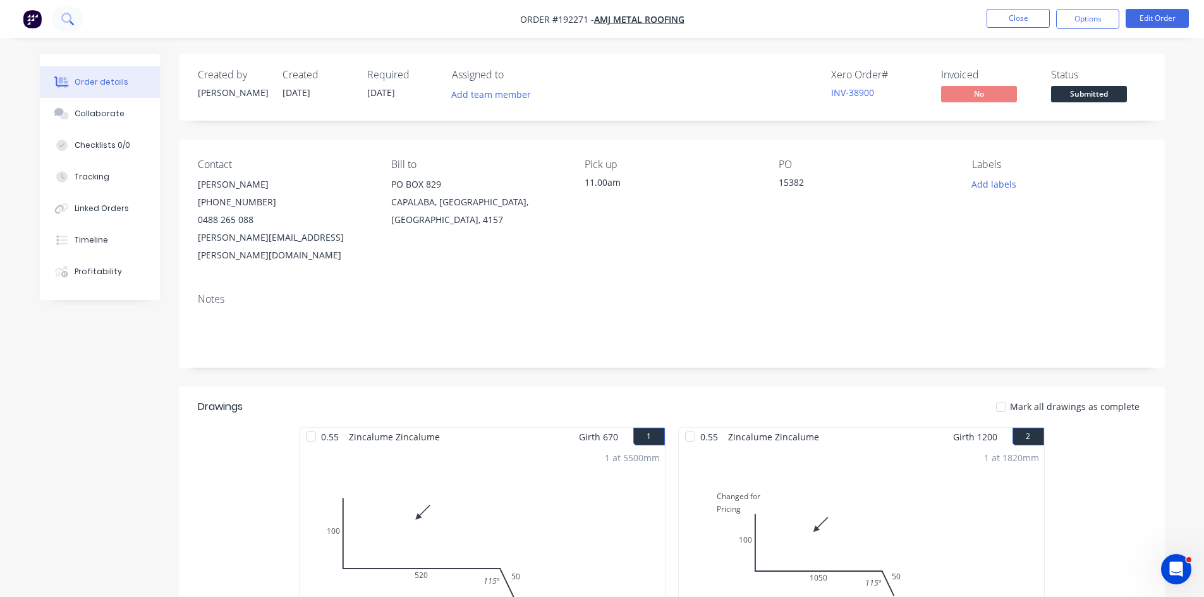
click at [80, 18] on button at bounding box center [68, 18] width 32 height 25
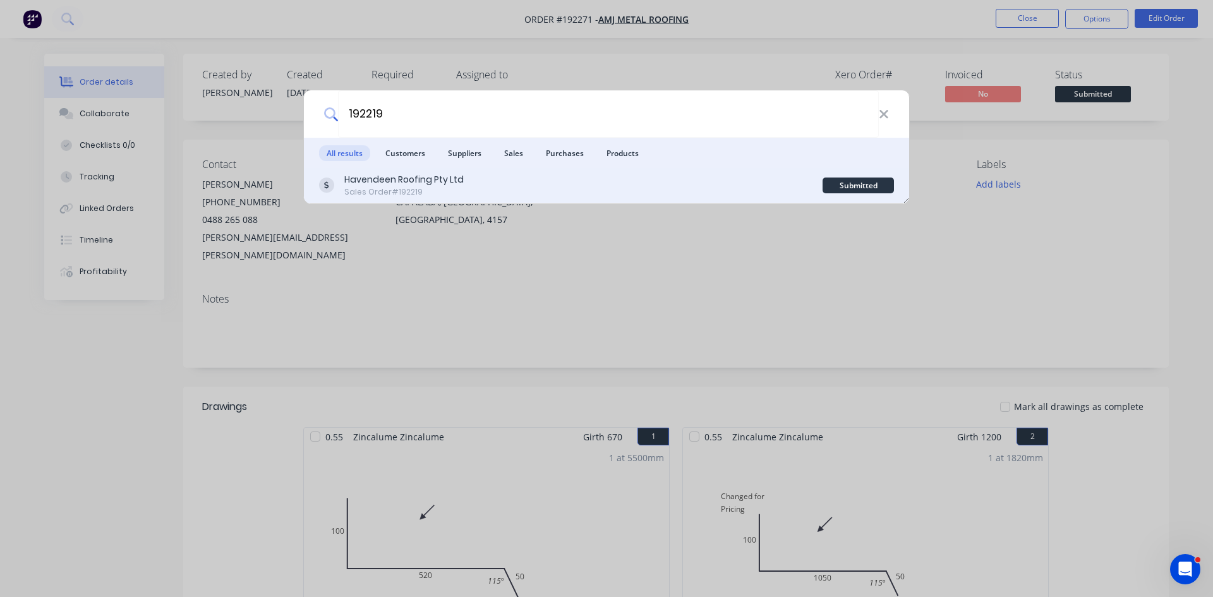
type input "192219"
click at [458, 181] on div "Havendeen Roofing Pty Ltd" at bounding box center [403, 179] width 119 height 13
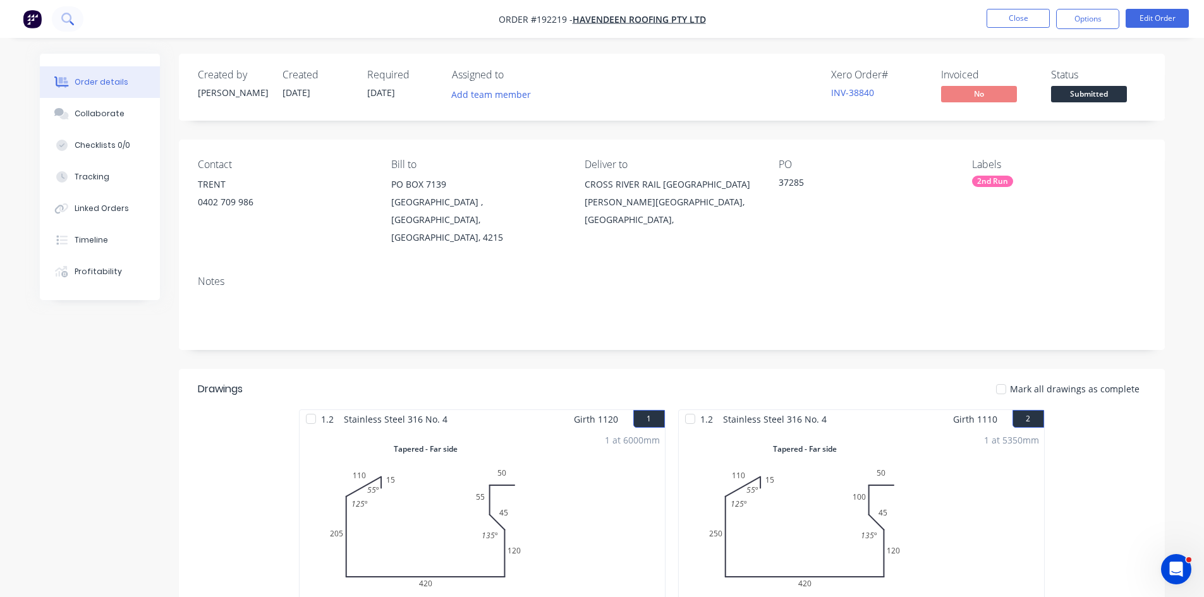
click at [73, 26] on button at bounding box center [68, 18] width 32 height 25
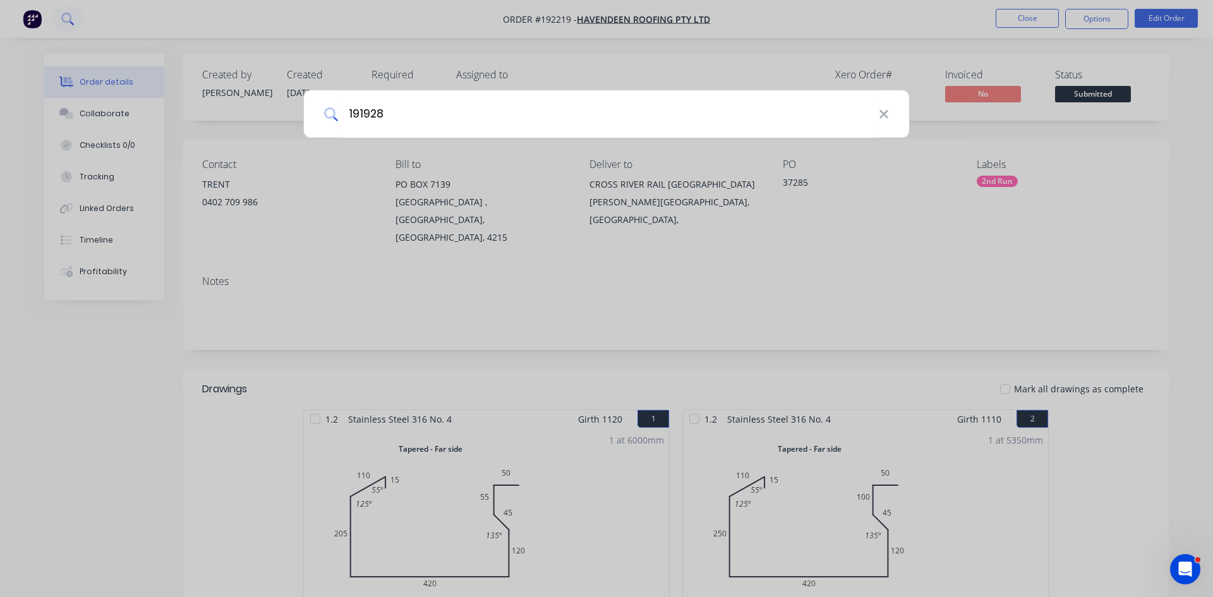
type input "191928"
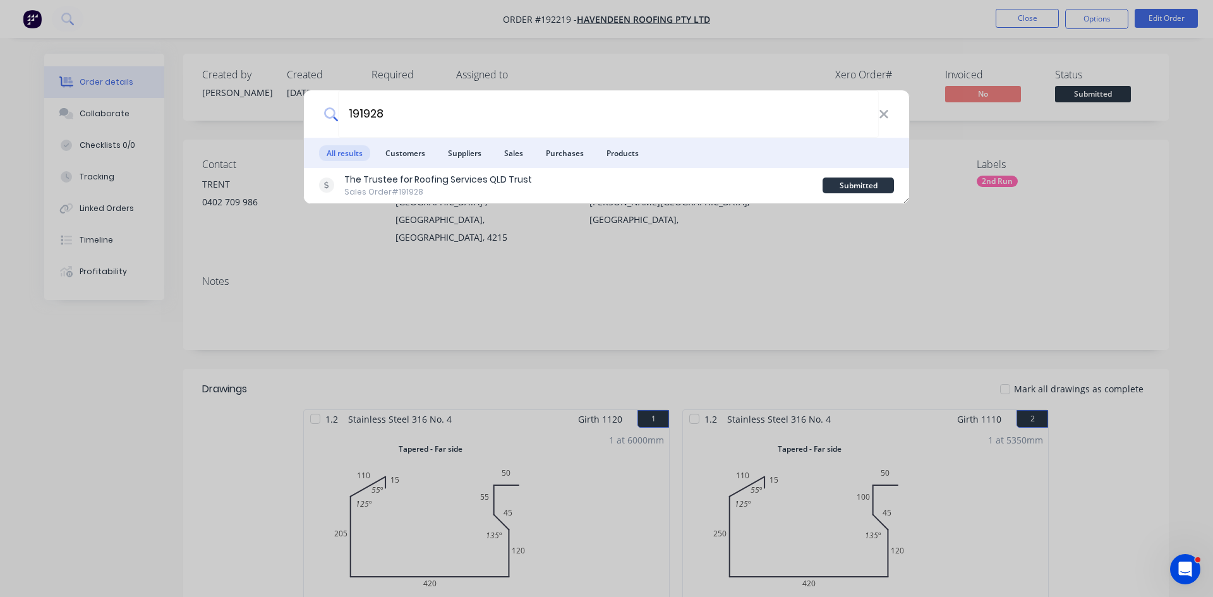
click at [71, 33] on div "191928 All results Customers Suppliers Sales Purchases Products The Trustee for…" at bounding box center [606, 298] width 1213 height 597
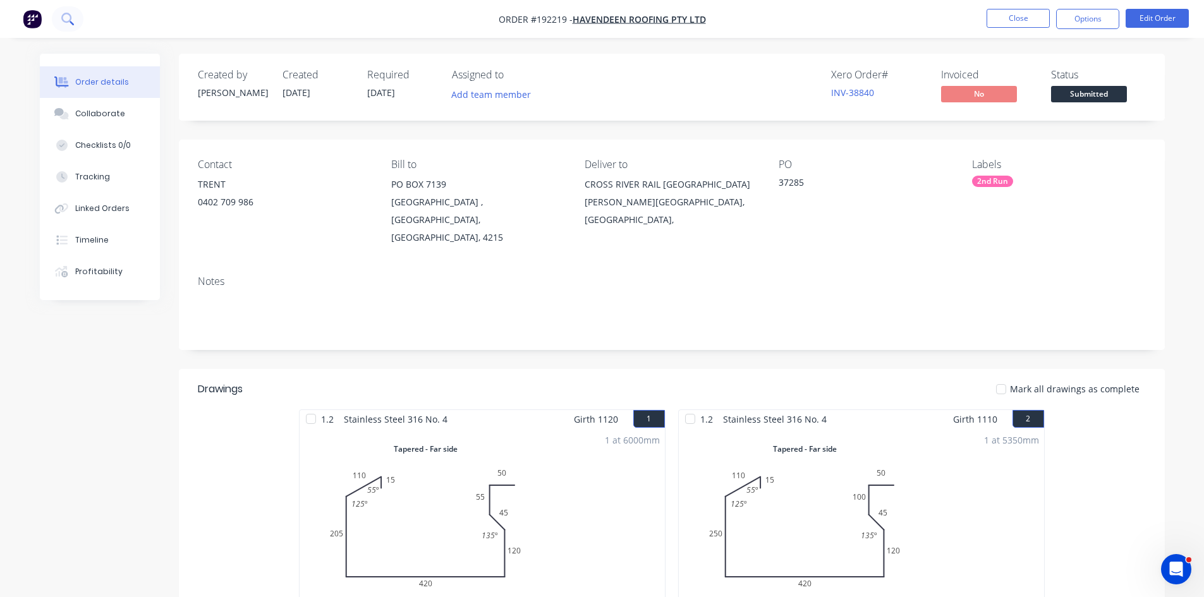
click at [72, 12] on button at bounding box center [68, 18] width 32 height 25
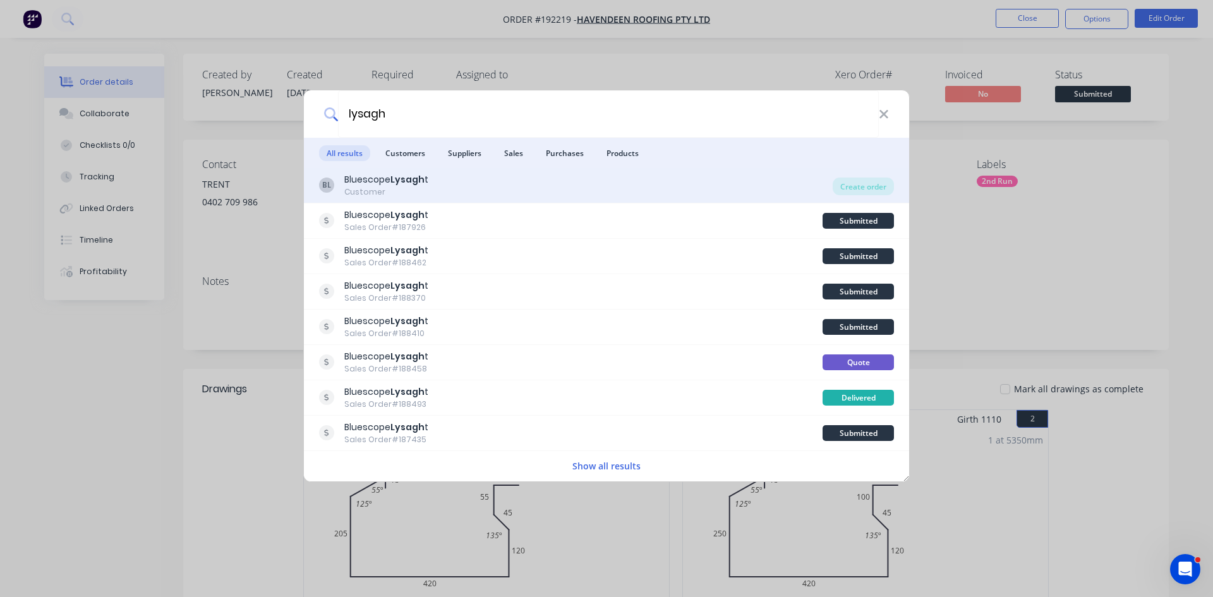
type input "lysagh"
click at [682, 188] on div "BL Bluescope Lysagh t Customer" at bounding box center [576, 185] width 514 height 25
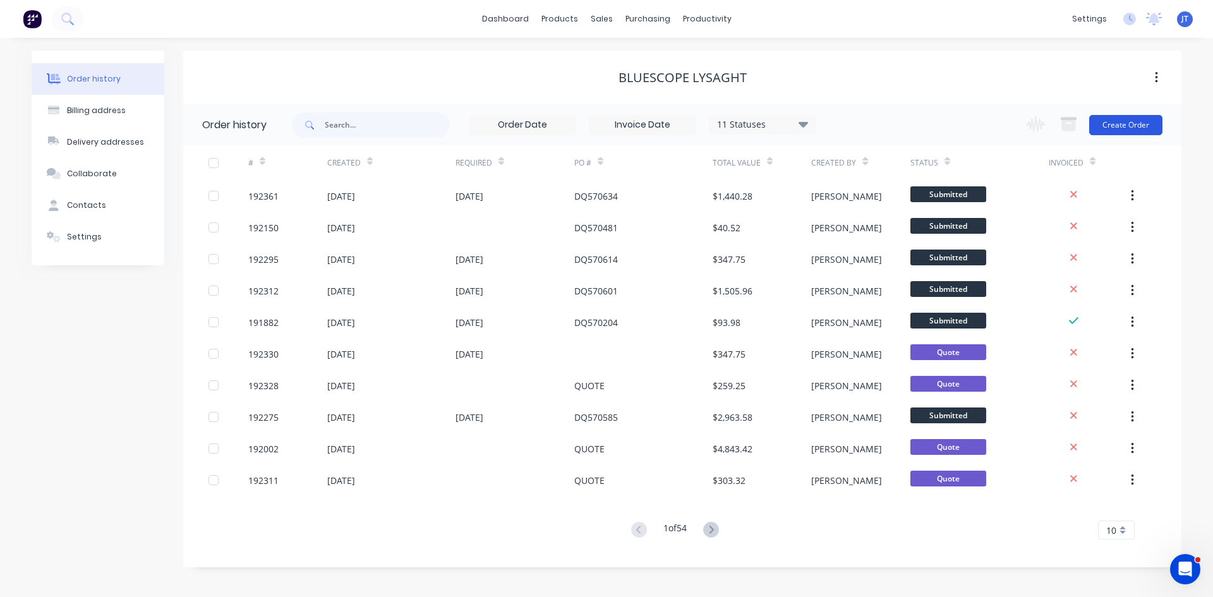
click at [1143, 119] on button "Create Order" at bounding box center [1125, 125] width 73 height 20
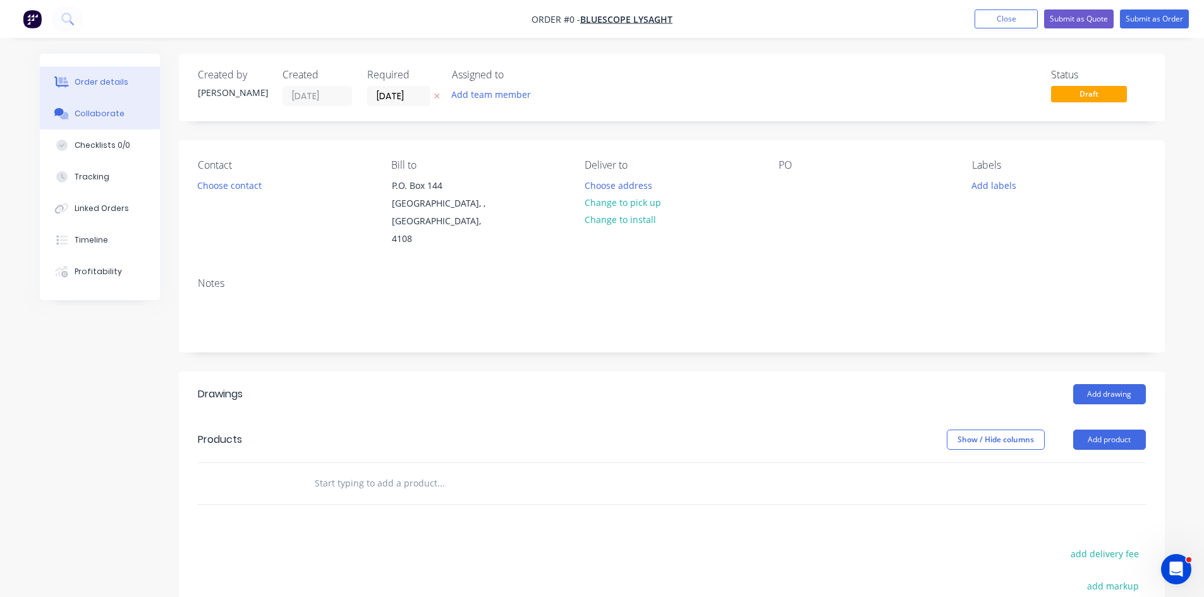
click at [130, 116] on button "Collaborate" at bounding box center [100, 114] width 120 height 32
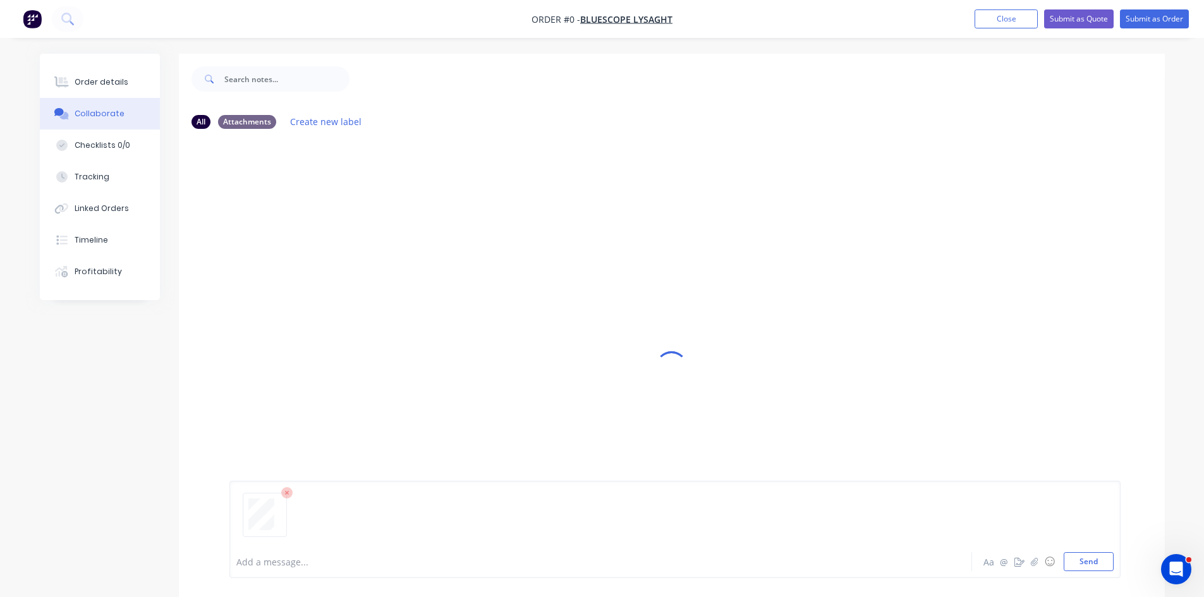
click at [1005, 509] on div at bounding box center [674, 520] width 877 height 64
click at [1053, 507] on div at bounding box center [674, 520] width 877 height 64
click at [1088, 562] on button "Send" at bounding box center [1089, 561] width 50 height 19
click at [93, 83] on div "Order details" at bounding box center [102, 81] width 54 height 11
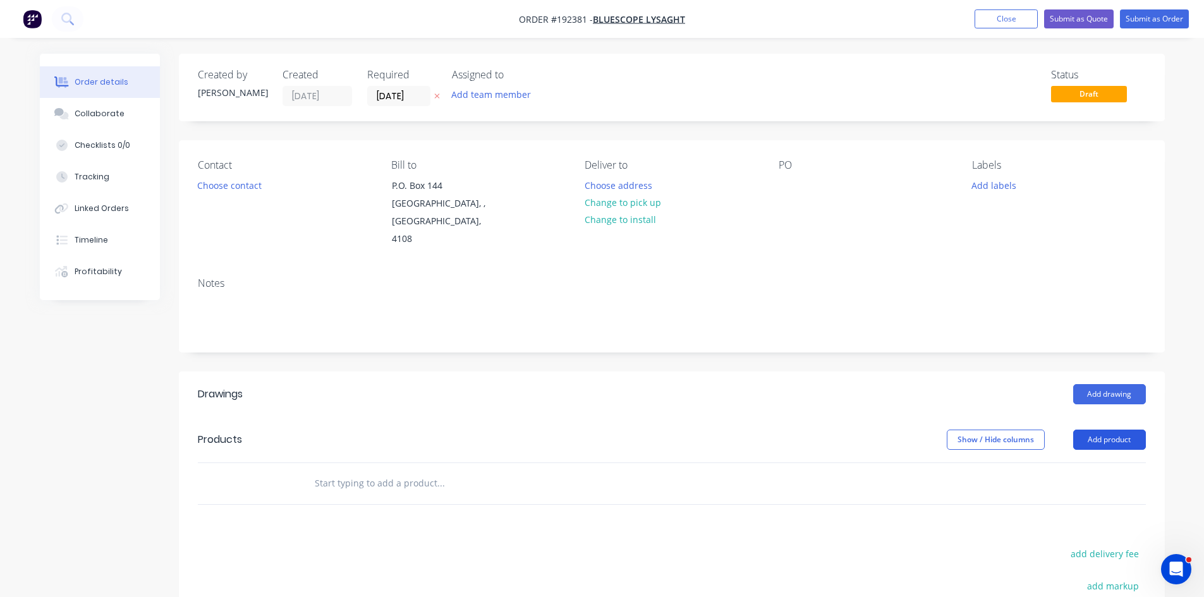
click at [1106, 430] on button "Add product" at bounding box center [1109, 440] width 73 height 20
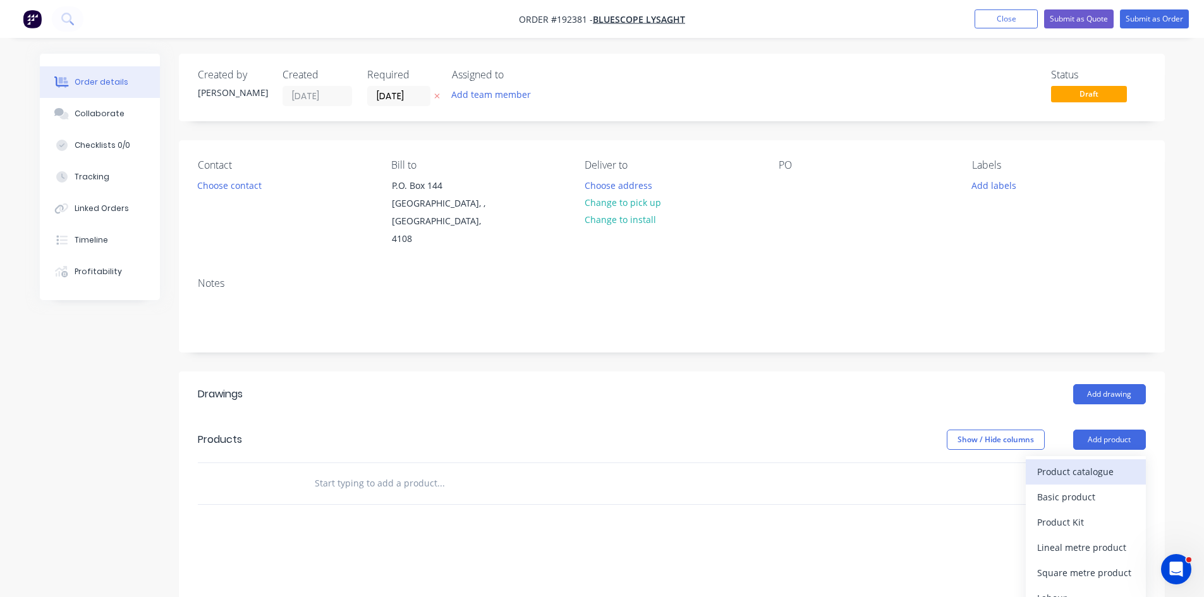
click at [1101, 463] on div "Product catalogue" at bounding box center [1085, 472] width 97 height 18
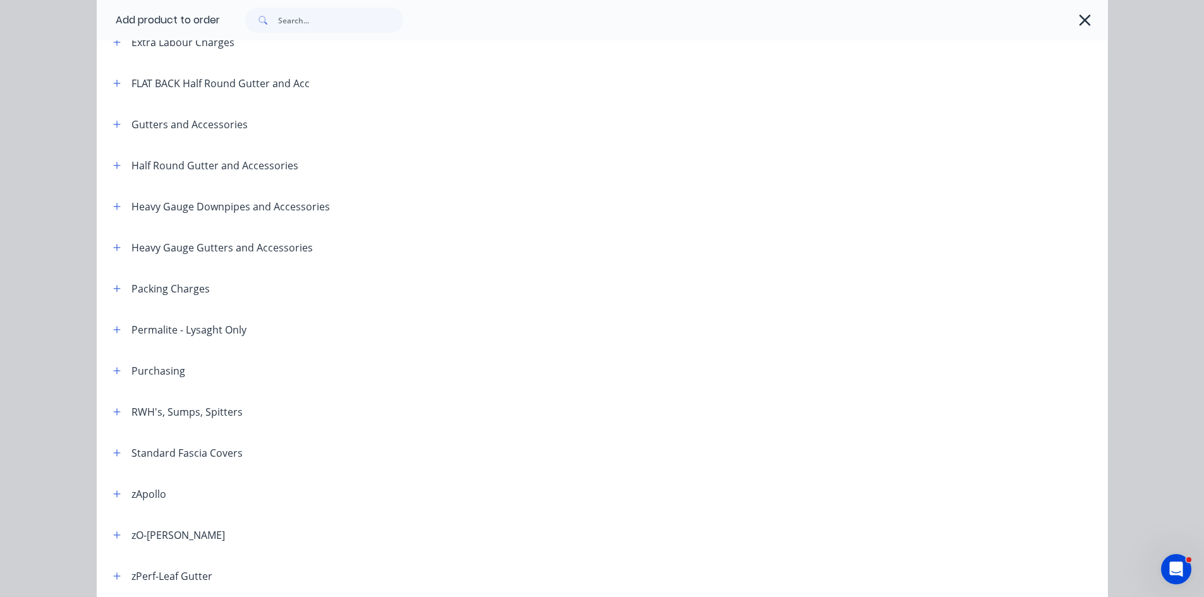
scroll to position [210, 0]
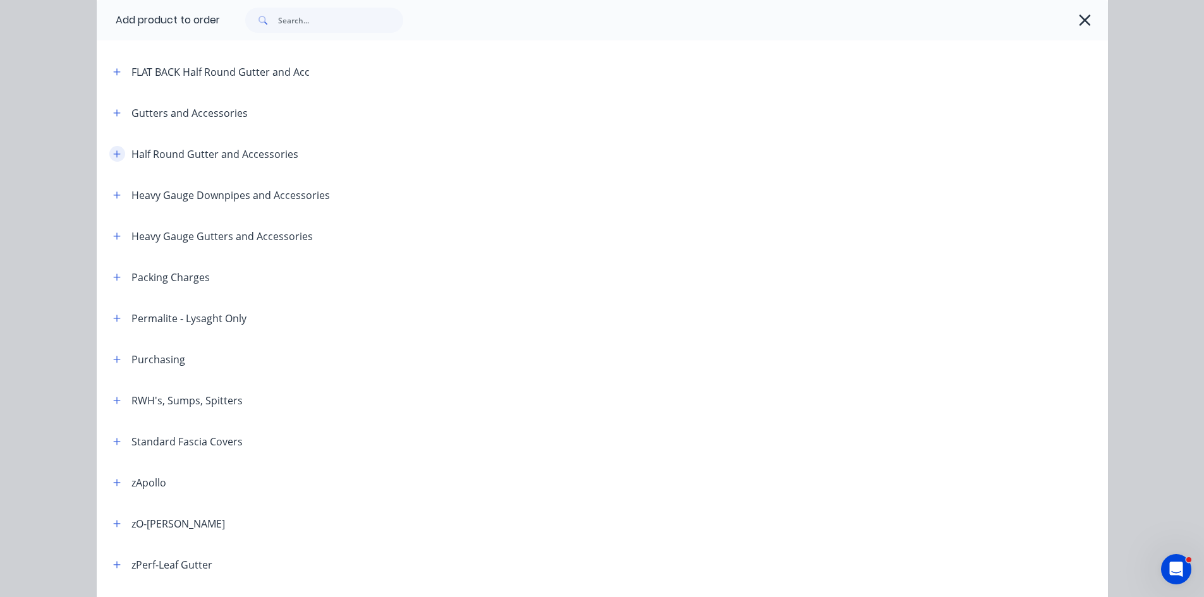
click at [109, 157] on button "button" at bounding box center [117, 154] width 16 height 16
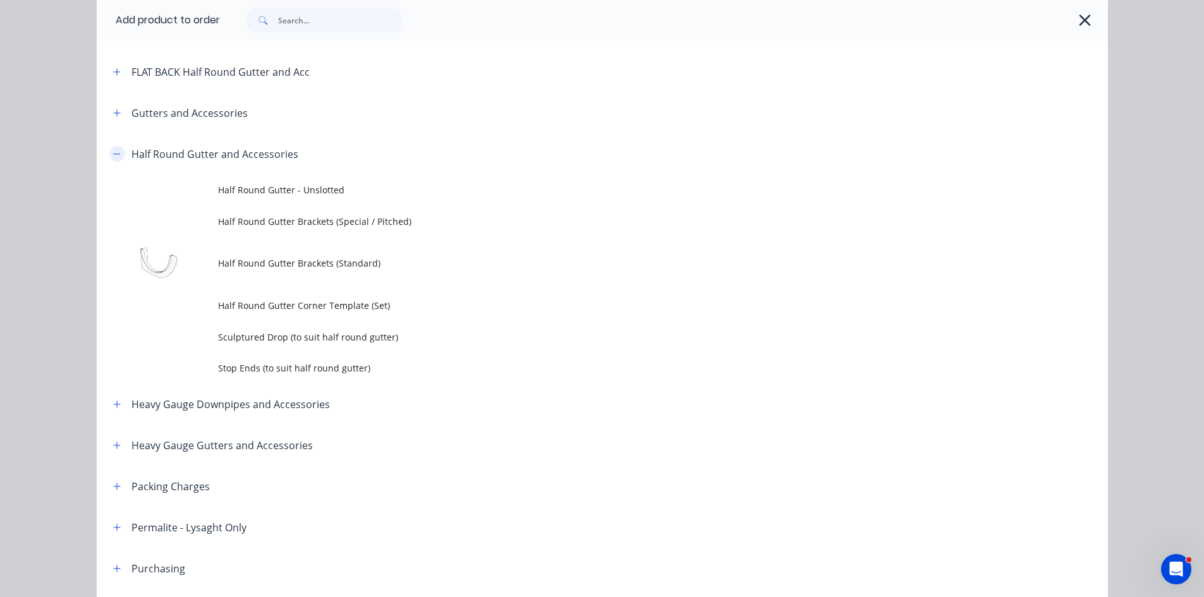
click at [113, 150] on icon "button" at bounding box center [117, 154] width 8 height 9
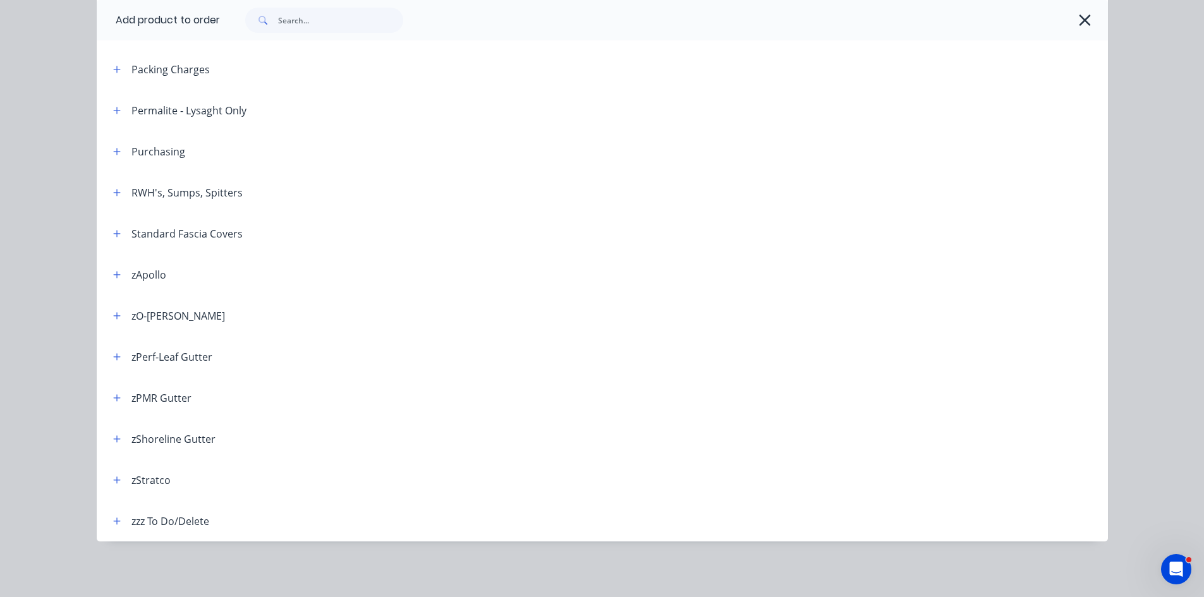
scroll to position [0, 0]
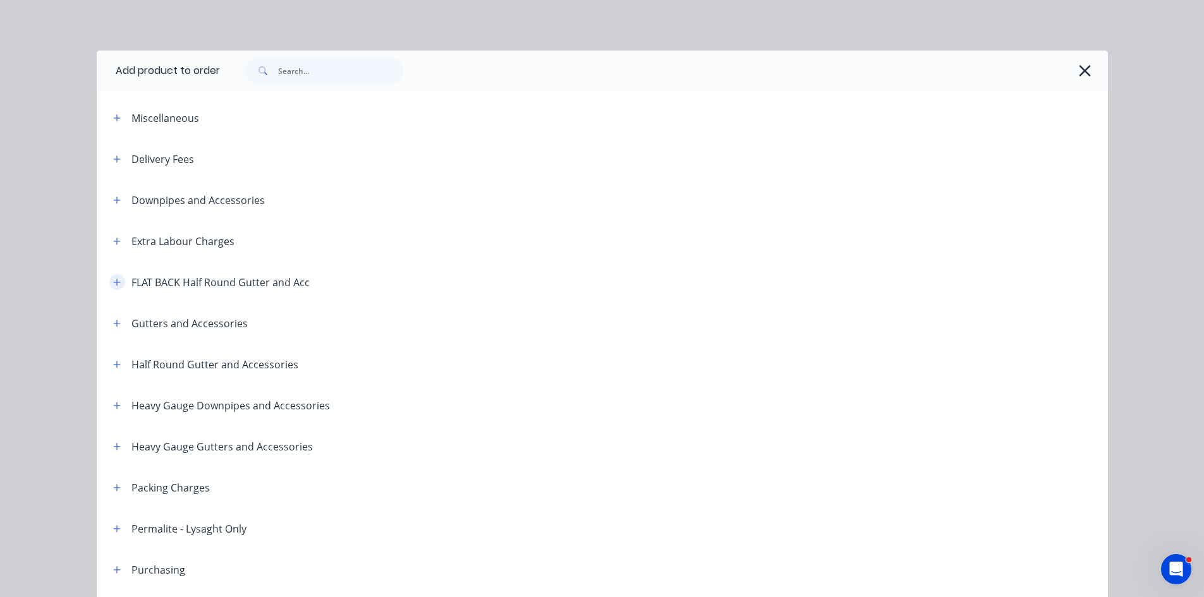
click at [118, 278] on button "button" at bounding box center [117, 282] width 16 height 16
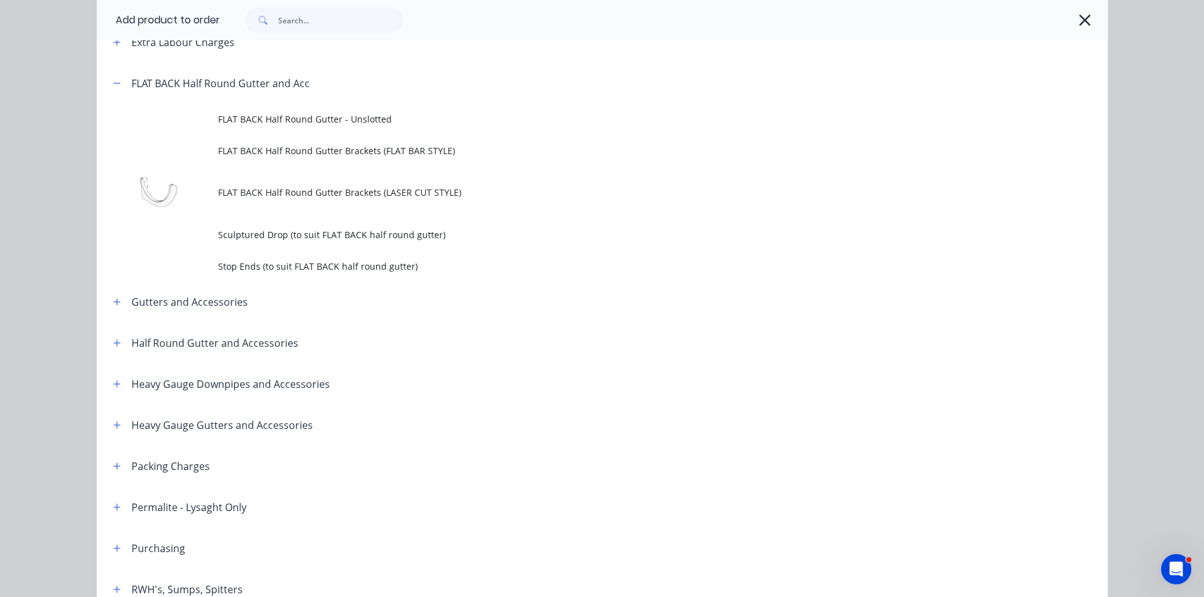
scroll to position [210, 0]
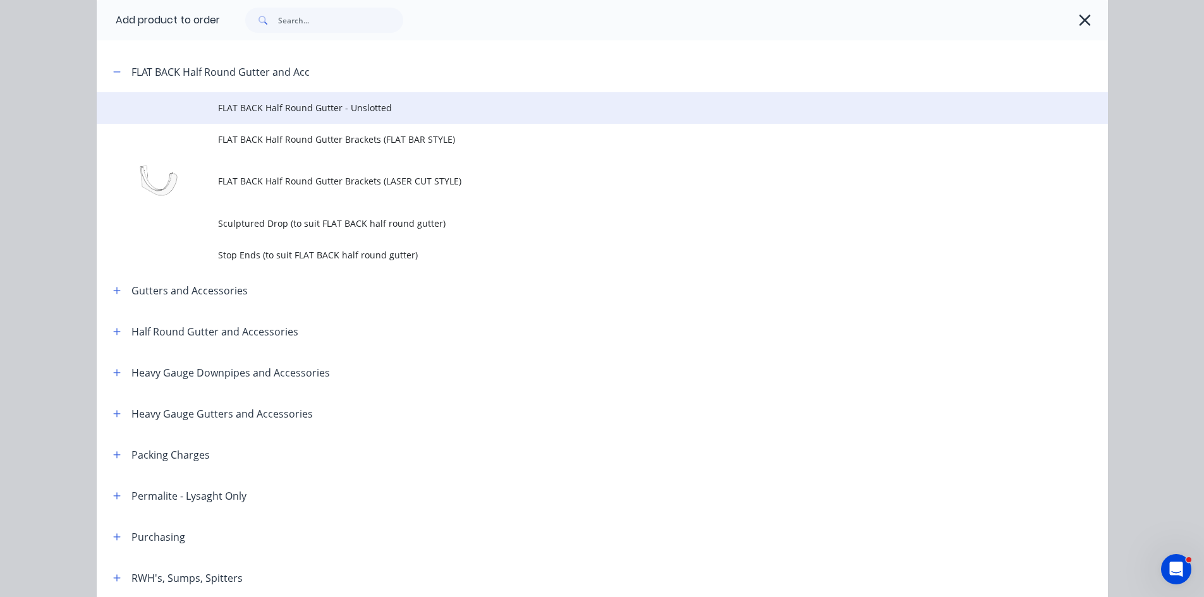
click at [317, 117] on td "FLAT BACK Half Round Gutter - Unslotted" at bounding box center [663, 108] width 890 height 32
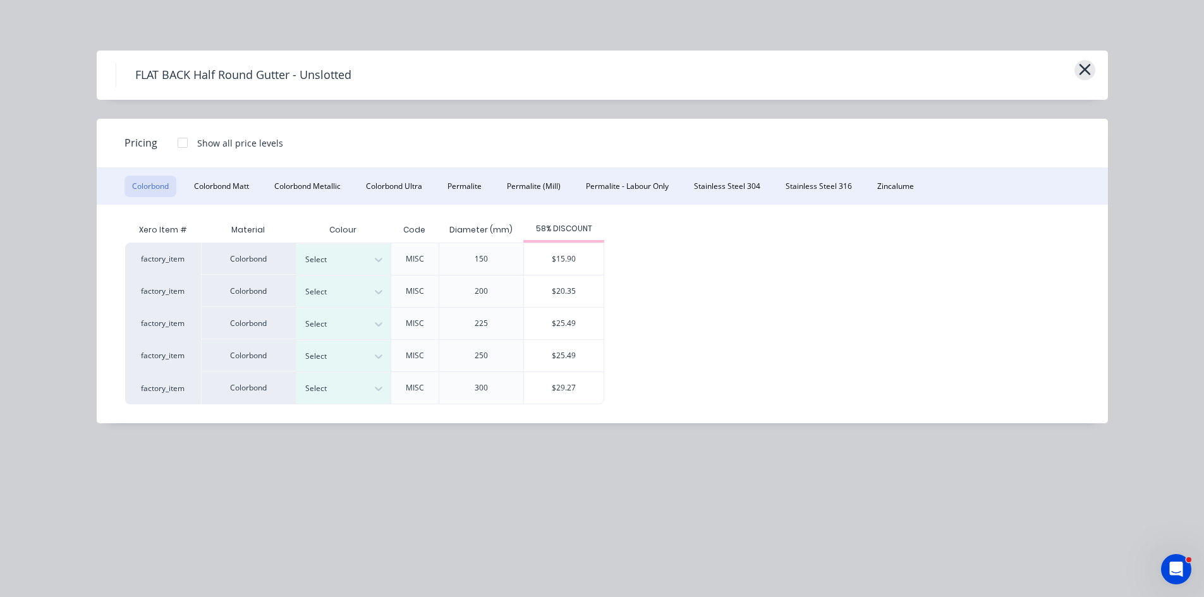
click at [1077, 69] on button "button" at bounding box center [1084, 70] width 21 height 20
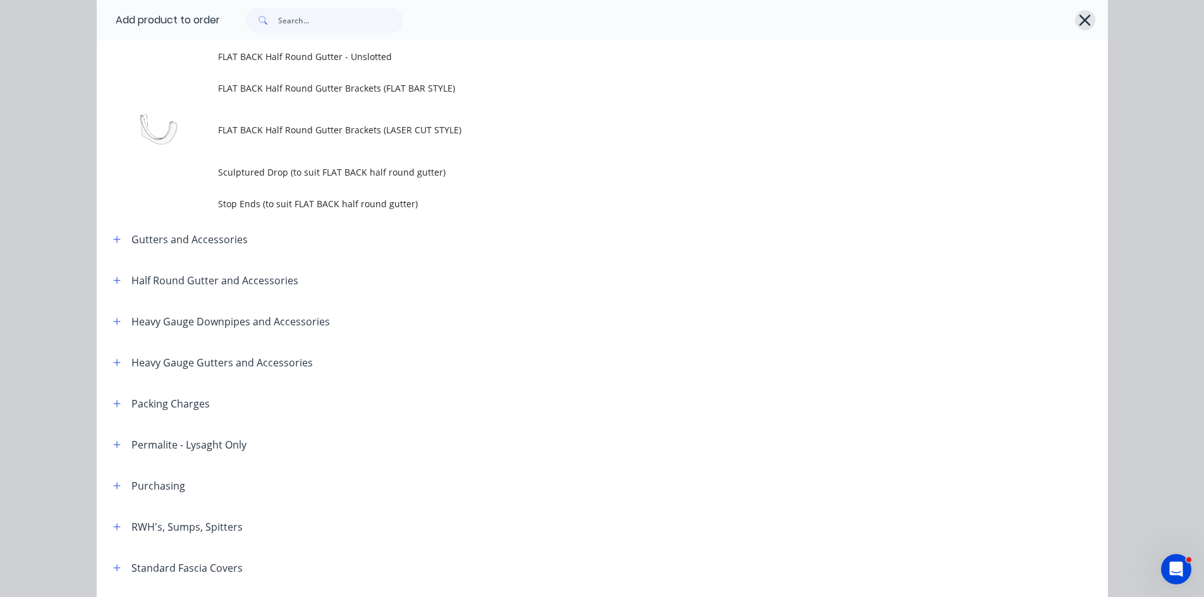
click at [1078, 27] on icon "button" at bounding box center [1084, 20] width 13 height 18
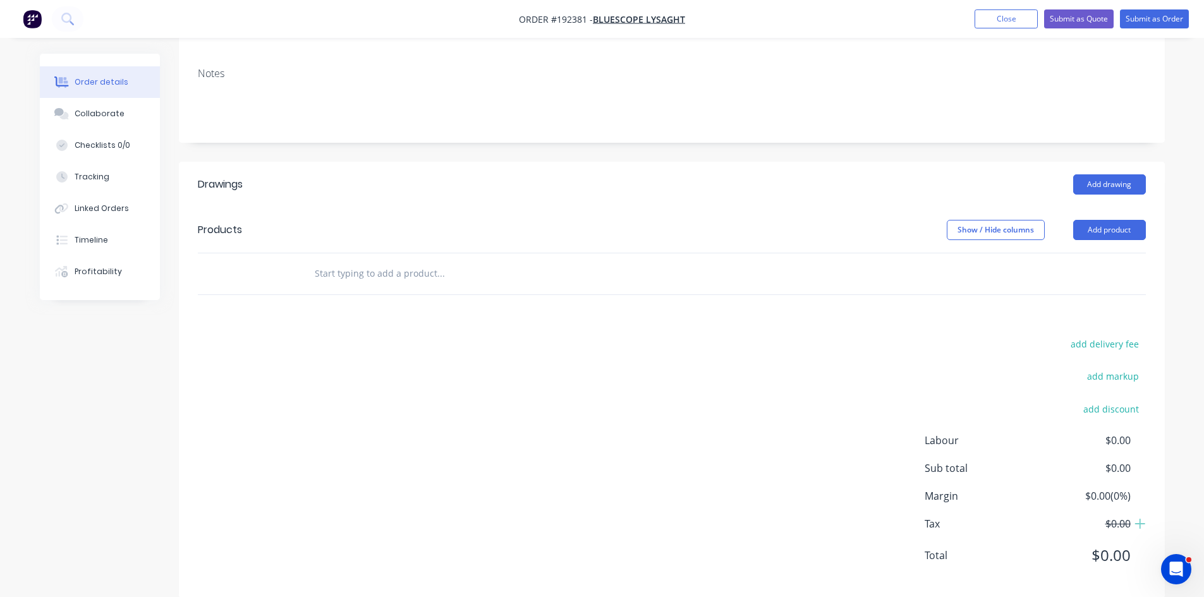
scroll to position [210, 0]
click at [1132, 219] on button "Add product" at bounding box center [1109, 229] width 73 height 20
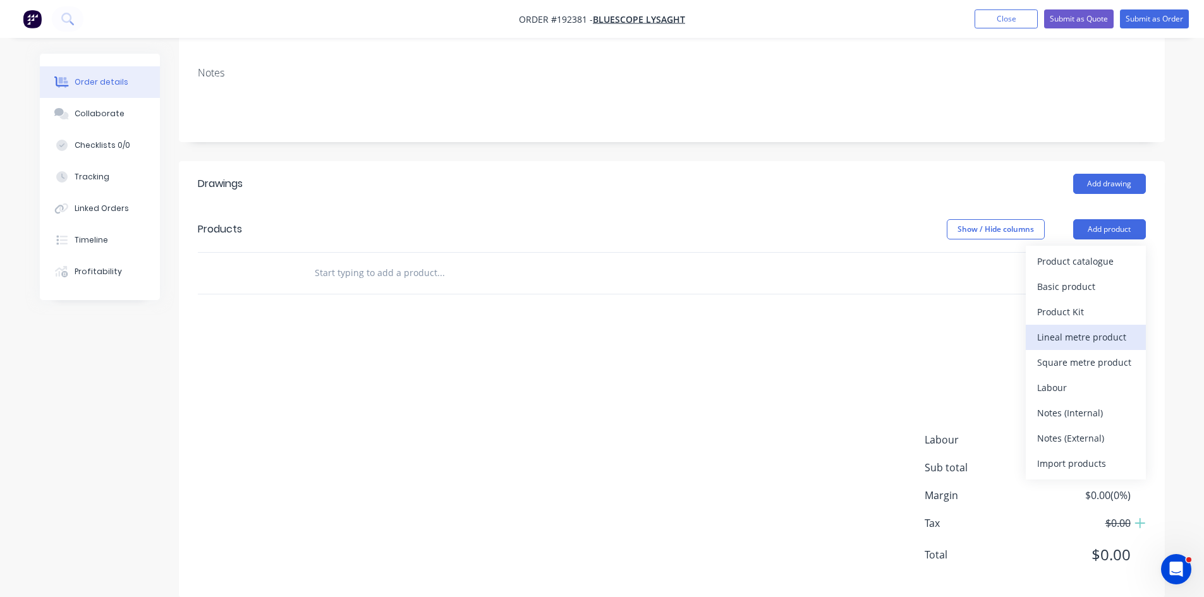
click at [1103, 328] on div "Lineal metre product" at bounding box center [1085, 337] width 97 height 18
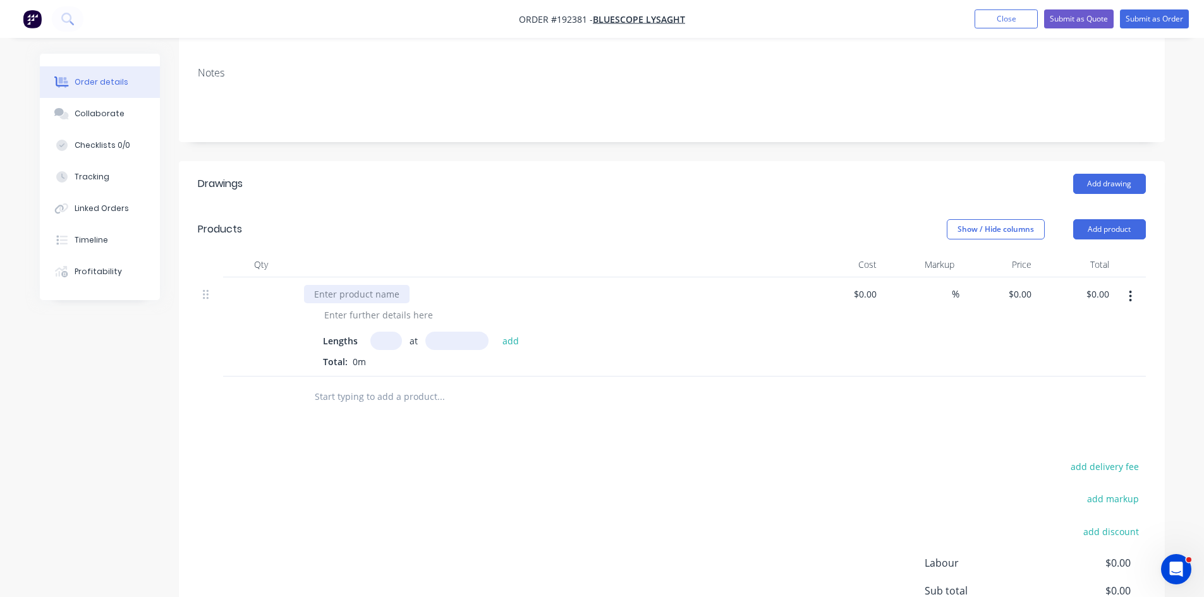
click at [363, 285] on div at bounding box center [357, 294] width 106 height 18
click at [344, 285] on div at bounding box center [357, 294] width 106 height 18
click at [379, 306] on div at bounding box center [378, 315] width 129 height 18
click at [388, 332] on input "text" at bounding box center [386, 341] width 32 height 18
type input "1"
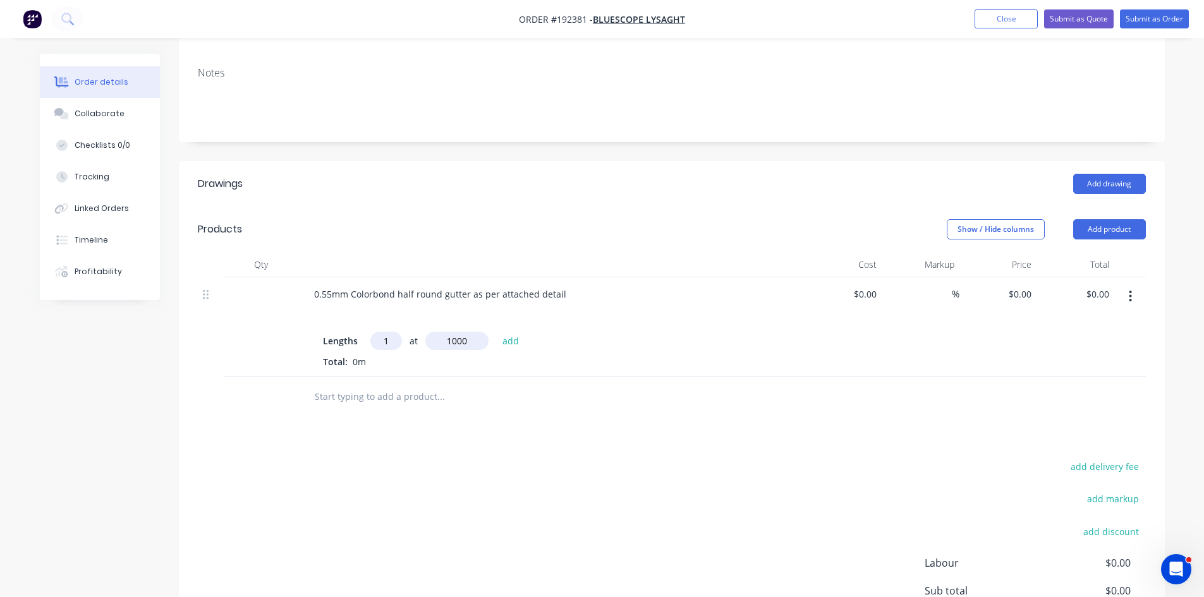
type input "1000"
click at [496, 332] on button "add" at bounding box center [511, 340] width 30 height 17
click at [1019, 285] on div "0 $0.00" at bounding box center [1019, 294] width 34 height 18
type input "$20.35"
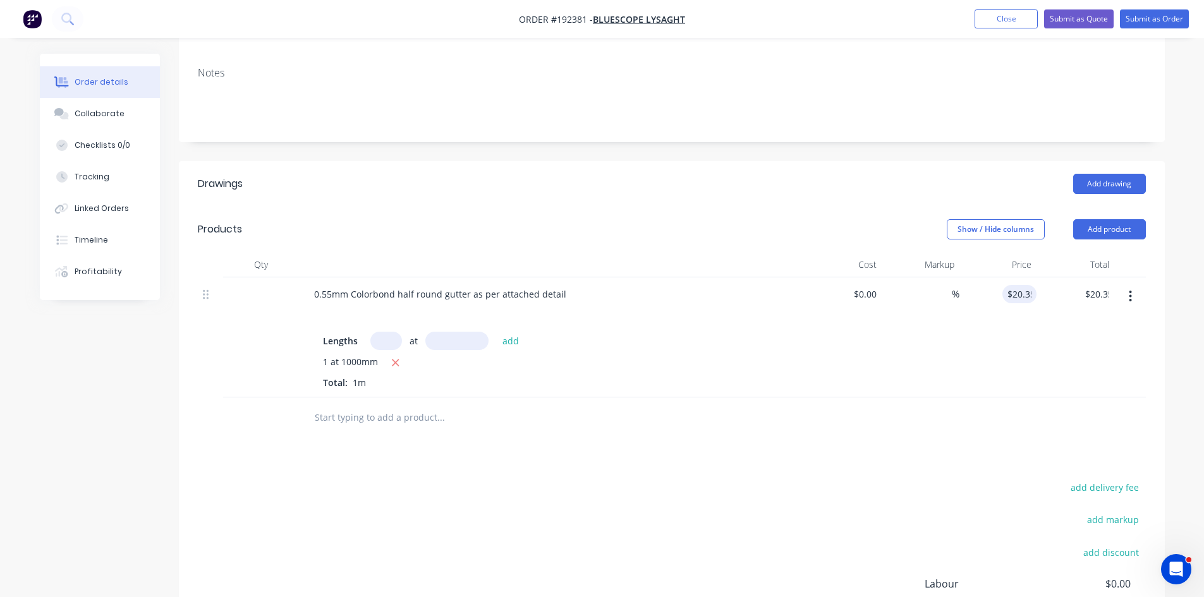
click at [1040, 398] on div at bounding box center [672, 417] width 948 height 41
click at [1122, 219] on button "Add product" at bounding box center [1109, 229] width 73 height 20
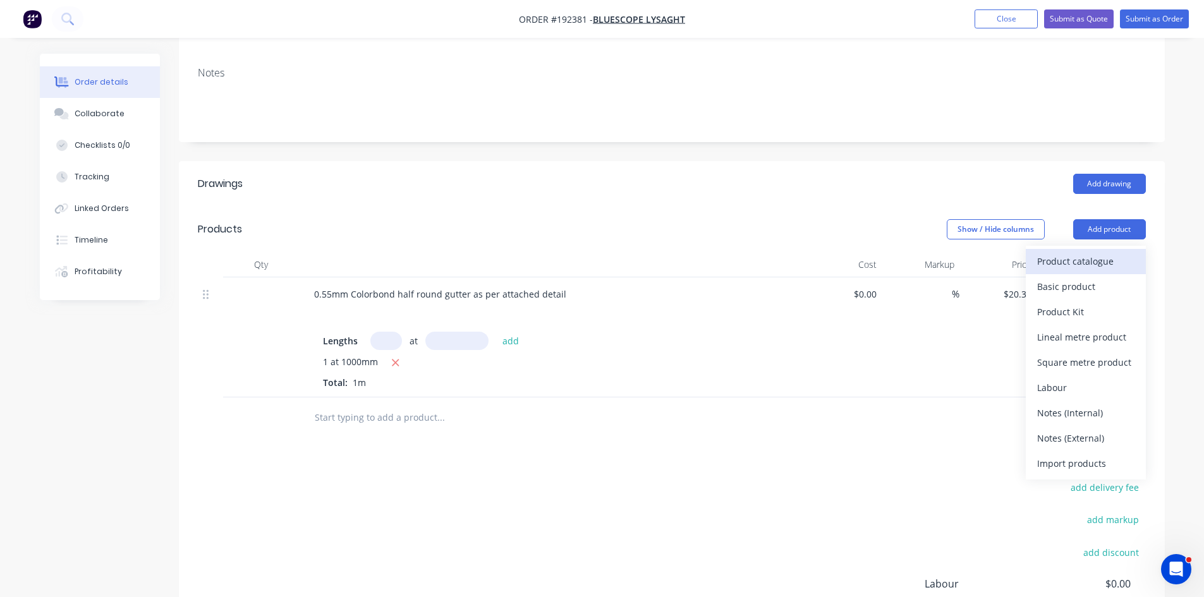
click at [1091, 252] on div "Product catalogue" at bounding box center [1085, 261] width 97 height 18
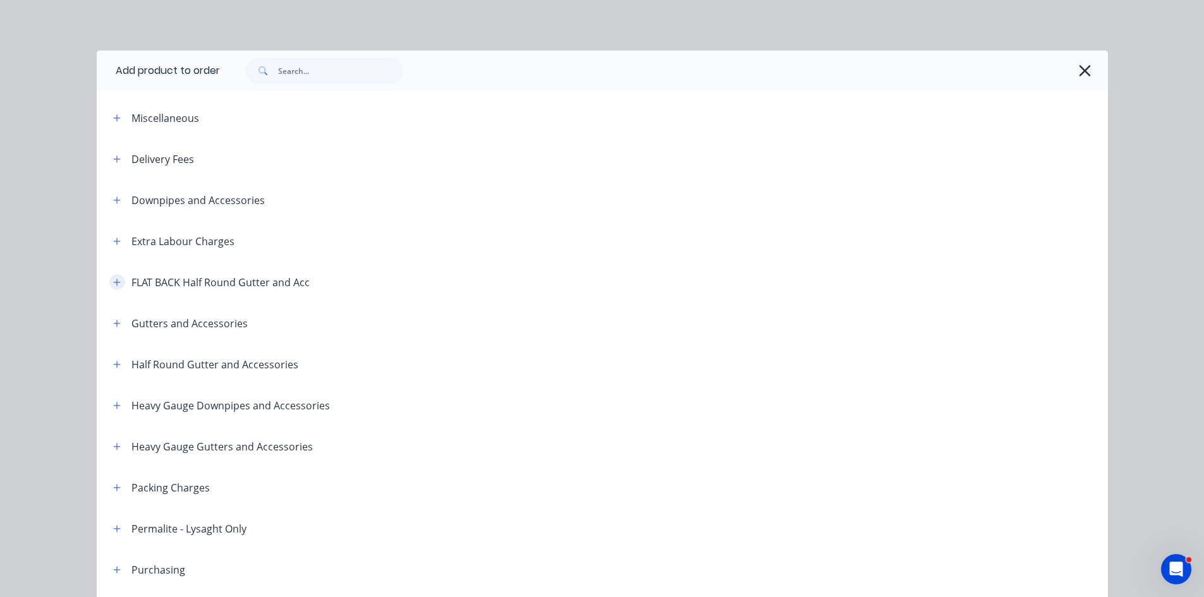
click at [114, 284] on icon "button" at bounding box center [117, 282] width 8 height 9
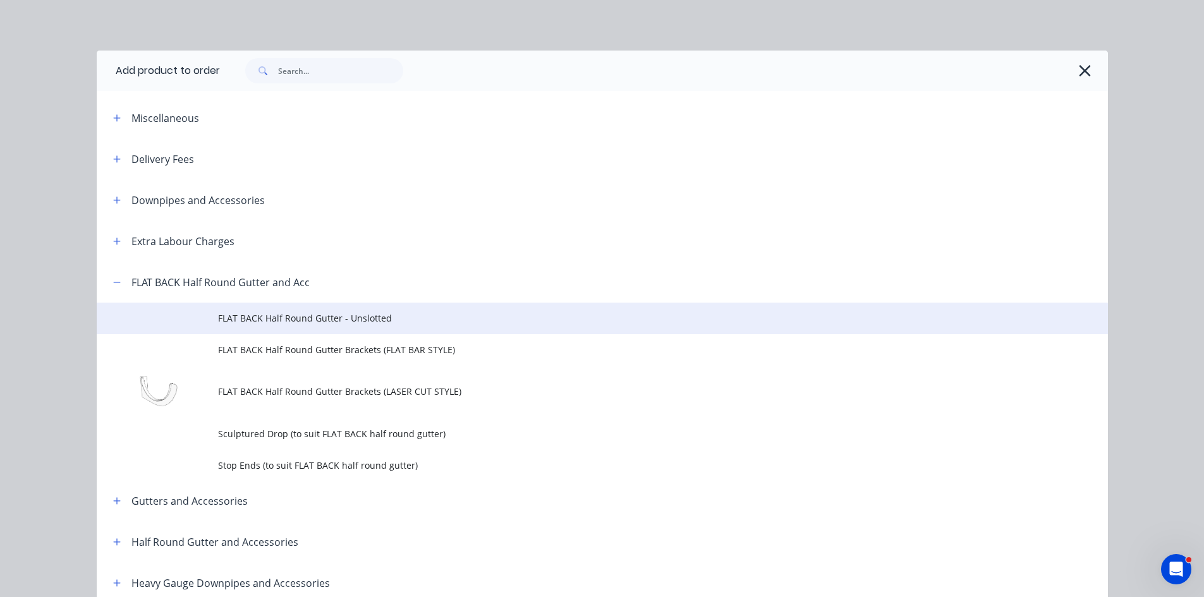
click at [432, 311] on td "FLAT BACK Half Round Gutter - Unslotted" at bounding box center [663, 319] width 890 height 32
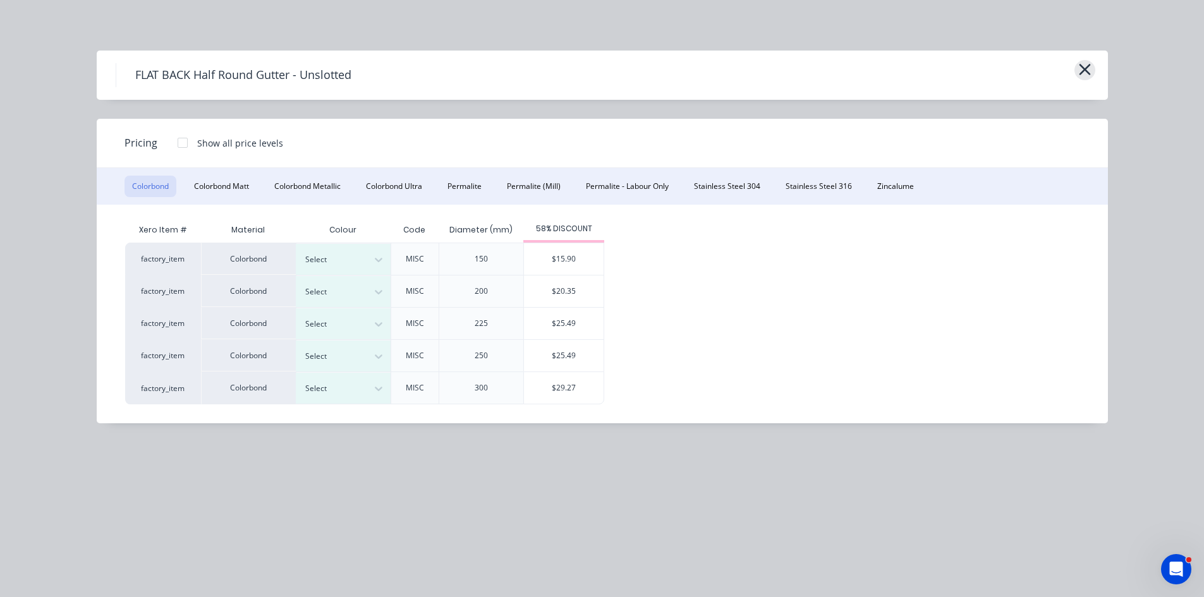
click at [1086, 66] on icon "button" at bounding box center [1084, 70] width 13 height 18
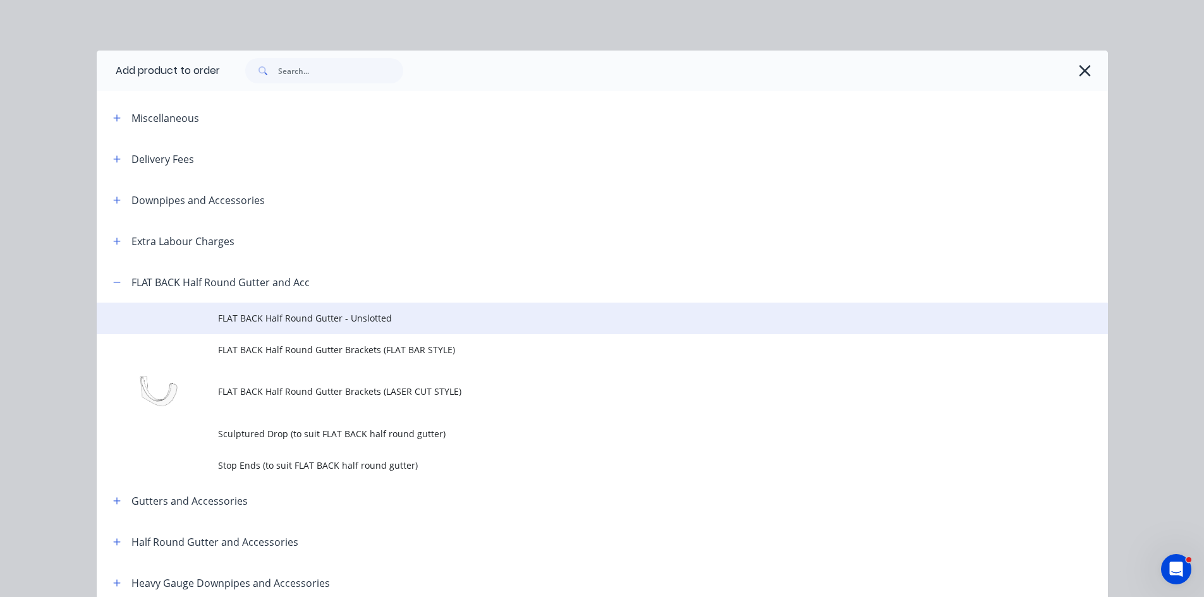
scroll to position [262, 0]
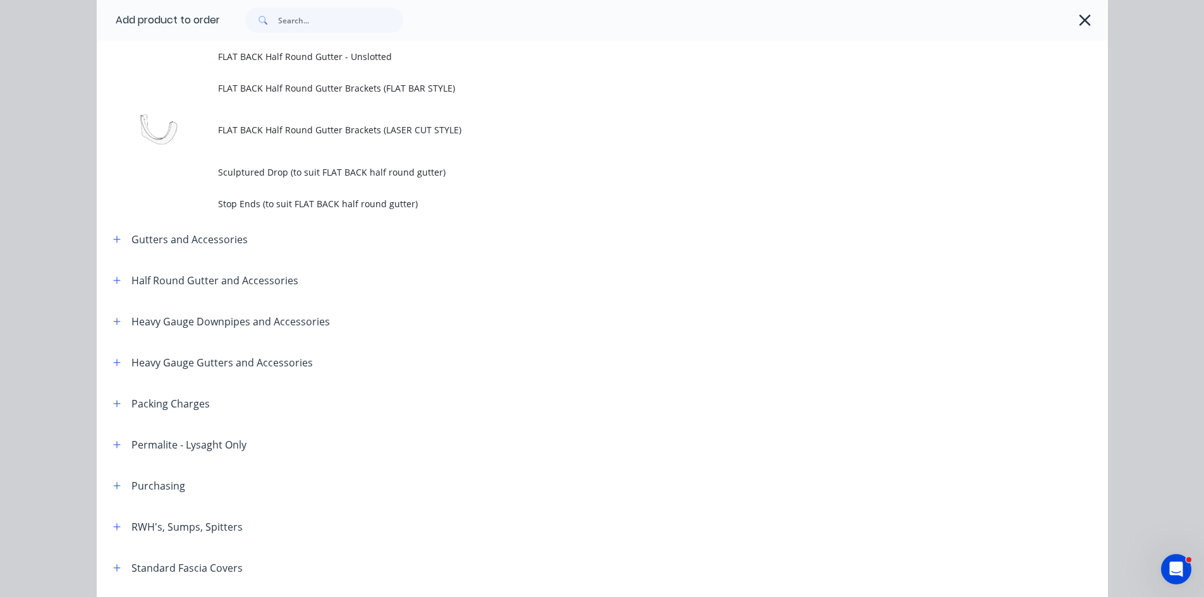
drag, startPoint x: 1062, startPoint y: 4, endPoint x: 1074, endPoint y: 9, distance: 13.6
click at [1061, 4] on div at bounding box center [664, 20] width 888 height 40
click at [1083, 17] on icon "button" at bounding box center [1084, 20] width 11 height 11
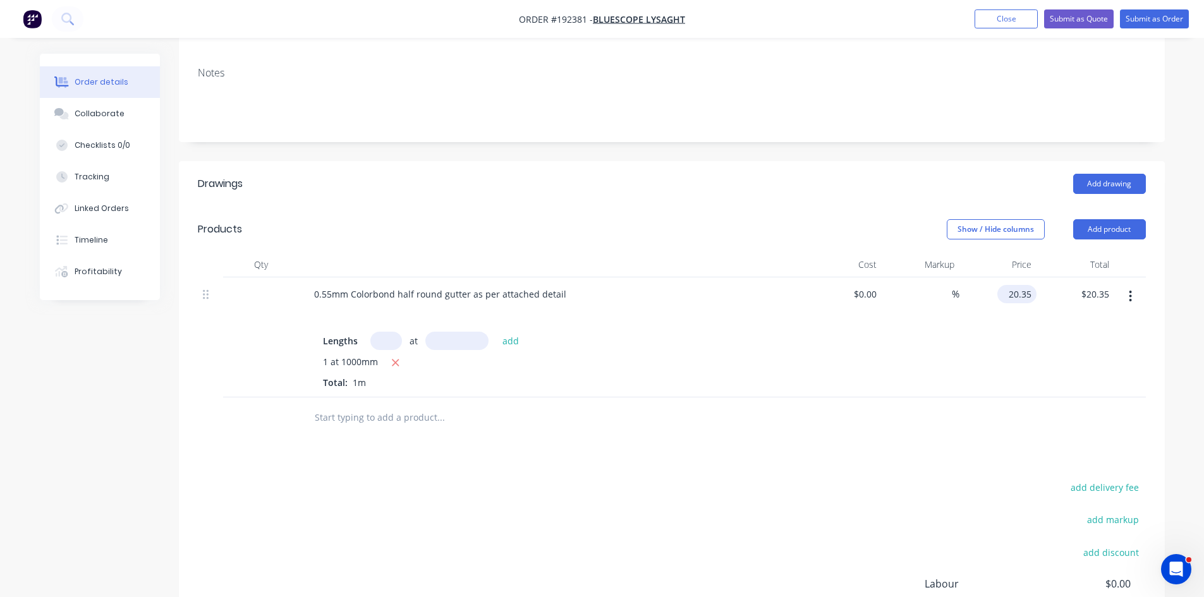
click at [1026, 285] on input "20.35" at bounding box center [1019, 294] width 34 height 18
type input "$25.49"
click at [1070, 416] on div at bounding box center [672, 417] width 948 height 41
click at [356, 306] on div at bounding box center [556, 315] width 485 height 18
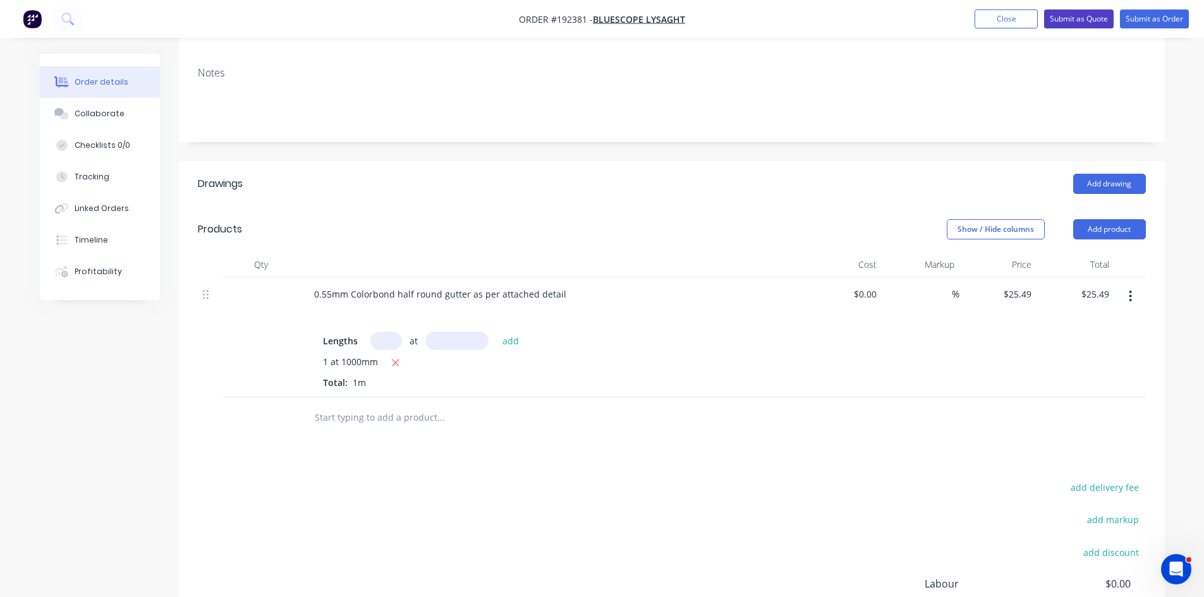
click at [1103, 18] on button "Submit as Quote" at bounding box center [1079, 18] width 70 height 19
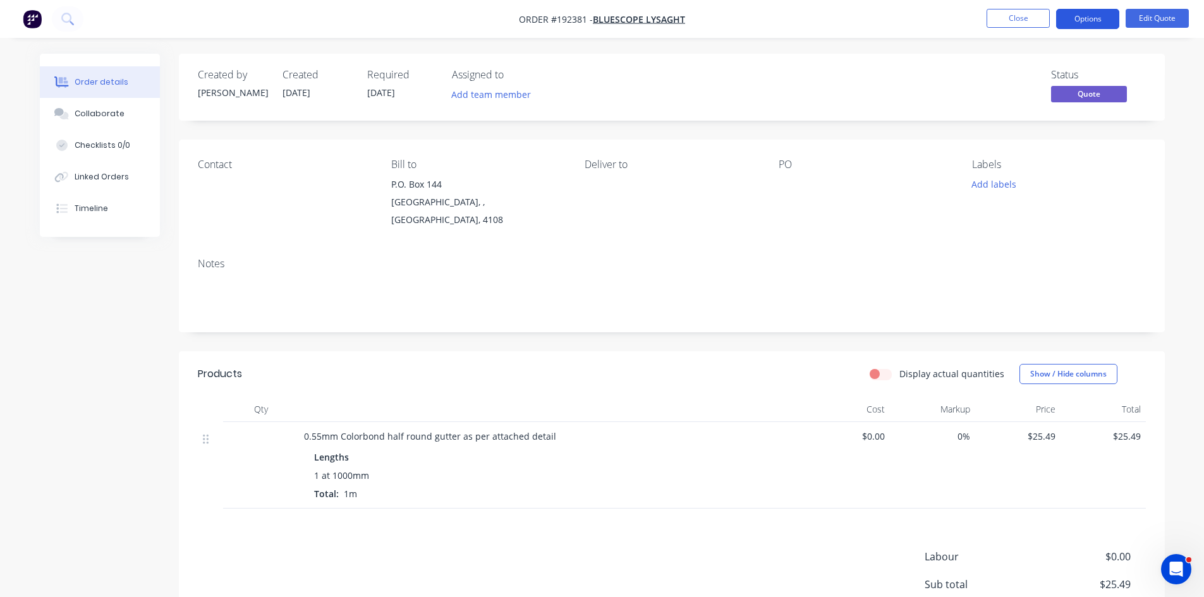
click at [1091, 21] on button "Options" at bounding box center [1087, 19] width 63 height 20
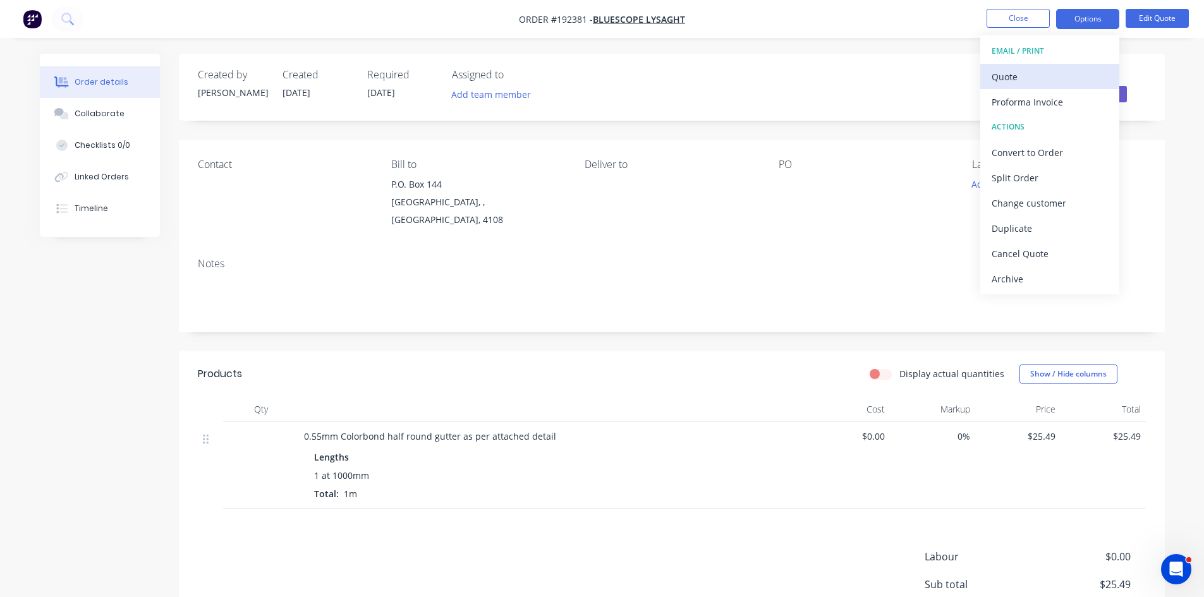
click at [1065, 72] on div "Quote" at bounding box center [1049, 77] width 116 height 18
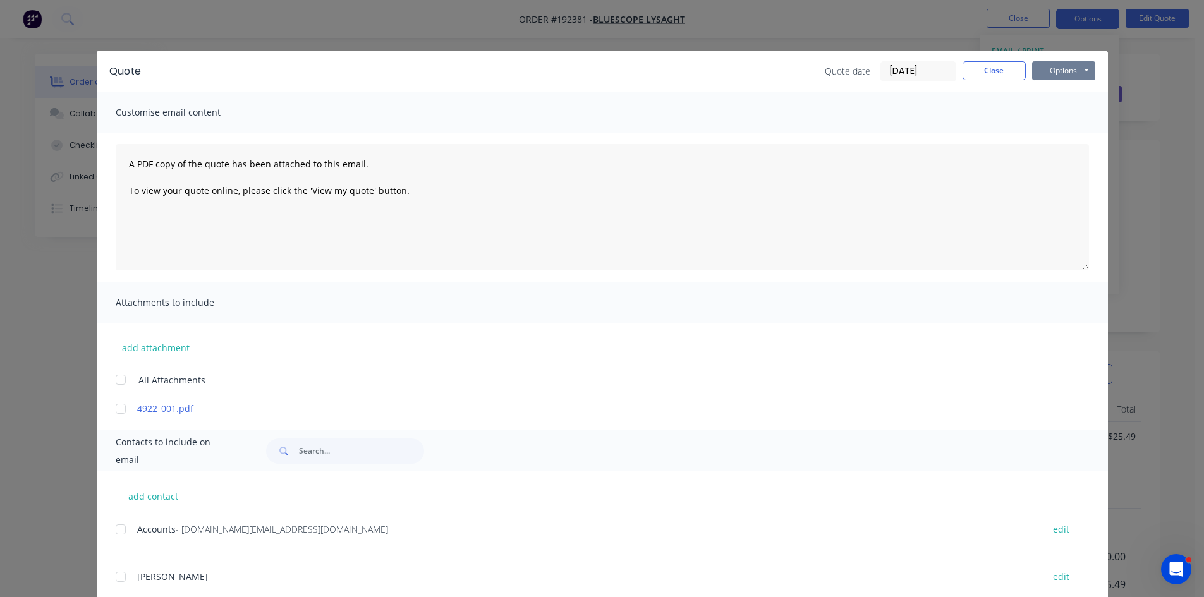
click at [1074, 70] on button "Options" at bounding box center [1063, 70] width 63 height 19
click at [1076, 98] on button "Preview" at bounding box center [1072, 93] width 81 height 21
click at [998, 73] on button "Close" at bounding box center [993, 70] width 63 height 19
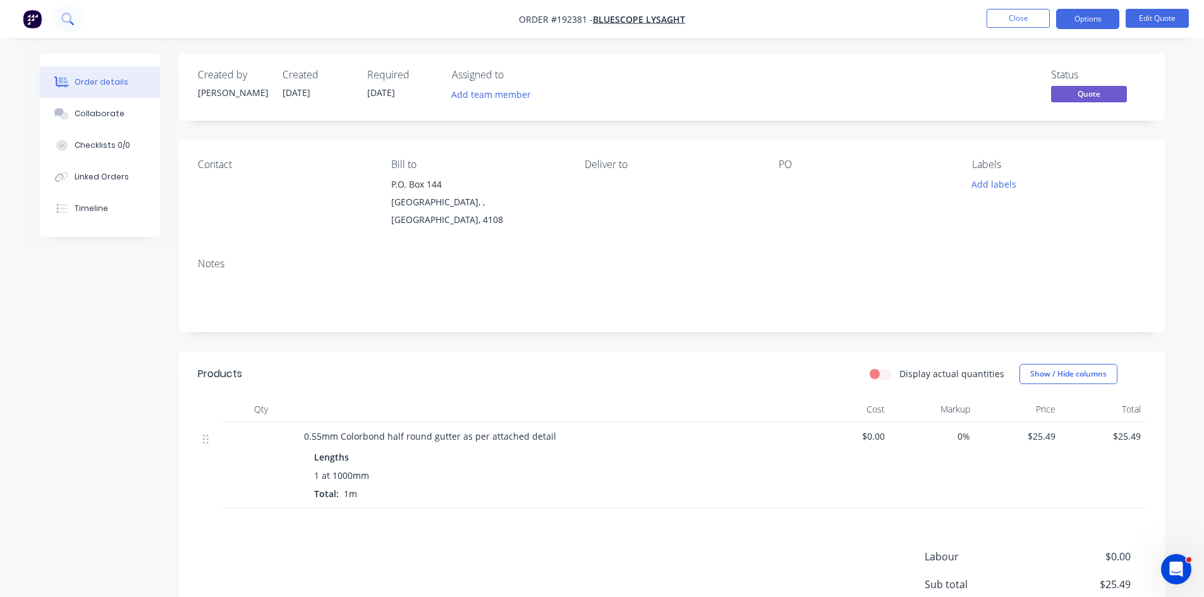
click at [54, 25] on button at bounding box center [68, 18] width 32 height 25
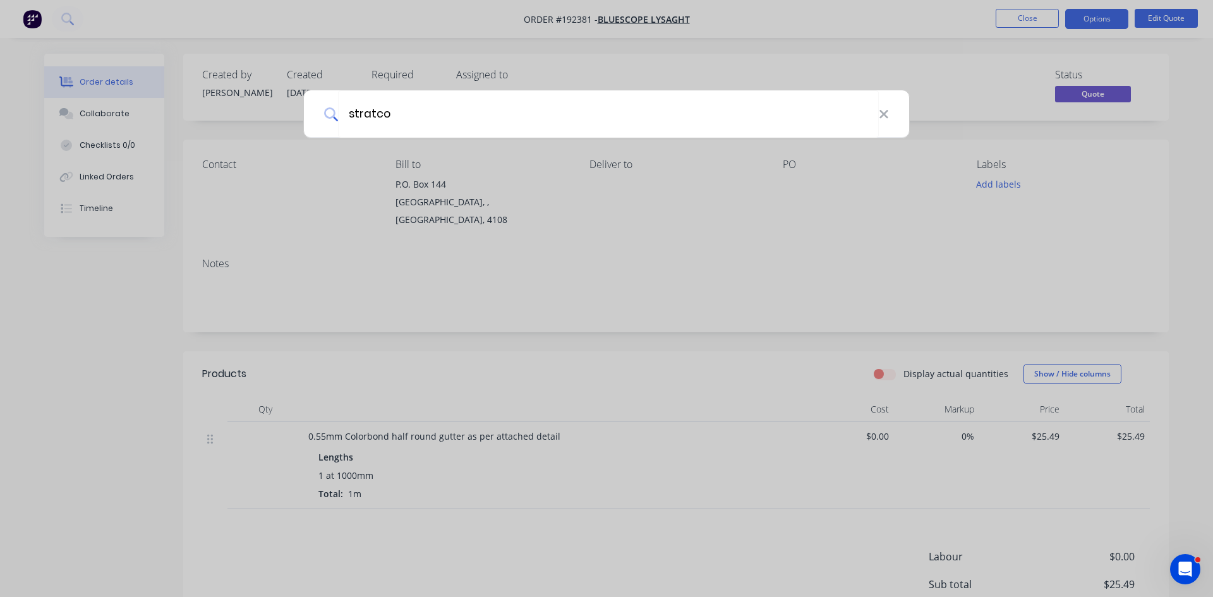
type input "stratco"
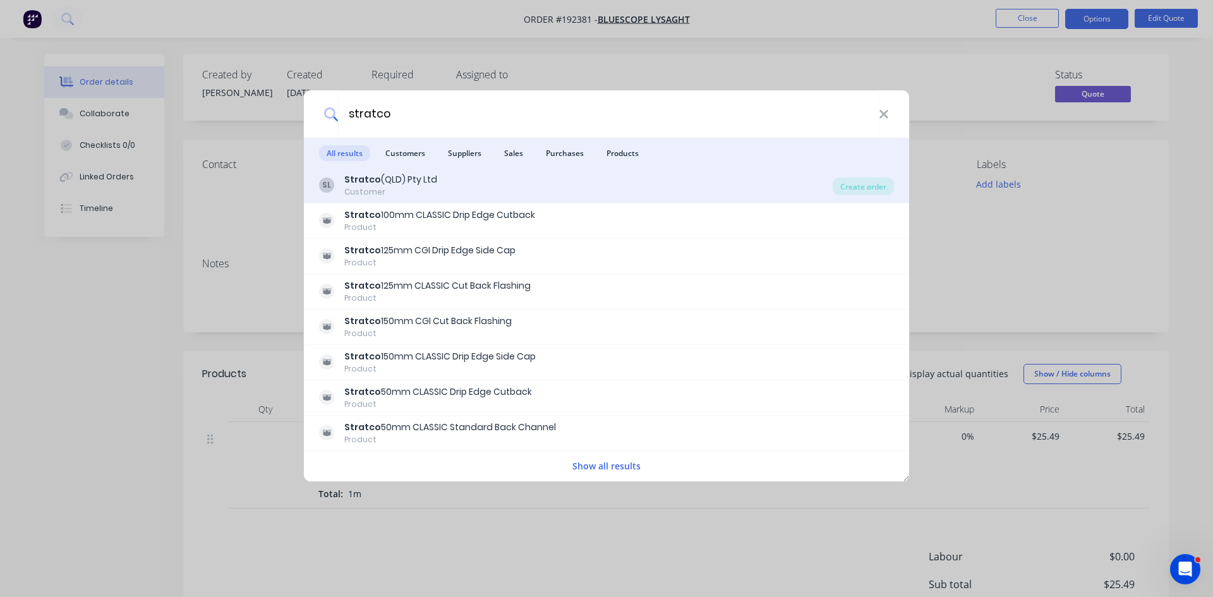
click at [464, 172] on div "SL Stratco (QLD) Pty Ltd Customer Create order" at bounding box center [606, 185] width 605 height 35
click at [818, 183] on div "SL Stratco (QLD) Pty Ltd Customer" at bounding box center [576, 185] width 514 height 25
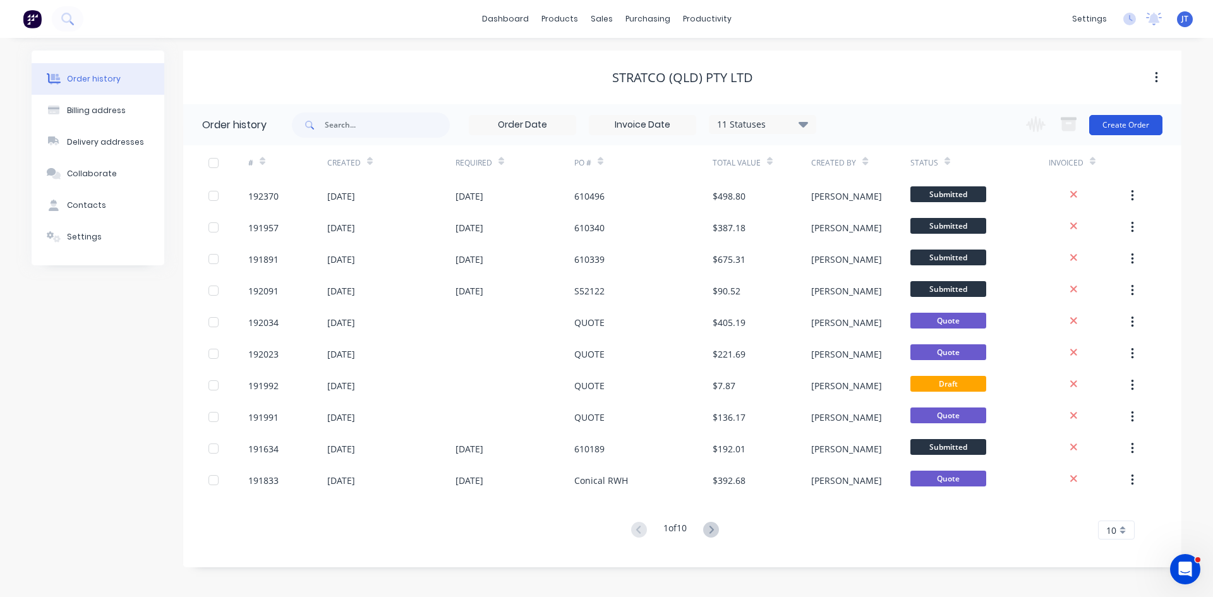
click at [1136, 124] on button "Create Order" at bounding box center [1125, 125] width 73 height 20
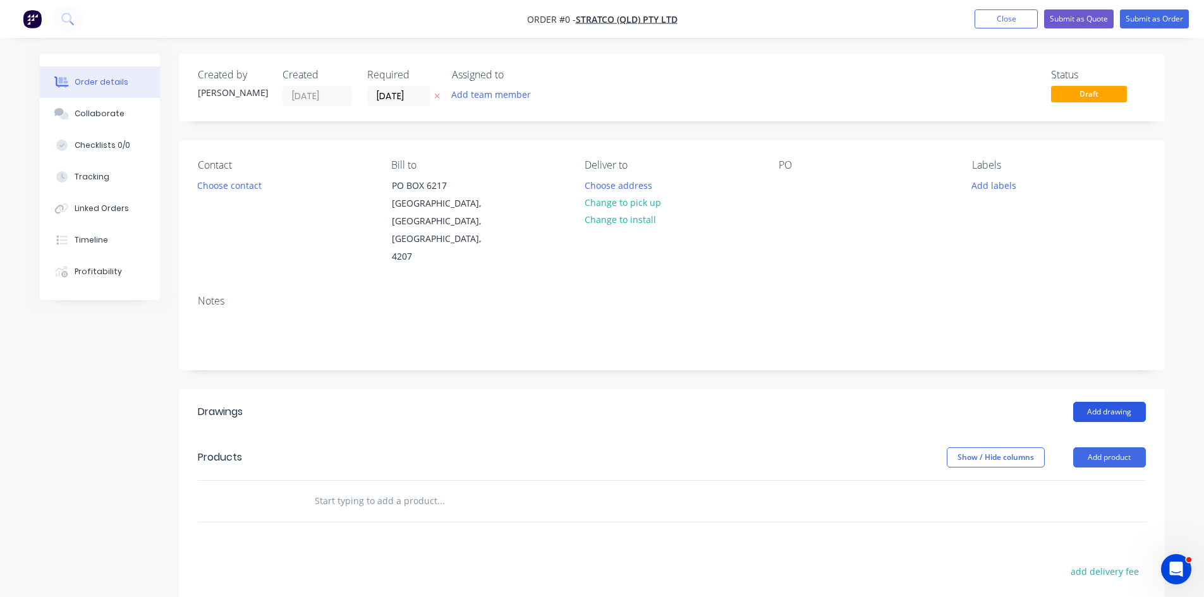
click at [1125, 402] on button "Add drawing" at bounding box center [1109, 412] width 73 height 20
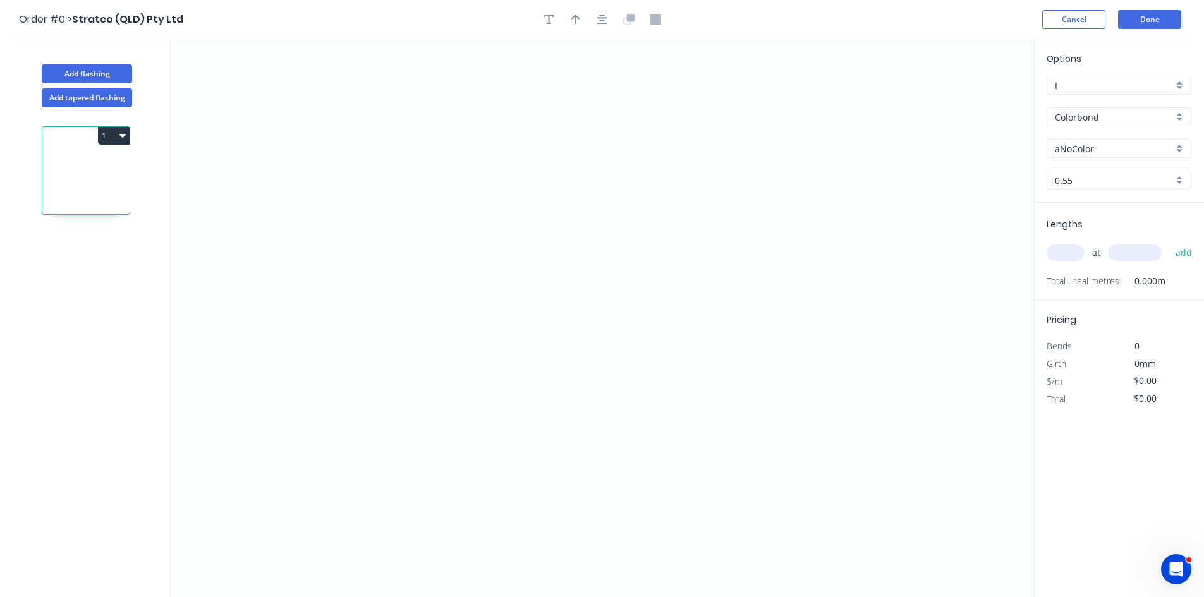
click at [1083, 116] on input "Colorbond" at bounding box center [1114, 117] width 118 height 13
click at [1092, 145] on div "Galvabond" at bounding box center [1118, 141] width 143 height 22
type input "Galvabond"
click at [277, 376] on icon "0" at bounding box center [602, 318] width 863 height 558
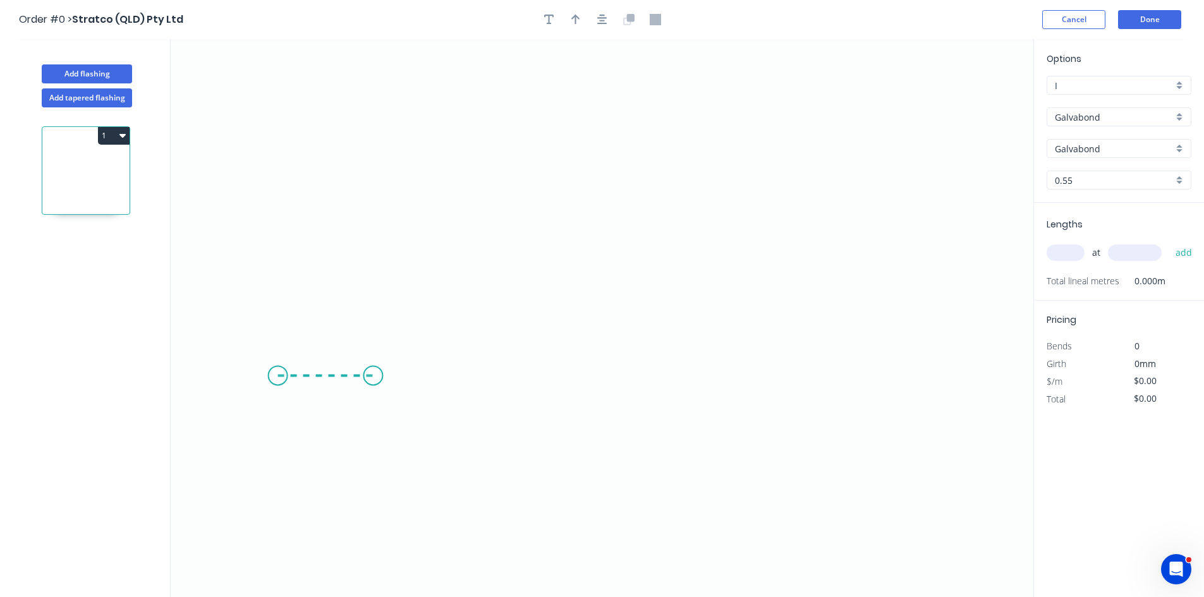
drag, startPoint x: 378, startPoint y: 373, endPoint x: 379, endPoint y: 339, distance: 33.5
click at [379, 373] on icon "0" at bounding box center [602, 318] width 863 height 558
click at [370, 178] on icon "0 ?" at bounding box center [602, 318] width 863 height 558
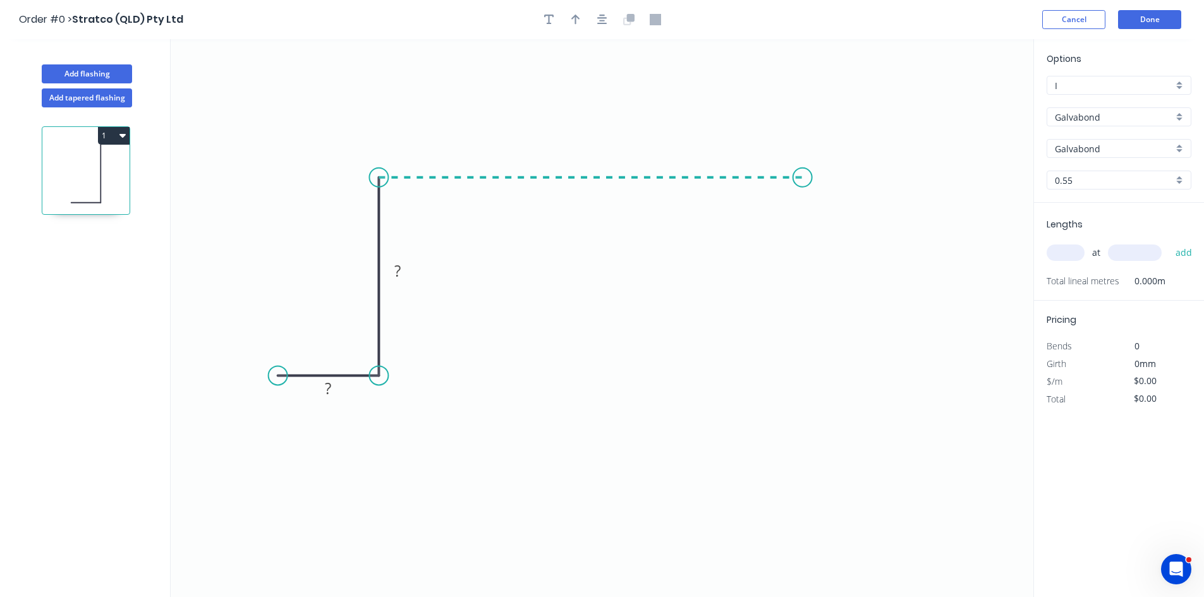
drag, startPoint x: 803, startPoint y: 181, endPoint x: 800, endPoint y: 314, distance: 132.7
click at [806, 188] on icon "0 ? ?" at bounding box center [602, 318] width 863 height 558
click at [796, 373] on icon "0 ? ? ?" at bounding box center [602, 318] width 863 height 558
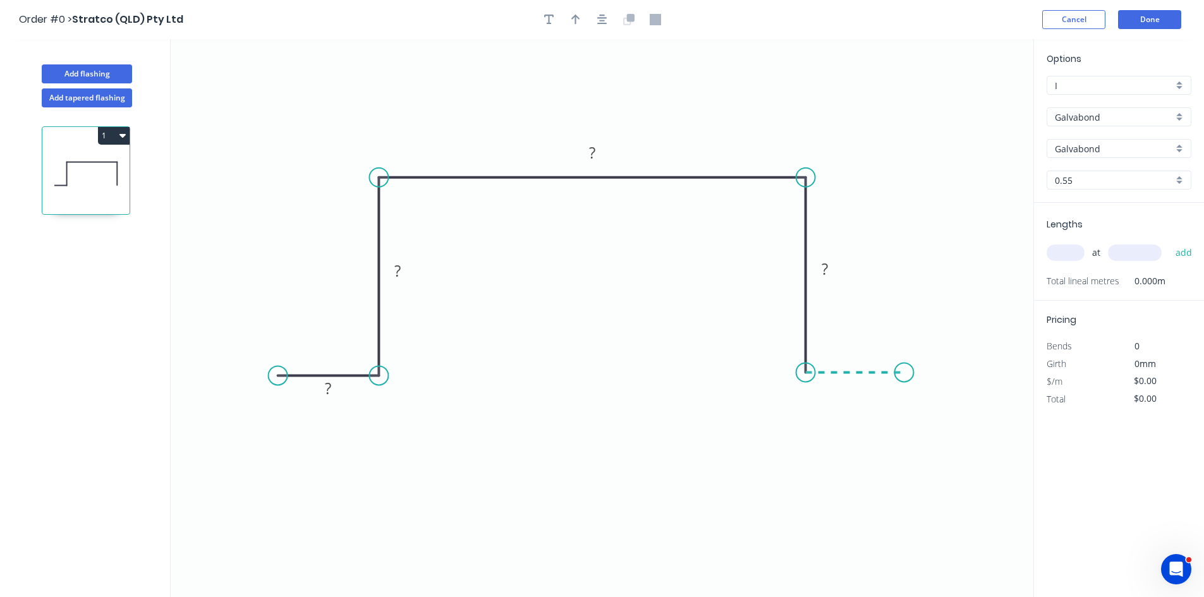
click at [904, 370] on icon "0 ? ? ? ?" at bounding box center [602, 318] width 863 height 558
click at [858, 387] on tspan "?" at bounding box center [855, 385] width 6 height 21
click at [838, 269] on rect at bounding box center [825, 269] width 42 height 26
click at [821, 273] on tspan "300" at bounding box center [824, 268] width 27 height 21
click at [835, 272] on tspan "100" at bounding box center [824, 268] width 27 height 21
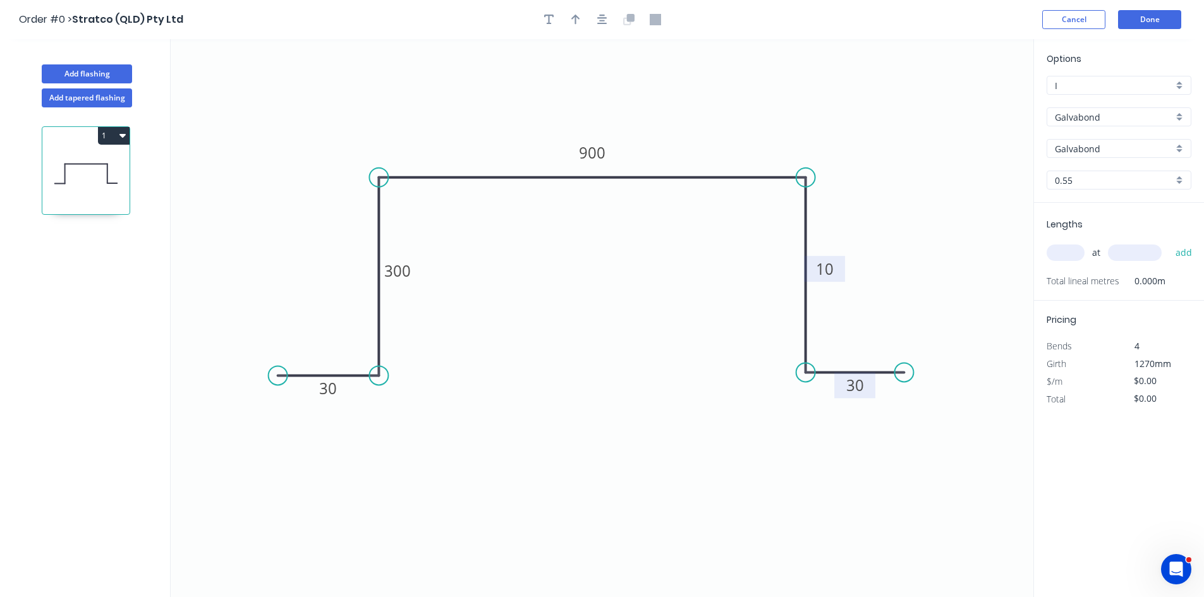
click at [421, 270] on icon "0 30 300 900 10 30" at bounding box center [602, 318] width 863 height 558
click at [410, 269] on tspan "300" at bounding box center [397, 270] width 27 height 21
type input "$30.27"
click at [1089, 183] on input "0.55" at bounding box center [1114, 180] width 118 height 13
click at [1092, 286] on div "1.6" at bounding box center [1118, 293] width 143 height 22
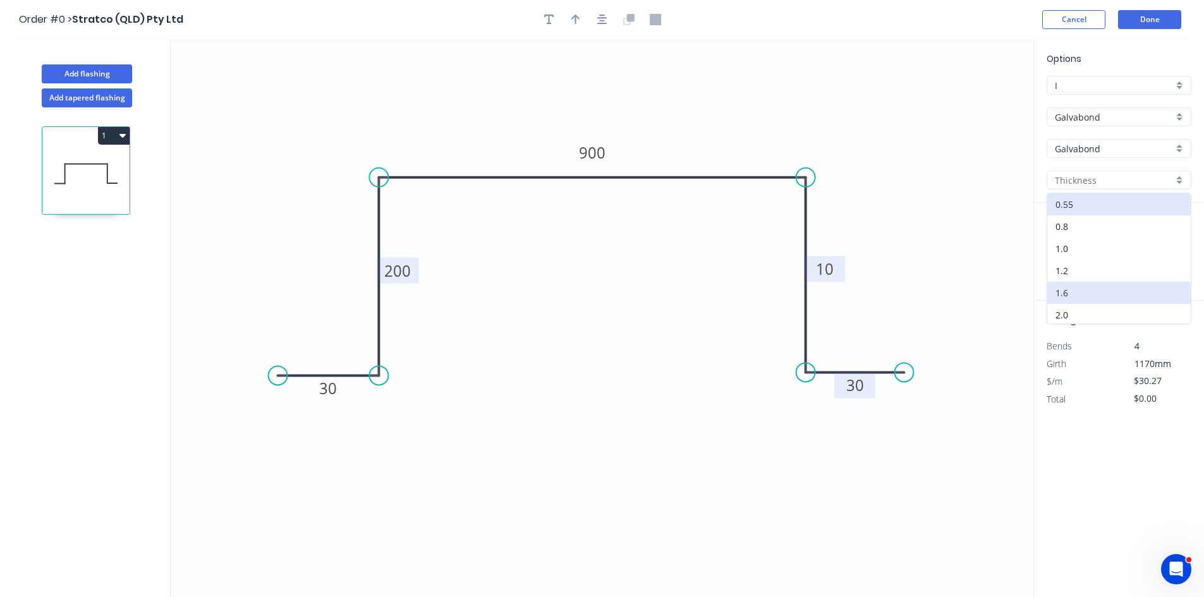
type input "1.6"
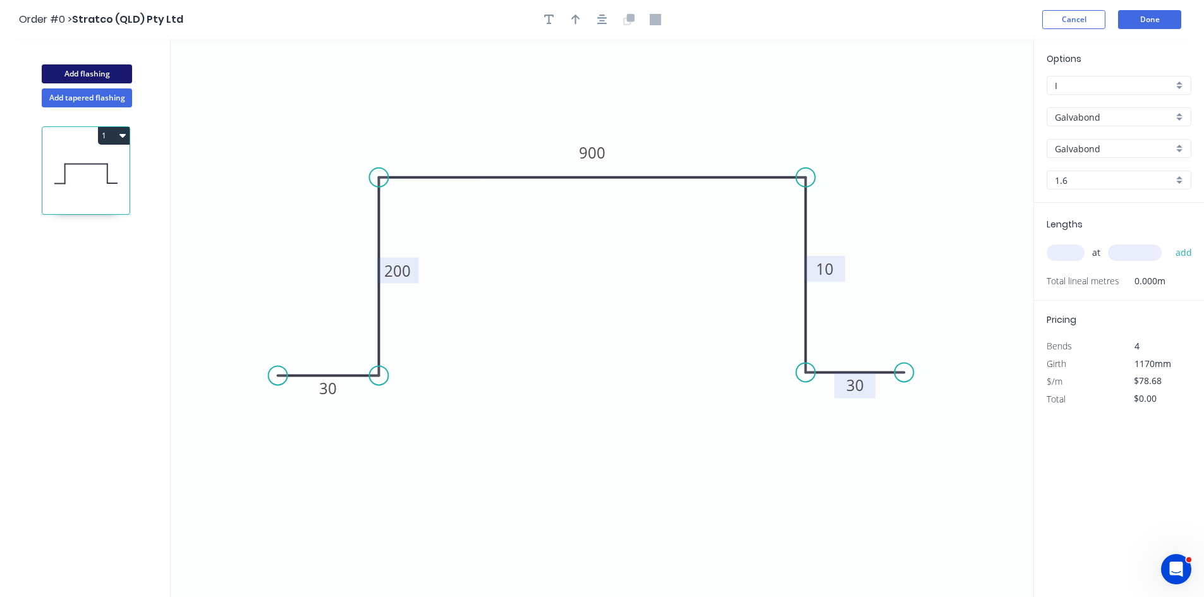
click at [113, 68] on button "Add flashing" at bounding box center [87, 73] width 90 height 19
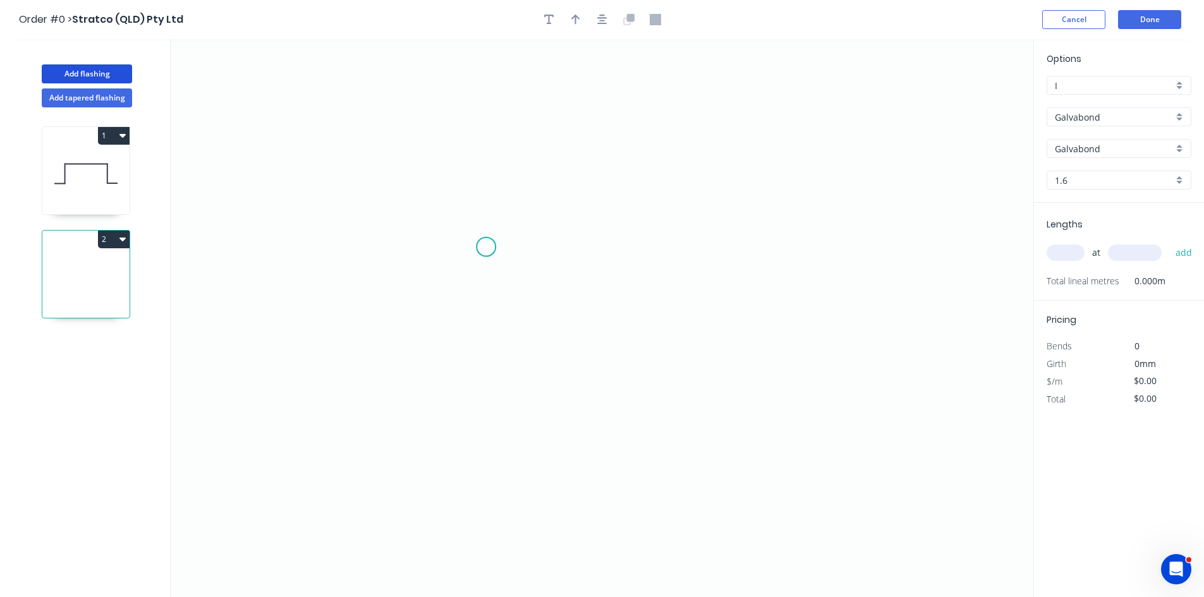
click at [486, 247] on icon "0" at bounding box center [602, 318] width 863 height 558
drag, startPoint x: 817, startPoint y: 271, endPoint x: 818, endPoint y: 41, distance: 230.0
click at [817, 262] on icon "0" at bounding box center [602, 318] width 863 height 558
click at [822, 245] on circle at bounding box center [822, 247] width 19 height 19
click at [823, 170] on icon "0 ?" at bounding box center [602, 318] width 863 height 558
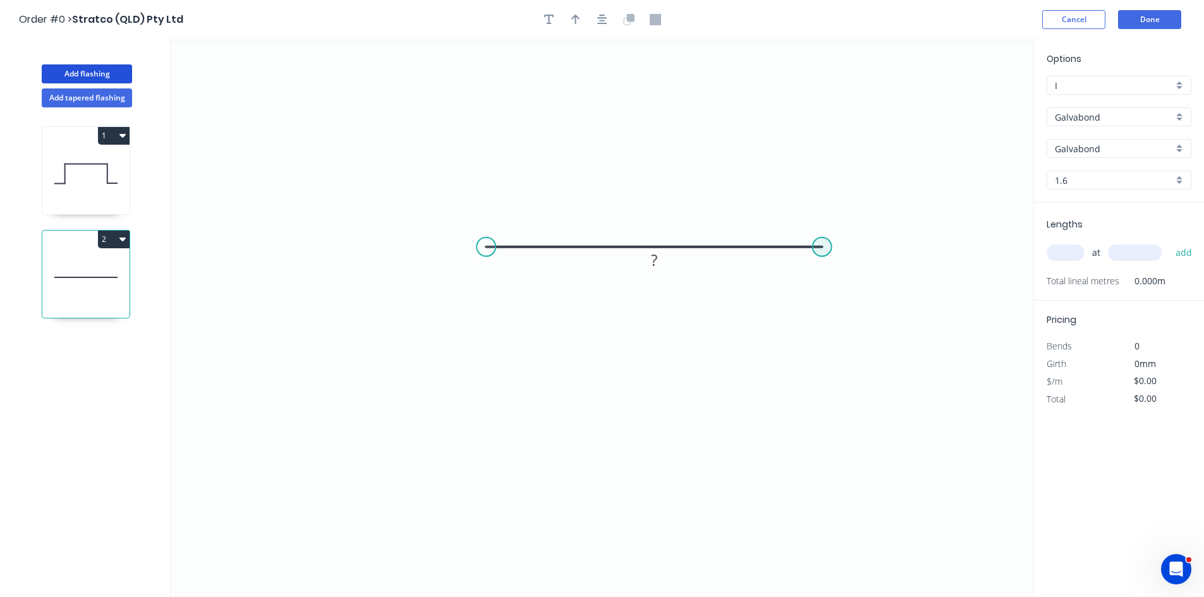
click at [815, 245] on circle at bounding box center [822, 247] width 19 height 19
click at [814, 203] on icon at bounding box center [817, 225] width 9 height 44
click at [814, 181] on circle at bounding box center [813, 180] width 19 height 19
click at [826, 203] on rect at bounding box center [836, 207] width 25 height 18
click at [99, 82] on button "Add flashing" at bounding box center [87, 73] width 90 height 19
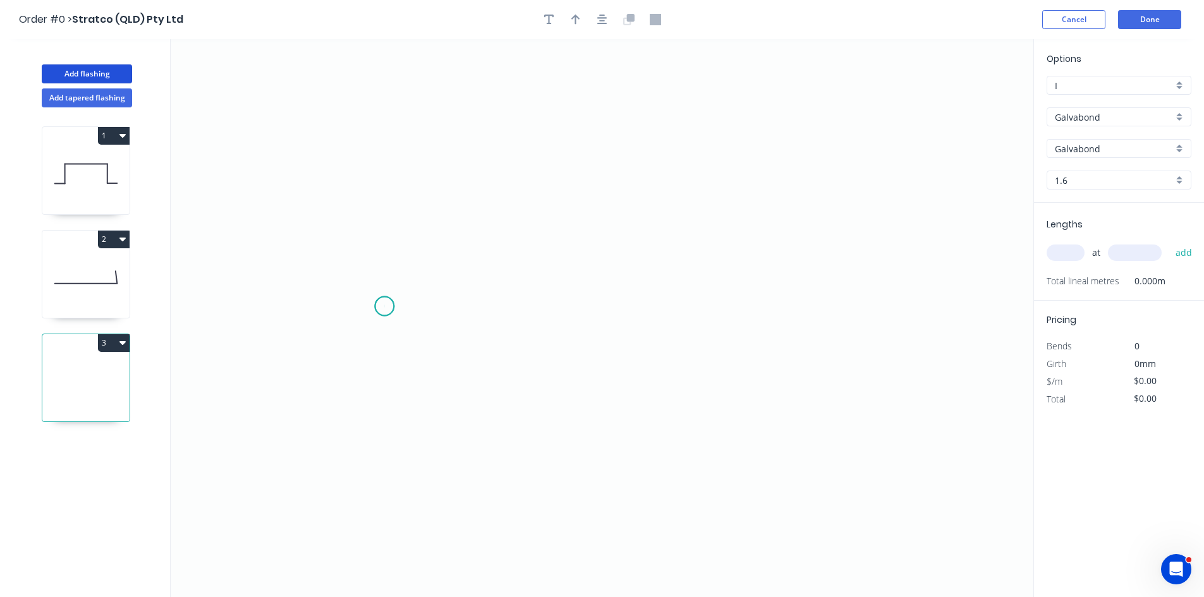
drag, startPoint x: 384, startPoint y: 306, endPoint x: 701, endPoint y: 306, distance: 316.6
click at [386, 305] on icon "0" at bounding box center [602, 318] width 863 height 558
click at [708, 320] on icon "0" at bounding box center [602, 318] width 863 height 558
click at [548, 316] on tspan "?" at bounding box center [546, 318] width 6 height 21
type input "$21.37"
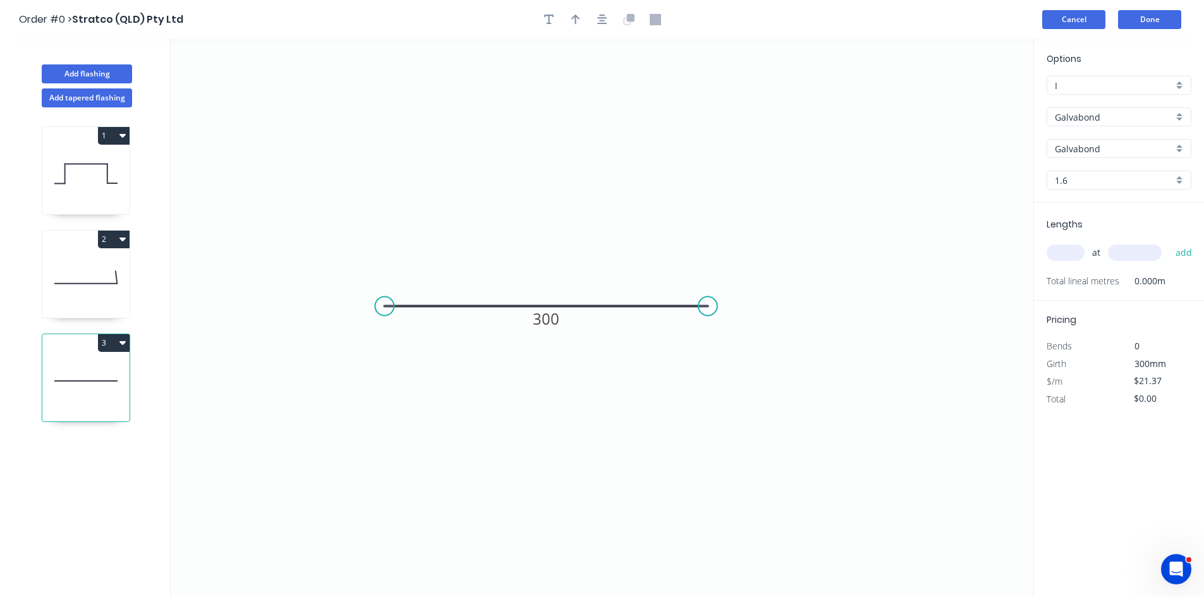
click at [1082, 15] on button "Cancel" at bounding box center [1073, 19] width 63 height 19
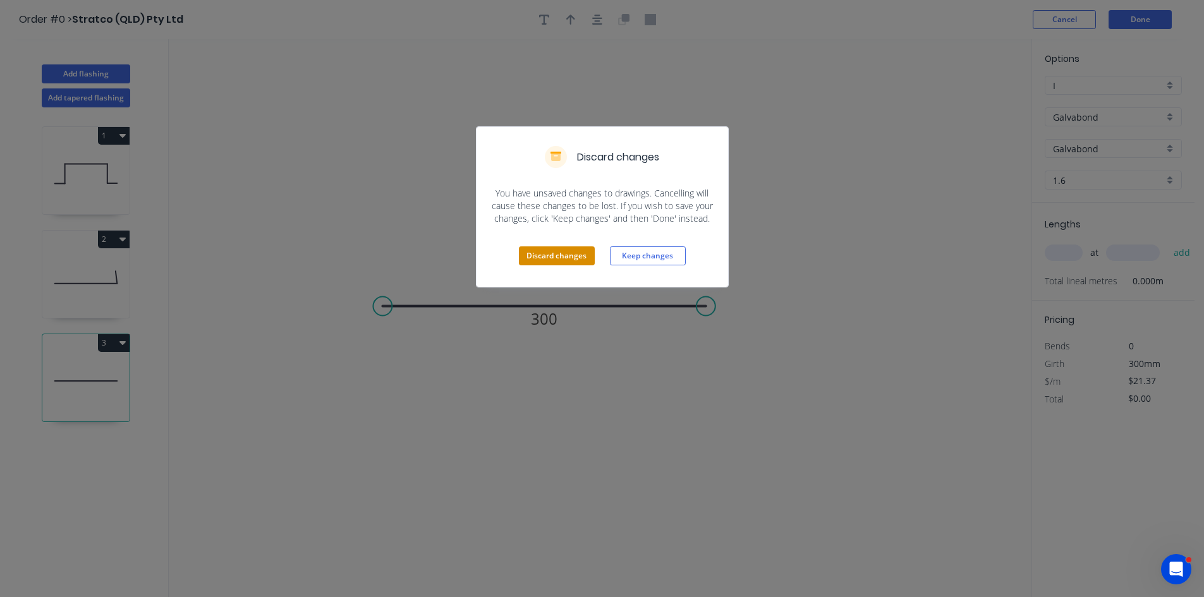
click at [562, 260] on button "Discard changes" at bounding box center [557, 255] width 76 height 19
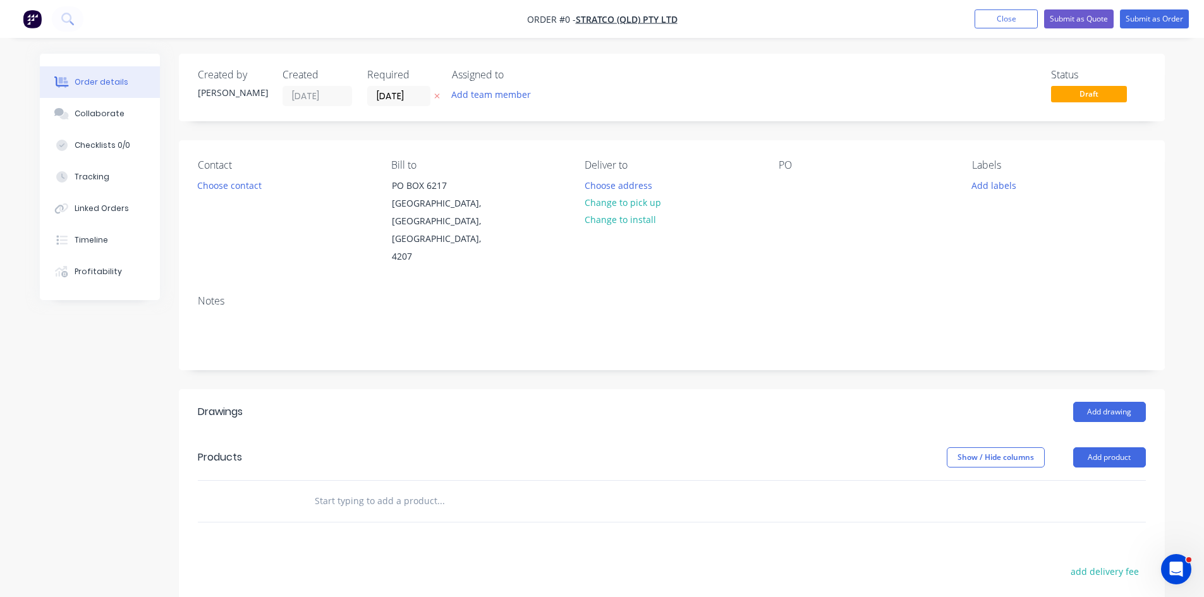
click at [396, 488] on input "text" at bounding box center [440, 500] width 253 height 25
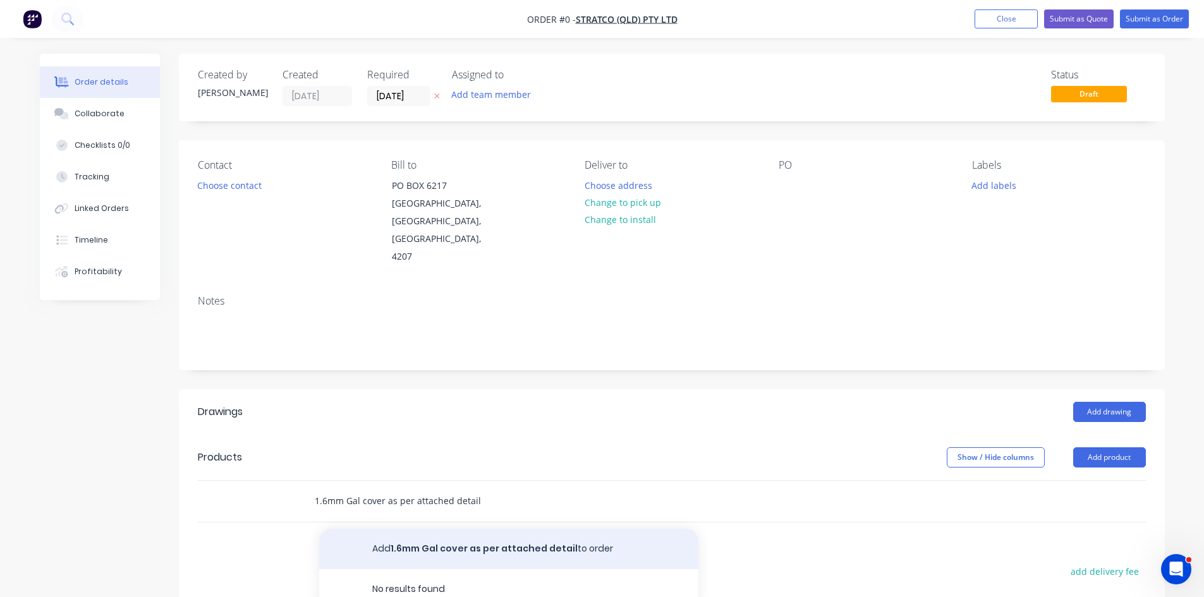
type input "1.6mm Gal cover as per attached detail"
click at [443, 529] on button "Add 1.6mm Gal cover as per attached detail to order" at bounding box center [508, 549] width 379 height 40
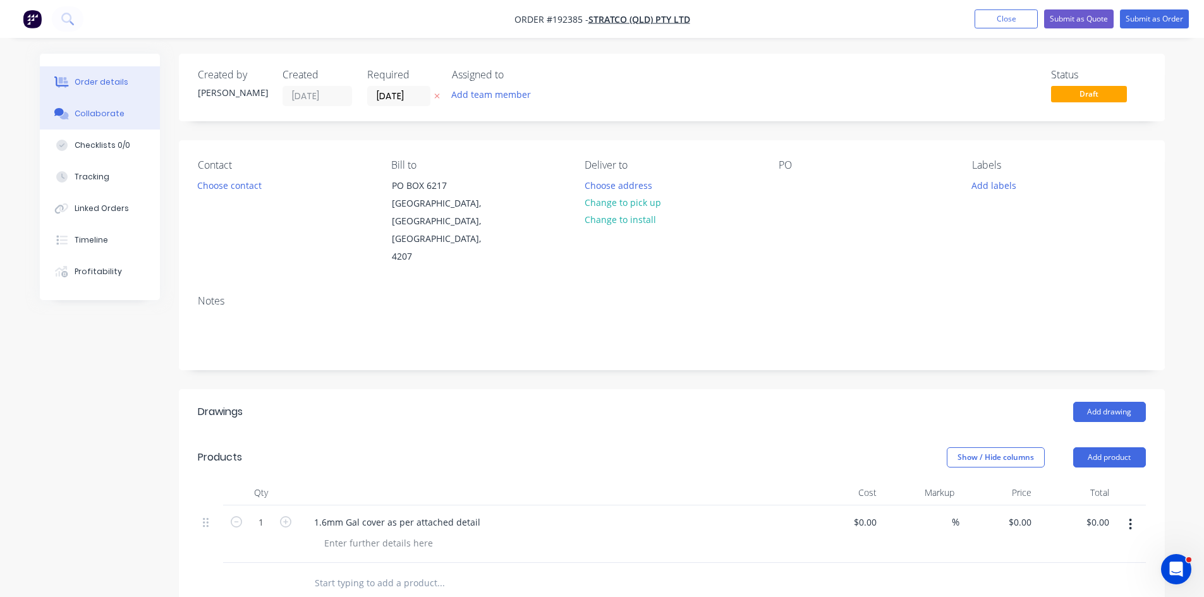
click at [73, 107] on button "Collaborate" at bounding box center [100, 114] width 120 height 32
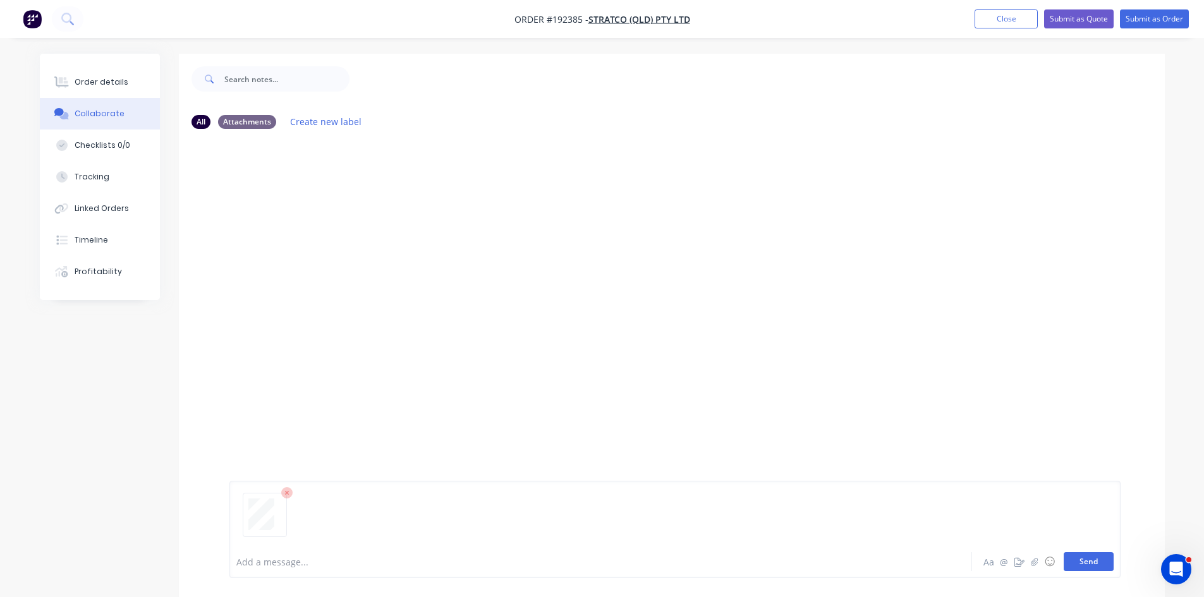
click at [1090, 561] on button "Send" at bounding box center [1089, 561] width 50 height 19
click at [99, 83] on div "Order details" at bounding box center [102, 81] width 54 height 11
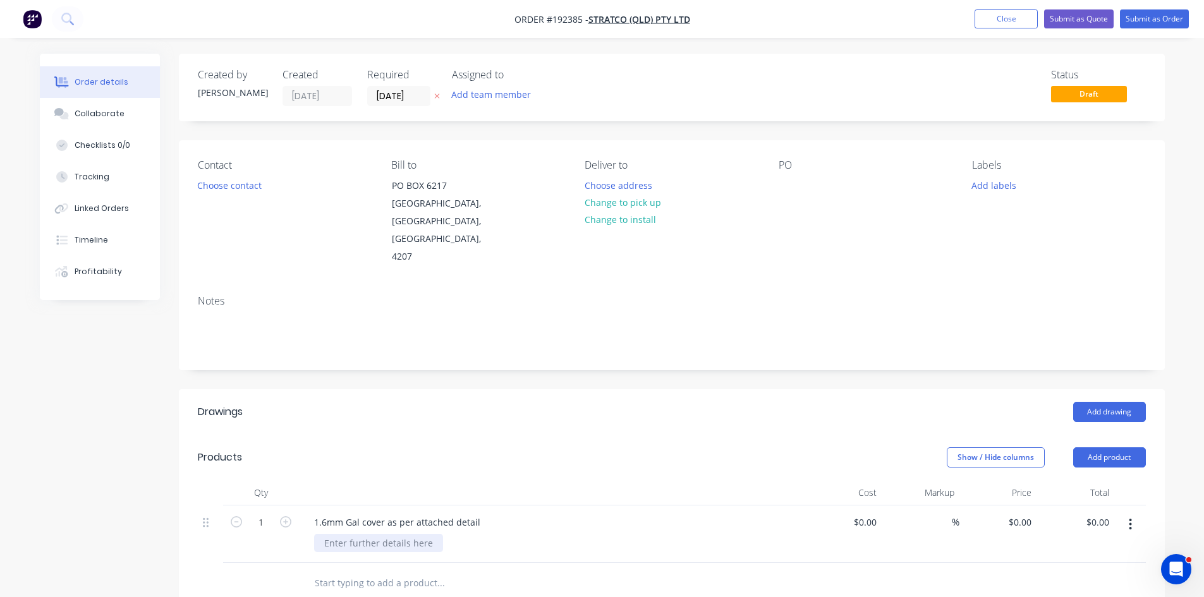
click at [365, 534] on div at bounding box center [378, 543] width 129 height 18
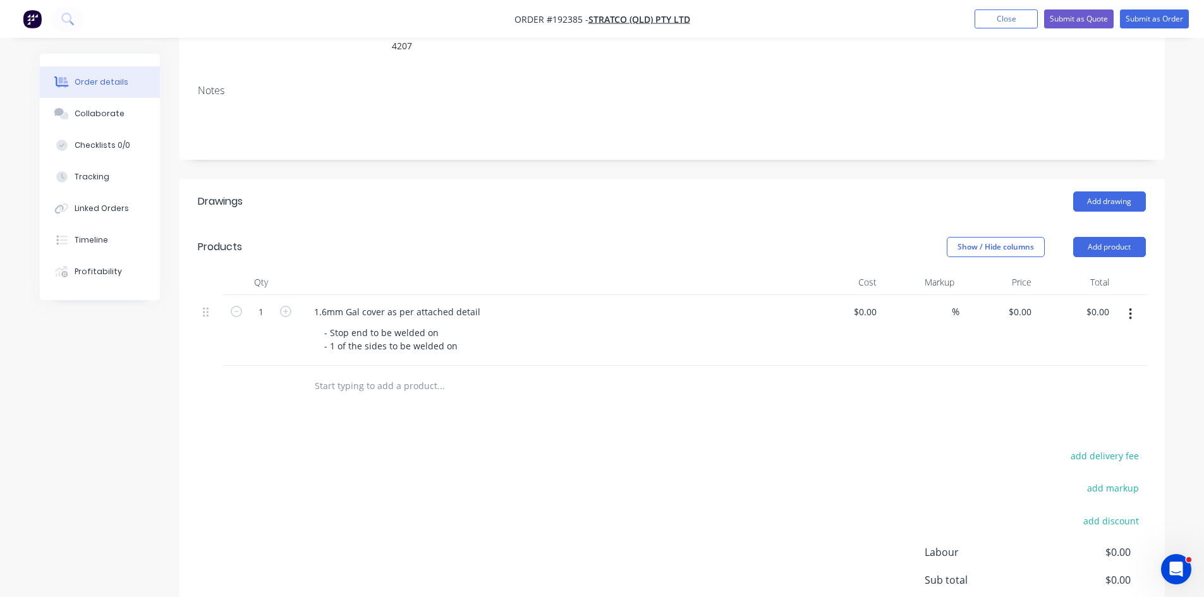
click at [549, 366] on div at bounding box center [526, 386] width 455 height 41
click at [1119, 191] on button "Add drawing" at bounding box center [1109, 201] width 73 height 20
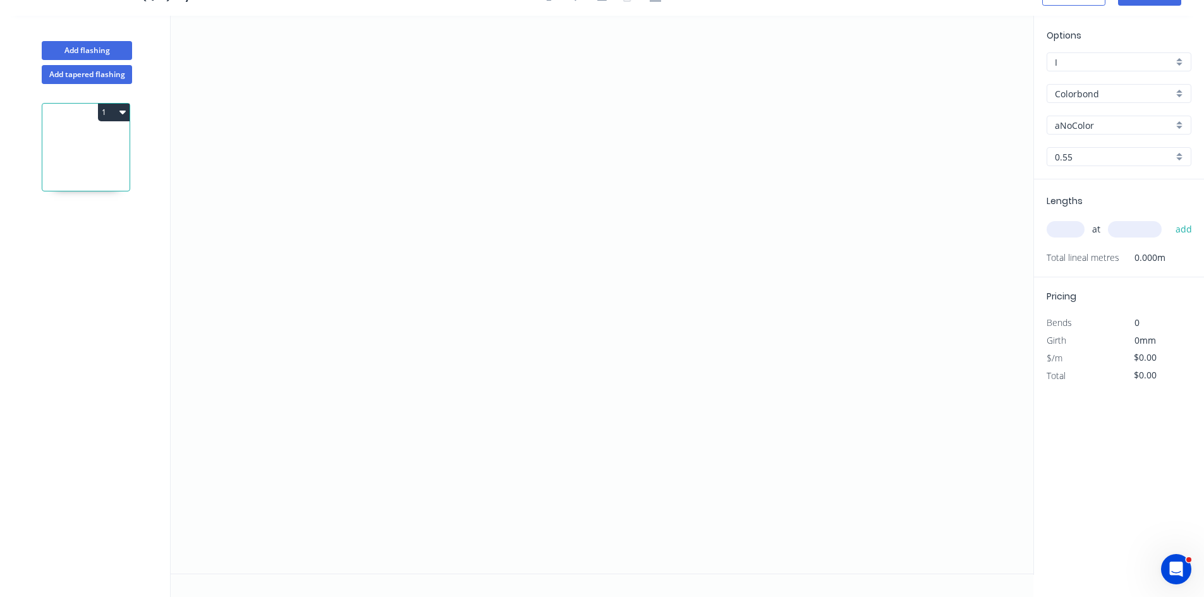
scroll to position [23, 0]
click at [1106, 97] on input "Colorbond" at bounding box center [1114, 93] width 118 height 13
click at [1106, 116] on div "Galvabond" at bounding box center [1118, 118] width 143 height 22
type input "Galvabond"
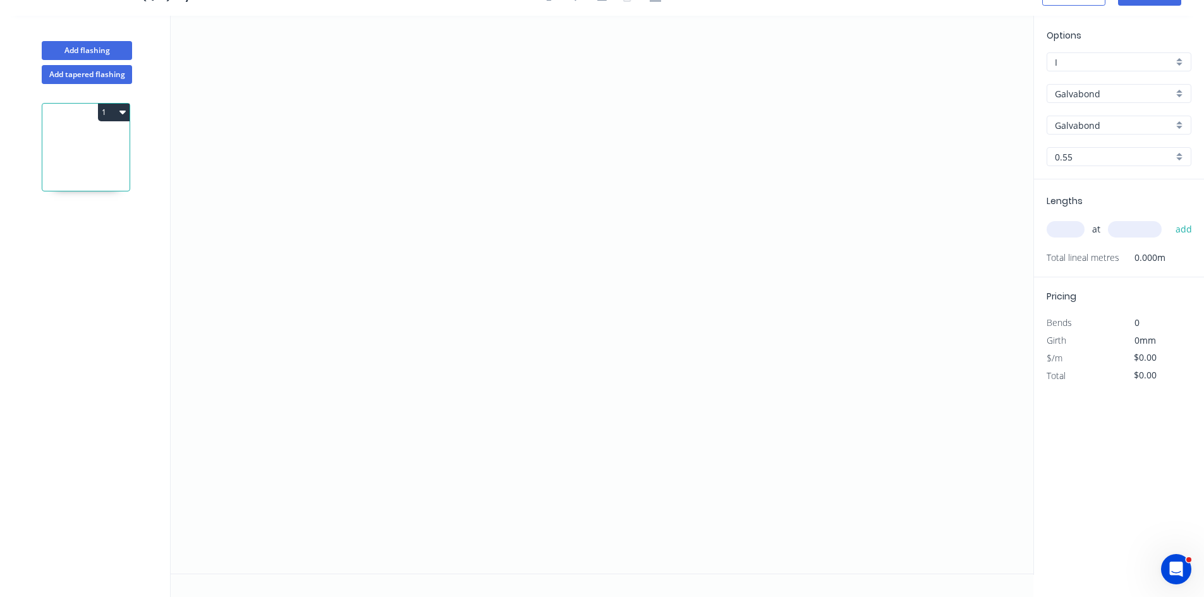
click at [1096, 162] on input "0.55" at bounding box center [1114, 156] width 118 height 13
click at [1086, 273] on div "1.6" at bounding box center [1118, 269] width 143 height 22
type input "1.6"
click at [495, 193] on icon "0" at bounding box center [602, 295] width 863 height 558
click at [483, 424] on icon "0" at bounding box center [602, 295] width 863 height 558
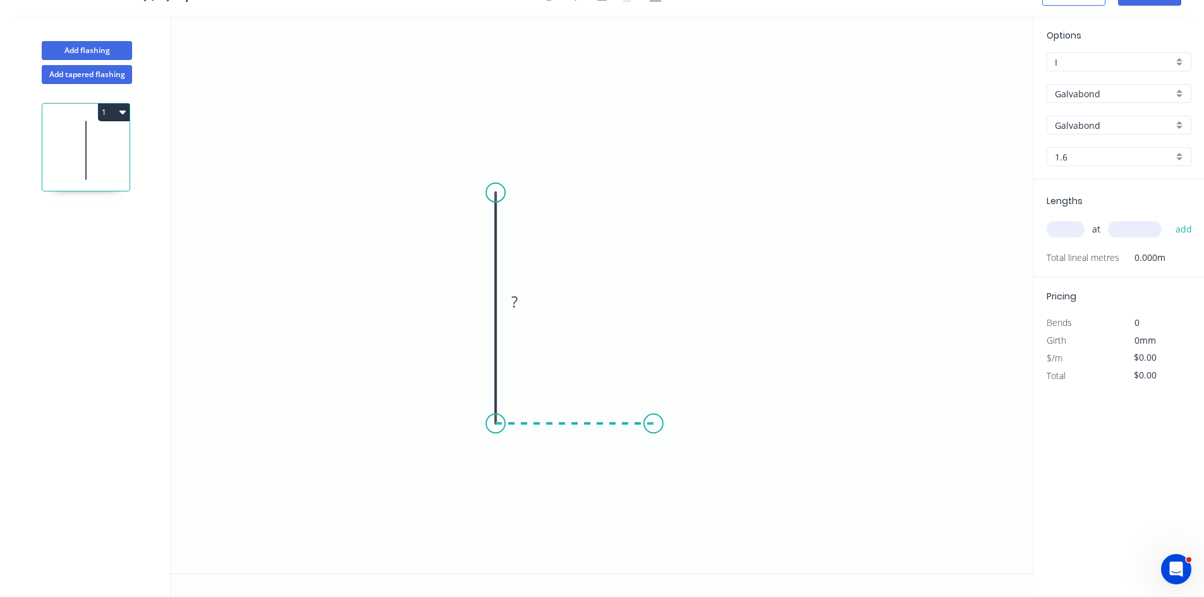
click at [650, 415] on icon "0 ?" at bounding box center [602, 295] width 863 height 558
click at [650, 415] on circle at bounding box center [650, 423] width 19 height 19
click at [480, 299] on tspan "?" at bounding box center [476, 301] width 6 height 21
type input "$28.37"
drag, startPoint x: 1043, startPoint y: 231, endPoint x: 1054, endPoint y: 229, distance: 10.8
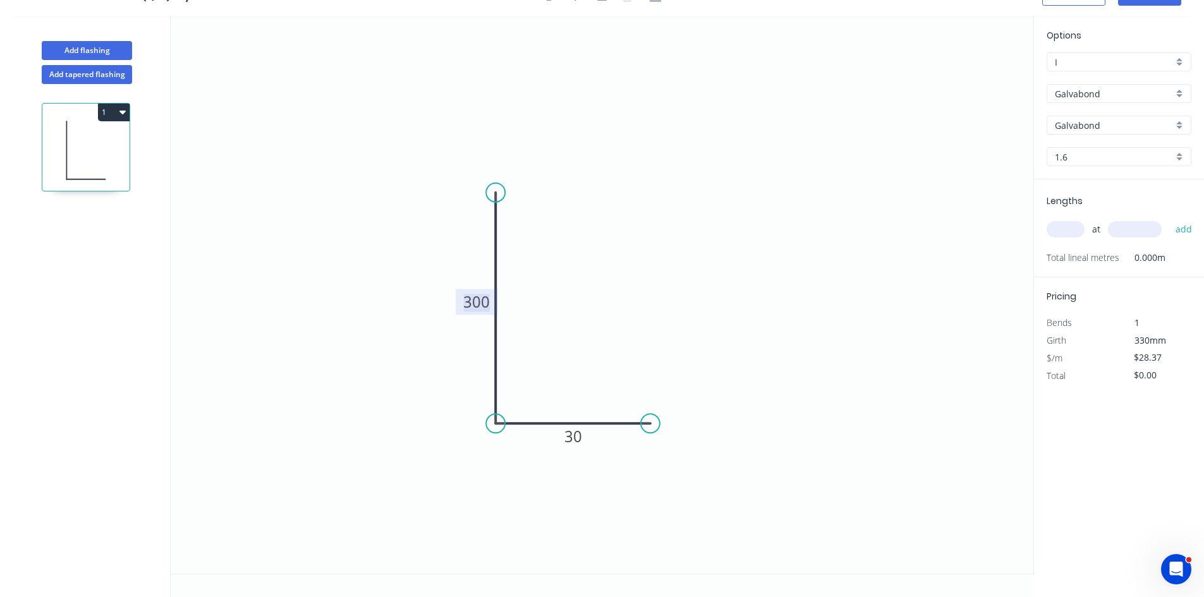
click at [1052, 231] on div "Lengths at add Total lineal metres 0.000m" at bounding box center [1119, 228] width 170 height 98
click at [1054, 229] on input "text" at bounding box center [1065, 229] width 38 height 16
type input "1"
type input "3"
type input "2600"
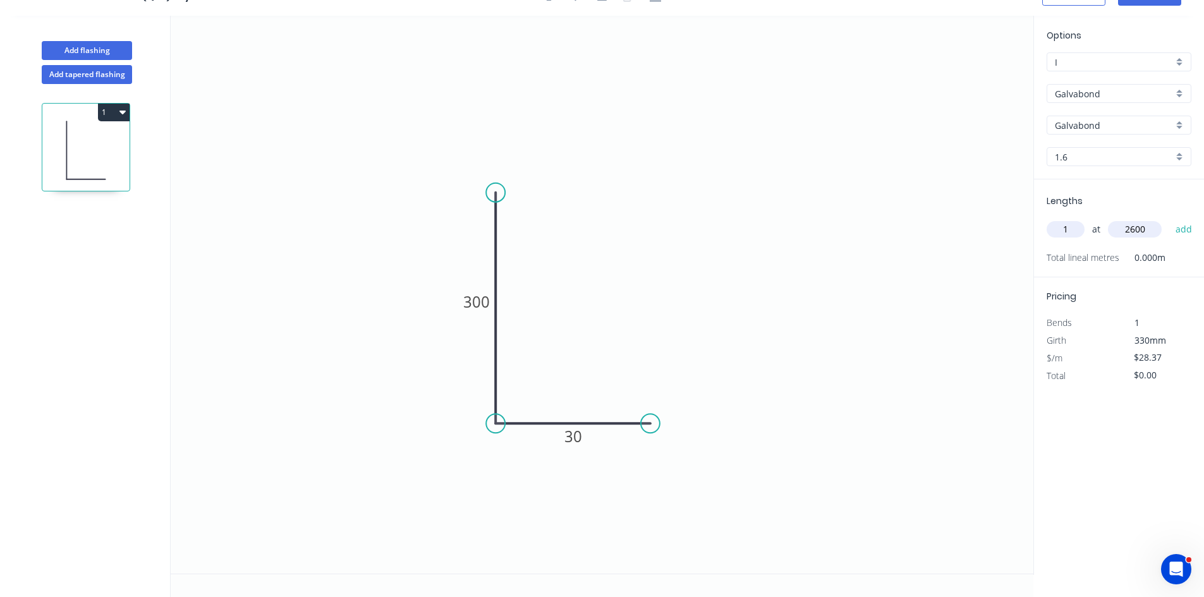
click at [1169, 219] on button "add" at bounding box center [1184, 229] width 30 height 21
type input "$73.76"
click at [496, 188] on circle at bounding box center [495, 192] width 19 height 19
click at [202, 184] on icon "0 300 30" at bounding box center [602, 295] width 863 height 558
type input "$29.51"
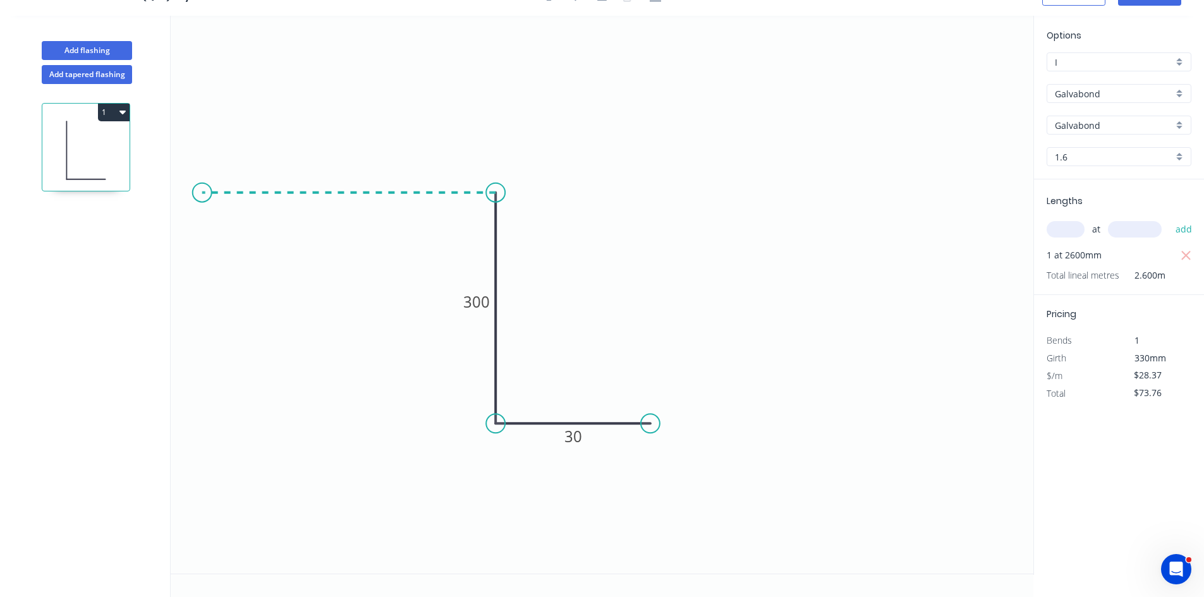
type input "$76.73"
click at [341, 168] on rect at bounding box center [348, 169] width 25 height 18
type input "$0.00"
click at [340, 166] on tspan "900" at bounding box center [349, 167] width 27 height 21
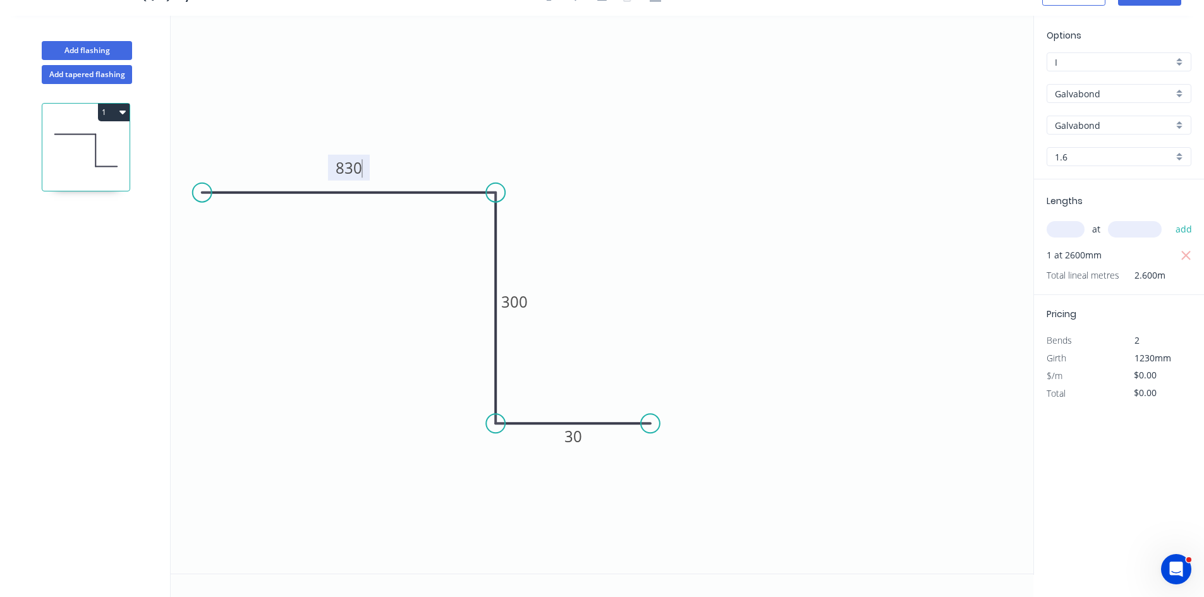
type input "$76.41"
type input "$198.67"
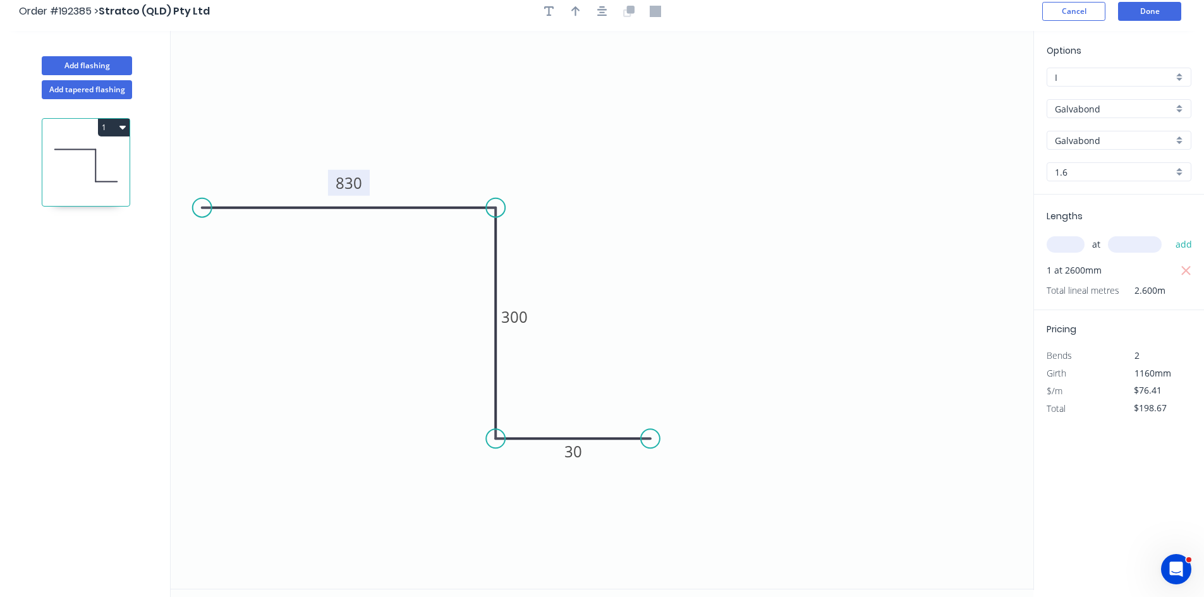
scroll to position [0, 0]
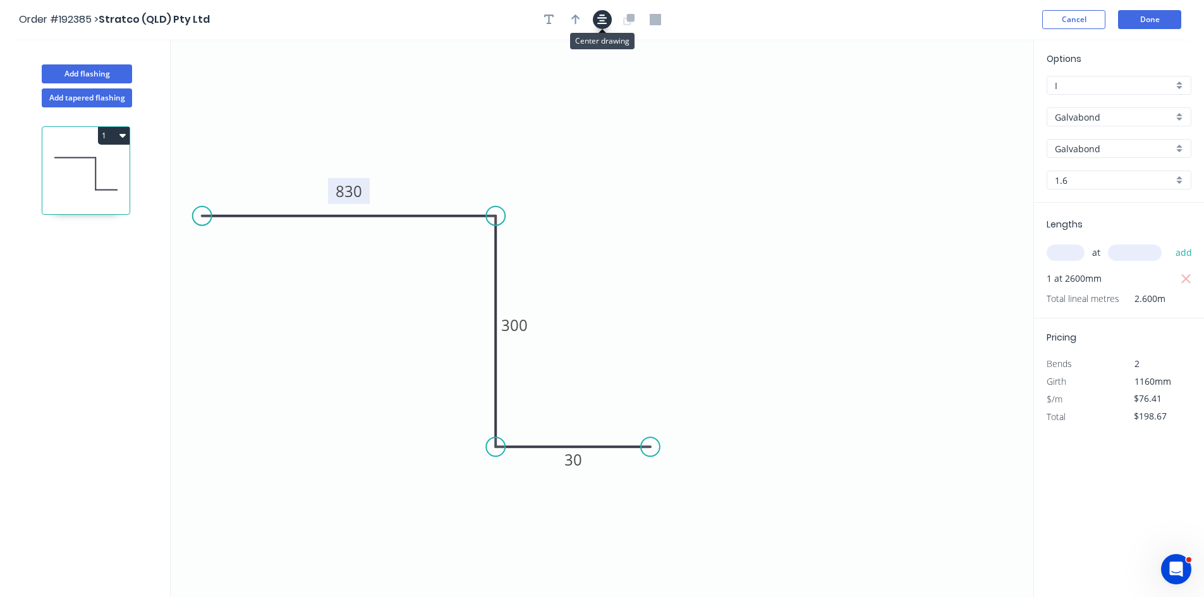
click at [598, 18] on icon "button" at bounding box center [602, 20] width 10 height 10
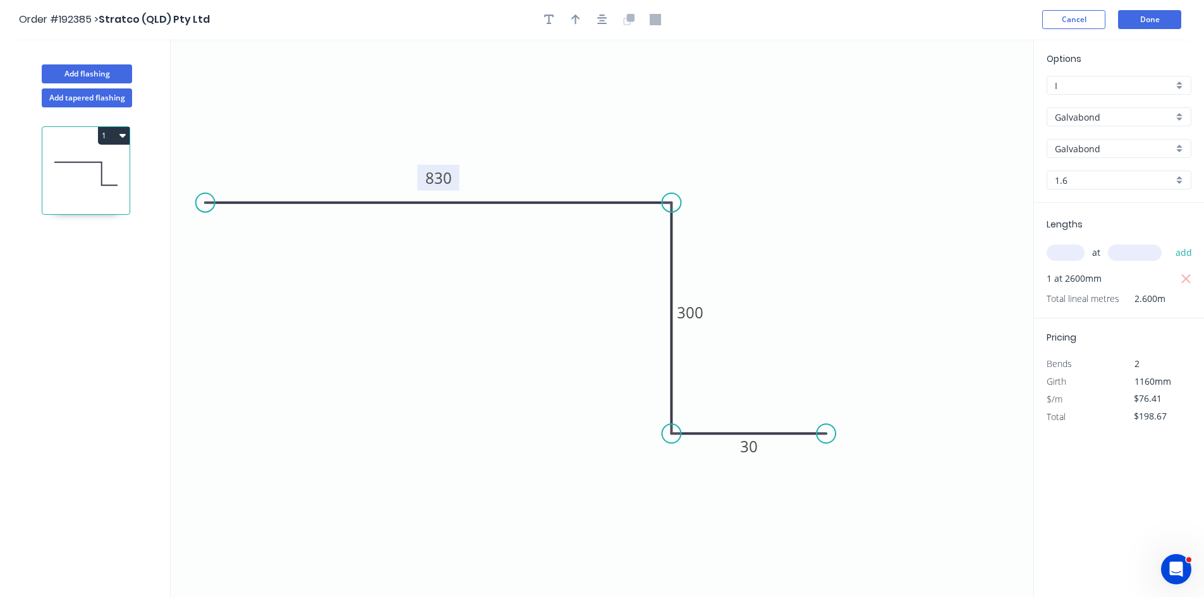
drag, startPoint x: 383, startPoint y: 200, endPoint x: 185, endPoint y: 200, distance: 198.4
click at [196, 200] on circle at bounding box center [205, 202] width 19 height 19
click at [606, 18] on icon "button" at bounding box center [602, 19] width 10 height 11
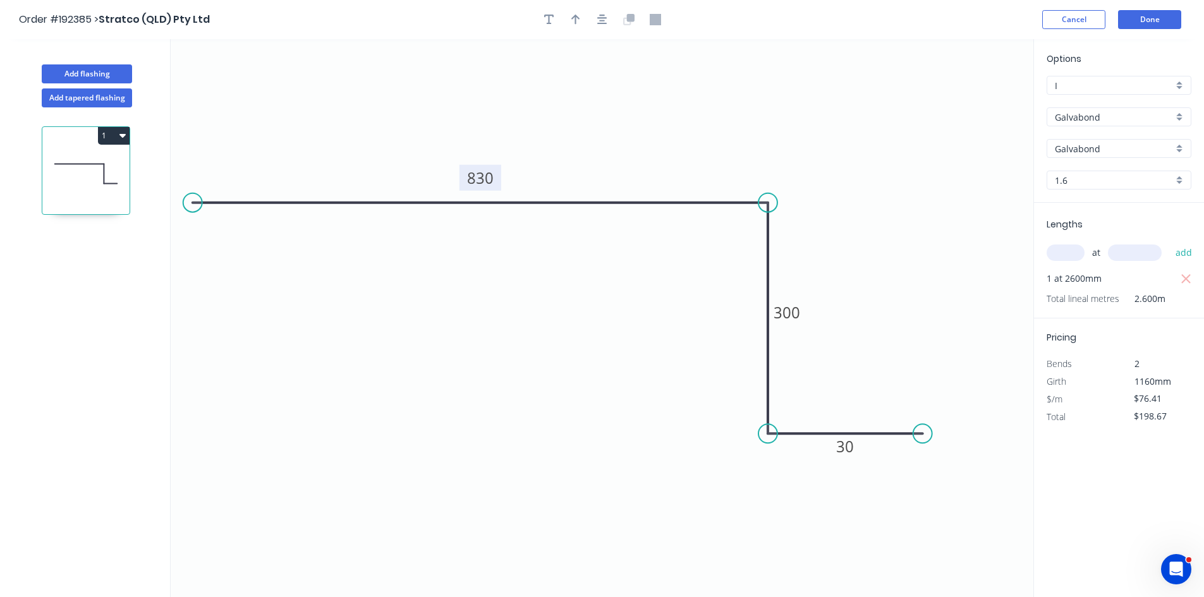
drag, startPoint x: 242, startPoint y: 205, endPoint x: 183, endPoint y: 198, distance: 59.8
click at [183, 198] on circle at bounding box center [192, 202] width 19 height 19
click at [605, 15] on icon "button" at bounding box center [602, 19] width 10 height 11
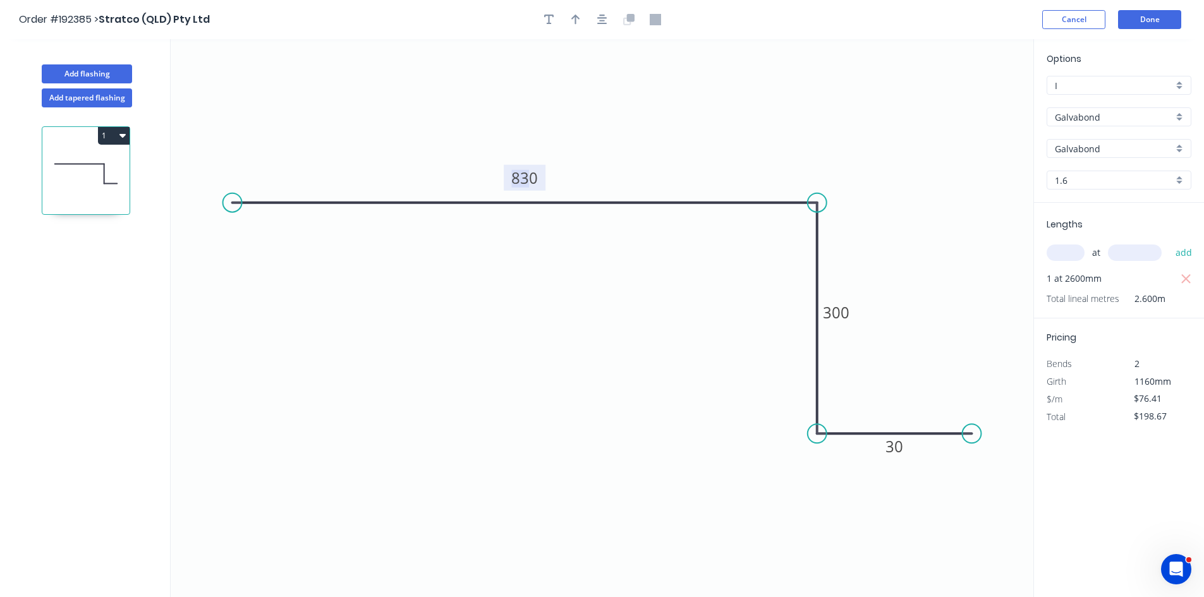
click at [524, 178] on tspan "830" at bounding box center [524, 177] width 27 height 21
click at [111, 78] on button "Add flashing" at bounding box center [87, 73] width 90 height 19
type input "$0.00"
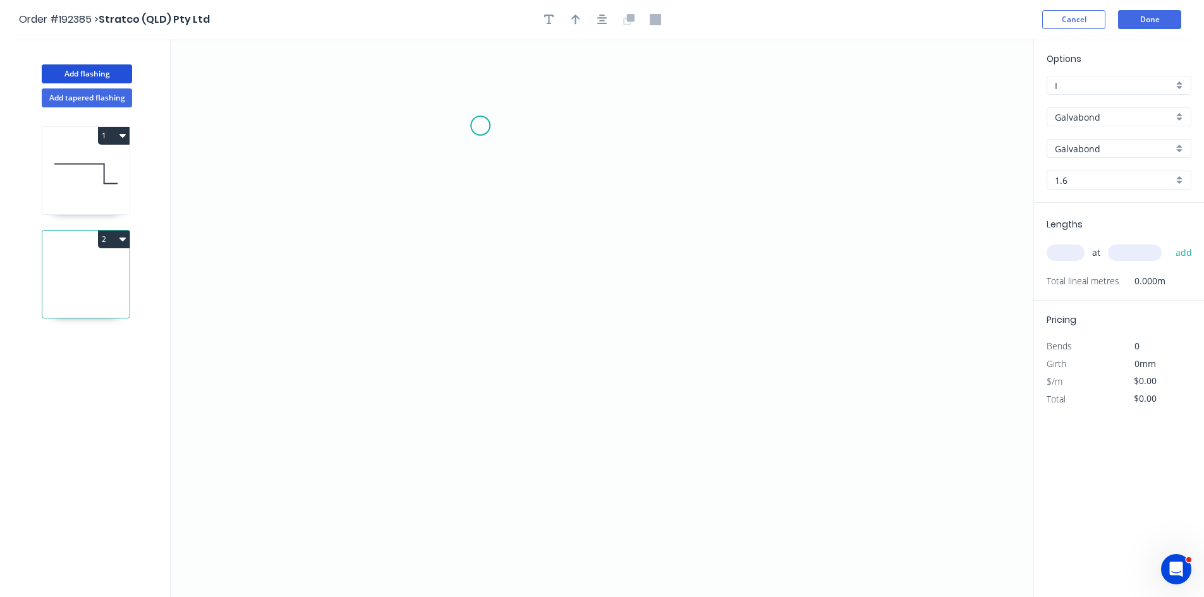
click at [499, 118] on icon "0" at bounding box center [602, 318] width 863 height 558
drag, startPoint x: 497, startPoint y: 406, endPoint x: 480, endPoint y: 401, distance: 17.8
click at [486, 404] on icon "0" at bounding box center [602, 318] width 863 height 558
click at [418, 408] on icon "0 ?" at bounding box center [602, 318] width 863 height 558
click at [418, 408] on circle at bounding box center [418, 403] width 19 height 19
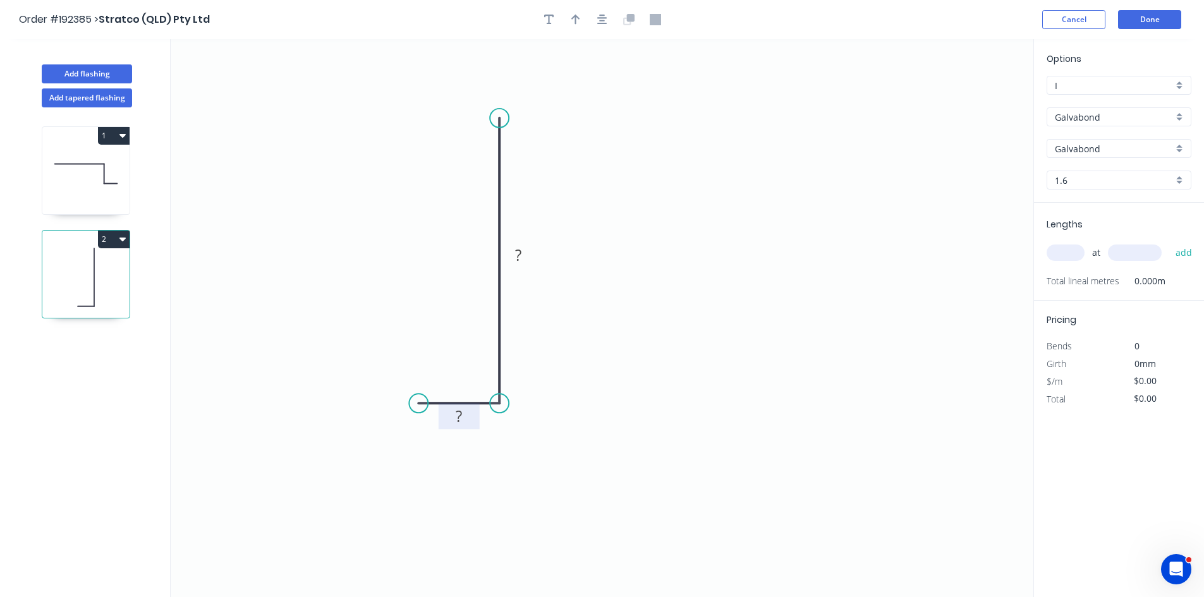
click at [455, 421] on rect at bounding box center [458, 417] width 25 height 18
type input "$28.37"
click at [1075, 257] on input "text" at bounding box center [1065, 253] width 38 height 16
type input "1"
type input "2600"
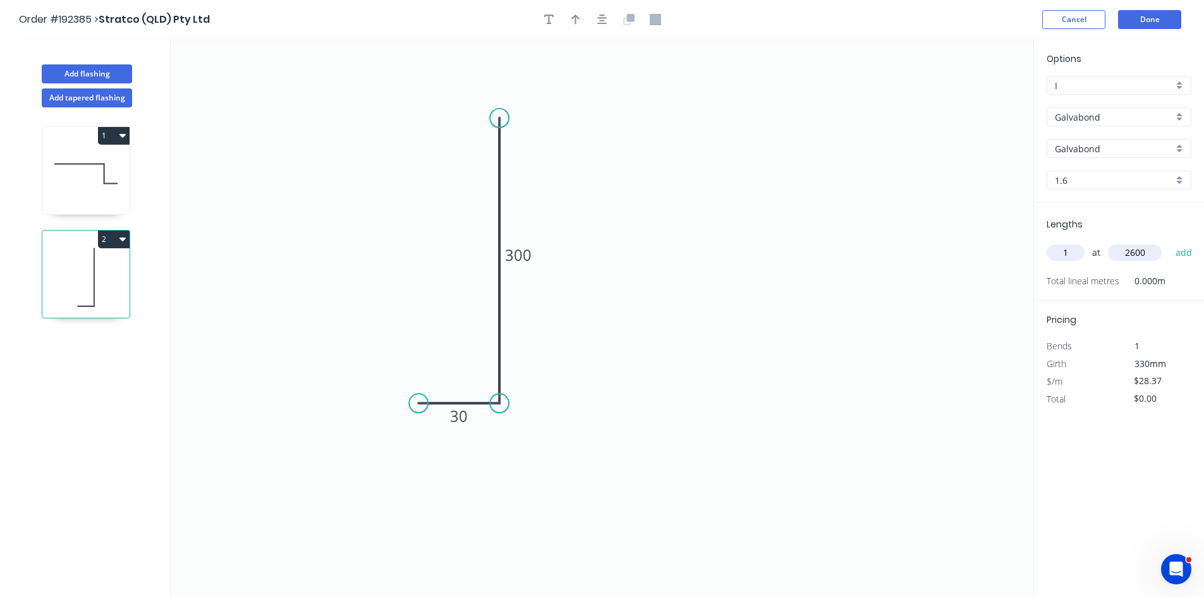
click at [1169, 242] on button "add" at bounding box center [1184, 252] width 30 height 21
type input "$73.76"
click at [117, 75] on button "Add flashing" at bounding box center [87, 73] width 90 height 19
type input "$0.00"
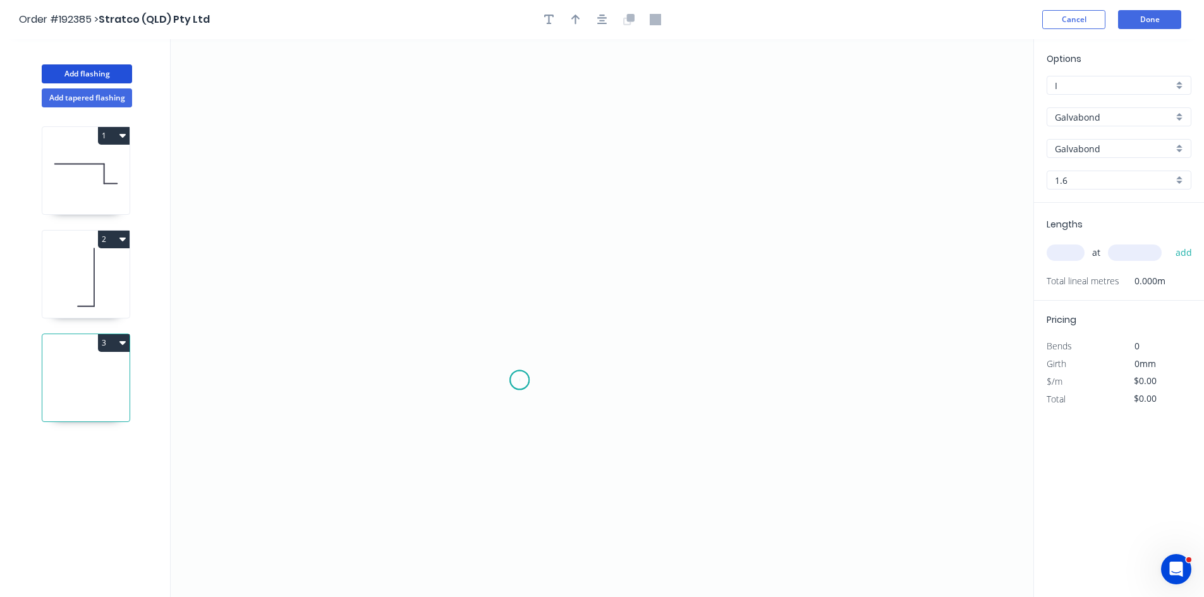
click at [519, 380] on icon "0" at bounding box center [602, 318] width 863 height 558
click at [884, 378] on icon "0" at bounding box center [602, 318] width 863 height 558
click at [712, 396] on rect at bounding box center [701, 394] width 25 height 18
type input "$21.37"
click at [1055, 242] on div "at add" at bounding box center [1119, 252] width 147 height 21
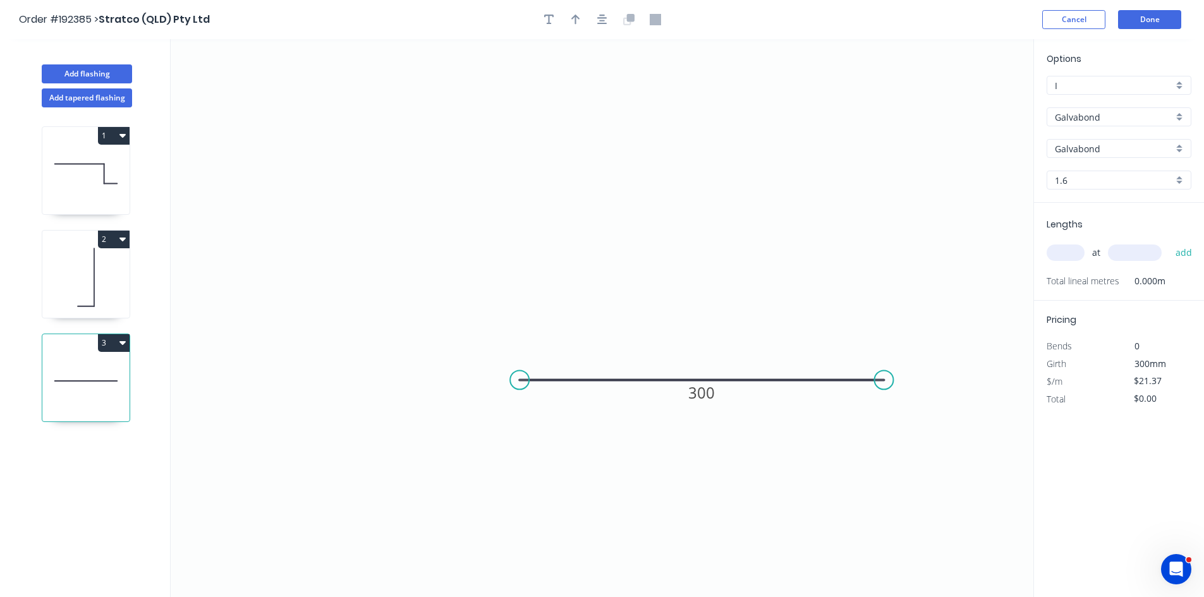
click at [1063, 250] on input "text" at bounding box center [1065, 253] width 38 height 16
type input "1"
type input "900"
click at [1169, 242] on button "add" at bounding box center [1184, 252] width 30 height 21
type input "$21.37"
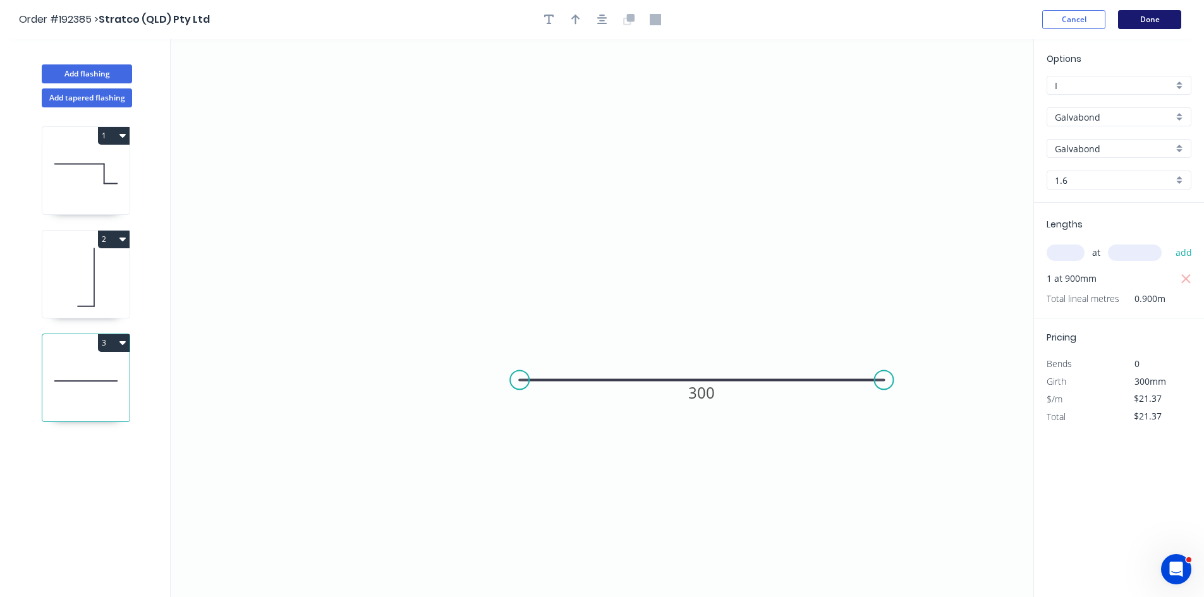
click at [1148, 21] on button "Done" at bounding box center [1149, 19] width 63 height 19
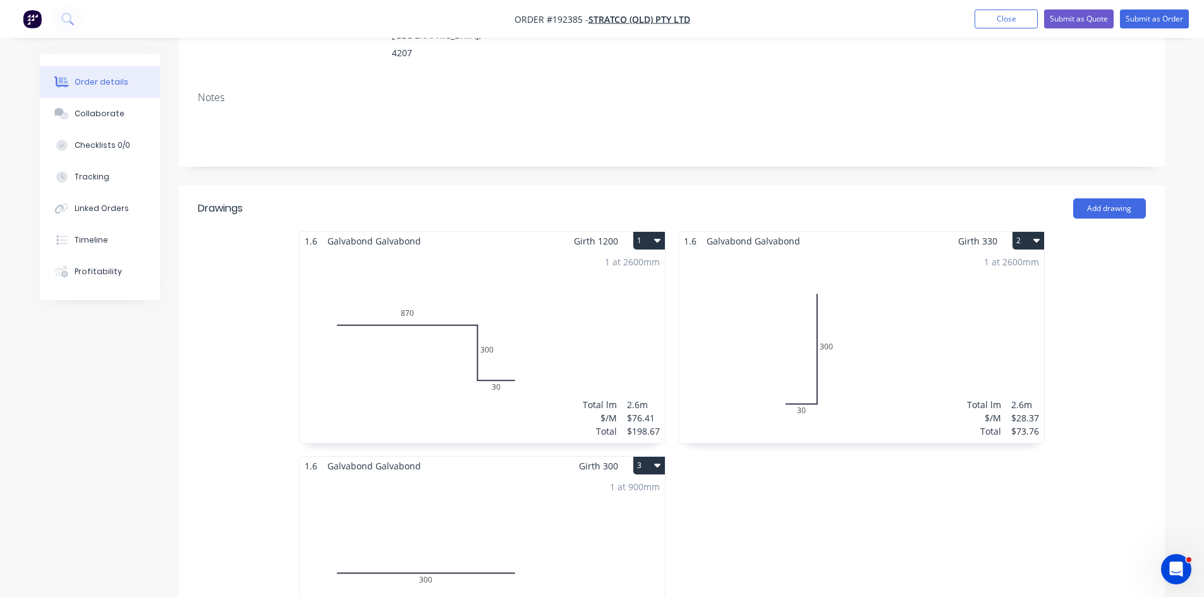
scroll to position [210, 0]
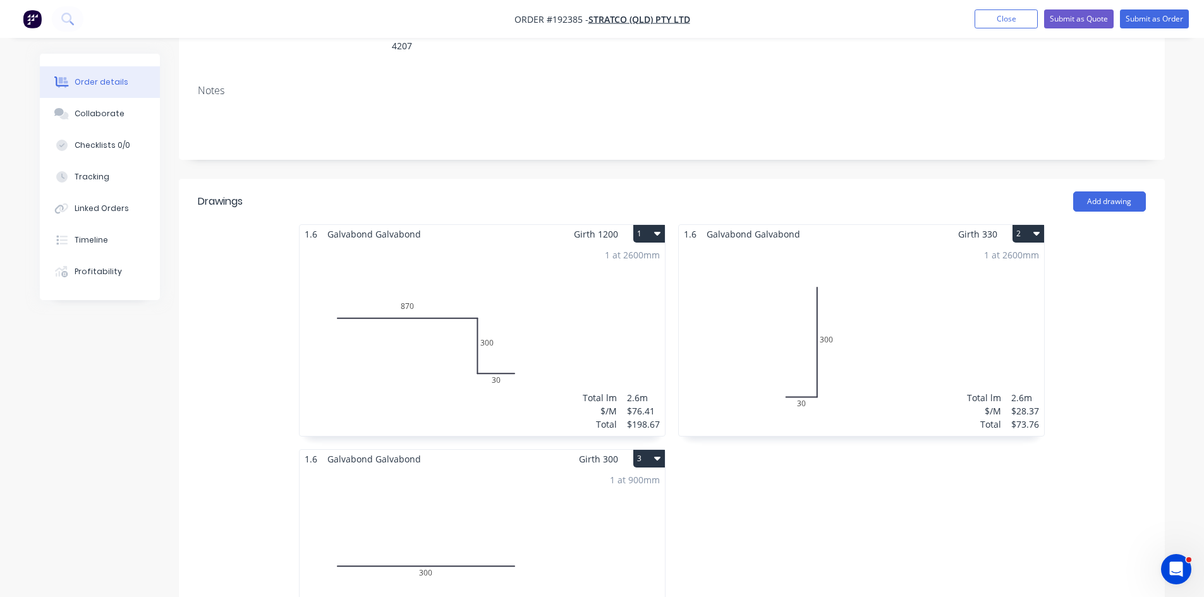
click at [929, 262] on div "1 at 2600mm Total lm $/M Total 2.6m $28.37 $73.76" at bounding box center [861, 339] width 365 height 193
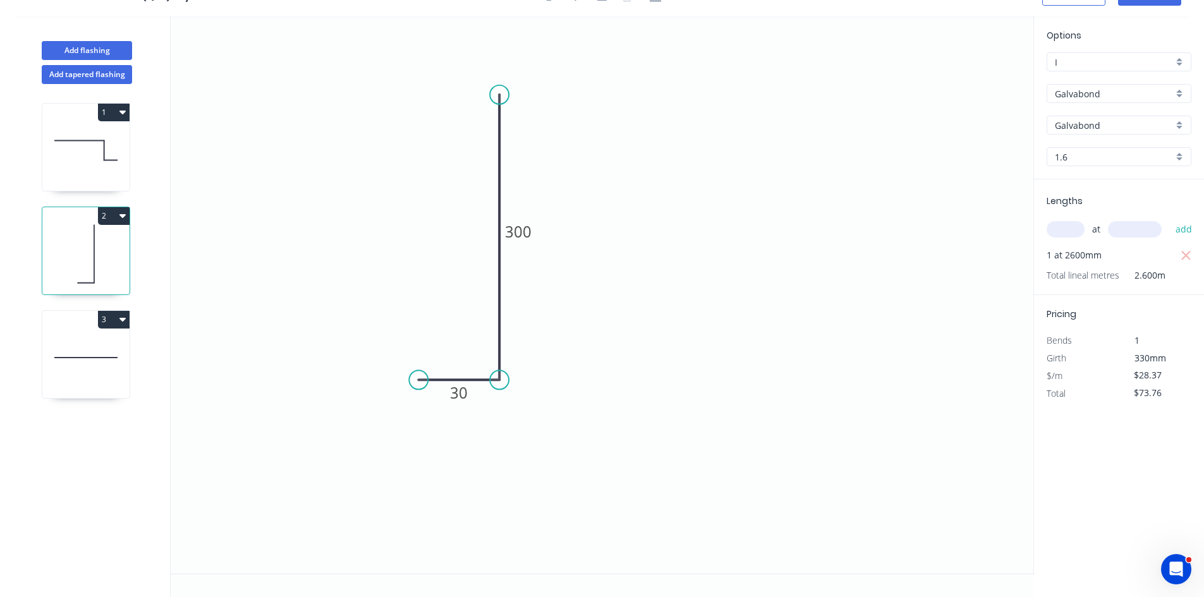
scroll to position [23, 0]
drag, startPoint x: 500, startPoint y: 94, endPoint x: 495, endPoint y: 197, distance: 103.8
click at [495, 197] on circle at bounding box center [499, 197] width 19 height 19
click at [116, 115] on button "1" at bounding box center [114, 113] width 32 height 18
click at [103, 144] on div "Duplicate" at bounding box center [69, 144] width 97 height 18
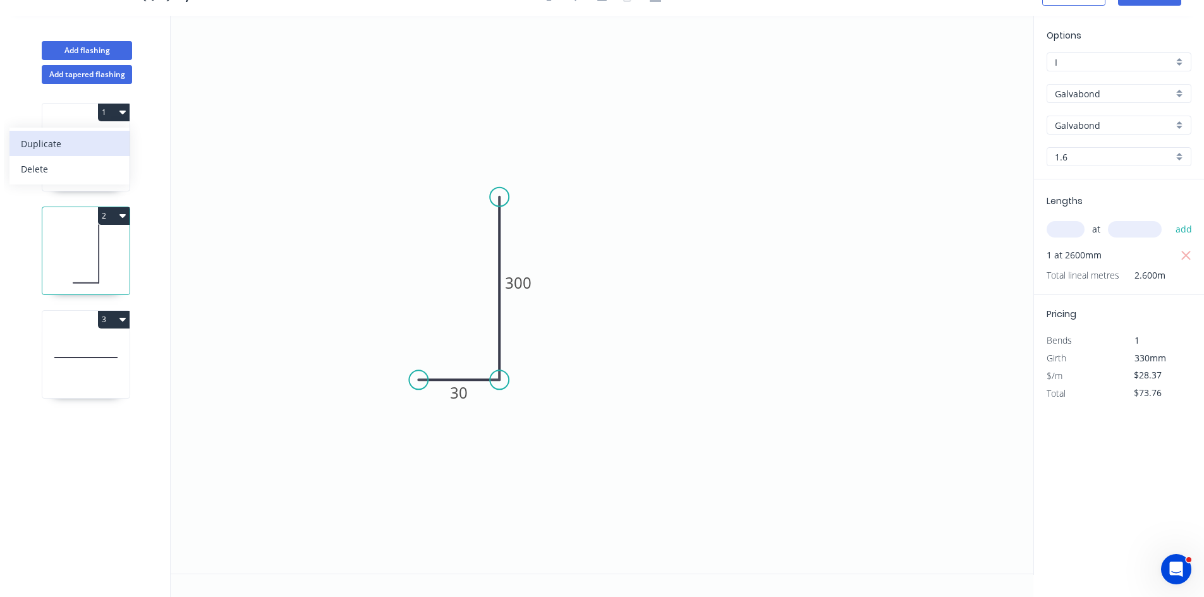
type input "$76.41"
type input "$0.00"
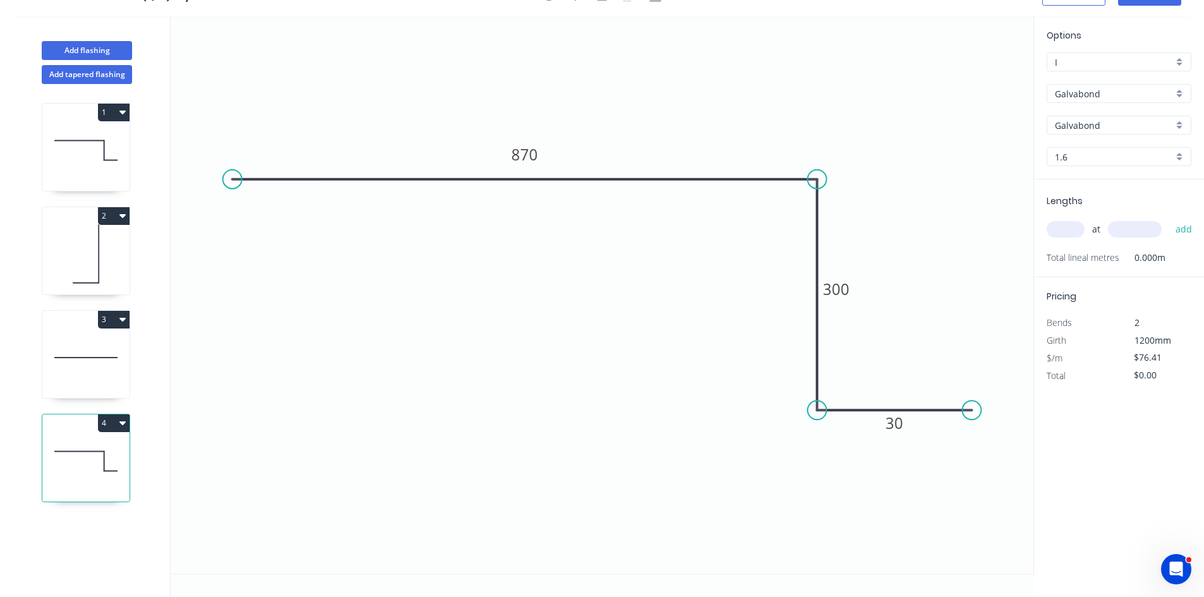
click at [119, 319] on icon "button" at bounding box center [122, 319] width 6 height 10
click at [108, 349] on div "Duplicate" at bounding box center [69, 351] width 97 height 18
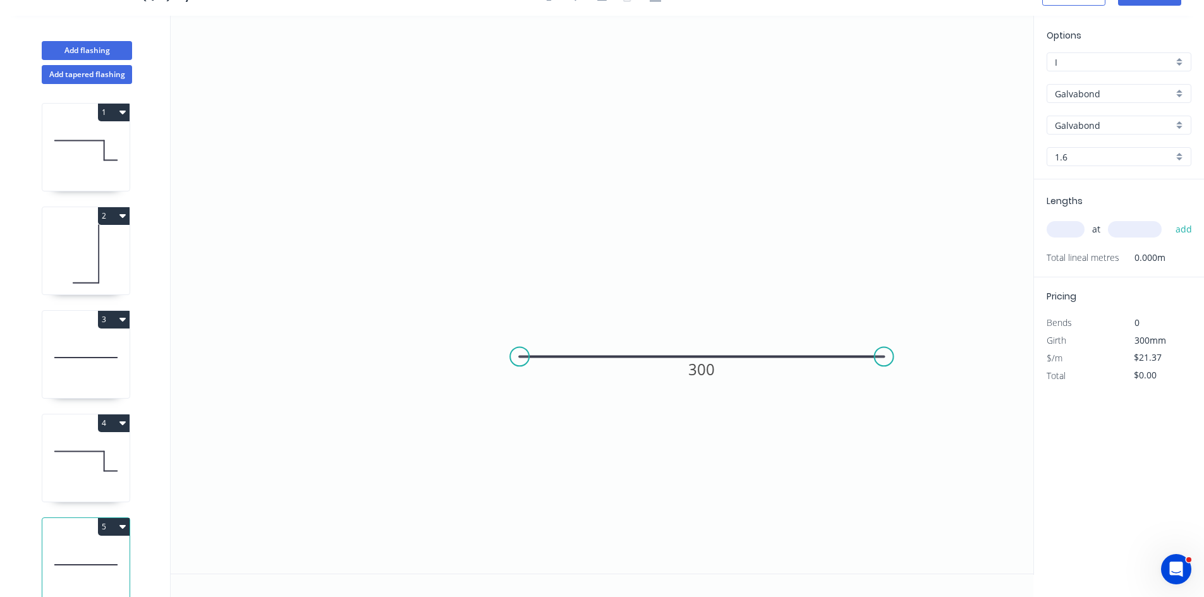
click at [119, 321] on icon "button" at bounding box center [122, 319] width 6 height 10
click at [100, 384] on div "Delete" at bounding box center [69, 376] width 97 height 18
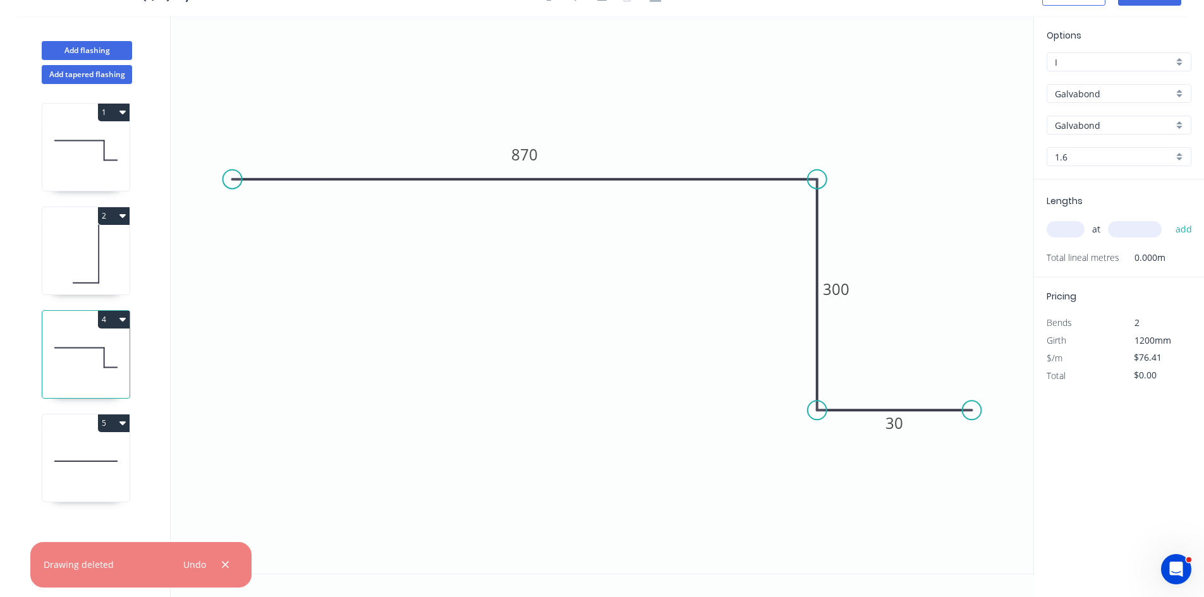
click at [116, 108] on button "1" at bounding box center [114, 113] width 32 height 18
click at [89, 174] on div "Delete" at bounding box center [69, 169] width 97 height 18
type input "$28.37"
type input "$73.76"
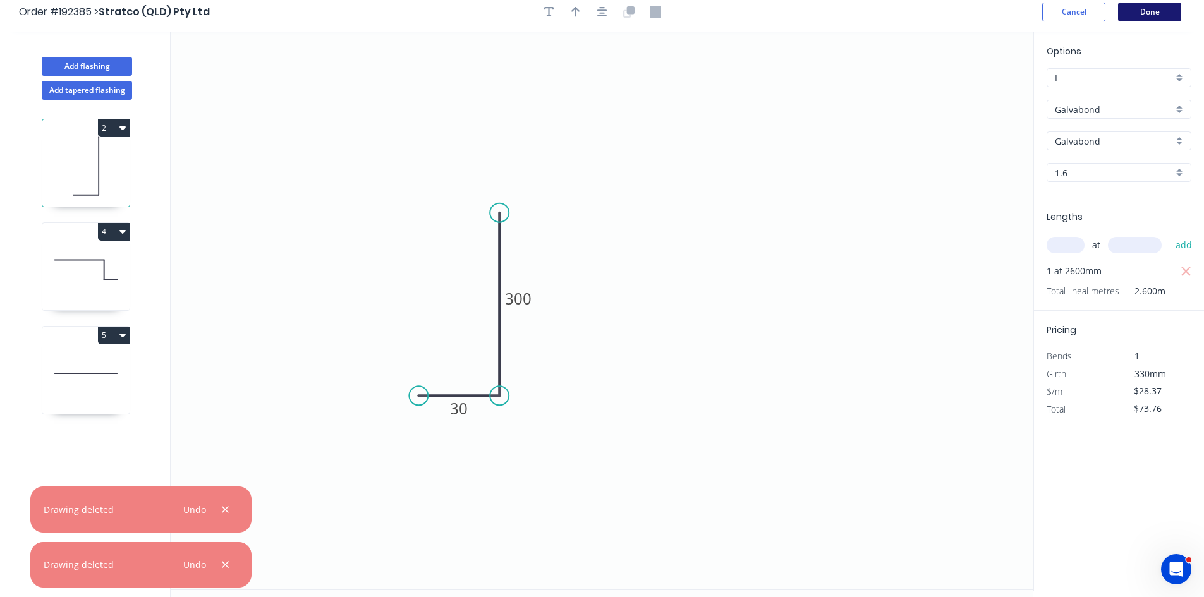
scroll to position [0, 0]
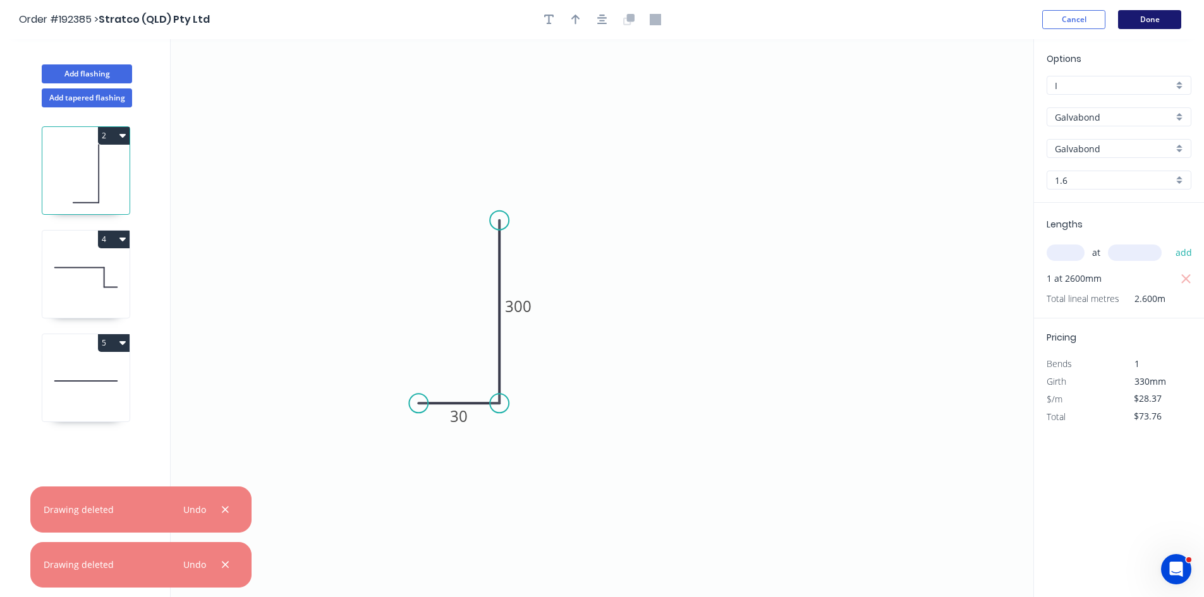
click at [1149, 18] on button "Done" at bounding box center [1149, 19] width 63 height 19
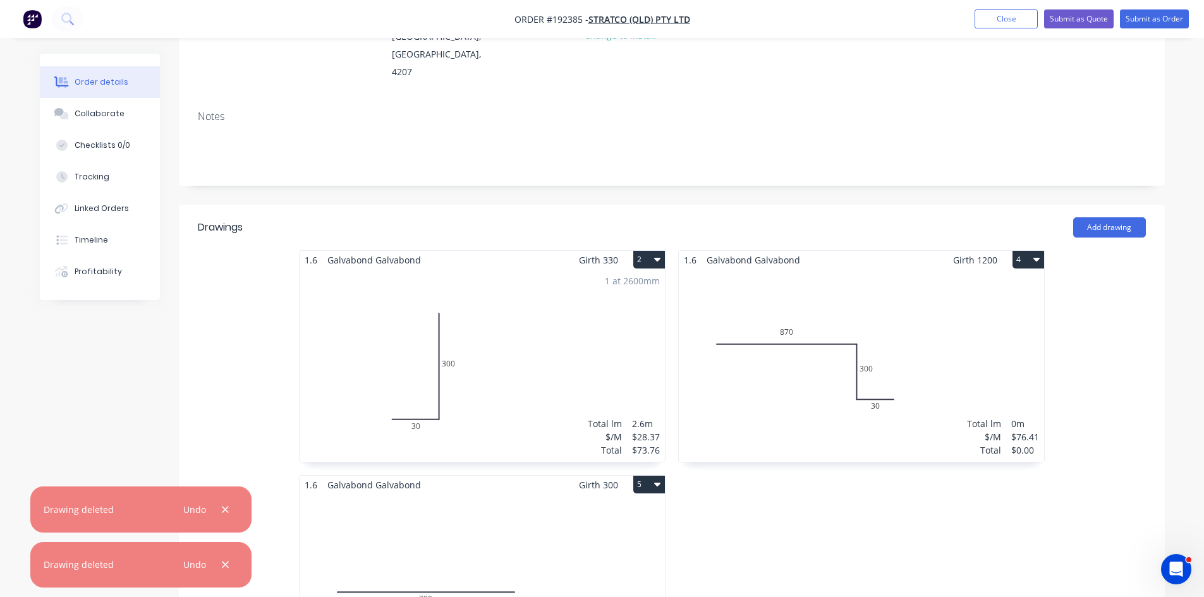
scroll to position [210, 0]
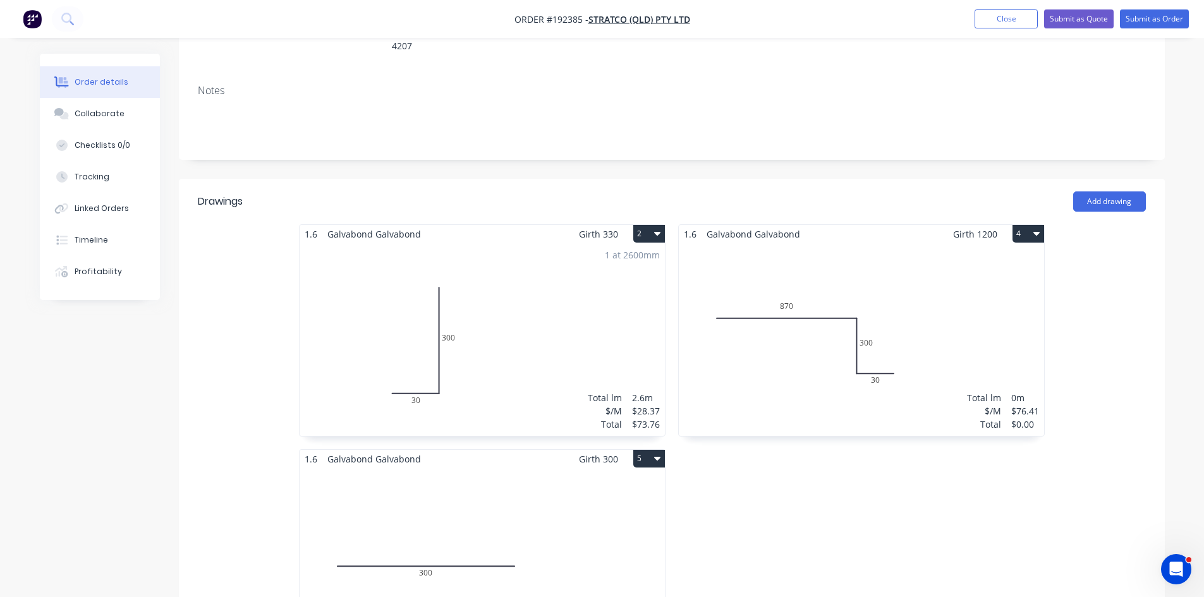
click at [866, 277] on div "Total lm $/M Total 0m $76.41 $0.00" at bounding box center [861, 339] width 365 height 193
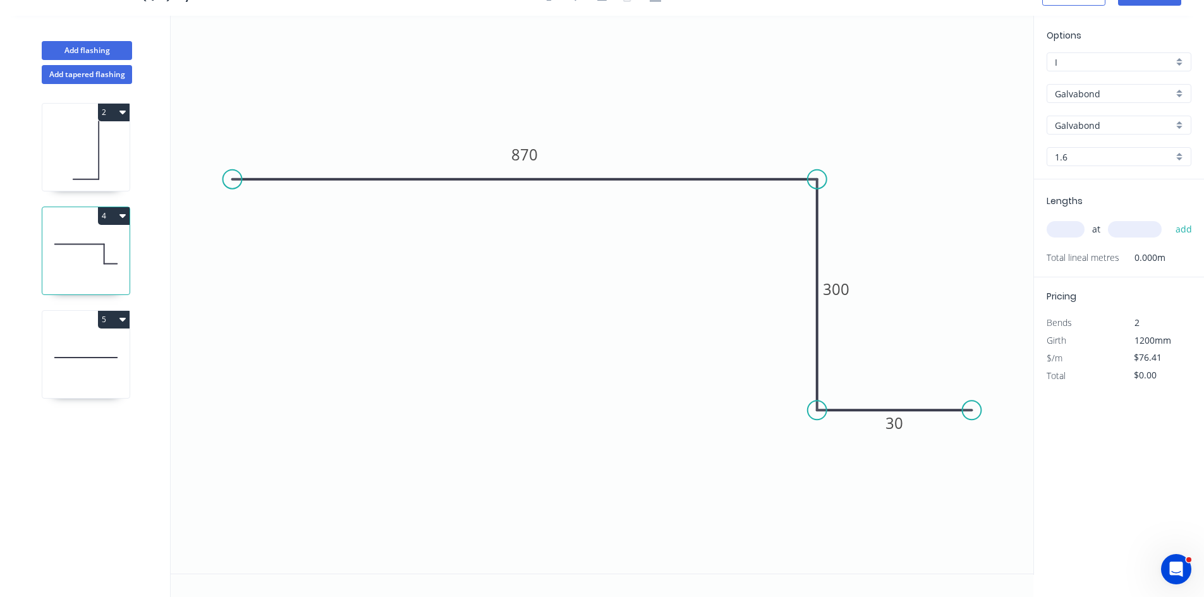
click at [1056, 229] on input "text" at bounding box center [1065, 229] width 38 height 16
type input "1"
type input "2600"
click at [1169, 219] on button "add" at bounding box center [1184, 229] width 30 height 21
type input "$198.67"
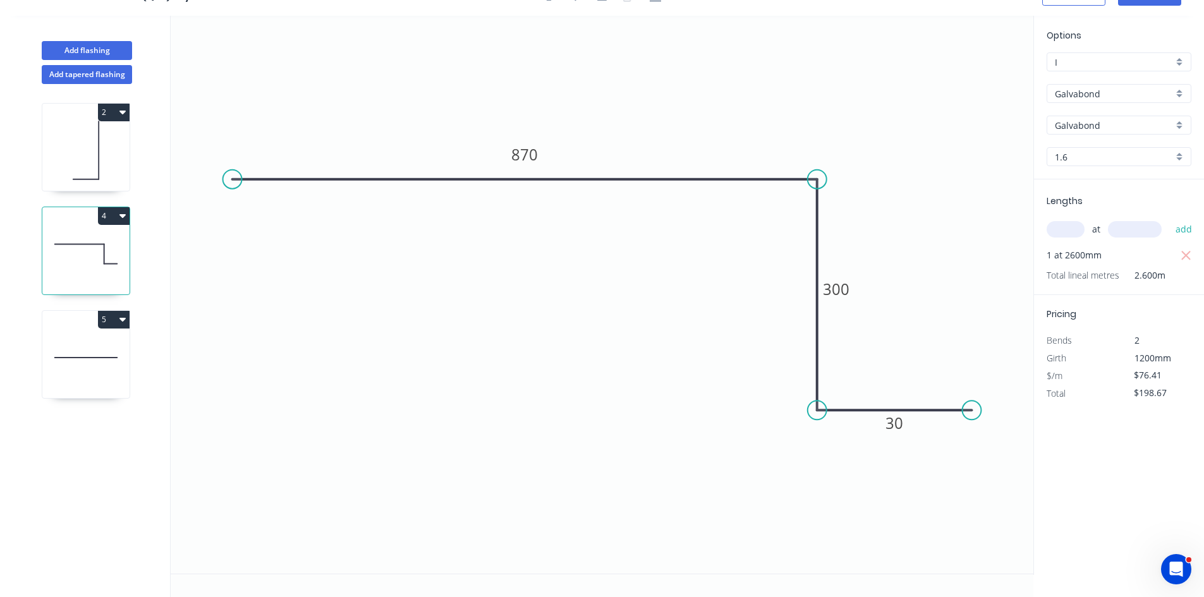
click at [74, 347] on icon at bounding box center [85, 357] width 87 height 81
type input "$21.37"
type input "$0.00"
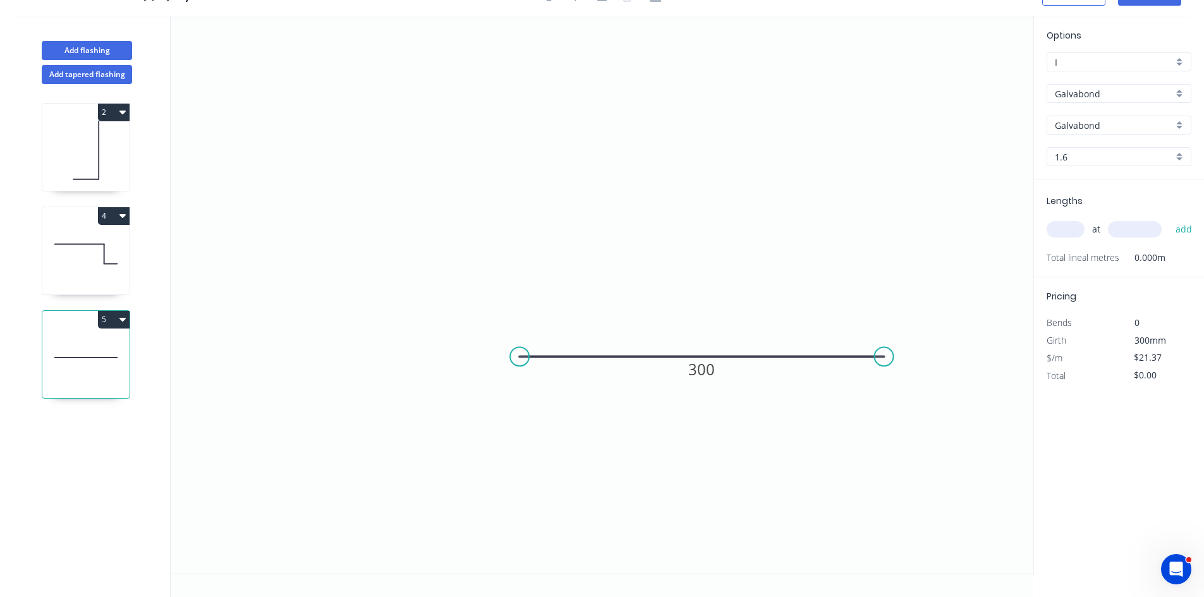
click at [1079, 227] on input "text" at bounding box center [1065, 229] width 38 height 16
type input "1"
type input "900"
click at [1169, 219] on button "add" at bounding box center [1184, 229] width 30 height 21
type input "$21.37"
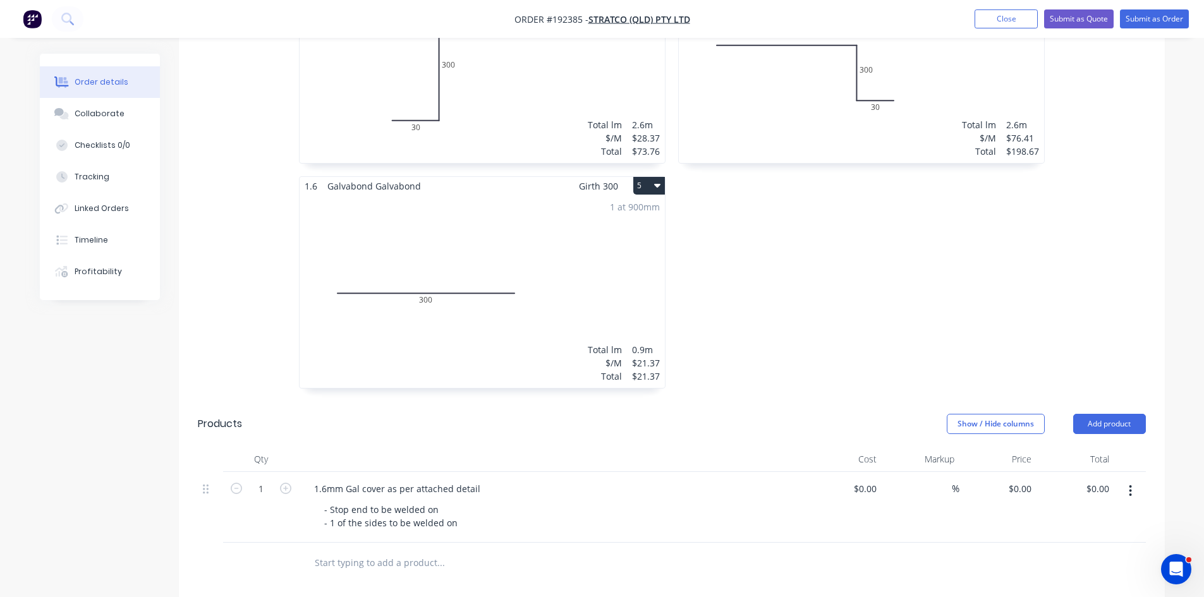
scroll to position [632, 0]
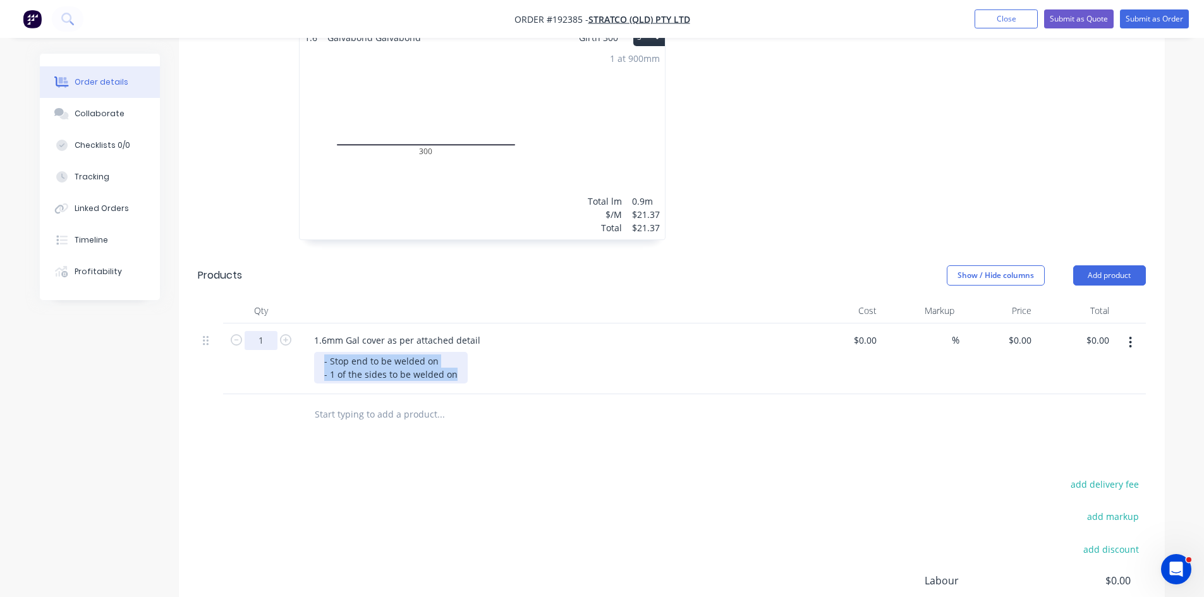
drag, startPoint x: 451, startPoint y: 342, endPoint x: 258, endPoint y: 314, distance: 194.7
click at [258, 324] on div "1 1.6mm Gal cover as per attached detail - Stop end to be welded on - 1 of the …" at bounding box center [672, 359] width 948 height 71
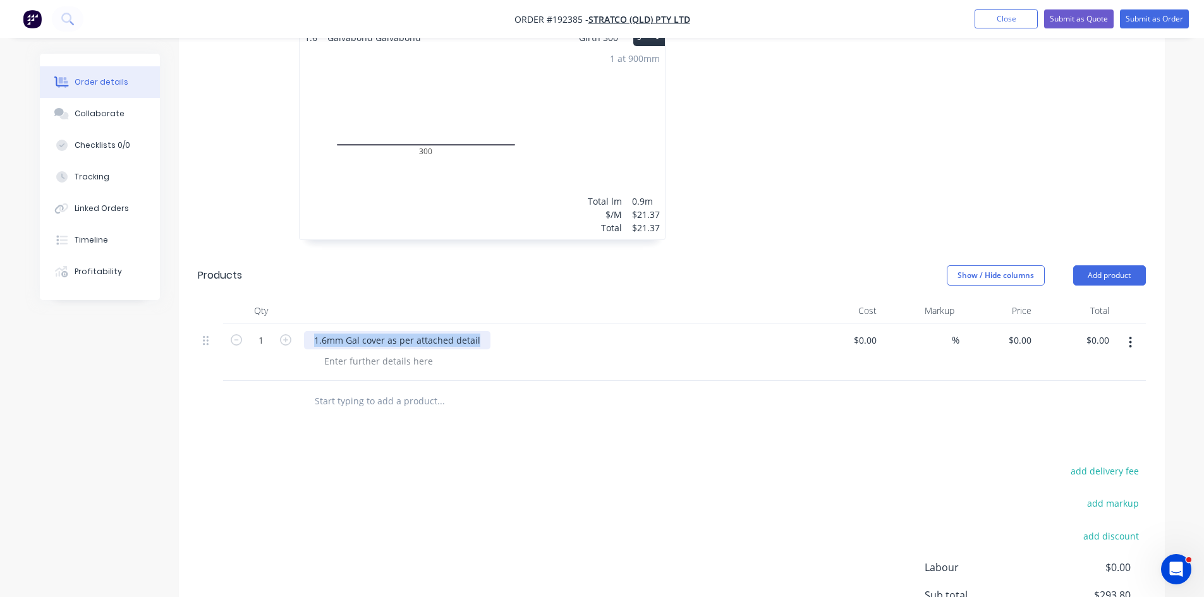
drag, startPoint x: 475, startPoint y: 306, endPoint x: 18, endPoint y: 291, distance: 456.5
click at [28, 301] on div "Order details Collaborate Checklists 0/0 Tracking Linked Orders Timeline Profit…" at bounding box center [602, 83] width 1150 height 1323
click at [487, 331] on div "Weld all pieces together" at bounding box center [551, 340] width 495 height 18
click at [1025, 331] on input "0" at bounding box center [1021, 340] width 29 height 18
type input "9"
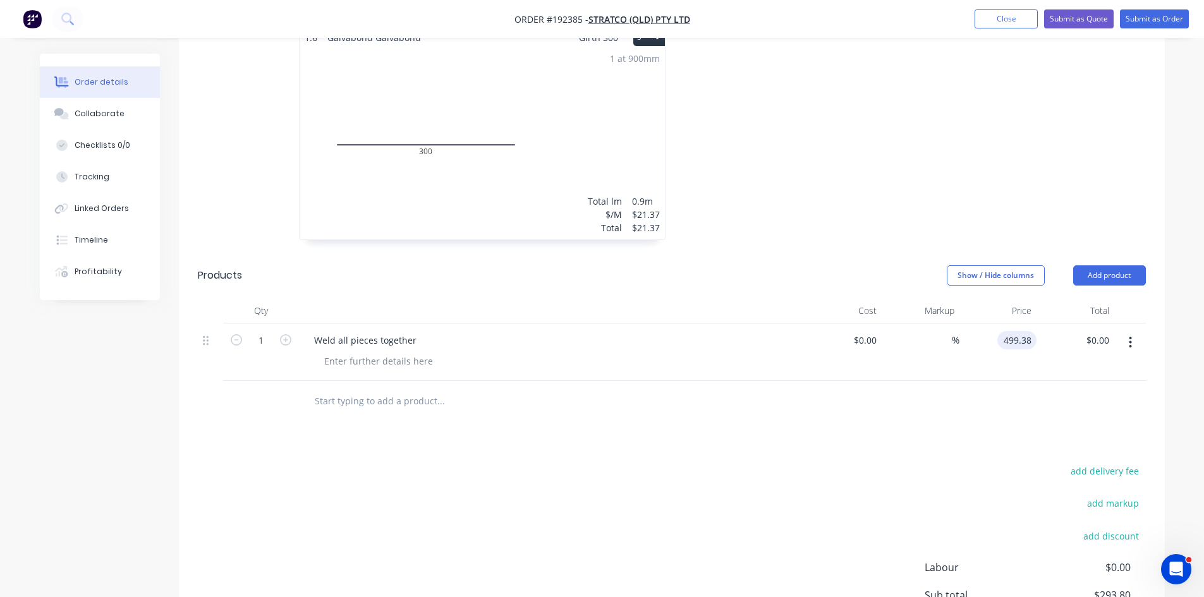
type input "$499.38"
click at [879, 384] on div at bounding box center [672, 401] width 948 height 41
click at [397, 352] on div at bounding box center [378, 361] width 129 height 18
click at [348, 352] on div at bounding box center [378, 361] width 129 height 18
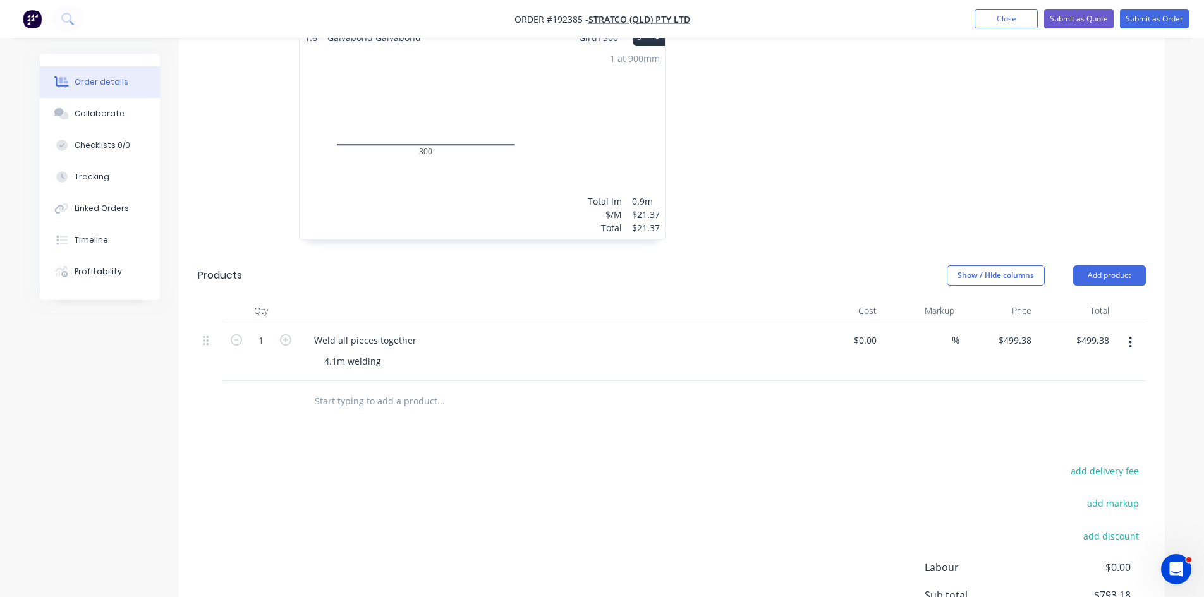
click at [371, 391] on div "Drawings Add drawing 1.6 Galvabond Galvabond Girth 330 2 0 30 300 0 30 300 1 at…" at bounding box center [672, 241] width 986 height 968
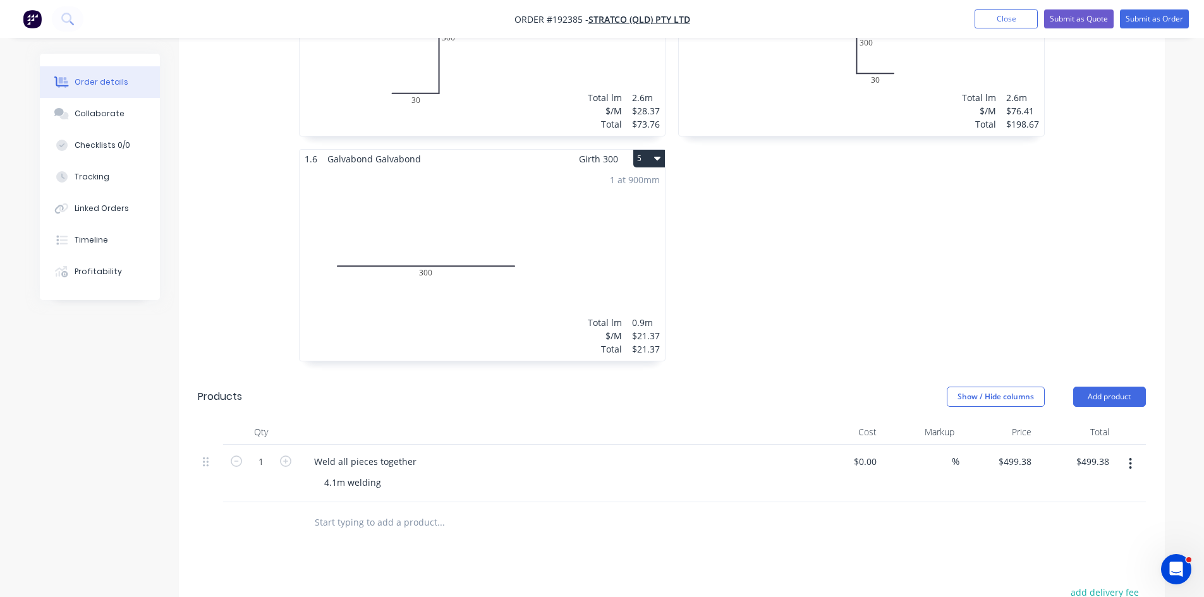
scroll to position [112, 0]
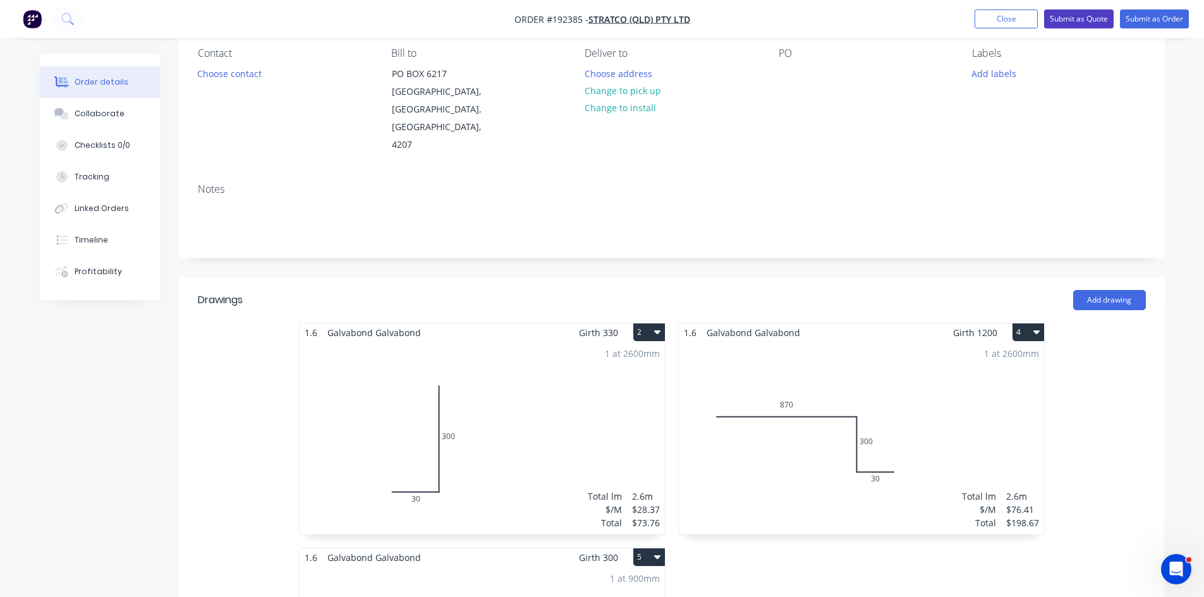
click at [1081, 15] on button "Submit as Quote" at bounding box center [1079, 18] width 70 height 19
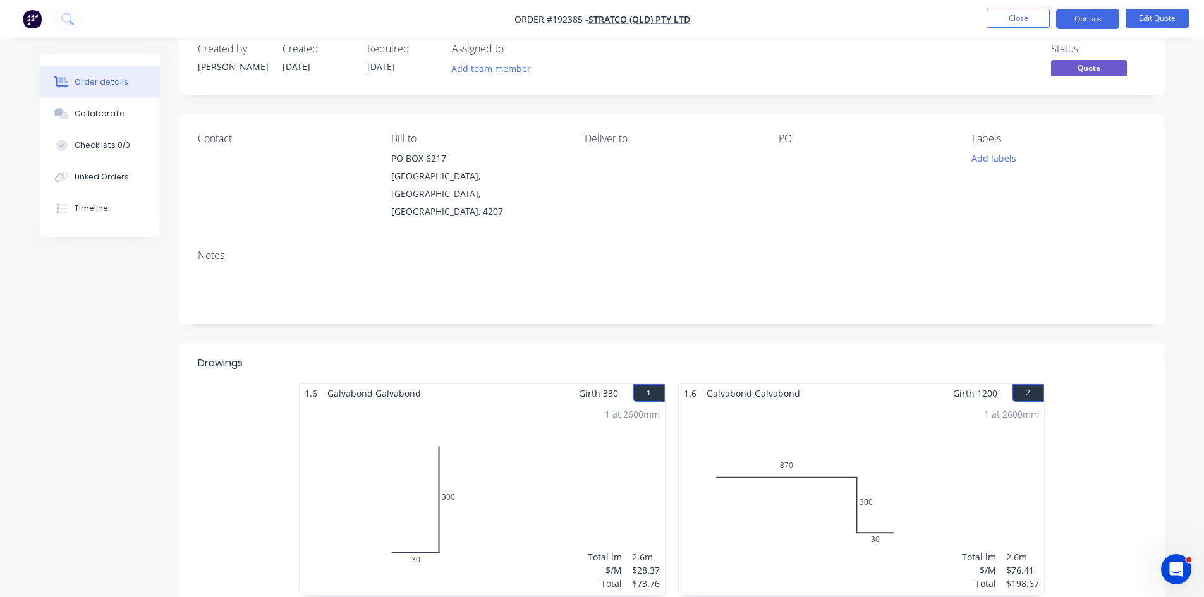
scroll to position [421, 0]
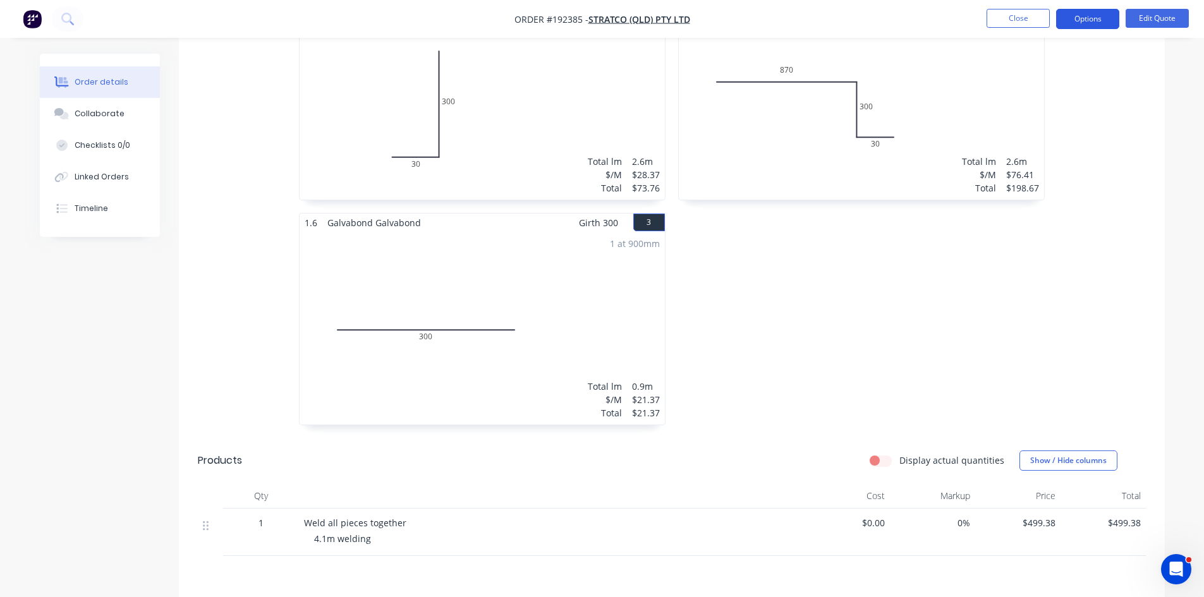
click at [1093, 27] on button "Options" at bounding box center [1087, 19] width 63 height 20
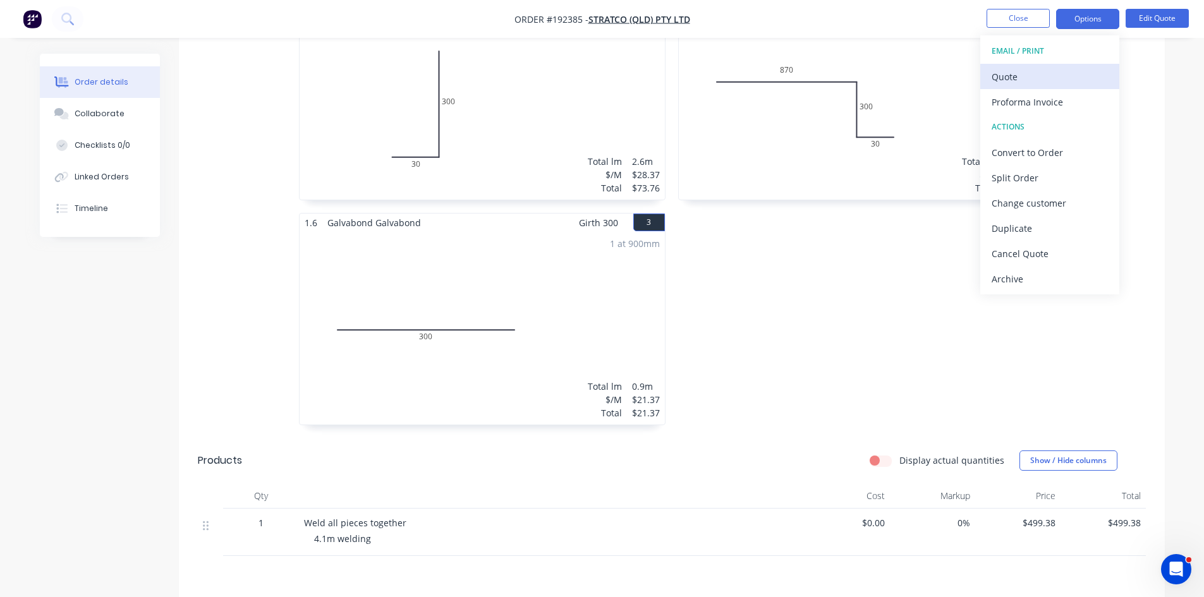
click at [1048, 72] on div "Quote" at bounding box center [1049, 77] width 116 height 18
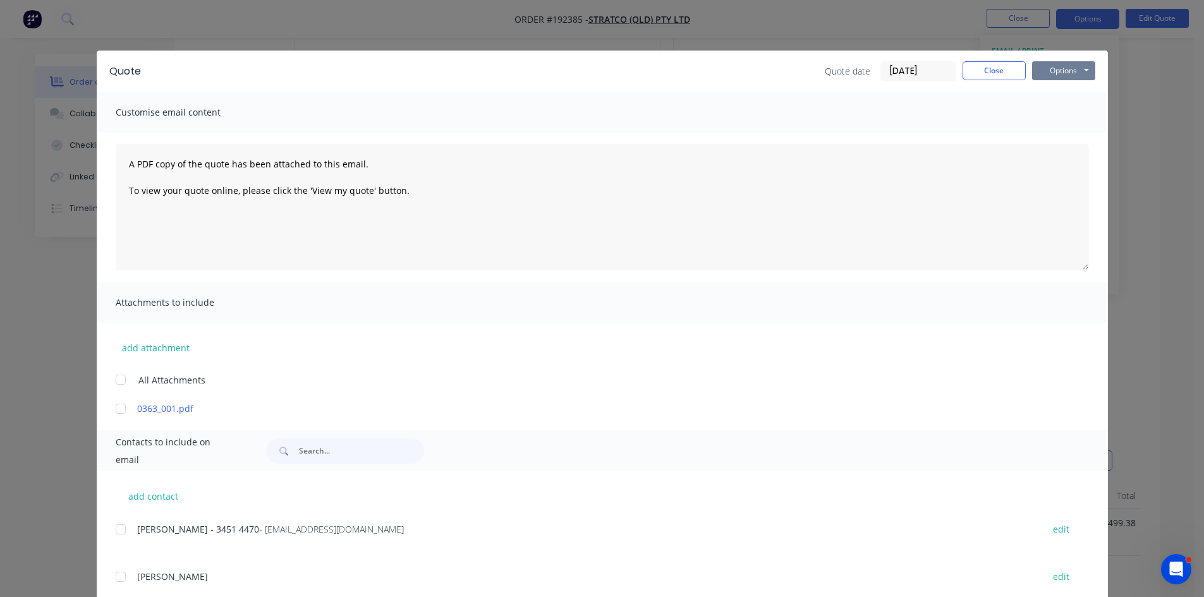
drag, startPoint x: 1051, startPoint y: 68, endPoint x: 1060, endPoint y: 80, distance: 14.4
click at [1052, 68] on button "Options" at bounding box center [1063, 70] width 63 height 19
click at [1072, 94] on button "Preview" at bounding box center [1072, 93] width 81 height 21
click at [988, 72] on button "Close" at bounding box center [993, 70] width 63 height 19
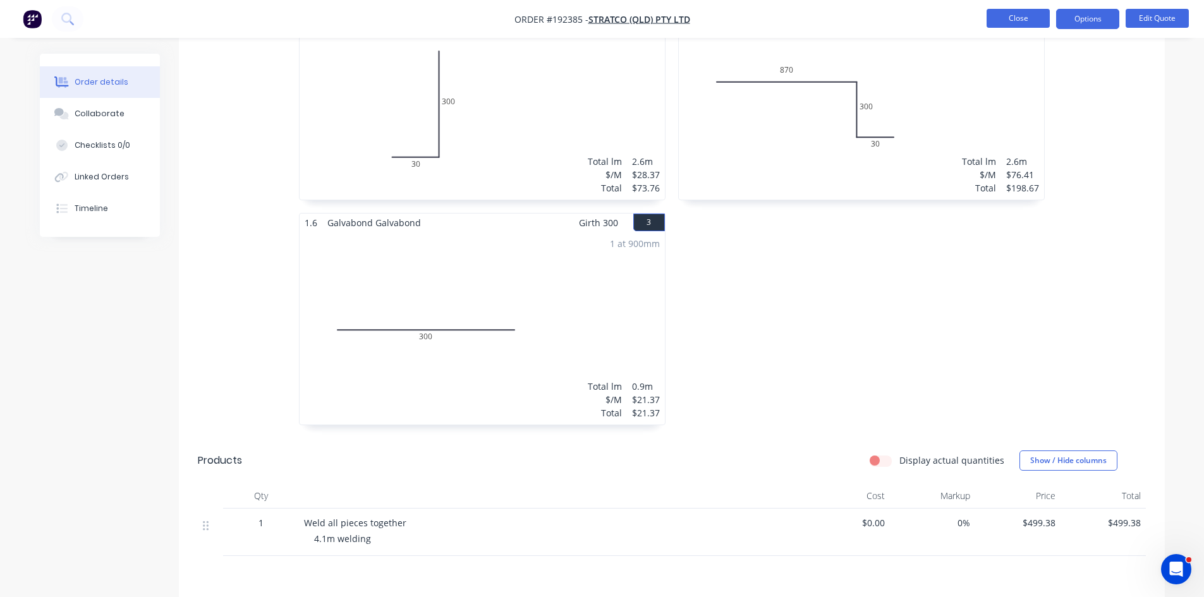
click at [1012, 13] on button "Close" at bounding box center [1017, 18] width 63 height 19
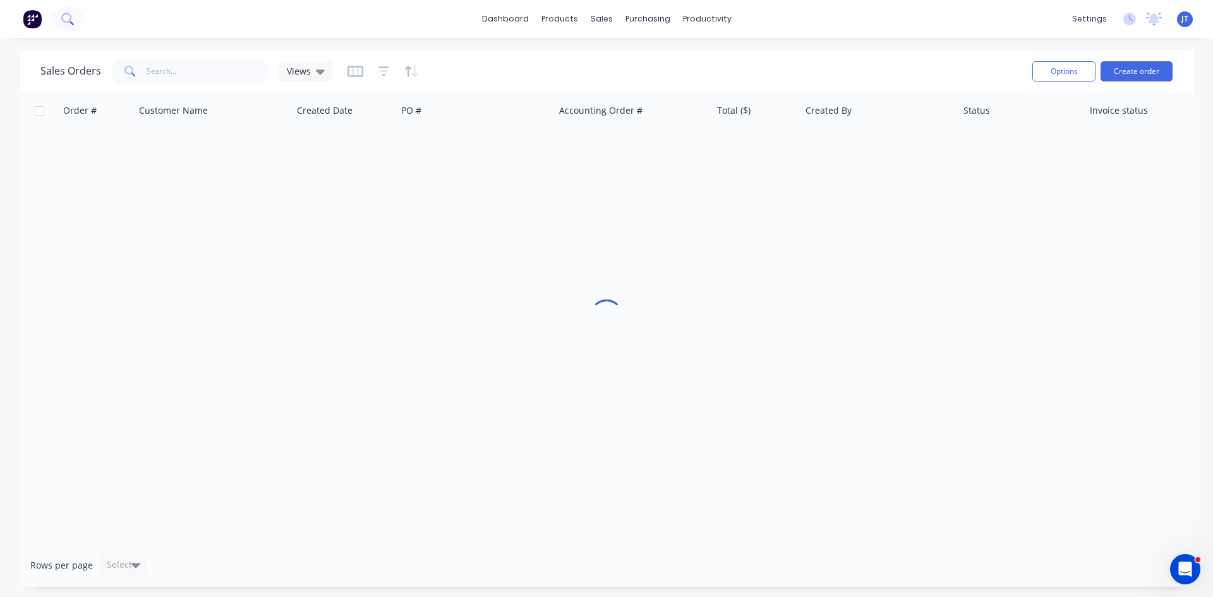
click at [58, 19] on button at bounding box center [68, 18] width 32 height 25
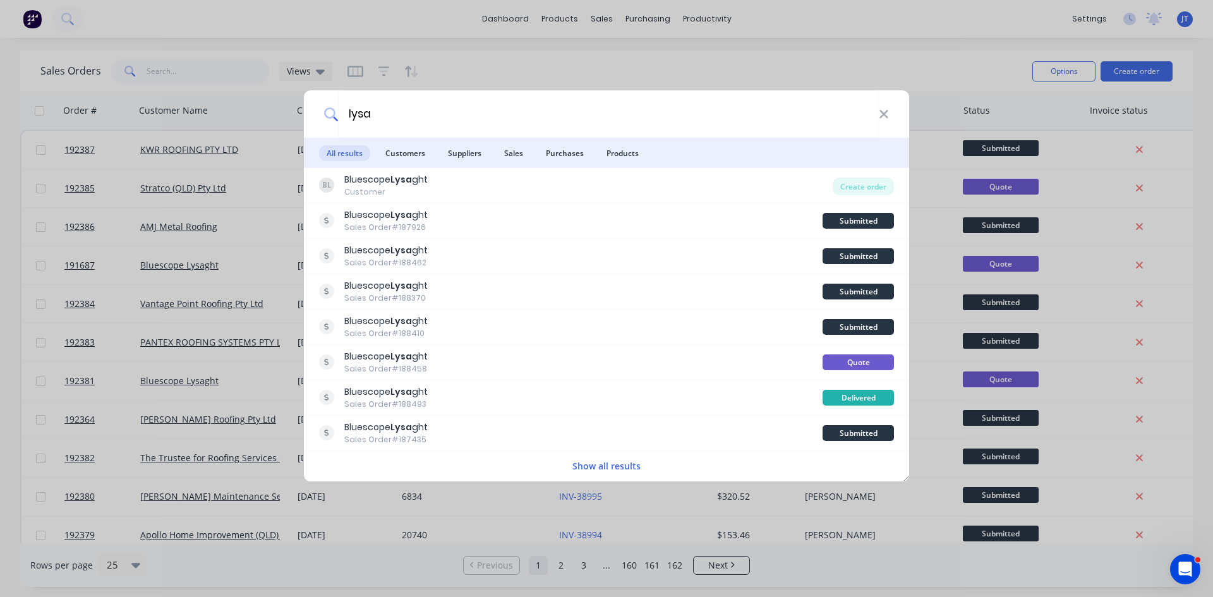
type input "lysa"
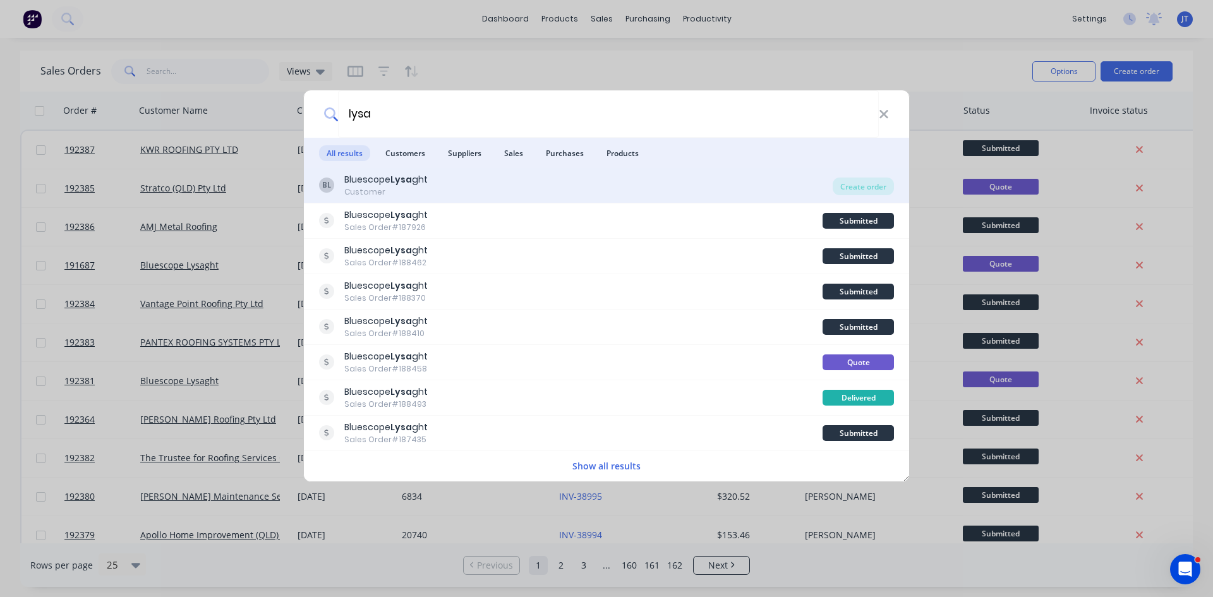
click at [548, 195] on div "BL Bluescope Lysa ght Customer" at bounding box center [576, 185] width 514 height 25
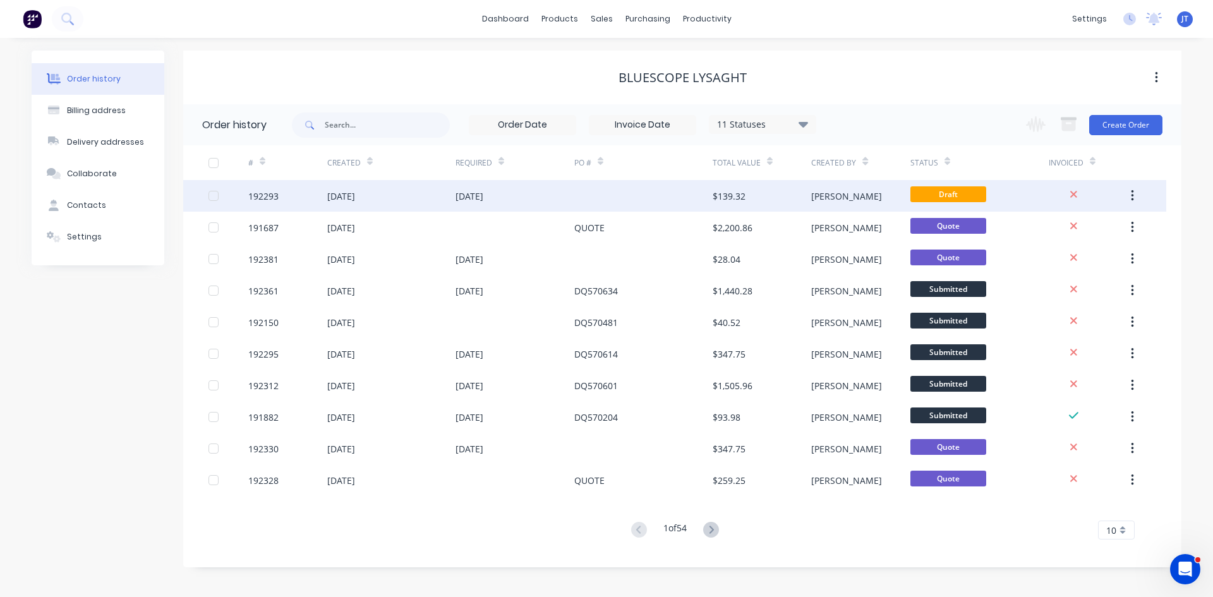
click at [679, 191] on div at bounding box center [643, 196] width 138 height 32
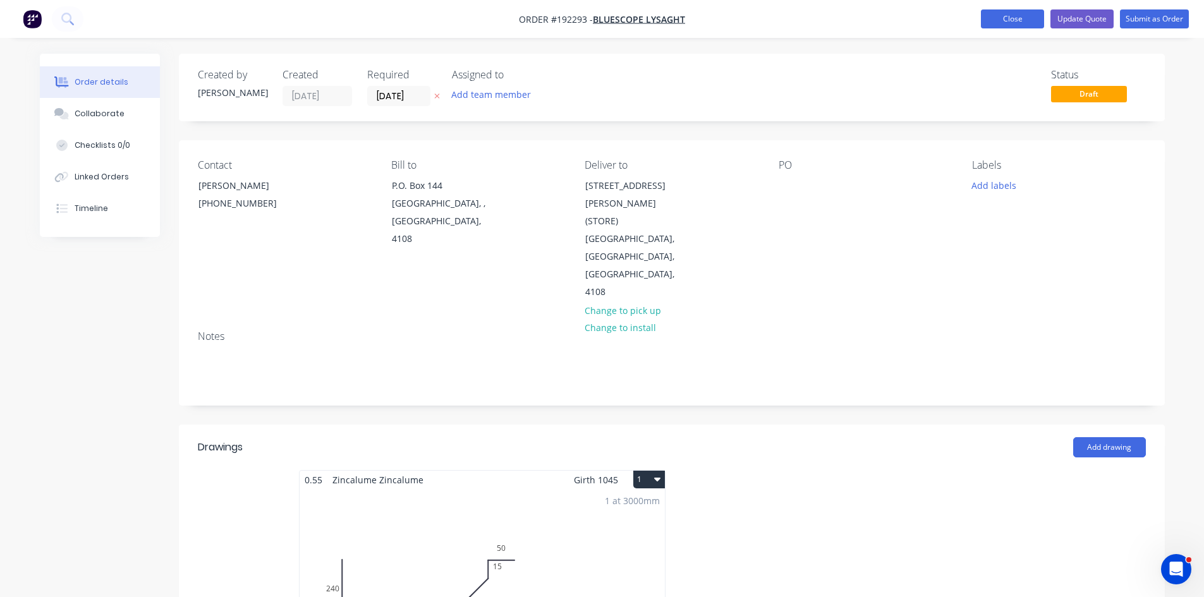
click at [998, 22] on button "Close" at bounding box center [1012, 18] width 63 height 19
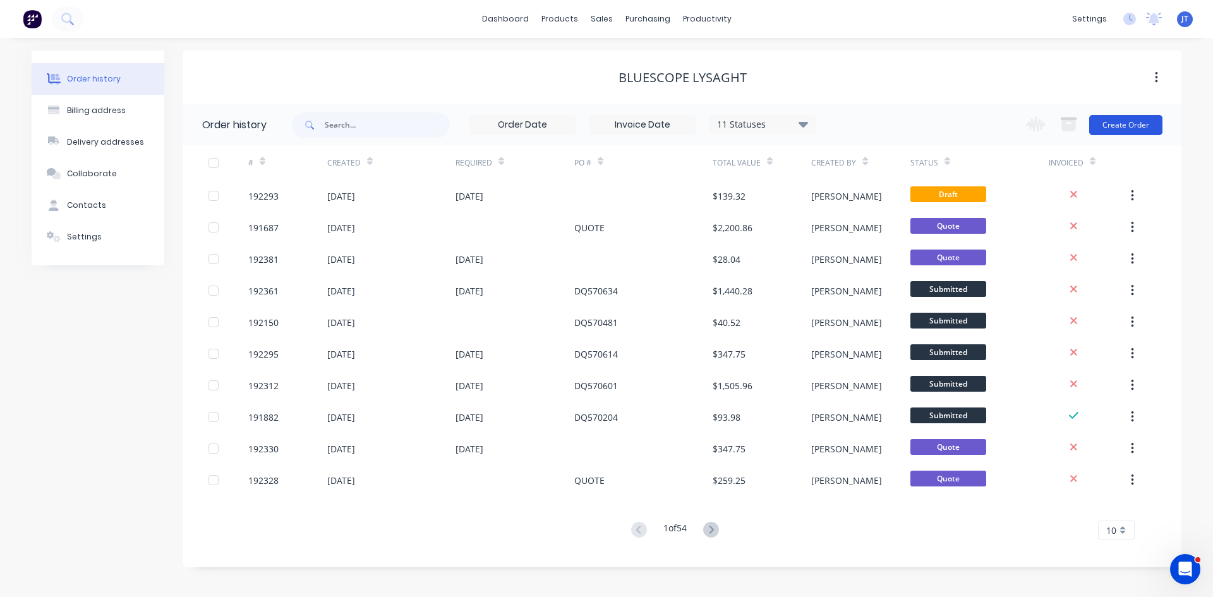
click at [1137, 123] on button "Create Order" at bounding box center [1125, 125] width 73 height 20
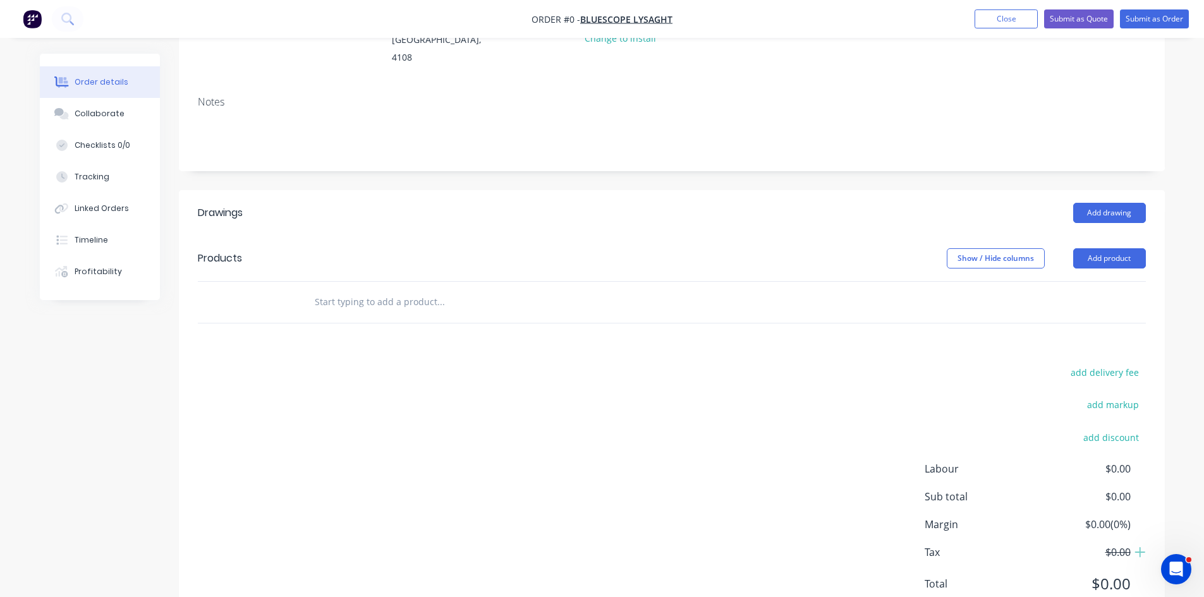
scroll to position [210, 0]
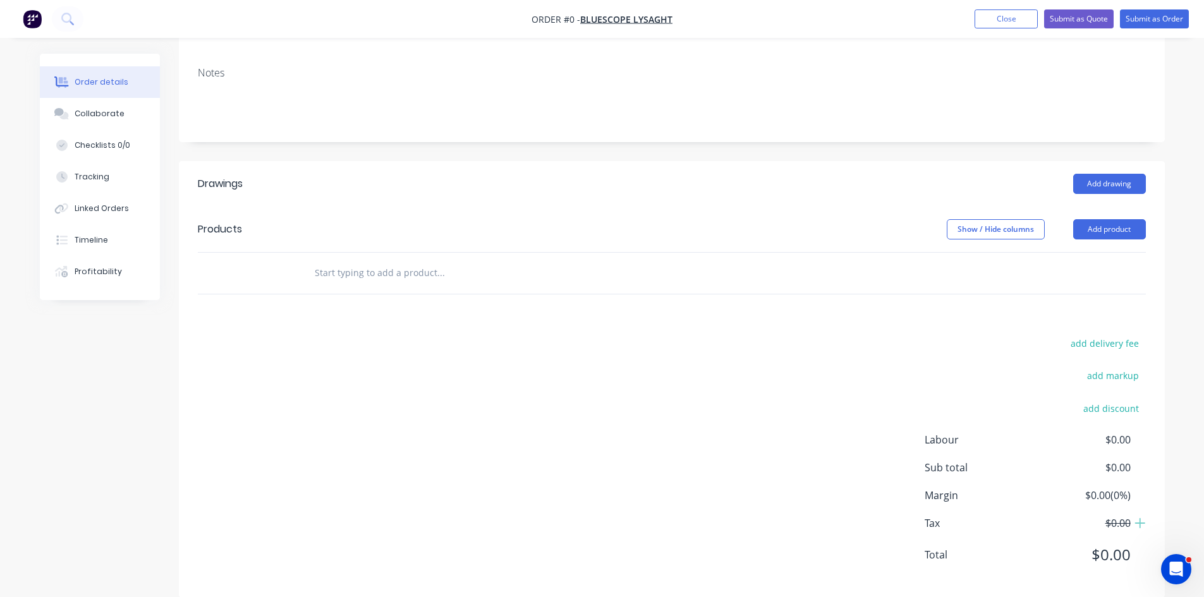
click at [401, 260] on input "text" at bounding box center [440, 272] width 253 height 25
type input "Bluegum"
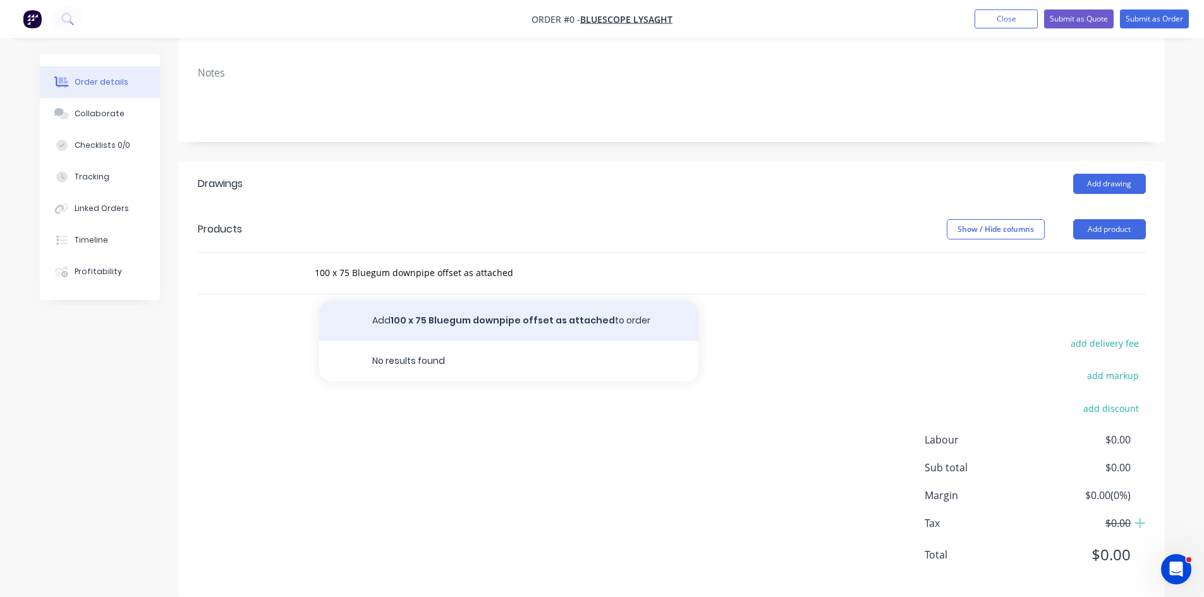
click at [612, 310] on button "Add 100 x 75 Bluegum downpipe offset as attached to order" at bounding box center [508, 321] width 379 height 40
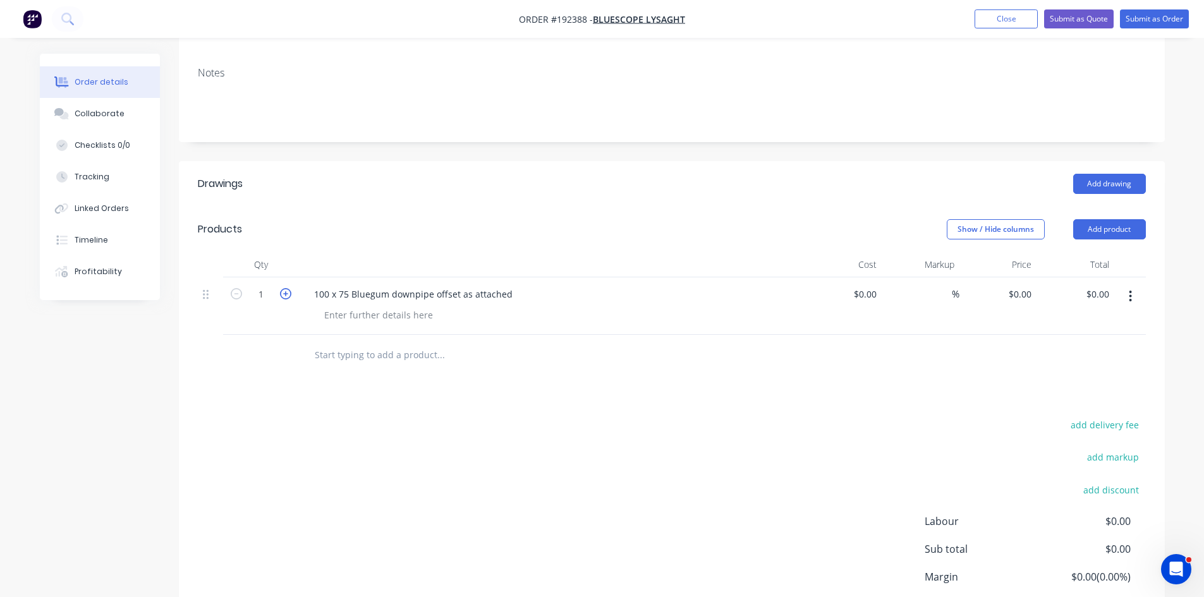
click at [288, 288] on icon "button" at bounding box center [285, 293] width 11 height 11
drag, startPoint x: 1135, startPoint y: 214, endPoint x: 1125, endPoint y: 217, distance: 10.0
click at [1134, 219] on button "Add product" at bounding box center [1109, 229] width 73 height 20
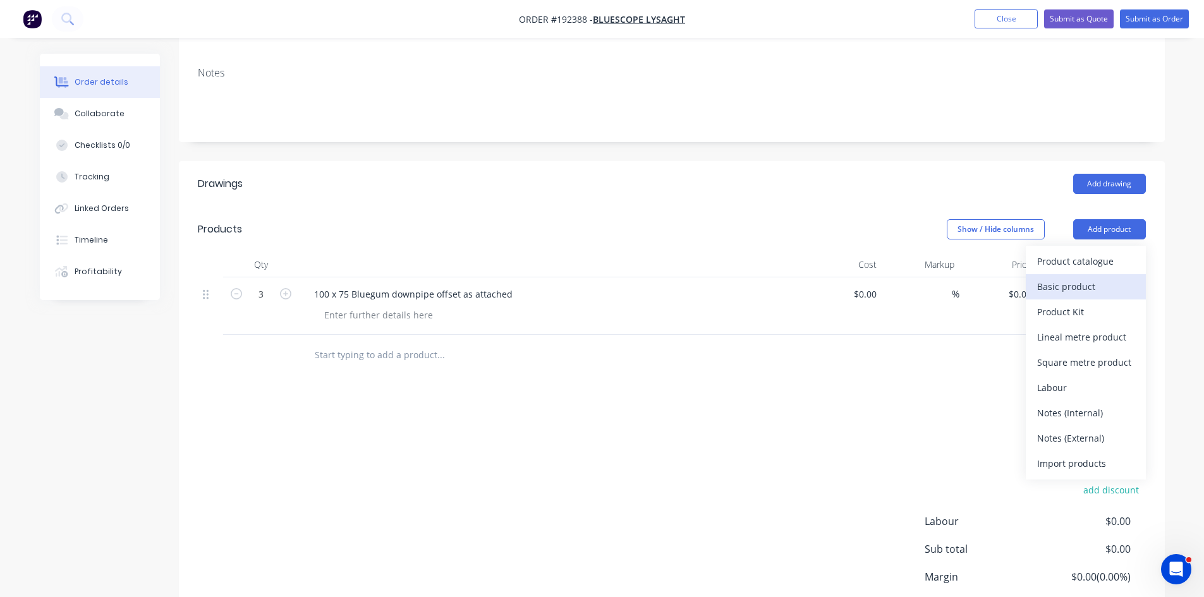
click at [1106, 274] on button "Basic product" at bounding box center [1086, 286] width 120 height 25
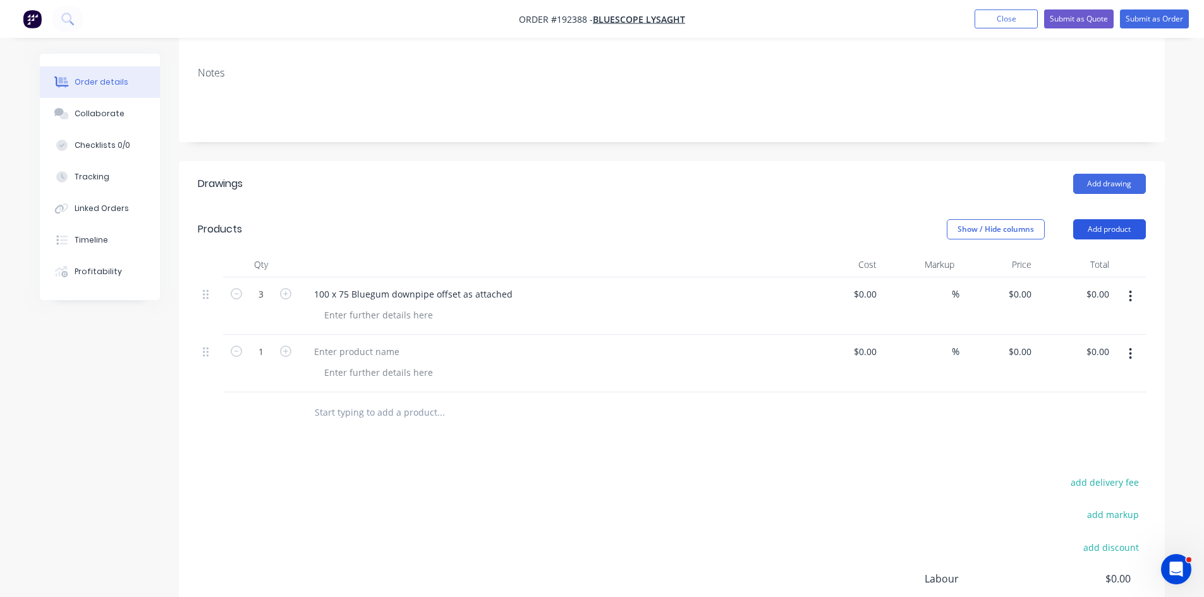
click at [1093, 219] on button "Add product" at bounding box center [1109, 229] width 73 height 20
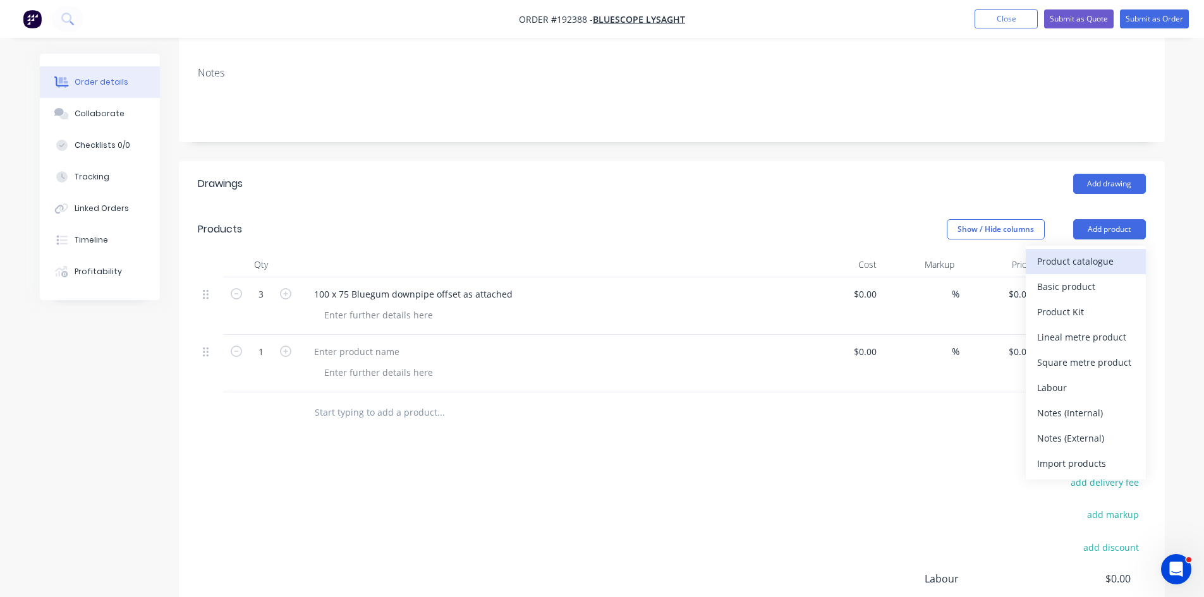
drag, startPoint x: 1088, startPoint y: 248, endPoint x: 1079, endPoint y: 248, distance: 8.2
click at [1079, 252] on div "Product catalogue" at bounding box center [1085, 261] width 97 height 18
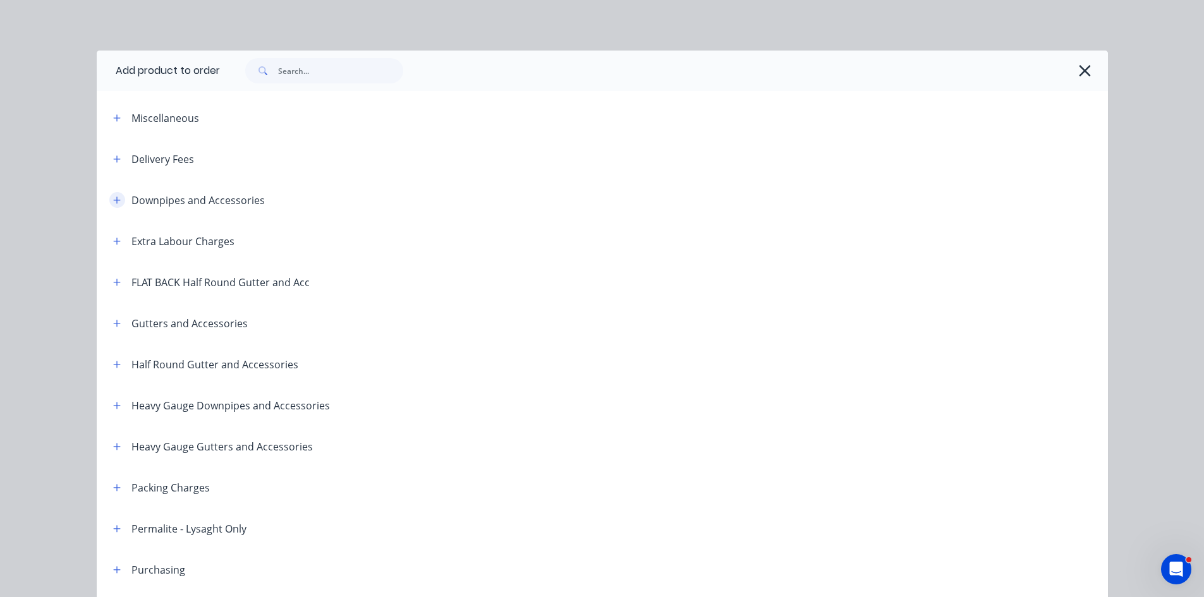
click at [116, 197] on button "button" at bounding box center [117, 200] width 16 height 16
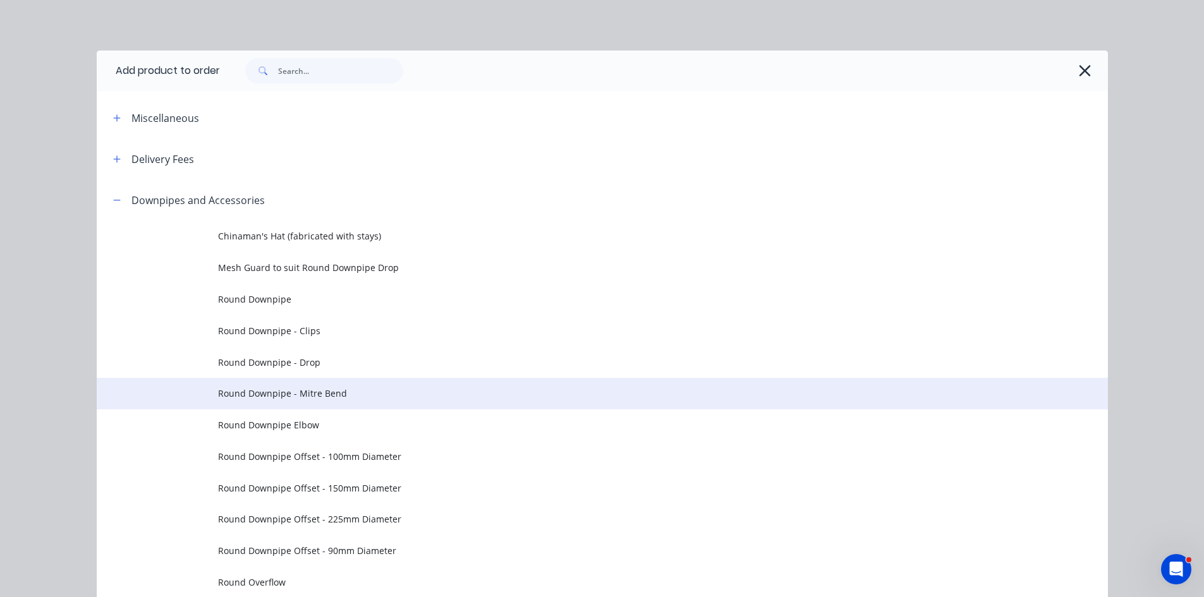
scroll to position [421, 0]
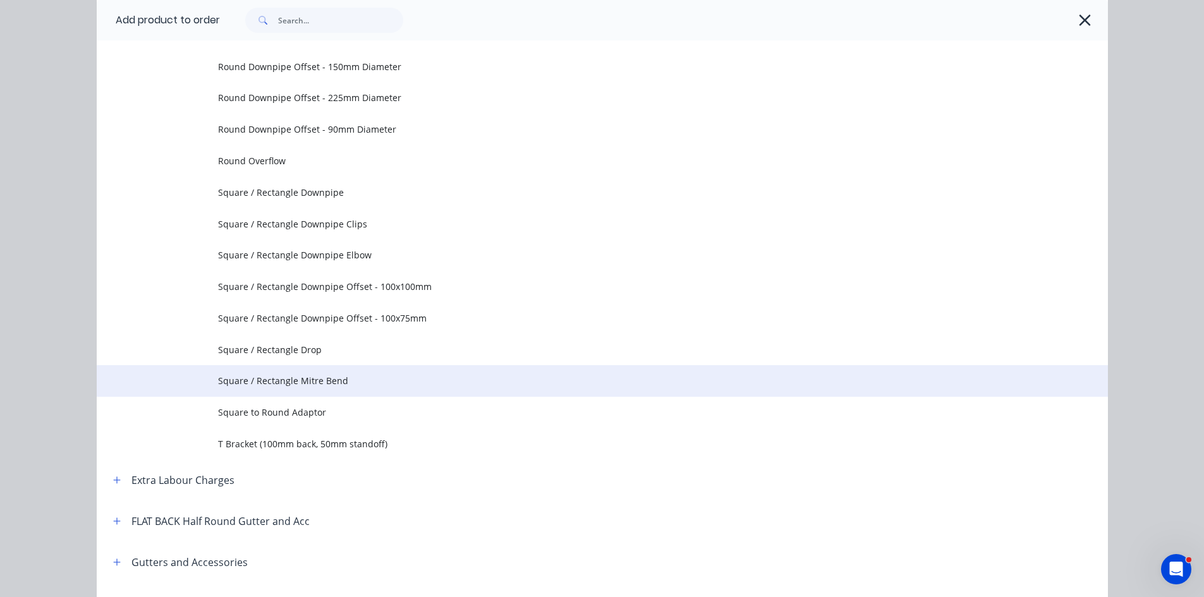
click at [497, 374] on span "Square / Rectangle Mitre Bend" at bounding box center [574, 380] width 712 height 13
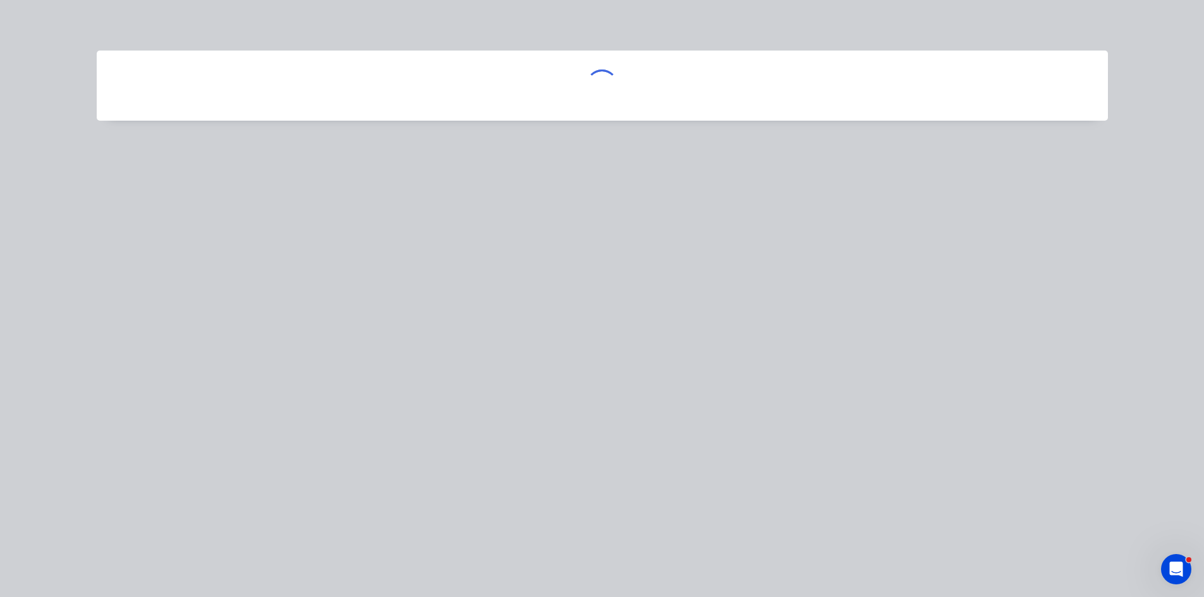
scroll to position [0, 0]
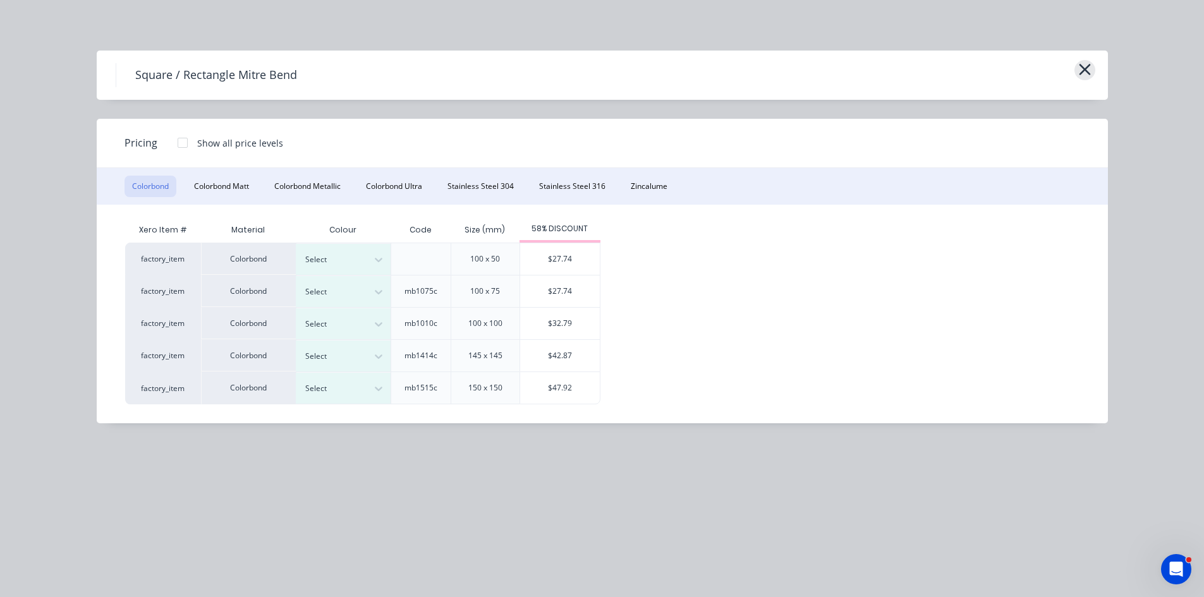
click at [1078, 70] on icon "button" at bounding box center [1084, 70] width 13 height 18
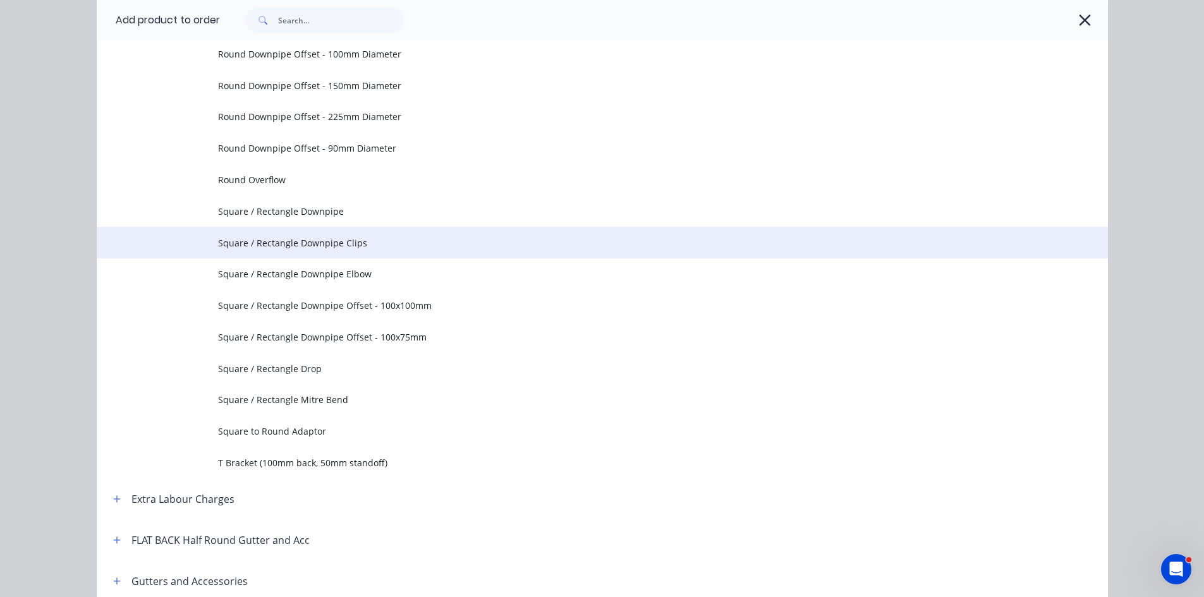
scroll to position [390, 0]
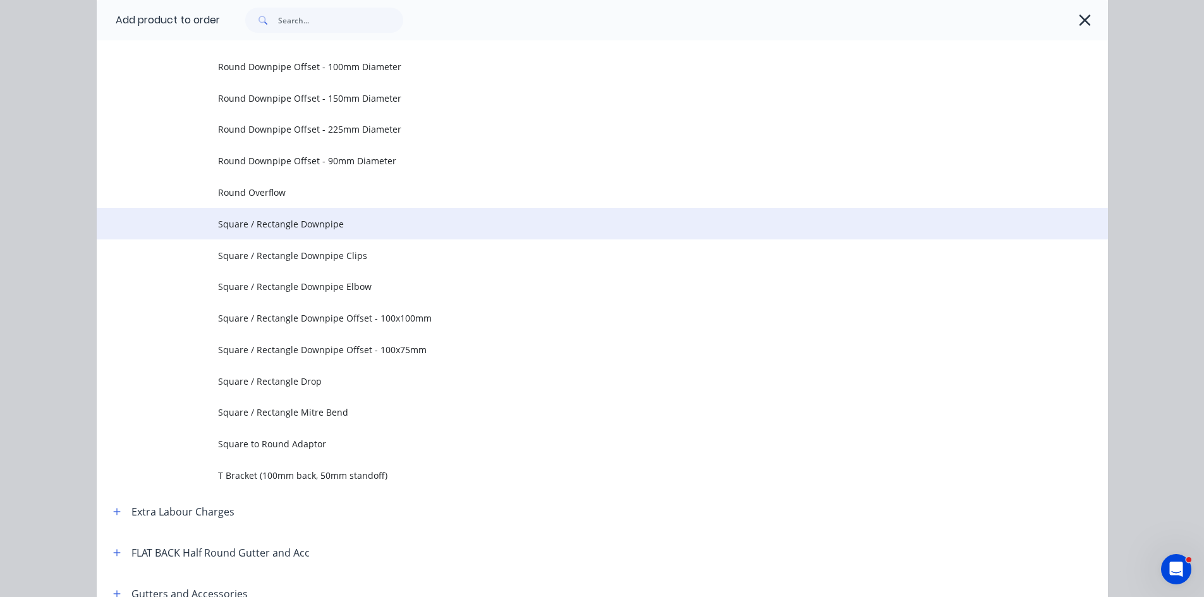
click at [461, 219] on span "Square / Rectangle Downpipe" at bounding box center [574, 223] width 712 height 13
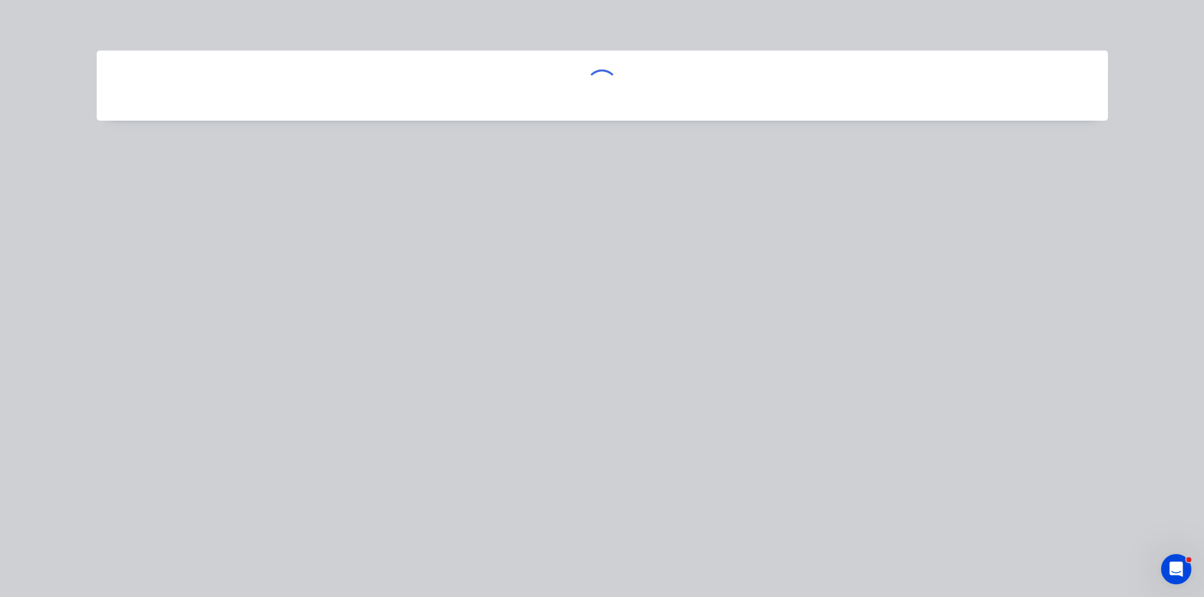
scroll to position [0, 0]
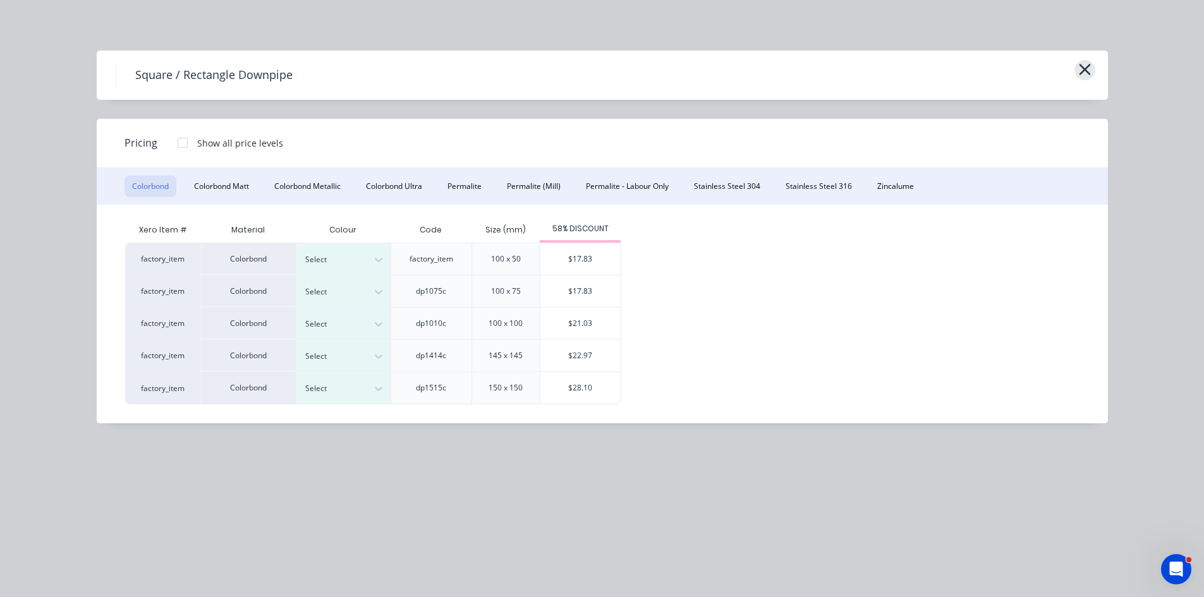
click at [1088, 60] on button "button" at bounding box center [1084, 70] width 21 height 20
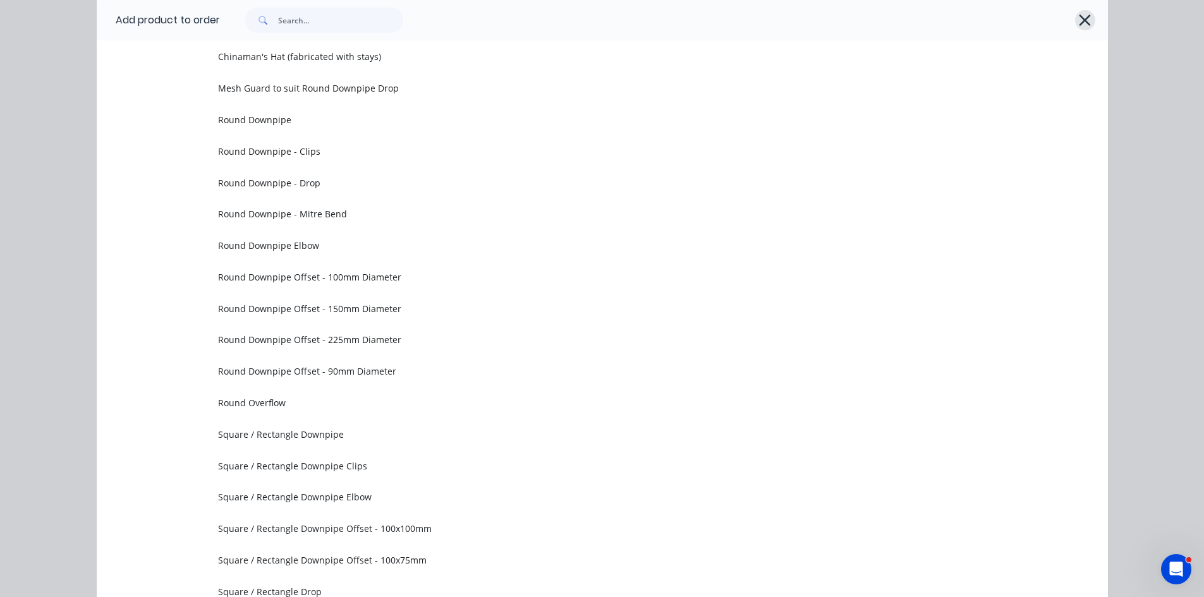
click at [1082, 27] on icon "button" at bounding box center [1084, 20] width 13 height 18
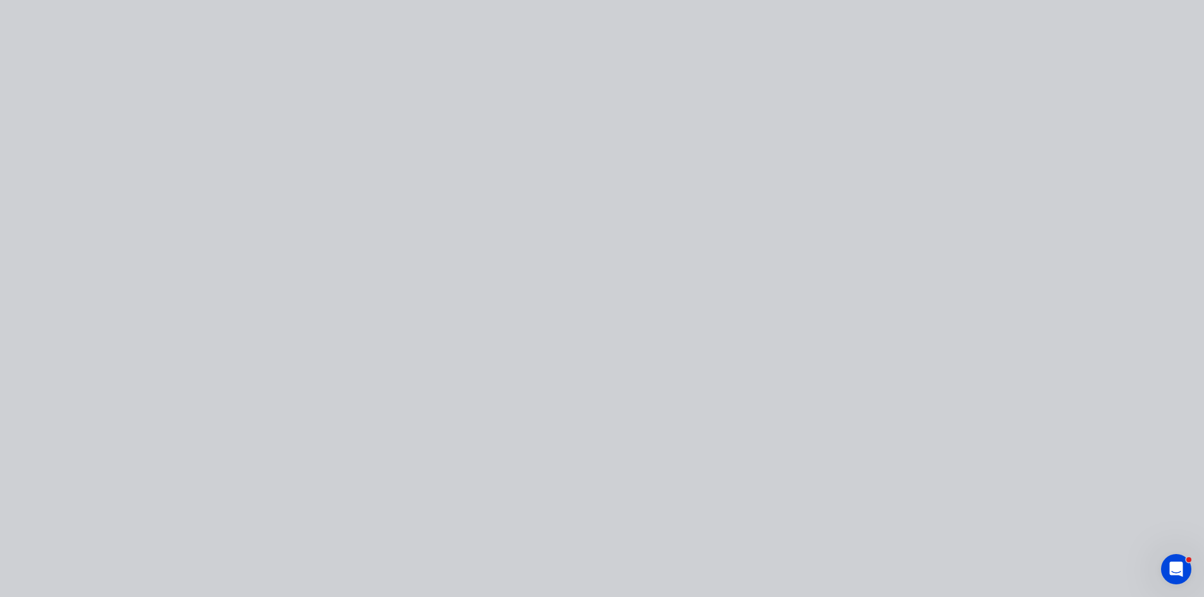
scroll to position [0, 0]
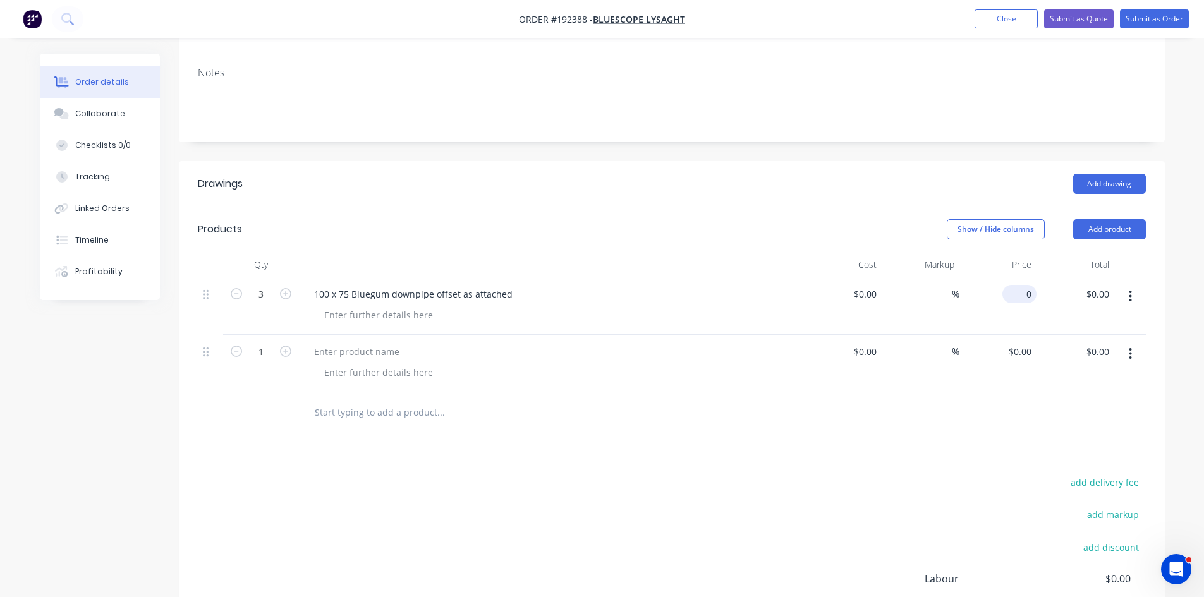
click at [1026, 285] on input "0" at bounding box center [1021, 294] width 29 height 18
click at [976, 425] on div "Drawings Add drawing Products Show / Hide columns Add product Qty Cost Markup P…" at bounding box center [672, 449] width 986 height 576
click at [1136, 342] on button "button" at bounding box center [1130, 353] width 30 height 23
click at [1084, 454] on div "Delete" at bounding box center [1085, 463] width 97 height 18
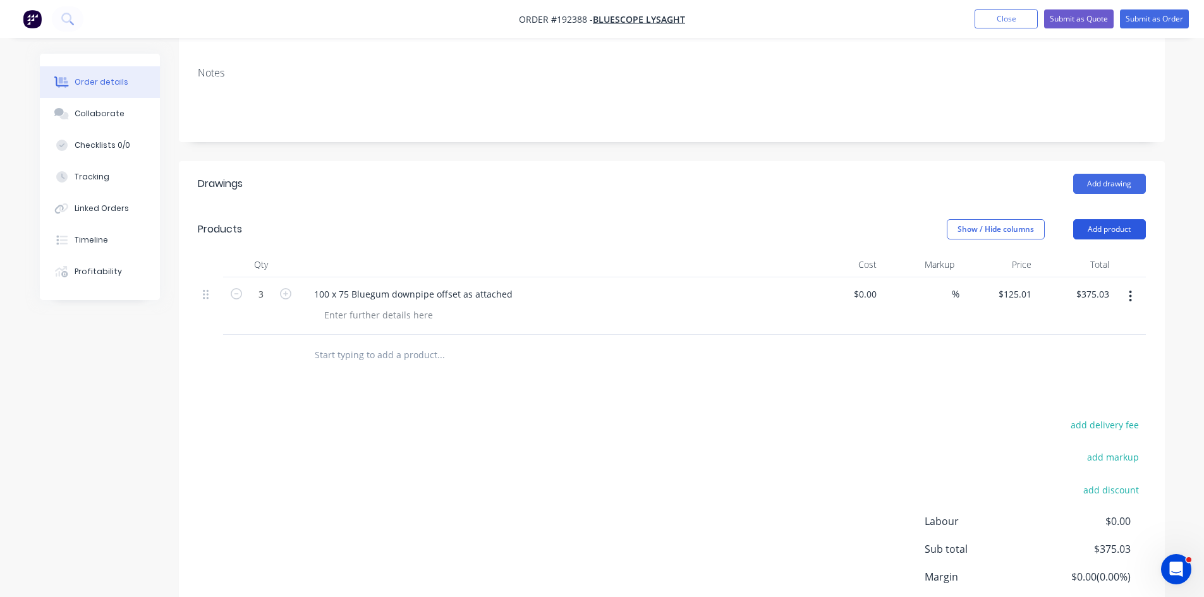
click at [1118, 219] on button "Add product" at bounding box center [1109, 229] width 73 height 20
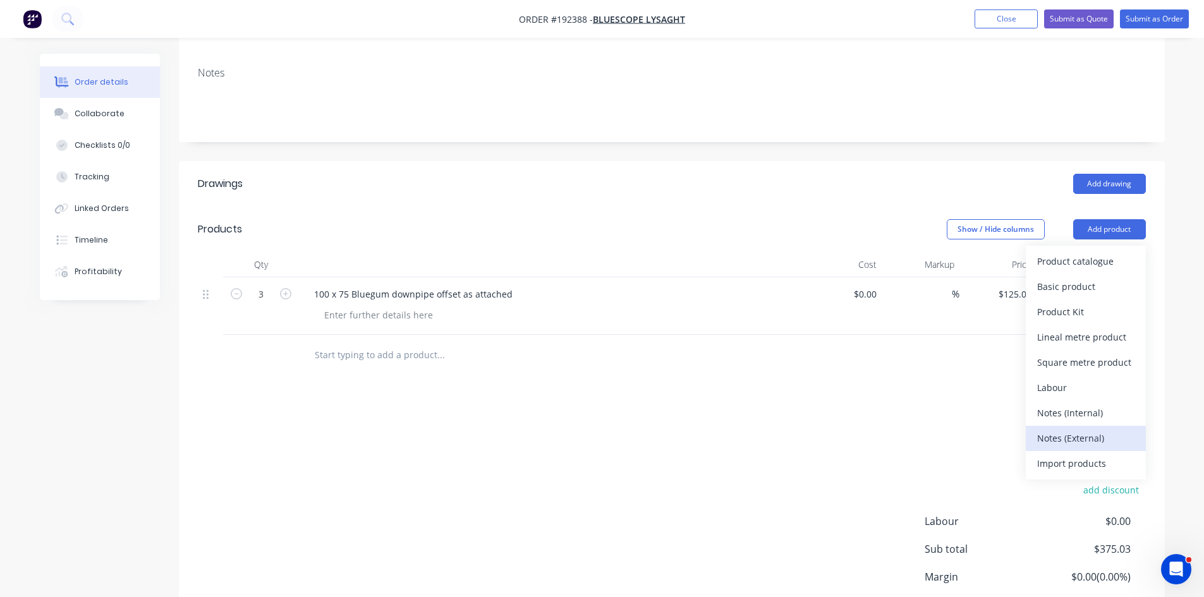
click at [1096, 429] on div "Notes (External)" at bounding box center [1085, 438] width 97 height 18
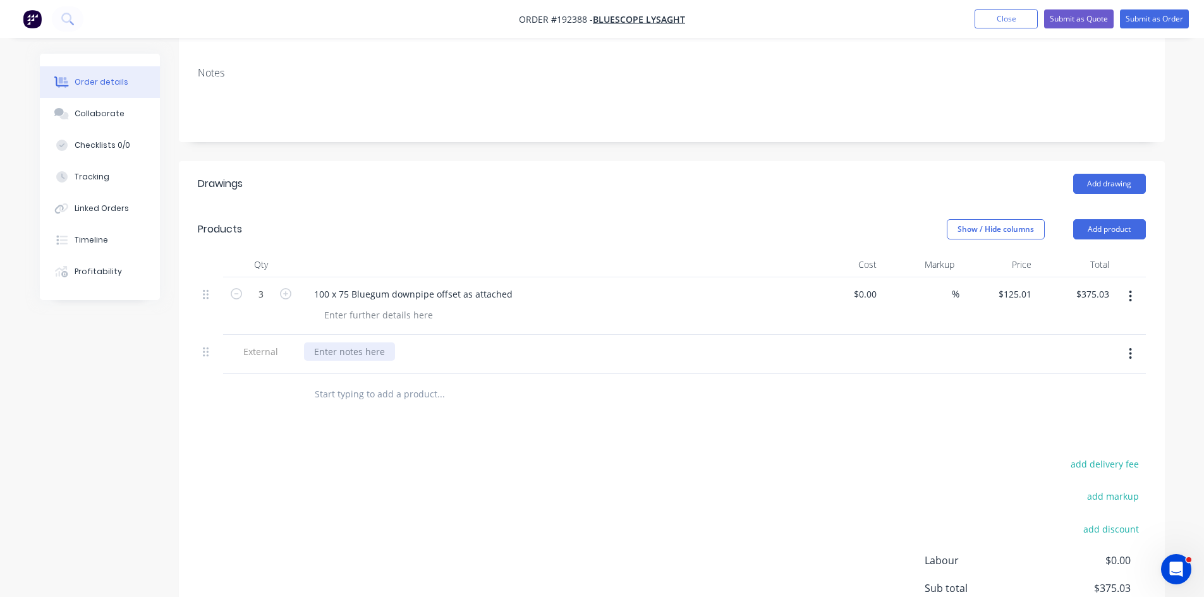
click at [346, 342] on div at bounding box center [349, 351] width 91 height 18
click at [1061, 20] on button "Submit as Quote" at bounding box center [1079, 18] width 70 height 19
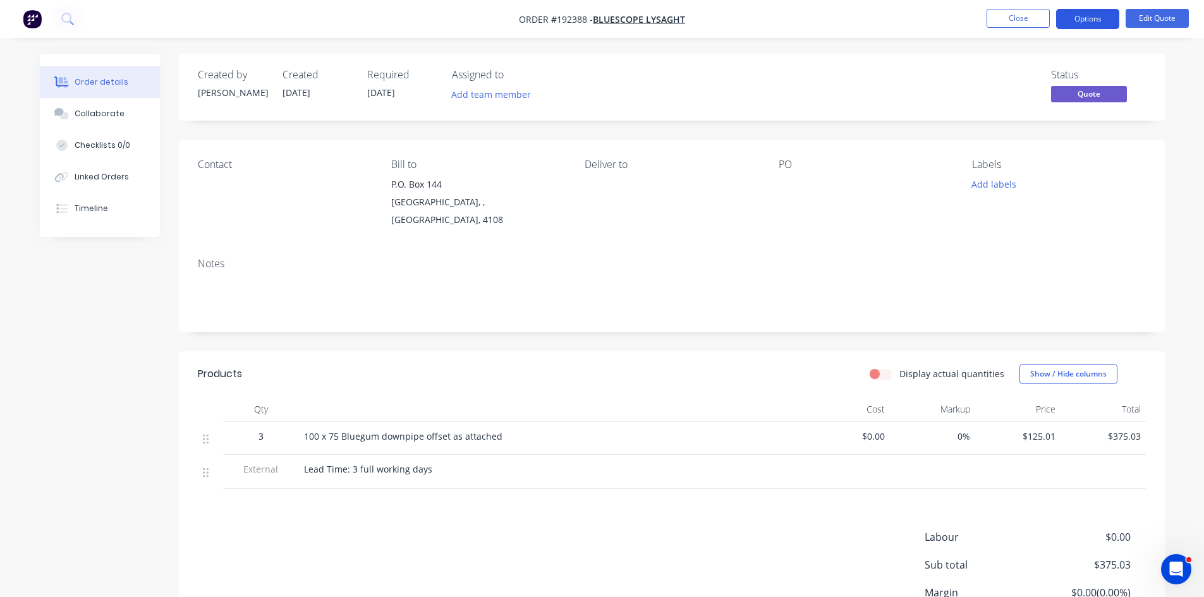
click at [1085, 18] on button "Options" at bounding box center [1087, 19] width 63 height 20
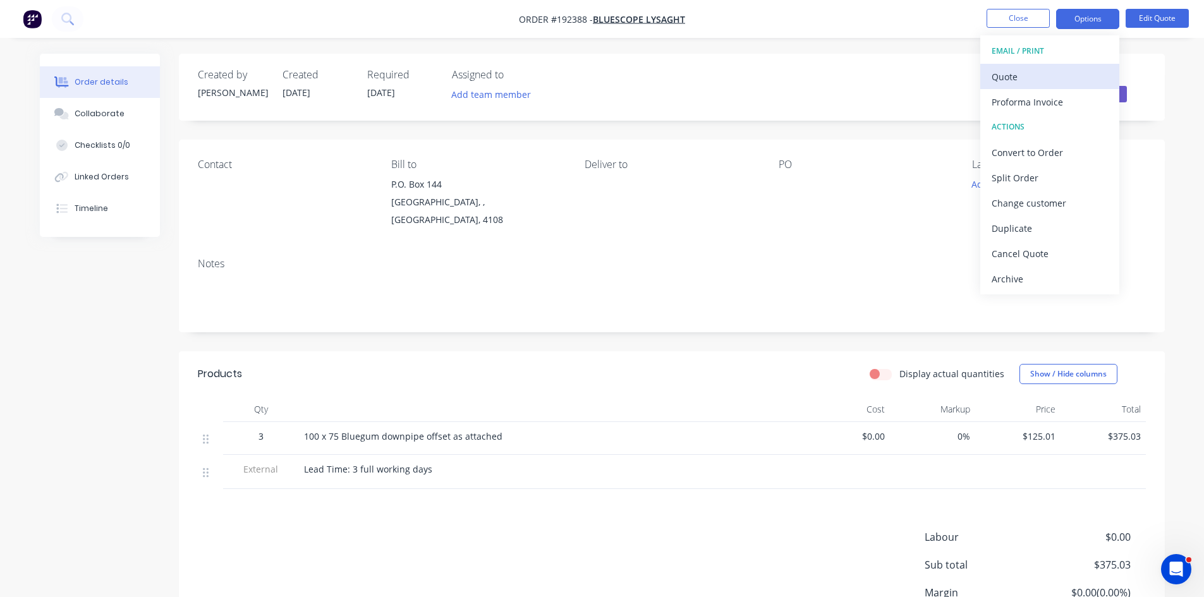
click at [1041, 66] on button "Quote" at bounding box center [1049, 76] width 139 height 25
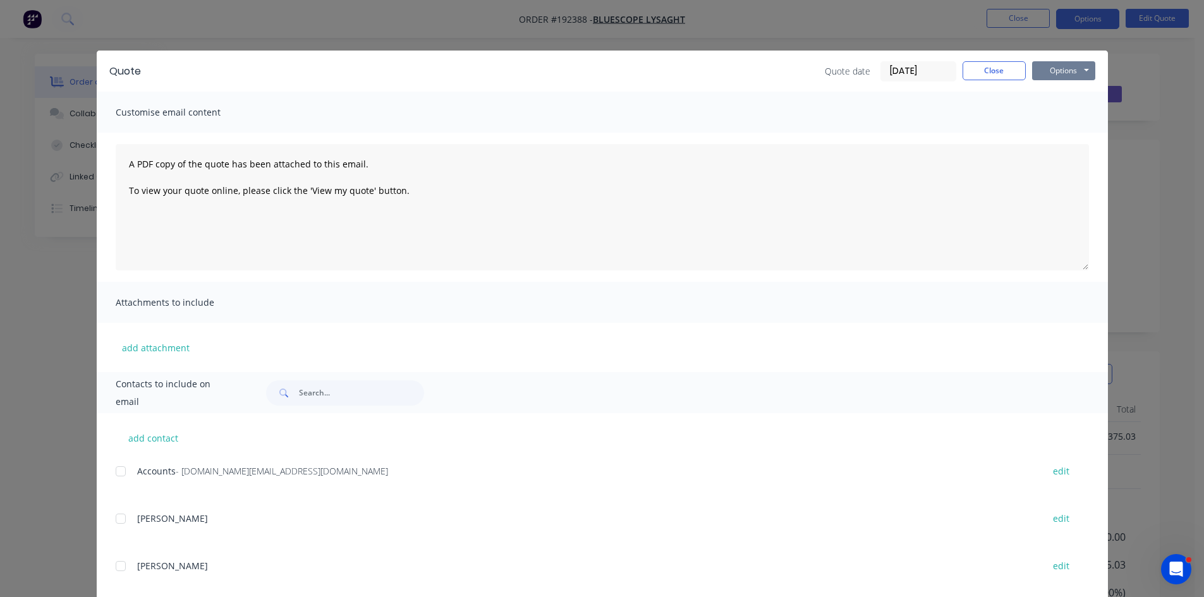
click at [1070, 70] on button "Options" at bounding box center [1063, 70] width 63 height 19
click at [1081, 92] on button "Preview" at bounding box center [1072, 93] width 81 height 21
click at [993, 68] on button "Close" at bounding box center [993, 70] width 63 height 19
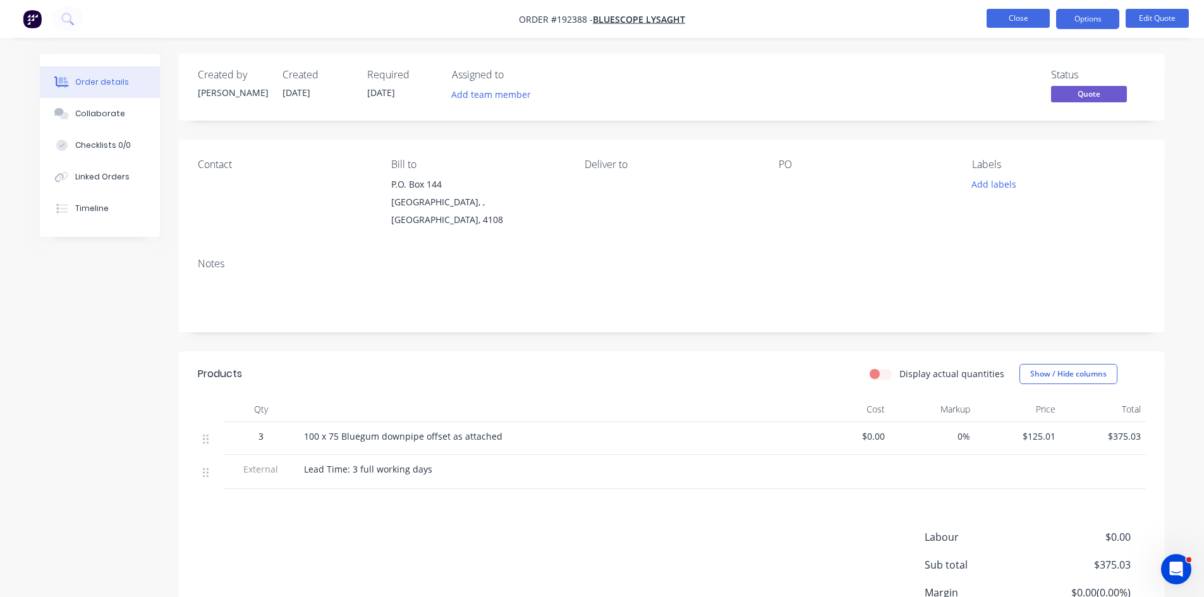
click at [1019, 25] on nav "Order #192388 - Bluescope Lysaght Close Options Edit Quote" at bounding box center [602, 19] width 1204 height 38
click at [1019, 23] on button "Close" at bounding box center [1017, 18] width 63 height 19
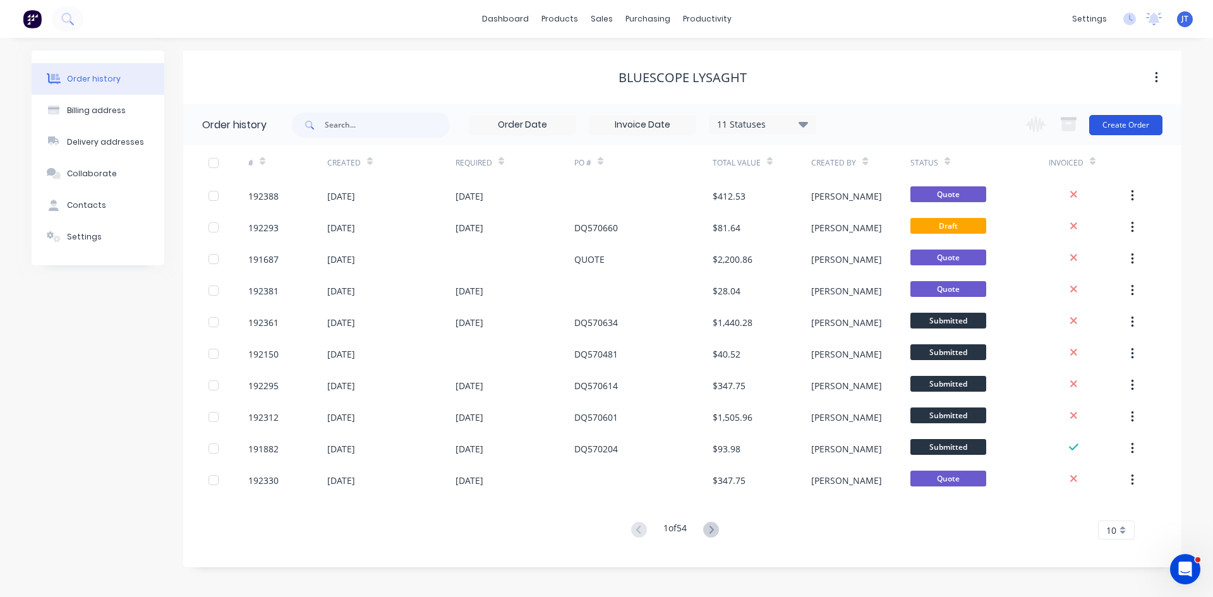
click at [1122, 135] on button "Create Order" at bounding box center [1125, 125] width 73 height 20
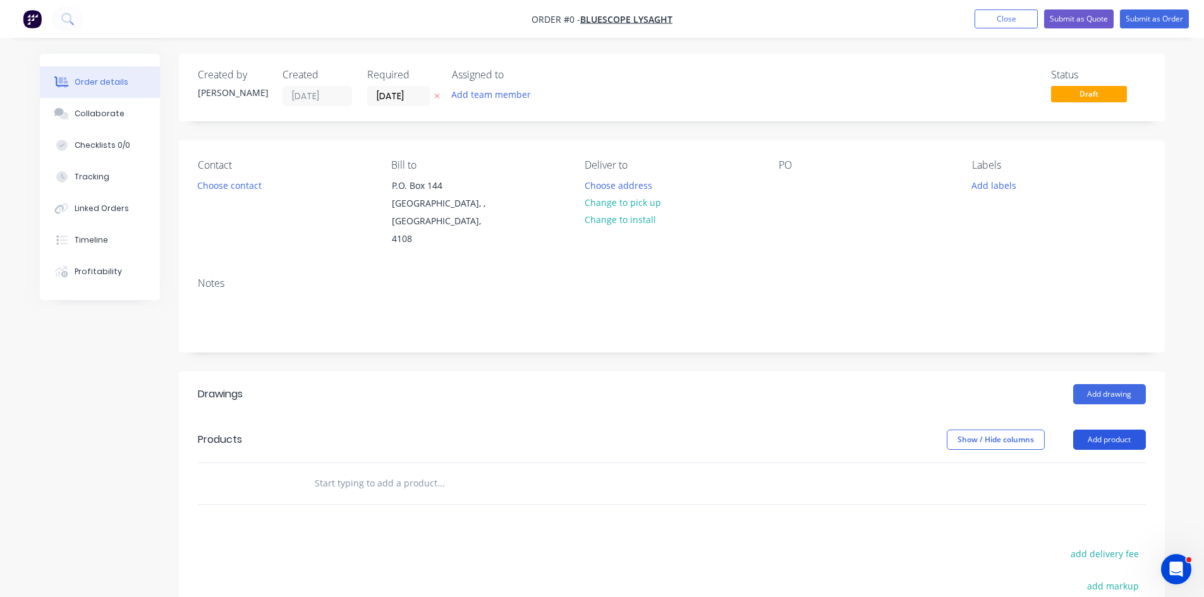
click at [1092, 430] on button "Add product" at bounding box center [1109, 440] width 73 height 20
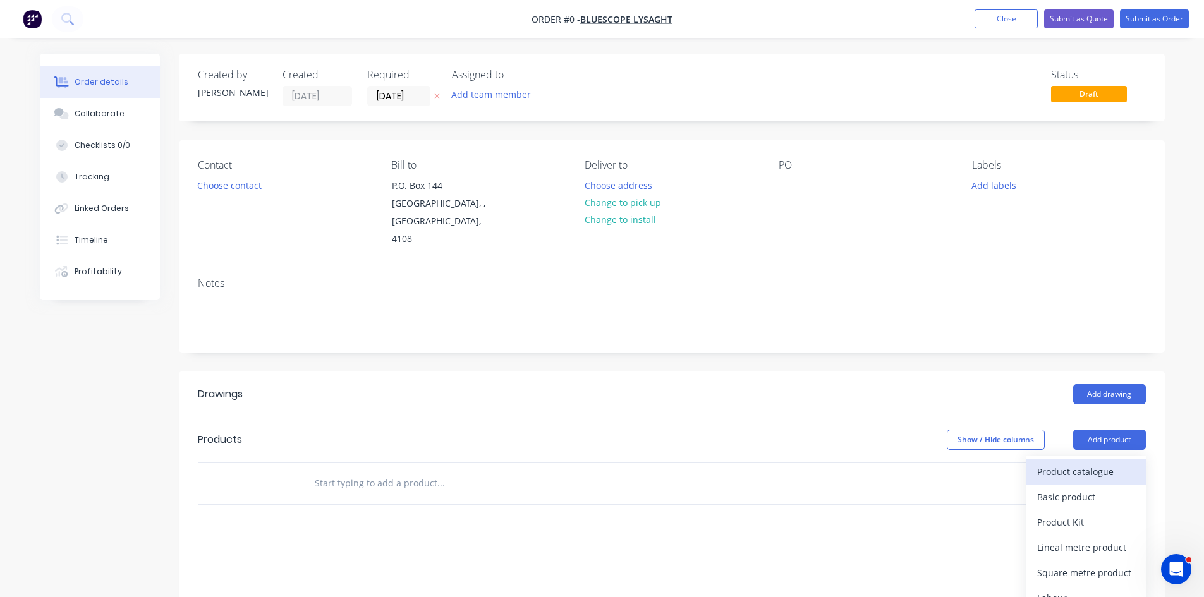
click at [1093, 463] on div "Product catalogue" at bounding box center [1085, 472] width 97 height 18
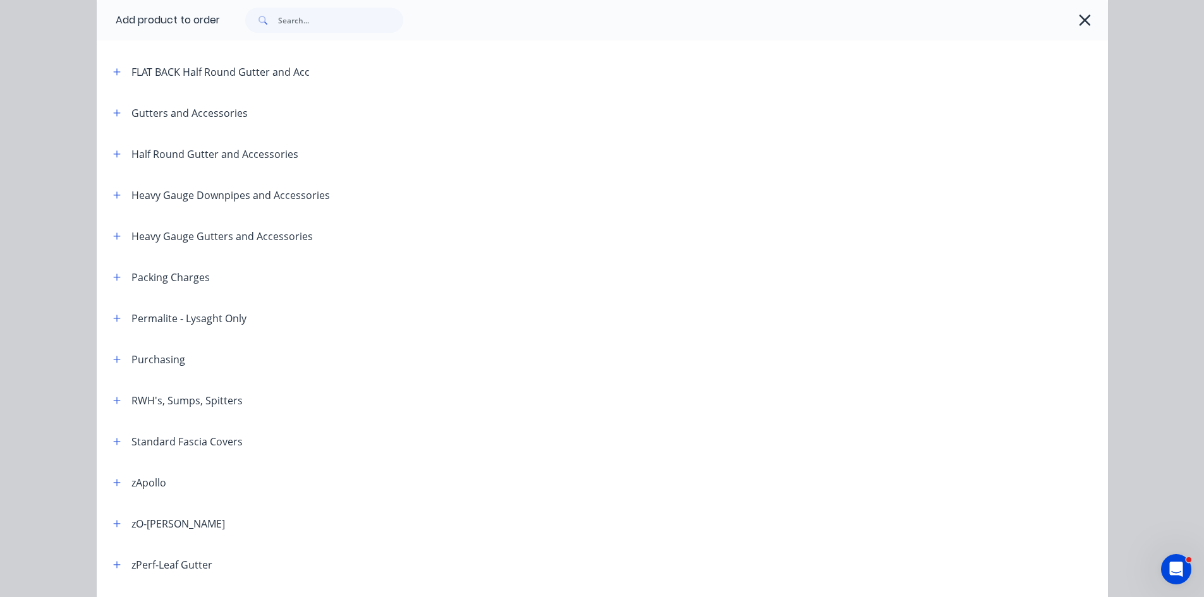
scroll to position [418, 0]
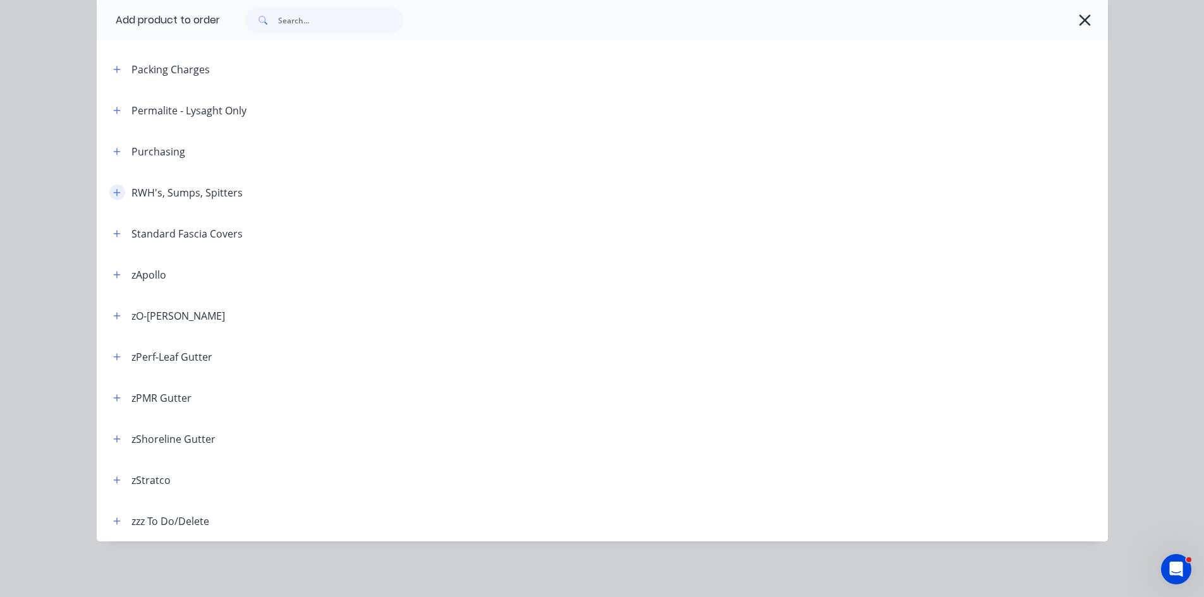
click at [109, 193] on button "button" at bounding box center [117, 193] width 16 height 16
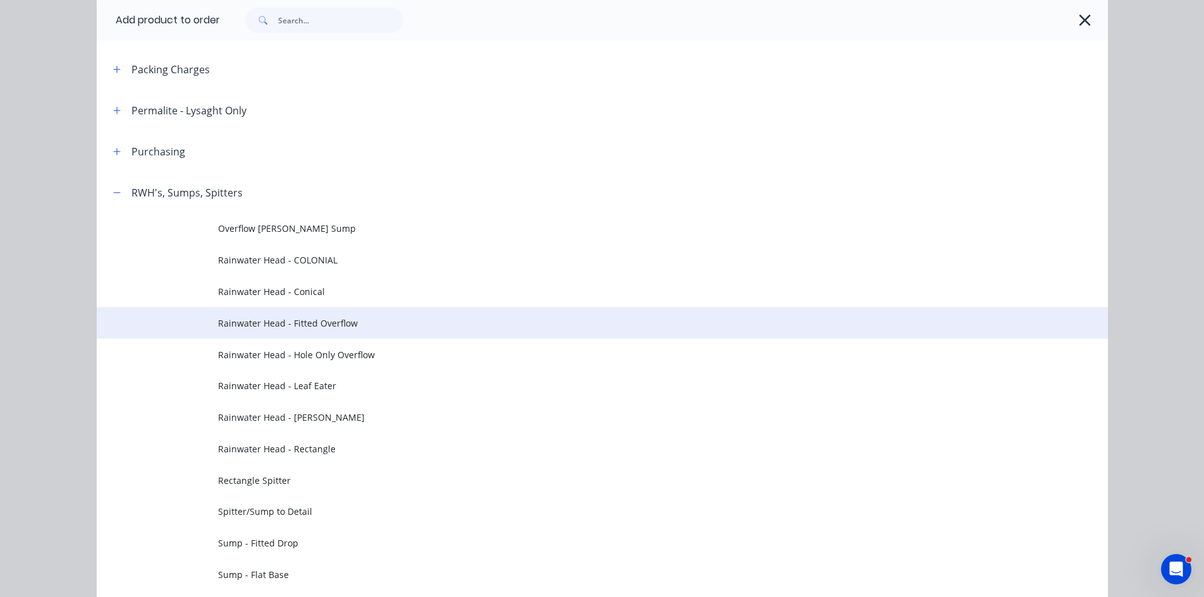
scroll to position [629, 0]
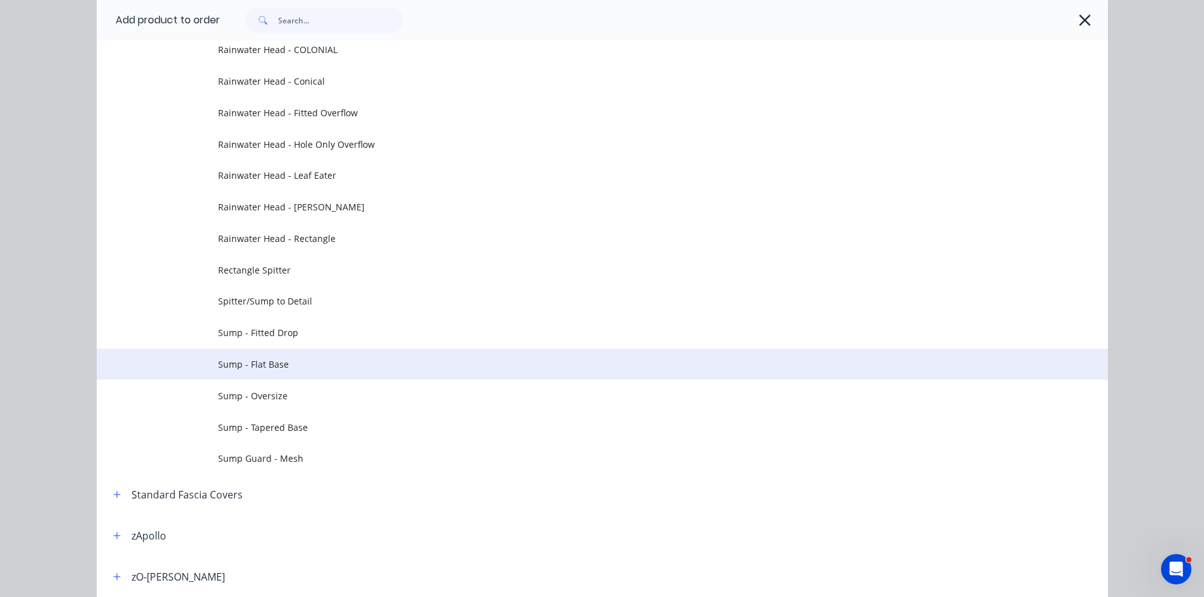
click at [372, 363] on span "Sump - Flat Base" at bounding box center [574, 364] width 712 height 13
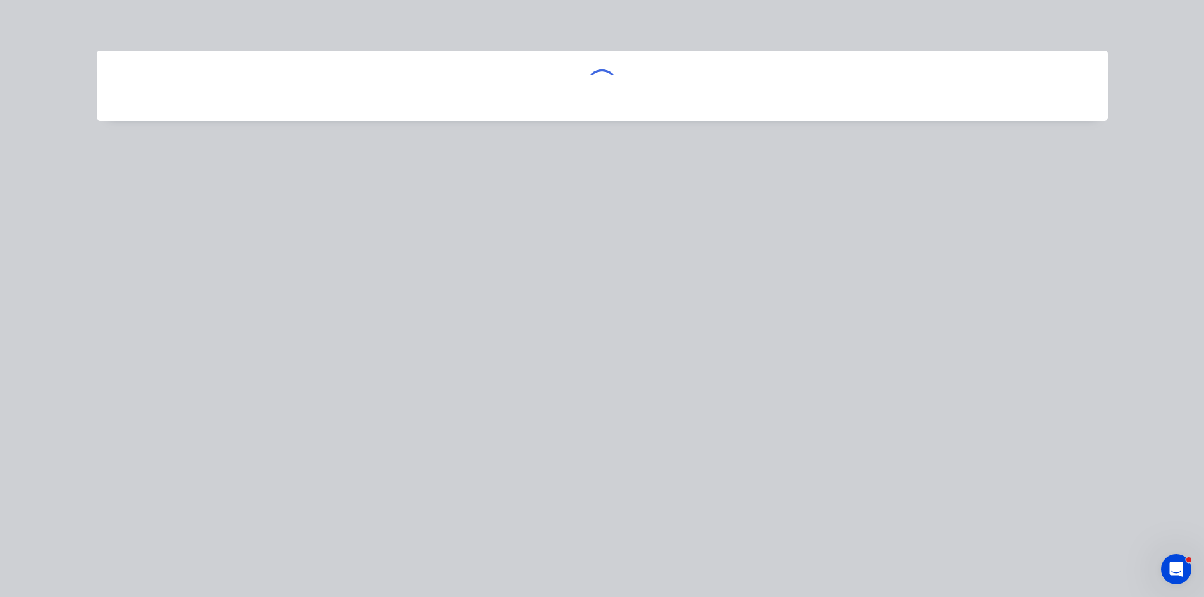
scroll to position [0, 0]
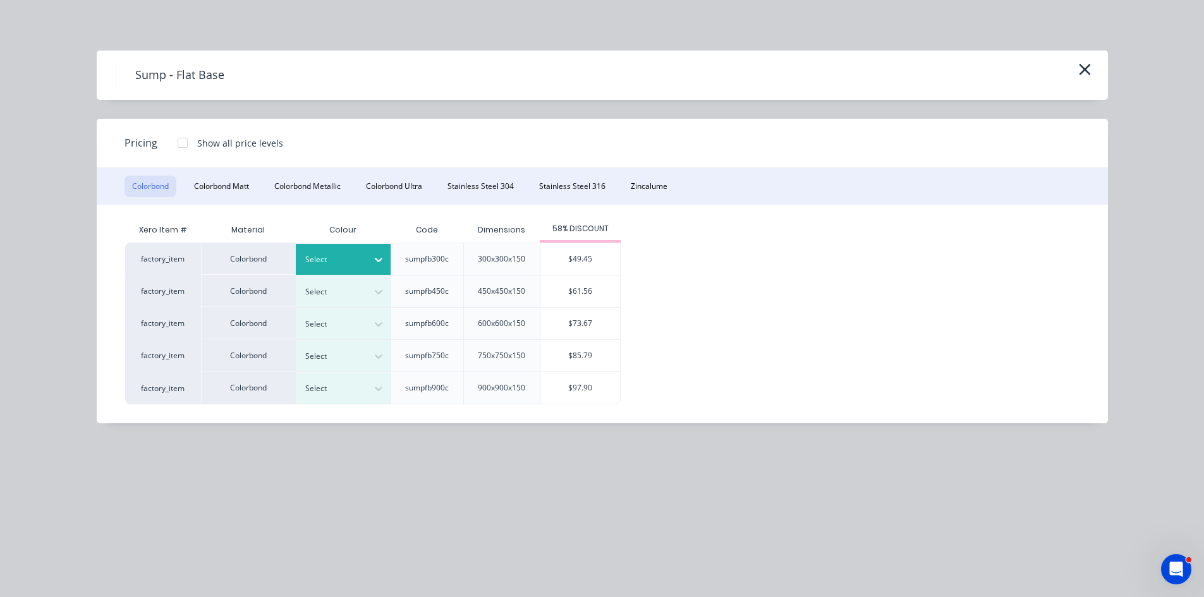
click at [370, 255] on div at bounding box center [378, 260] width 23 height 20
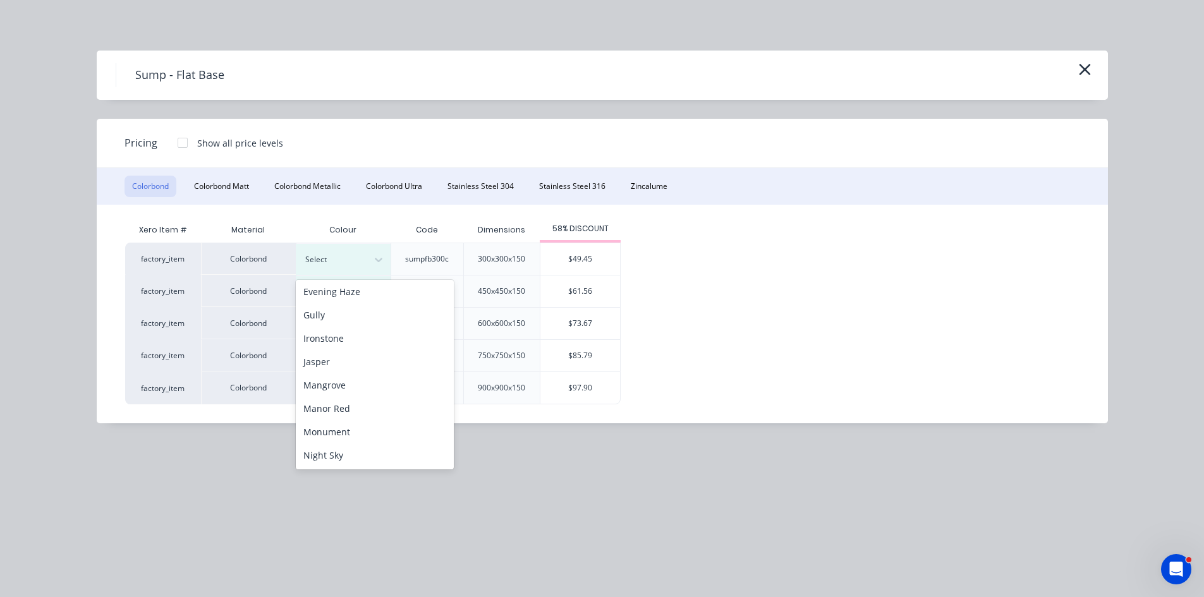
scroll to position [421, 0]
click at [374, 346] on div "Surfmist" at bounding box center [375, 340] width 158 height 23
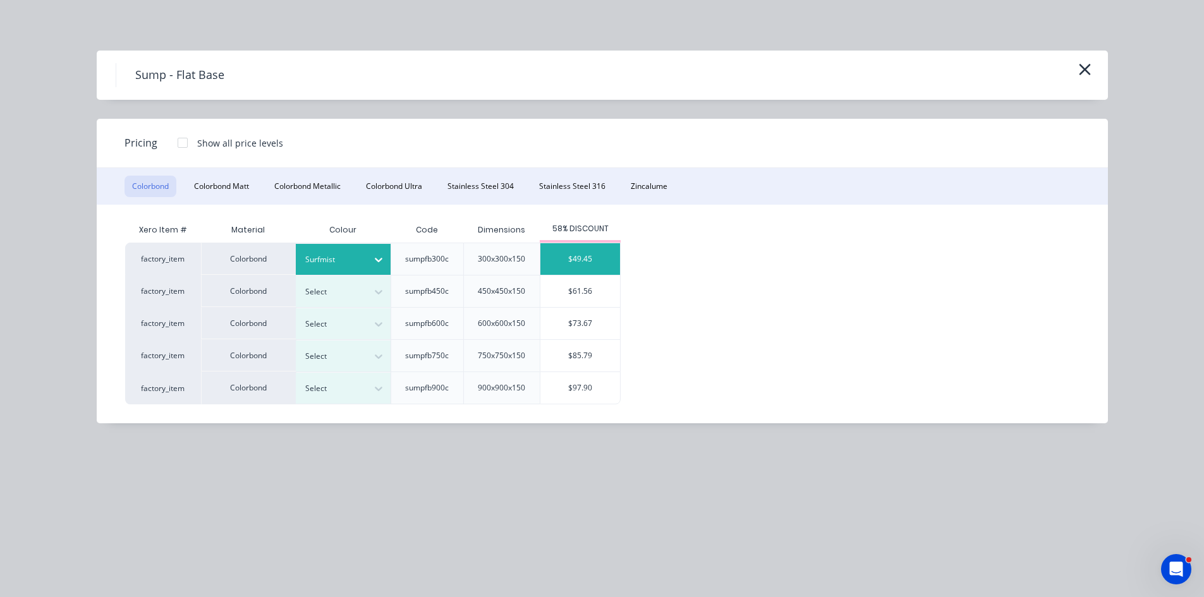
click at [583, 255] on div "$49.45" at bounding box center [580, 259] width 80 height 32
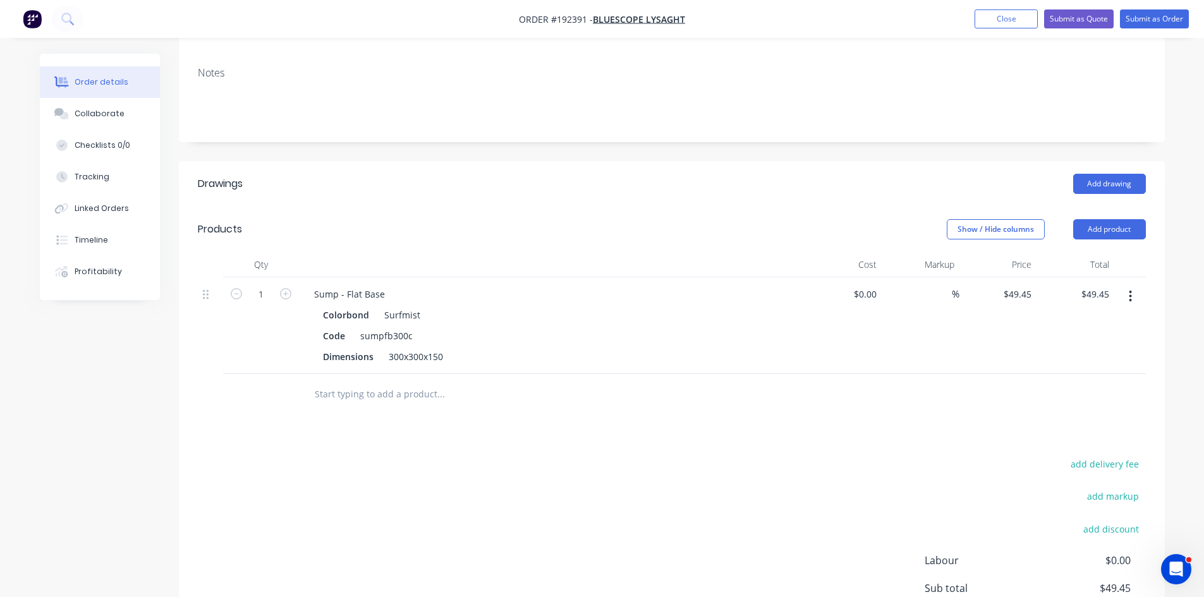
click at [367, 382] on input "text" at bounding box center [440, 394] width 253 height 25
click at [380, 384] on input "text" at bounding box center [440, 394] width 253 height 25
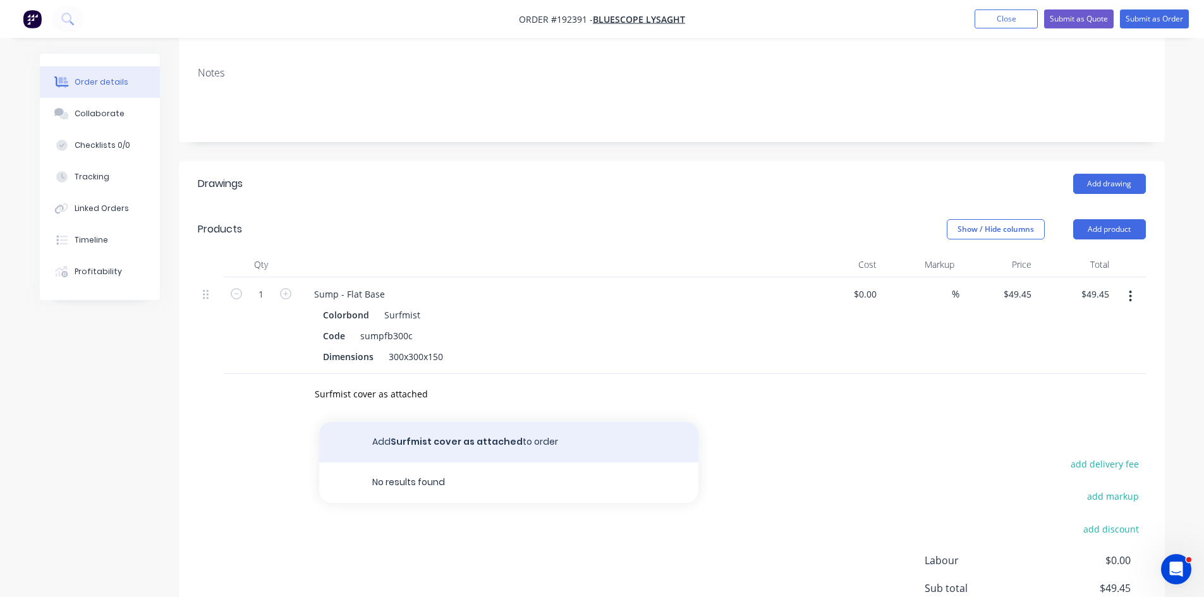
click at [422, 422] on button "Add Surfmist cover as attached to order" at bounding box center [508, 442] width 379 height 40
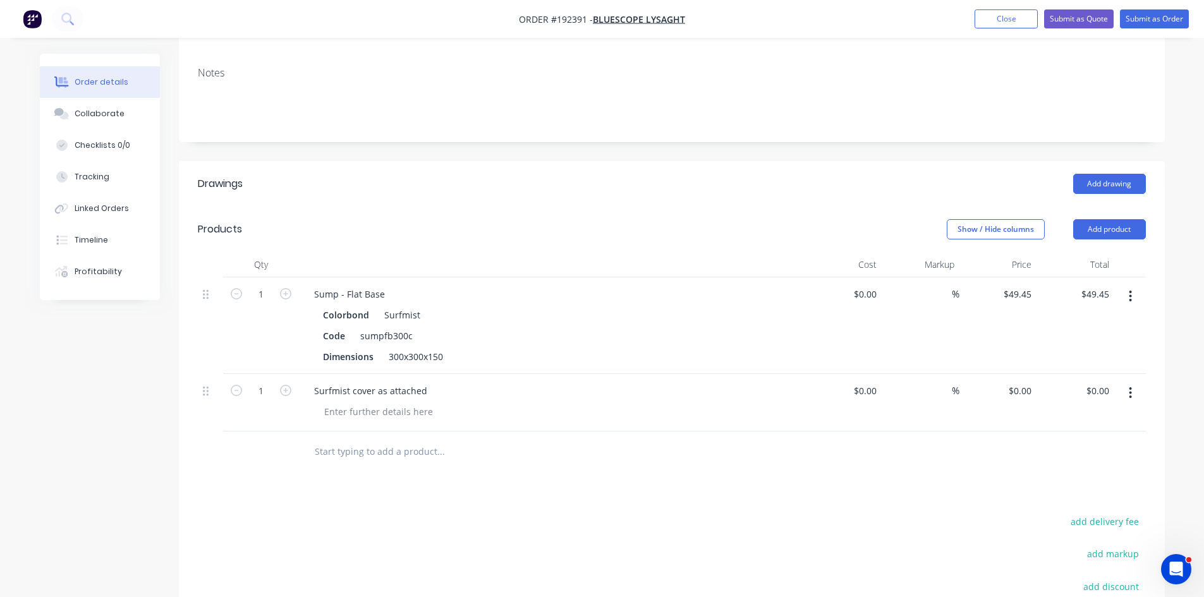
click at [1132, 289] on icon "button" at bounding box center [1130, 296] width 3 height 14
click at [1064, 396] on div "Delete" at bounding box center [1085, 405] width 97 height 18
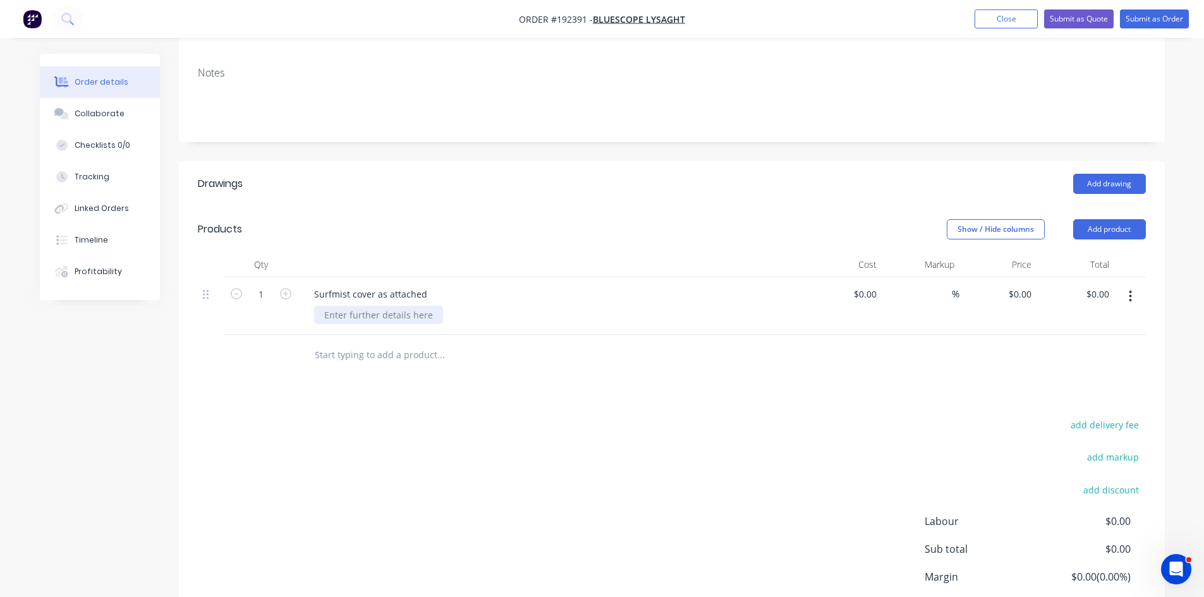
click at [361, 306] on div at bounding box center [378, 315] width 129 height 18
click at [348, 230] on header "Products Show / Hide columns Add product" at bounding box center [672, 229] width 986 height 45
click at [71, 109] on button "Collaborate" at bounding box center [100, 114] width 120 height 32
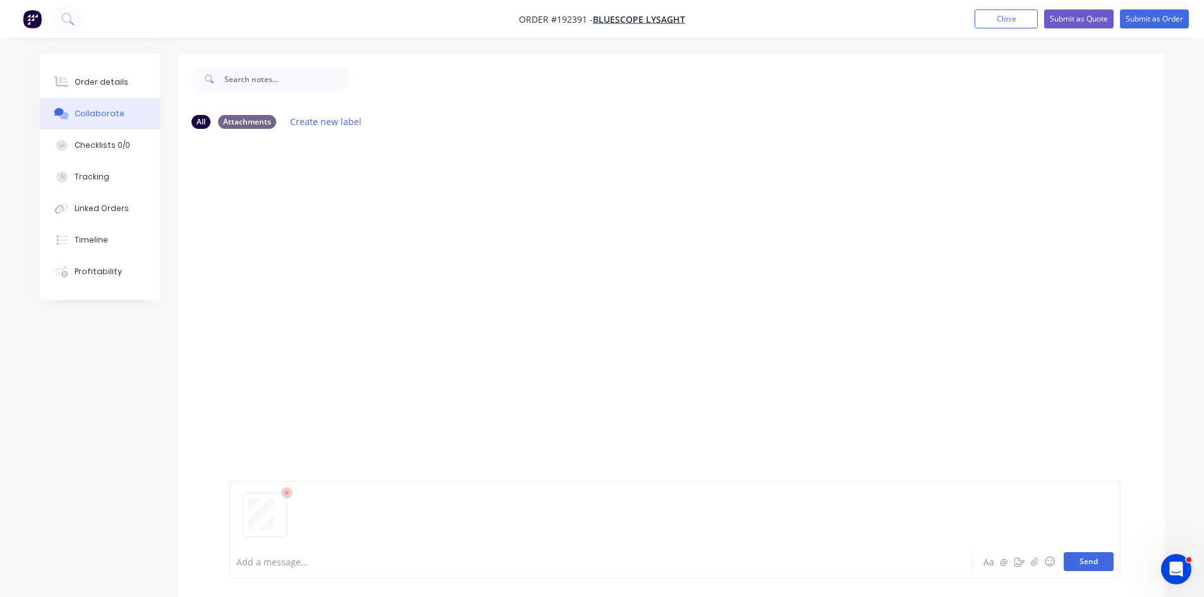
click at [1100, 559] on button "Send" at bounding box center [1089, 561] width 50 height 19
click at [106, 86] on div "Order details" at bounding box center [102, 81] width 54 height 11
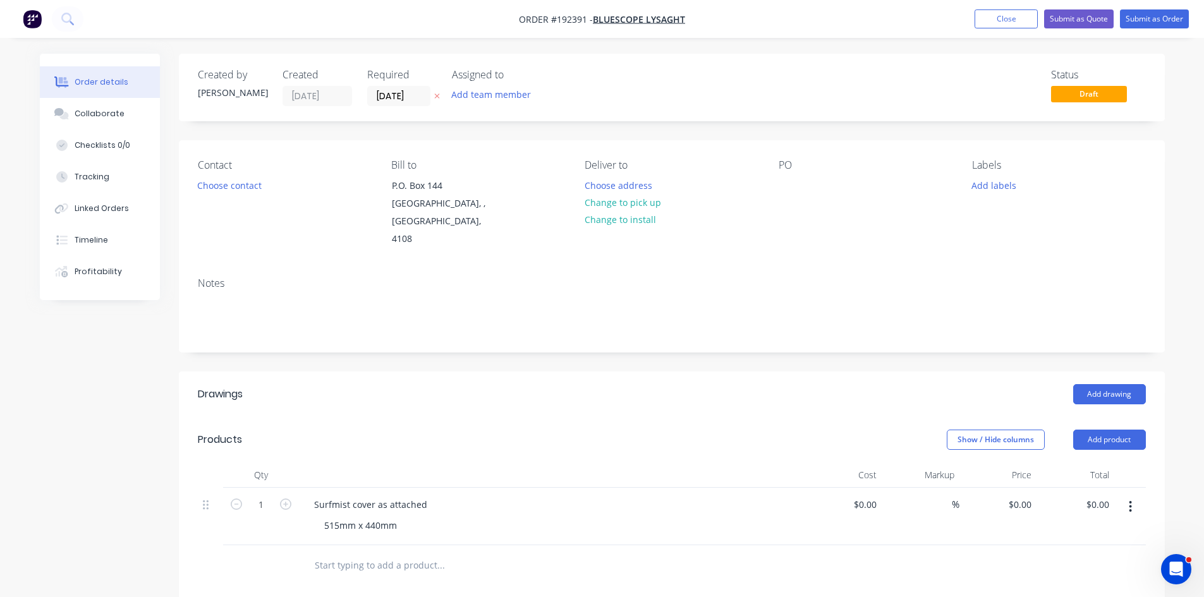
click at [747, 384] on div "Add drawing" at bounding box center [772, 394] width 746 height 20
click at [1091, 23] on button "Submit as Quote" at bounding box center [1079, 18] width 70 height 19
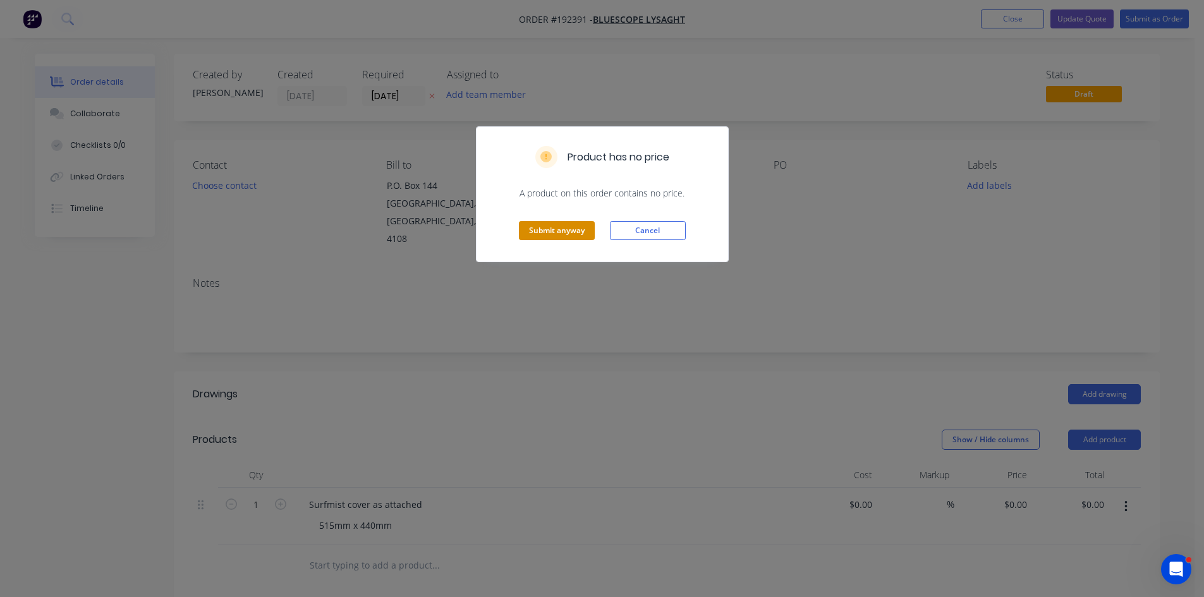
click at [564, 223] on button "Submit anyway" at bounding box center [557, 230] width 76 height 19
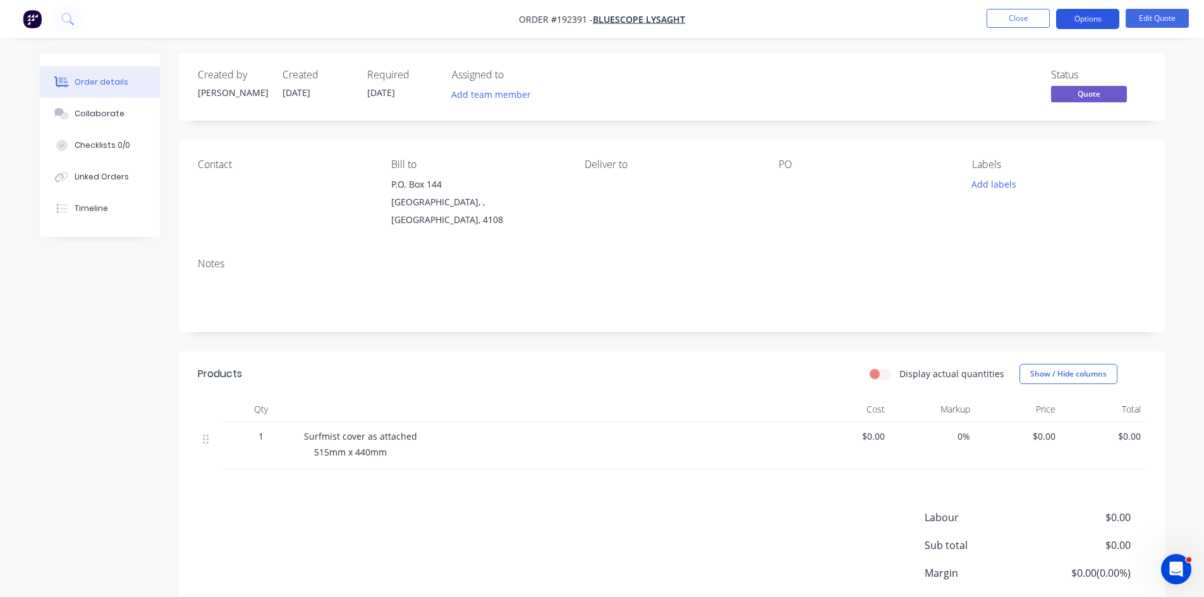
click at [1094, 21] on button "Options" at bounding box center [1087, 19] width 63 height 20
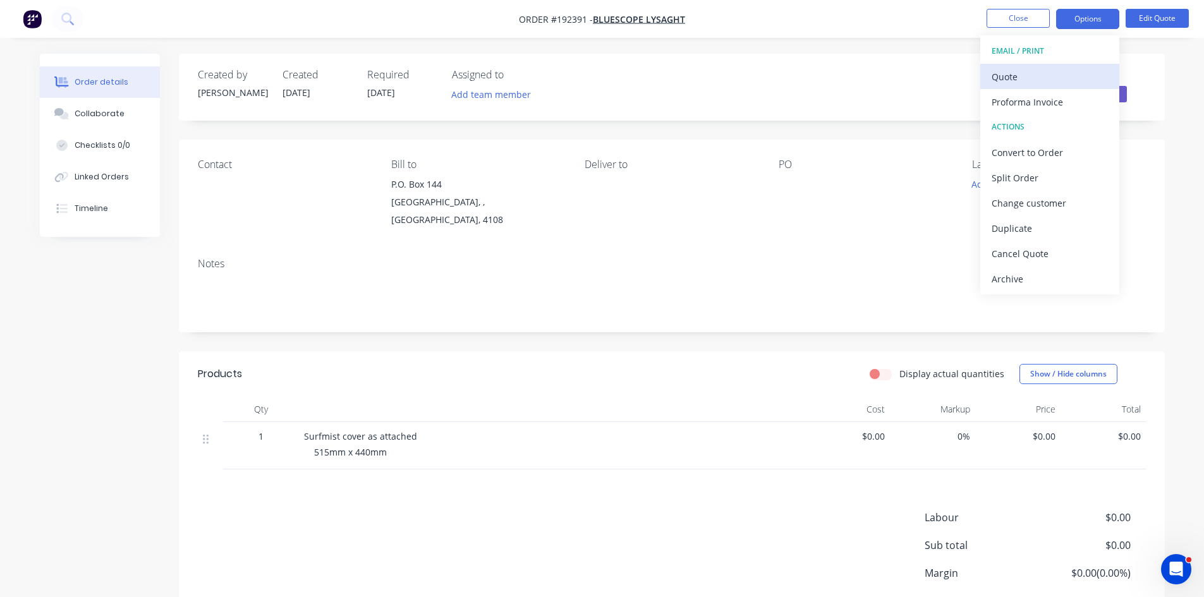
click at [1045, 80] on div "Quote" at bounding box center [1049, 77] width 116 height 18
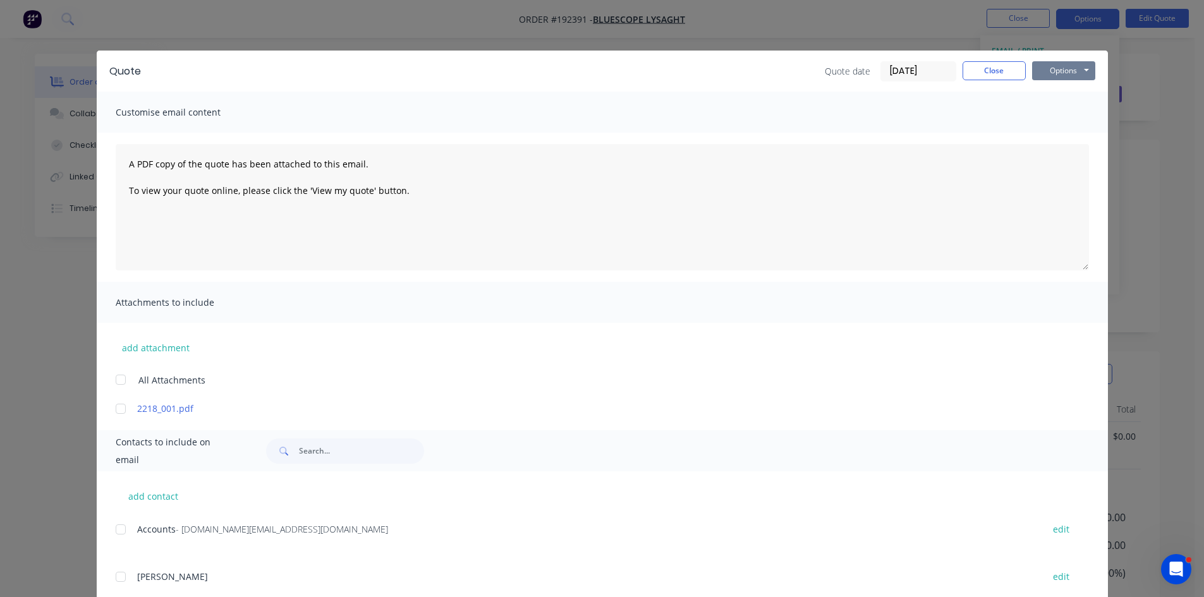
click at [1057, 71] on button "Options" at bounding box center [1063, 70] width 63 height 19
click at [1060, 89] on button "Preview" at bounding box center [1072, 93] width 81 height 21
click at [991, 75] on button "Close" at bounding box center [993, 70] width 63 height 19
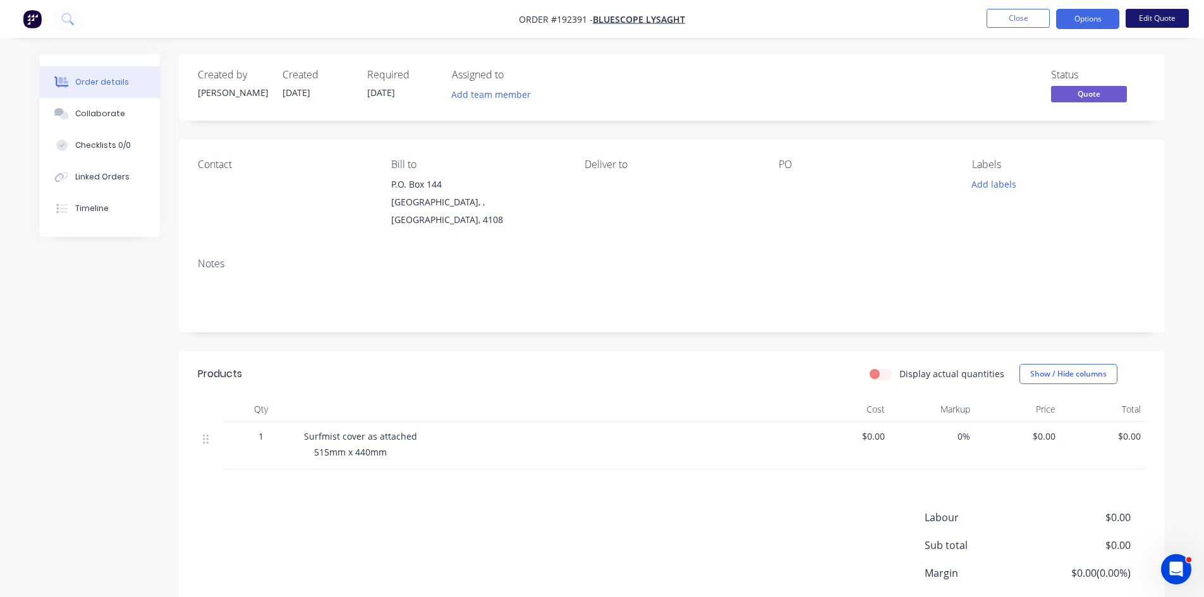
click at [1149, 15] on button "Edit Quote" at bounding box center [1156, 18] width 63 height 19
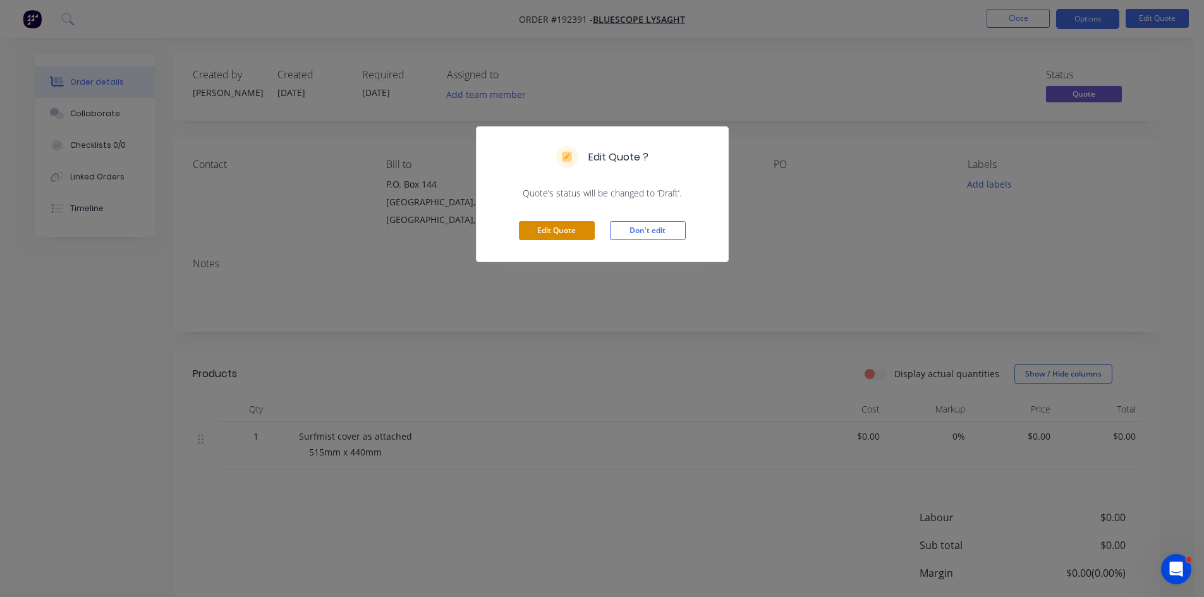
click at [558, 227] on button "Edit Quote" at bounding box center [557, 230] width 76 height 19
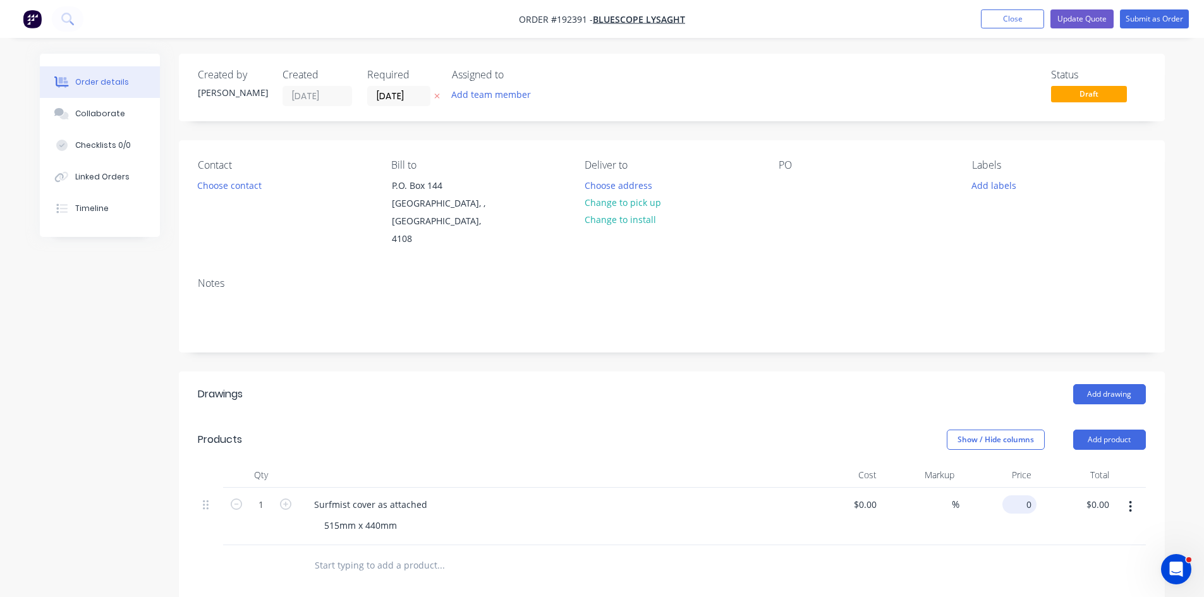
click at [1031, 495] on input "0" at bounding box center [1021, 504] width 29 height 18
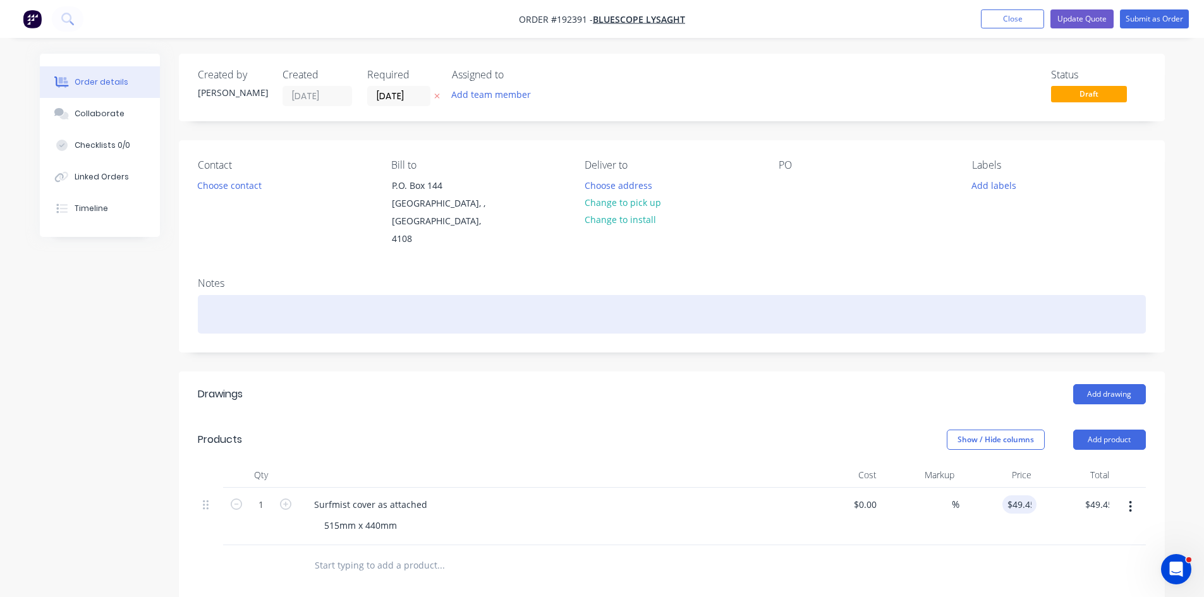
click at [967, 295] on div at bounding box center [672, 314] width 948 height 39
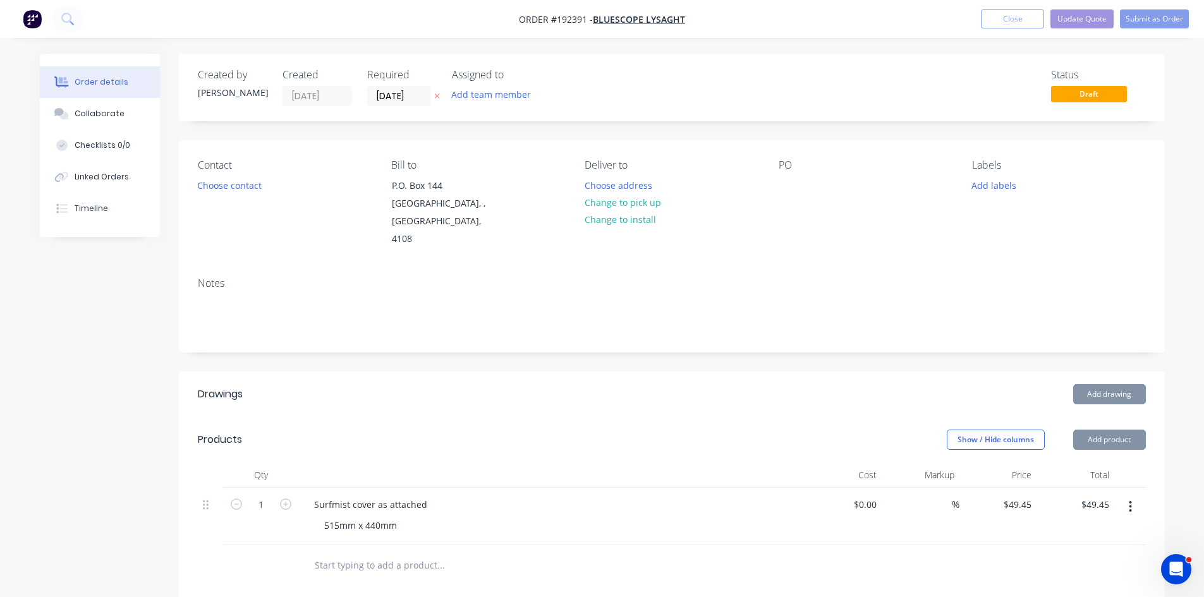
click at [1115, 15] on ul "Add product Close Update Quote Submit as Order" at bounding box center [1085, 18] width 238 height 19
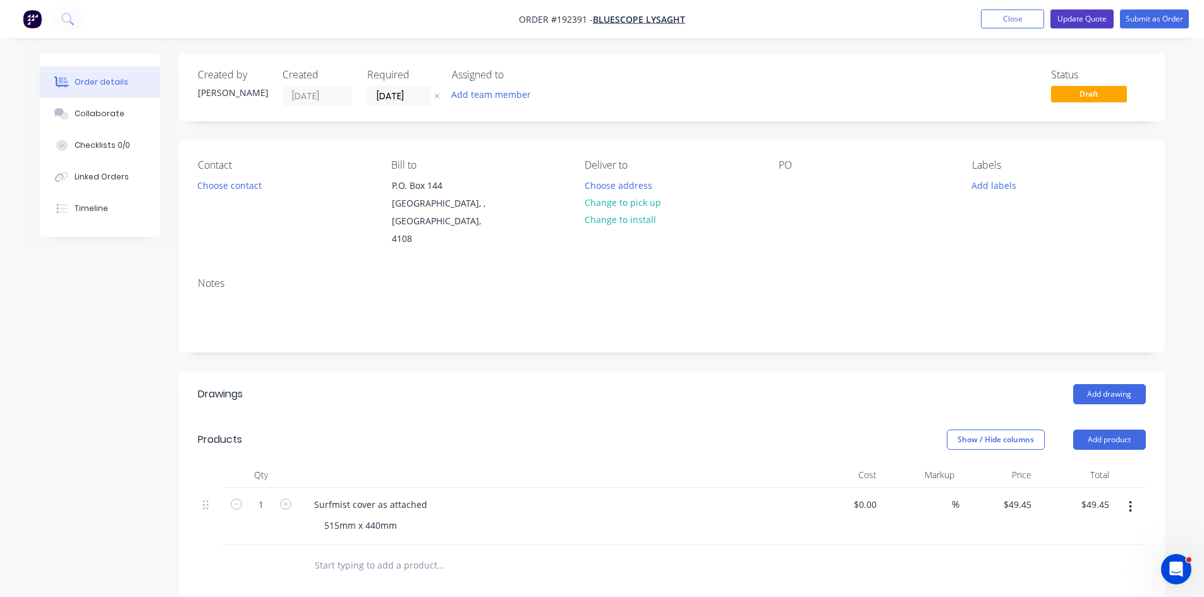
click at [1104, 16] on button "Update Quote" at bounding box center [1081, 18] width 63 height 19
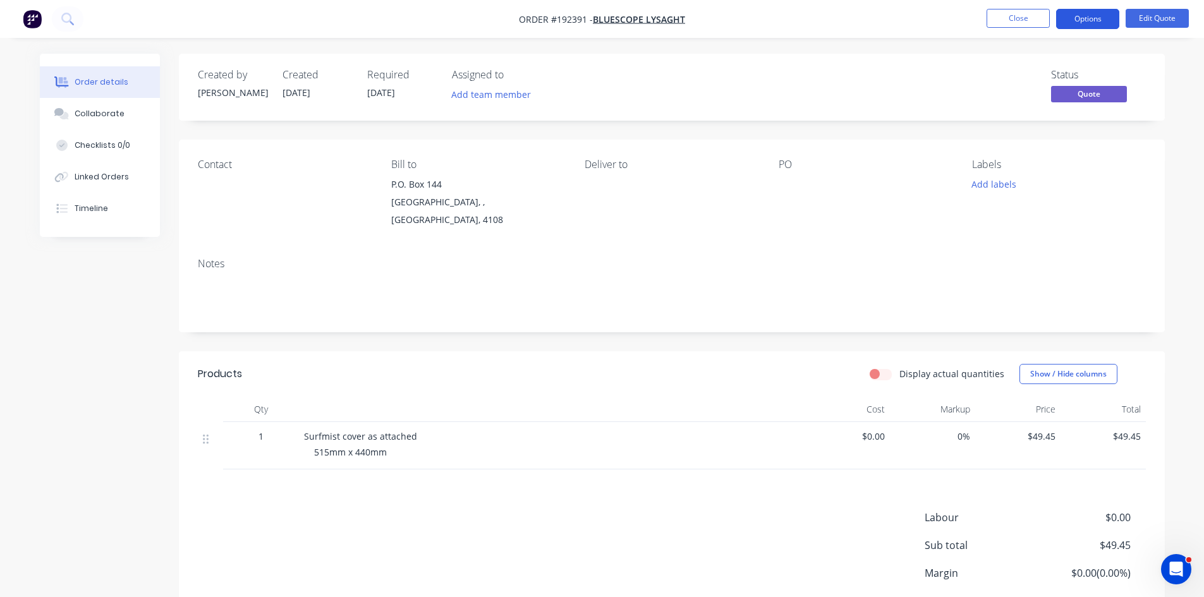
click at [1097, 13] on button "Options" at bounding box center [1087, 19] width 63 height 20
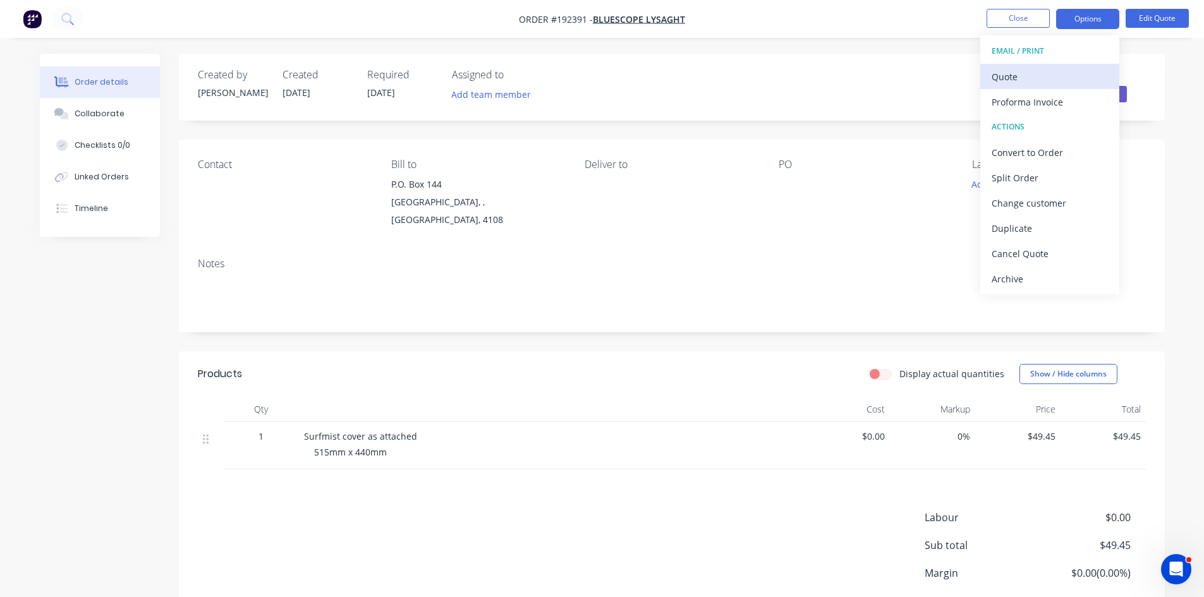
click at [1045, 76] on div "Quote" at bounding box center [1049, 77] width 116 height 18
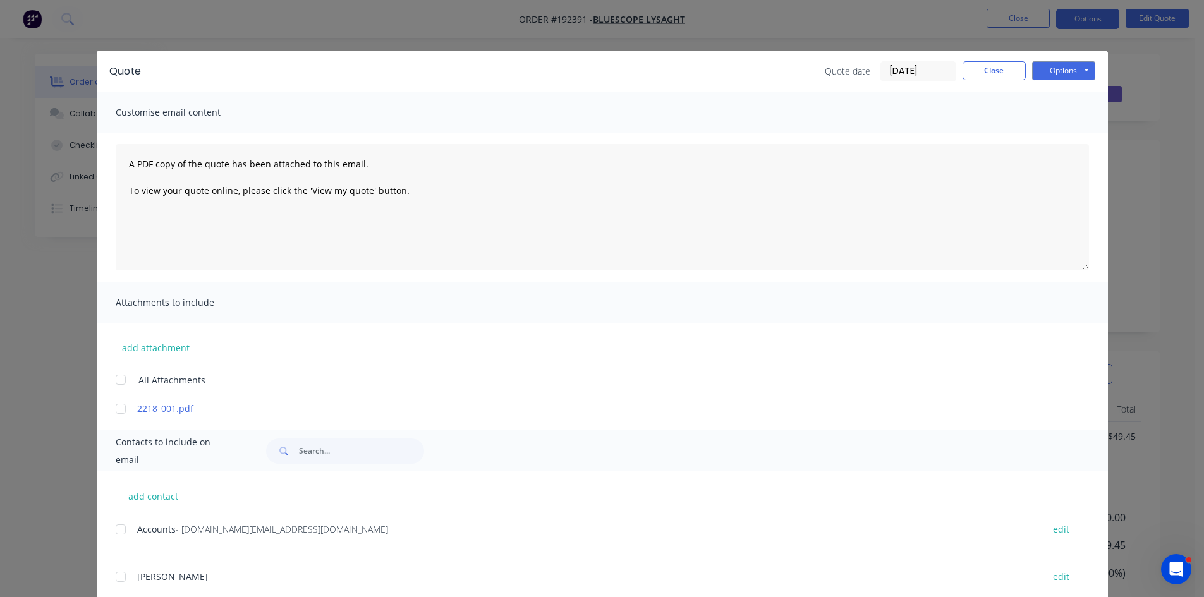
click at [1077, 58] on div "Quote Quote date [DATE] Close Options Preview Print Email" at bounding box center [602, 71] width 1011 height 41
click at [1070, 69] on button "Options" at bounding box center [1063, 70] width 63 height 19
click at [1060, 93] on button "Preview" at bounding box center [1072, 93] width 81 height 21
click at [114, 27] on div "Quote Quote date [DATE] Close Options Preview Print Email Customise email conte…" at bounding box center [602, 298] width 1204 height 597
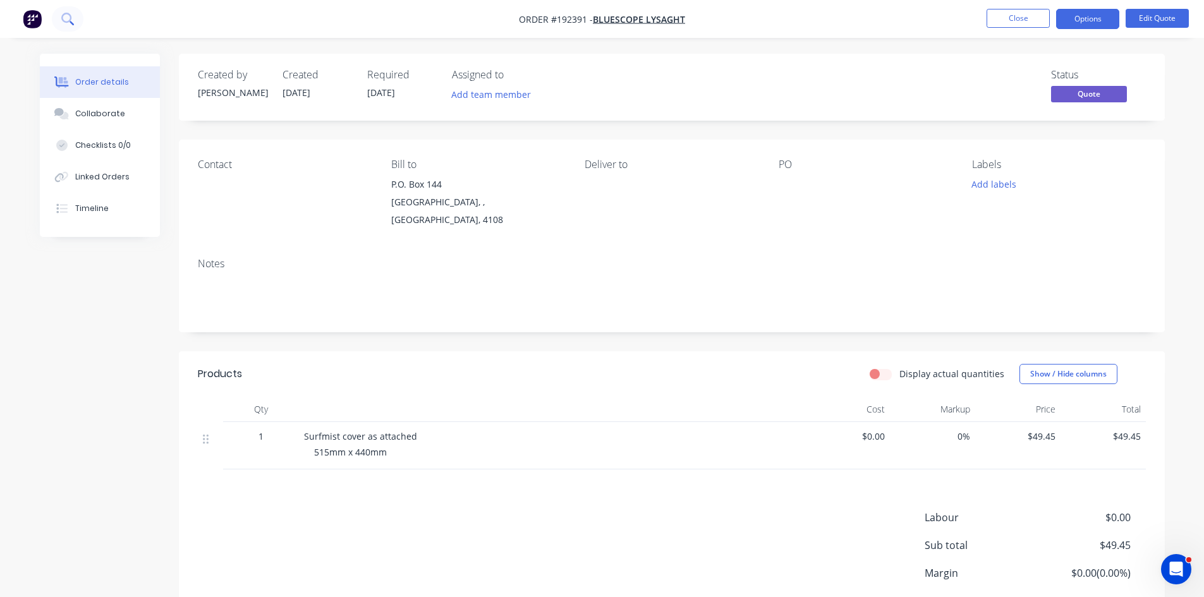
click at [77, 21] on button at bounding box center [68, 18] width 32 height 25
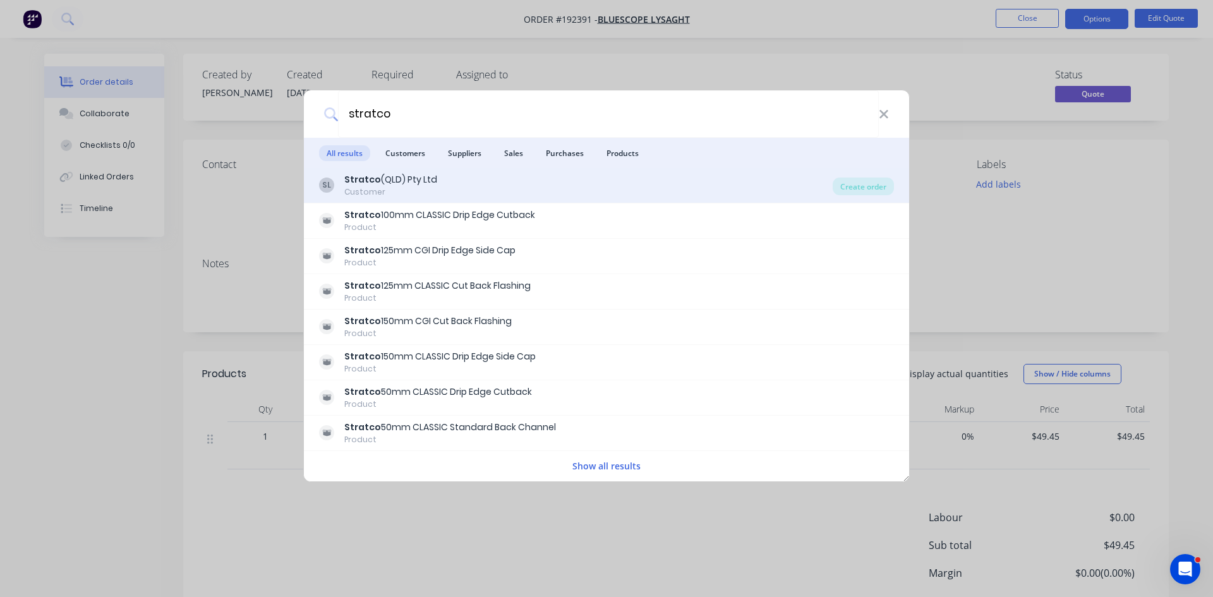
click at [480, 188] on div "SL Stratco (QLD) Pty Ltd Customer" at bounding box center [576, 185] width 514 height 25
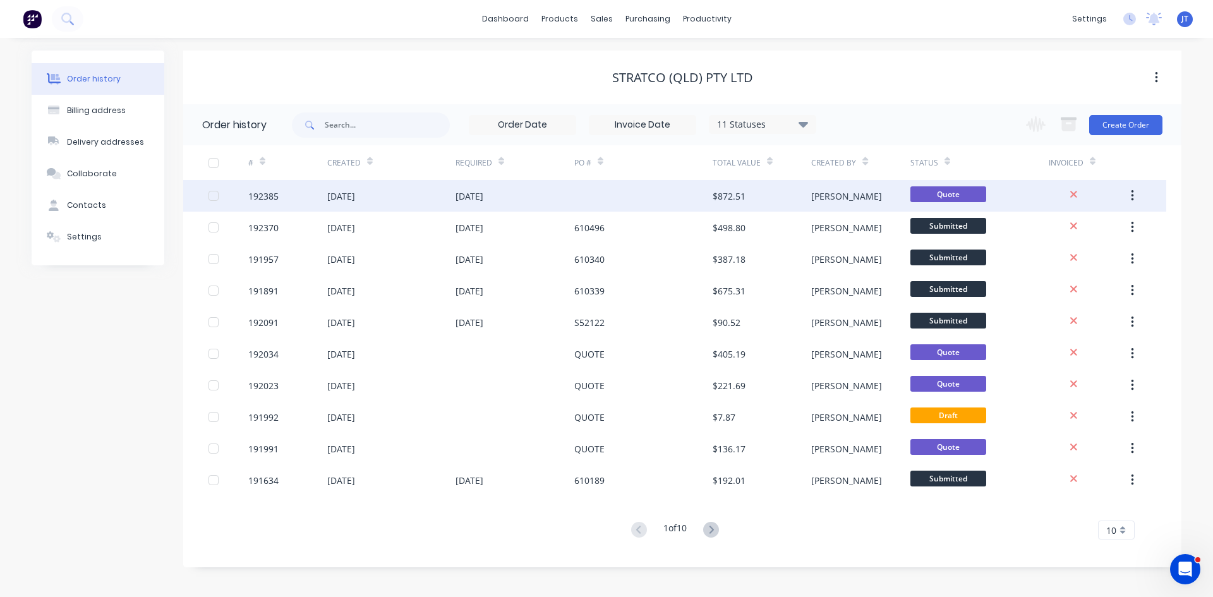
click at [760, 193] on div "$872.51" at bounding box center [762, 196] width 99 height 32
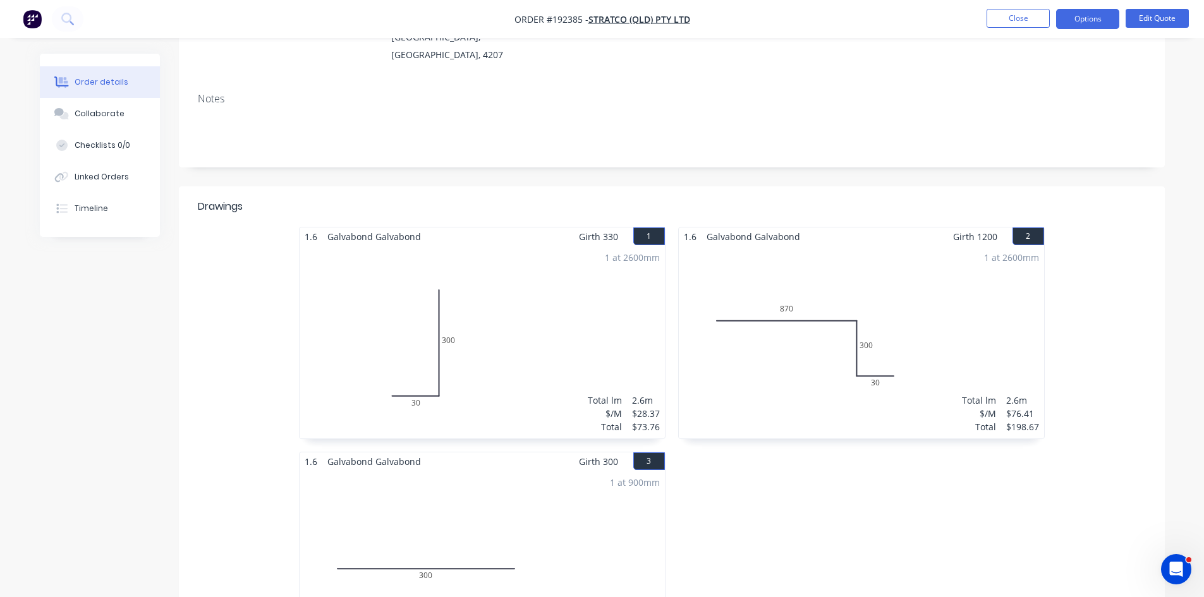
scroll to position [210, 0]
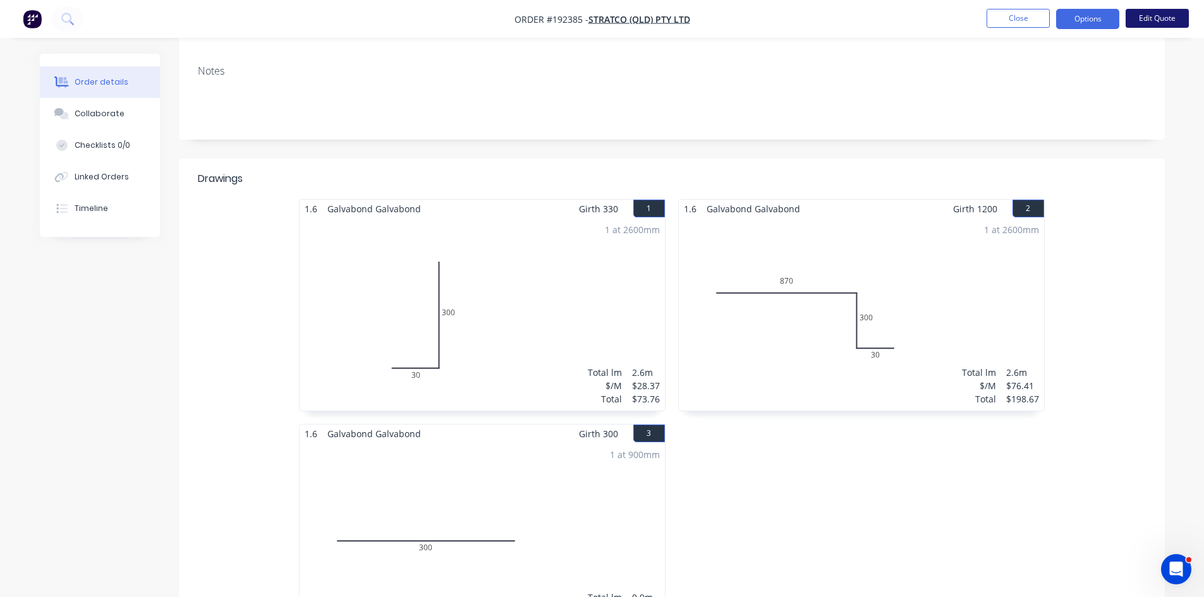
click at [1149, 21] on button "Edit Quote" at bounding box center [1156, 18] width 63 height 19
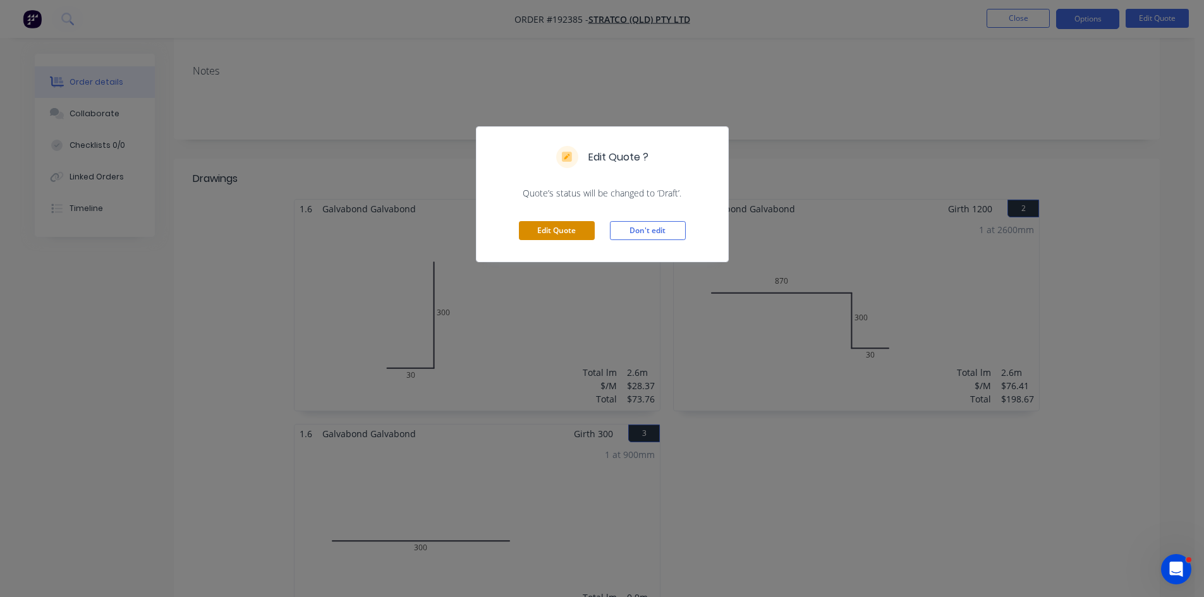
click at [577, 236] on div "Edit Quote Don't edit" at bounding box center [602, 231] width 252 height 62
click at [579, 228] on button "Edit Quote" at bounding box center [557, 230] width 76 height 19
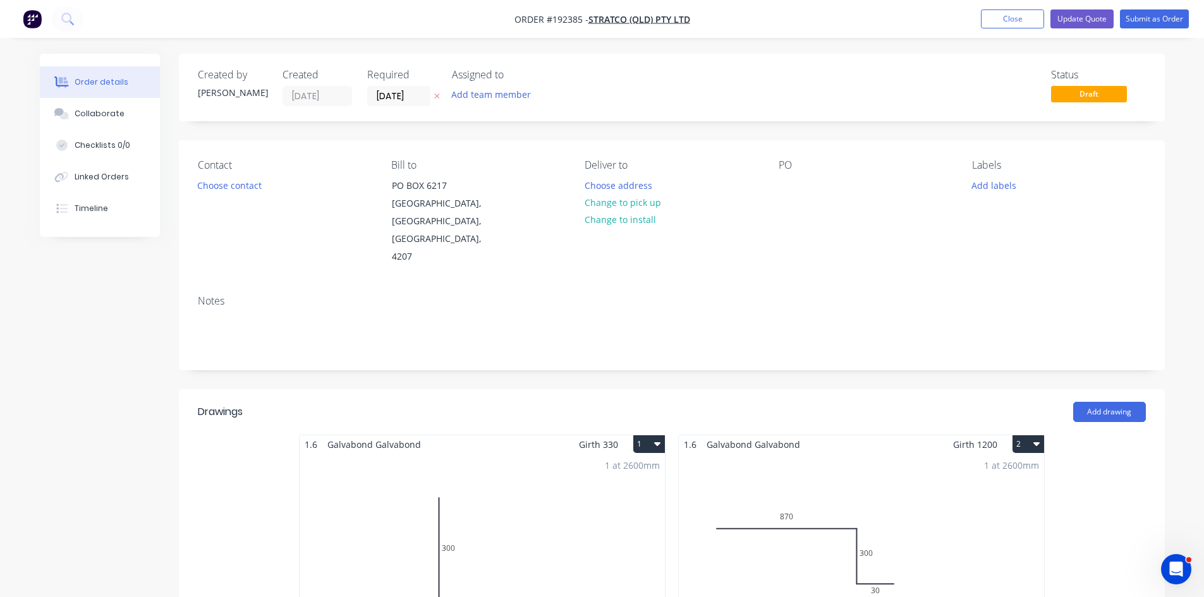
click at [643, 435] on button "1" at bounding box center [649, 444] width 32 height 18
click at [626, 516] on div "Delete" at bounding box center [604, 525] width 97 height 18
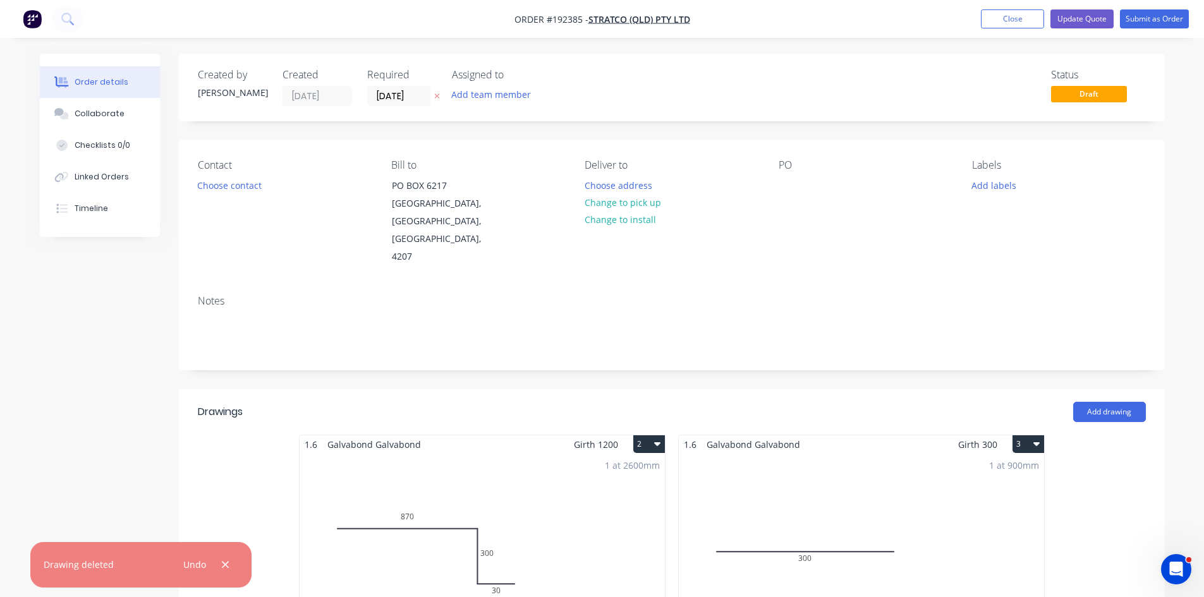
click at [647, 435] on button "2" at bounding box center [649, 444] width 32 height 18
click at [607, 516] on div "Delete" at bounding box center [604, 525] width 97 height 18
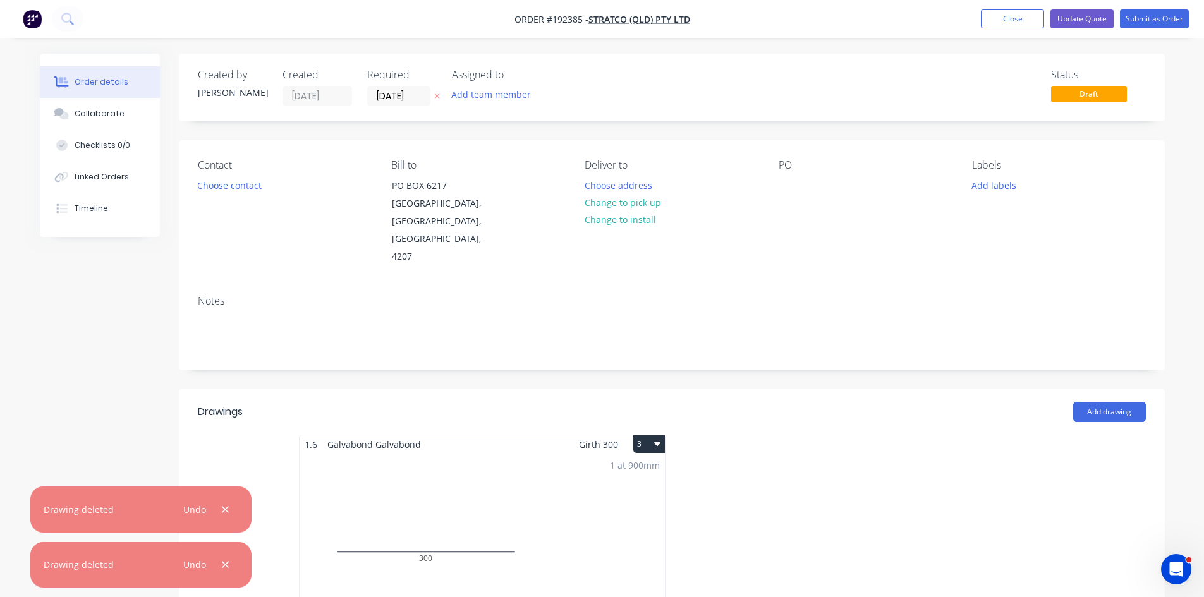
click at [650, 435] on button "3" at bounding box center [649, 444] width 32 height 18
click at [610, 516] on div "Delete" at bounding box center [604, 525] width 97 height 18
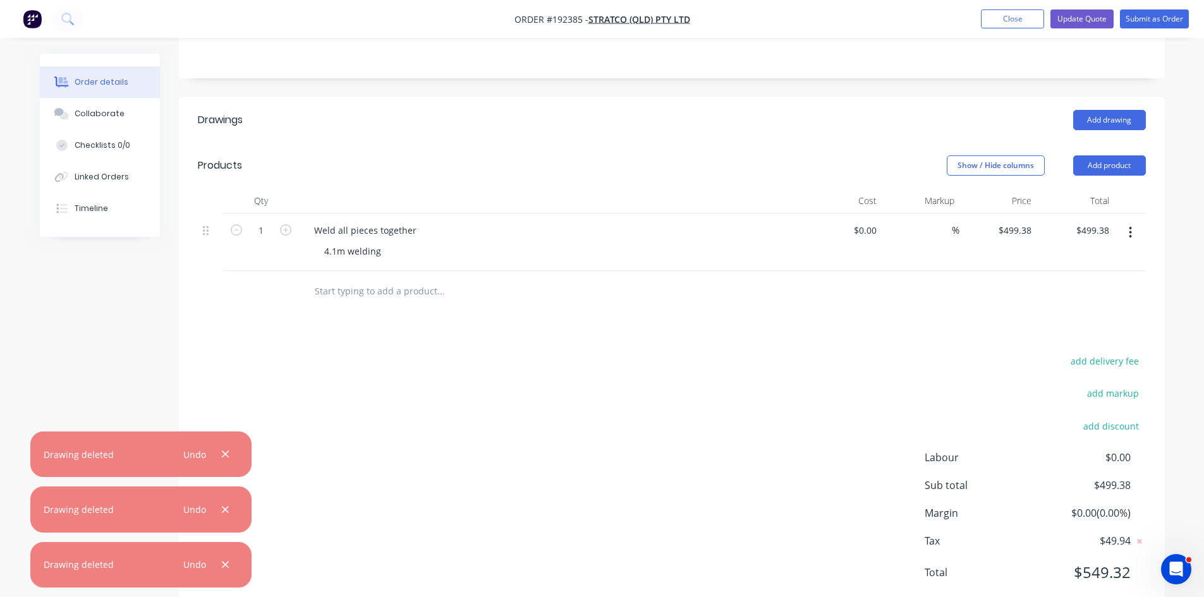
scroll to position [294, 0]
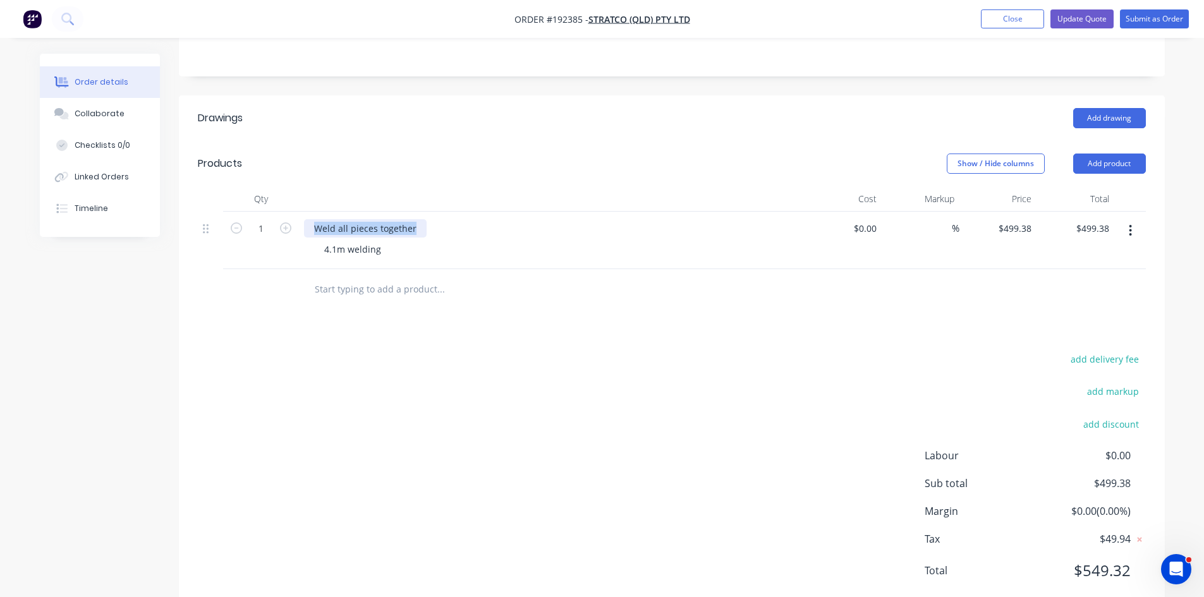
drag, startPoint x: 314, startPoint y: 193, endPoint x: 494, endPoint y: 239, distance: 185.5
click at [492, 239] on div "Qty Cost Markup Price Total 1 Weld all pieces together 4.1m welding $0.00 $0.00…" at bounding box center [672, 248] width 986 height 124
click at [371, 240] on div "4.1m welding" at bounding box center [352, 249] width 77 height 18
drag, startPoint x: 380, startPoint y: 217, endPoint x: 271, endPoint y: 217, distance: 109.3
click at [280, 216] on div "1 1.6mm gal cover as attached "SUB TRAY" 4.1m welding $0.00 $0.00 % $499.38 $49…" at bounding box center [672, 241] width 948 height 58
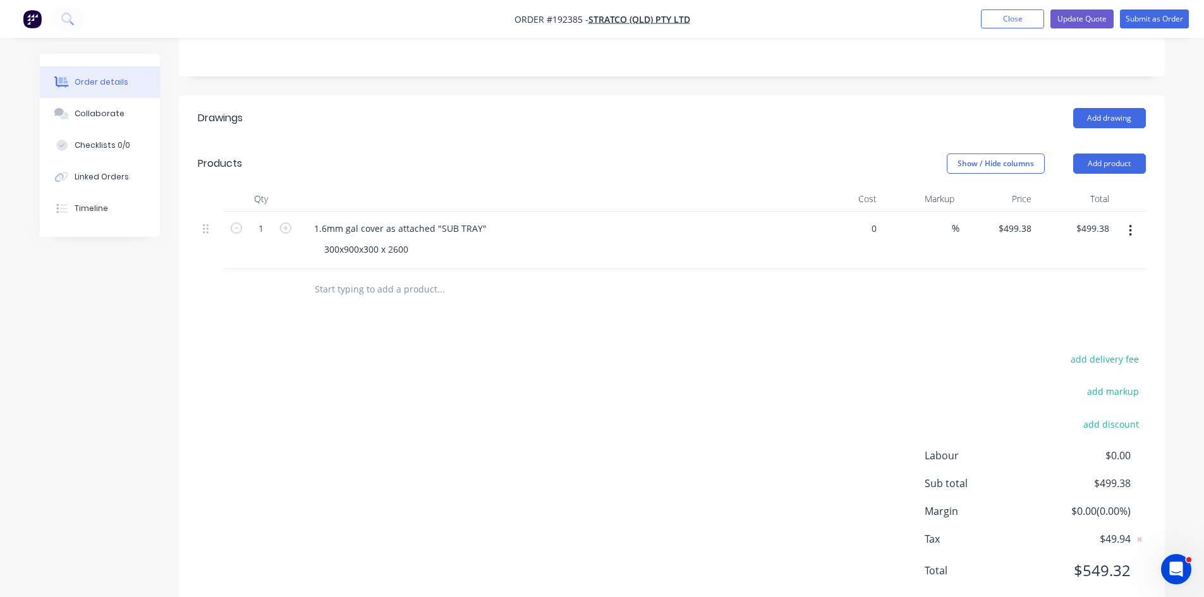
click at [856, 212] on div "0 $0.00" at bounding box center [843, 241] width 78 height 58
click at [1005, 212] on div "0 $499.38" at bounding box center [998, 241] width 78 height 58
click at [1000, 212] on div "$793.18 793.18" at bounding box center [998, 241] width 78 height 58
click at [1130, 224] on icon "button" at bounding box center [1130, 231] width 3 height 14
click at [1075, 280] on div "Duplicate" at bounding box center [1085, 289] width 97 height 18
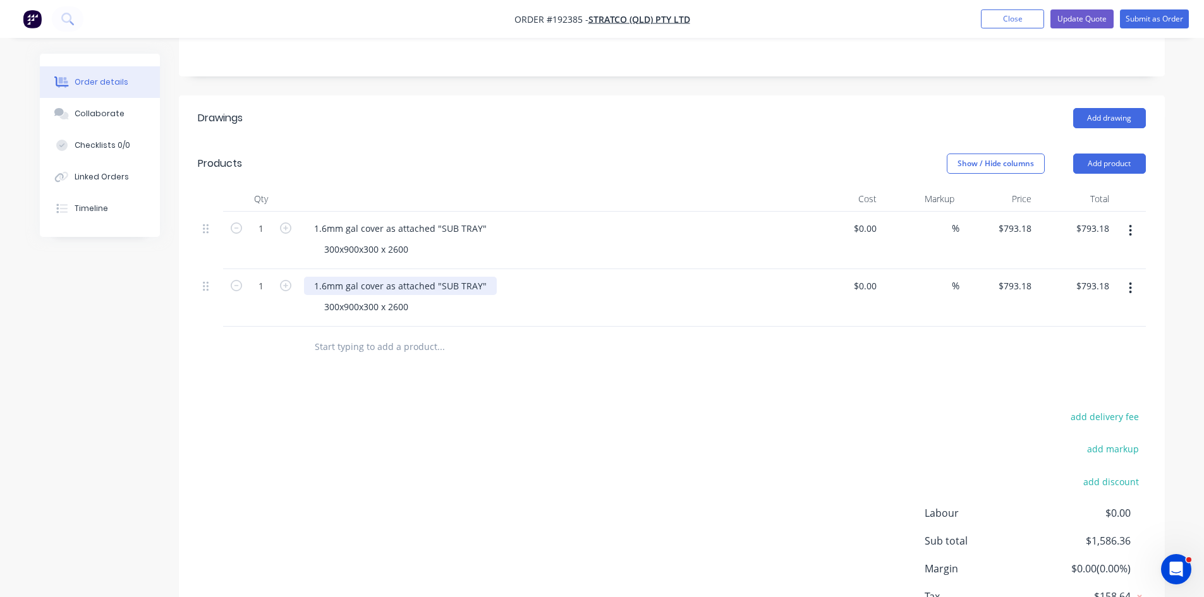
click at [448, 277] on div "1.6mm gal cover as attached "SUB TRAY"" at bounding box center [400, 286] width 193 height 18
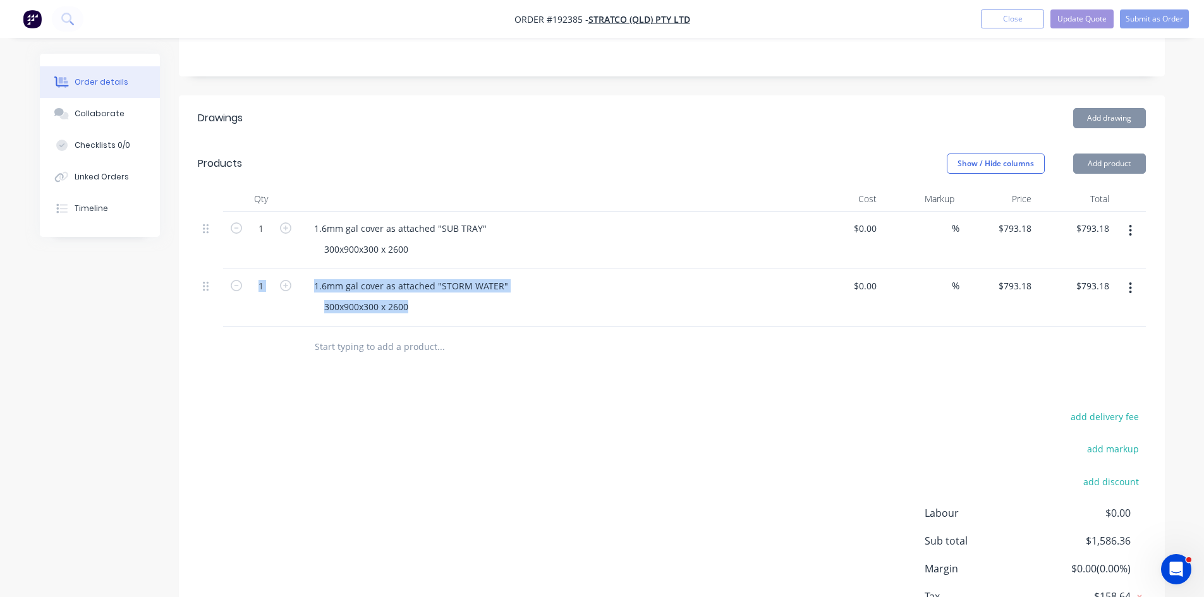
drag, startPoint x: 370, startPoint y: 272, endPoint x: 253, endPoint y: 288, distance: 118.1
click at [253, 288] on div "1 1.6mm gal cover as attached "STORM WATER" 300x900x300 x 2600 $0.00 $0.00 % $7…" at bounding box center [672, 298] width 948 height 58
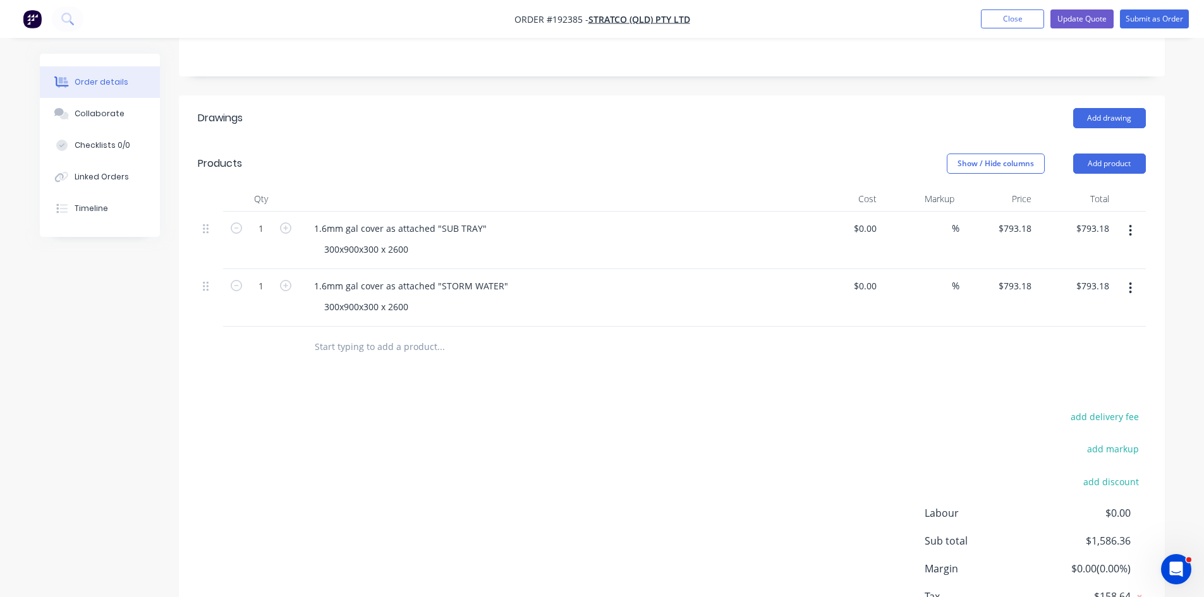
click at [397, 285] on div "1.6mm gal cover as attached "STORM WATER" 300x900x300 x 2600" at bounding box center [552, 298] width 506 height 58
drag, startPoint x: 408, startPoint y: 271, endPoint x: 250, endPoint y: 276, distance: 158.1
click at [250, 276] on div "1 1.6mm gal cover as attached "STORM WATER" 300x900x300 x 2600 $0.00 $0.00 % $7…" at bounding box center [672, 298] width 948 height 58
click at [660, 362] on div "Drawings Add drawing Products Show / Hide columns Add product Qty Cost Markup P…" at bounding box center [672, 383] width 986 height 576
click at [1087, 108] on button "Add drawing" at bounding box center [1109, 118] width 73 height 20
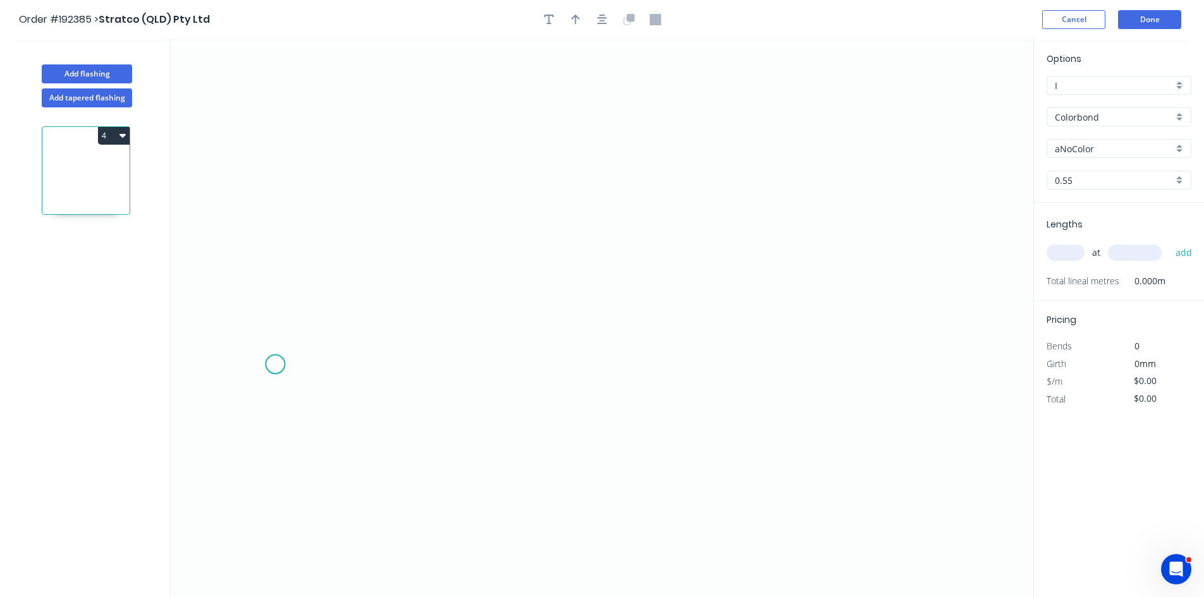
click at [314, 359] on icon "0" at bounding box center [602, 318] width 863 height 558
click at [373, 358] on icon "0" at bounding box center [602, 318] width 863 height 558
click at [382, 214] on icon "0 ?" at bounding box center [602, 318] width 863 height 558
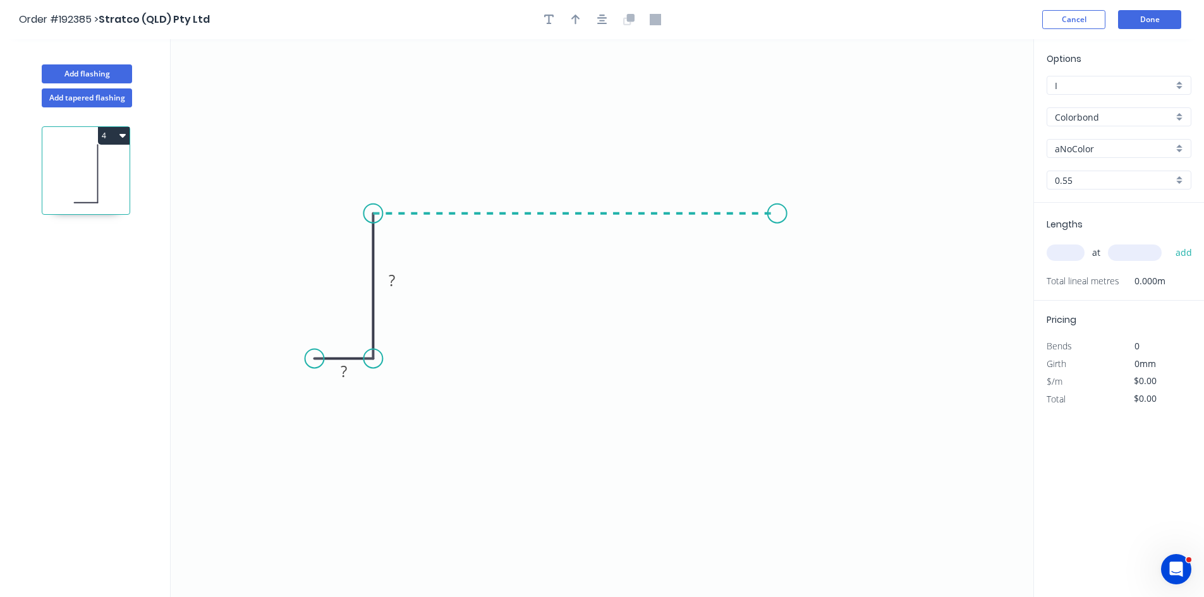
click at [777, 224] on icon "0 ? ?" at bounding box center [602, 318] width 863 height 558
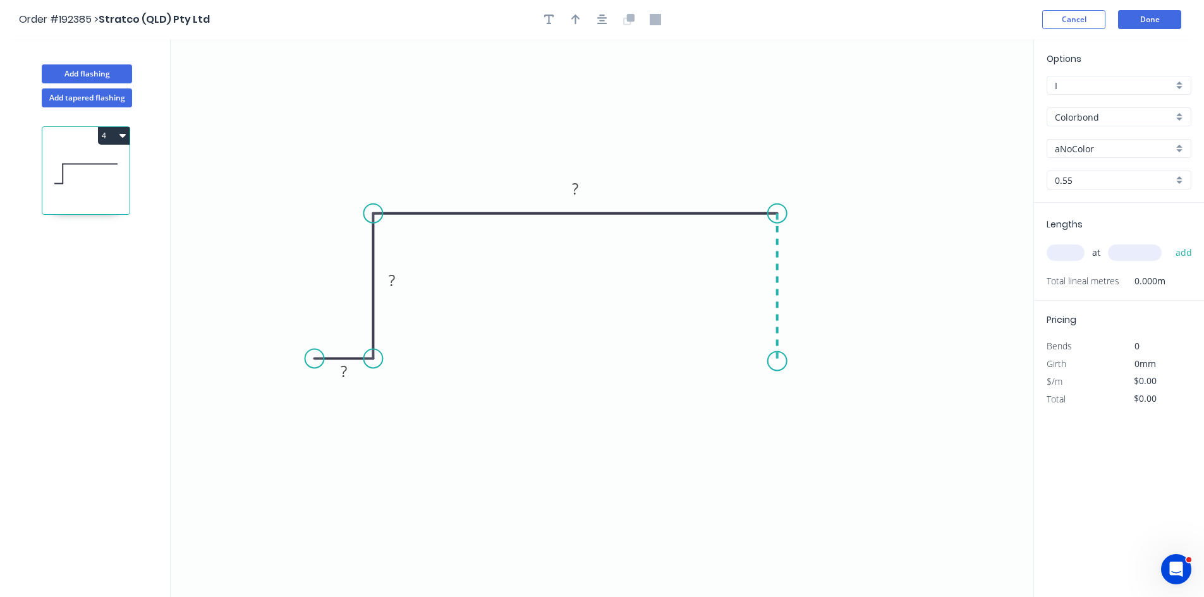
click at [770, 361] on icon "0 ? ? ?" at bounding box center [602, 318] width 863 height 558
click at [860, 362] on icon "0 ? ? ? ?" at bounding box center [602, 318] width 863 height 558
click at [860, 362] on circle at bounding box center [860, 360] width 19 height 19
click at [830, 367] on rect at bounding box center [818, 375] width 25 height 18
drag, startPoint x: 853, startPoint y: 355, endPoint x: 839, endPoint y: 362, distance: 15.5
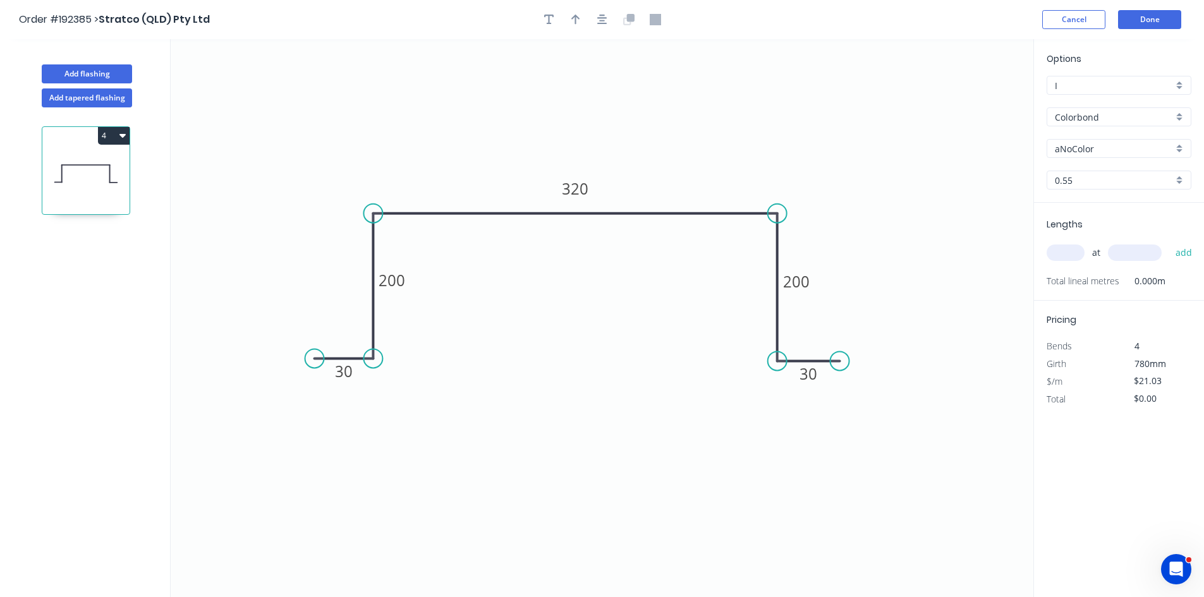
click at [839, 362] on circle at bounding box center [839, 360] width 19 height 19
click at [1096, 119] on input "Colorbond" at bounding box center [1114, 117] width 118 height 13
click at [1103, 137] on div "Galvabond" at bounding box center [1118, 141] width 143 height 22
click at [1099, 159] on div "Options I I Galvabond Galvabond Z-600 Galvabond Galvabond Galvabond 0.55 0.55" at bounding box center [1119, 127] width 170 height 151
click at [1092, 177] on input "0.55" at bounding box center [1114, 180] width 118 height 13
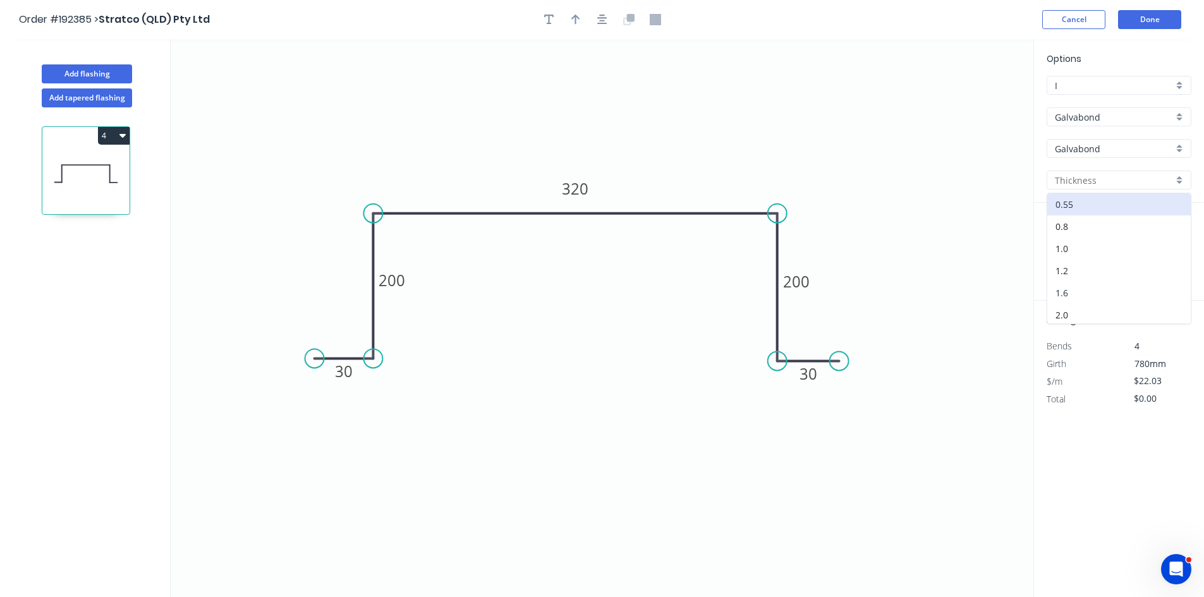
click at [1086, 296] on div "1.6" at bounding box center [1118, 293] width 143 height 22
drag, startPoint x: 1068, startPoint y: 255, endPoint x: 1024, endPoint y: 274, distance: 47.5
click at [1068, 255] on input "text" at bounding box center [1065, 253] width 38 height 16
click at [1169, 242] on button "add" at bounding box center [1184, 252] width 30 height 21
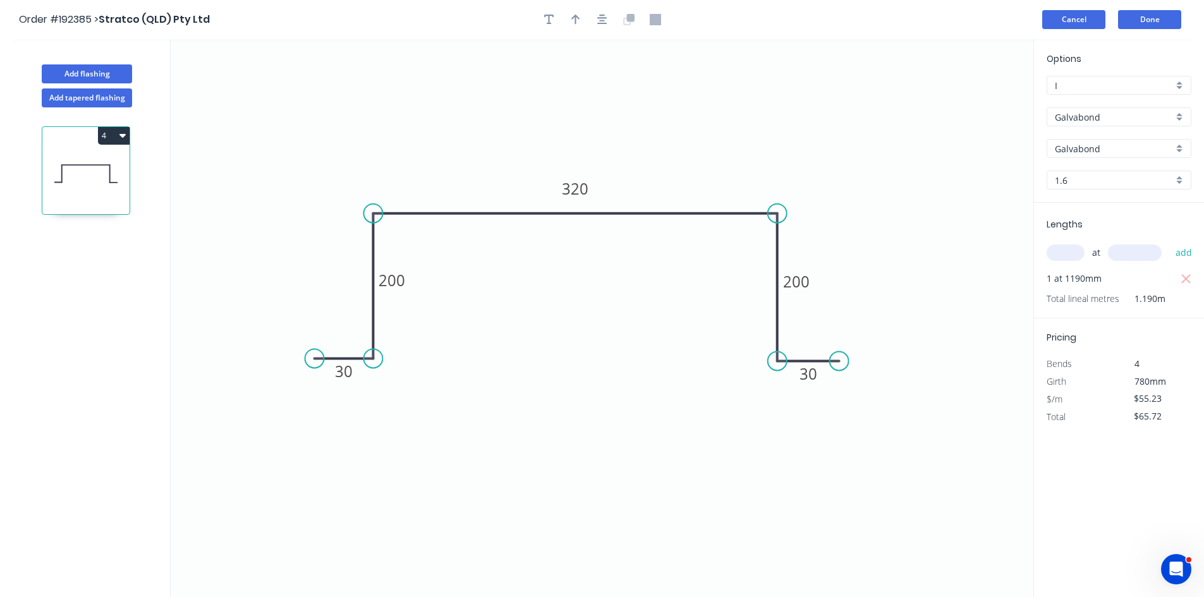
click at [1080, 13] on button "Cancel" at bounding box center [1073, 19] width 63 height 19
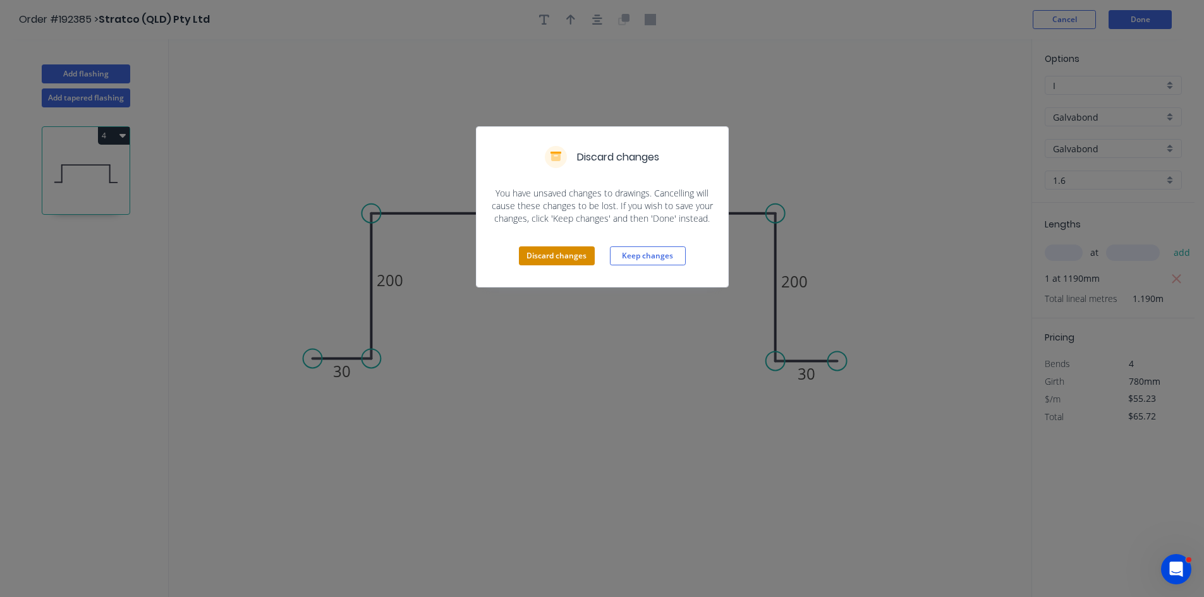
click at [571, 255] on button "Discard changes" at bounding box center [557, 255] width 76 height 19
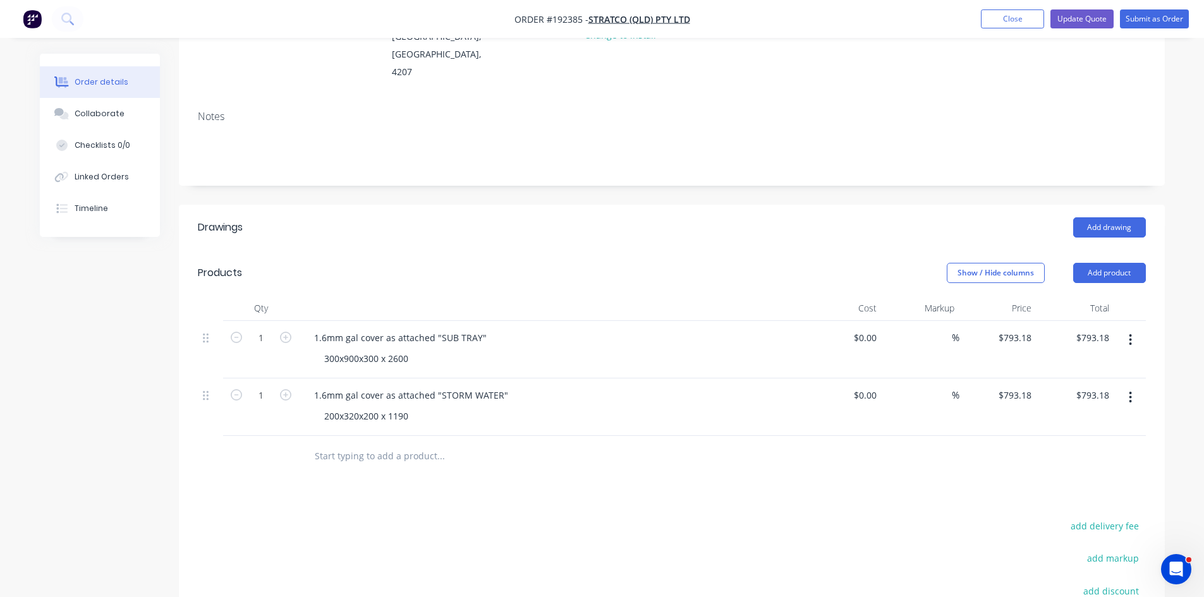
scroll to position [210, 0]
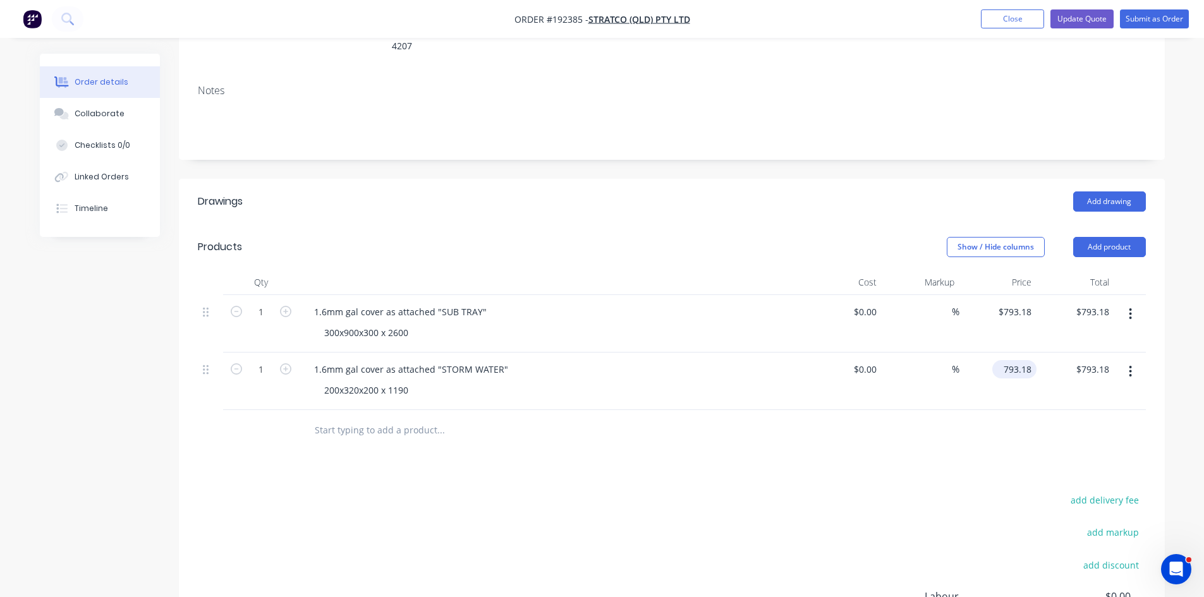
click at [1028, 360] on input "793.18" at bounding box center [1016, 369] width 39 height 18
click at [1037, 414] on div at bounding box center [672, 430] width 948 height 41
click at [1135, 360] on button "button" at bounding box center [1130, 371] width 30 height 23
click at [1052, 421] on div "Duplicate" at bounding box center [1085, 430] width 97 height 18
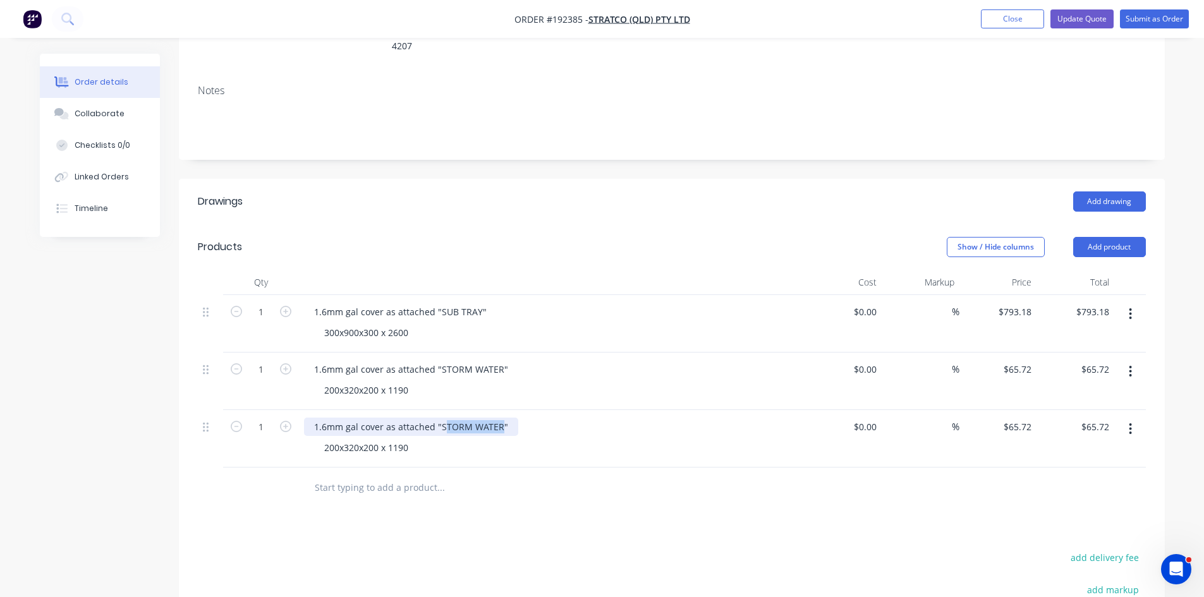
drag, startPoint x: 440, startPoint y: 392, endPoint x: 496, endPoint y: 396, distance: 56.4
click at [496, 418] on div "1.6mm gal cover as attached "STORM WATER"" at bounding box center [411, 427] width 214 height 18
drag, startPoint x: 408, startPoint y: 409, endPoint x: 246, endPoint y: 424, distance: 163.1
click at [246, 424] on div "1 1.6mm gal cover as attached "HYDRAULICS" 200x320x200 x 1190 $0.00 $0.00 % $65…" at bounding box center [672, 439] width 948 height 58
click at [301, 468] on div at bounding box center [526, 488] width 455 height 41
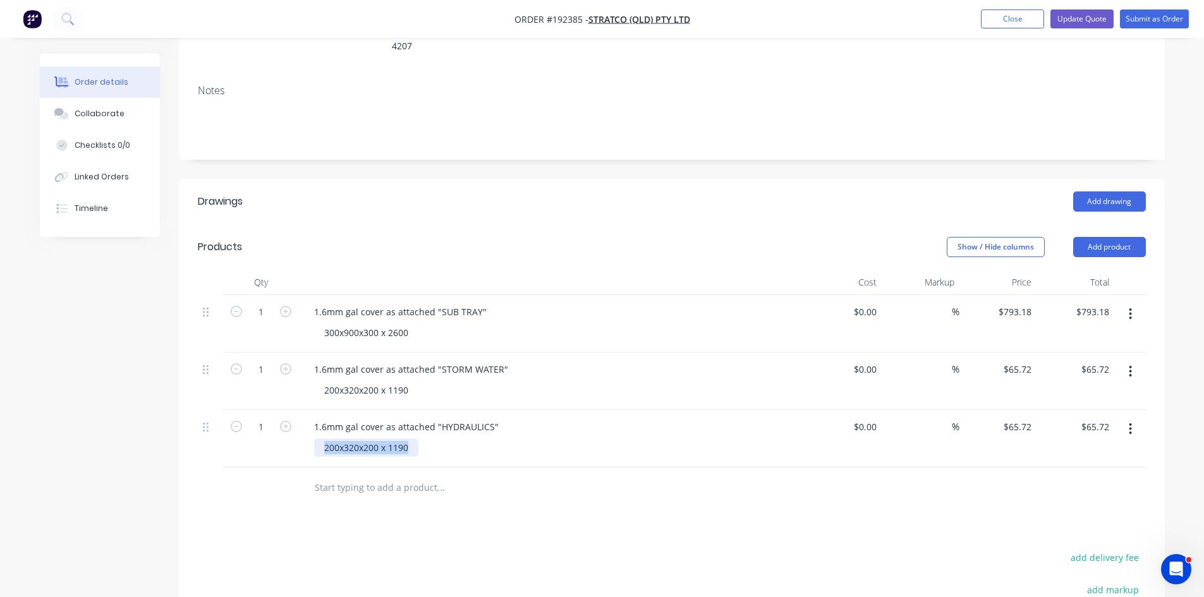
drag, startPoint x: 347, startPoint y: 411, endPoint x: 301, endPoint y: 415, distance: 46.3
click at [301, 415] on div "1.6mm gal cover as attached "HYDRAULICS" 200x320x200 x 1190" at bounding box center [552, 439] width 506 height 58
click at [461, 497] on div "Drawings Add drawing Products Show / Hide columns Add product Qty Cost Markup P…" at bounding box center [672, 495] width 986 height 633
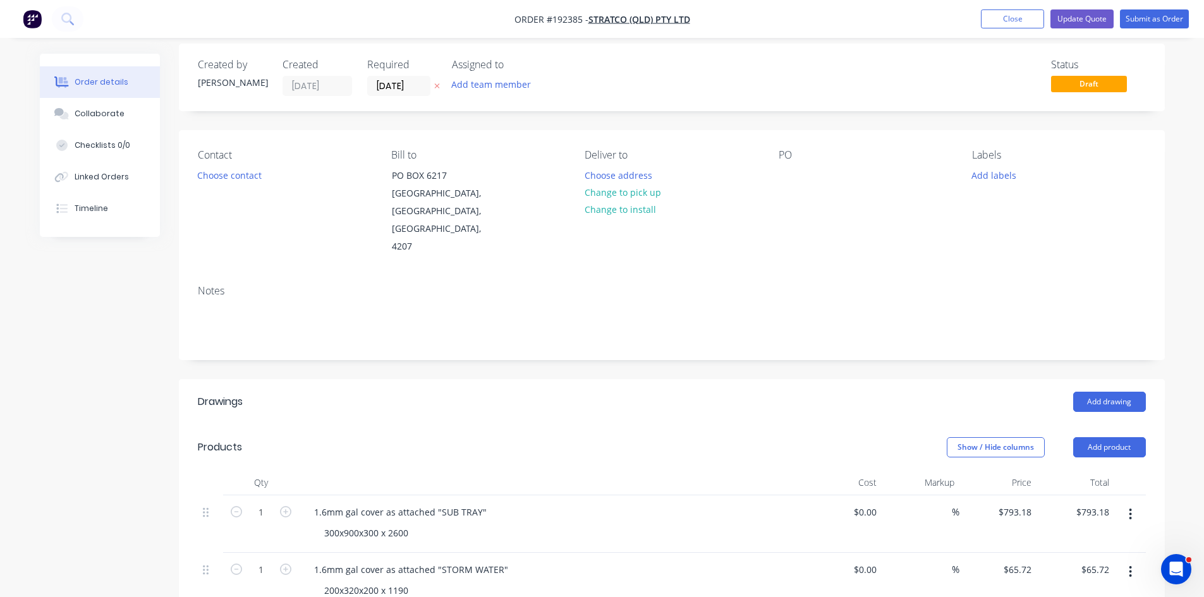
scroll to position [0, 0]
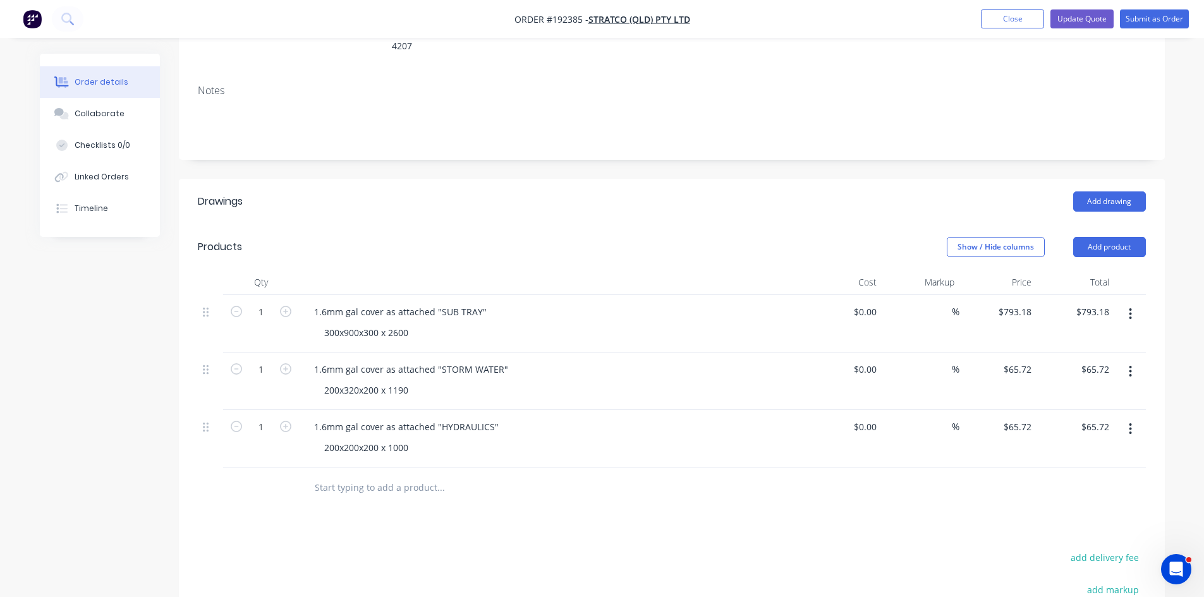
click at [1102, 179] on header "Drawings Add drawing" at bounding box center [672, 201] width 986 height 45
click at [1101, 191] on button "Add drawing" at bounding box center [1109, 201] width 73 height 20
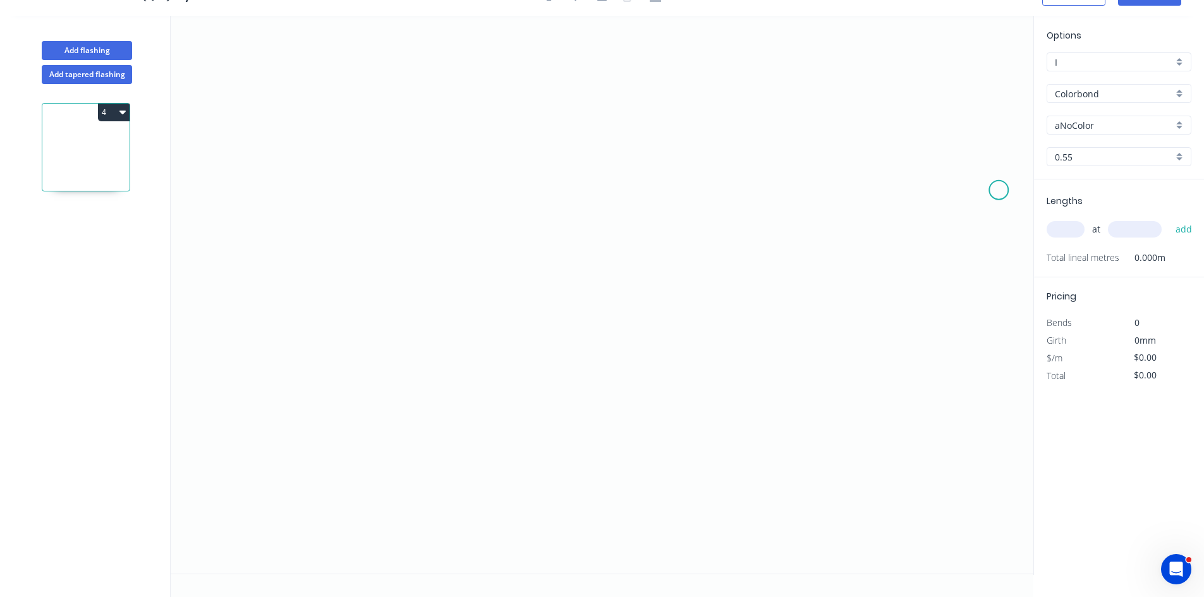
scroll to position [23, 0]
click at [284, 373] on icon "0" at bounding box center [602, 295] width 863 height 558
click at [363, 372] on icon "0" at bounding box center [602, 295] width 863 height 558
click at [379, 201] on icon "0 ?" at bounding box center [602, 295] width 863 height 558
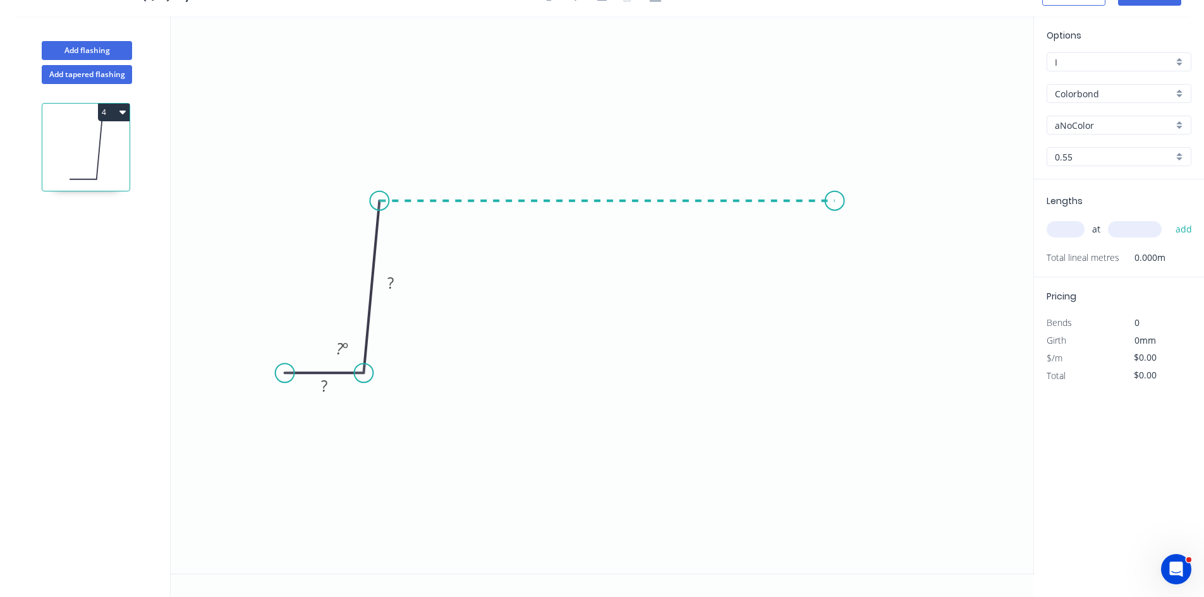
click at [835, 215] on icon "0 ? ? ? º" at bounding box center [602, 295] width 863 height 558
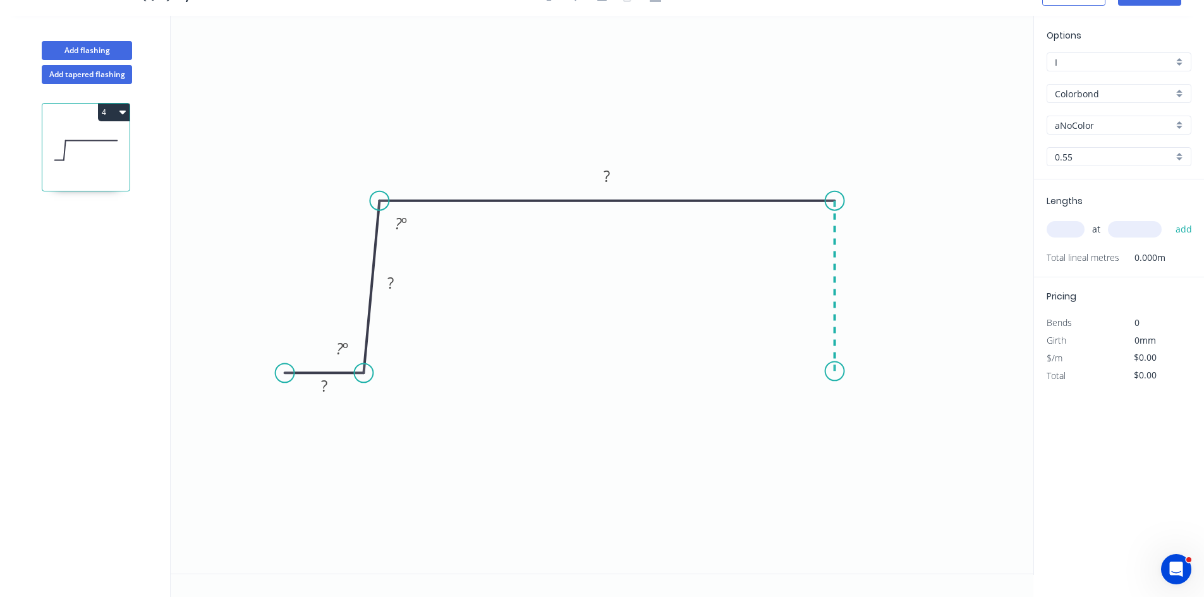
click at [835, 372] on icon "0 ? ? ? ? º ? º" at bounding box center [602, 295] width 863 height 558
click at [917, 368] on icon "0 ? ? ? ? ? º ? º" at bounding box center [602, 295] width 863 height 558
drag, startPoint x: 387, startPoint y: 205, endPoint x: 375, endPoint y: 207, distance: 12.9
click at [375, 207] on icon "0 ? ? ? ? ?" at bounding box center [602, 295] width 863 height 558
click at [320, 399] on icon "0 ? ? ? ? ?" at bounding box center [602, 295] width 863 height 558
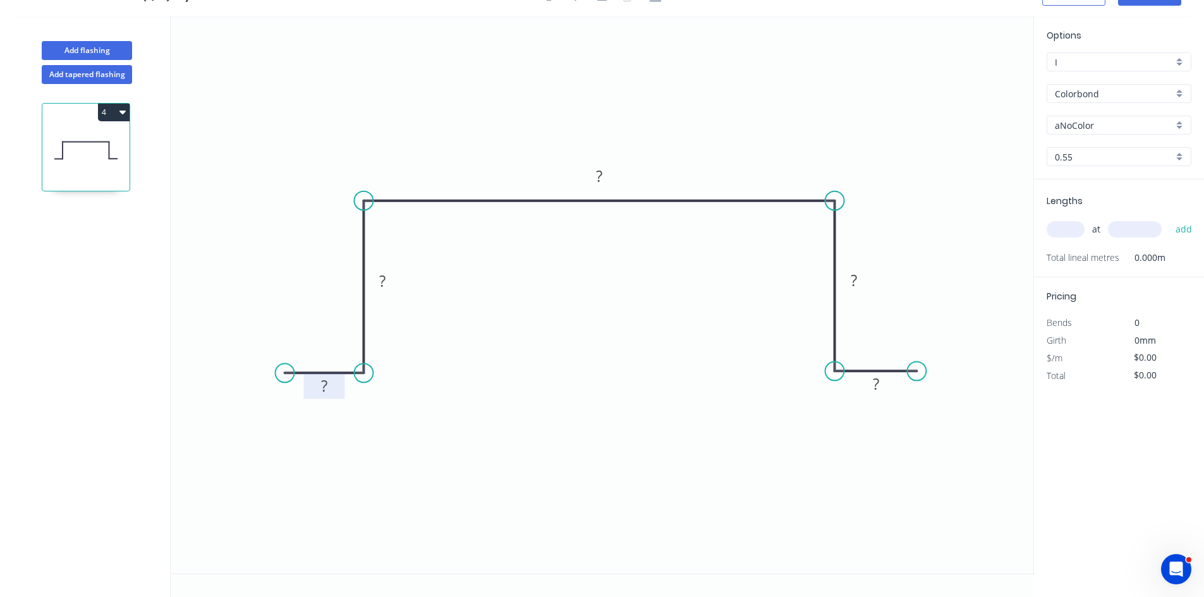
click at [323, 389] on tspan "?" at bounding box center [324, 385] width 6 height 21
click at [108, 52] on button "Add flashing" at bounding box center [87, 50] width 90 height 19
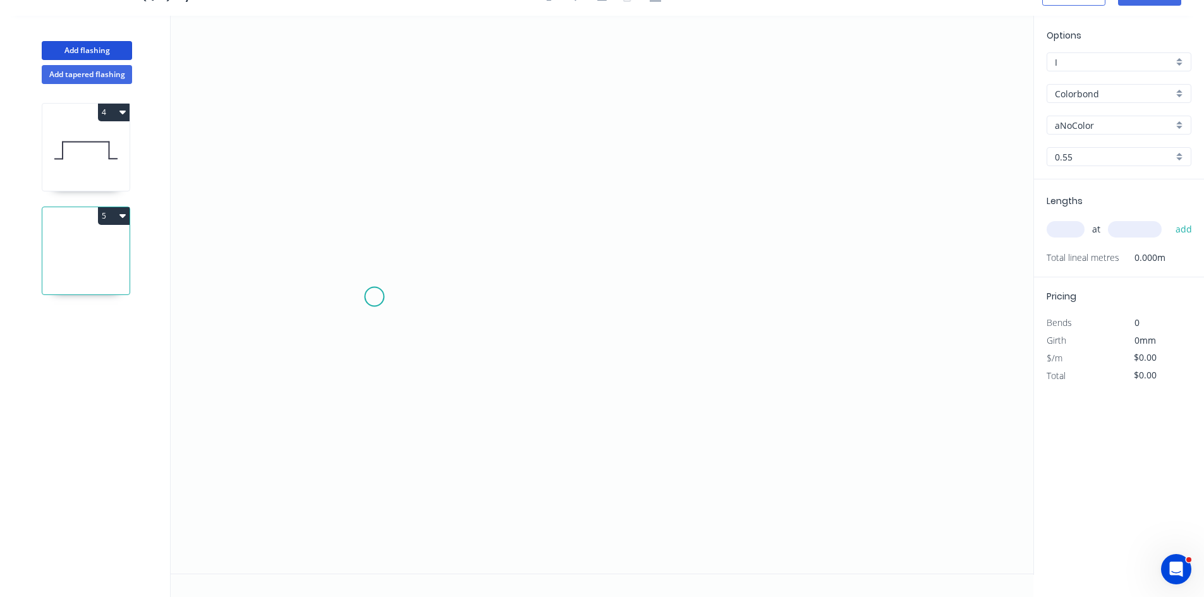
click at [460, 313] on icon "0" at bounding box center [602, 295] width 863 height 558
click at [755, 344] on icon "0" at bounding box center [602, 295] width 863 height 558
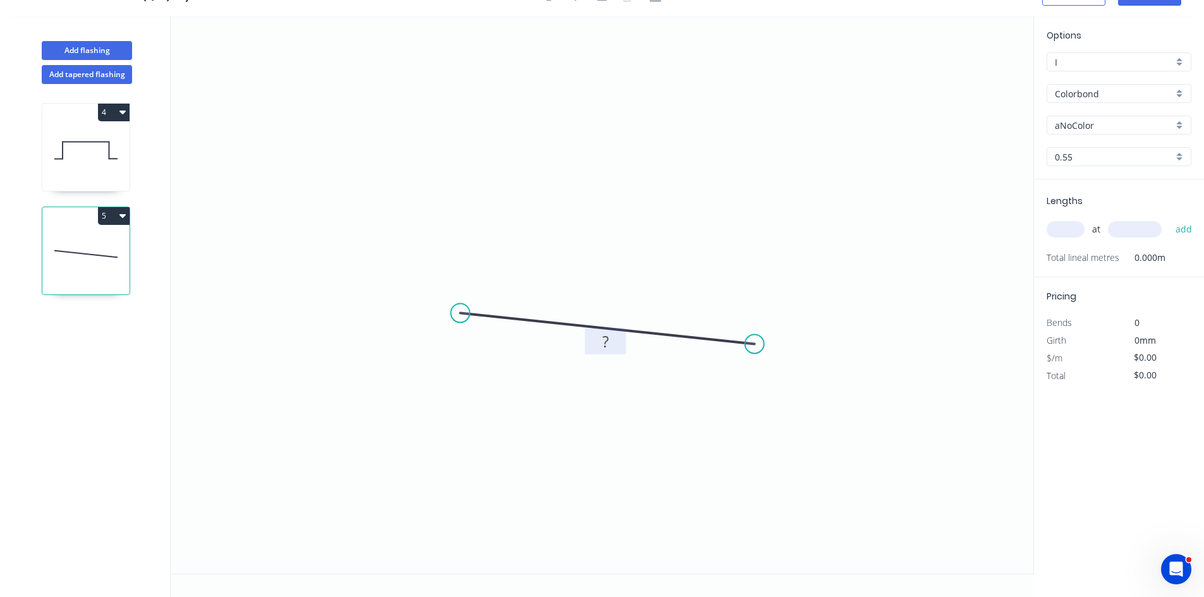
click at [608, 336] on tspan "?" at bounding box center [605, 341] width 6 height 21
click at [98, 133] on icon at bounding box center [85, 150] width 87 height 81
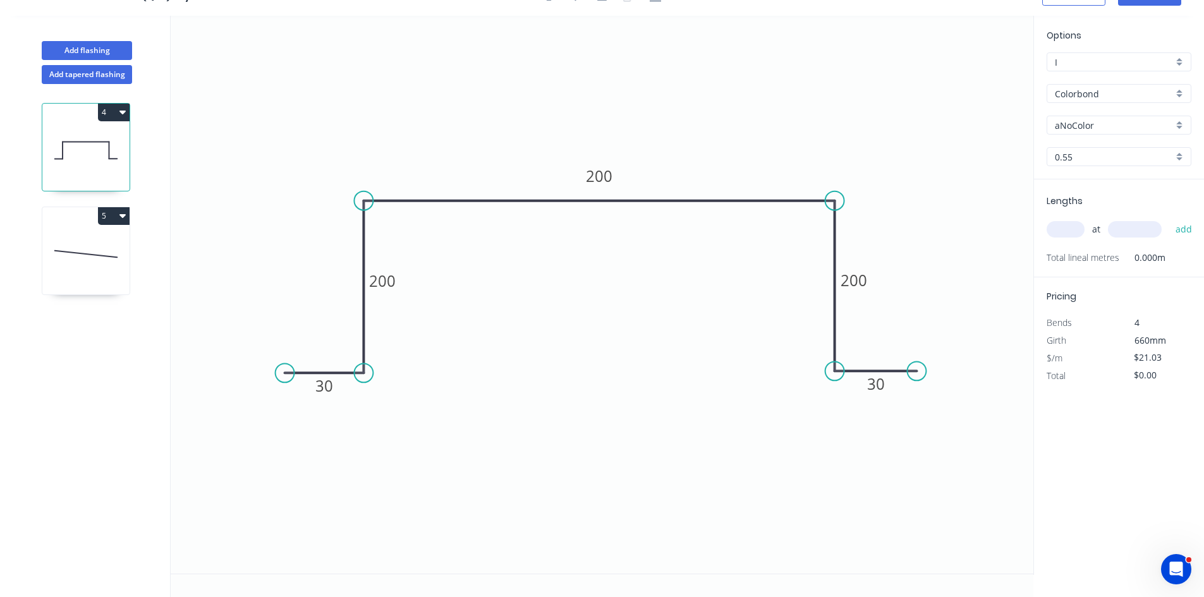
click at [1072, 95] on input "Colorbond" at bounding box center [1114, 93] width 118 height 13
click at [1089, 122] on div "Galvabond" at bounding box center [1118, 118] width 143 height 22
click at [1060, 142] on div "Options I I Galvabond Galvabond Z-600 Galvabond Galvabond Galvabond 0.55 0.55" at bounding box center [1119, 103] width 170 height 151
drag, startPoint x: 1068, startPoint y: 152, endPoint x: 1076, endPoint y: 161, distance: 11.7
click at [1070, 153] on input "0.55" at bounding box center [1114, 156] width 118 height 13
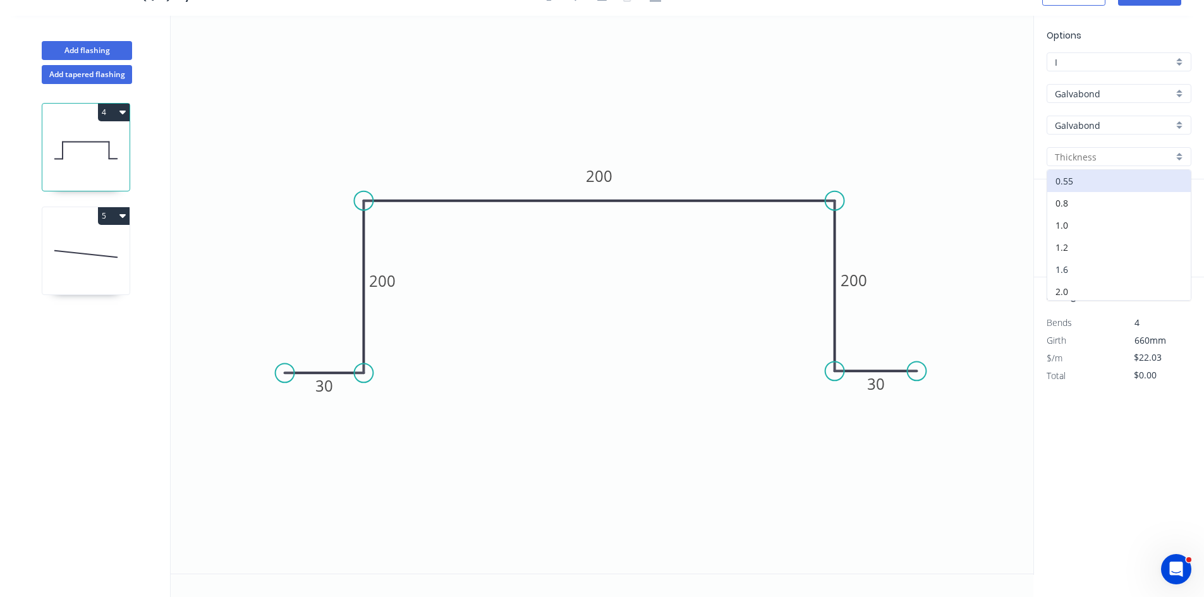
click at [1113, 276] on div "1.6" at bounding box center [1118, 269] width 143 height 22
click at [112, 215] on button "5" at bounding box center [114, 216] width 32 height 18
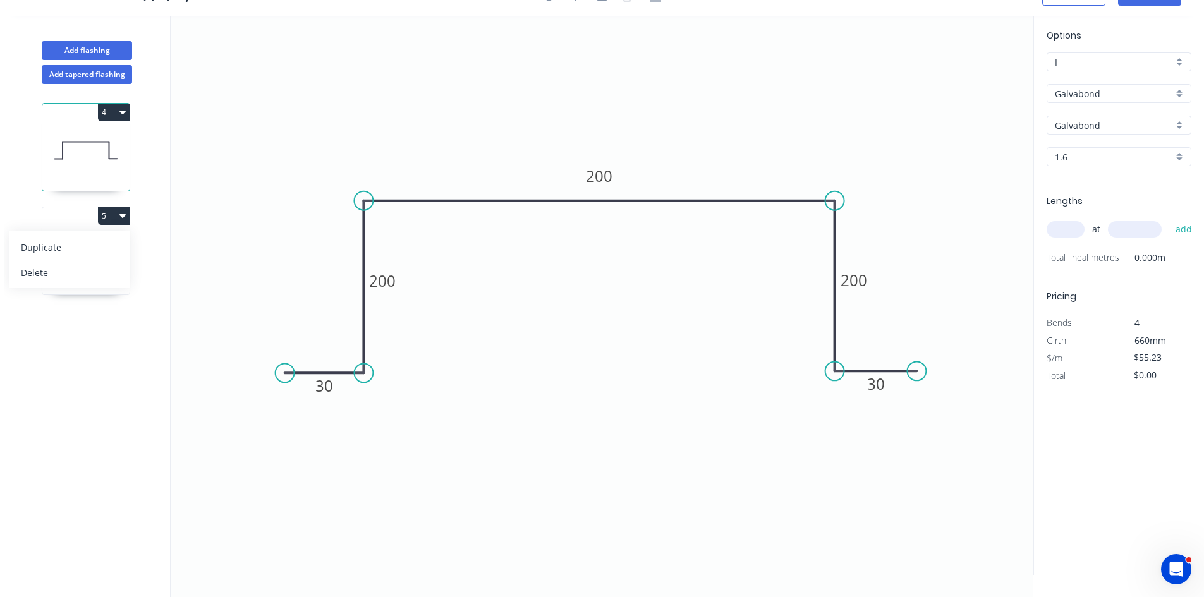
click at [100, 277] on div "Delete" at bounding box center [69, 273] width 97 height 18
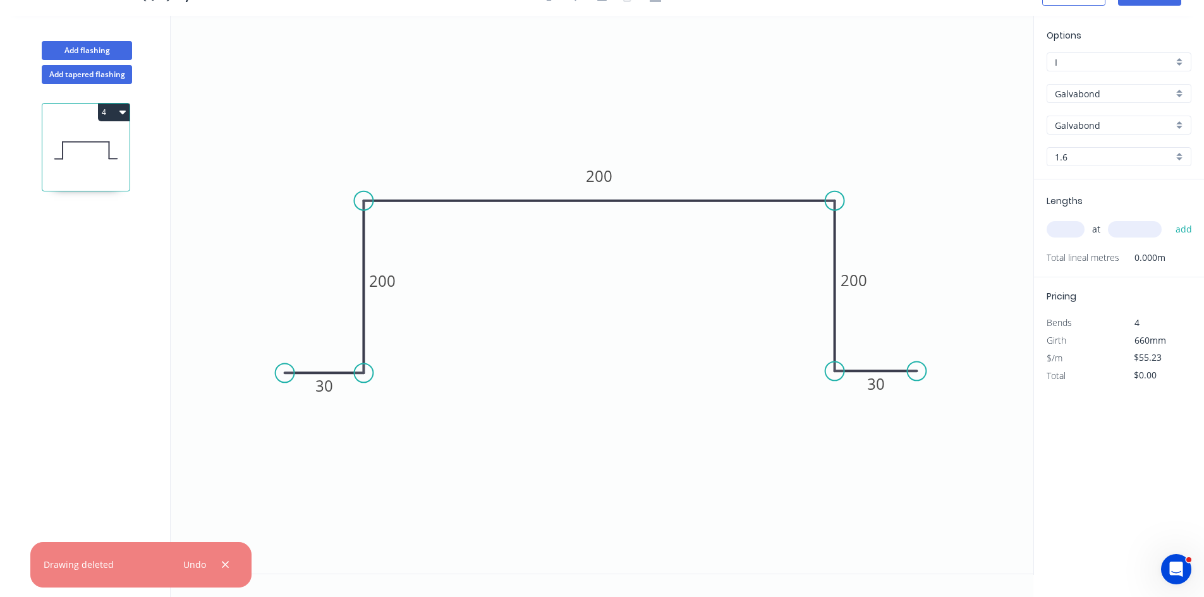
click at [118, 111] on button "4" at bounding box center [114, 113] width 32 height 18
click at [100, 145] on div "Duplicate" at bounding box center [69, 144] width 97 height 18
click at [115, 214] on button "5" at bounding box center [114, 216] width 32 height 18
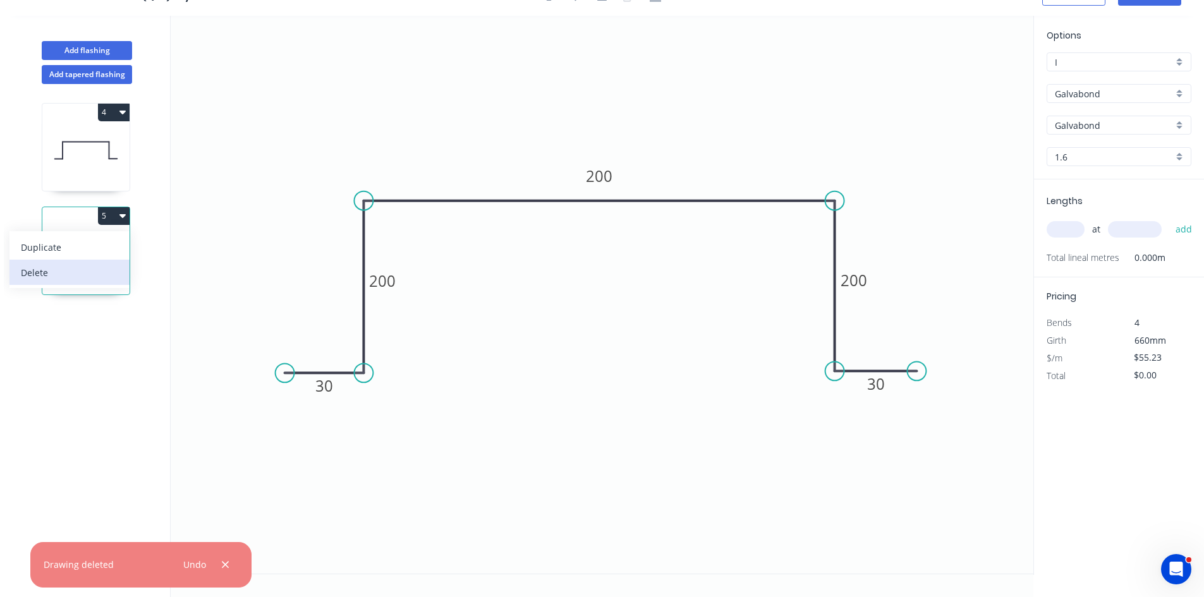
click at [107, 266] on div "Delete" at bounding box center [69, 273] width 97 height 18
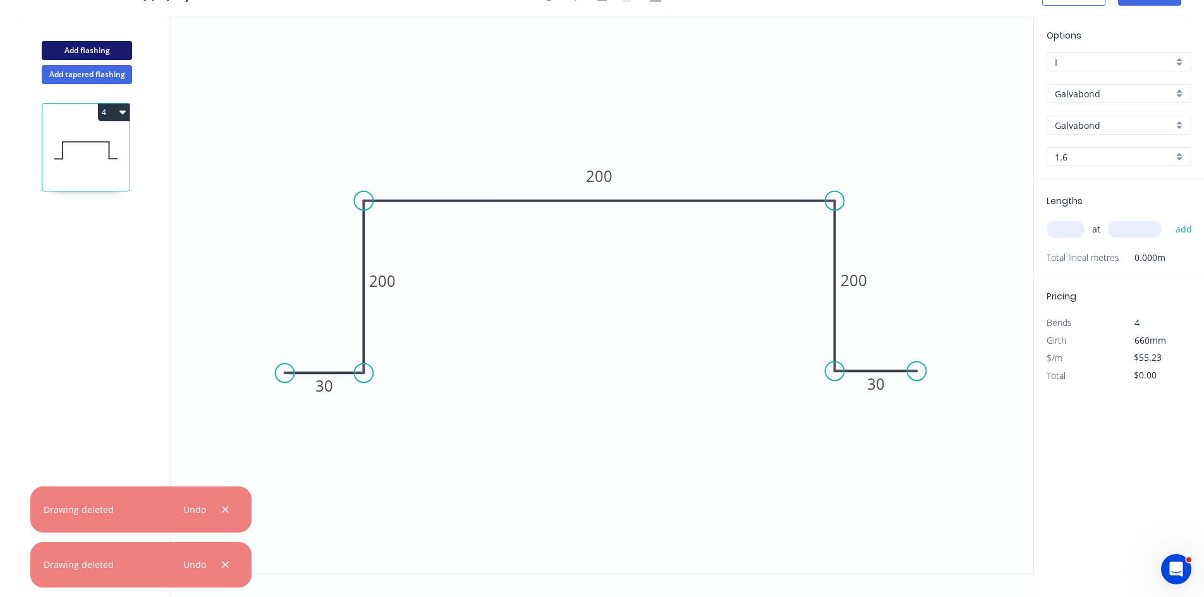
click at [108, 47] on button "Add flashing" at bounding box center [87, 50] width 90 height 19
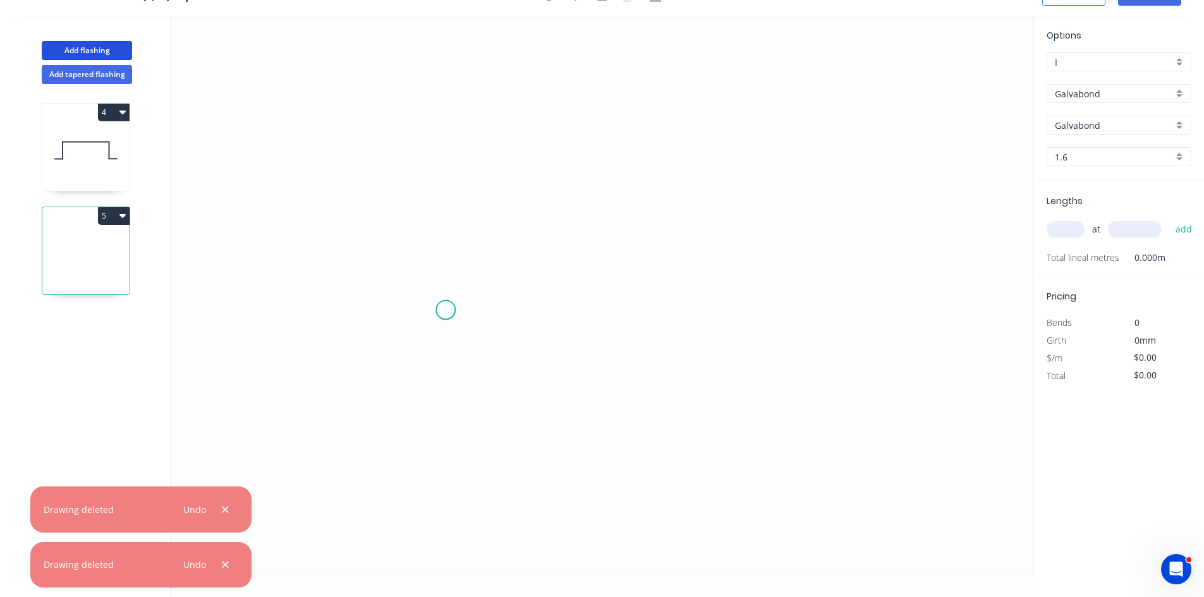
click at [445, 310] on icon "0" at bounding box center [602, 295] width 863 height 558
drag, startPoint x: 756, startPoint y: 315, endPoint x: 754, endPoint y: 1, distance: 313.4
click at [756, 314] on icon "0" at bounding box center [602, 295] width 863 height 558
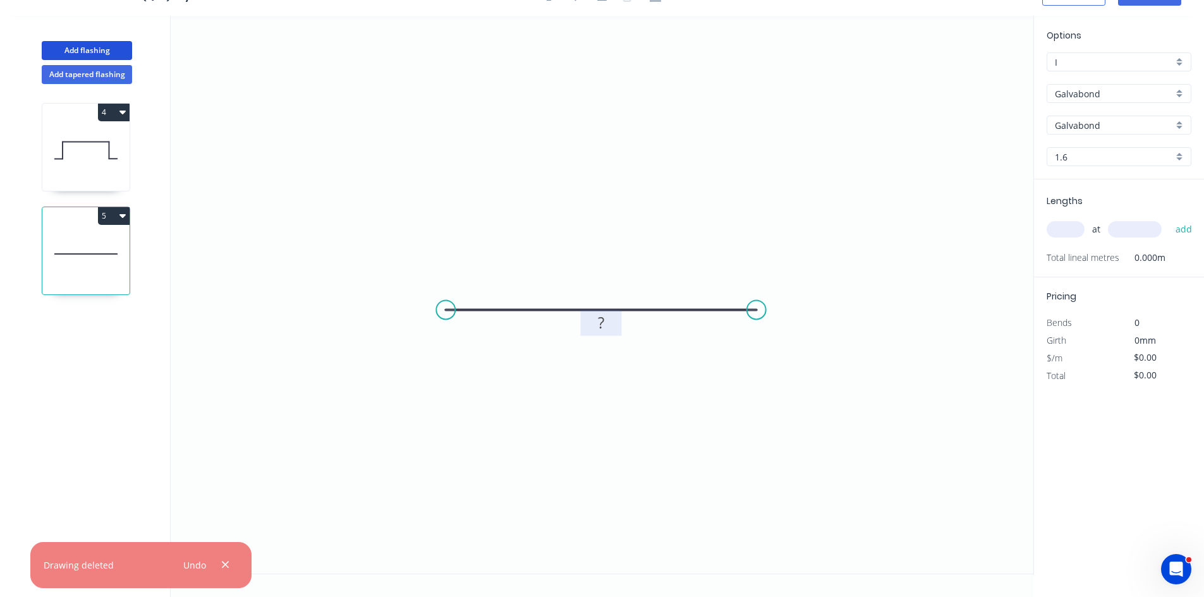
click at [592, 314] on rect at bounding box center [601, 323] width 41 height 26
click at [597, 317] on rect at bounding box center [600, 324] width 25 height 18
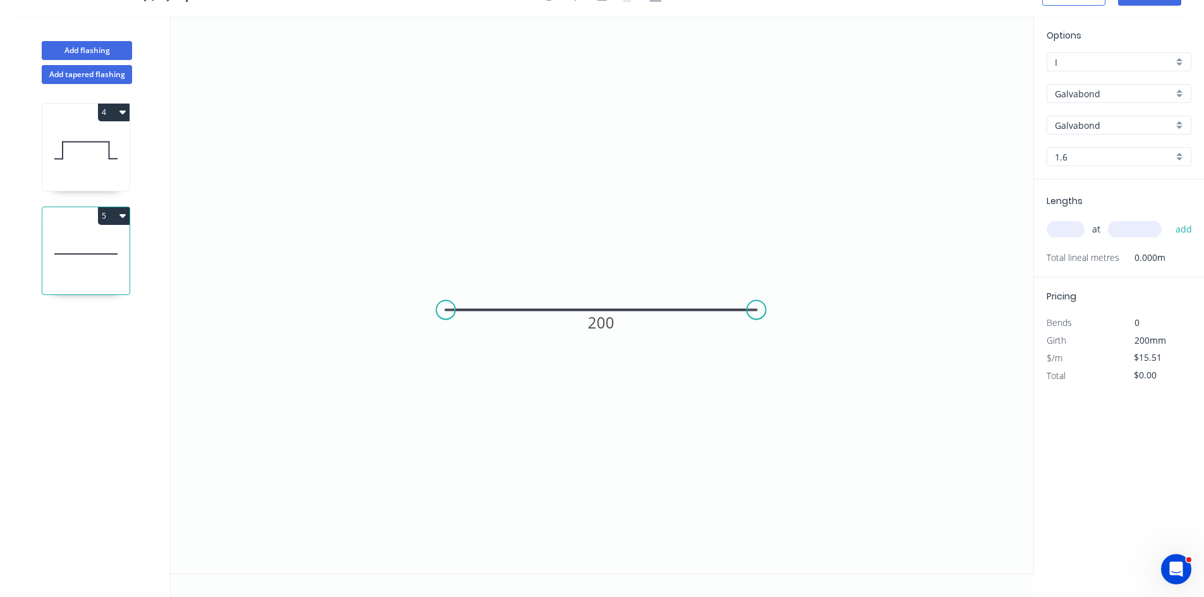
click at [67, 154] on icon at bounding box center [85, 150] width 87 height 81
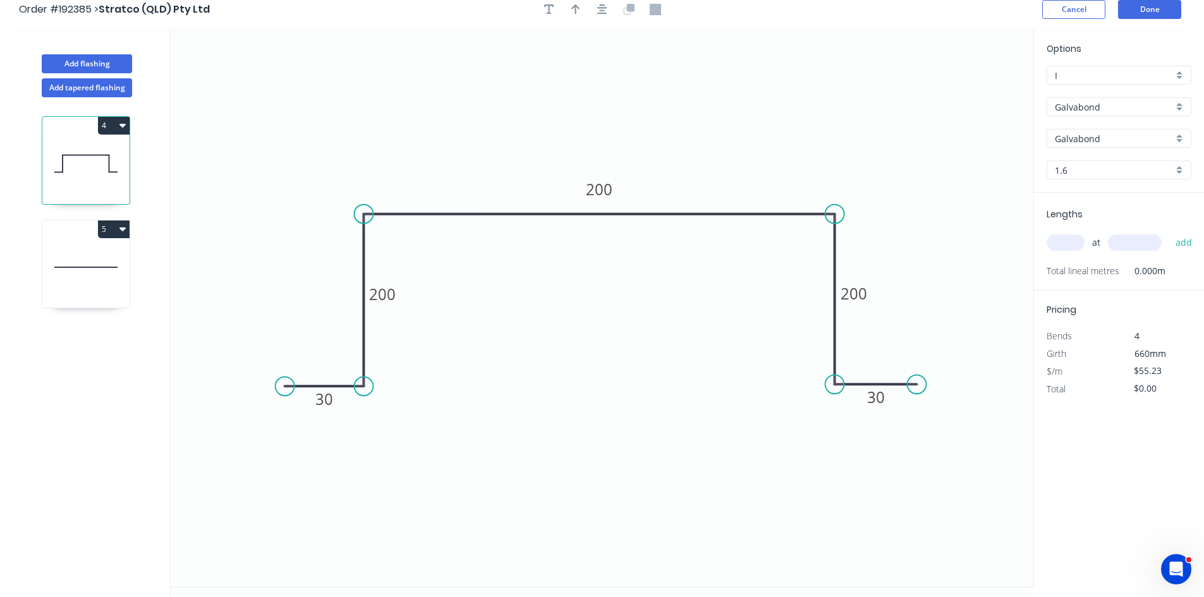
scroll to position [0, 0]
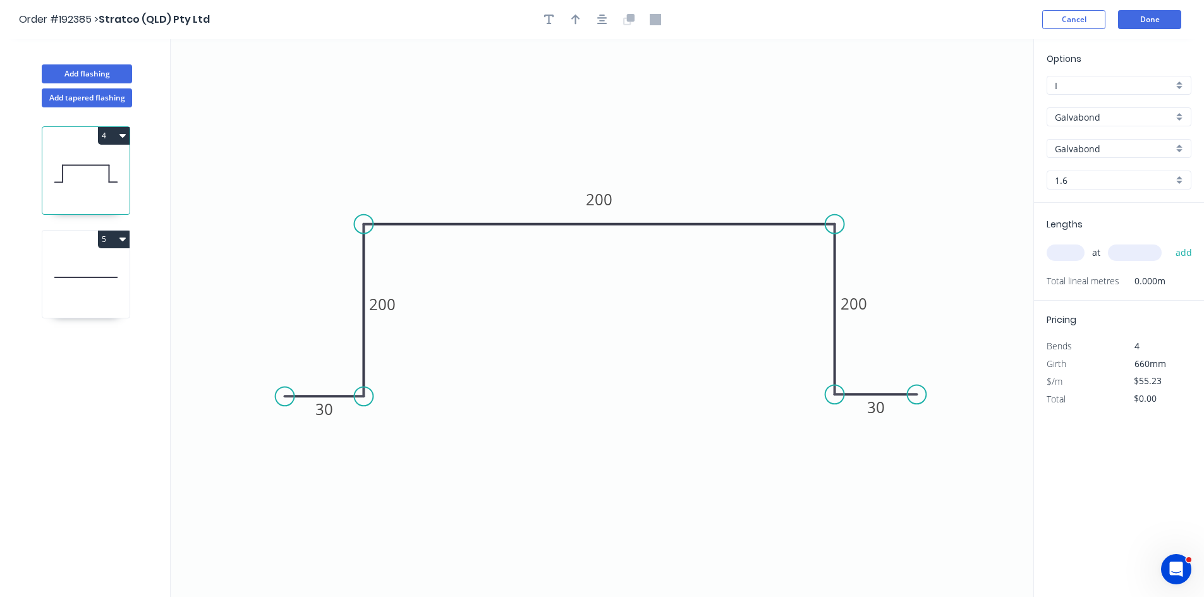
click at [1146, 8] on header "Order #192385 > Stratco (QLD) Pty Ltd Cancel Done" at bounding box center [602, 19] width 1204 height 39
click at [1145, 14] on button "Done" at bounding box center [1149, 19] width 63 height 19
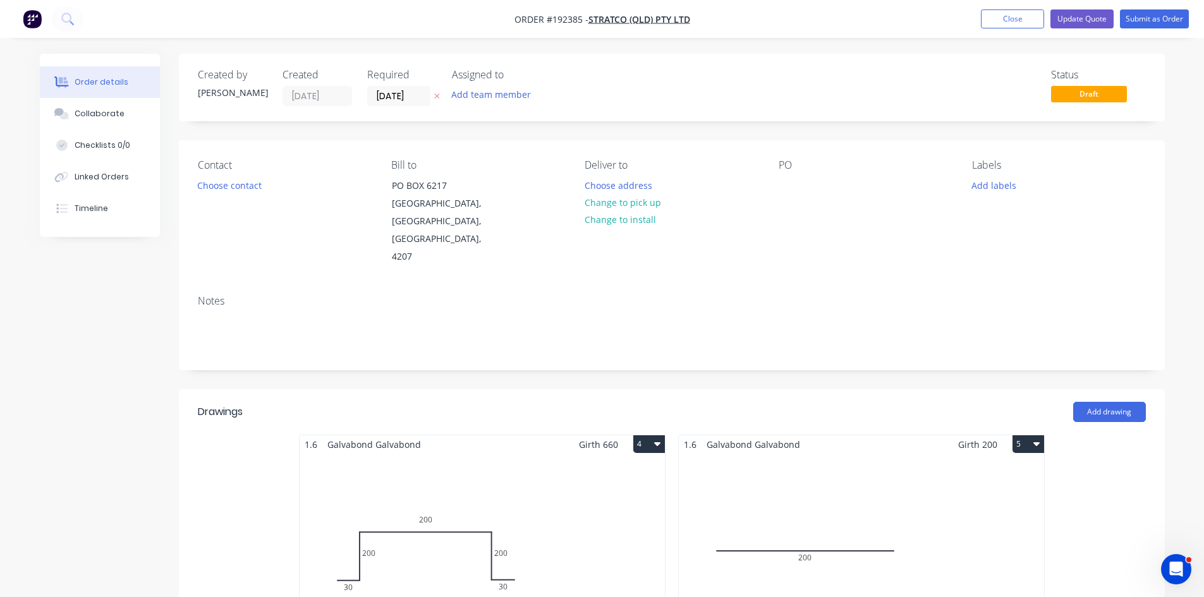
scroll to position [632, 0]
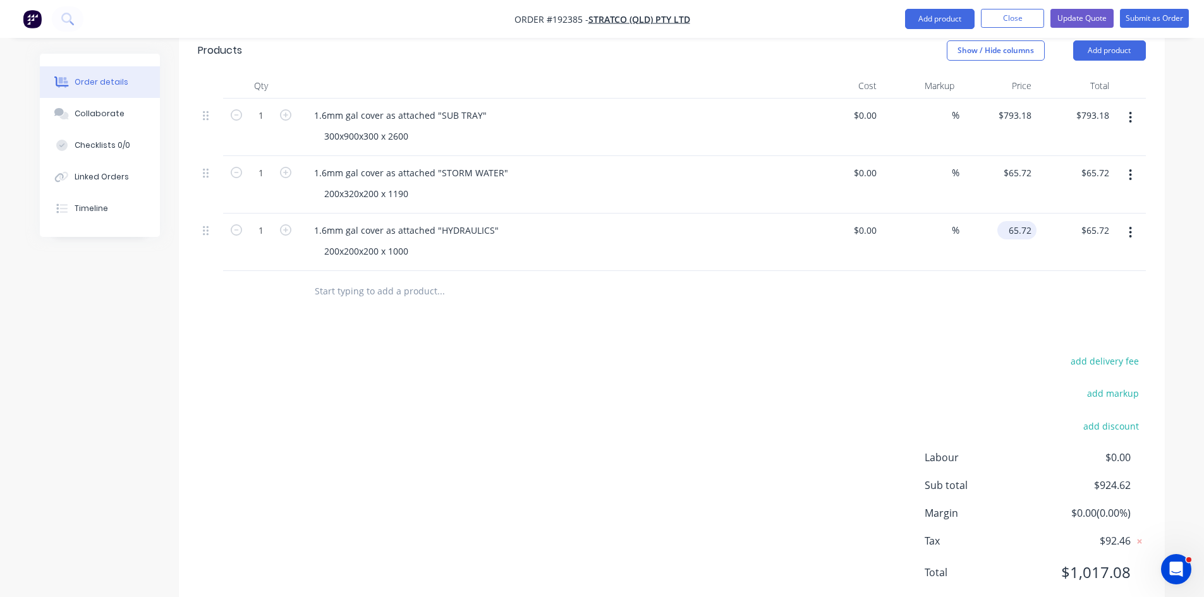
click at [1022, 221] on input "65.72" at bounding box center [1019, 230] width 34 height 18
click at [989, 272] on div at bounding box center [672, 291] width 948 height 41
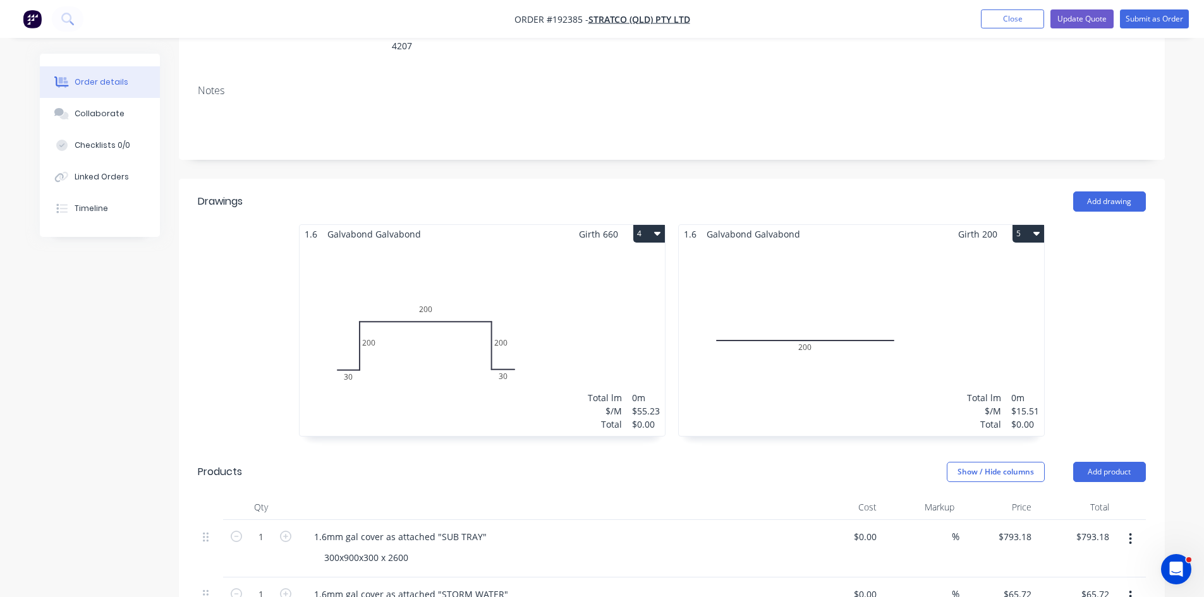
click at [532, 277] on div "Total lm $/M Total 0m $55.23 $0.00" at bounding box center [482, 339] width 365 height 193
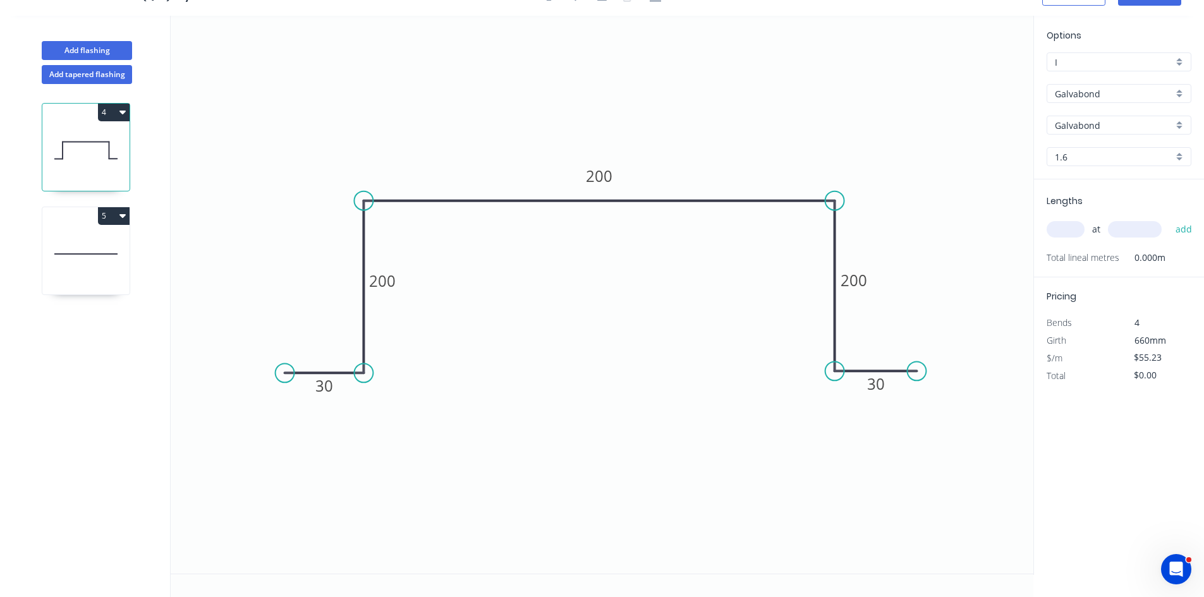
scroll to position [23, 0]
click at [389, 276] on tspan "200" at bounding box center [382, 280] width 27 height 21
click at [696, 406] on icon "0 30 200 200 200 30" at bounding box center [602, 295] width 863 height 558
click at [386, 277] on tspan "200" at bounding box center [382, 280] width 27 height 21
drag, startPoint x: 646, startPoint y: 339, endPoint x: 1021, endPoint y: 202, distance: 399.8
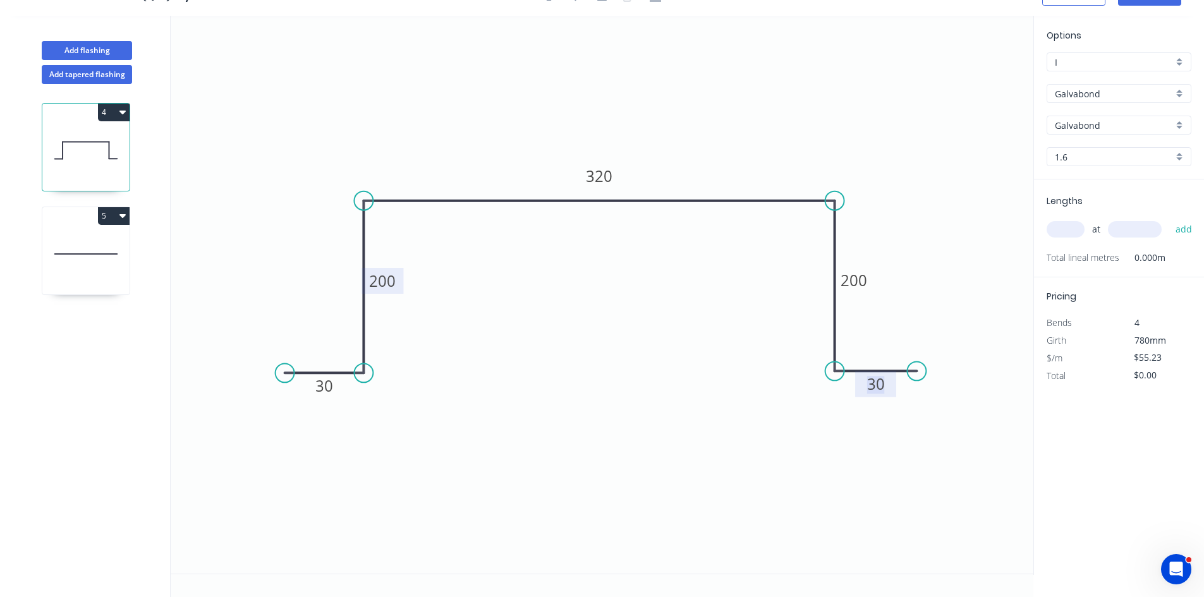
click at [652, 336] on icon "0 30 200 320 200 30" at bounding box center [602, 295] width 863 height 558
click at [1060, 217] on div "at add" at bounding box center [1119, 229] width 147 height 34
click at [1065, 223] on input "text" at bounding box center [1065, 229] width 38 height 16
click at [1169, 219] on button "add" at bounding box center [1184, 229] width 30 height 21
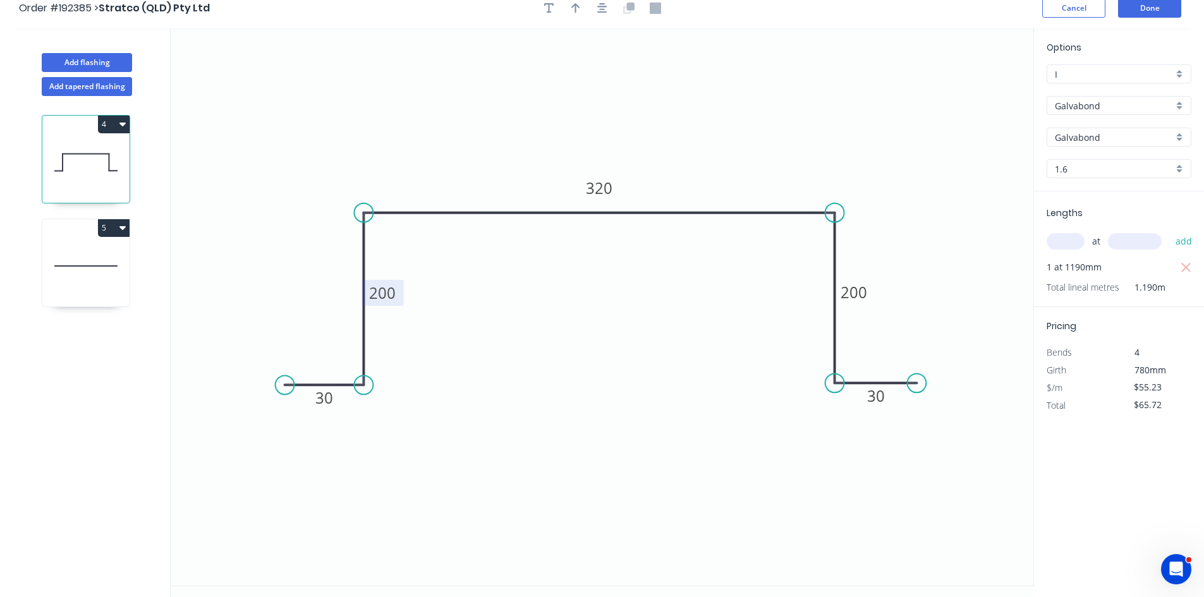
scroll to position [0, 0]
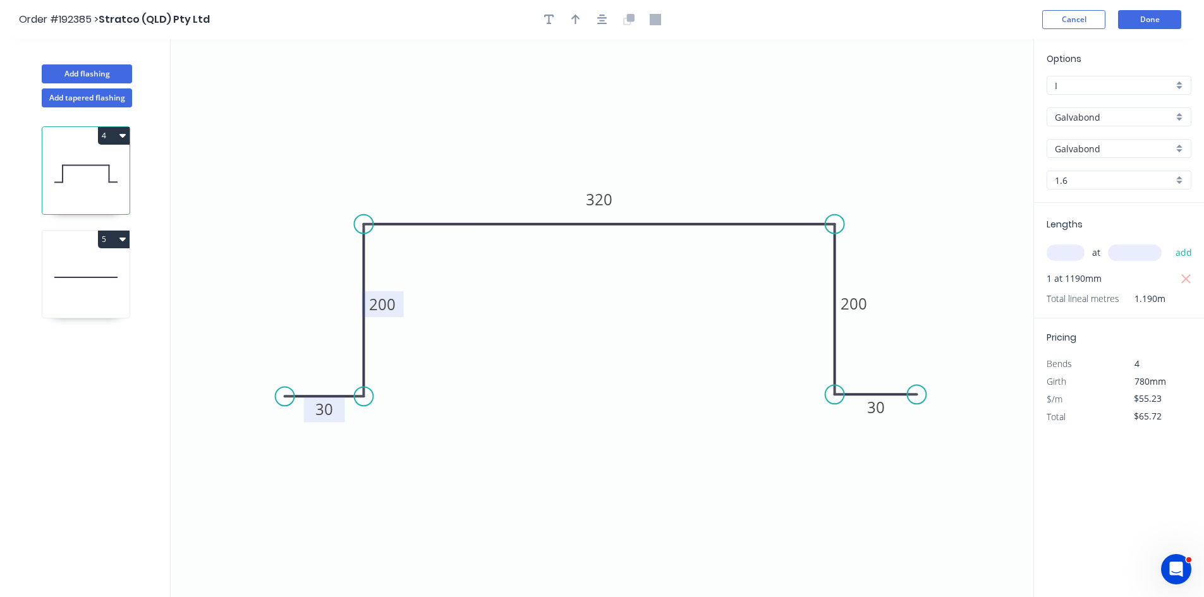
click at [330, 415] on tspan "30" at bounding box center [324, 409] width 18 height 21
click at [1189, 275] on icon "button" at bounding box center [1185, 278] width 9 height 9
click at [570, 191] on icon "0 40 200 550 200 30" at bounding box center [602, 318] width 863 height 558
click at [589, 200] on tspan "550" at bounding box center [599, 199] width 27 height 21
click at [1167, 18] on button "Done" at bounding box center [1149, 19] width 63 height 19
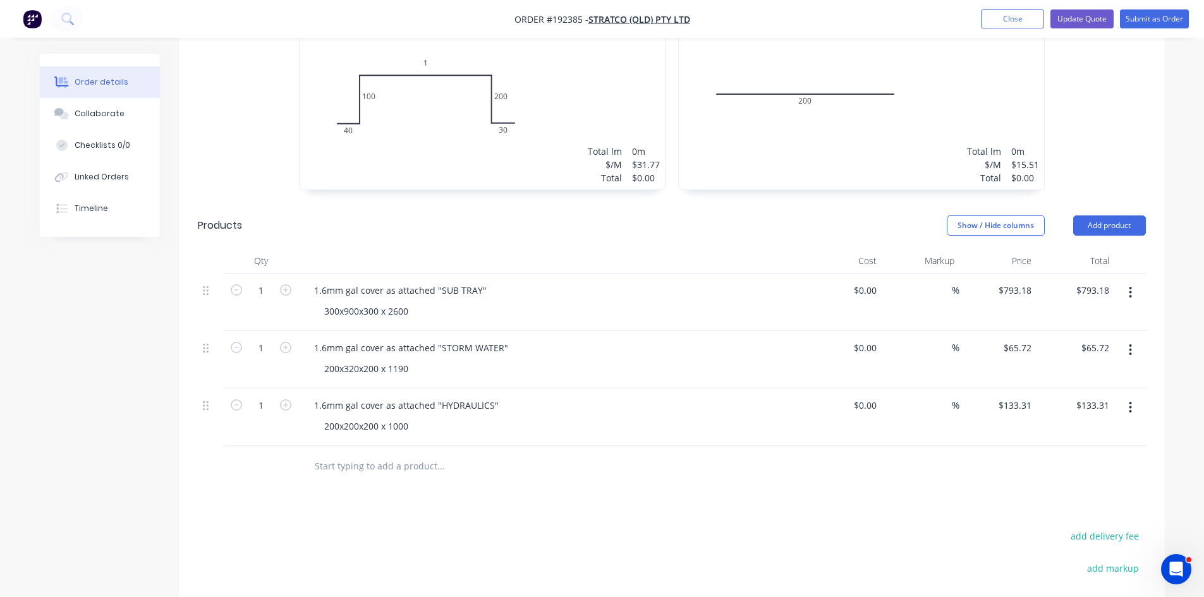
scroll to position [423, 0]
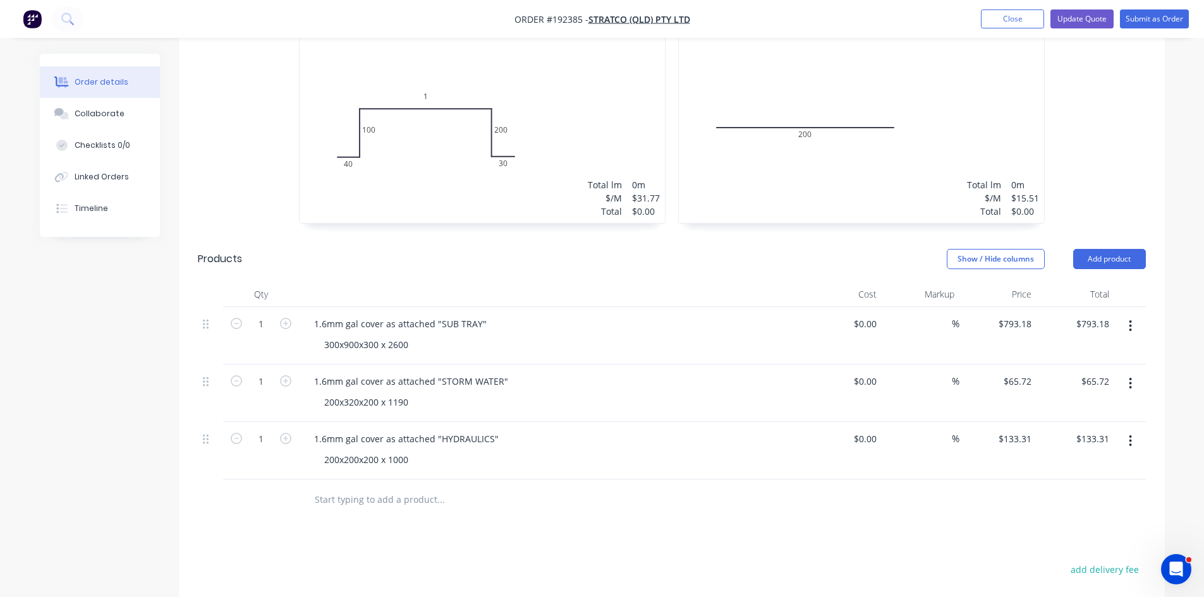
click at [1127, 430] on button "button" at bounding box center [1130, 441] width 30 height 23
click at [1101, 490] on div "Duplicate" at bounding box center [1085, 499] width 97 height 18
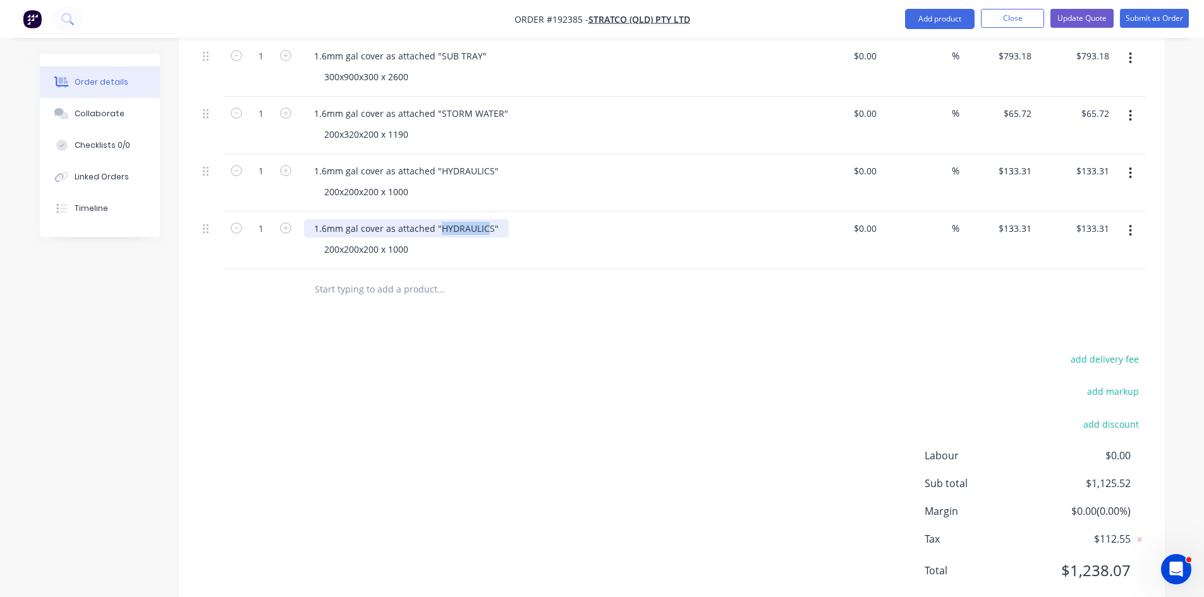
drag, startPoint x: 437, startPoint y: 193, endPoint x: 488, endPoint y: 197, distance: 51.4
click at [488, 219] on div "1.6mm gal cover as attached "HYDRAULICS"" at bounding box center [406, 228] width 205 height 18
drag, startPoint x: 412, startPoint y: 214, endPoint x: 238, endPoint y: 222, distance: 173.9
click at [238, 222] on div "1 1.6mm gal cover as attached "DB12A" 200x200x200 x 1000 $0.00 $0.00 % $133.31 …" at bounding box center [672, 241] width 948 height 58
click at [207, 221] on div at bounding box center [210, 241] width 25 height 58
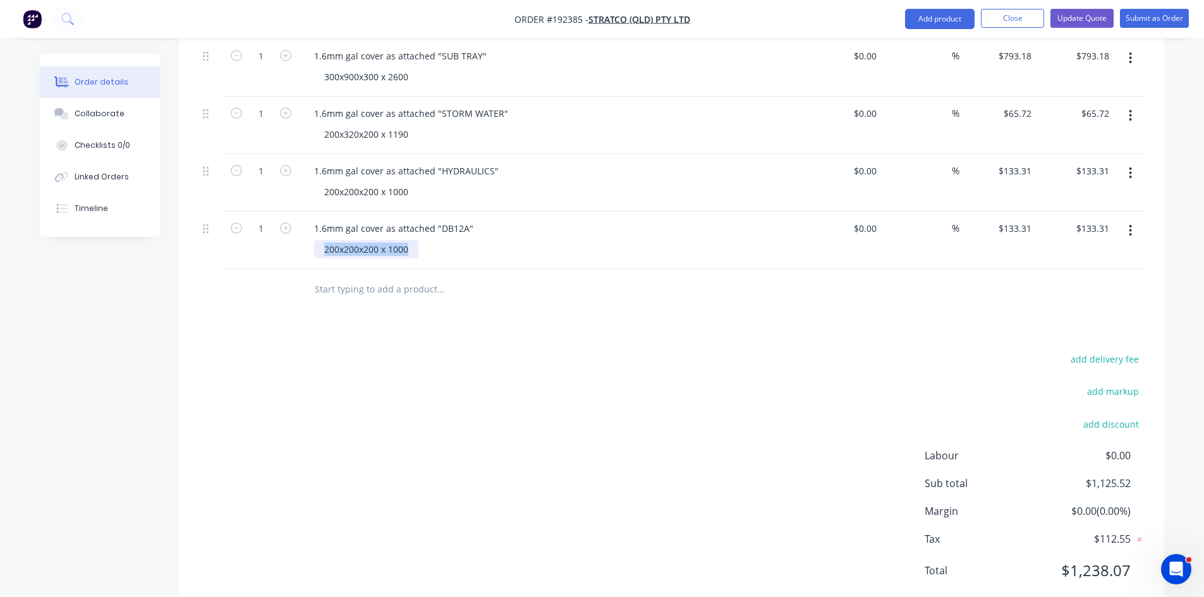
drag, startPoint x: 319, startPoint y: 210, endPoint x: 475, endPoint y: 235, distance: 157.5
click at [475, 235] on div "Qty Cost Markup Price Total 1 1.6mm gal cover as attached "SUB TRAY" 300x900x30…" at bounding box center [672, 162] width 986 height 296
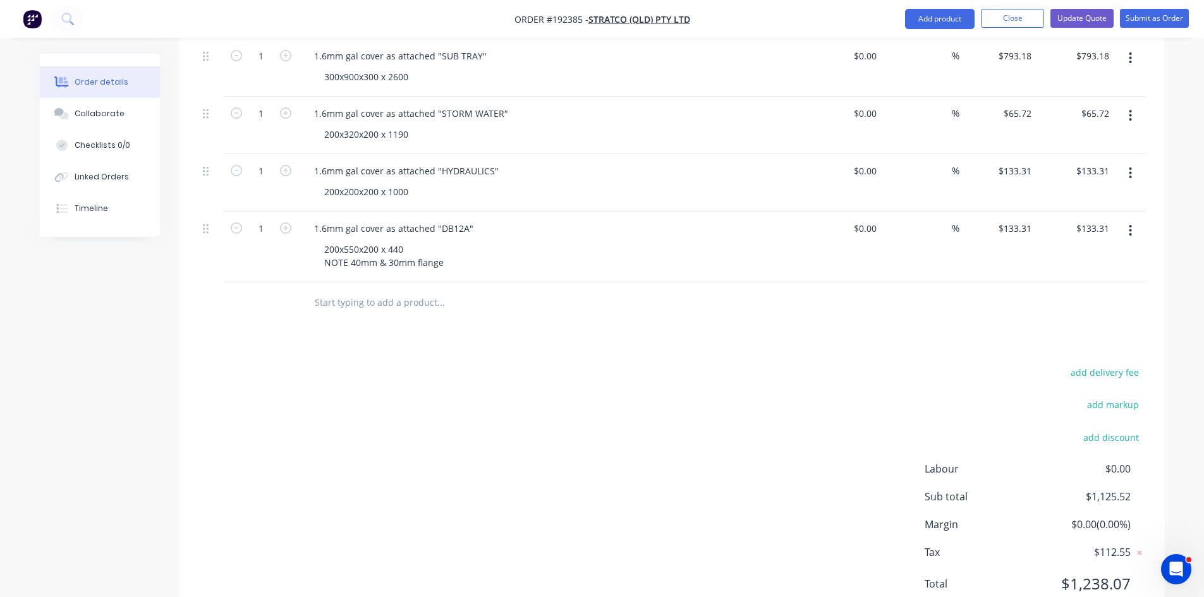
click at [530, 387] on div "add delivery fee add markup add discount Labour $0.00 Sub total $1,125.52 Margi…" at bounding box center [672, 486] width 948 height 244
click at [1009, 219] on input "133.31" at bounding box center [1019, 228] width 34 height 18
click at [953, 327] on div "Drawings Add drawing 1.6 Galvabond Galvabond Girth 371 4 0 40 100 1 200 30 0 40…" at bounding box center [672, 162] width 986 height 929
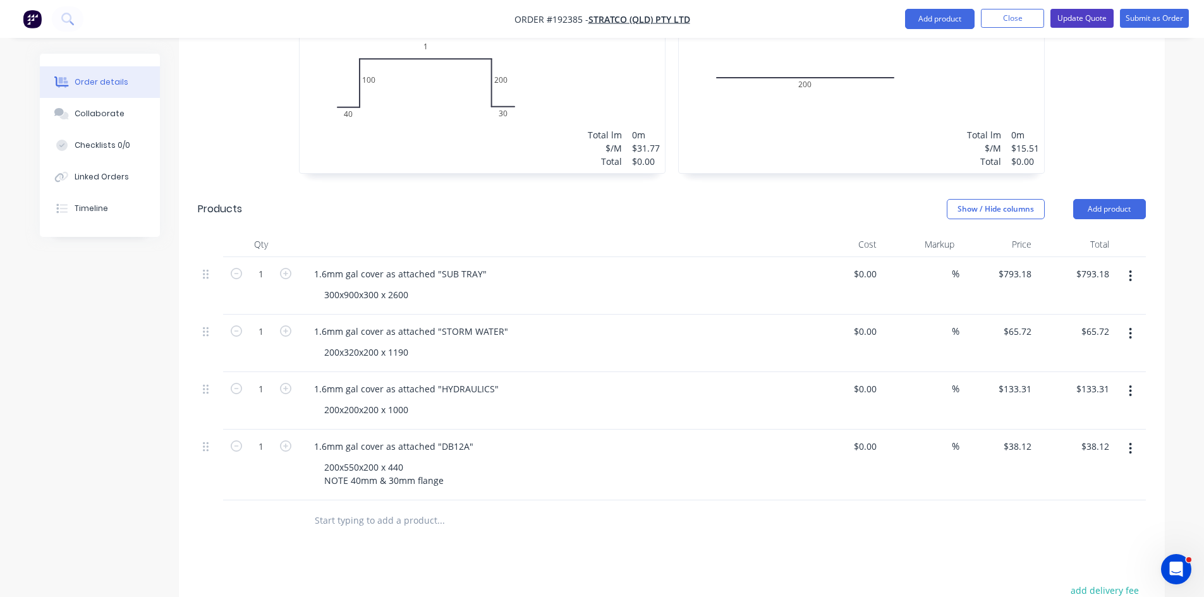
scroll to position [283, 0]
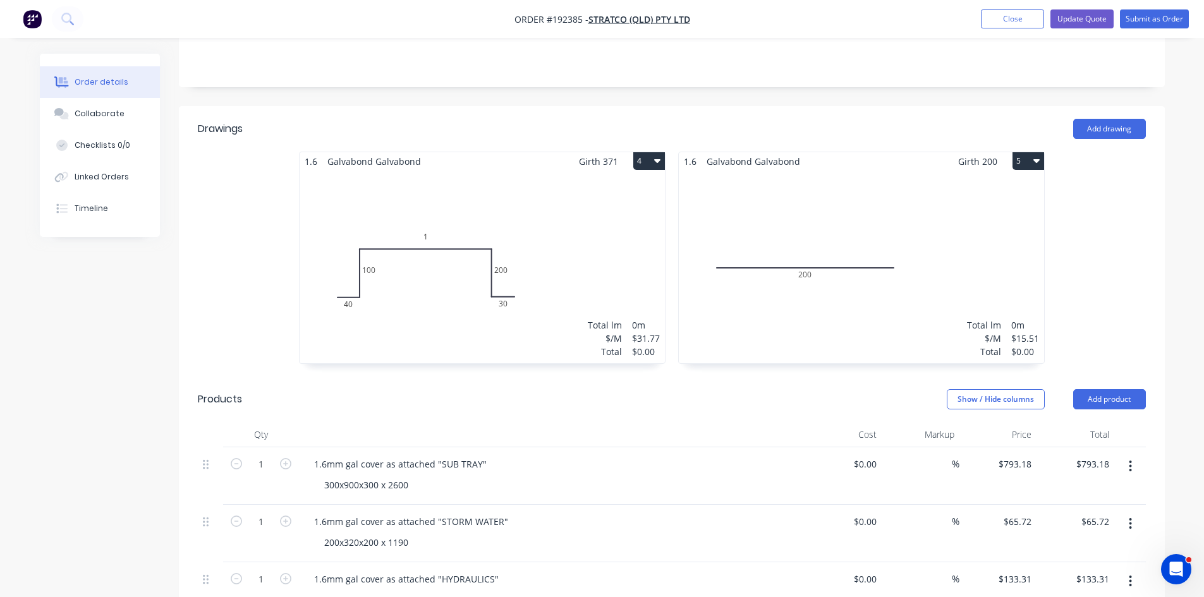
click at [647, 152] on button "4" at bounding box center [649, 161] width 32 height 18
click at [631, 233] on div "Delete" at bounding box center [604, 242] width 97 height 18
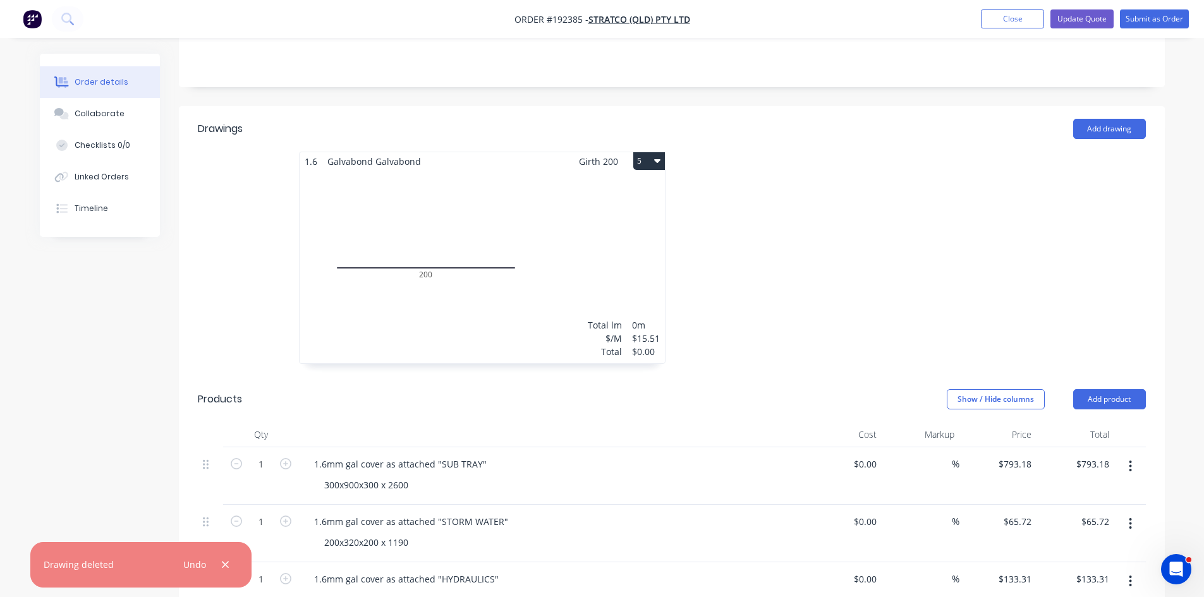
click at [650, 152] on button "5" at bounding box center [649, 161] width 32 height 18
click at [633, 233] on div "Delete" at bounding box center [604, 242] width 97 height 18
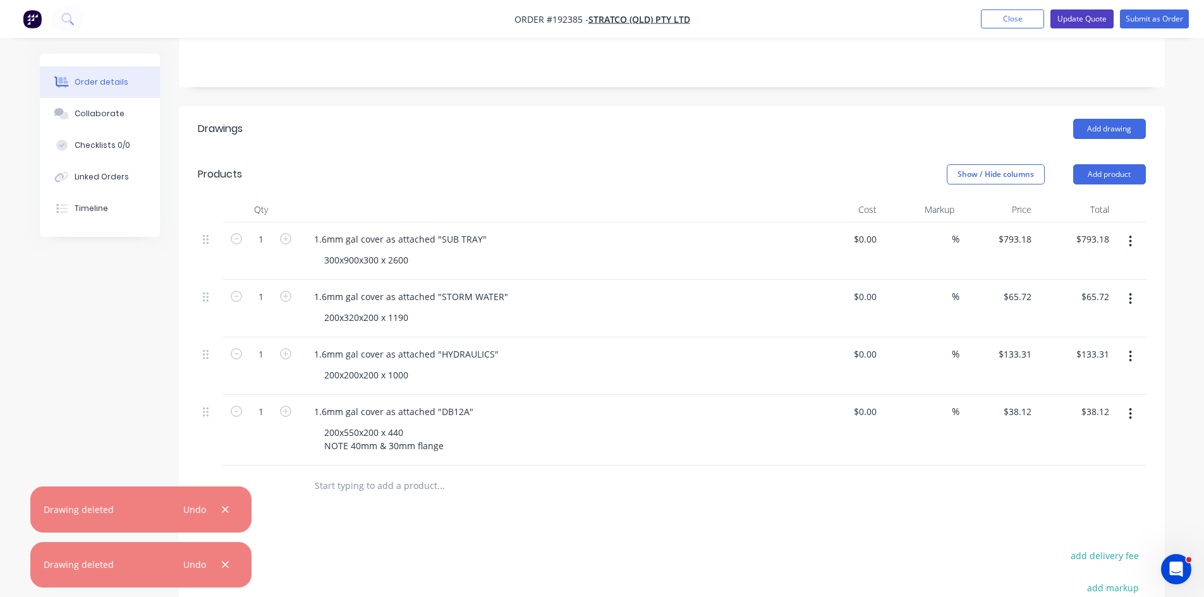
click at [1081, 18] on button "Update Quote" at bounding box center [1081, 18] width 63 height 19
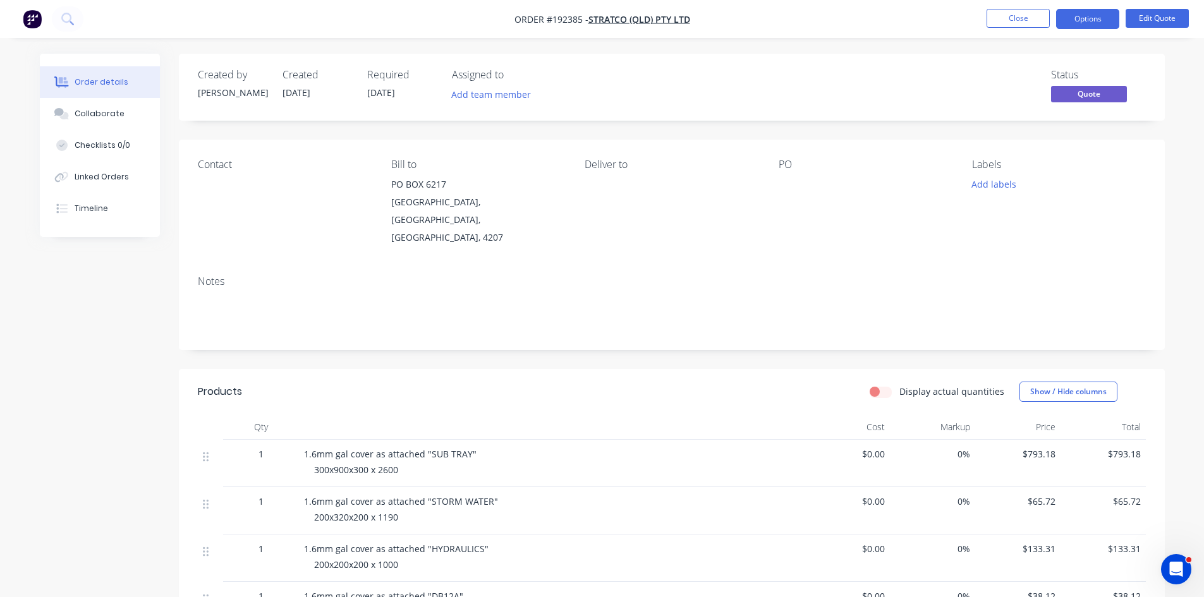
drag, startPoint x: 1092, startPoint y: 17, endPoint x: 1088, endPoint y: 30, distance: 13.2
click at [1091, 16] on button "Options" at bounding box center [1087, 19] width 63 height 20
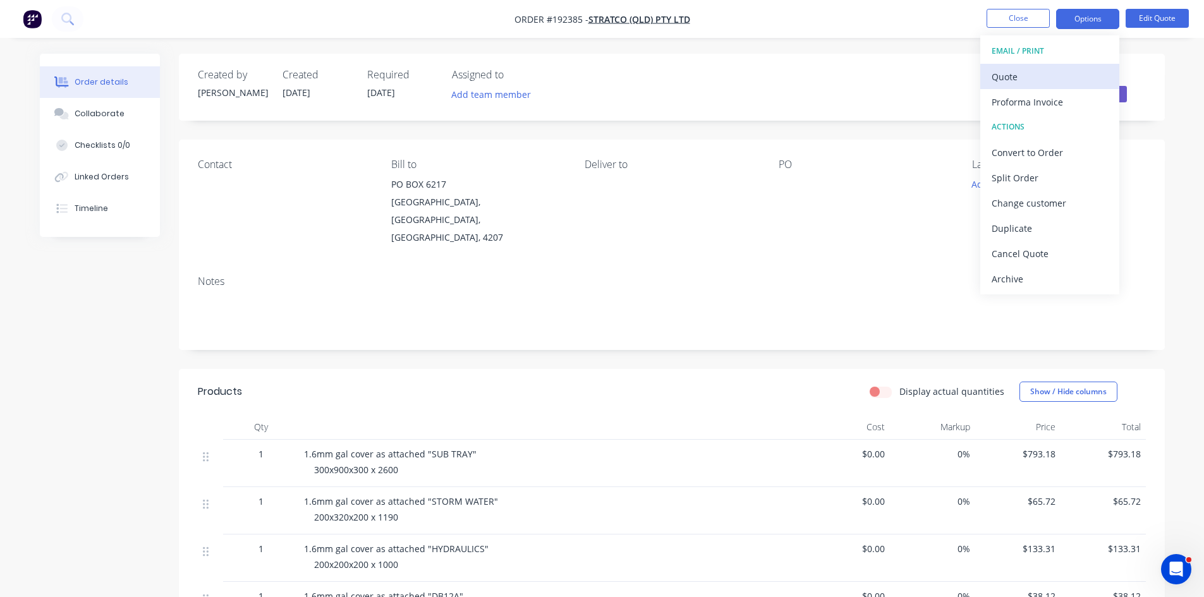
click at [1037, 76] on div "Quote" at bounding box center [1049, 77] width 116 height 18
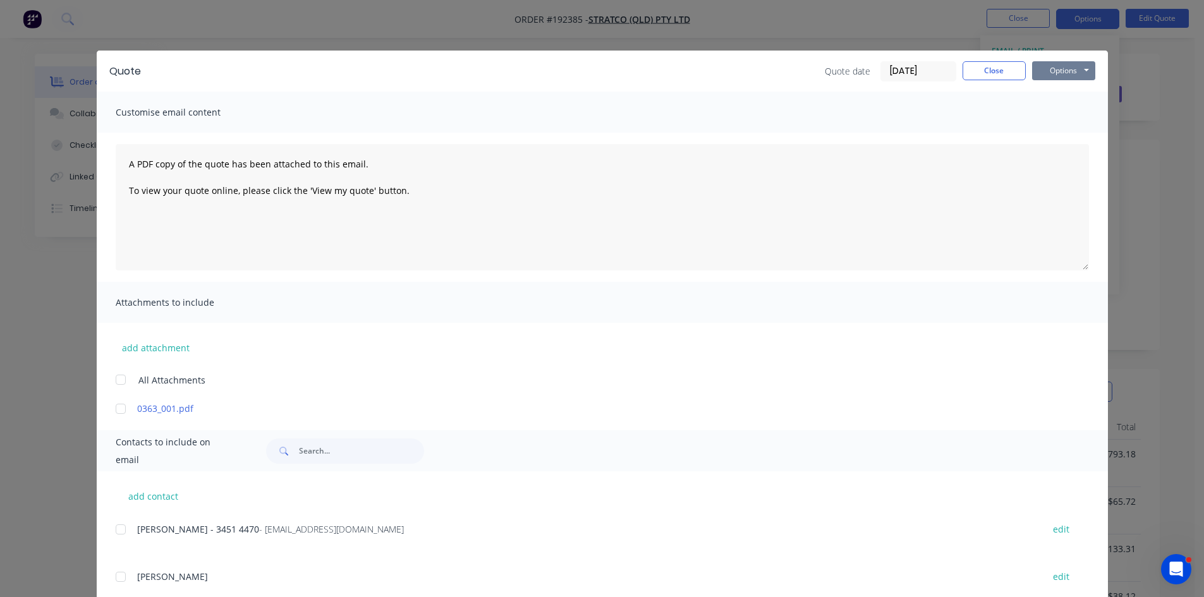
click at [1056, 64] on button "Options" at bounding box center [1063, 70] width 63 height 19
click at [1068, 89] on button "Preview" at bounding box center [1072, 93] width 81 height 21
click at [976, 73] on button "Close" at bounding box center [993, 70] width 63 height 19
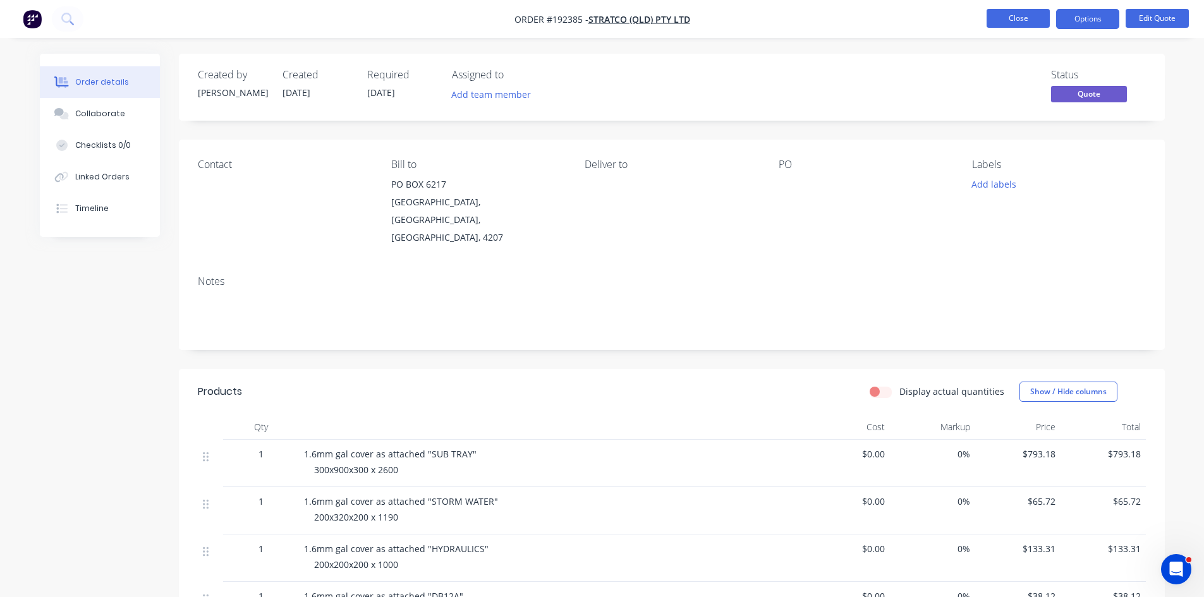
click at [1012, 27] on button "Close" at bounding box center [1017, 18] width 63 height 19
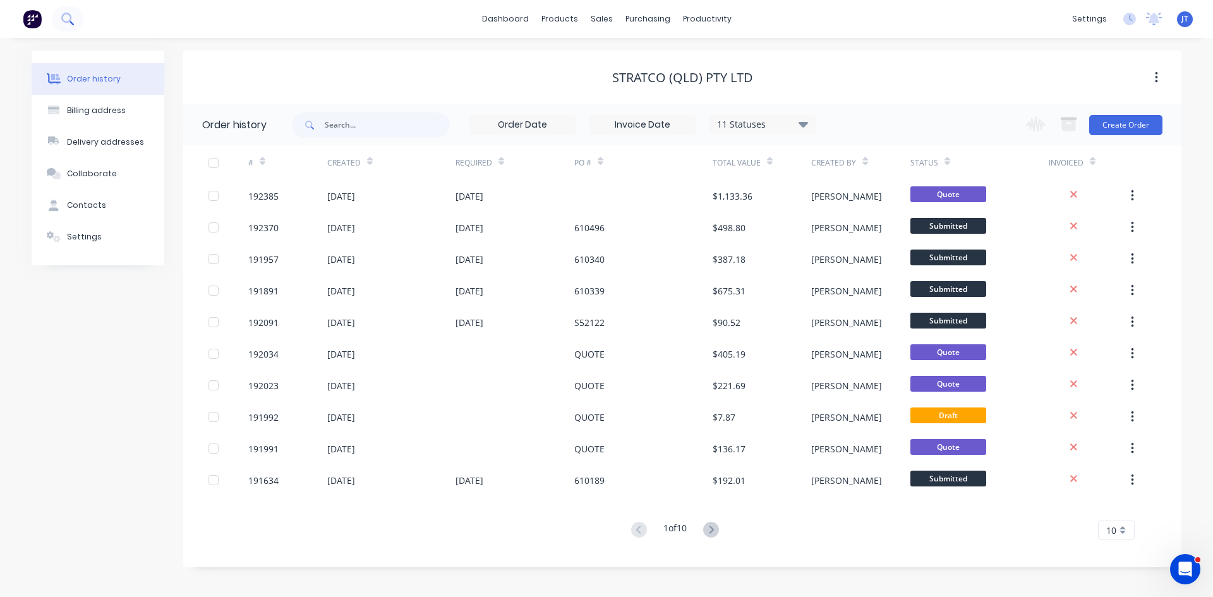
click at [76, 14] on button at bounding box center [68, 18] width 32 height 25
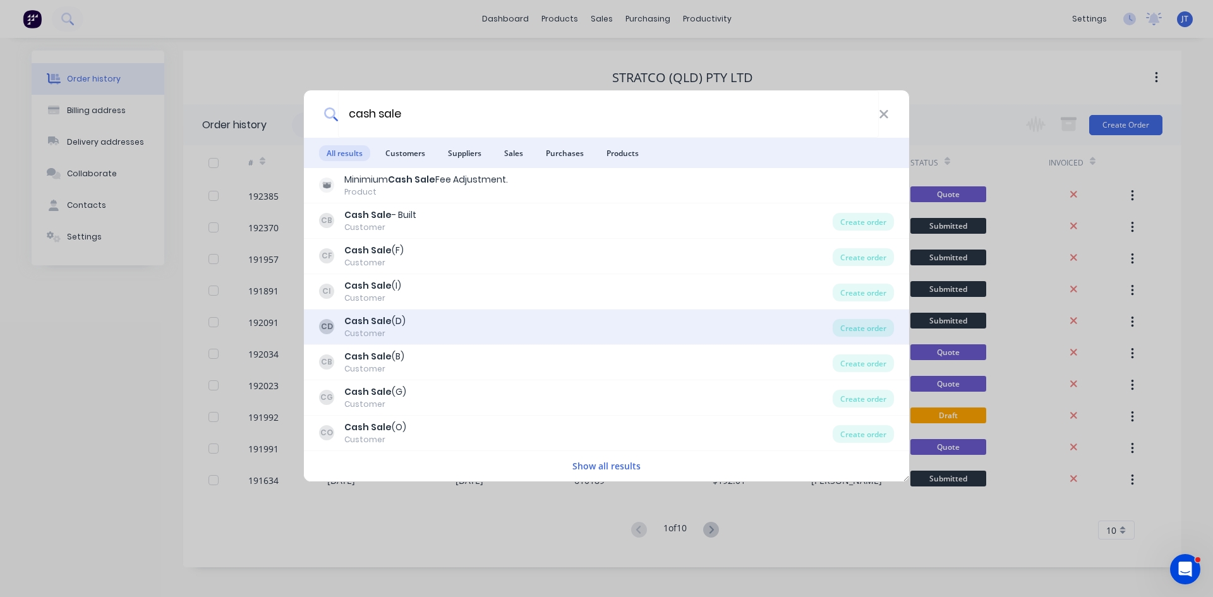
click at [426, 322] on div "CD Cash Sale (D) Customer" at bounding box center [576, 327] width 514 height 25
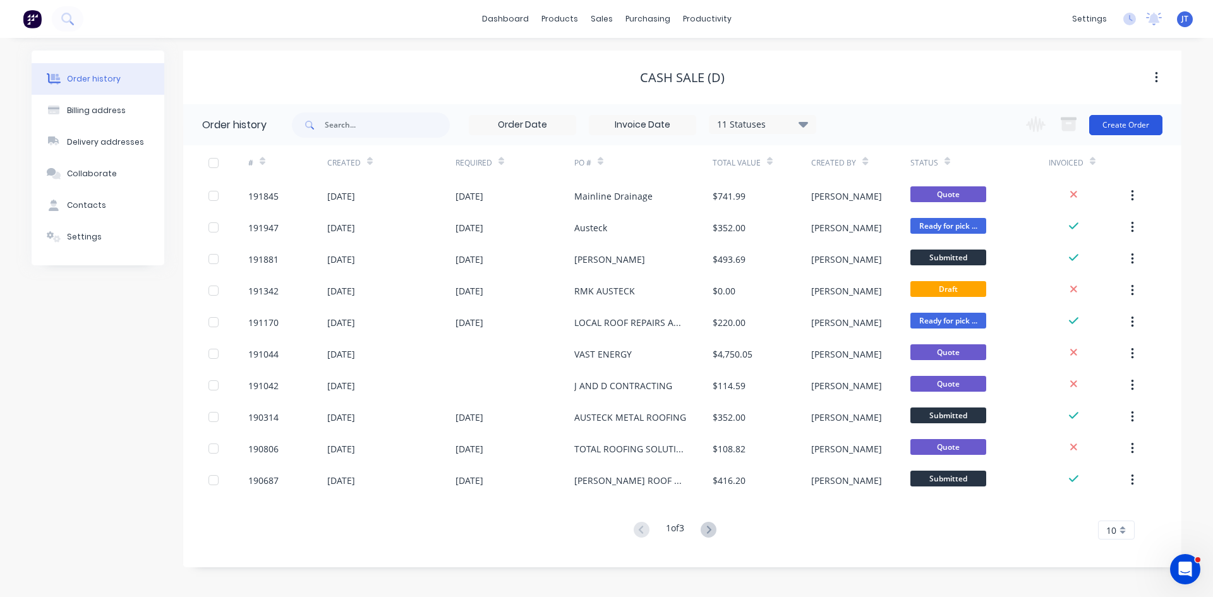
click at [1105, 124] on button "Create Order" at bounding box center [1125, 125] width 73 height 20
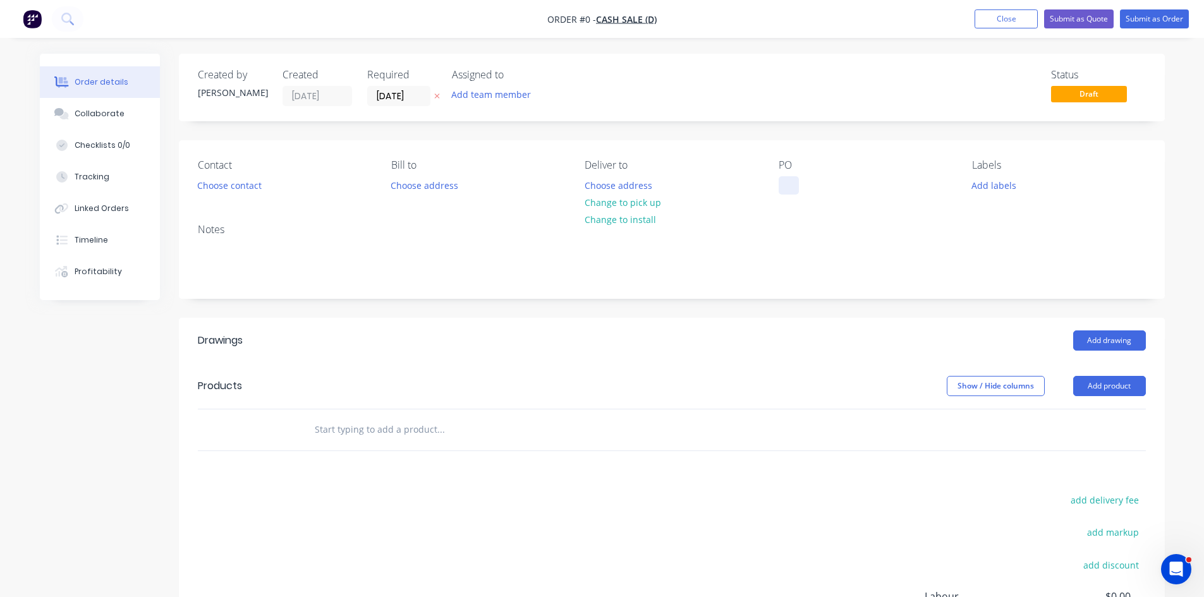
click at [779, 177] on div "PO" at bounding box center [865, 176] width 173 height 35
click at [796, 190] on div at bounding box center [789, 185] width 20 height 18
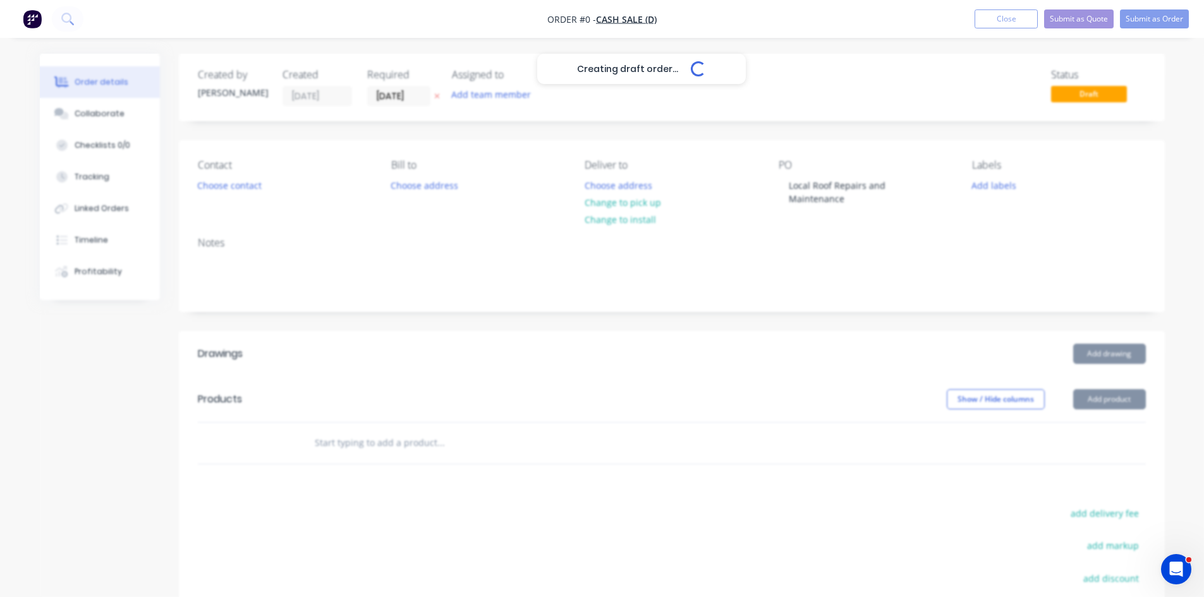
click at [865, 225] on div "Creating draft order... Loading... Order details Collaborate Checklists 0/0 Tra…" at bounding box center [602, 420] width 1150 height 733
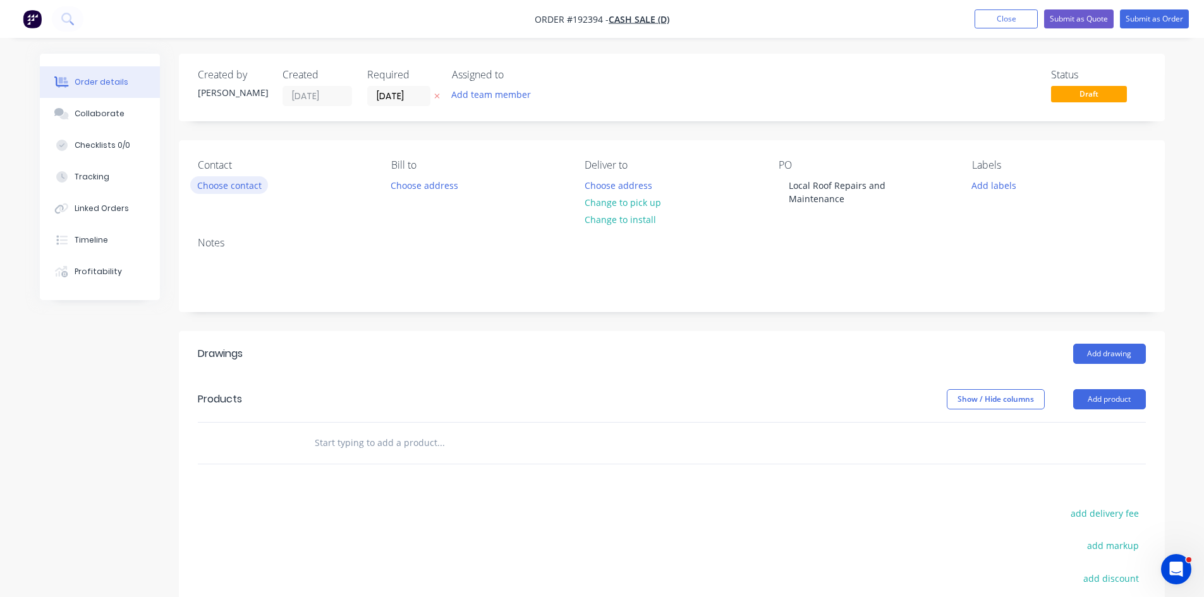
click at [245, 190] on button "Choose contact" at bounding box center [229, 184] width 78 height 17
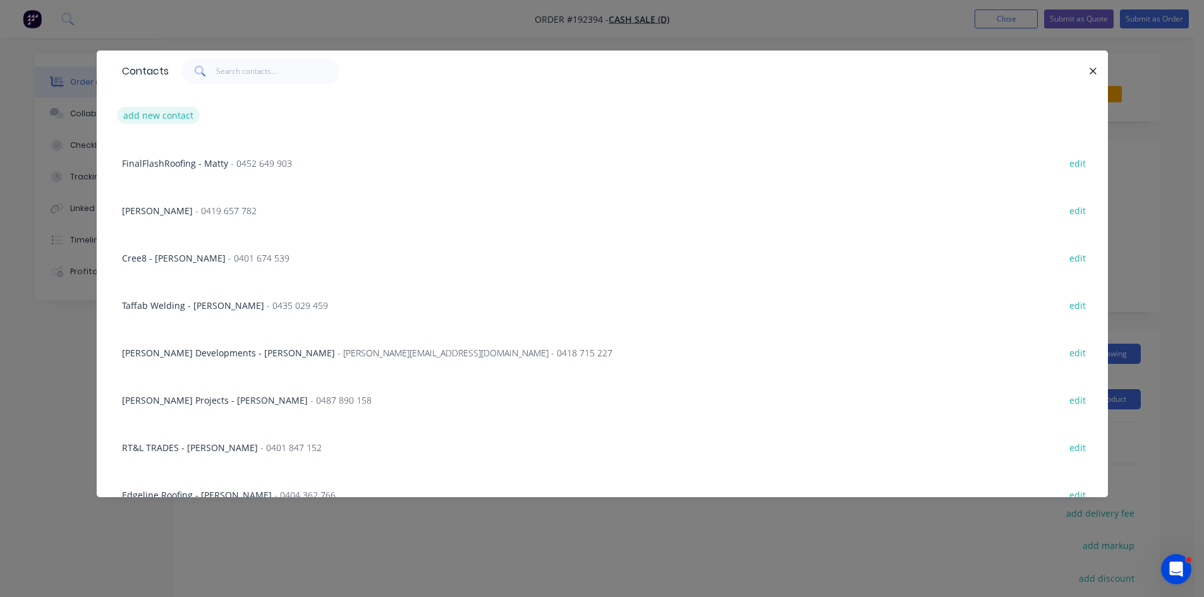
click at [148, 107] on div "add new contact" at bounding box center [602, 115] width 973 height 47
click at [152, 115] on button "add new contact" at bounding box center [158, 115] width 83 height 17
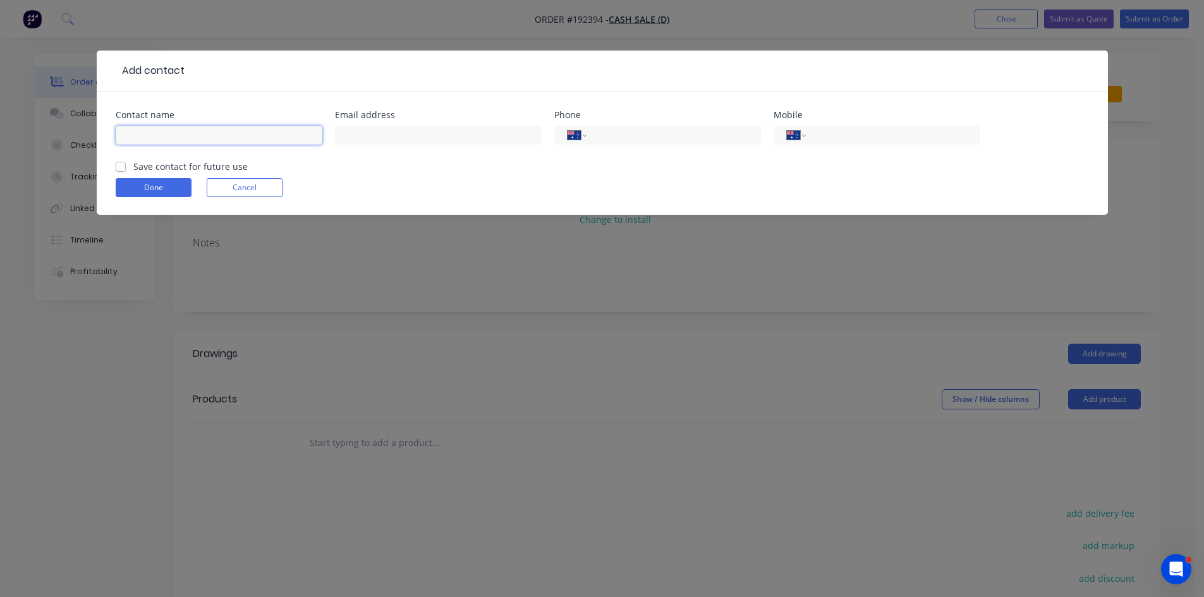
click at [162, 143] on input "text" at bounding box center [219, 135] width 207 height 19
click button "Done" at bounding box center [154, 187] width 76 height 19
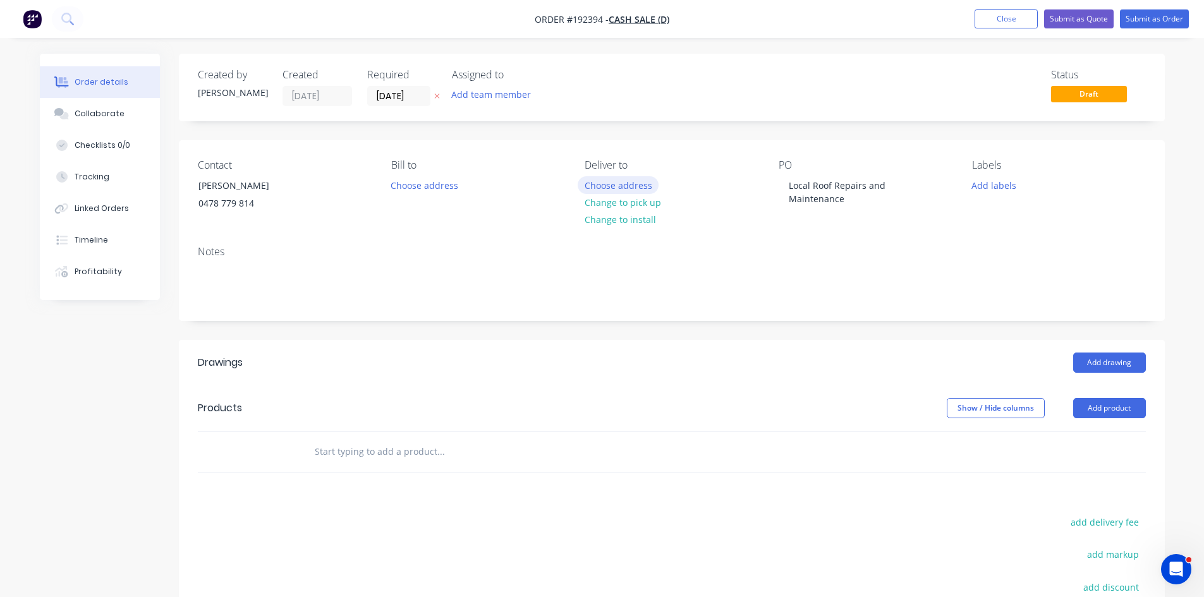
click at [627, 188] on button "Choose address" at bounding box center [618, 184] width 81 height 17
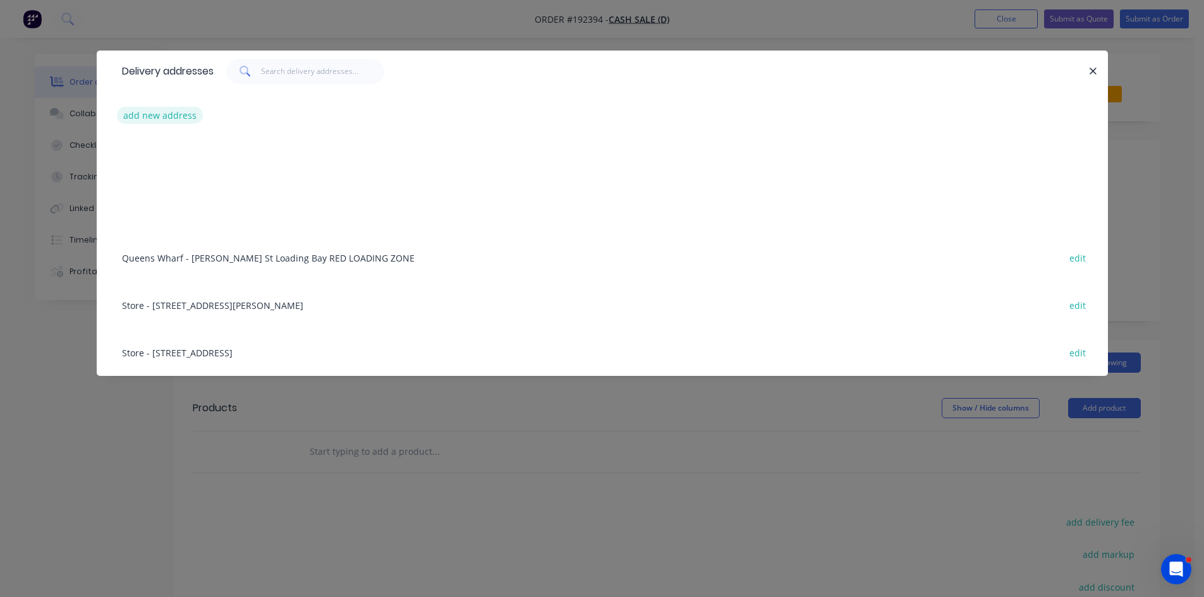
click at [147, 121] on button "add new address" at bounding box center [160, 115] width 87 height 17
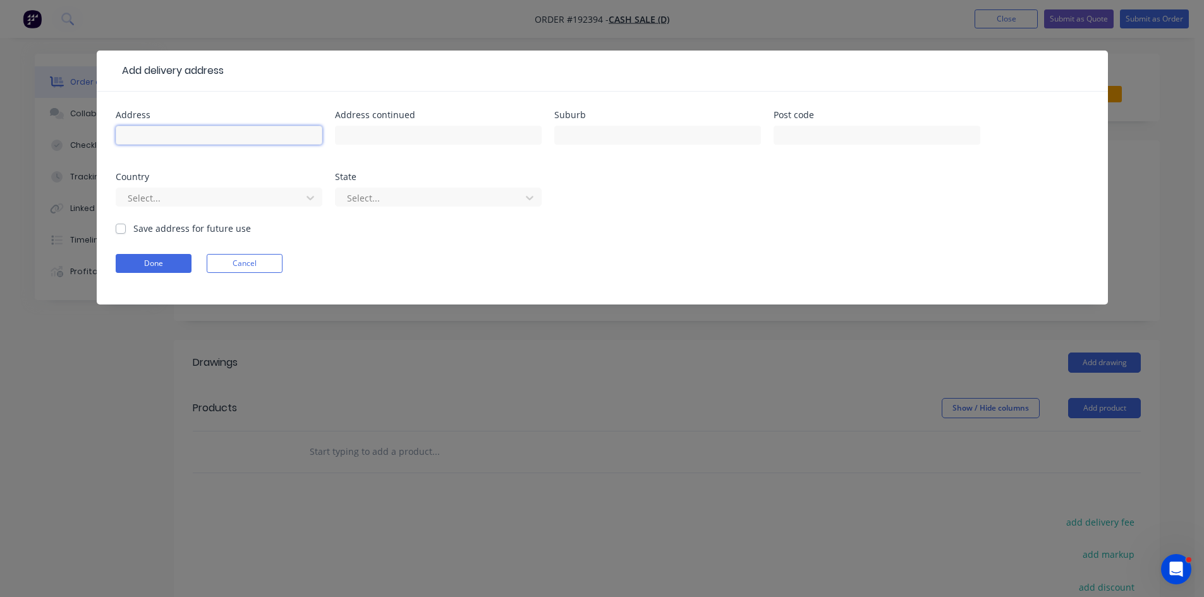
click at [280, 144] on input "text" at bounding box center [219, 135] width 207 height 19
click button "Done" at bounding box center [154, 263] width 76 height 19
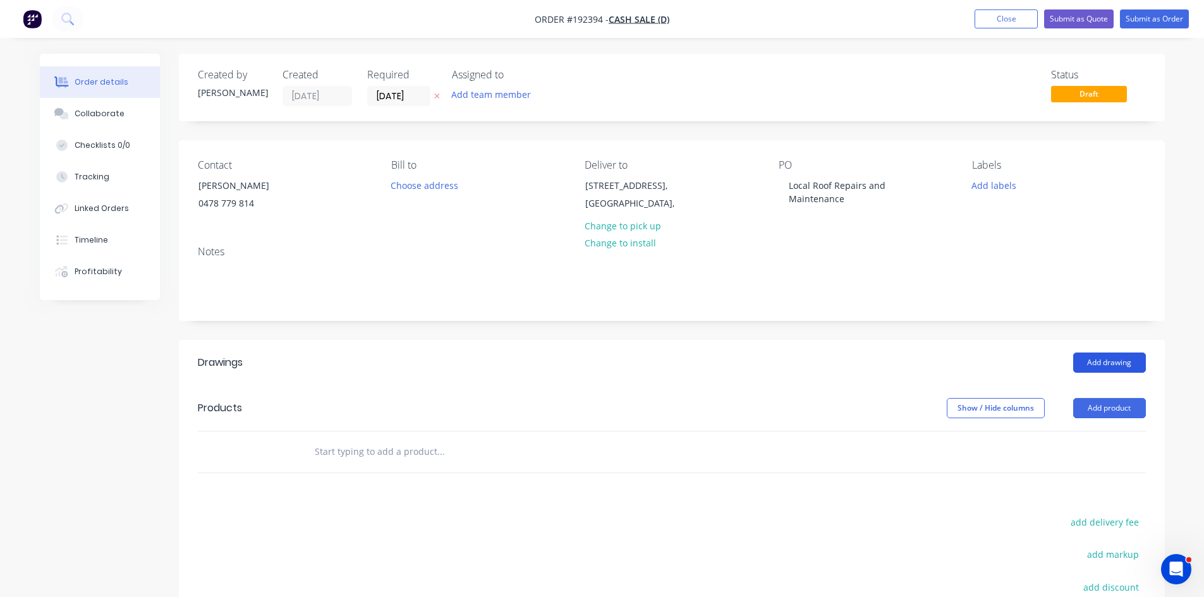
click at [1127, 356] on button "Add drawing" at bounding box center [1109, 363] width 73 height 20
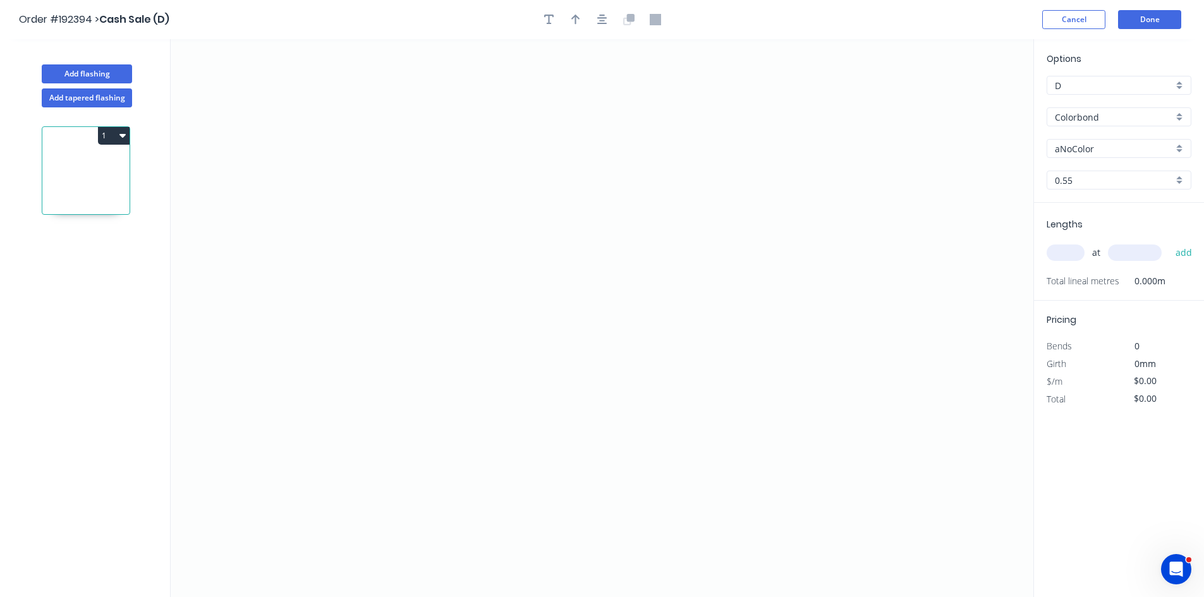
click at [1083, 151] on input "aNoColor" at bounding box center [1114, 148] width 118 height 13
click at [1105, 241] on div "Gully" at bounding box center [1118, 239] width 143 height 22
click at [403, 87] on icon "0" at bounding box center [602, 318] width 863 height 558
click at [406, 408] on icon "0" at bounding box center [602, 318] width 863 height 558
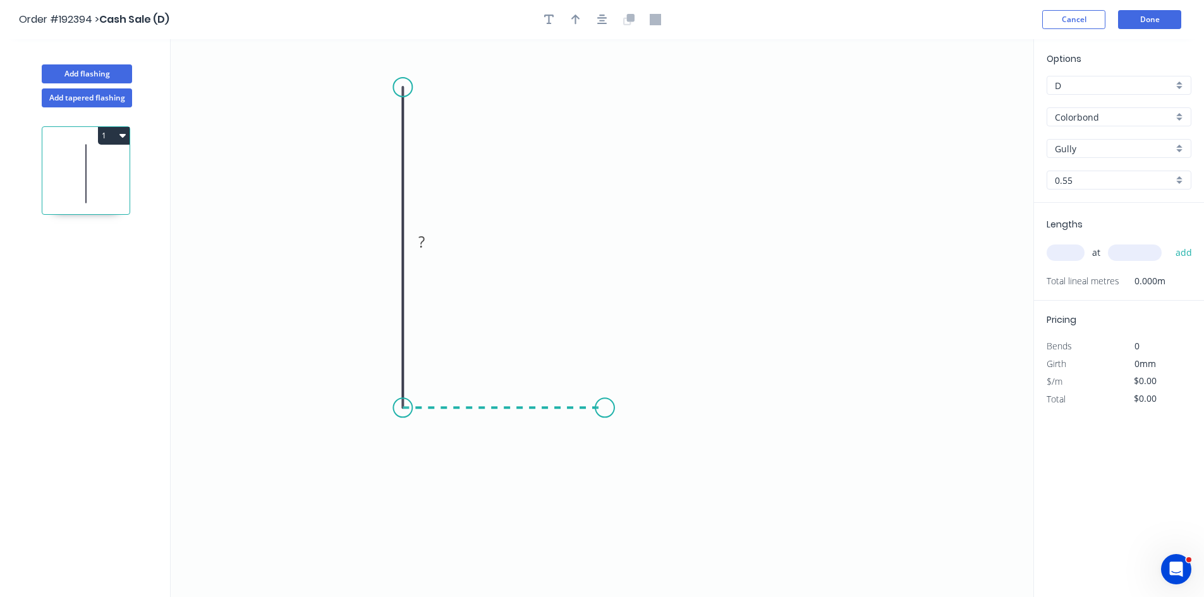
click at [605, 416] on icon "0 ?" at bounding box center [602, 318] width 863 height 558
click at [598, 561] on icon "0 ? ?" at bounding box center [602, 318] width 863 height 558
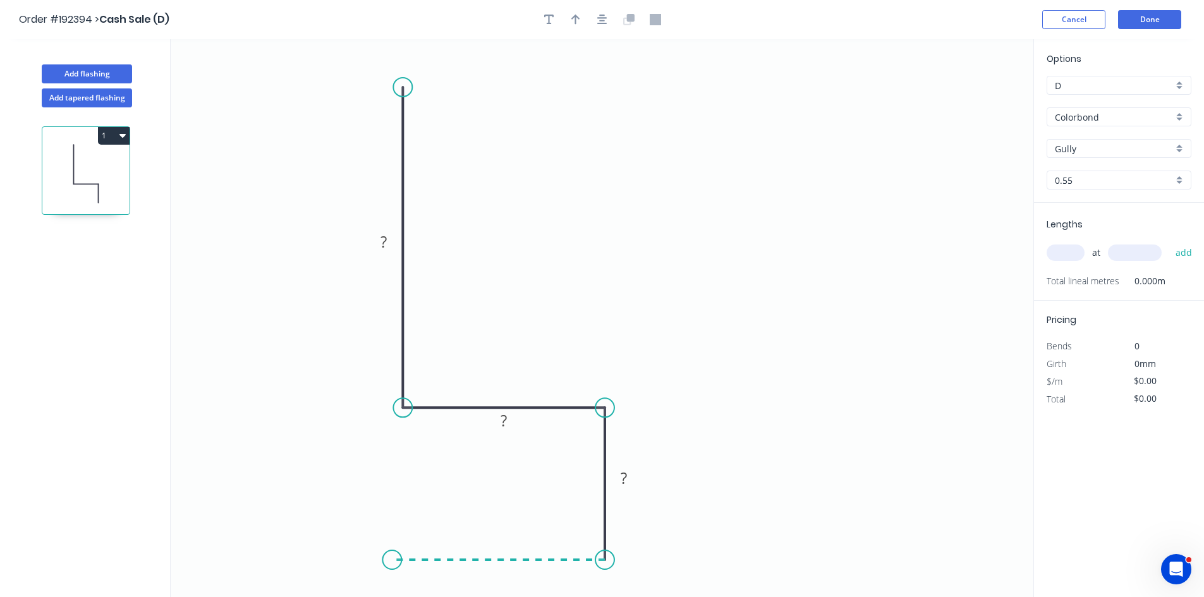
click at [392, 557] on icon "0 ? ? ?" at bounding box center [602, 318] width 863 height 558
click at [375, 240] on rect at bounding box center [383, 243] width 25 height 18
click at [1064, 260] on input "text" at bounding box center [1065, 253] width 38 height 16
click at [1169, 242] on button "add" at bounding box center [1184, 252] width 30 height 21
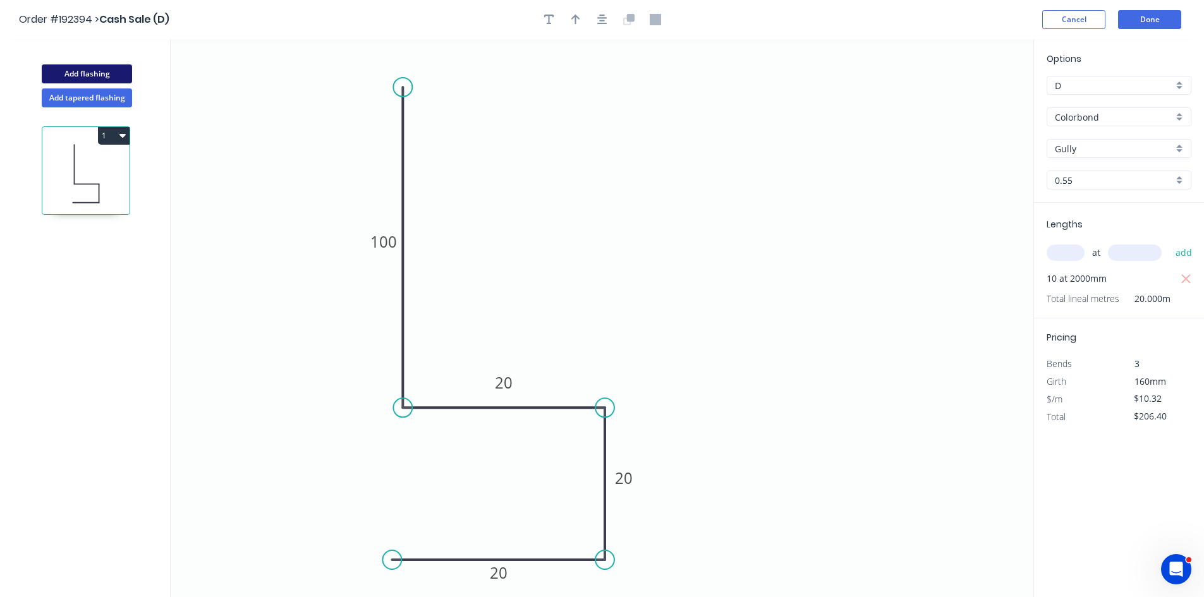
drag, startPoint x: 109, startPoint y: 70, endPoint x: 116, endPoint y: 76, distance: 9.4
click at [109, 70] on button "Add flashing" at bounding box center [87, 73] width 90 height 19
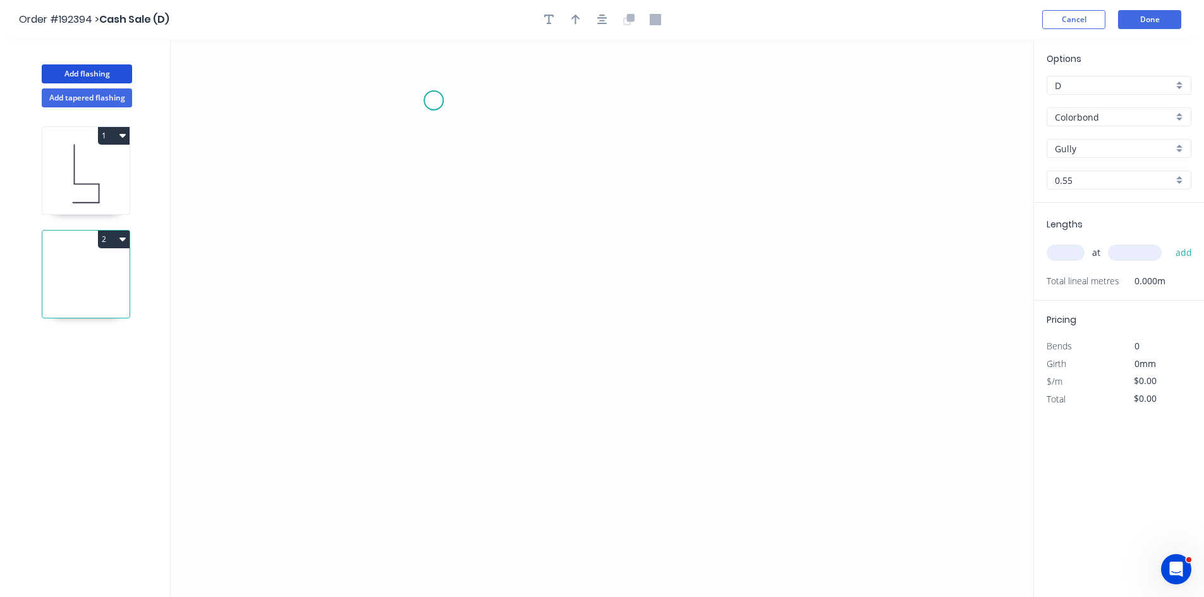
click at [433, 100] on icon "0" at bounding box center [602, 318] width 863 height 558
click at [483, 82] on icon at bounding box center [458, 91] width 50 height 18
click at [835, 85] on icon "0 ?" at bounding box center [602, 318] width 863 height 558
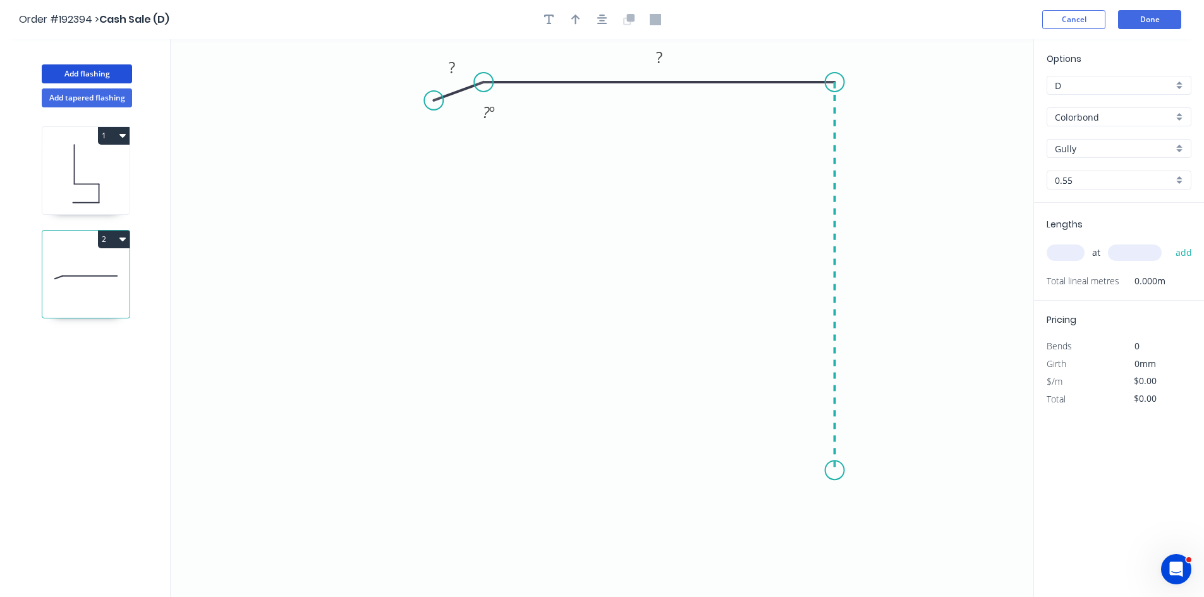
click at [844, 473] on icon "0 ? ? ? º" at bounding box center [602, 318] width 863 height 558
click at [821, 512] on icon "0 ? ? ? ? º" at bounding box center [602, 318] width 863 height 558
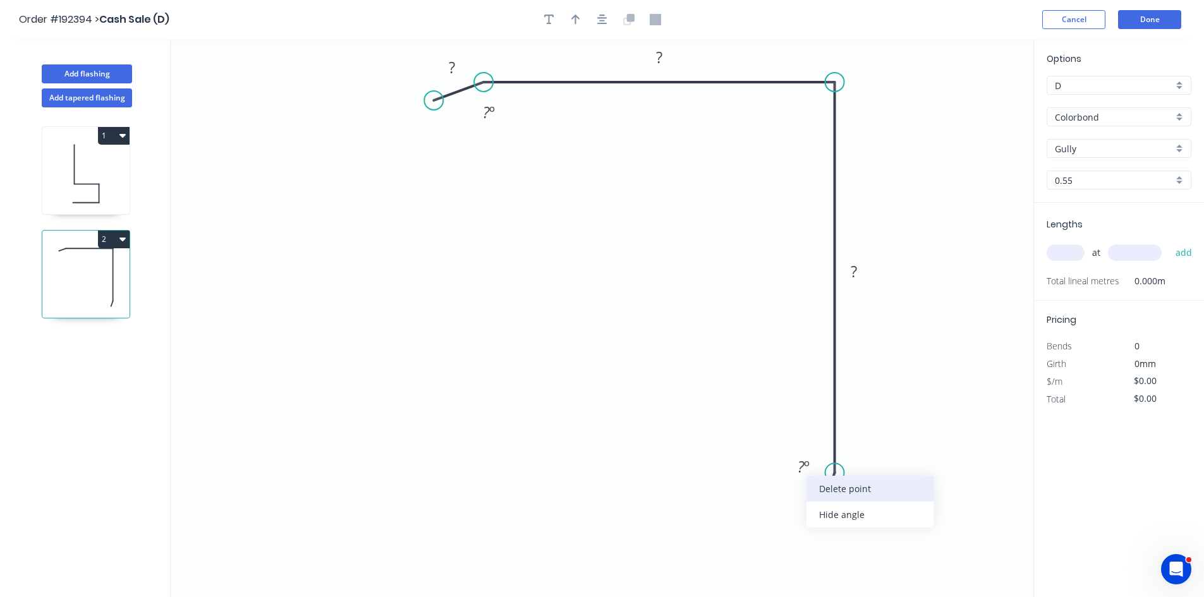
click at [830, 499] on div "Delete point" at bounding box center [869, 489] width 127 height 26
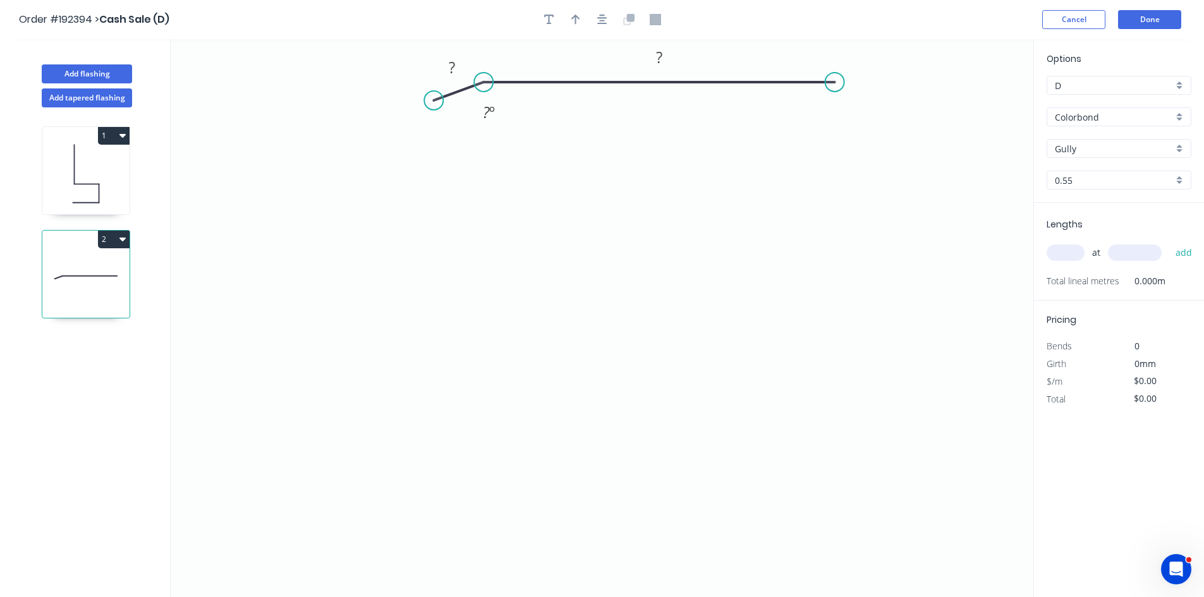
click at [831, 94] on icon "0 ? ? ? º" at bounding box center [602, 318] width 863 height 558
click at [831, 92] on icon "0 ? ? ? º" at bounding box center [602, 318] width 863 height 558
click at [830, 88] on circle at bounding box center [834, 82] width 19 height 19
click at [822, 492] on icon "0 ? ? ? º" at bounding box center [602, 318] width 863 height 558
click at [816, 533] on icon "0 ? ? ? ? º" at bounding box center [602, 318] width 863 height 558
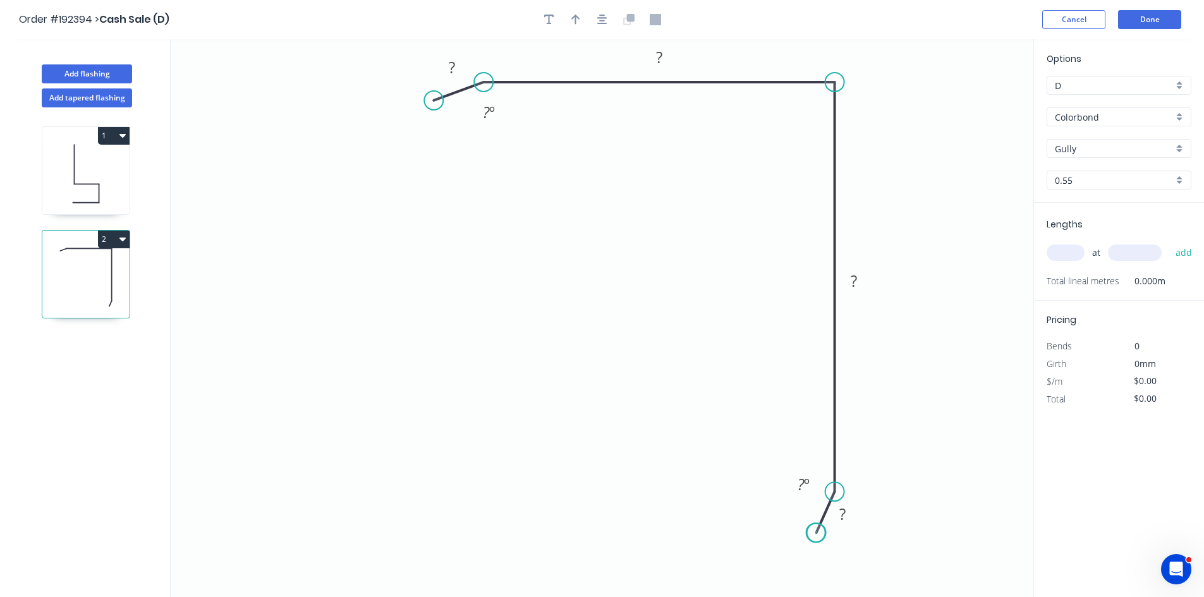
click at [816, 533] on circle at bounding box center [816, 532] width 19 height 19
drag, startPoint x: 818, startPoint y: 523, endPoint x: 687, endPoint y: 313, distance: 247.6
click at [818, 521] on div "Hide angle" at bounding box center [865, 526] width 127 height 26
click at [506, 161] on div "Hide angle" at bounding box center [549, 167] width 127 height 26
click at [461, 68] on rect at bounding box center [451, 68] width 25 height 18
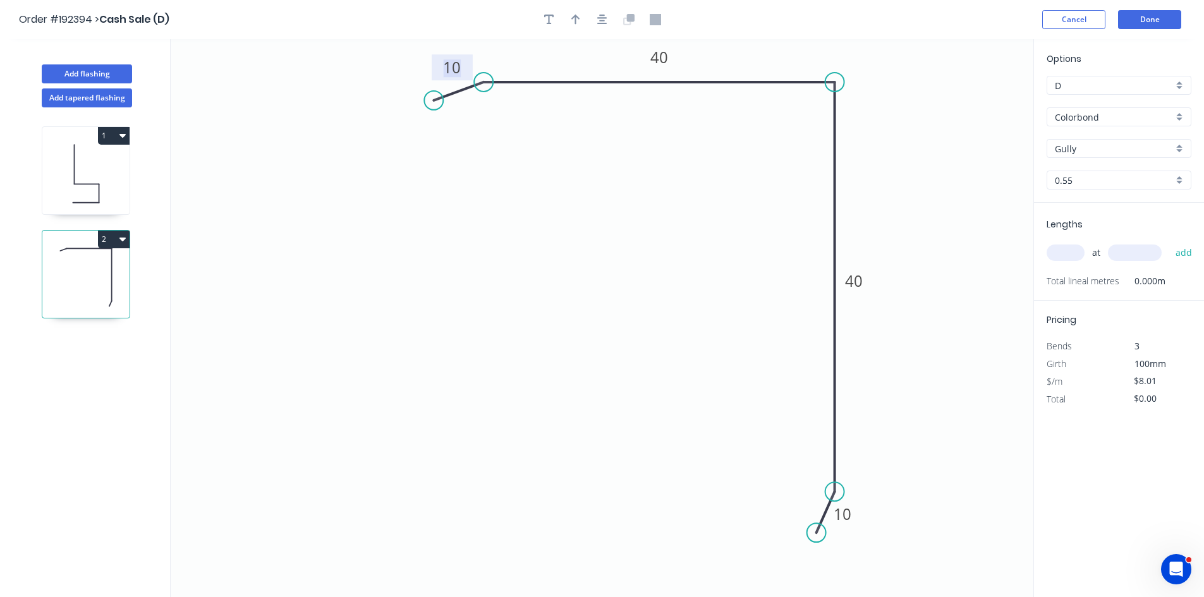
click at [1062, 252] on input "text" at bounding box center [1065, 253] width 38 height 16
click at [1169, 242] on button "add" at bounding box center [1184, 252] width 30 height 21
click at [112, 66] on button "Add flashing" at bounding box center [87, 73] width 90 height 19
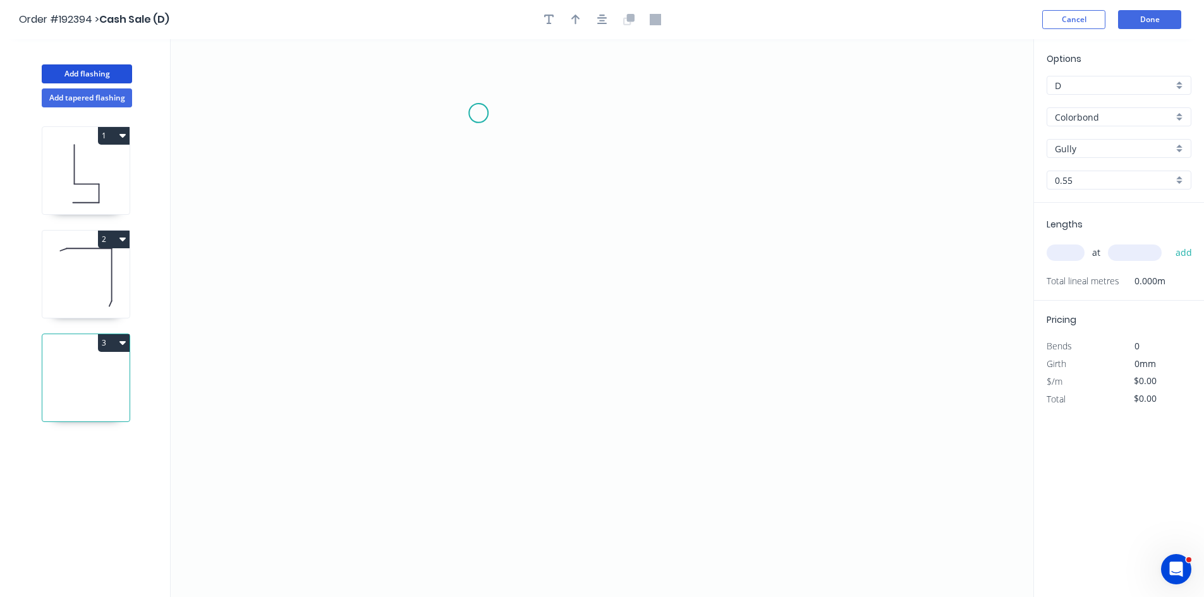
click at [478, 113] on icon "0" at bounding box center [602, 318] width 863 height 558
click at [487, 478] on icon "0" at bounding box center [602, 318] width 863 height 558
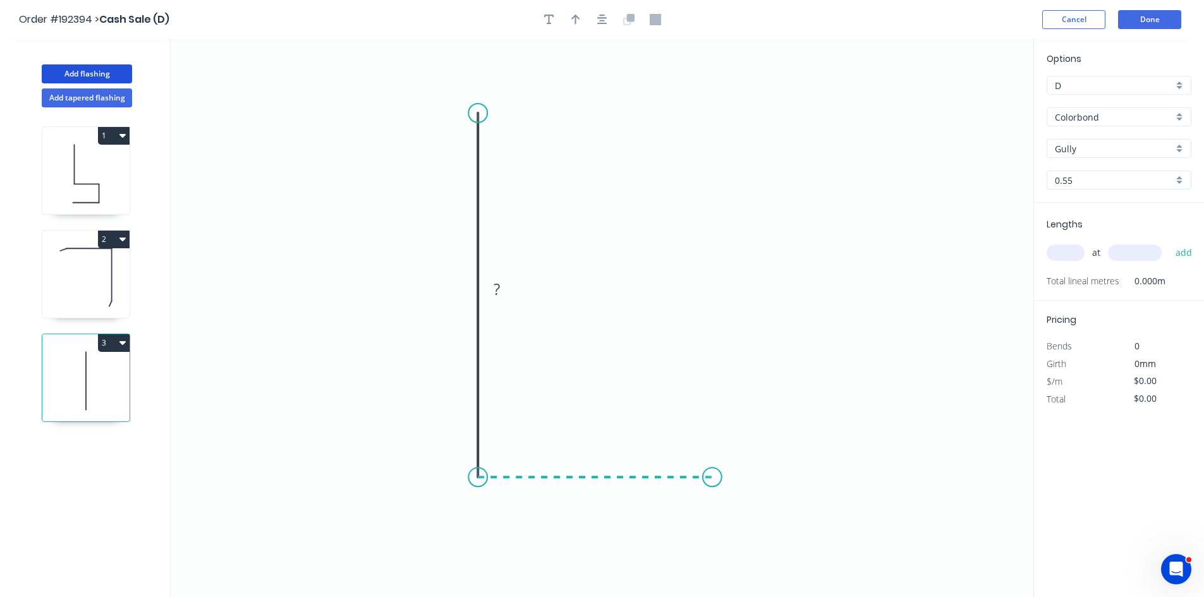
click at [712, 482] on icon "0 ?" at bounding box center [602, 318] width 863 height 558
click at [765, 495] on icon "0 ? ?" at bounding box center [602, 318] width 863 height 558
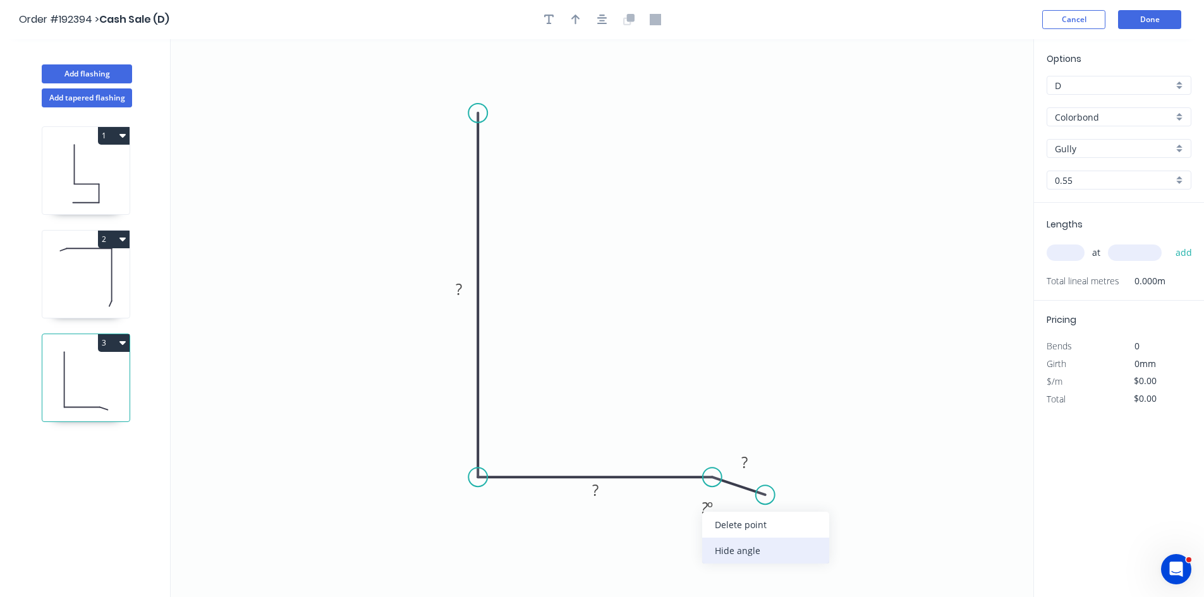
click at [741, 539] on div "Hide angle" at bounding box center [765, 551] width 127 height 26
click at [756, 461] on rect at bounding box center [744, 463] width 25 height 18
click at [1074, 251] on input "text" at bounding box center [1065, 253] width 38 height 16
click at [1169, 242] on button "add" at bounding box center [1184, 252] width 30 height 21
click at [104, 168] on icon at bounding box center [85, 173] width 87 height 81
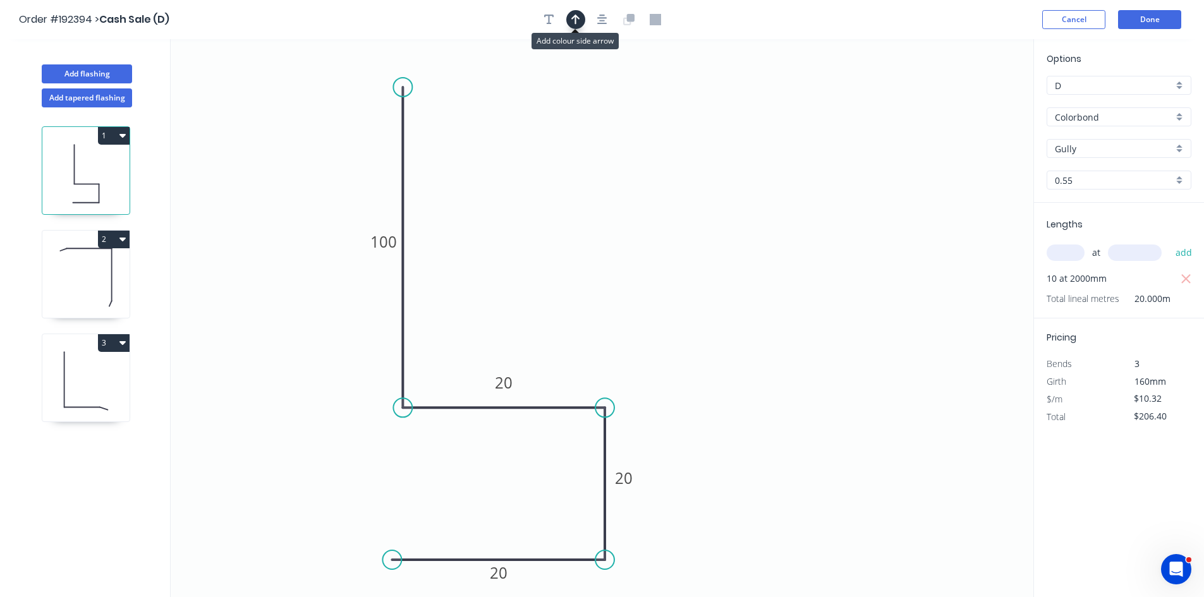
click at [578, 15] on icon "button" at bounding box center [575, 19] width 9 height 11
click at [974, 95] on icon "0 20 20 20 100" at bounding box center [602, 318] width 863 height 558
click at [969, 103] on icon at bounding box center [969, 88] width 11 height 40
click at [97, 305] on icon at bounding box center [85, 277] width 87 height 81
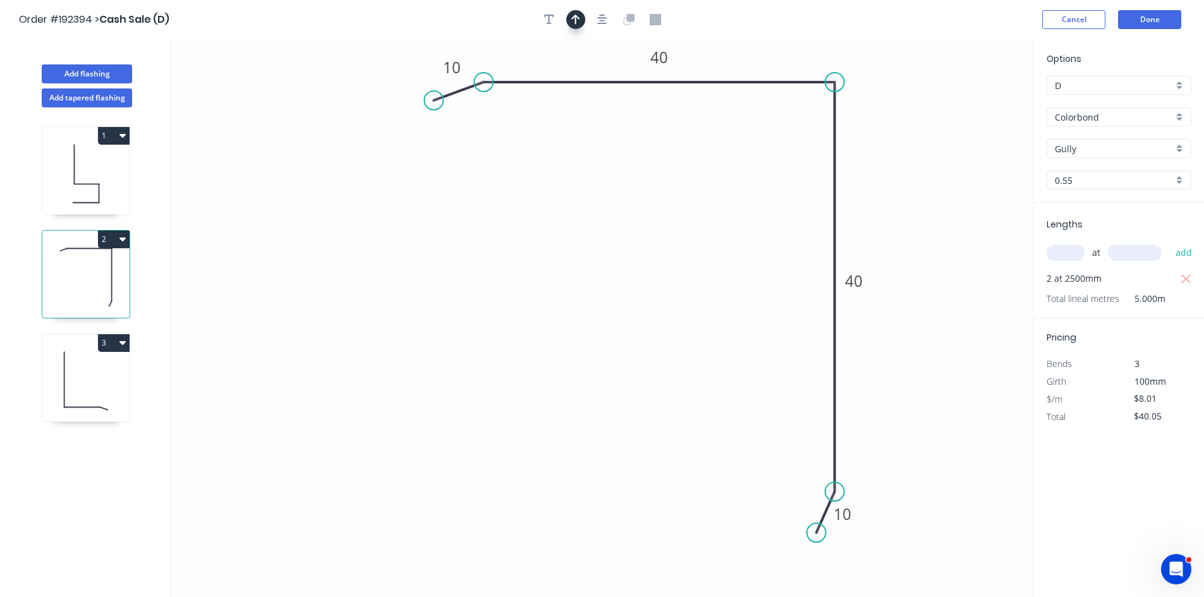
click at [571, 21] on icon "button" at bounding box center [575, 19] width 9 height 11
click at [971, 102] on icon at bounding box center [969, 88] width 11 height 40
click at [87, 382] on icon at bounding box center [85, 381] width 87 height 81
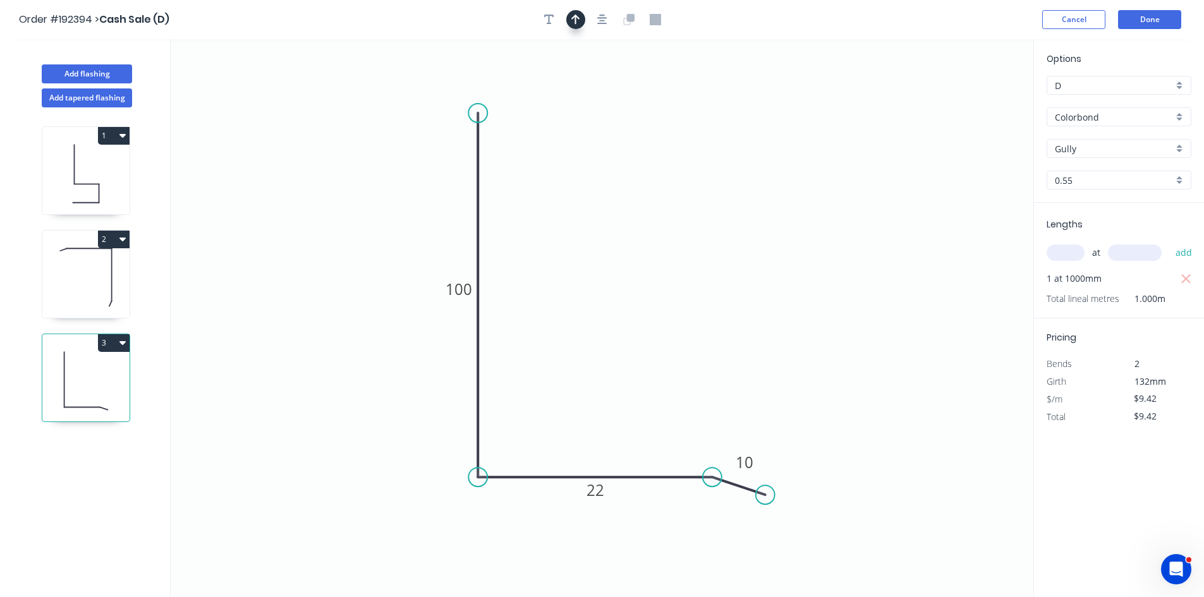
click at [579, 24] on icon "button" at bounding box center [575, 19] width 9 height 11
click at [974, 99] on icon at bounding box center [969, 88] width 11 height 40
click at [112, 72] on button "Add flashing" at bounding box center [87, 73] width 90 height 19
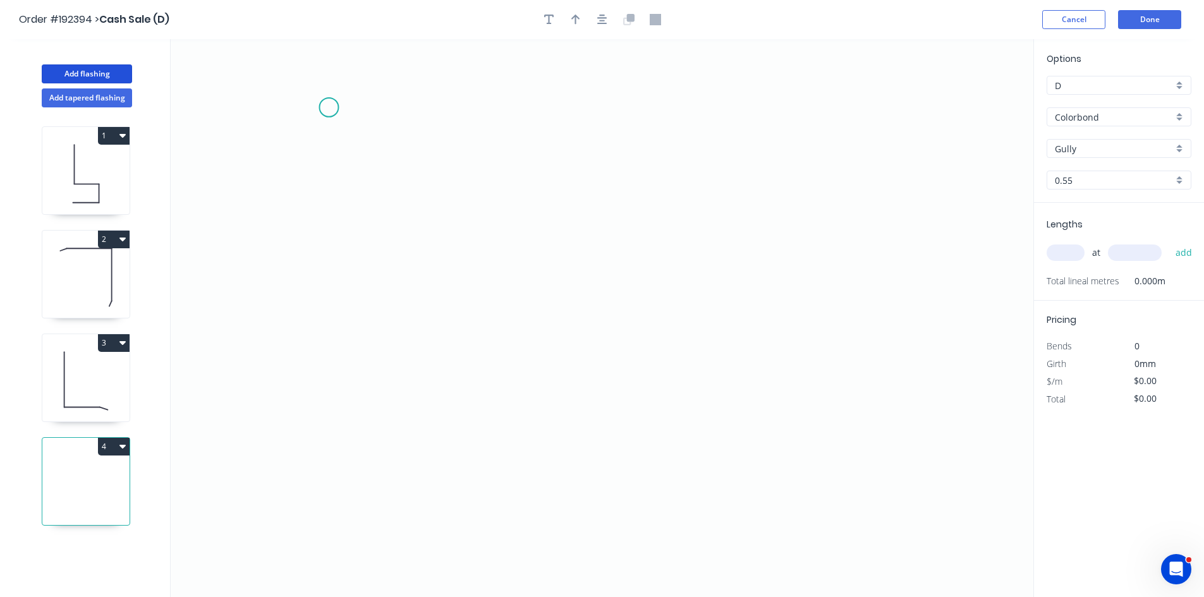
click at [334, 110] on icon "0" at bounding box center [602, 318] width 863 height 558
click at [378, 119] on icon at bounding box center [353, 113] width 49 height 13
drag, startPoint x: 766, startPoint y: 121, endPoint x: 760, endPoint y: 257, distance: 136.6
click at [767, 121] on icon "0 ?" at bounding box center [602, 318] width 863 height 558
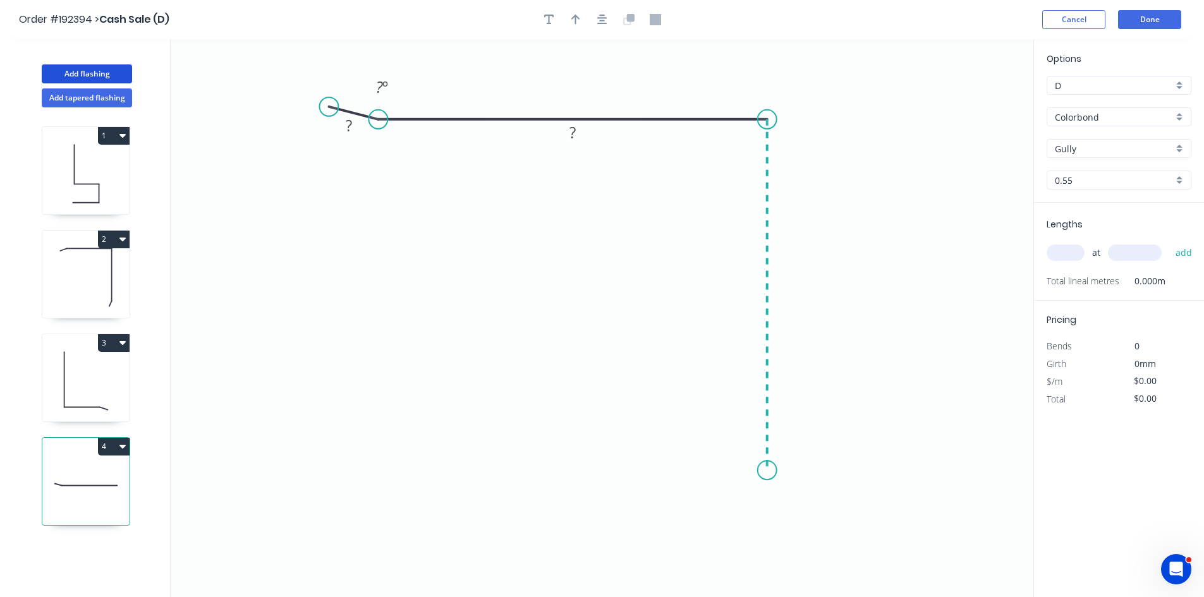
click at [770, 471] on icon "0 ? ? ? º" at bounding box center [602, 318] width 863 height 558
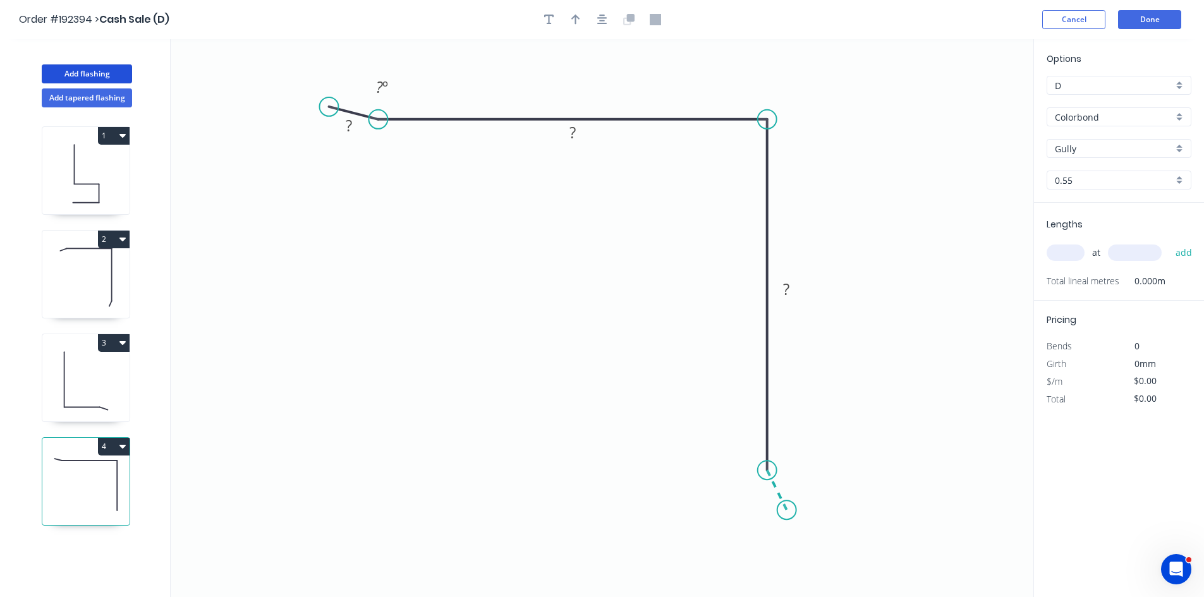
click at [786, 511] on icon "0 ? ? ? ? º" at bounding box center [602, 318] width 863 height 558
click at [785, 511] on circle at bounding box center [786, 509] width 19 height 19
click at [830, 511] on div "Hide angle" at bounding box center [854, 504] width 127 height 26
click at [448, 129] on div "Hide angle" at bounding box center [443, 122] width 127 height 26
click at [574, 15] on icon "button" at bounding box center [575, 20] width 9 height 10
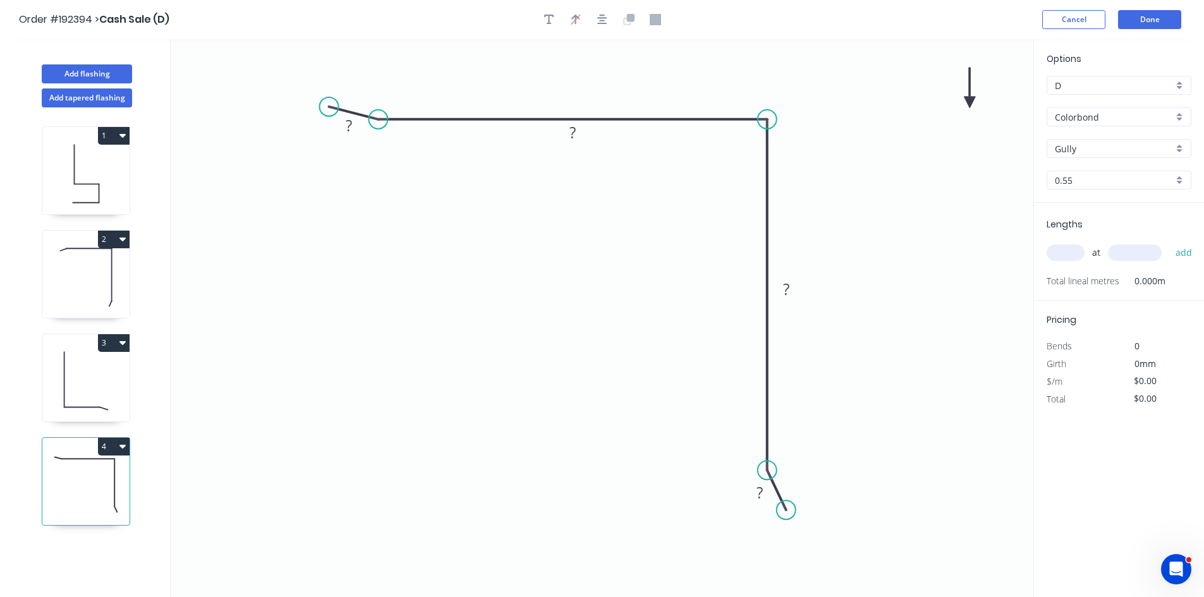
click at [969, 101] on icon at bounding box center [969, 88] width 11 height 40
click at [969, 101] on icon at bounding box center [968, 86] width 11 height 40
click at [969, 101] on icon at bounding box center [983, 100] width 40 height 11
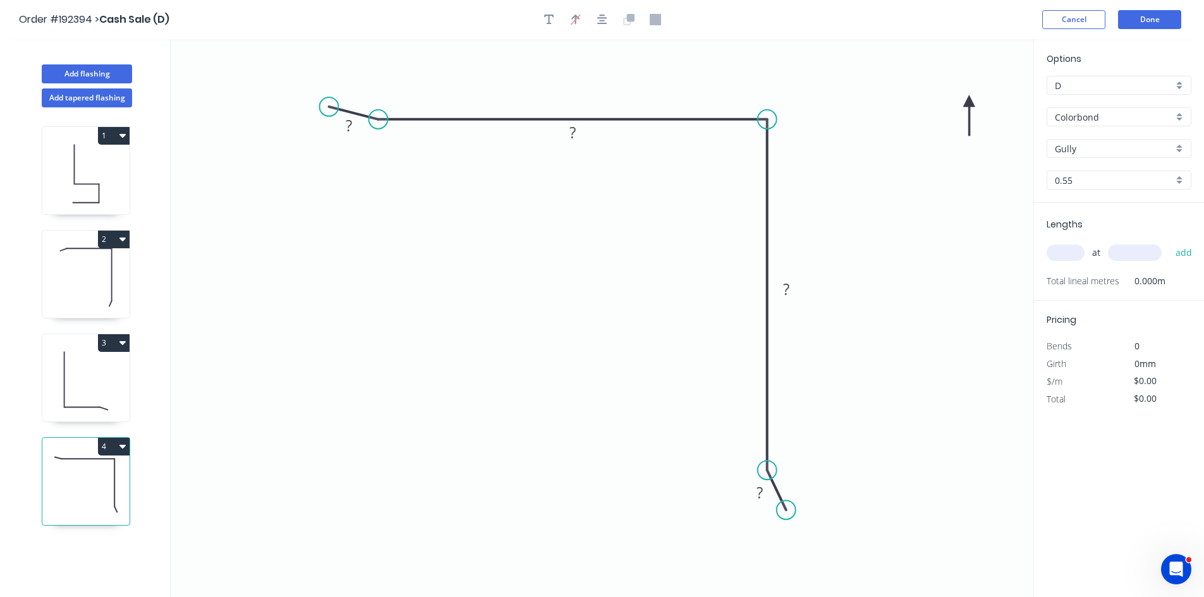
click at [969, 101] on icon at bounding box center [968, 115] width 11 height 40
drag, startPoint x: 969, startPoint y: 101, endPoint x: 491, endPoint y: 211, distance: 490.8
click at [552, 279] on icon at bounding box center [558, 282] width 37 height 37
click at [358, 127] on rect at bounding box center [348, 127] width 25 height 18
click at [1058, 252] on input "text" at bounding box center [1065, 253] width 38 height 16
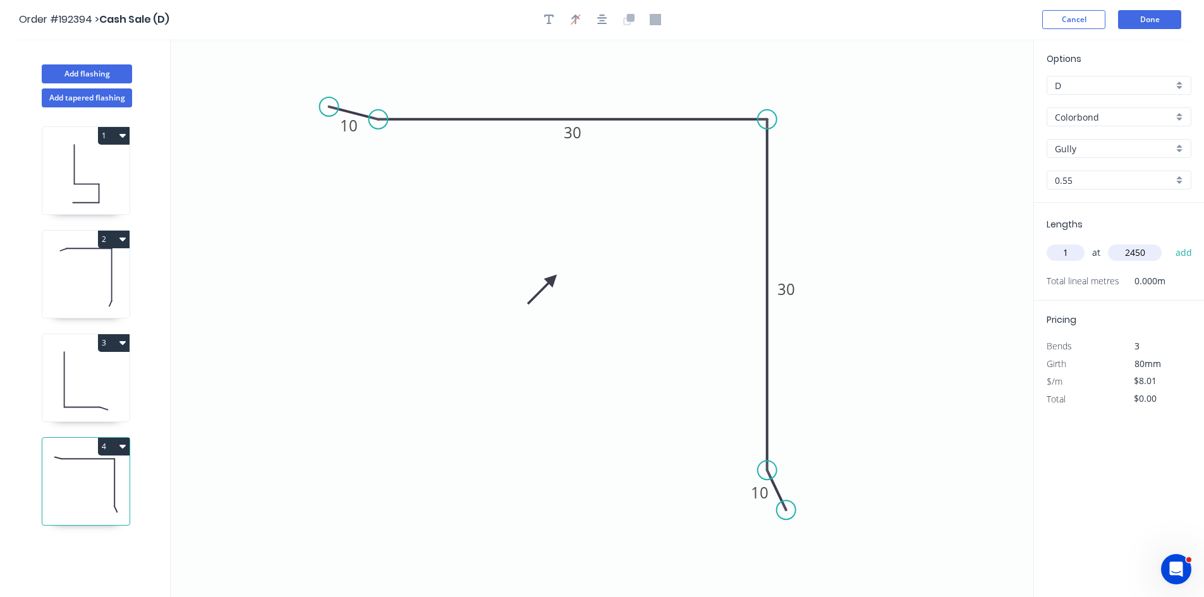
click at [1169, 242] on button "add" at bounding box center [1184, 252] width 30 height 21
click at [112, 68] on button "Add flashing" at bounding box center [87, 73] width 90 height 19
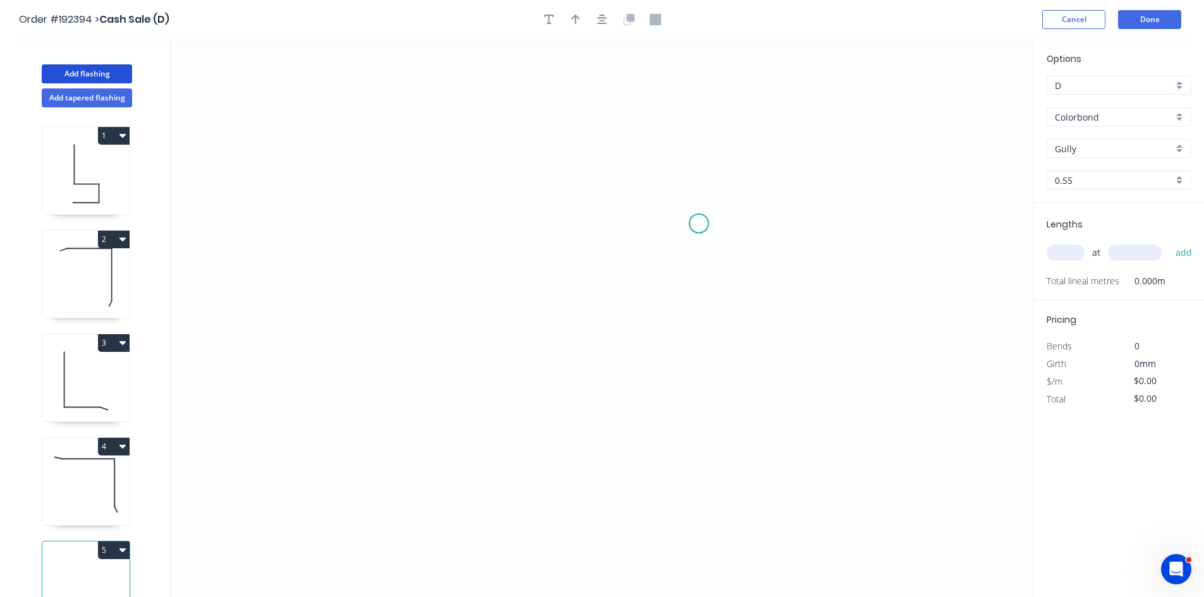
click at [699, 227] on icon "0" at bounding box center [602, 318] width 863 height 558
click at [663, 214] on icon at bounding box center [681, 220] width 36 height 13
click at [375, 226] on icon "0 ?" at bounding box center [602, 318] width 863 height 558
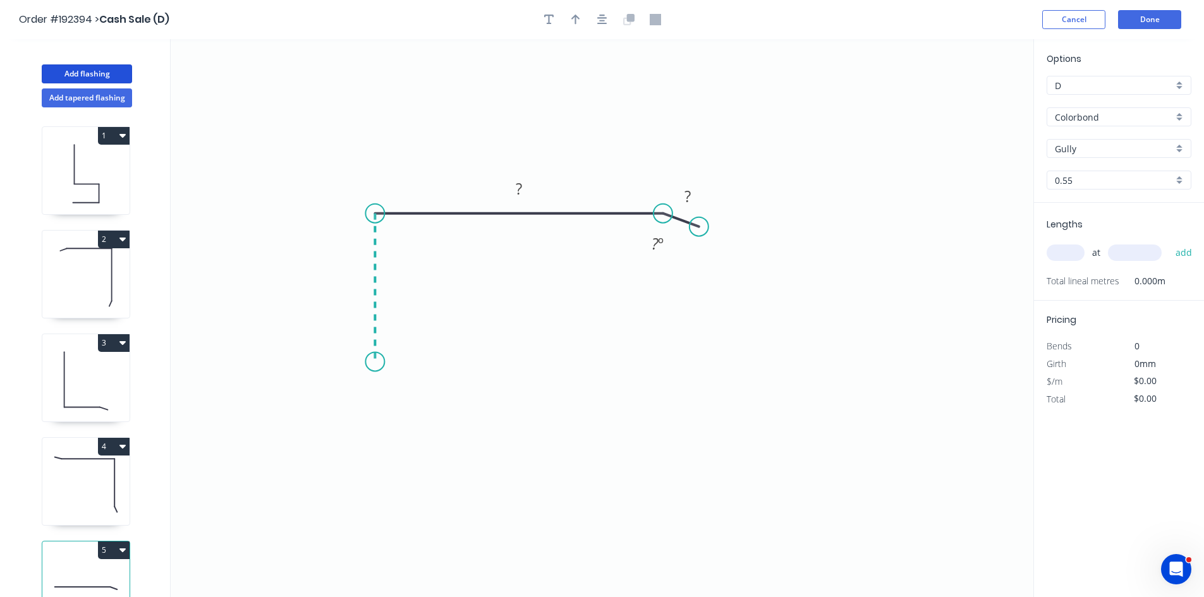
click at [377, 362] on icon "0 ? ? ? º" at bounding box center [602, 318] width 863 height 558
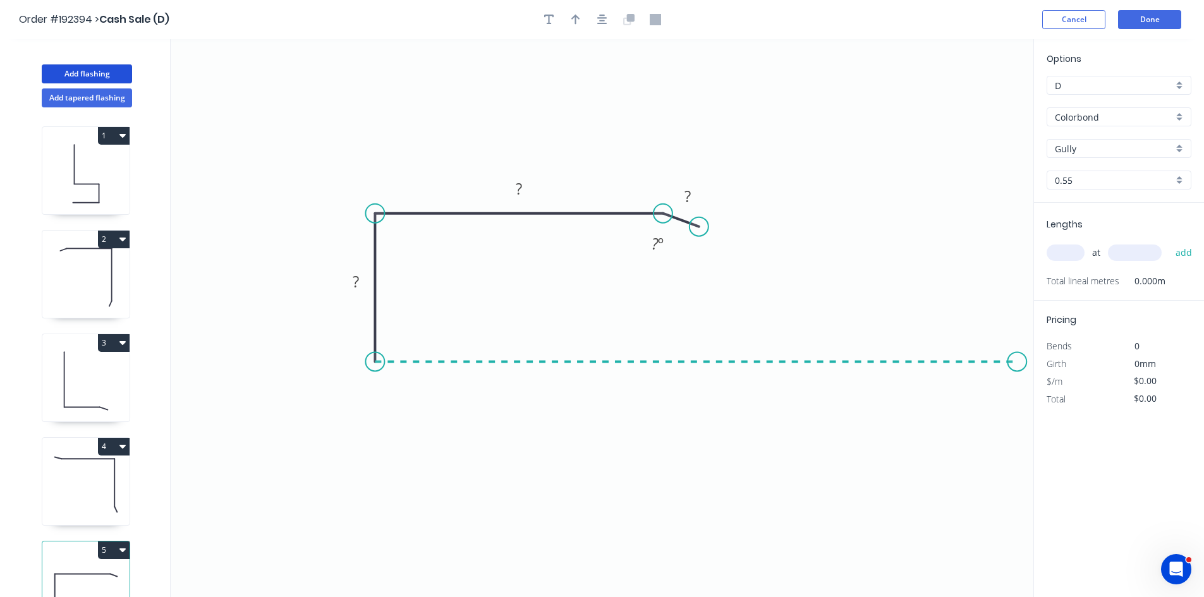
click at [1017, 369] on icon "0 ? ? ? ? º" at bounding box center [602, 318] width 863 height 558
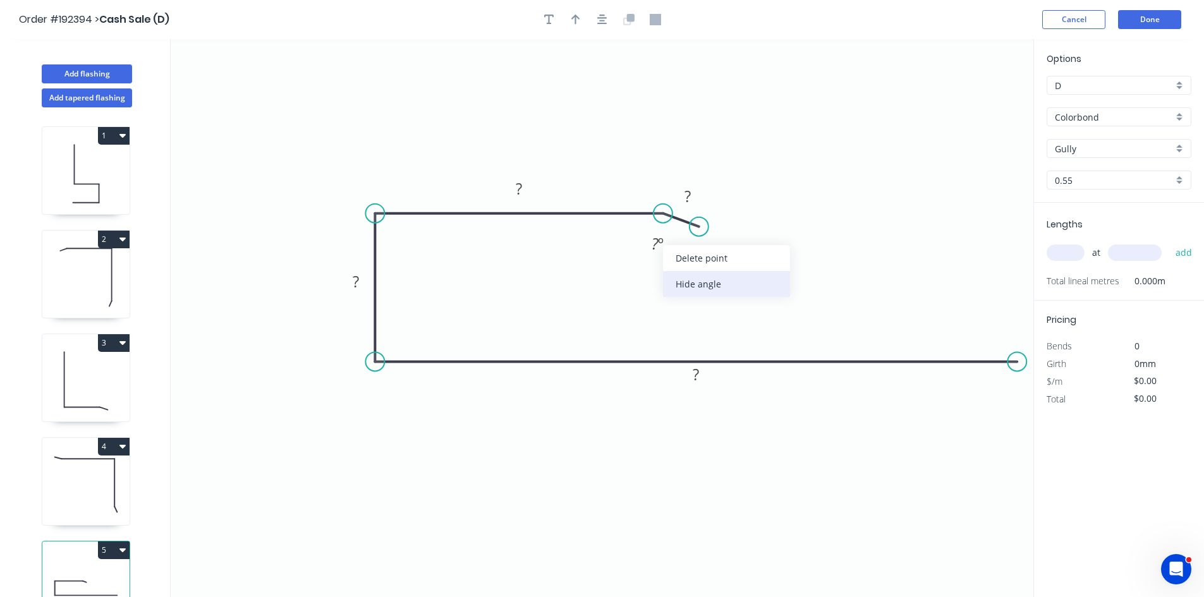
click at [679, 280] on div "Hide angle" at bounding box center [726, 284] width 127 height 26
click at [702, 190] on rect at bounding box center [687, 196] width 41 height 26
click at [692, 196] on rect at bounding box center [687, 197] width 25 height 18
click at [1062, 249] on input "text" at bounding box center [1065, 253] width 38 height 16
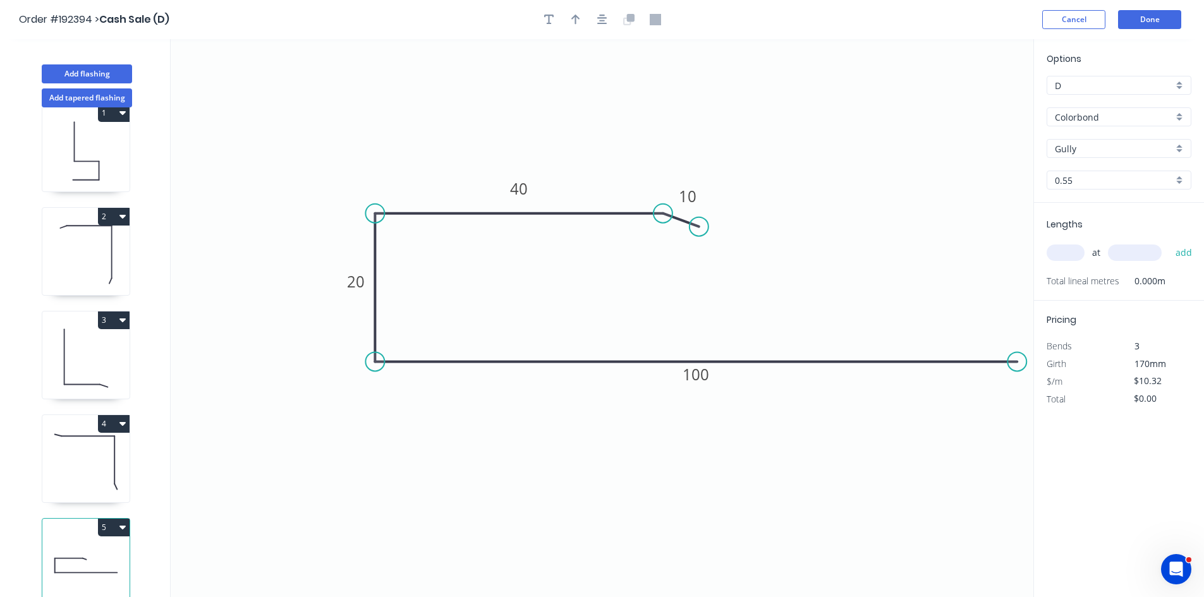
scroll to position [33, 0]
click at [112, 518] on button "5" at bounding box center [114, 527] width 32 height 18
click at [101, 574] on div "Delete" at bounding box center [69, 583] width 97 height 18
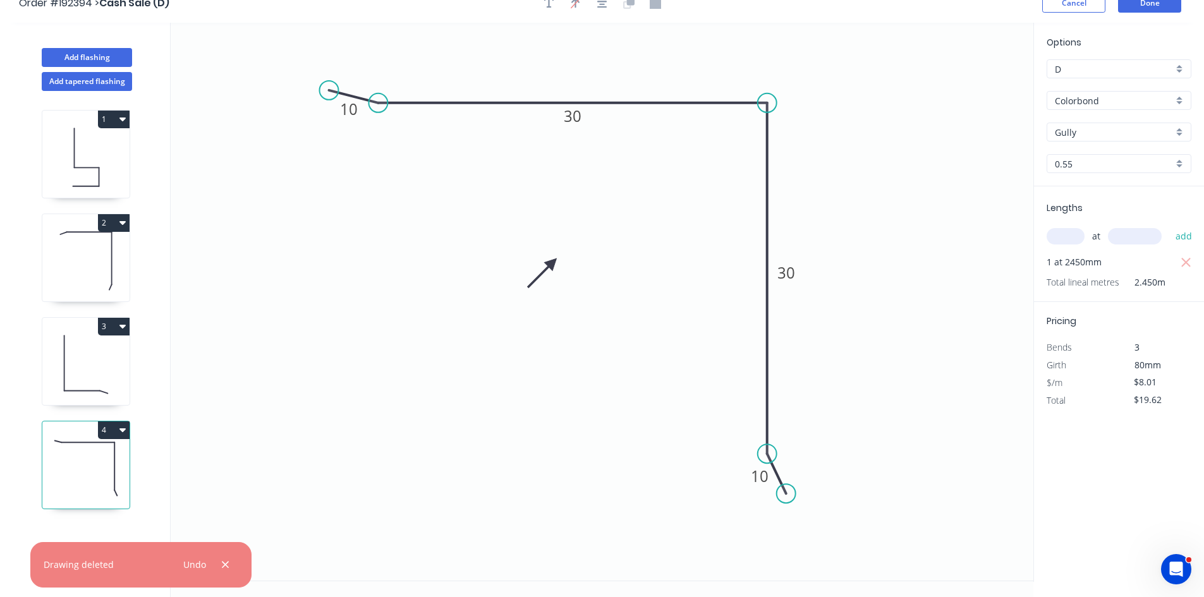
scroll to position [23, 0]
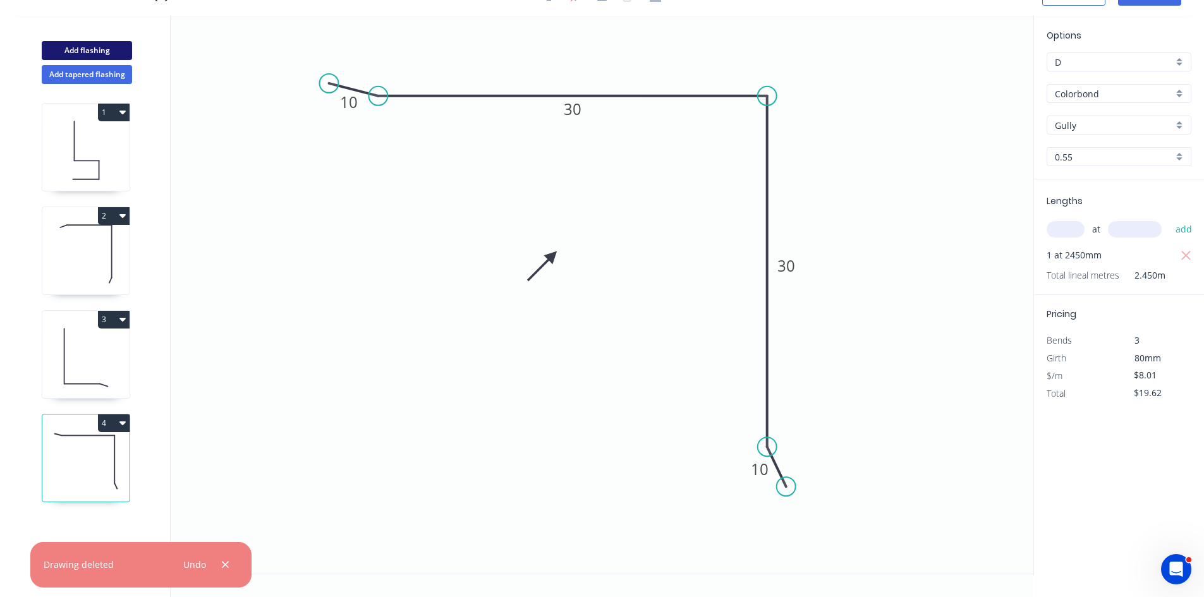
click at [87, 45] on button "Add flashing" at bounding box center [87, 50] width 90 height 19
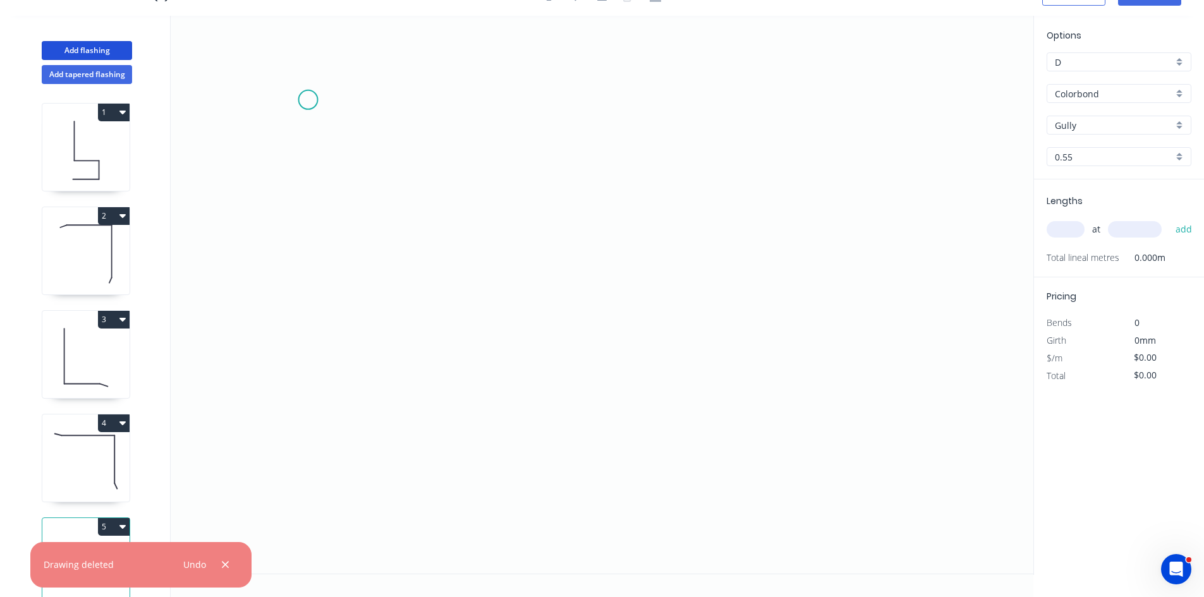
click at [296, 93] on icon "0" at bounding box center [602, 295] width 863 height 558
click at [365, 390] on icon "0" at bounding box center [602, 295] width 863 height 558
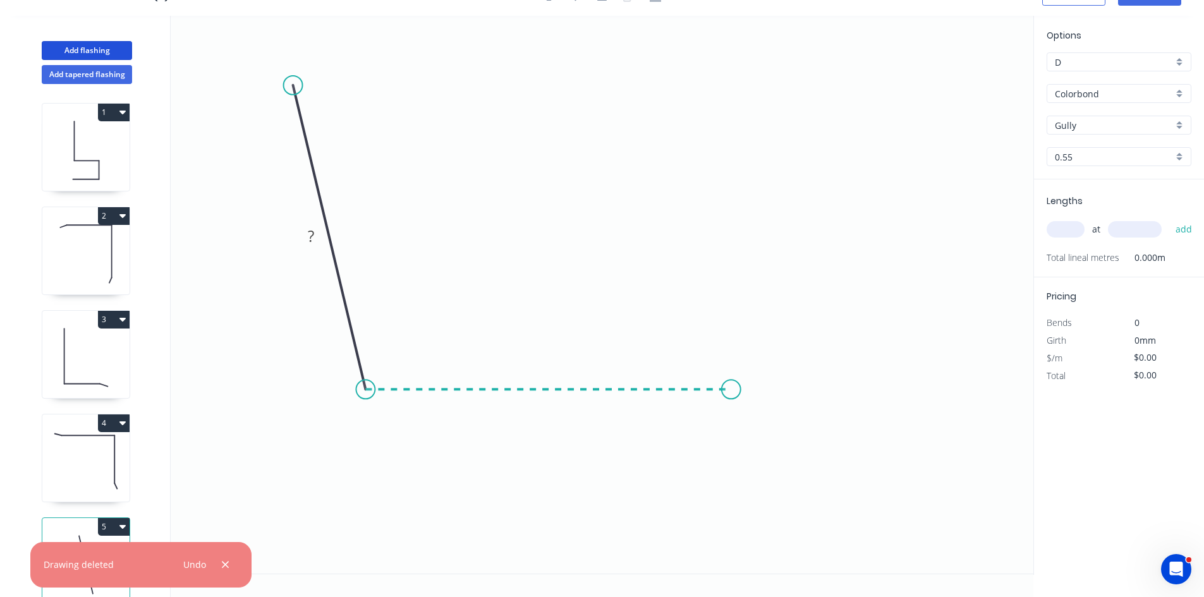
click at [731, 384] on icon "0 ?" at bounding box center [602, 295] width 863 height 558
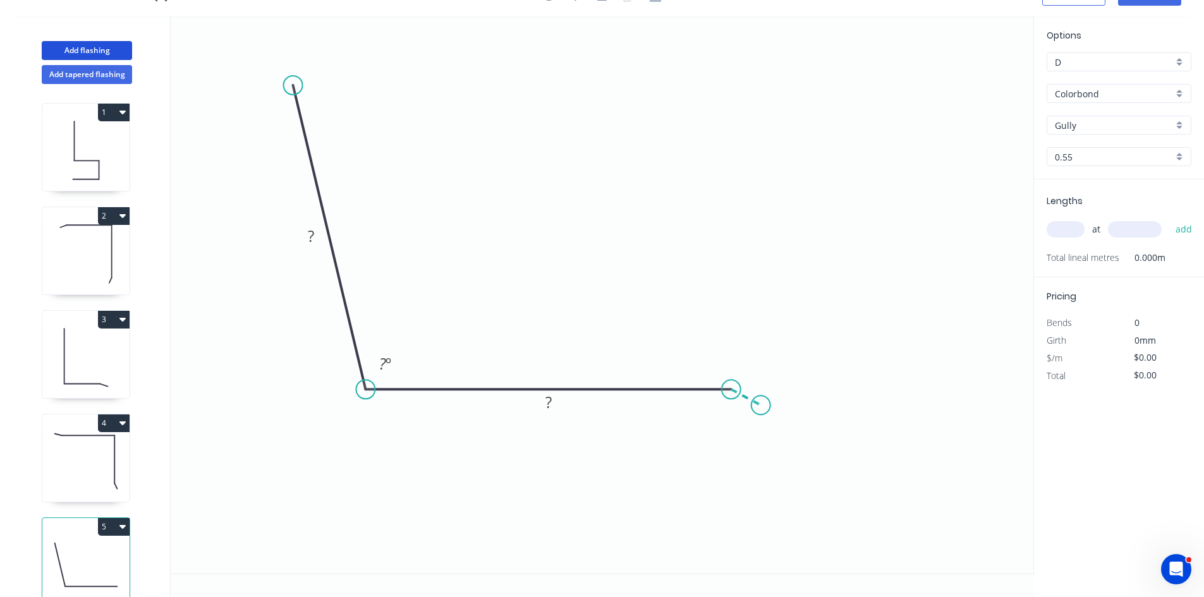
click at [761, 406] on icon "0 ? ? ? º" at bounding box center [602, 295] width 863 height 558
click at [761, 406] on circle at bounding box center [760, 405] width 19 height 19
click at [749, 456] on div "Hide angle" at bounding box center [783, 465] width 127 height 26
click at [750, 371] on rect at bounding box center [754, 376] width 25 height 18
click at [1062, 227] on input "text" at bounding box center [1065, 229] width 38 height 16
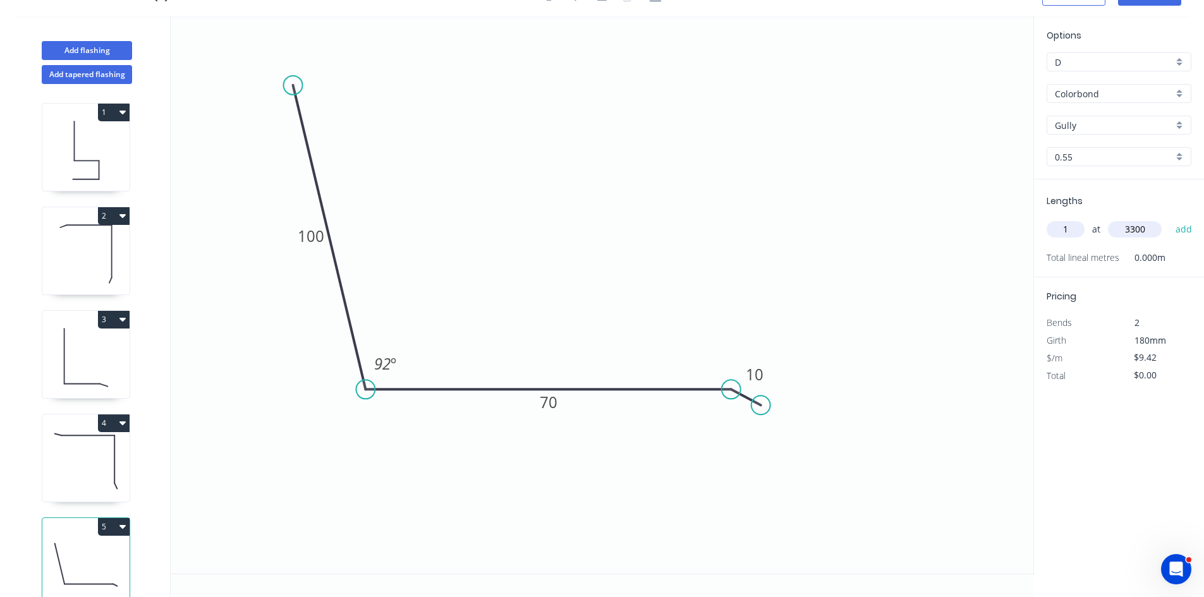
click at [1169, 219] on button "add" at bounding box center [1184, 229] width 30 height 21
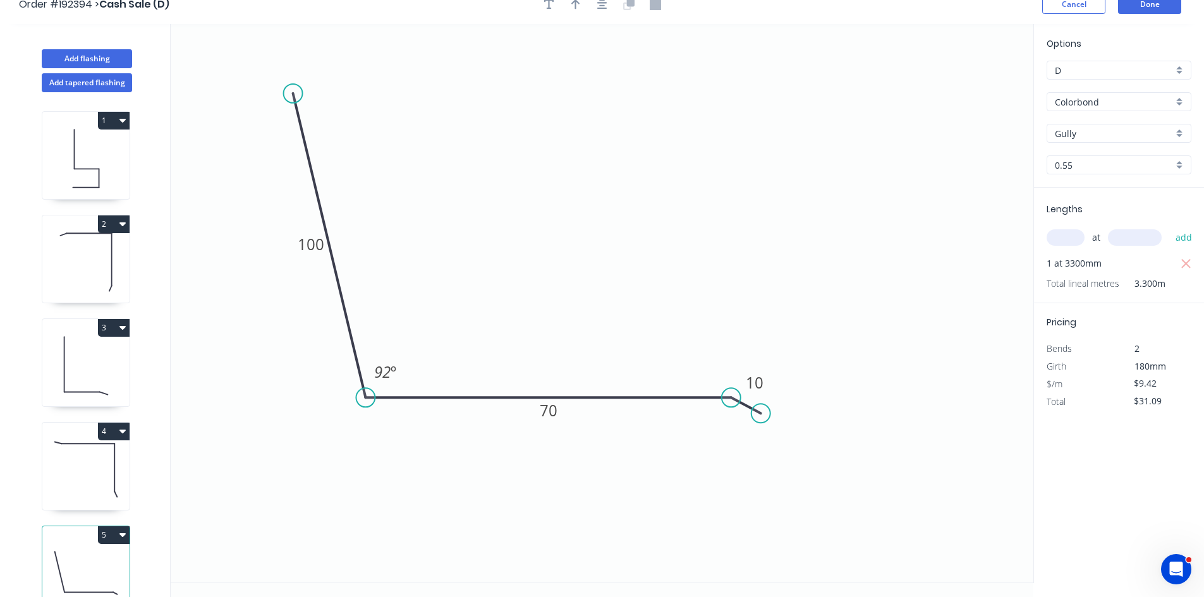
scroll to position [0, 0]
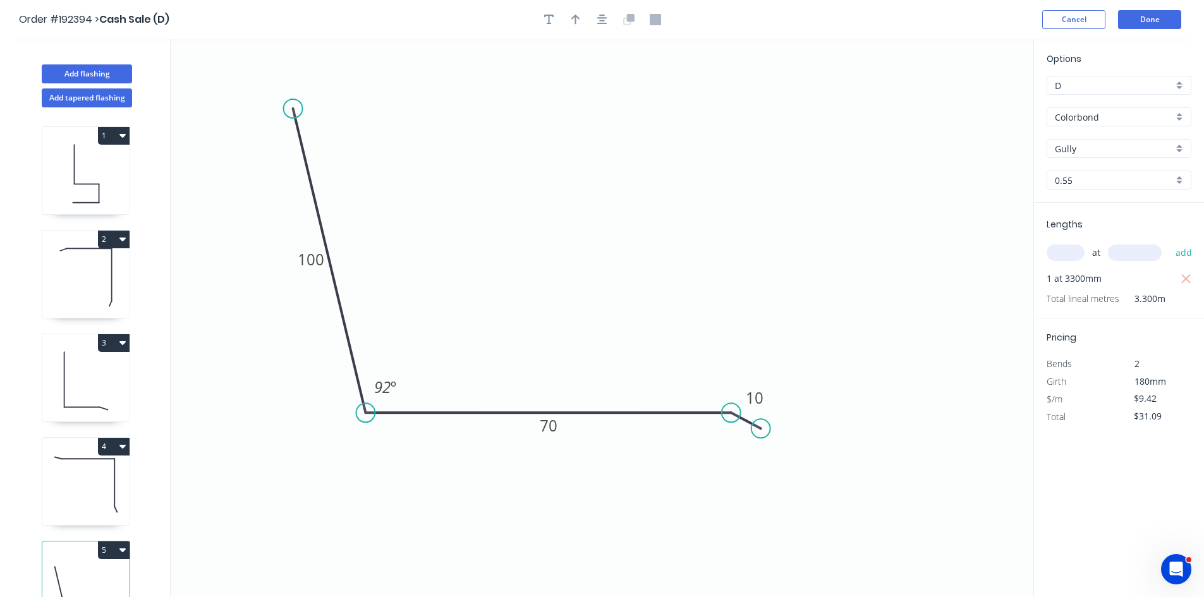
click at [585, 23] on div at bounding box center [602, 19] width 133 height 19
click at [583, 22] on button "button" at bounding box center [575, 19] width 19 height 19
click at [969, 100] on icon at bounding box center [969, 88] width 11 height 40
drag, startPoint x: 959, startPoint y: 101, endPoint x: 749, endPoint y: 157, distance: 217.0
click at [749, 156] on icon "0 100 70 10 92 º" at bounding box center [602, 318] width 863 height 558
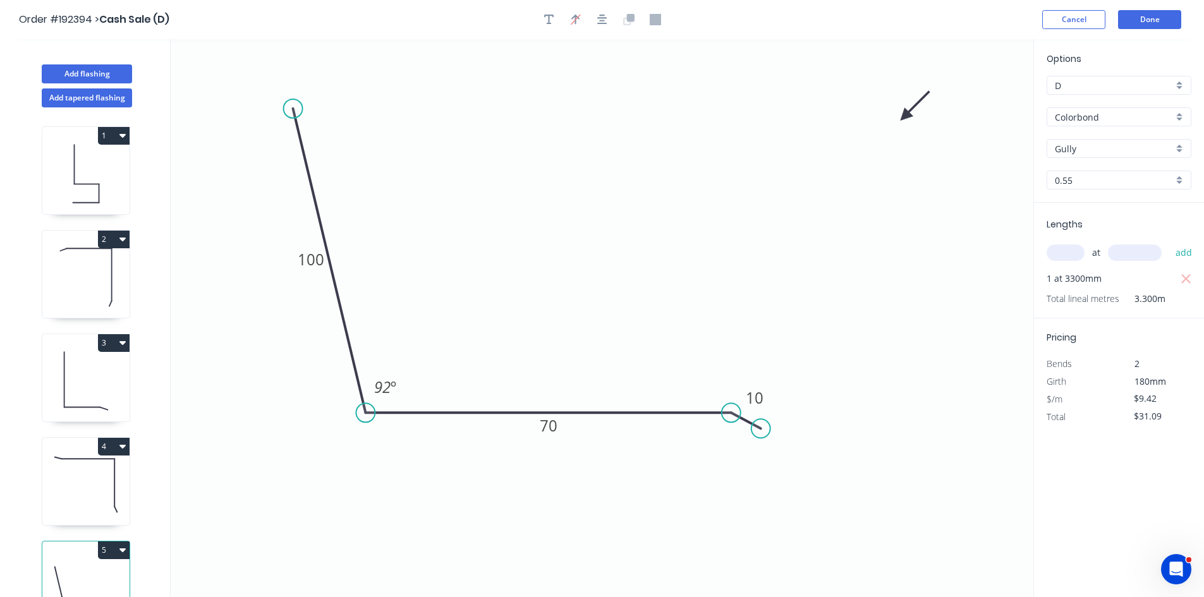
drag, startPoint x: 968, startPoint y: 101, endPoint x: 737, endPoint y: 162, distance: 239.1
click at [897, 124] on icon at bounding box center [915, 106] width 37 height 37
click at [1152, 14] on button "Done" at bounding box center [1149, 19] width 63 height 19
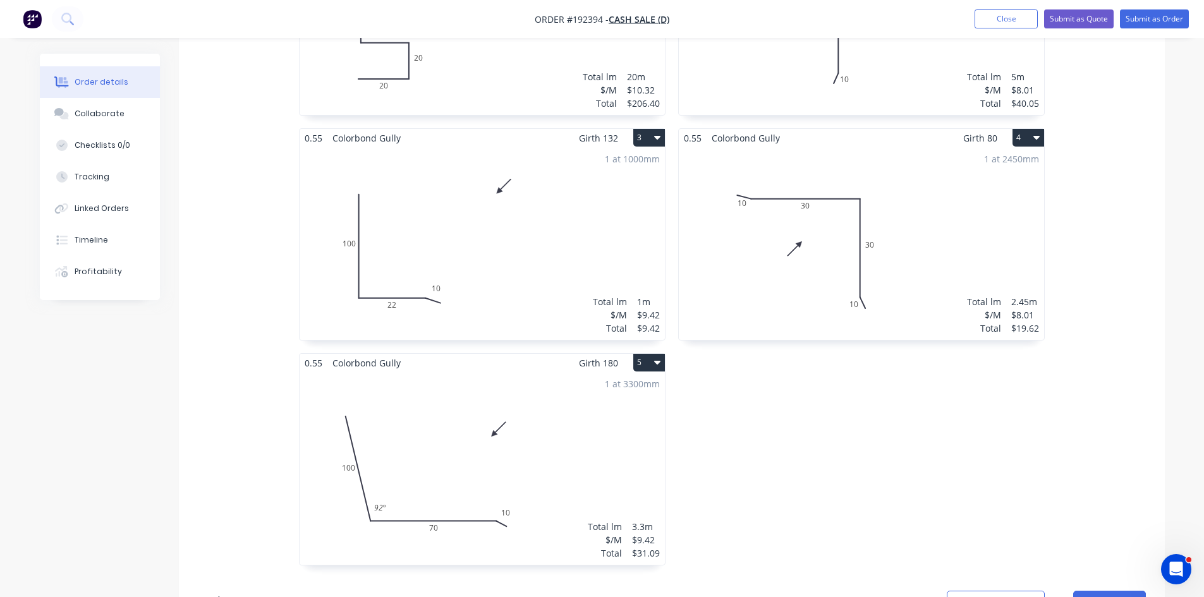
scroll to position [873, 0]
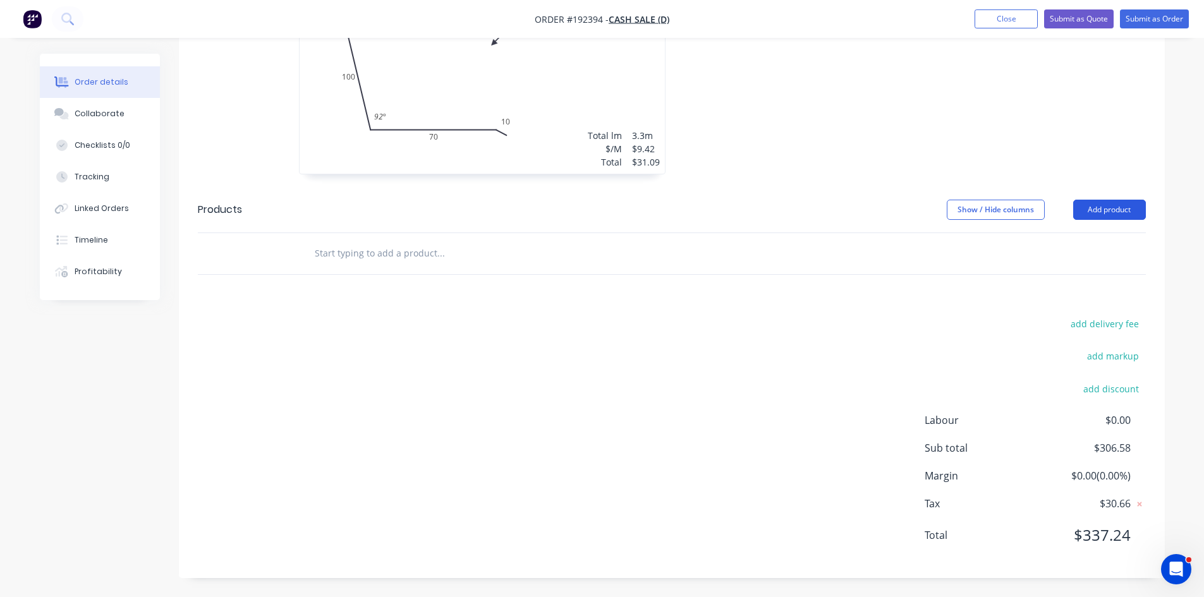
click at [1090, 203] on button "Add product" at bounding box center [1109, 210] width 73 height 20
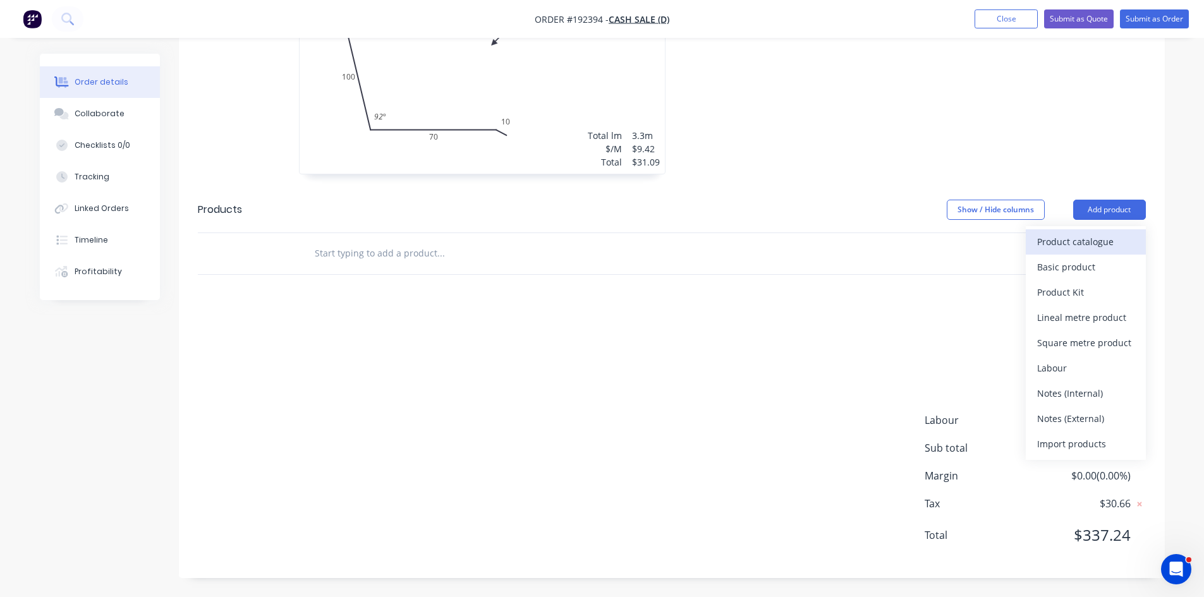
click at [1064, 243] on div "Product catalogue" at bounding box center [1085, 242] width 97 height 18
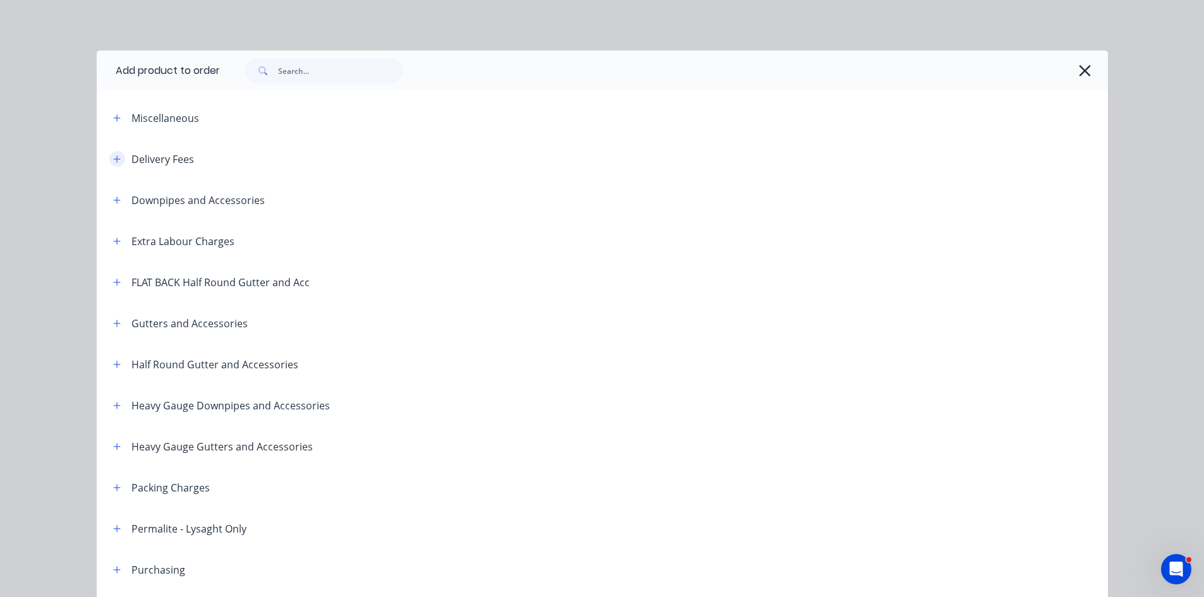
click at [113, 156] on icon "button" at bounding box center [116, 158] width 7 height 7
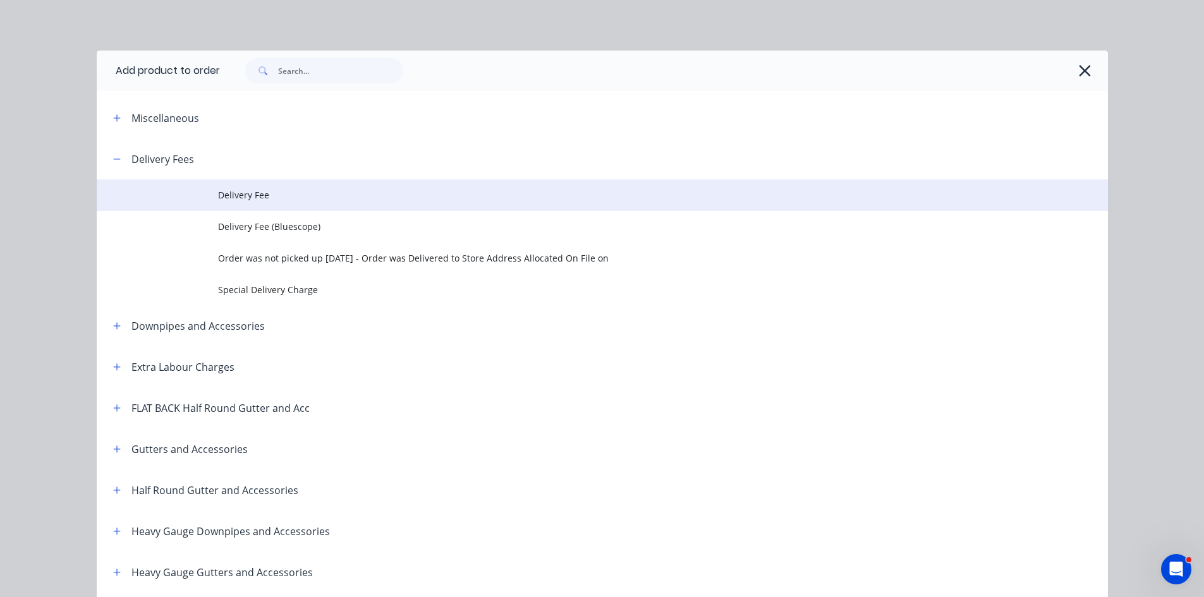
click at [253, 195] on span "Delivery Fee" at bounding box center [574, 194] width 712 height 13
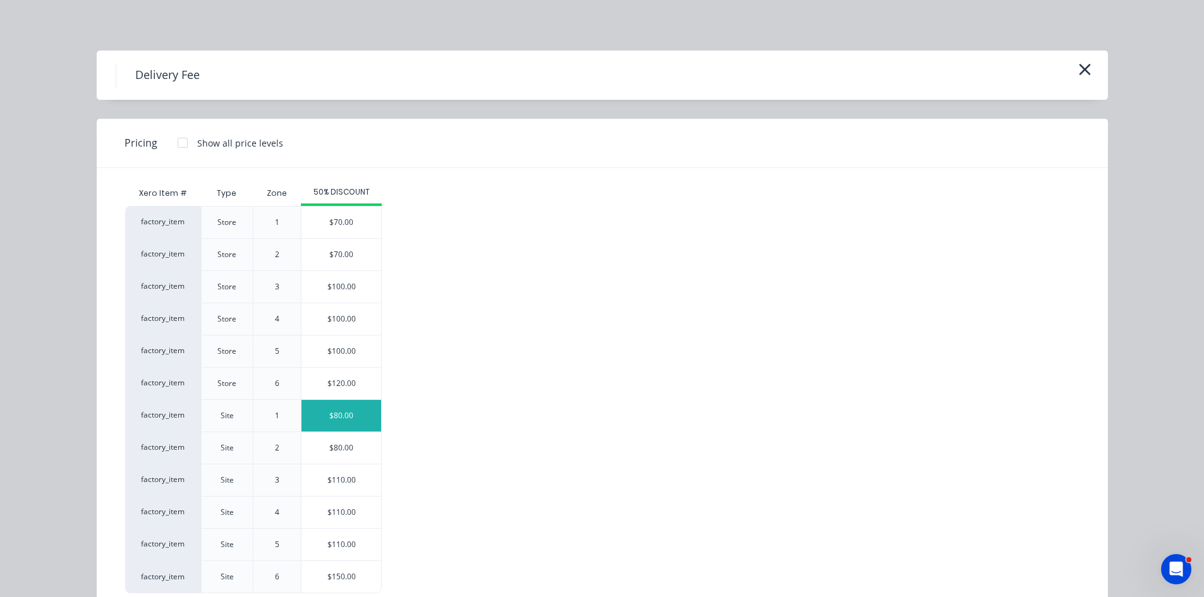
click at [356, 423] on div "$80.00" at bounding box center [341, 416] width 80 height 32
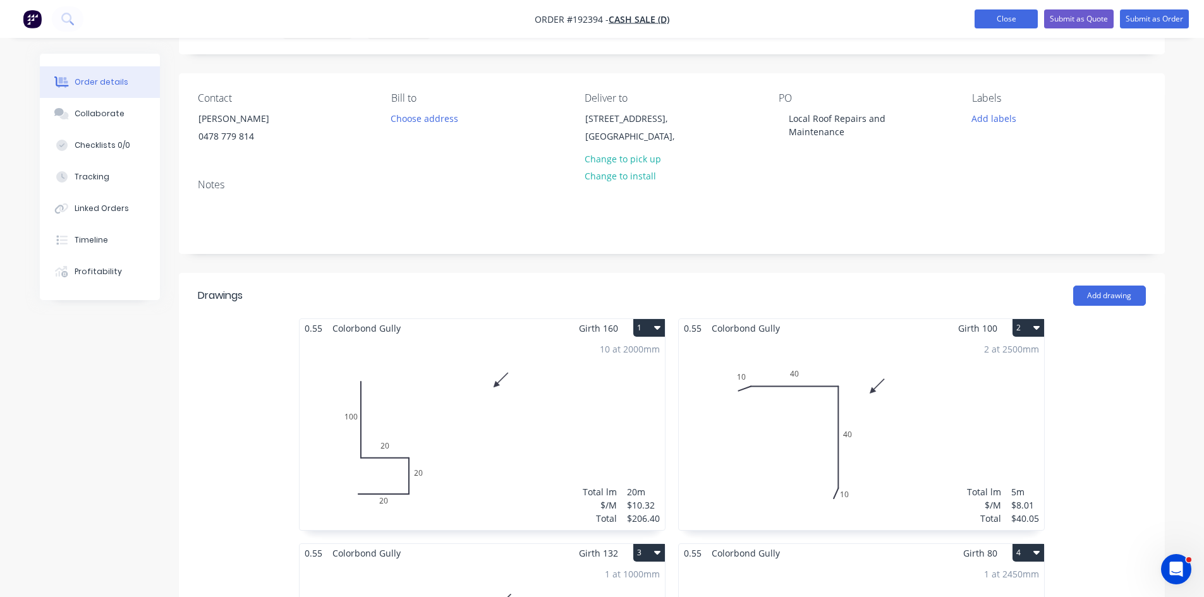
scroll to position [0, 0]
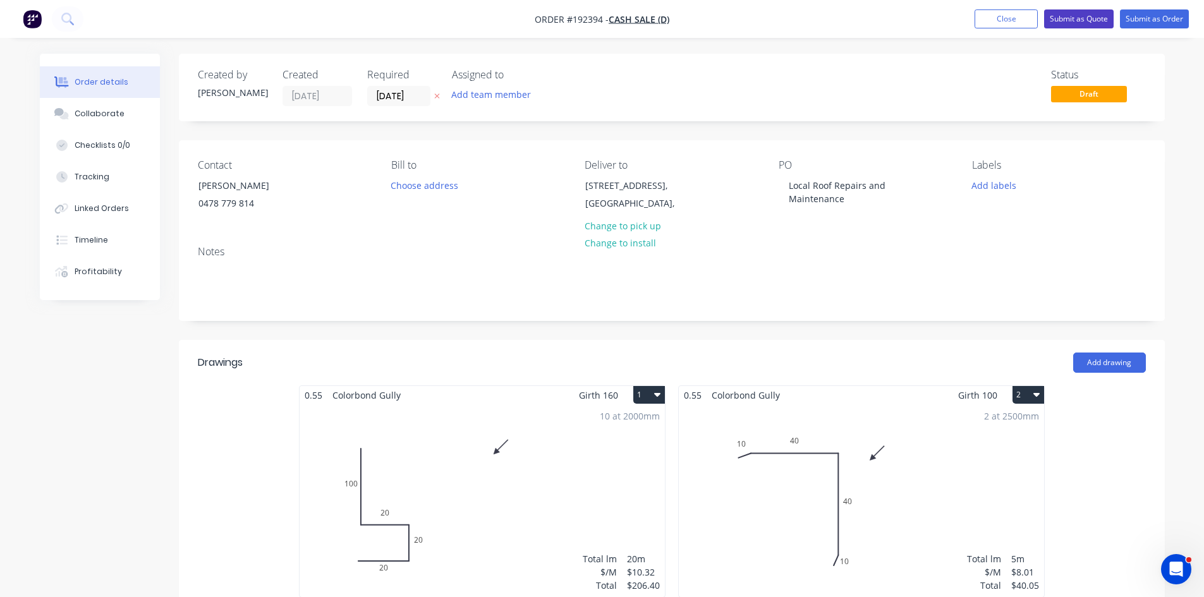
click at [1072, 18] on button "Submit as Quote" at bounding box center [1079, 18] width 70 height 19
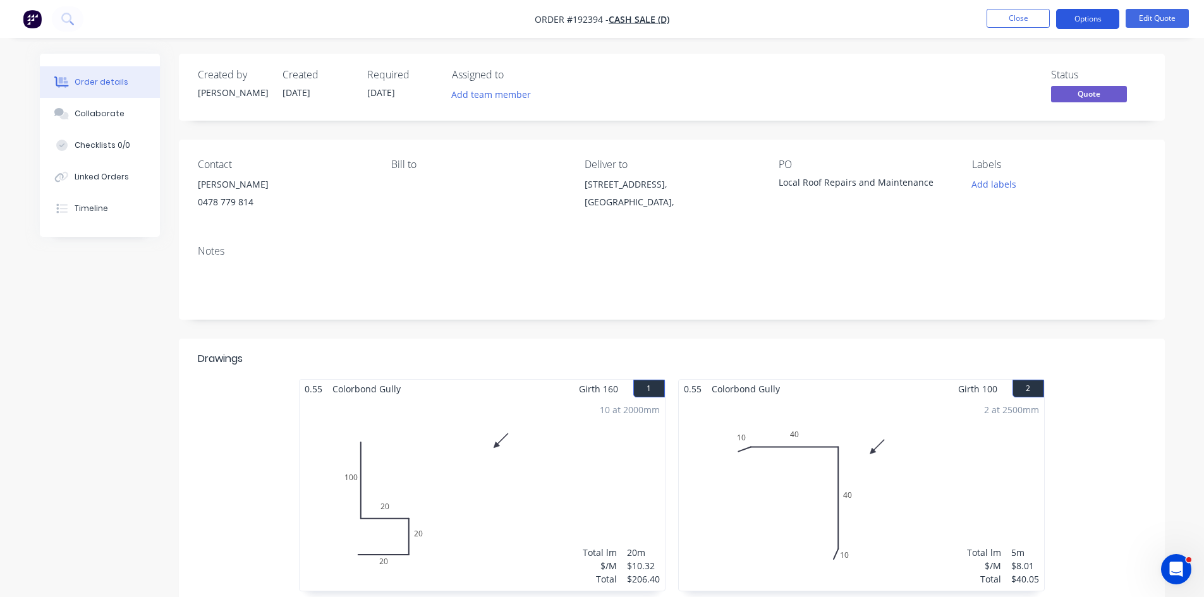
click at [1087, 20] on button "Options" at bounding box center [1087, 19] width 63 height 20
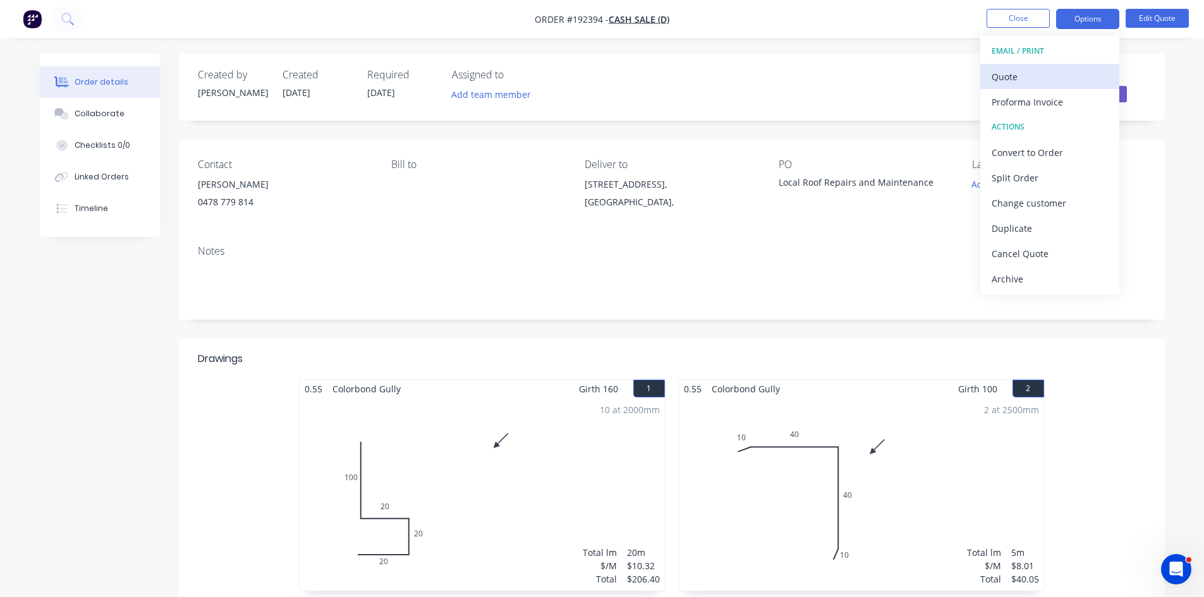
click at [1043, 77] on div "Quote" at bounding box center [1049, 77] width 116 height 18
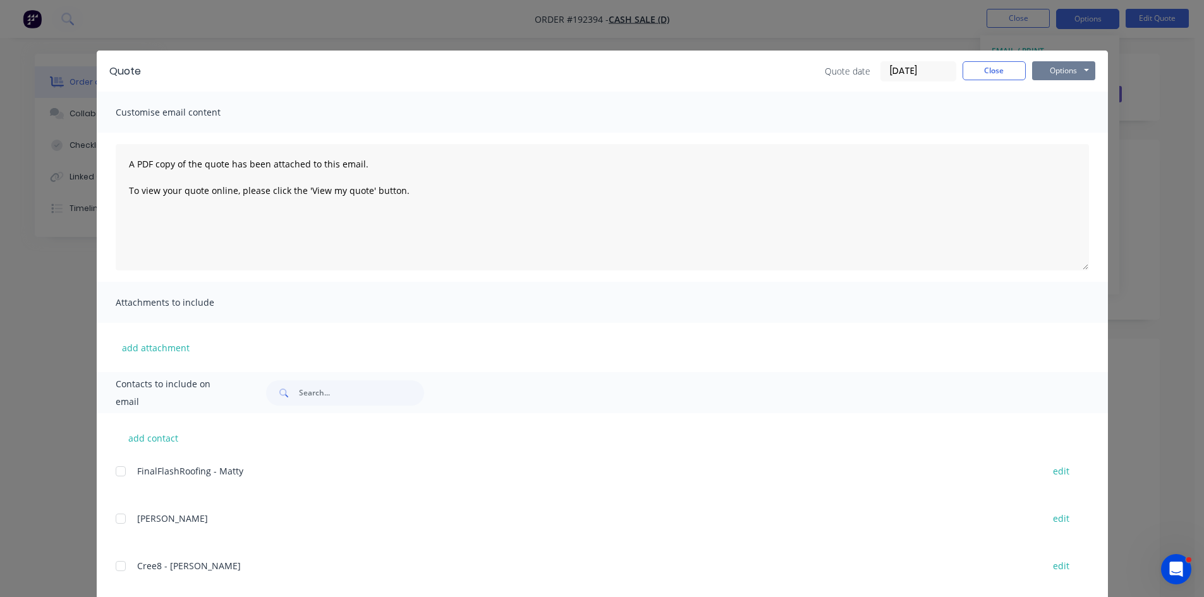
click at [1080, 71] on button "Options" at bounding box center [1063, 70] width 63 height 19
click at [1072, 99] on button "Preview" at bounding box center [1072, 93] width 81 height 21
click at [995, 73] on button "Close" at bounding box center [993, 70] width 63 height 19
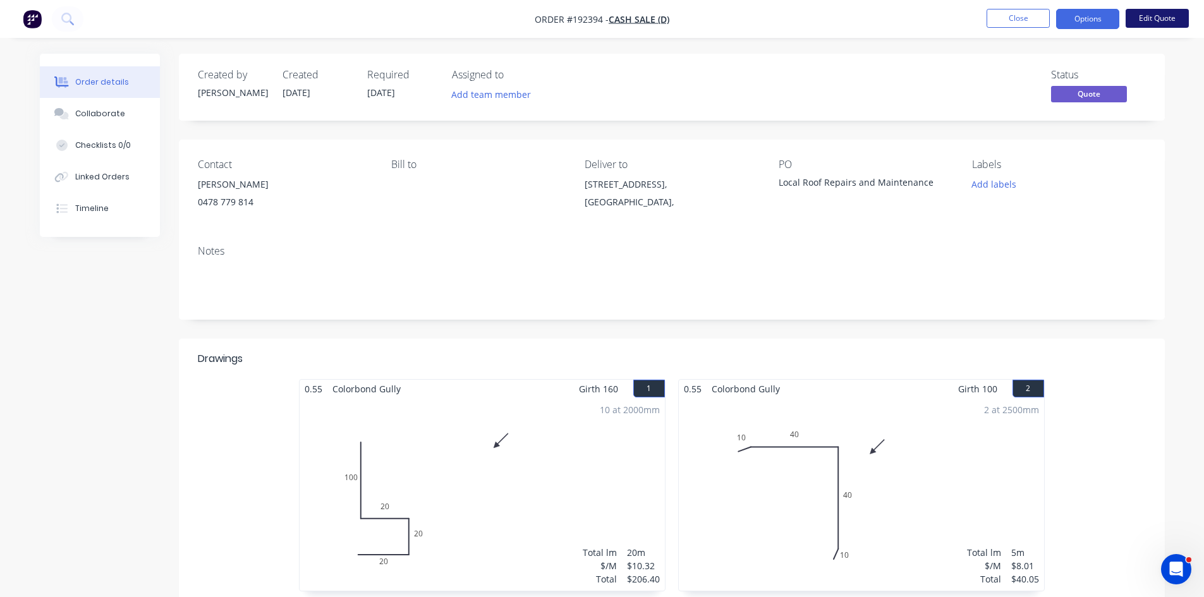
click at [1171, 19] on button "Edit Quote" at bounding box center [1156, 18] width 63 height 19
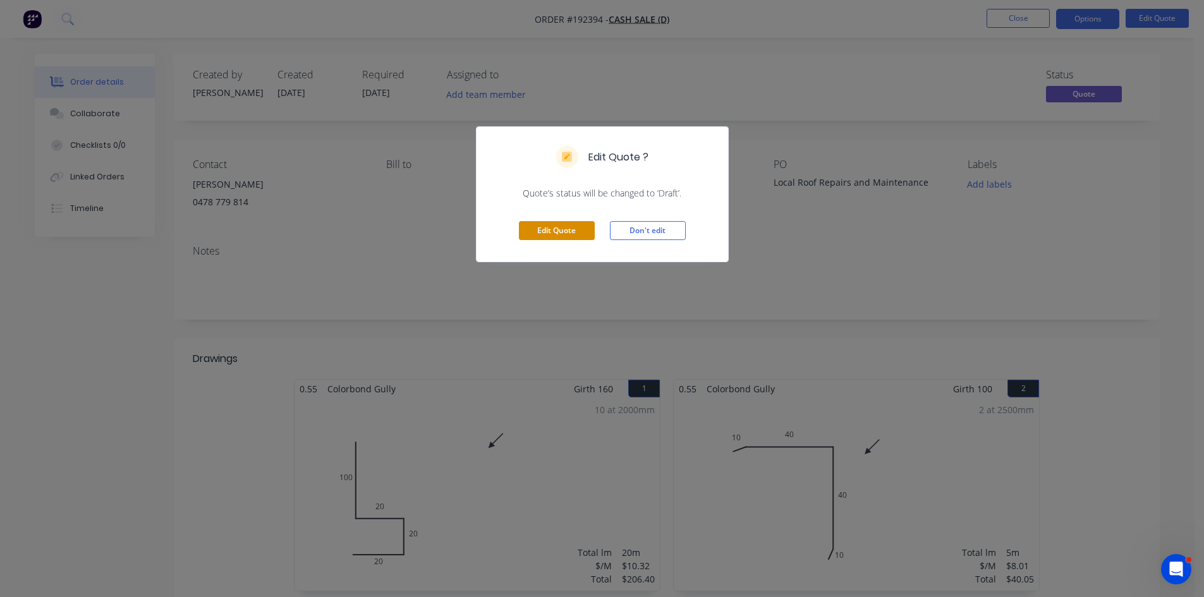
click at [584, 224] on button "Edit Quote" at bounding box center [557, 230] width 76 height 19
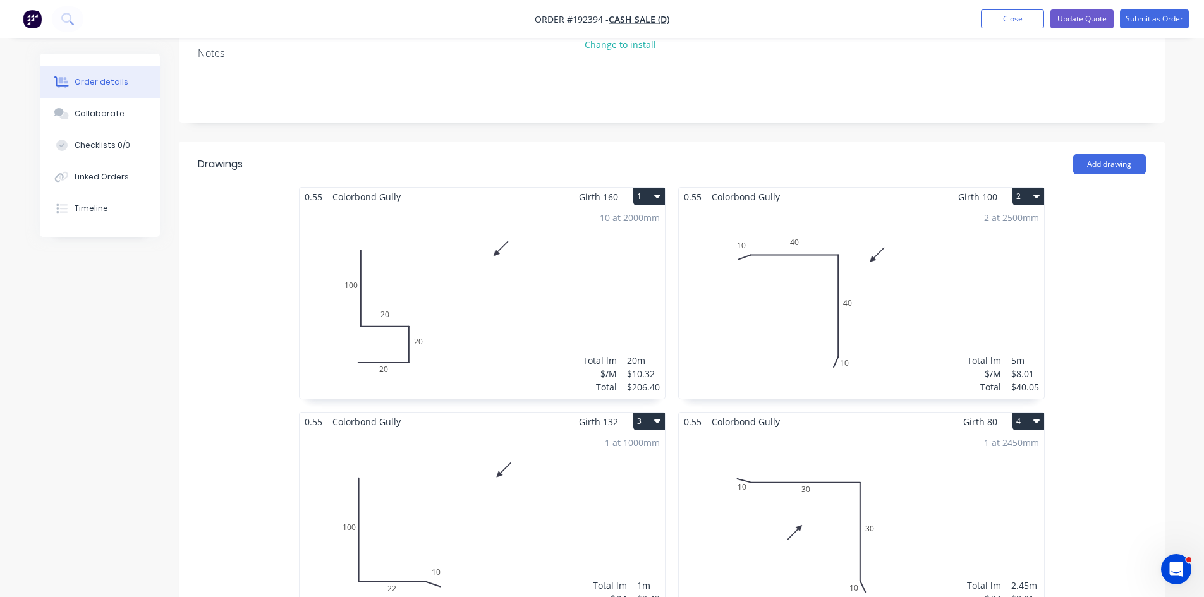
scroll to position [210, 0]
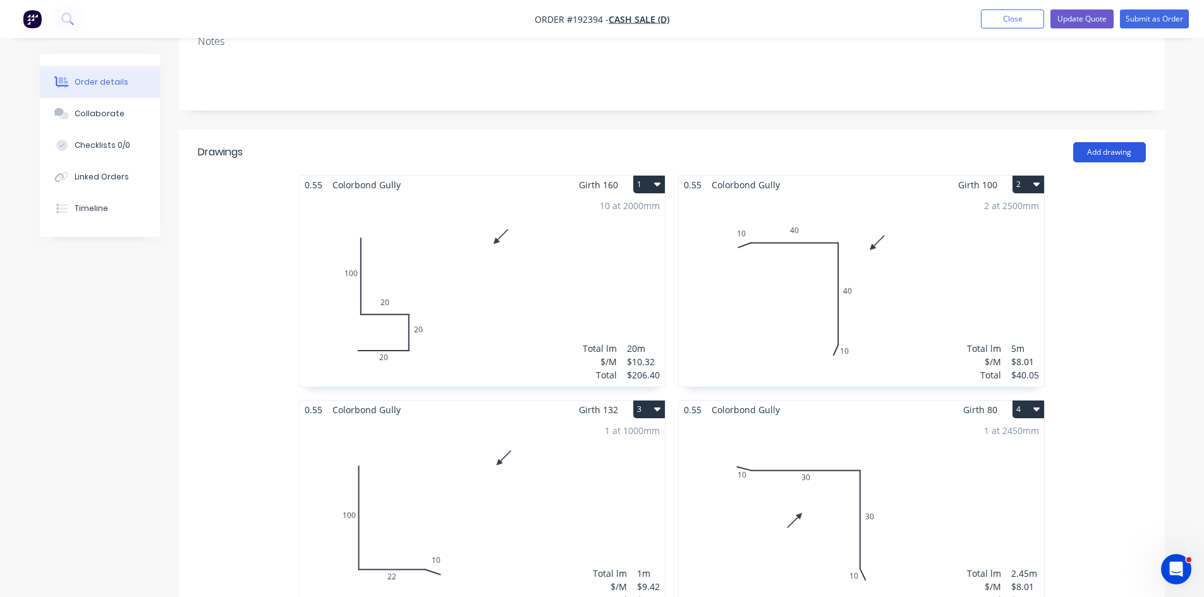
click at [1093, 153] on button "Add drawing" at bounding box center [1109, 152] width 73 height 20
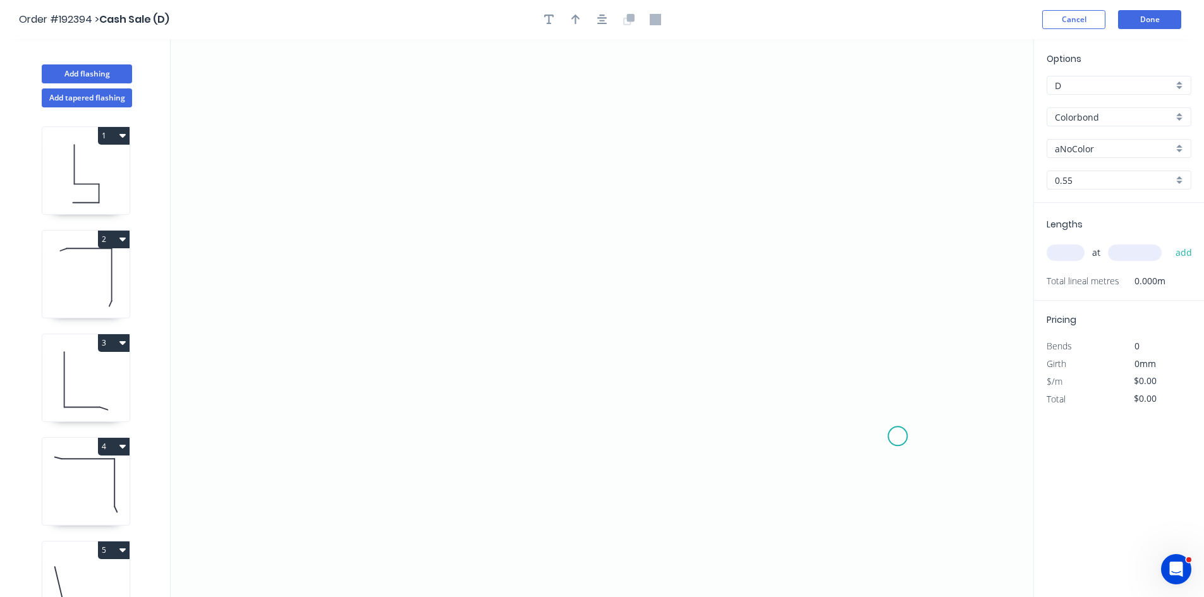
click at [872, 453] on icon "0" at bounding box center [602, 318] width 863 height 558
click at [297, 456] on icon "0" at bounding box center [602, 318] width 863 height 558
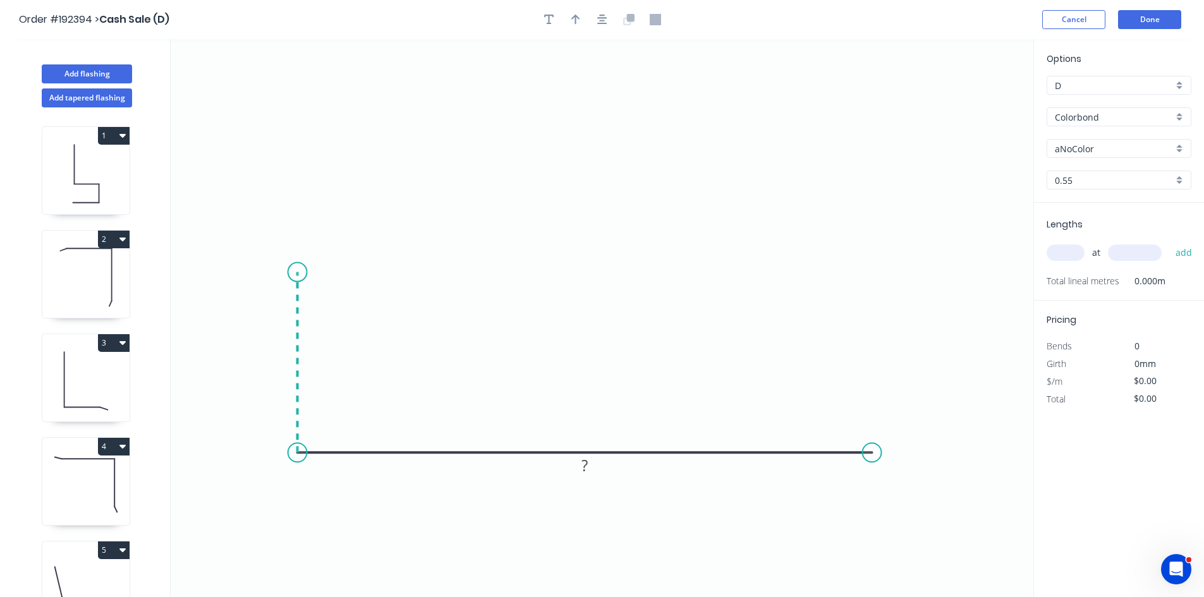
click at [312, 272] on icon "0 ?" at bounding box center [602, 318] width 863 height 558
click at [586, 277] on icon "0 ? ?" at bounding box center [602, 318] width 863 height 558
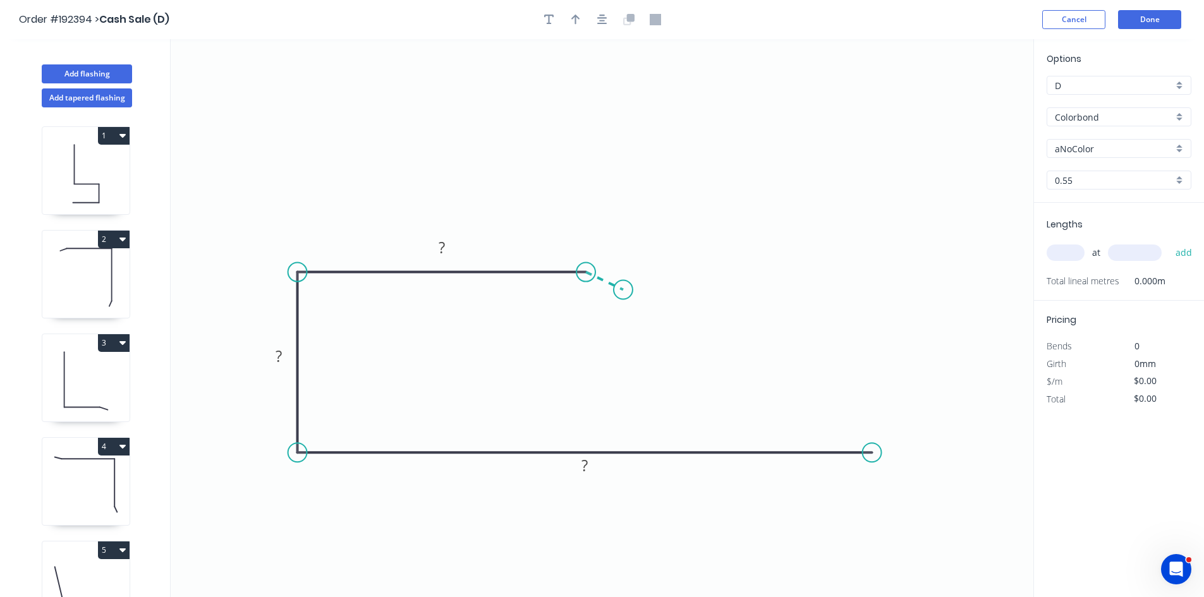
click at [623, 290] on icon "0 ? ? ?" at bounding box center [602, 318] width 863 height 558
click at [623, 290] on circle at bounding box center [623, 290] width 19 height 19
click at [598, 337] on div "Hide angle" at bounding box center [630, 349] width 127 height 26
click at [617, 265] on rect at bounding box center [612, 259] width 25 height 18
click at [577, 16] on icon "button" at bounding box center [575, 20] width 9 height 10
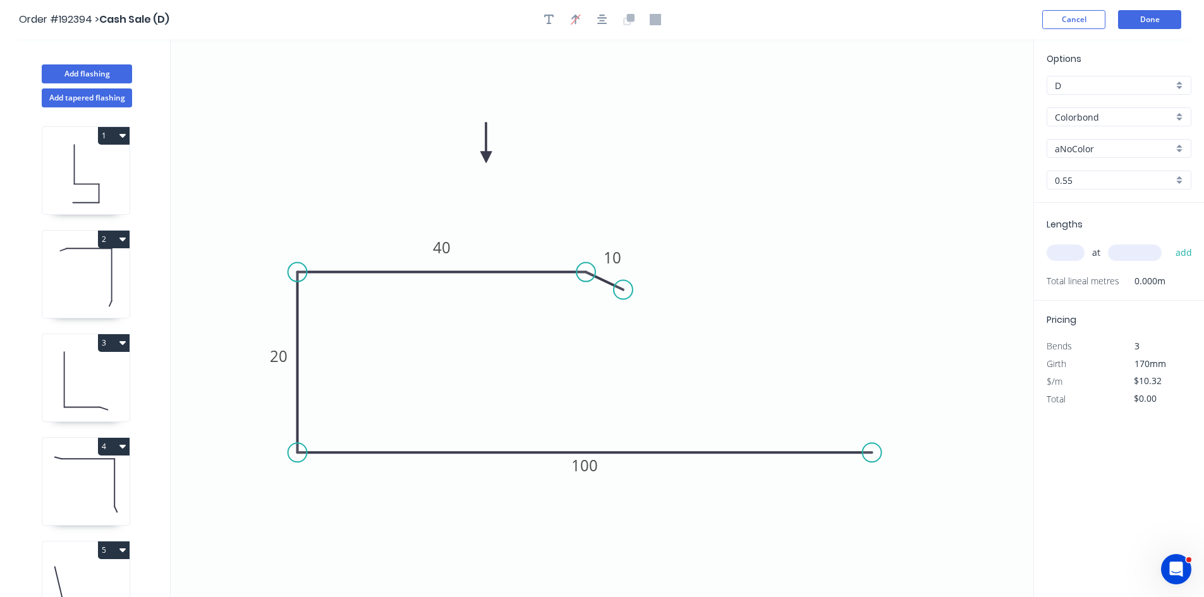
drag, startPoint x: 967, startPoint y: 104, endPoint x: 486, endPoint y: 157, distance: 484.5
click at [486, 157] on icon at bounding box center [485, 143] width 11 height 40
click at [1094, 149] on input "aNoColor" at bounding box center [1114, 148] width 118 height 13
click at [1089, 246] on div "Gully" at bounding box center [1118, 239] width 143 height 22
click at [1066, 253] on input "text" at bounding box center [1065, 253] width 38 height 16
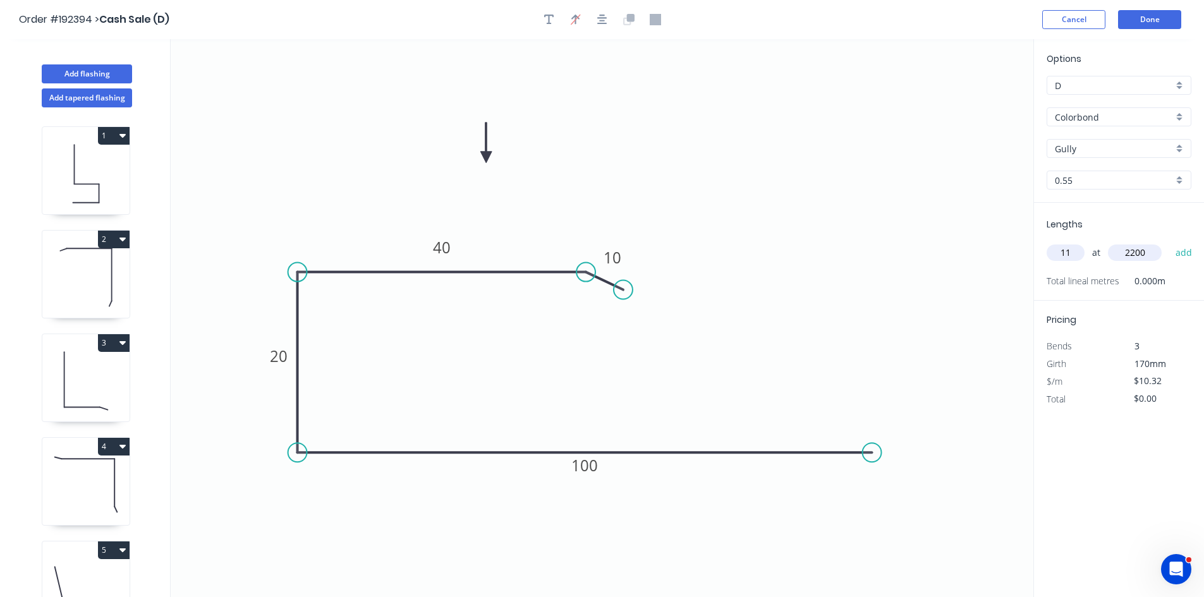
click at [1169, 242] on button "add" at bounding box center [1184, 252] width 30 height 21
click at [1169, 24] on button "Done" at bounding box center [1149, 19] width 63 height 19
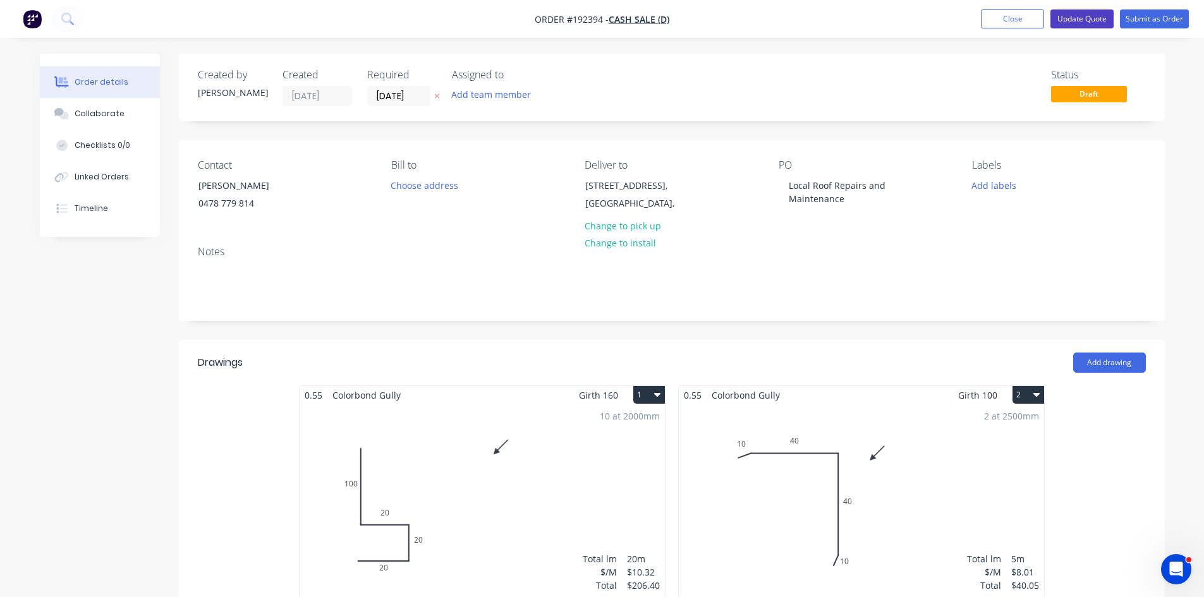
click at [1094, 16] on button "Update Quote" at bounding box center [1081, 18] width 63 height 19
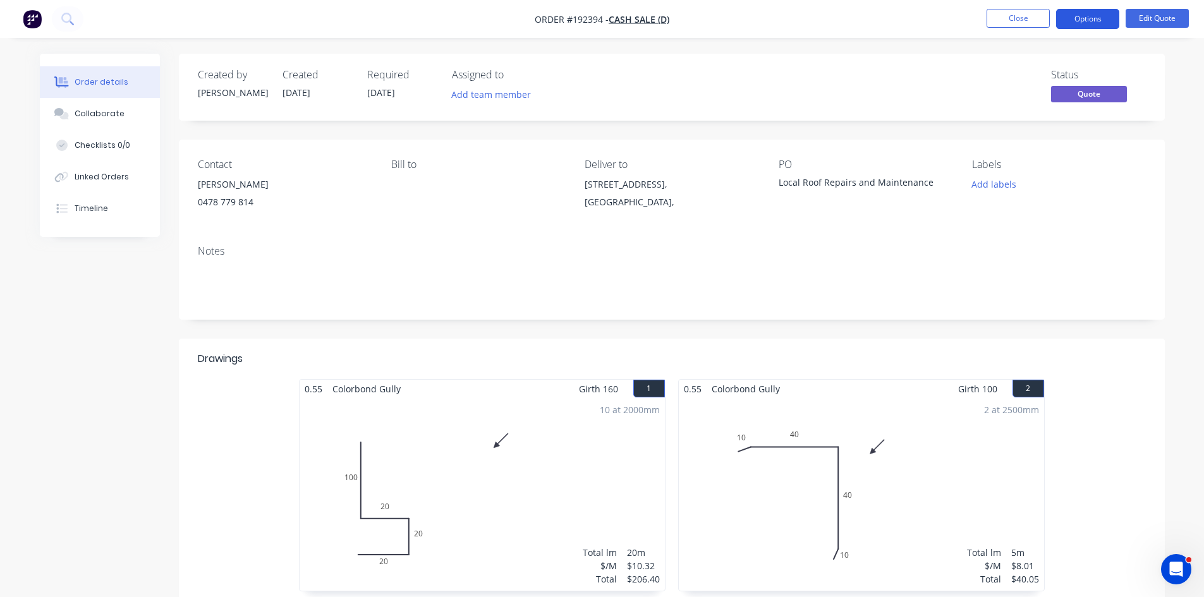
click at [1065, 24] on button "Options" at bounding box center [1087, 19] width 63 height 20
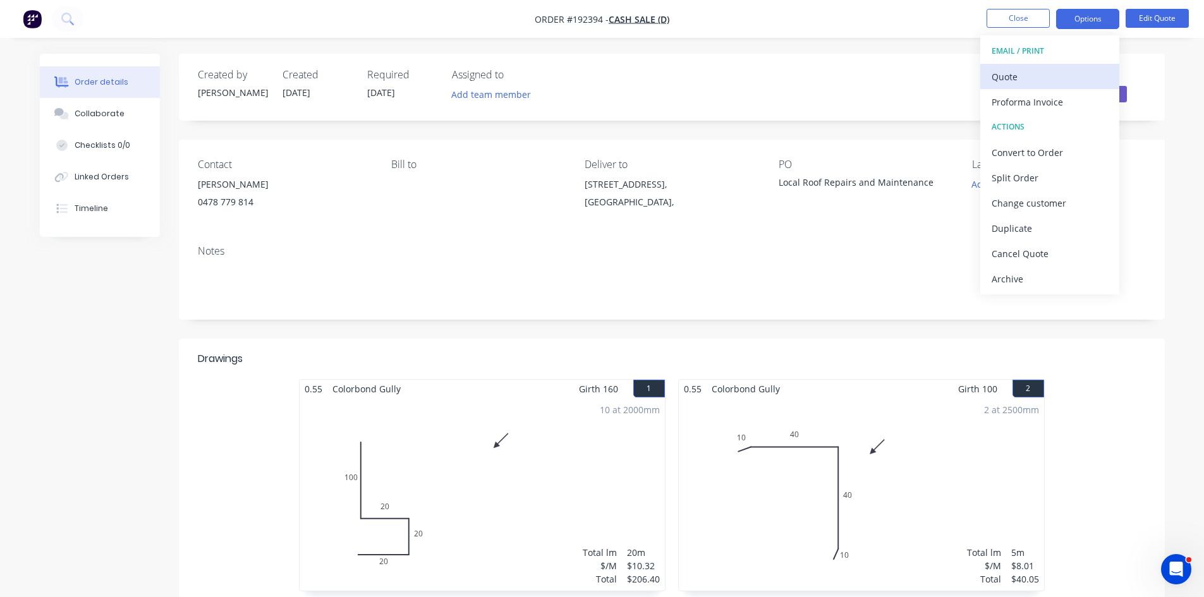
click at [1025, 74] on div "Quote" at bounding box center [1049, 77] width 116 height 18
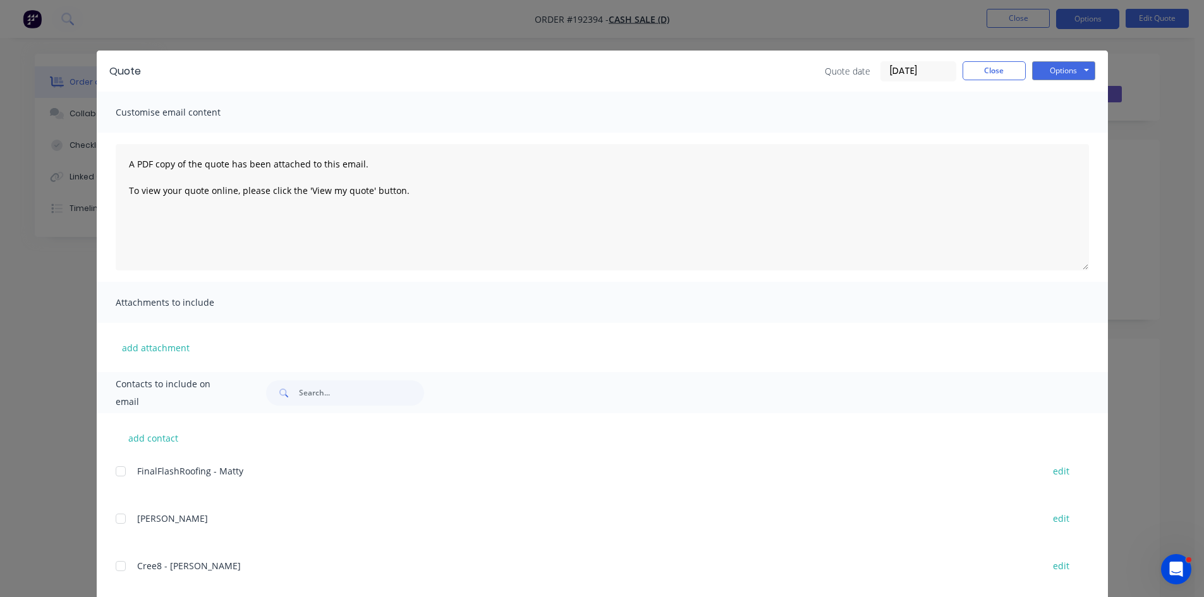
click at [1043, 59] on div "Quote Quote date [DATE] Close Options Preview Print Email" at bounding box center [602, 71] width 1011 height 41
click at [1056, 71] on button "Options" at bounding box center [1063, 70] width 63 height 19
click at [1050, 95] on button "Preview" at bounding box center [1072, 93] width 81 height 21
click at [985, 73] on button "Close" at bounding box center [993, 70] width 63 height 19
